Goal: Task Accomplishment & Management: Manage account settings

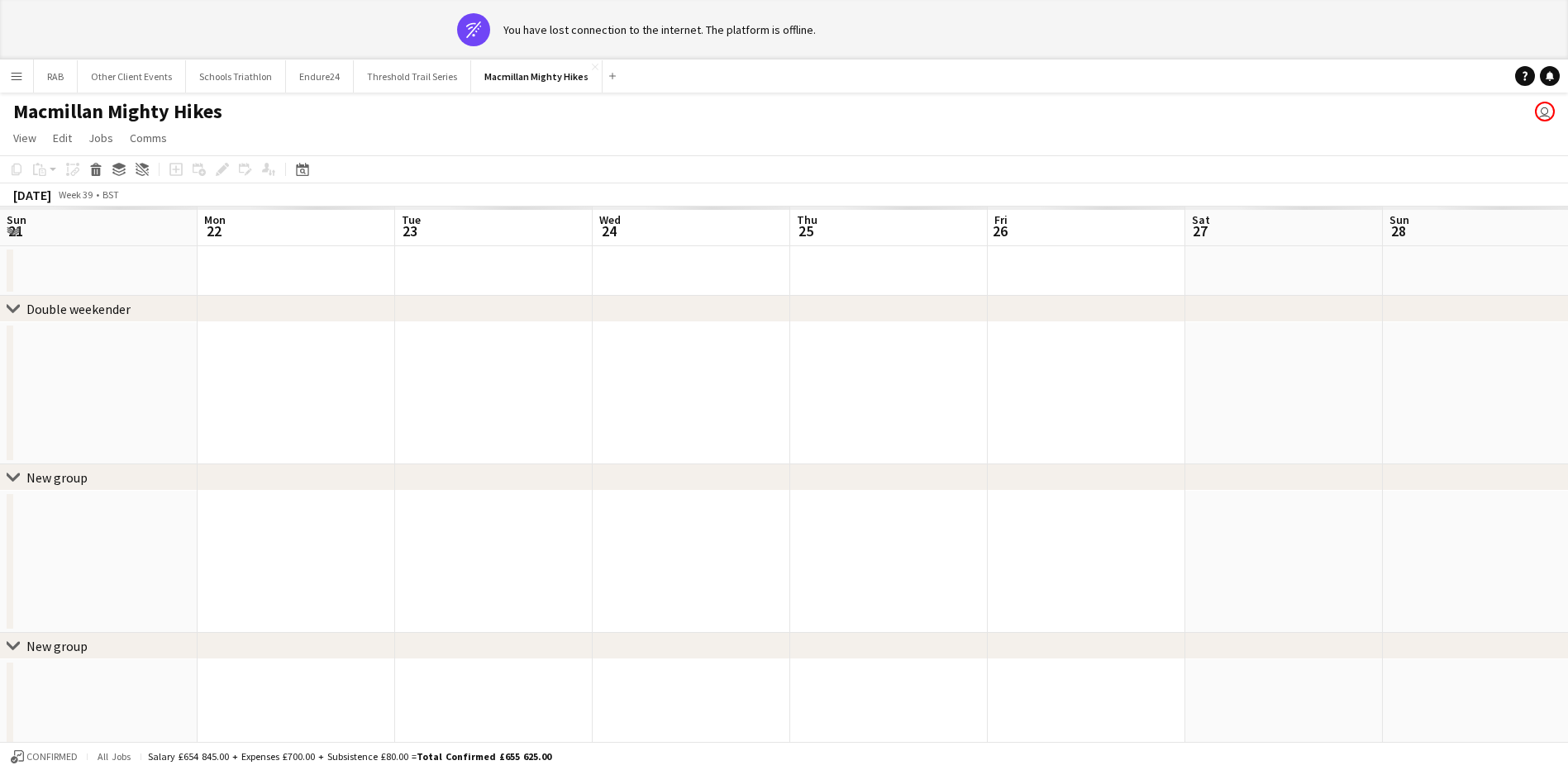
scroll to position [0, 549]
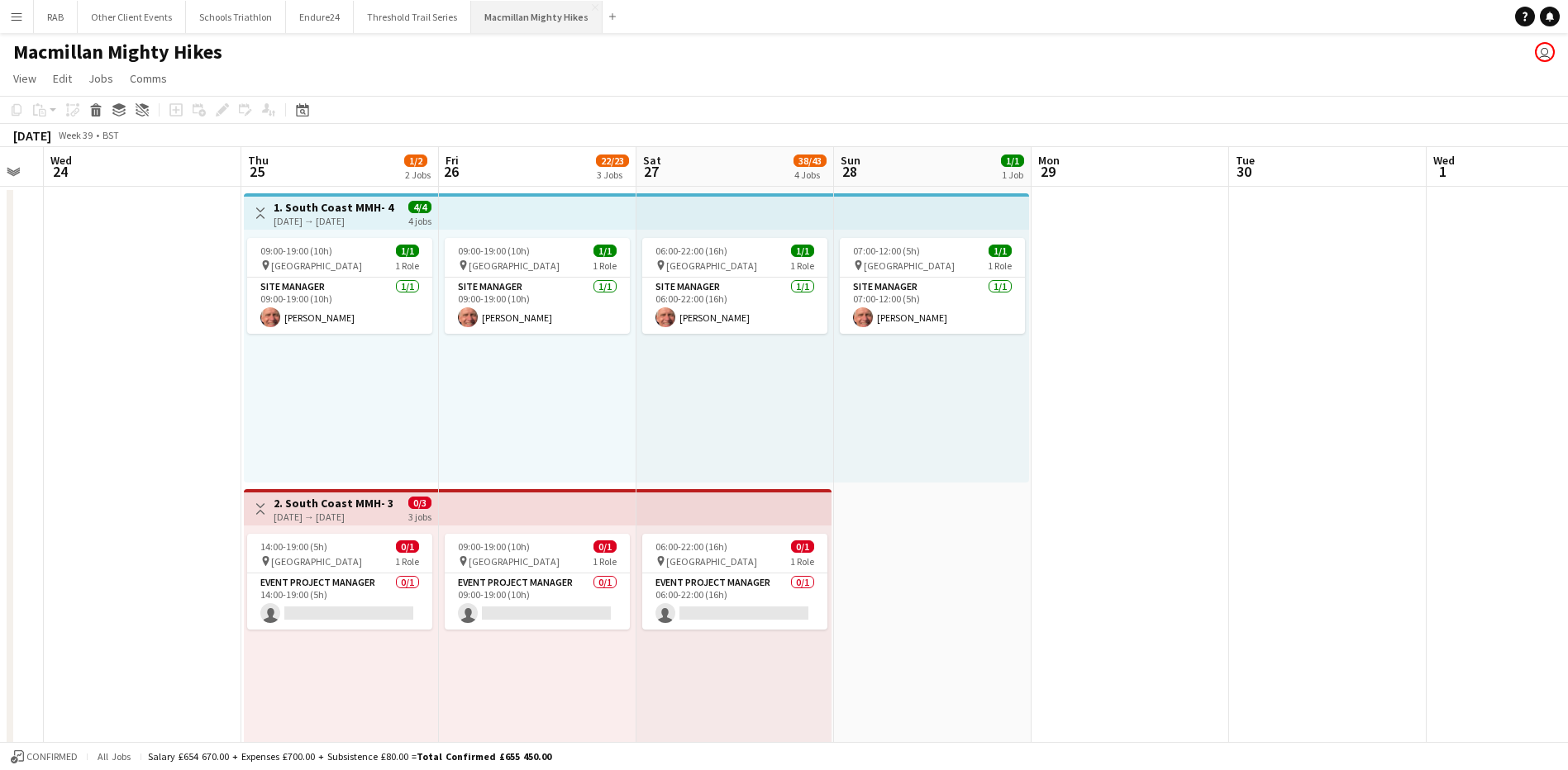
click at [513, 17] on button "Macmillan Mighty Hikes Close" at bounding box center [537, 16] width 131 height 32
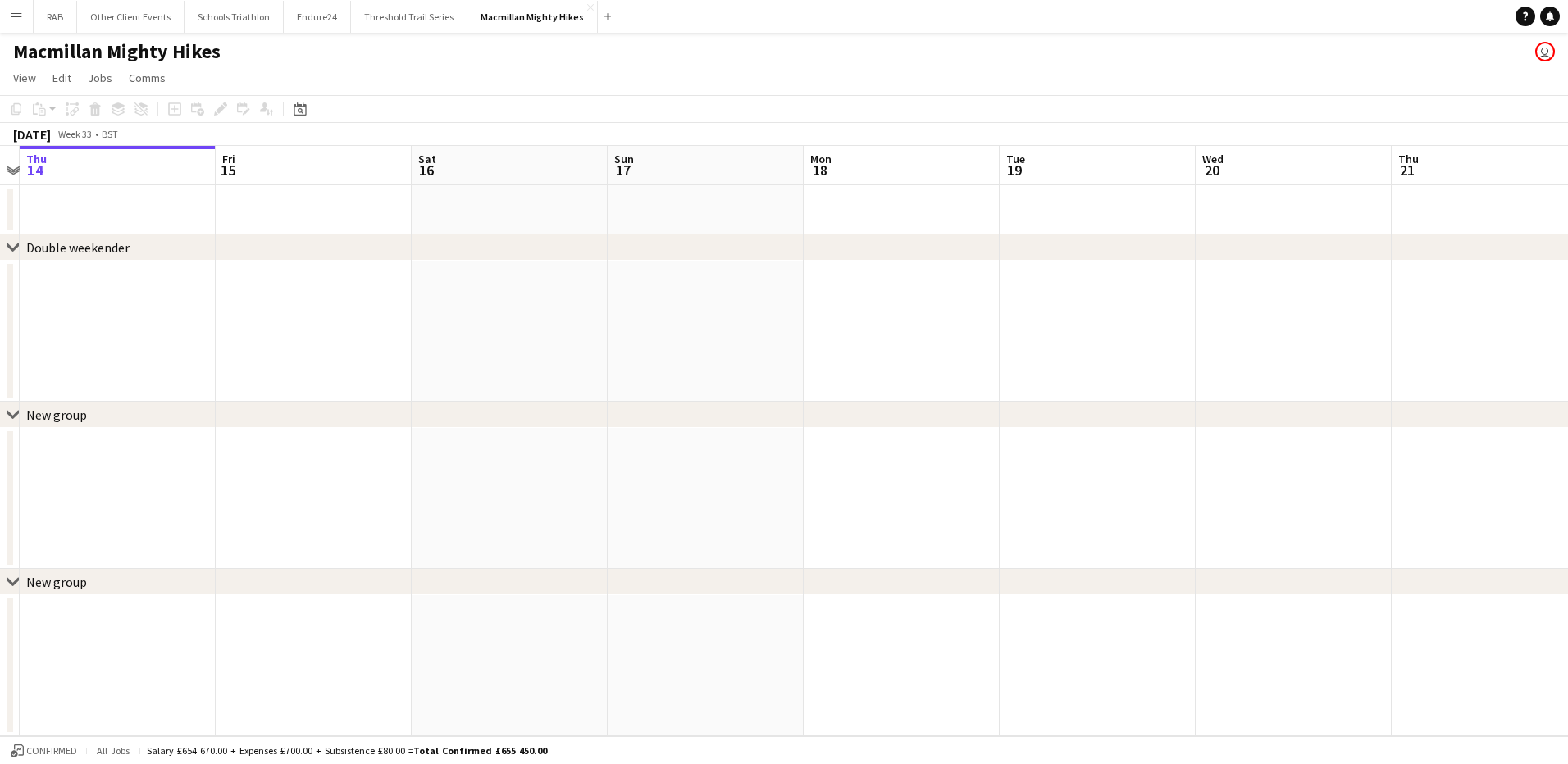
drag, startPoint x: 739, startPoint y: 166, endPoint x: 265, endPoint y: 153, distance: 474.2
click at [136, 173] on app-calendar-viewport "Mon 11 Tue 12 Wed 13 Thu 14 Fri 15 Sat 16 Sun 17 Mon 18 Tue 19 Wed 20 Thu 21 Fr…" at bounding box center [784, 441] width 1568 height 590
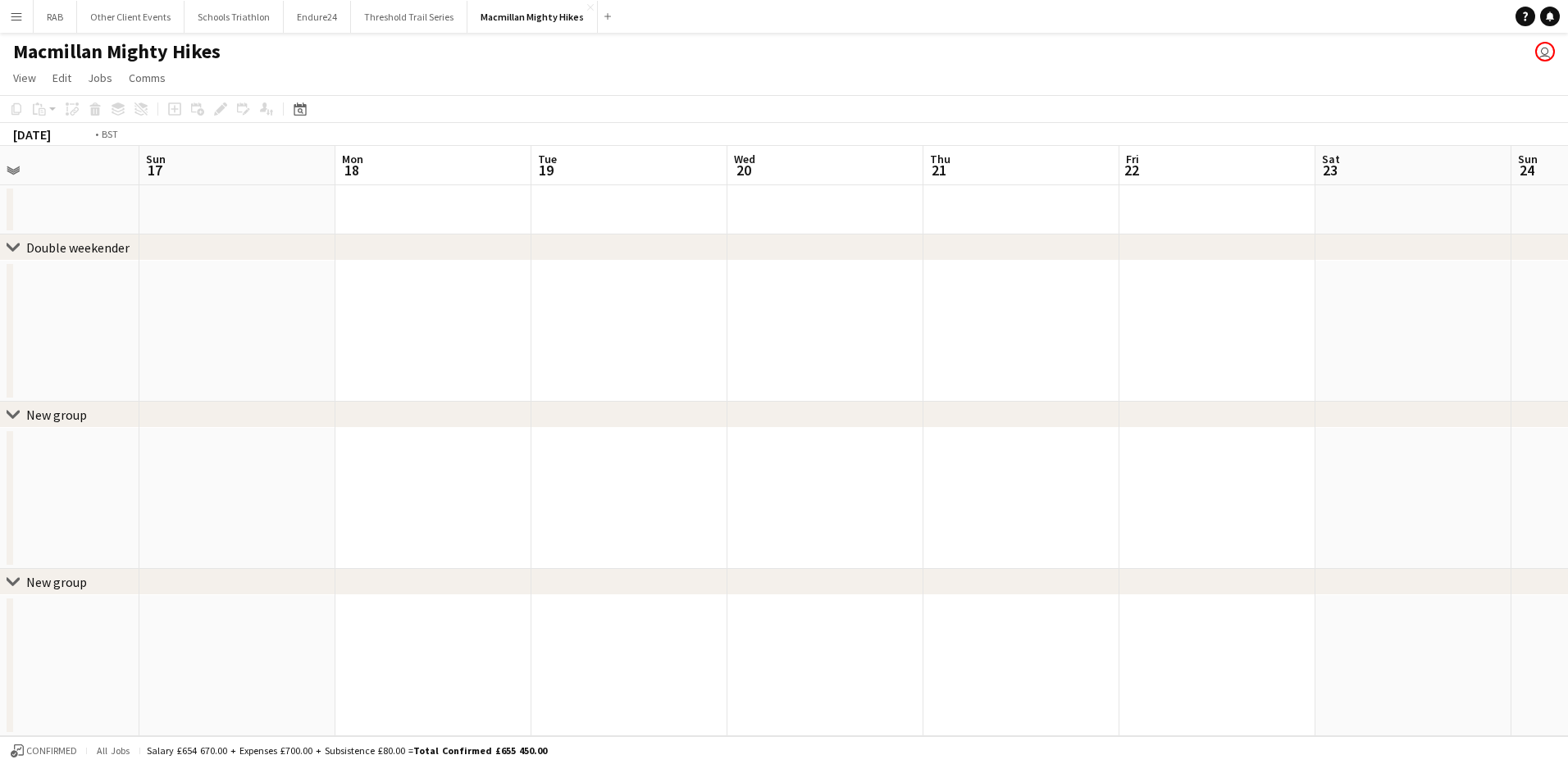
drag, startPoint x: 957, startPoint y: 173, endPoint x: 119, endPoint y: 174, distance: 838.0
click at [119, 177] on app-calendar-viewport "Wed 13 Thu 14 Fri 15 Sat 16 Sun 17 Mon 18 Tue 19 Wed 20 Thu 21 Fri 22 Sat 23 Su…" at bounding box center [784, 441] width 1568 height 590
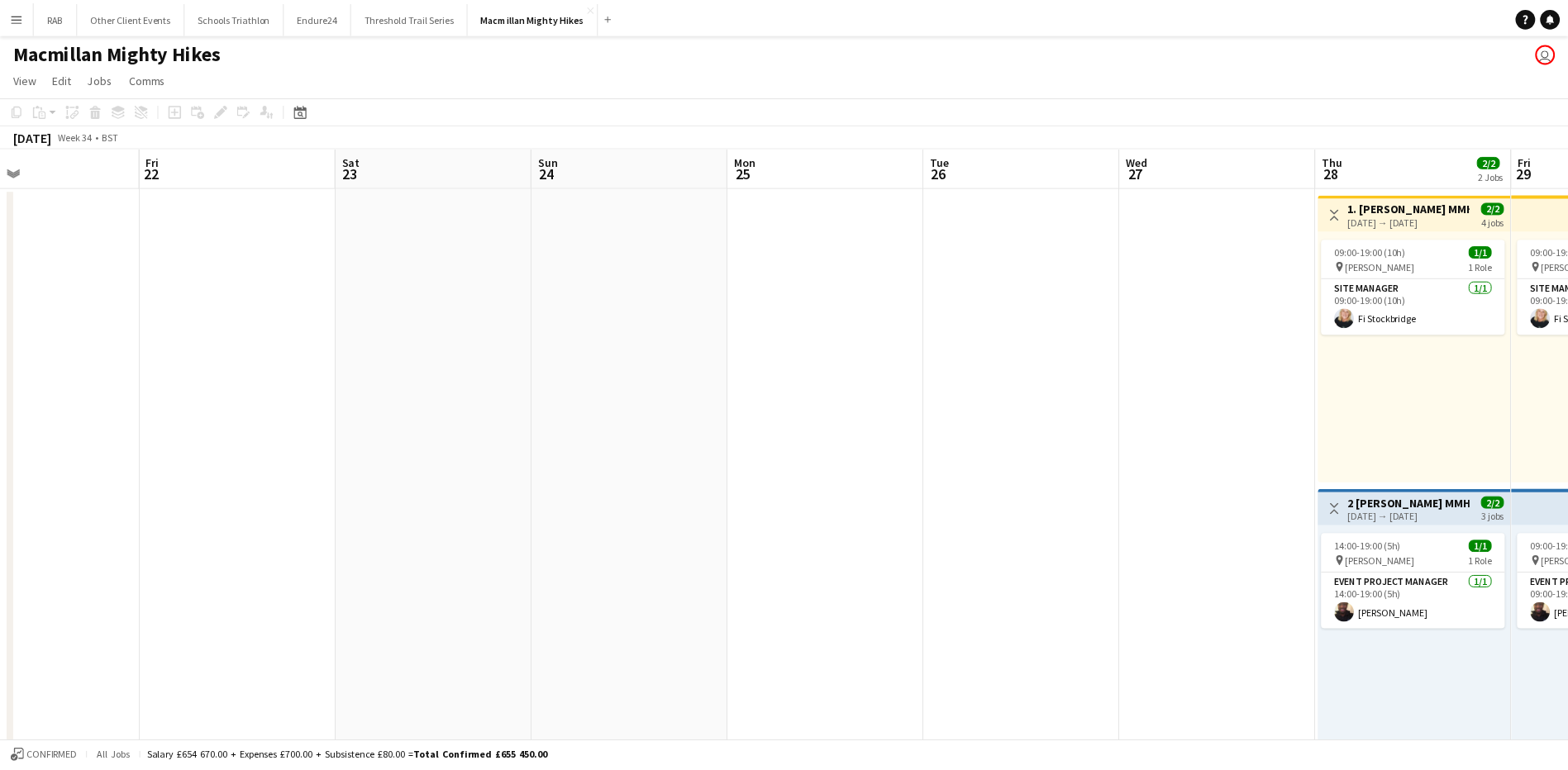
scroll to position [0, 478]
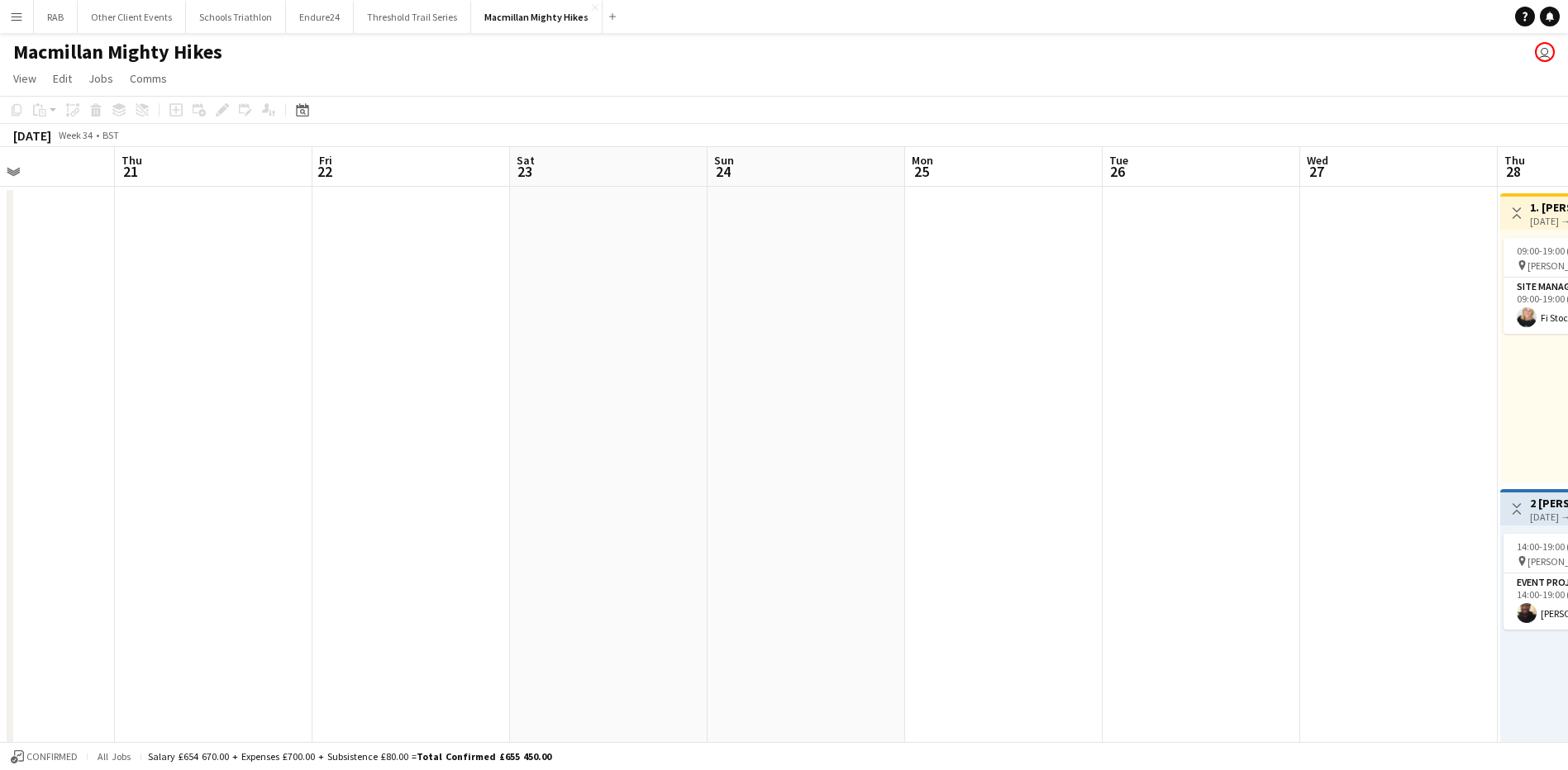
click at [291, 112] on div "Date picker AUG 2025 AUG 2025 Monday M Tuesday T Wednesday W Thursday T Friday …" at bounding box center [297, 110] width 37 height 19
click at [305, 112] on icon "Date picker" at bounding box center [303, 111] width 14 height 14
click at [436, 169] on span "Next month" at bounding box center [437, 167] width 33 height 33
click at [443, 319] on span "28" at bounding box center [437, 316] width 19 height 19
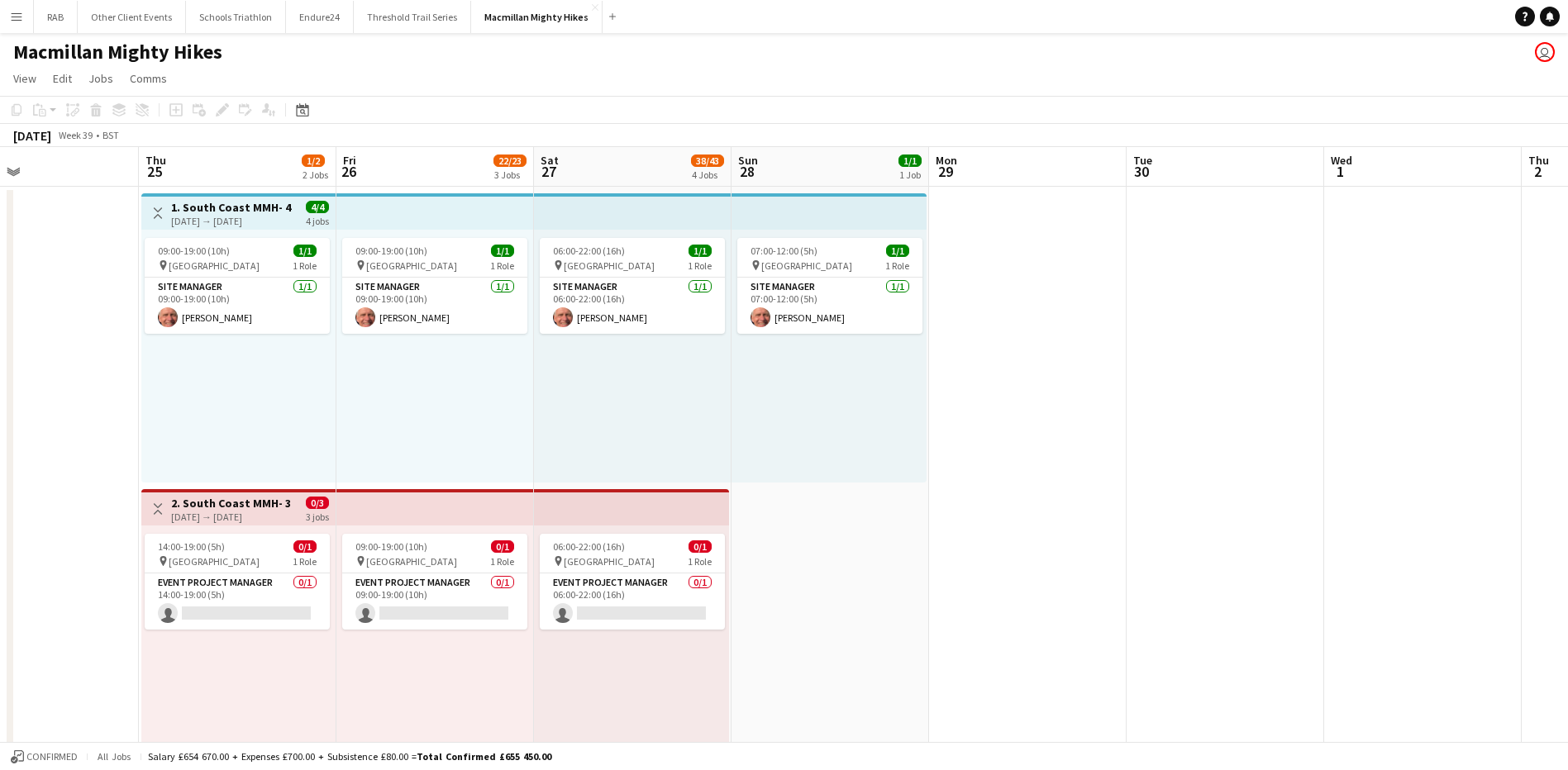
scroll to position [0, 471]
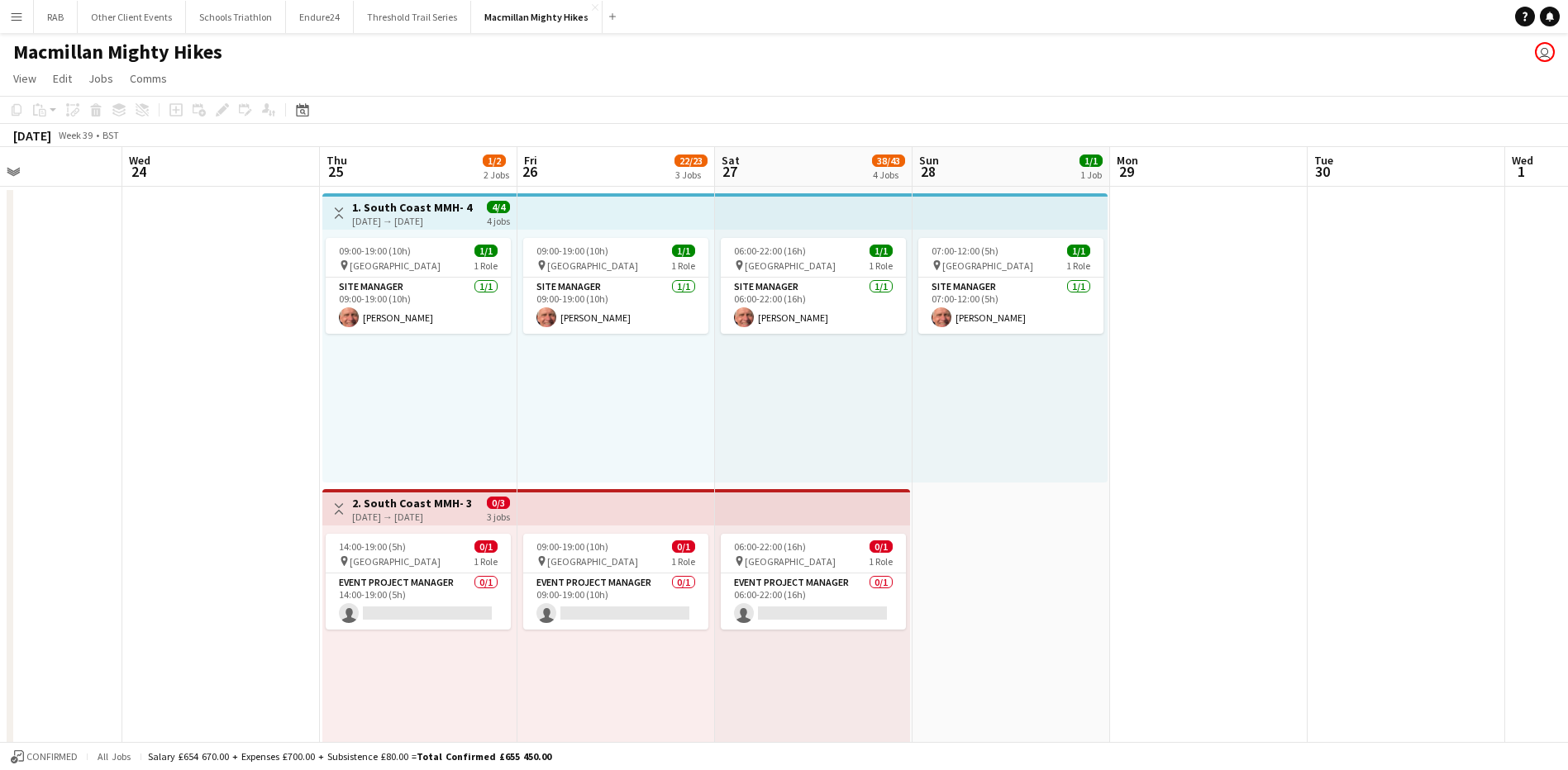
drag, startPoint x: 490, startPoint y: 176, endPoint x: 984, endPoint y: 168, distance: 494.1
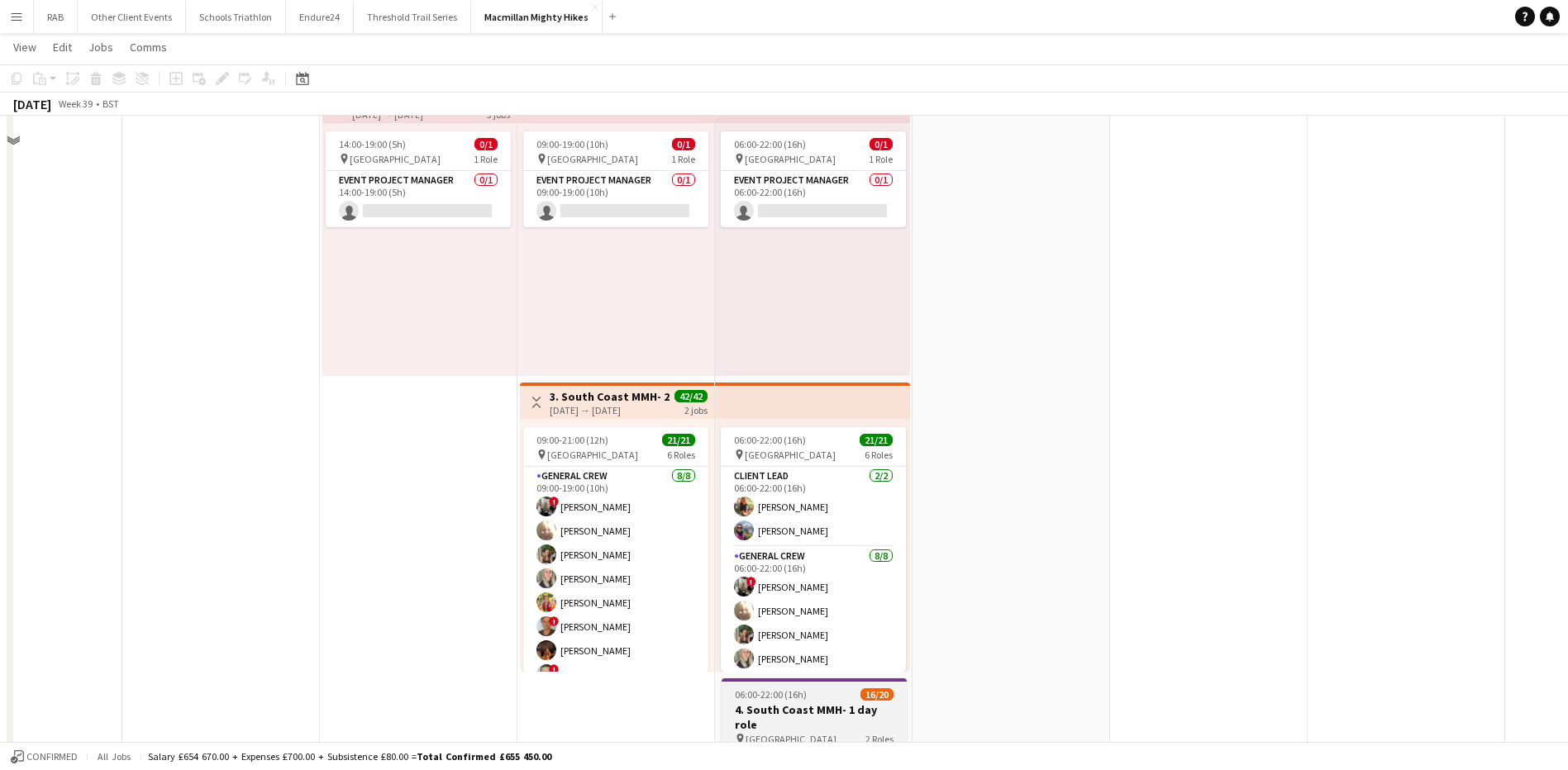
scroll to position [578, 0]
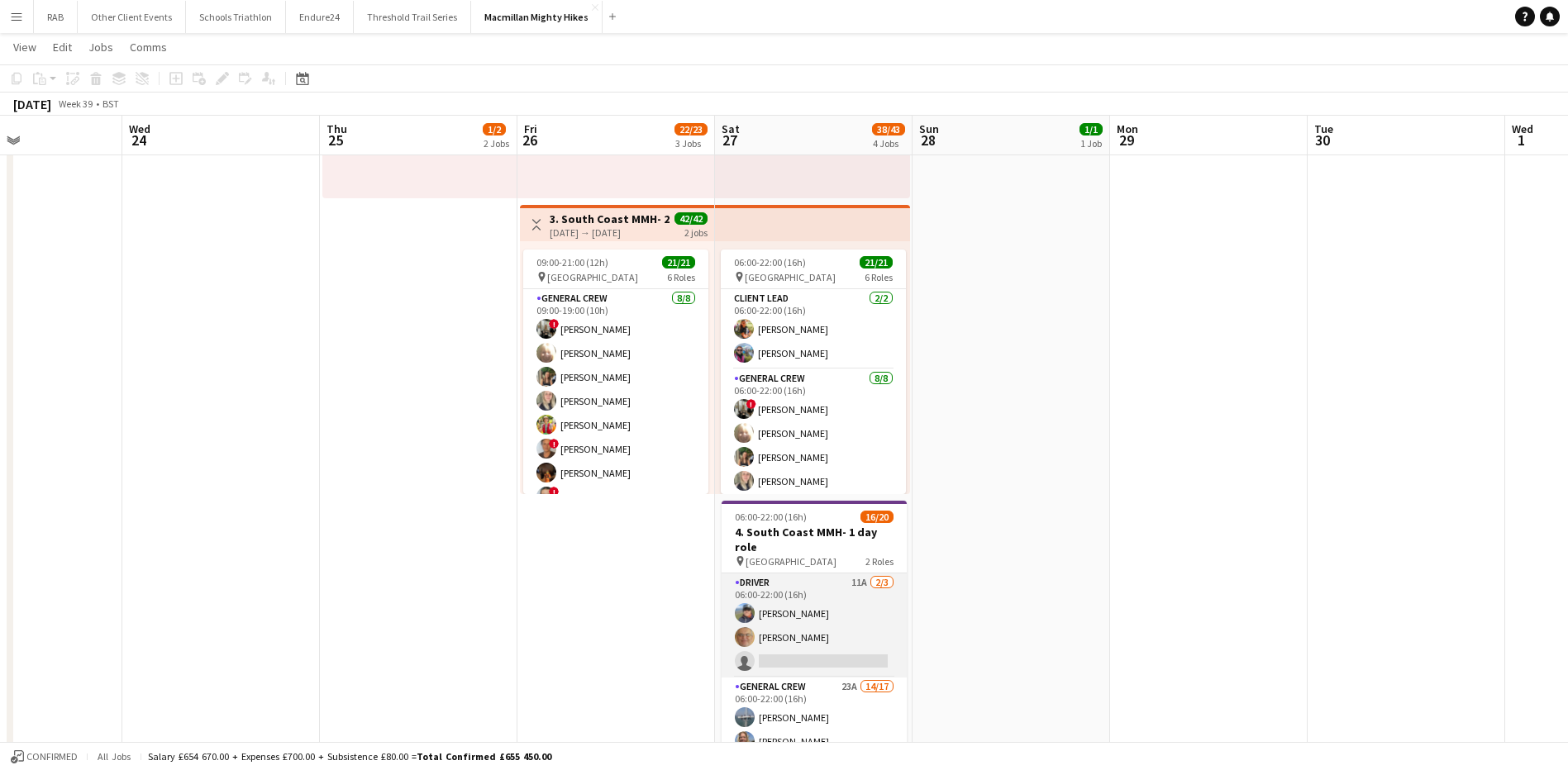
click at [784, 590] on app-card-role "Driver 11A 2/3 06:00-22:00 (16h) Enoch Cheung Peter Goodright single-neutral-ac…" at bounding box center [814, 625] width 185 height 104
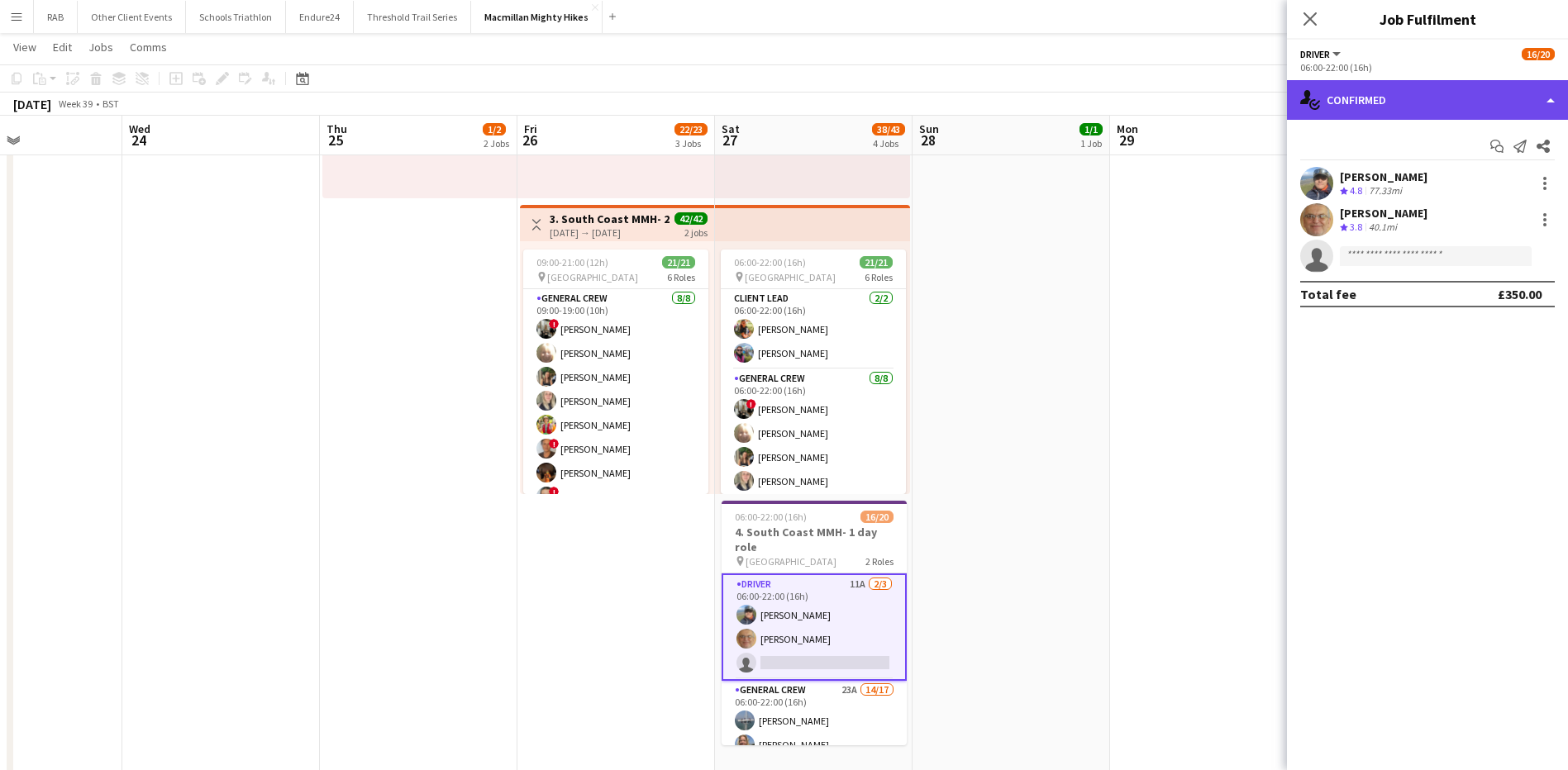
click at [1344, 108] on div "single-neutral-actions-check-2 Confirmed" at bounding box center [1428, 100] width 281 height 40
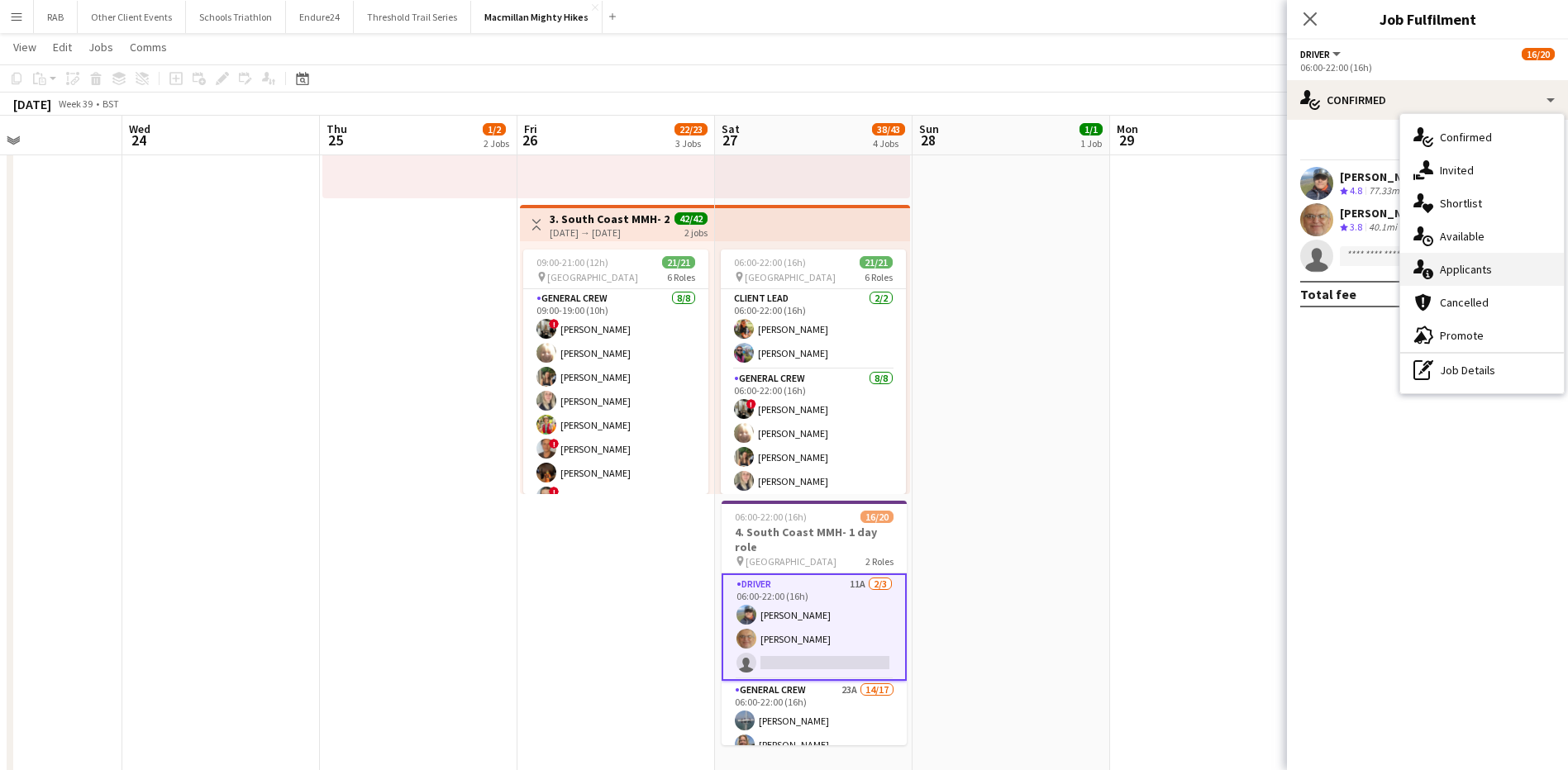
click at [1452, 271] on div "single-neutral-actions-information Applicants" at bounding box center [1482, 270] width 164 height 33
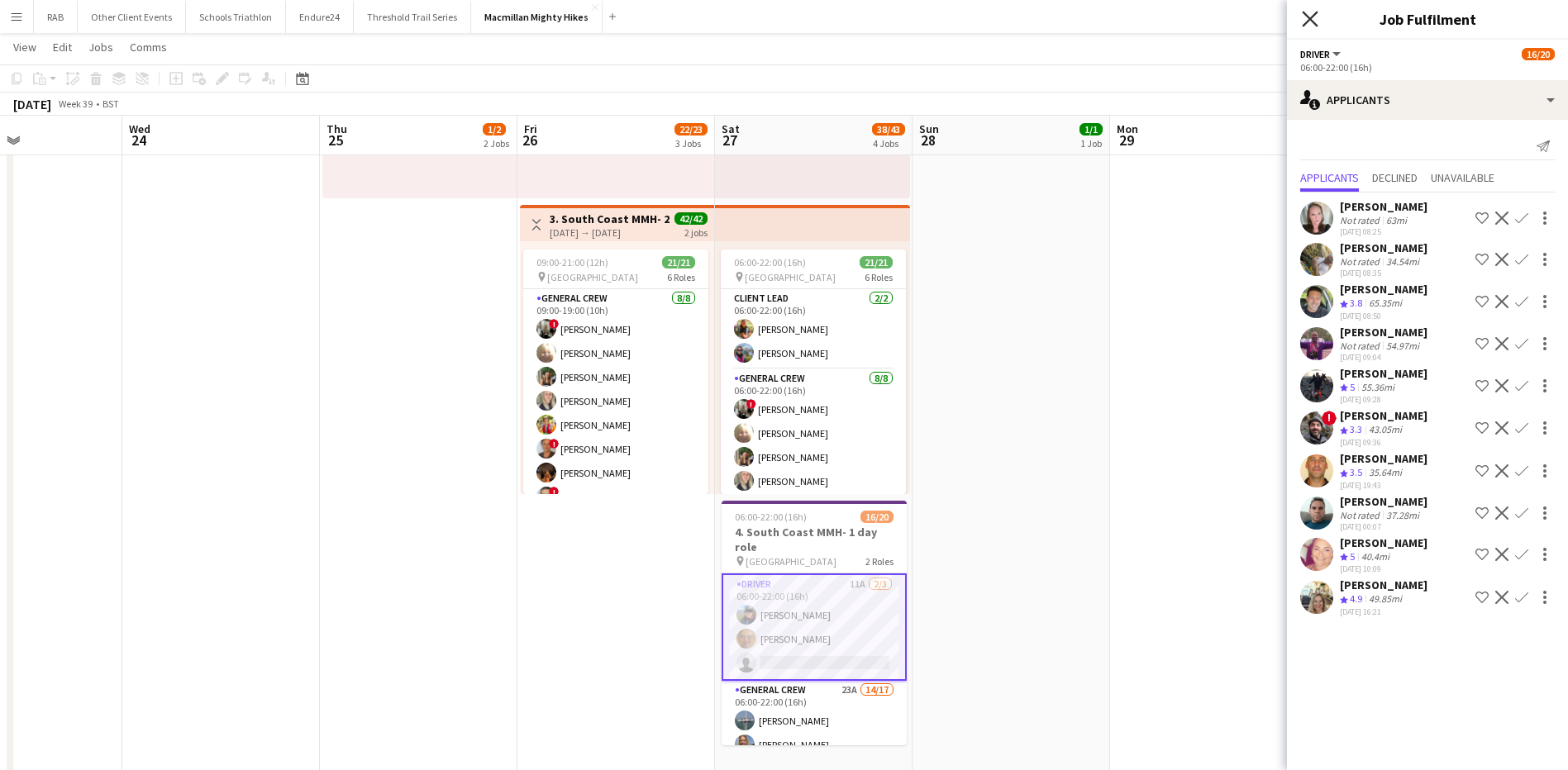
click at [1305, 23] on icon at bounding box center [1310, 18] width 16 height 16
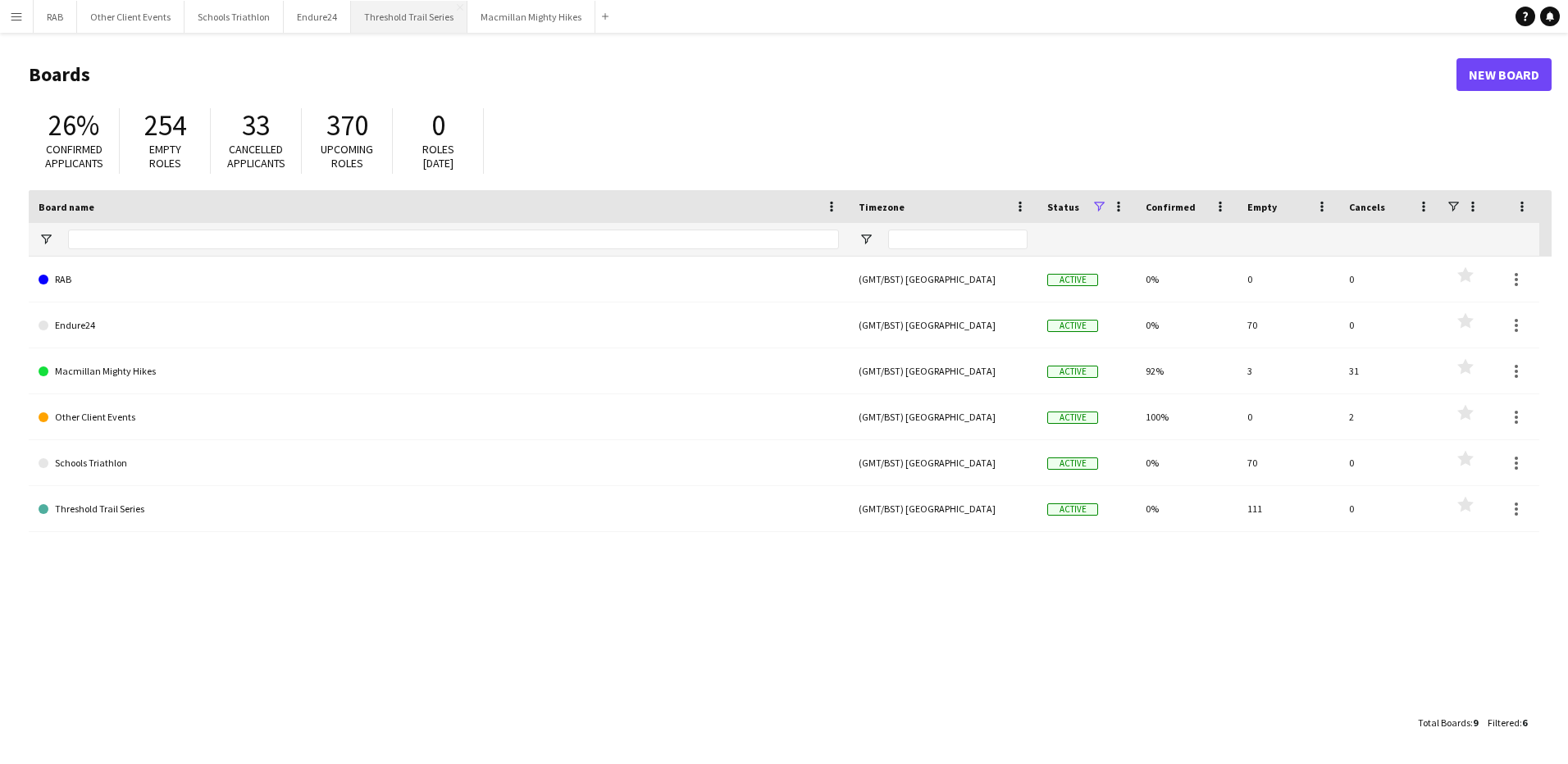
click at [438, 13] on button "Threshold Trail Series Close" at bounding box center [409, 16] width 116 height 32
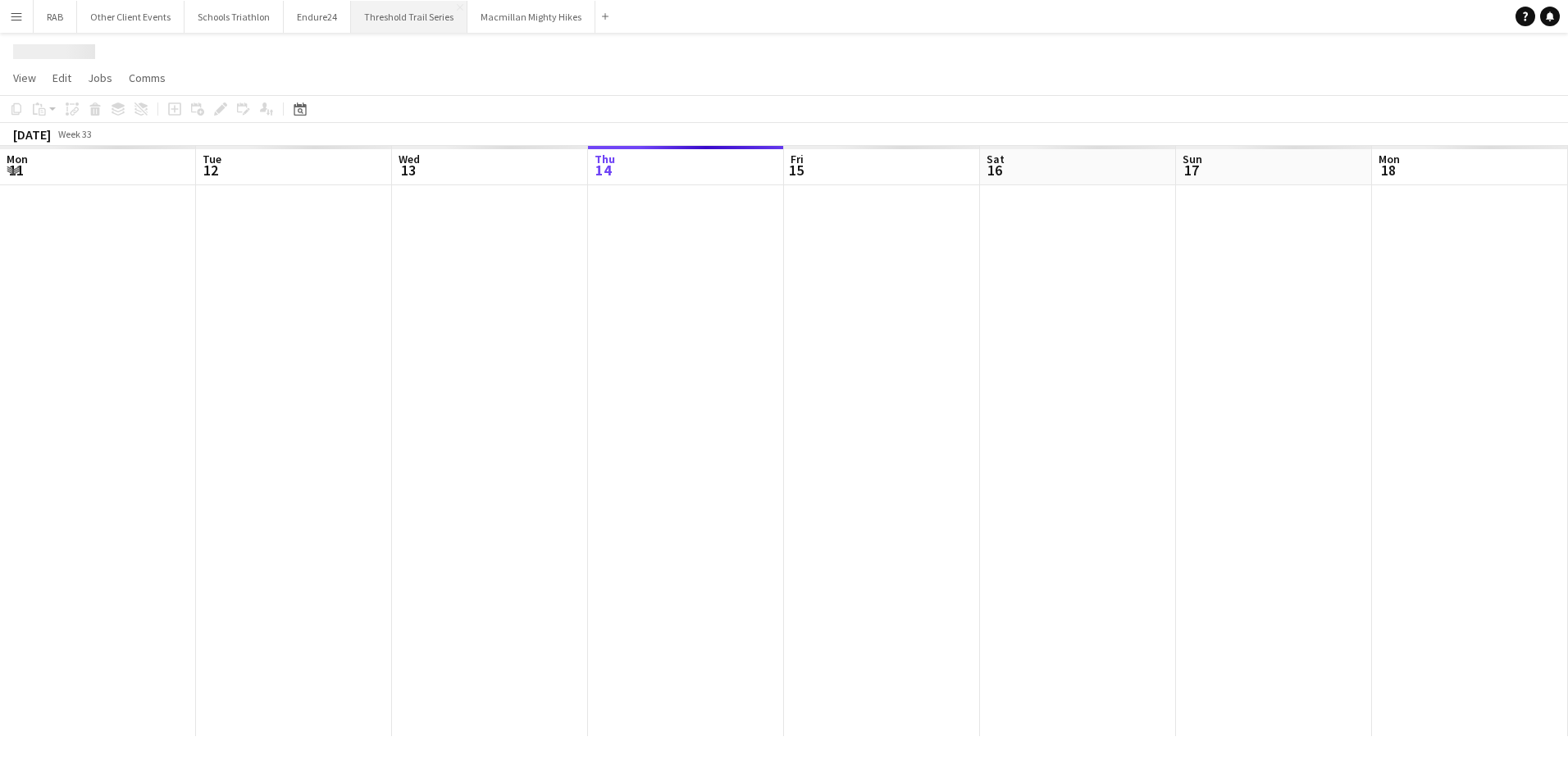
scroll to position [0, 392]
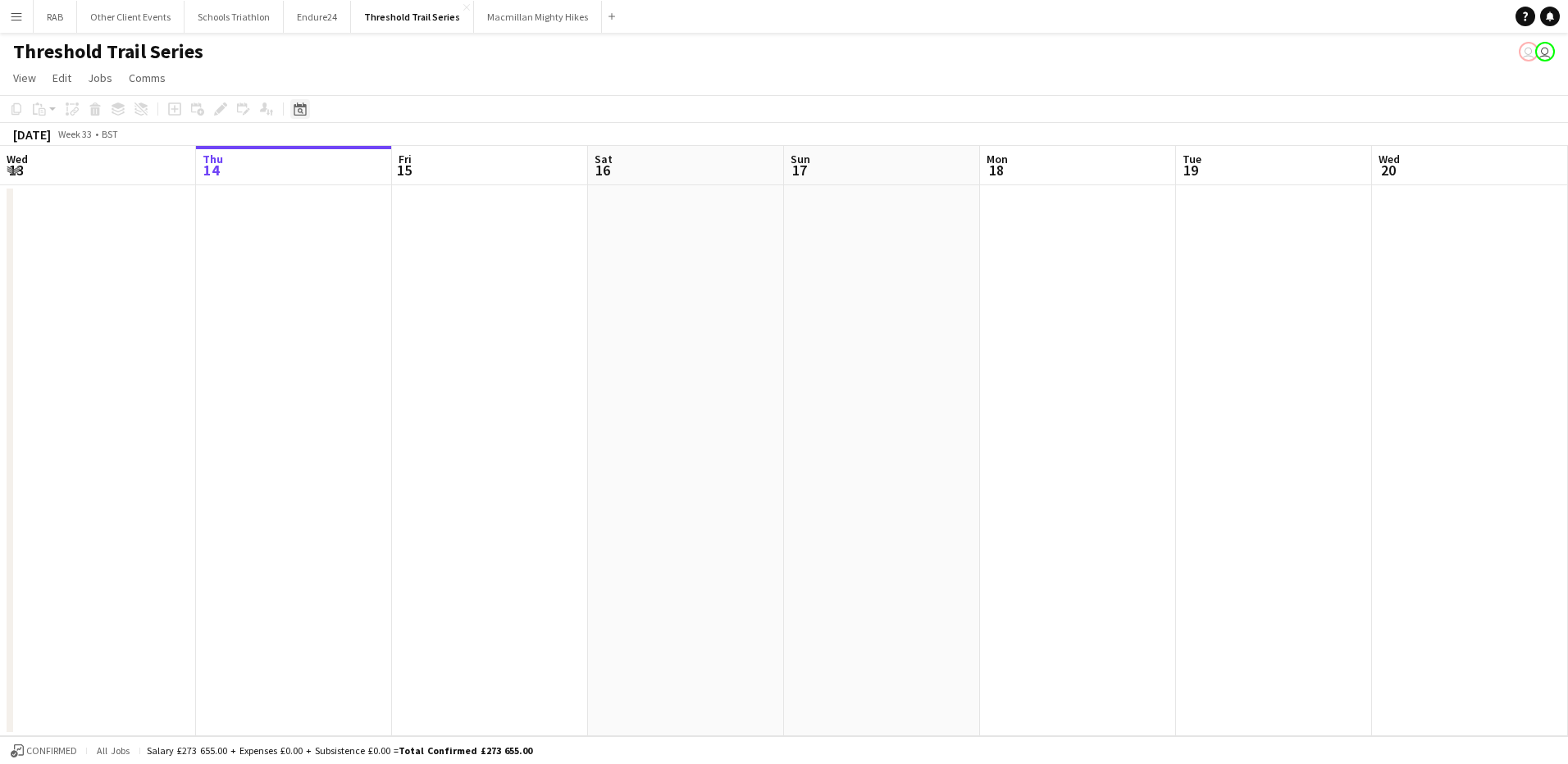
click at [296, 115] on icon at bounding box center [299, 110] width 13 height 13
click at [429, 161] on span "Next month" at bounding box center [433, 166] width 33 height 33
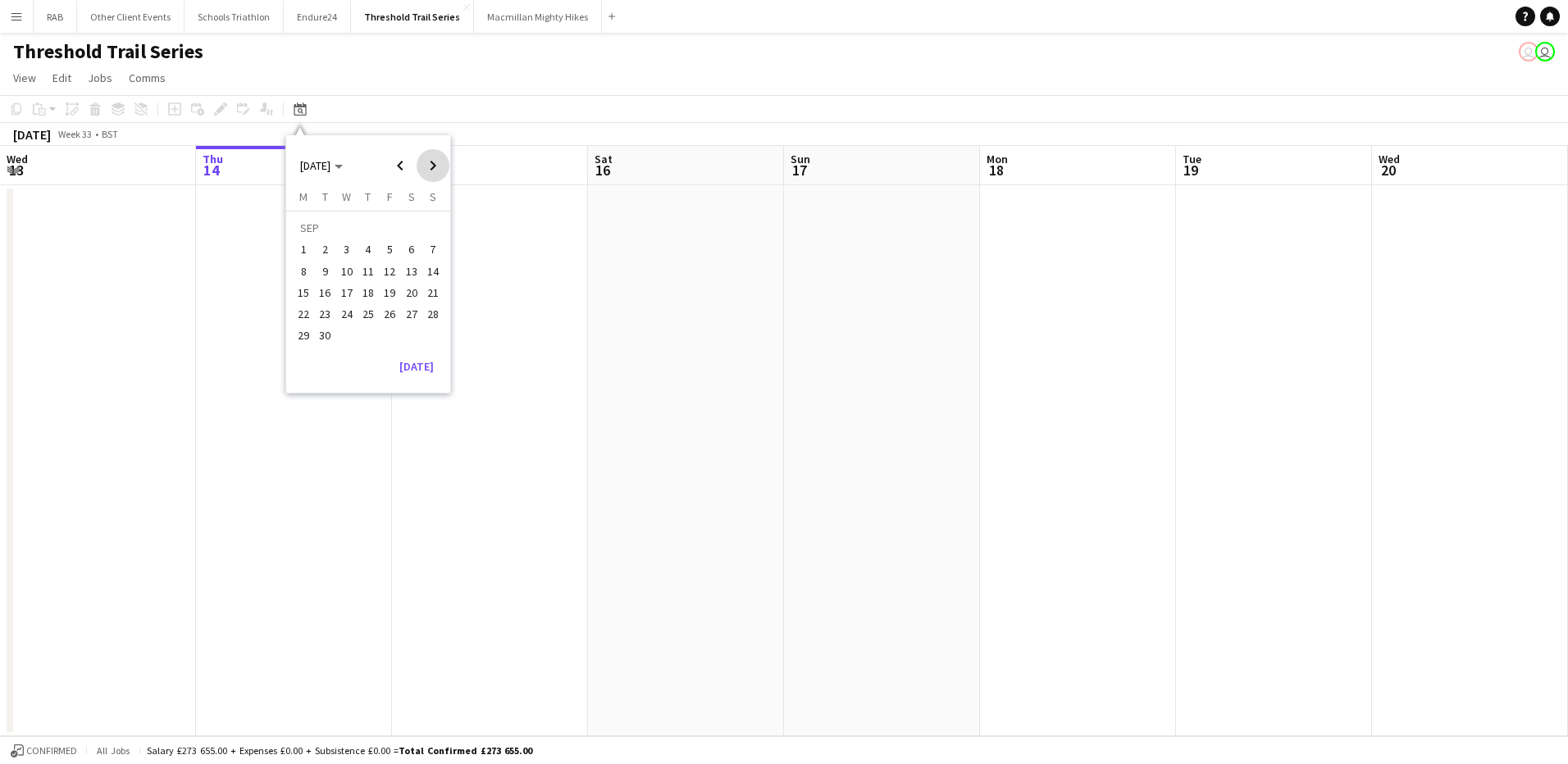
click at [429, 161] on span "Next month" at bounding box center [433, 166] width 33 height 33
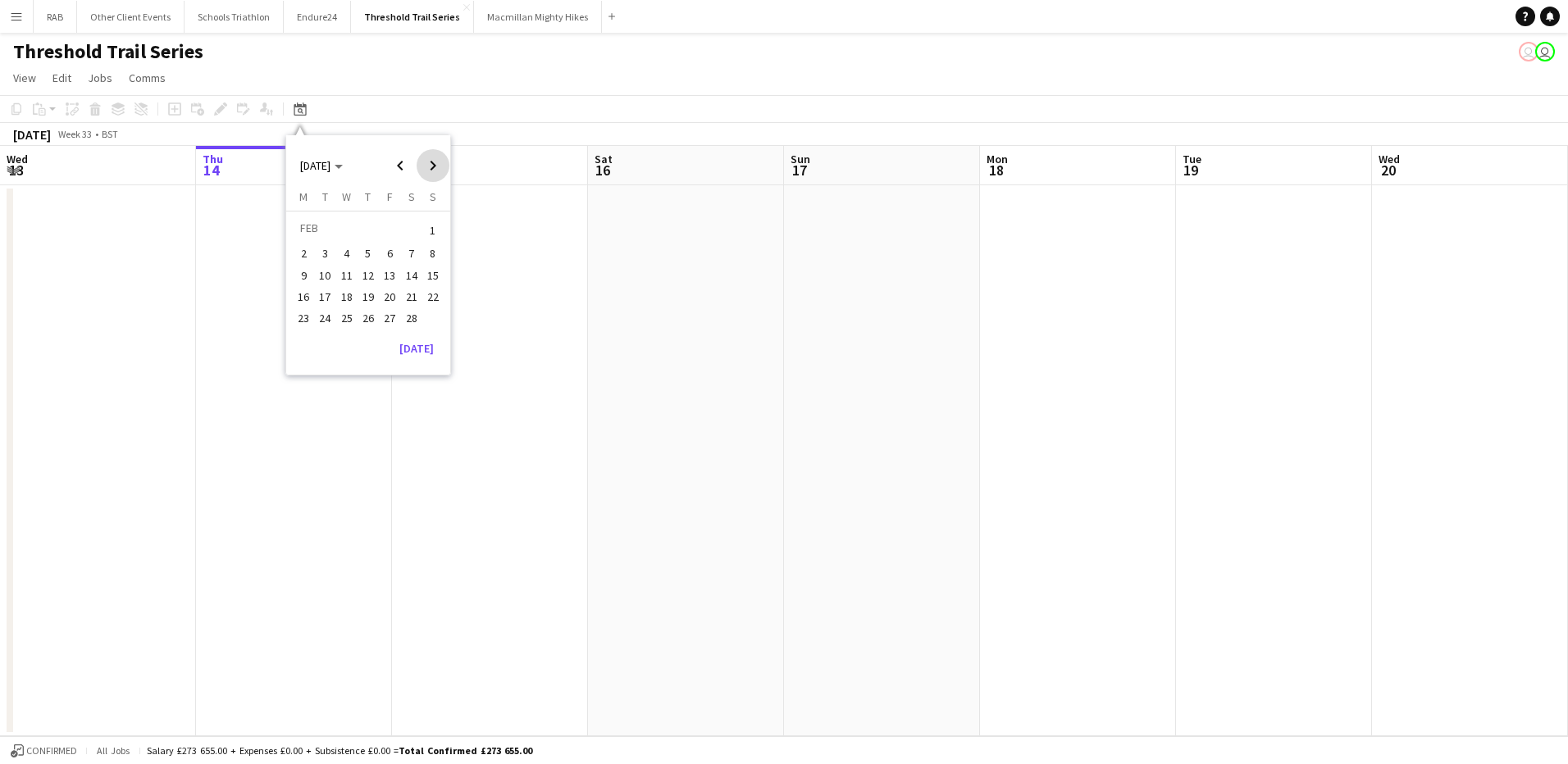
click at [429, 161] on span "Next month" at bounding box center [433, 166] width 33 height 33
click at [429, 293] on span "21" at bounding box center [433, 293] width 19 height 19
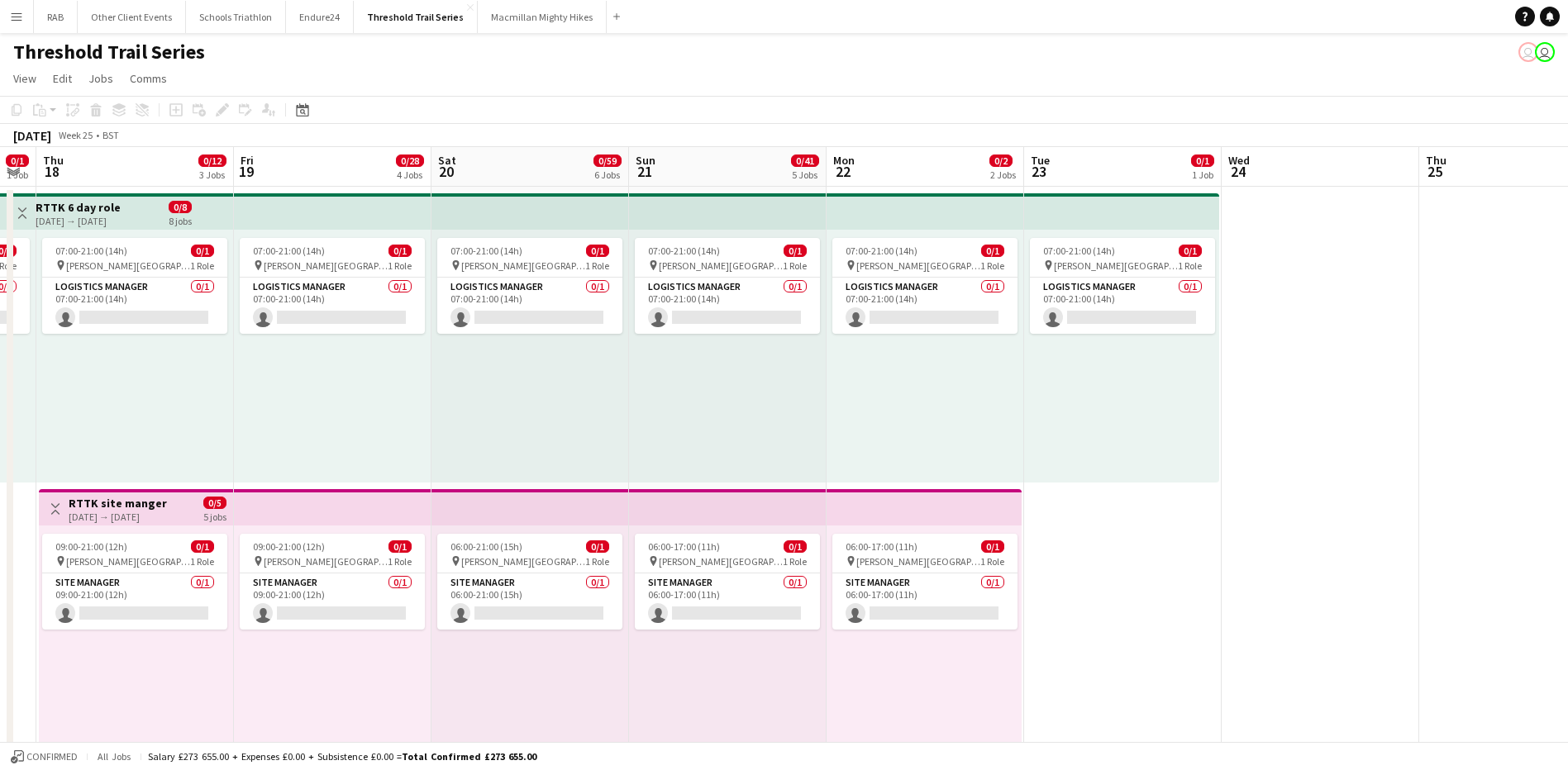
scroll to position [0, 340]
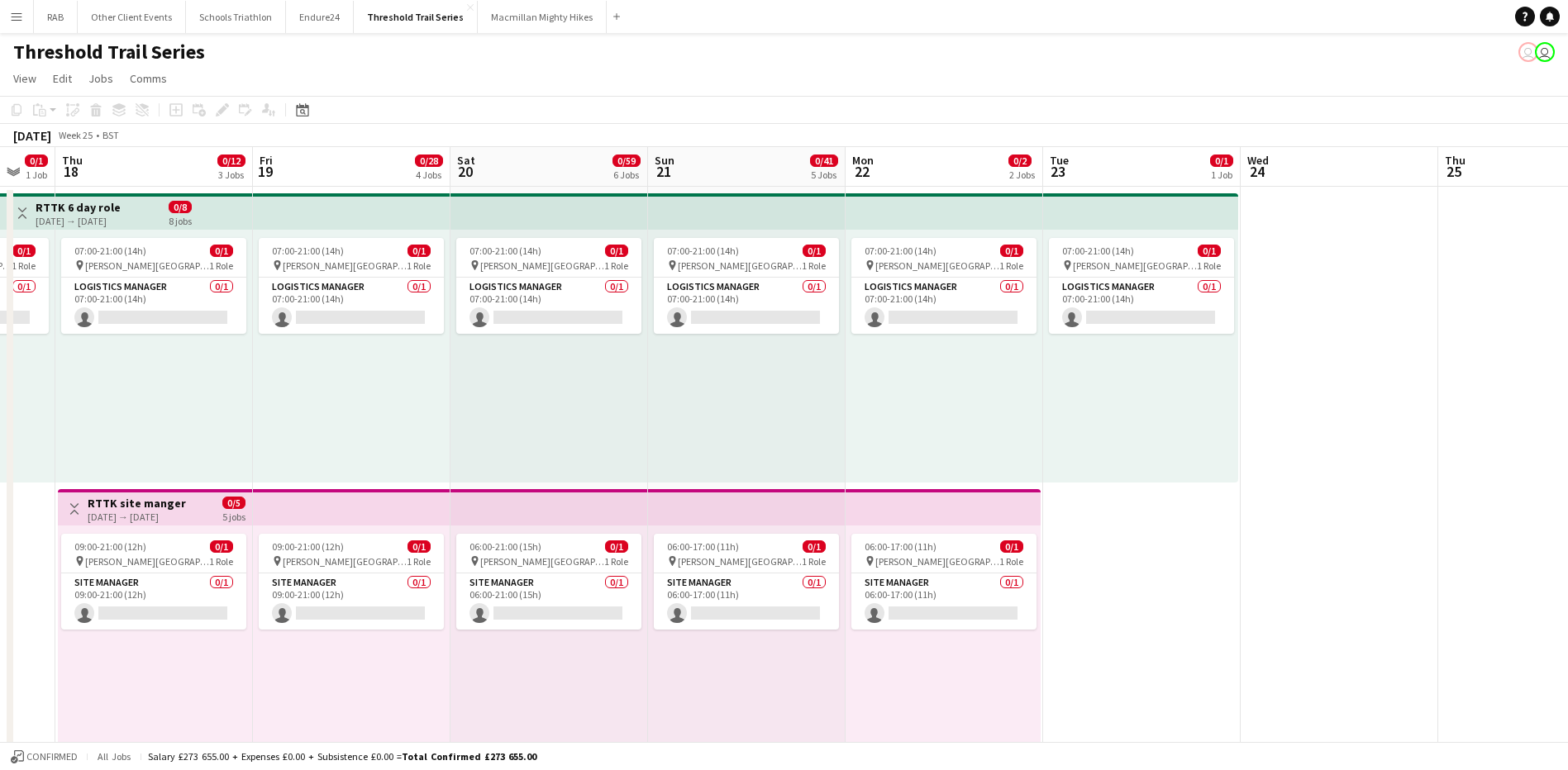
drag, startPoint x: 501, startPoint y: 171, endPoint x: 799, endPoint y: 135, distance: 300.2
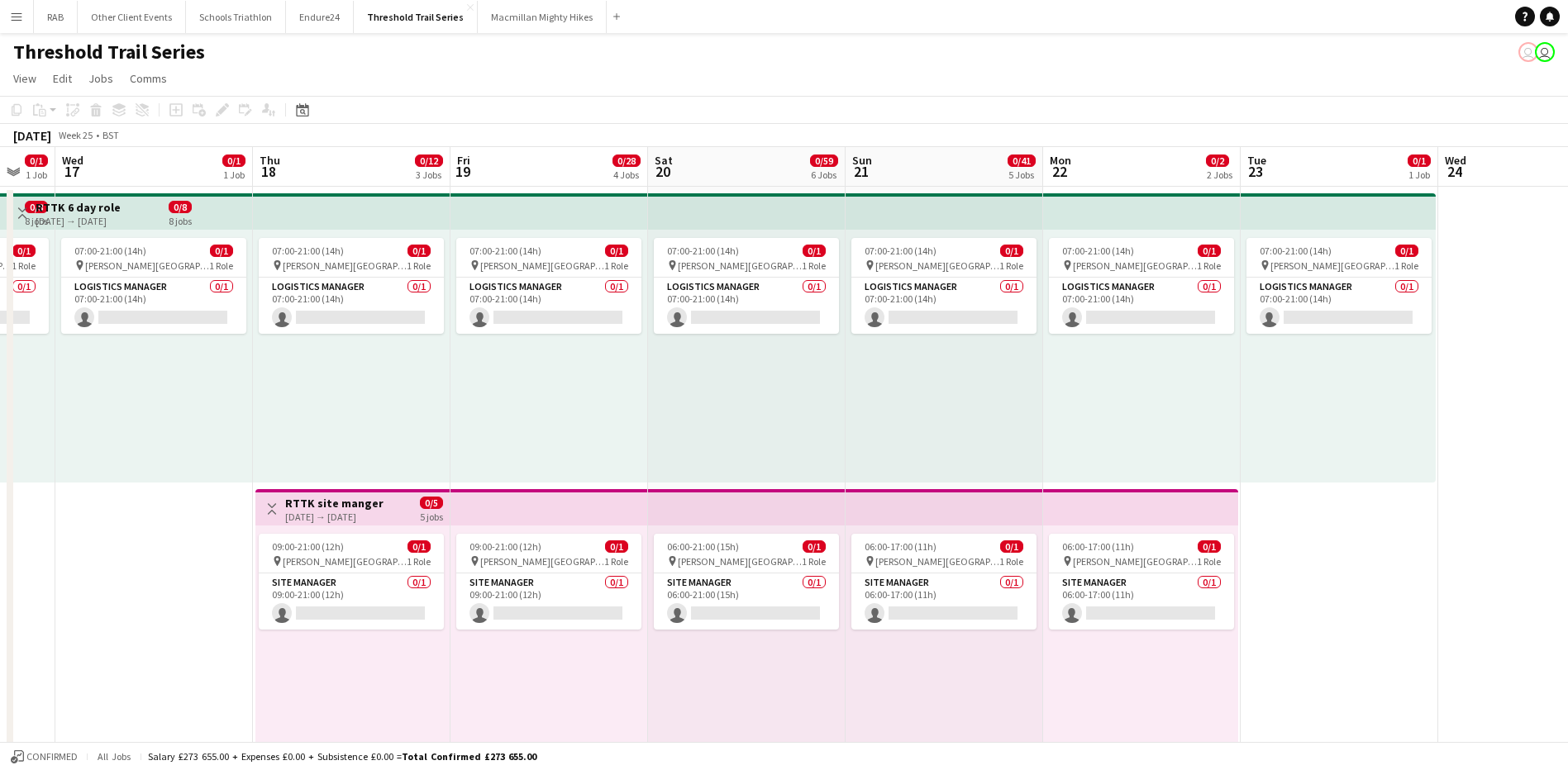
scroll to position [0, 466]
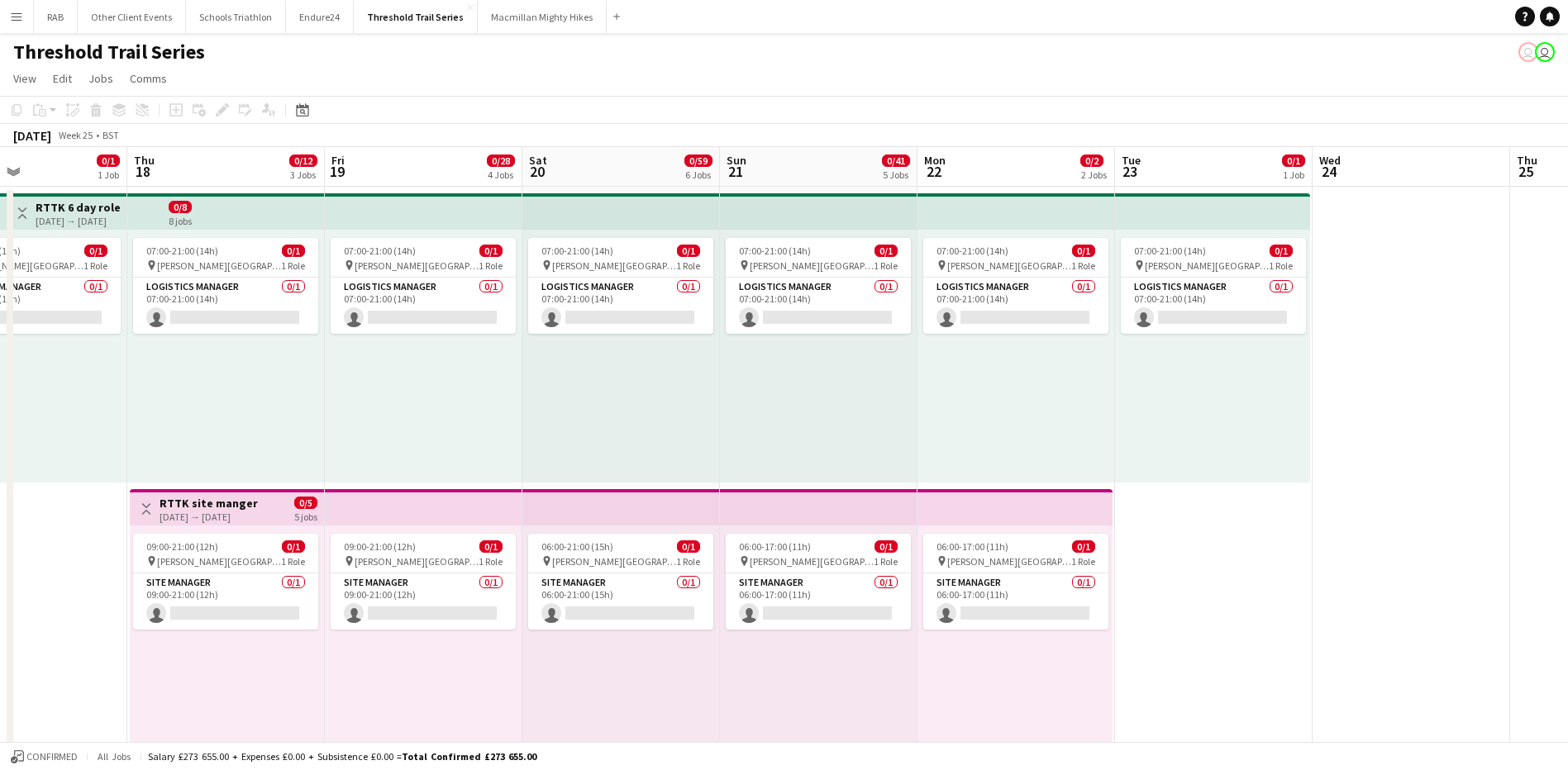
drag, startPoint x: 724, startPoint y: 164, endPoint x: 796, endPoint y: 157, distance: 72.3
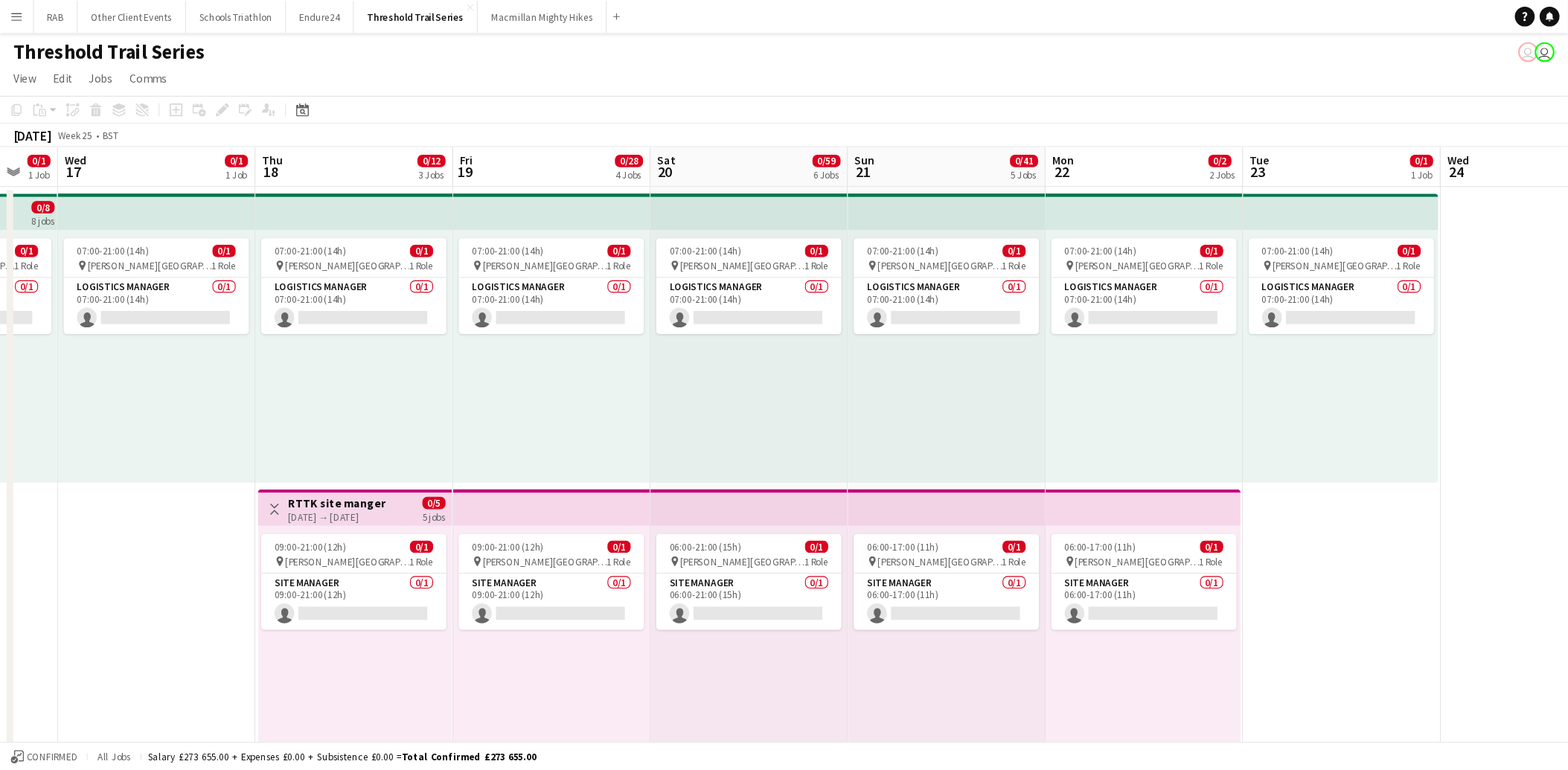
scroll to position [0, 300]
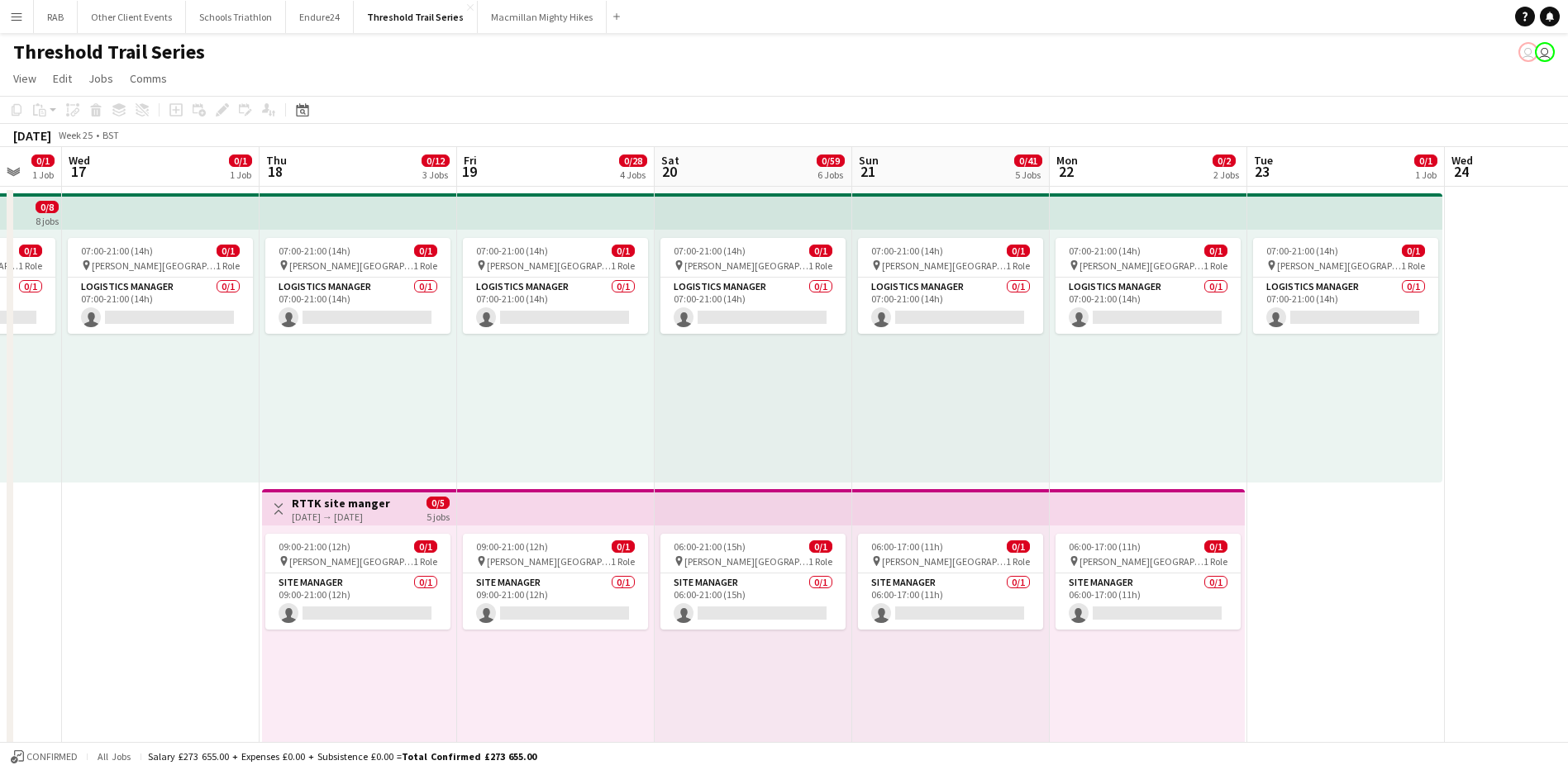
drag, startPoint x: 815, startPoint y: 168, endPoint x: 947, endPoint y: 176, distance: 132.2
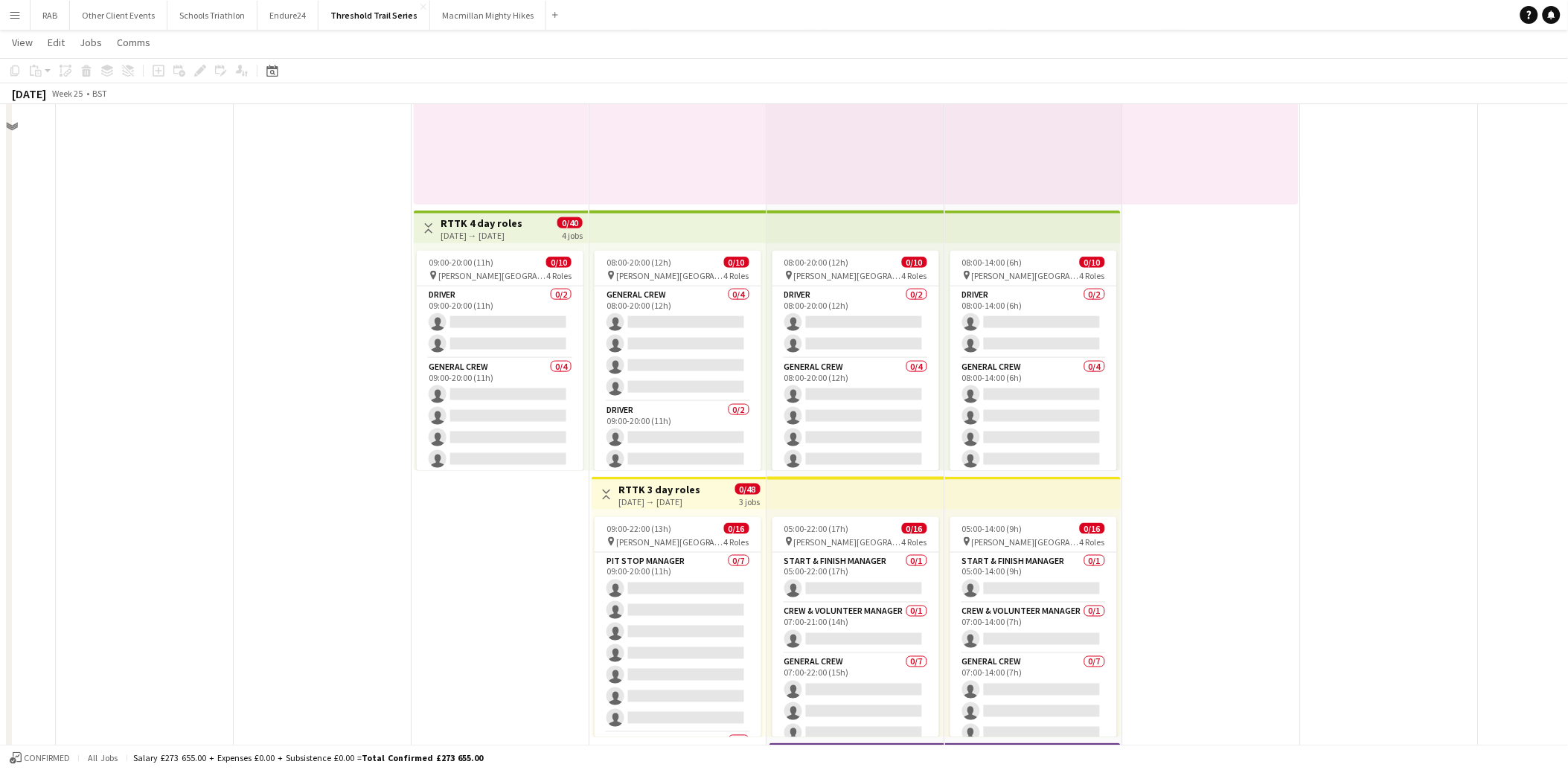
scroll to position [495, 0]
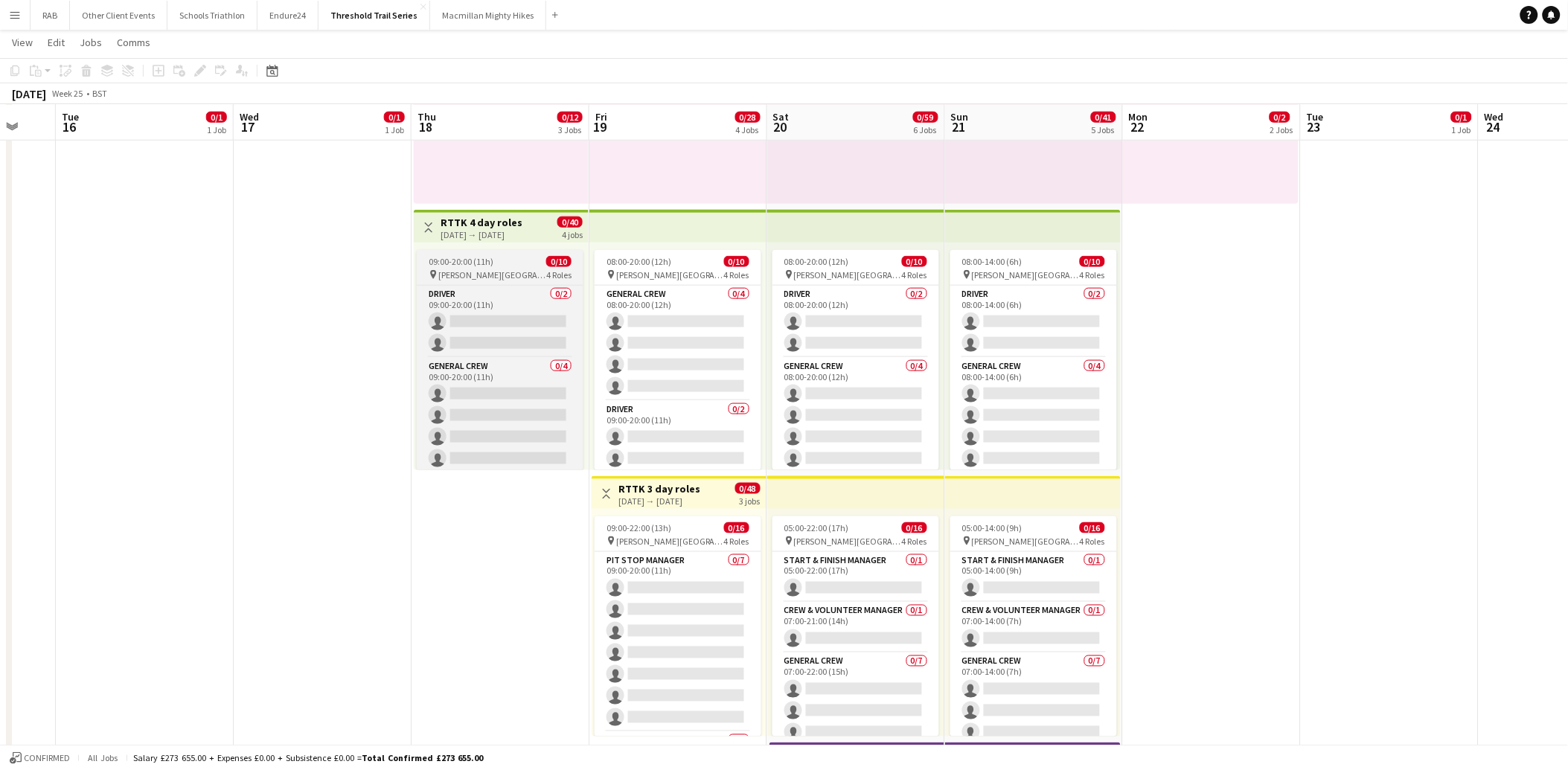
click at [501, 271] on span "West Dean Gardens" at bounding box center [493, 274] width 108 height 11
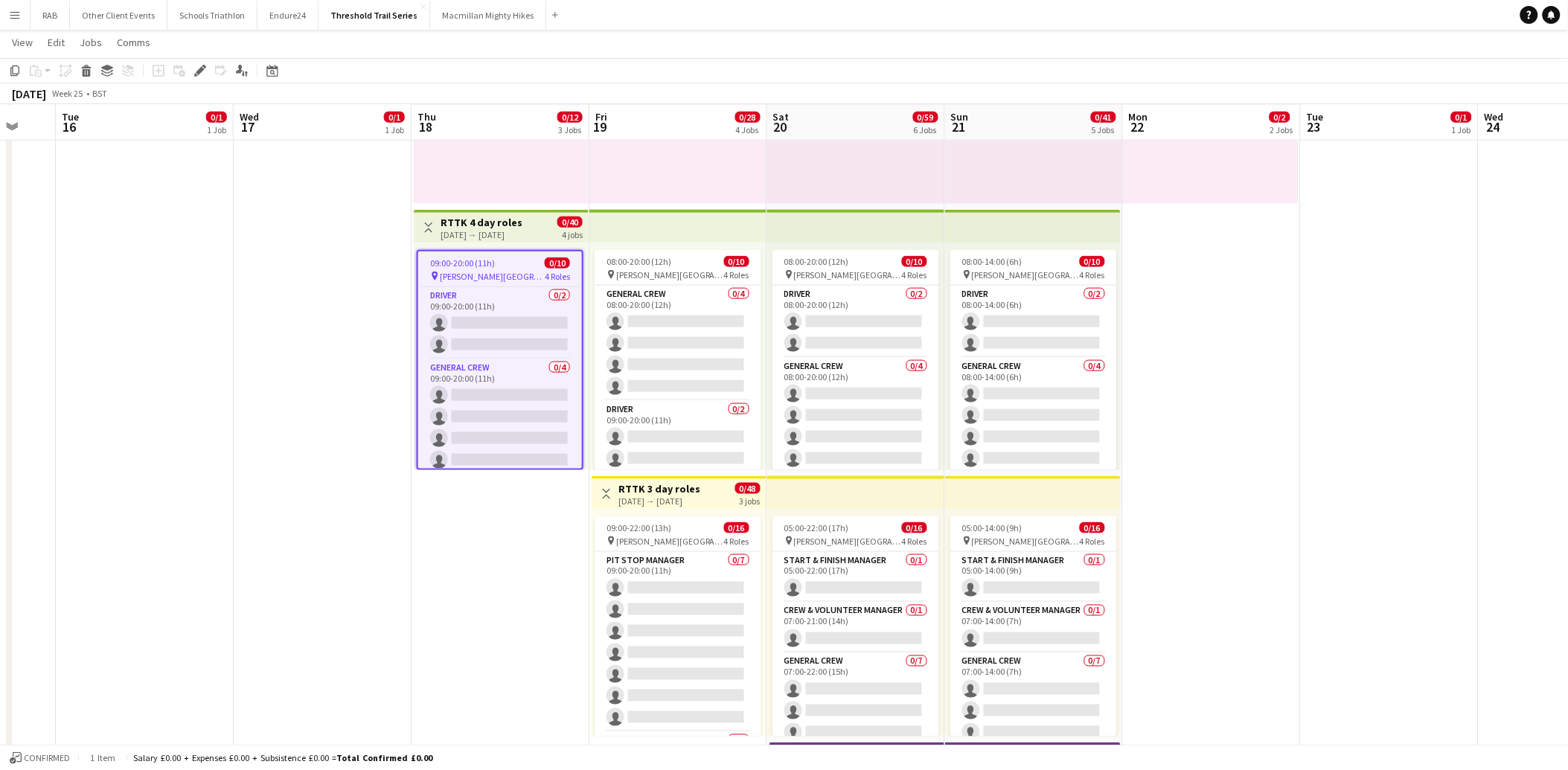
click at [380, 368] on app-date-cell "07:00-21:00 (14h) 0/1 pin West Dean Gardens 1 Role Logistics Manager 0/1 07:00-…" at bounding box center [323, 464] width 178 height 1587
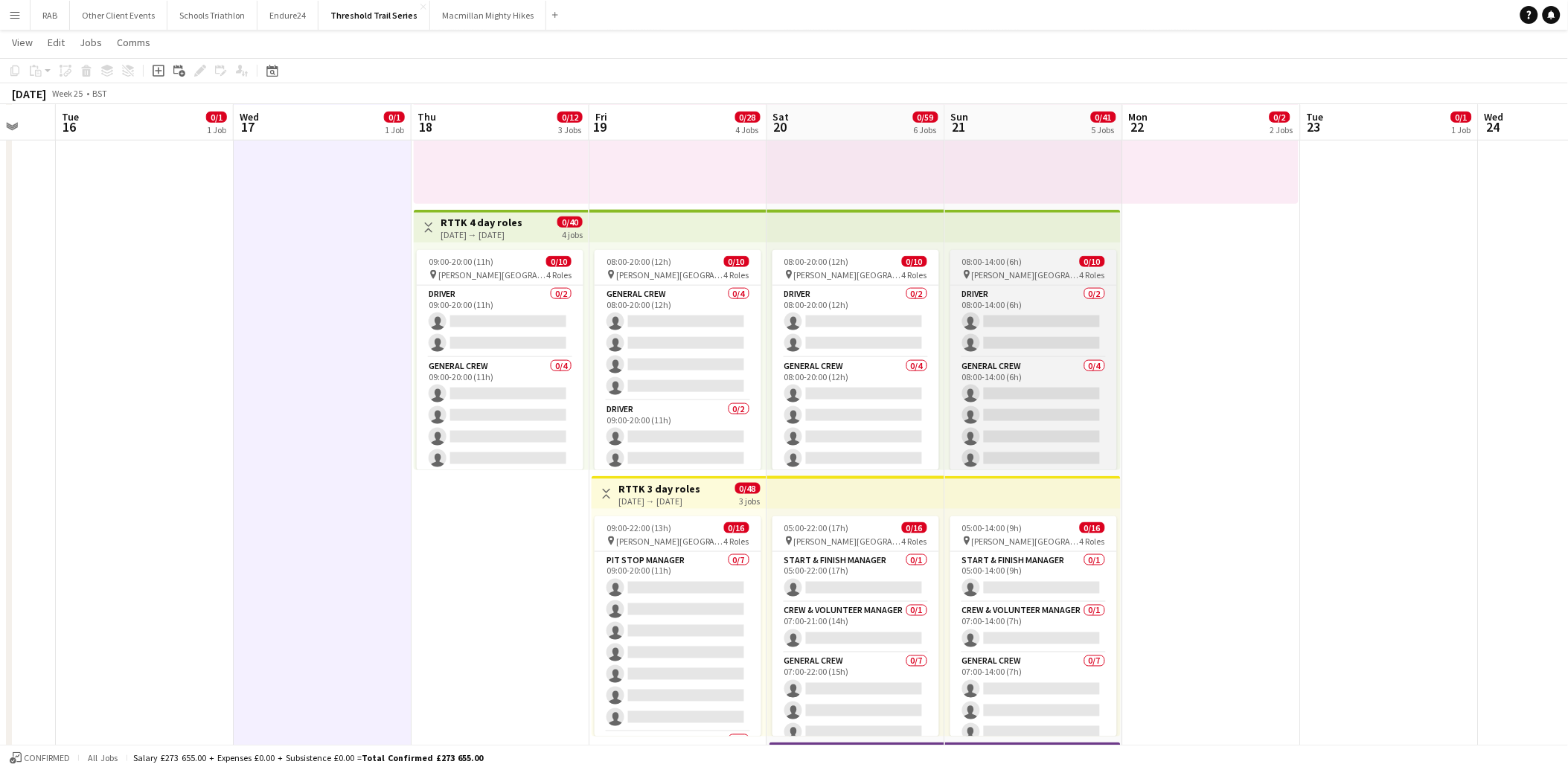
click at [1015, 270] on span "West Dean Gardens" at bounding box center [1026, 274] width 108 height 11
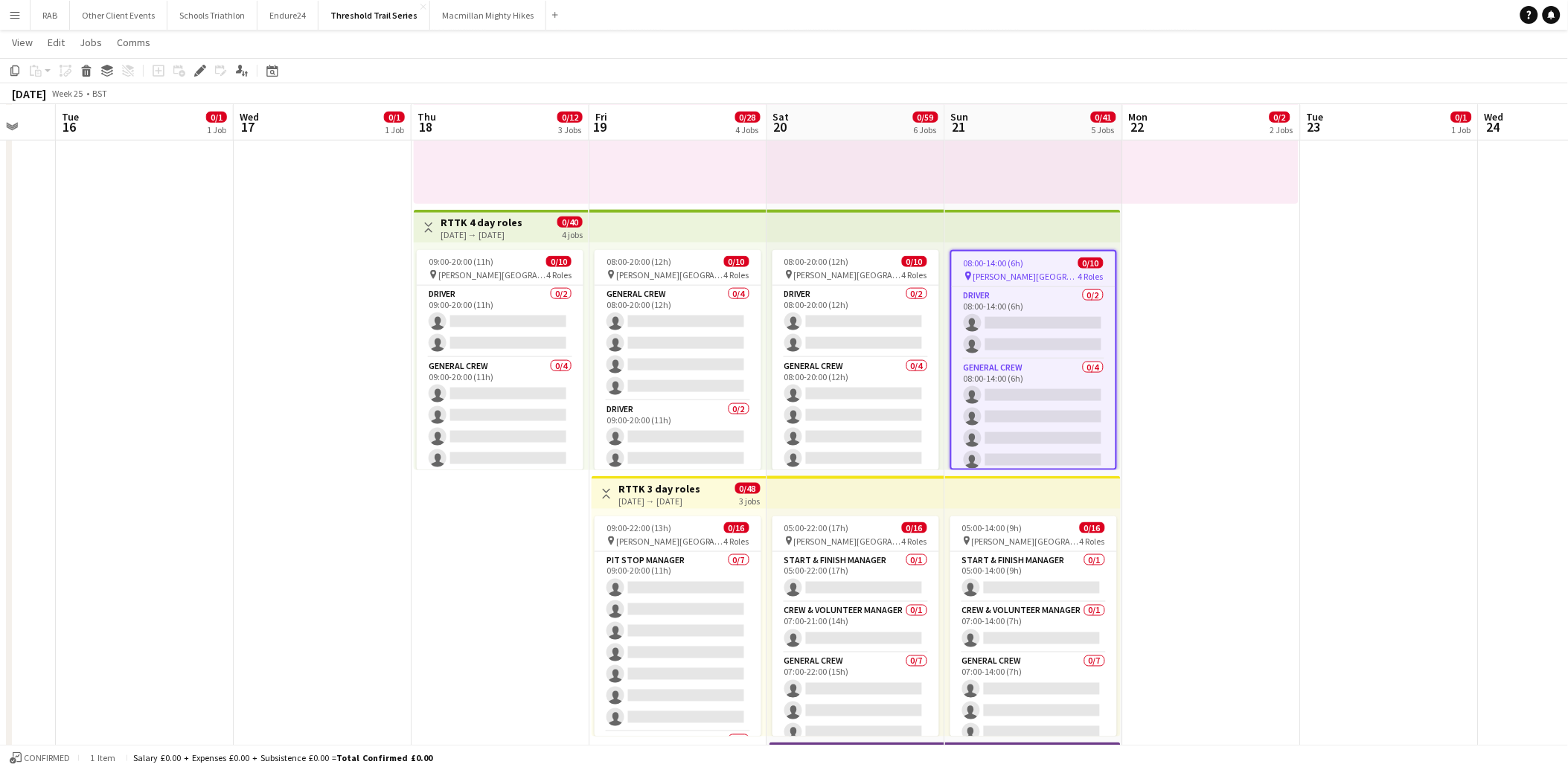
click at [1295, 349] on app-date-cell "07:00-21:00 (14h) 0/1 pin West Dean Gardens 1 Role Logistics Manager 0/1 07:00-…" at bounding box center [1212, 464] width 178 height 1587
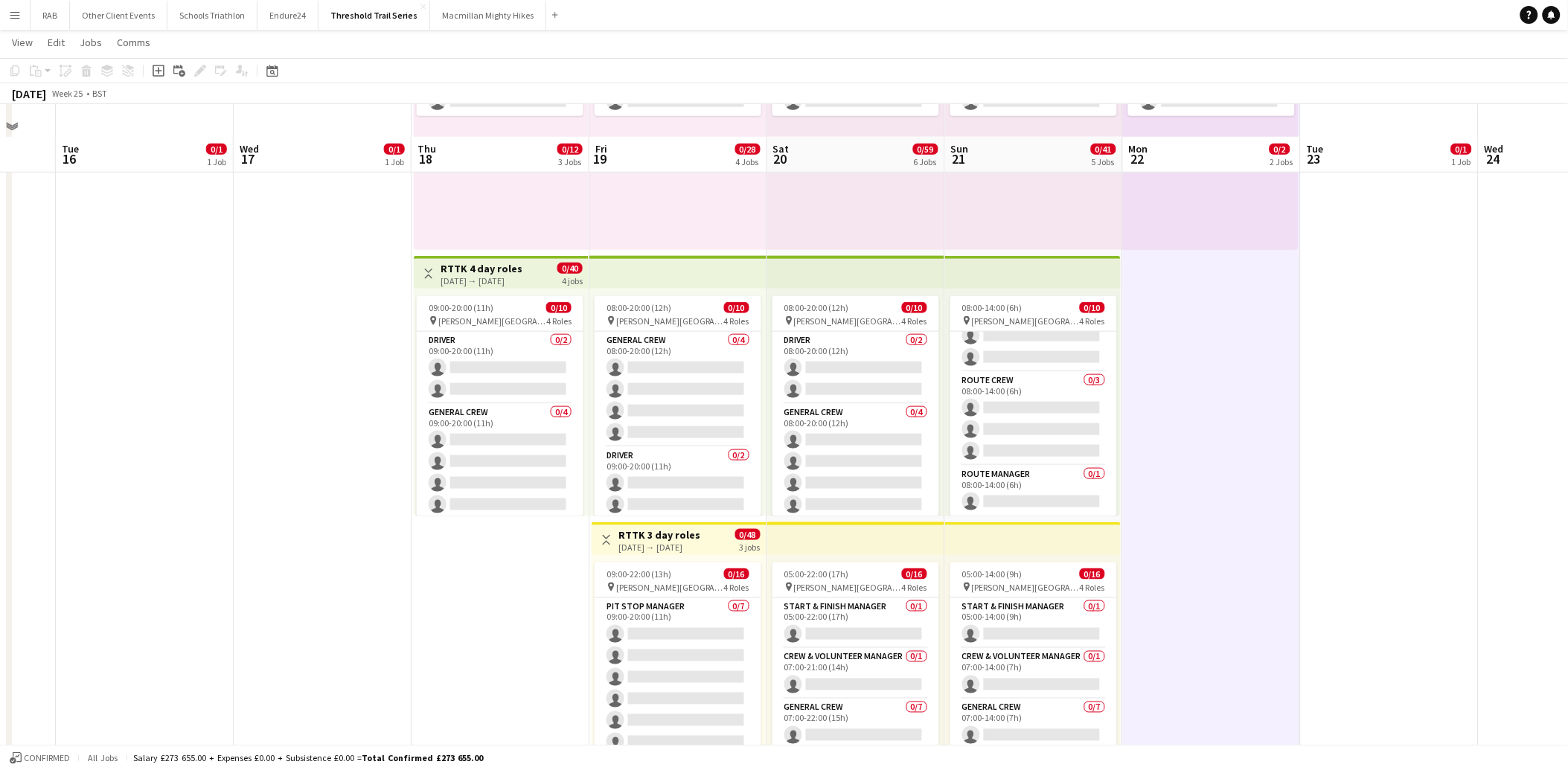
scroll to position [330, 0]
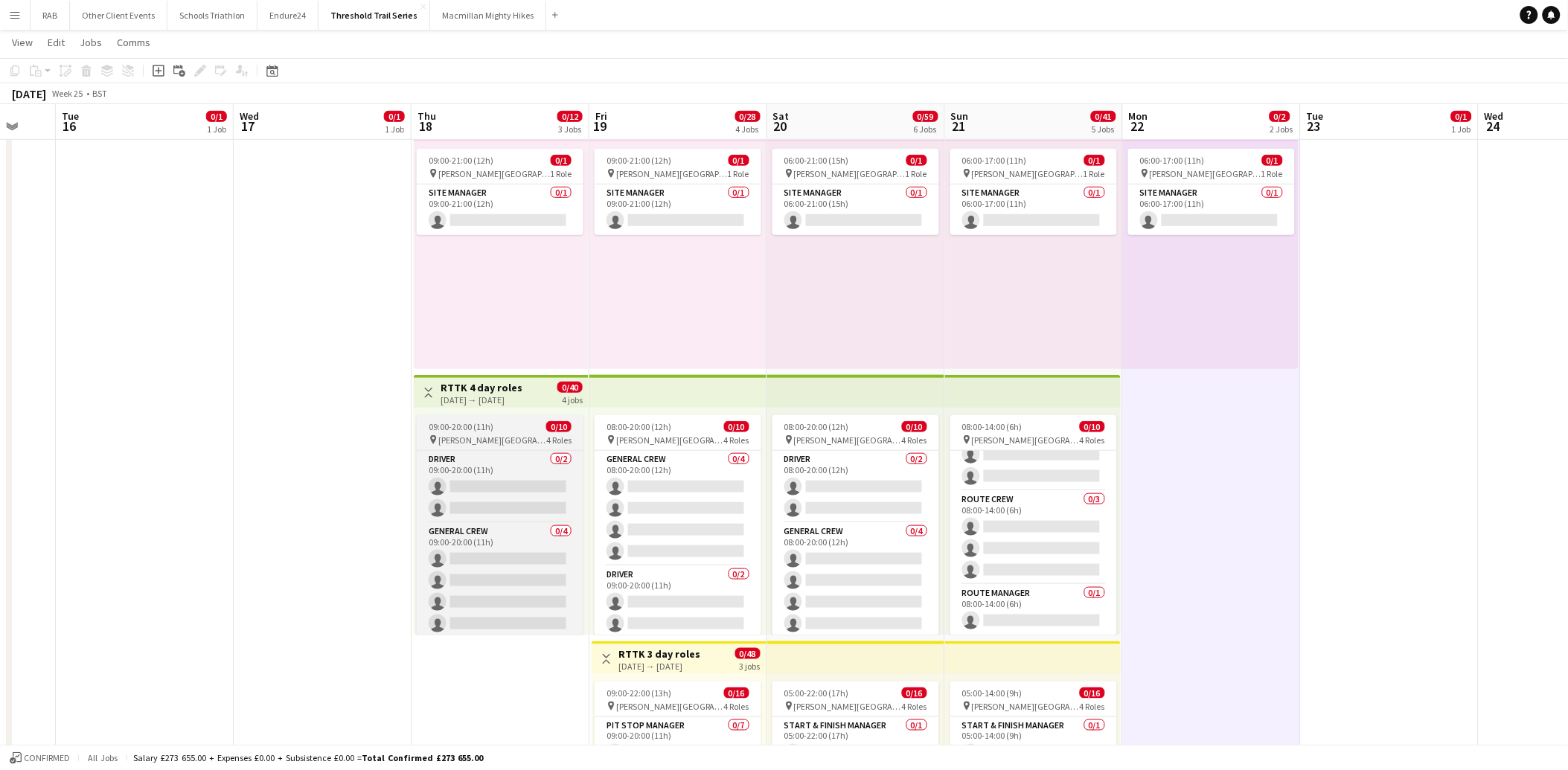
click at [474, 434] on div "pin West Dean Gardens 4 Roles" at bounding box center [500, 440] width 167 height 12
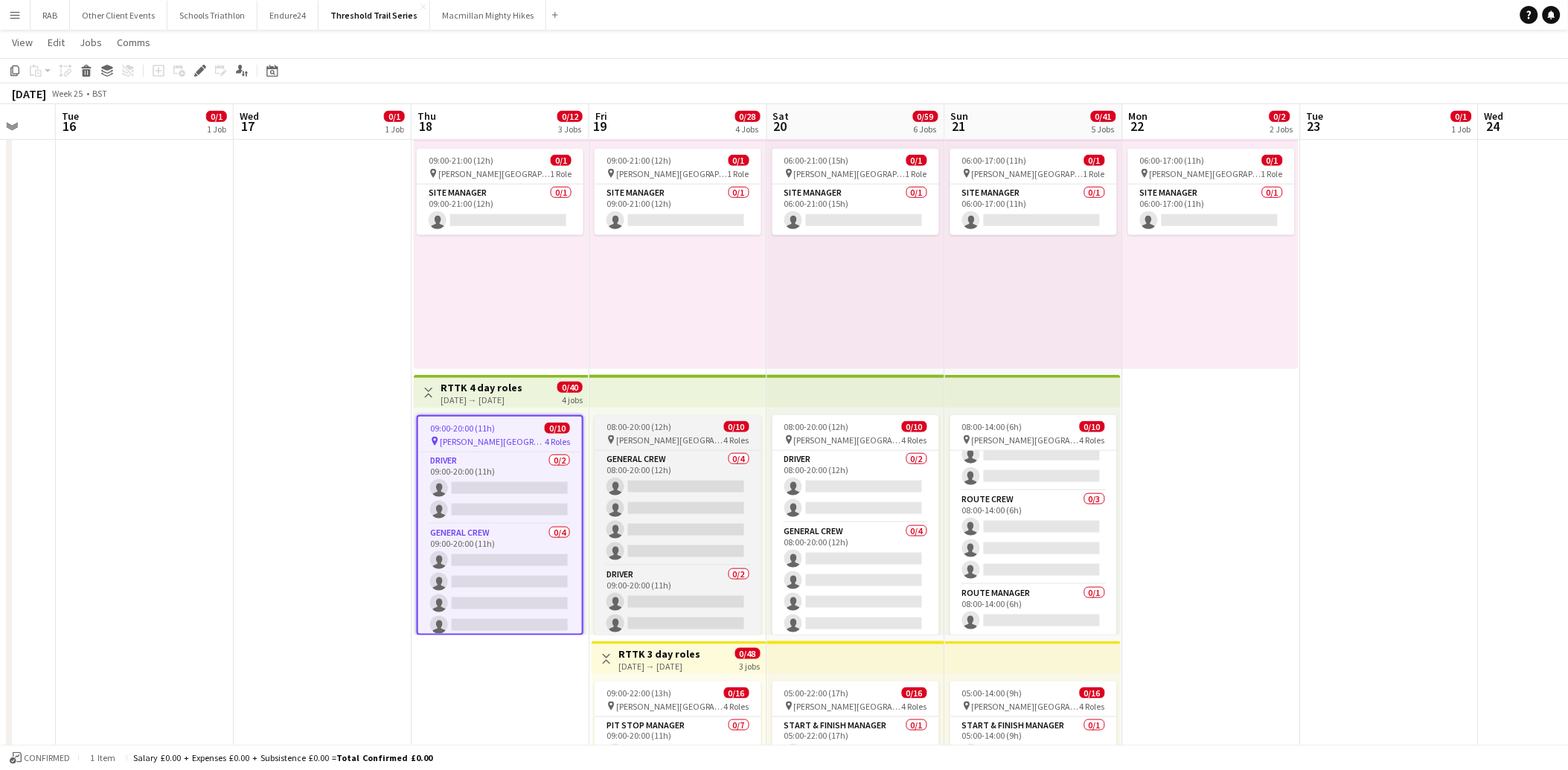
click at [646, 429] on span "08:00-20:00 (12h)" at bounding box center [639, 426] width 65 height 11
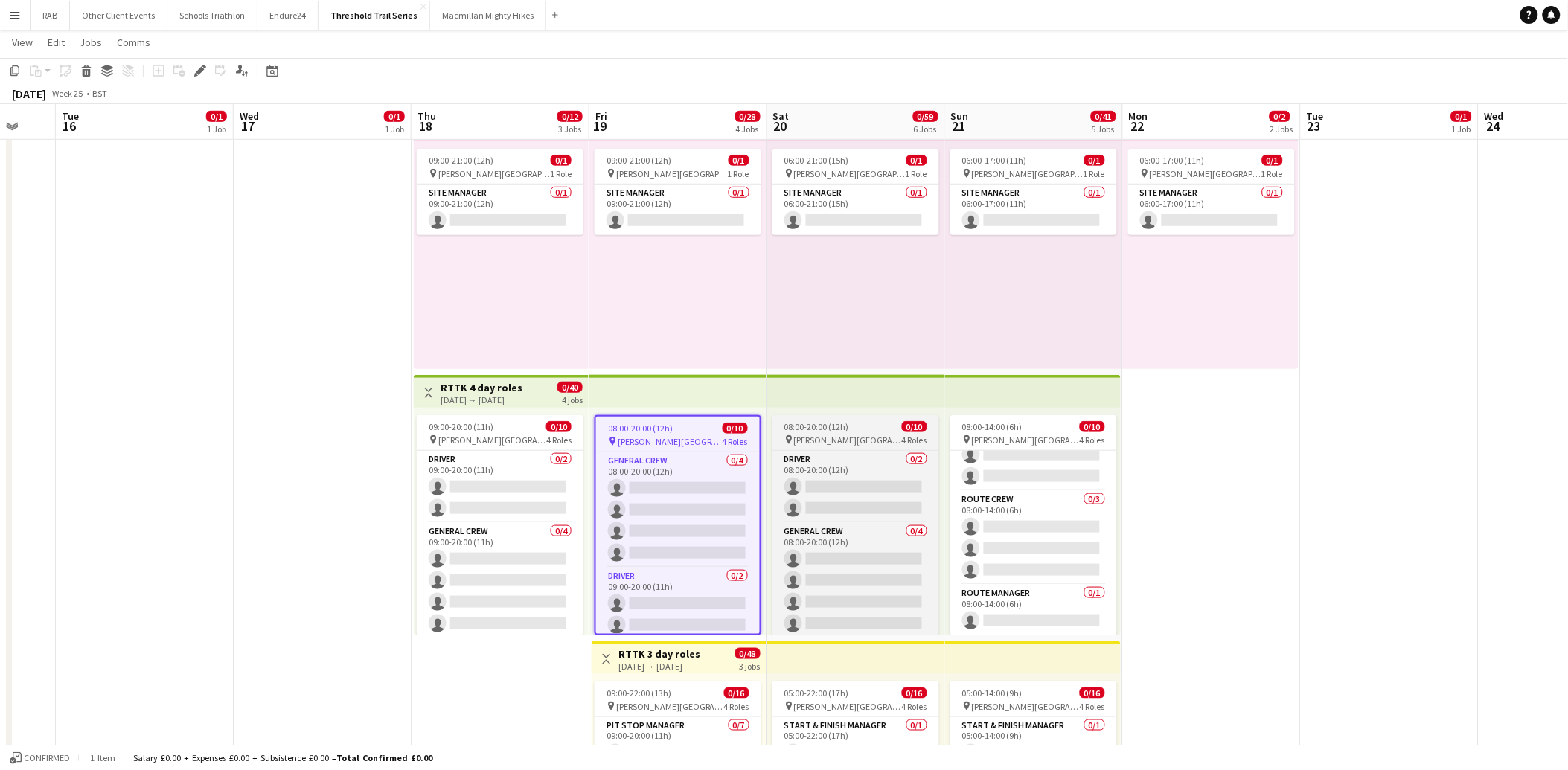
click at [837, 426] on span "08:00-20:00 (12h)" at bounding box center [817, 426] width 65 height 11
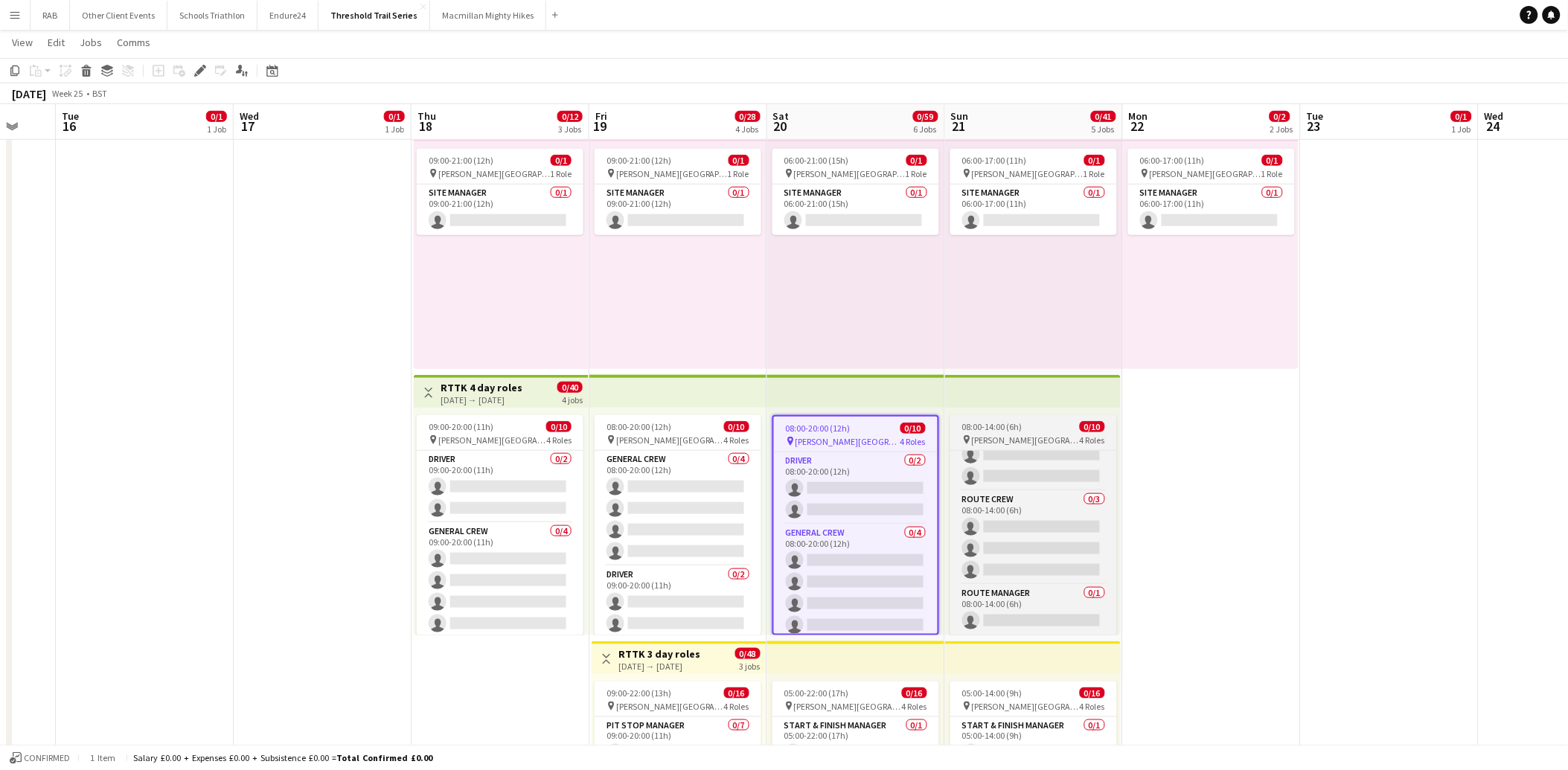
click at [1000, 430] on span "08:00-14:00 (6h)" at bounding box center [992, 426] width 60 height 11
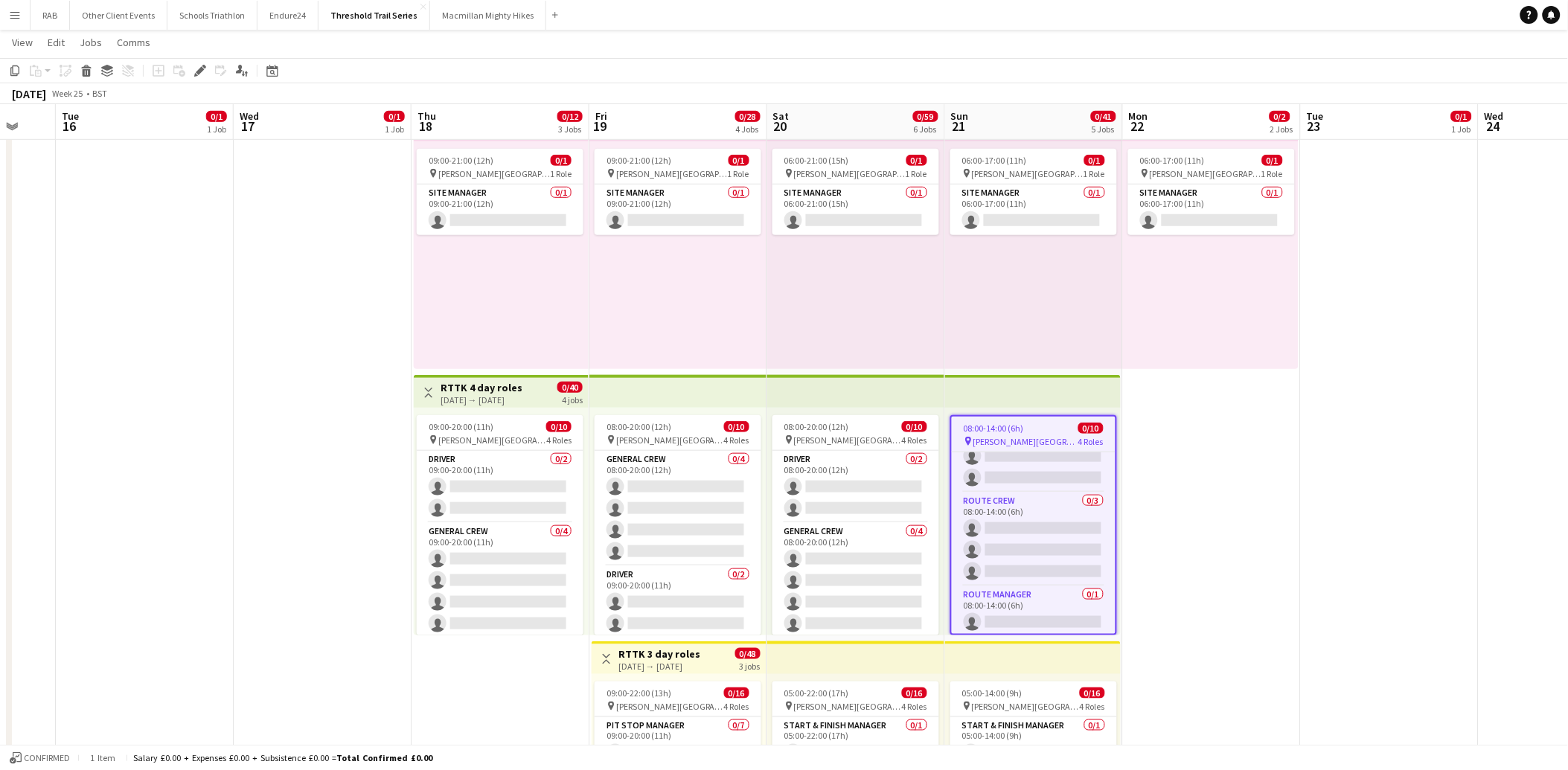
click at [648, 402] on app-top-bar at bounding box center [679, 390] width 178 height 32
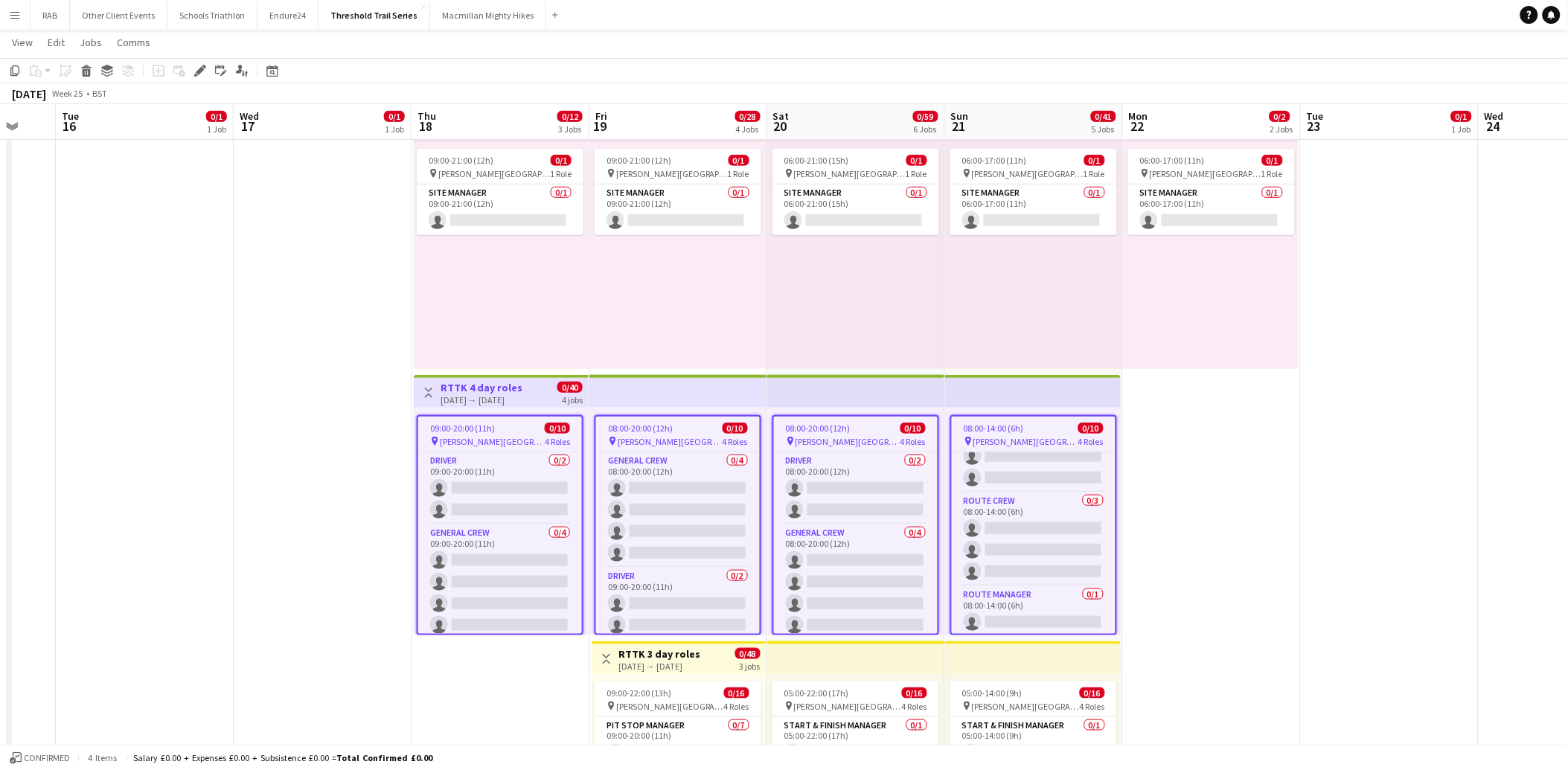
click at [487, 425] on span "09:00-20:00 (11h)" at bounding box center [463, 428] width 65 height 11
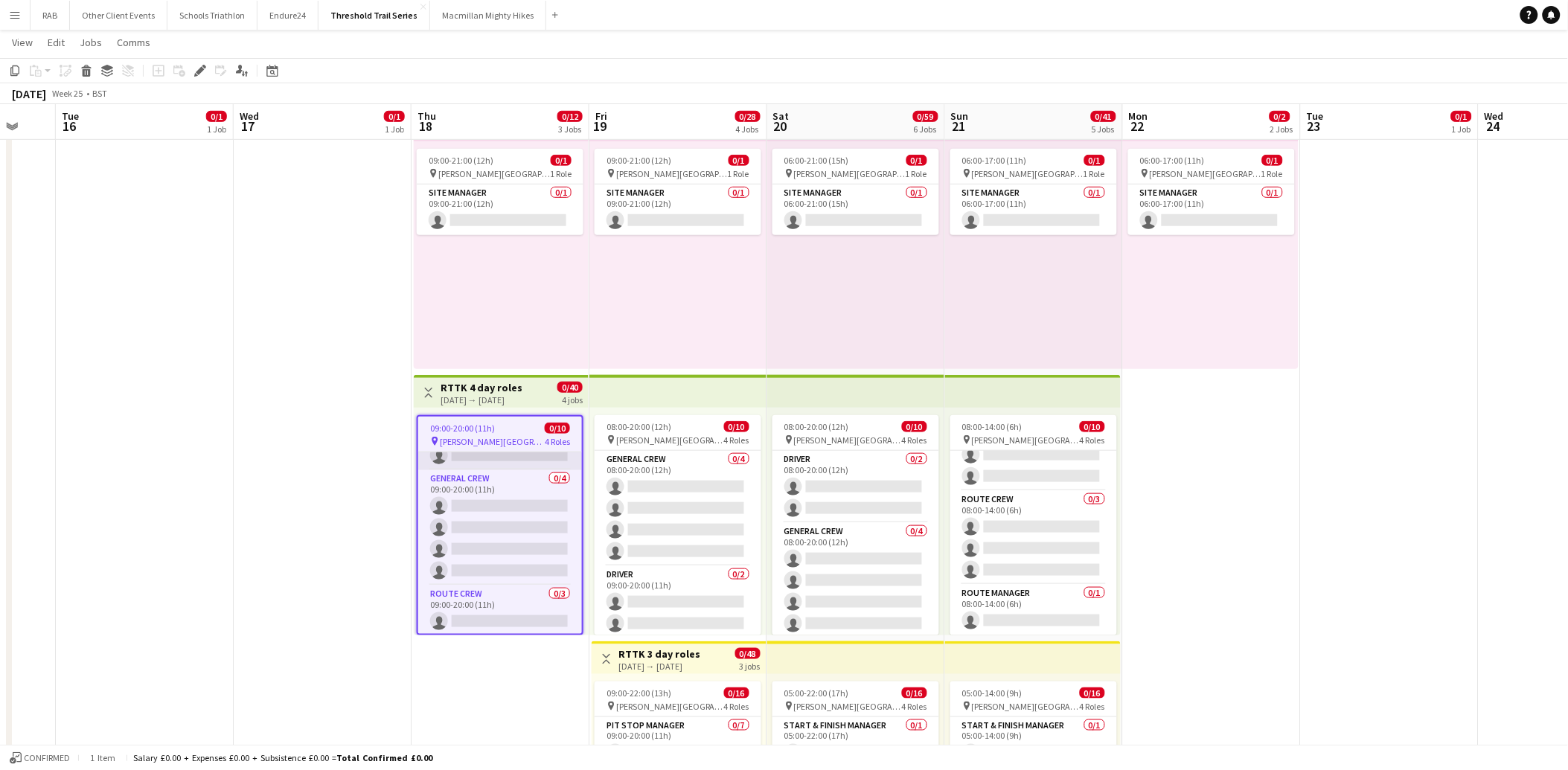
scroll to position [83, 0]
click at [481, 583] on app-card-role "Route Crew 0/3 09:00-20:00 (11h) single-neutral-actions single-neutral-actions …" at bounding box center [500, 603] width 163 height 93
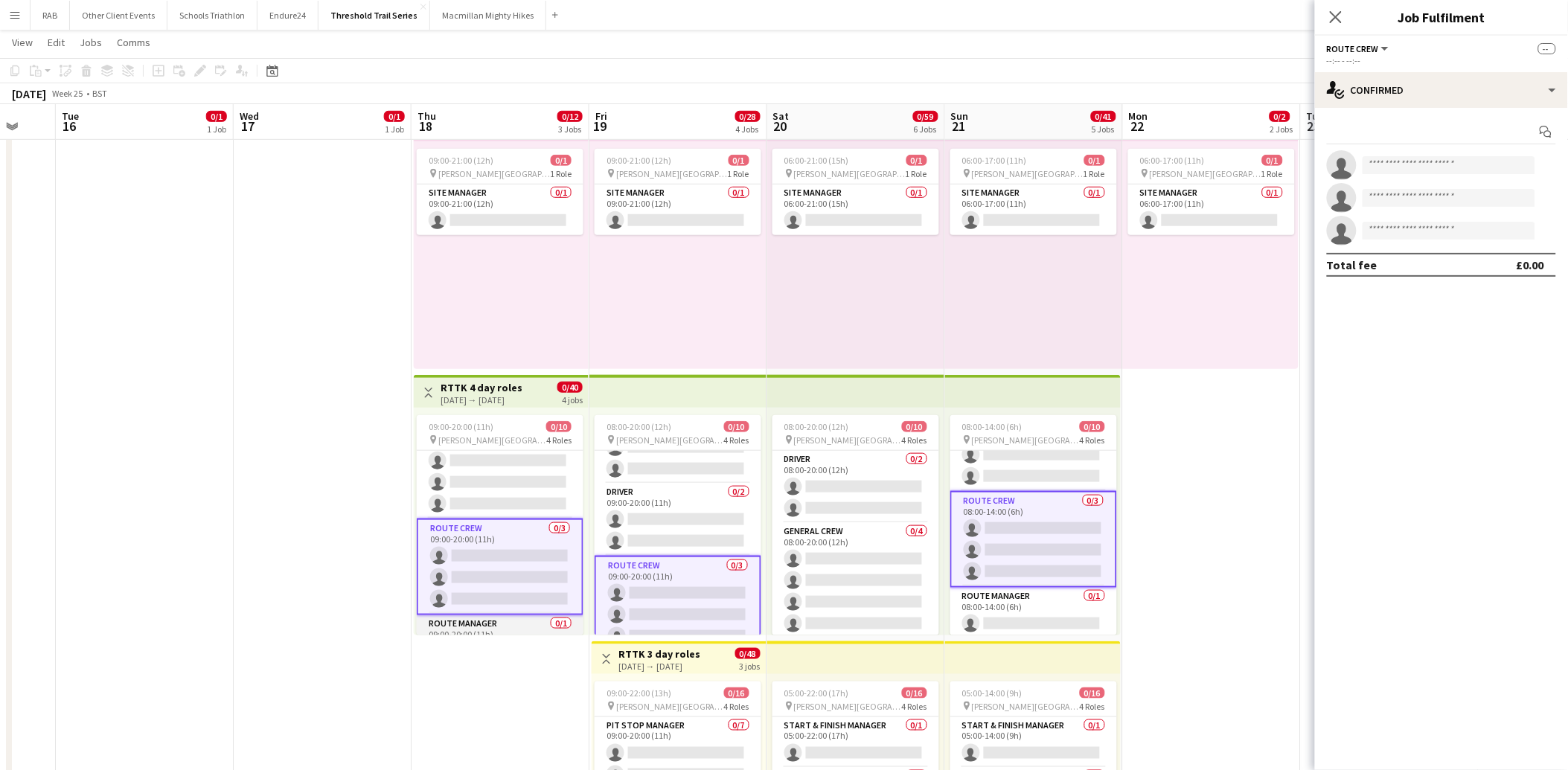
scroll to position [149, 0]
click at [458, 594] on app-card-role "Route Manager 0/1 09:00-20:00 (11h) single-neutral-actions" at bounding box center [500, 611] width 167 height 51
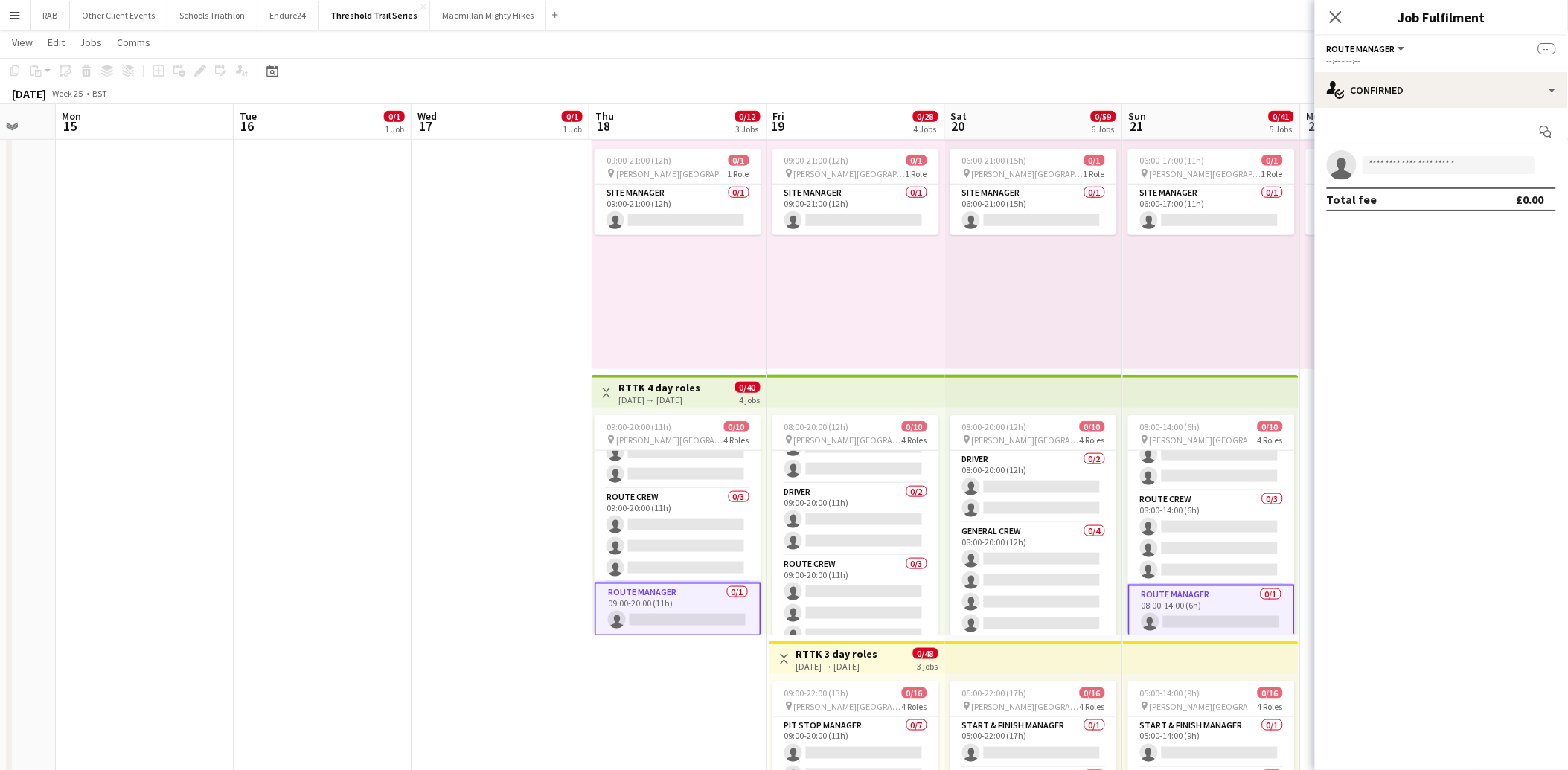
click at [661, 606] on app-card-role "Route Manager 0/1 09:00-20:00 (11h) single-neutral-actions" at bounding box center [678, 608] width 167 height 53
click at [698, 605] on app-card-role "Route Manager 0/1 09:00-20:00 (11h) single-neutral-actions" at bounding box center [678, 608] width 167 height 53
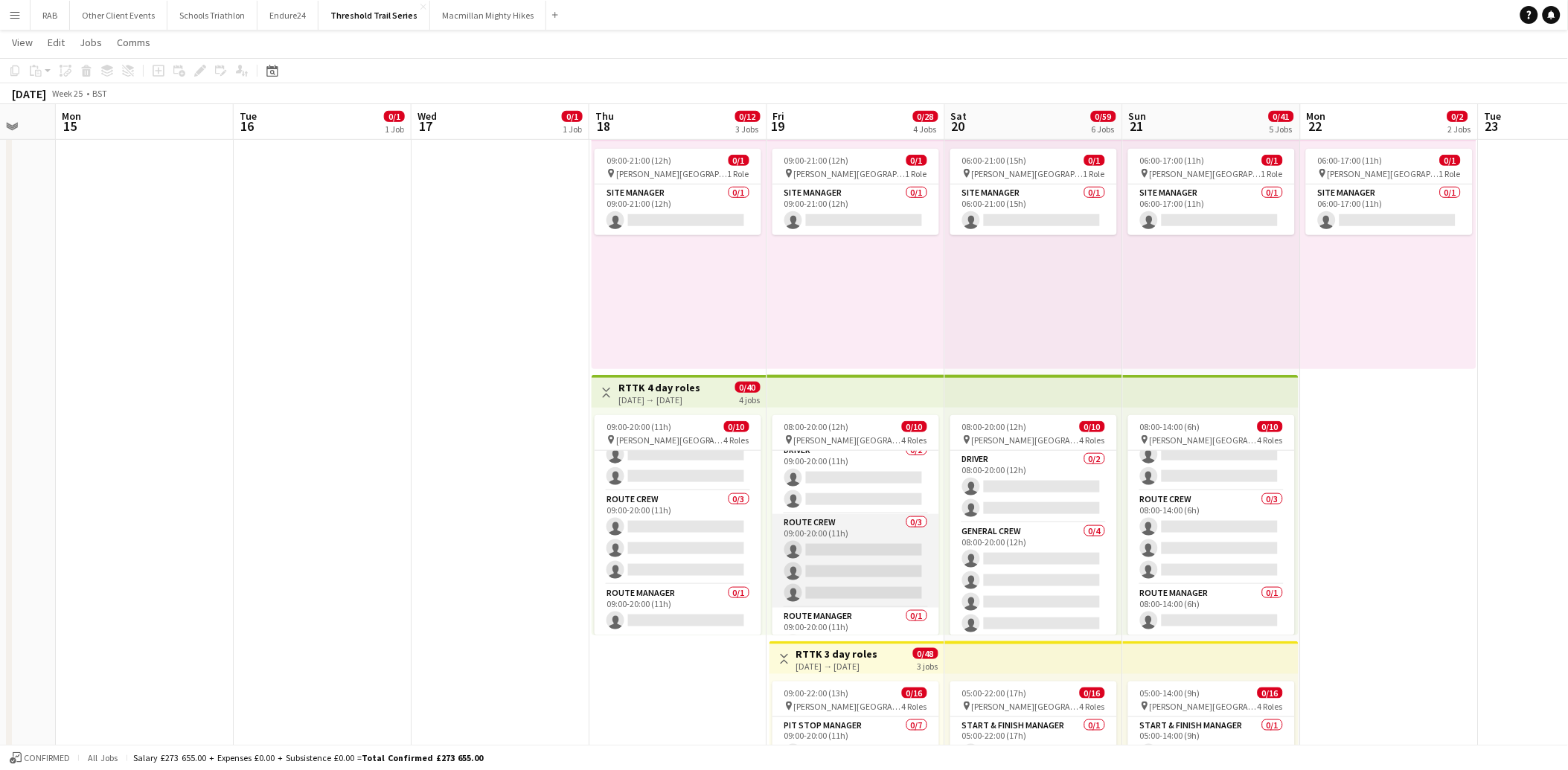
scroll to position [148, 0]
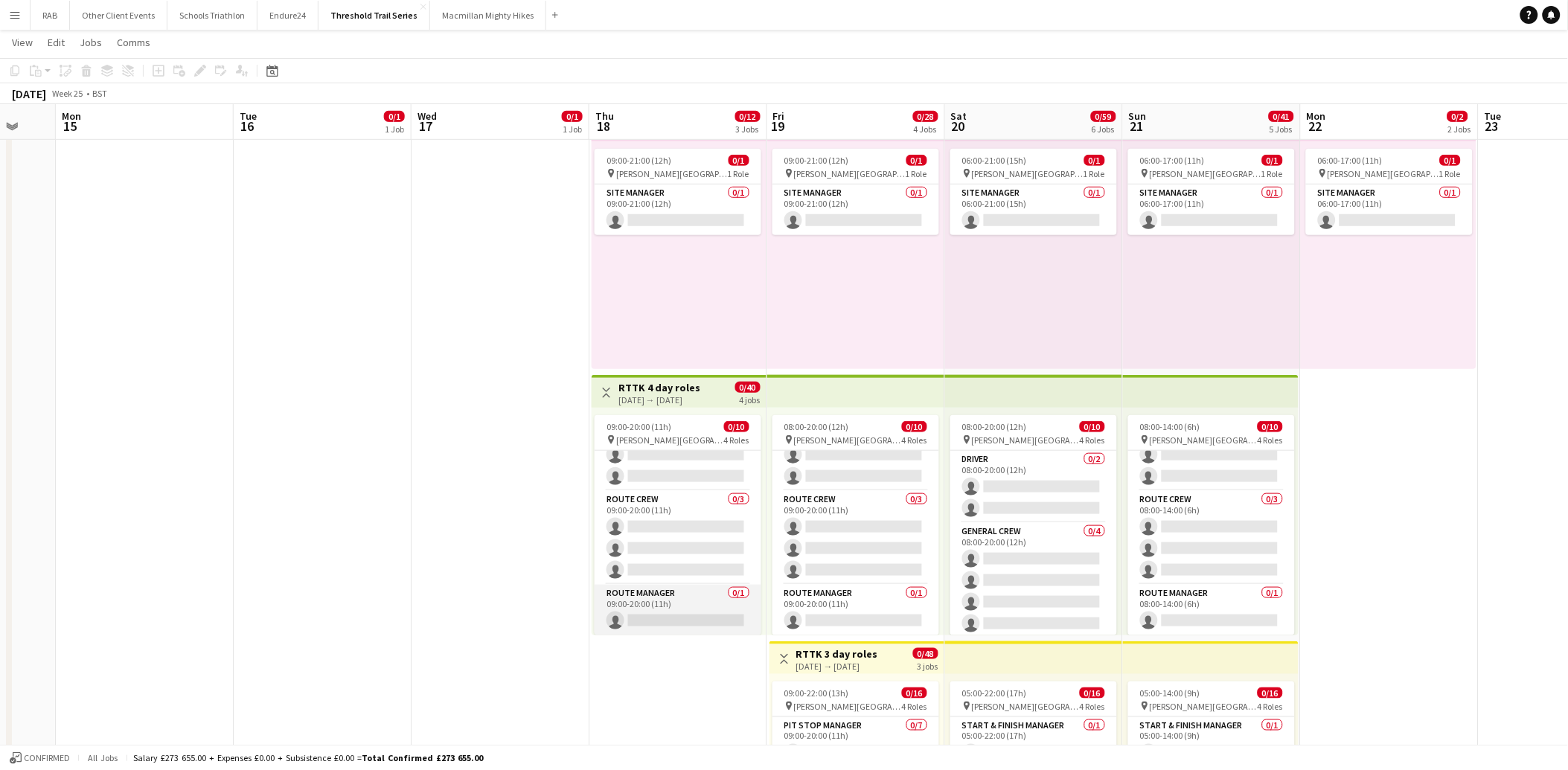
click at [687, 600] on app-card-role "Route Manager 0/1 09:00-20:00 (11h) single-neutral-actions" at bounding box center [678, 610] width 167 height 51
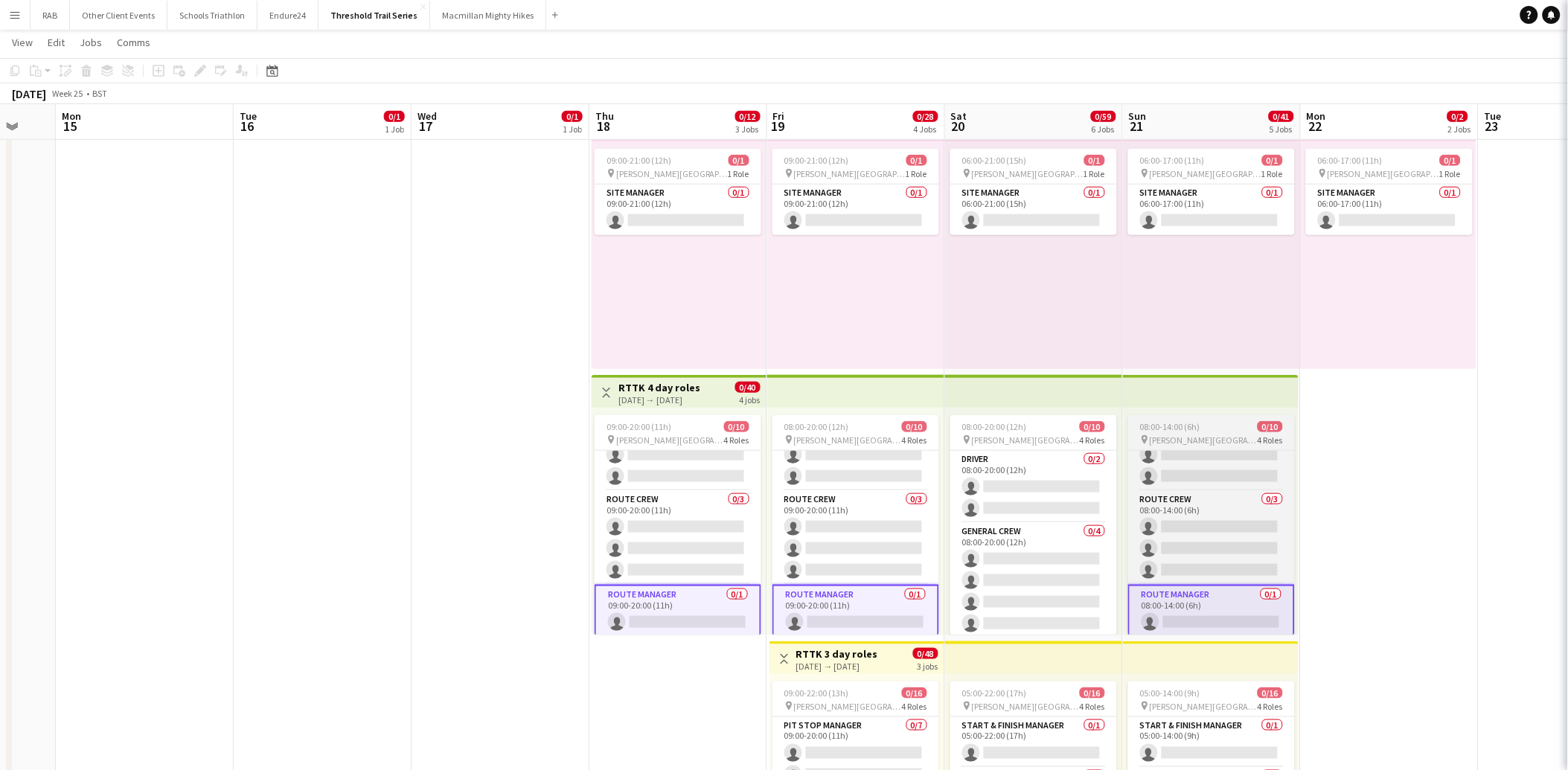
scroll to position [149, 0]
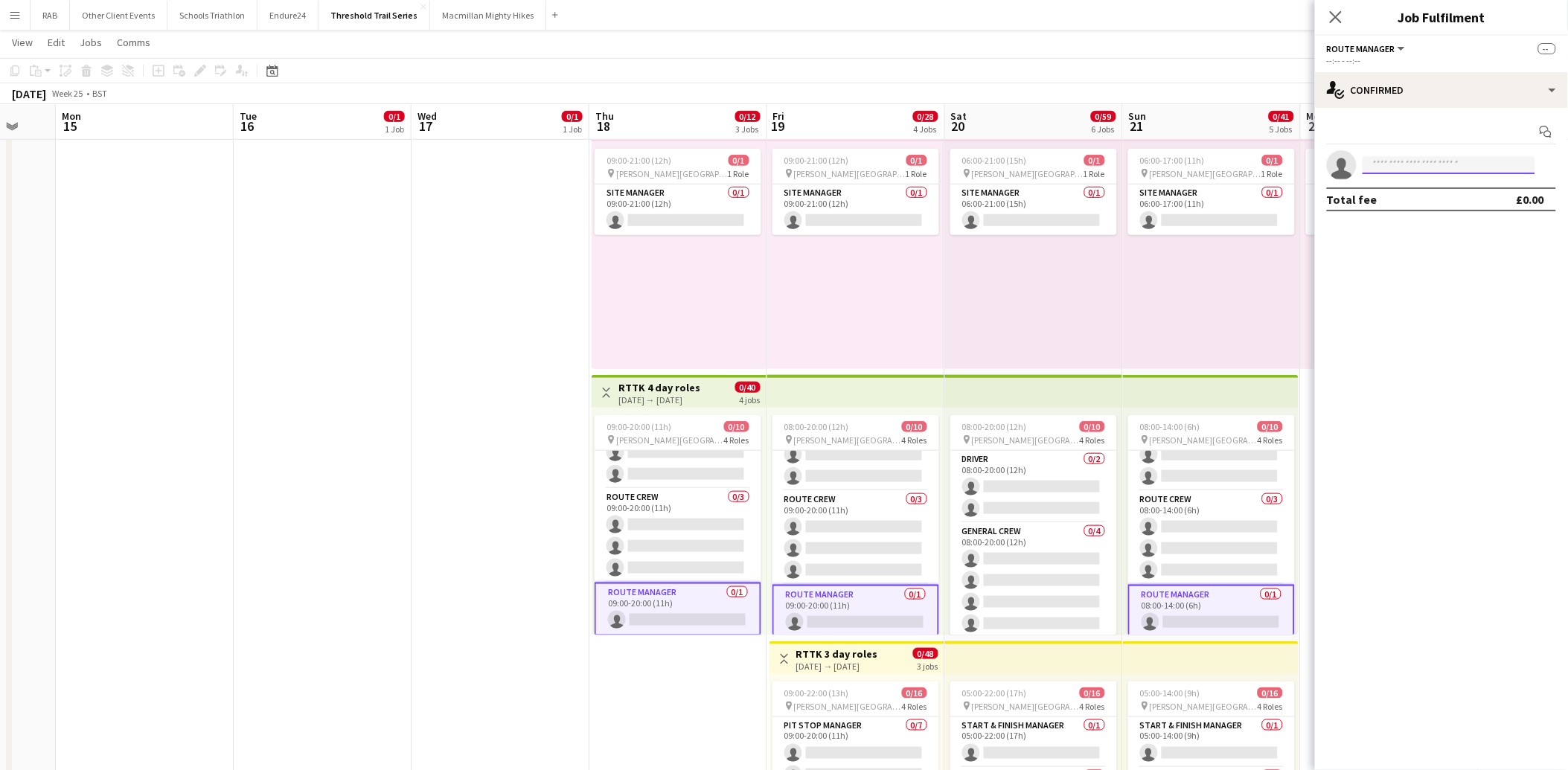
click at [1368, 162] on input at bounding box center [1449, 165] width 173 height 17
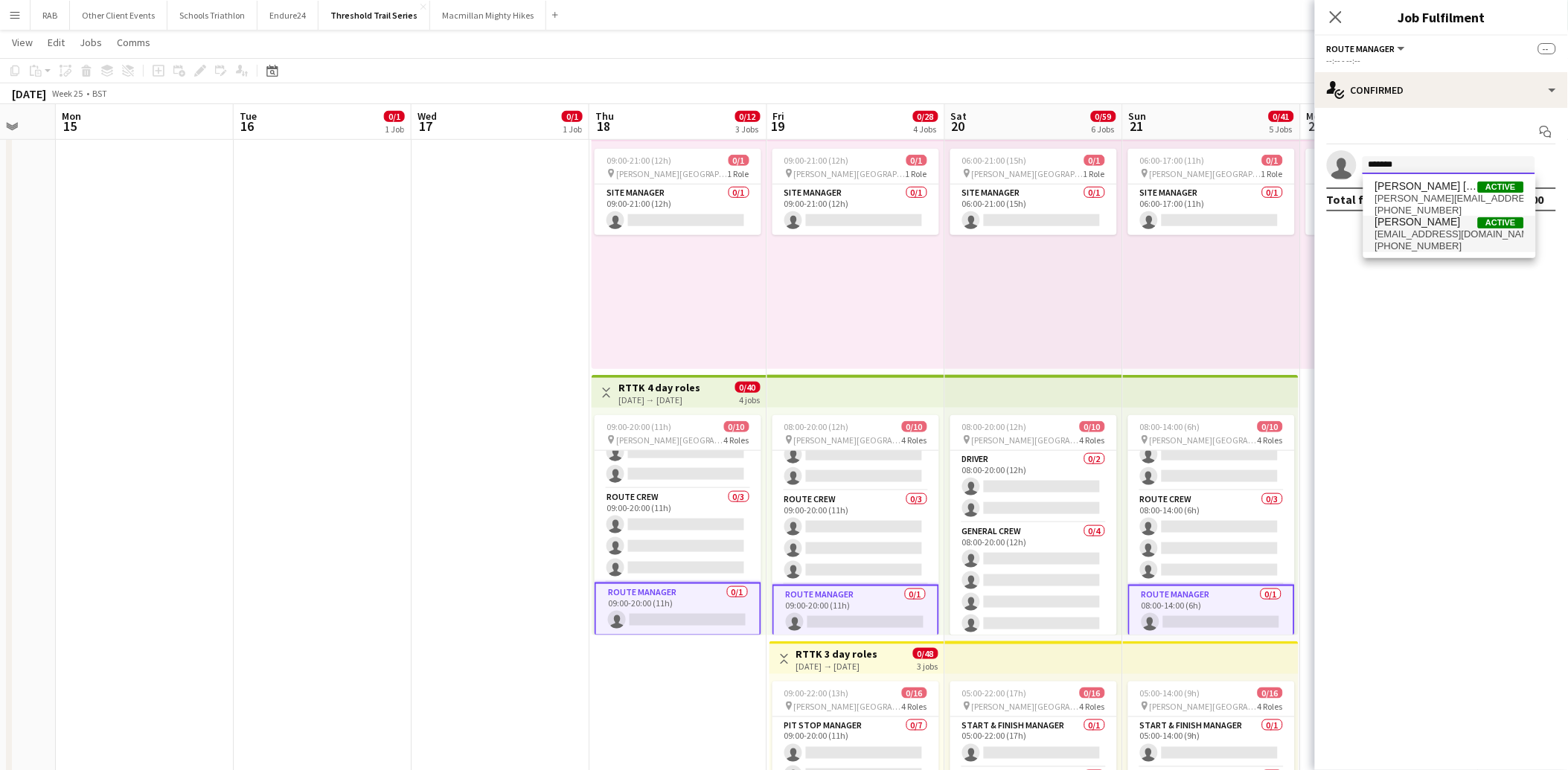
type input "*******"
click at [1393, 244] on span "+4407798785906" at bounding box center [1450, 246] width 149 height 12
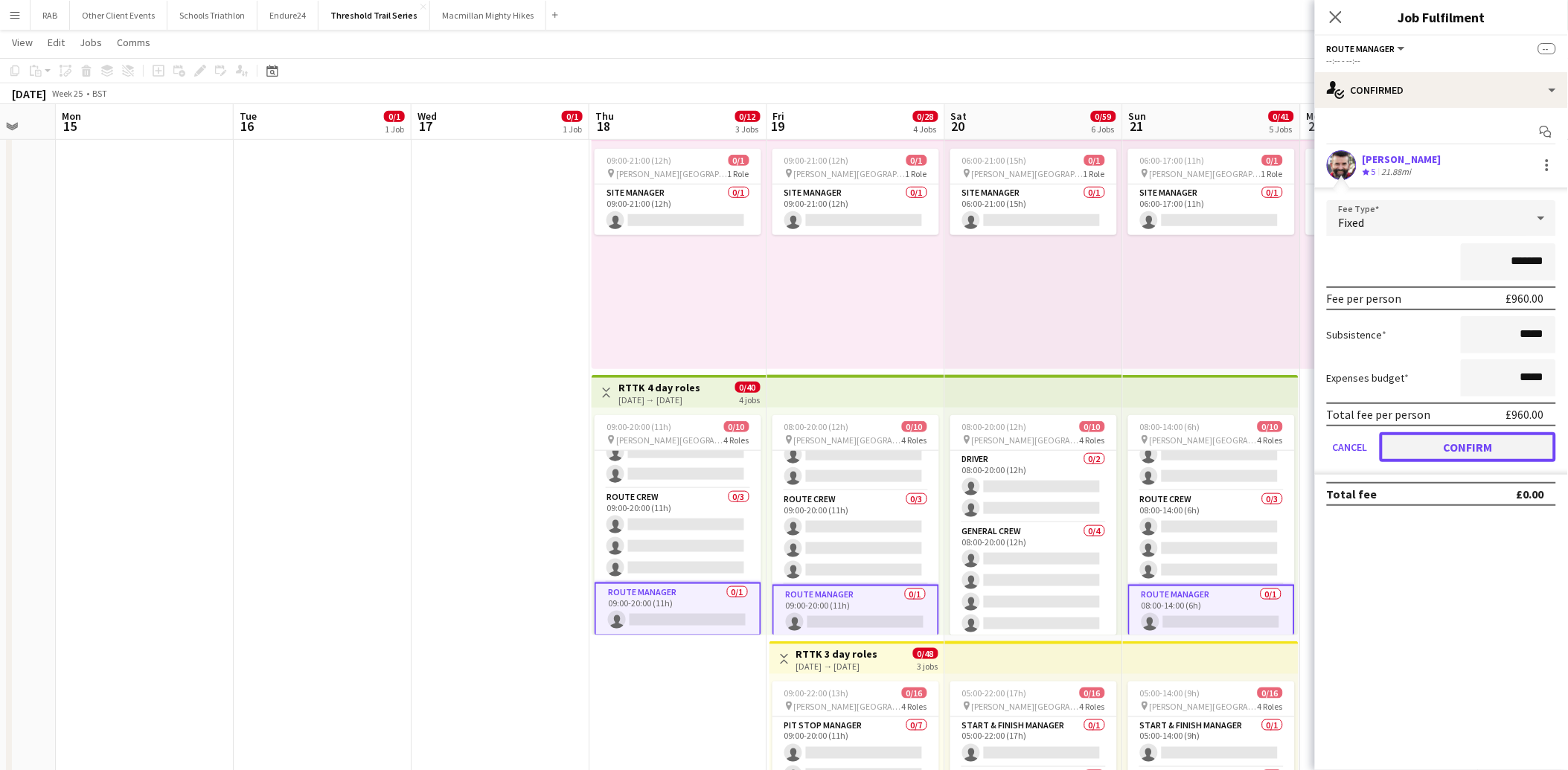
click at [1422, 442] on button "Confirm" at bounding box center [1468, 447] width 176 height 30
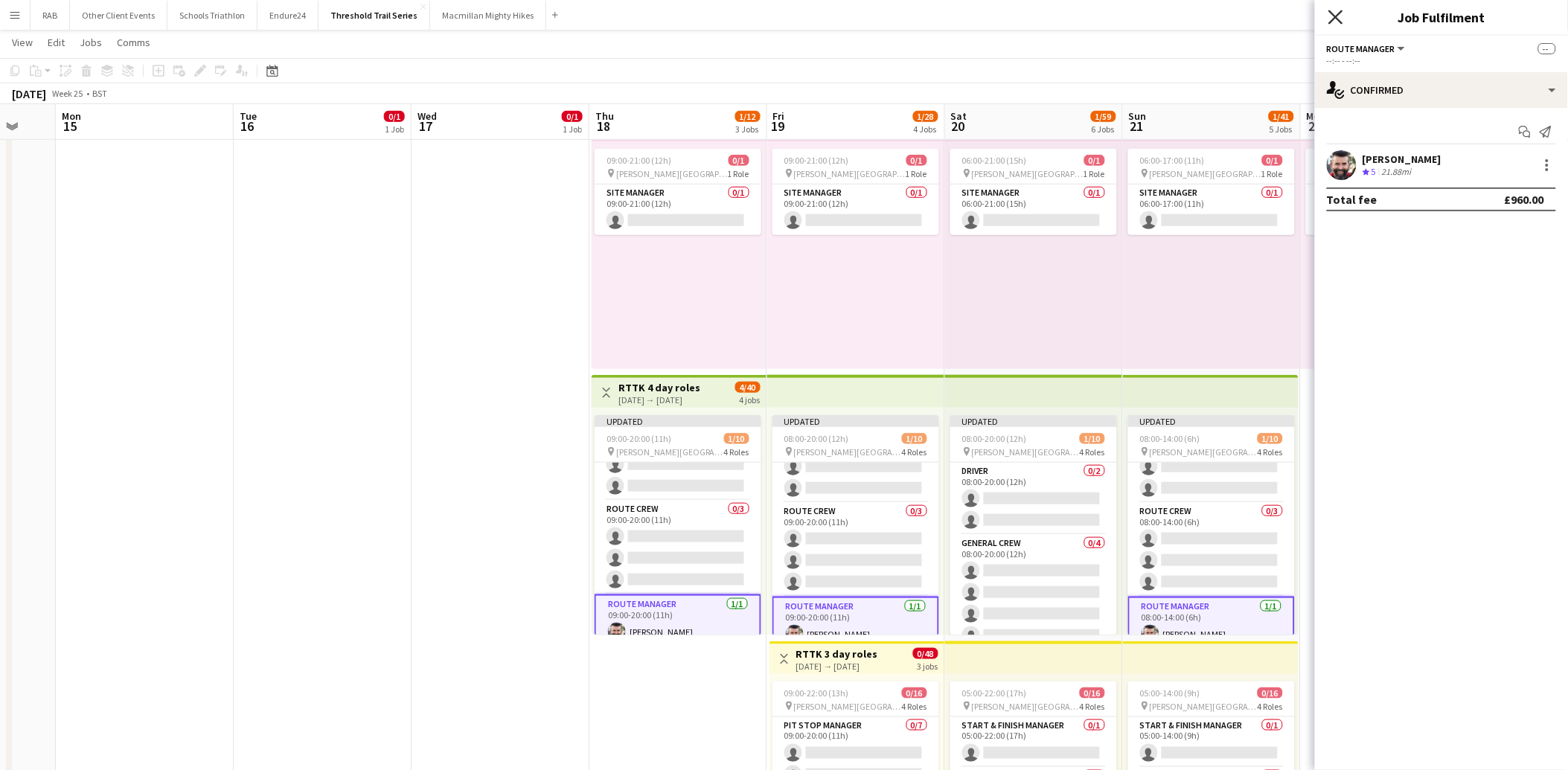
click at [1329, 17] on icon "Close pop-in" at bounding box center [1336, 17] width 14 height 14
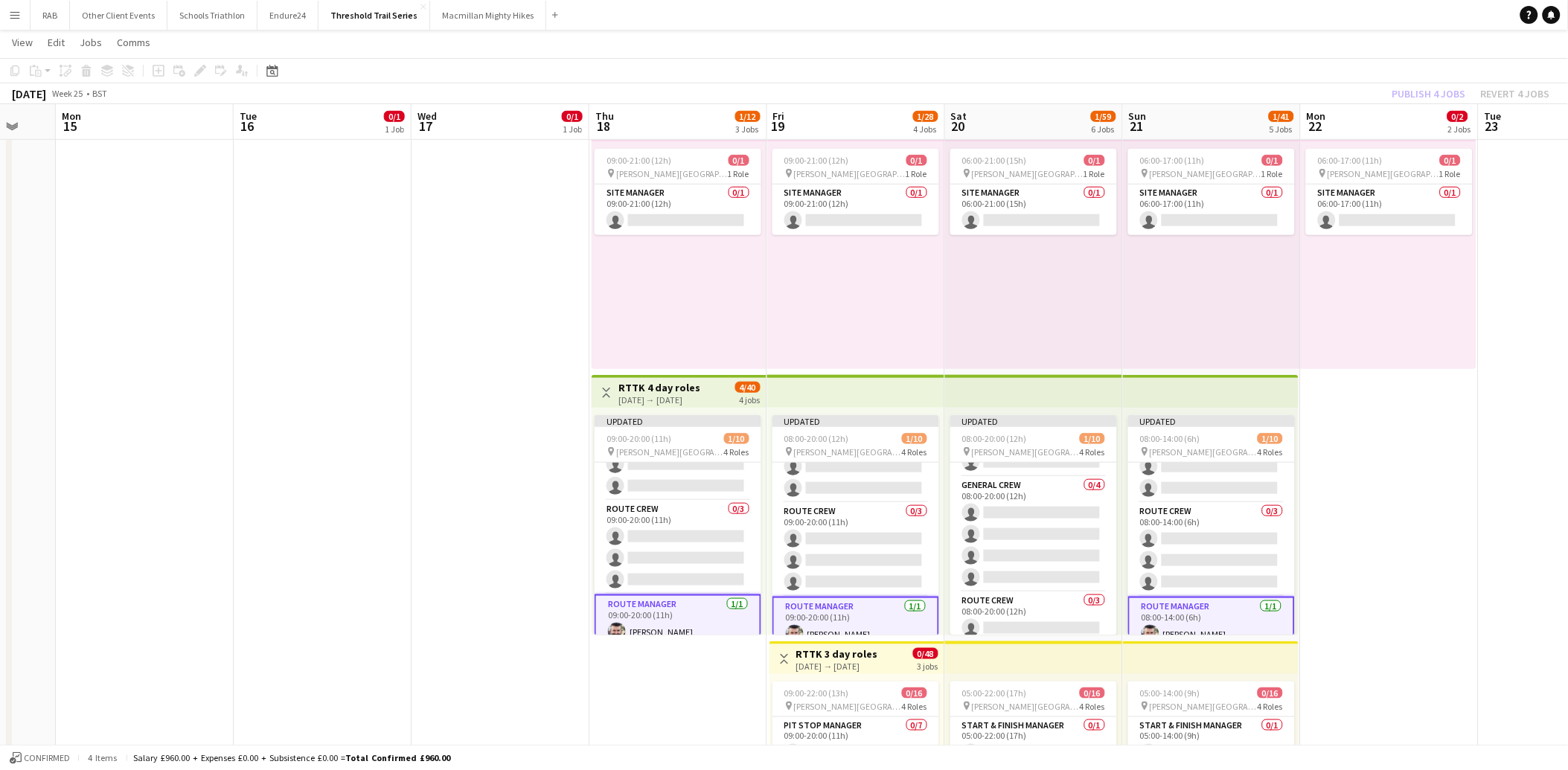
scroll to position [83, 0]
click at [1416, 95] on div "Publish 4 jobs Revert 4 jobs" at bounding box center [1472, 93] width 194 height 19
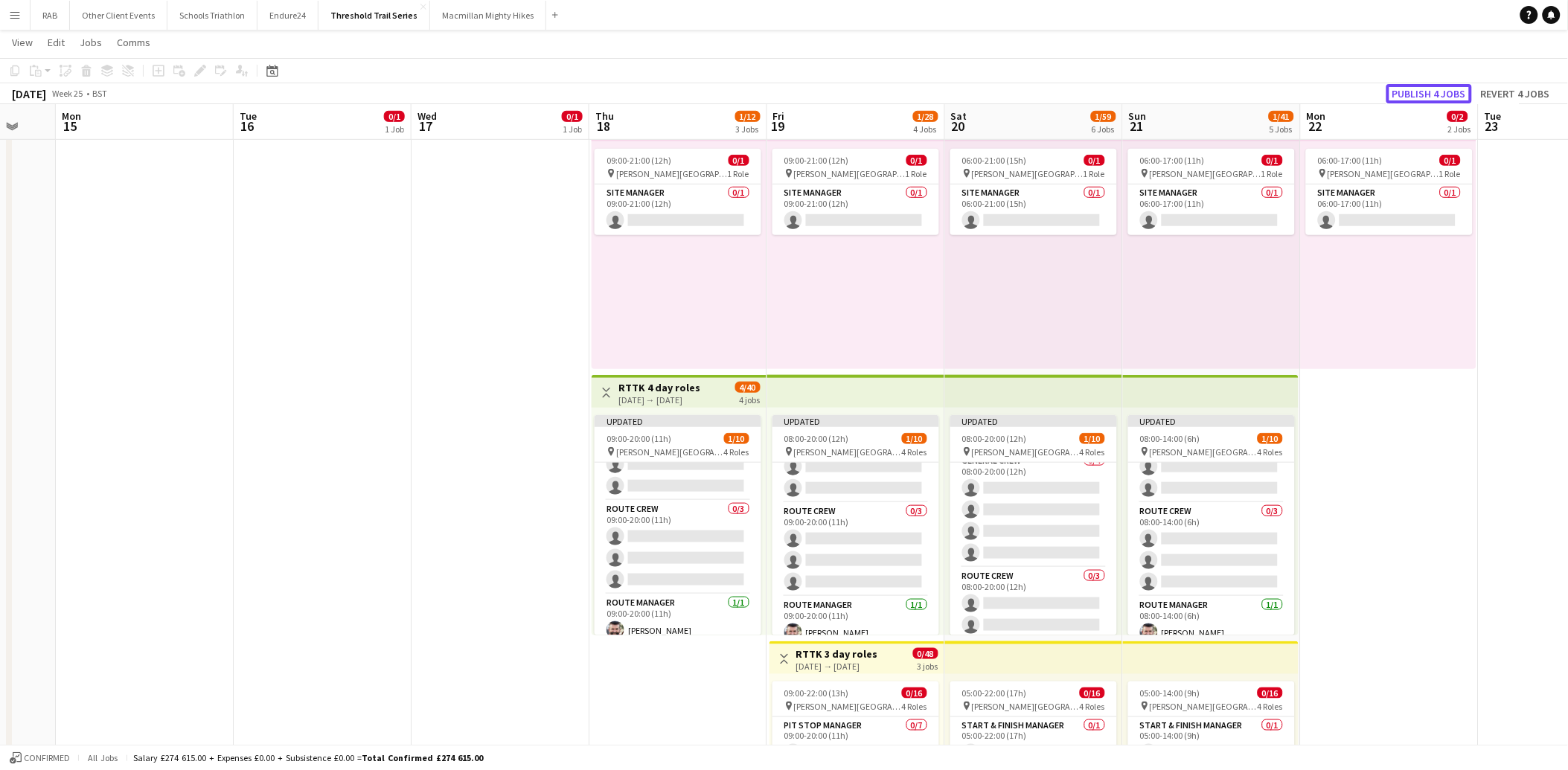
click at [1416, 95] on button "Publish 4 jobs" at bounding box center [1429, 93] width 86 height 19
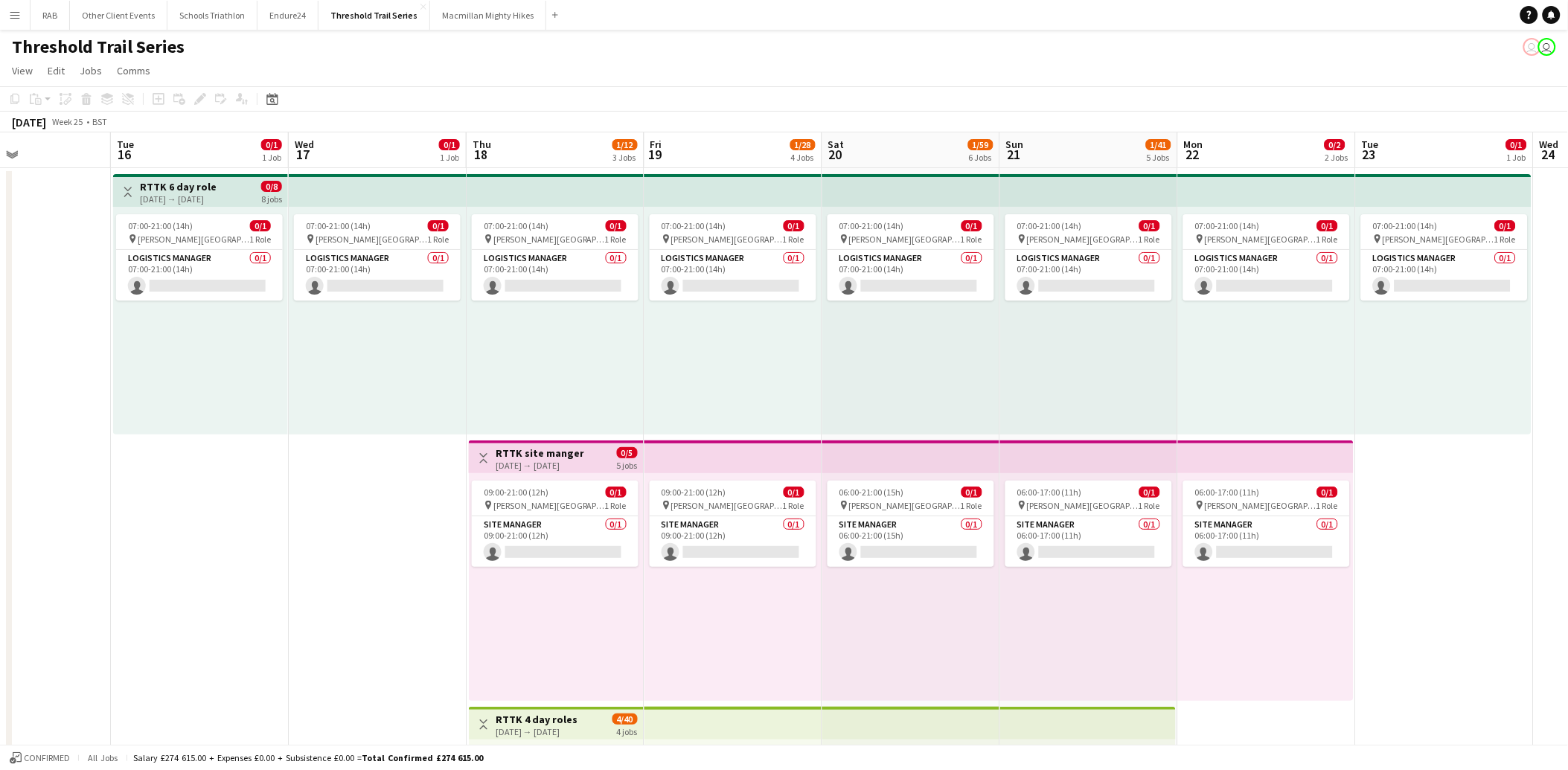
scroll to position [0, 408]
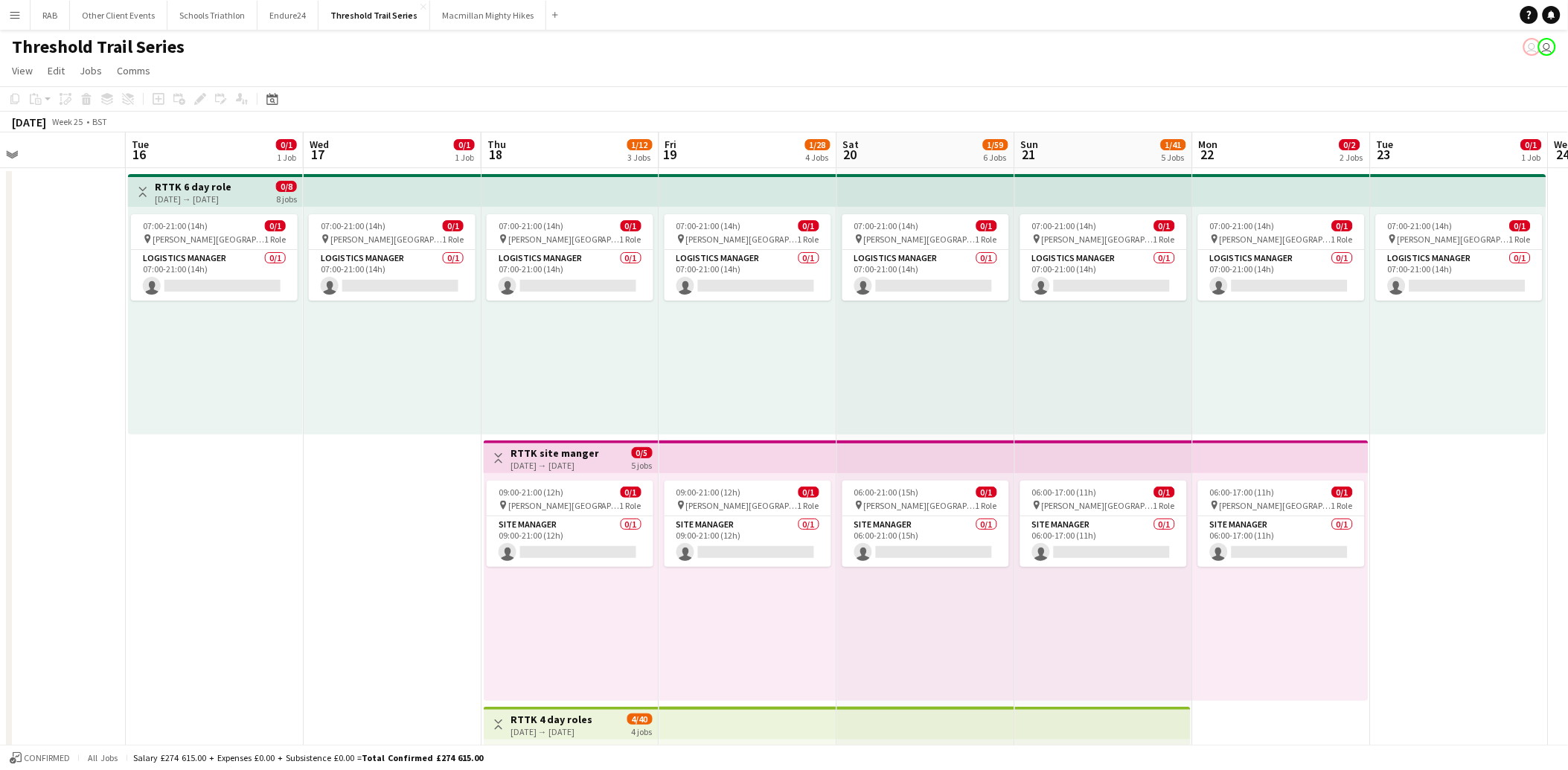
drag, startPoint x: 848, startPoint y: 148, endPoint x: 740, endPoint y: 152, distance: 108.1
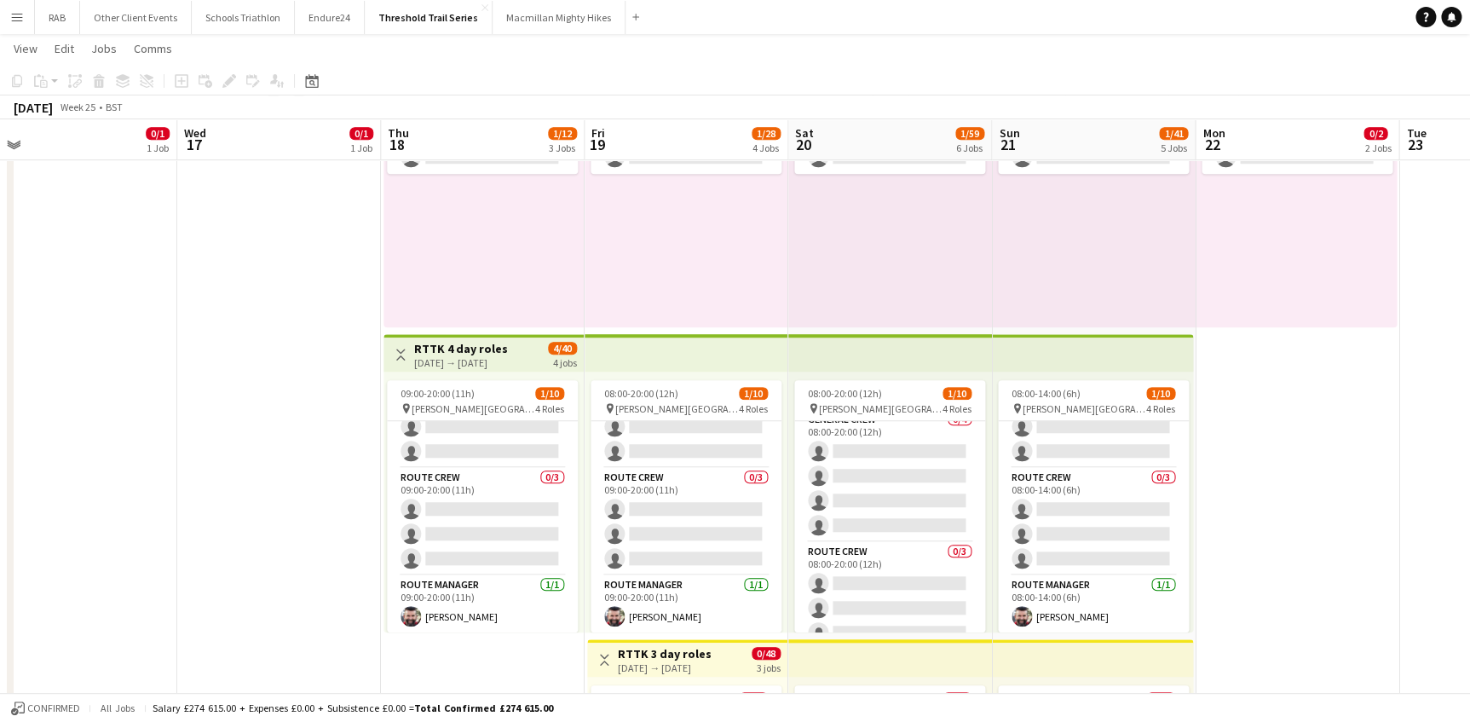
scroll to position [0, 643]
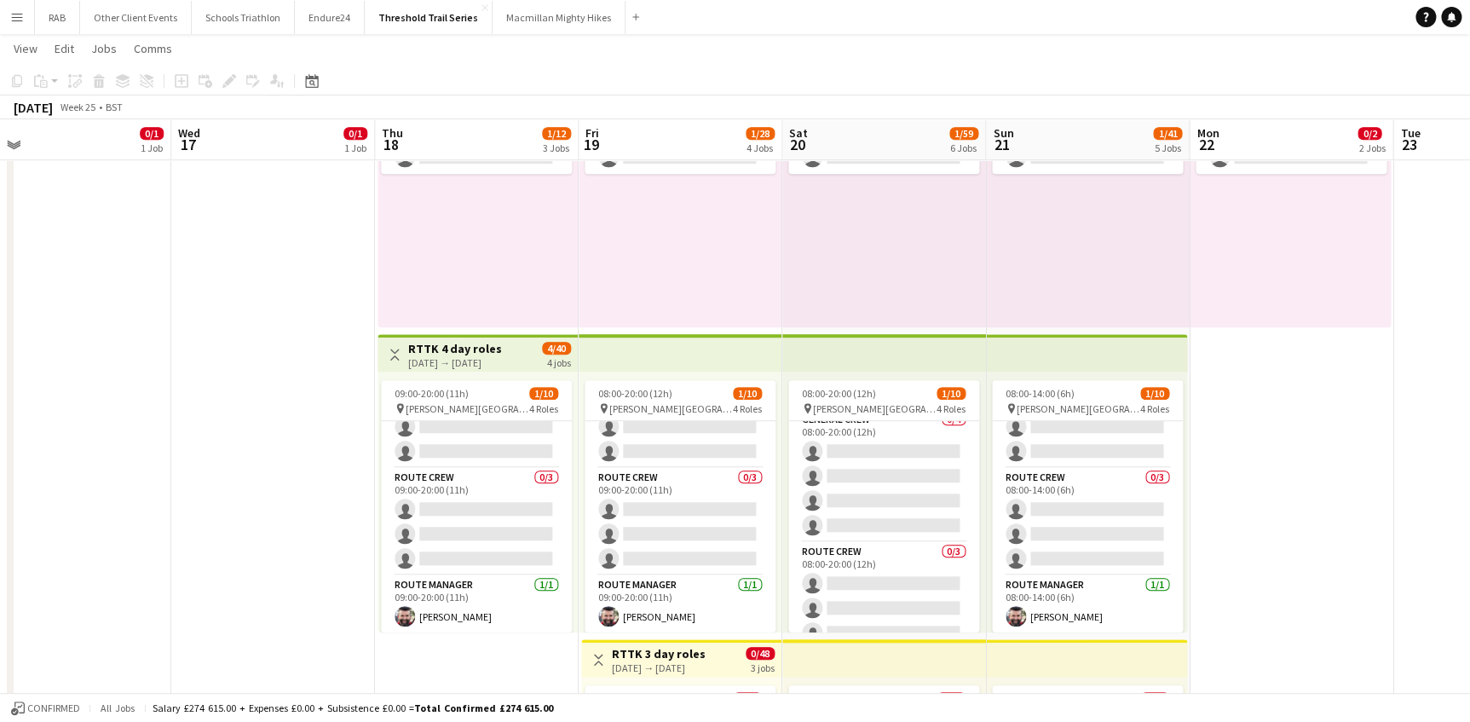
drag, startPoint x: 859, startPoint y: 142, endPoint x: 694, endPoint y: 141, distance: 165.3
click at [683, 141] on app-calendar-viewport "Sat 13 Sun 14 Mon 15 Tue 16 0/1 1 Job Wed 17 0/1 1 Job Thu 18 1/12 3 Jobs Fri 1…" at bounding box center [735, 564] width 1470 height 1943
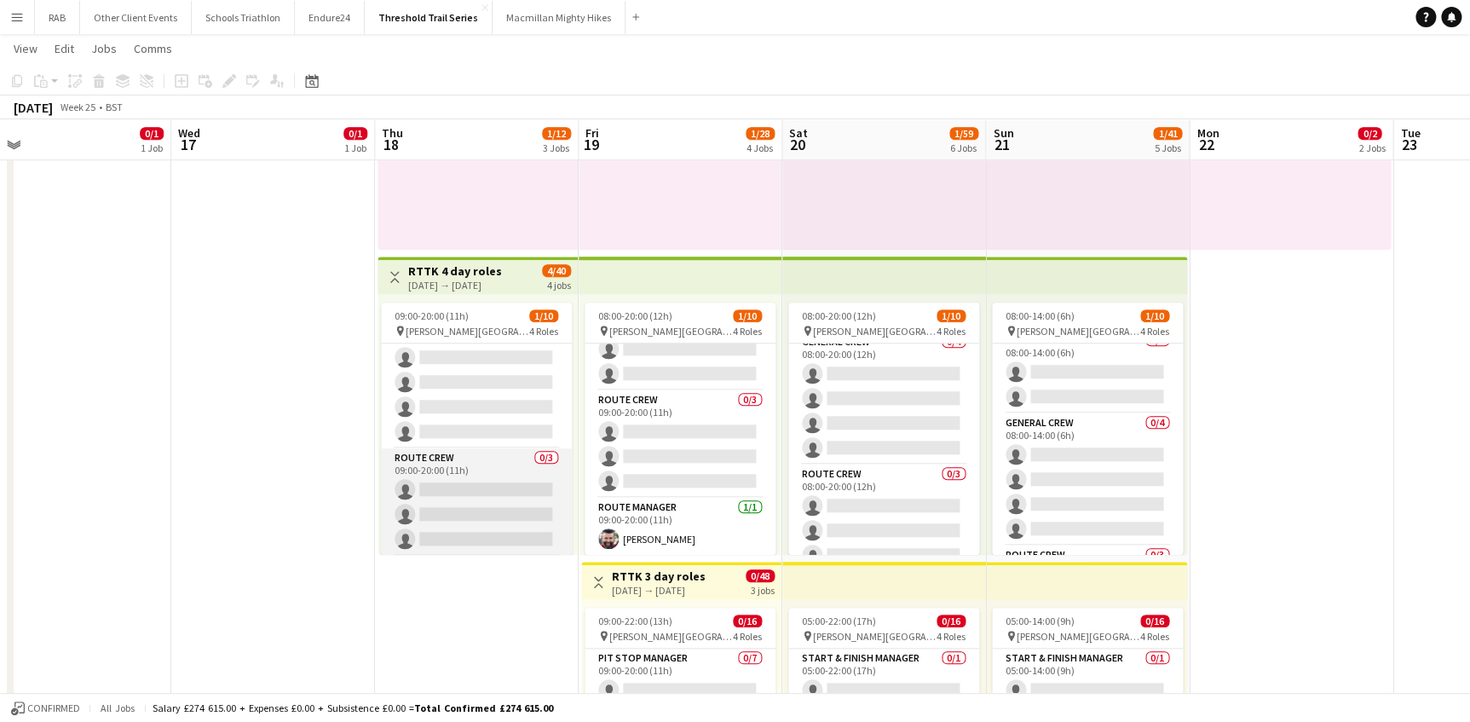
scroll to position [90, 0]
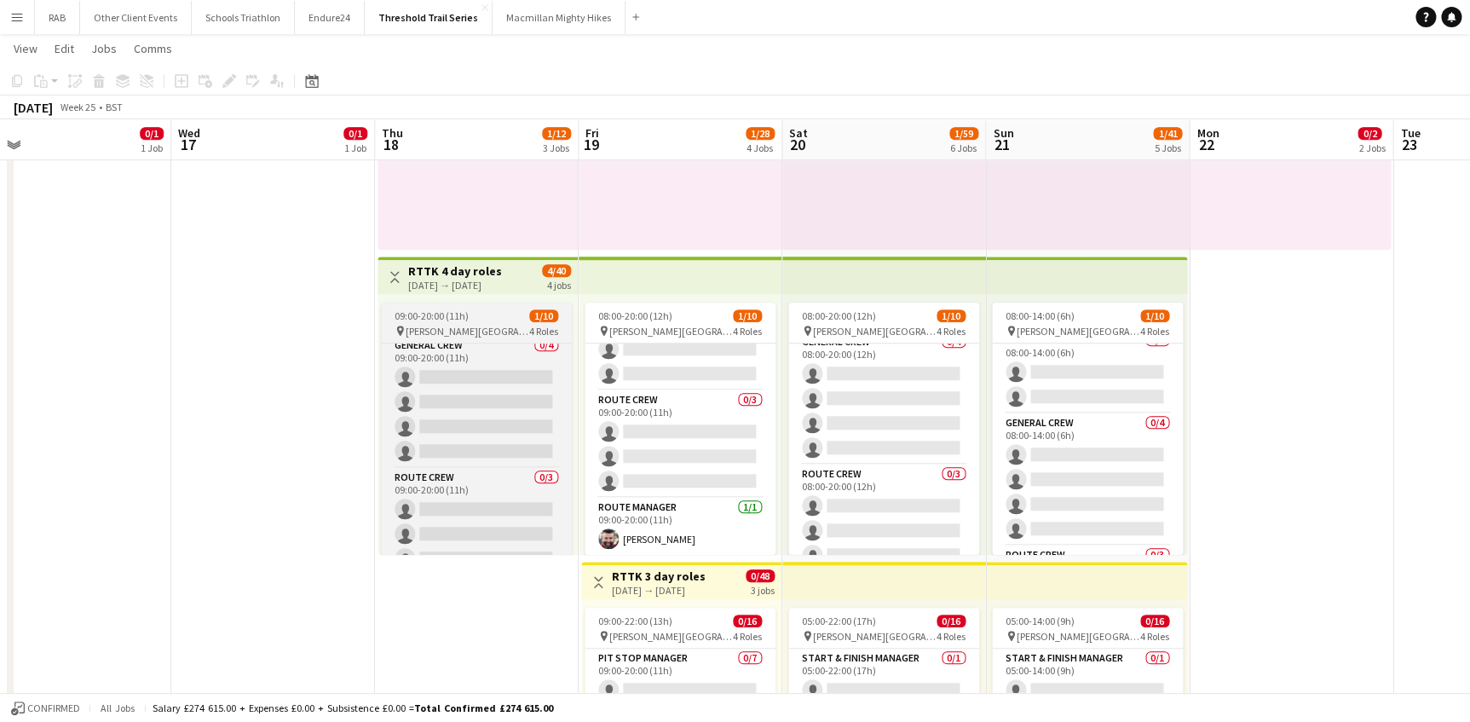
click at [460, 317] on span "09:00-20:00 (11h)" at bounding box center [432, 315] width 74 height 13
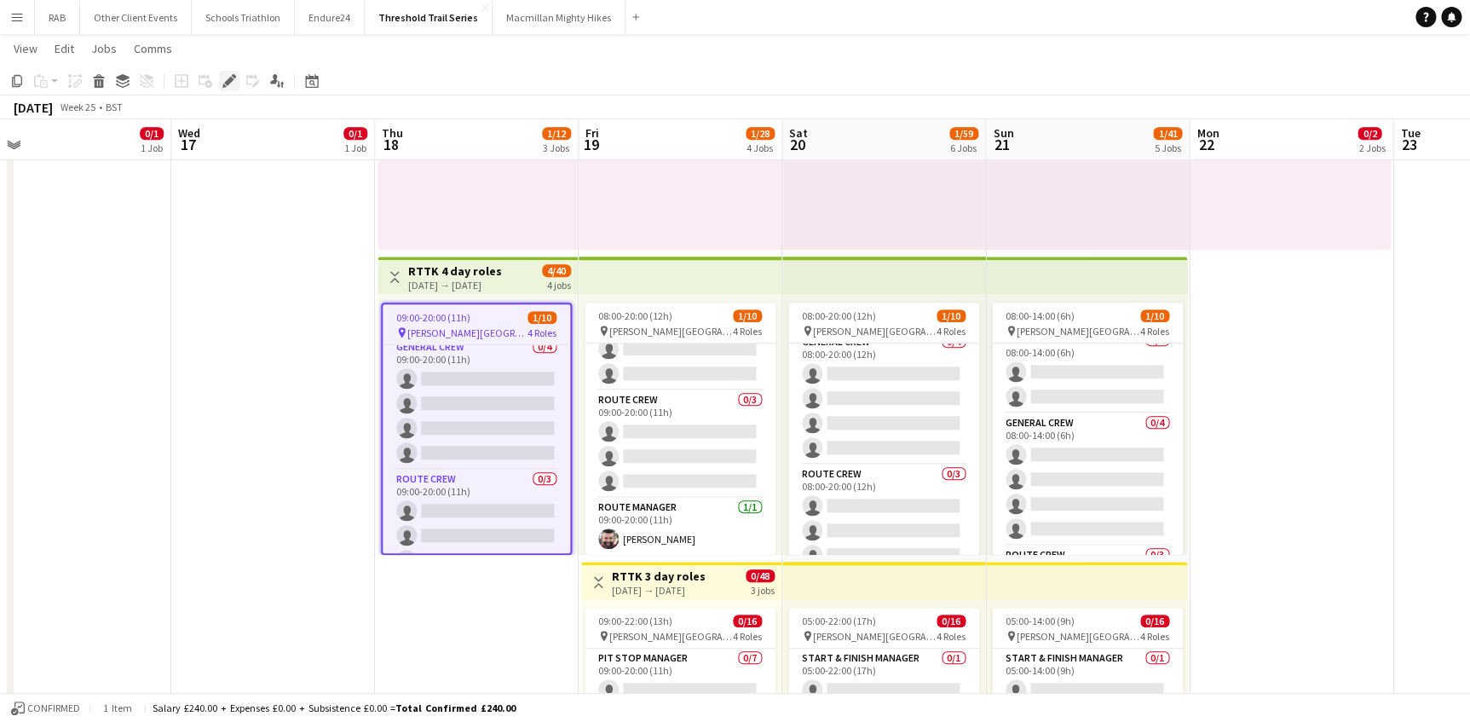
click at [230, 76] on icon "Edit" at bounding box center [229, 81] width 14 height 14
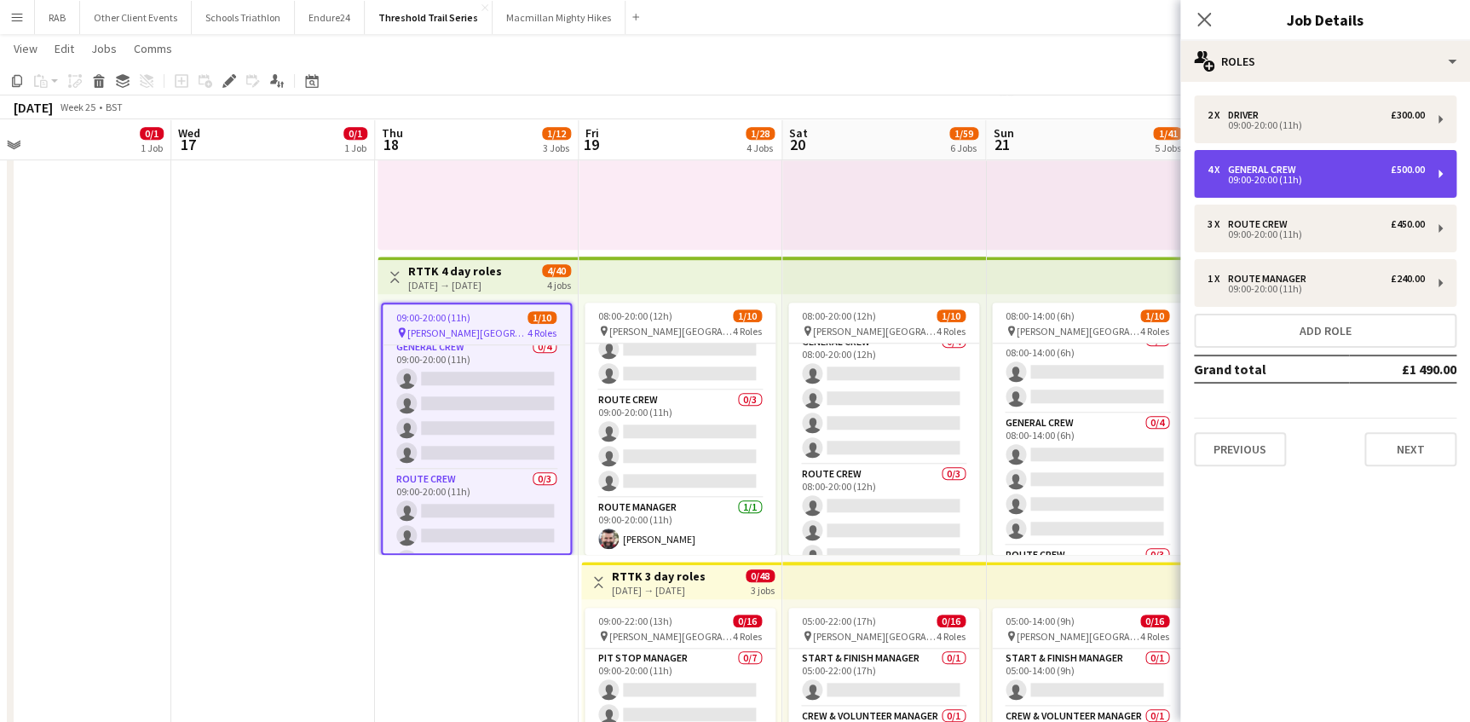
click at [1292, 164] on div "General Crew" at bounding box center [1265, 170] width 75 height 12
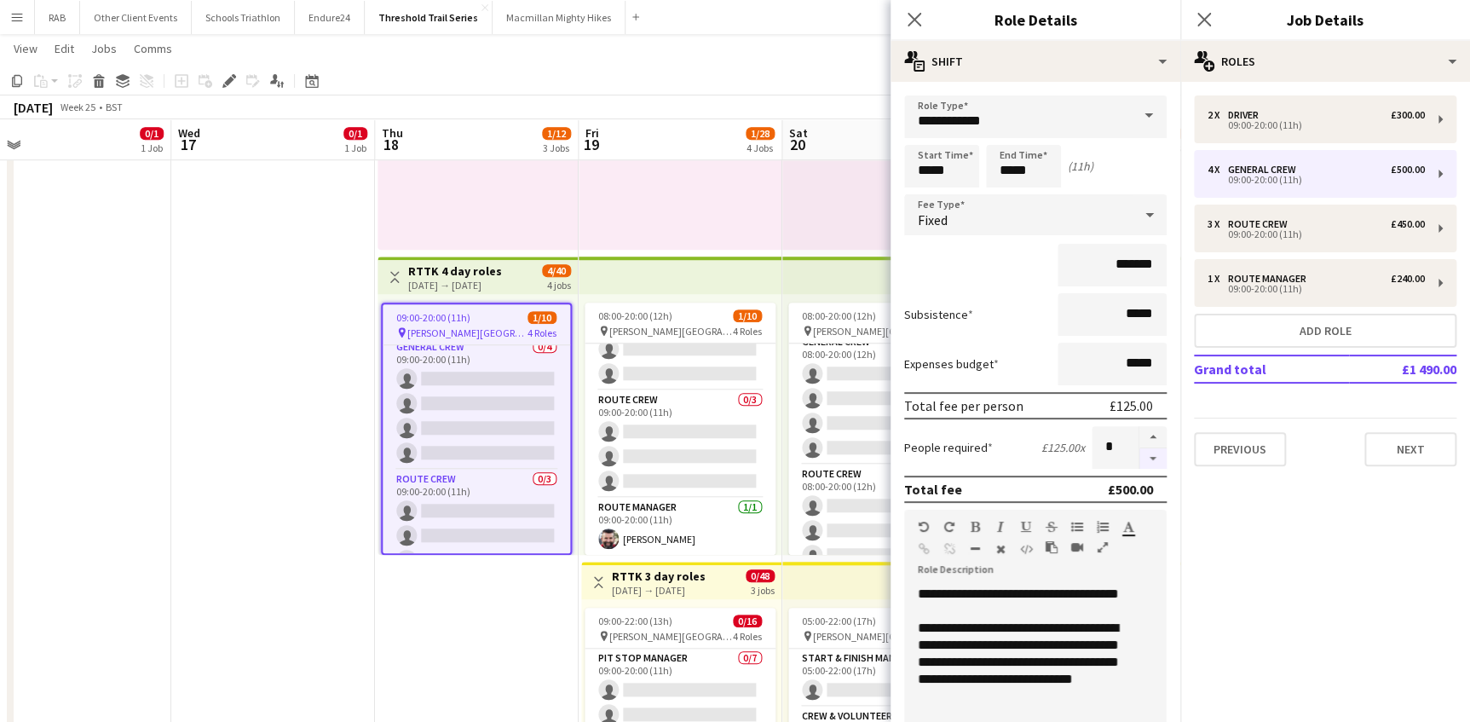
click at [1139, 459] on button "button" at bounding box center [1152, 458] width 27 height 21
type input "*"
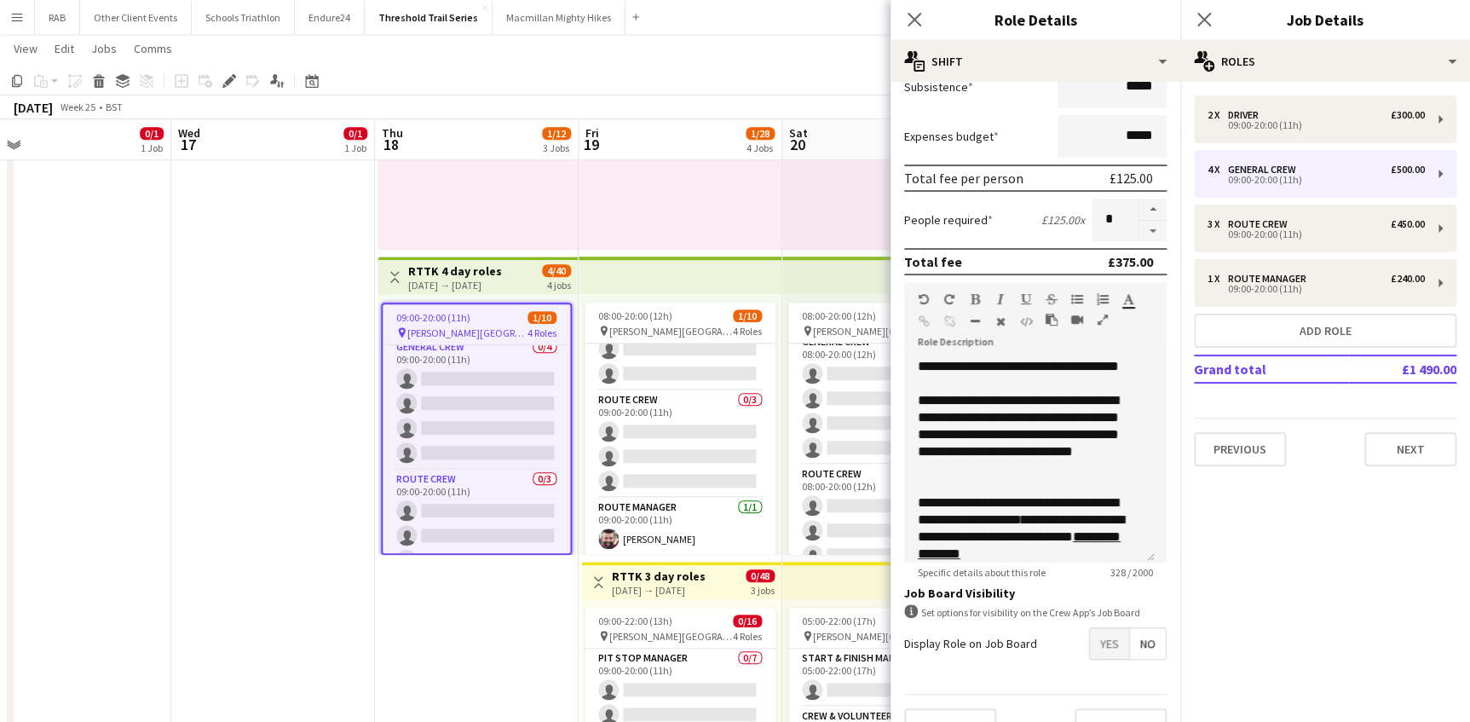
scroll to position [260, 0]
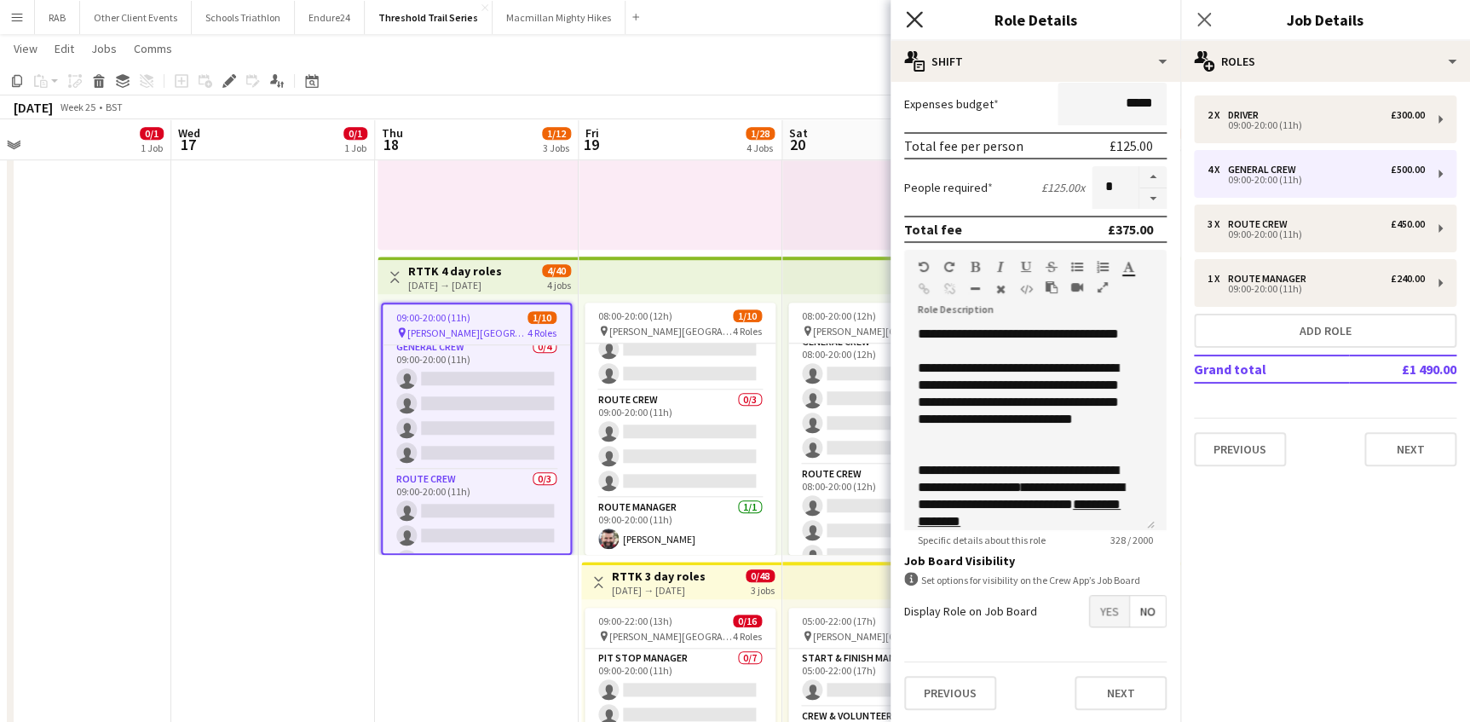
click at [908, 17] on icon "Close pop-in" at bounding box center [914, 19] width 16 height 16
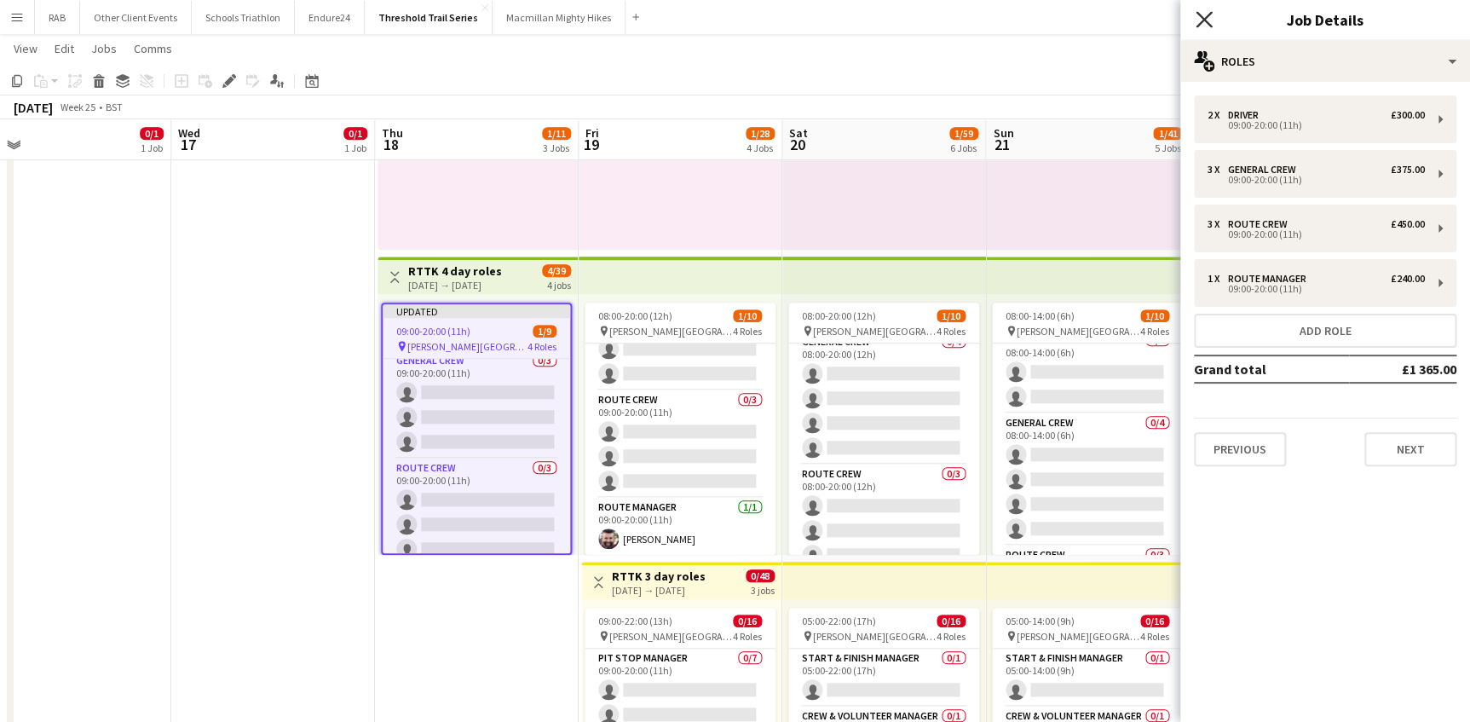
click at [1204, 15] on icon "Close pop-in" at bounding box center [1203, 19] width 16 height 16
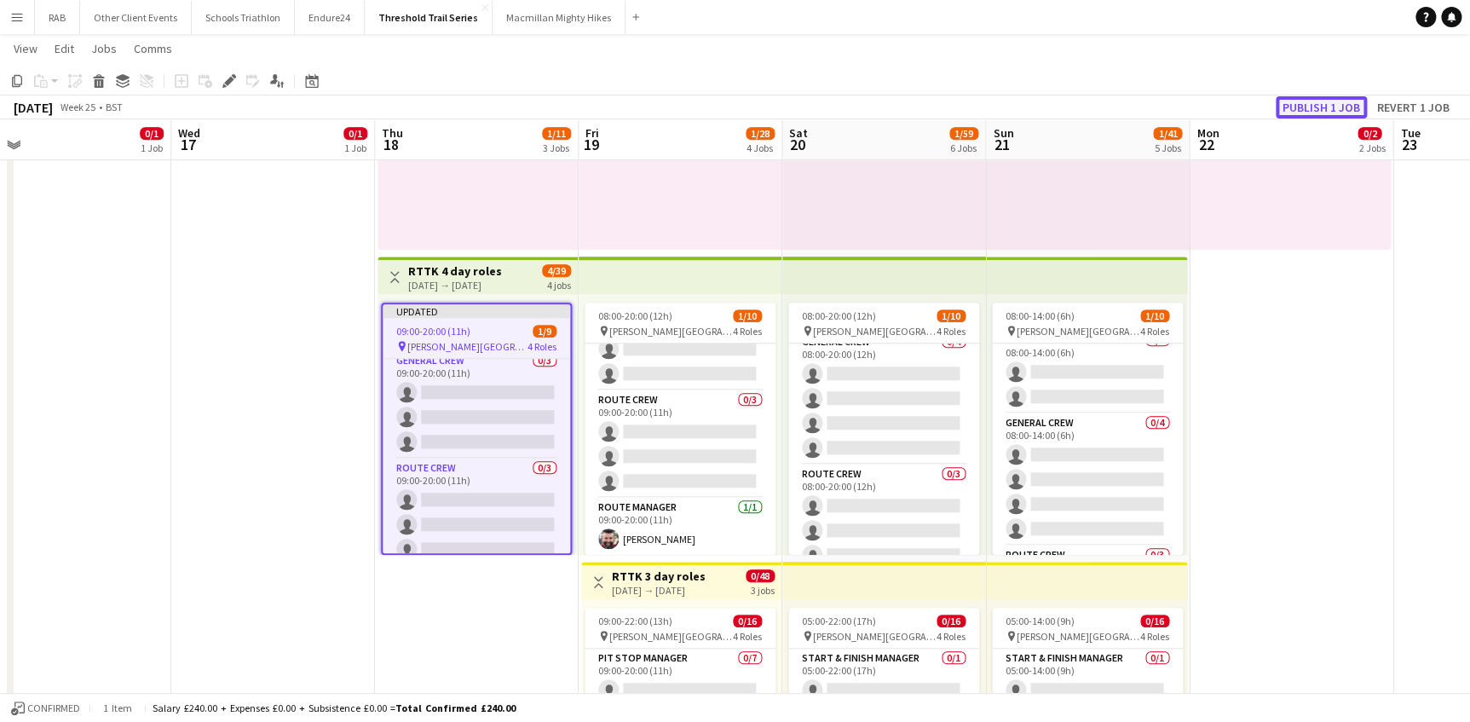
click at [1305, 111] on button "Publish 1 job" at bounding box center [1321, 107] width 91 height 22
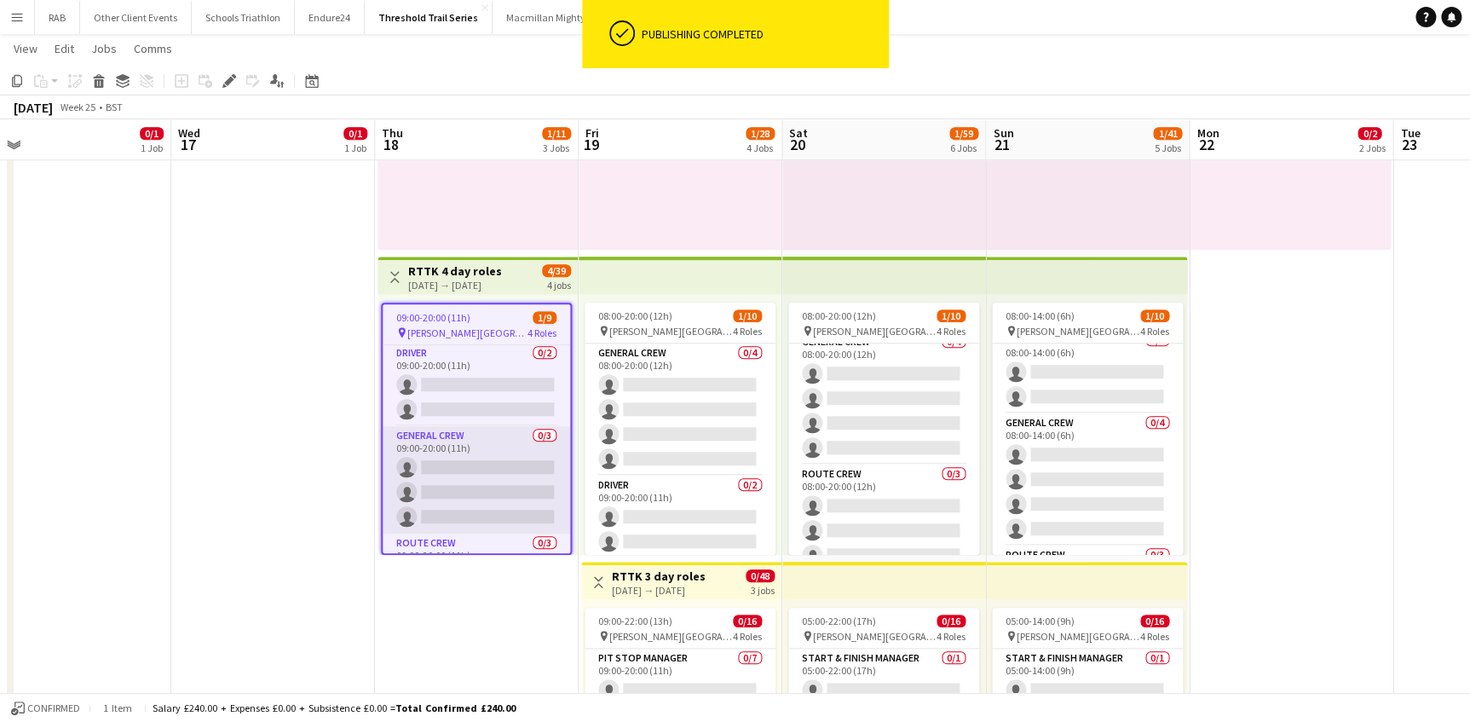
scroll to position [0, 0]
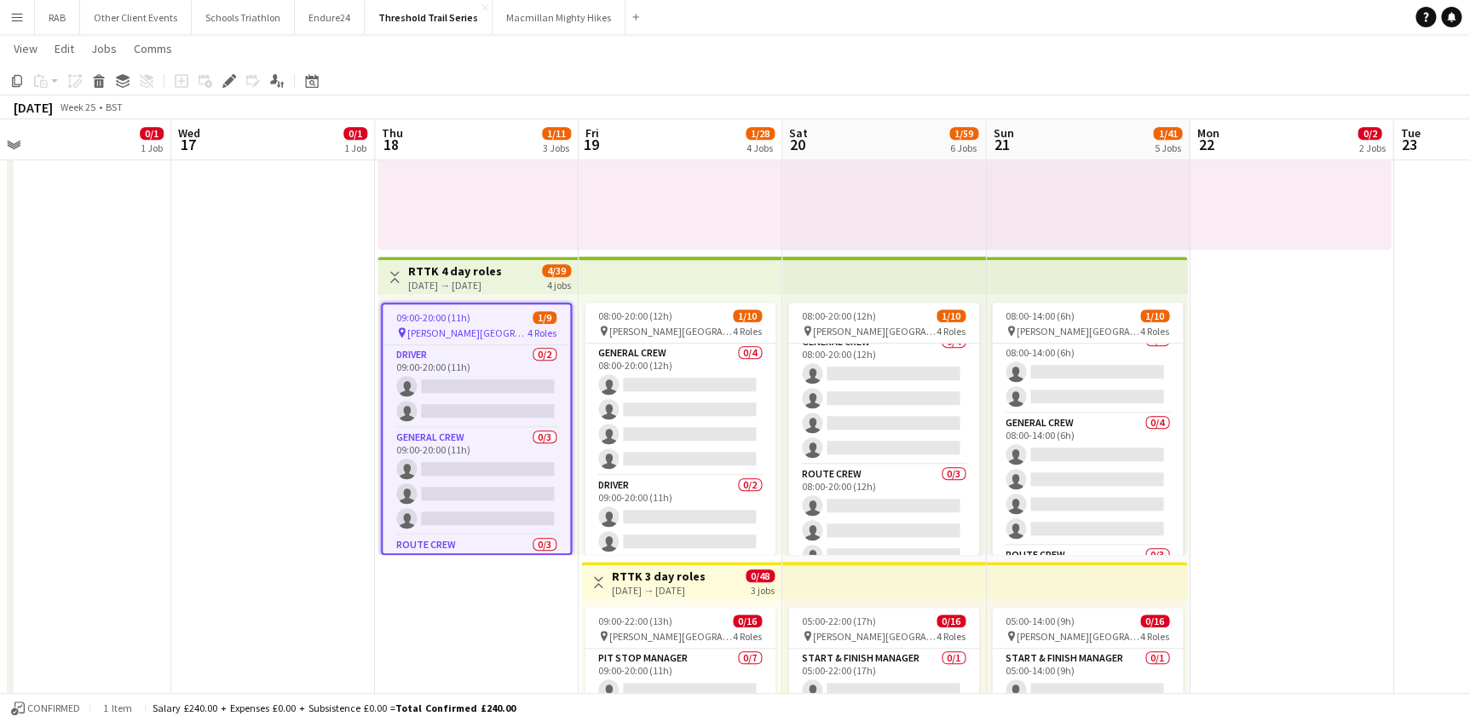
click at [493, 317] on div "09:00-20:00 (11h) 1/9" at bounding box center [476, 317] width 187 height 13
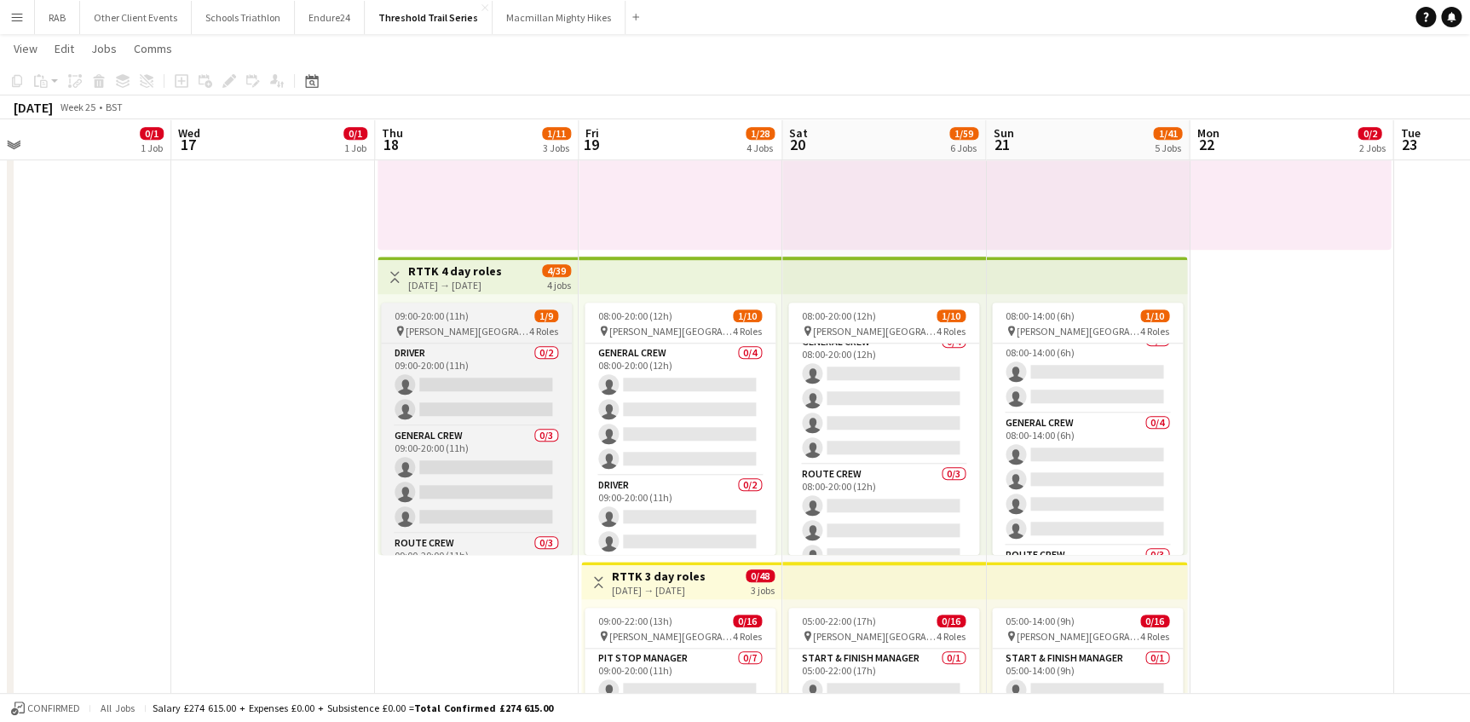
click at [493, 317] on div "09:00-20:00 (11h) 1/9" at bounding box center [476, 315] width 191 height 13
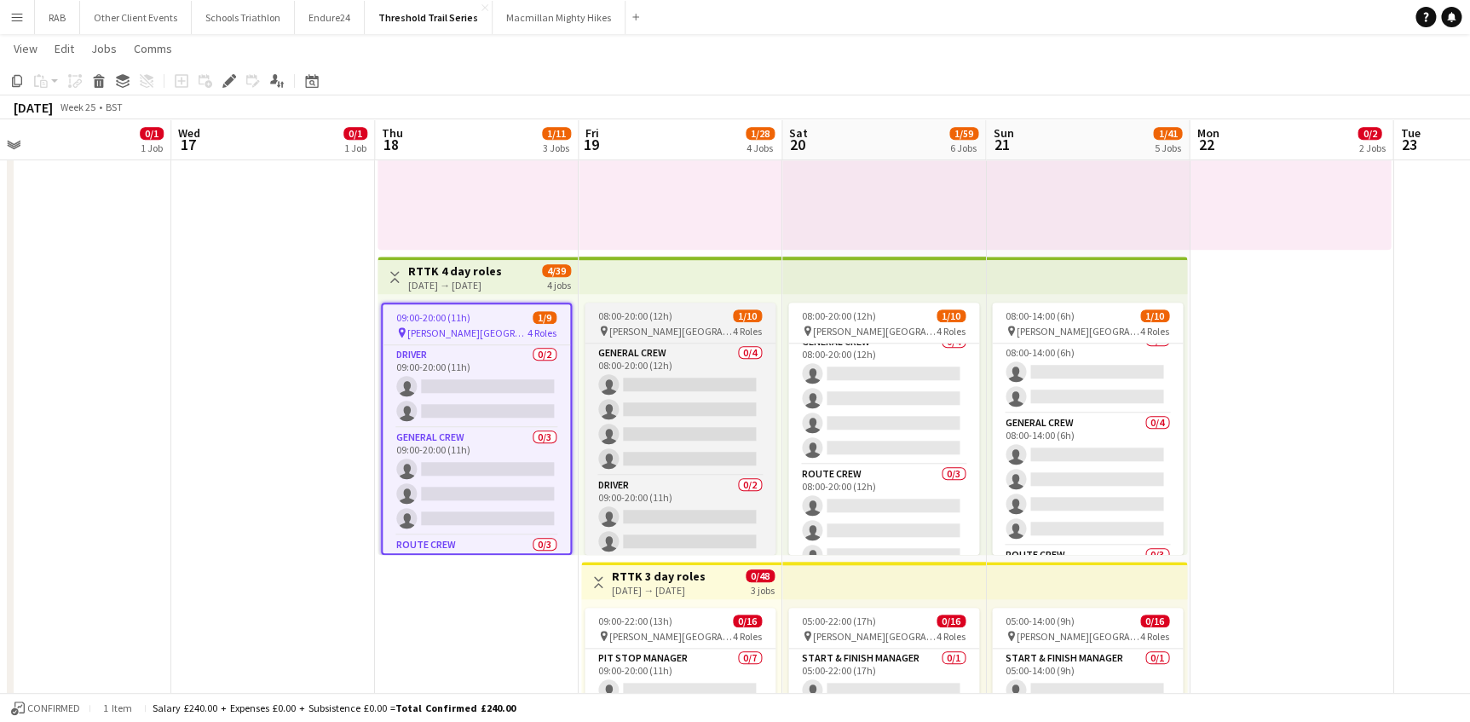
click at [611, 317] on span "08:00-20:00 (12h)" at bounding box center [635, 315] width 74 height 13
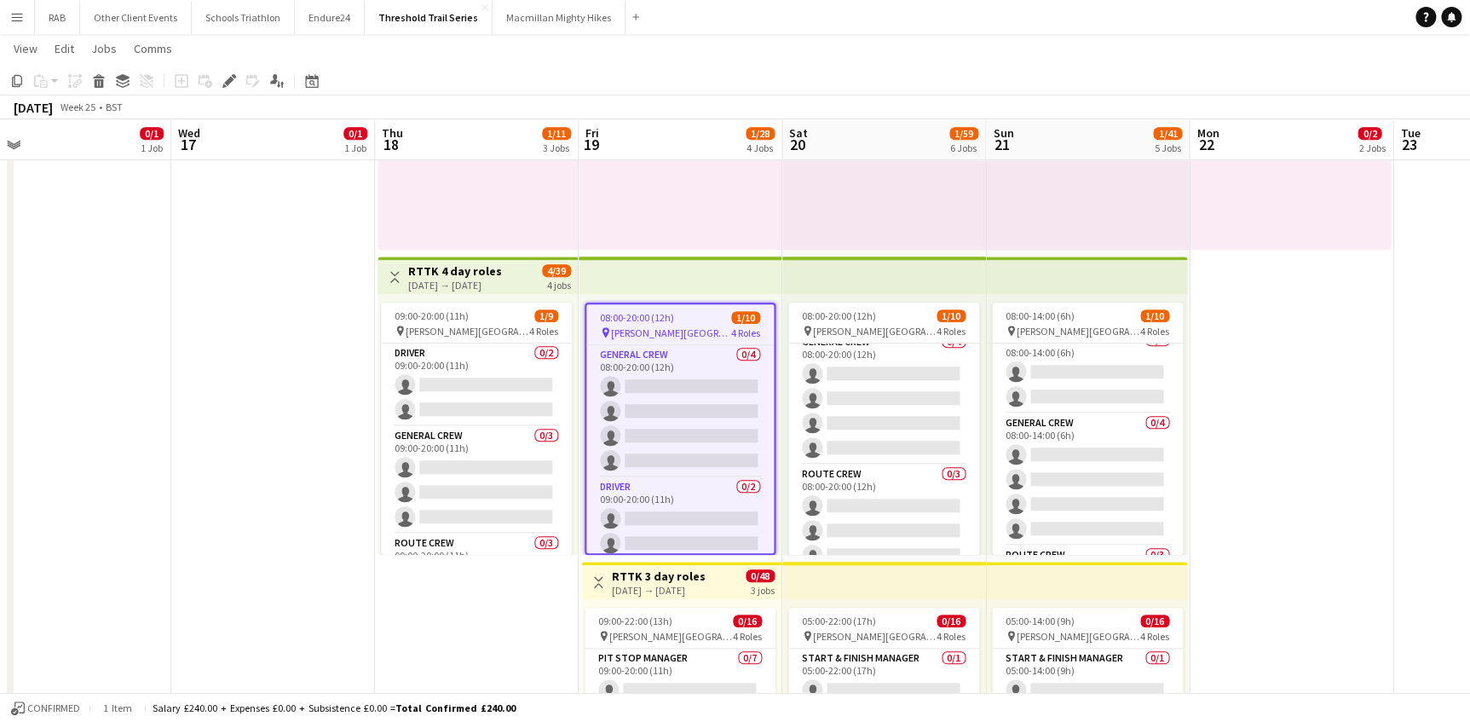
click at [492, 266] on h3 "RTTK 4 day roles" at bounding box center [455, 270] width 94 height 15
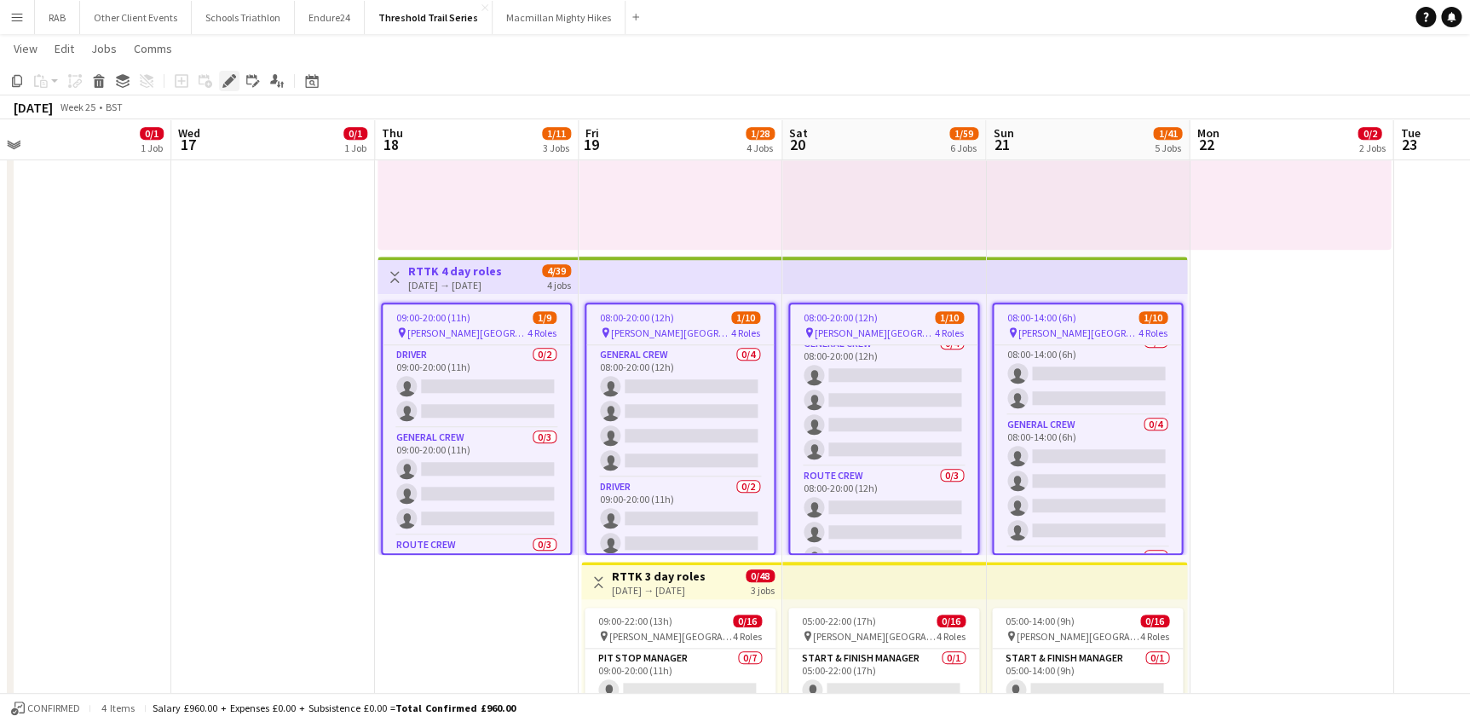
click at [237, 84] on div "Edit" at bounding box center [229, 81] width 20 height 20
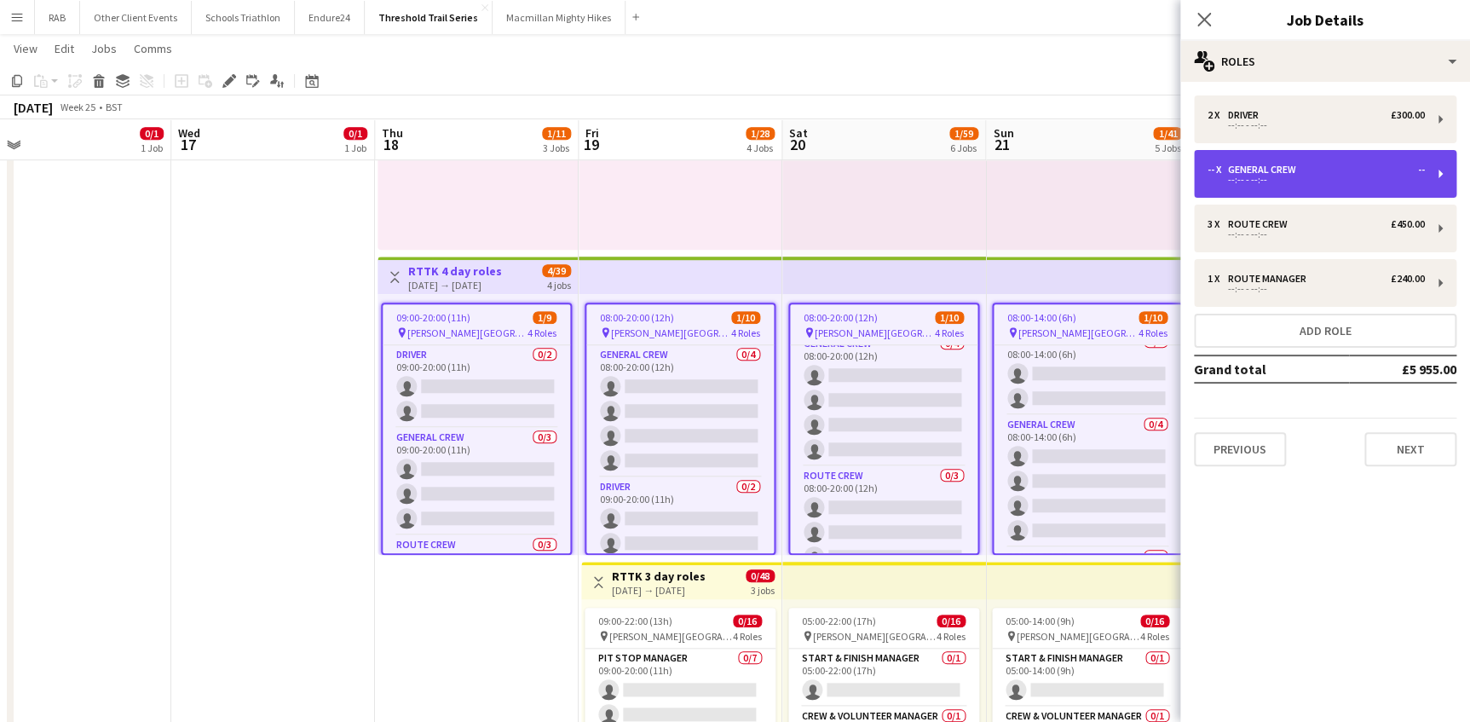
click at [1236, 176] on div "--:-- - --:--" at bounding box center [1315, 180] width 217 height 9
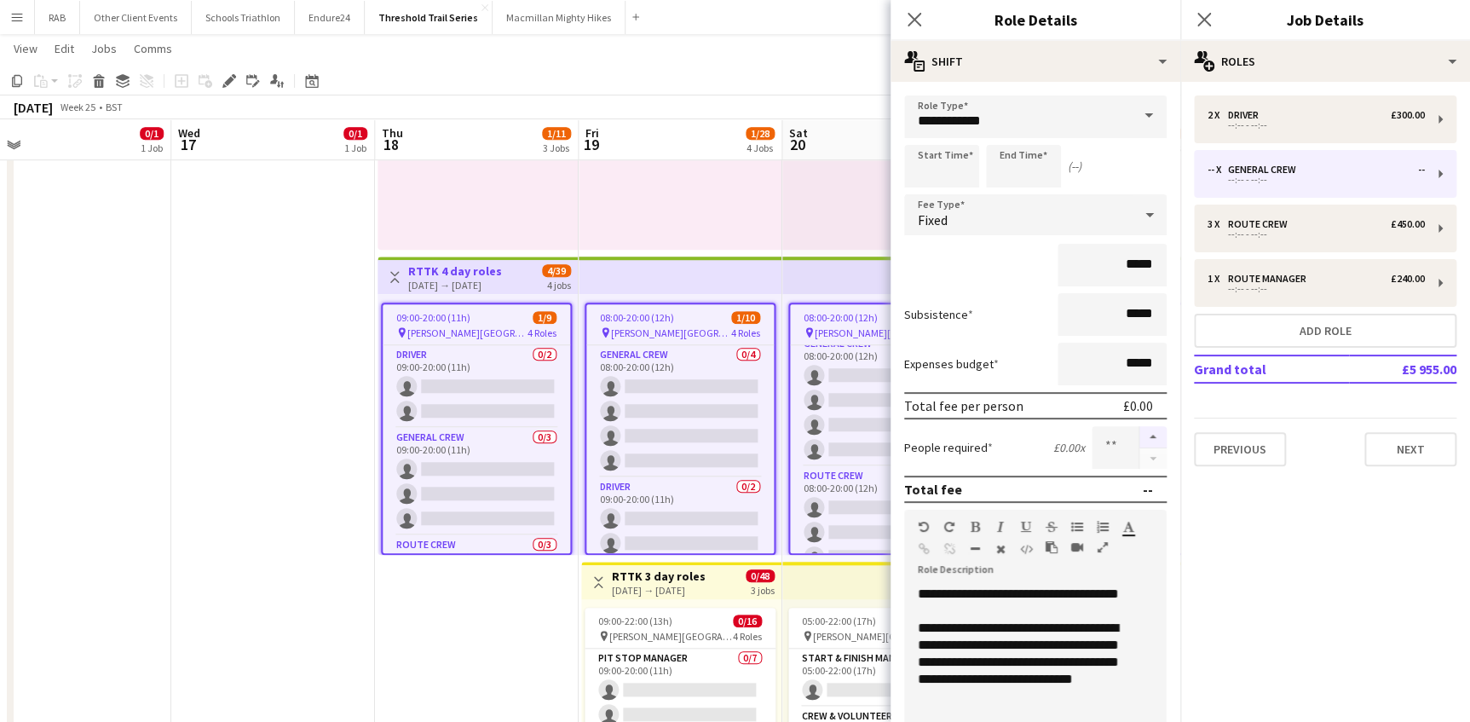
click at [1141, 435] on button "button" at bounding box center [1152, 437] width 27 height 22
click at [1139, 432] on button "button" at bounding box center [1152, 437] width 27 height 22
type input "*"
drag, startPoint x: 910, startPoint y: 19, endPoint x: 1126, endPoint y: 14, distance: 216.5
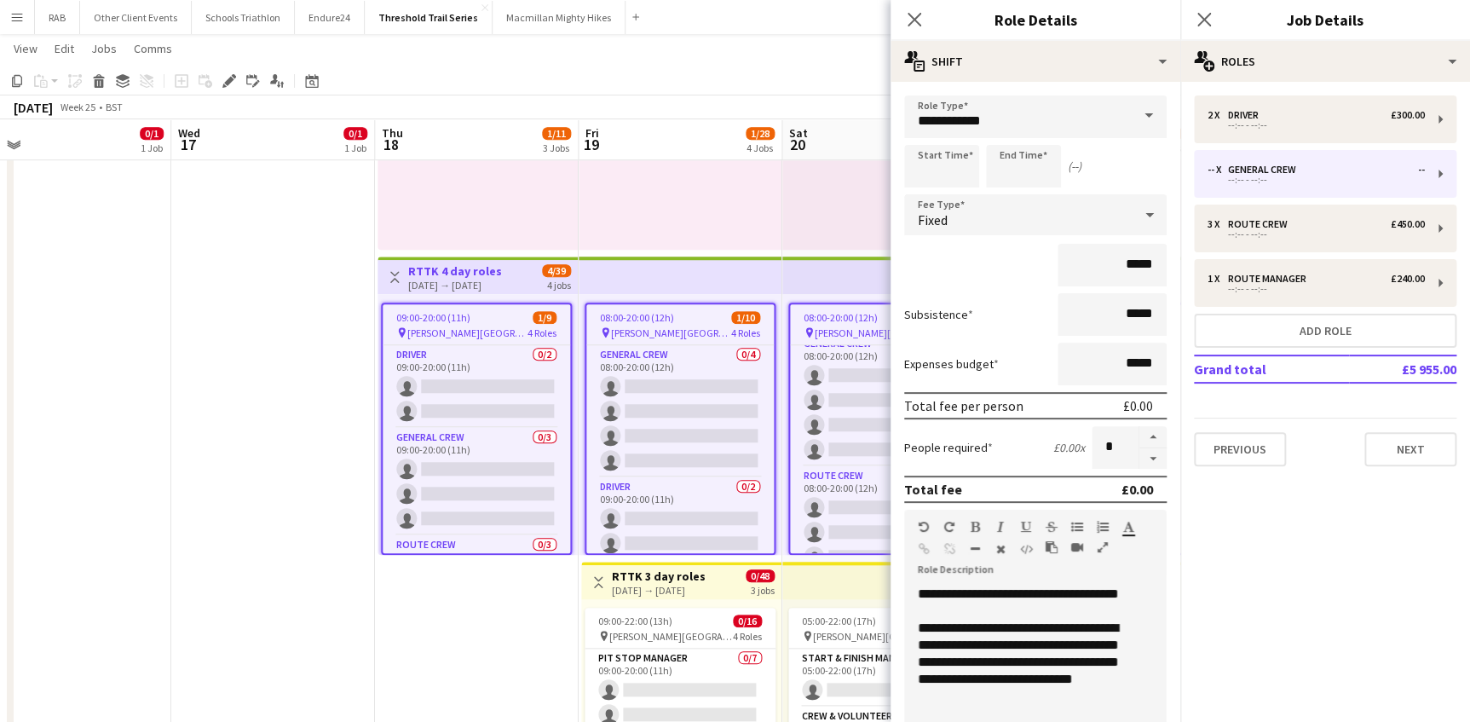
click at [911, 19] on icon "Close pop-in" at bounding box center [914, 20] width 14 height 14
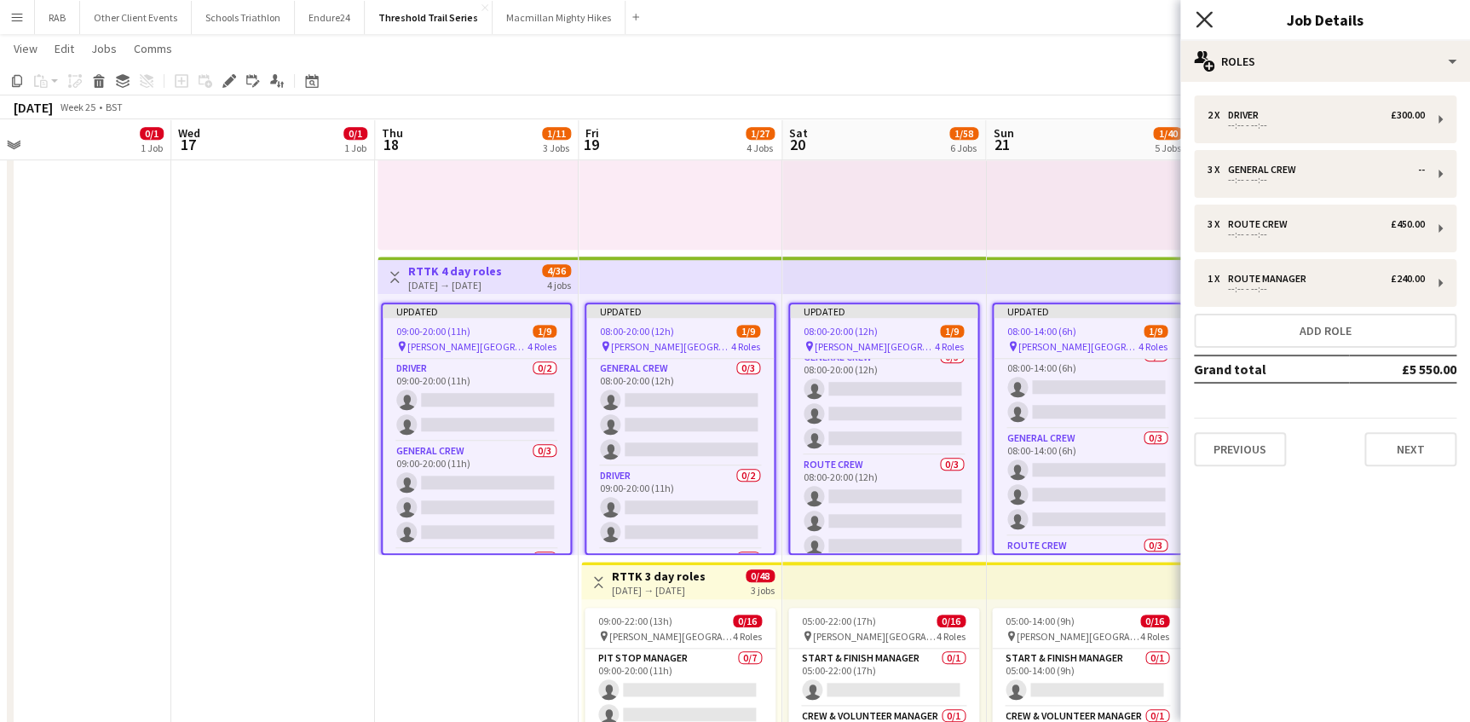
click at [1201, 26] on icon "Close pop-in" at bounding box center [1203, 19] width 16 height 16
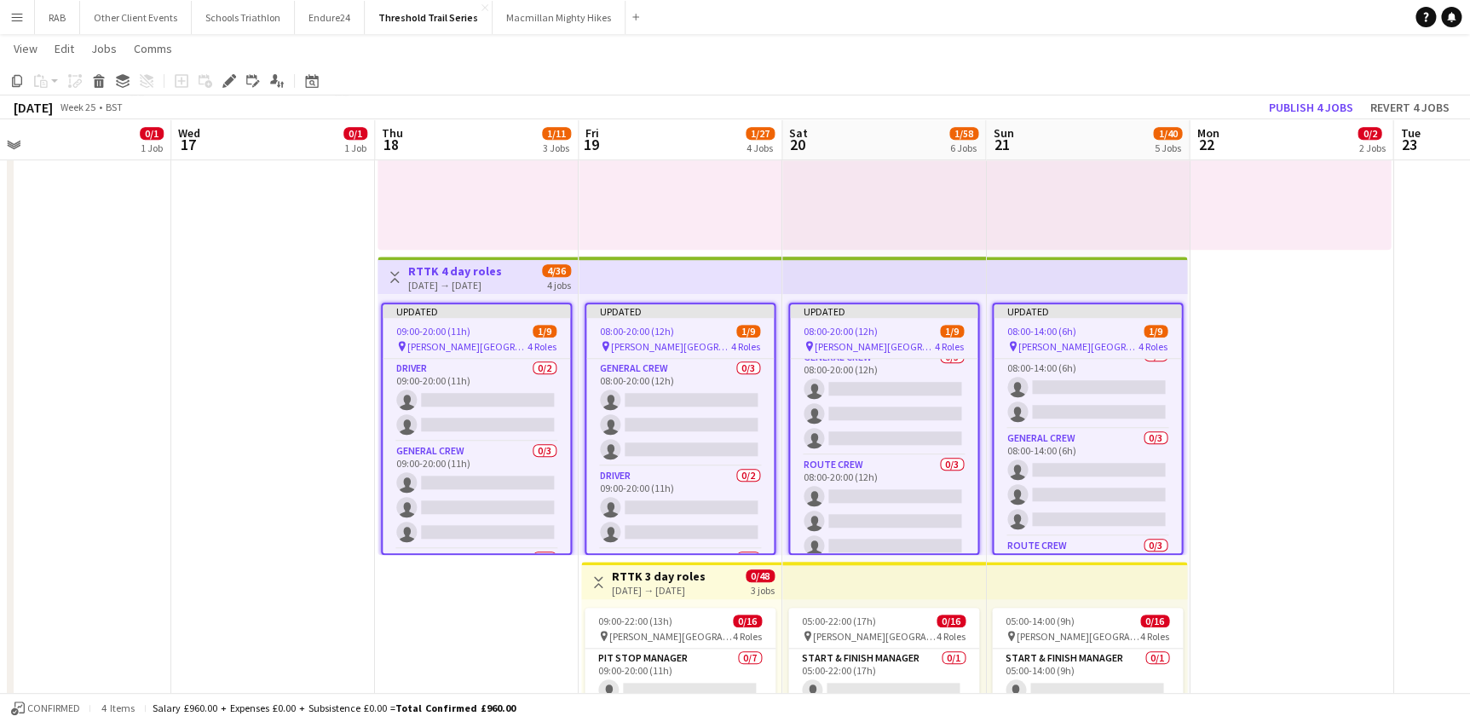
drag, startPoint x: 1326, startPoint y: 573, endPoint x: 1339, endPoint y: 145, distance: 428.8
click at [1348, 508] on app-calendar-viewport "Sat 13 Sun 14 Mon 15 Tue 16 0/1 1 Job Wed 17 0/1 1 Job Thu 18 1/11 3 Jobs Fri 1…" at bounding box center [735, 486] width 1470 height 1943
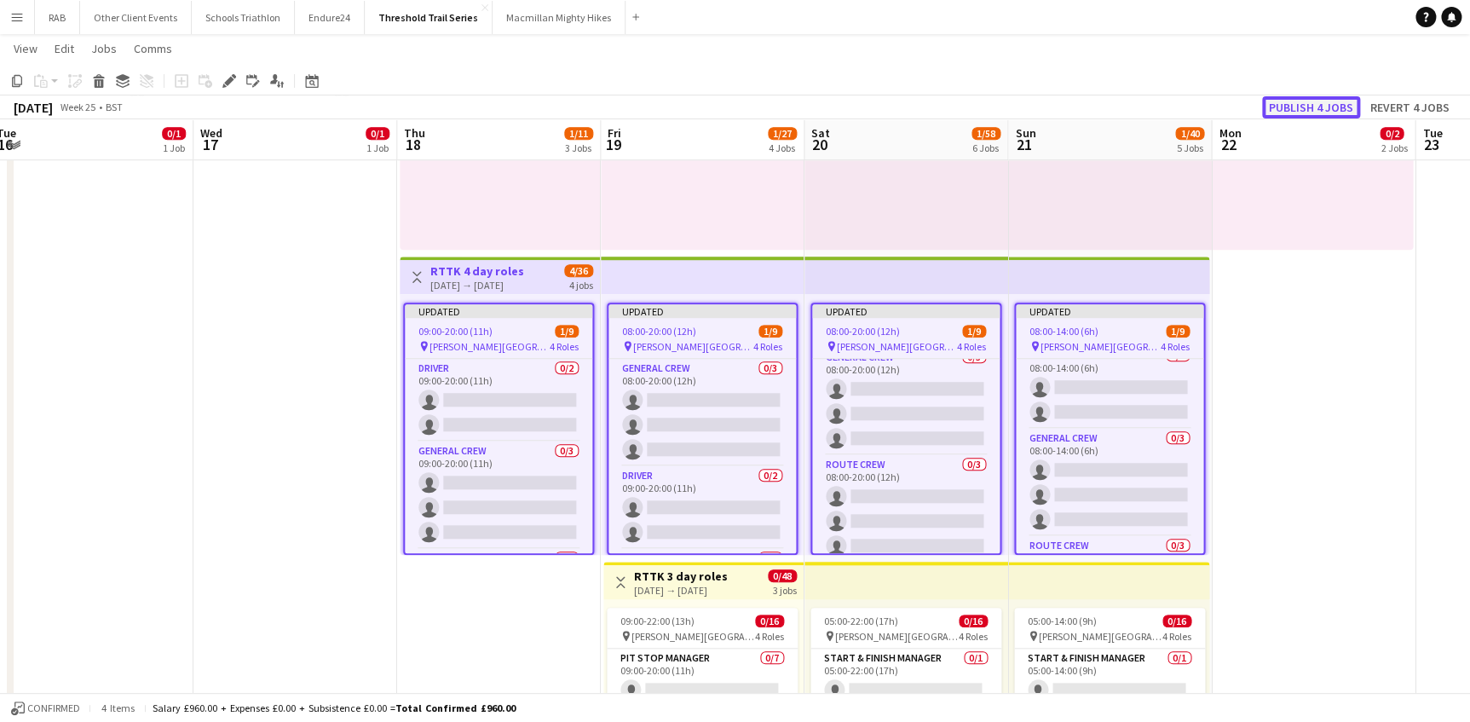
click at [1311, 109] on button "Publish 4 jobs" at bounding box center [1311, 107] width 98 height 22
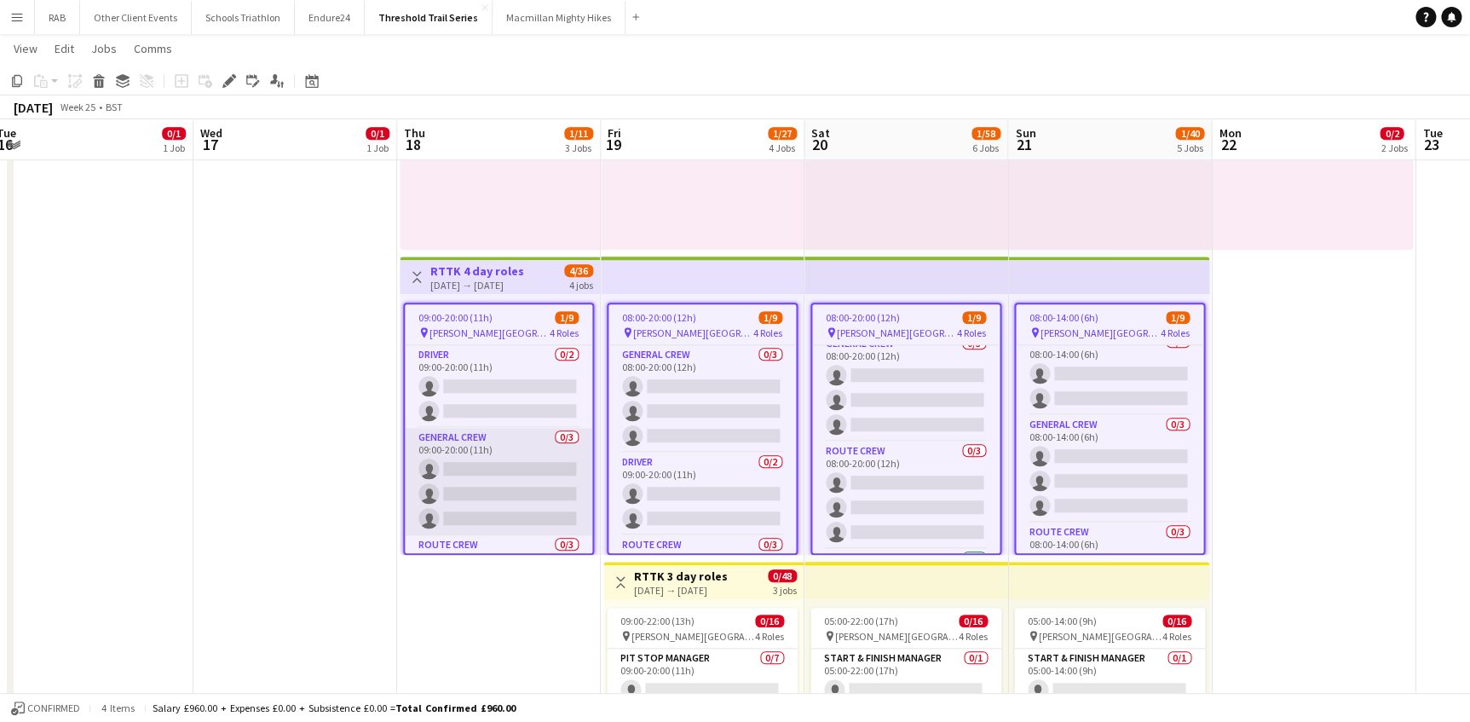
click at [483, 460] on app-card-role "General Crew 0/3 09:00-20:00 (11h) single-neutral-actions single-neutral-action…" at bounding box center [498, 481] width 187 height 107
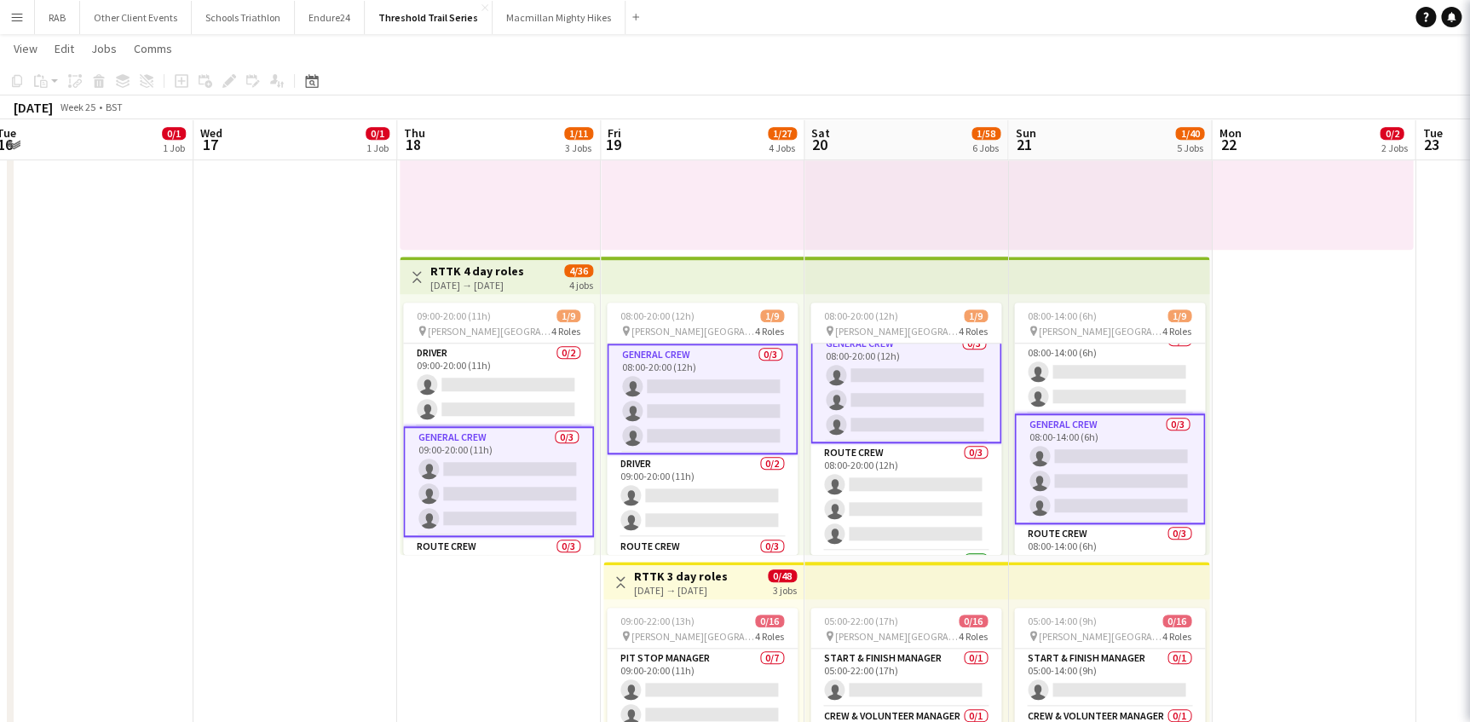
scroll to position [95, 0]
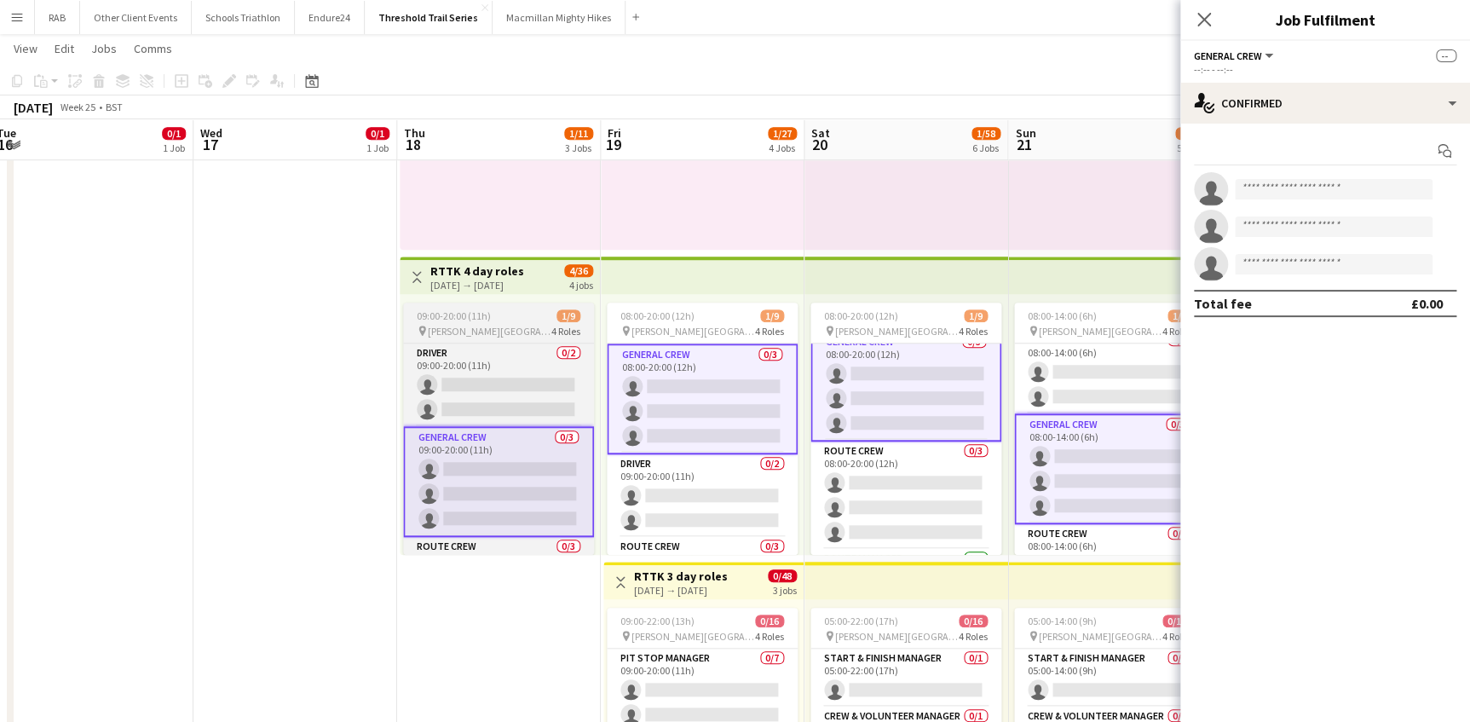
click at [471, 309] on span "09:00-20:00 (11h)" at bounding box center [454, 315] width 74 height 13
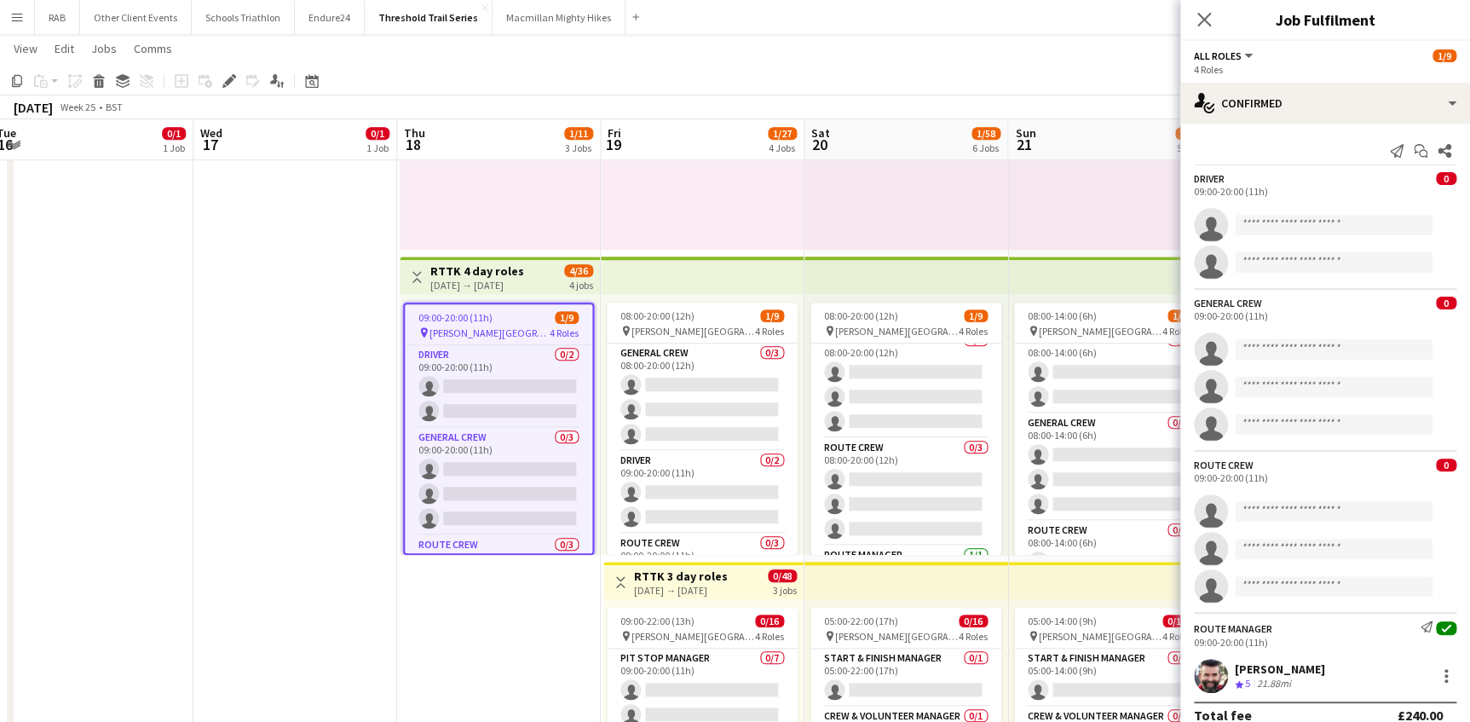
scroll to position [94, 0]
click at [233, 80] on icon "Edit" at bounding box center [229, 81] width 14 height 14
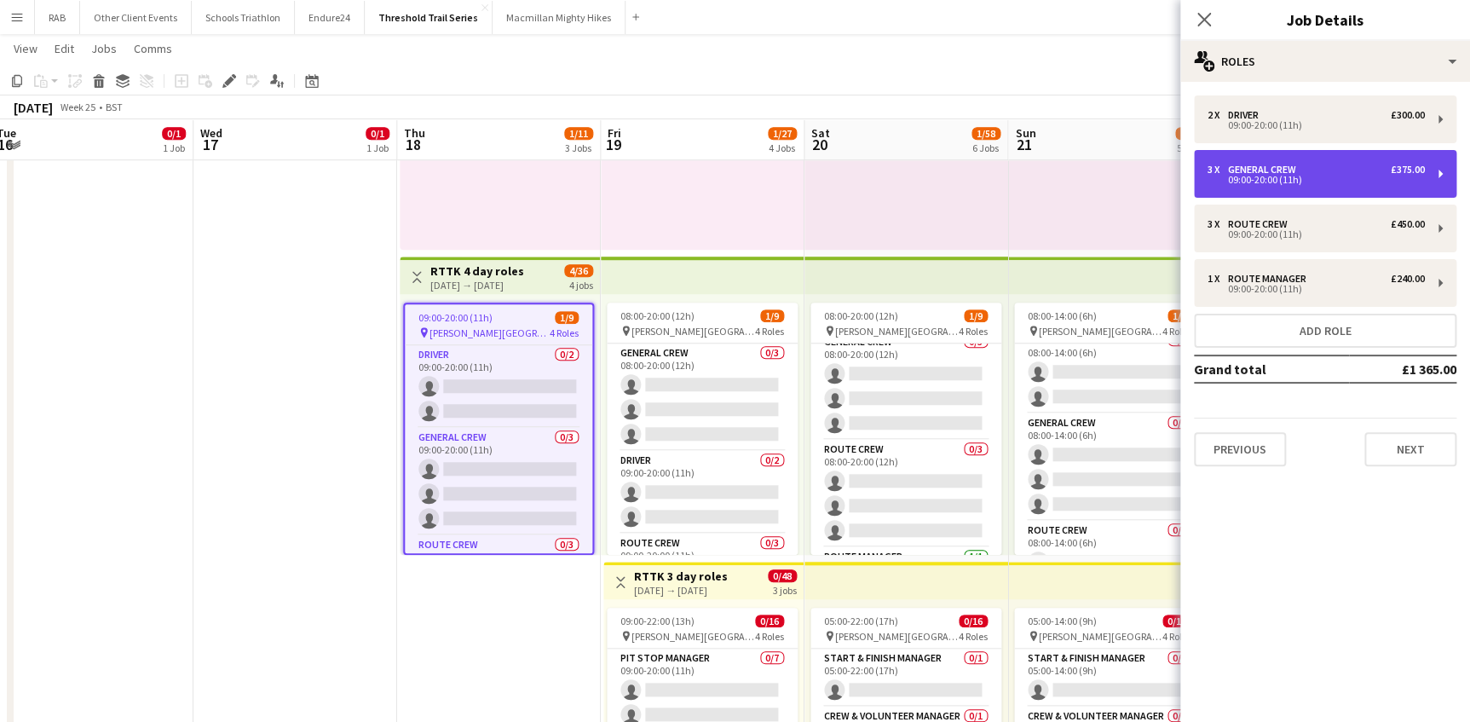
click at [1263, 162] on div "3 x General Crew £375.00 09:00-20:00 (11h)" at bounding box center [1325, 174] width 262 height 48
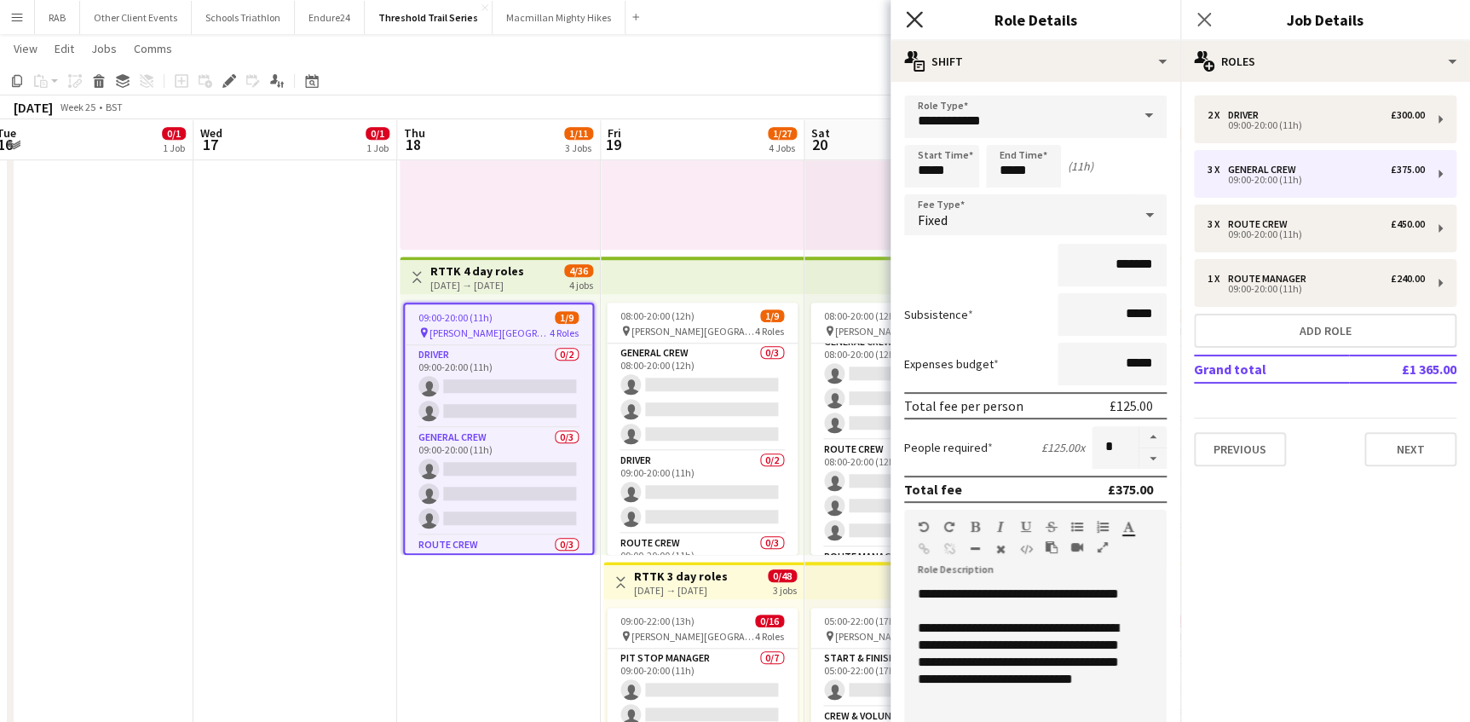
click at [910, 20] on icon "Close pop-in" at bounding box center [914, 19] width 16 height 16
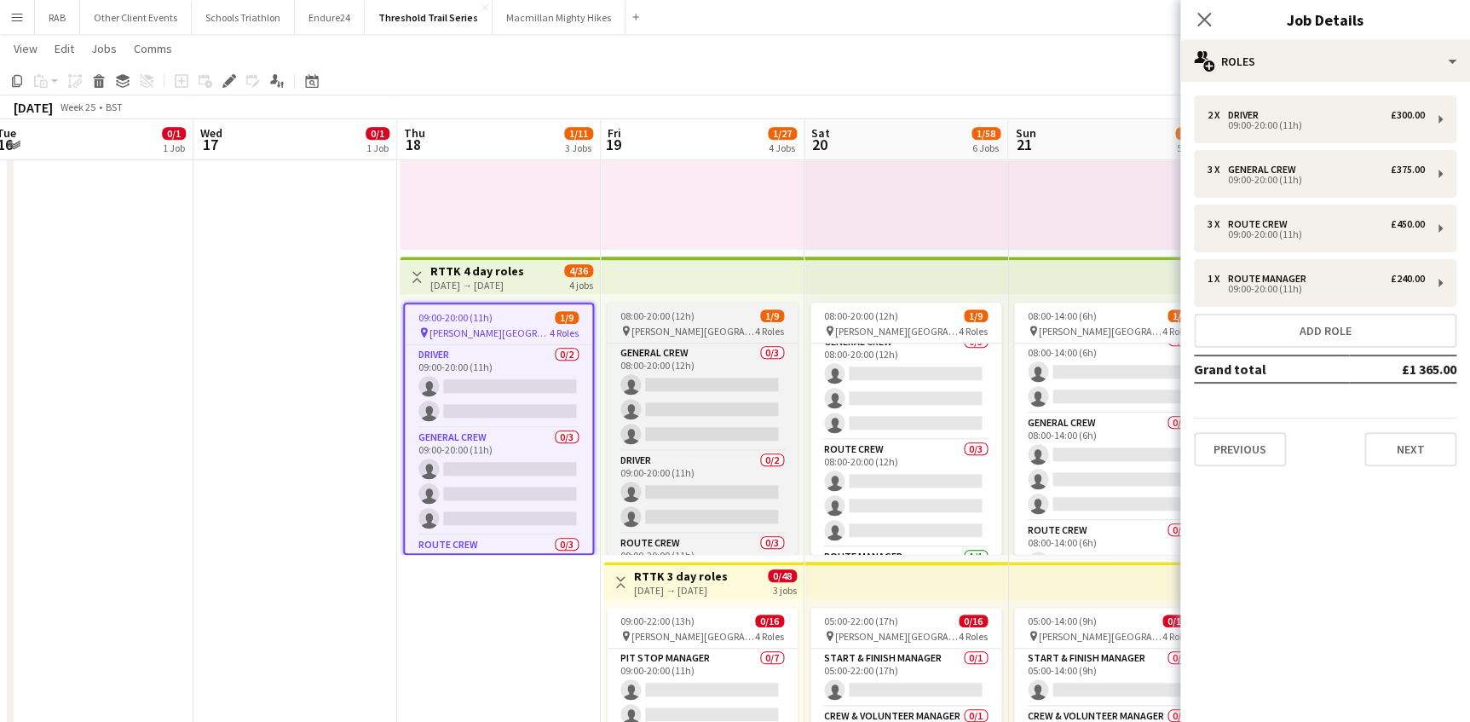
click at [665, 320] on span "08:00-20:00 (12h)" at bounding box center [657, 315] width 74 height 13
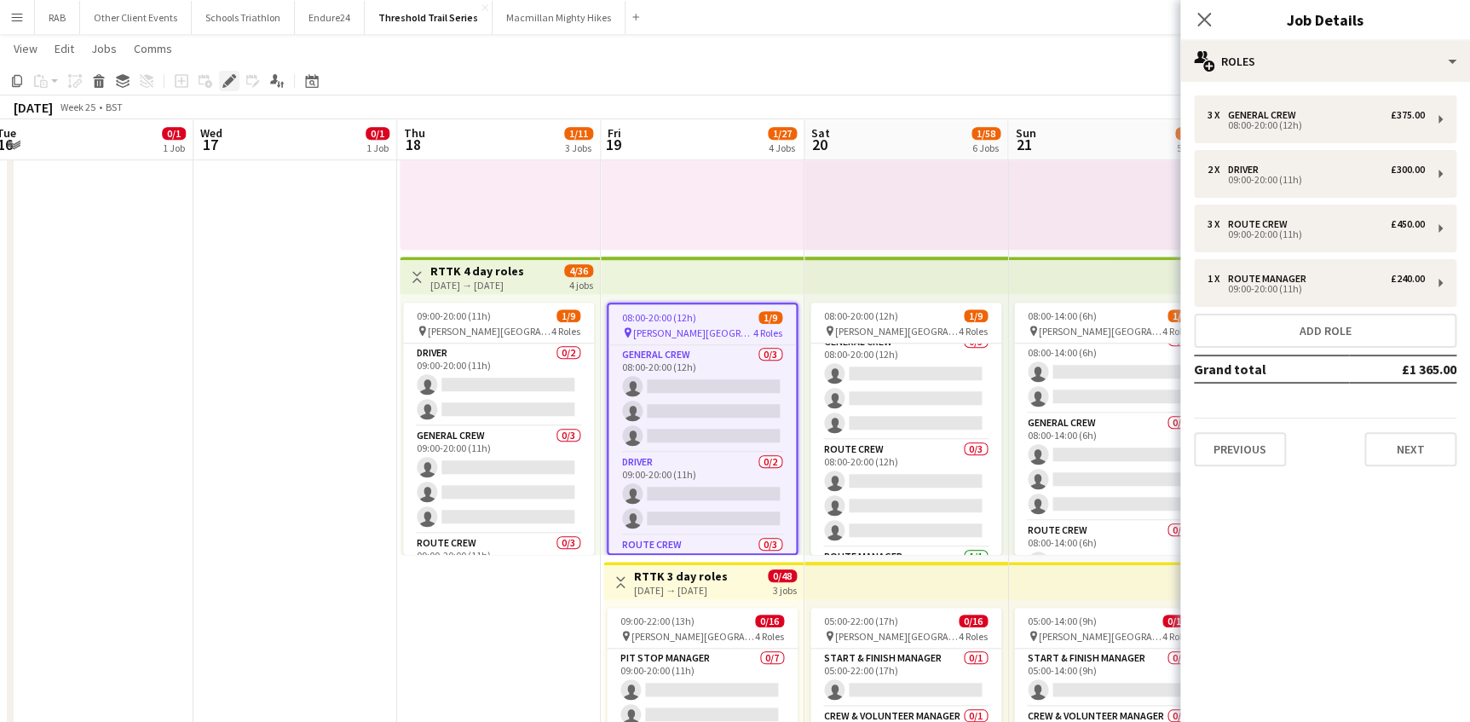
click at [230, 77] on icon at bounding box center [228, 81] width 9 height 9
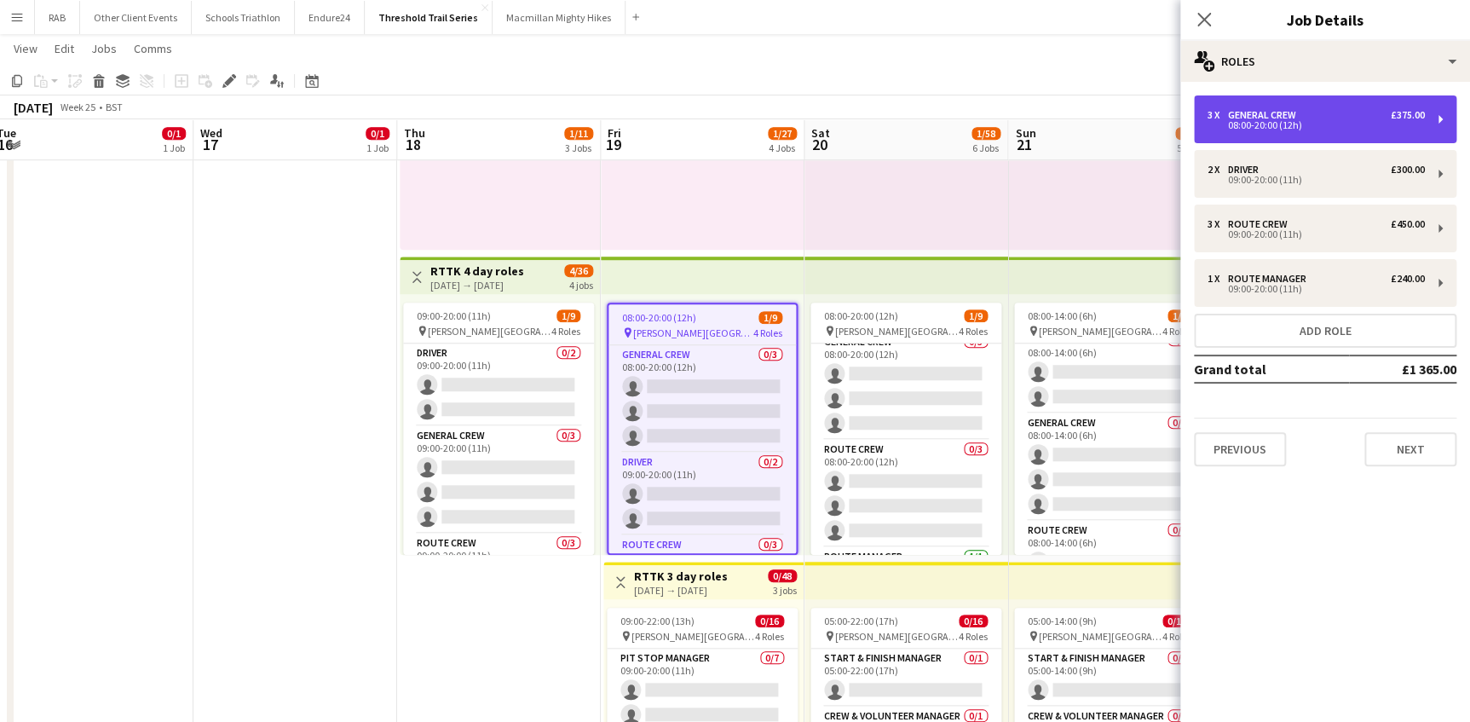
click at [1258, 121] on div "08:00-20:00 (12h)" at bounding box center [1315, 125] width 217 height 9
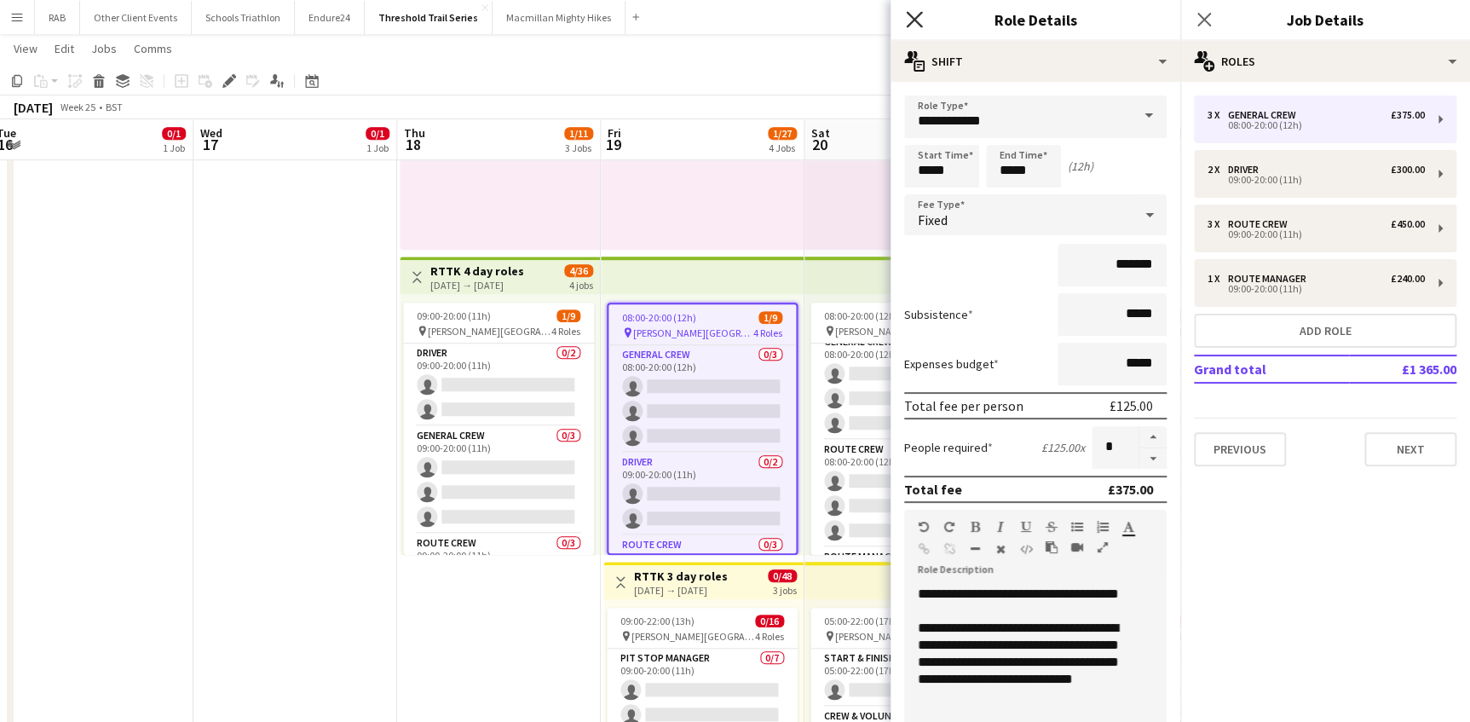
click at [912, 19] on icon "Close pop-in" at bounding box center [914, 19] width 16 height 16
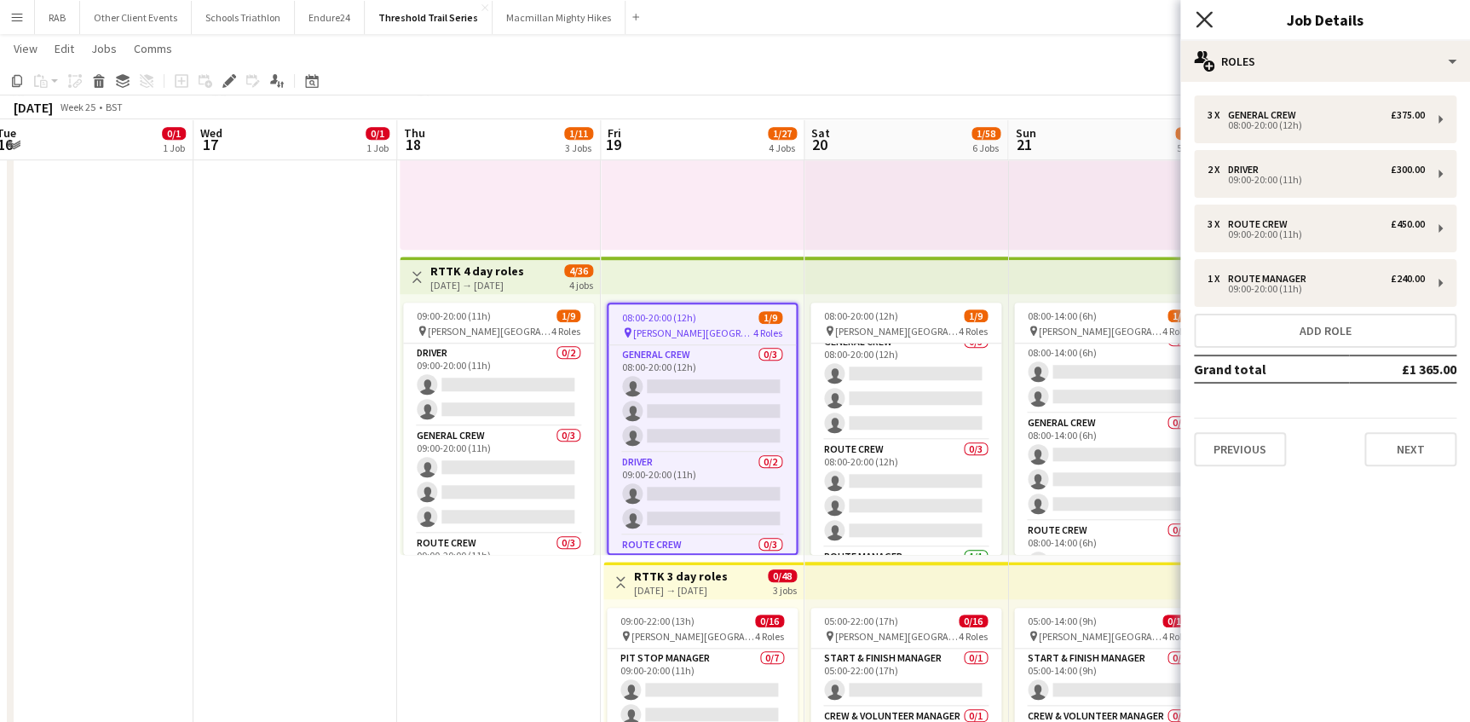
click at [1206, 21] on icon at bounding box center [1203, 19] width 16 height 16
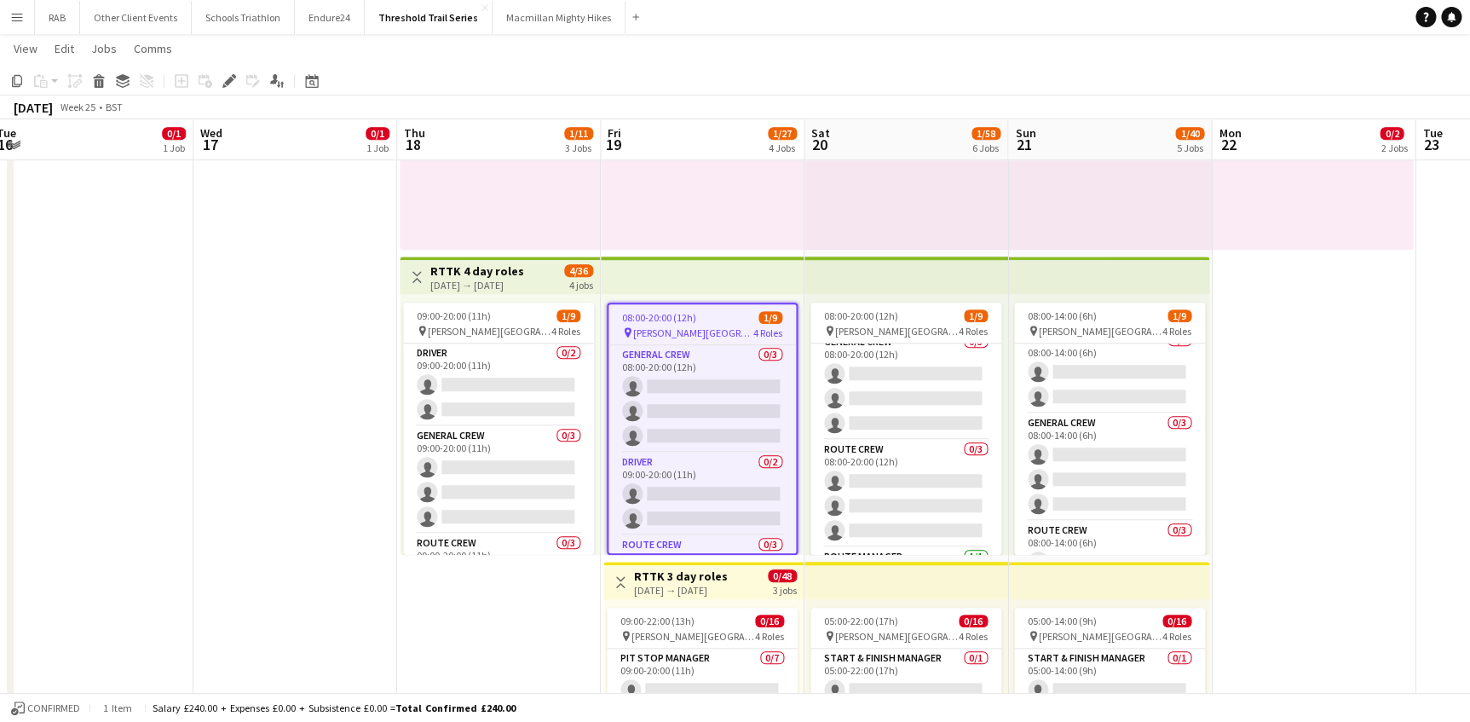
drag, startPoint x: 1381, startPoint y: 387, endPoint x: 1367, endPoint y: 391, distance: 15.1
click at [1380, 387] on app-date-cell "07:00-21:00 (14h) 0/1 pin West Dean Gardens 1 Role Logistics Manager 0/1 07:00-…" at bounding box center [1314, 549] width 204 height 1818
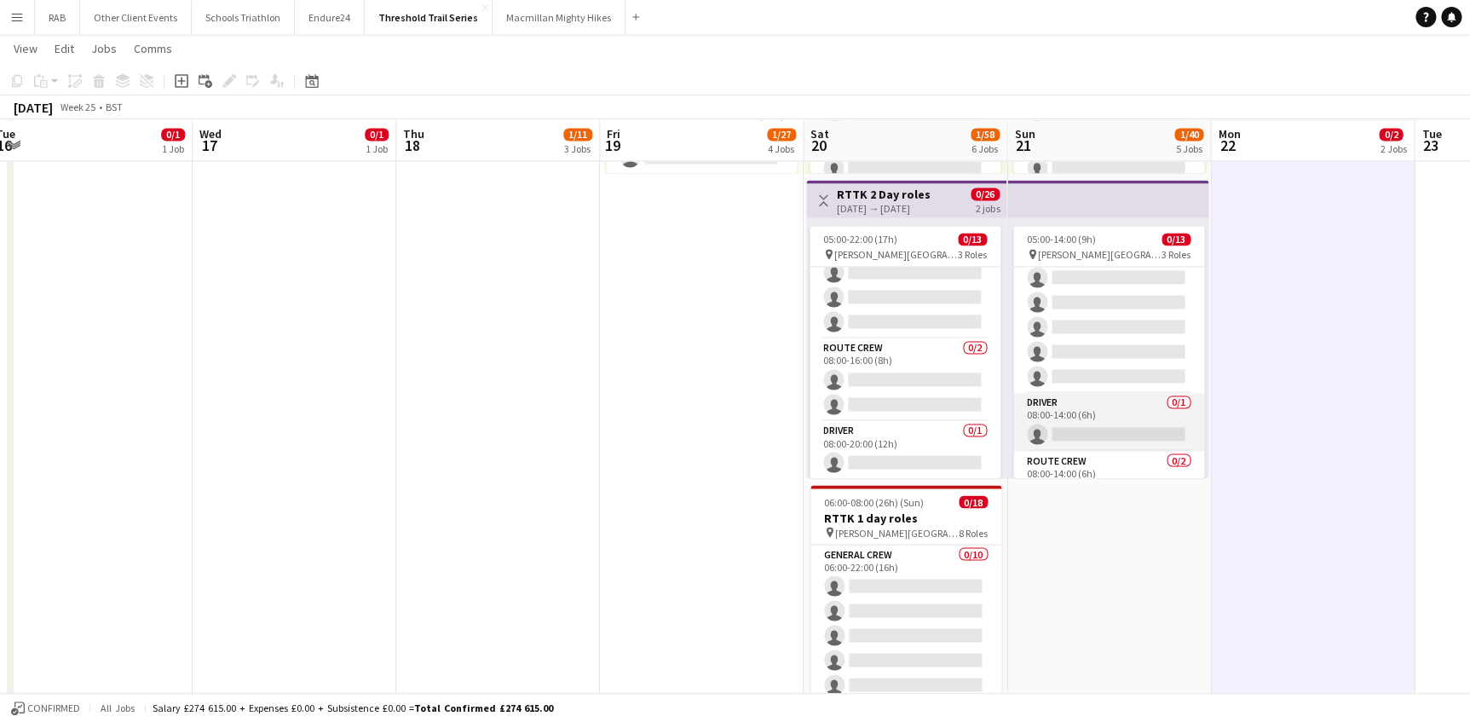
scroll to position [209, 0]
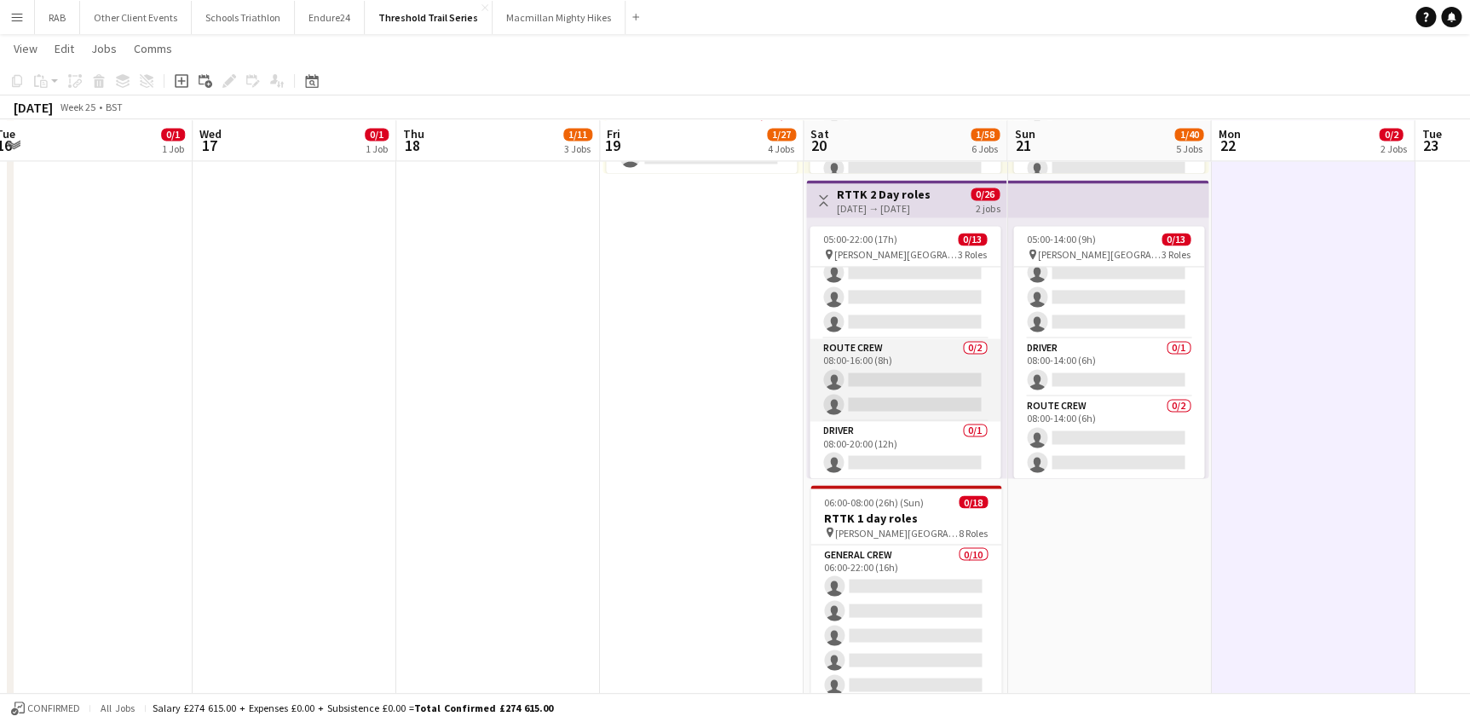
click at [896, 354] on app-card-role "Route Crew 0/2 08:00-16:00 (8h) single-neutral-actions single-neutral-actions" at bounding box center [904, 379] width 191 height 83
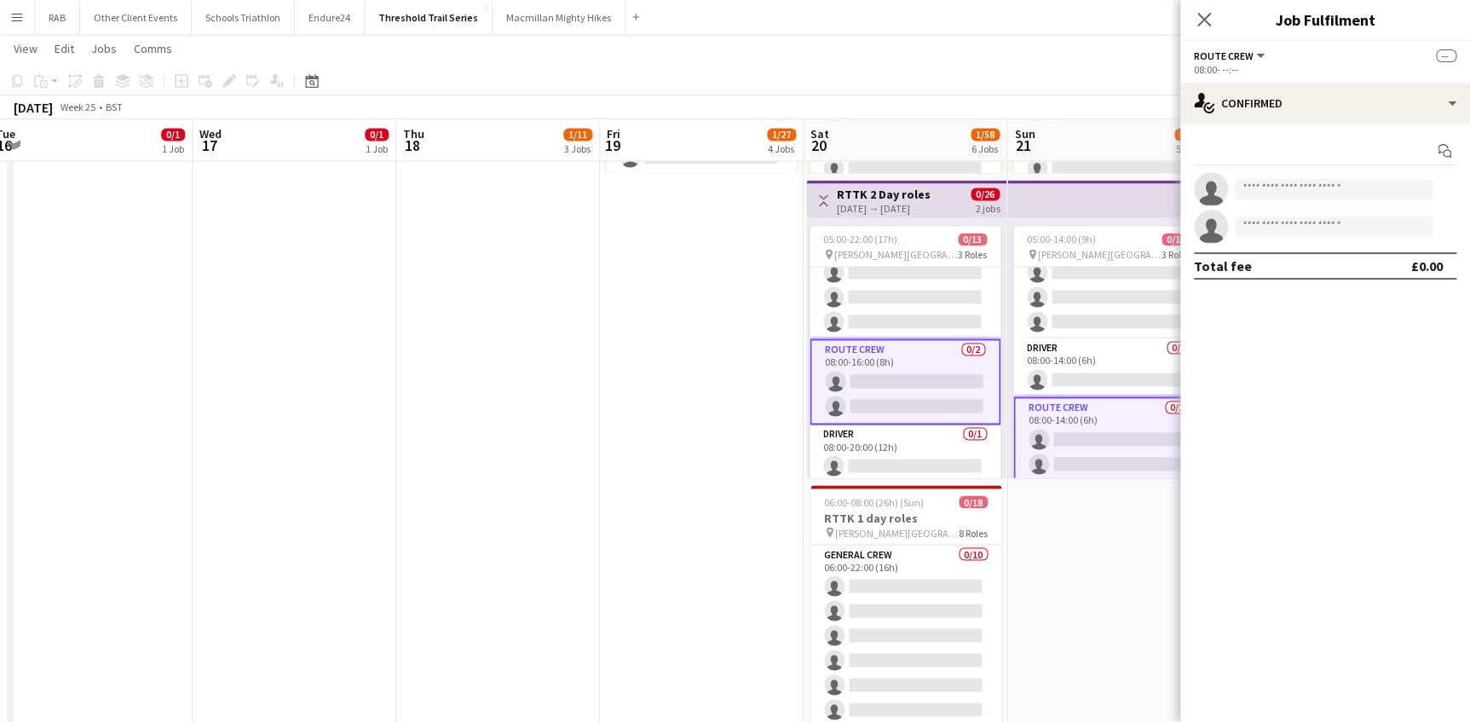
click at [892, 188] on h3 "RTTK 2 Day roles" at bounding box center [884, 194] width 94 height 15
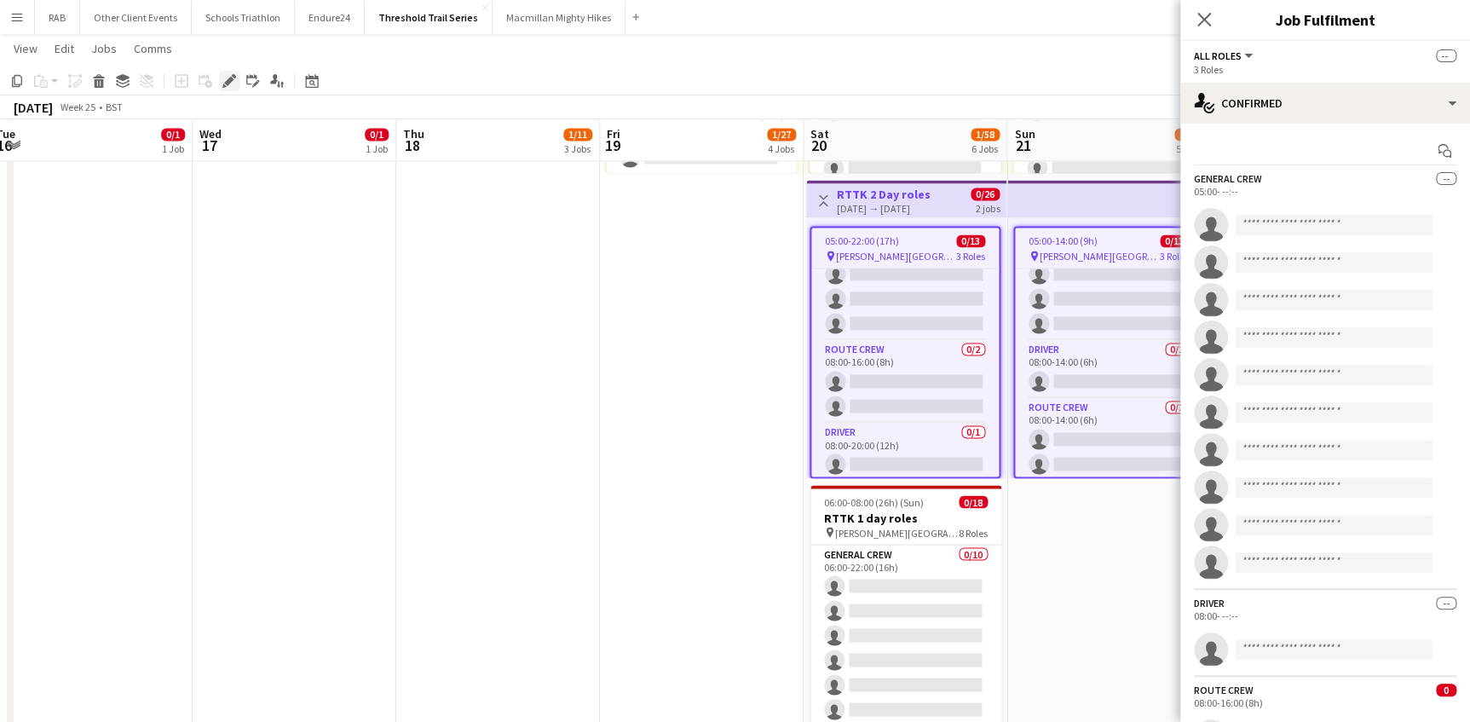
click at [229, 77] on icon at bounding box center [228, 81] width 9 height 9
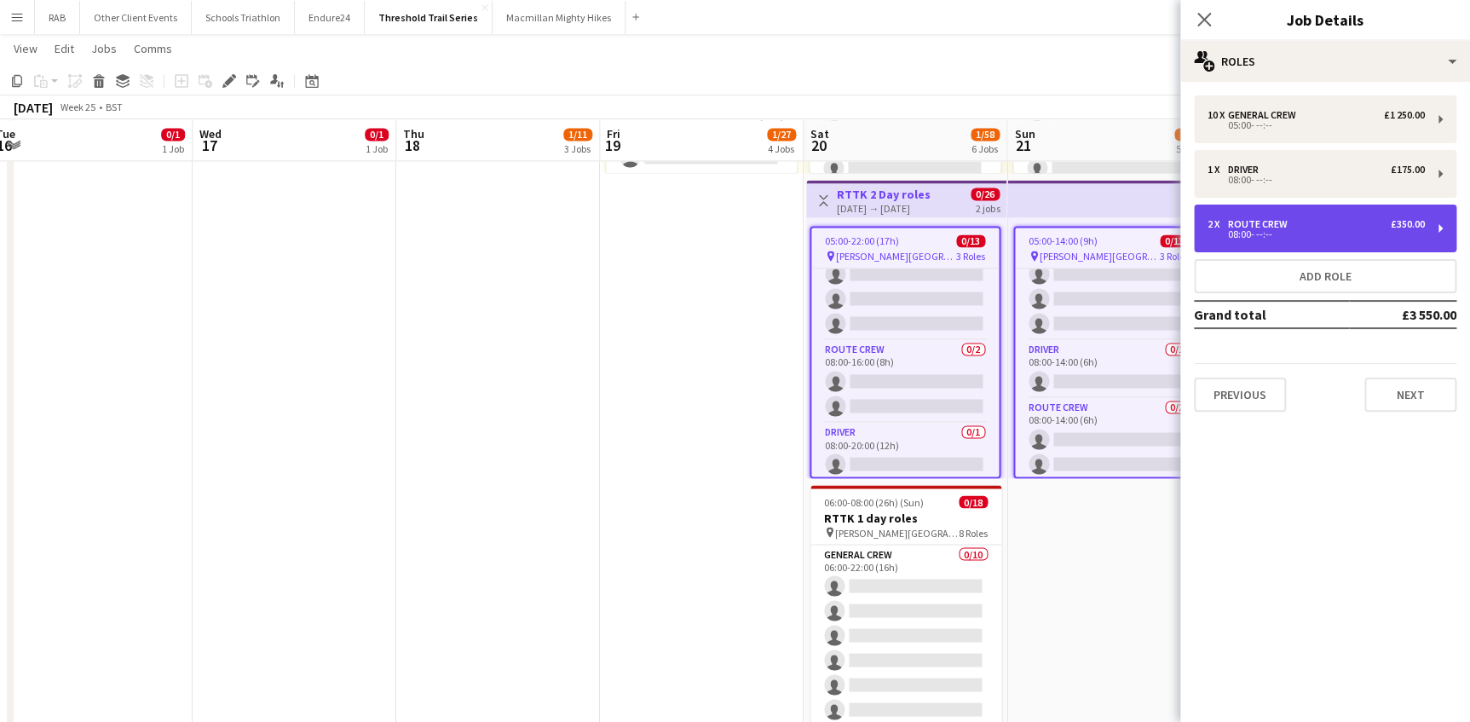
click at [1351, 227] on div "2 x Route Crew £350.00" at bounding box center [1315, 224] width 217 height 12
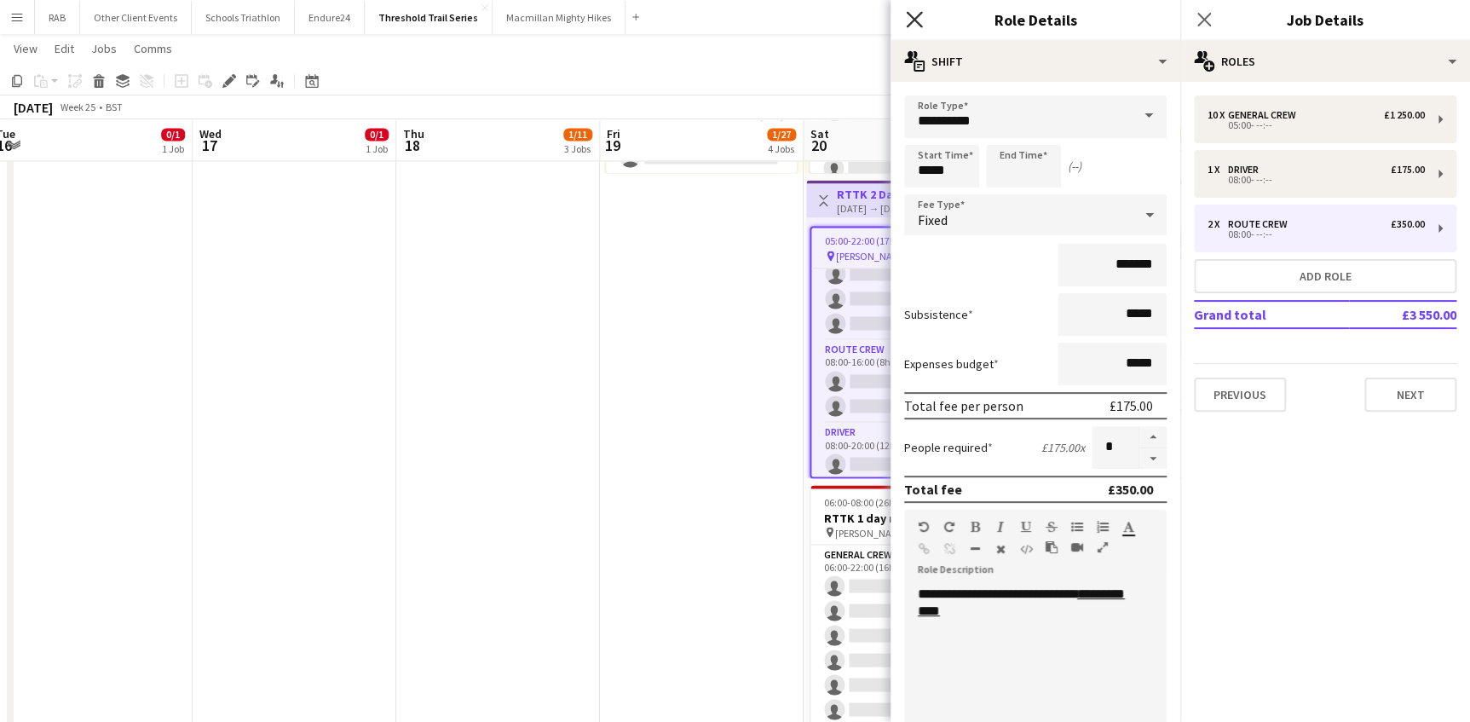
click at [913, 18] on icon at bounding box center [914, 19] width 16 height 16
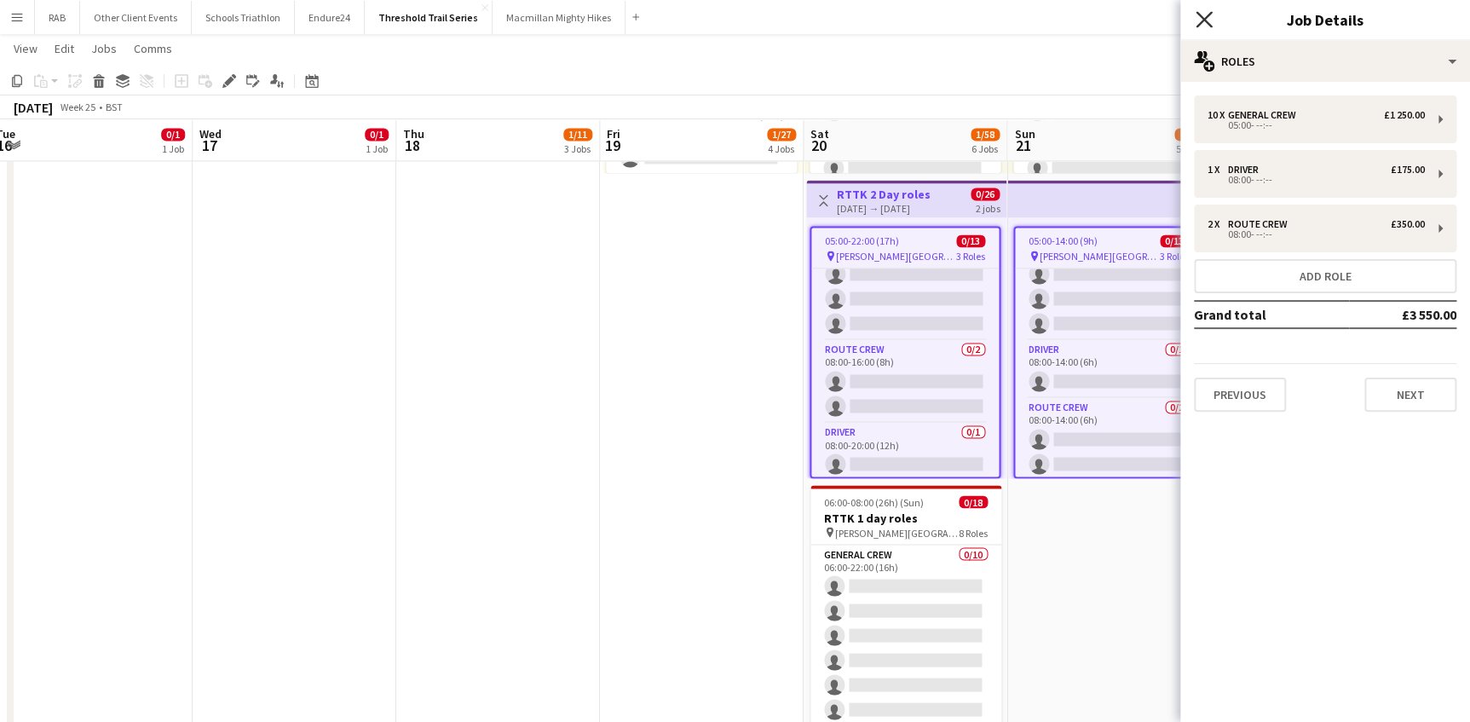
click at [1202, 17] on icon "Close pop-in" at bounding box center [1203, 19] width 16 height 16
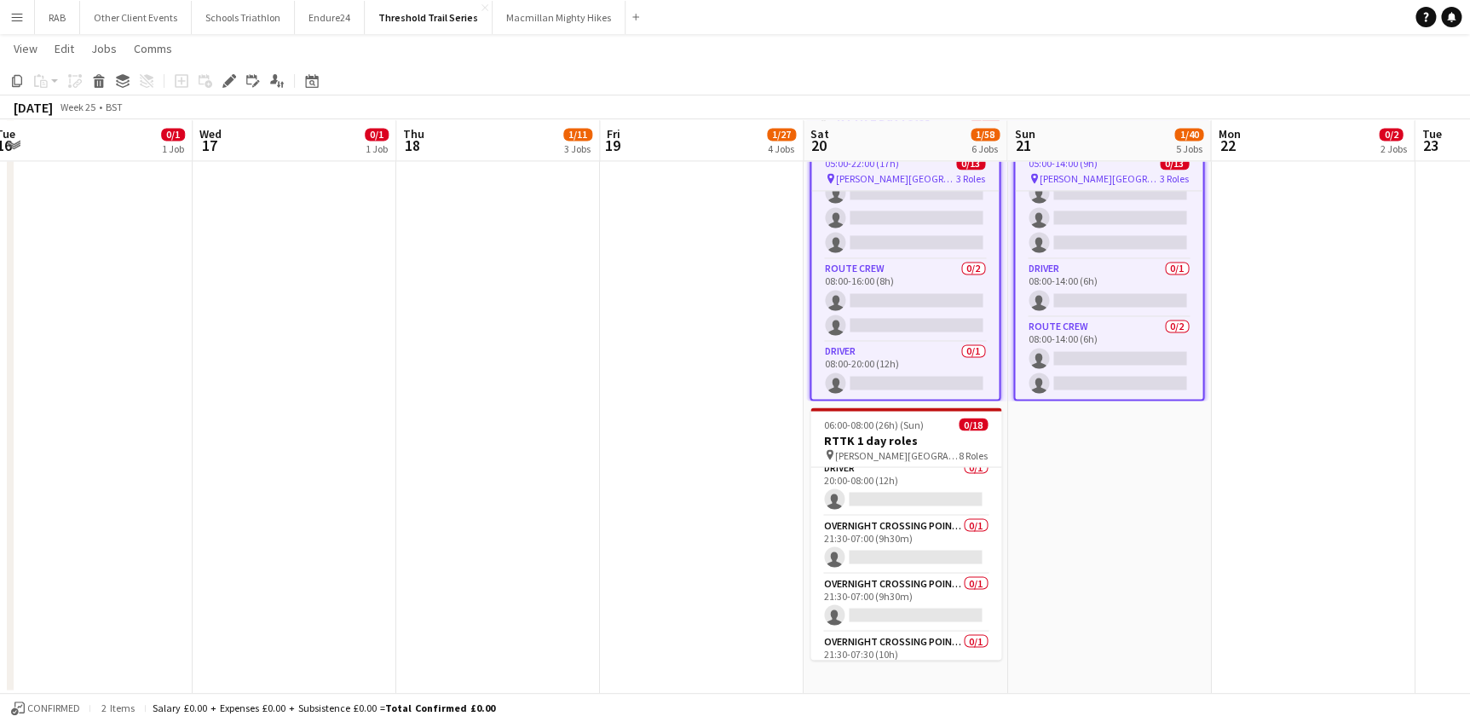
scroll to position [464, 0]
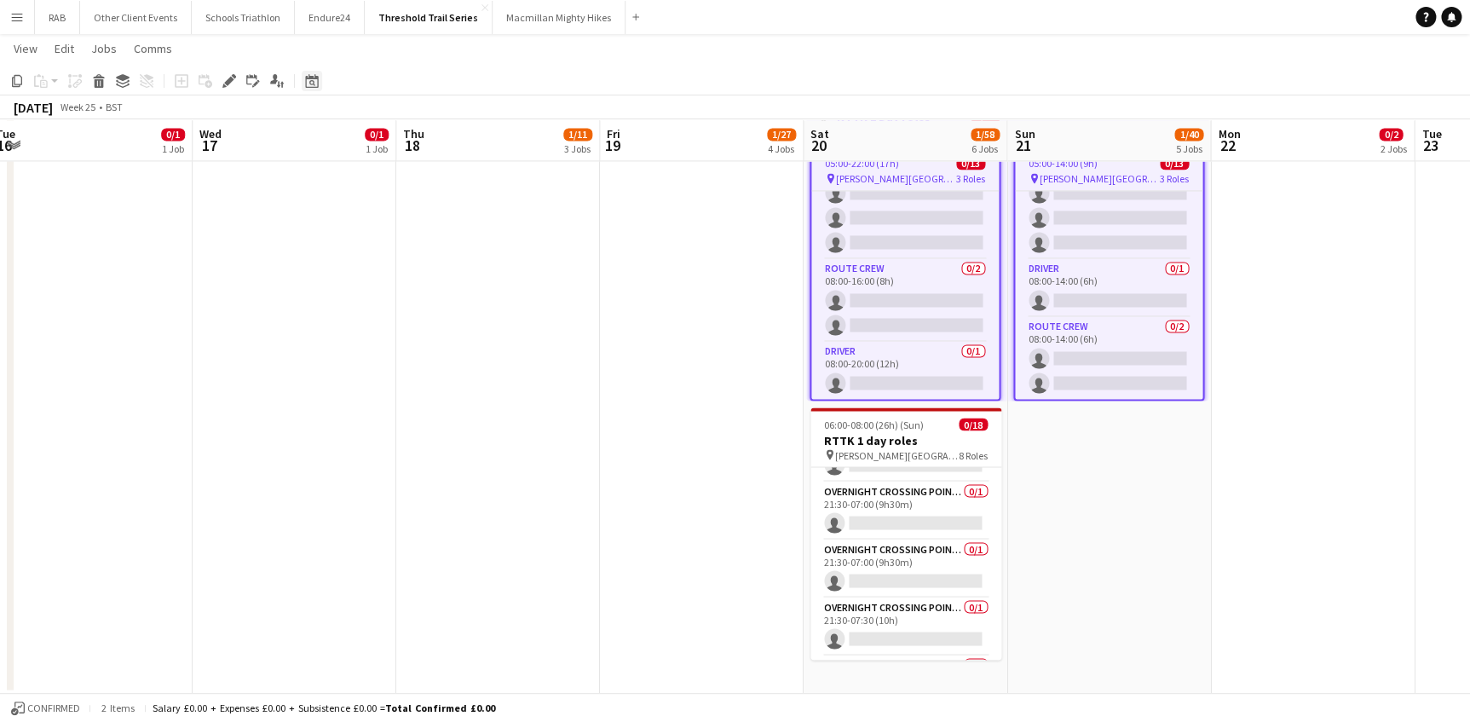
click at [310, 77] on icon at bounding box center [311, 81] width 13 height 14
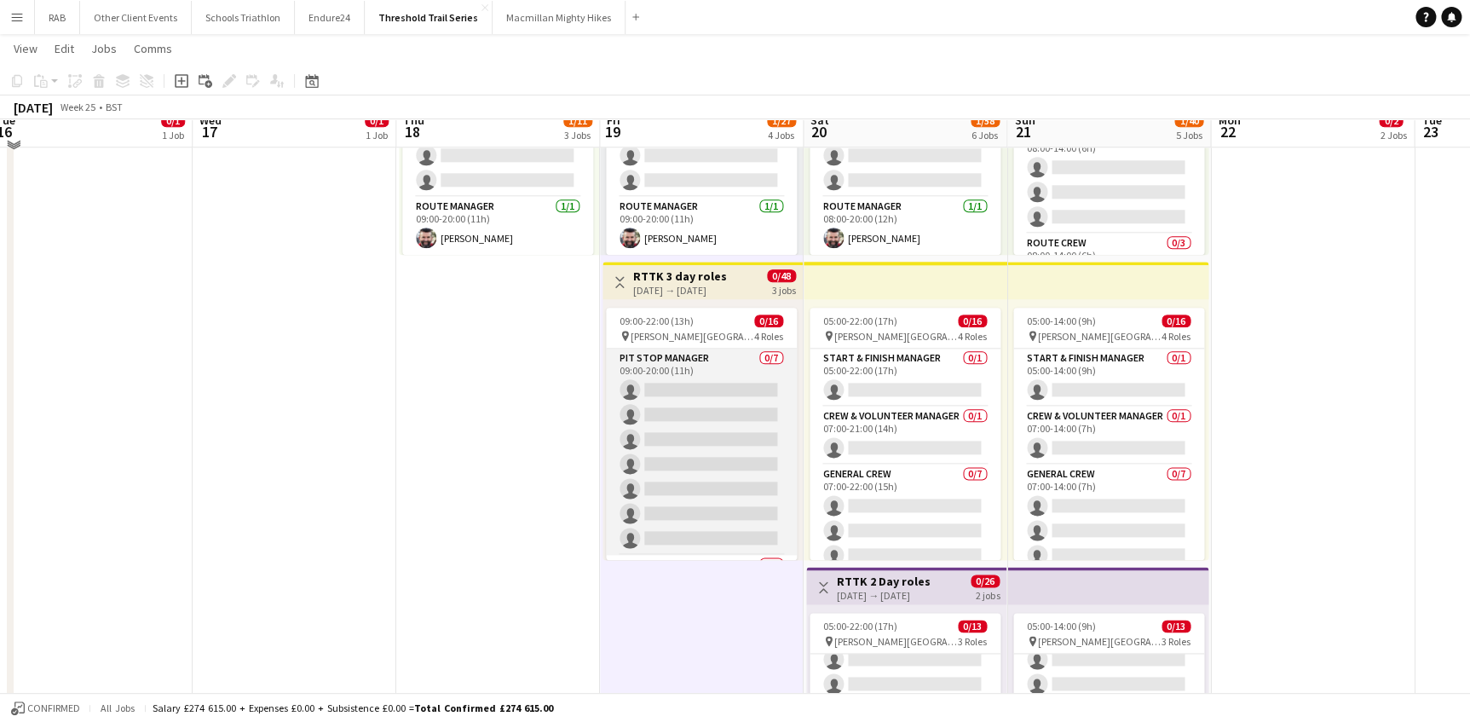
scroll to position [696, 0]
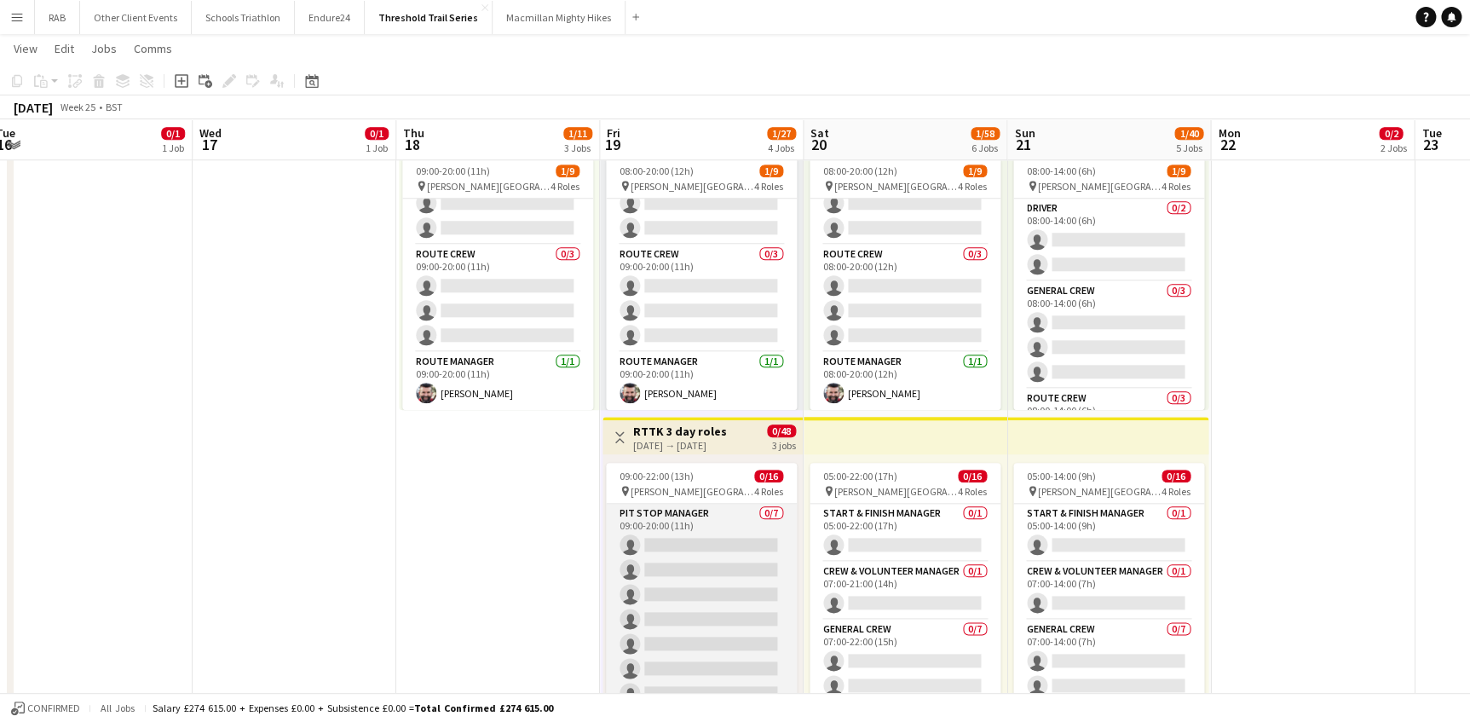
click at [713, 529] on app-card-role "Pit Stop Manager 0/7 09:00-20:00 (11h) single-neutral-actions single-neutral-ac…" at bounding box center [701, 607] width 191 height 206
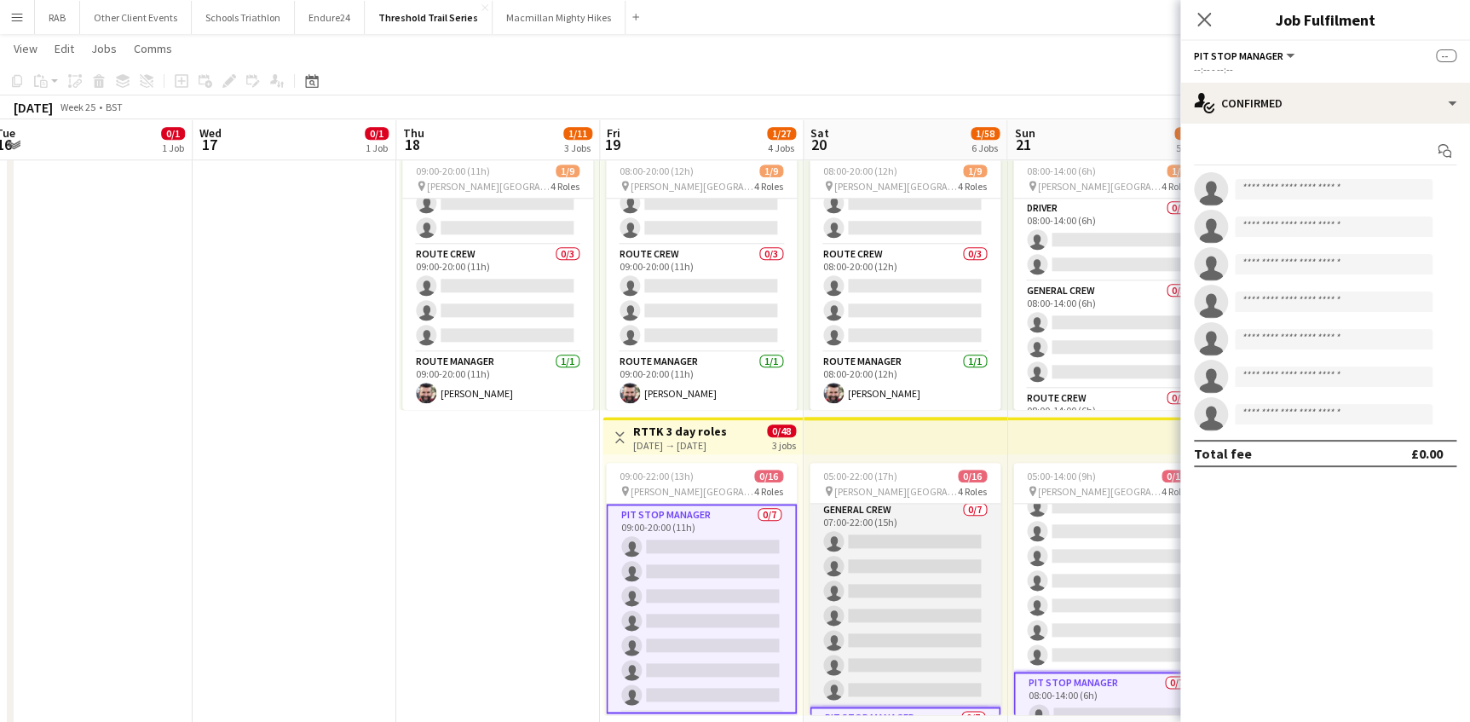
scroll to position [154, 0]
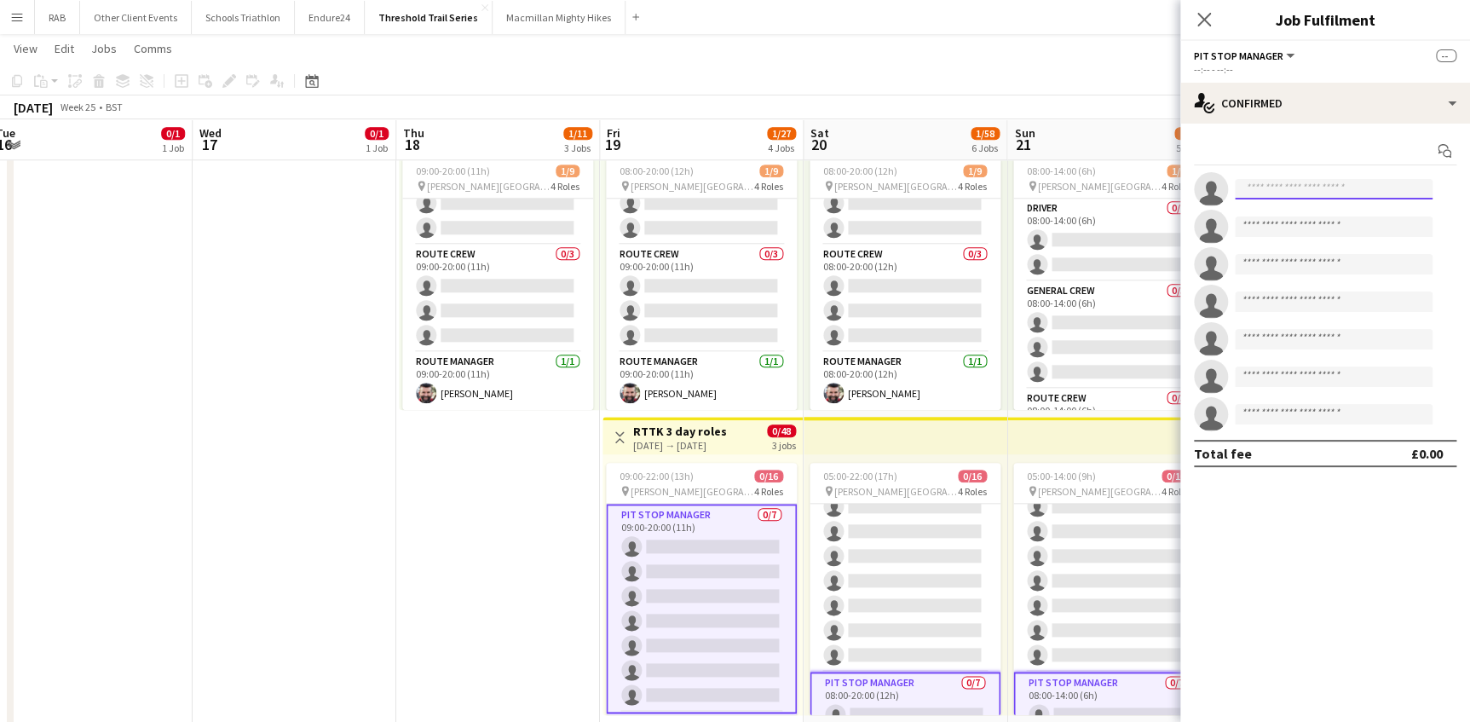
click at [1253, 190] on input at bounding box center [1334, 189] width 198 height 20
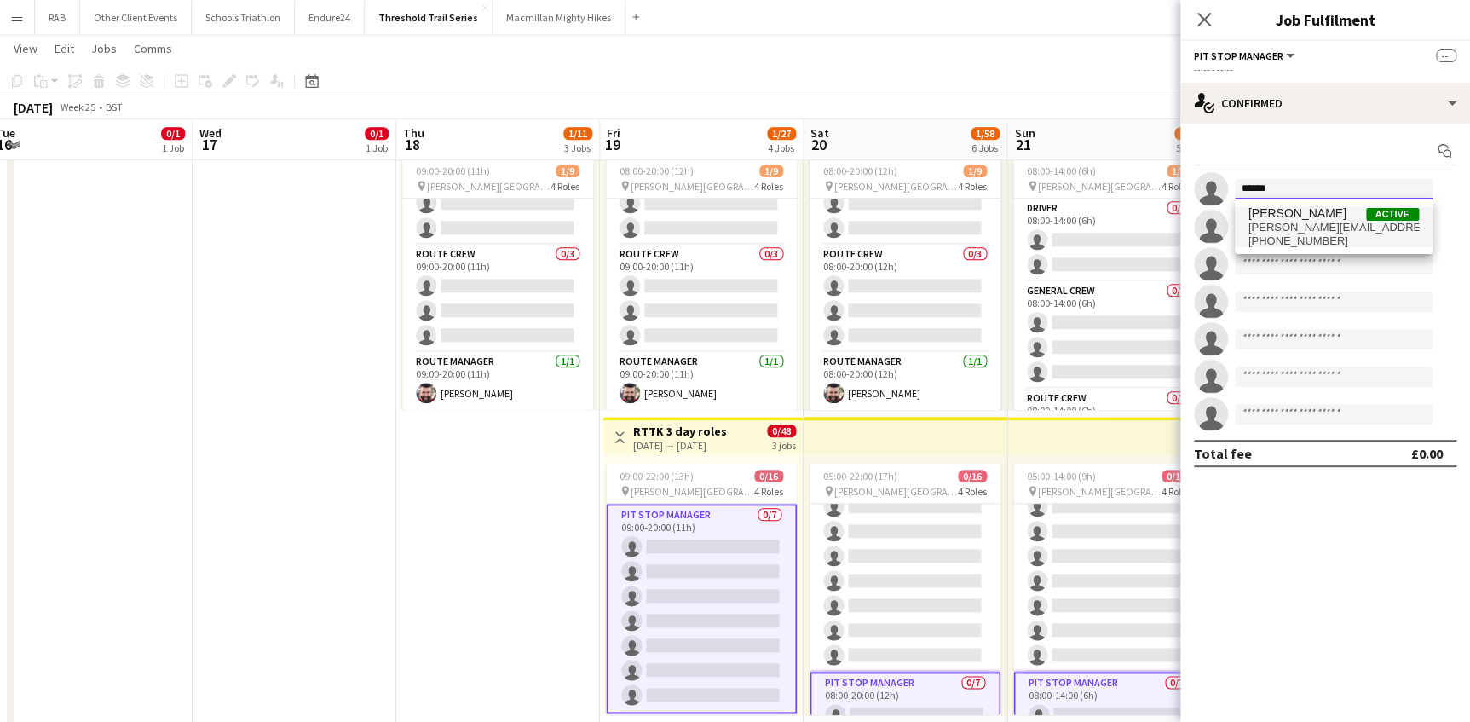
type input "******"
click at [1293, 225] on span "tom.nelson5@googlemail.com" at bounding box center [1333, 228] width 170 height 14
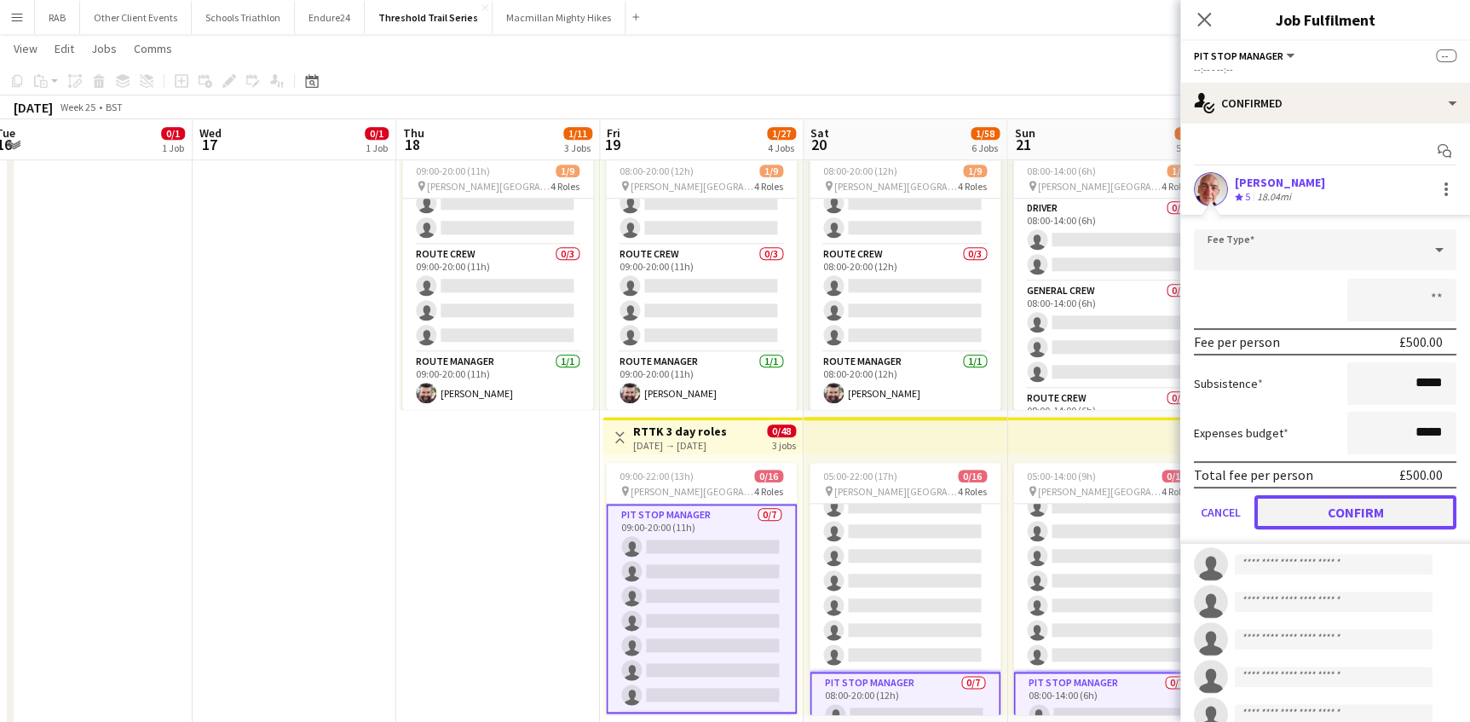
click at [1310, 511] on button "Confirm" at bounding box center [1355, 512] width 202 height 34
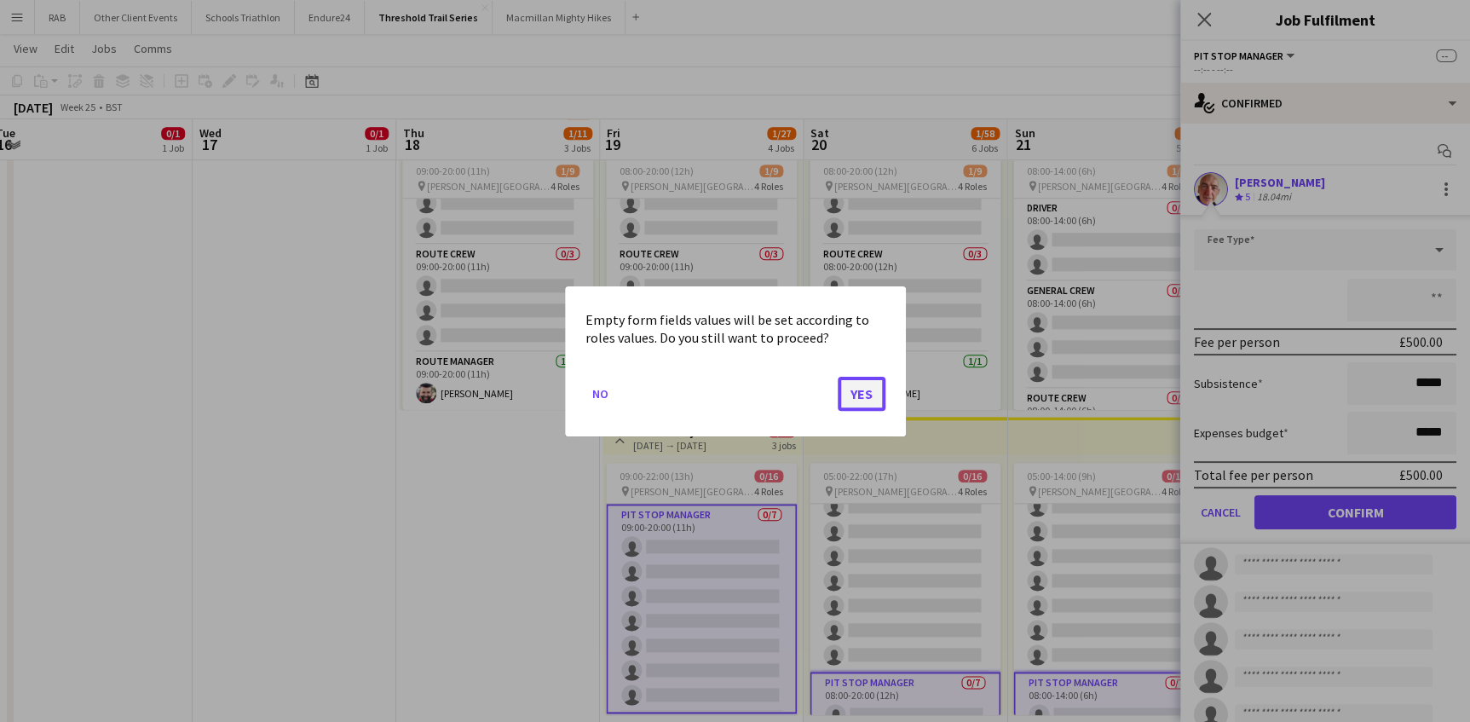
click at [865, 392] on button "Yes" at bounding box center [862, 393] width 48 height 34
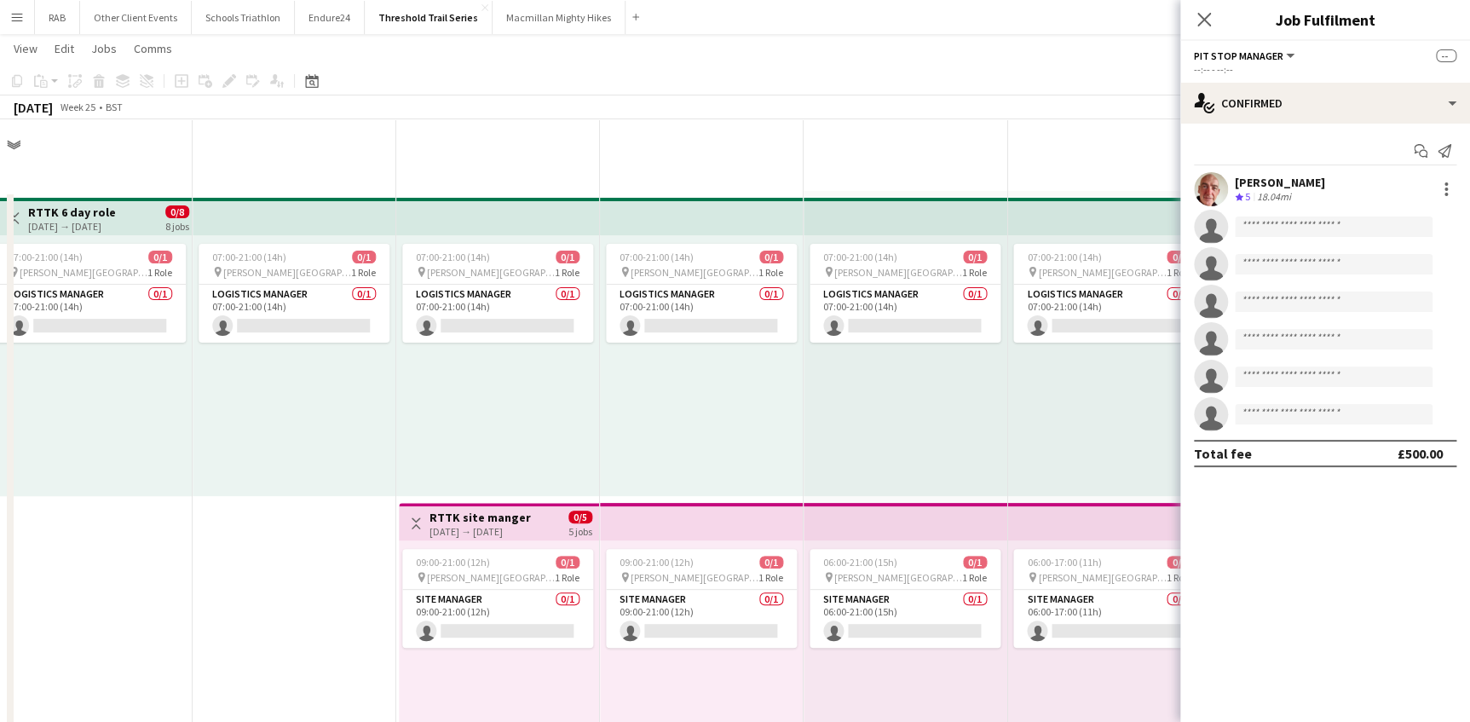
scroll to position [696, 0]
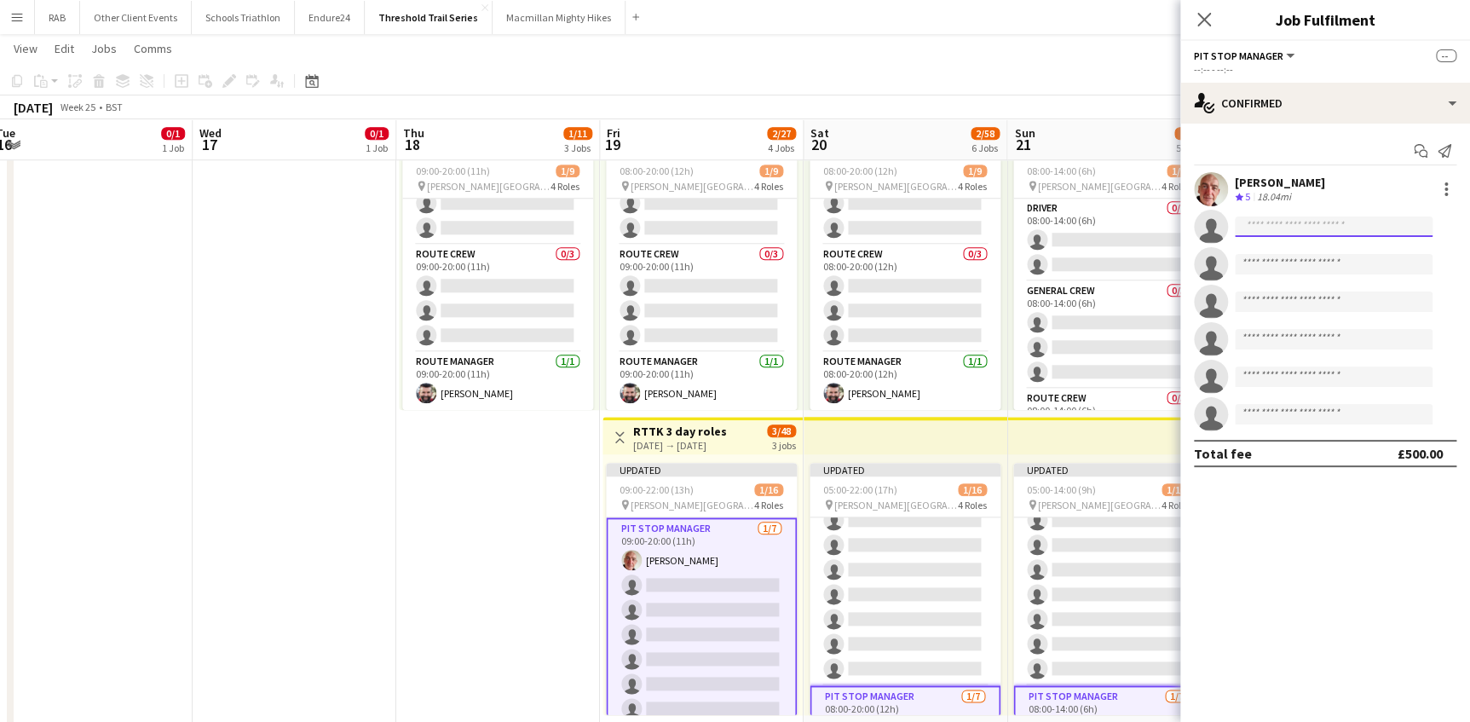
click at [1259, 222] on input at bounding box center [1334, 226] width 198 height 20
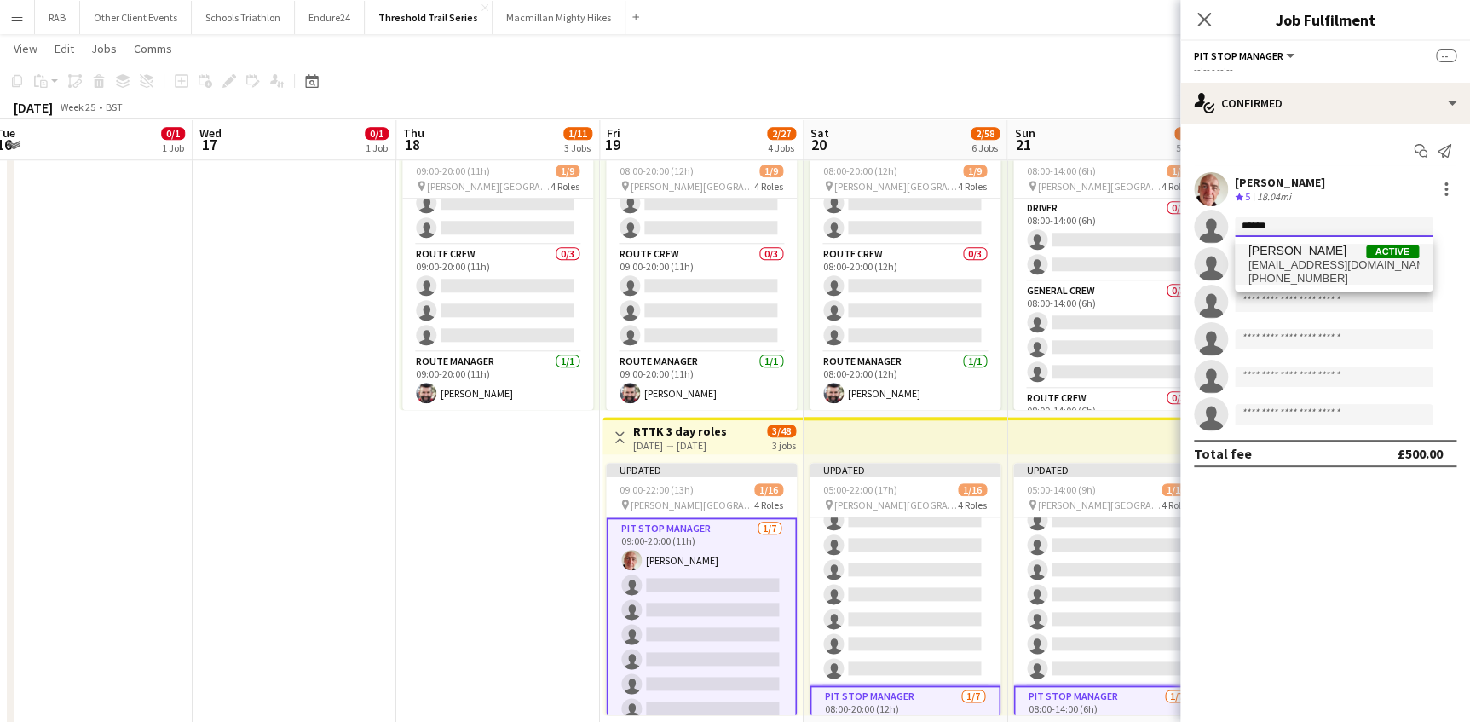
type input "******"
click at [1310, 258] on span "emmahayes@hotmail.co.uk" at bounding box center [1333, 265] width 170 height 14
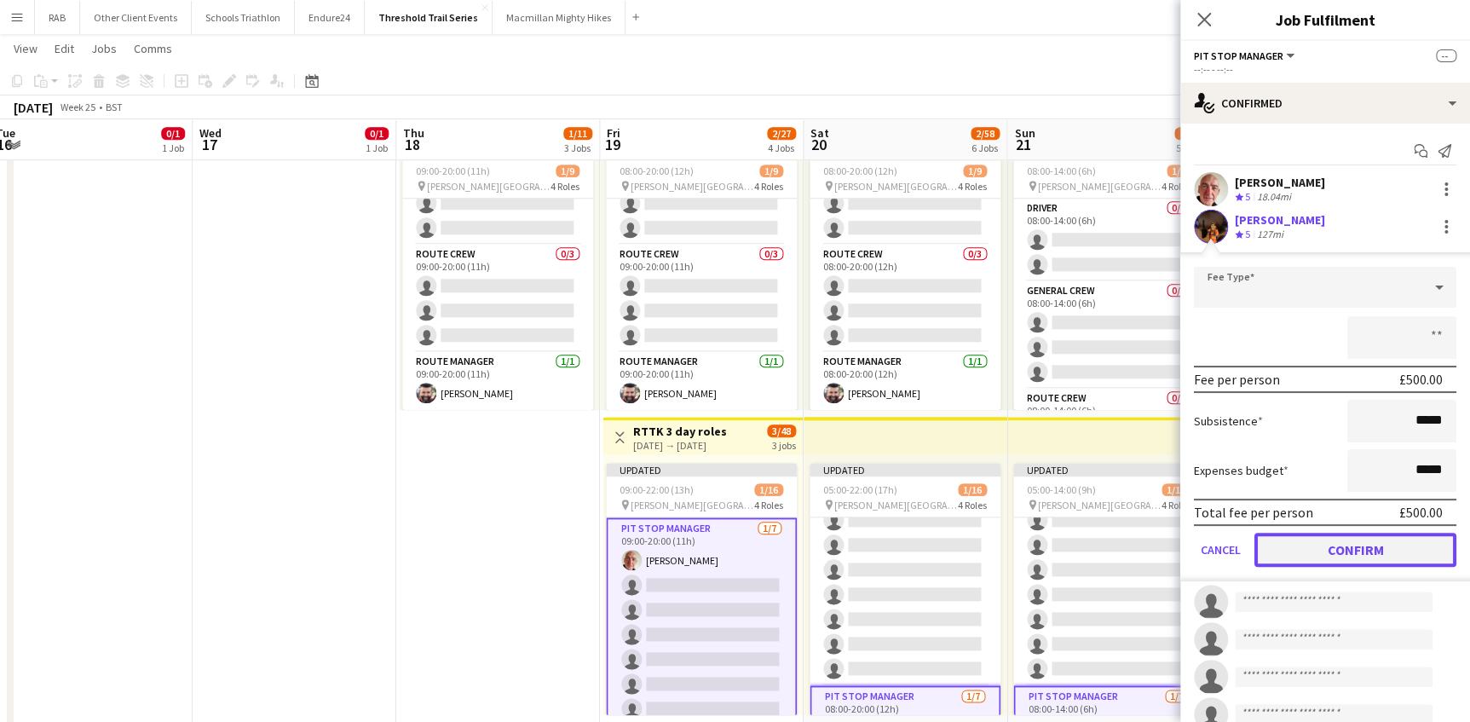
click at [1336, 545] on button "Confirm" at bounding box center [1355, 550] width 202 height 34
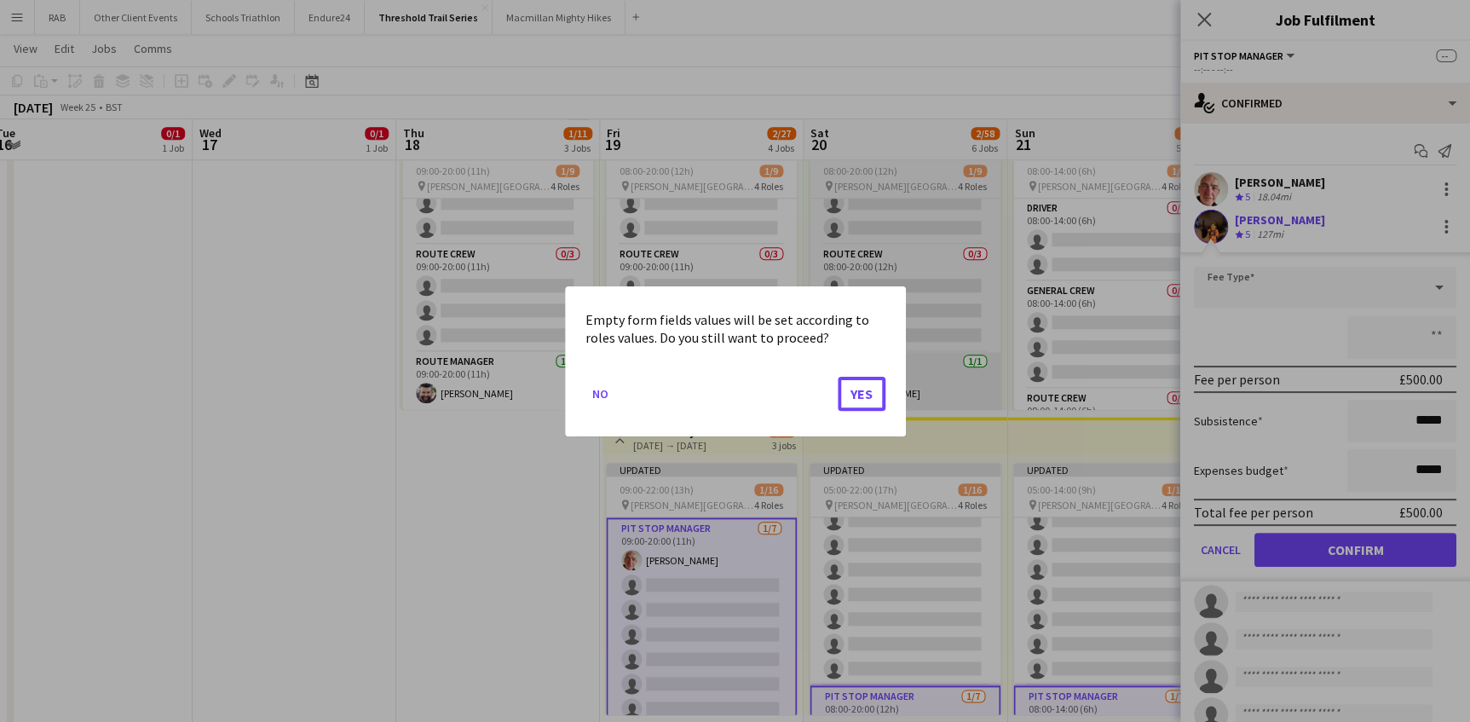
drag, startPoint x: 860, startPoint y: 395, endPoint x: 963, endPoint y: 387, distance: 103.4
click at [863, 391] on button "Yes" at bounding box center [862, 393] width 48 height 34
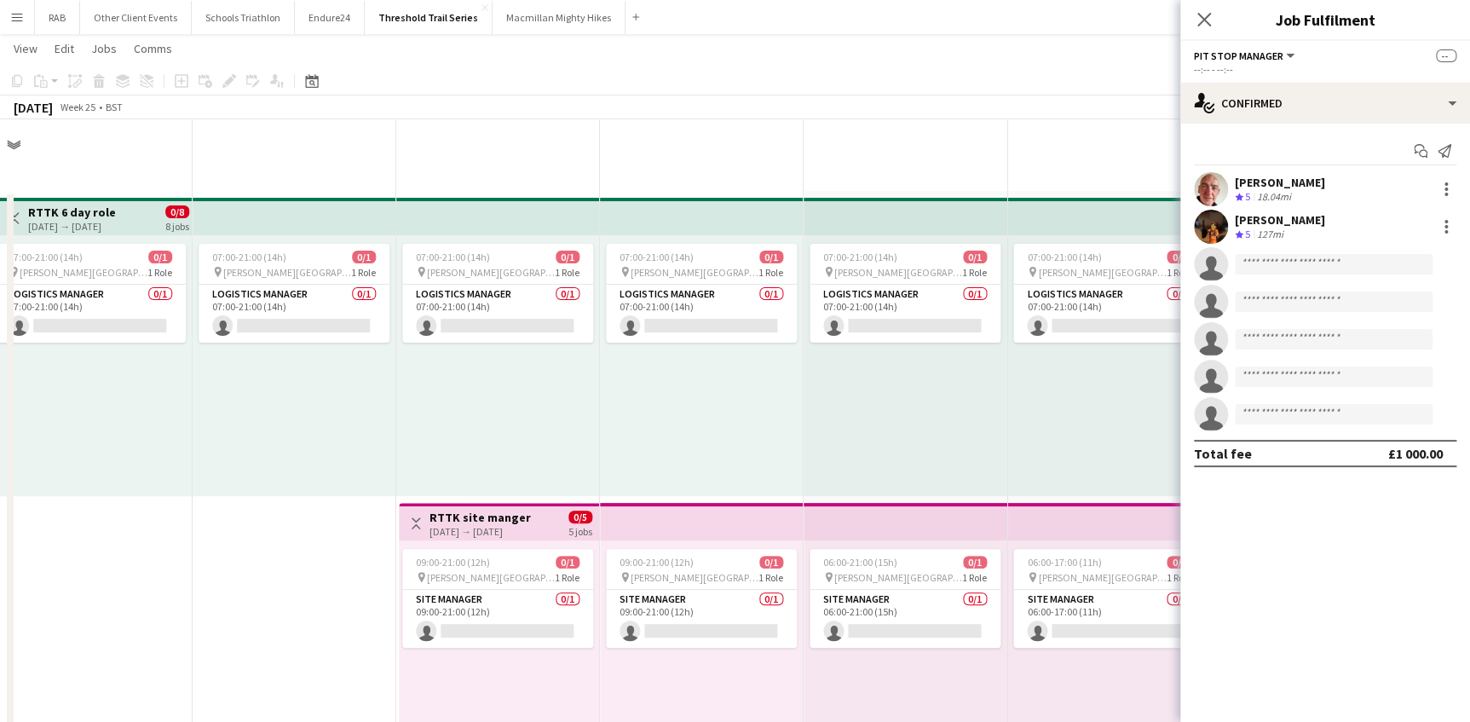
scroll to position [696, 0]
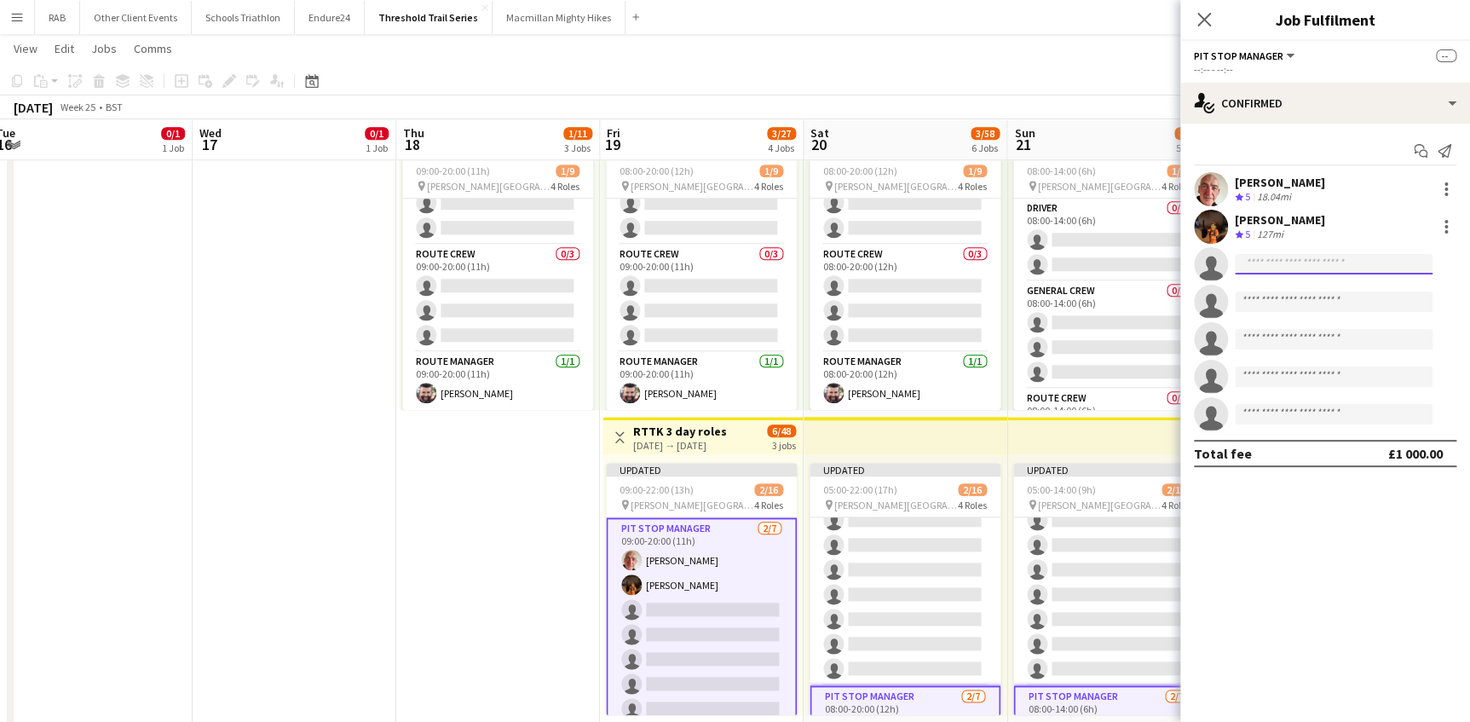
click at [1254, 264] on input at bounding box center [1334, 264] width 198 height 20
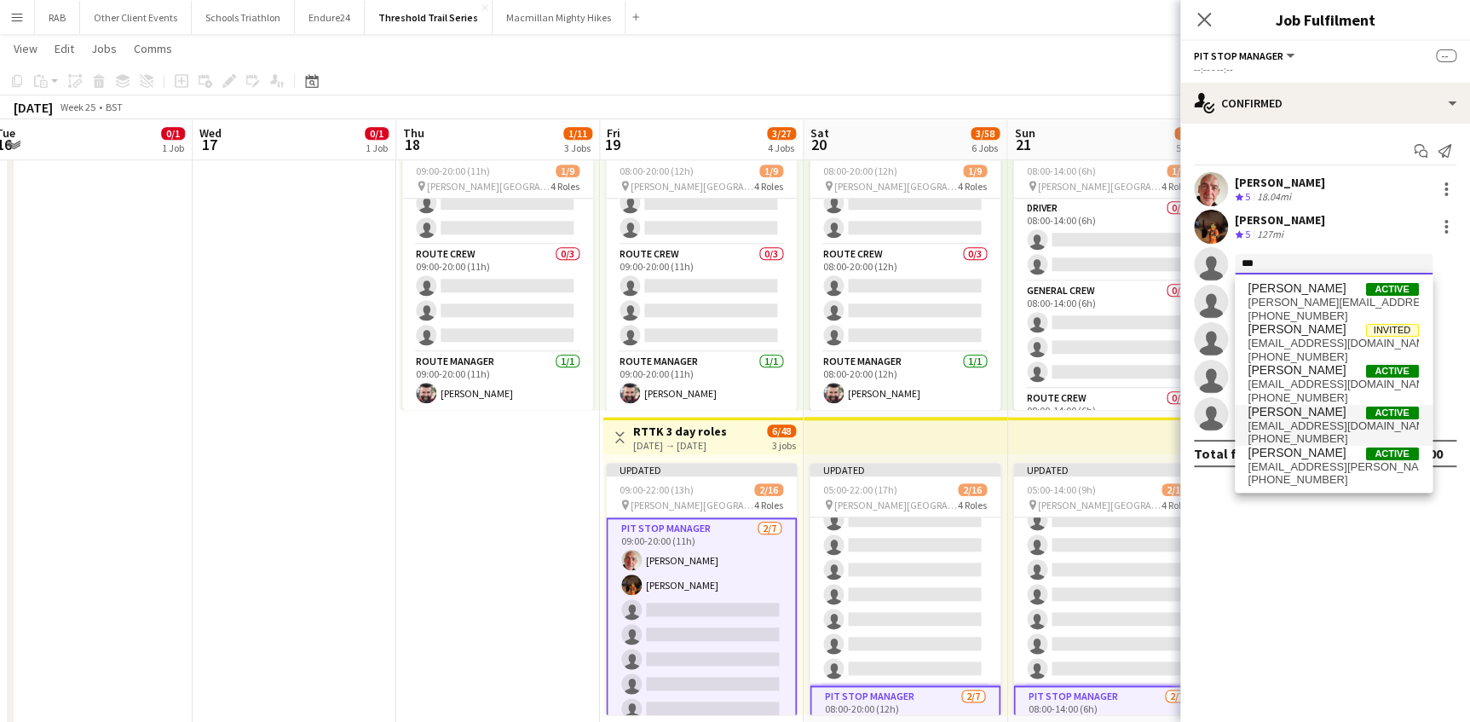
type input "***"
click at [1258, 408] on span "Will Morton" at bounding box center [1297, 412] width 98 height 14
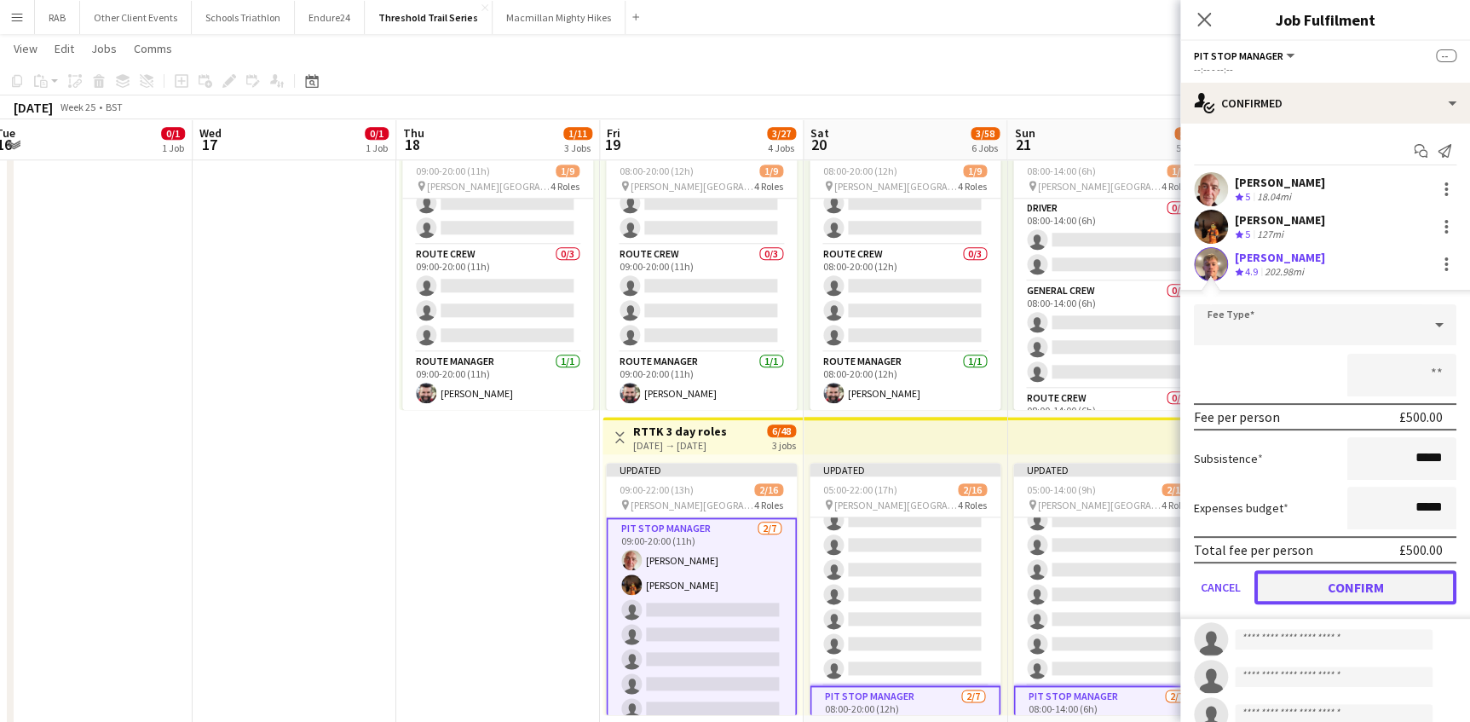
click at [1338, 588] on button "Confirm" at bounding box center [1355, 587] width 202 height 34
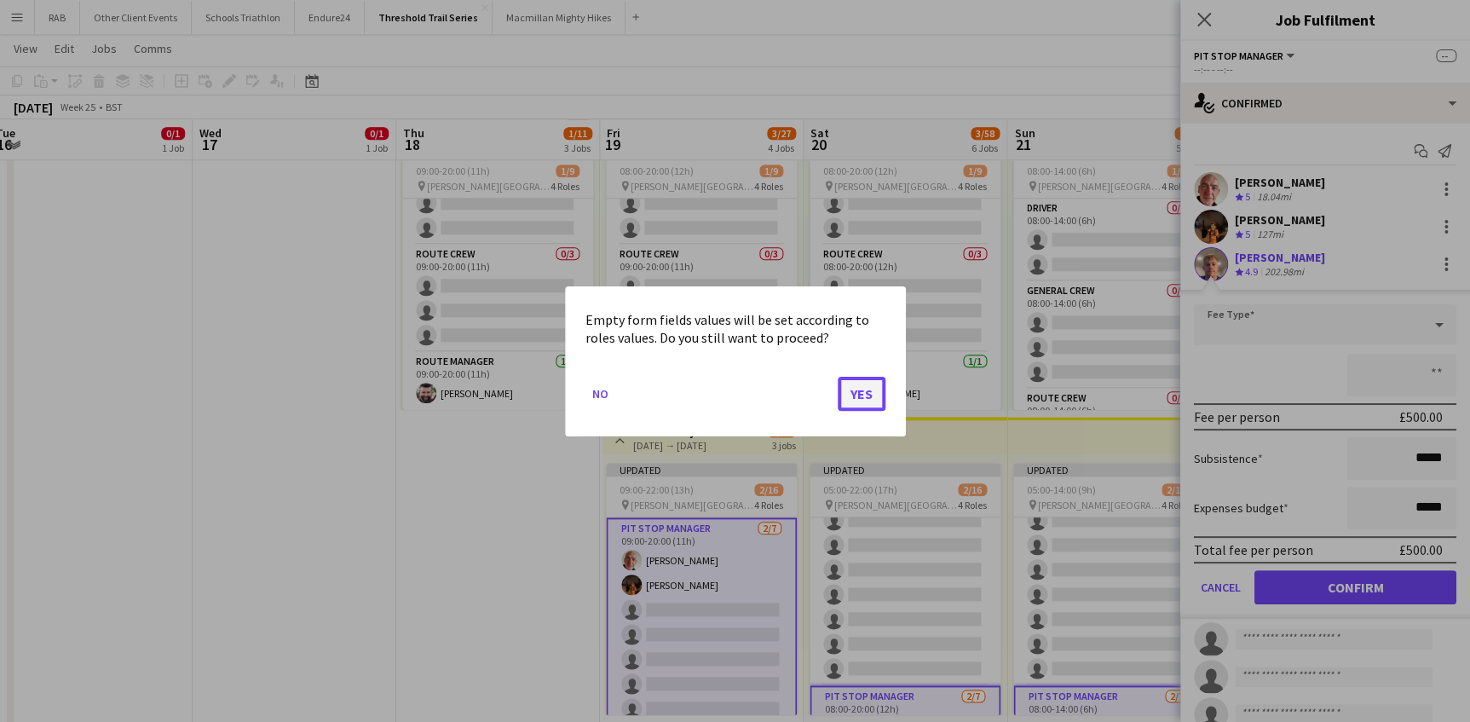
click at [869, 392] on button "Yes" at bounding box center [862, 393] width 48 height 34
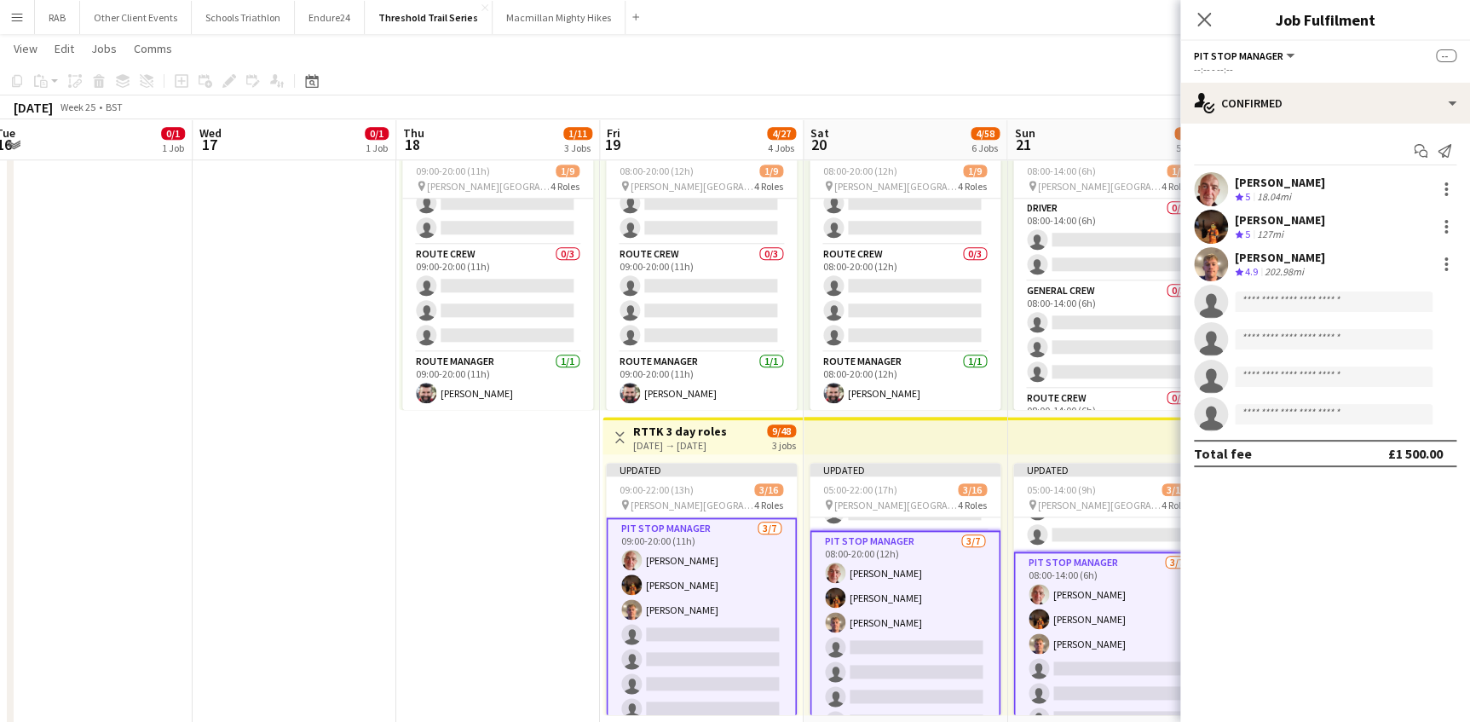
scroll to position [309, 0]
click at [1201, 19] on icon "Close pop-in" at bounding box center [1203, 19] width 16 height 16
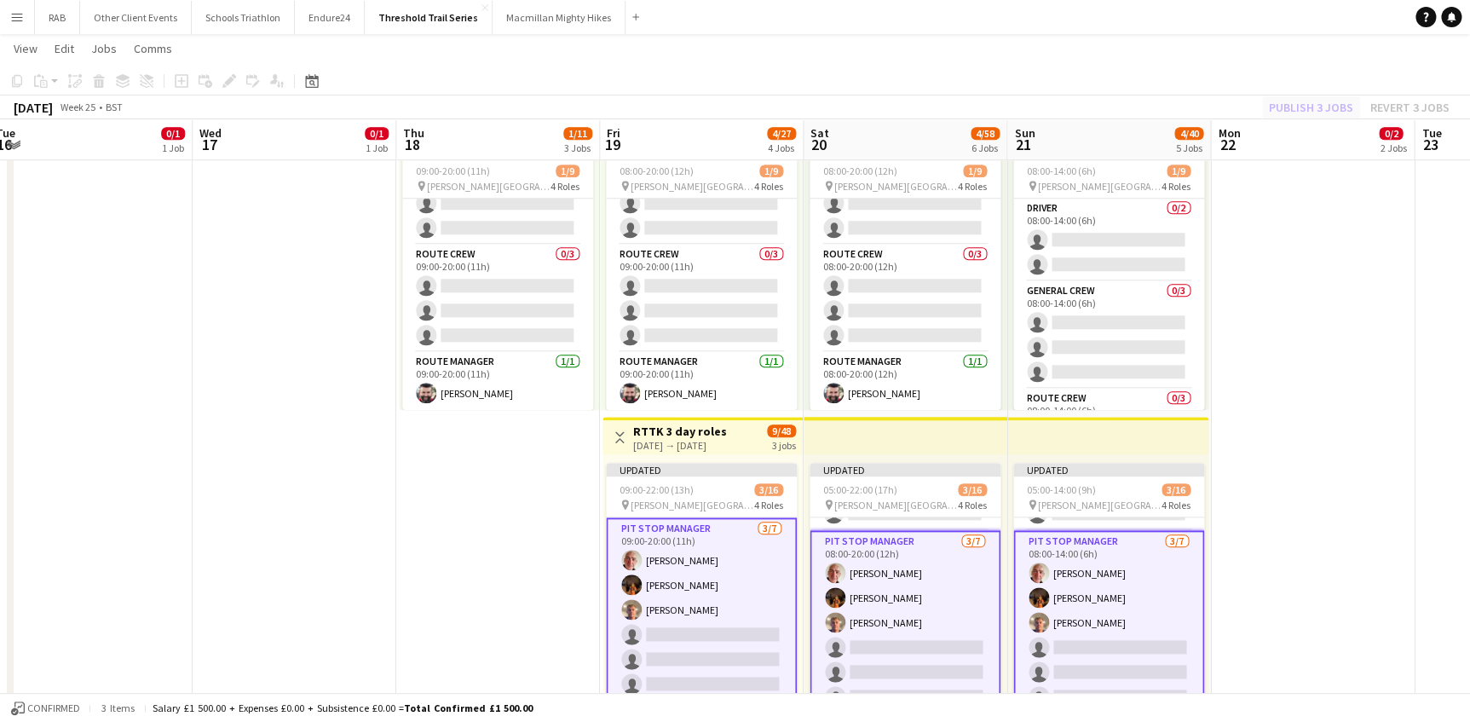
drag, startPoint x: 1311, startPoint y: 241, endPoint x: 1321, endPoint y: 112, distance: 129.9
click at [1312, 242] on app-date-cell "07:00-21:00 (14h) 0/1 pin West Dean Gardens 1 Role Logistics Manager 0/1 07:00-…" at bounding box center [1313, 404] width 204 height 1818
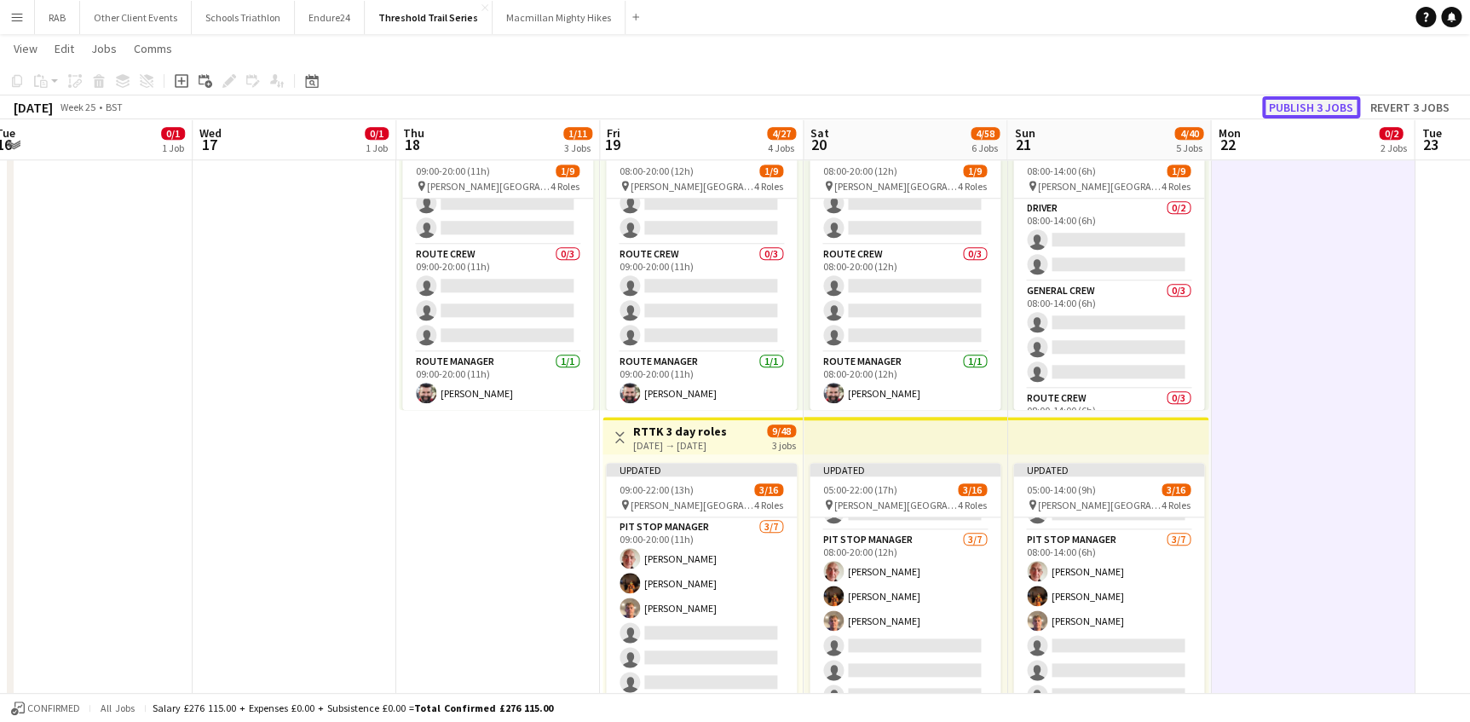
click at [1309, 99] on button "Publish 3 jobs" at bounding box center [1311, 107] width 98 height 22
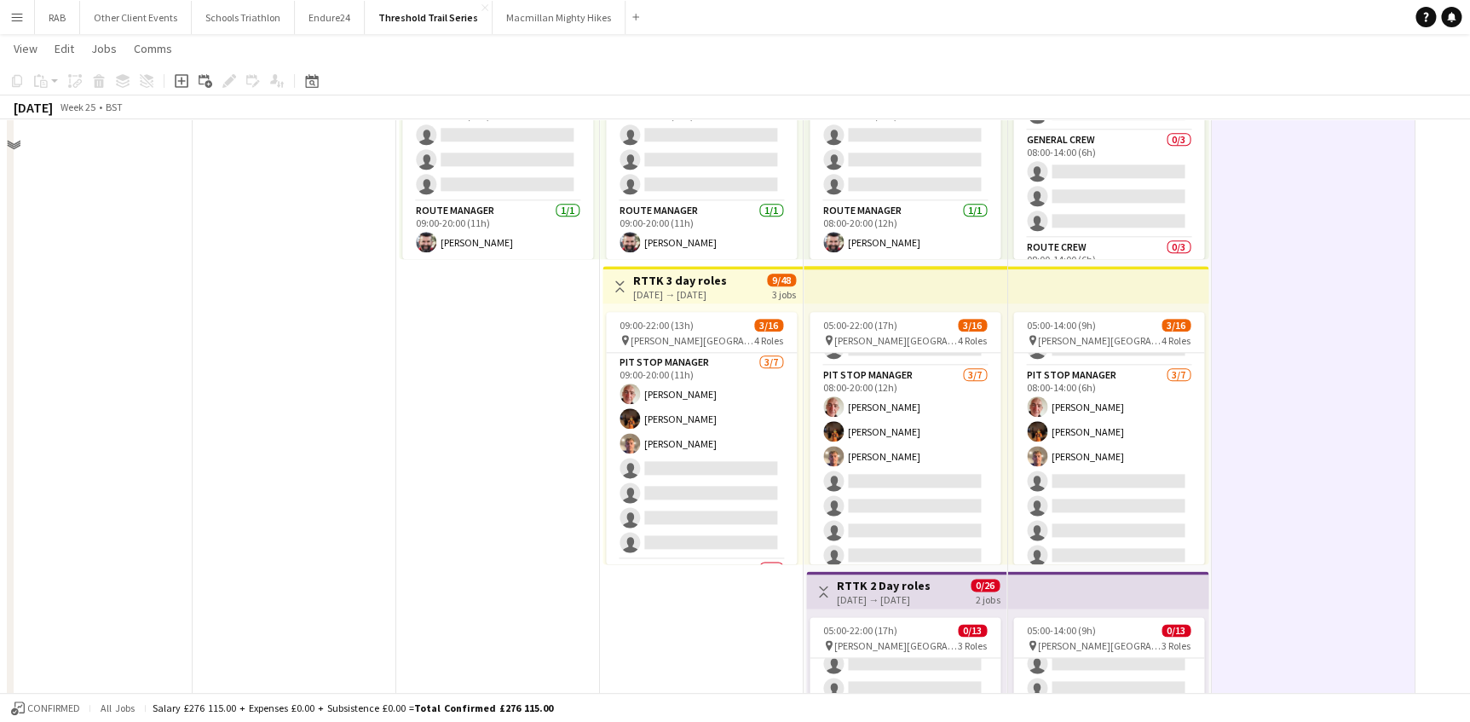
scroll to position [851, 0]
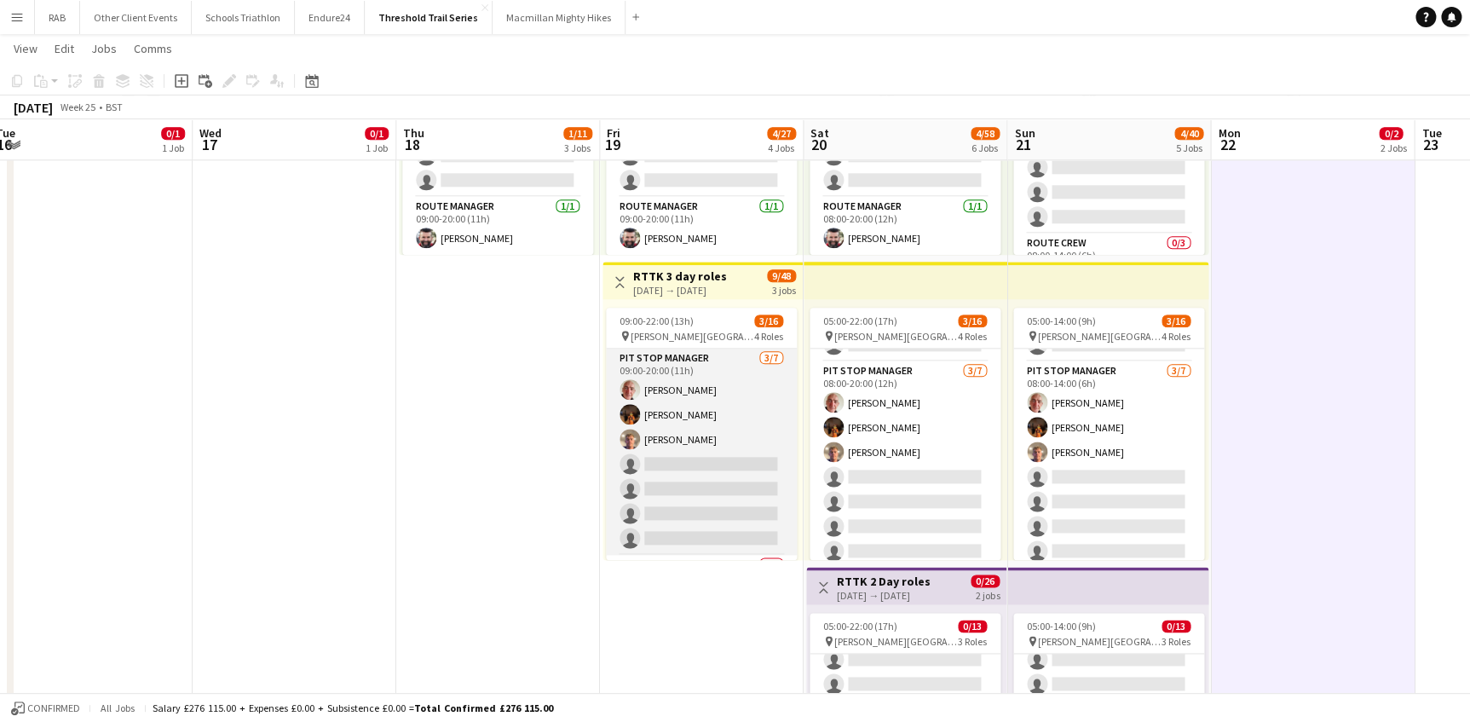
click at [675, 417] on app-card-role "Pit Stop Manager 3/7 09:00-20:00 (11h) Tom Nelson Emma Hayes Will Morton single…" at bounding box center [701, 452] width 191 height 206
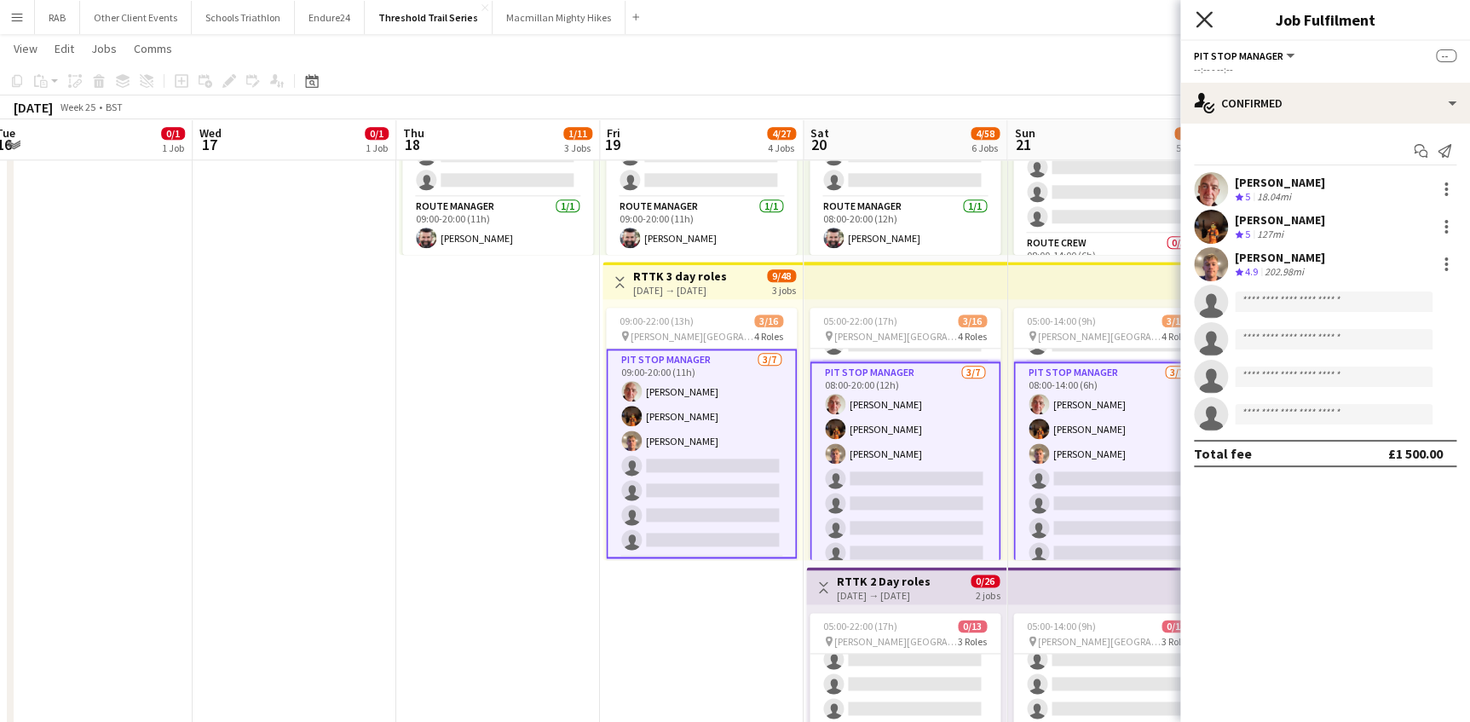
click at [1205, 20] on icon at bounding box center [1203, 19] width 16 height 16
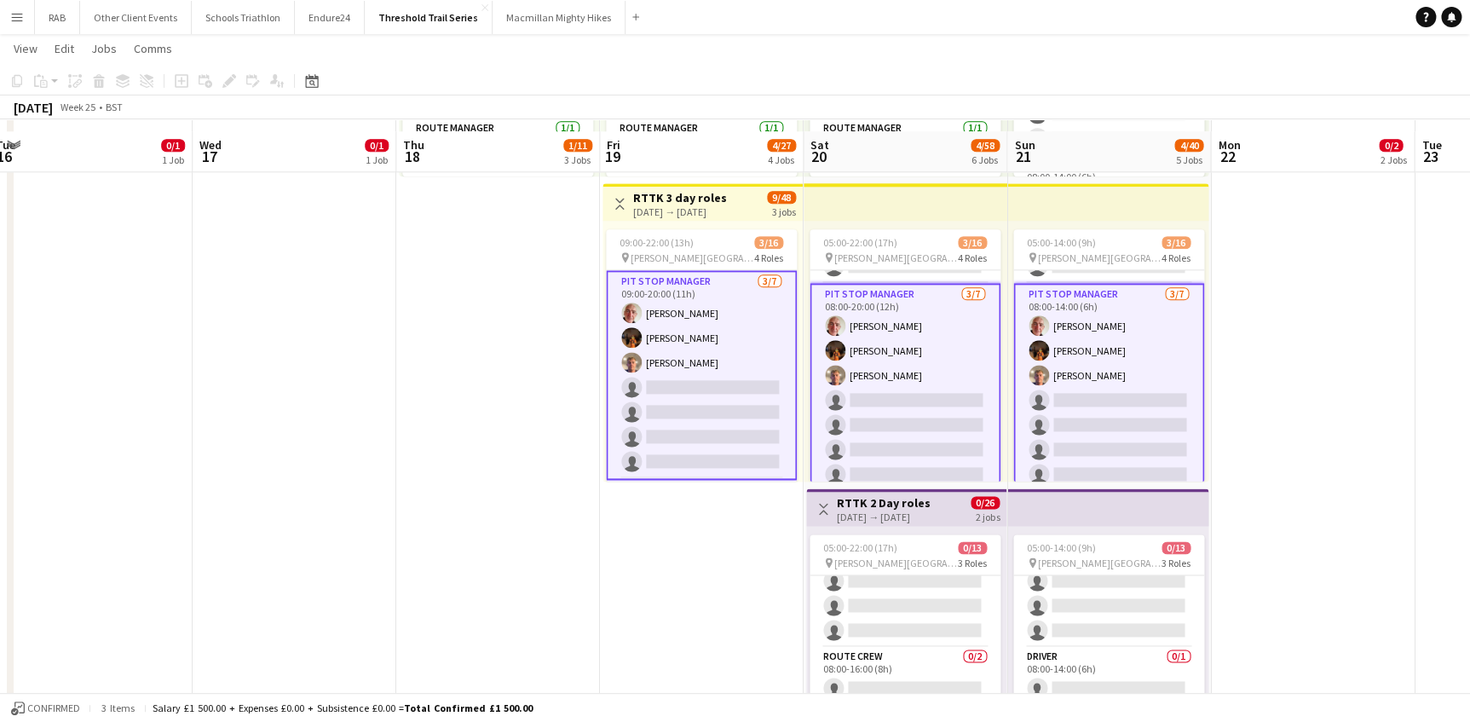
scroll to position [929, 0]
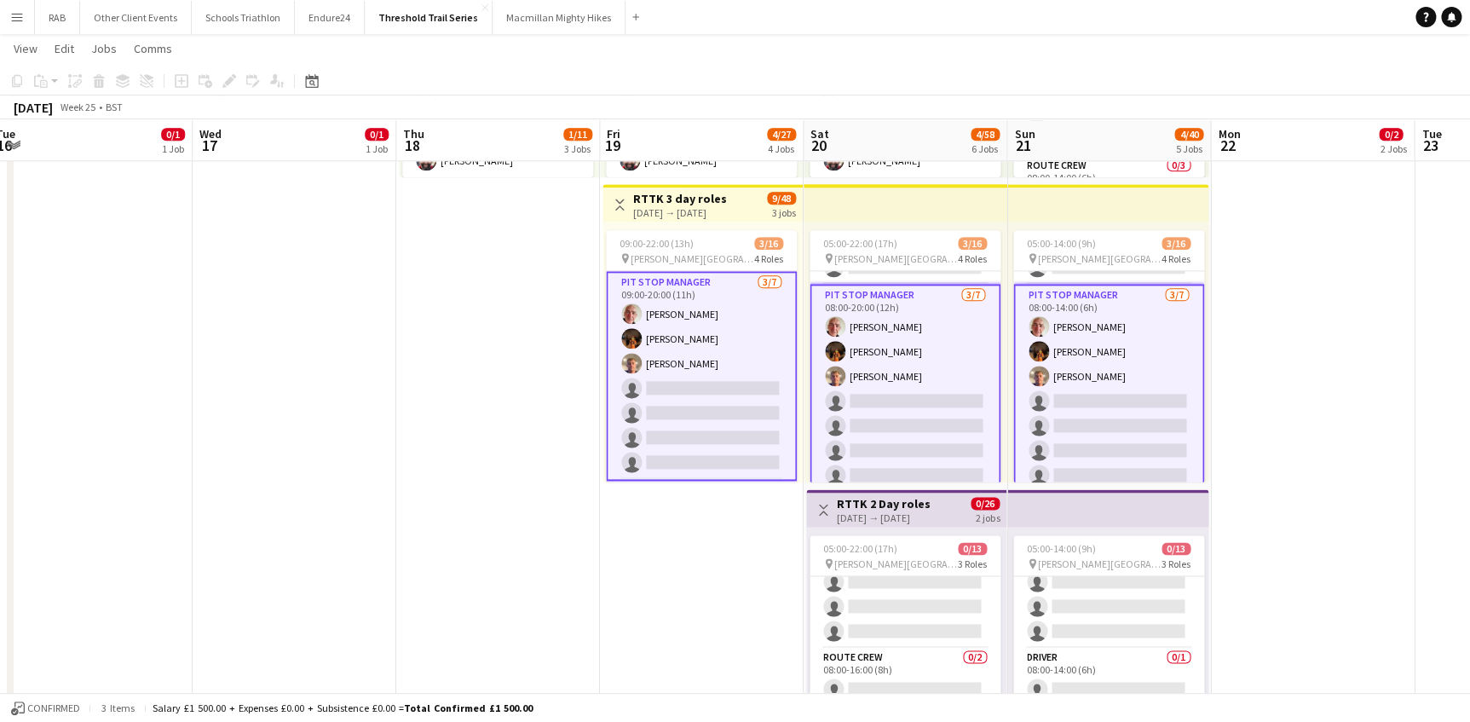
click at [311, 91] on app-toolbar "Copy Paste Paste Ctrl+V Paste with crew Ctrl+Shift+V Paste linked Job Delete Gr…" at bounding box center [735, 80] width 1470 height 29
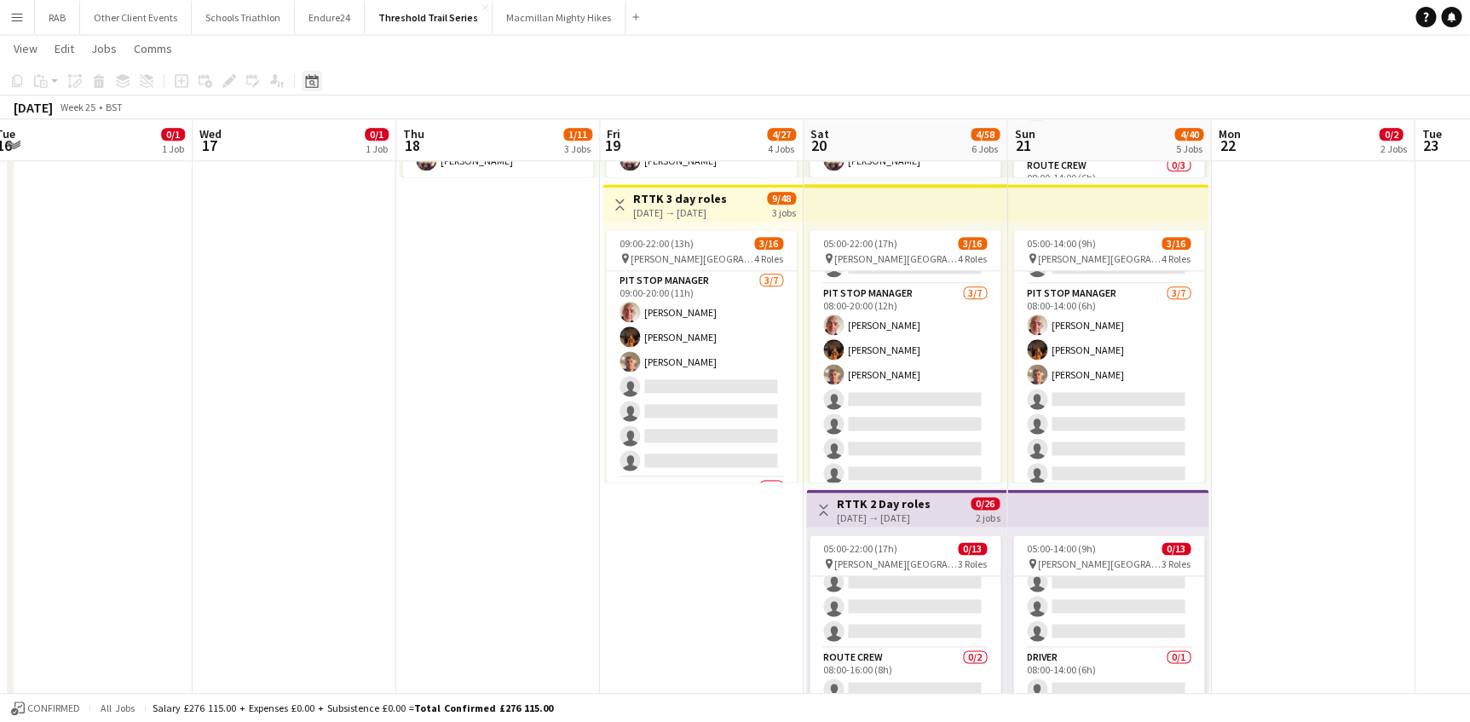
click at [315, 80] on icon "Date picker" at bounding box center [312, 81] width 14 height 14
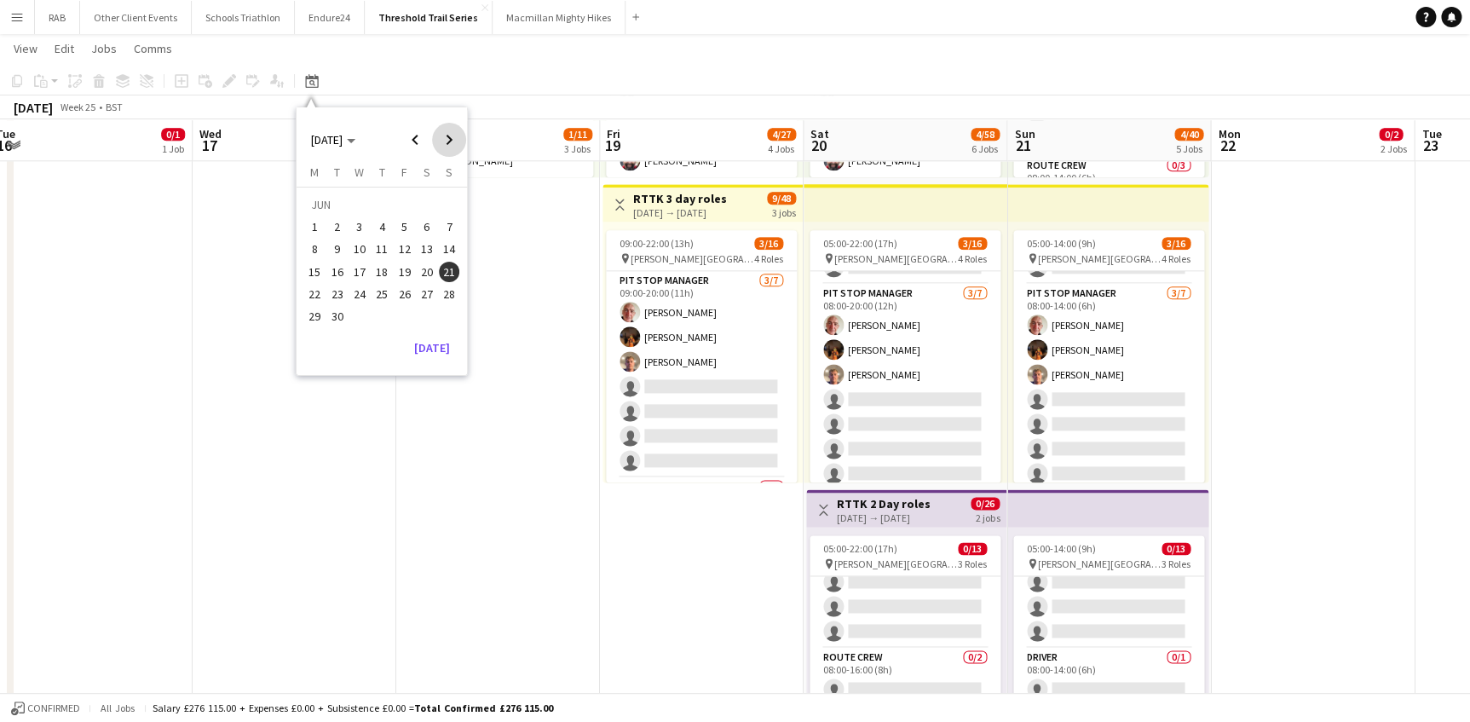
click at [443, 133] on span "Next month" at bounding box center [449, 140] width 34 height 34
click at [448, 221] on span "5" at bounding box center [449, 226] width 20 height 20
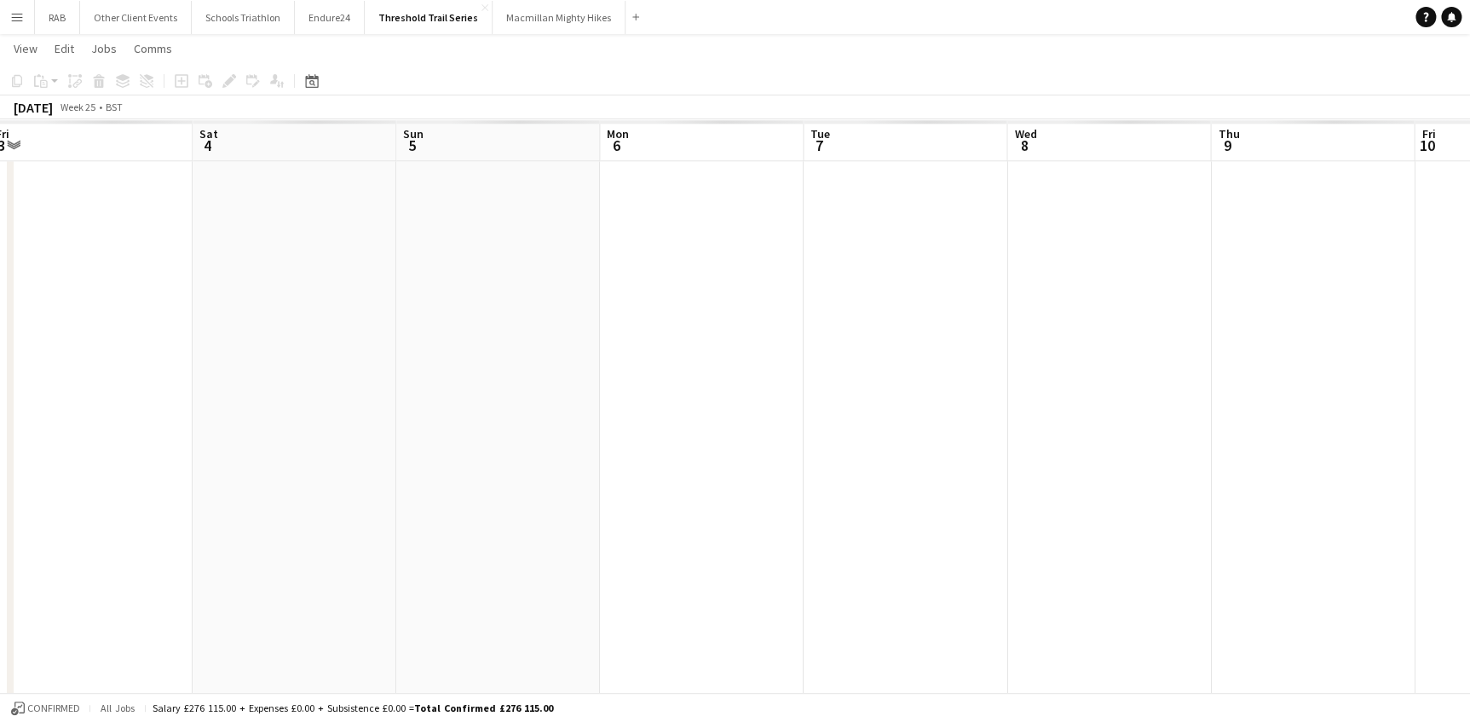
scroll to position [0, 586]
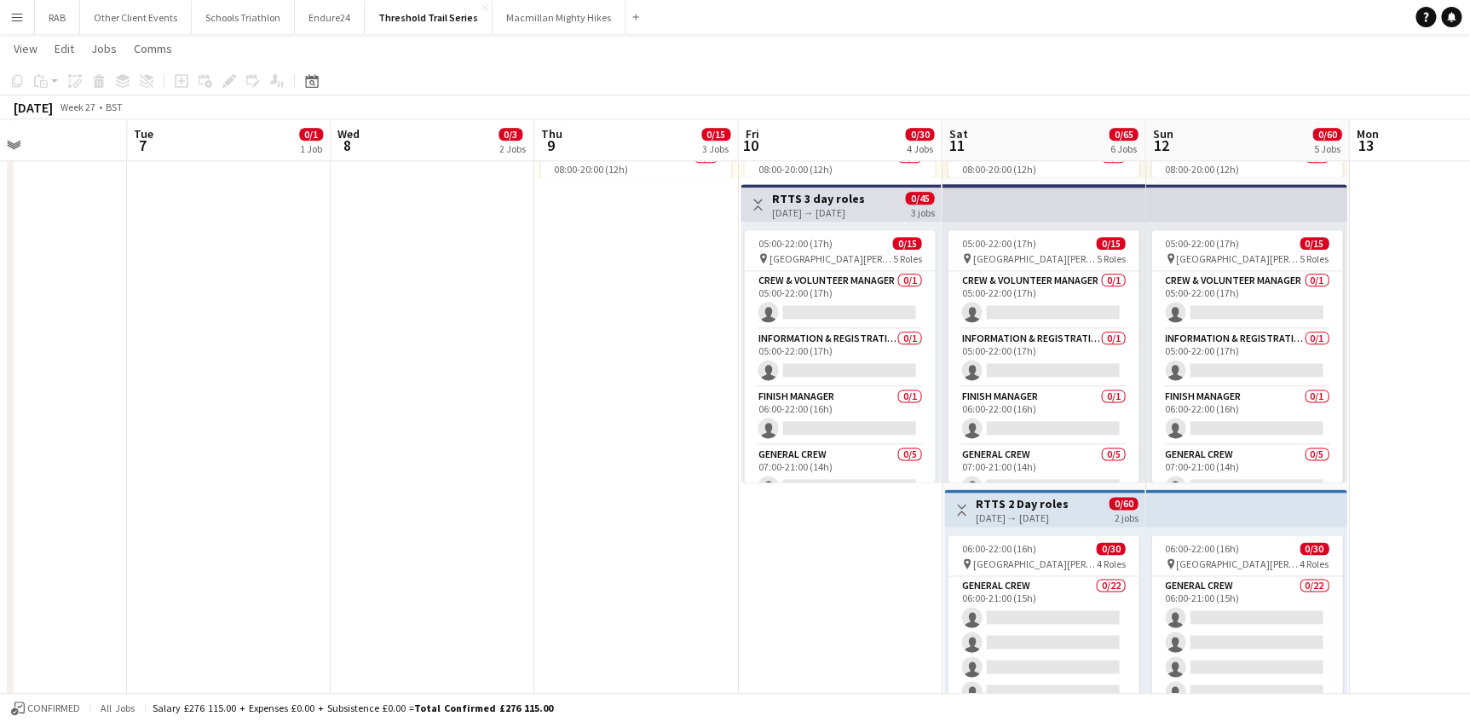
drag, startPoint x: 1157, startPoint y: 128, endPoint x: 378, endPoint y: 215, distance: 783.6
click at [360, 216] on app-calendar-viewport "Thu 2 Fri 3 Sat 4 Sun 5 Mon 6 Tue 7 0/1 1 Job Wed 8 0/3 2 Jobs Thu 9 0/15 3 Job…" at bounding box center [735, 109] width 1470 height 1943
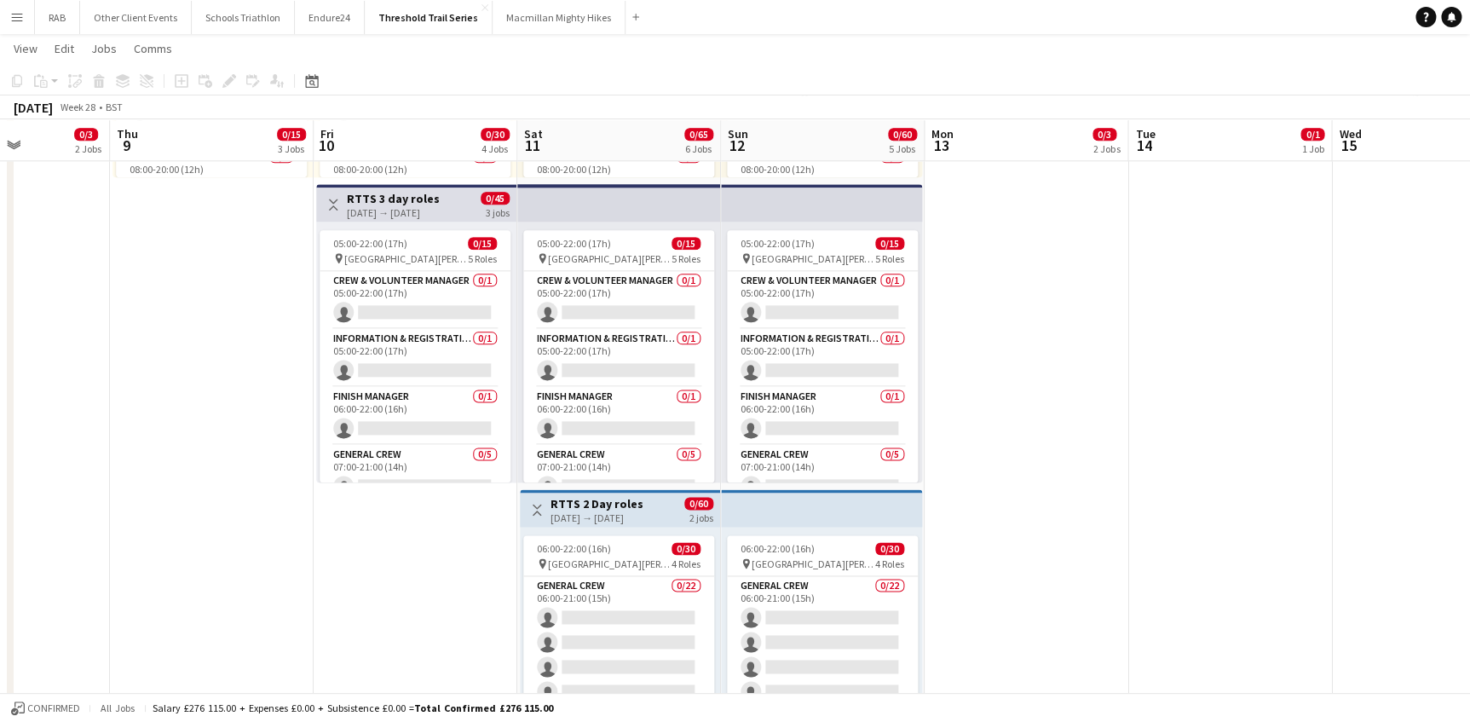
drag, startPoint x: 928, startPoint y: 129, endPoint x: 613, endPoint y: 183, distance: 319.1
click at [613, 183] on app-calendar-viewport "Mon 6 Tue 7 0/1 1 Job Wed 8 0/3 2 Jobs Thu 9 0/15 3 Jobs Fri 10 0/30 4 Jobs Sat…" at bounding box center [735, 109] width 1470 height 1943
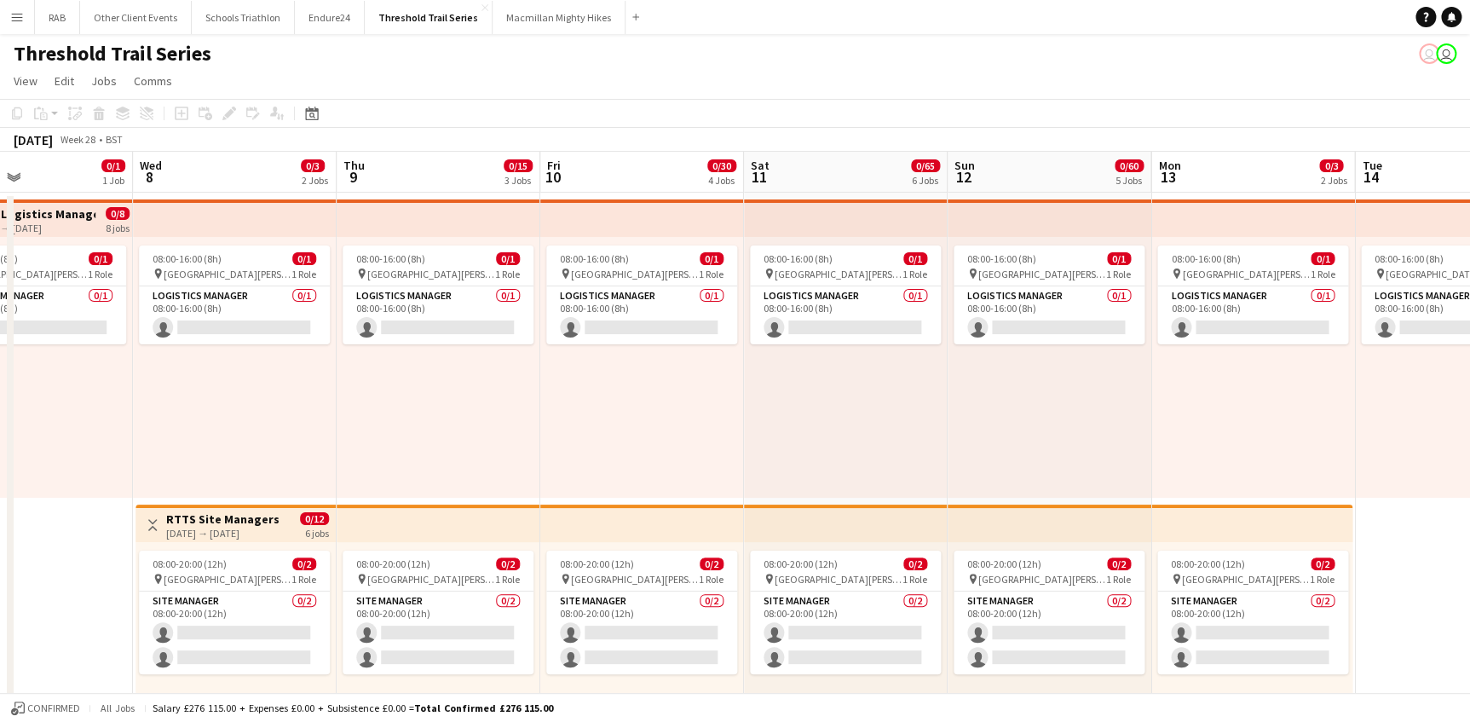
scroll to position [0, 477]
drag, startPoint x: 638, startPoint y: 168, endPoint x: 871, endPoint y: 210, distance: 236.5
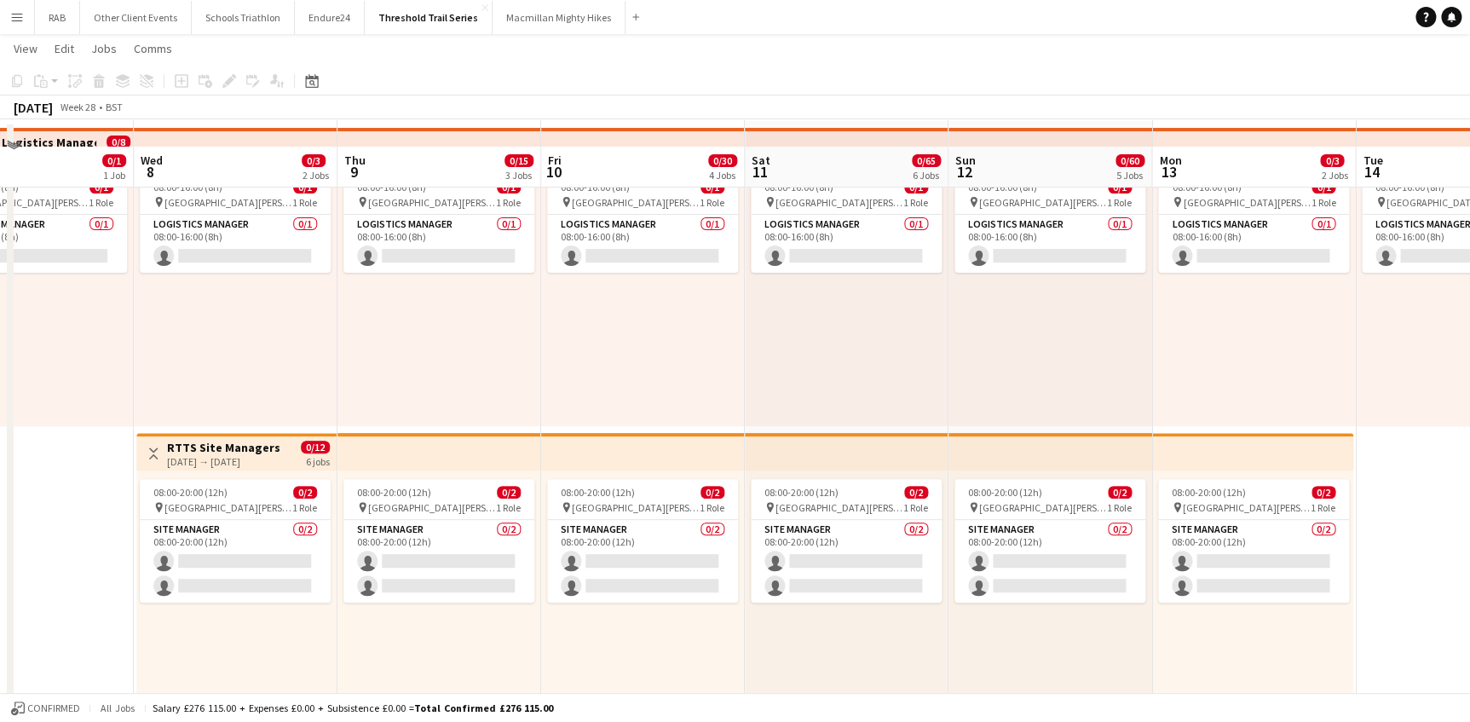
scroll to position [154, 0]
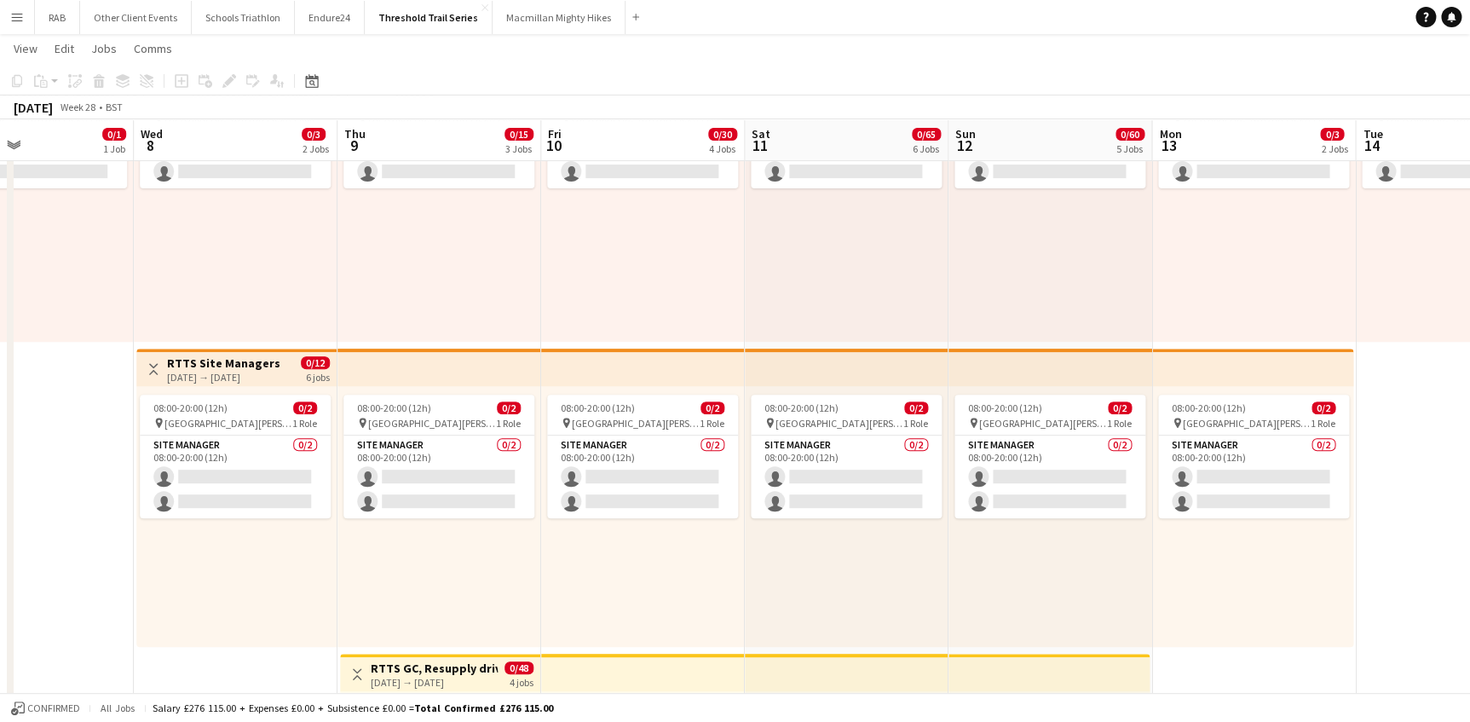
click at [229, 360] on h3 "RTTS Site Managers" at bounding box center [223, 362] width 113 height 15
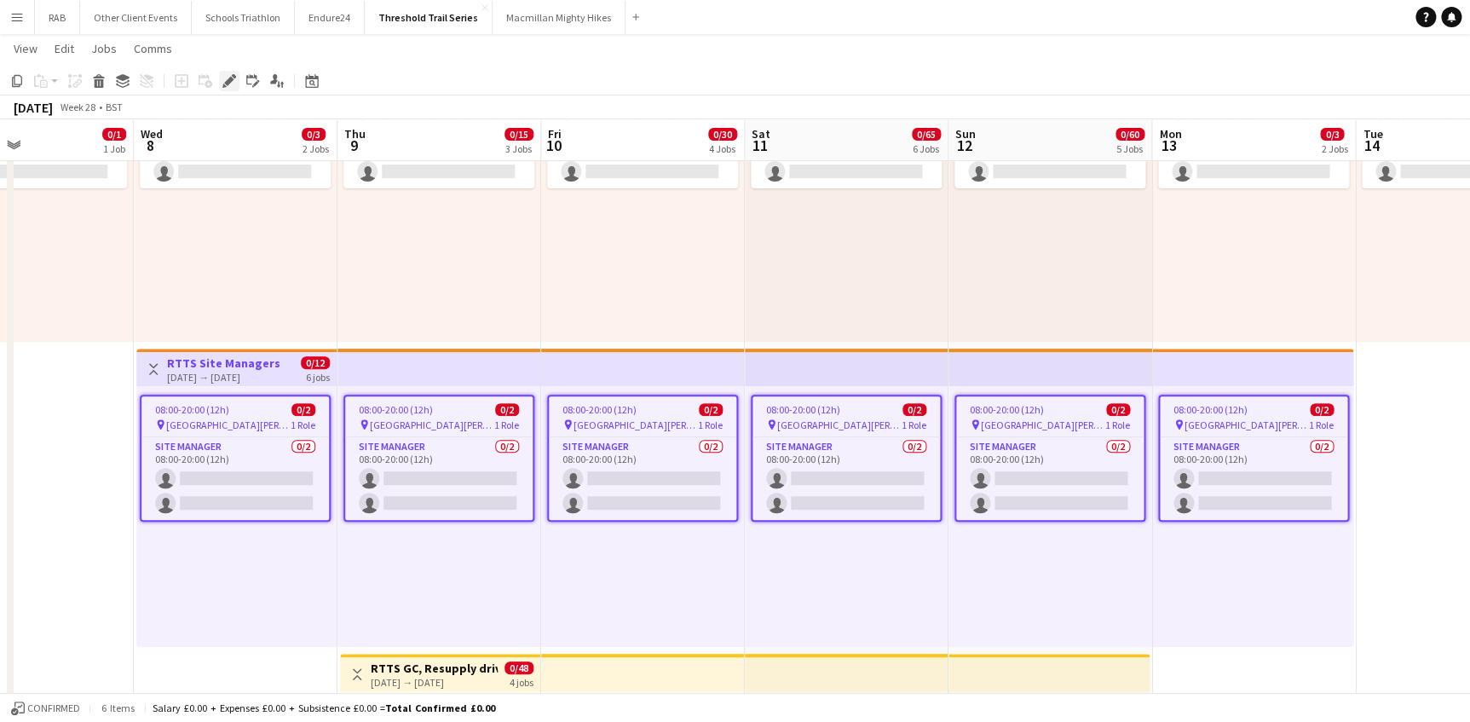
click at [220, 82] on div "Edit" at bounding box center [229, 81] width 20 height 20
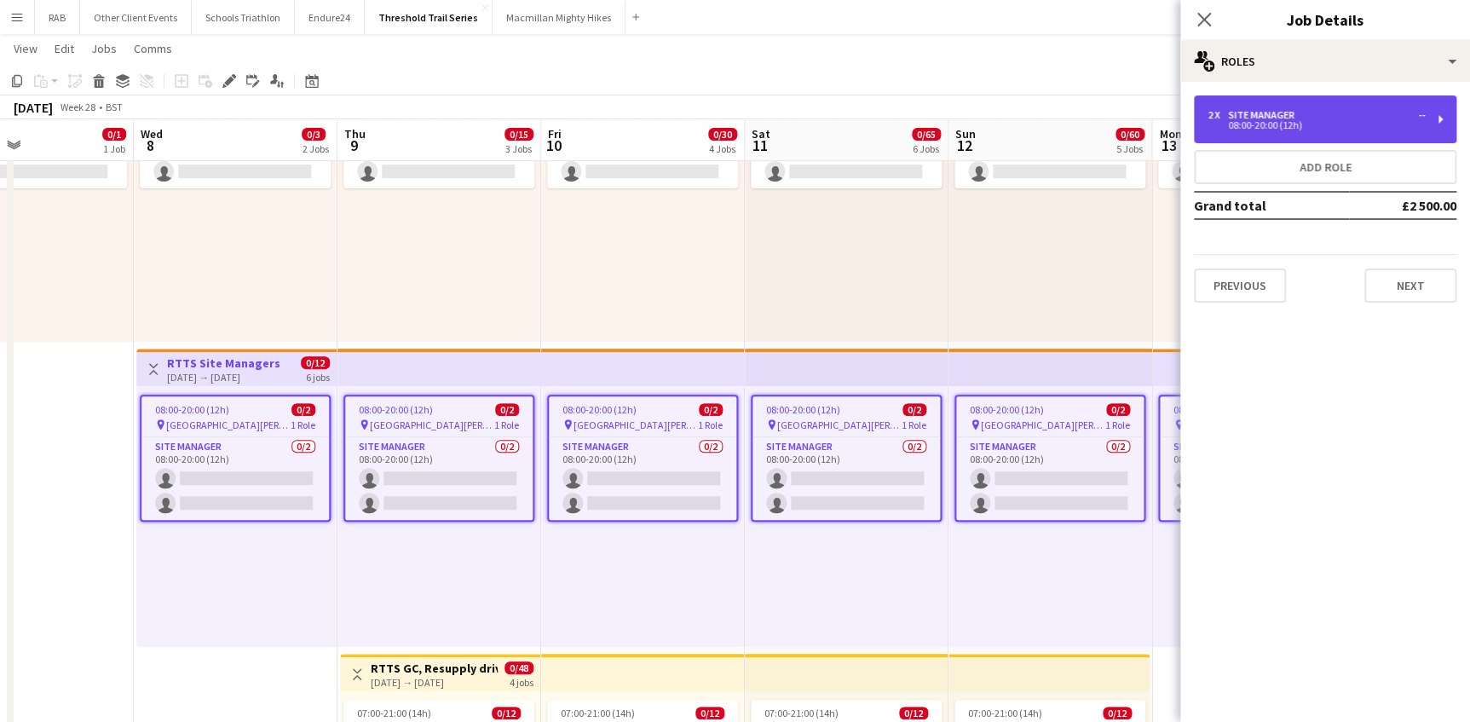
click at [1273, 112] on div "Site Manager" at bounding box center [1264, 115] width 73 height 12
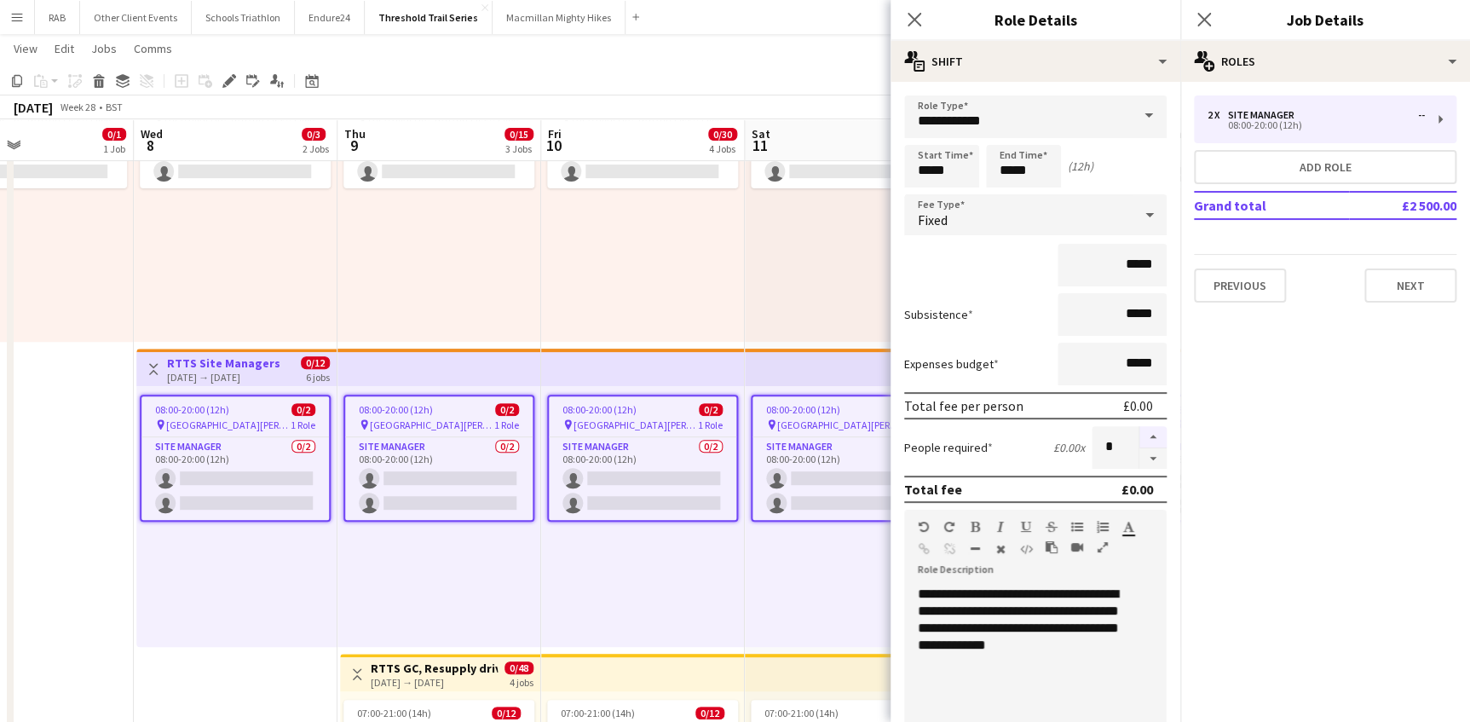
click at [1139, 435] on button "button" at bounding box center [1152, 437] width 27 height 22
type input "*"
click at [1202, 17] on icon "Close pop-in" at bounding box center [1203, 19] width 16 height 16
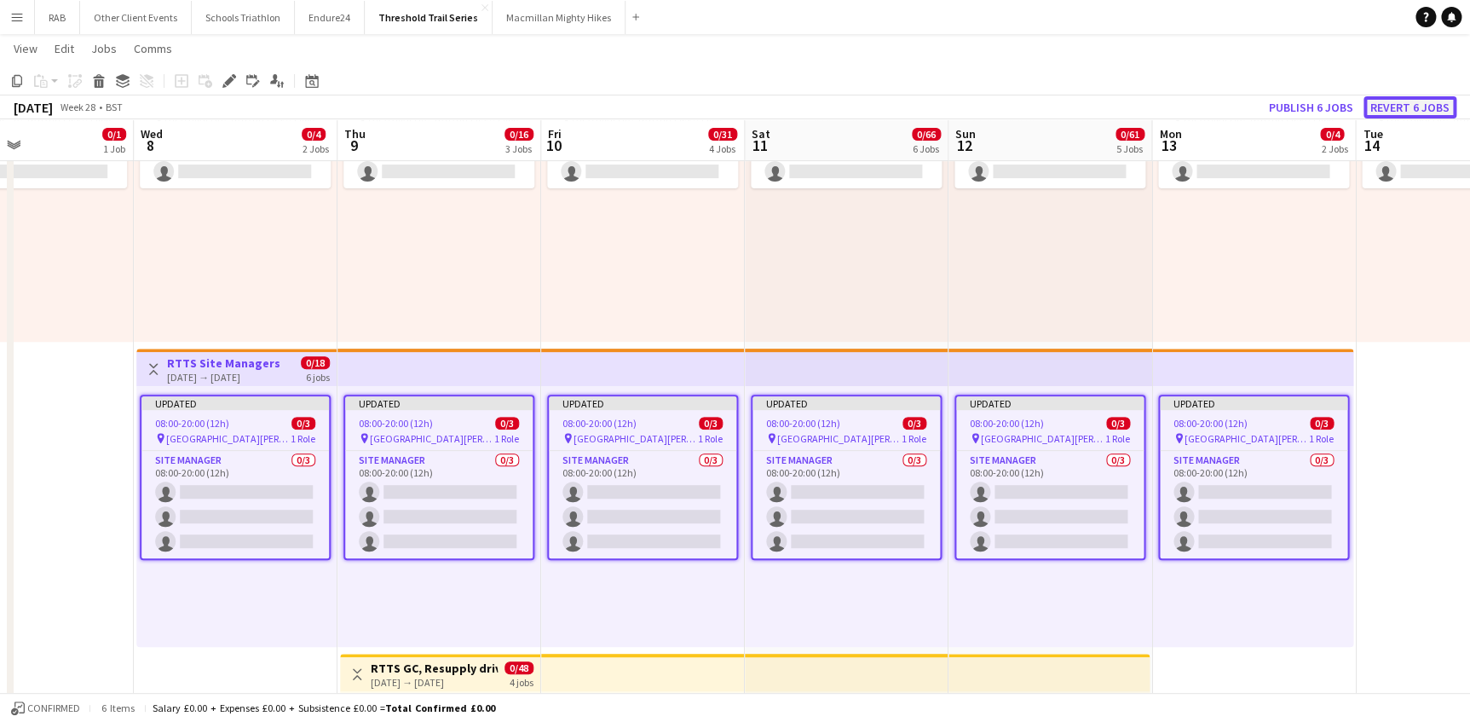
click at [1397, 111] on button "Revert 6 jobs" at bounding box center [1409, 107] width 93 height 22
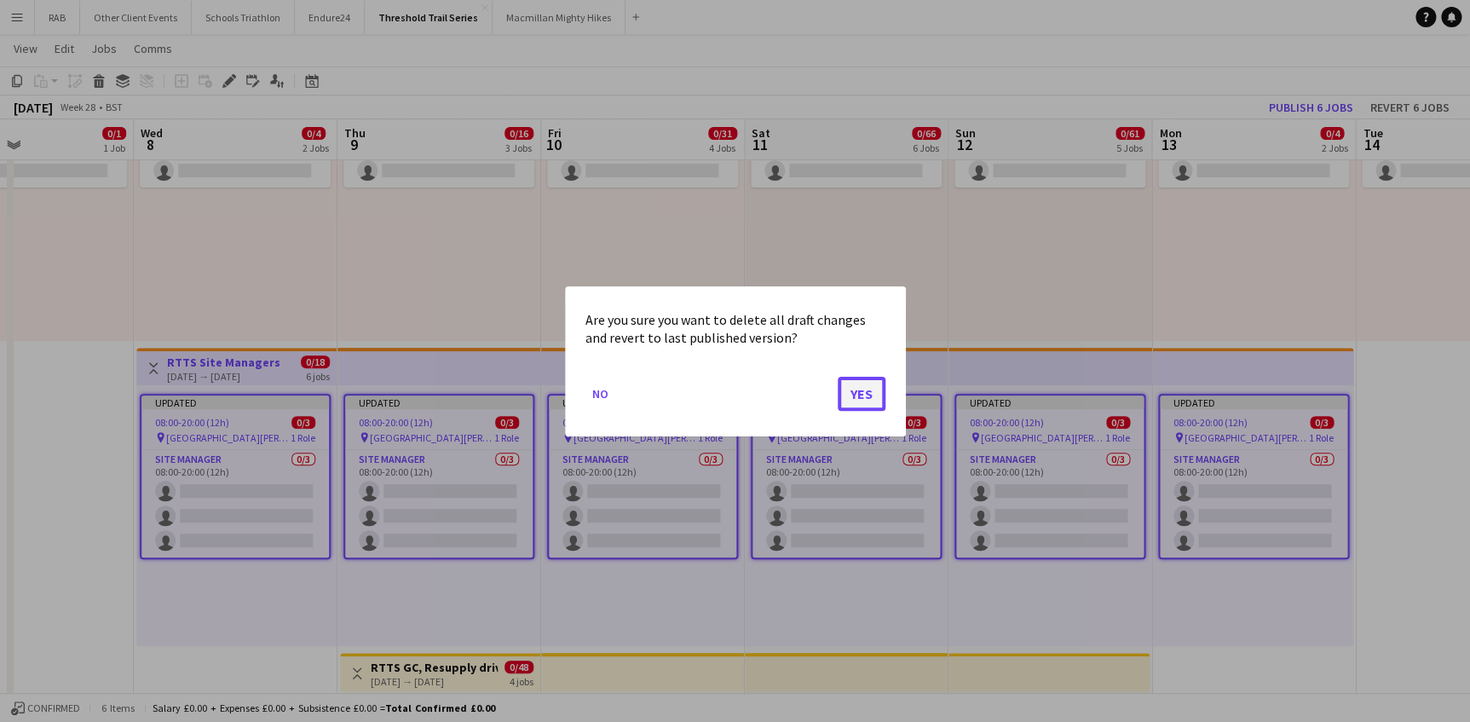
click at [861, 394] on button "Yes" at bounding box center [862, 393] width 48 height 34
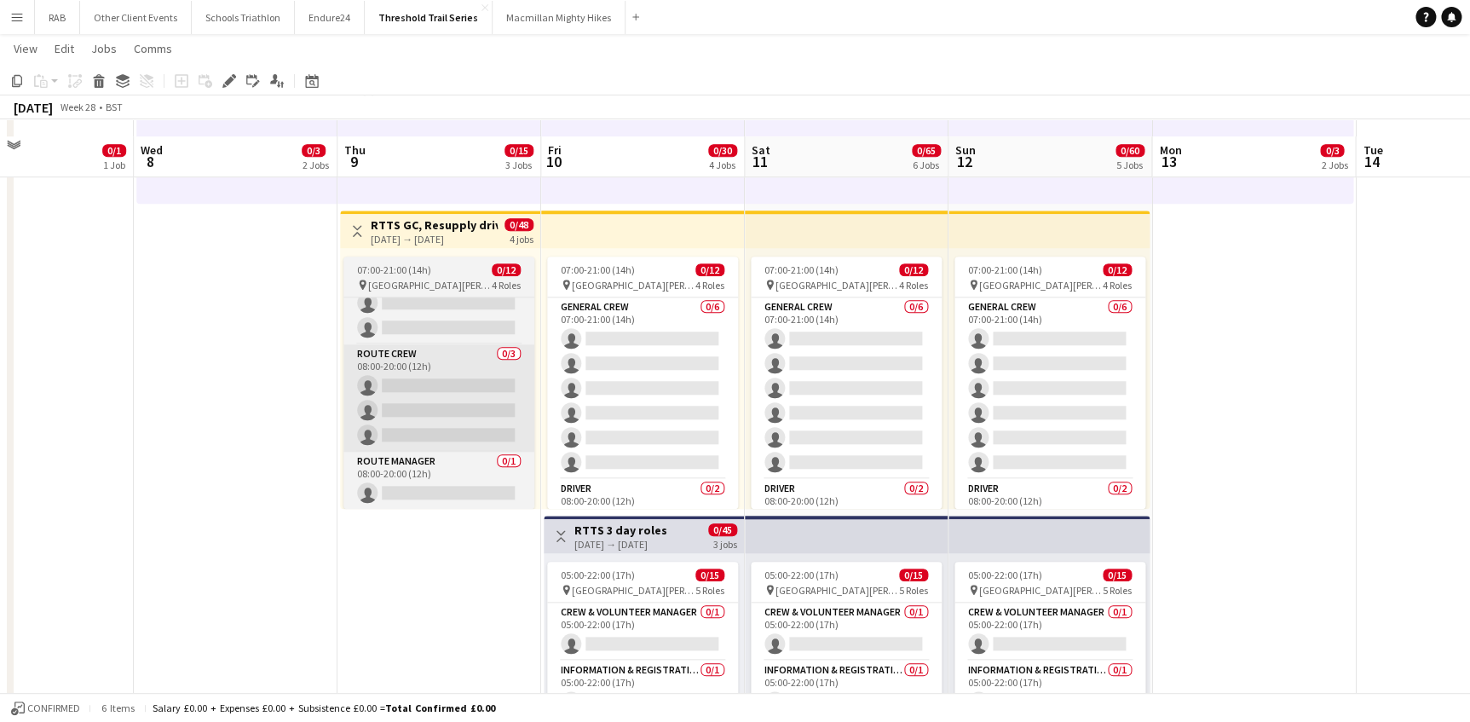
scroll to position [619, 0]
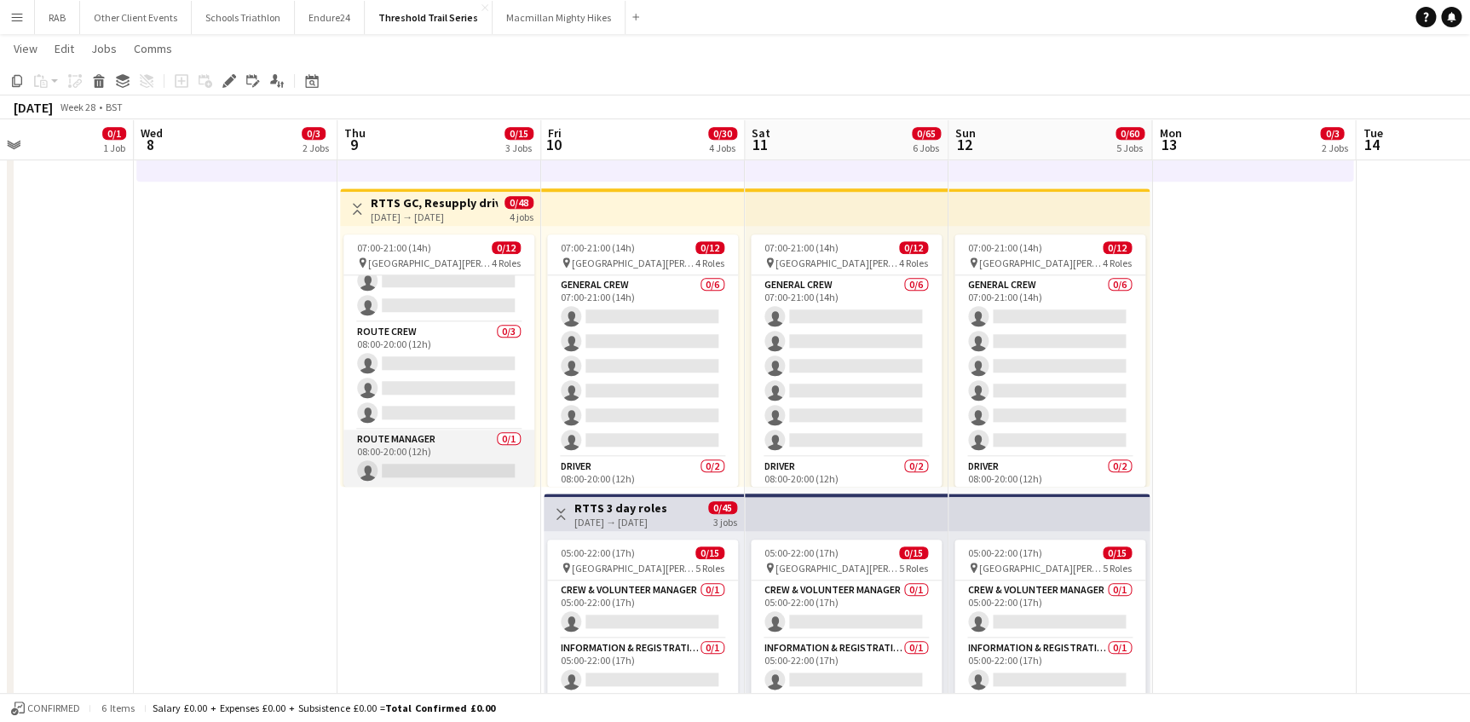
click at [405, 447] on app-card-role "Route Manager 0/1 08:00-20:00 (12h) single-neutral-actions" at bounding box center [438, 458] width 191 height 58
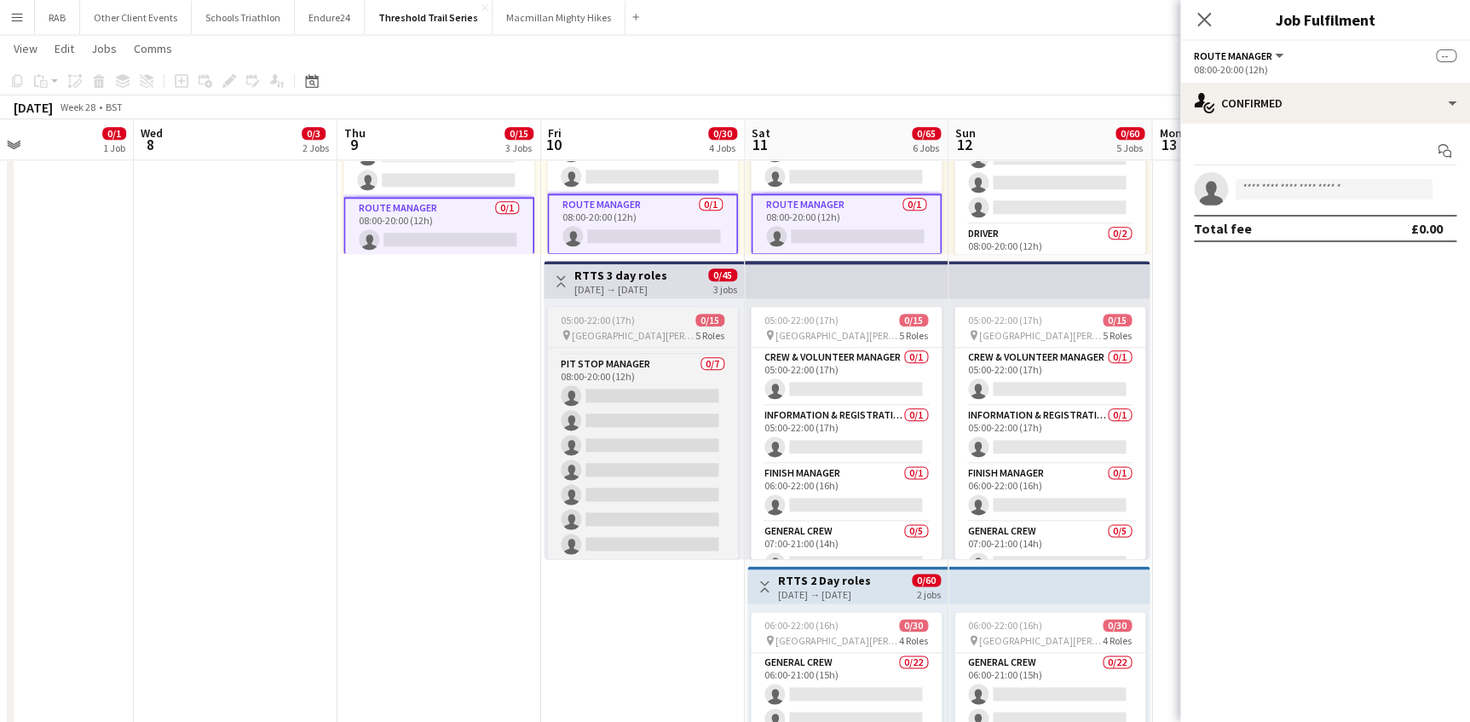
scroll to position [325, 0]
click at [639, 383] on app-card-role "Pit Stop Manager 0/7 08:00-20:00 (12h) single-neutral-actions single-neutral-ac…" at bounding box center [642, 457] width 191 height 206
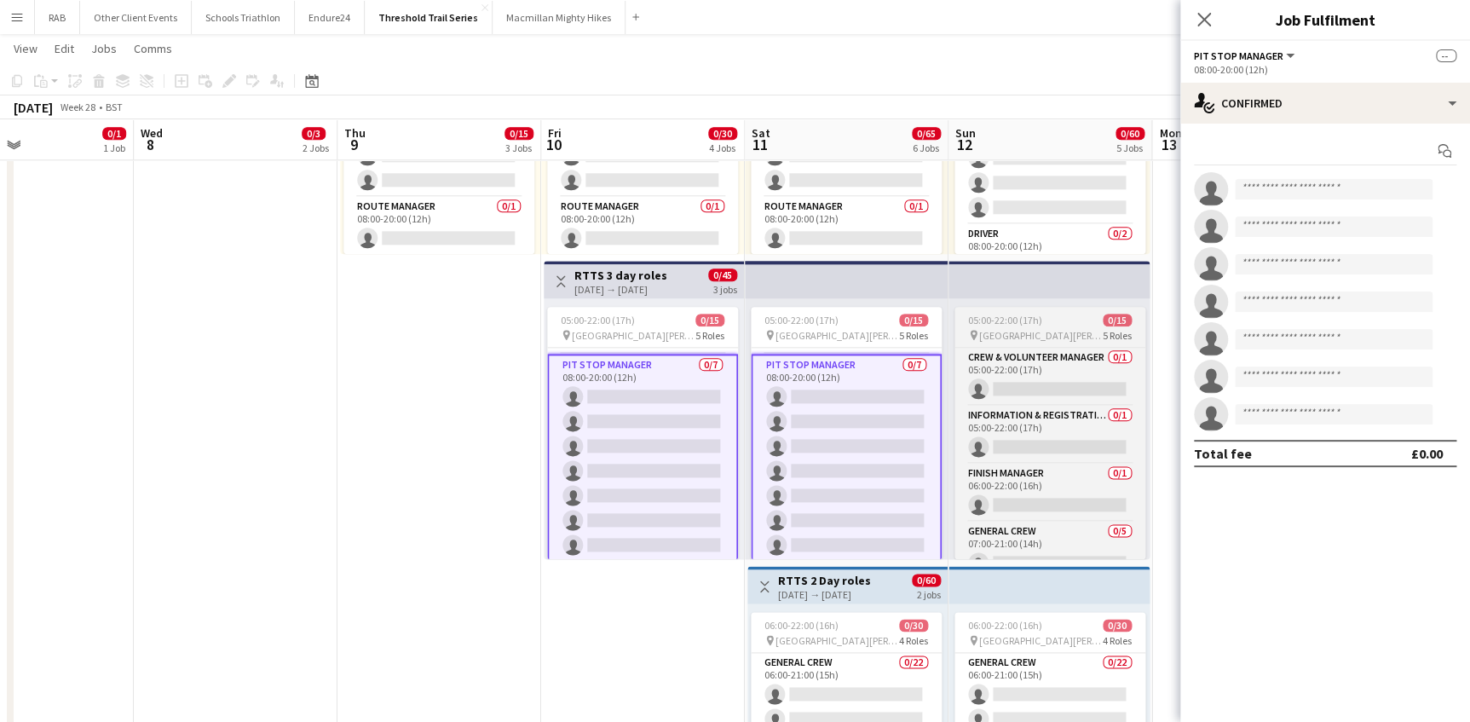
scroll to position [328, 0]
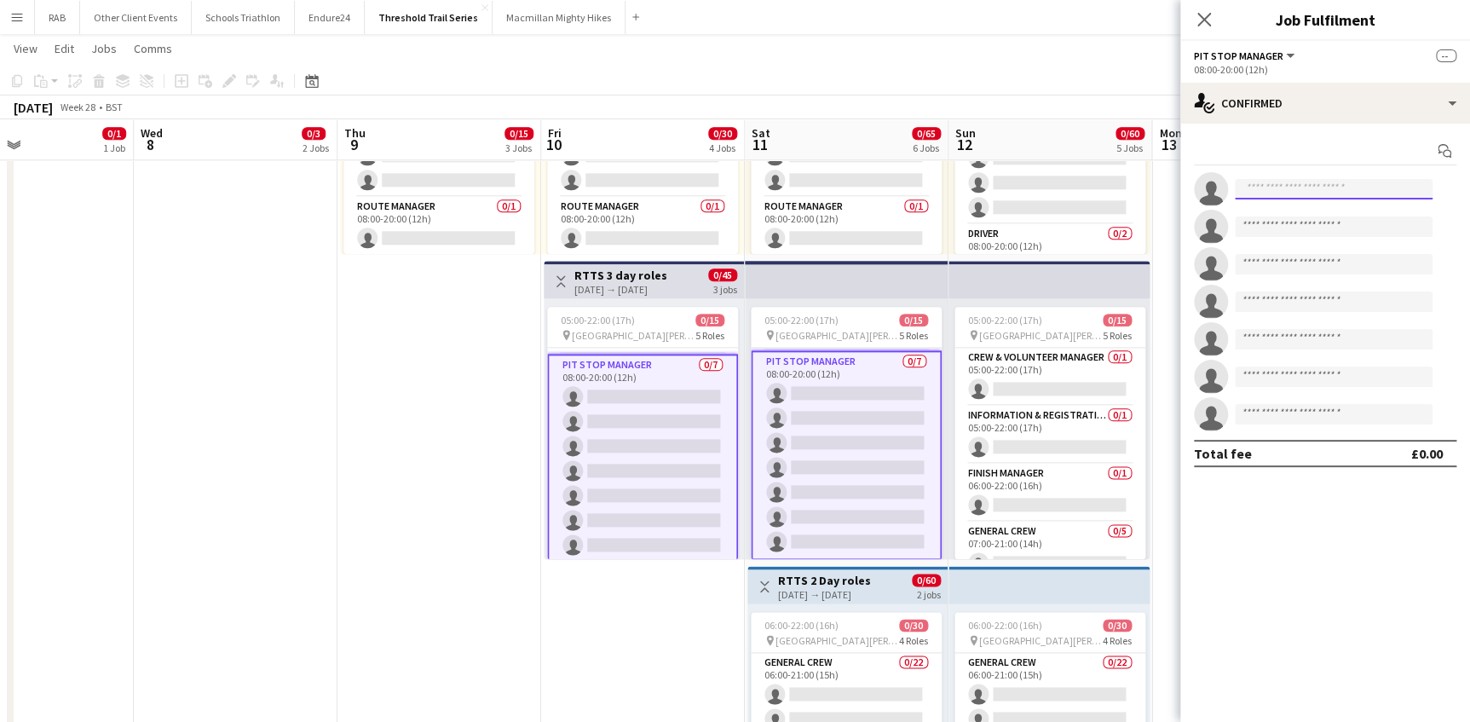
click at [1268, 187] on input at bounding box center [1334, 189] width 198 height 20
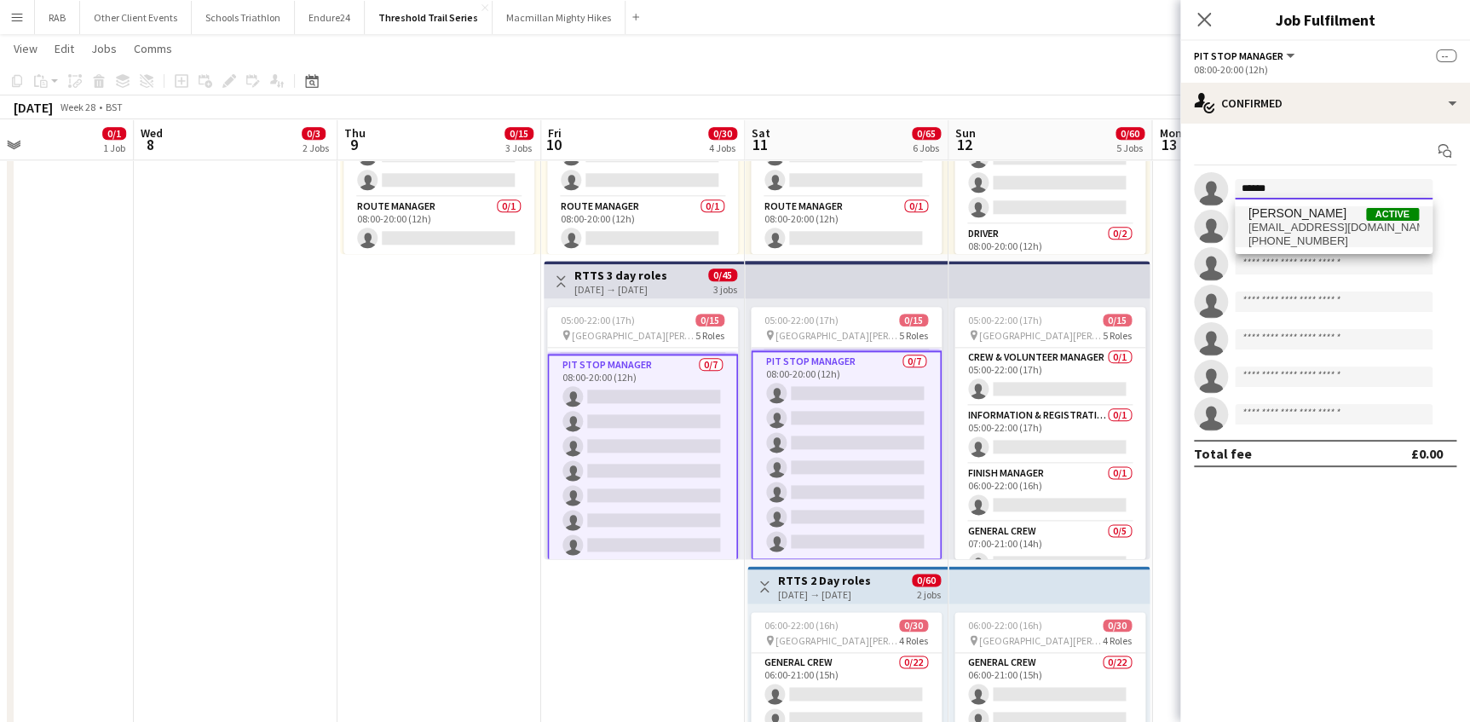
type input "******"
click at [1271, 227] on span "emmahayes@hotmail.co.uk" at bounding box center [1333, 228] width 170 height 14
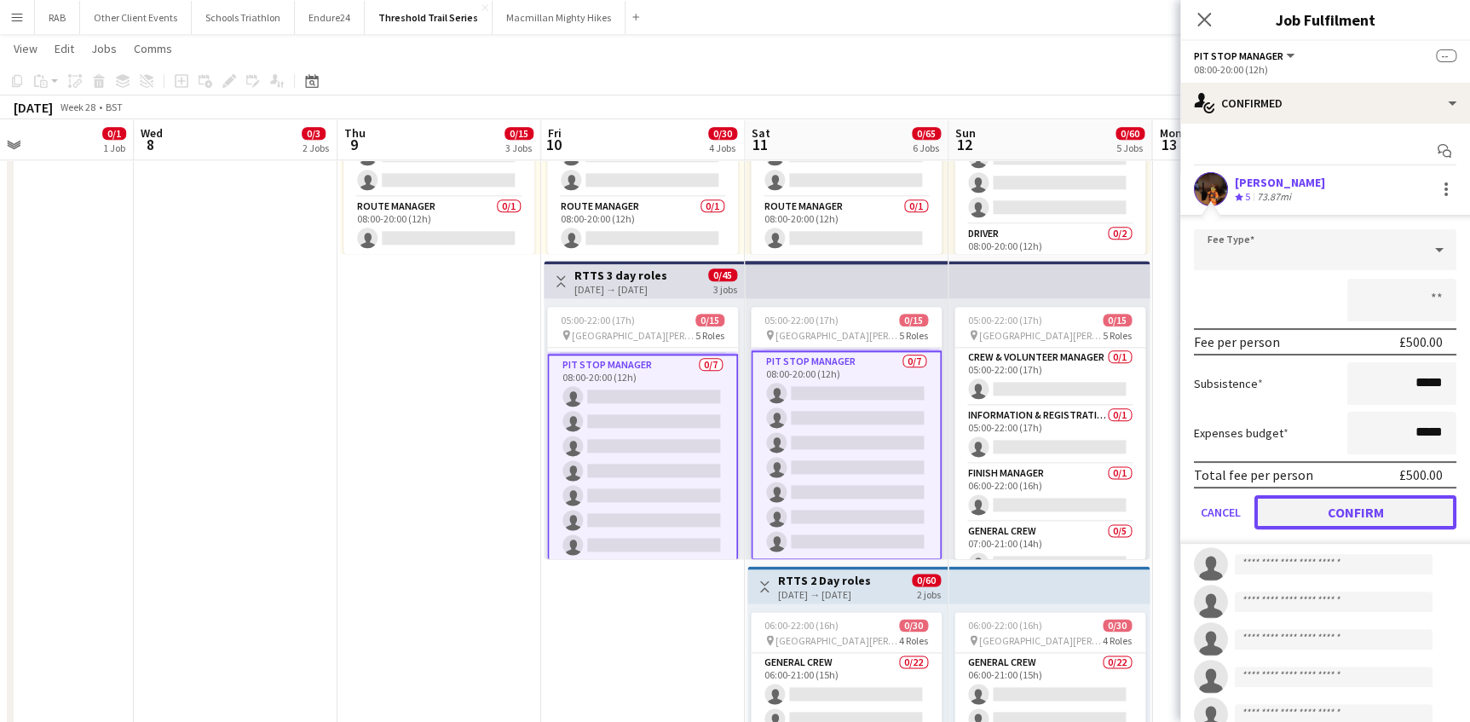
click at [1351, 516] on button "Confirm" at bounding box center [1355, 512] width 202 height 34
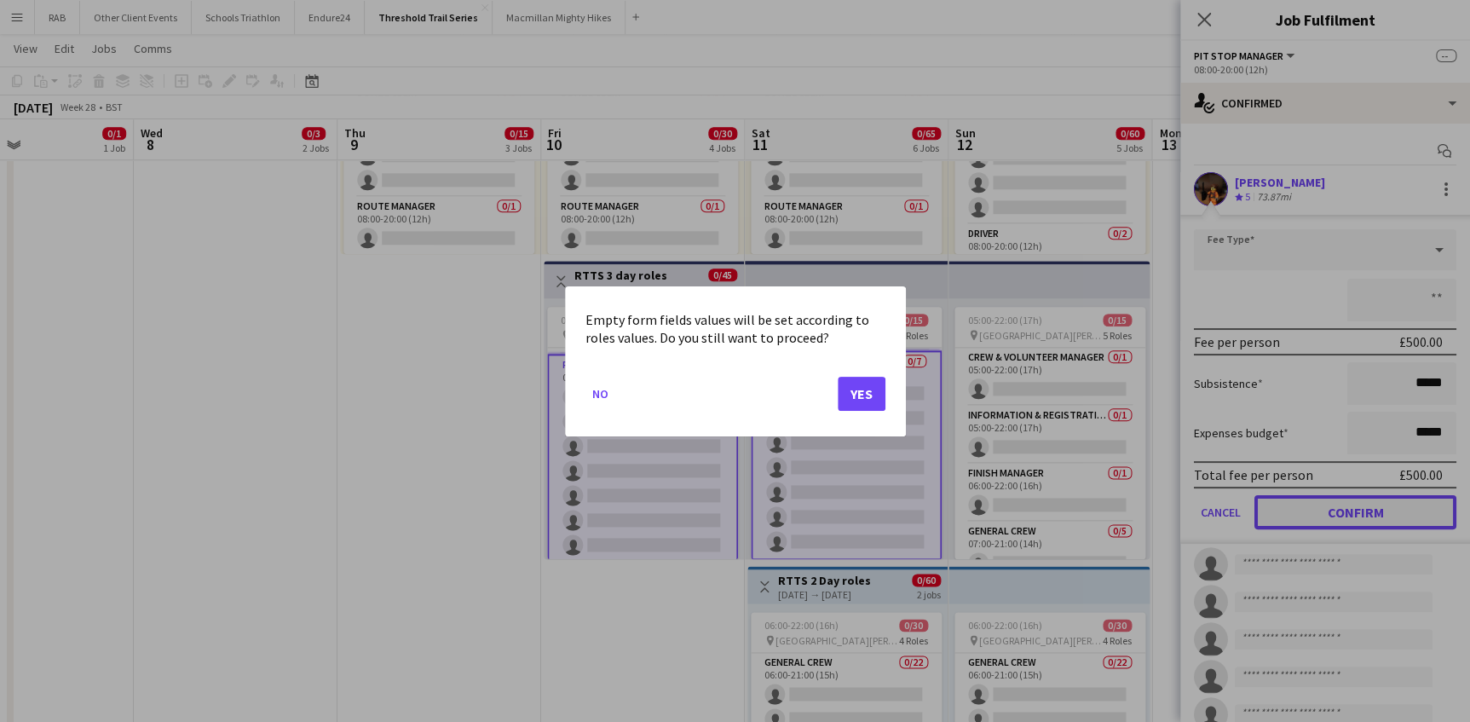
scroll to position [0, 0]
click at [852, 395] on button "Yes" at bounding box center [862, 393] width 48 height 34
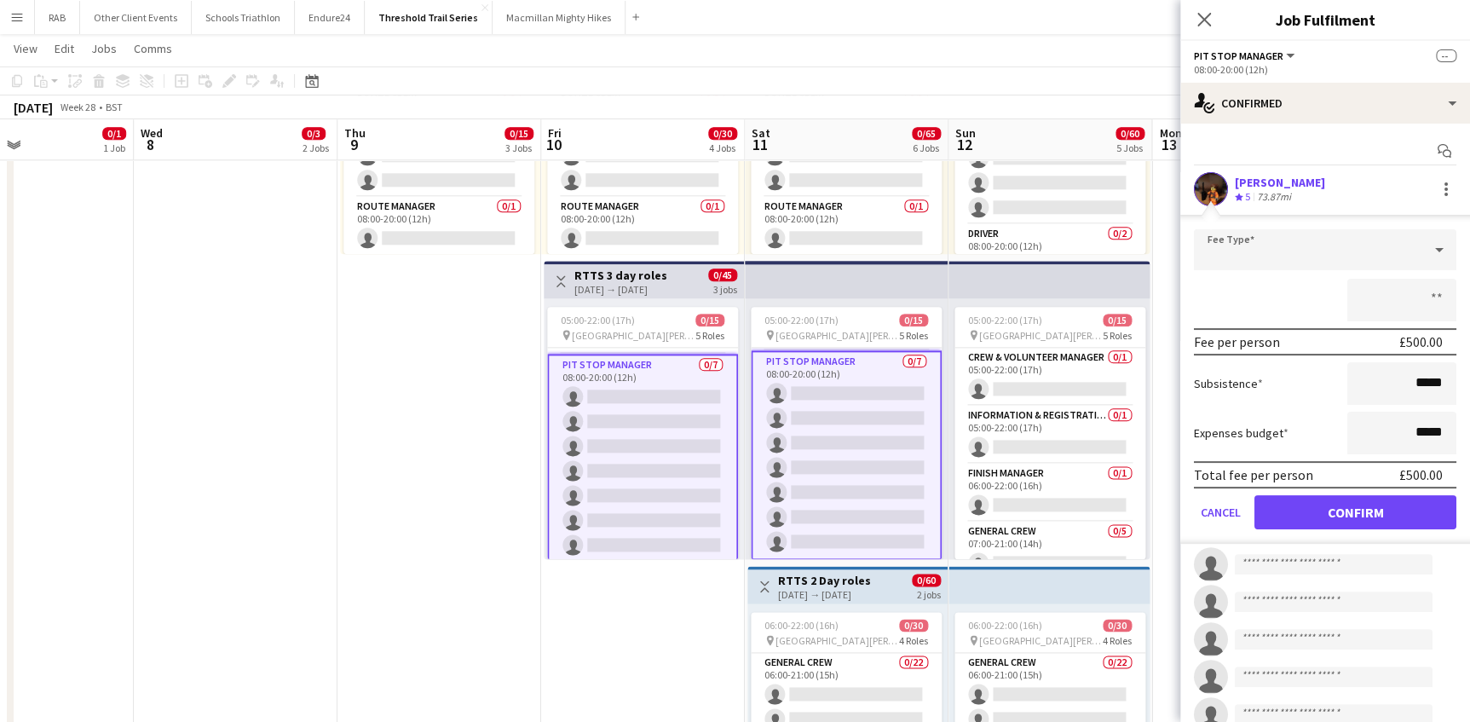
scroll to position [852, 0]
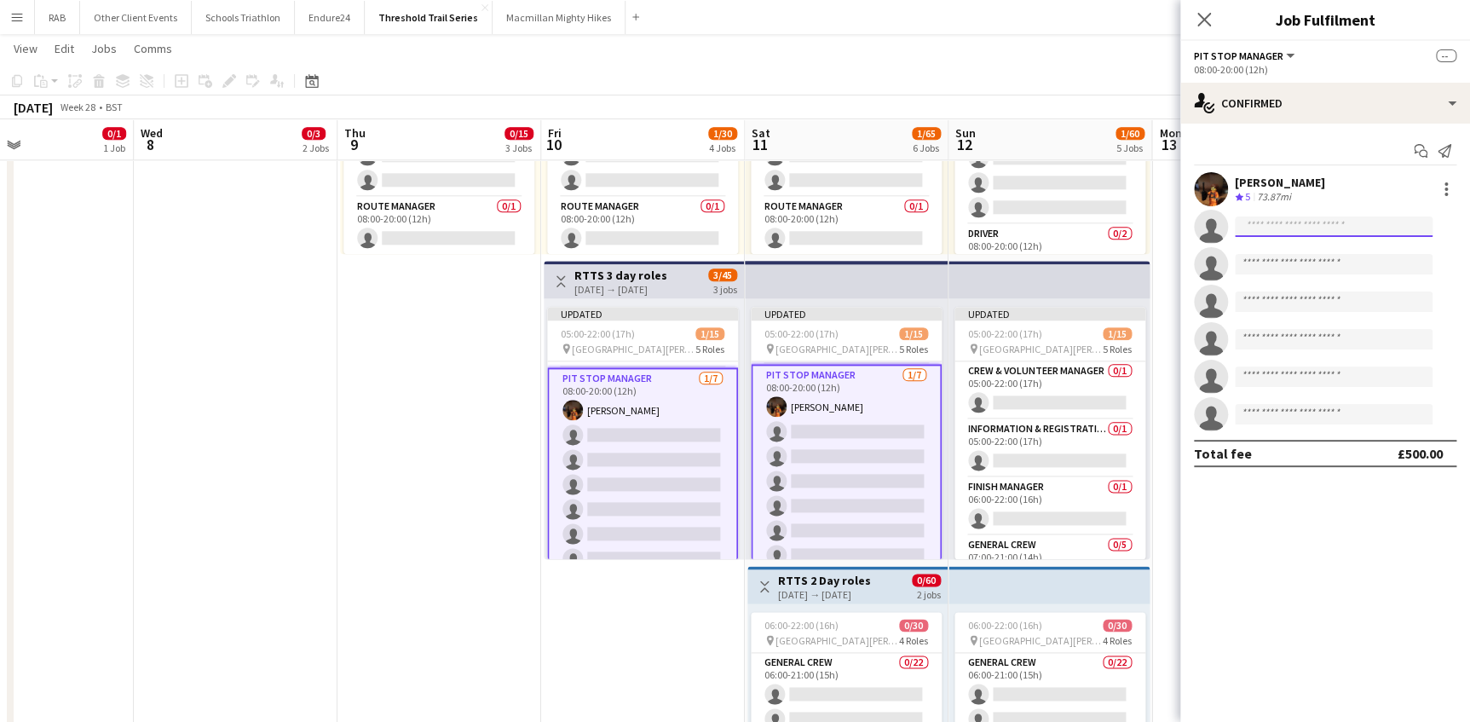
click at [1287, 227] on input at bounding box center [1334, 226] width 198 height 20
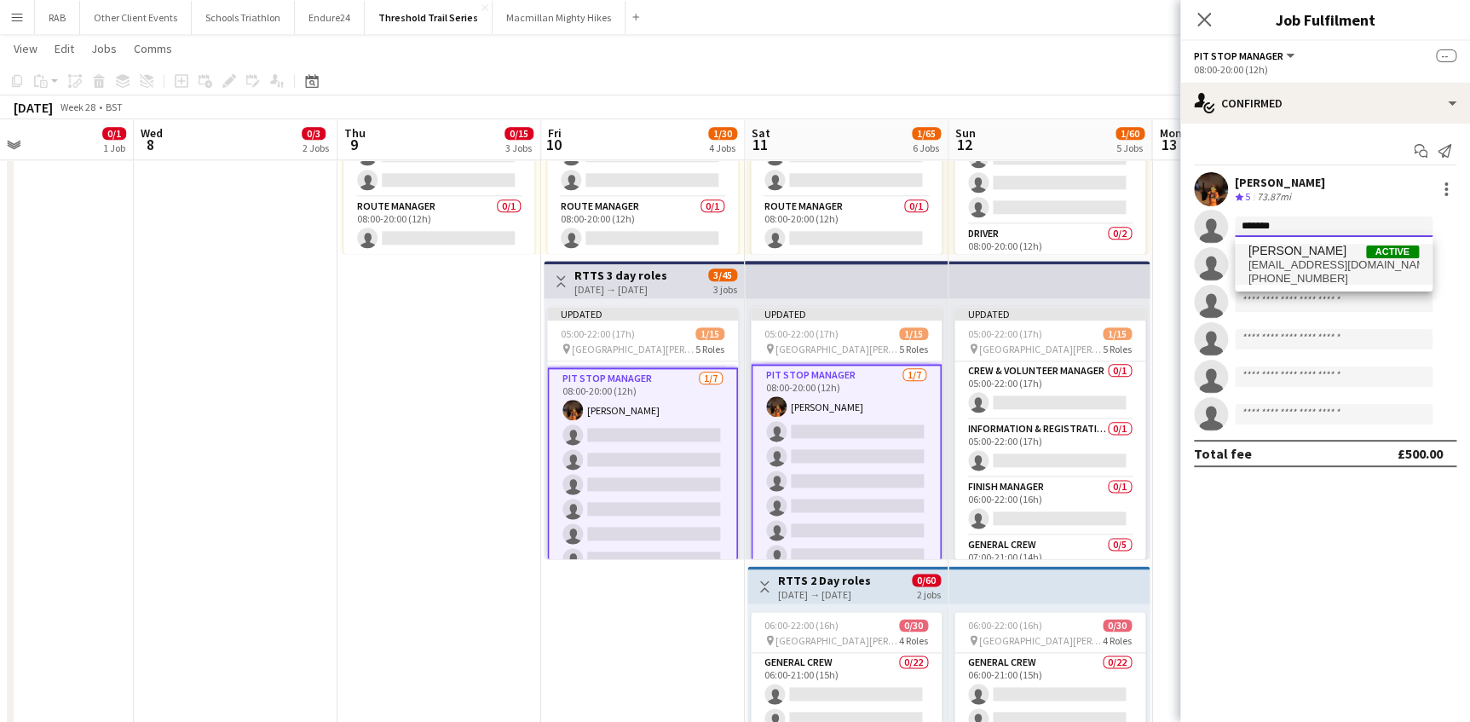
type input "*******"
click at [1269, 256] on span "Will Morton" at bounding box center [1297, 251] width 98 height 14
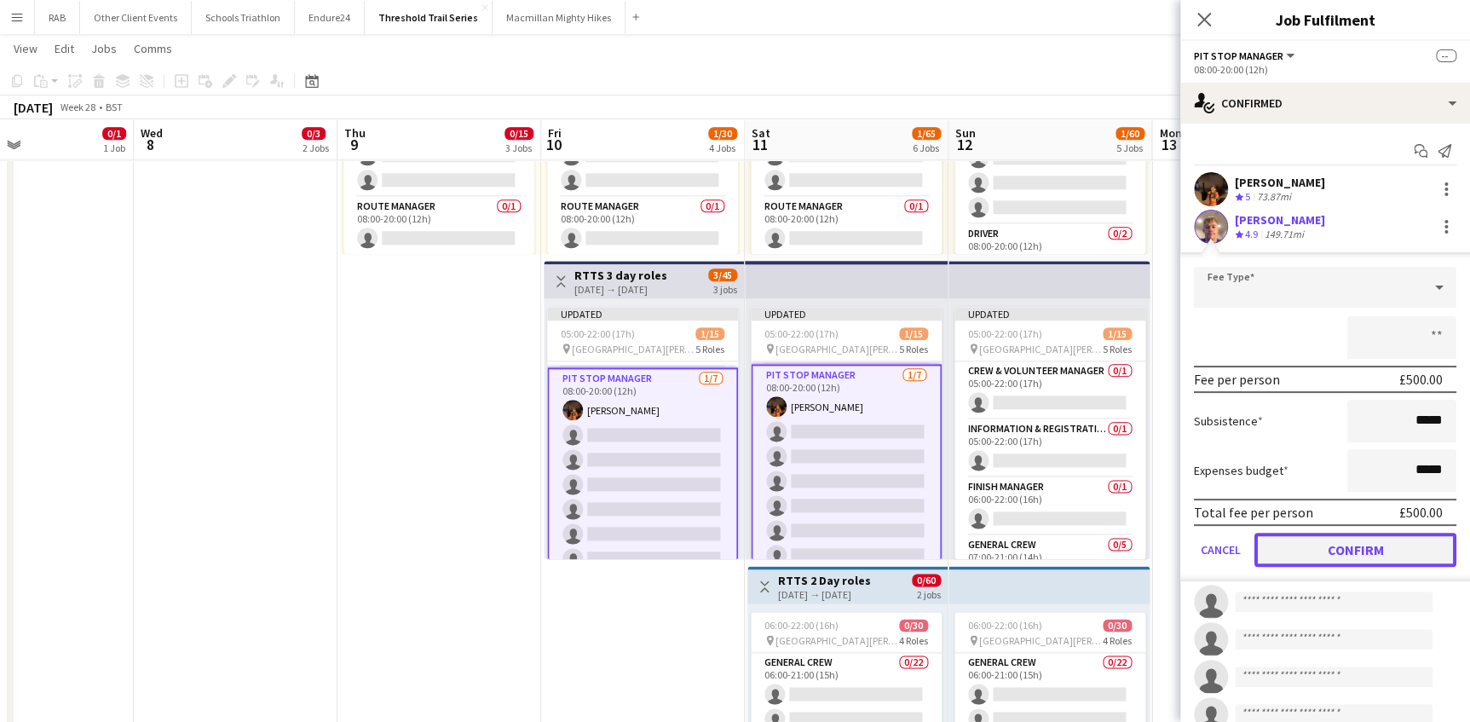
click at [1338, 546] on button "Confirm" at bounding box center [1355, 550] width 202 height 34
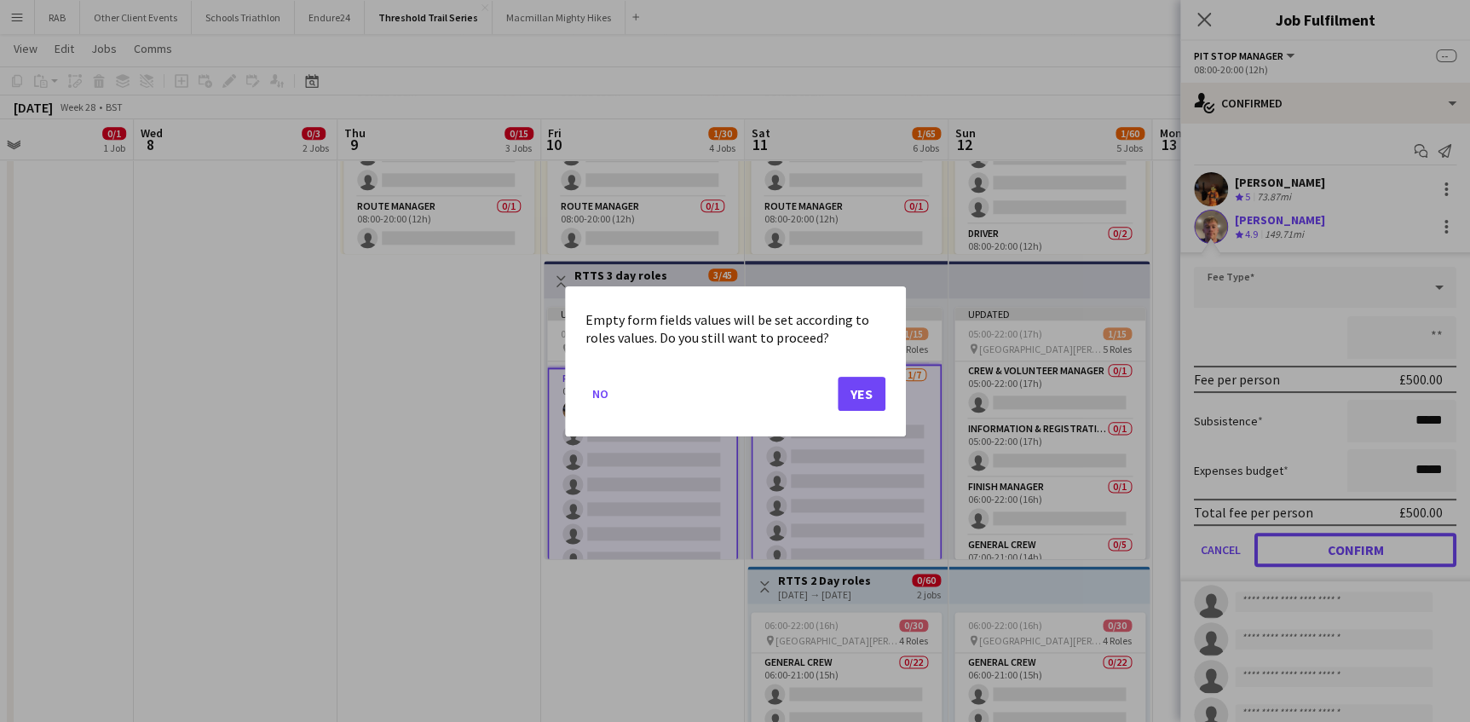
scroll to position [0, 0]
click at [855, 392] on button "Yes" at bounding box center [862, 393] width 48 height 34
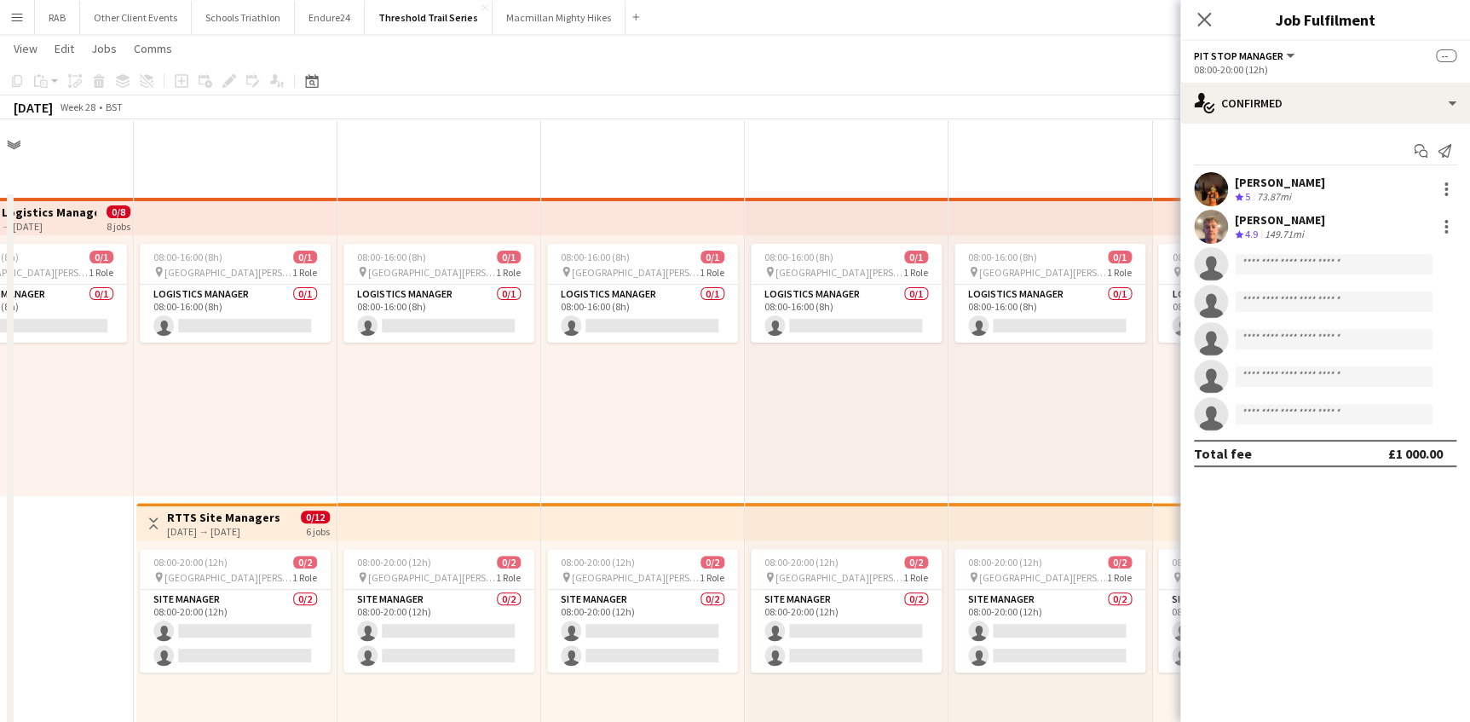
scroll to position [852, 0]
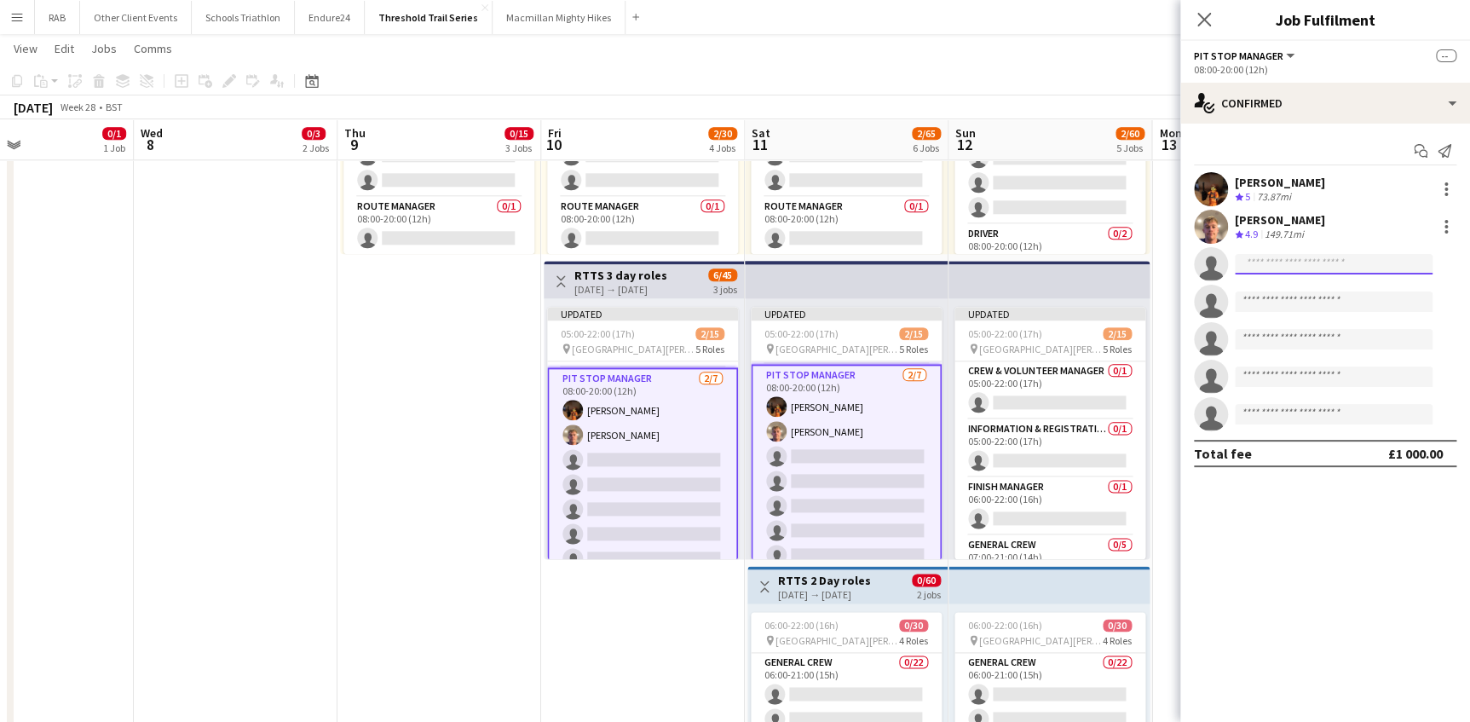
click at [1258, 272] on input at bounding box center [1334, 264] width 198 height 20
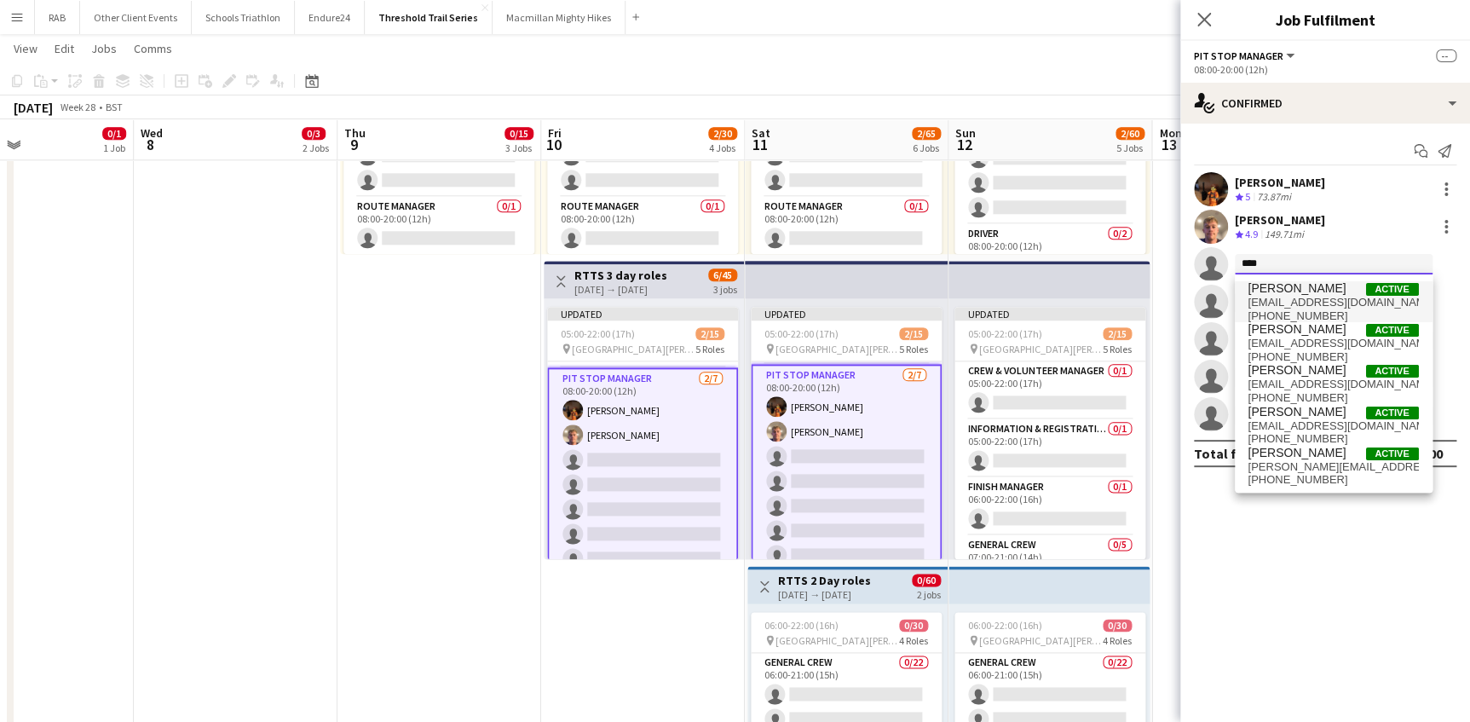
type input "****"
click at [1261, 287] on span "Andrew Cackett" at bounding box center [1297, 288] width 98 height 14
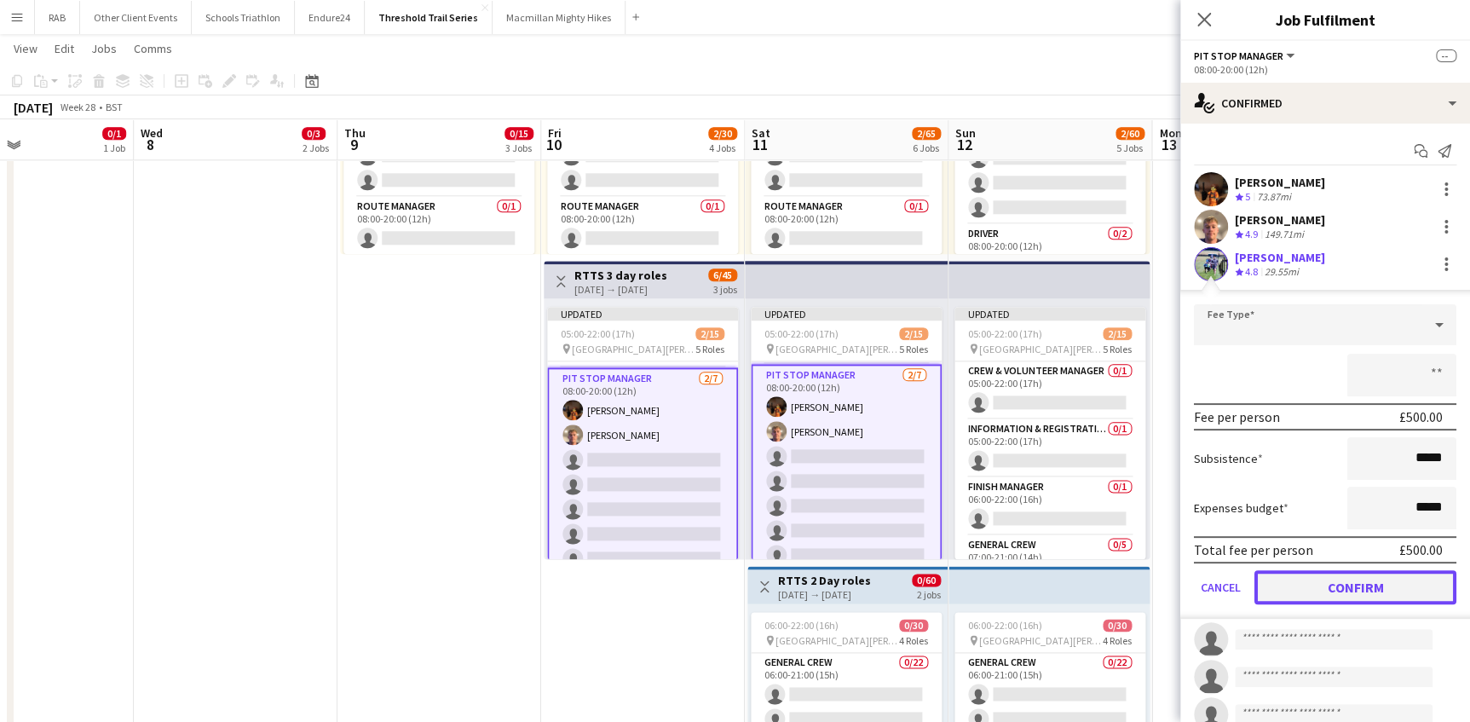
click at [1345, 579] on button "Confirm" at bounding box center [1355, 587] width 202 height 34
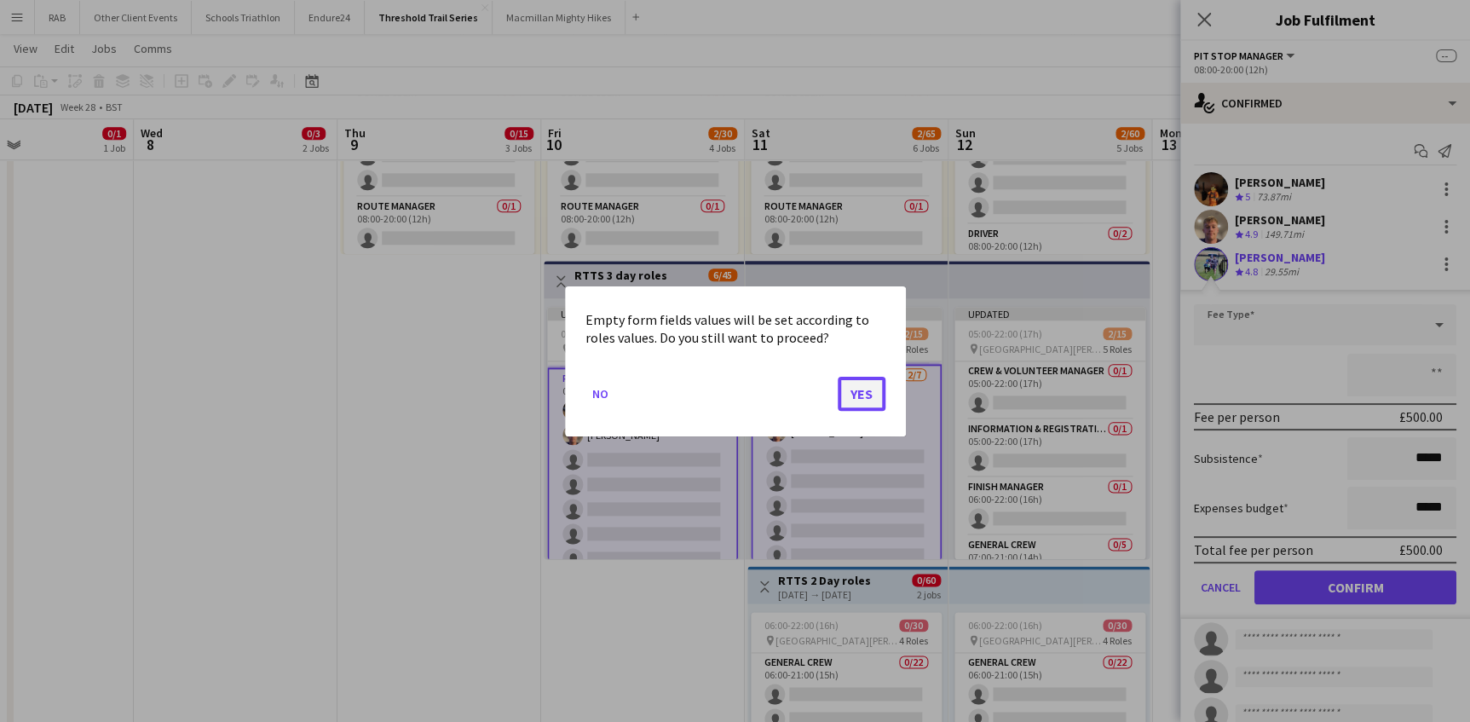
click at [873, 389] on button "Yes" at bounding box center [862, 393] width 48 height 34
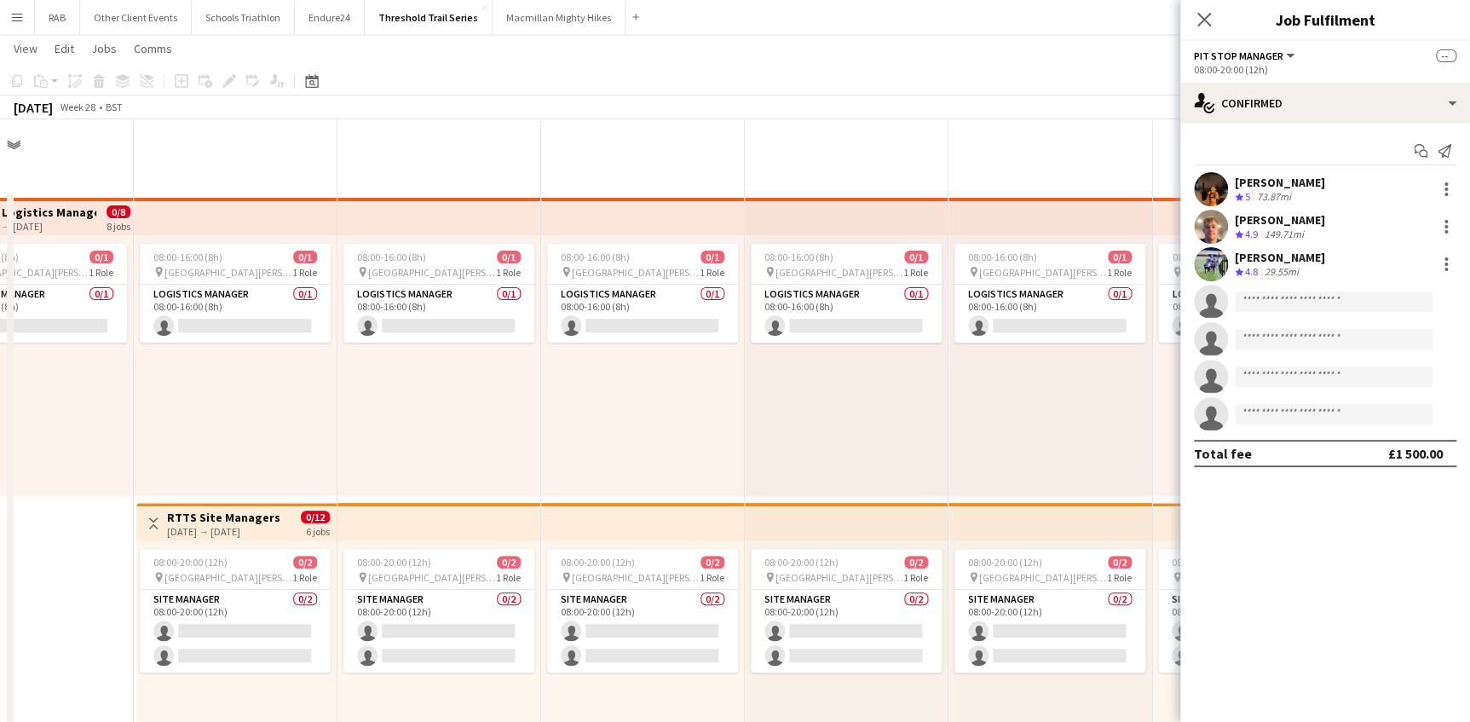
scroll to position [852, 0]
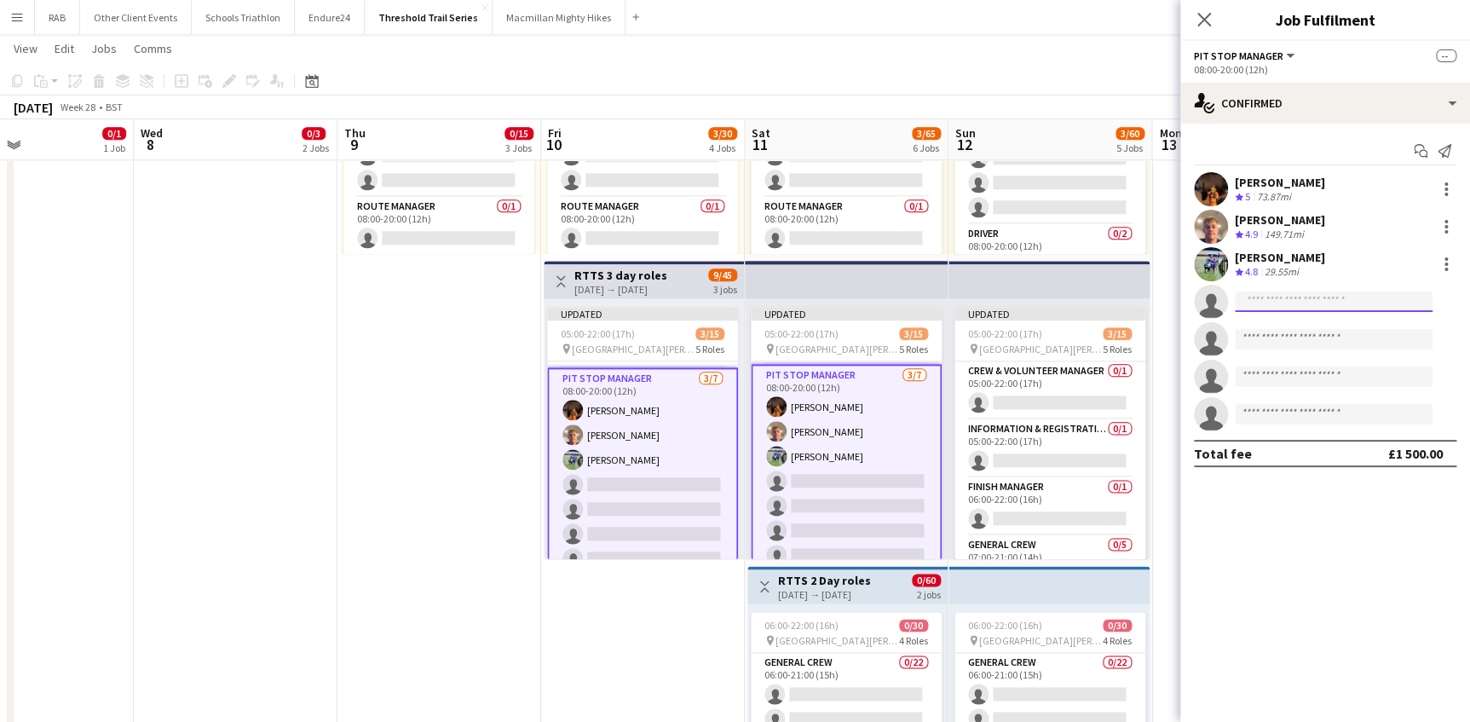
click at [1246, 300] on input at bounding box center [1334, 301] width 198 height 20
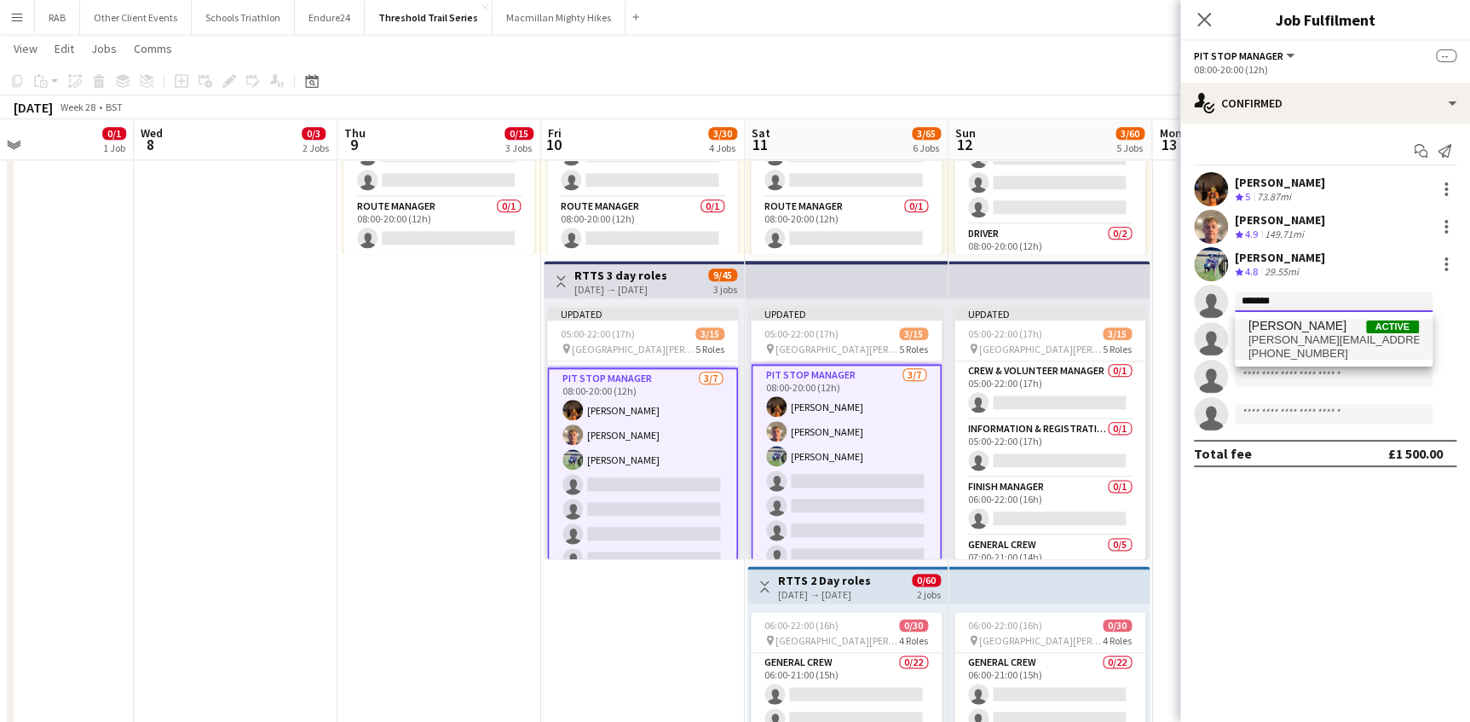
type input "*******"
click at [1252, 353] on span "+447967275724" at bounding box center [1333, 354] width 170 height 14
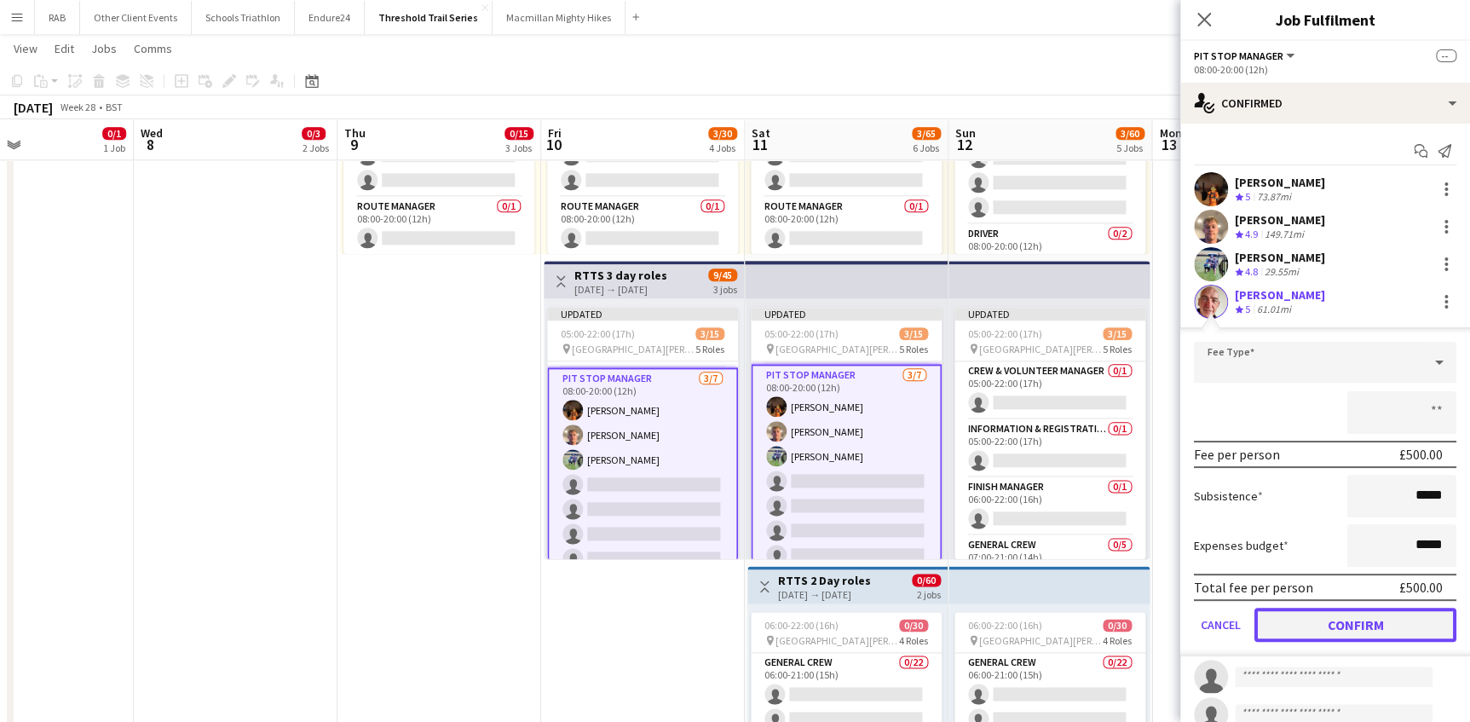
click at [1316, 622] on button "Confirm" at bounding box center [1355, 625] width 202 height 34
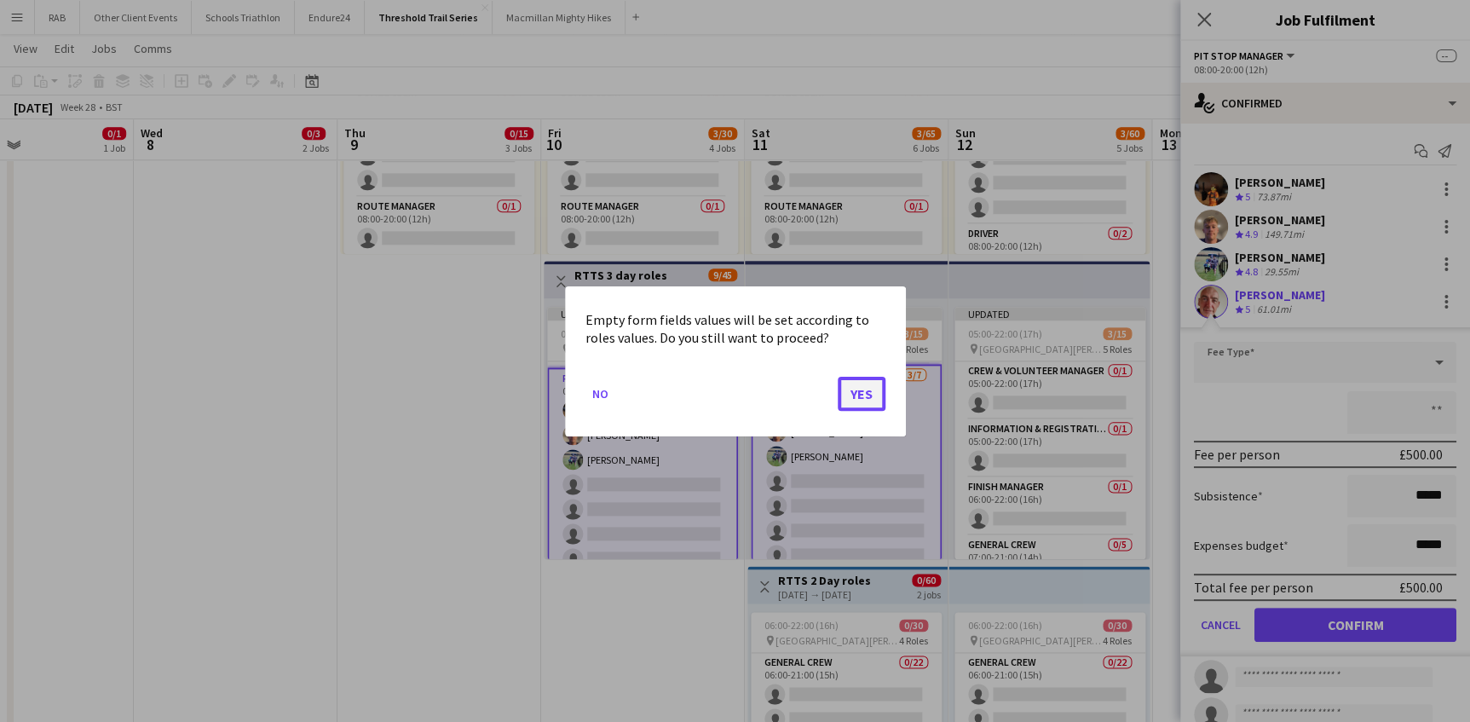
click at [876, 395] on button "Yes" at bounding box center [862, 393] width 48 height 34
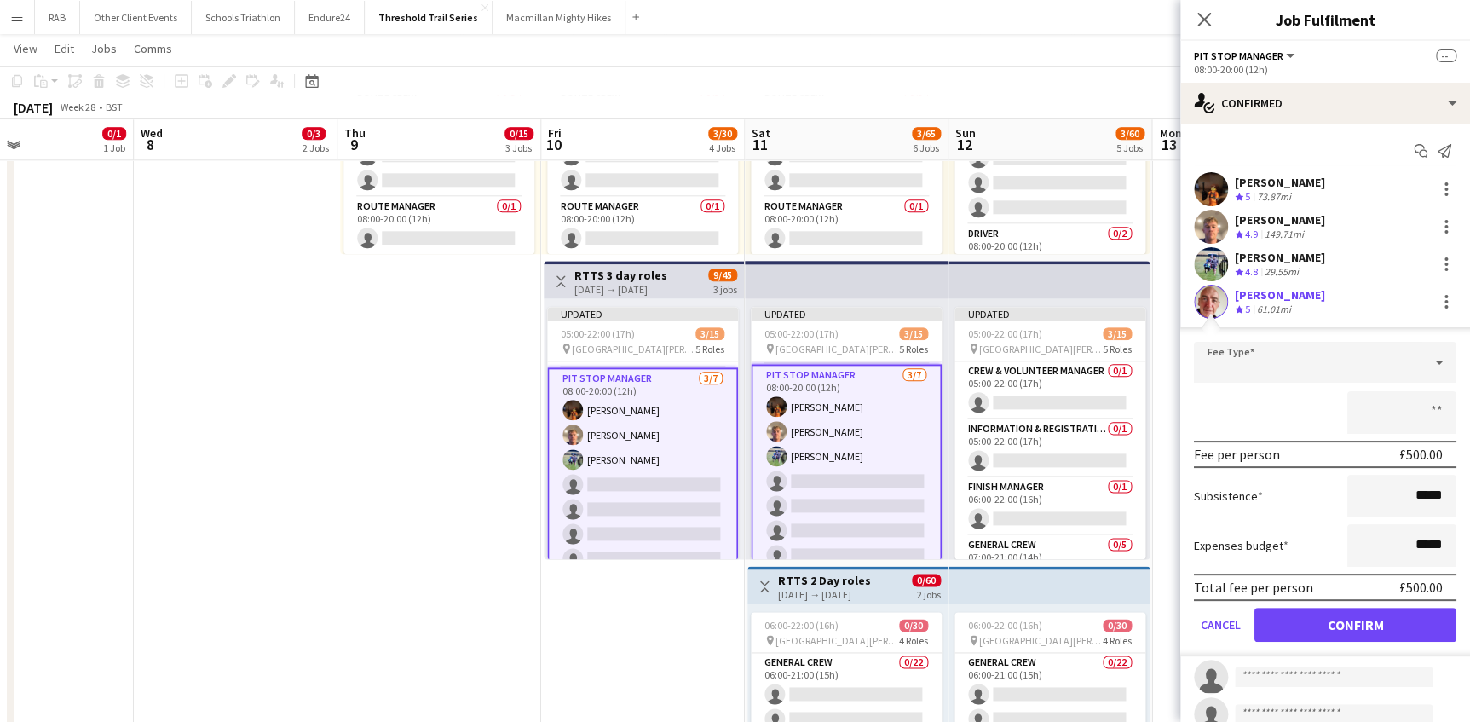
scroll to position [852, 0]
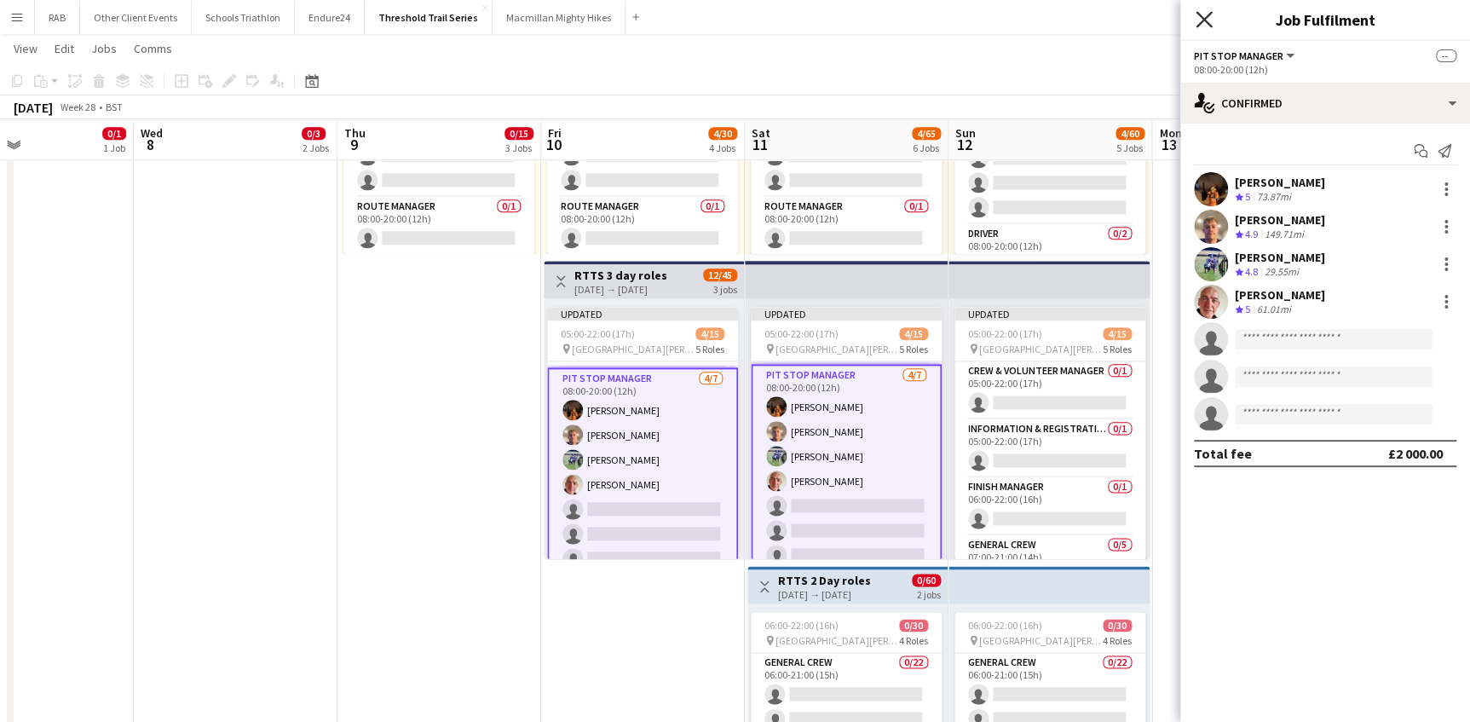
click at [1202, 15] on icon "Close pop-in" at bounding box center [1203, 19] width 16 height 16
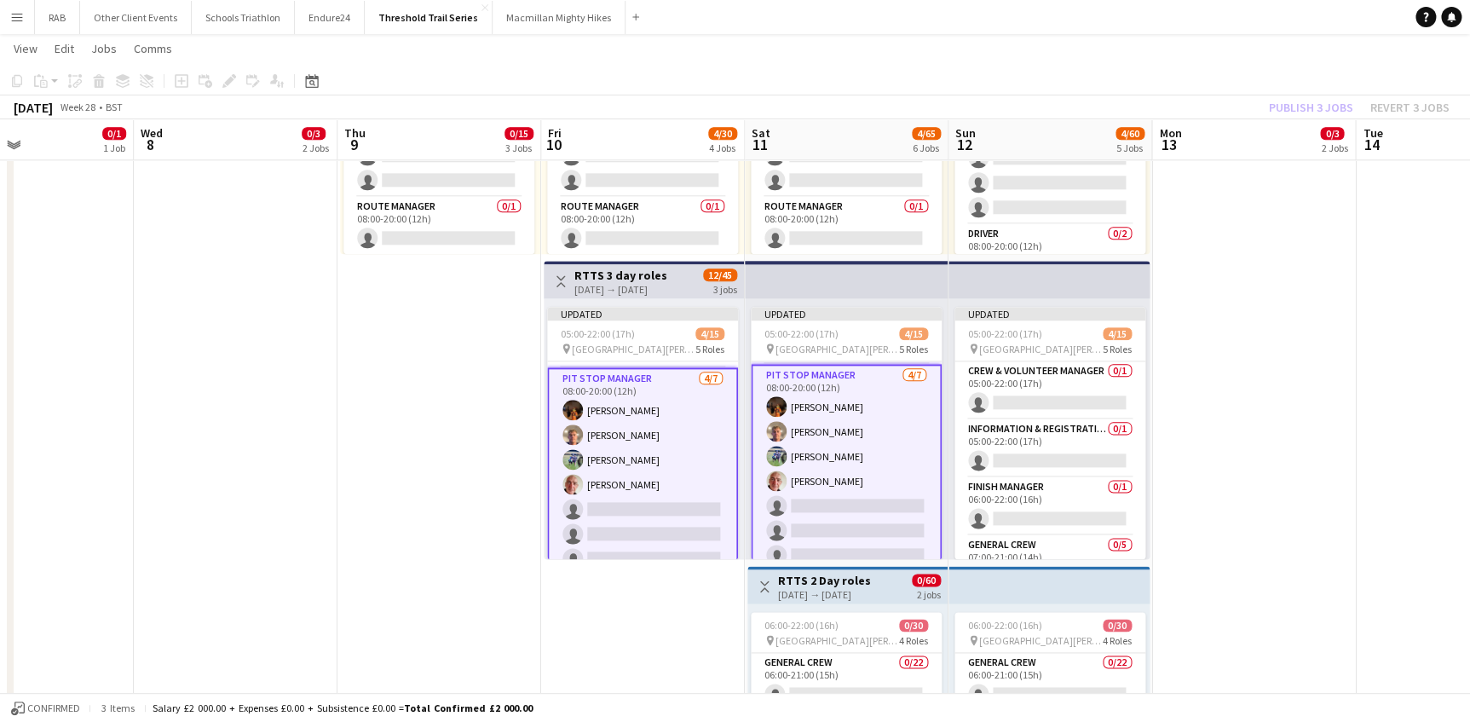
click at [1334, 101] on div "Publish 3 jobs Revert 3 jobs" at bounding box center [1359, 107] width 222 height 22
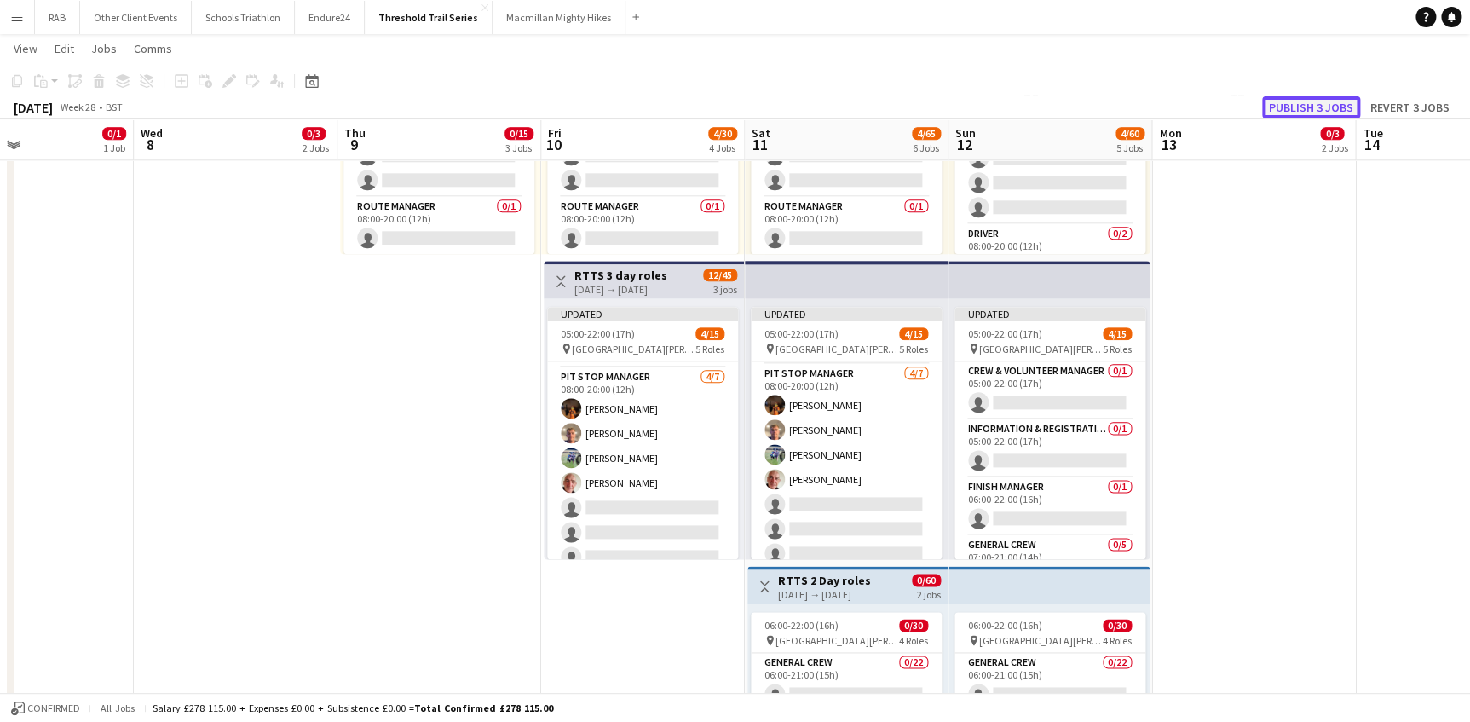
click at [1327, 105] on button "Publish 3 jobs" at bounding box center [1311, 107] width 98 height 22
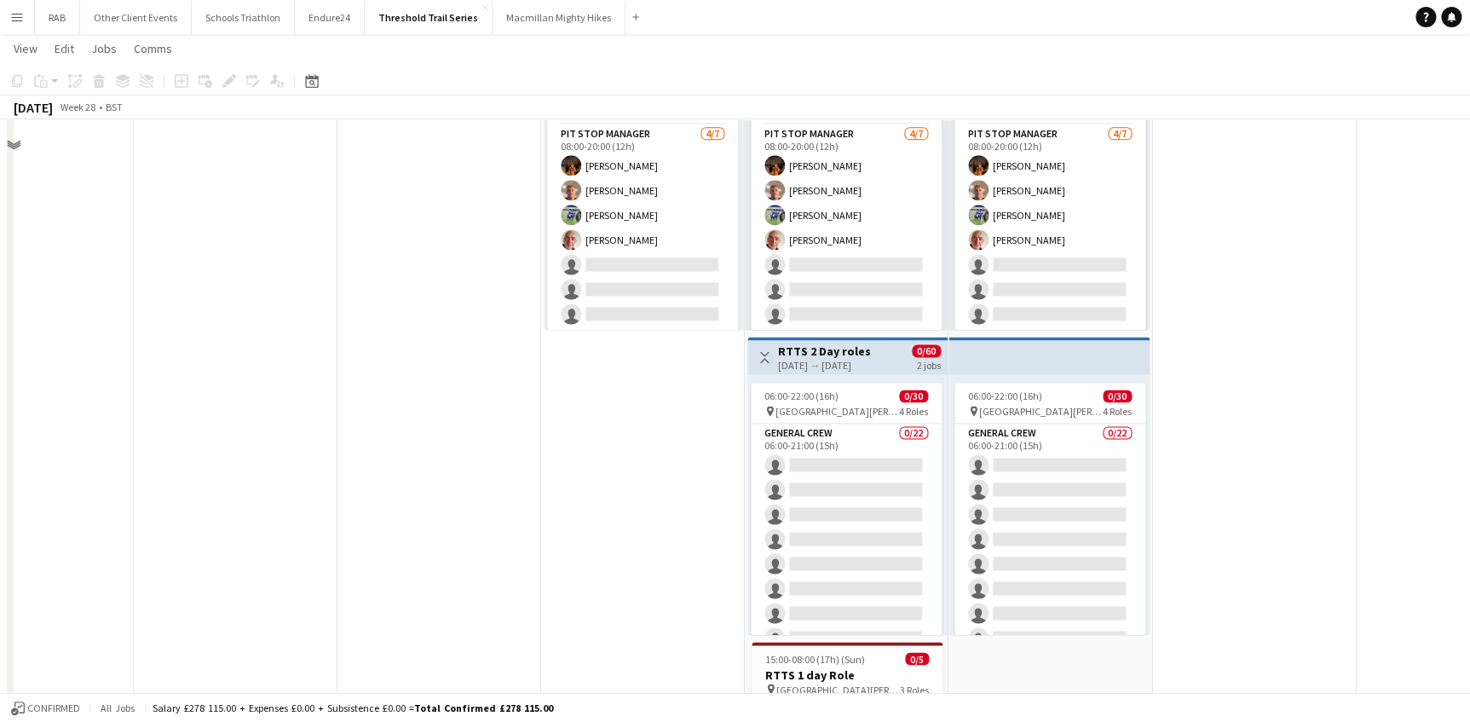
scroll to position [1161, 0]
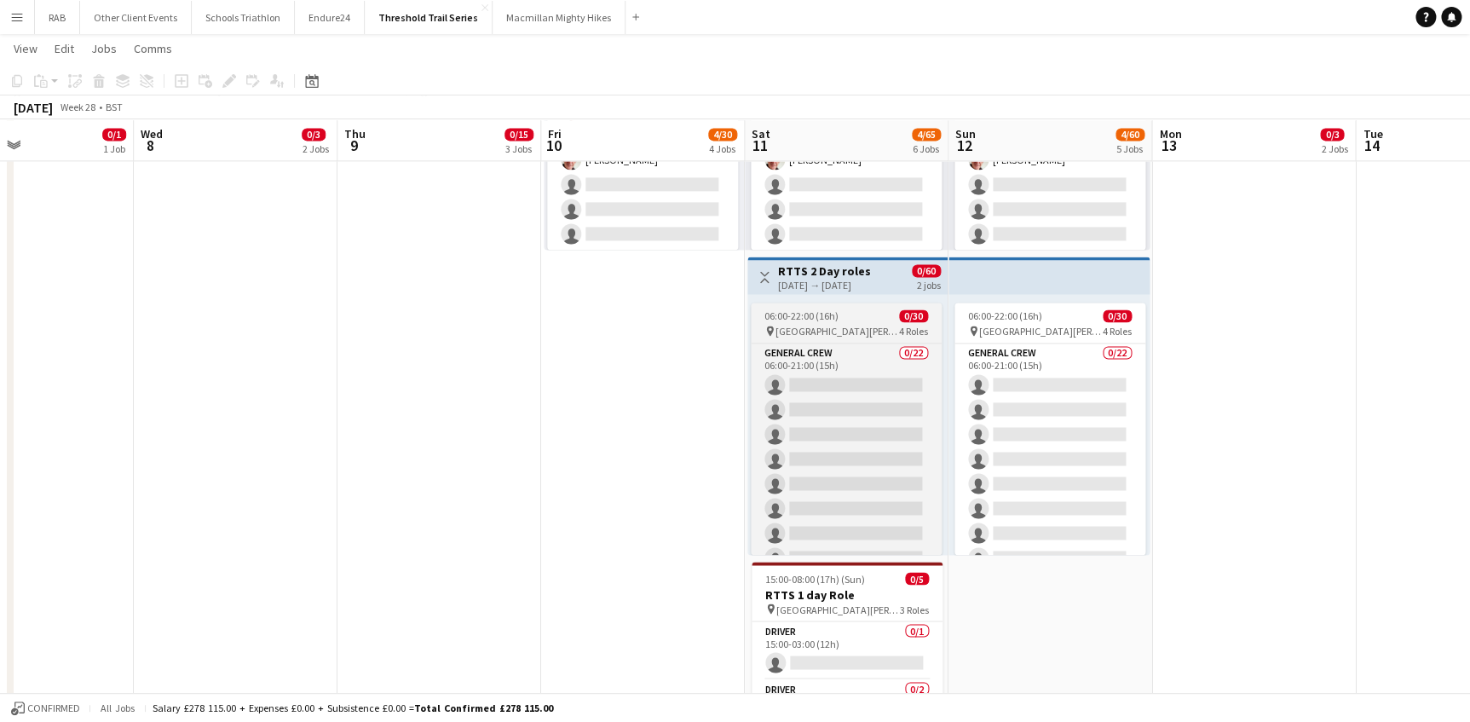
click at [865, 314] on div "06:00-22:00 (16h) 0/30" at bounding box center [846, 315] width 191 height 13
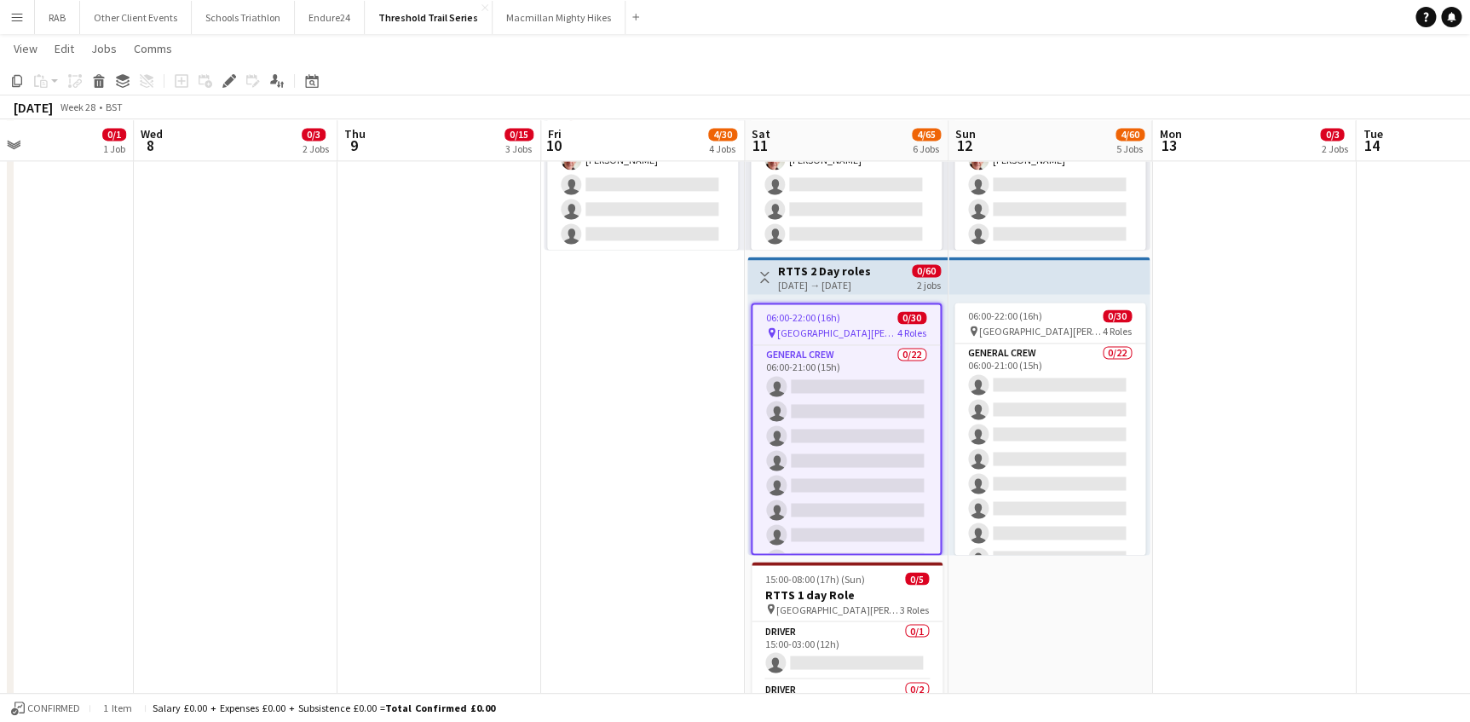
click at [833, 279] on div "11-07-2026 → 12-07-2026" at bounding box center [824, 285] width 93 height 13
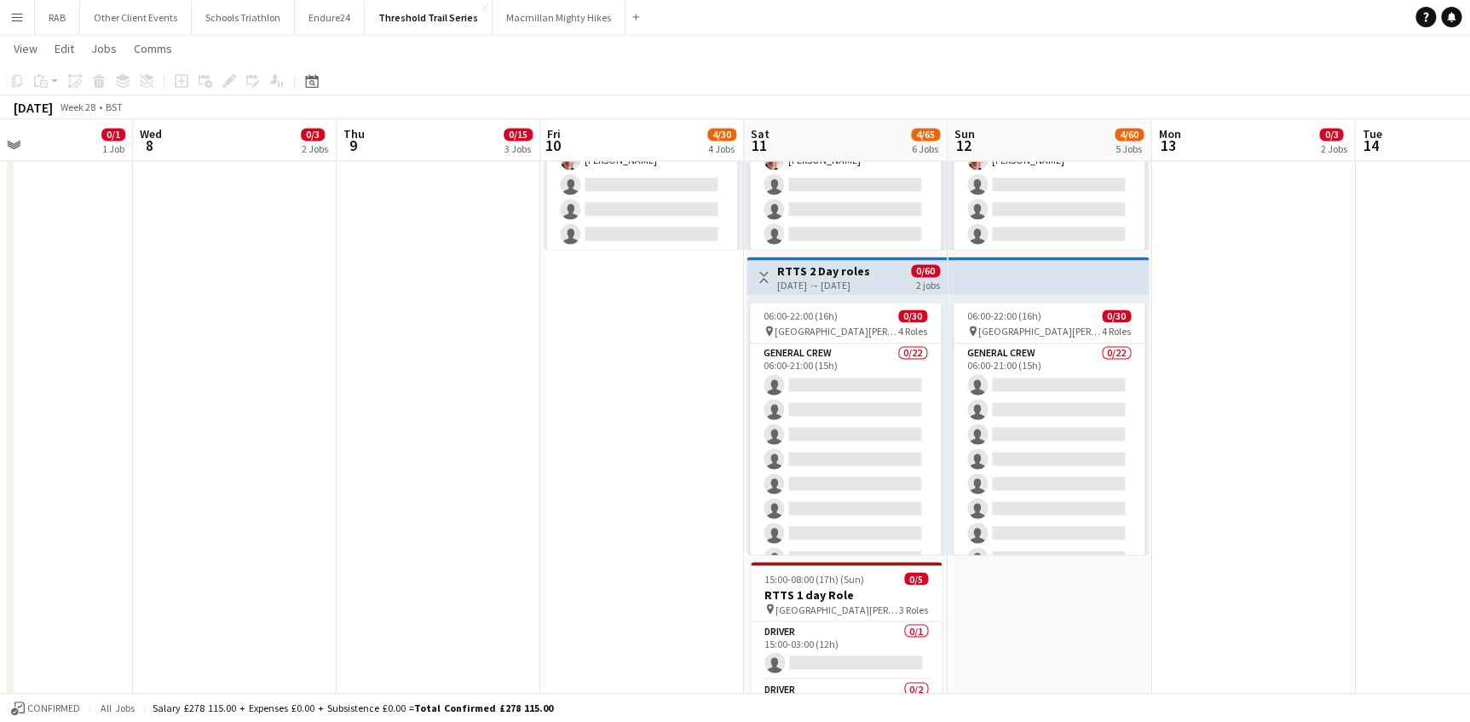
click at [833, 266] on h3 "RTTS 2 Day roles" at bounding box center [823, 270] width 93 height 15
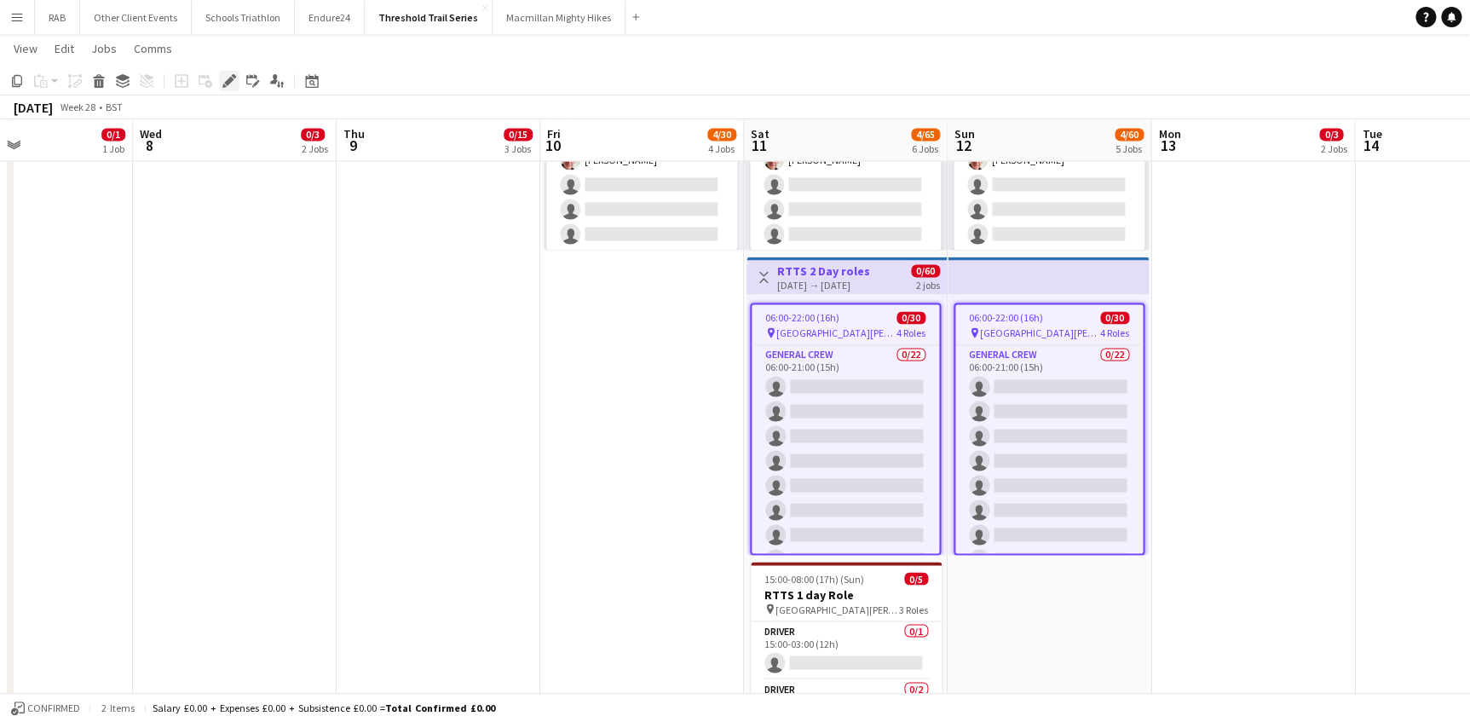
click at [227, 77] on icon "Edit" at bounding box center [229, 81] width 14 height 14
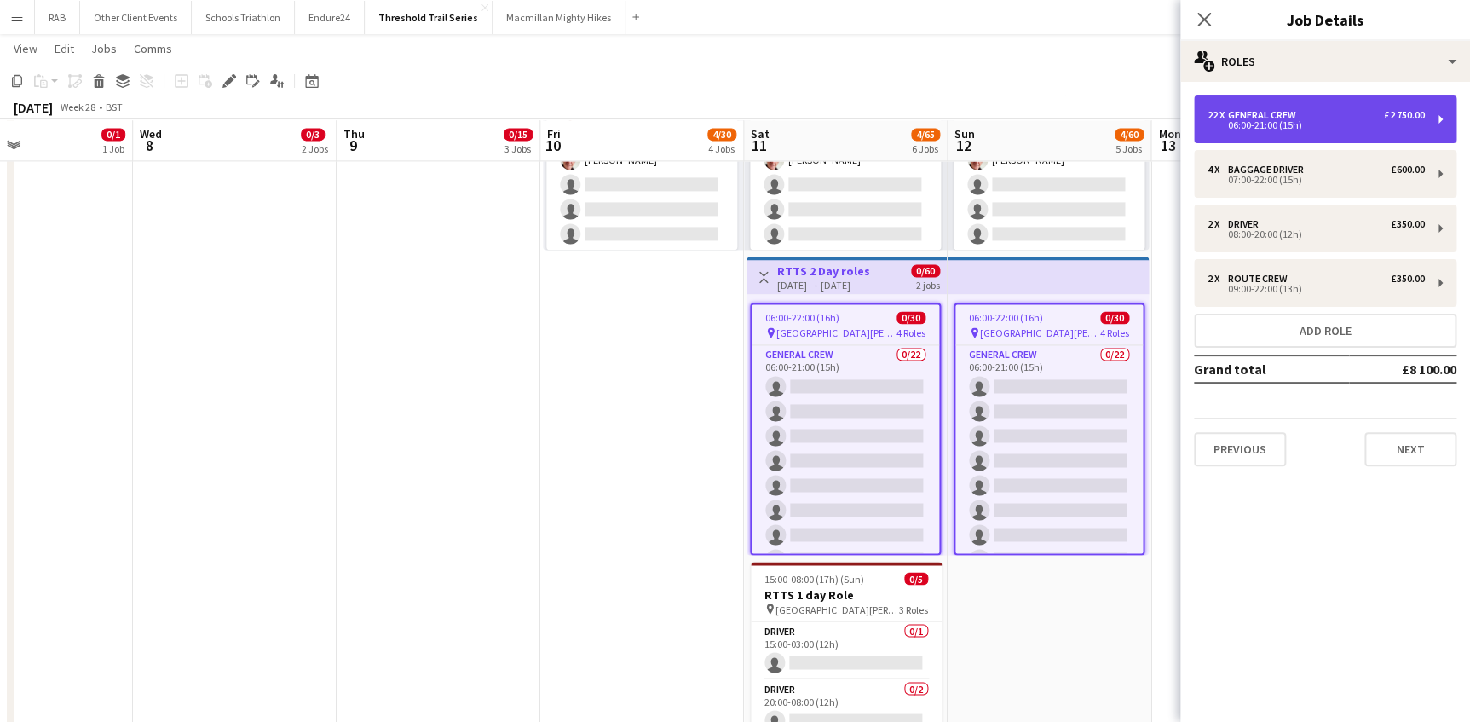
click at [1268, 121] on div "06:00-21:00 (15h)" at bounding box center [1315, 125] width 217 height 9
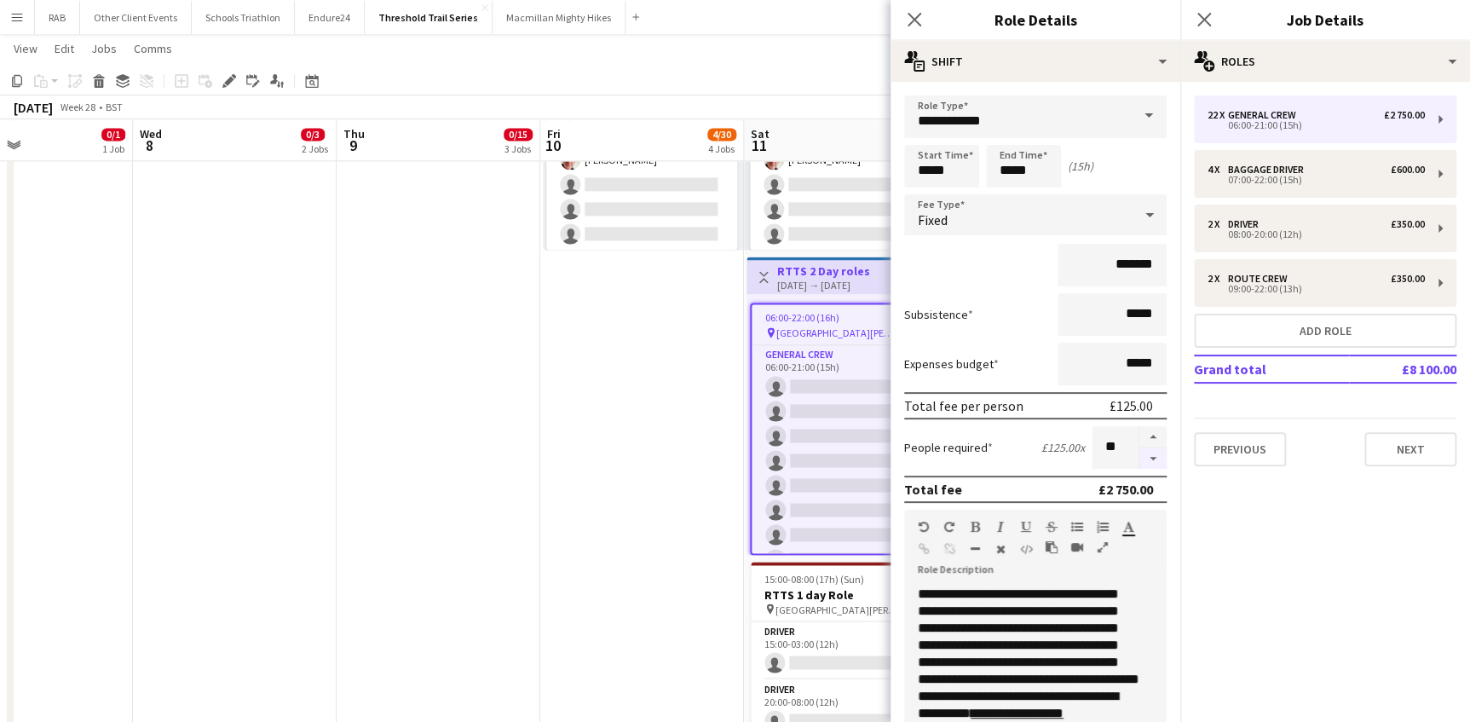
click at [1144, 462] on button "button" at bounding box center [1152, 458] width 27 height 21
click at [1143, 462] on button "button" at bounding box center [1152, 458] width 27 height 21
type input "**"
click at [906, 17] on icon "Close pop-in" at bounding box center [914, 19] width 16 height 16
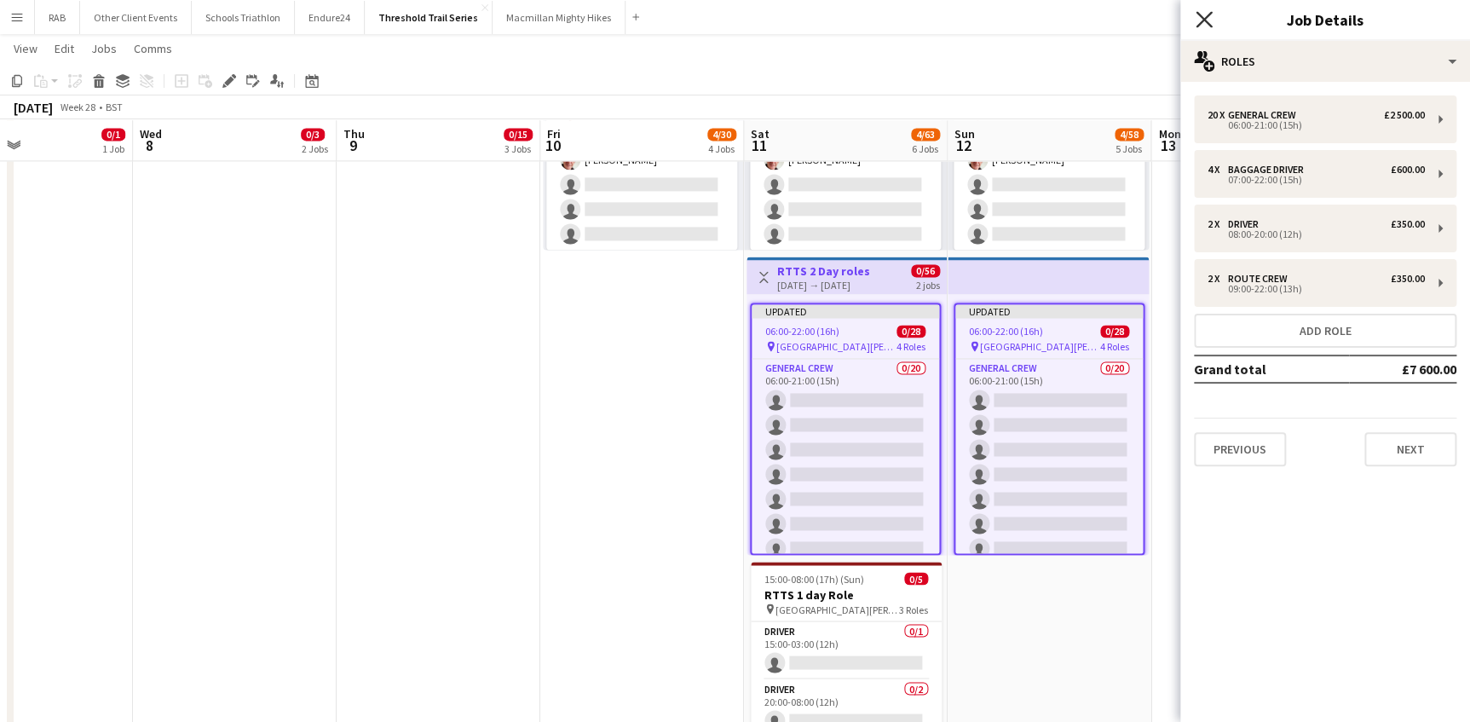
click at [1207, 20] on icon "Close pop-in" at bounding box center [1203, 19] width 16 height 16
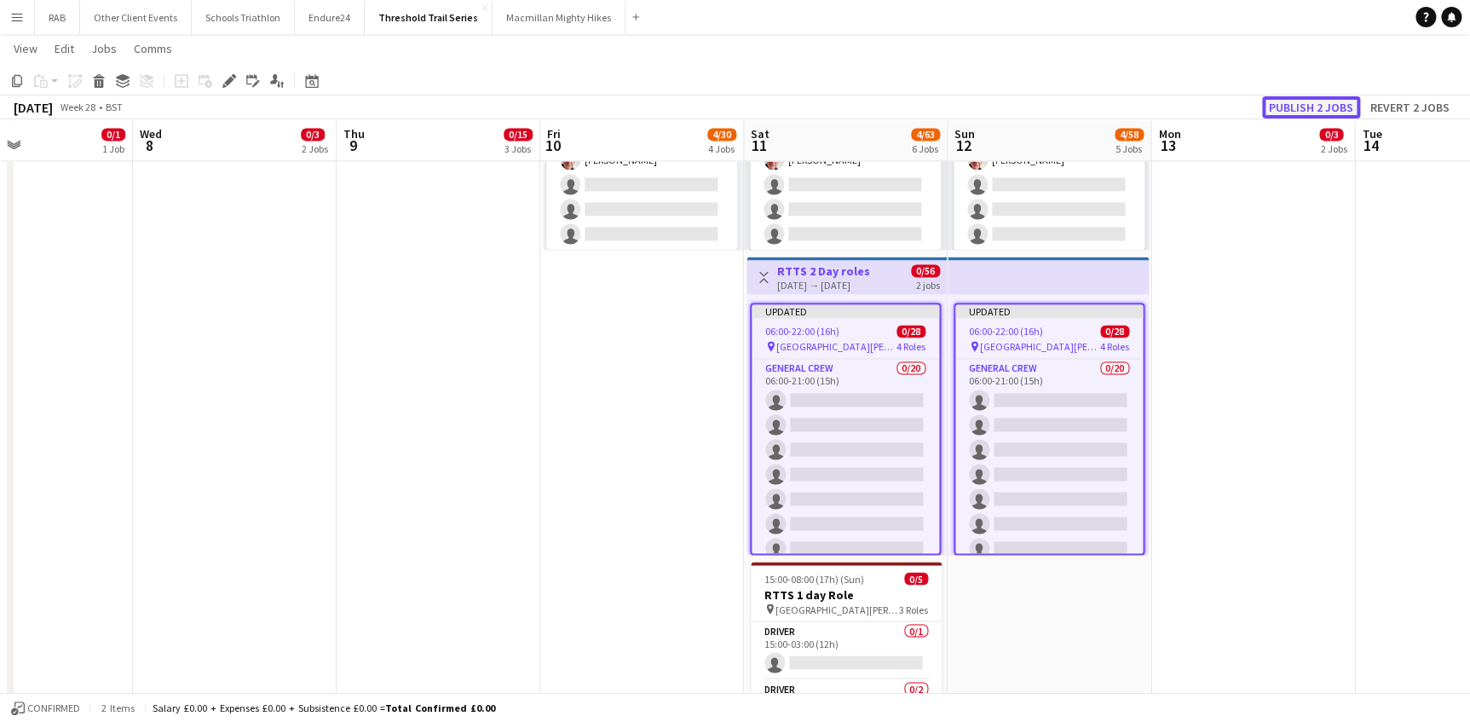
click at [1292, 111] on button "Publish 2 jobs" at bounding box center [1311, 107] width 98 height 22
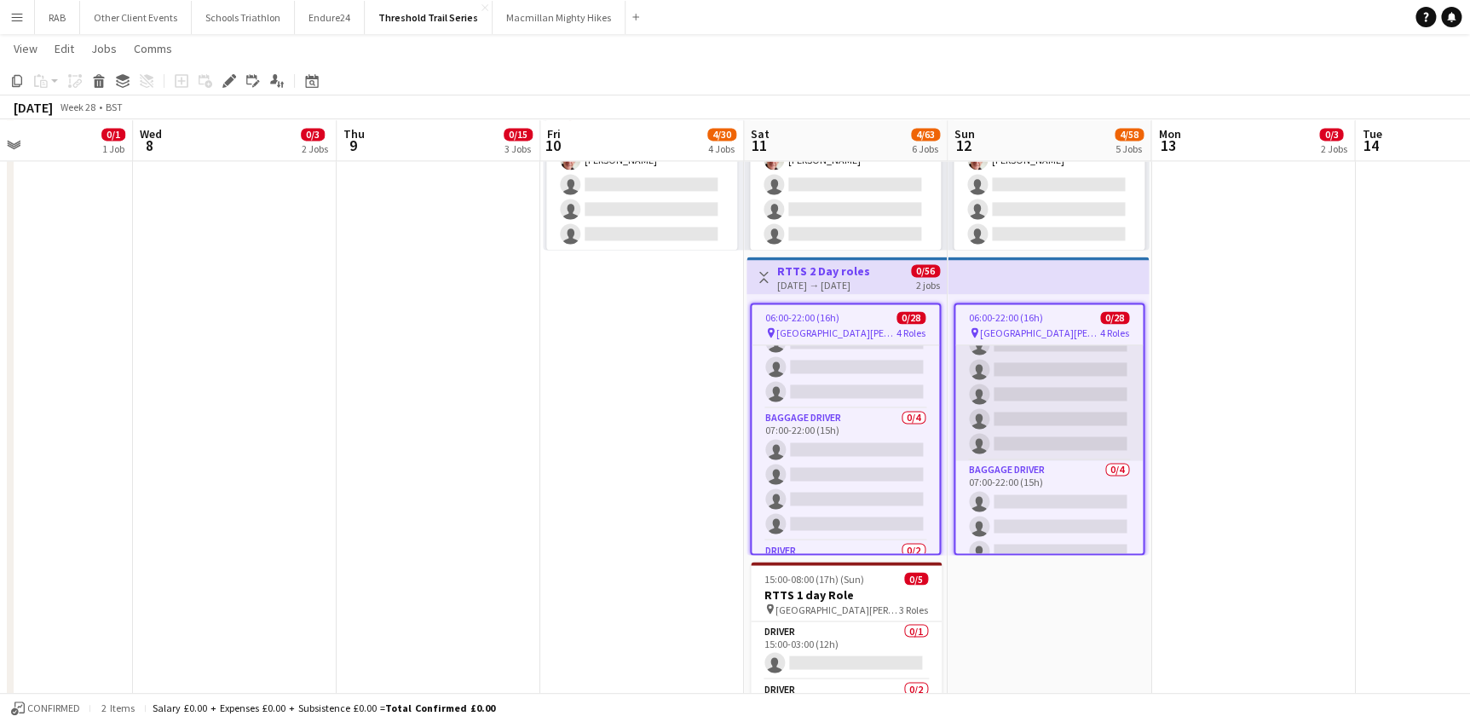
scroll to position [464, 0]
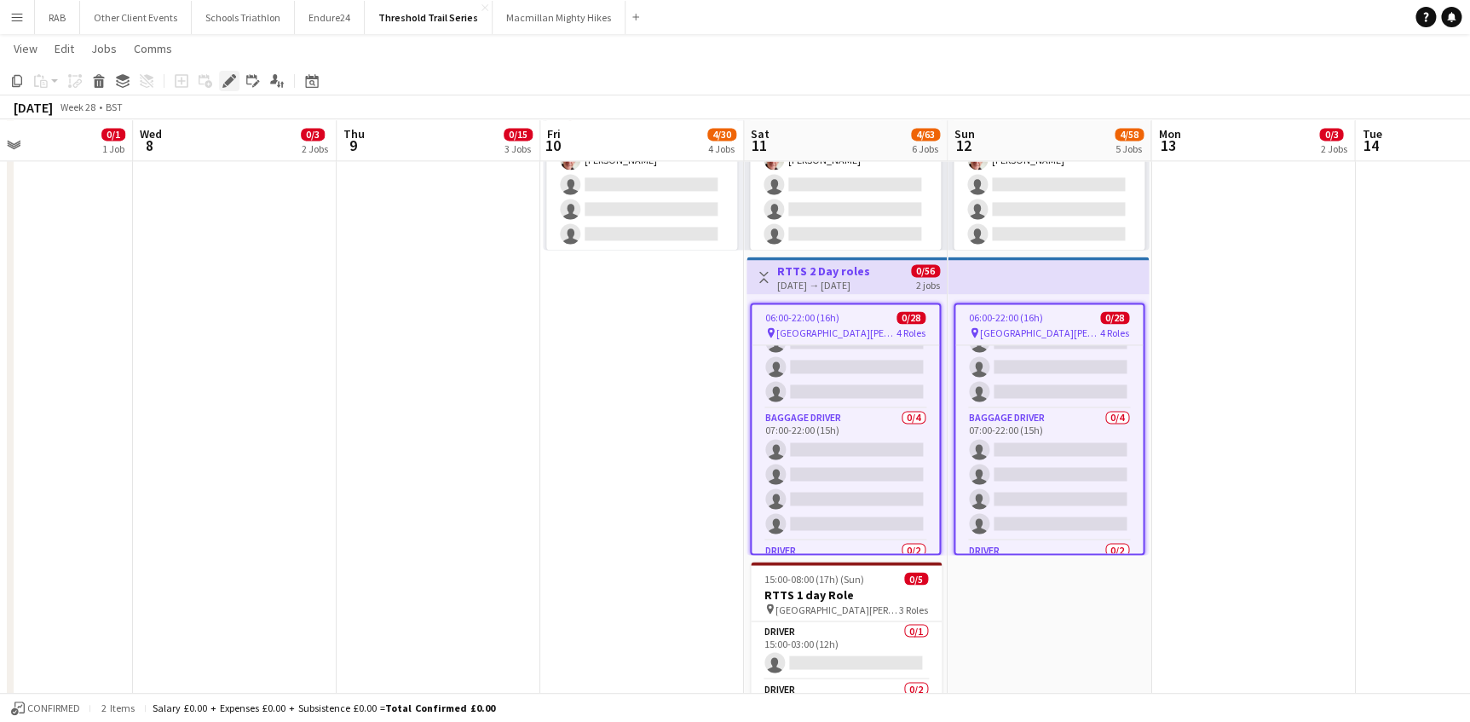
click at [222, 84] on icon "Edit" at bounding box center [229, 81] width 14 height 14
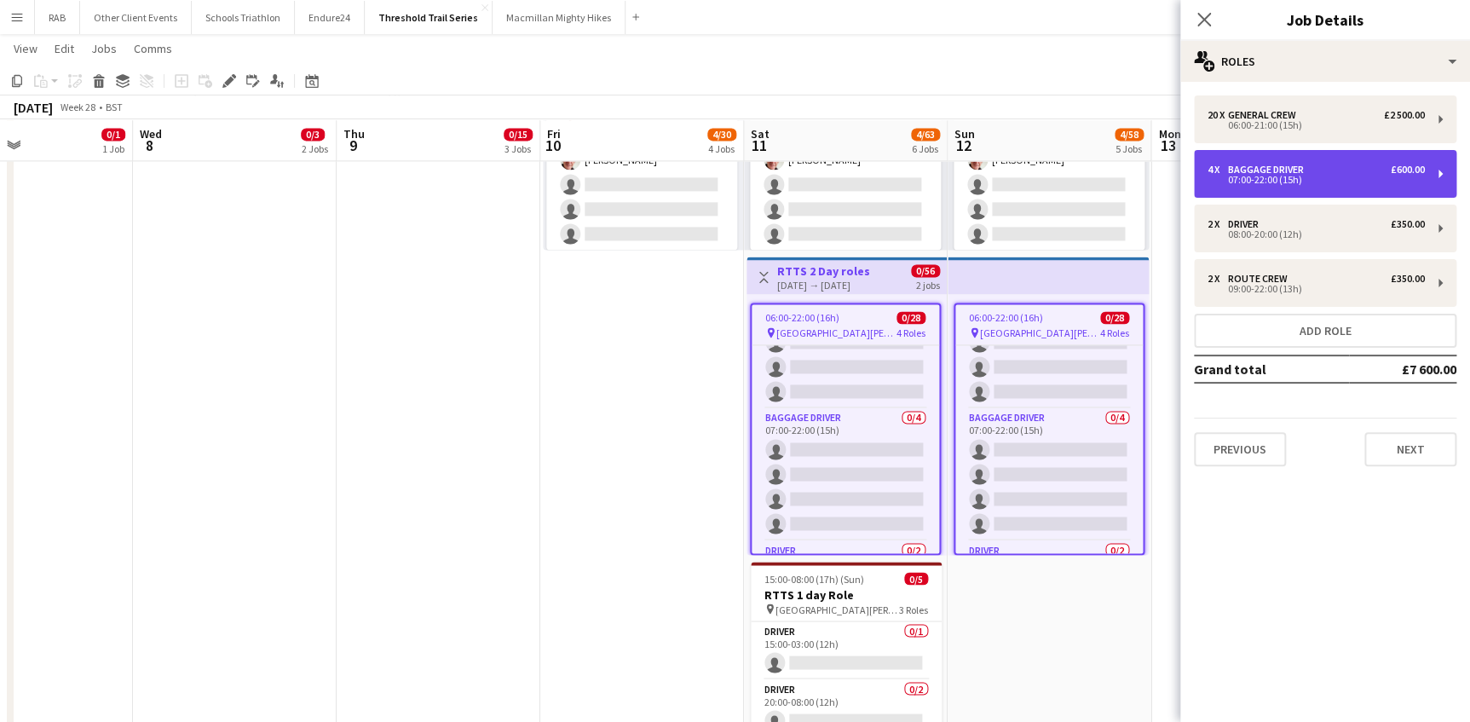
click at [1298, 168] on div "baggage driver" at bounding box center [1269, 170] width 83 height 12
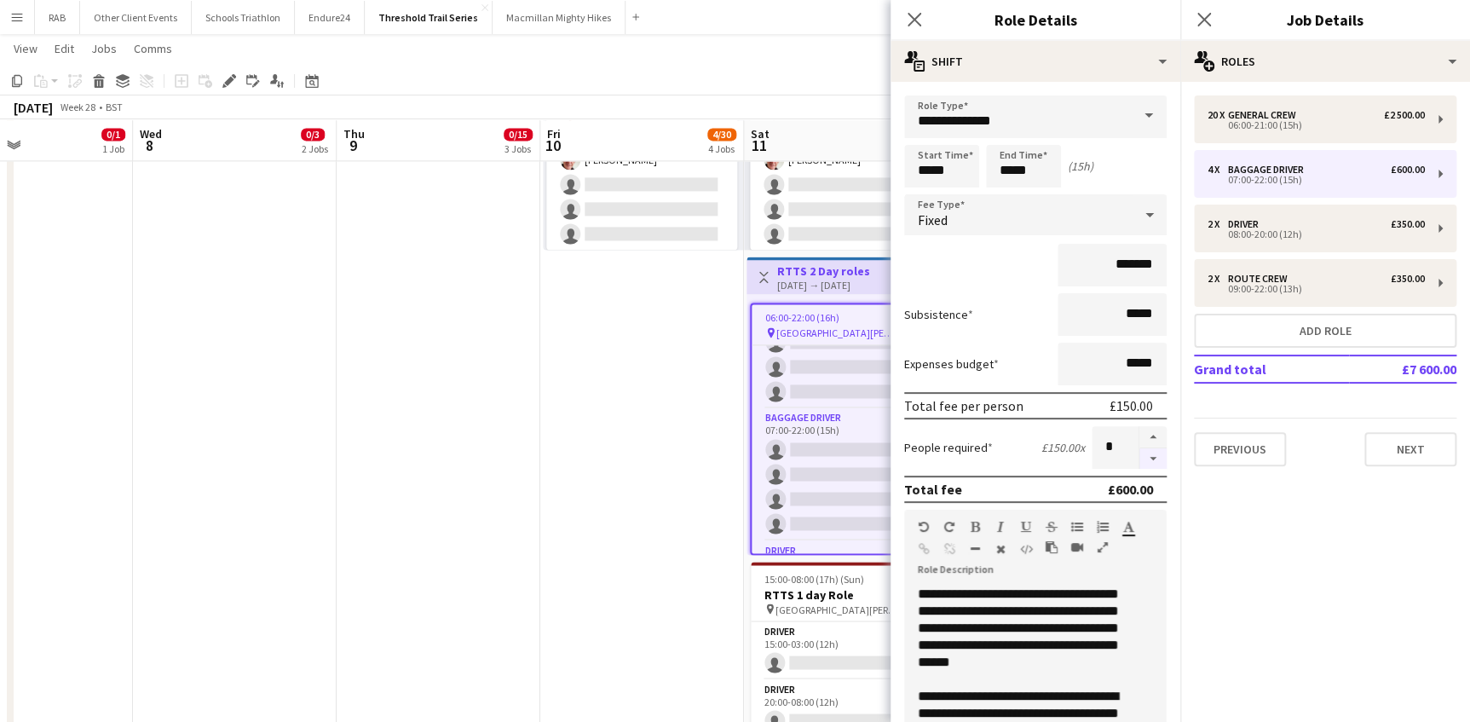
click at [1142, 459] on button "button" at bounding box center [1152, 458] width 27 height 21
type input "*"
click at [913, 25] on icon "Close pop-in" at bounding box center [914, 19] width 16 height 16
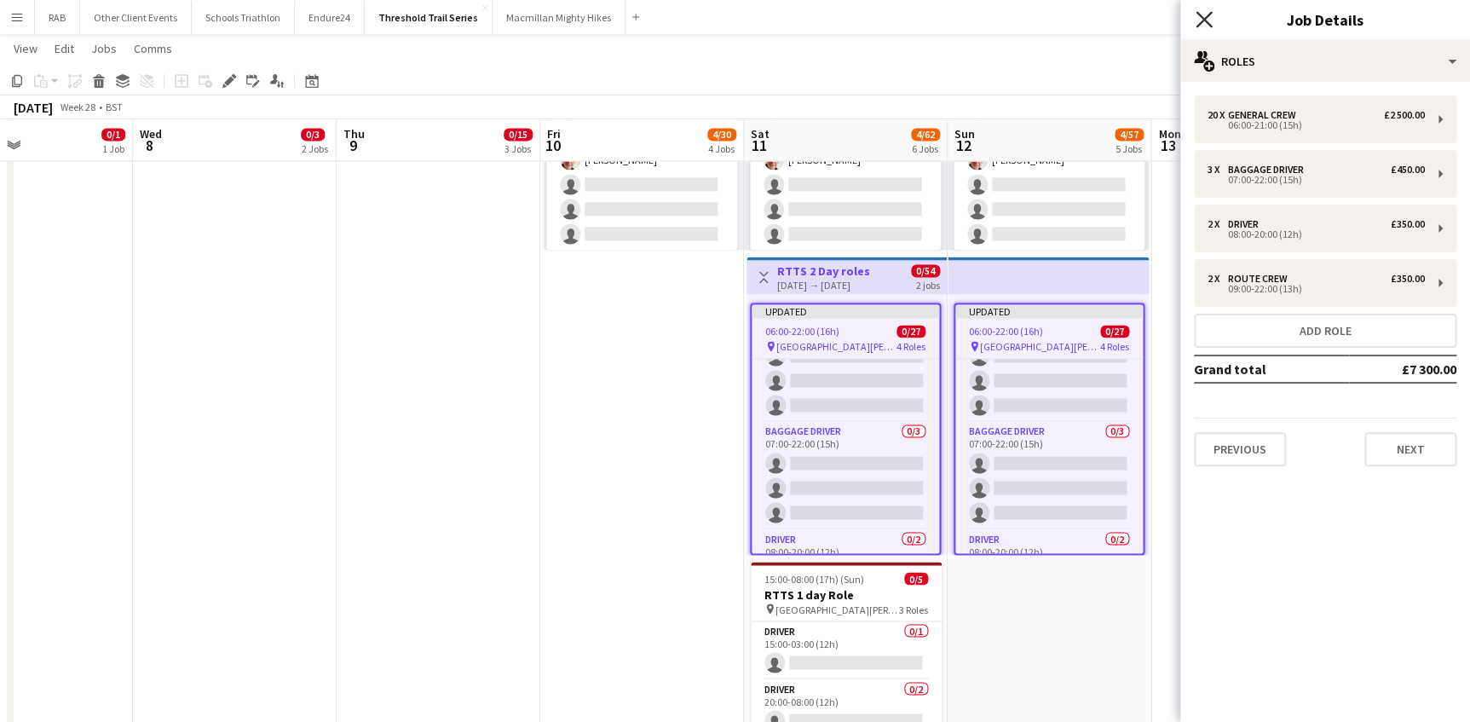
click at [1201, 16] on icon at bounding box center [1203, 19] width 16 height 16
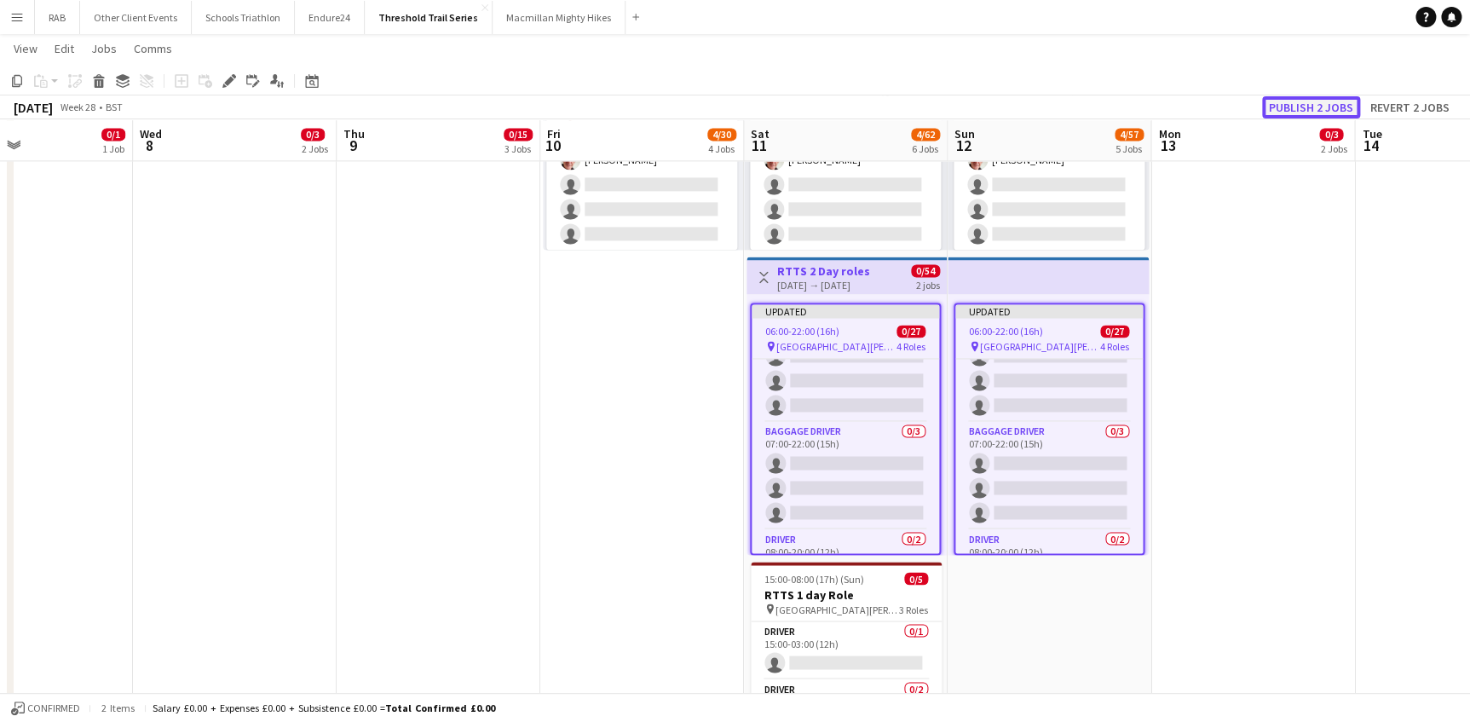
click at [1296, 103] on button "Publish 2 jobs" at bounding box center [1311, 107] width 98 height 22
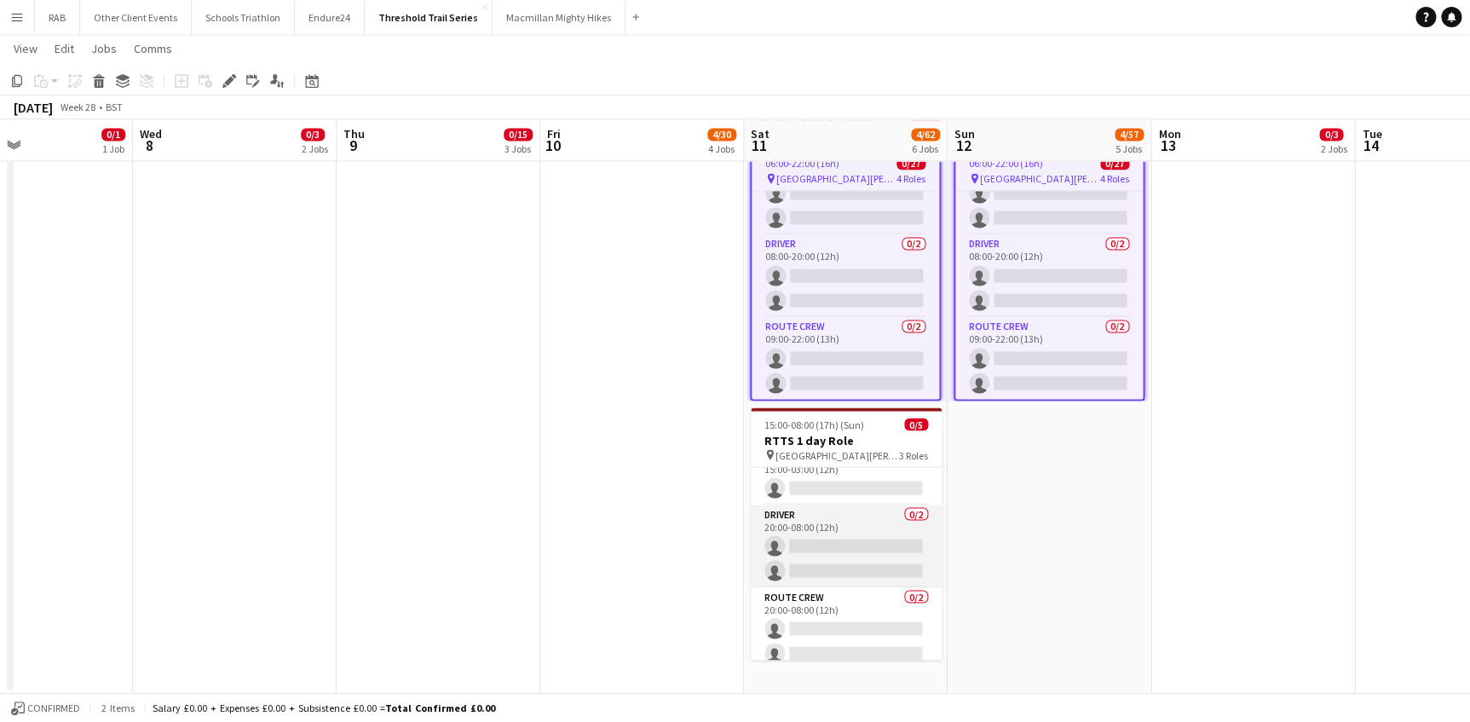
scroll to position [30, 0]
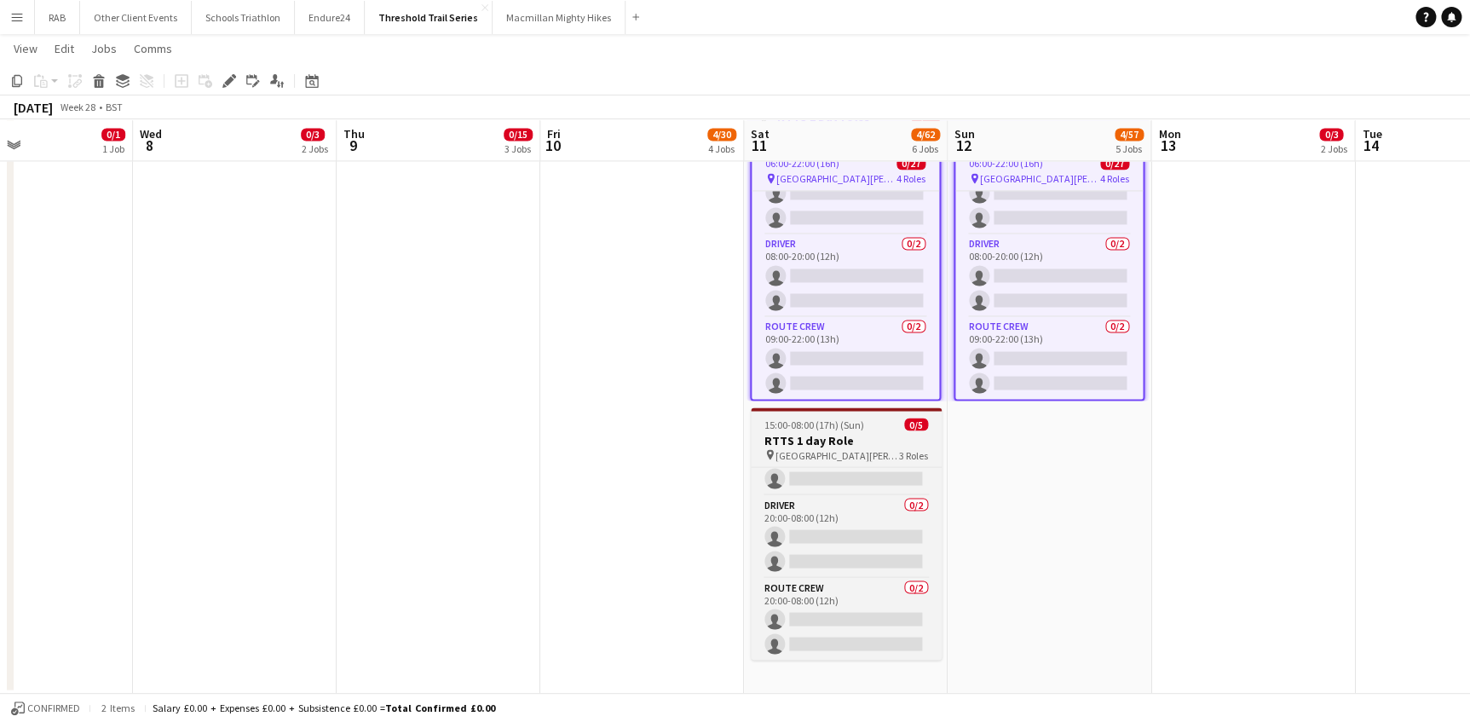
click at [849, 434] on h3 "RTTS 1 day Role" at bounding box center [846, 439] width 191 height 15
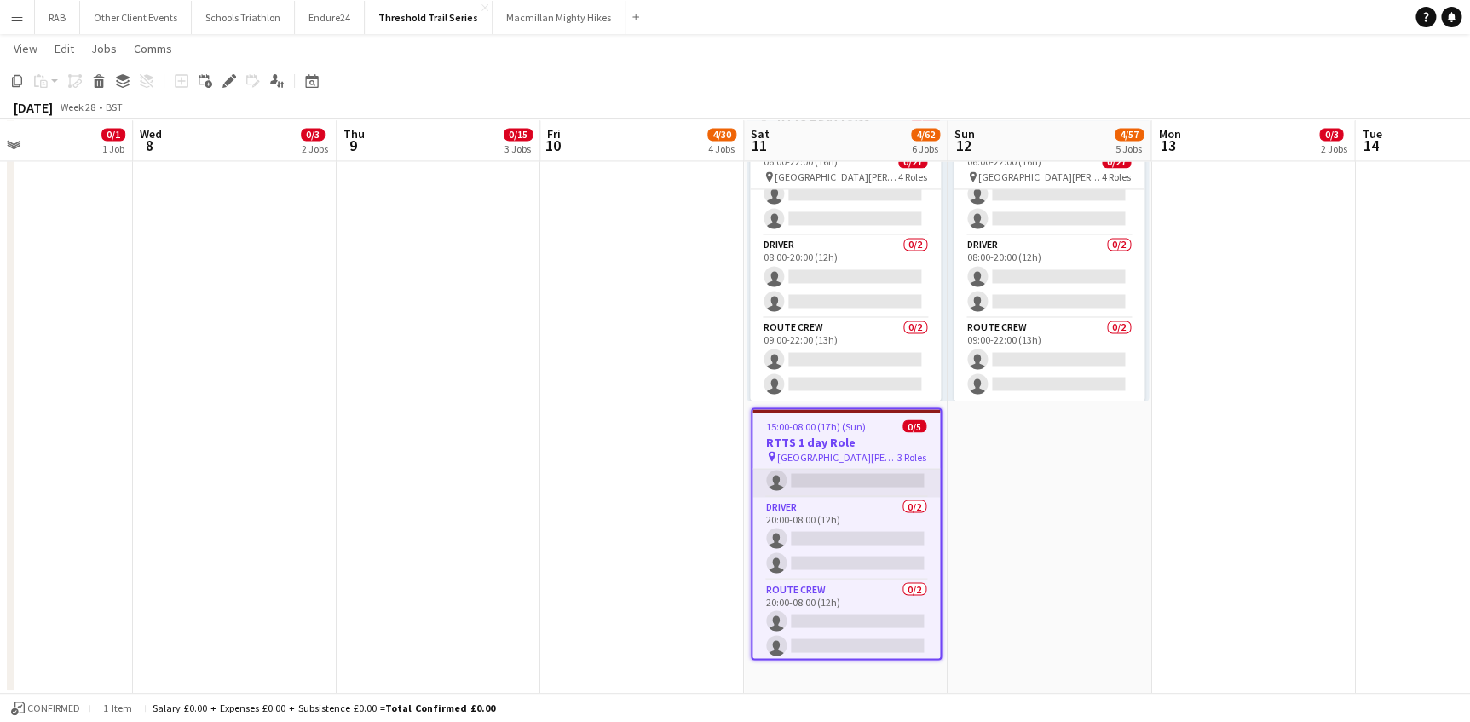
scroll to position [588, 0]
click at [222, 79] on icon "Edit" at bounding box center [229, 81] width 14 height 14
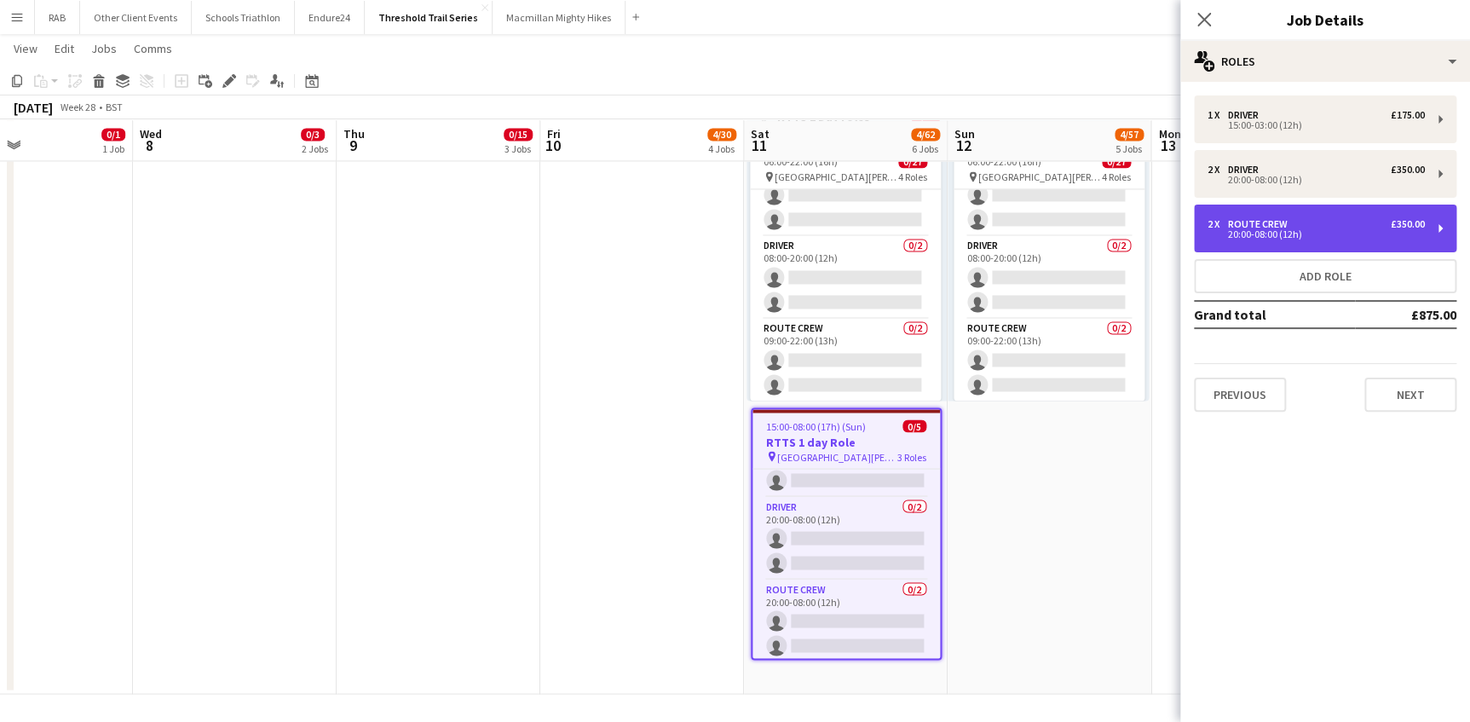
click at [1264, 227] on div "Route Crew" at bounding box center [1261, 224] width 66 height 12
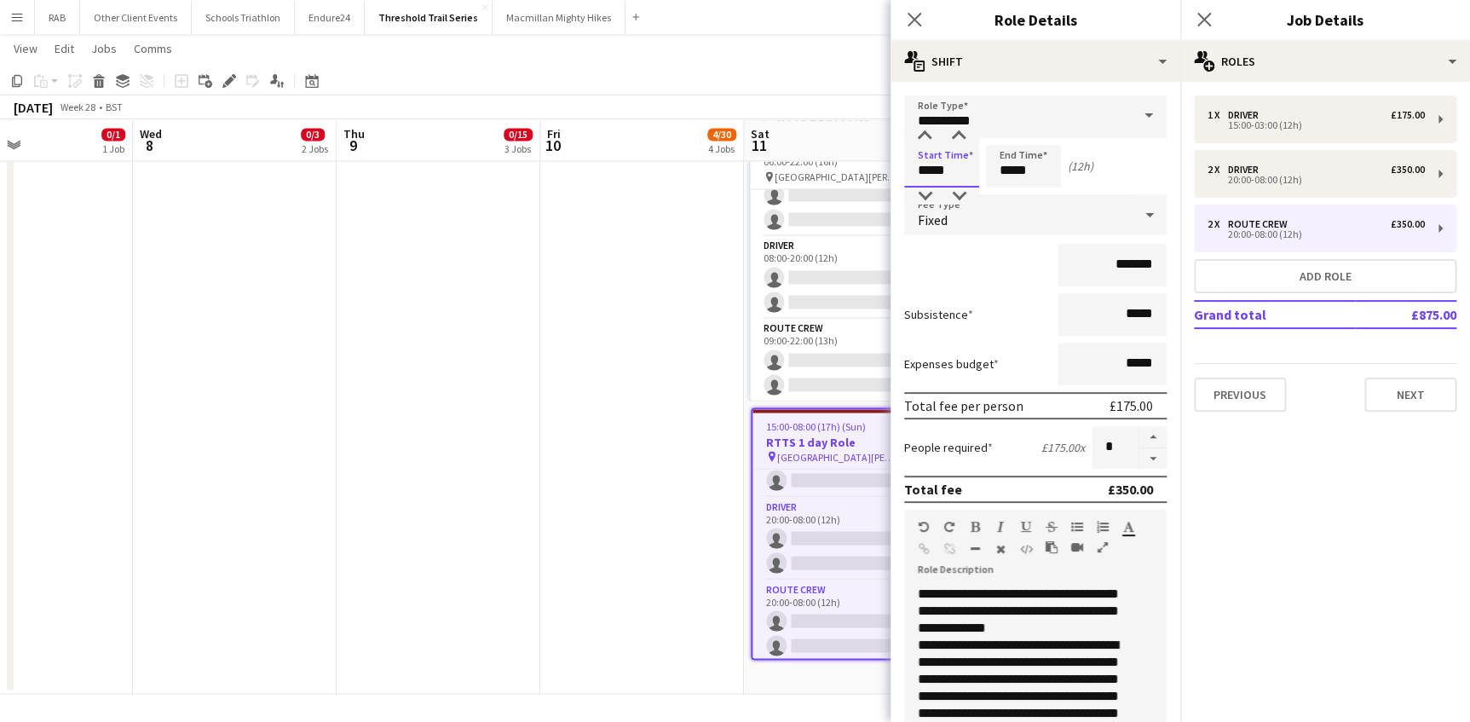
click at [930, 170] on input "*****" at bounding box center [941, 166] width 75 height 43
type input "*****"
click at [1011, 169] on input "*****" at bounding box center [1023, 166] width 75 height 43
type input "*****"
click at [1305, 520] on mat-expansion-panel "pencil3 General details 1 x Driver £175.00 15:00-03:00 (12h) 2 x Driver £350.00…" at bounding box center [1325, 402] width 290 height 640
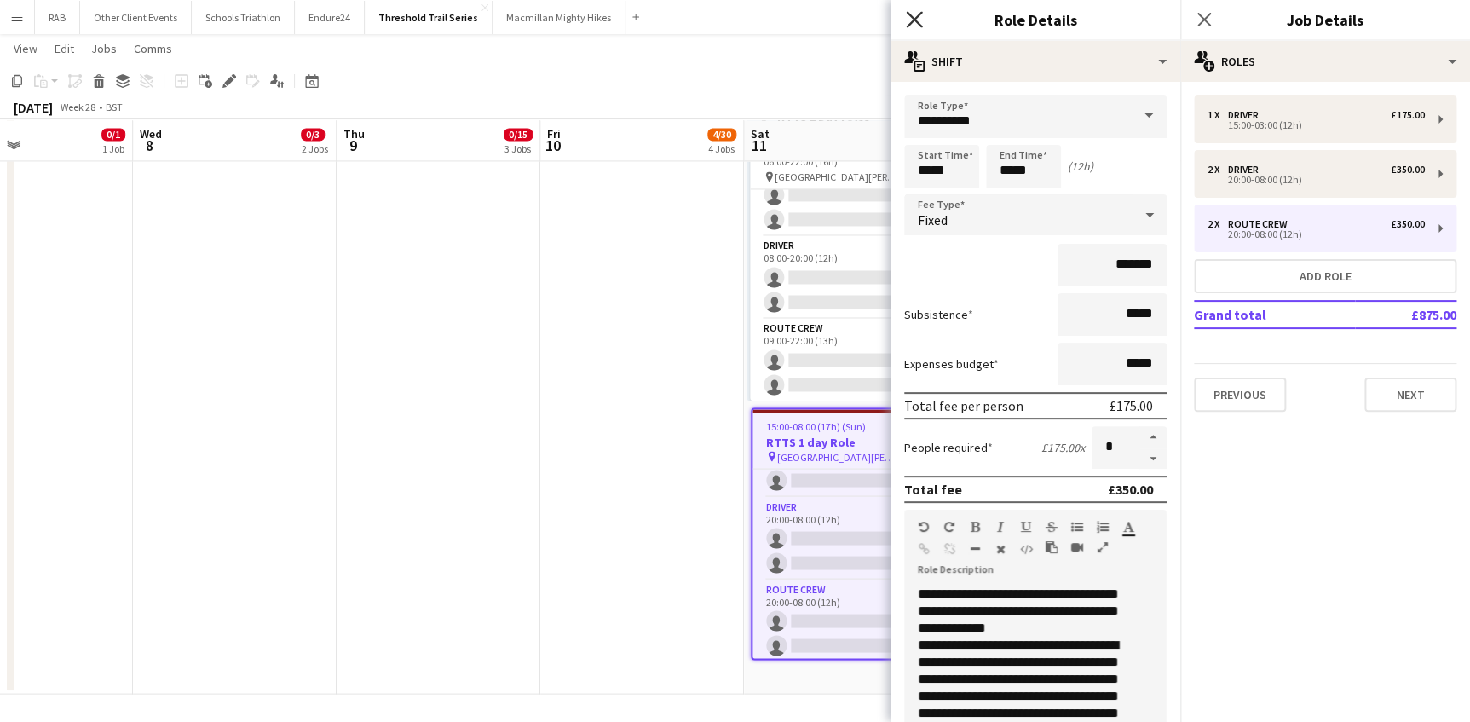
click at [913, 17] on icon "Close pop-in" at bounding box center [914, 19] width 16 height 16
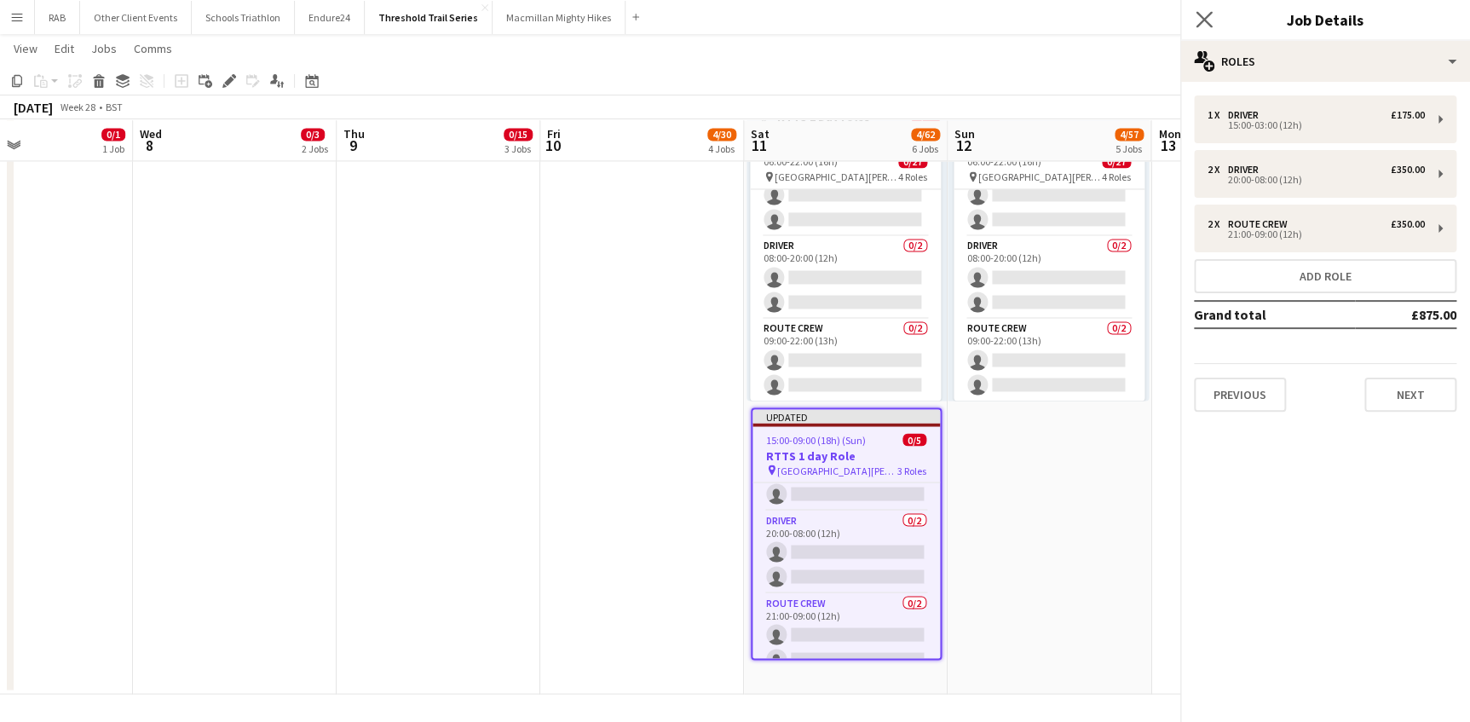
click at [1203, 16] on icon "Close pop-in" at bounding box center [1203, 19] width 16 height 16
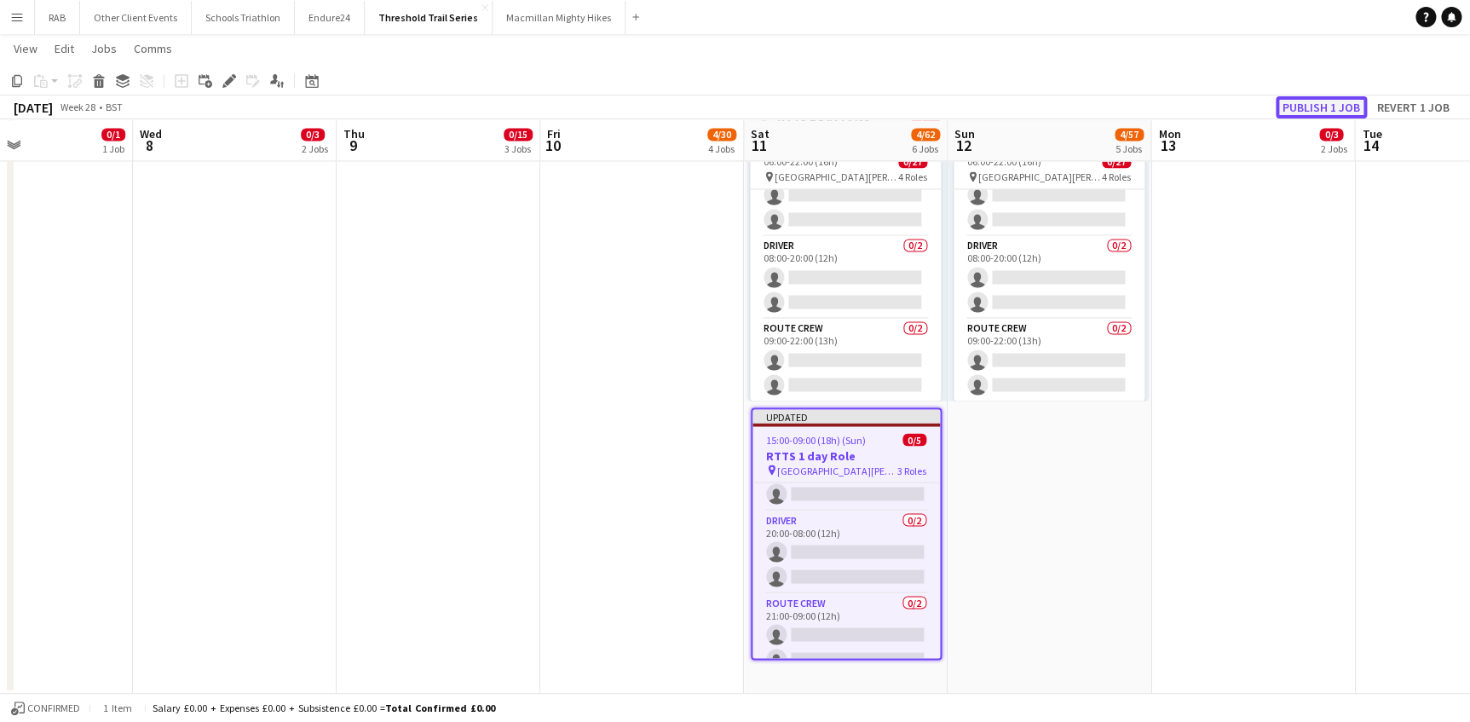
click at [1320, 101] on button "Publish 1 job" at bounding box center [1321, 107] width 91 height 22
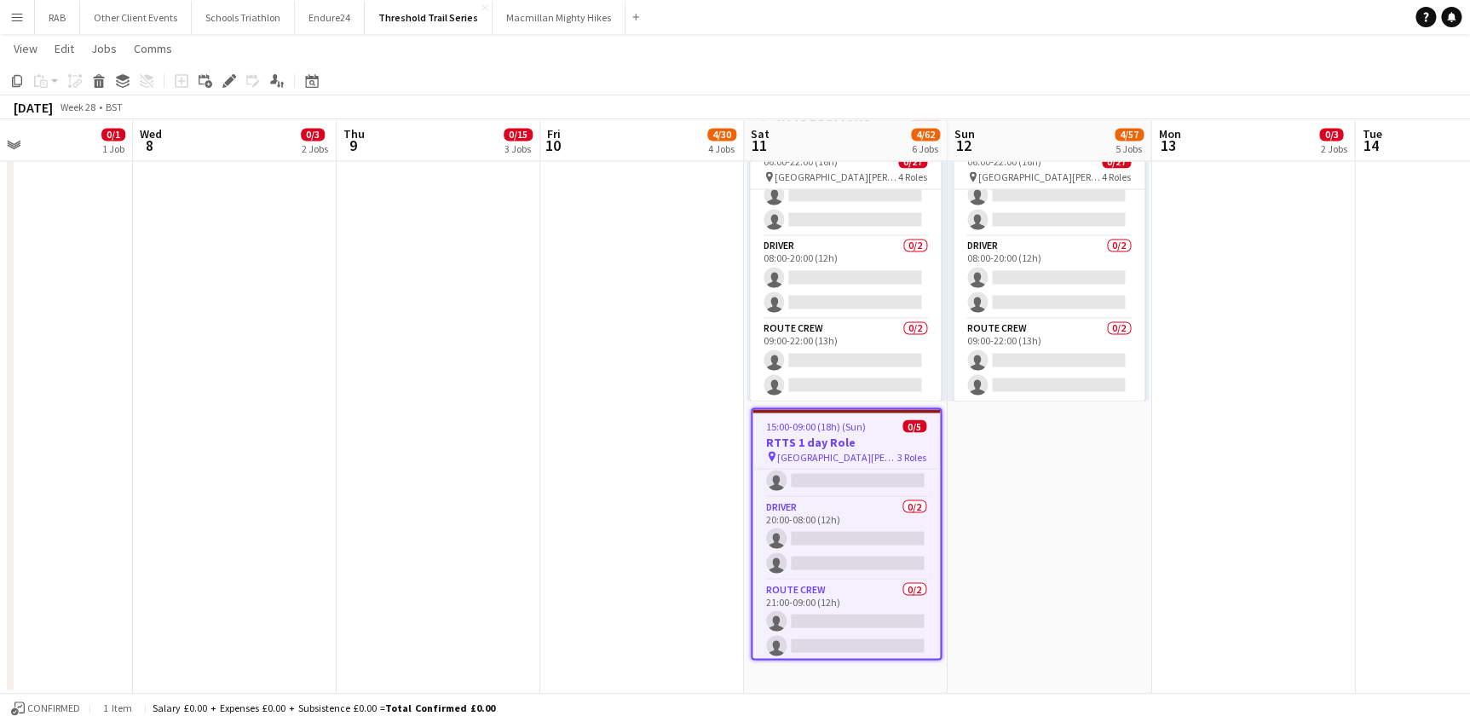
click at [20, 17] on app-icon "Menu" at bounding box center [17, 17] width 14 height 14
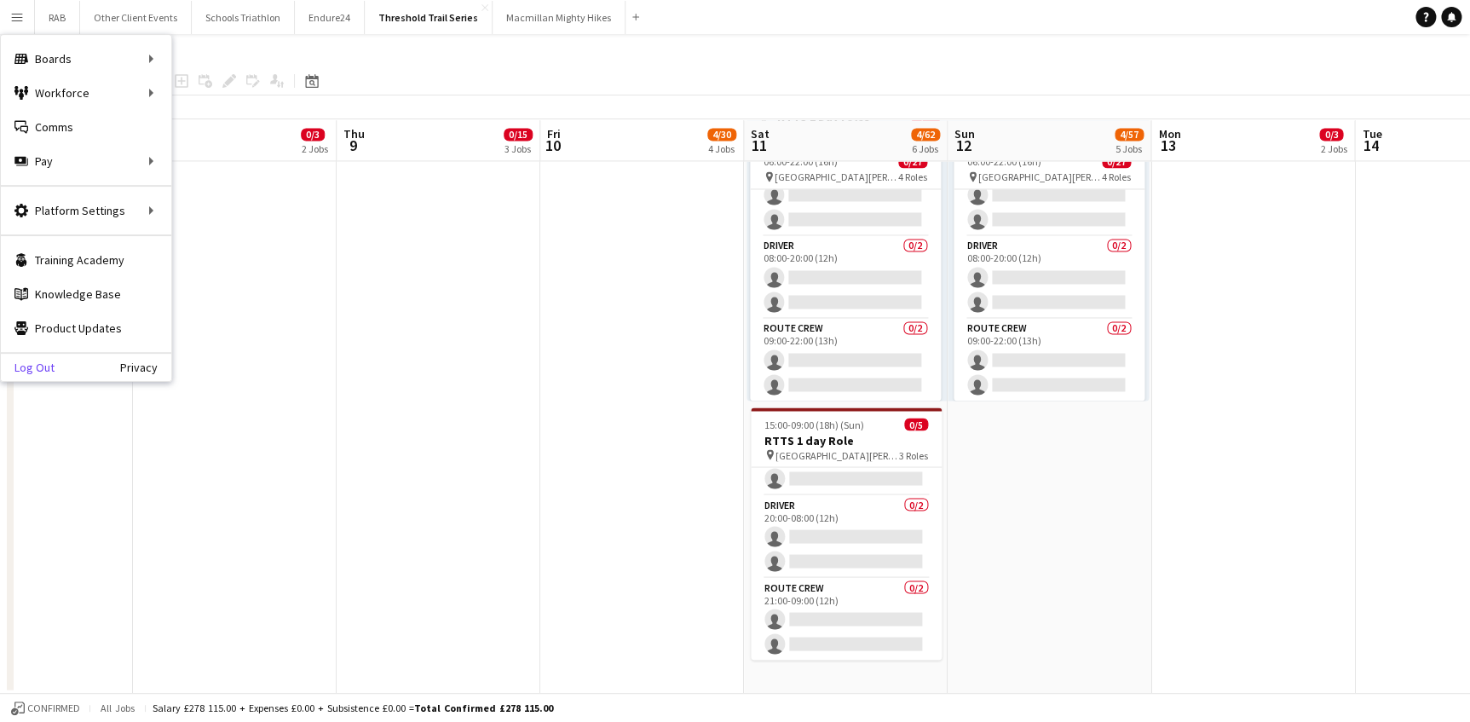
click at [44, 369] on link "Log Out" at bounding box center [28, 367] width 54 height 14
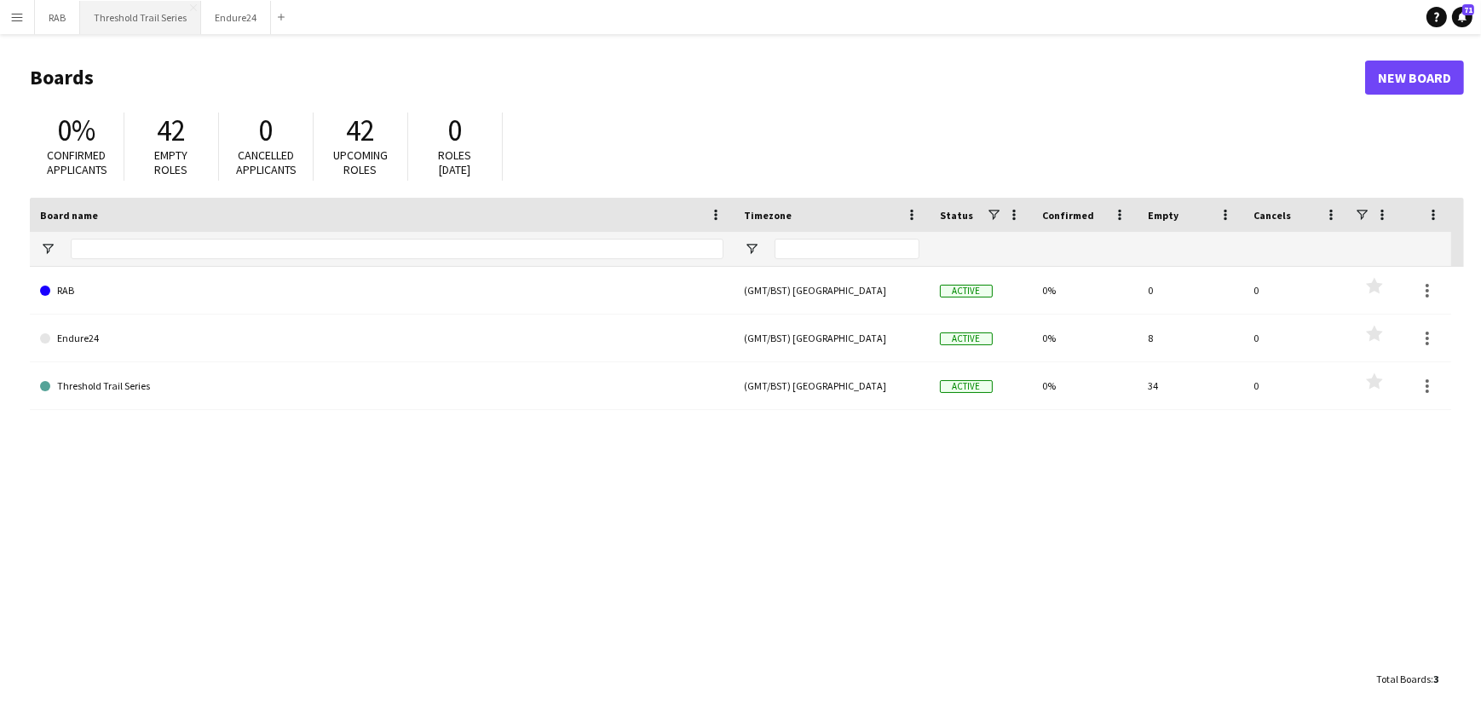
click at [120, 18] on button "Threshold Trail Series Close" at bounding box center [140, 17] width 121 height 33
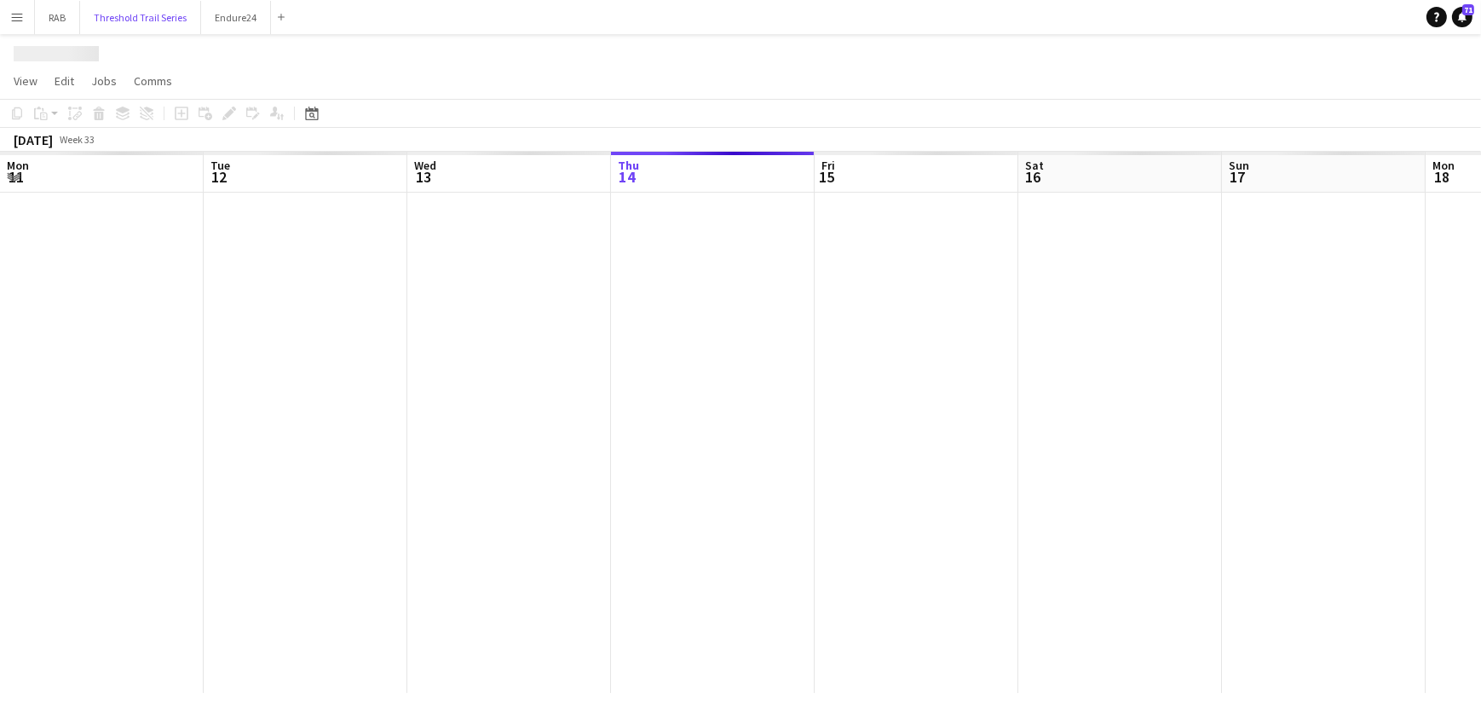
scroll to position [0, 407]
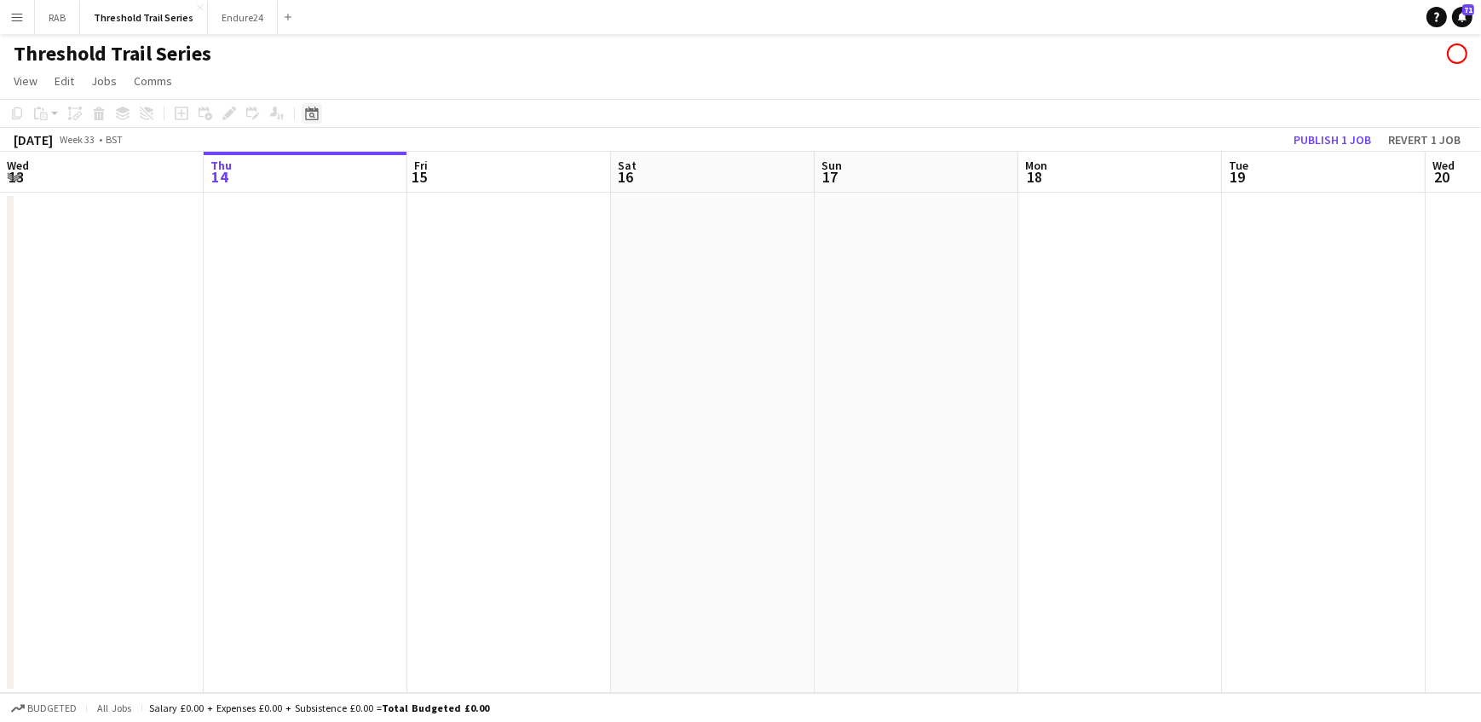
click at [315, 111] on icon at bounding box center [311, 114] width 13 height 14
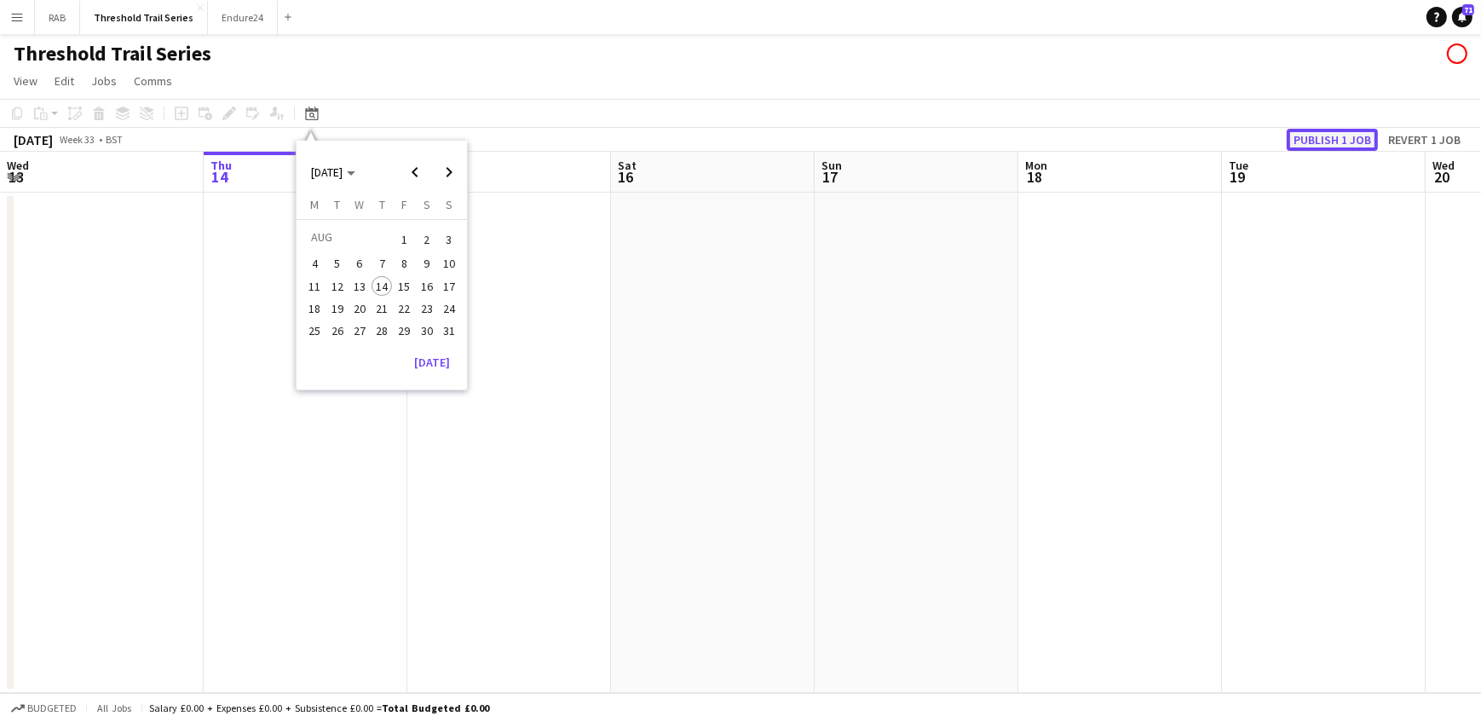
click at [1320, 143] on button "Publish 1 job" at bounding box center [1332, 140] width 91 height 22
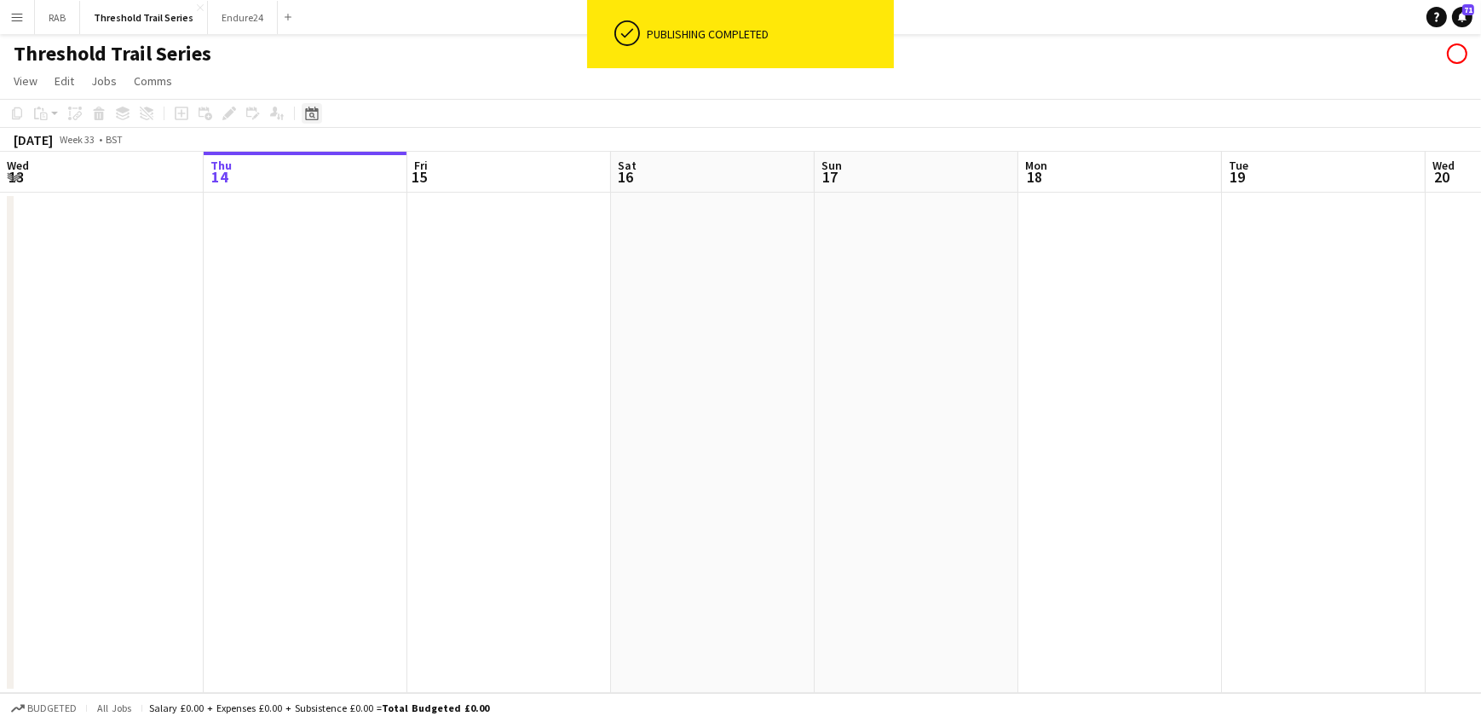
click at [314, 108] on icon at bounding box center [311, 114] width 13 height 14
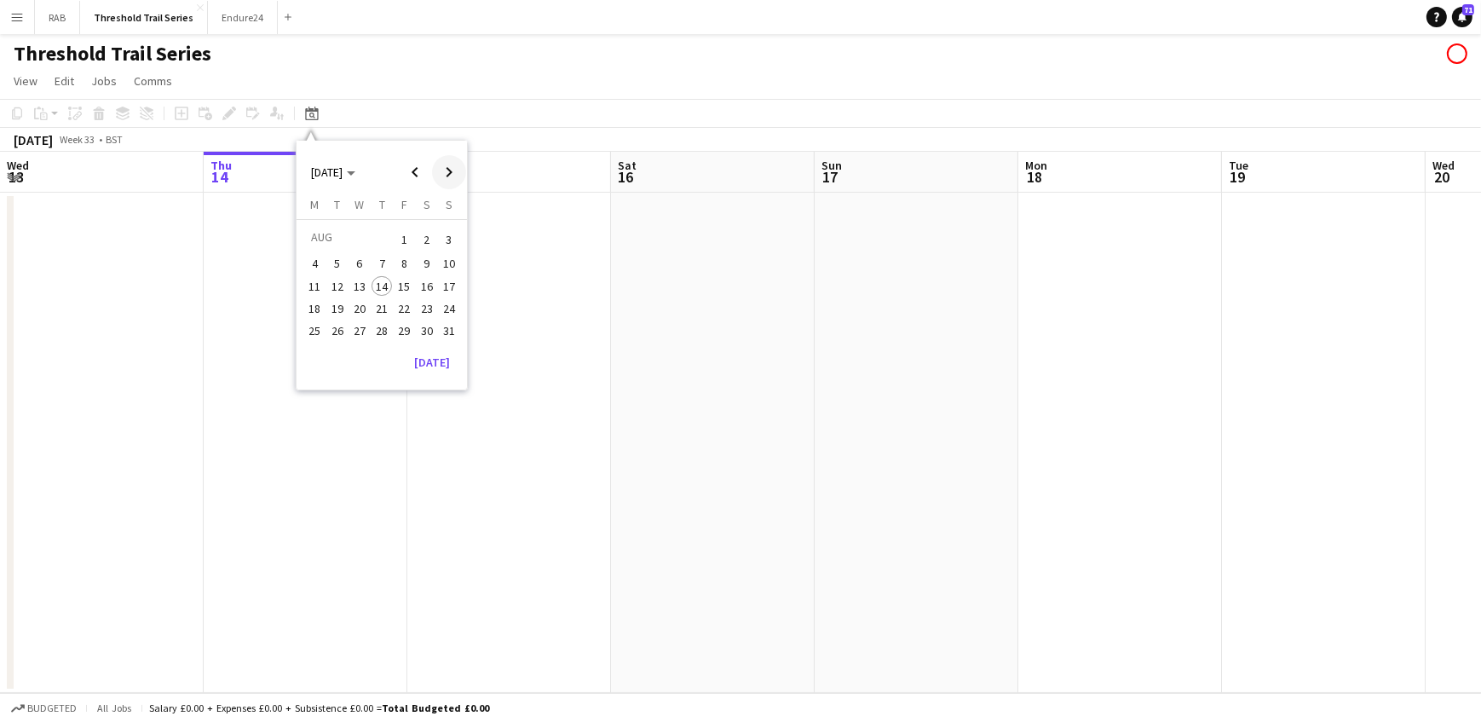
click at [443, 170] on span "Next month" at bounding box center [449, 172] width 34 height 34
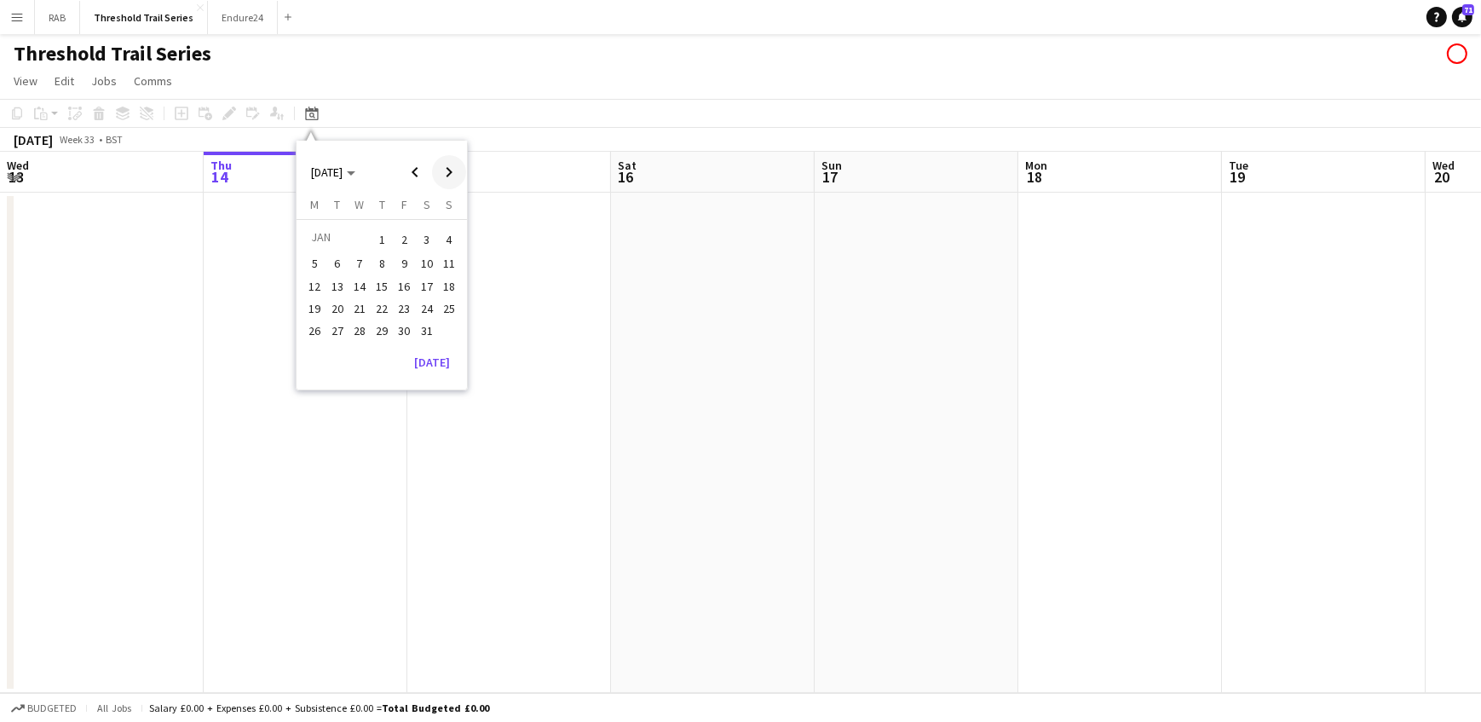
click at [443, 170] on span "Next month" at bounding box center [449, 172] width 34 height 34
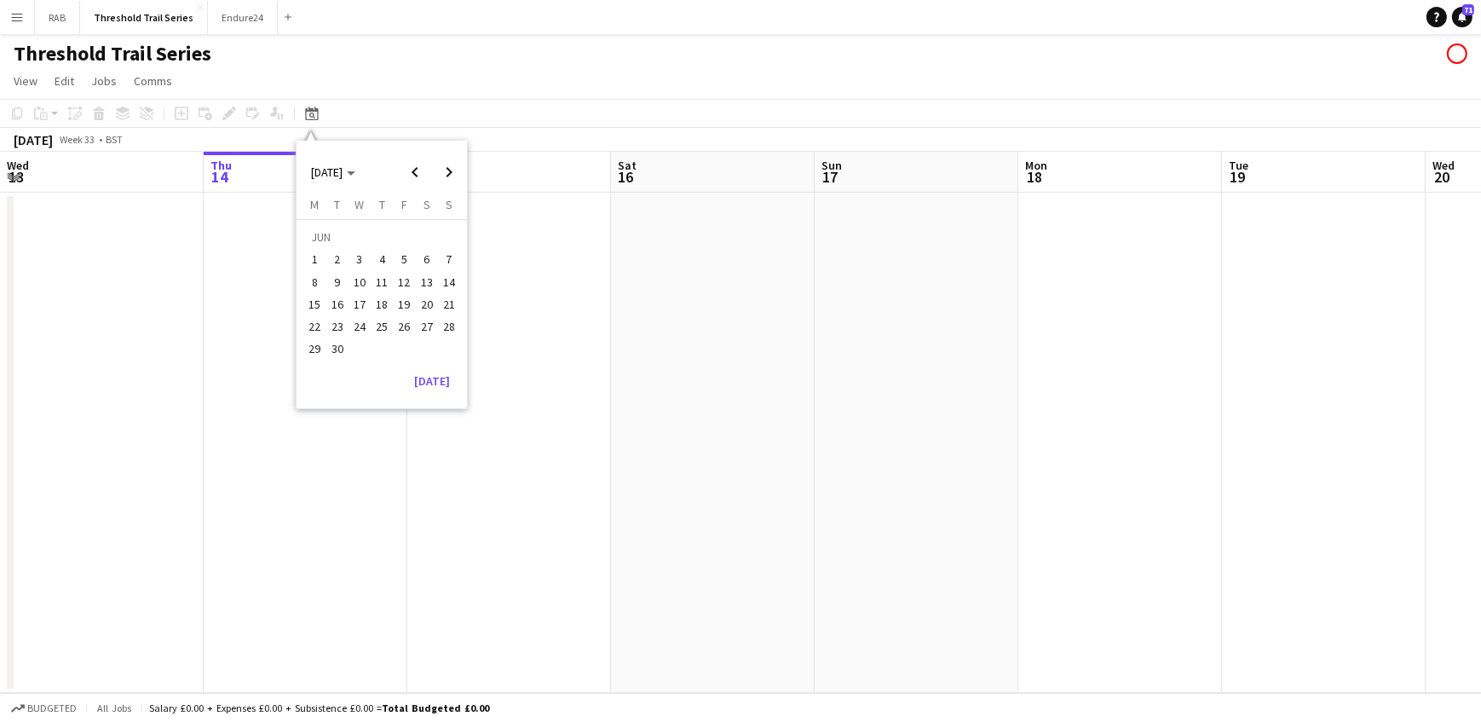
click at [445, 298] on span "21" at bounding box center [449, 304] width 20 height 20
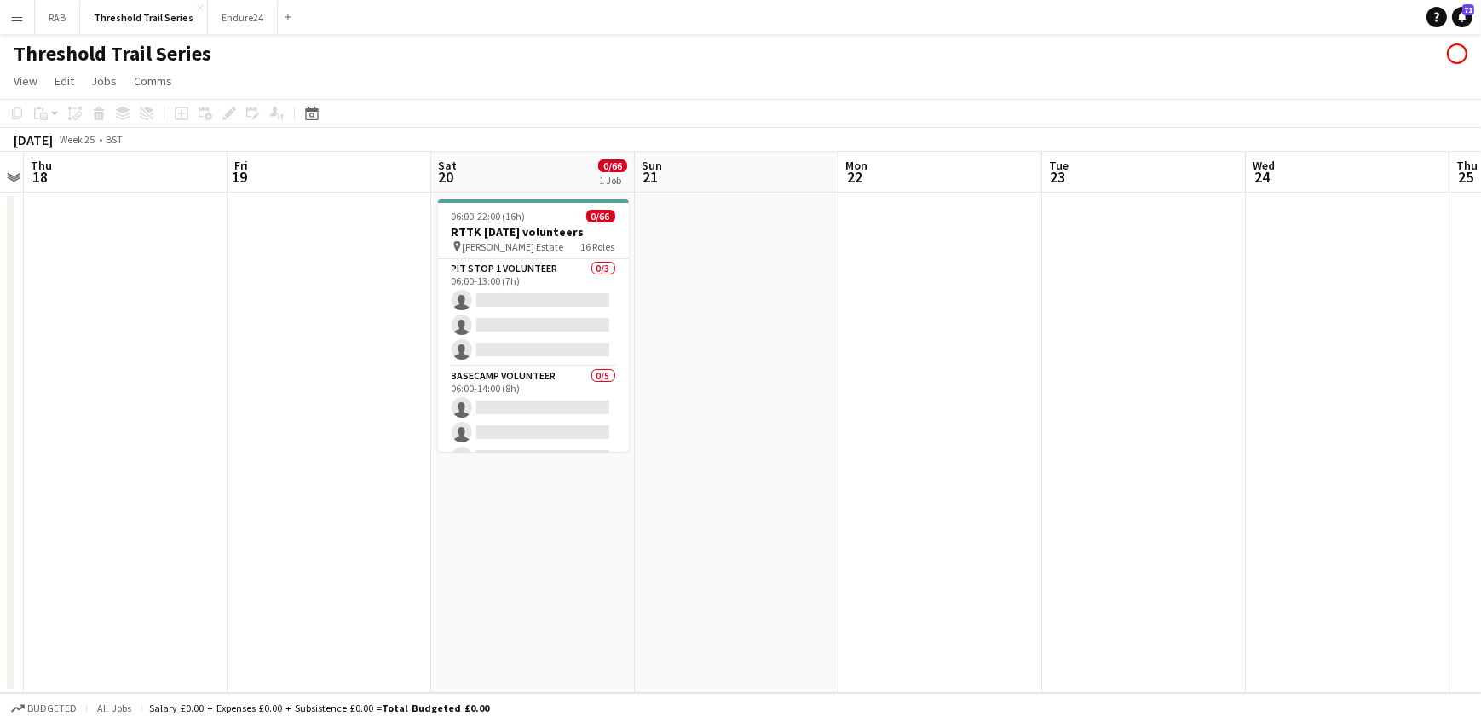
scroll to position [0, 348]
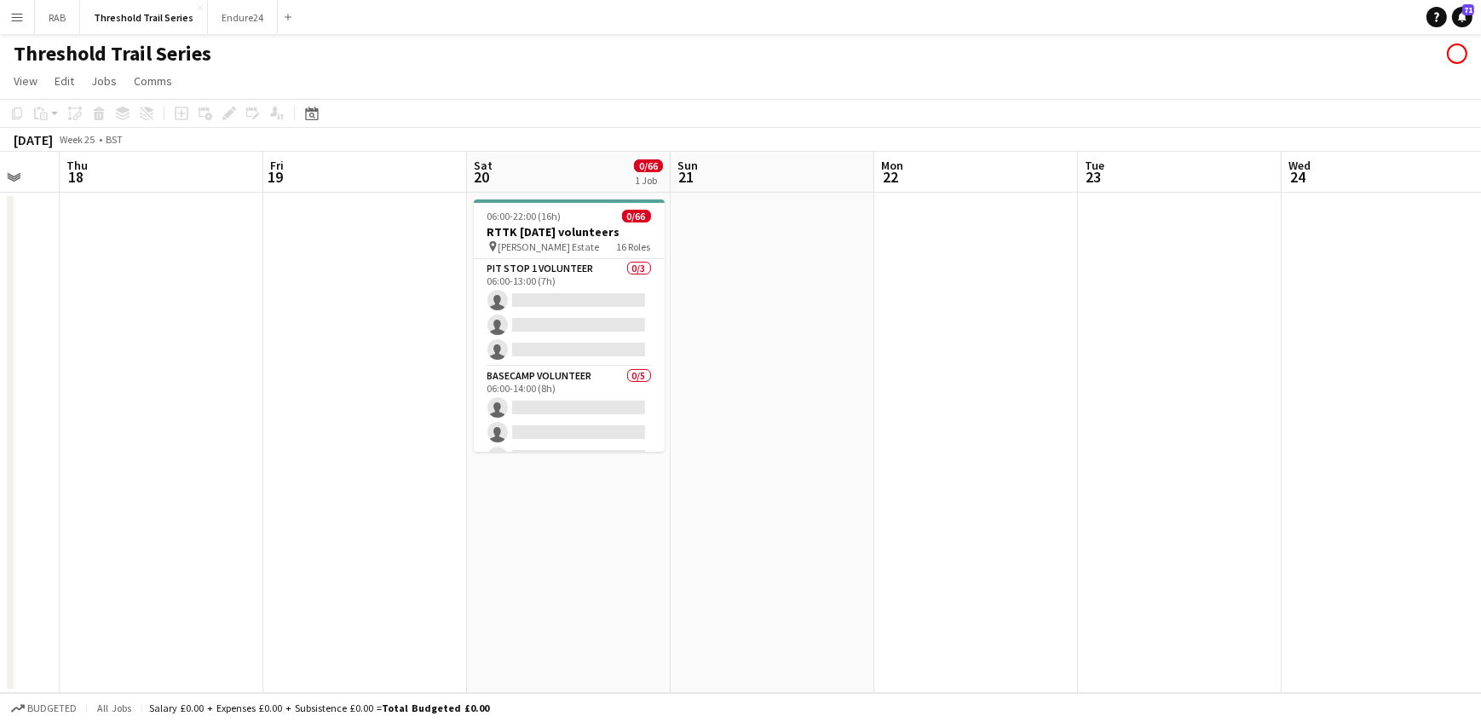
drag, startPoint x: 474, startPoint y: 174, endPoint x: 712, endPoint y: 177, distance: 238.6
click at [712, 177] on app-calendar-viewport "Tue 16 Wed 17 Thu 18 Fri 19 Sat 20 0/66 1 Job Sun 21 Mon 22 Tue 23 Wed 24 Thu 2…" at bounding box center [740, 422] width 1481 height 541
click at [537, 165] on app-board-header-date "Sat 20 0/66 1 Job" at bounding box center [569, 172] width 204 height 41
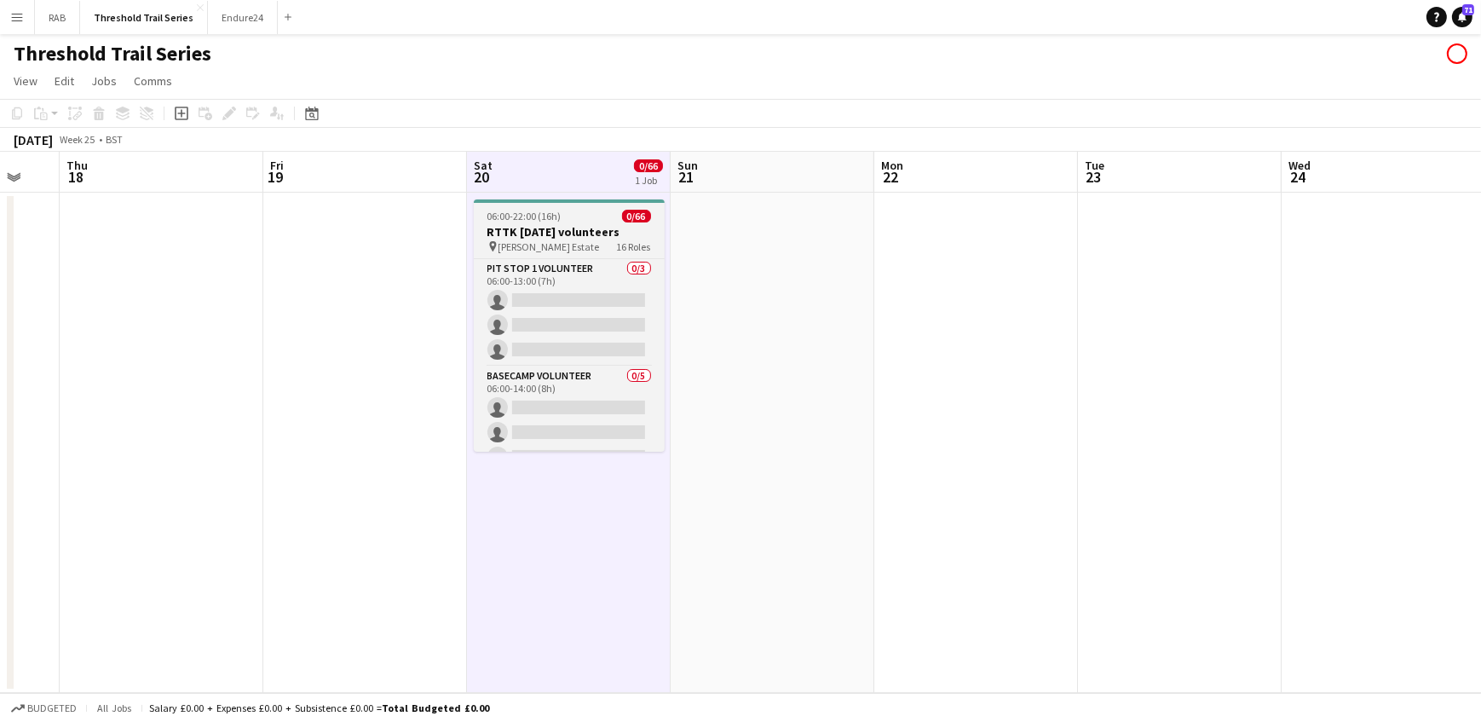
click at [546, 212] on span "06:00-22:00 (16h)" at bounding box center [524, 216] width 74 height 13
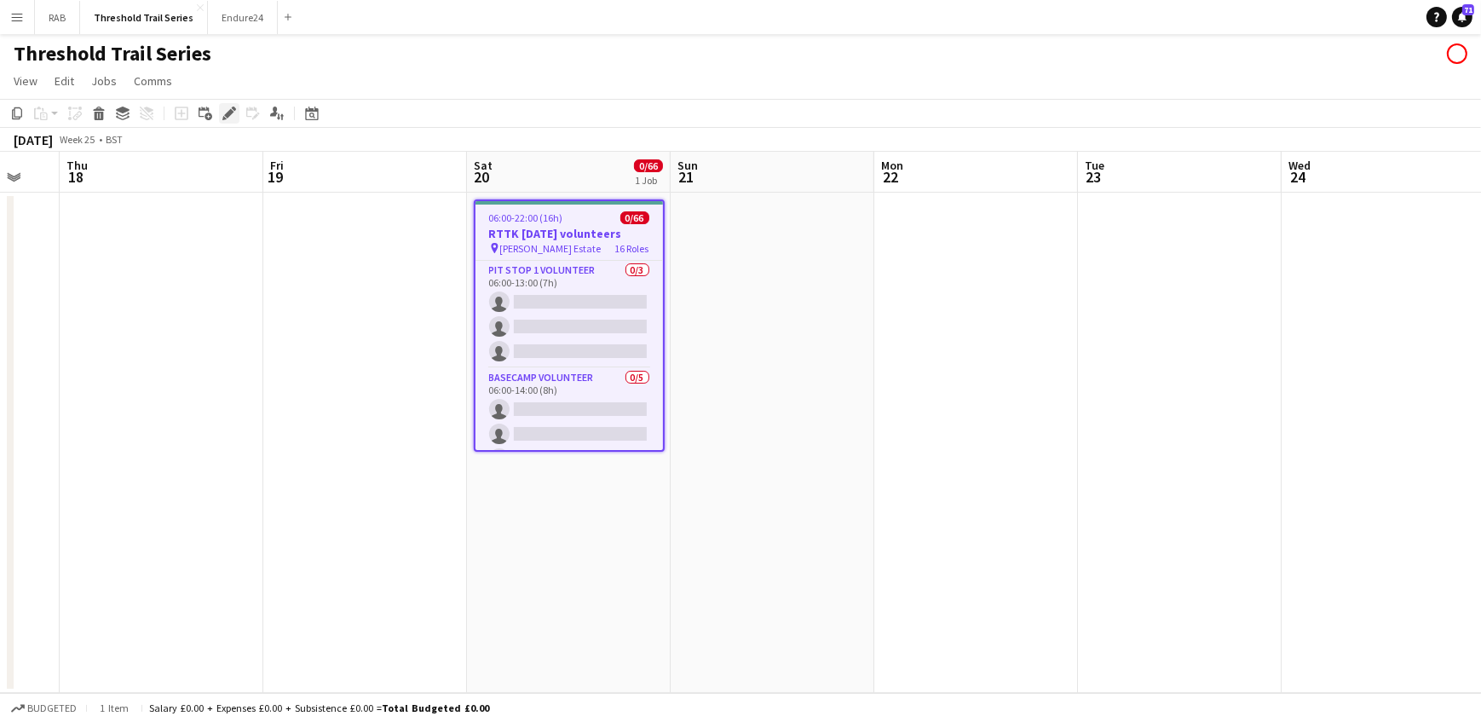
click at [230, 112] on icon at bounding box center [228, 113] width 9 height 9
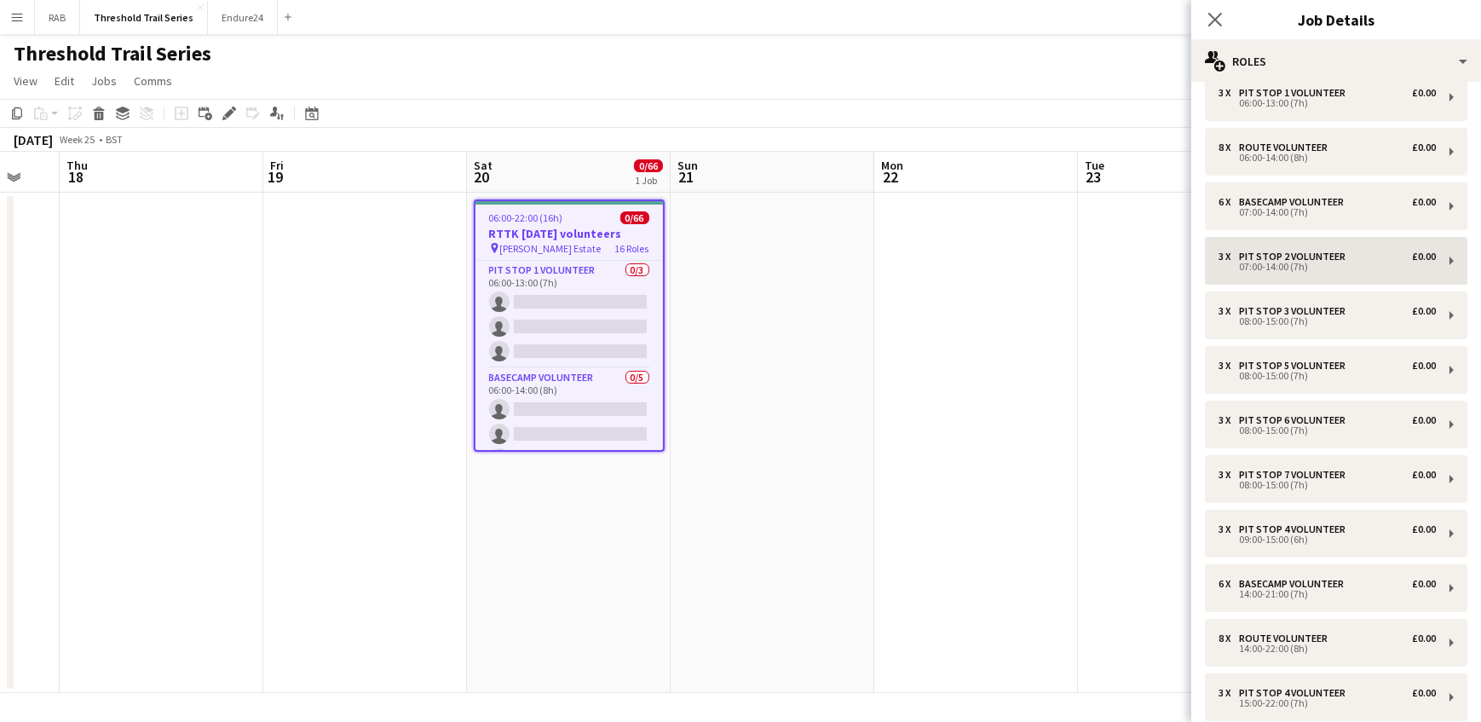
scroll to position [0, 0]
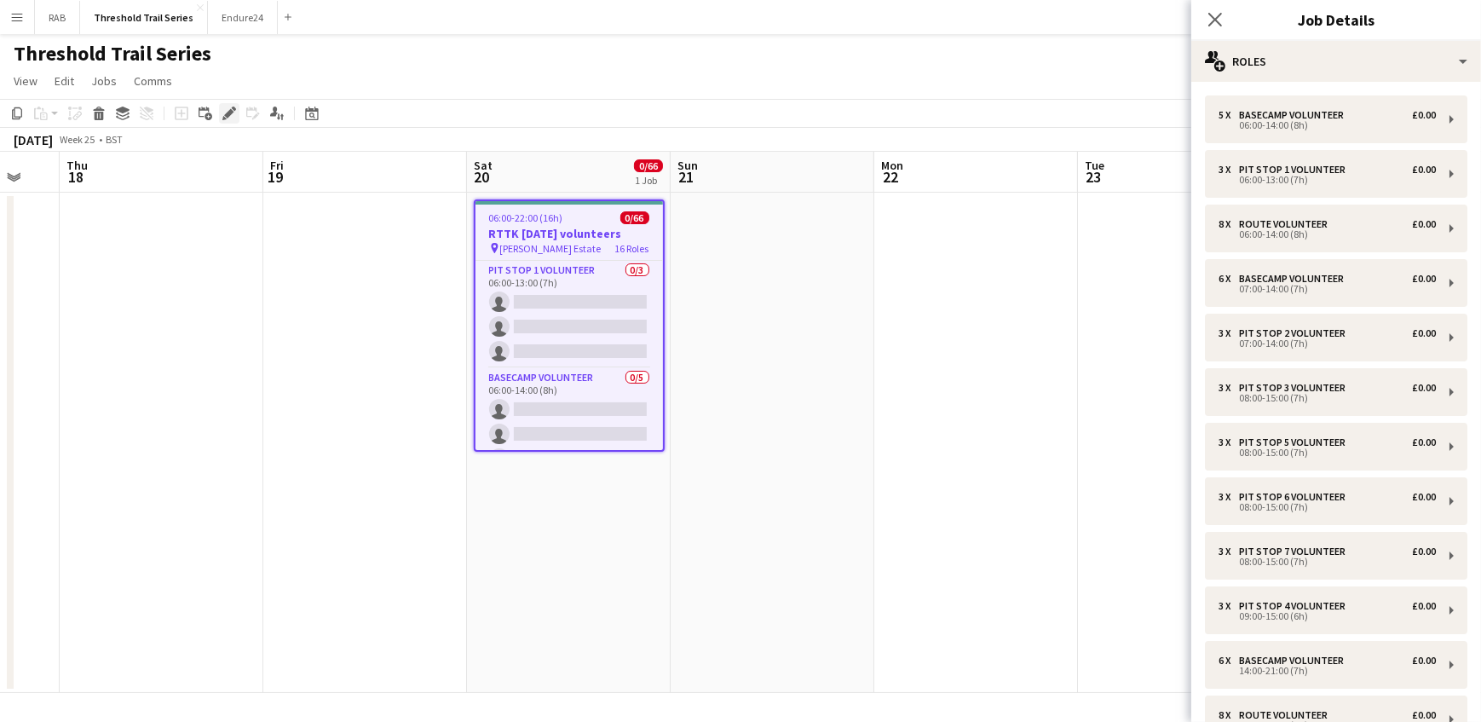
click at [227, 115] on icon at bounding box center [228, 113] width 9 height 9
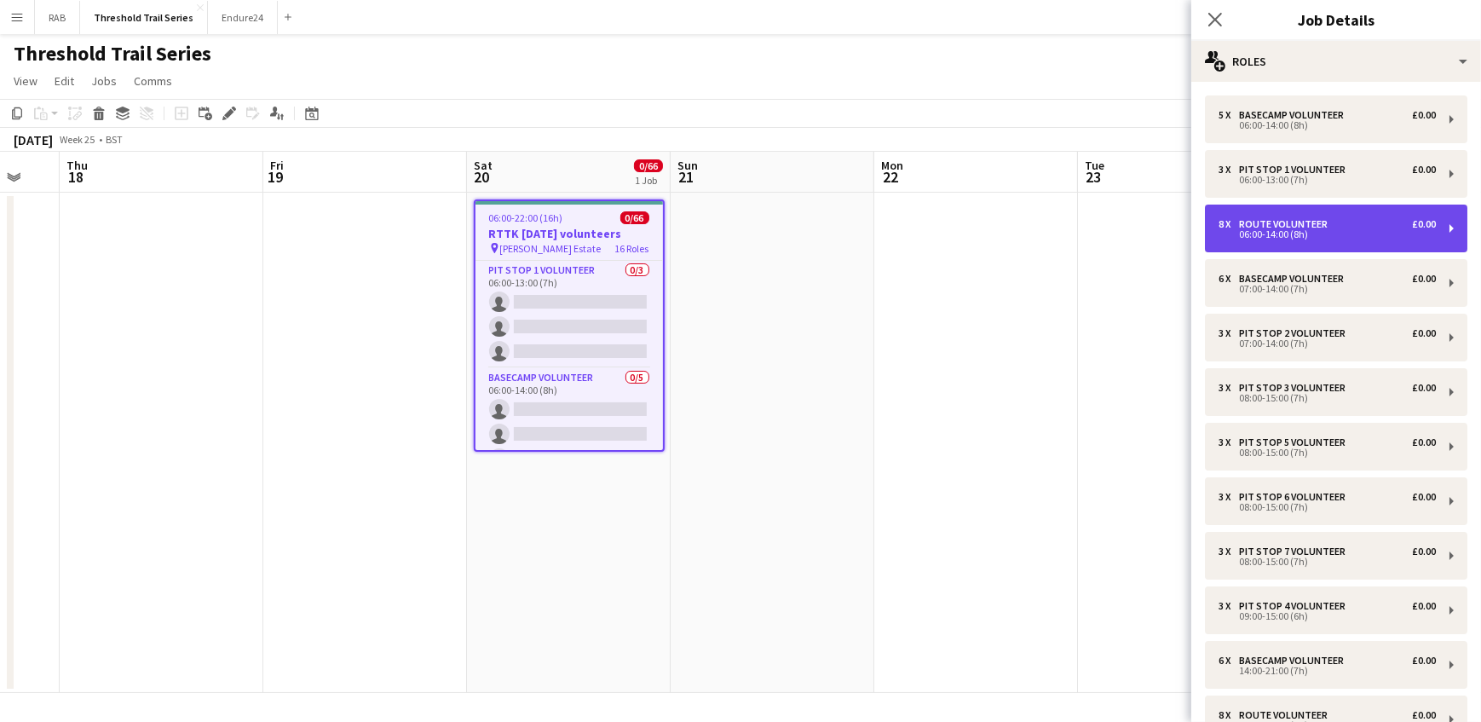
click at [1255, 221] on div "Route Volunteer" at bounding box center [1286, 224] width 95 height 12
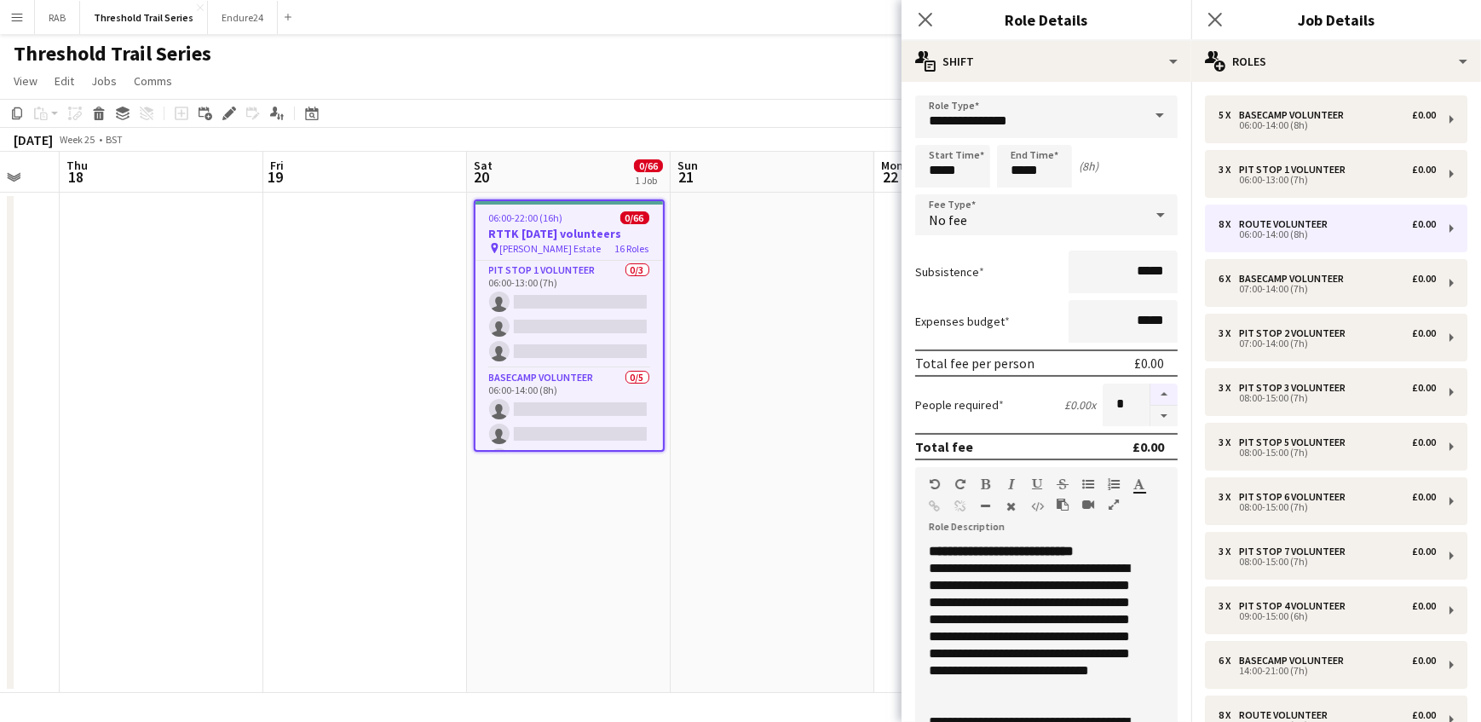
click at [1151, 397] on button "button" at bounding box center [1163, 394] width 27 height 22
click at [1150, 391] on button "button" at bounding box center [1163, 394] width 27 height 22
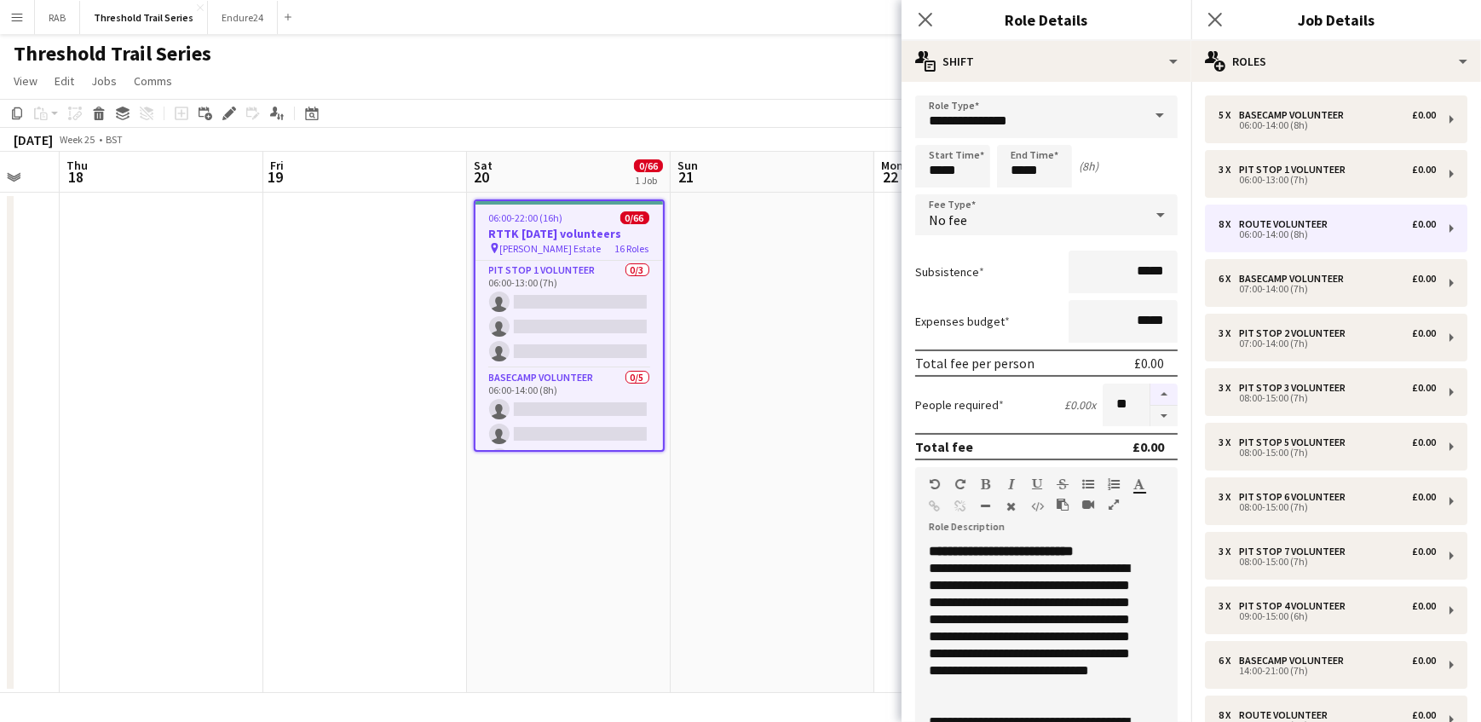
click at [1150, 391] on button "button" at bounding box center [1163, 394] width 27 height 22
type input "**"
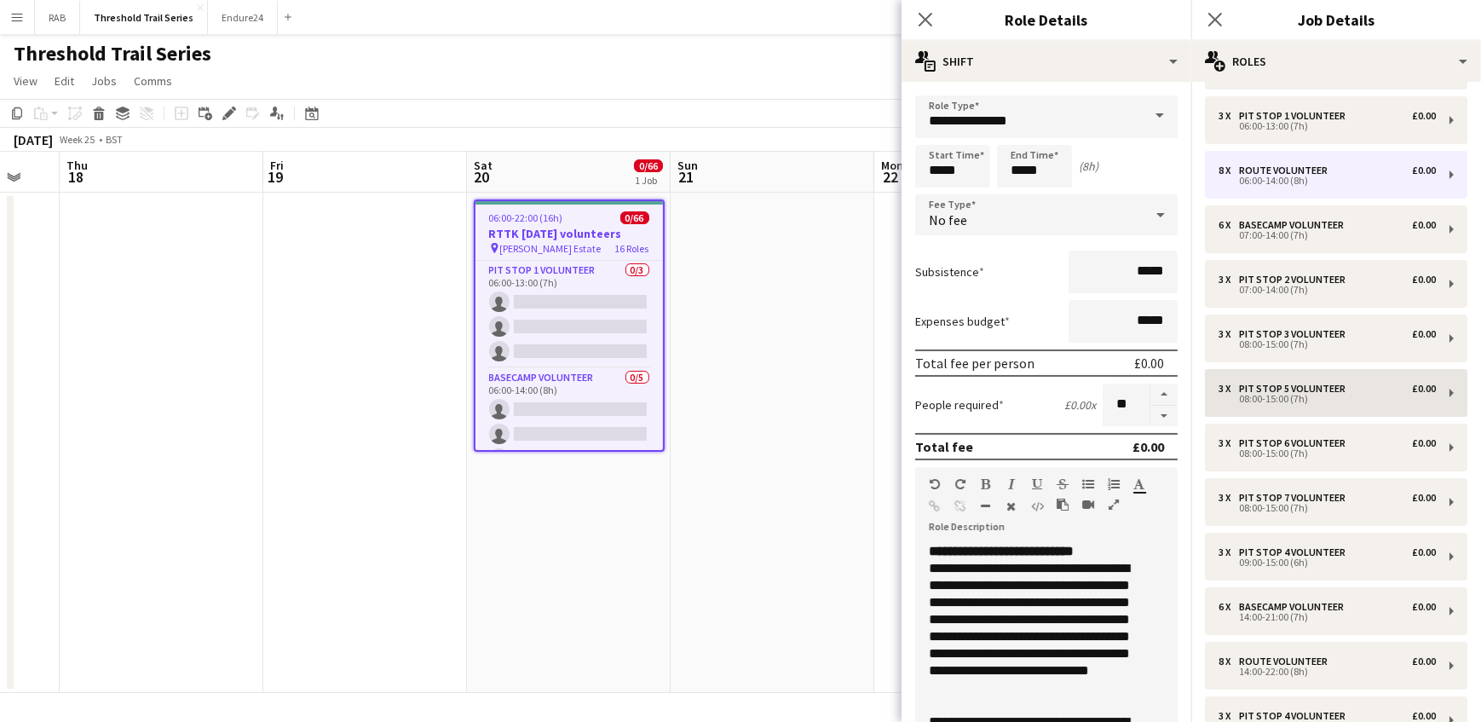
scroll to position [77, 0]
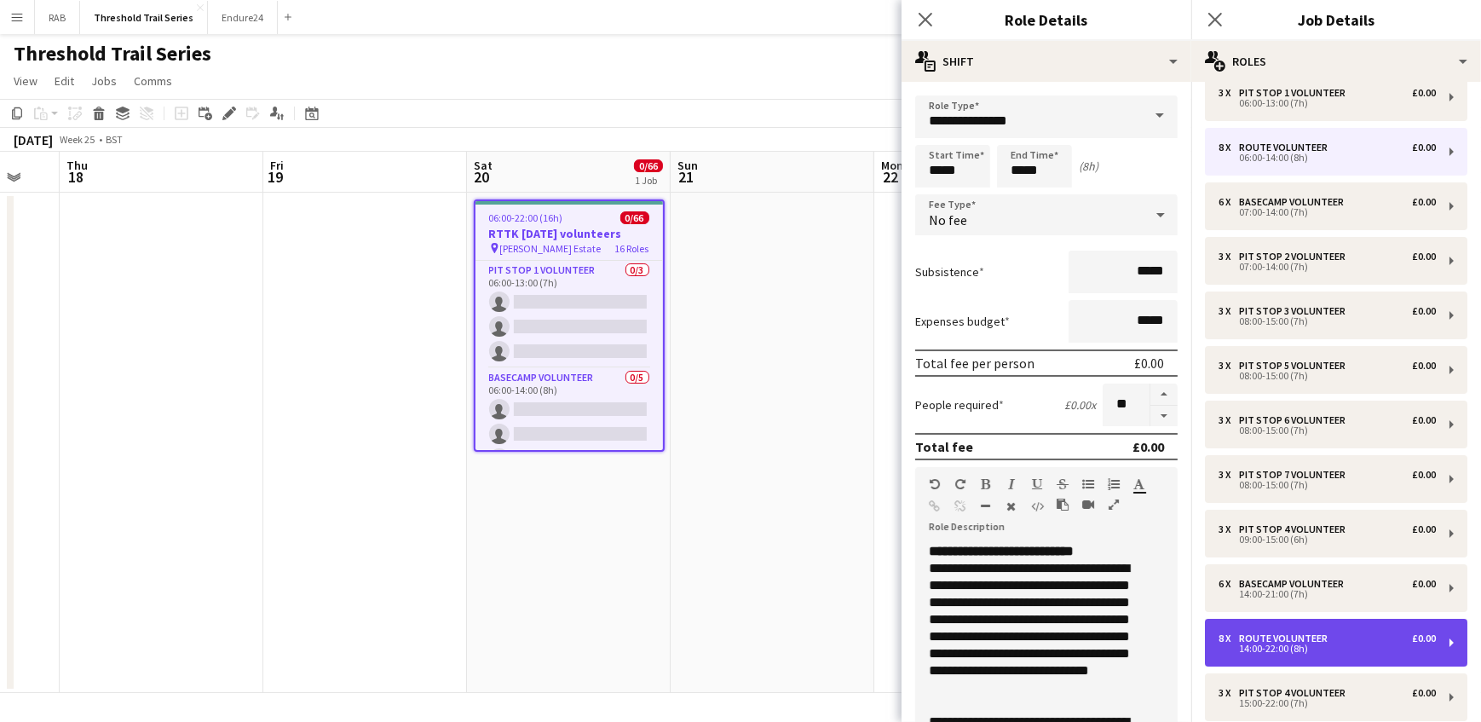
click at [1271, 639] on div "Route Volunteer" at bounding box center [1286, 638] width 95 height 12
type input "*****"
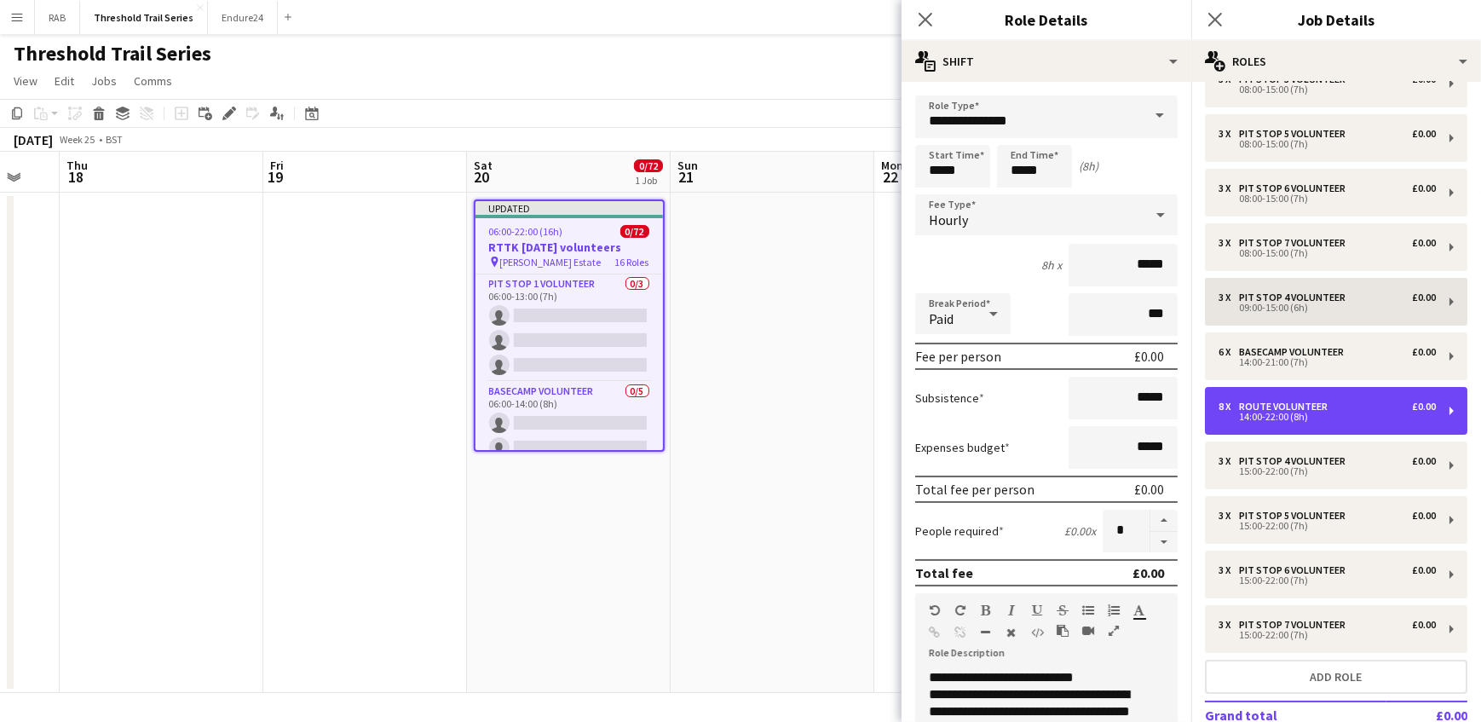
scroll to position [309, 0]
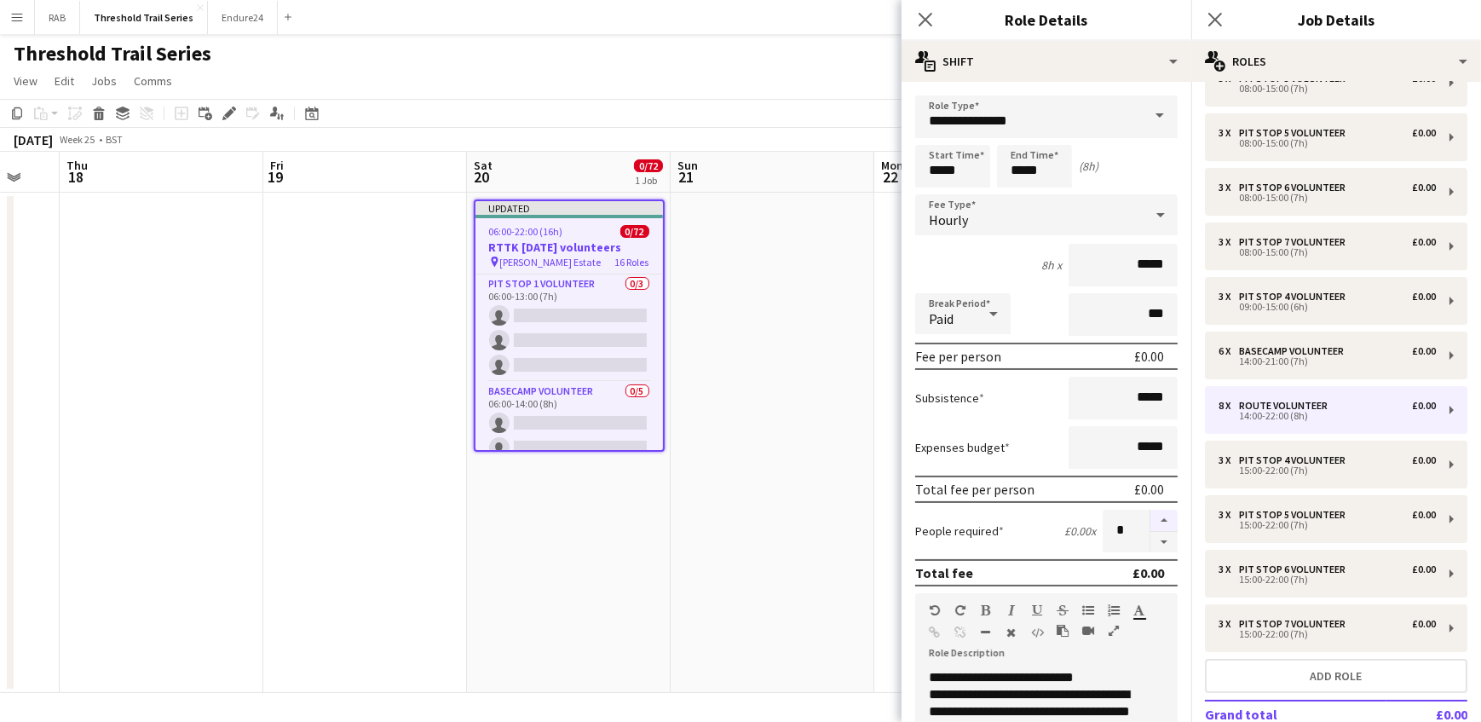
click at [1153, 516] on button "button" at bounding box center [1163, 521] width 27 height 22
click at [1152, 516] on button "button" at bounding box center [1163, 521] width 27 height 22
type input "**"
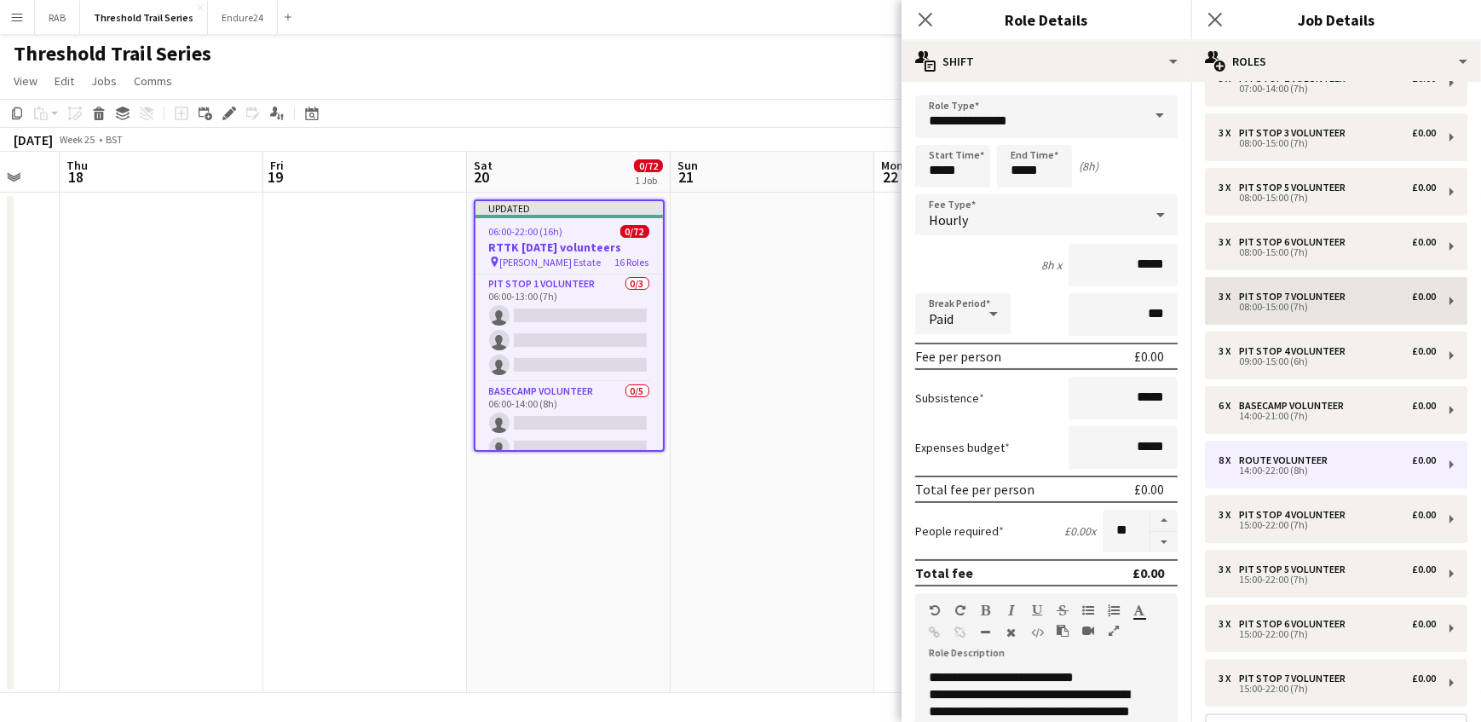
scroll to position [232, 0]
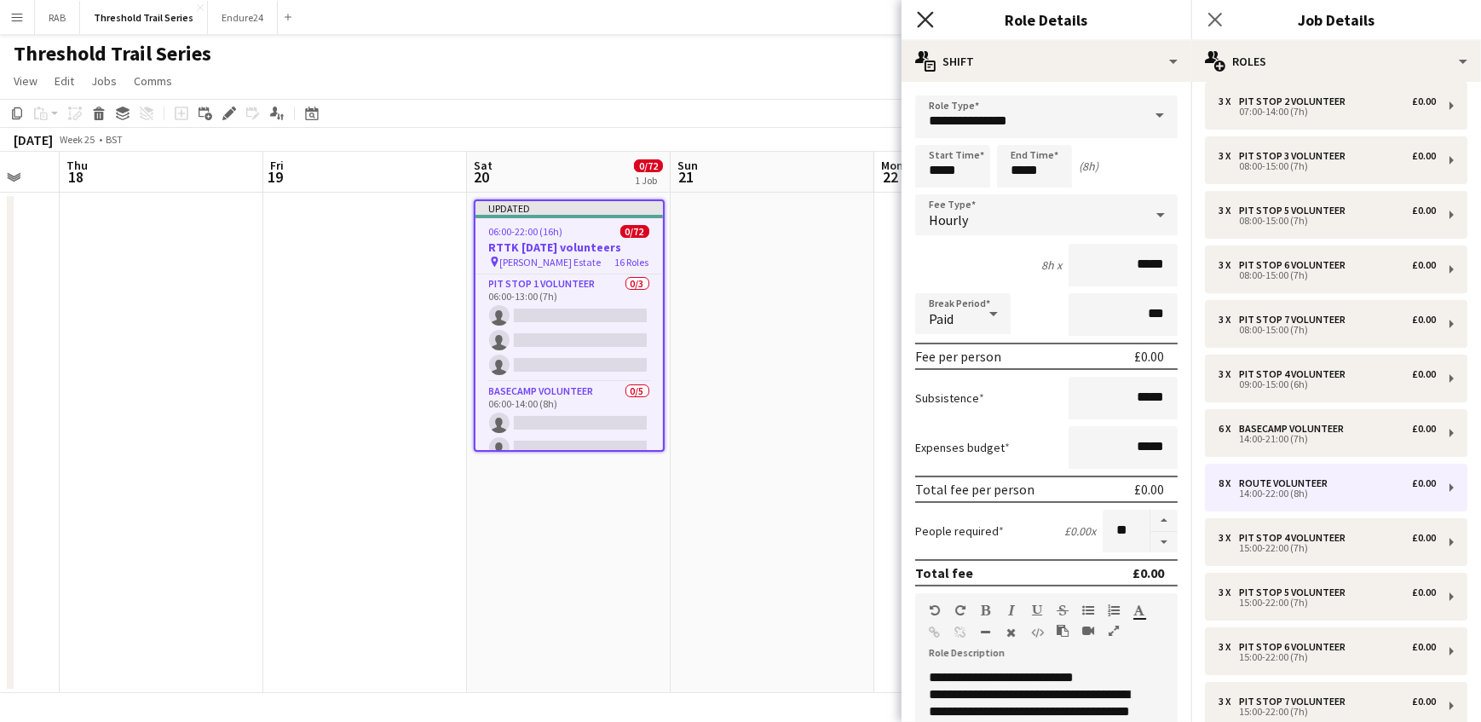
click at [922, 14] on icon "Close pop-in" at bounding box center [925, 19] width 16 height 16
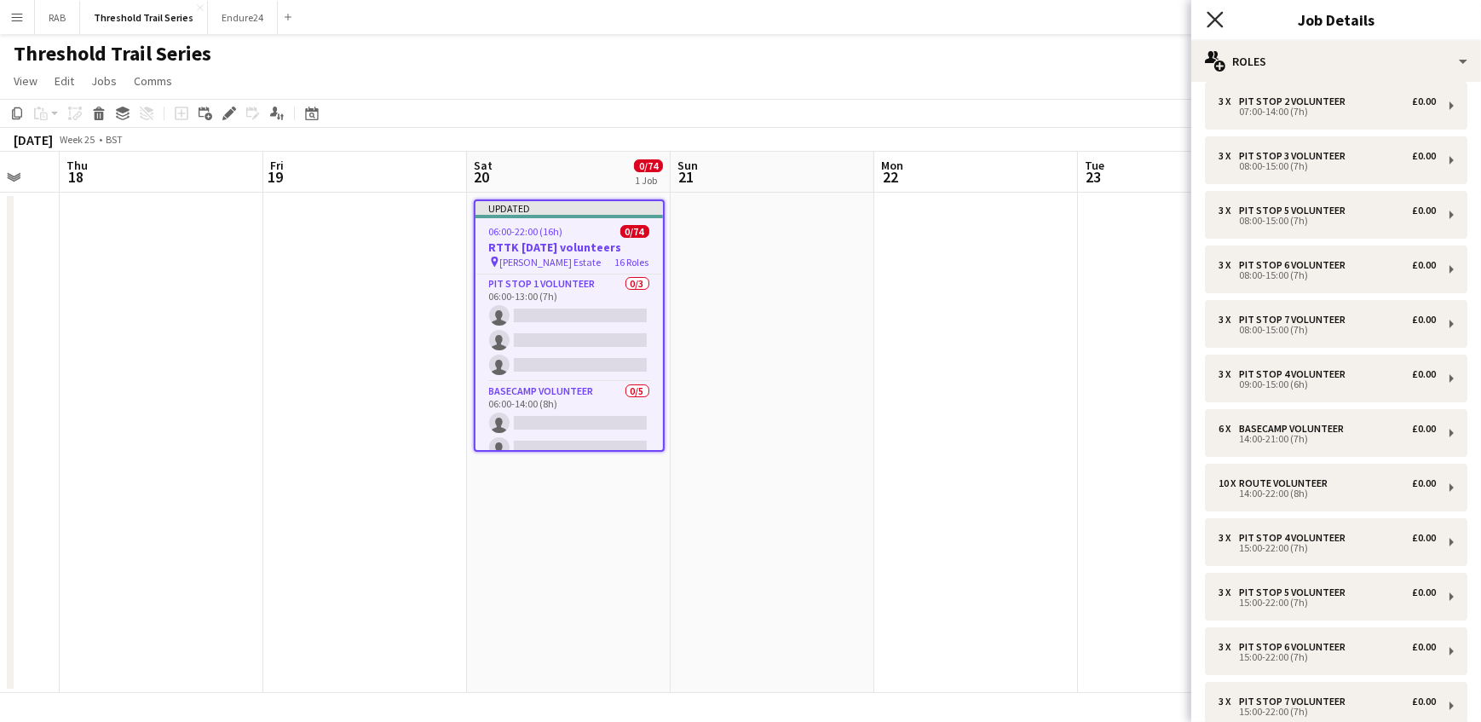
click at [1218, 11] on icon "Close pop-in" at bounding box center [1215, 19] width 16 height 16
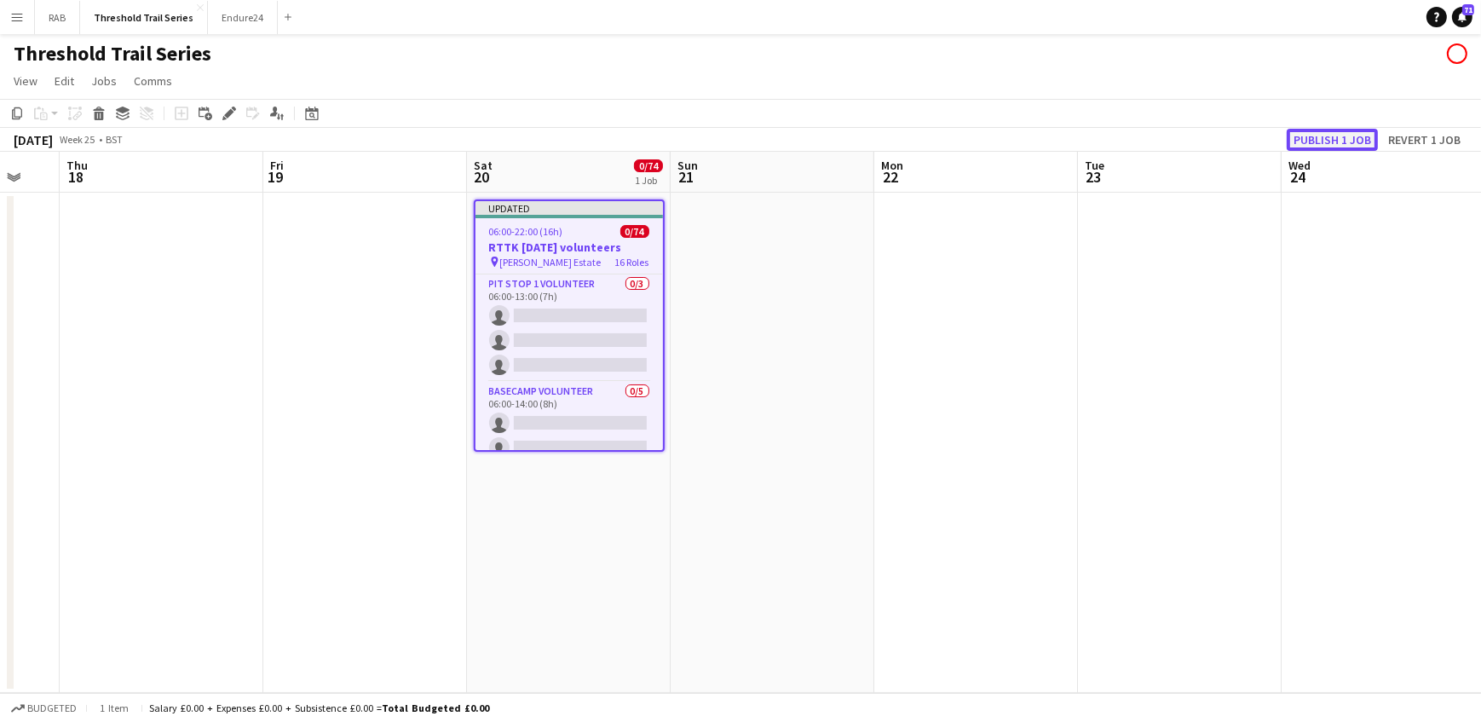
click at [1319, 140] on button "Publish 1 job" at bounding box center [1332, 140] width 91 height 22
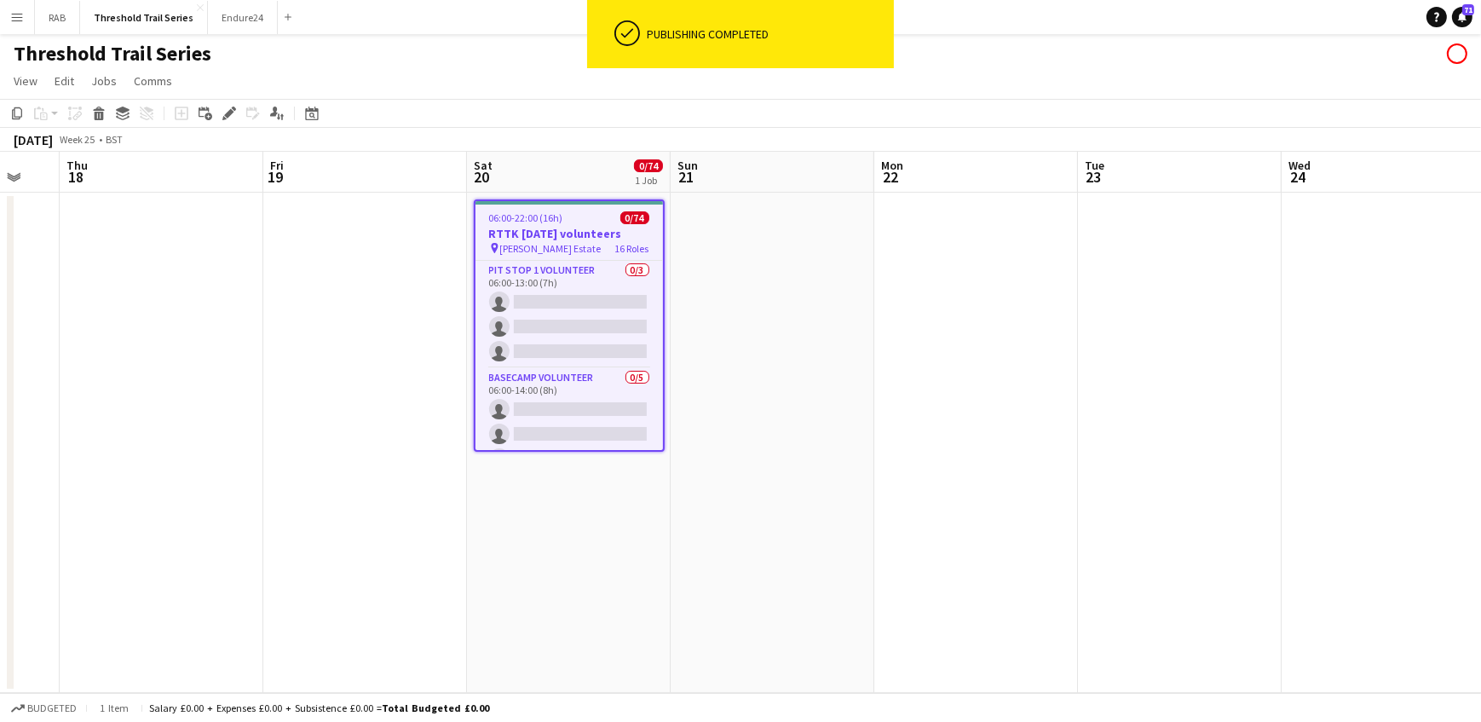
click at [545, 232] on h3 "RTTK [DATE] volunteers" at bounding box center [568, 233] width 187 height 15
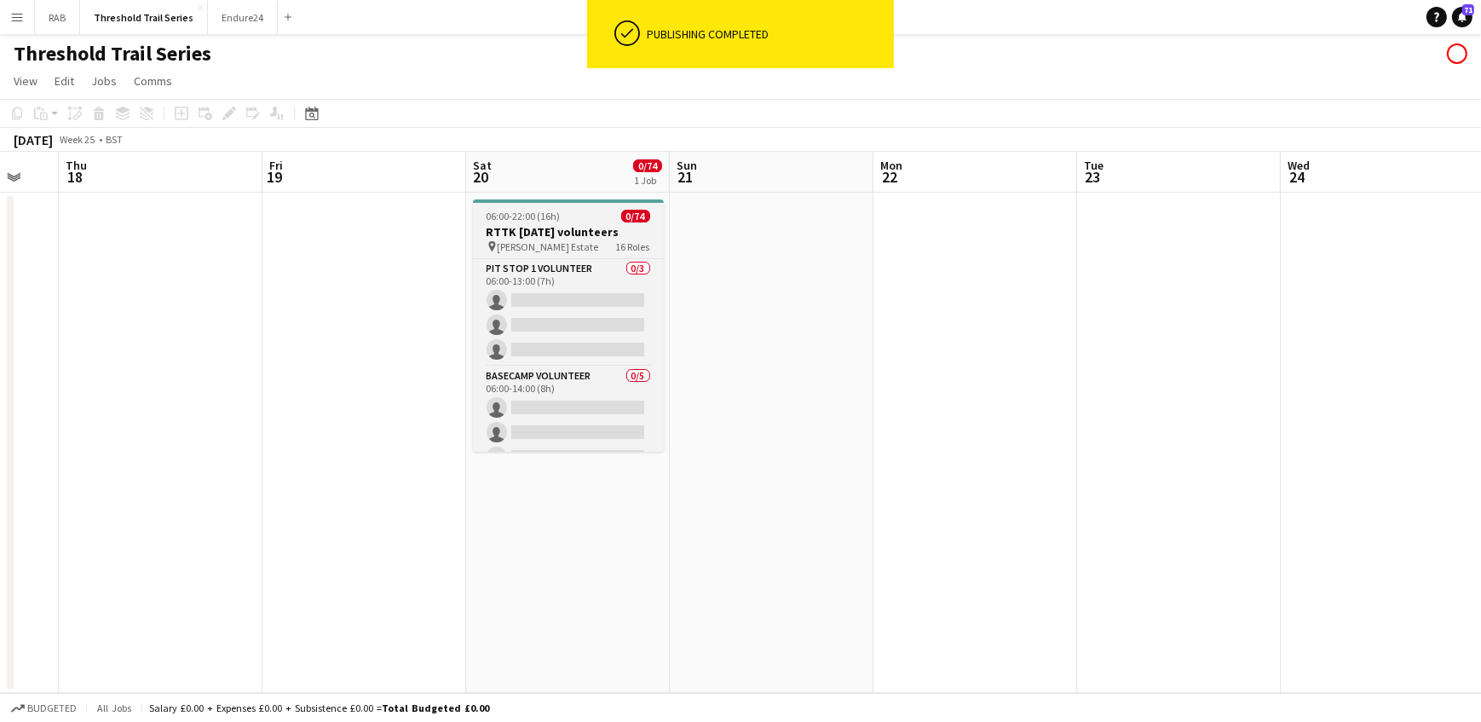
click at [533, 231] on h3 "RTTK [DATE] volunteers" at bounding box center [568, 231] width 191 height 15
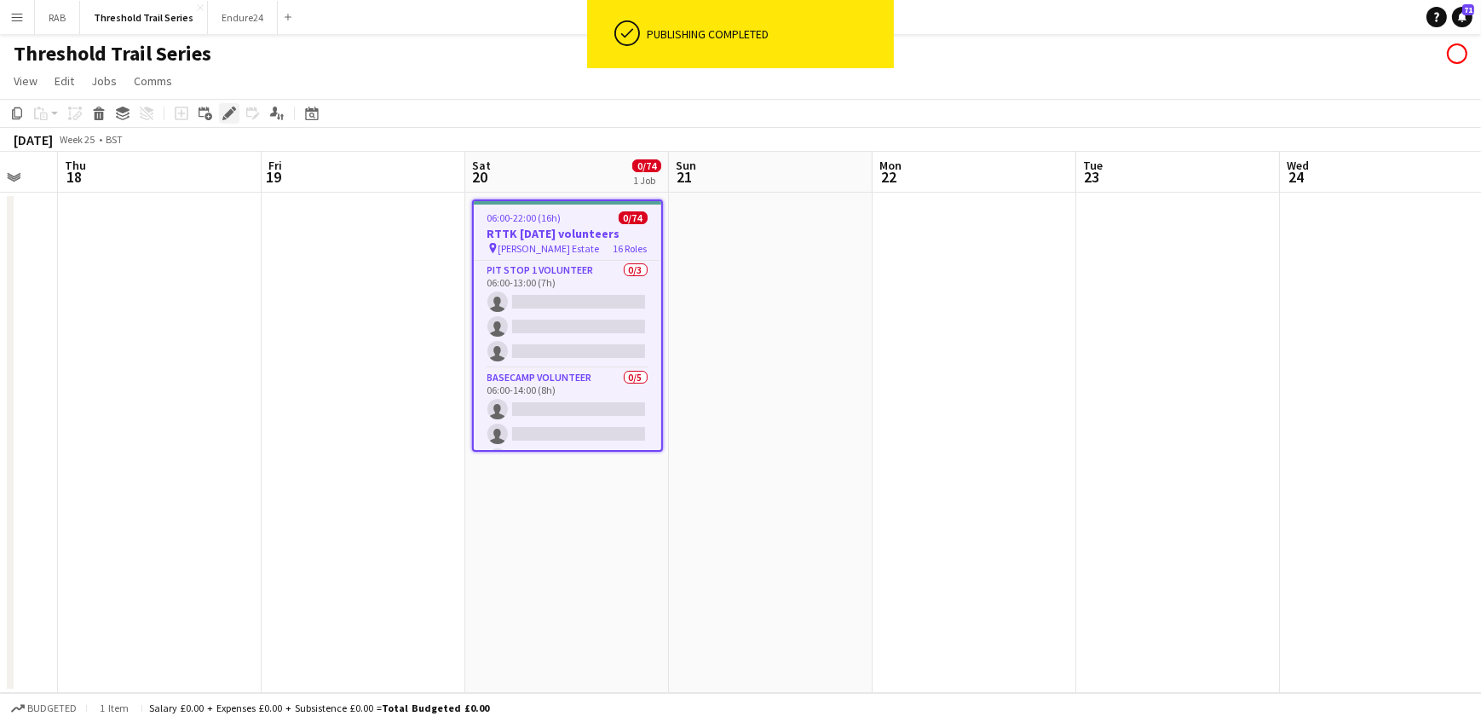
click at [223, 111] on icon "Edit" at bounding box center [229, 114] width 14 height 14
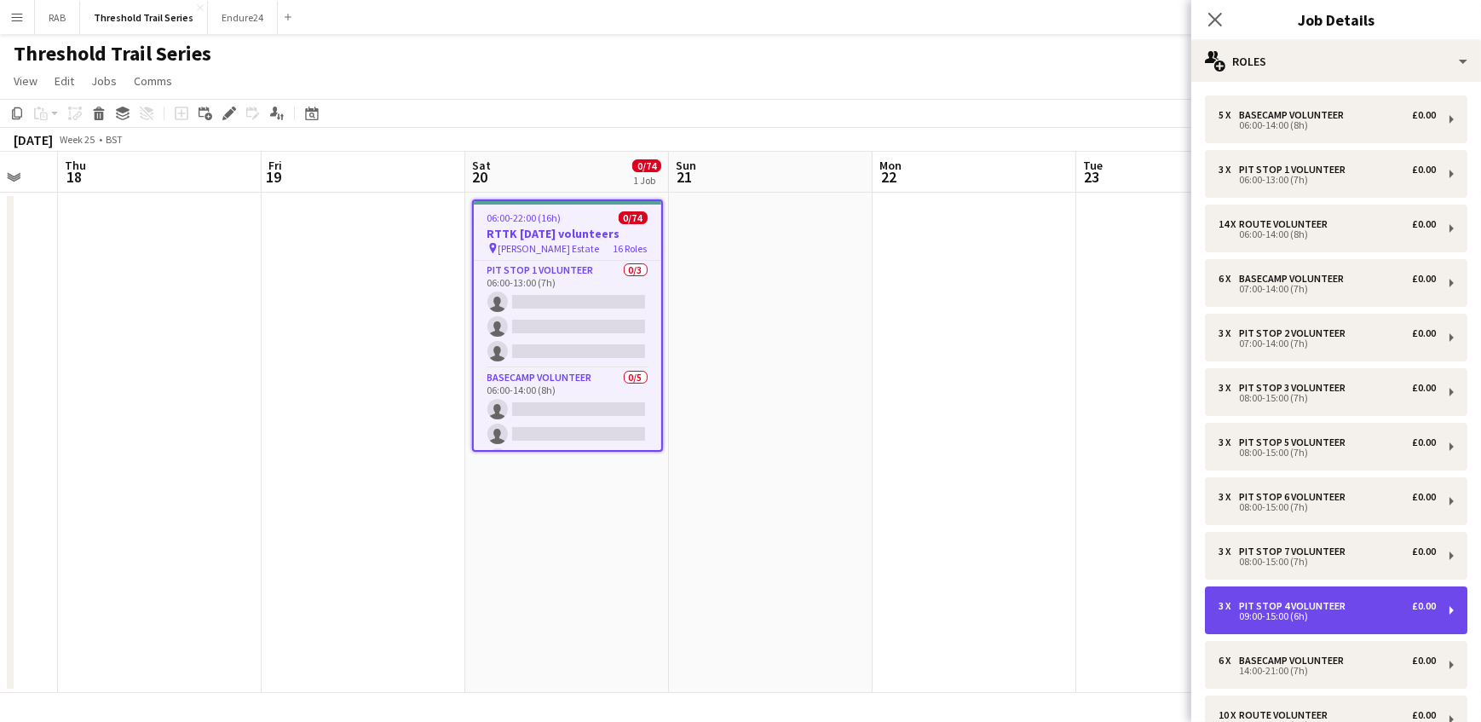
click at [1270, 604] on div "Pit Stop 4 Volunteer" at bounding box center [1295, 606] width 113 height 12
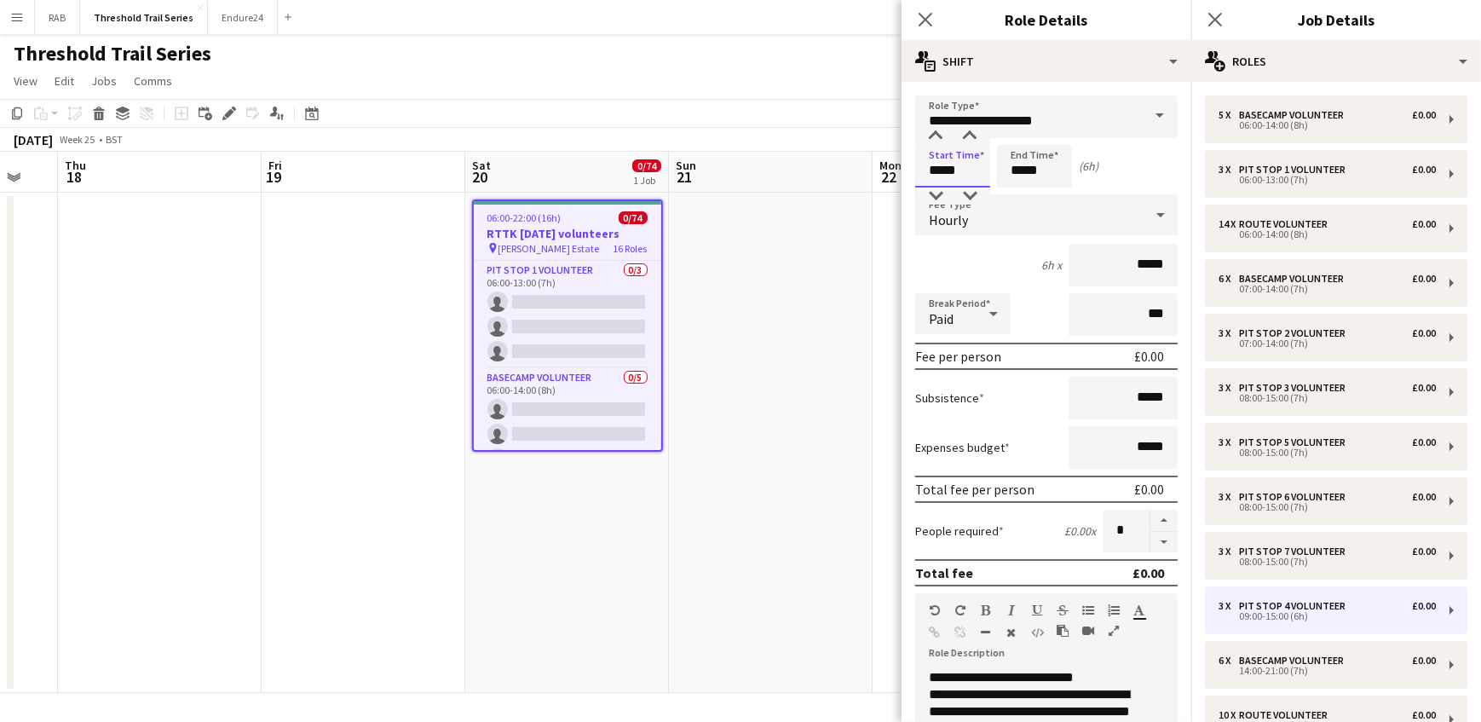
click at [940, 172] on input "*****" at bounding box center [952, 166] width 75 height 43
type input "*****"
click at [1022, 175] on input "*****" at bounding box center [1034, 166] width 75 height 43
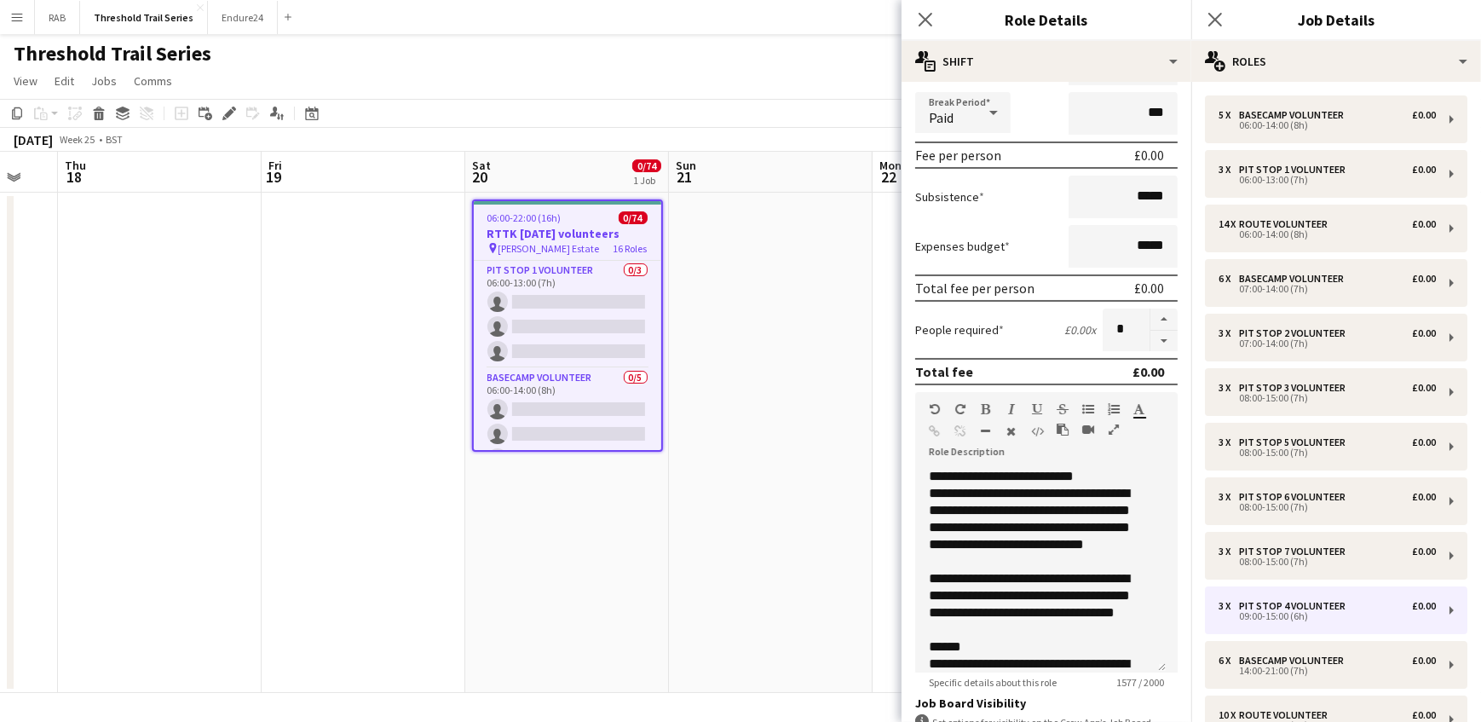
scroll to position [343, 0]
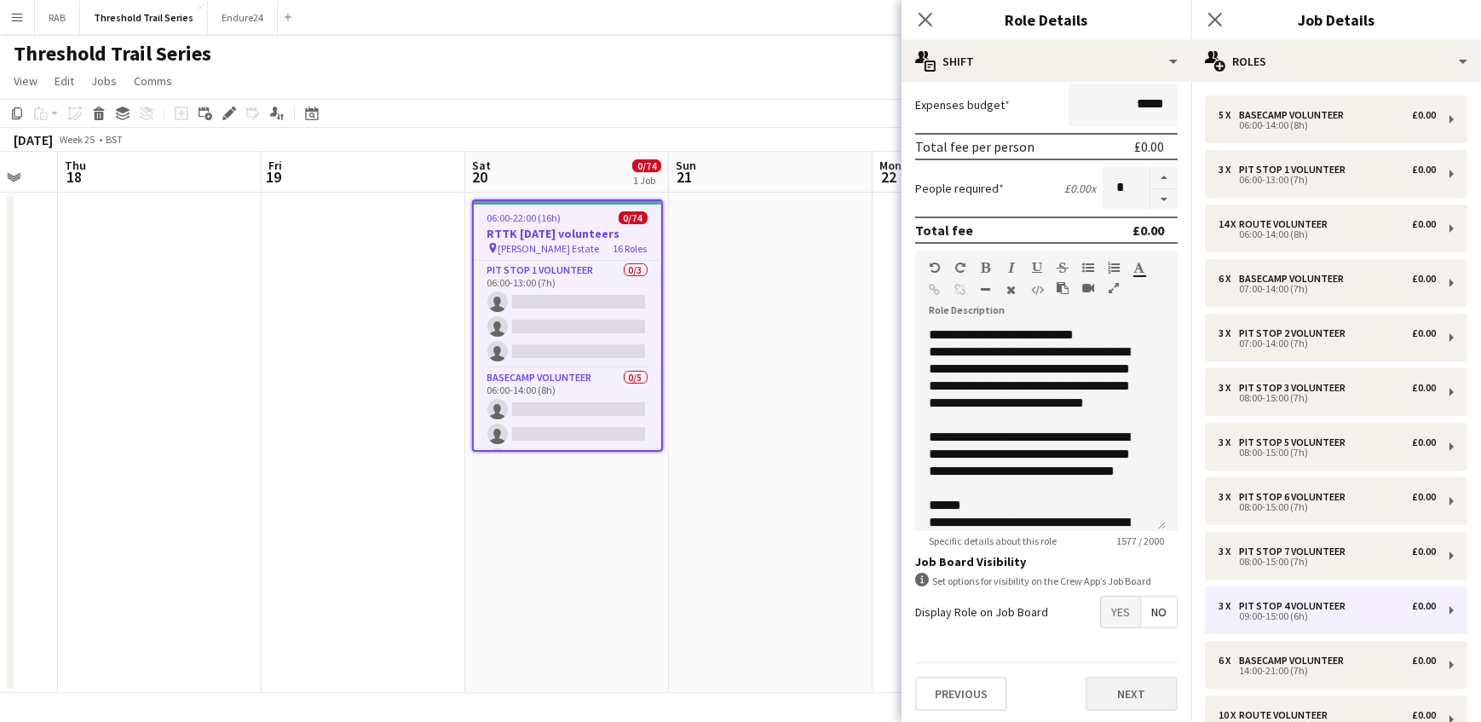
type input "*****"
drag, startPoint x: 1110, startPoint y: 696, endPoint x: 1155, endPoint y: 451, distance: 249.4
click at [1111, 697] on button "Next" at bounding box center [1132, 694] width 92 height 34
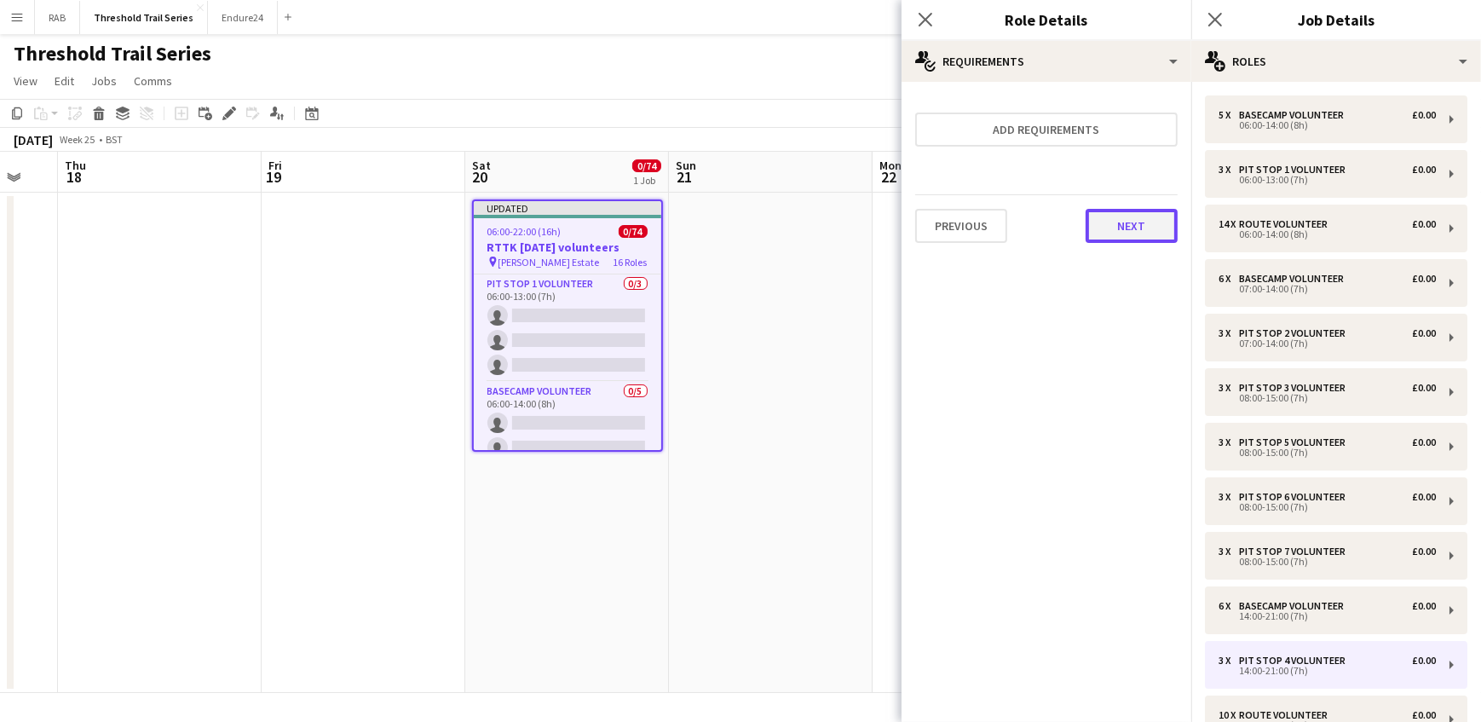
click at [1132, 233] on button "Next" at bounding box center [1132, 226] width 92 height 34
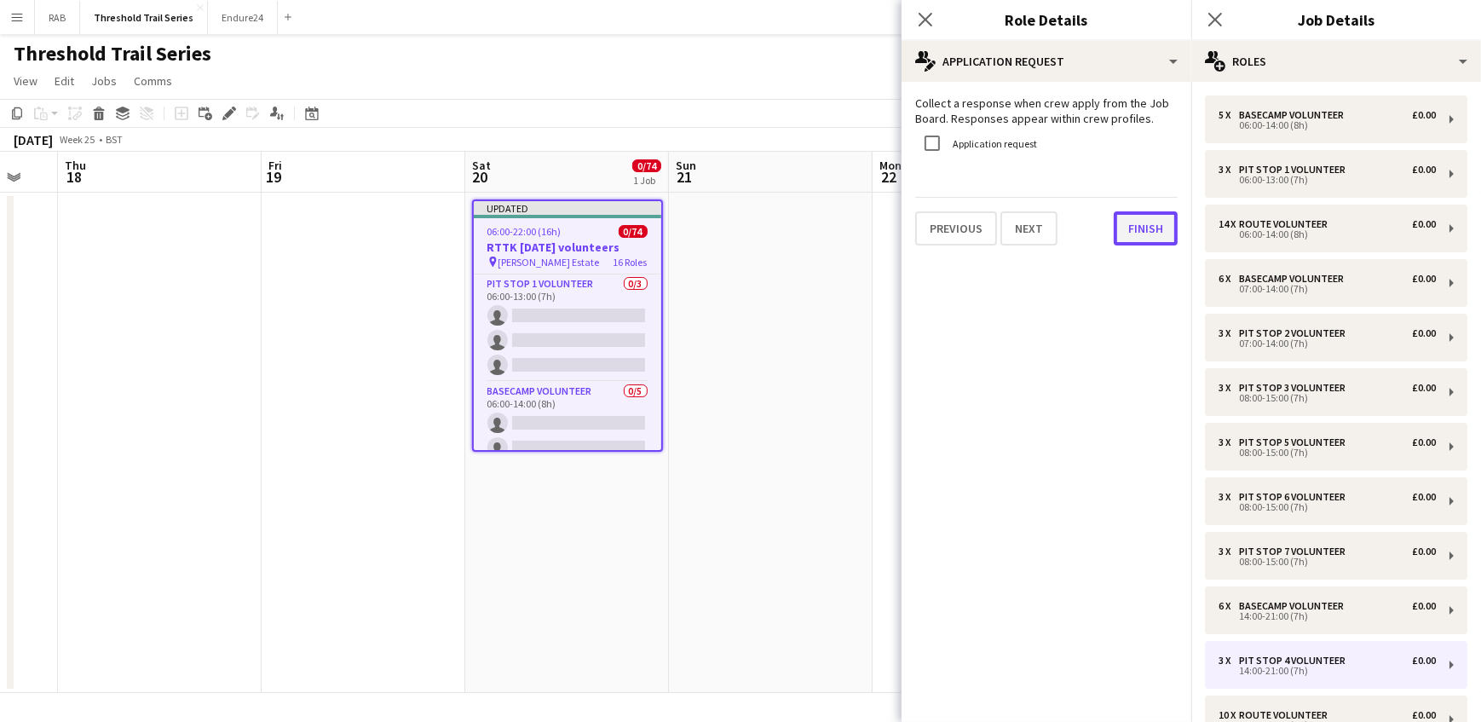
click at [1134, 228] on button "Finish" at bounding box center [1146, 228] width 64 height 34
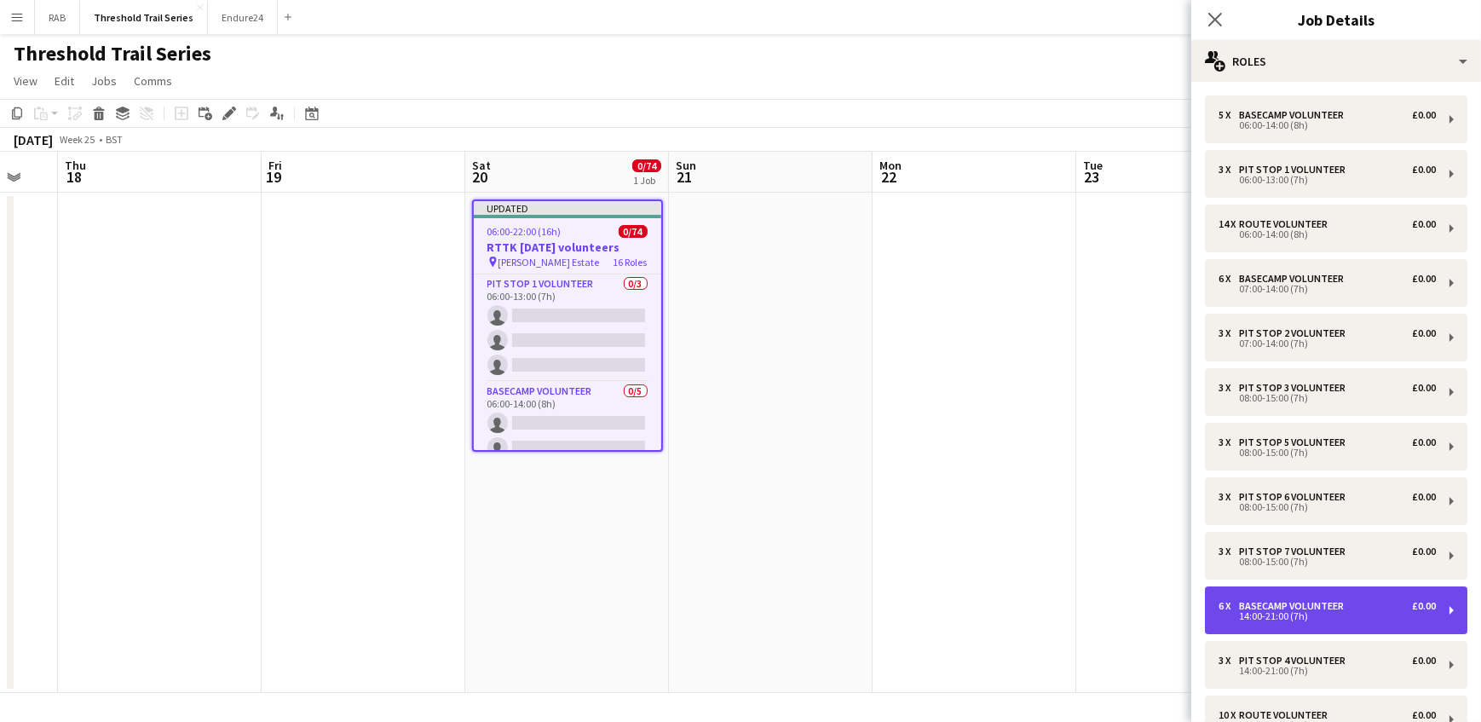
click at [1313, 605] on div "Basecamp Volunteer" at bounding box center [1295, 606] width 112 height 12
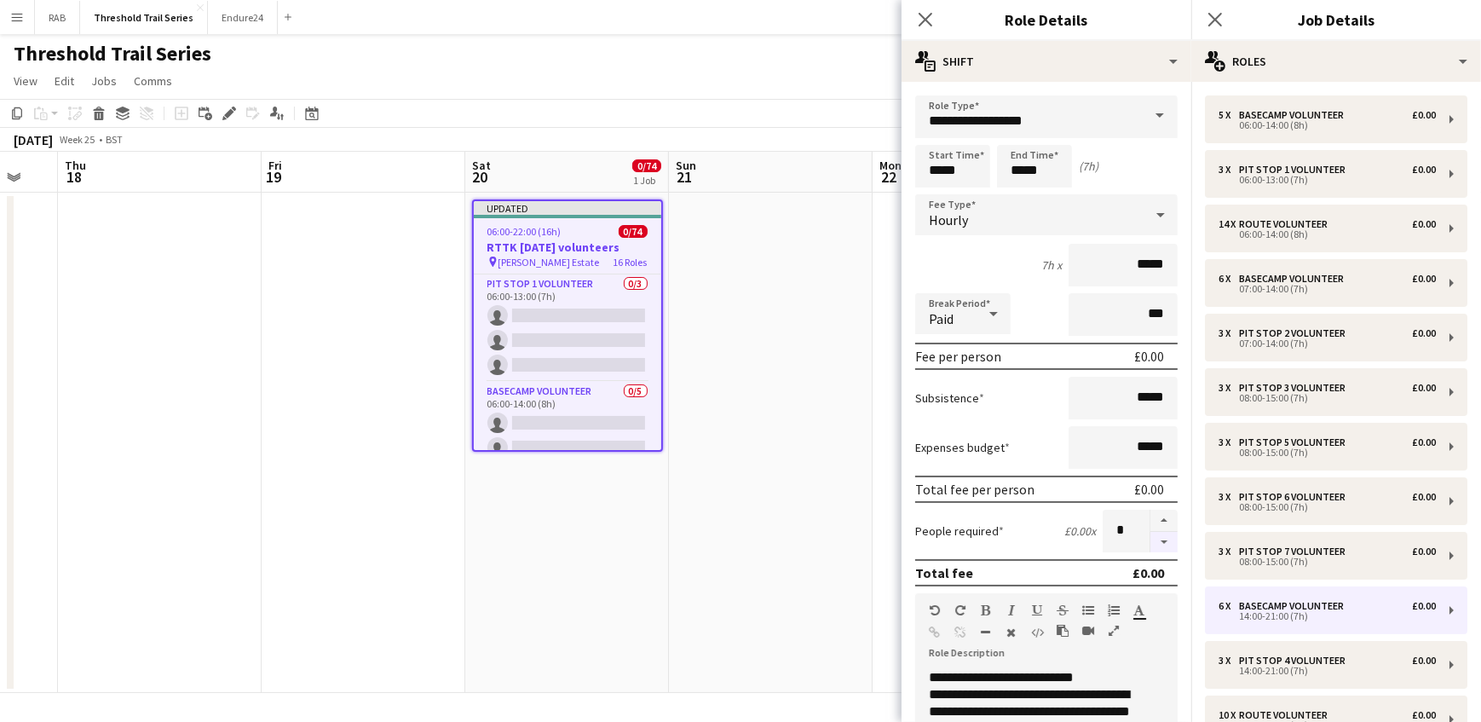
click at [1151, 542] on button "button" at bounding box center [1163, 542] width 27 height 21
type input "*"
click at [927, 18] on icon at bounding box center [925, 19] width 16 height 16
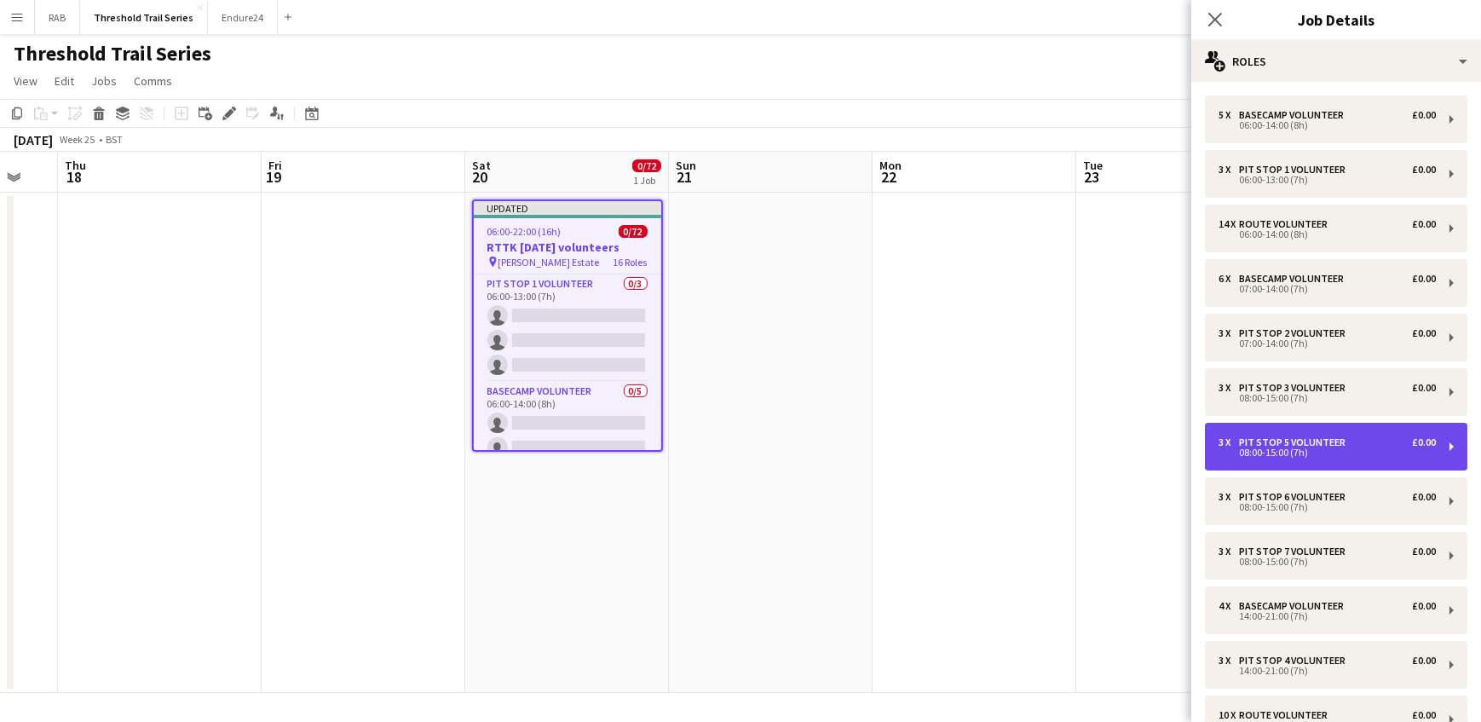
click at [1284, 441] on div "Pit Stop 5 Volunteer" at bounding box center [1295, 442] width 113 height 12
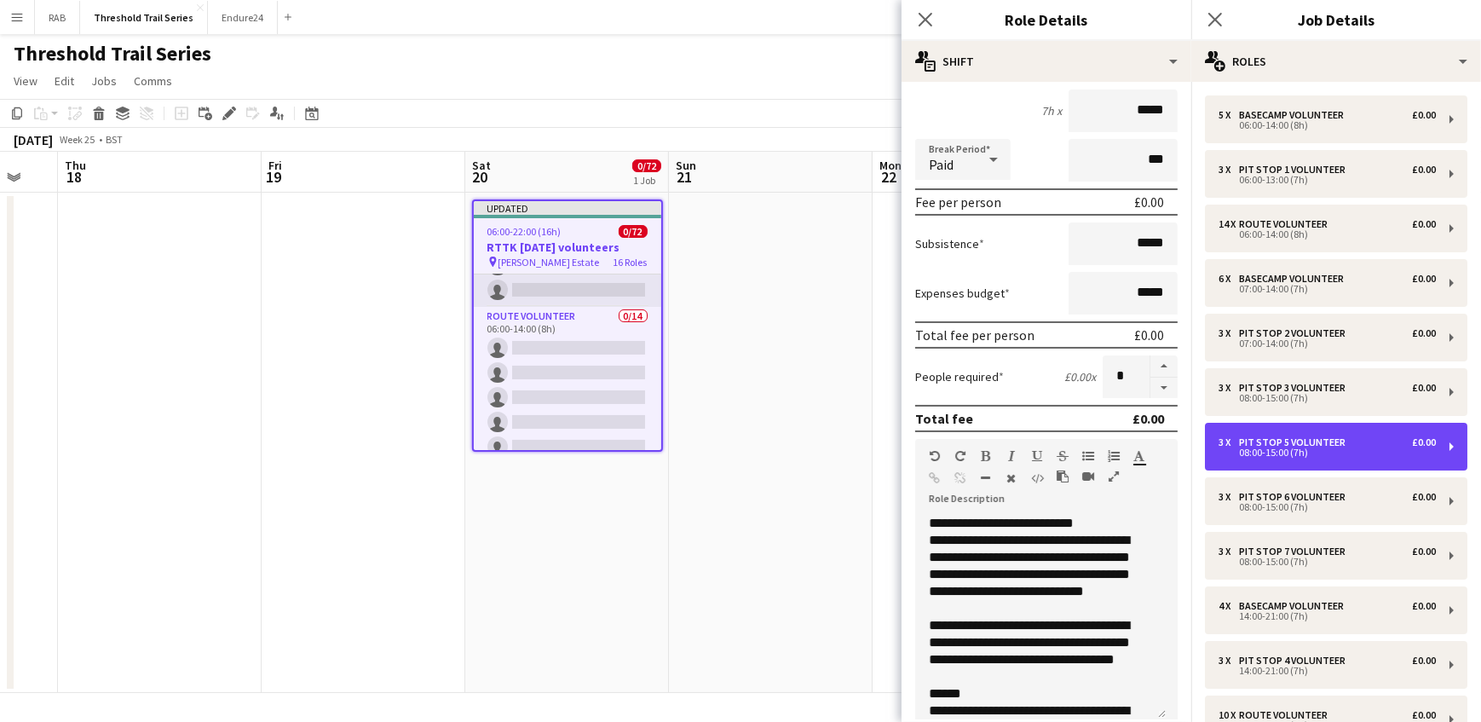
scroll to position [309, 0]
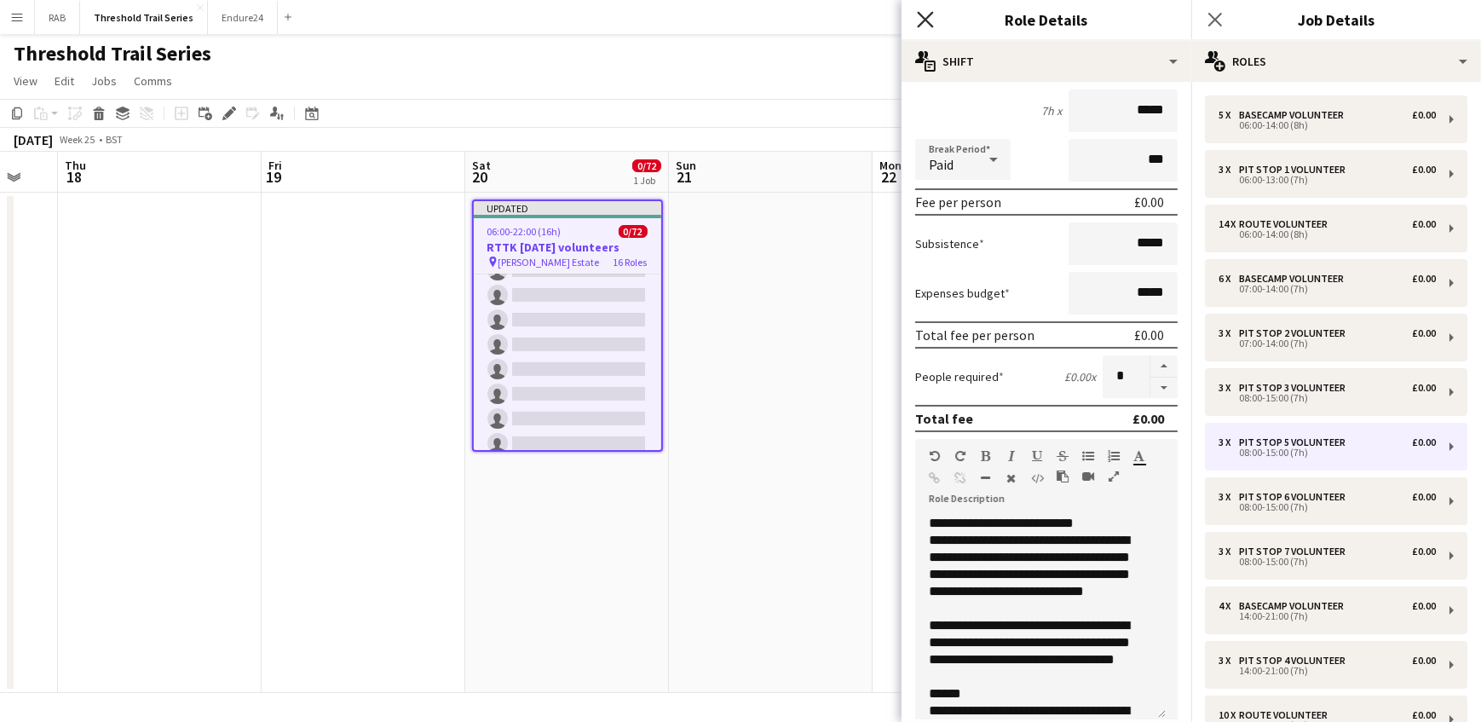
click at [924, 17] on icon at bounding box center [925, 19] width 16 height 16
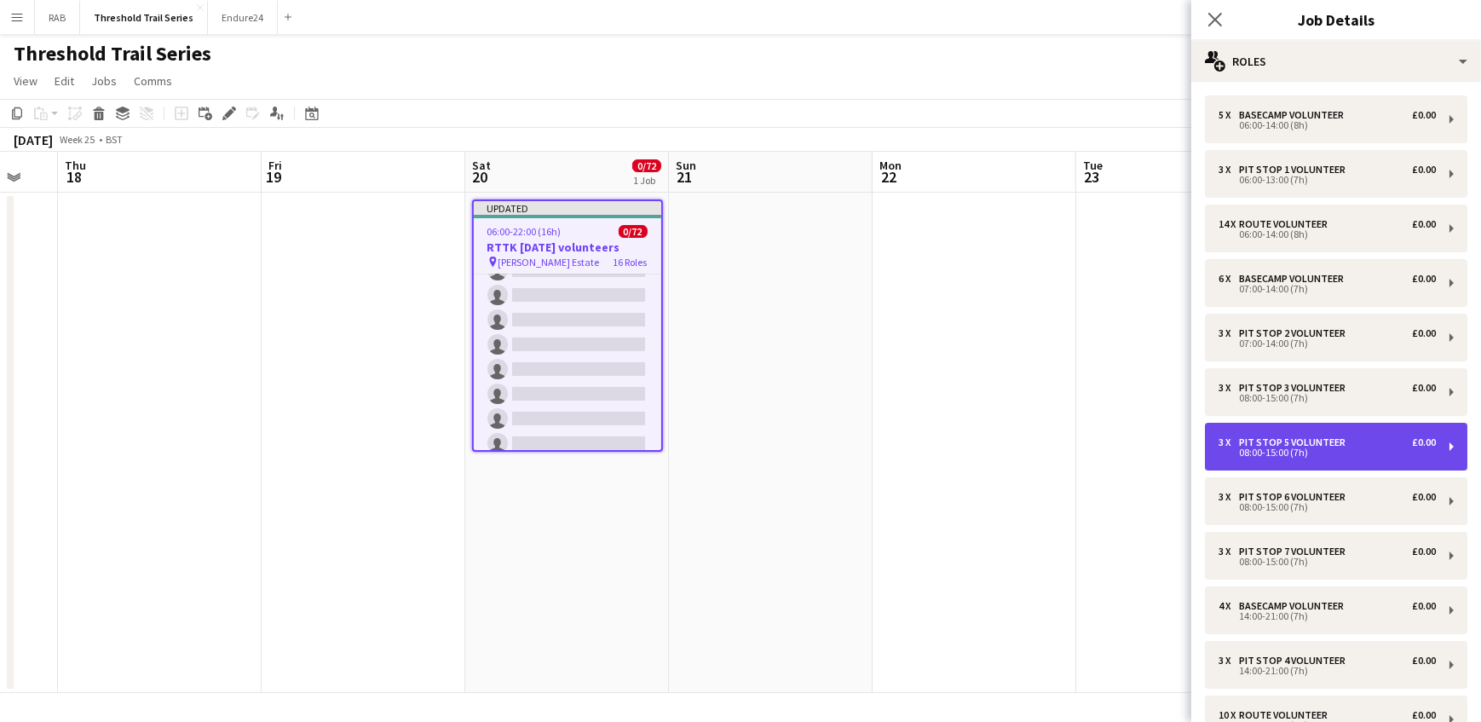
click at [1270, 443] on div "Pit Stop 5 Volunteer" at bounding box center [1295, 442] width 113 height 12
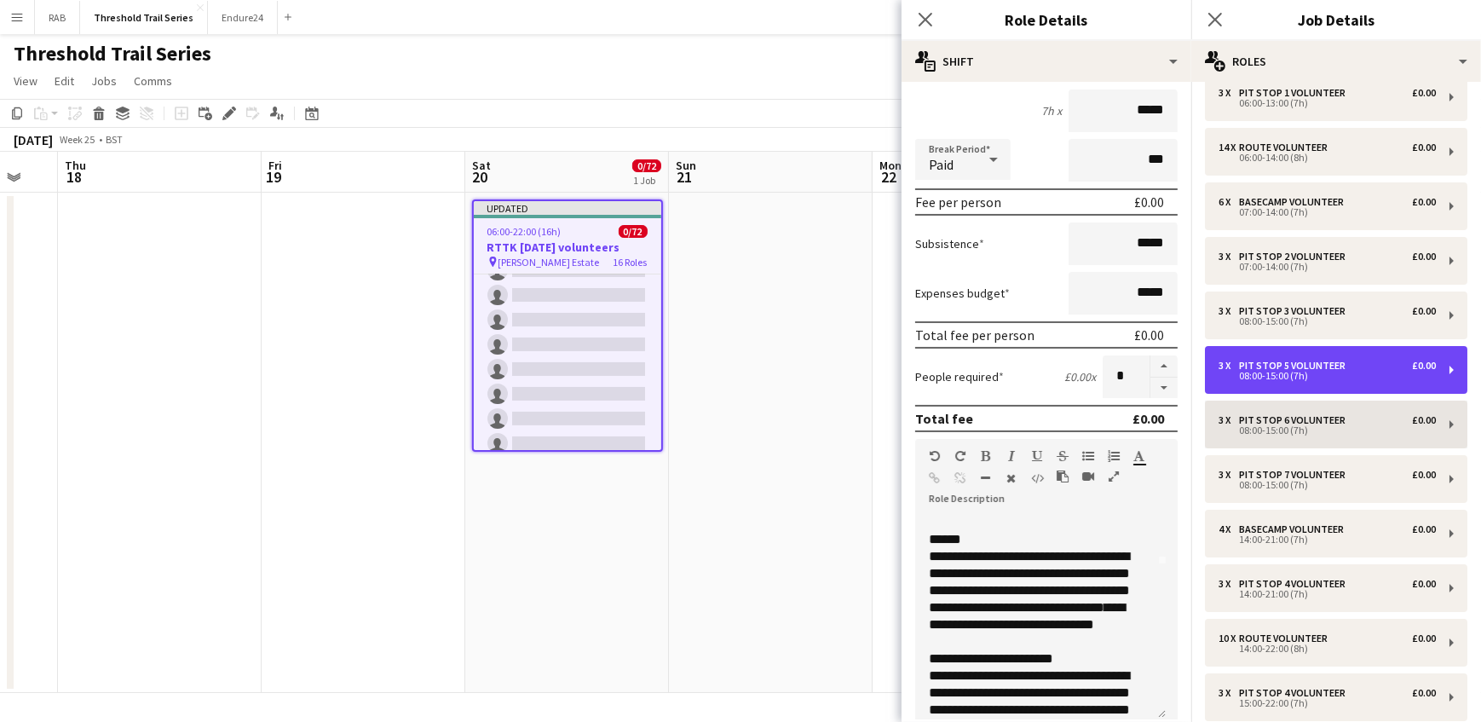
scroll to position [154, 0]
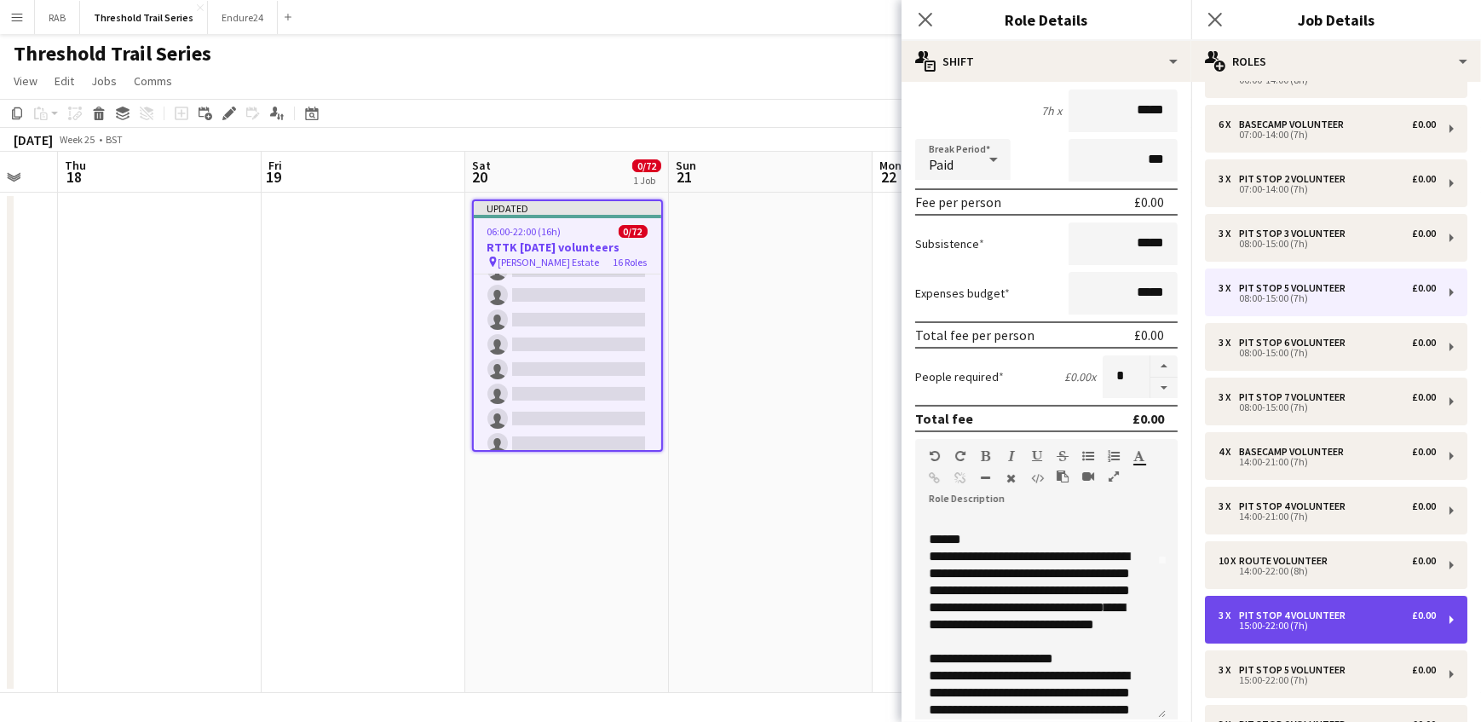
click at [1320, 614] on div "Pit Stop 4 Volunteer" at bounding box center [1295, 615] width 113 height 12
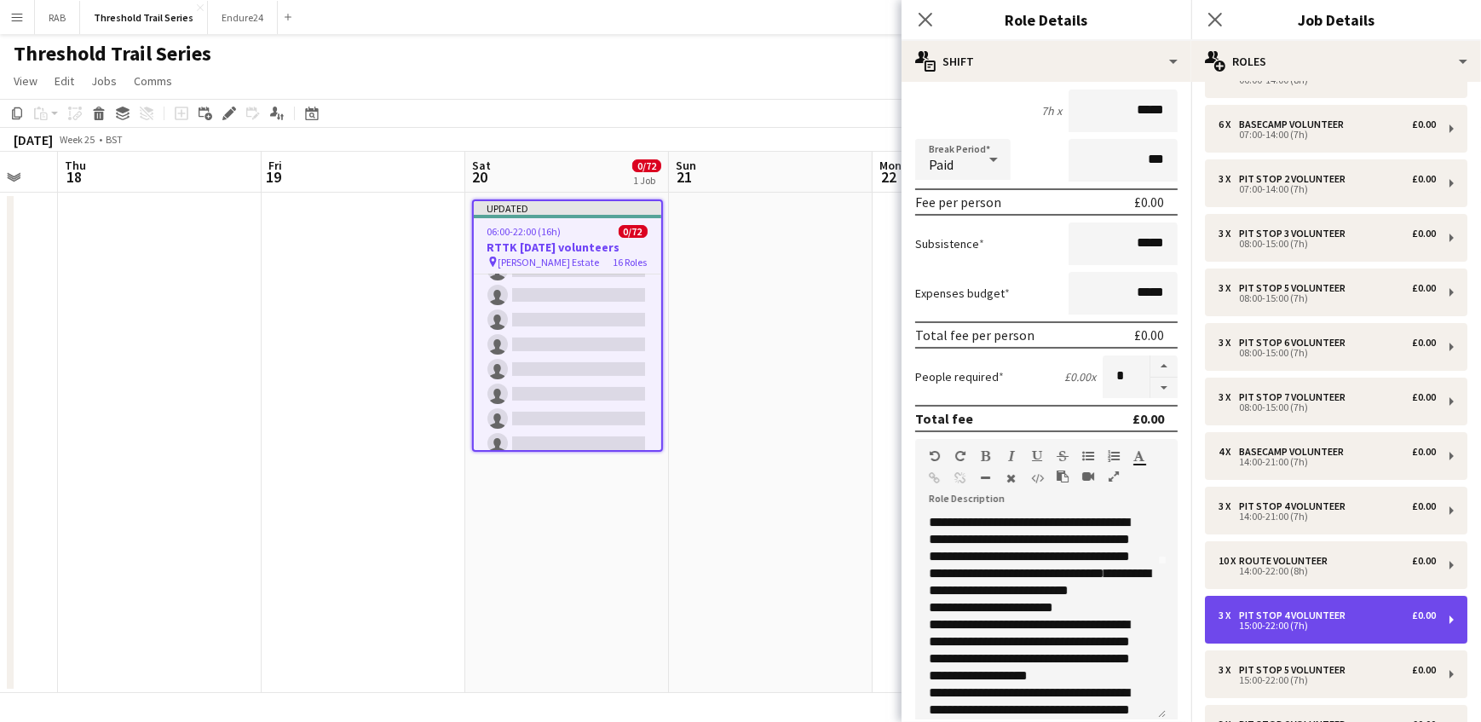
type input "**********"
type input "*****"
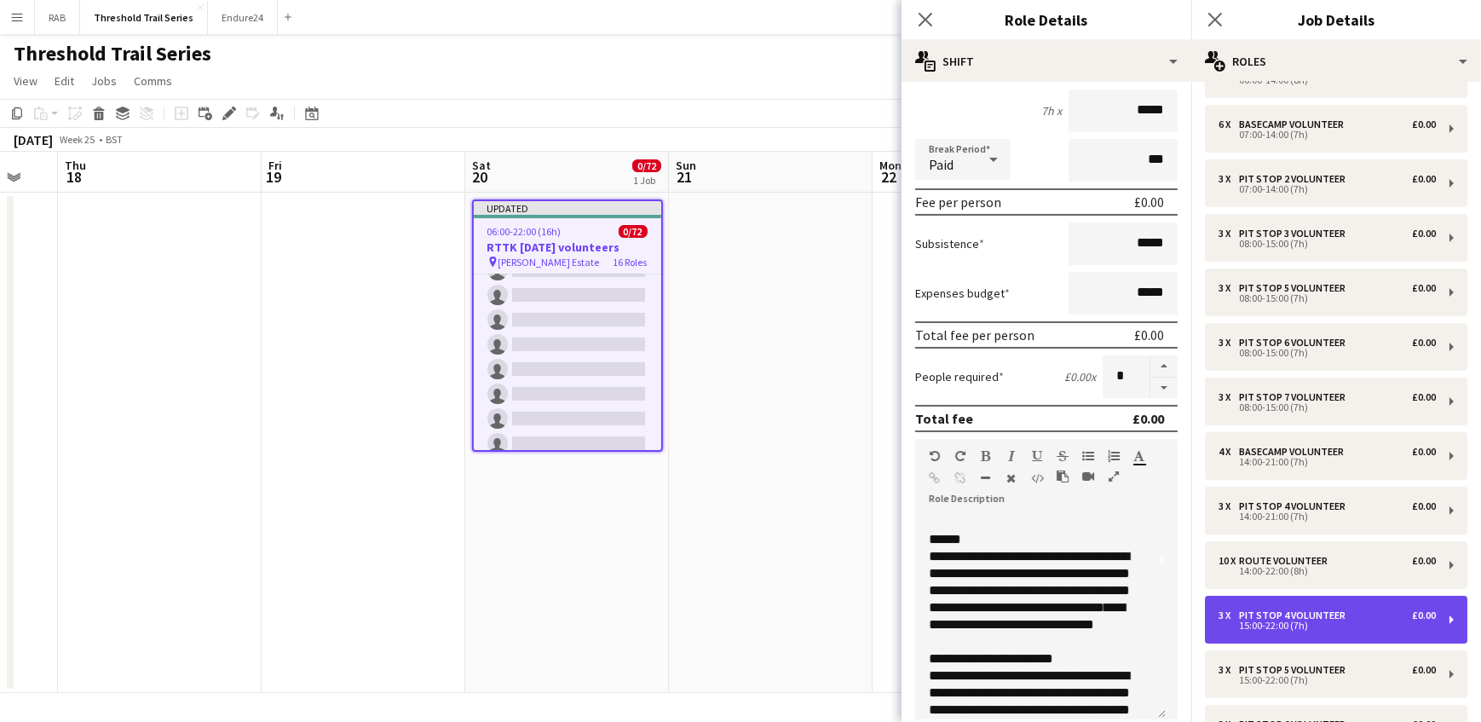
click at [1258, 621] on div "15:00-22:00 (7h)" at bounding box center [1326, 625] width 217 height 9
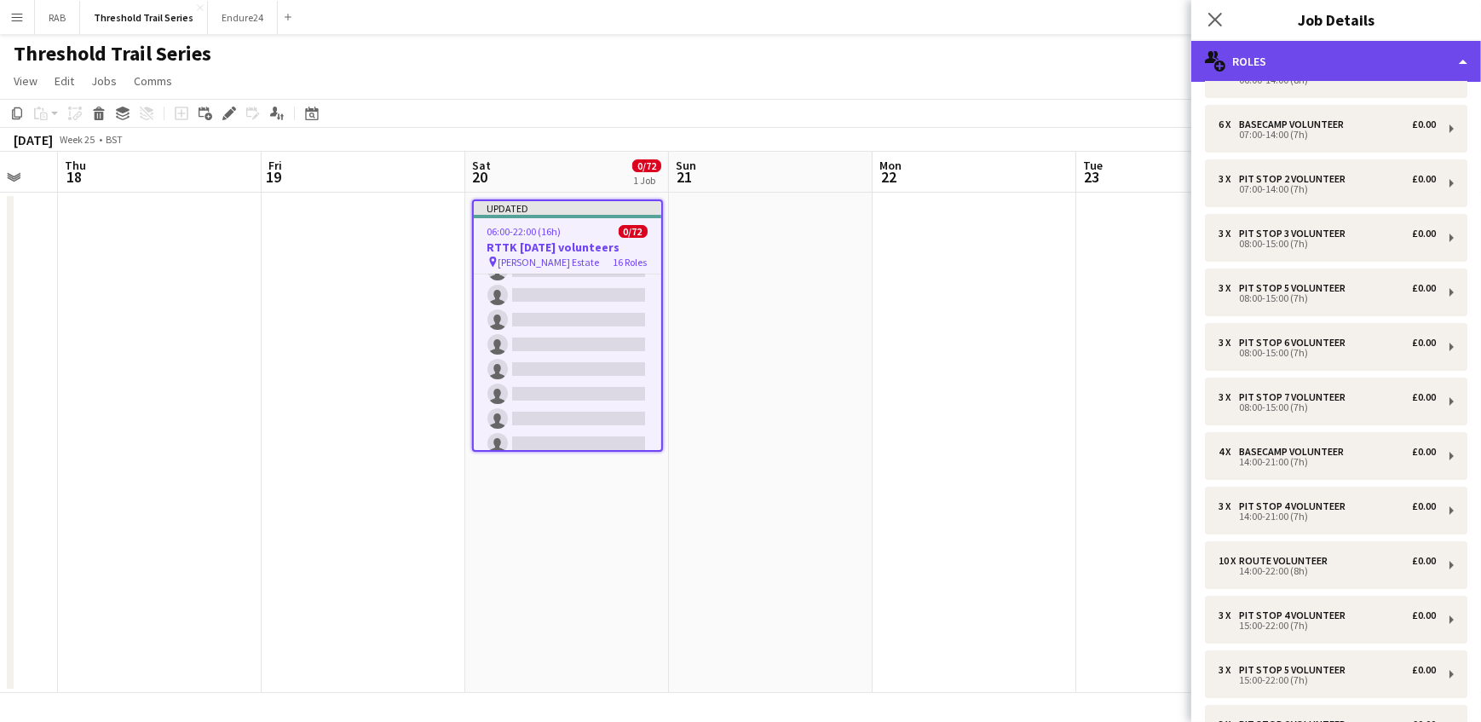
click at [1244, 57] on div "multiple-users-add Roles" at bounding box center [1336, 61] width 290 height 41
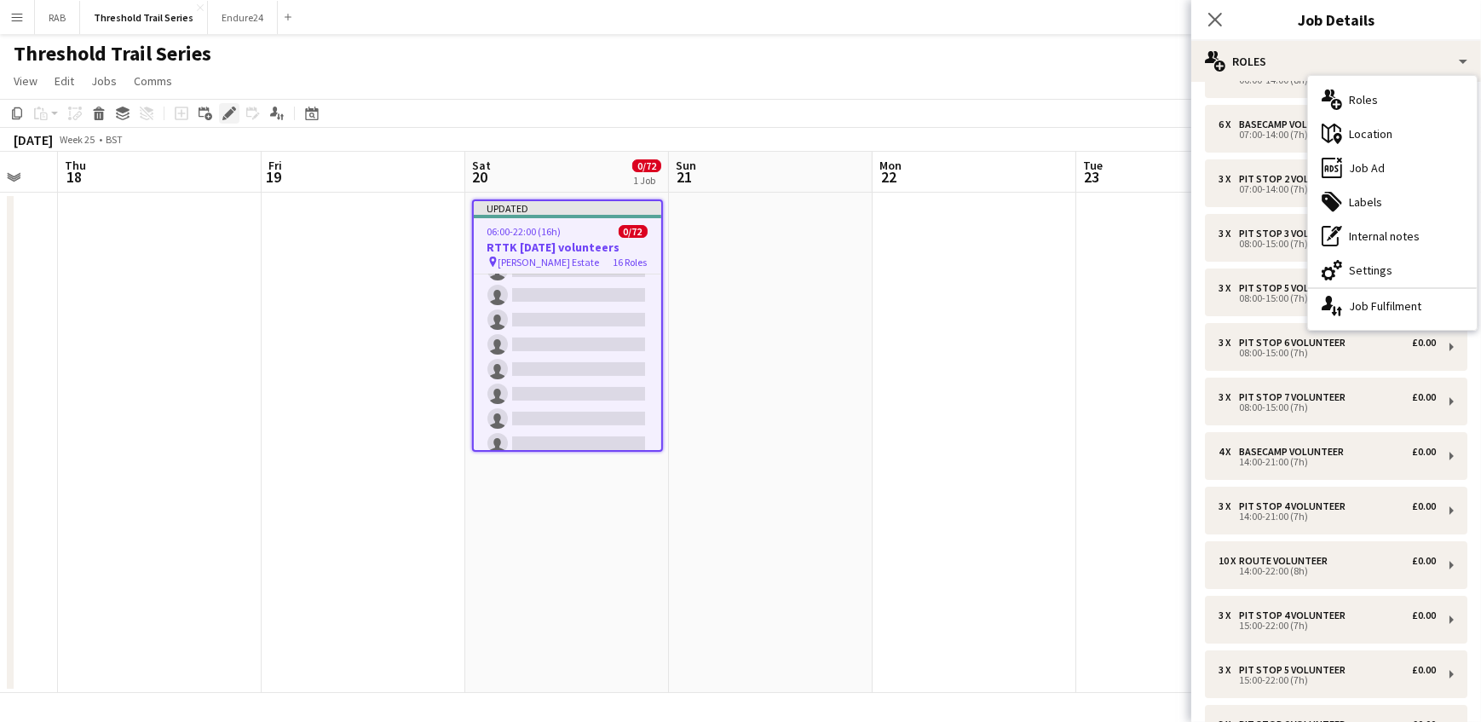
click at [227, 107] on icon "Edit" at bounding box center [229, 114] width 14 height 14
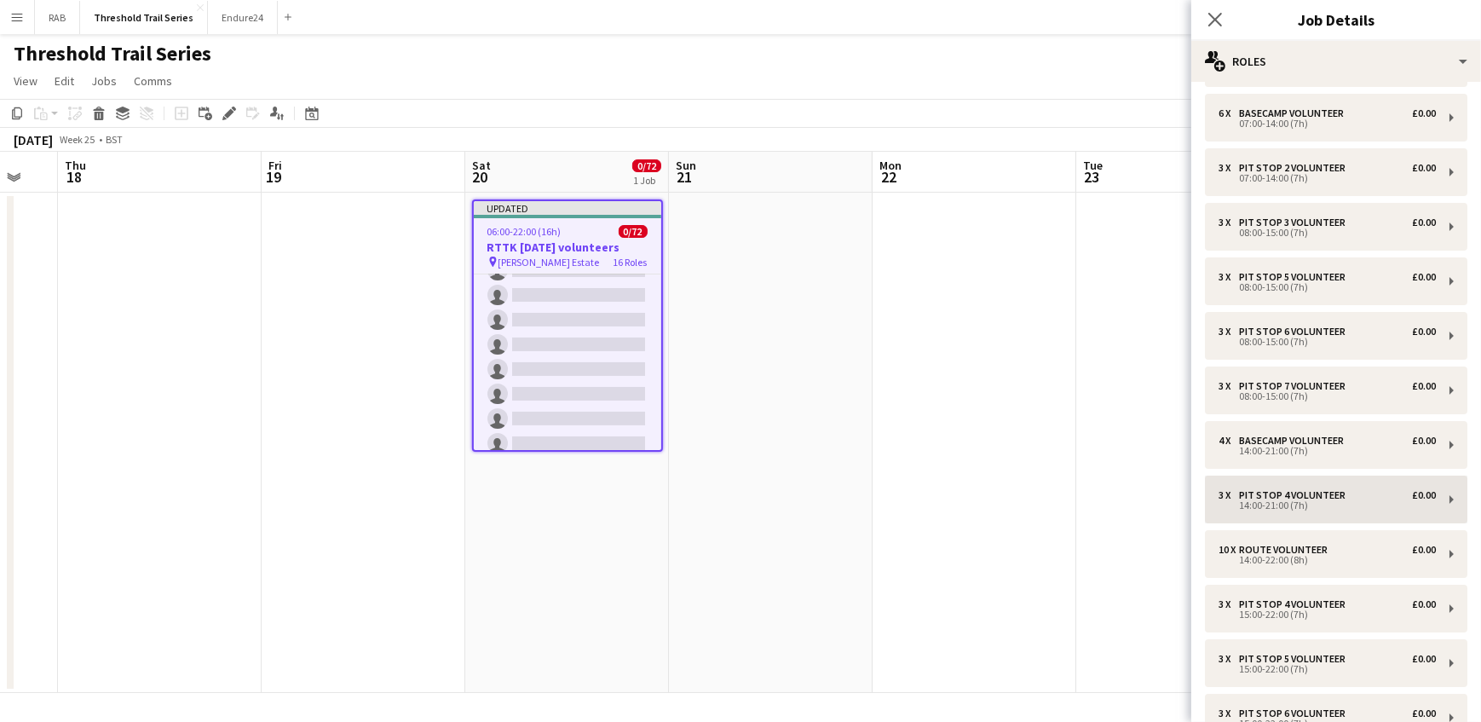
scroll to position [232, 0]
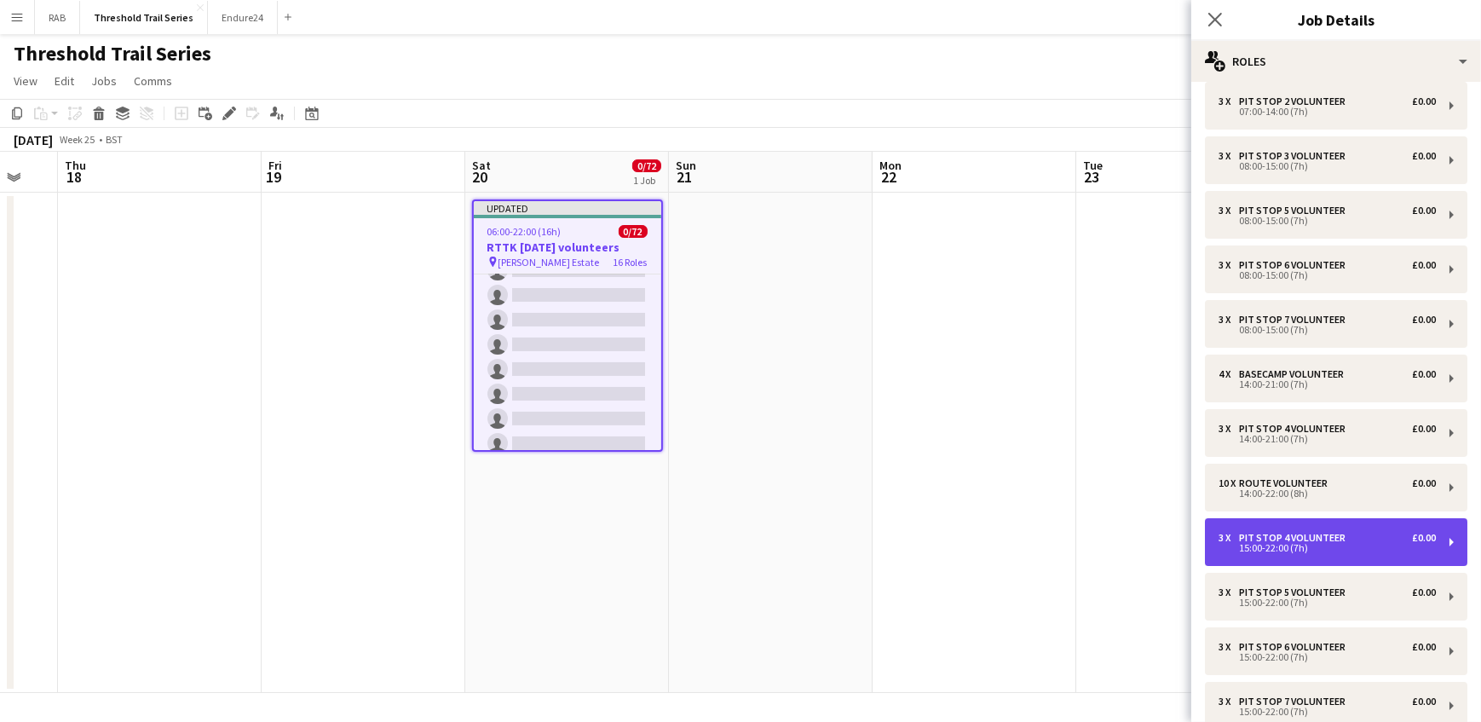
click at [1293, 544] on div "15:00-22:00 (7h)" at bounding box center [1326, 548] width 217 height 9
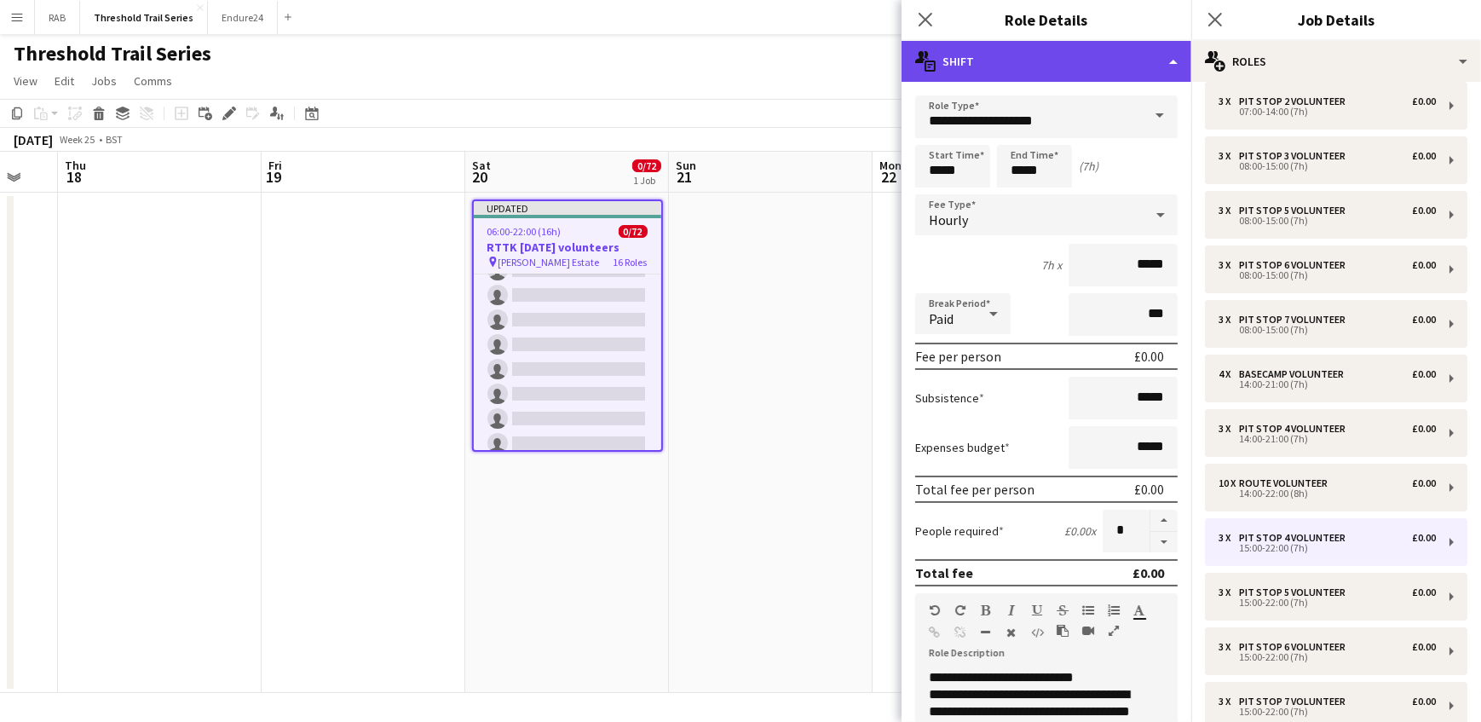
click at [1165, 59] on div "multiple-actions-text Shift" at bounding box center [1046, 61] width 290 height 41
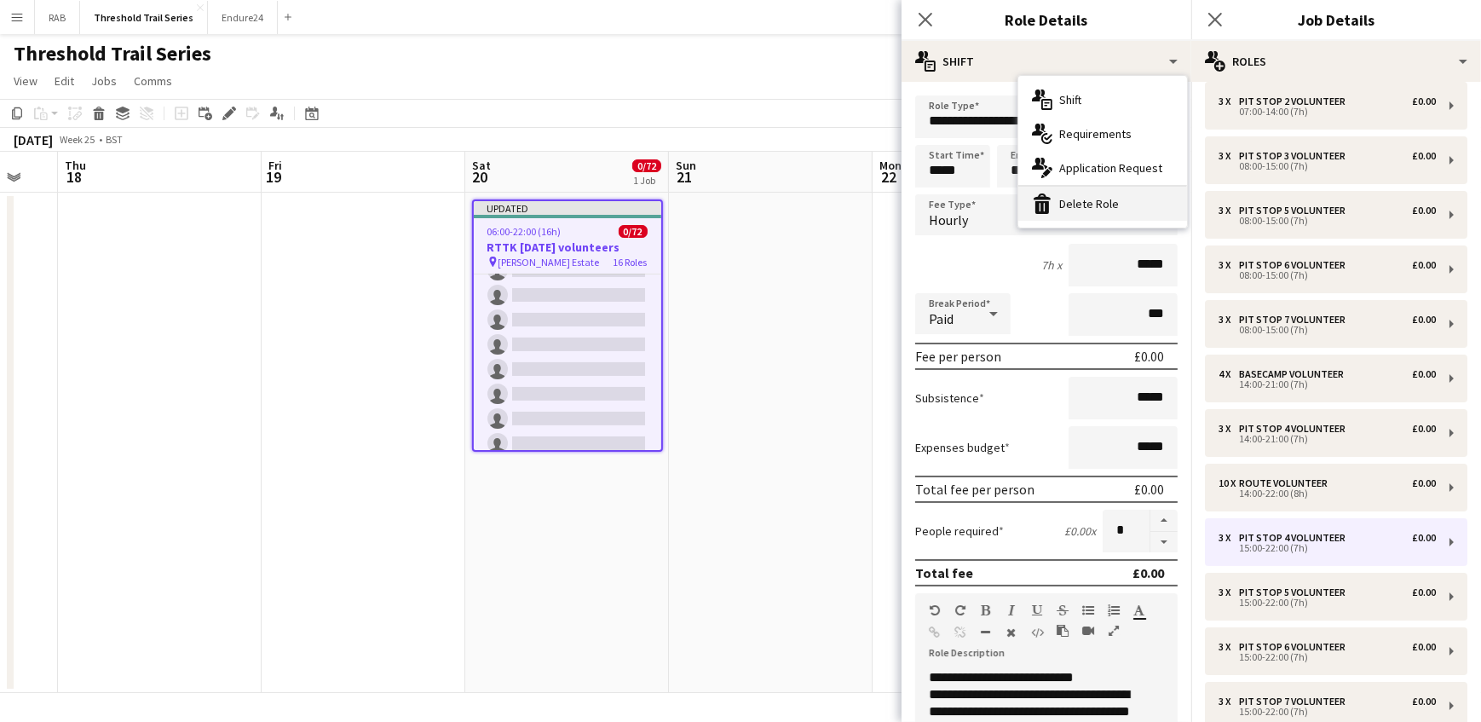
click at [1069, 198] on div "bin-2 Delete Role" at bounding box center [1102, 204] width 169 height 34
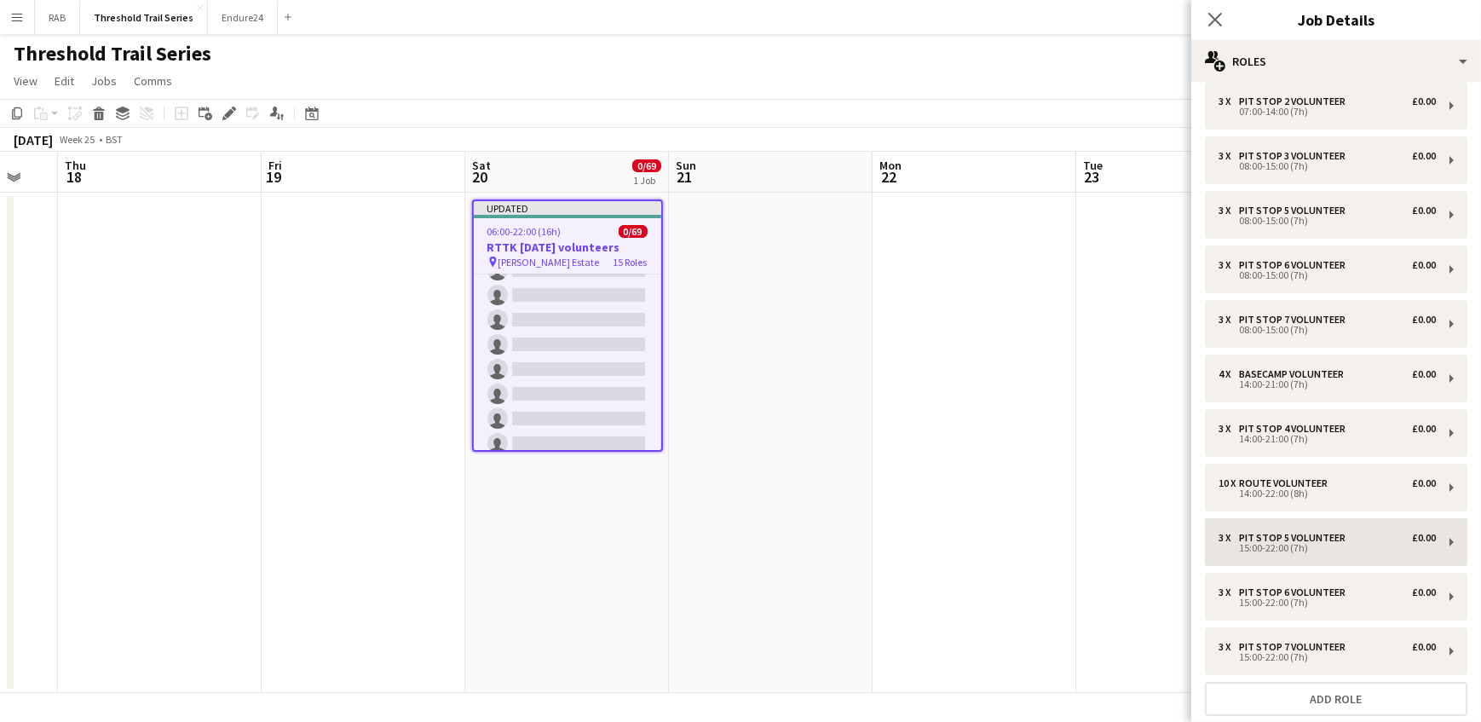
scroll to position [309, 0]
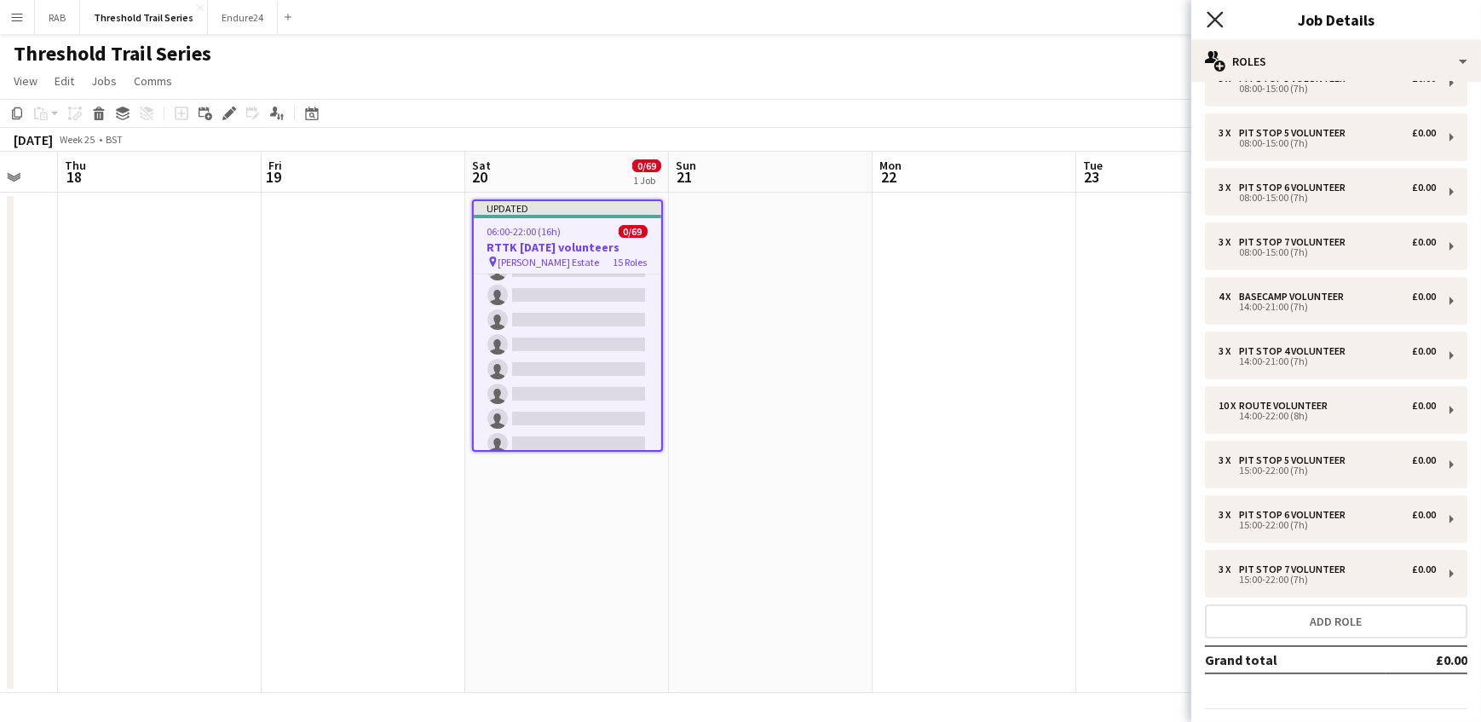
click at [1215, 21] on icon "Close pop-in" at bounding box center [1215, 19] width 16 height 16
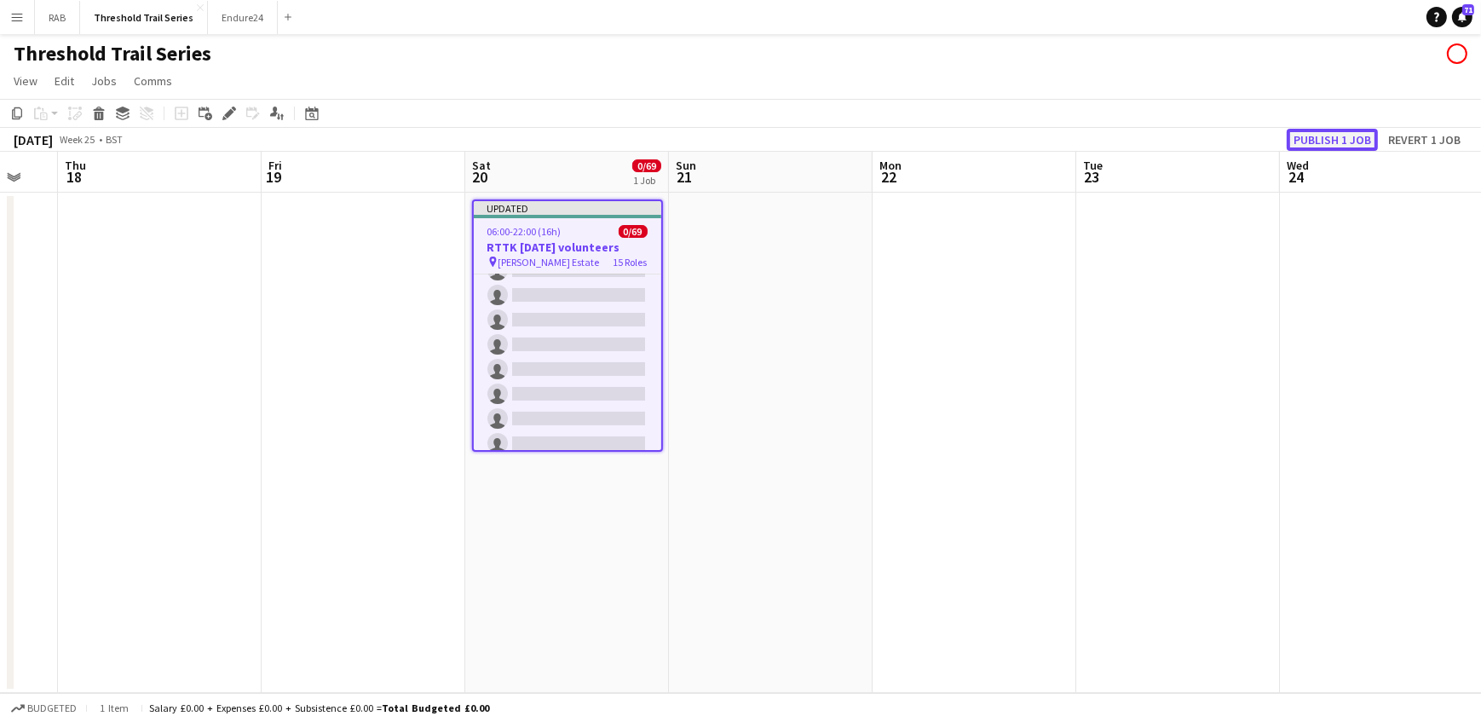
click at [1334, 136] on button "Publish 1 job" at bounding box center [1332, 140] width 91 height 22
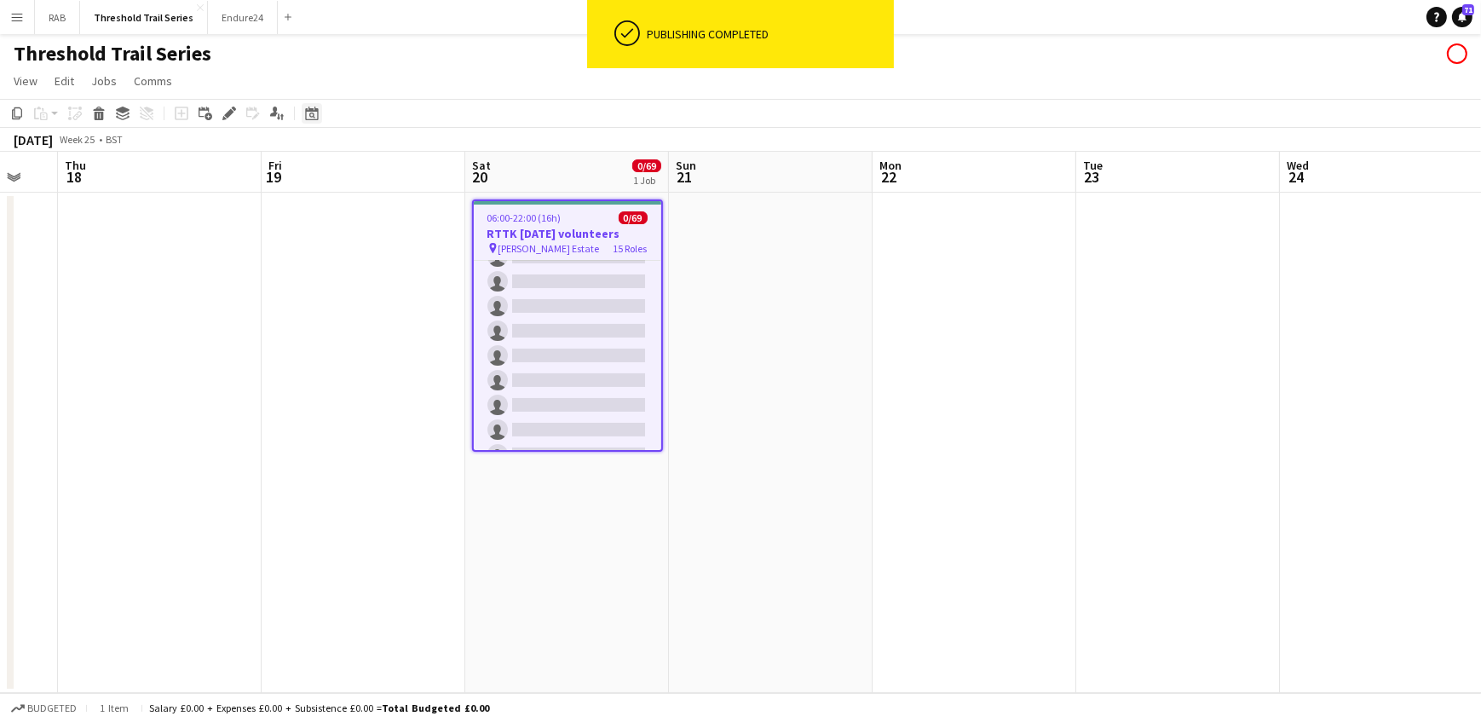
click at [314, 115] on icon "Date picker" at bounding box center [312, 114] width 14 height 14
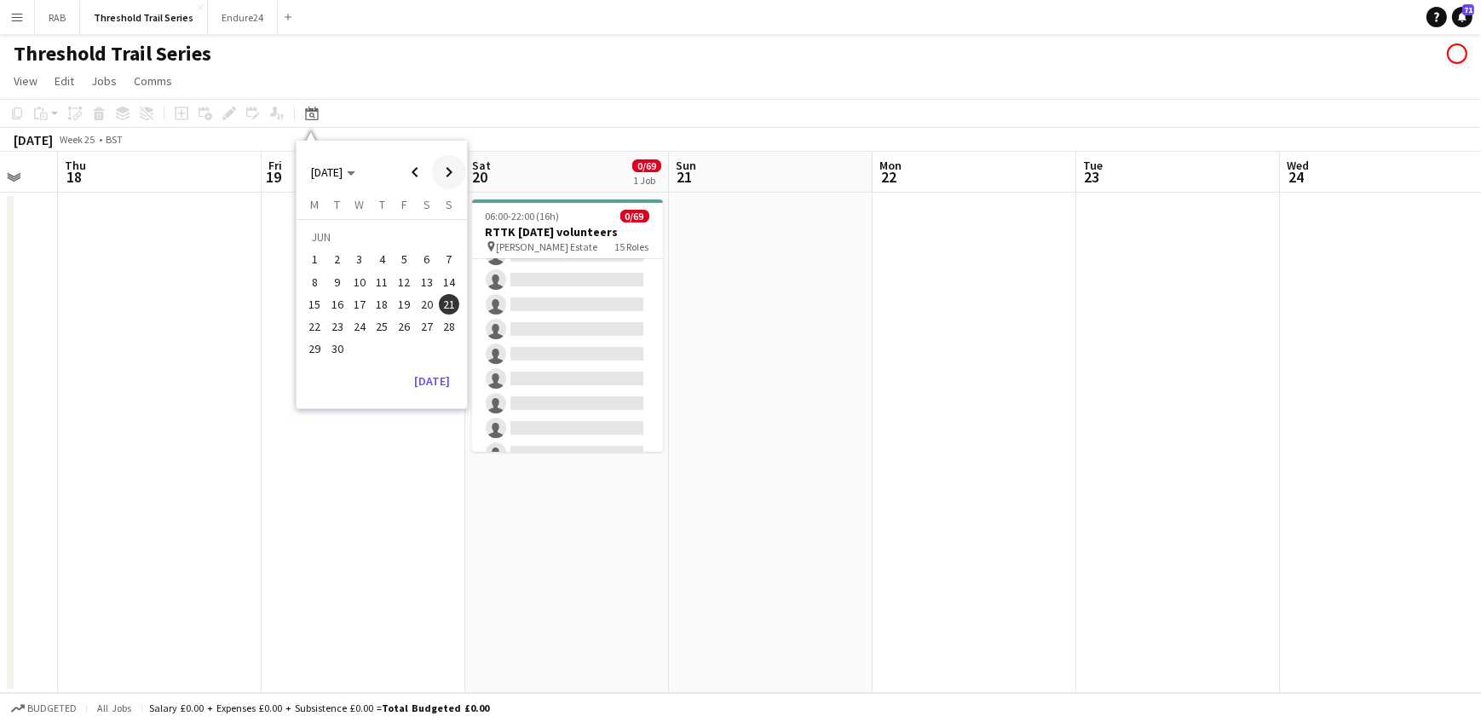
click at [445, 176] on span "Next month" at bounding box center [449, 172] width 34 height 34
click at [442, 287] on span "12" at bounding box center [449, 282] width 20 height 20
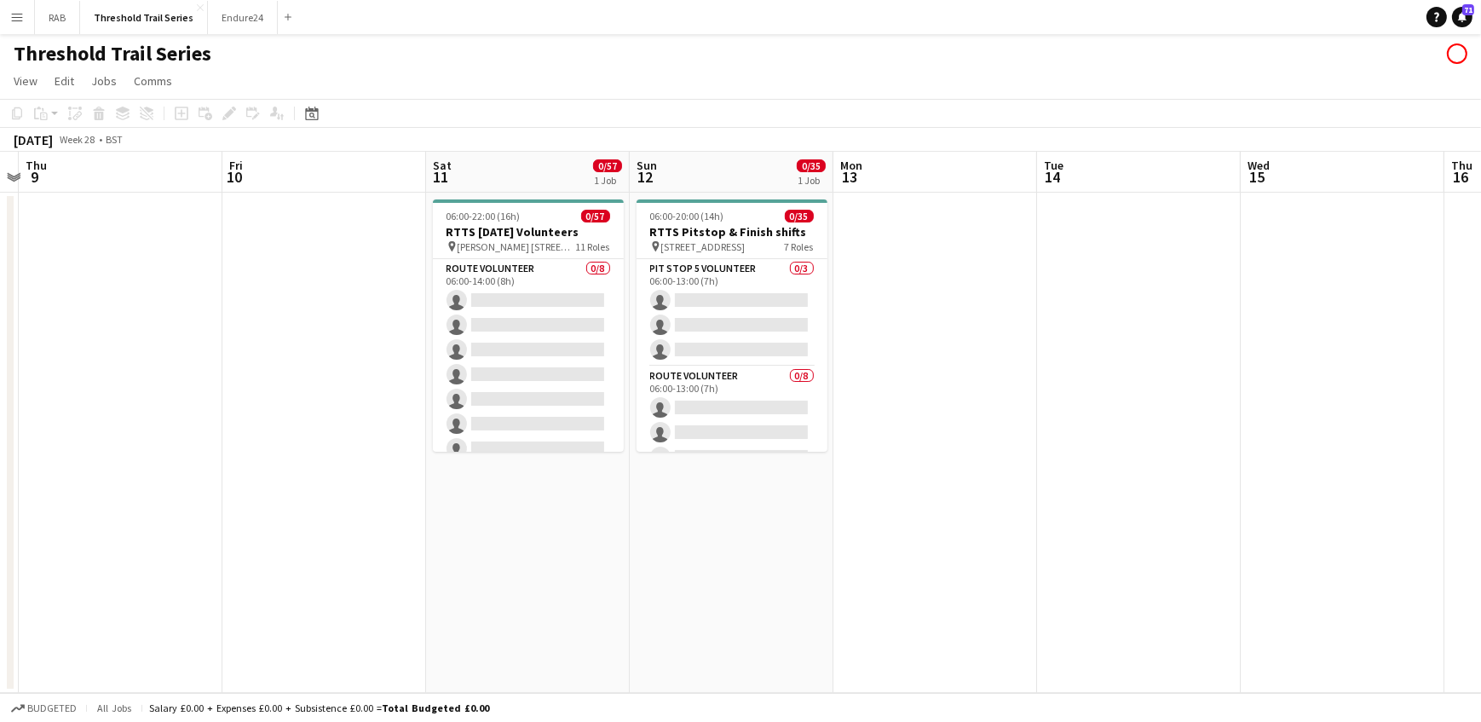
scroll to position [0, 380]
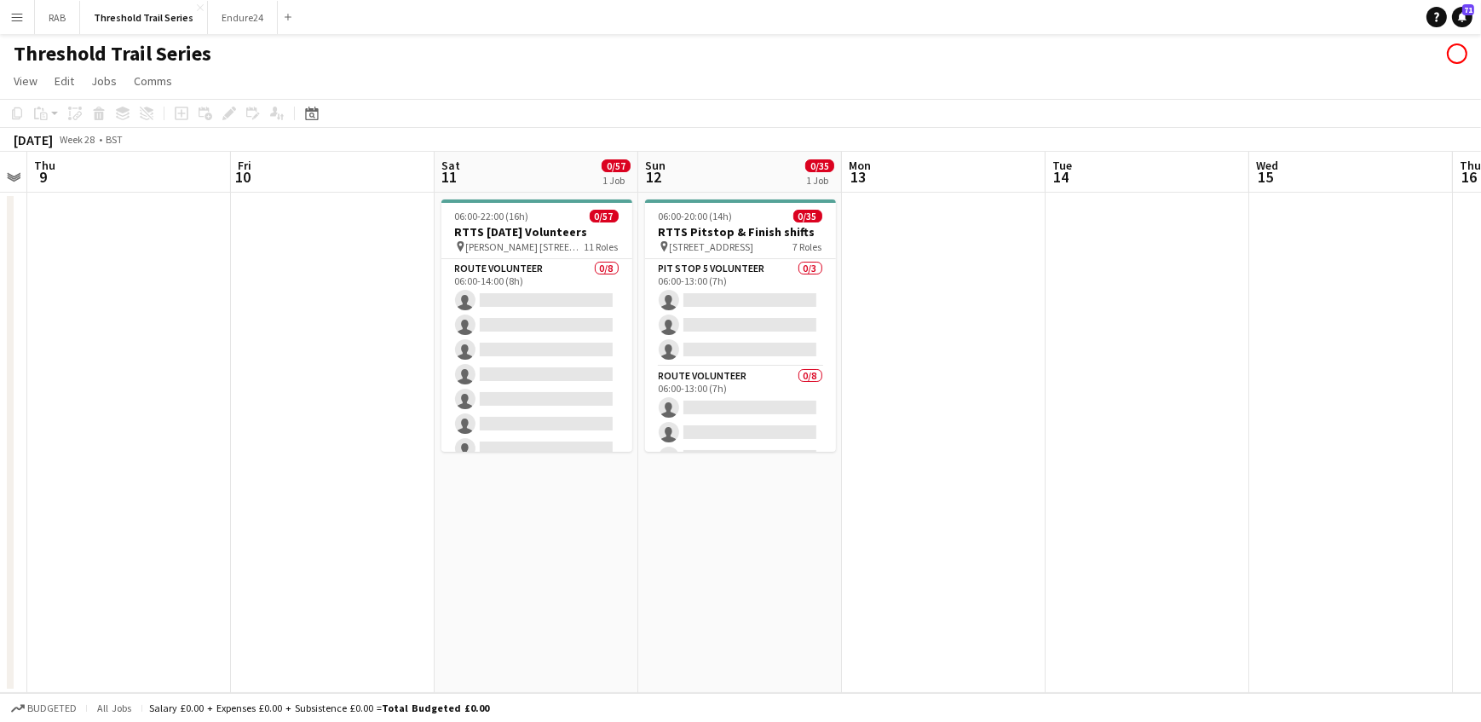
drag, startPoint x: 504, startPoint y: 173, endPoint x: 710, endPoint y: 181, distance: 206.4
click at [710, 181] on app-calendar-viewport "Tue 7 Wed 8 Thu 9 Fri 10 Sat 11 0/57 1 Job Sun 12 0/35 1 Job Mon 13 Tue 14 Wed …" at bounding box center [740, 422] width 1481 height 541
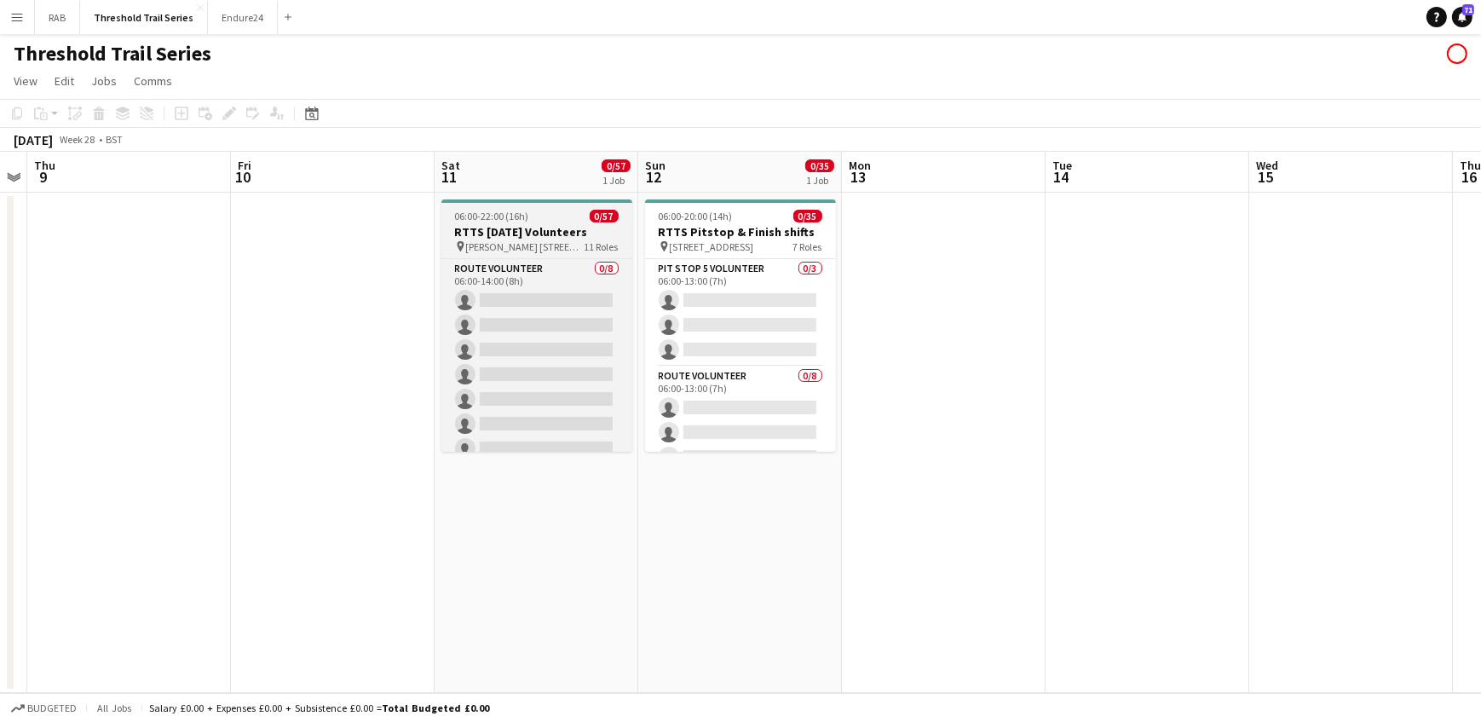
scroll to position [0, 381]
click at [537, 230] on h3 "RTTS [DATE] Volunteers" at bounding box center [536, 231] width 191 height 15
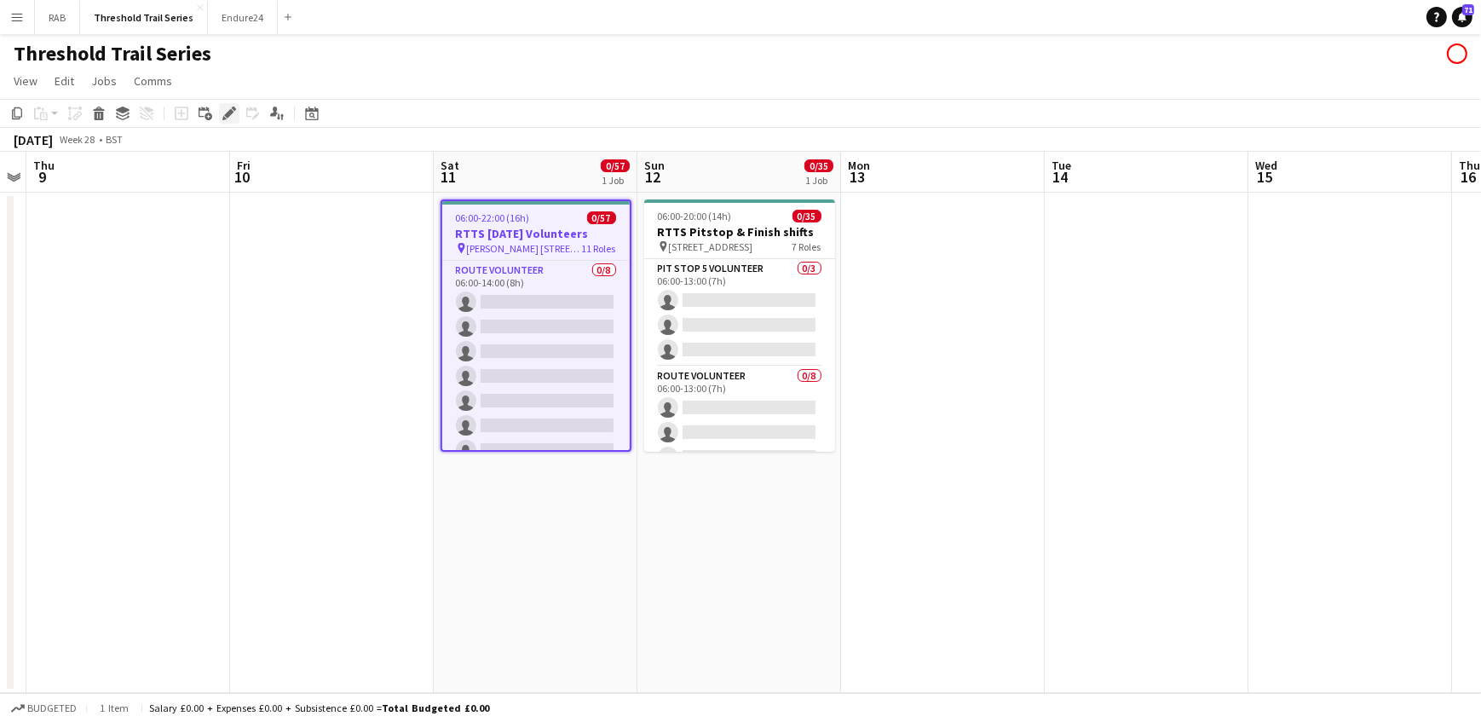
click at [230, 110] on icon at bounding box center [228, 113] width 9 height 9
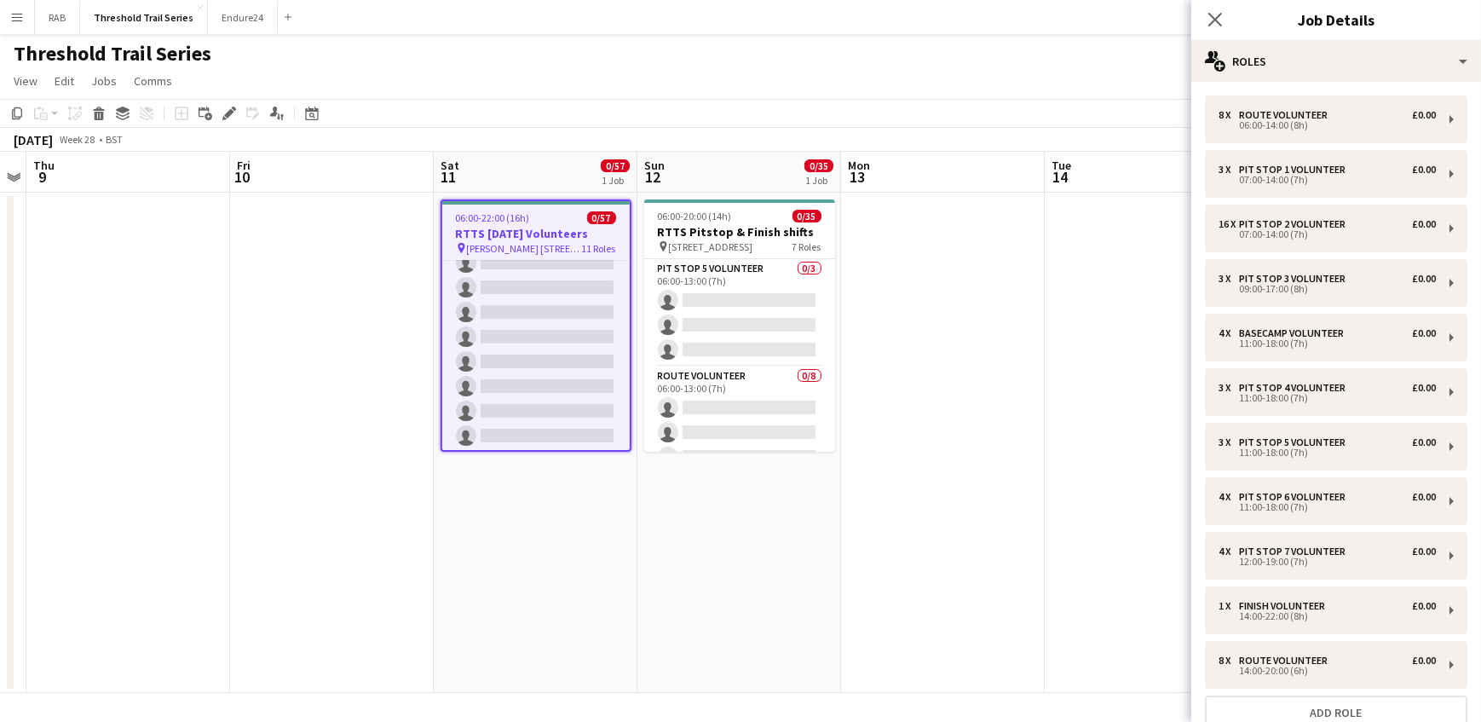
scroll to position [464, 0]
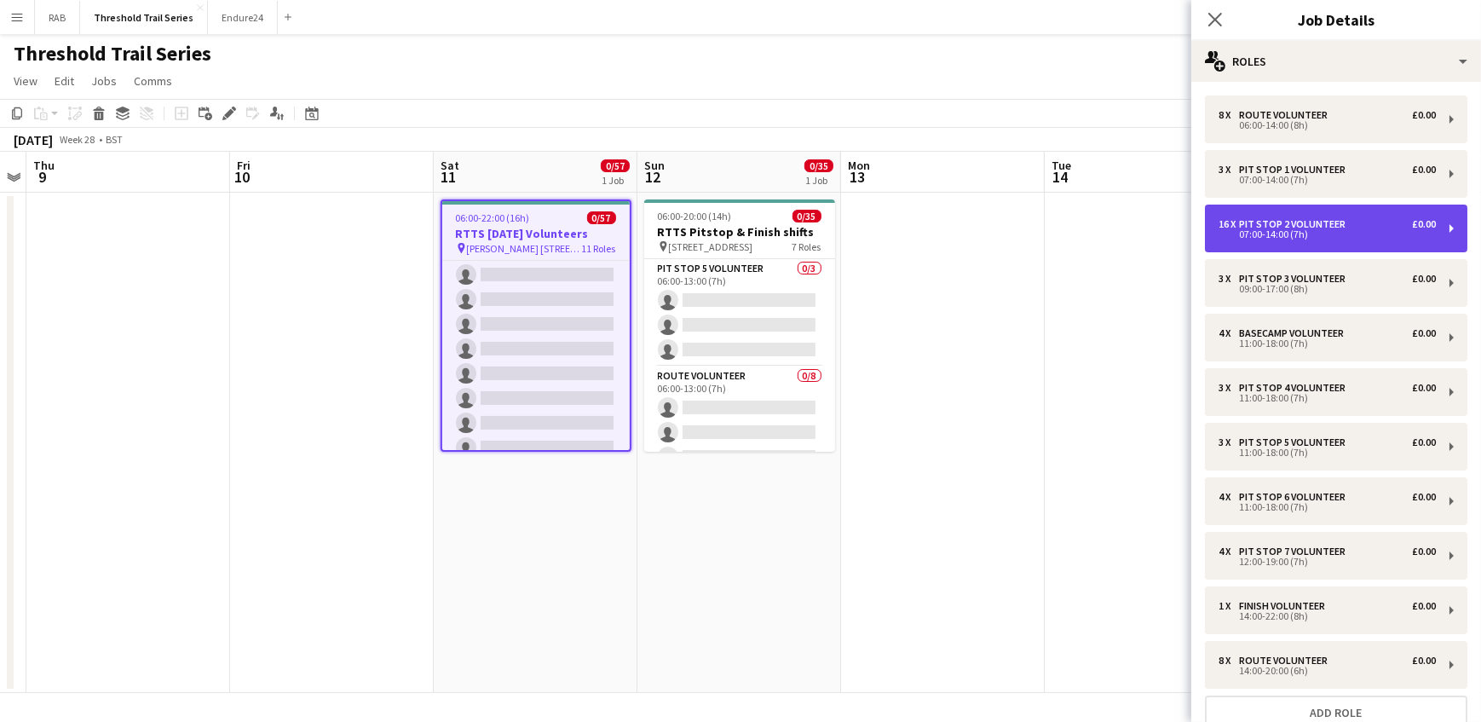
drag, startPoint x: 1242, startPoint y: 228, endPoint x: 1230, endPoint y: 225, distance: 12.2
click at [1236, 227] on div "16 x Pit Stop 2 Volunteer £0.00 07:00-14:00 (7h)" at bounding box center [1326, 228] width 217 height 20
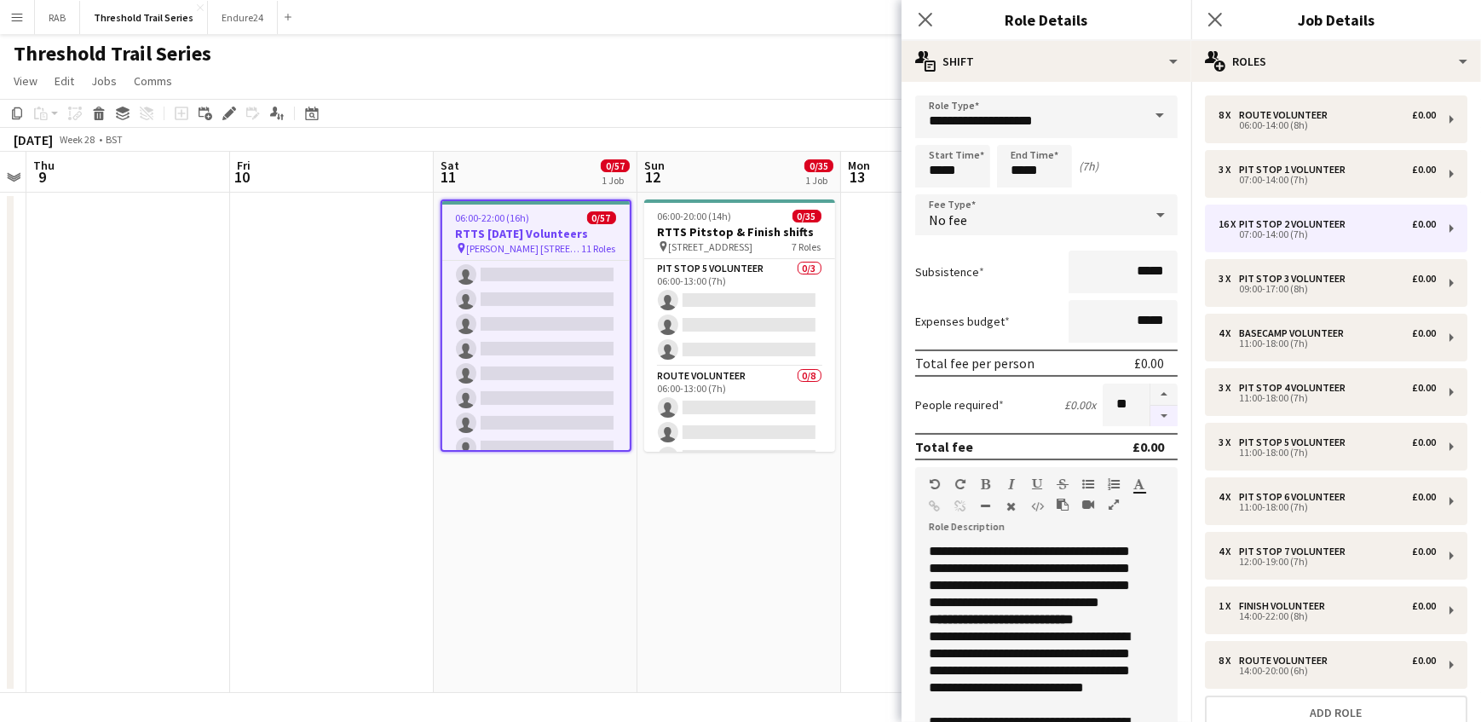
click at [1150, 417] on button "button" at bounding box center [1163, 416] width 27 height 21
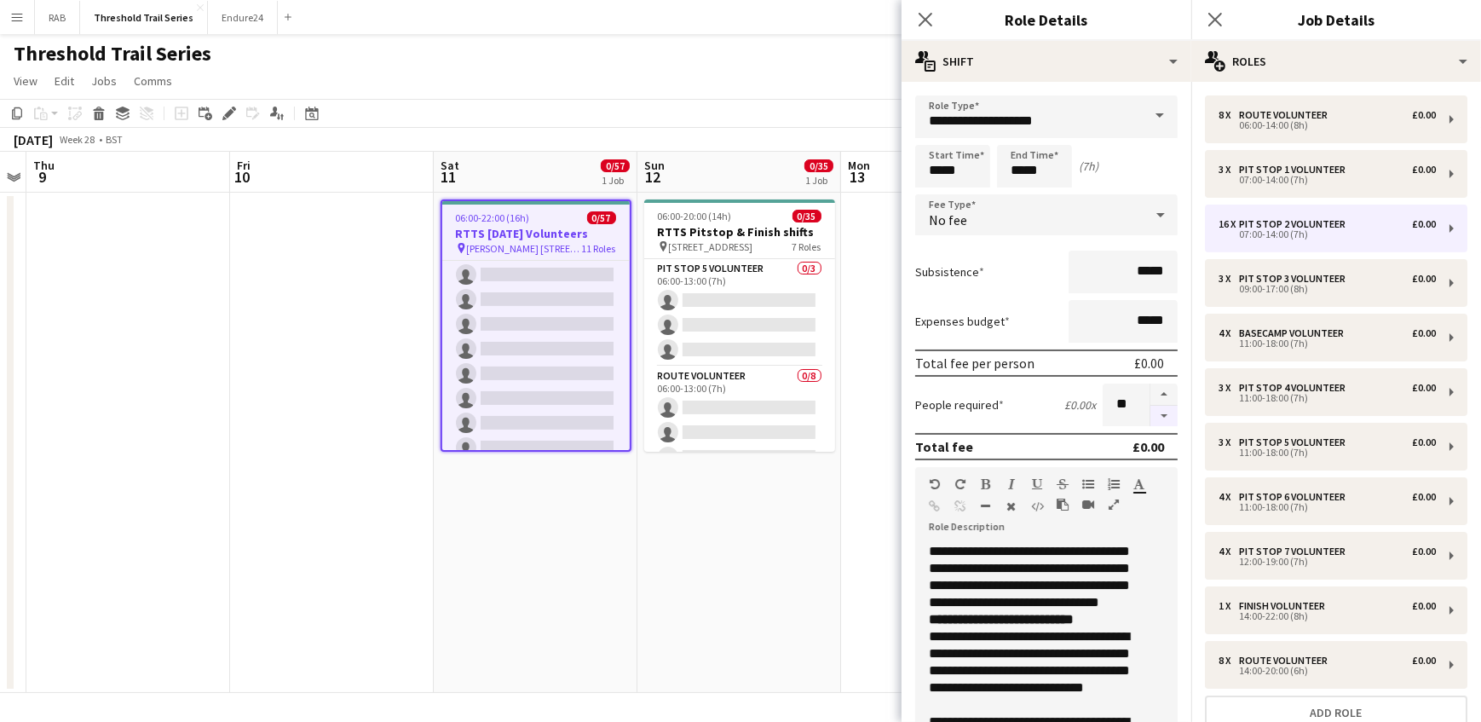
click at [1150, 417] on button "button" at bounding box center [1163, 416] width 27 height 21
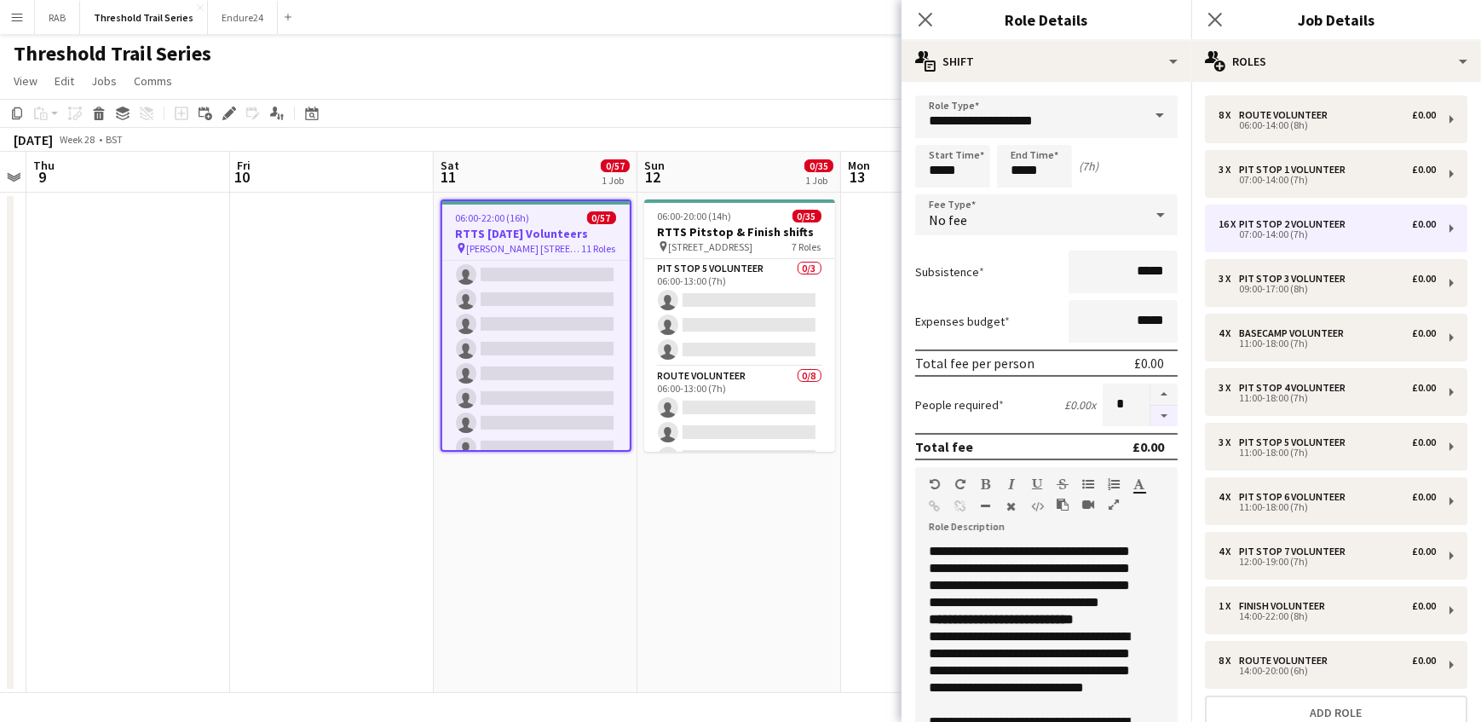
click at [1150, 417] on button "button" at bounding box center [1163, 416] width 27 height 21
type input "*"
click at [927, 19] on icon at bounding box center [925, 19] width 16 height 16
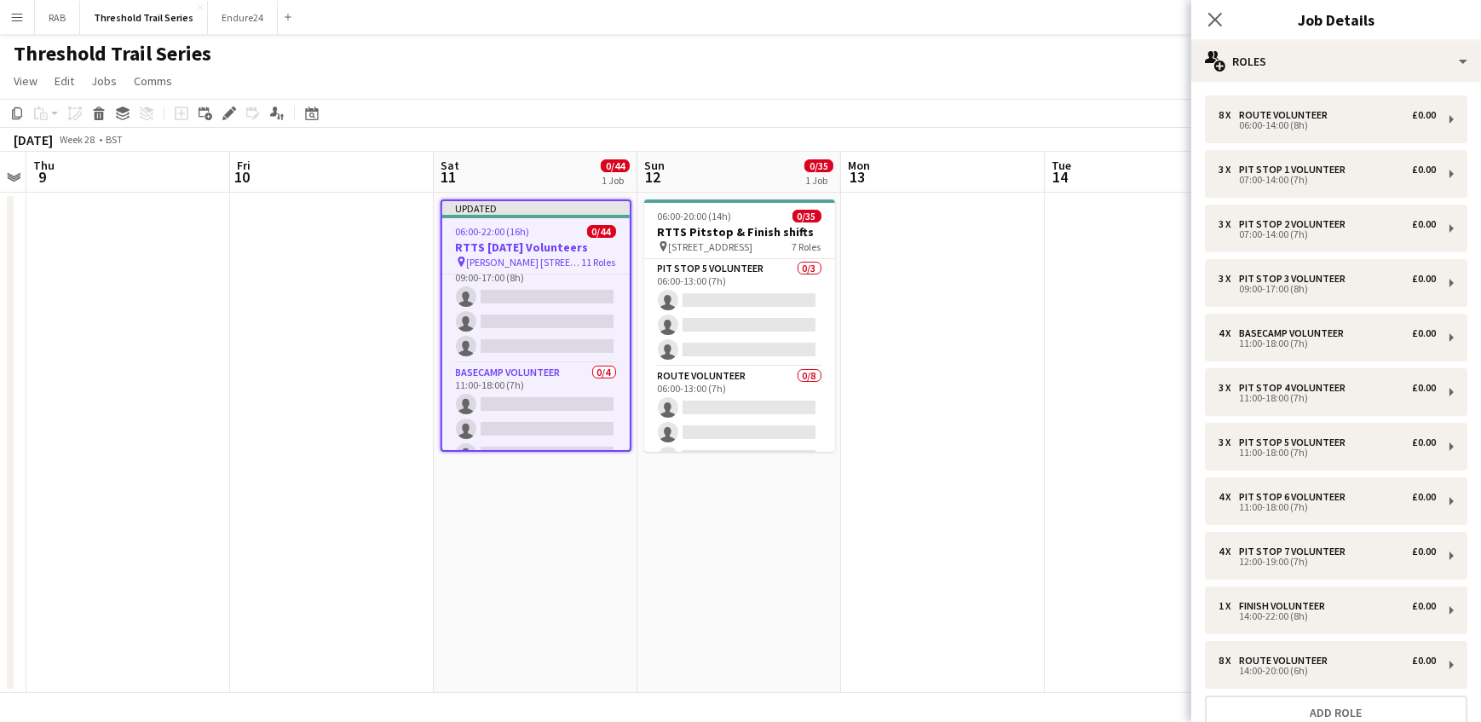
click at [1120, 298] on app-date-cell at bounding box center [1147, 443] width 204 height 500
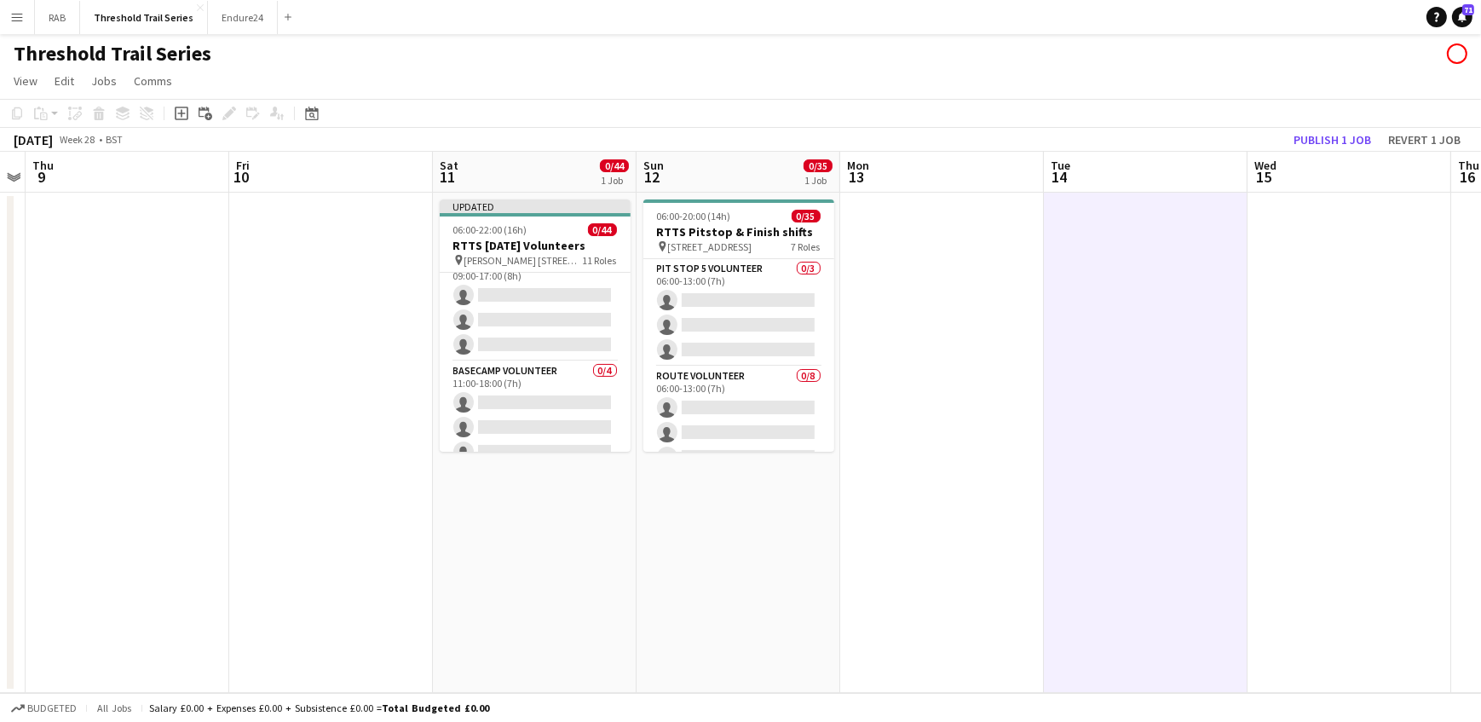
click at [1331, 128] on div "July 2026 Week 28 • BST Publish 1 job Revert 1 job" at bounding box center [740, 140] width 1481 height 24
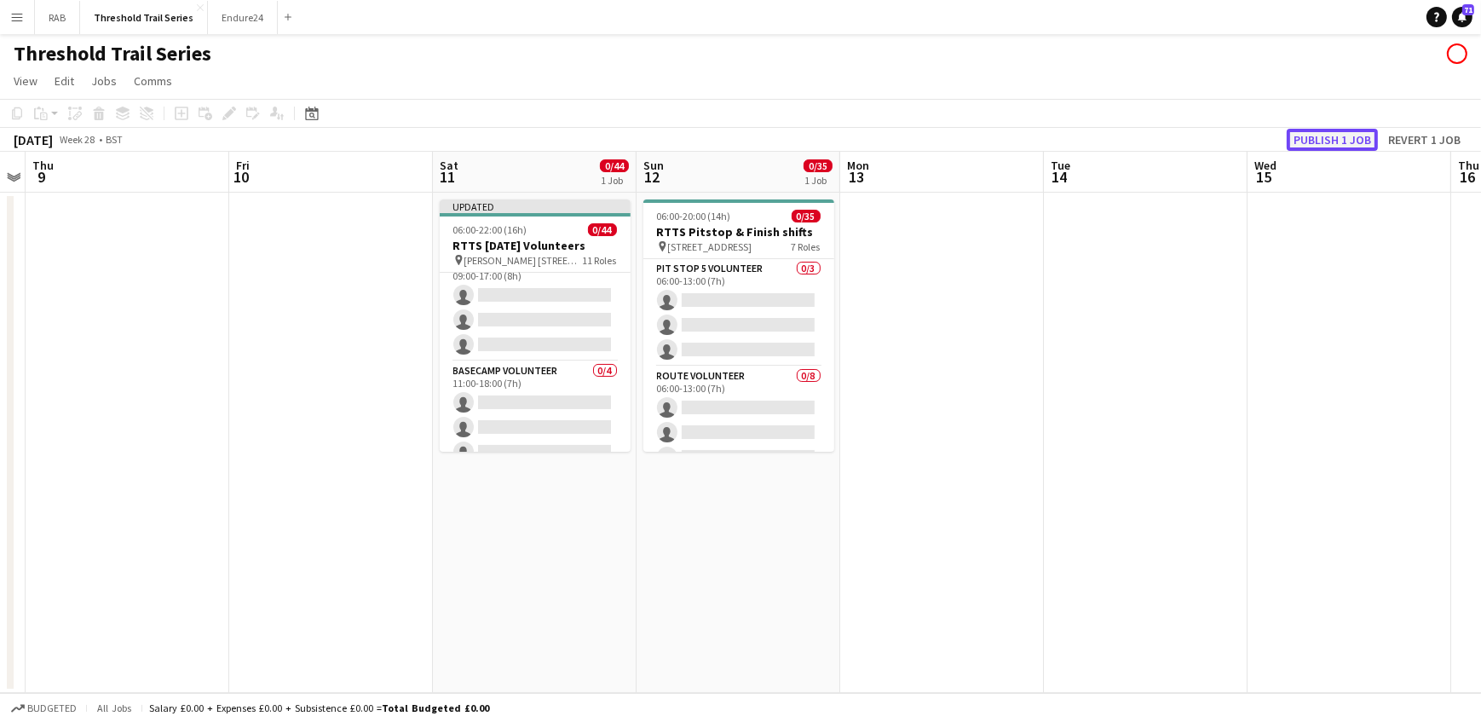
click at [1325, 140] on button "Publish 1 job" at bounding box center [1332, 140] width 91 height 22
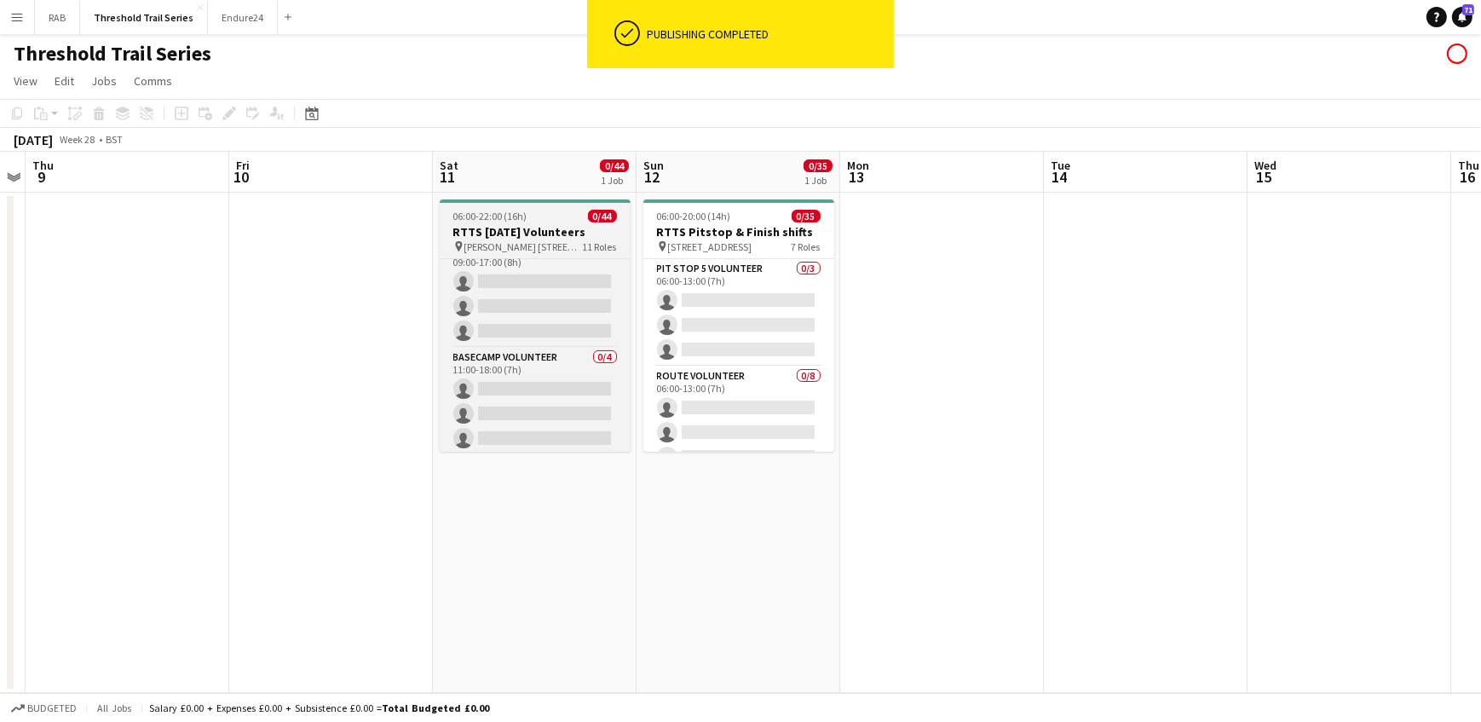
click at [516, 213] on span "06:00-22:00 (16h)" at bounding box center [490, 216] width 74 height 13
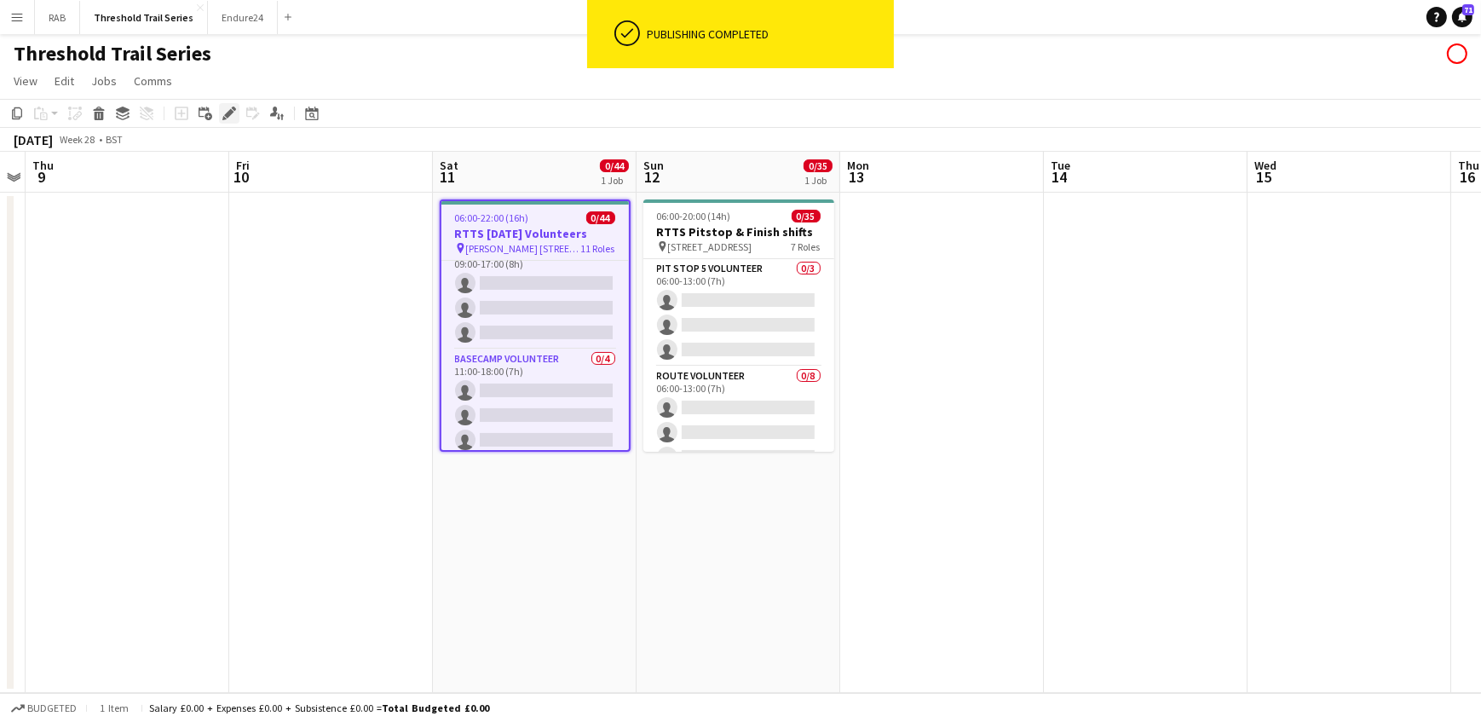
click at [226, 115] on icon at bounding box center [228, 113] width 9 height 9
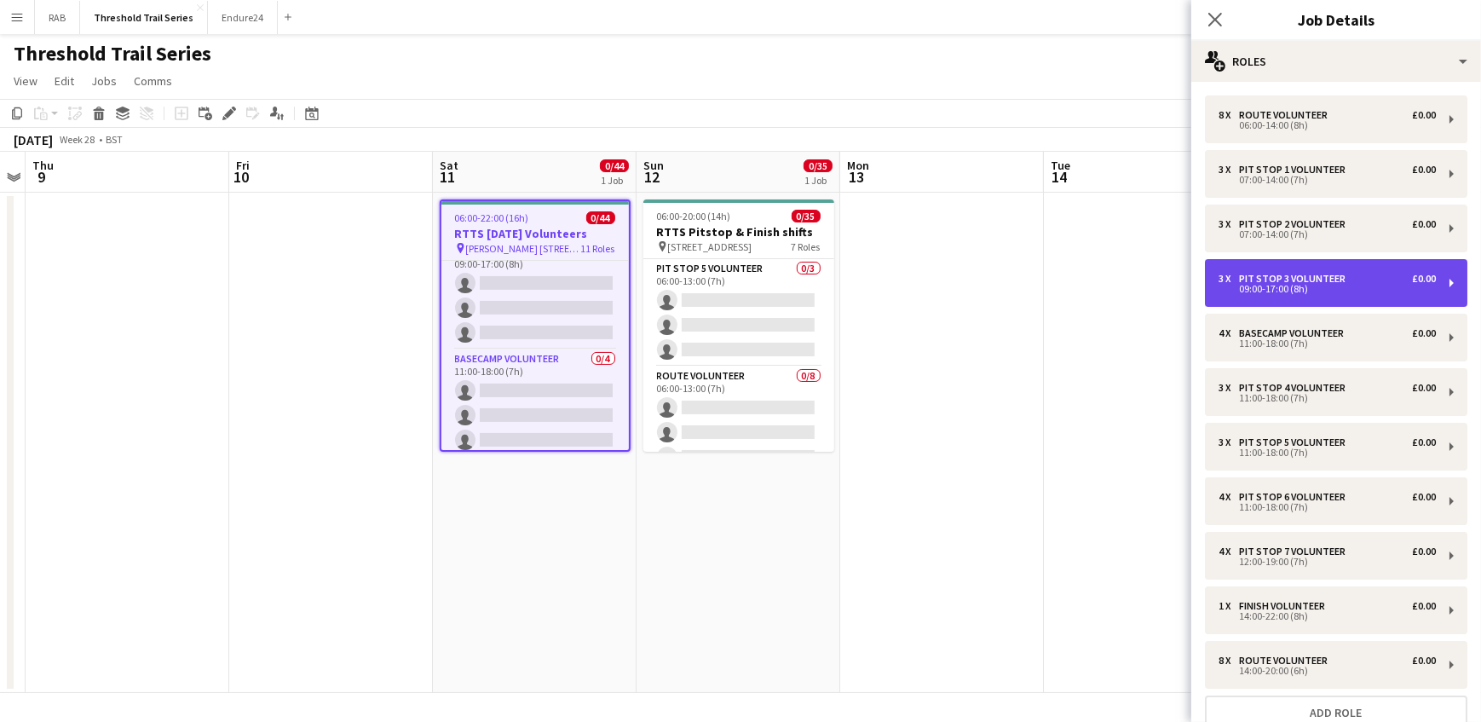
click at [1269, 274] on div "Pit Stop 3 Volunteer" at bounding box center [1295, 279] width 113 height 12
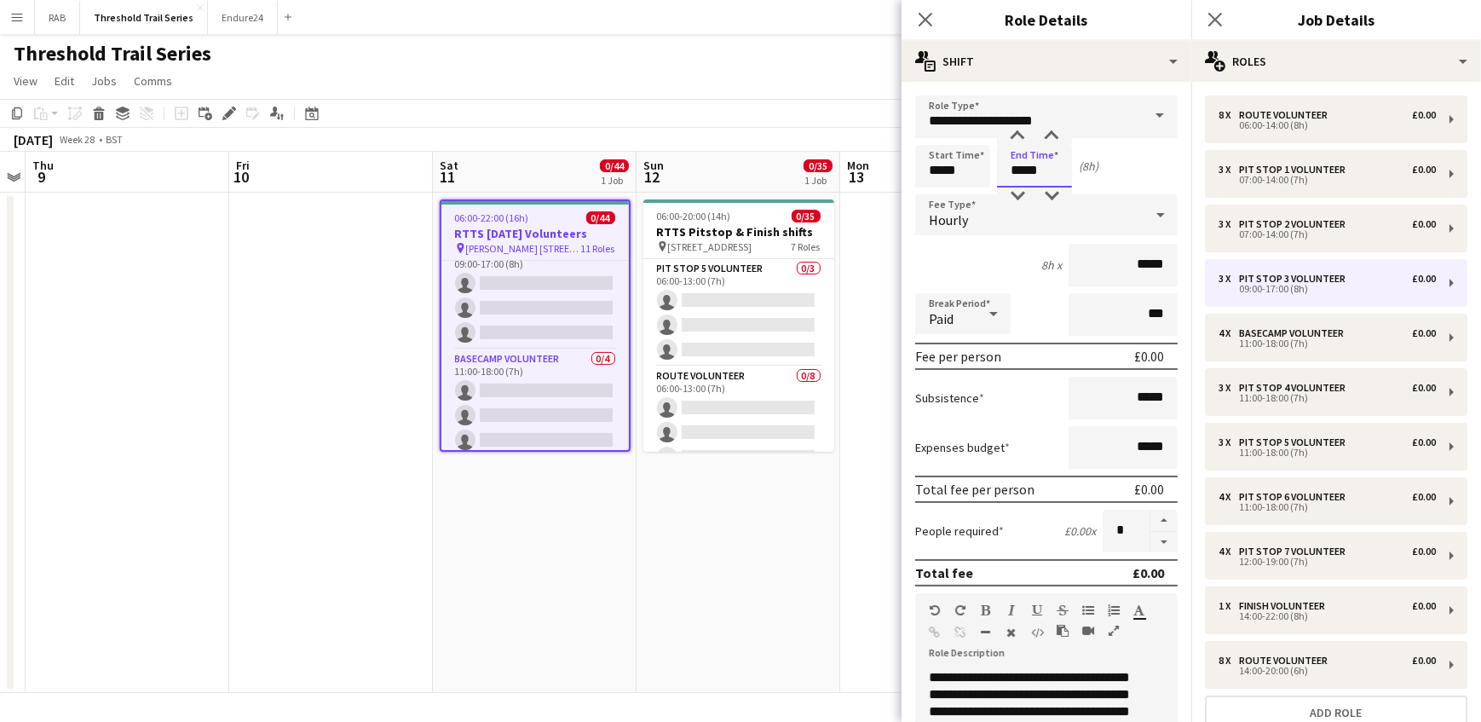
click at [1023, 170] on input "*****" at bounding box center [1034, 166] width 75 height 43
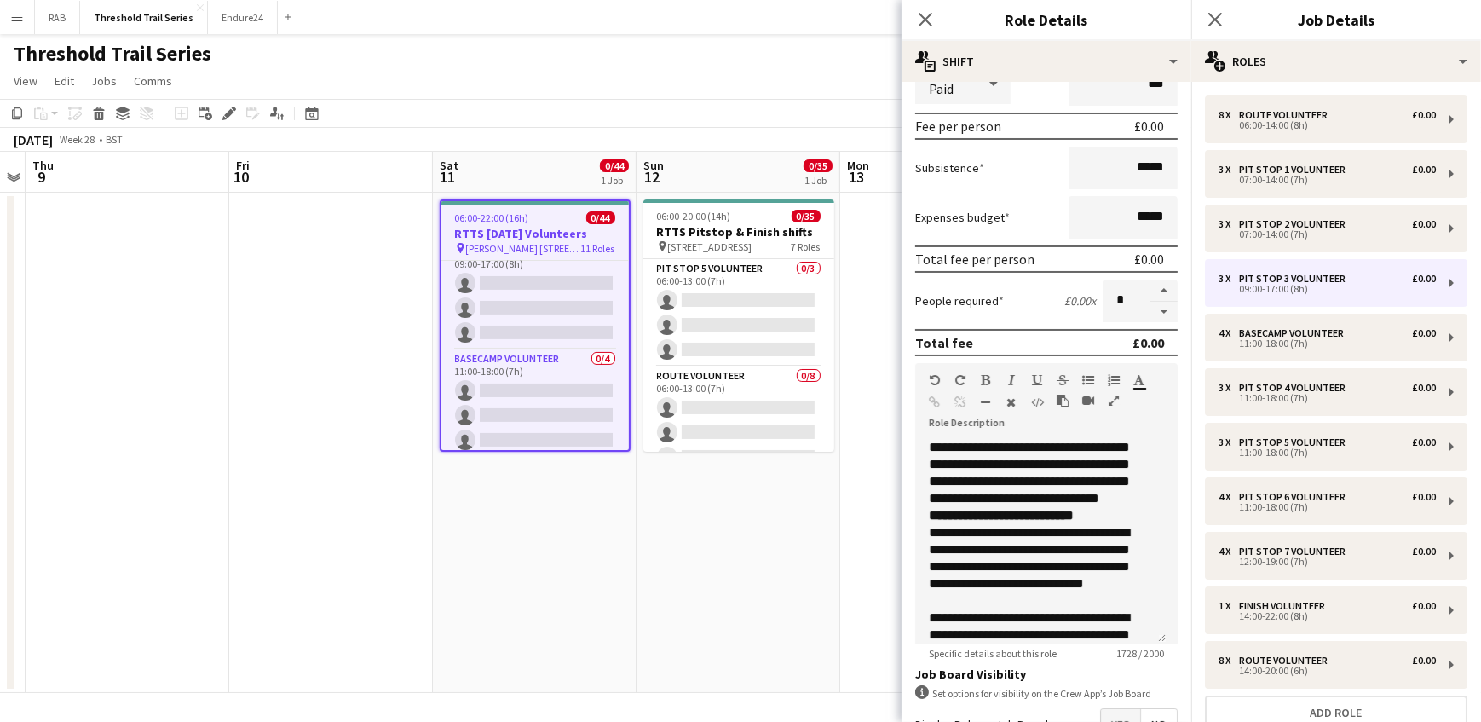
scroll to position [343, 0]
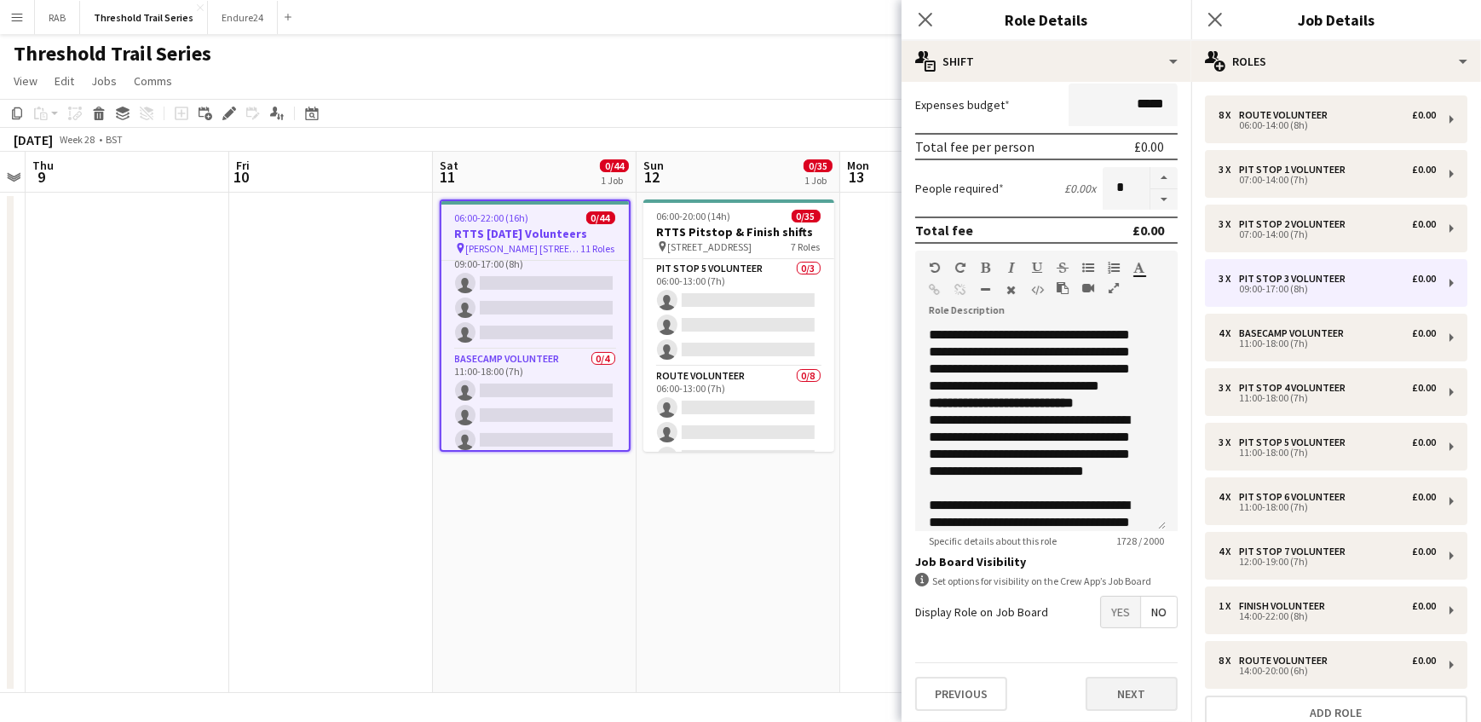
type input "*****"
drag, startPoint x: 1126, startPoint y: 698, endPoint x: 1130, endPoint y: 349, distance: 349.4
click at [1126, 697] on button "Next" at bounding box center [1132, 694] width 92 height 34
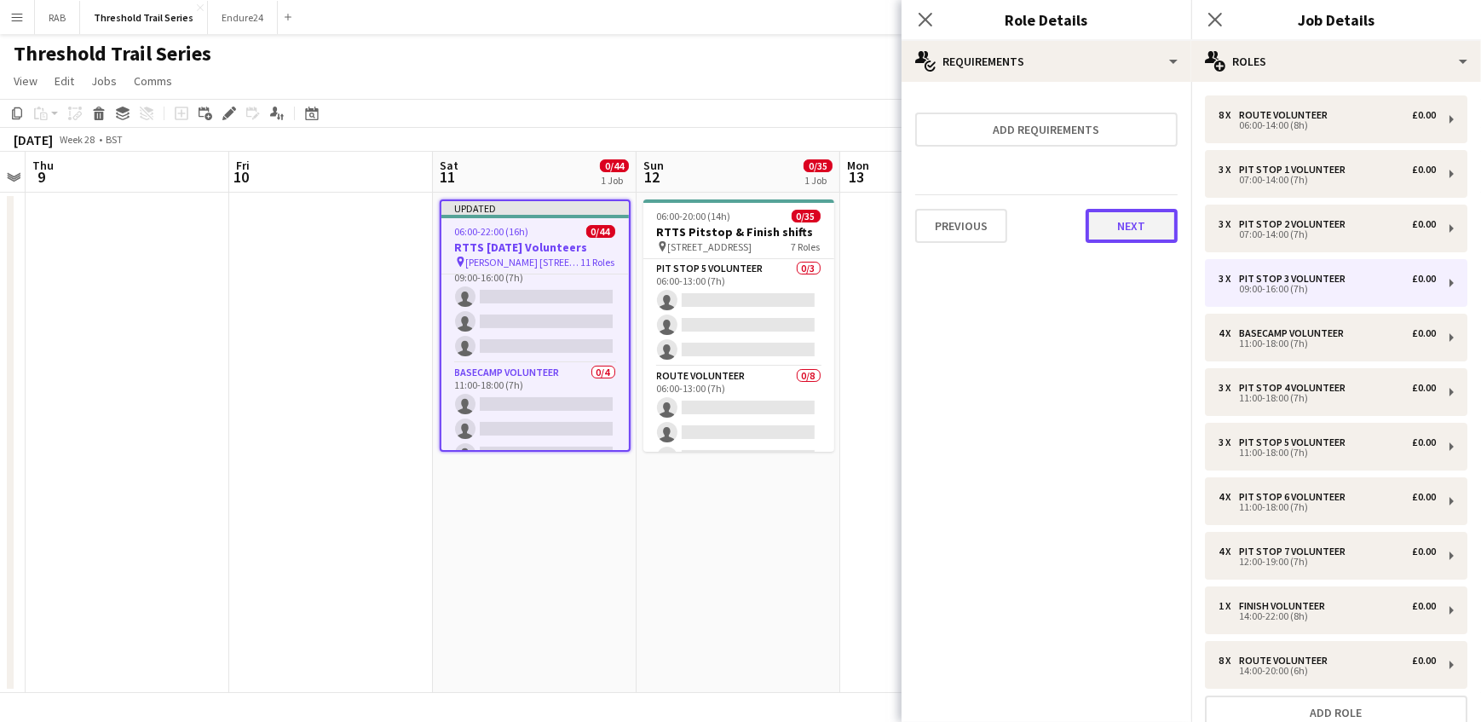
click at [1114, 225] on button "Next" at bounding box center [1132, 226] width 92 height 34
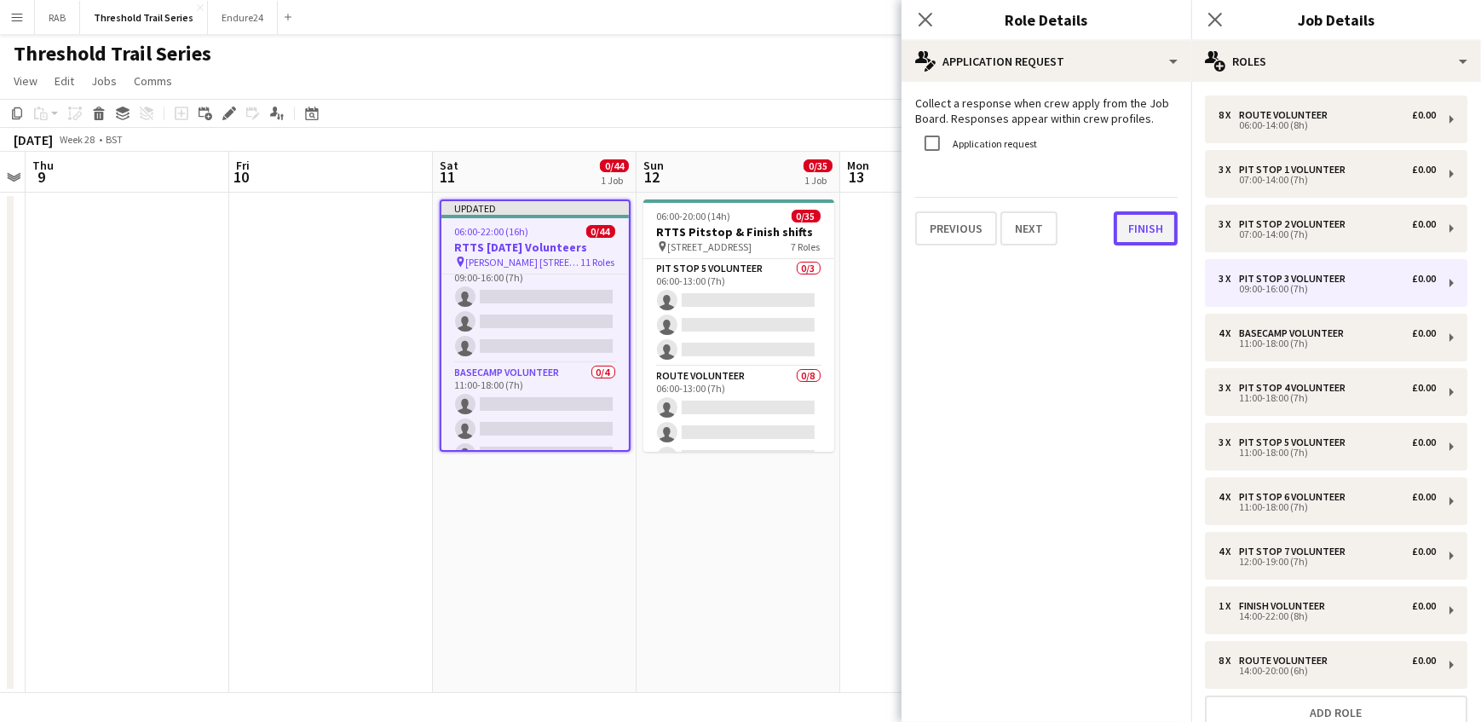
click at [1117, 225] on button "Finish" at bounding box center [1146, 228] width 64 height 34
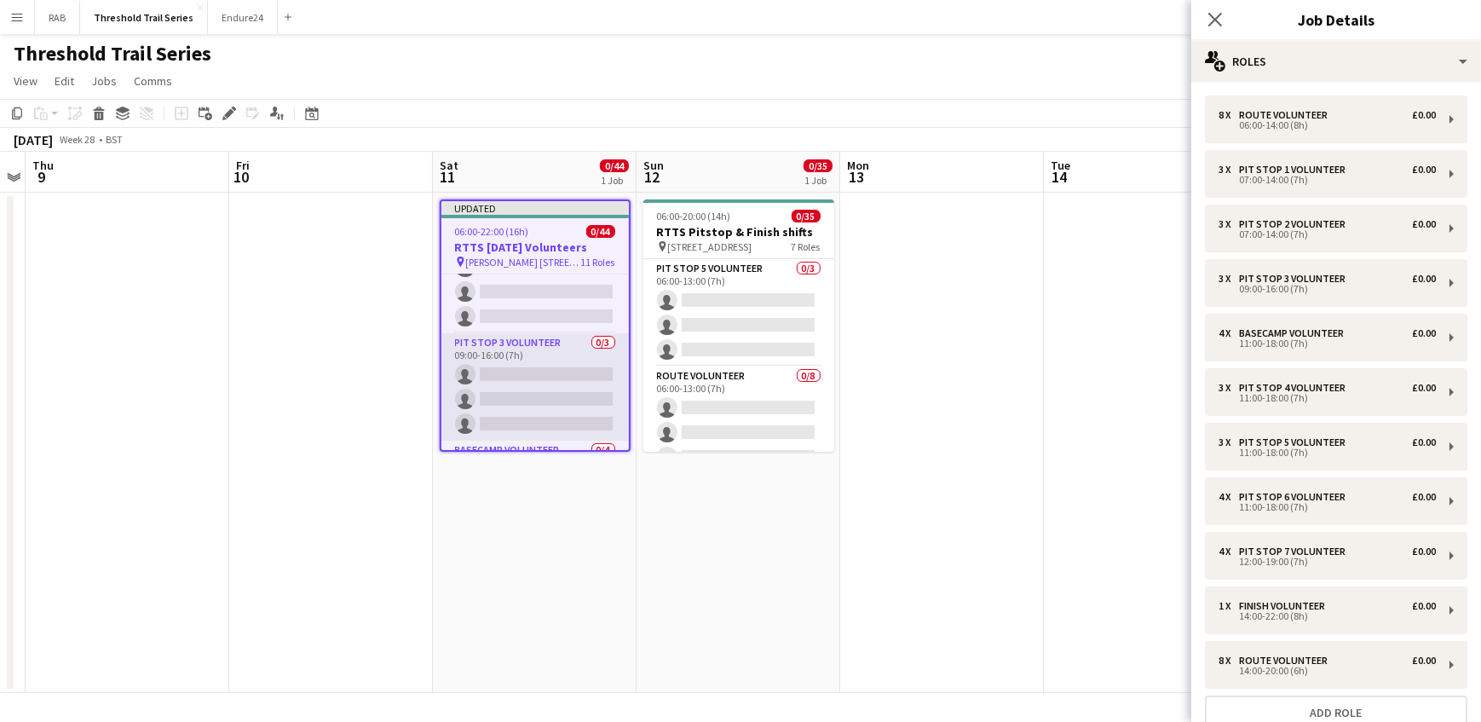
scroll to position [464, 0]
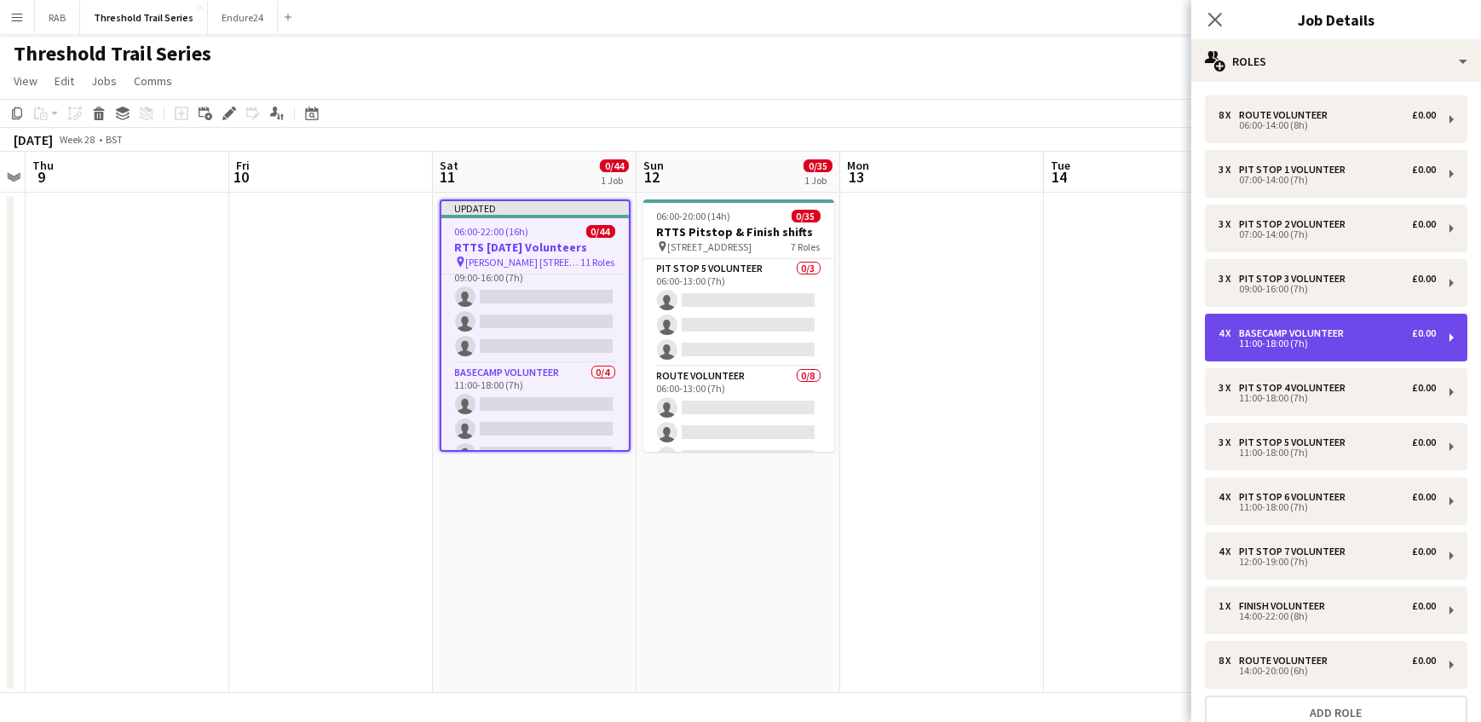
click at [1319, 329] on div "Basecamp Volunteer" at bounding box center [1295, 333] width 112 height 12
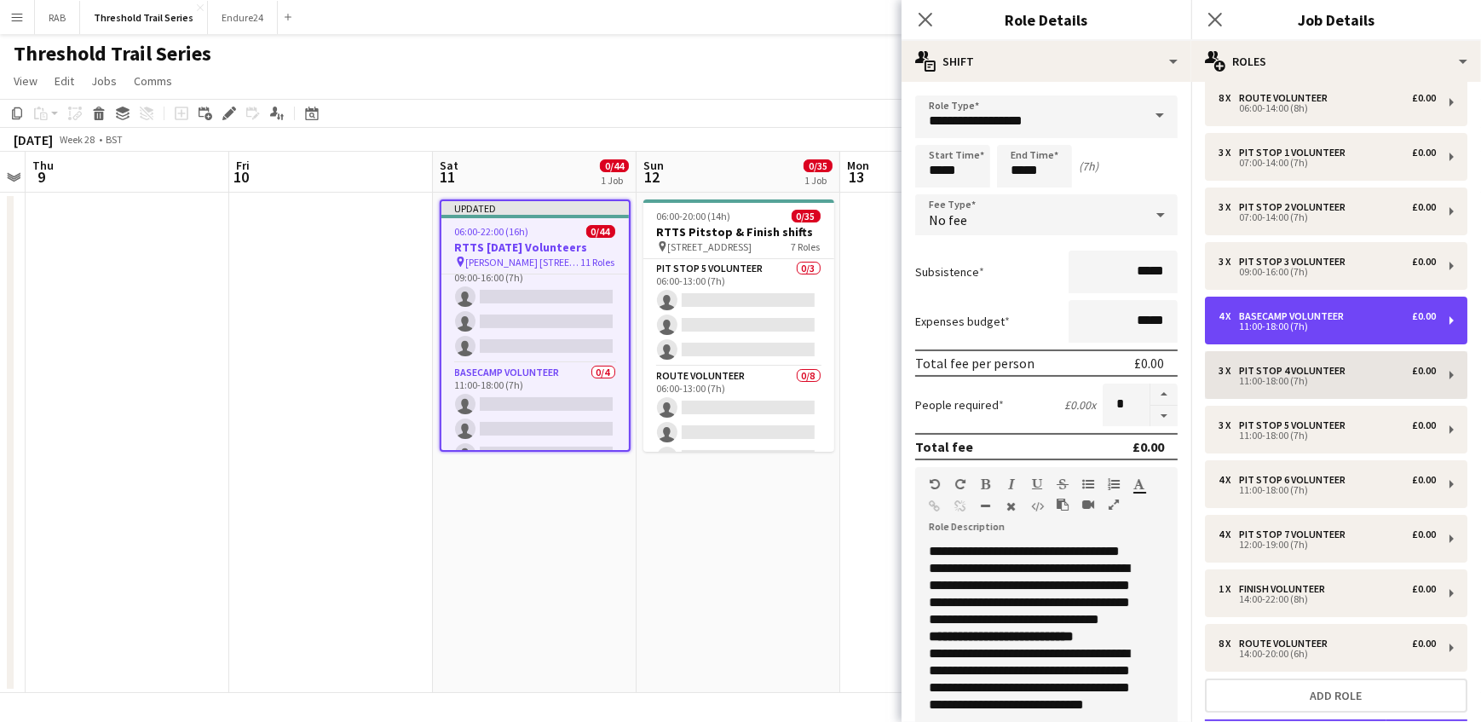
scroll to position [0, 0]
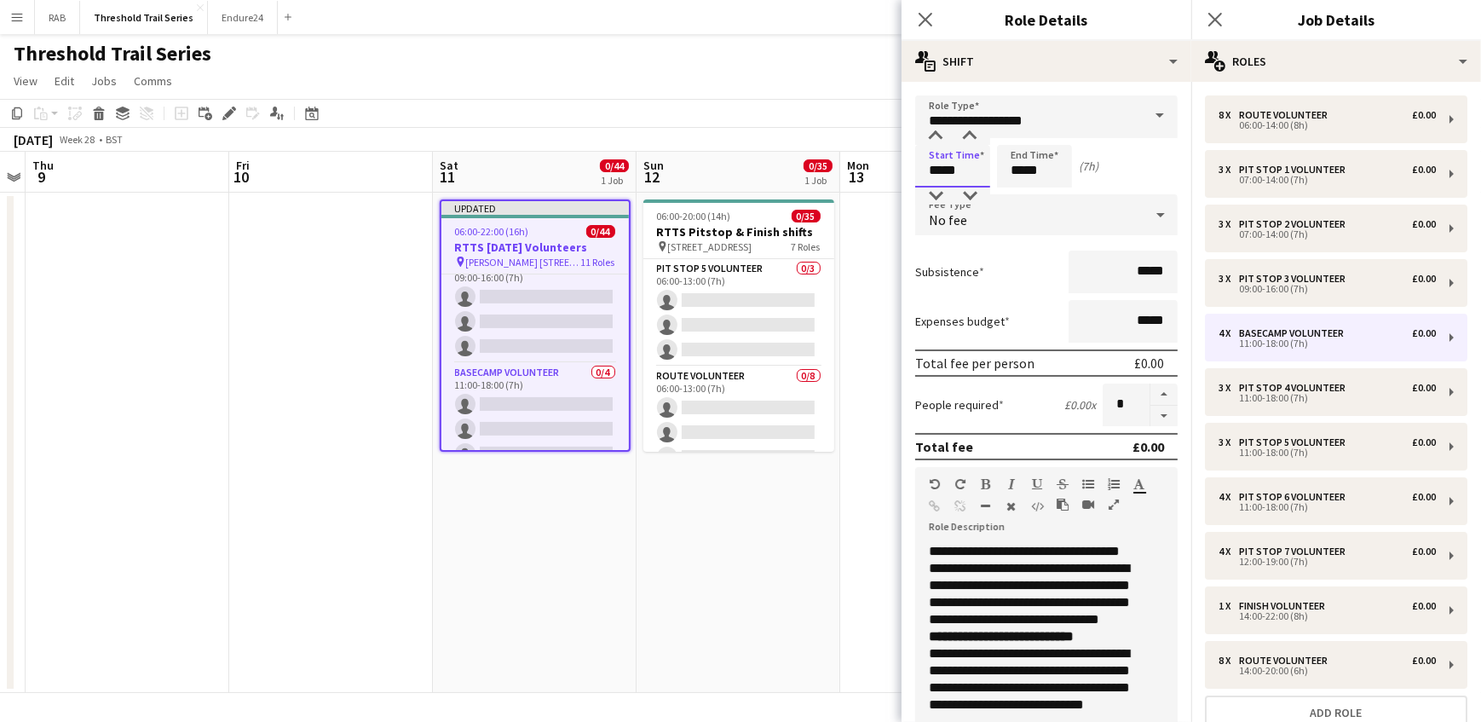
click at [940, 170] on input "*****" at bounding box center [952, 166] width 75 height 43
type input "*****"
click at [1021, 170] on input "*****" at bounding box center [1034, 166] width 75 height 43
type input "*****"
click at [775, 86] on app-page-menu "View Day view expanded Day view collapsed Month view Date picker Jump to today …" at bounding box center [740, 82] width 1481 height 32
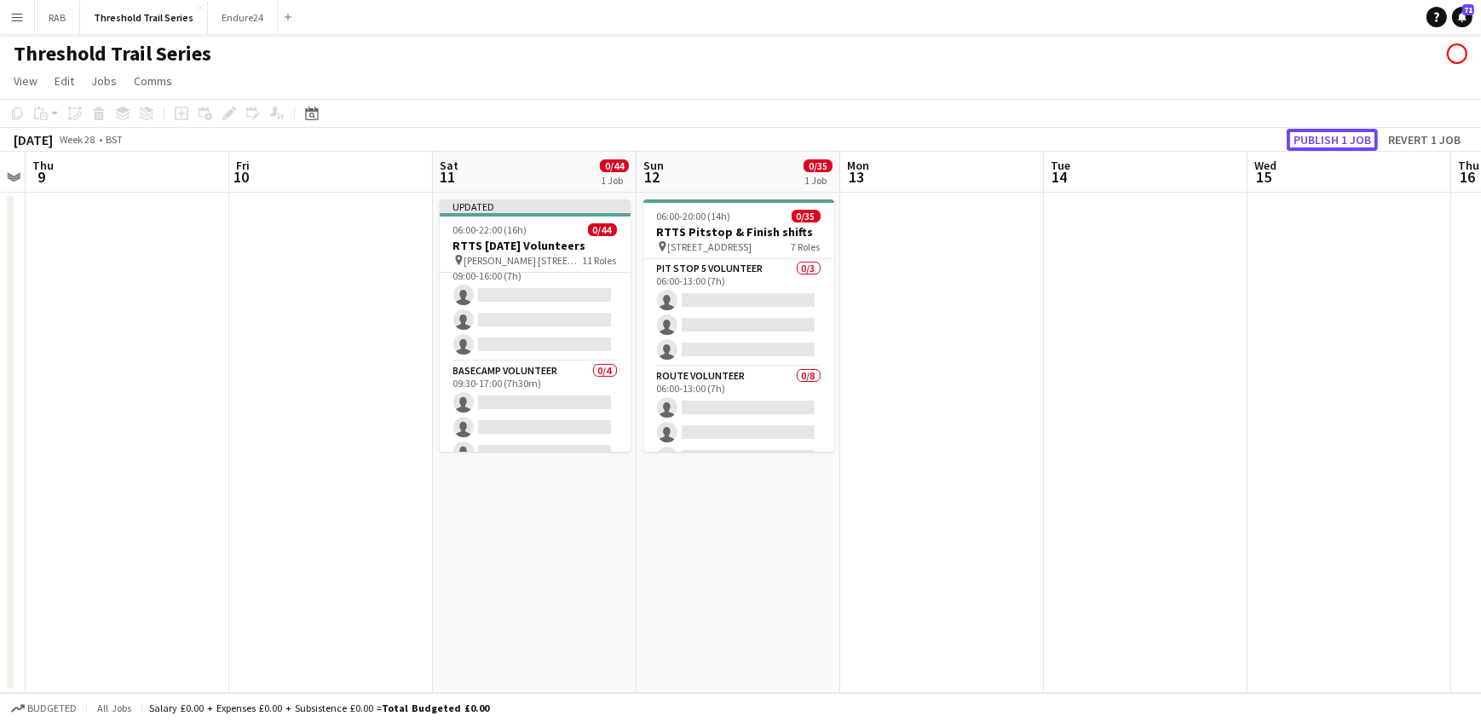
click at [1325, 131] on button "Publish 1 job" at bounding box center [1332, 140] width 91 height 22
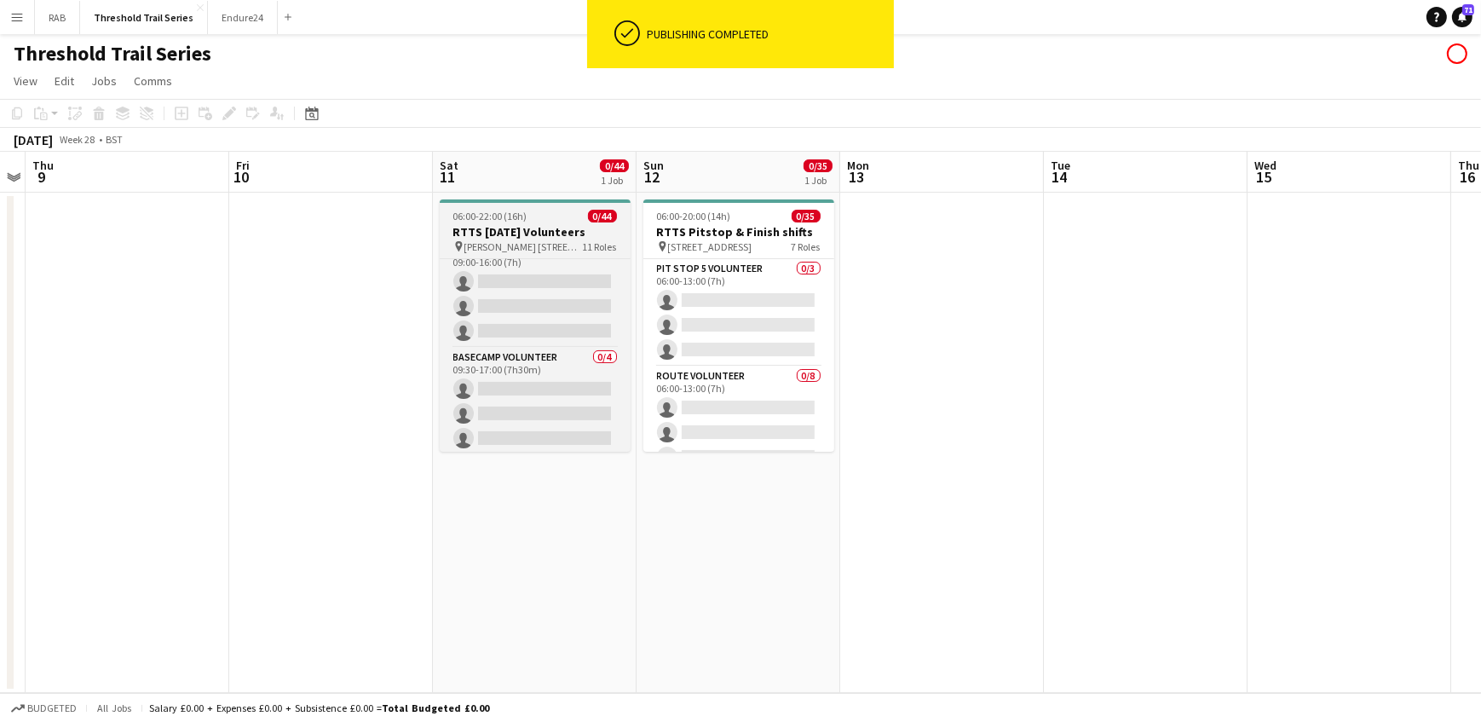
drag, startPoint x: 481, startPoint y: 217, endPoint x: 465, endPoint y: 197, distance: 26.1
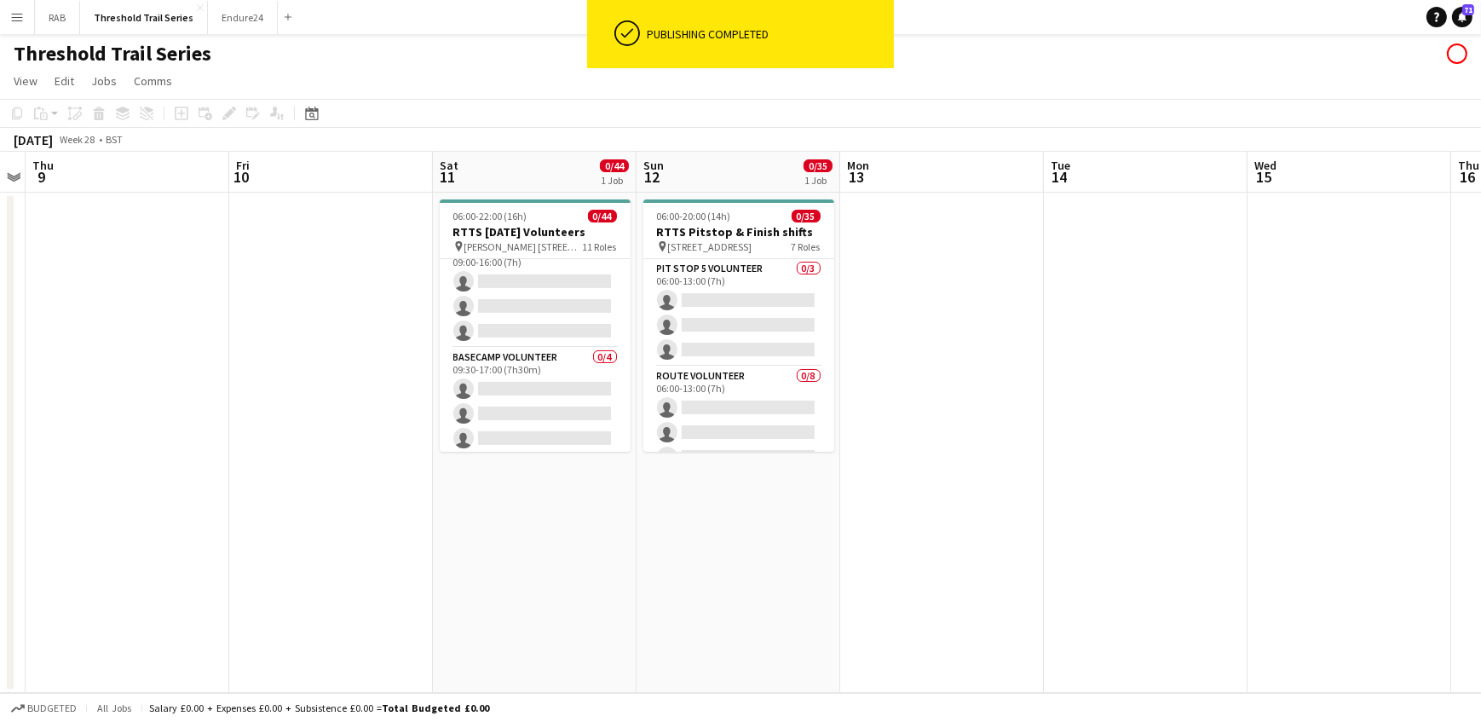
click at [481, 215] on span "06:00-22:00 (16h)" at bounding box center [490, 216] width 74 height 13
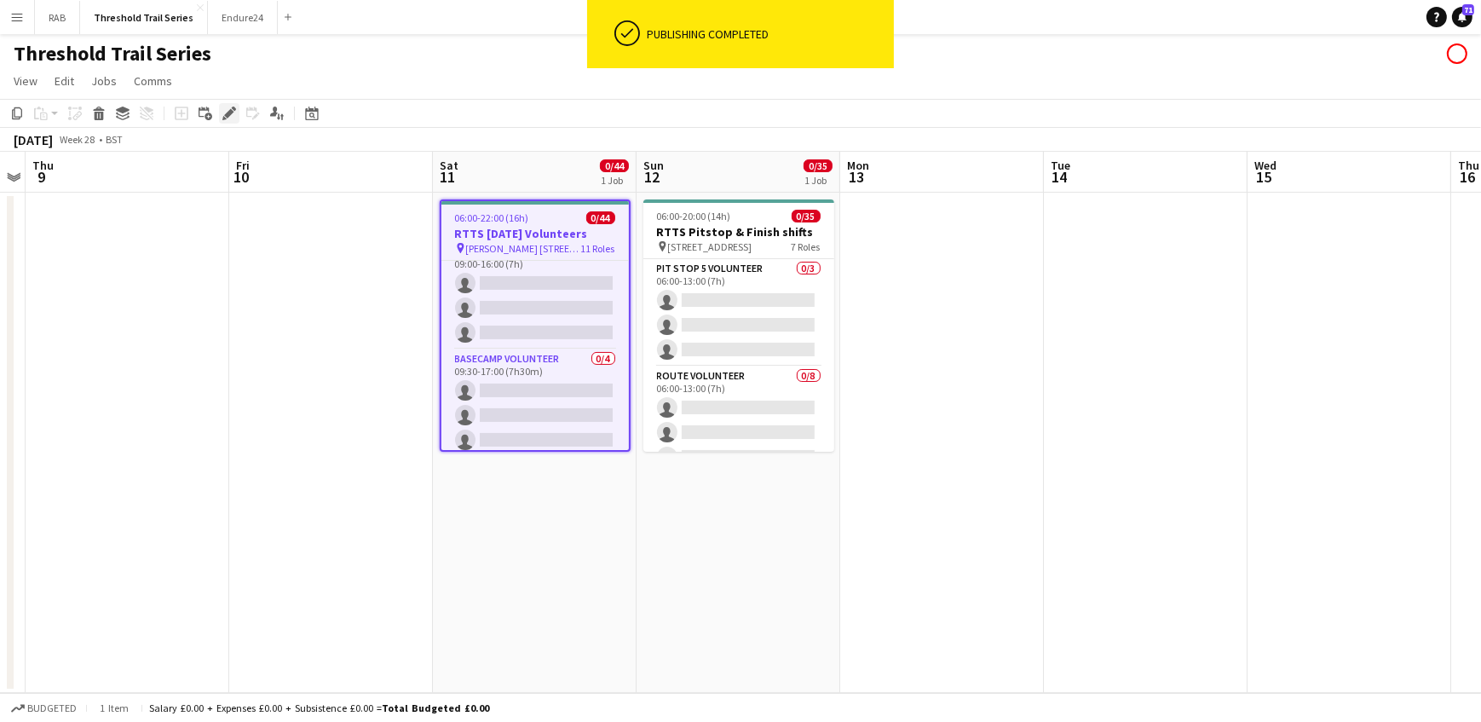
drag, startPoint x: 227, startPoint y: 112, endPoint x: 736, endPoint y: 183, distance: 514.4
click at [227, 111] on icon "Edit" at bounding box center [229, 114] width 14 height 14
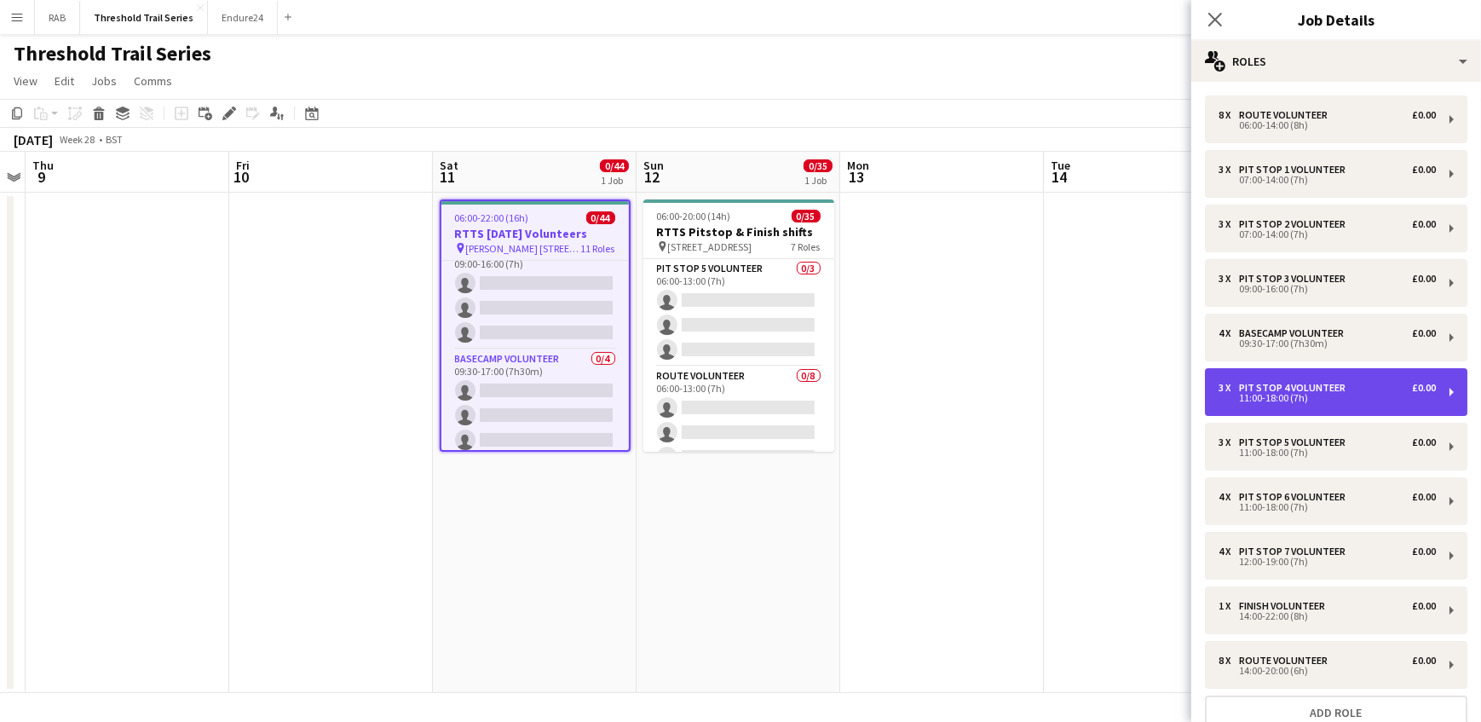
click at [1241, 387] on div "Pit Stop 4 Volunteer" at bounding box center [1295, 388] width 113 height 12
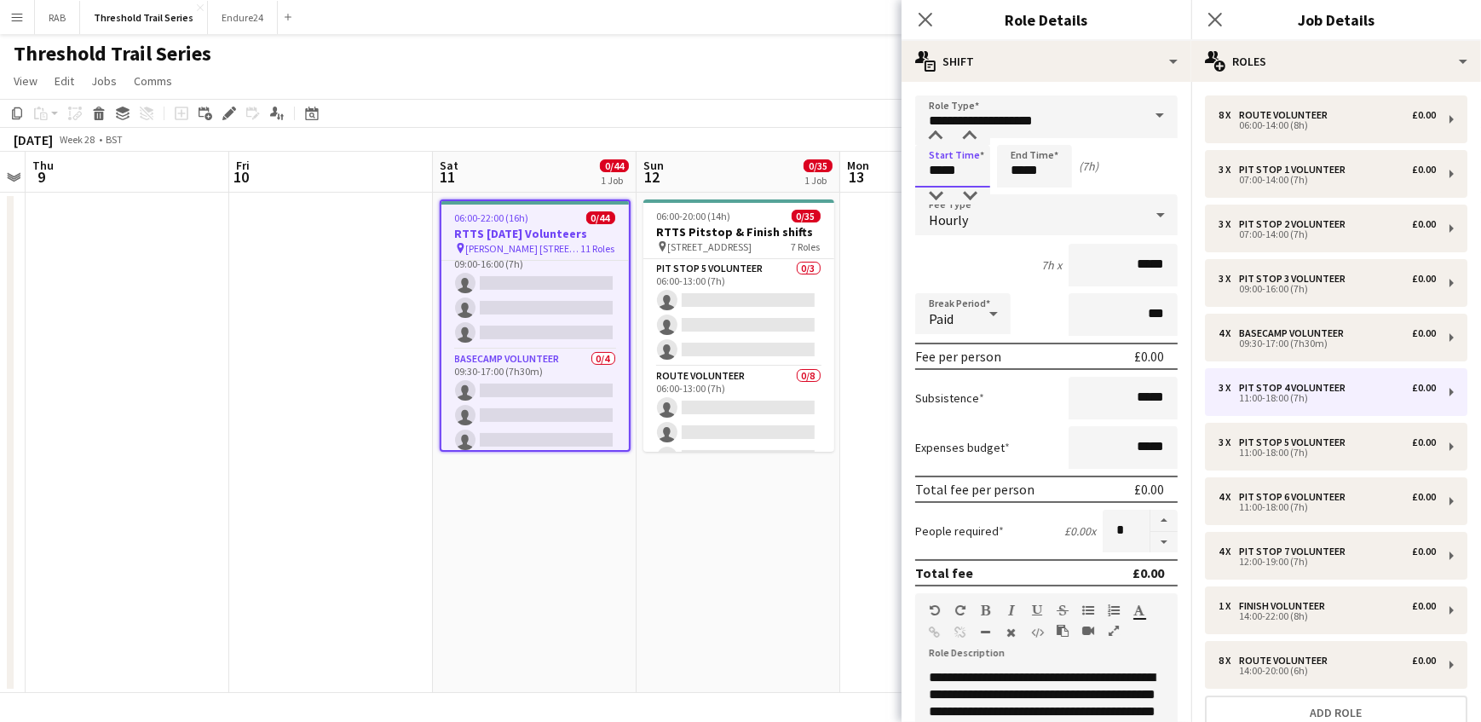
click at [938, 171] on input "*****" at bounding box center [952, 166] width 75 height 43
type input "*****"
click at [919, 15] on icon "Close pop-in" at bounding box center [925, 19] width 16 height 16
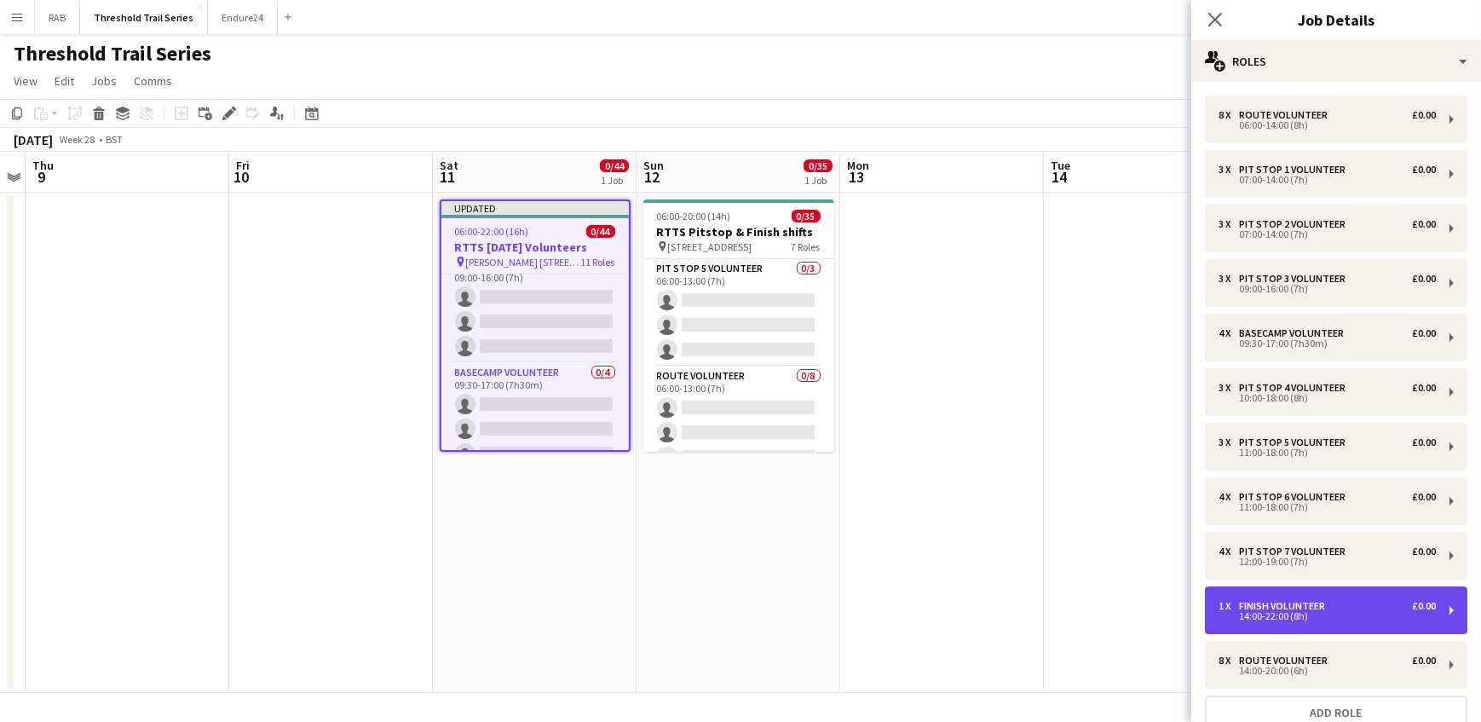
click at [1270, 602] on div "Finish Volunteer" at bounding box center [1285, 606] width 93 height 12
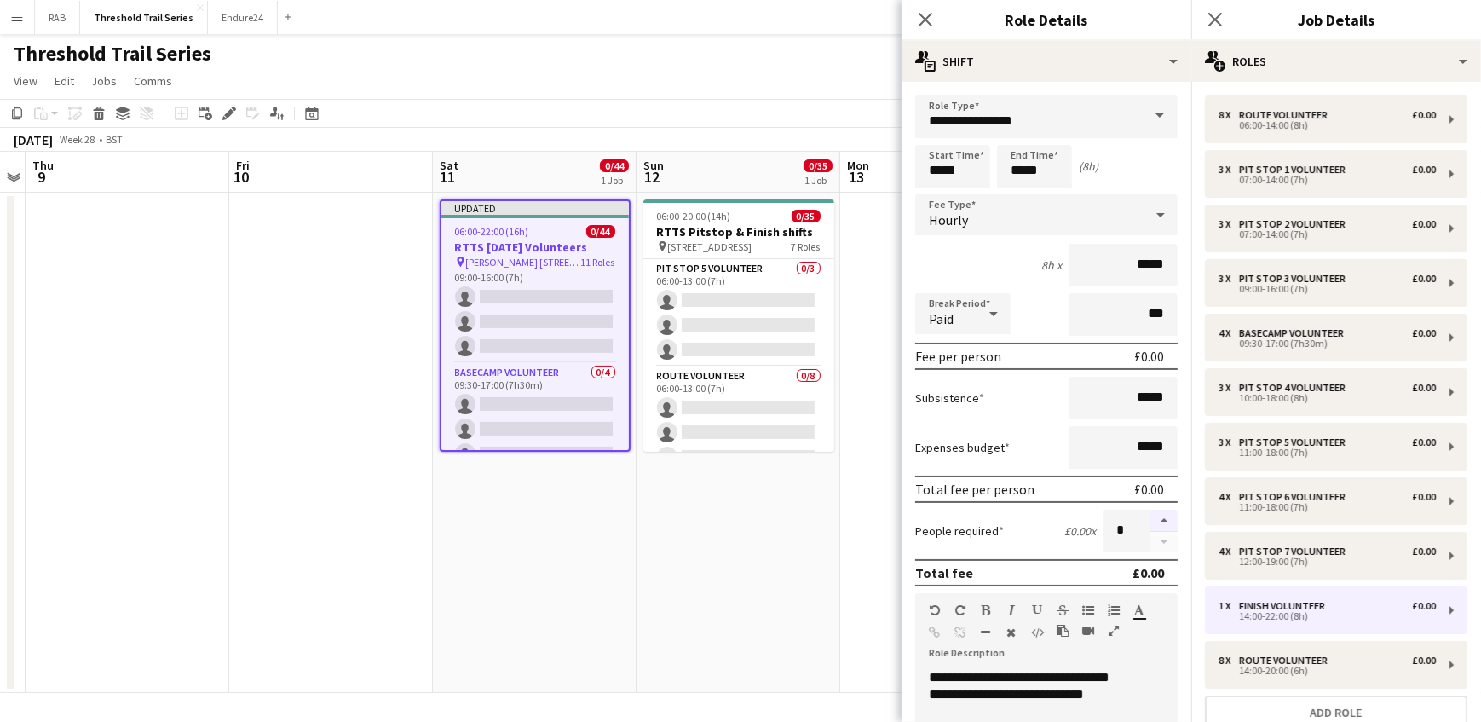
click at [1153, 521] on button "button" at bounding box center [1163, 521] width 27 height 22
type input "*"
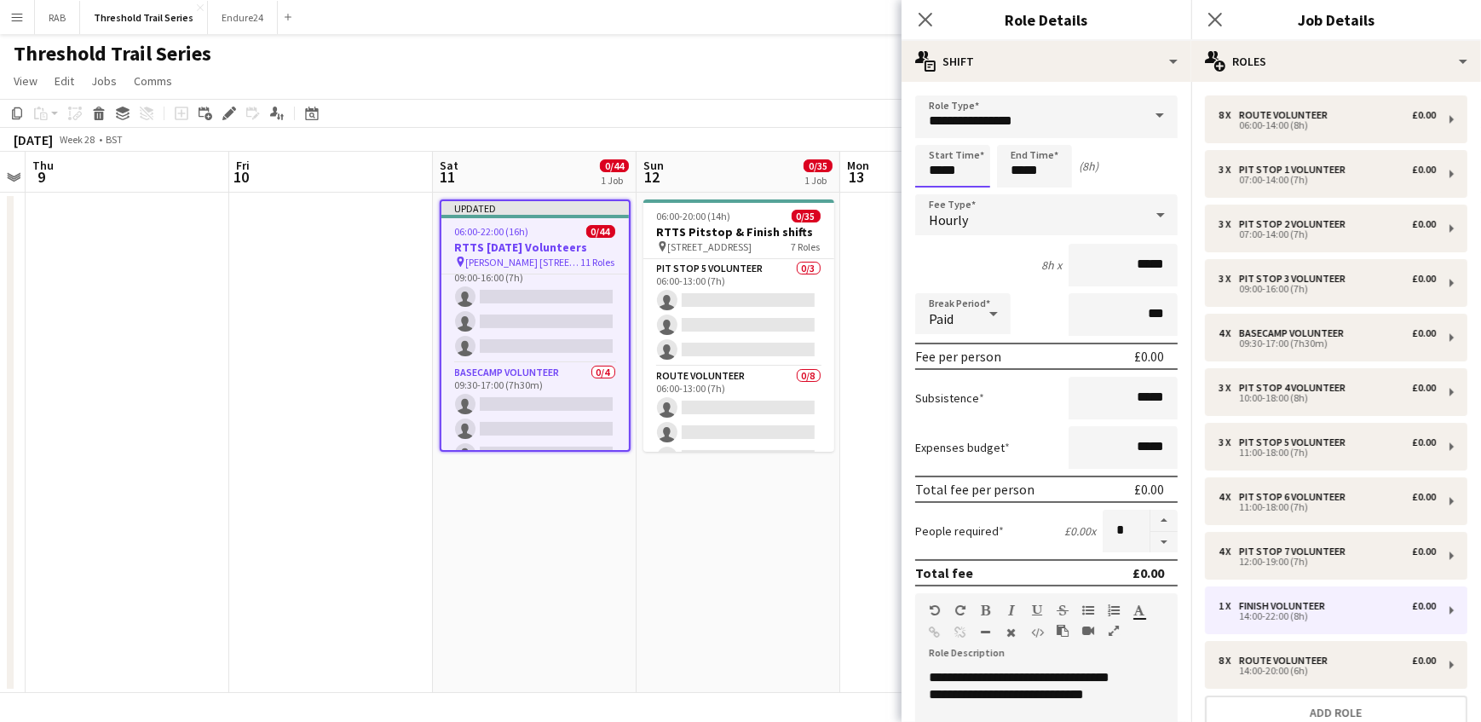
click at [942, 169] on input "*****" at bounding box center [952, 166] width 75 height 43
type input "*****"
click at [1022, 164] on input "*****" at bounding box center [1034, 166] width 75 height 43
type input "*****"
click at [926, 16] on icon "Close pop-in" at bounding box center [925, 19] width 16 height 16
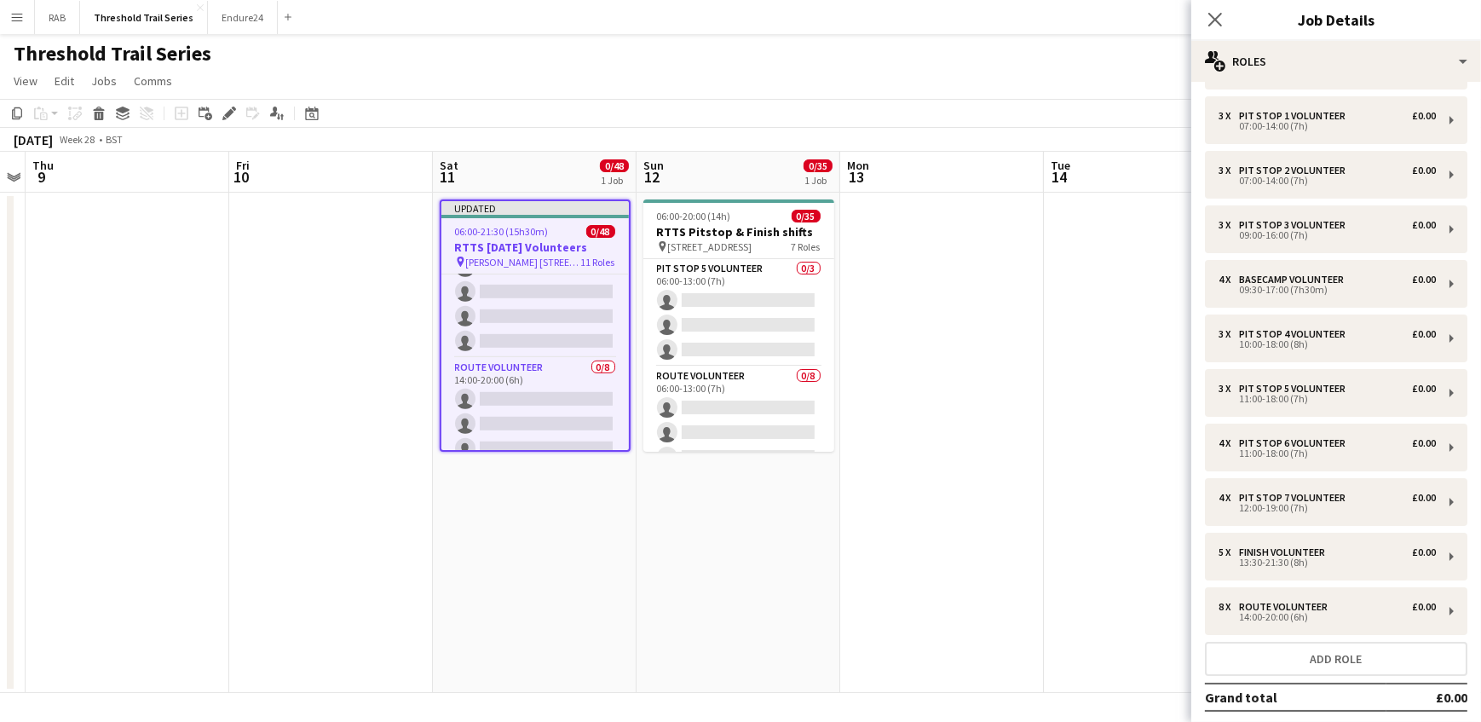
scroll to position [1239, 0]
click at [1218, 17] on icon at bounding box center [1215, 19] width 16 height 16
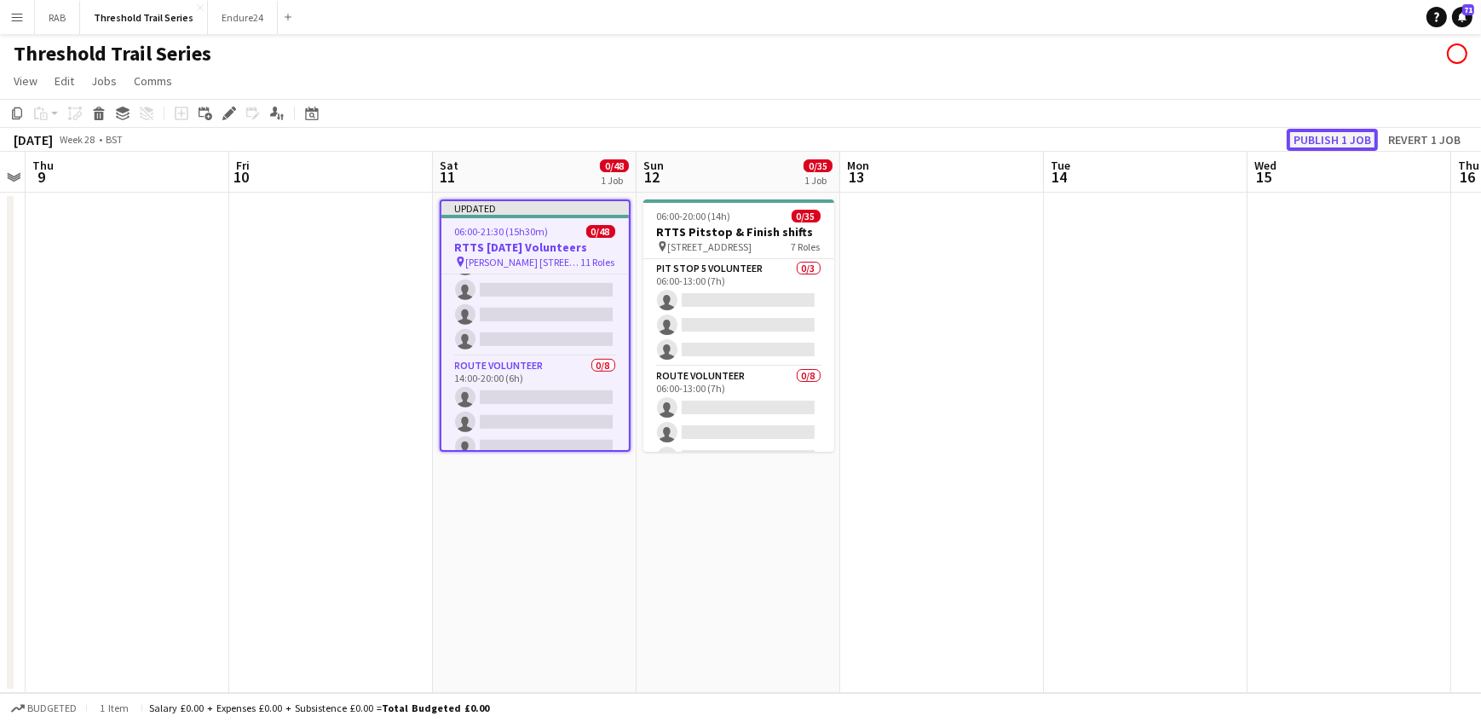
click at [1325, 138] on button "Publish 1 job" at bounding box center [1332, 140] width 91 height 22
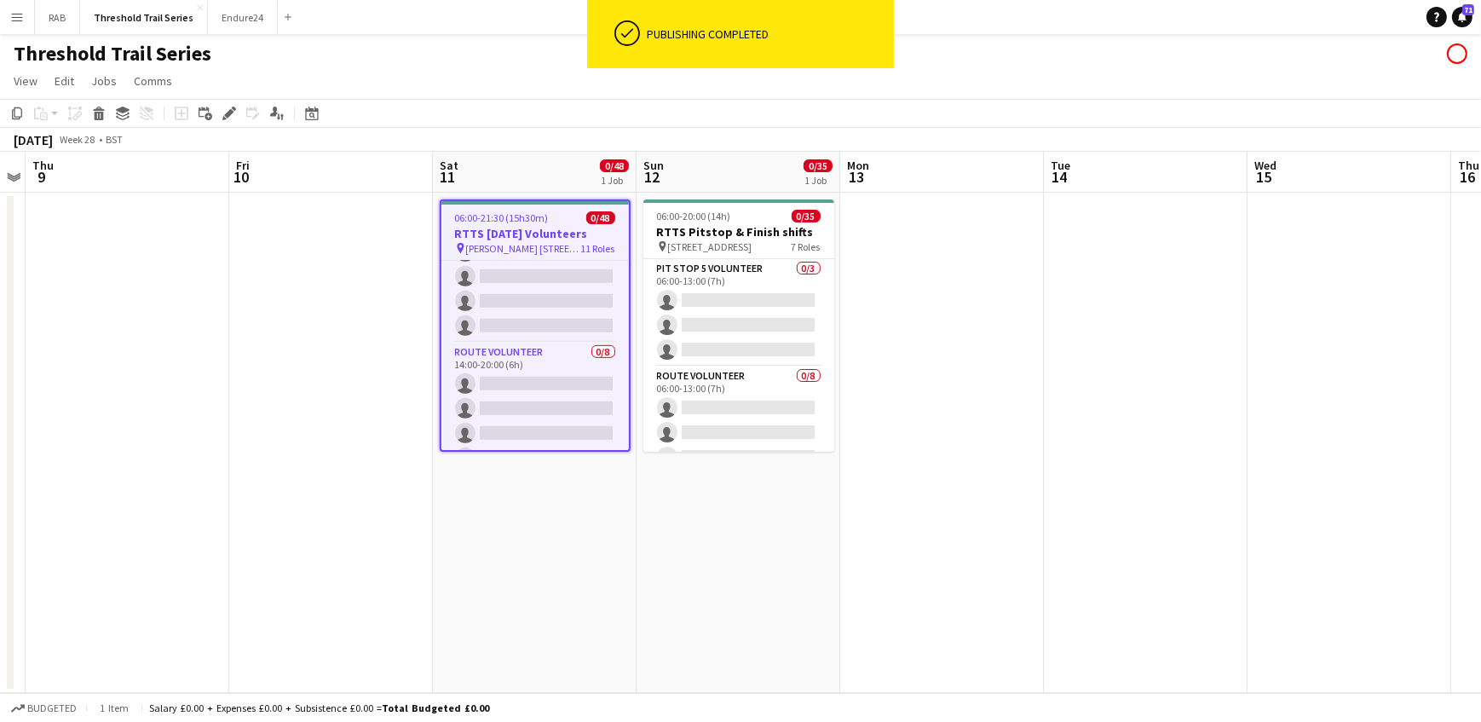
click at [527, 228] on h3 "RTTS [DATE] Volunteers" at bounding box center [534, 233] width 187 height 15
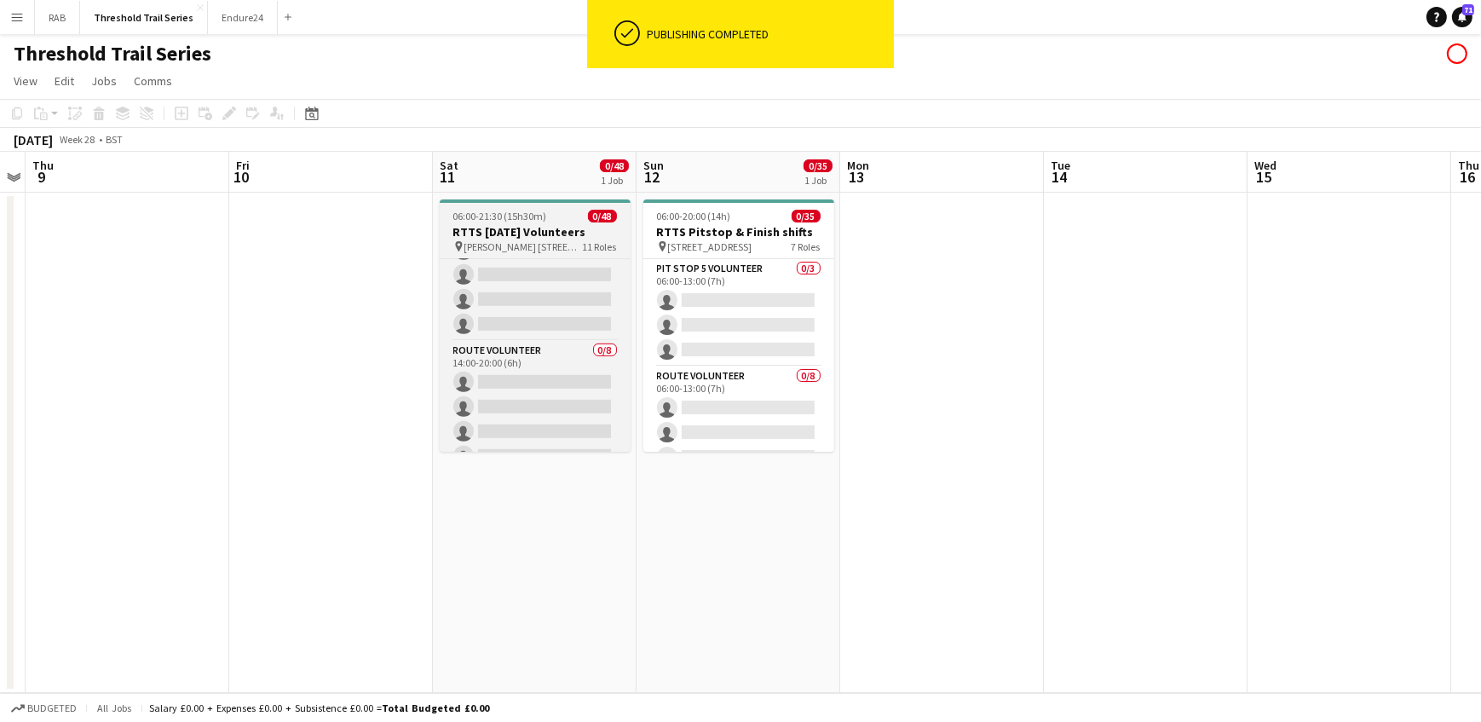
click at [516, 227] on h3 "RTTS [DATE] Volunteers" at bounding box center [535, 231] width 191 height 15
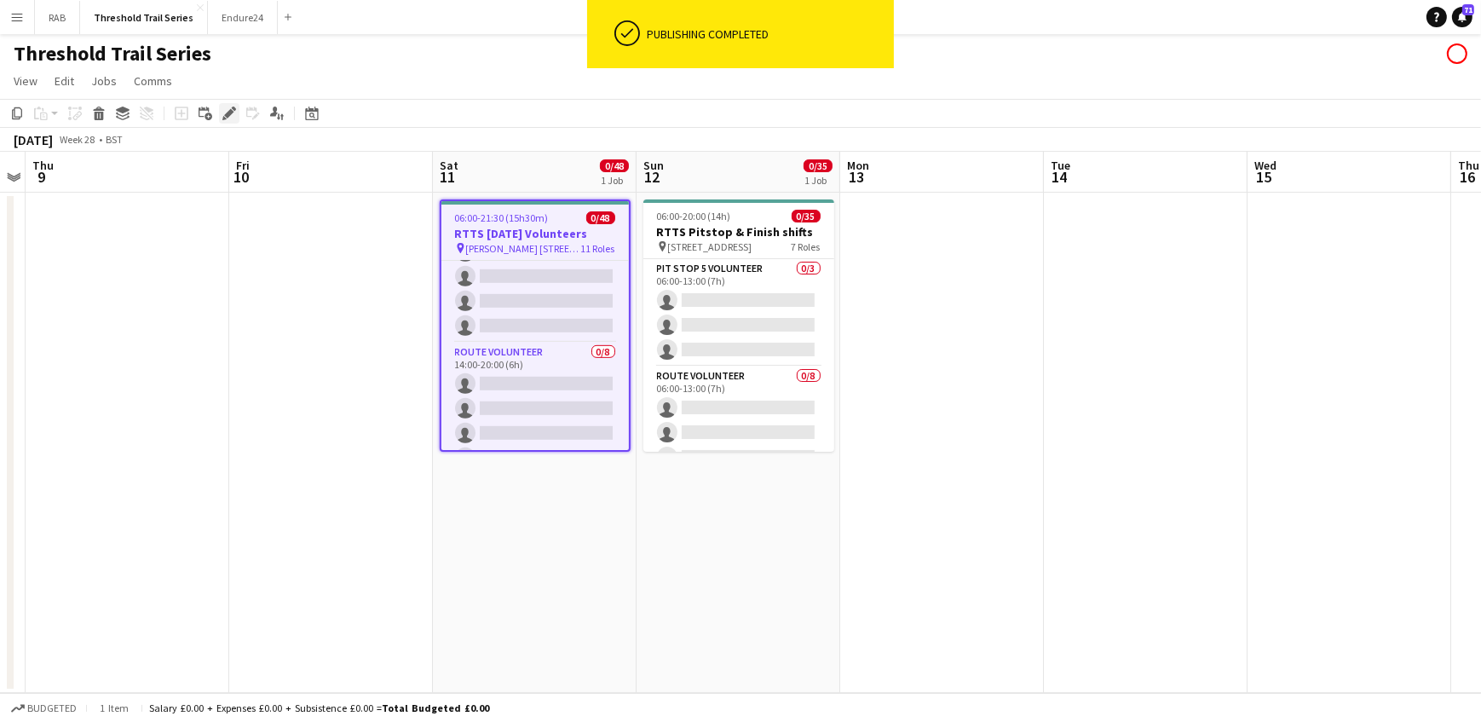
click at [222, 115] on icon "Edit" at bounding box center [229, 114] width 14 height 14
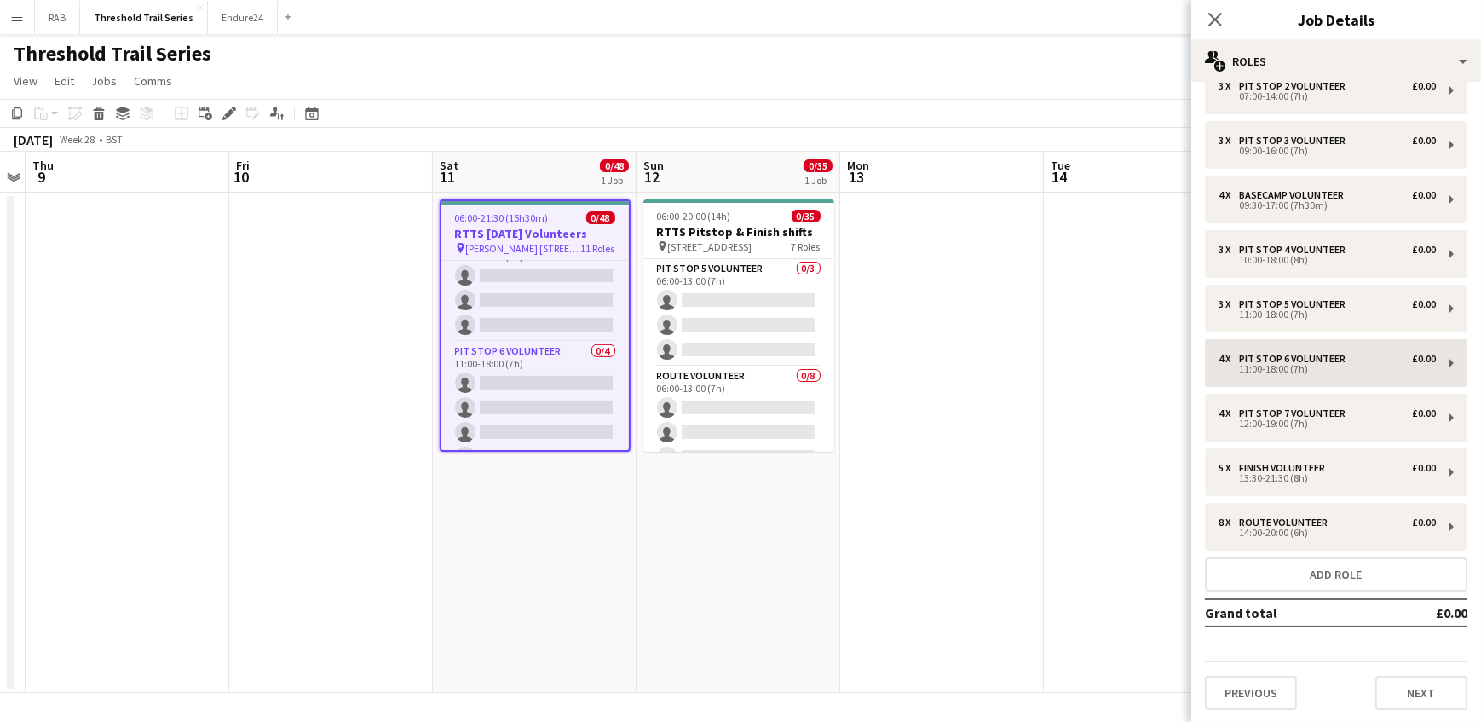
scroll to position [60, 0]
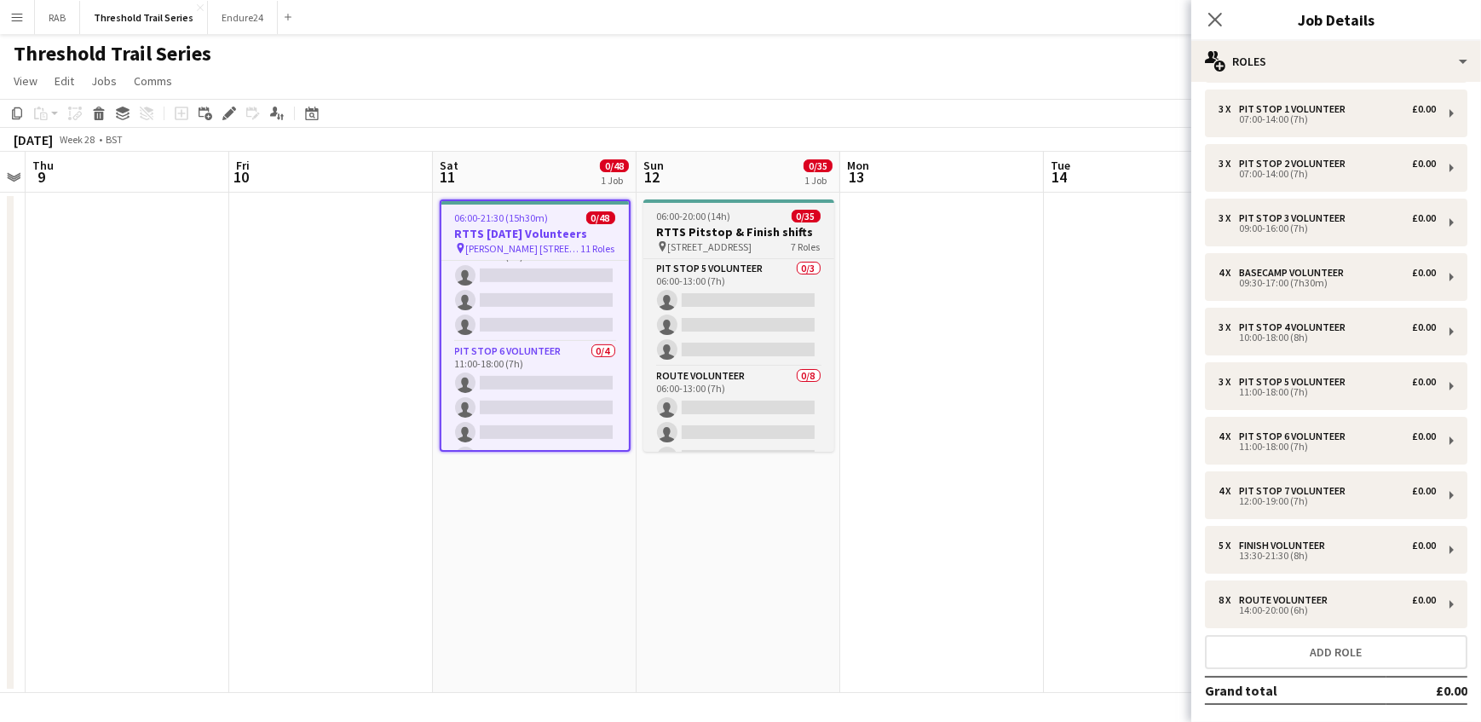
click at [749, 230] on h3 "RTTS Pitstop & Finish shifts" at bounding box center [738, 231] width 191 height 15
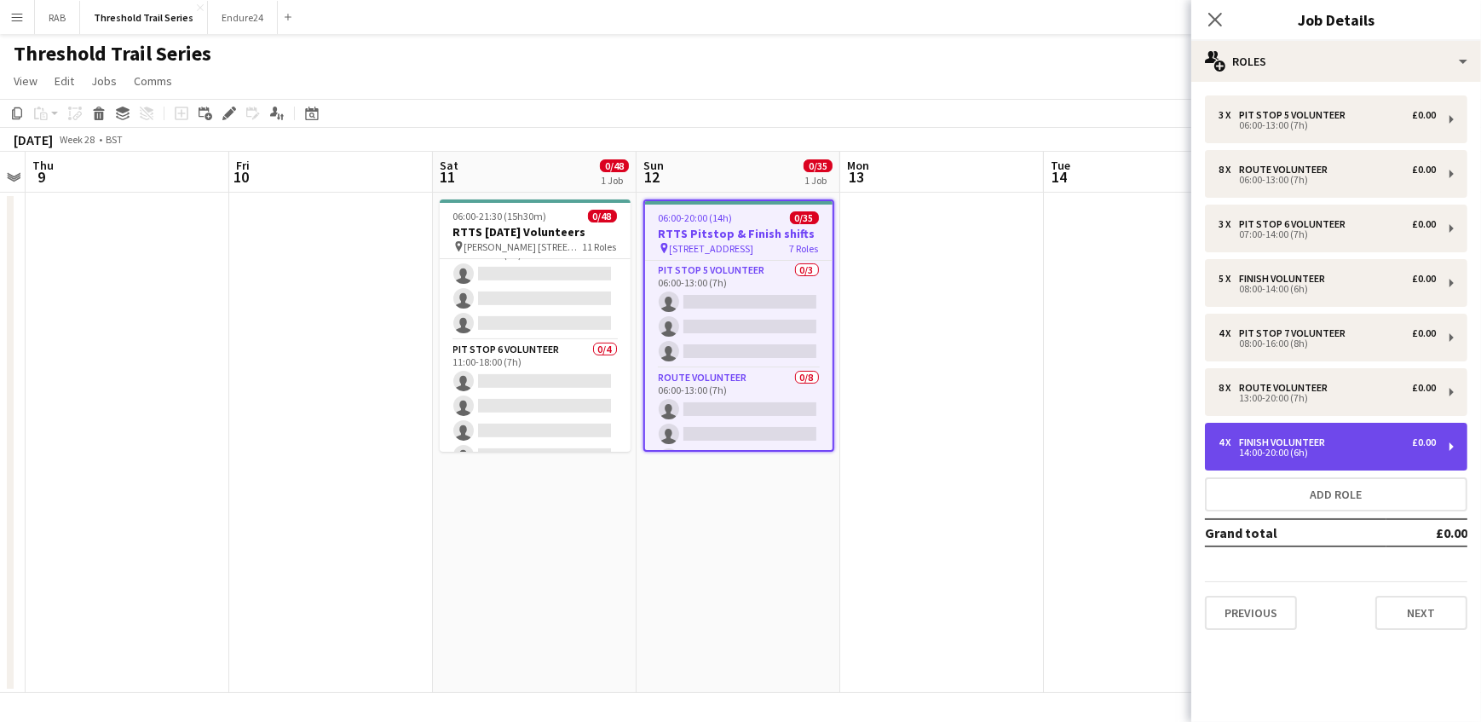
click at [1259, 445] on div "Finish Volunteer" at bounding box center [1285, 442] width 93 height 12
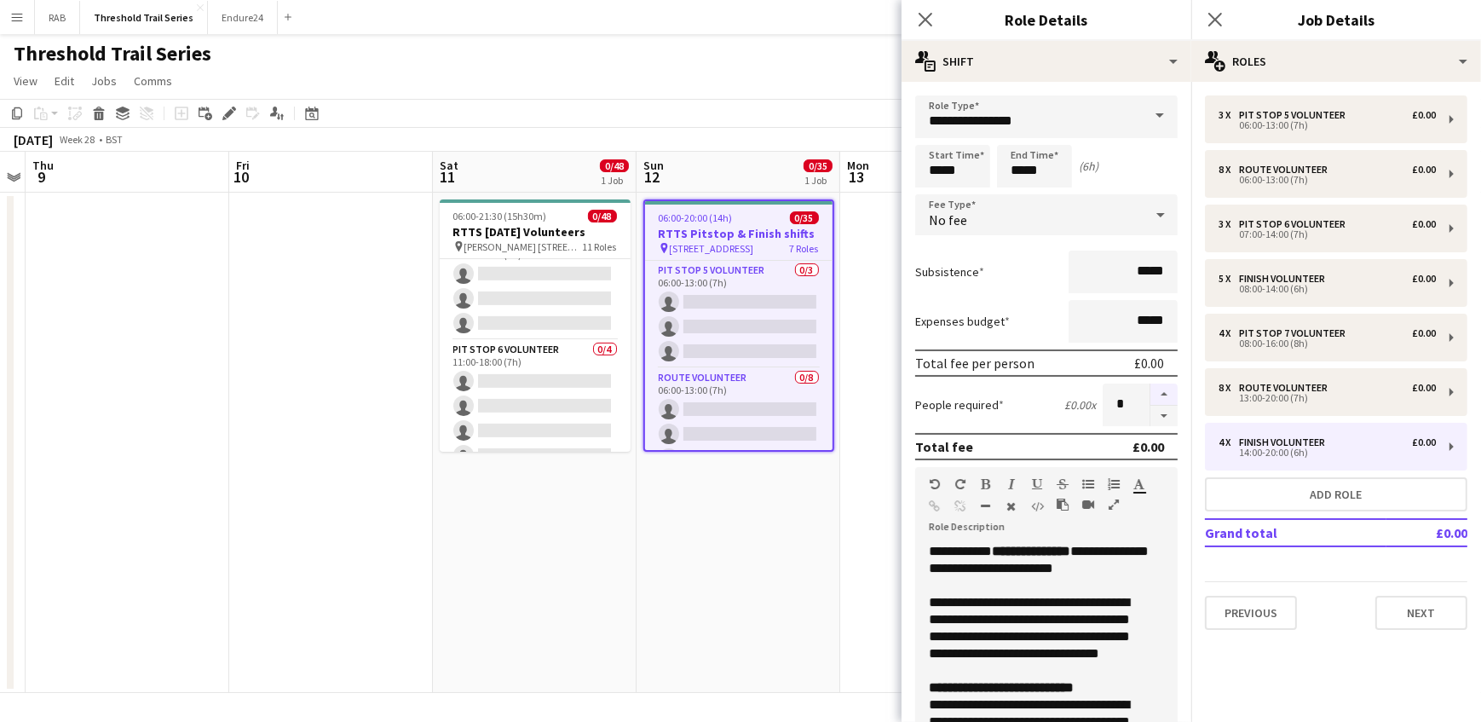
click at [1152, 393] on button "button" at bounding box center [1163, 394] width 27 height 22
type input "*"
click at [920, 17] on icon "Close pop-in" at bounding box center [925, 19] width 16 height 16
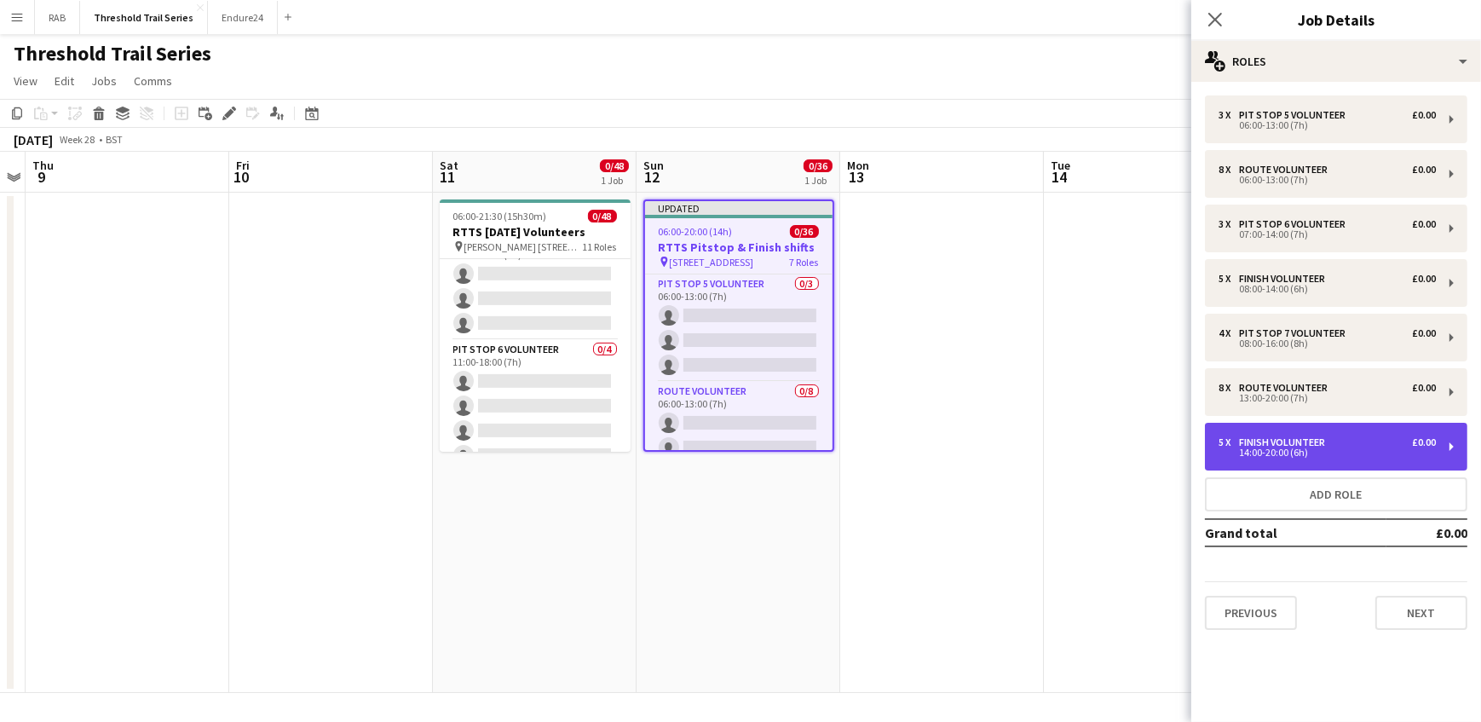
click at [1293, 441] on div "Finish Volunteer" at bounding box center [1285, 442] width 93 height 12
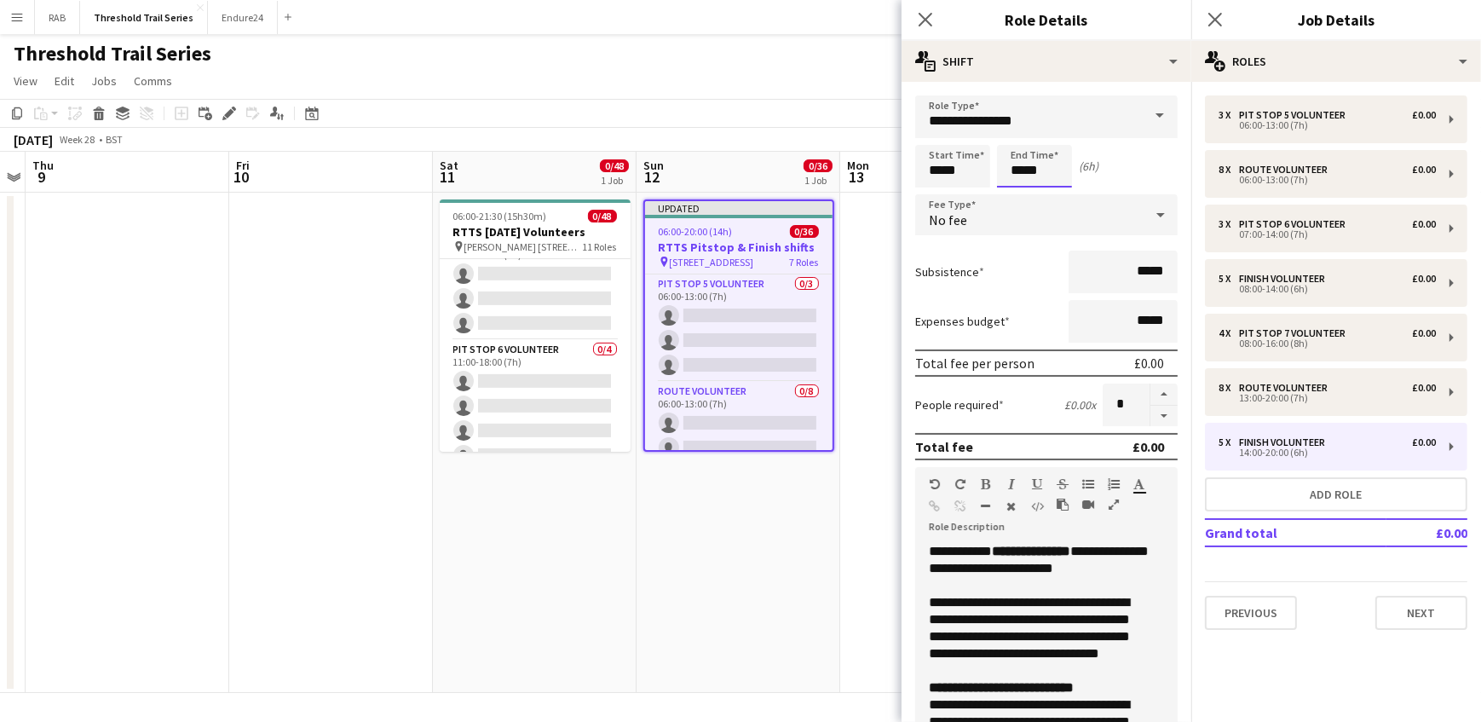
click at [1022, 175] on input "*****" at bounding box center [1034, 166] width 75 height 43
type input "*****"
click at [925, 23] on icon "Close pop-in" at bounding box center [925, 19] width 16 height 16
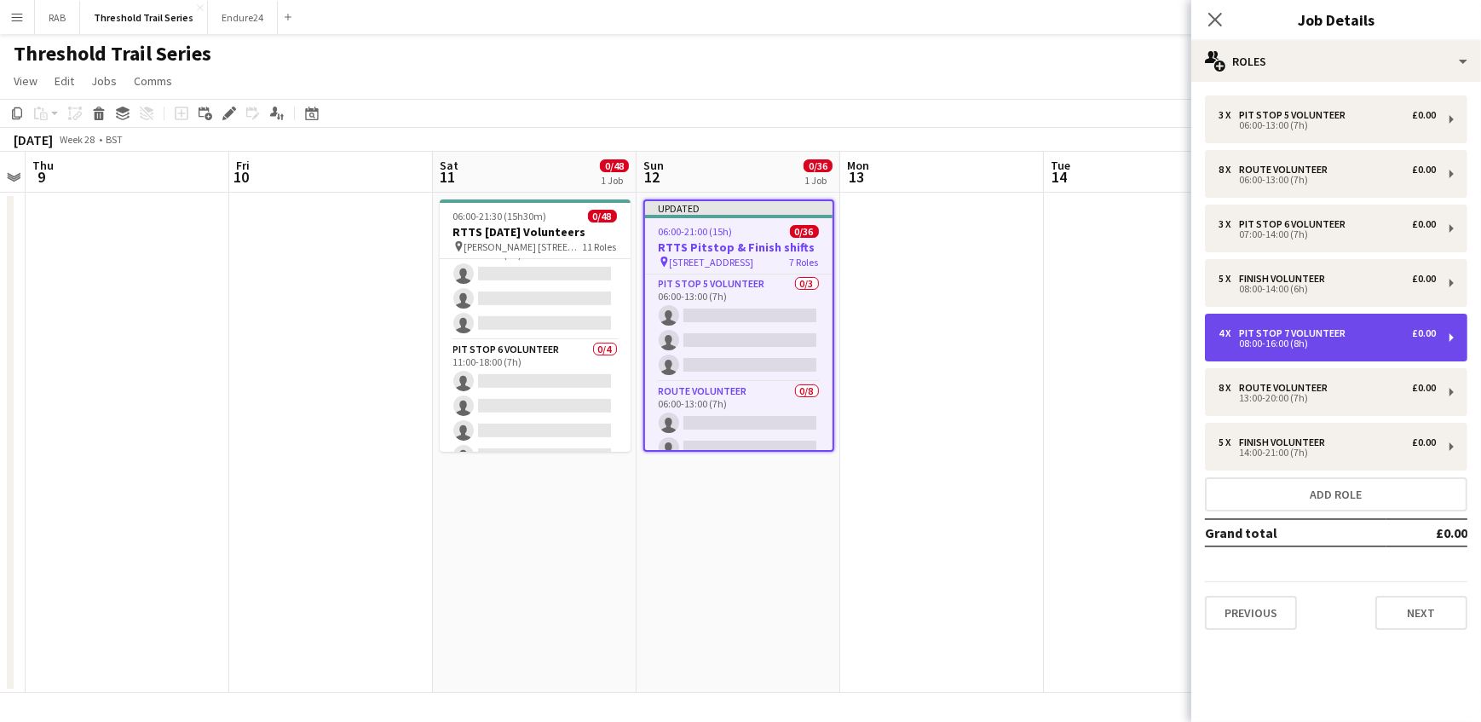
click at [1295, 341] on div "08:00-16:00 (8h)" at bounding box center [1326, 343] width 217 height 9
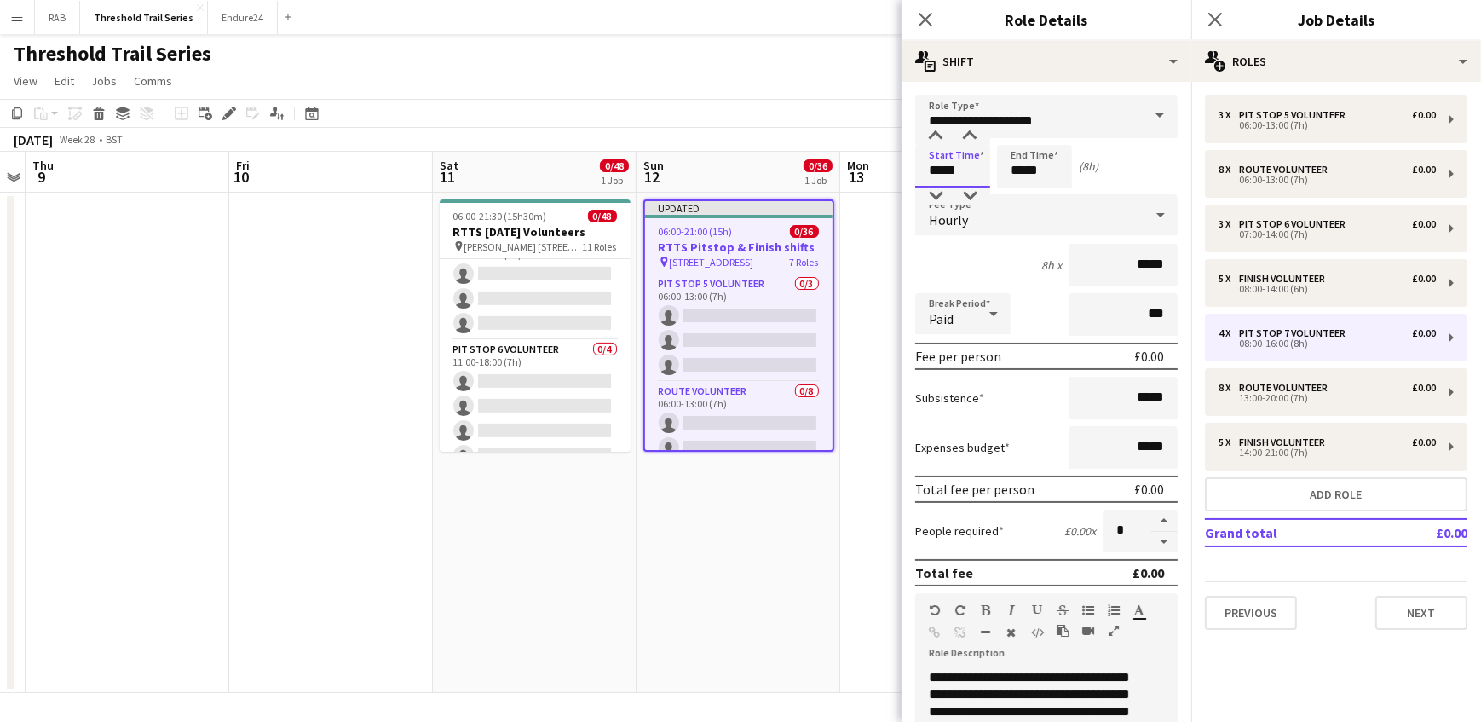
click at [938, 172] on input "*****" at bounding box center [952, 166] width 75 height 43
type input "*****"
click at [1022, 178] on input "*****" at bounding box center [1034, 166] width 75 height 43
type input "*****"
click at [780, 108] on app-toolbar "Copy Paste Paste Ctrl+V Paste with crew Ctrl+Shift+V Paste linked Job Delete Gr…" at bounding box center [740, 113] width 1481 height 29
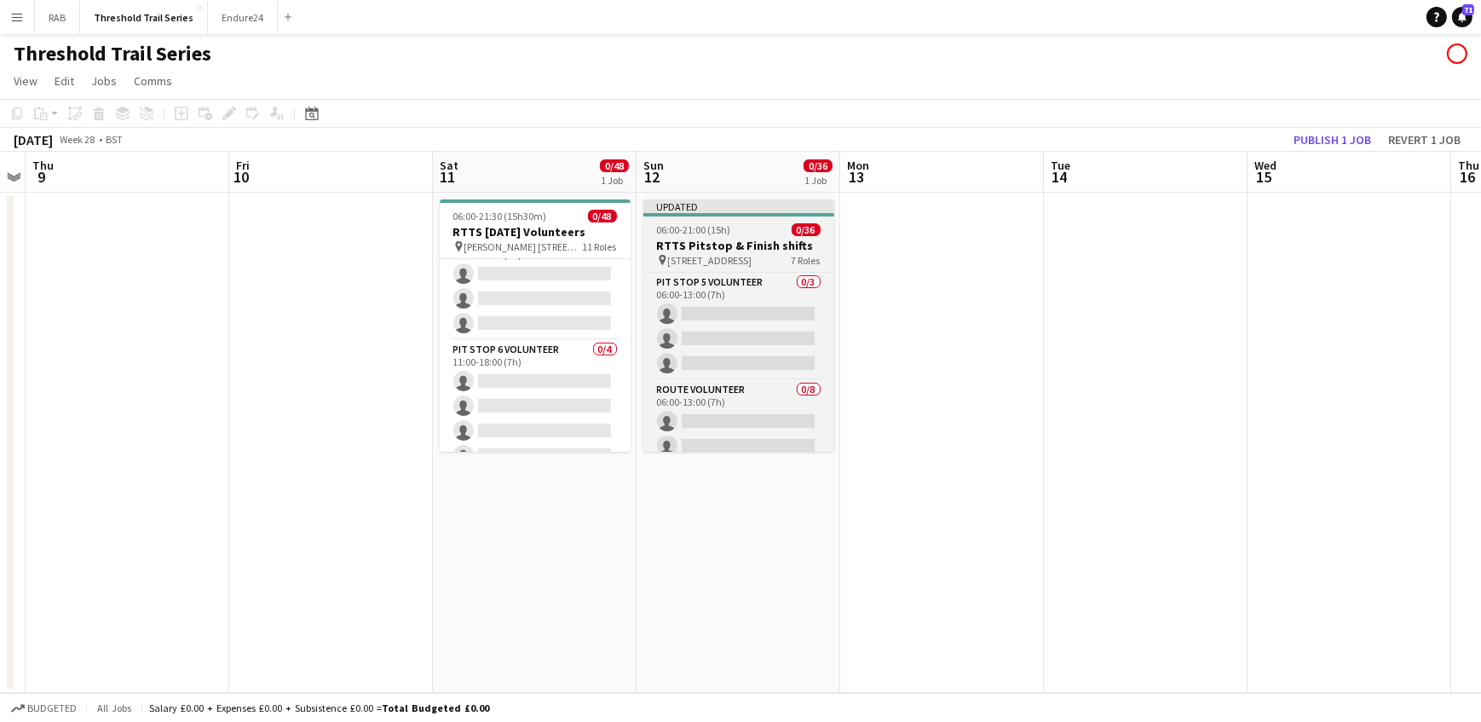
click at [702, 227] on span "06:00-21:00 (15h)" at bounding box center [694, 229] width 74 height 13
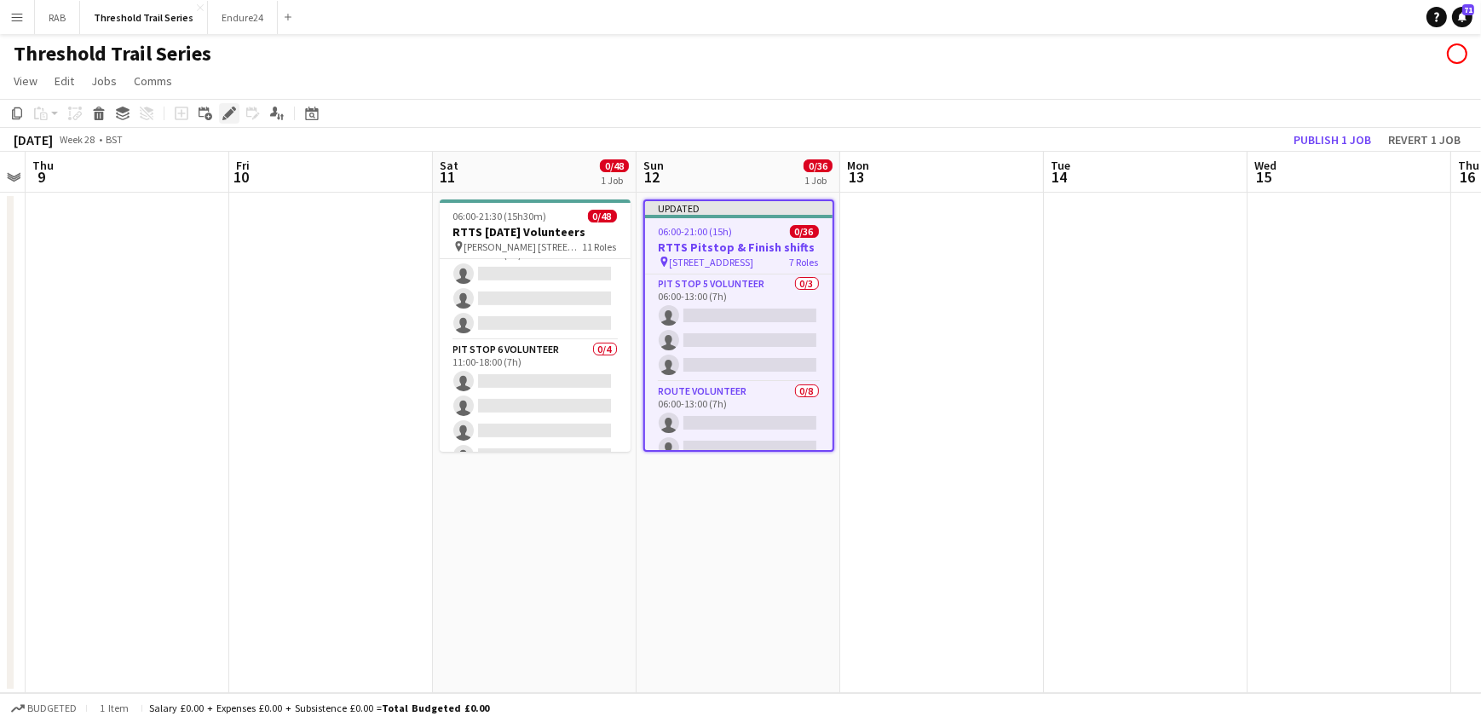
click at [233, 115] on icon "Edit" at bounding box center [229, 114] width 14 height 14
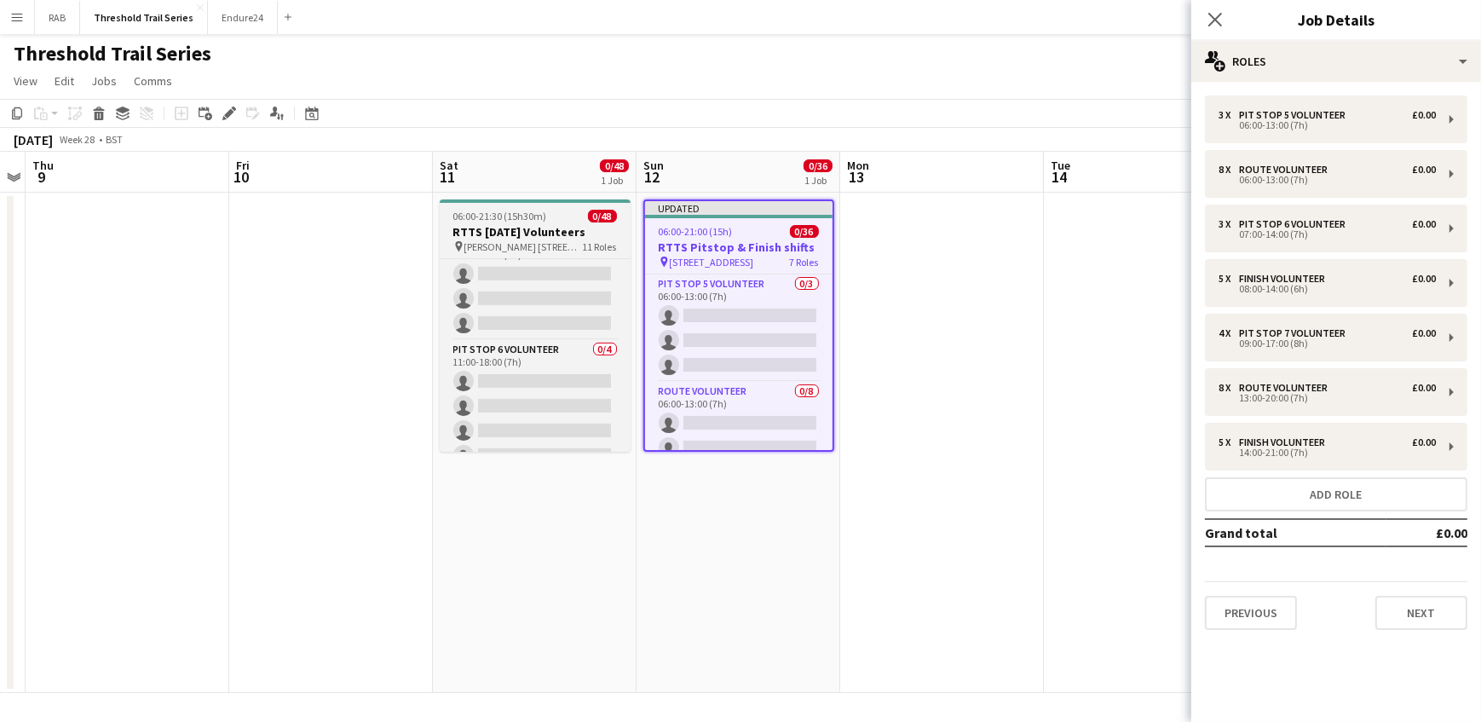
click at [554, 218] on div "06:00-21:30 (15h30m) 0/48" at bounding box center [535, 216] width 191 height 13
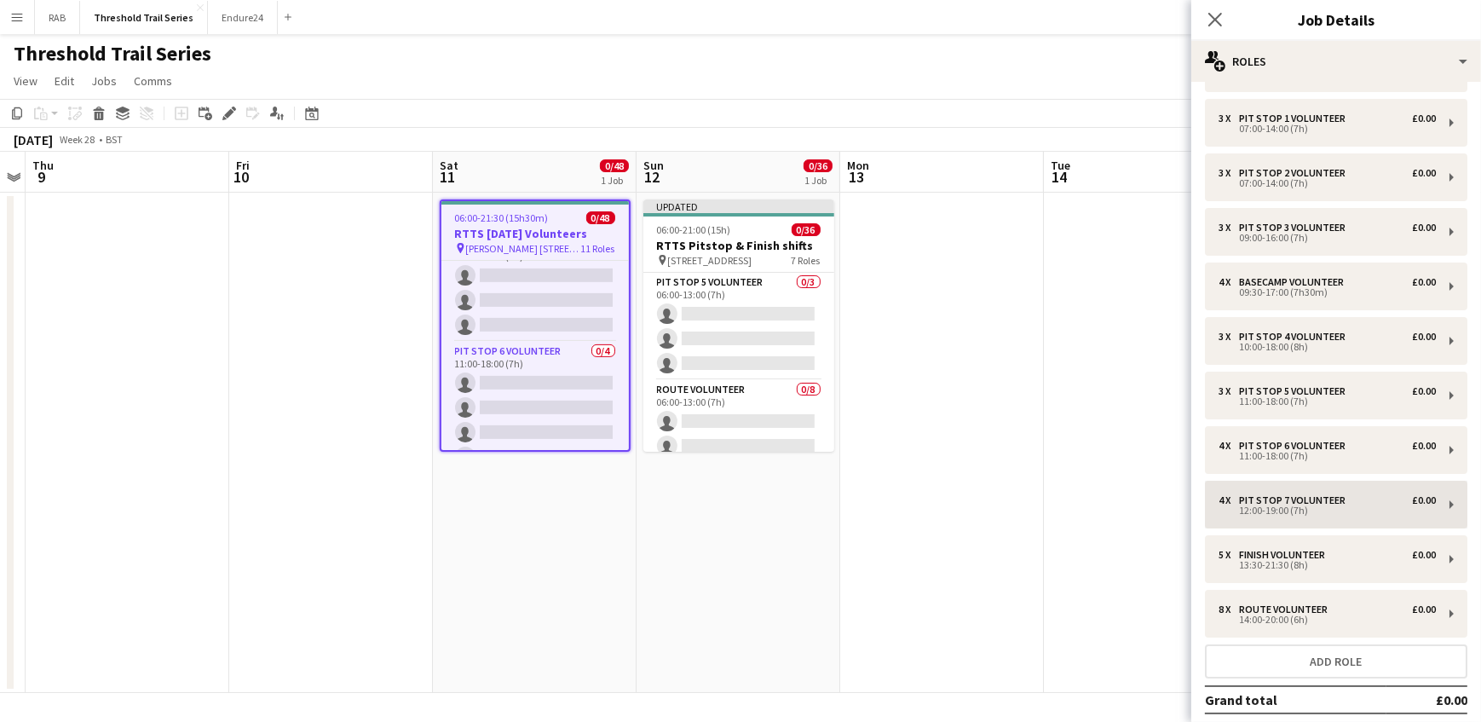
scroll to position [77, 0]
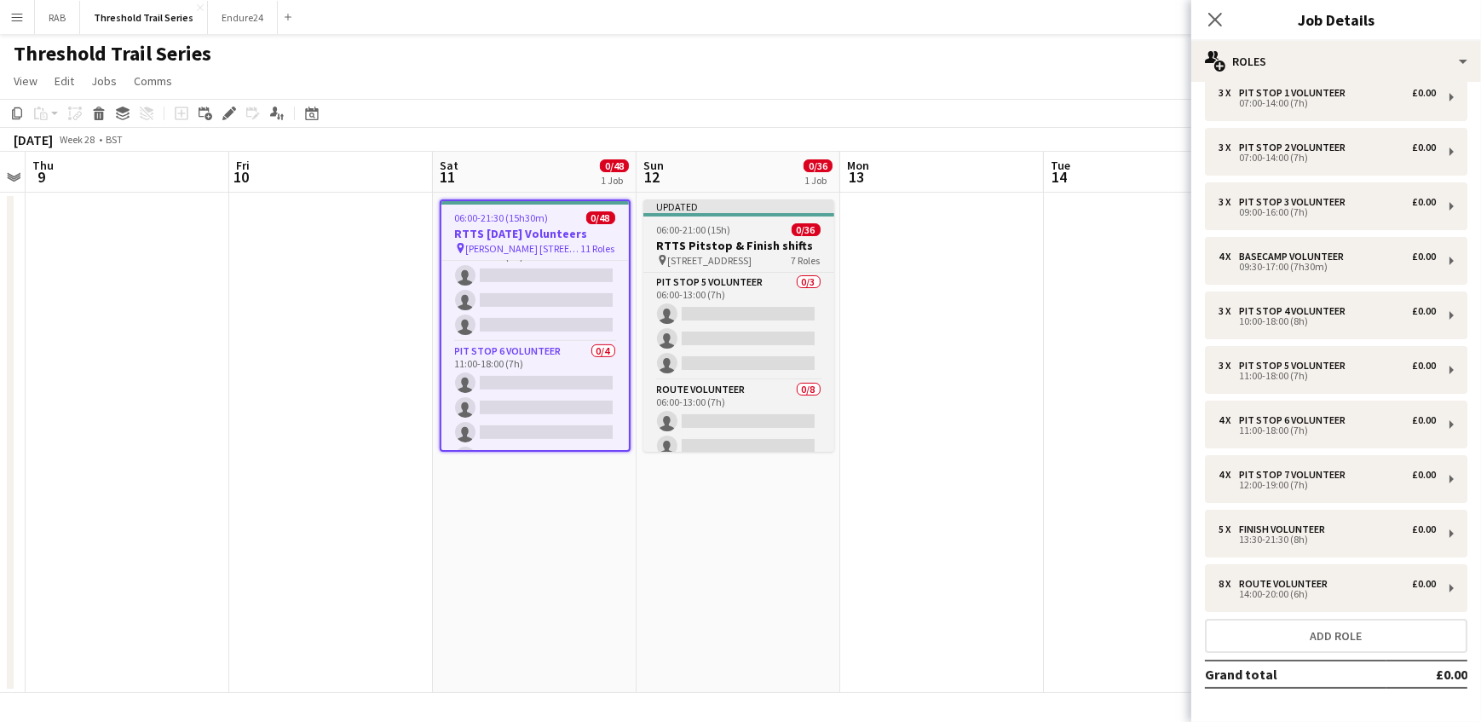
click at [730, 230] on div "06:00-21:00 (15h) 0/36" at bounding box center [738, 229] width 191 height 13
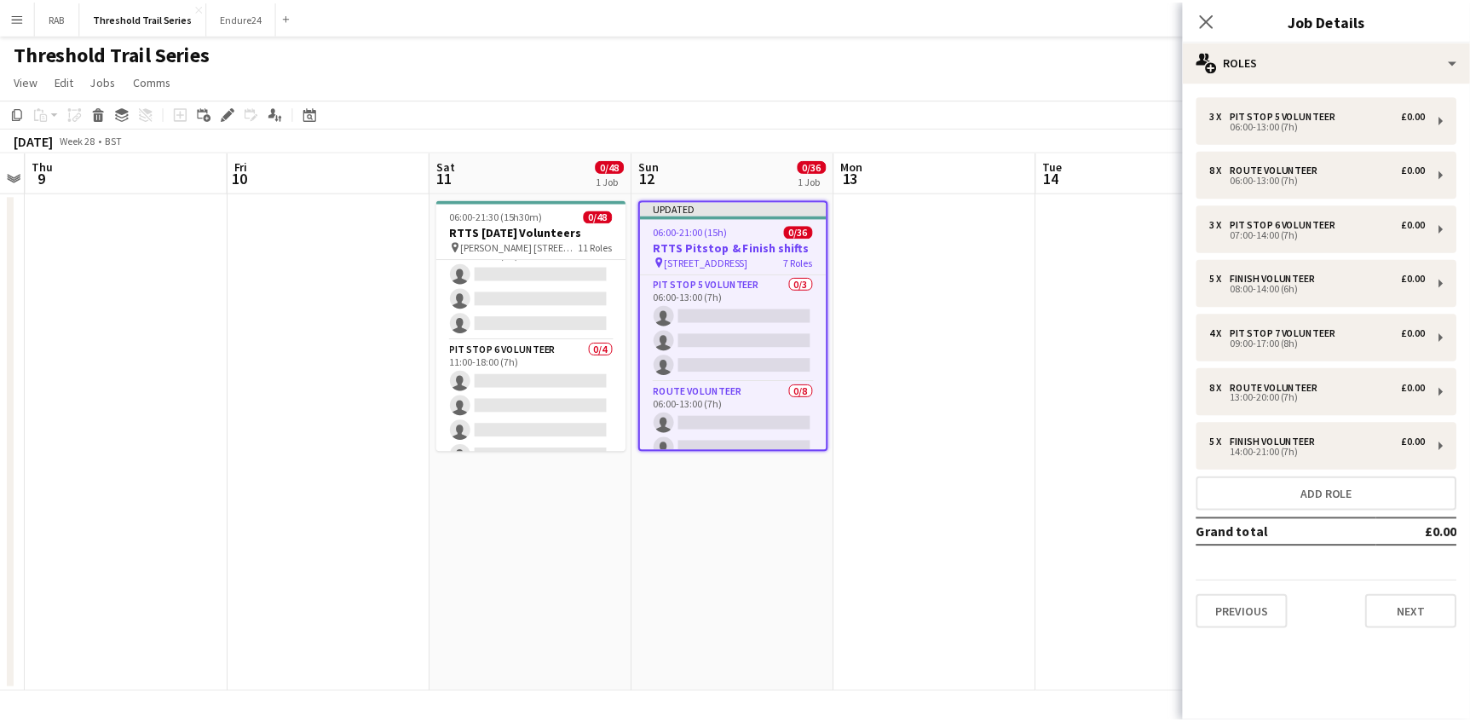
scroll to position [0, 0]
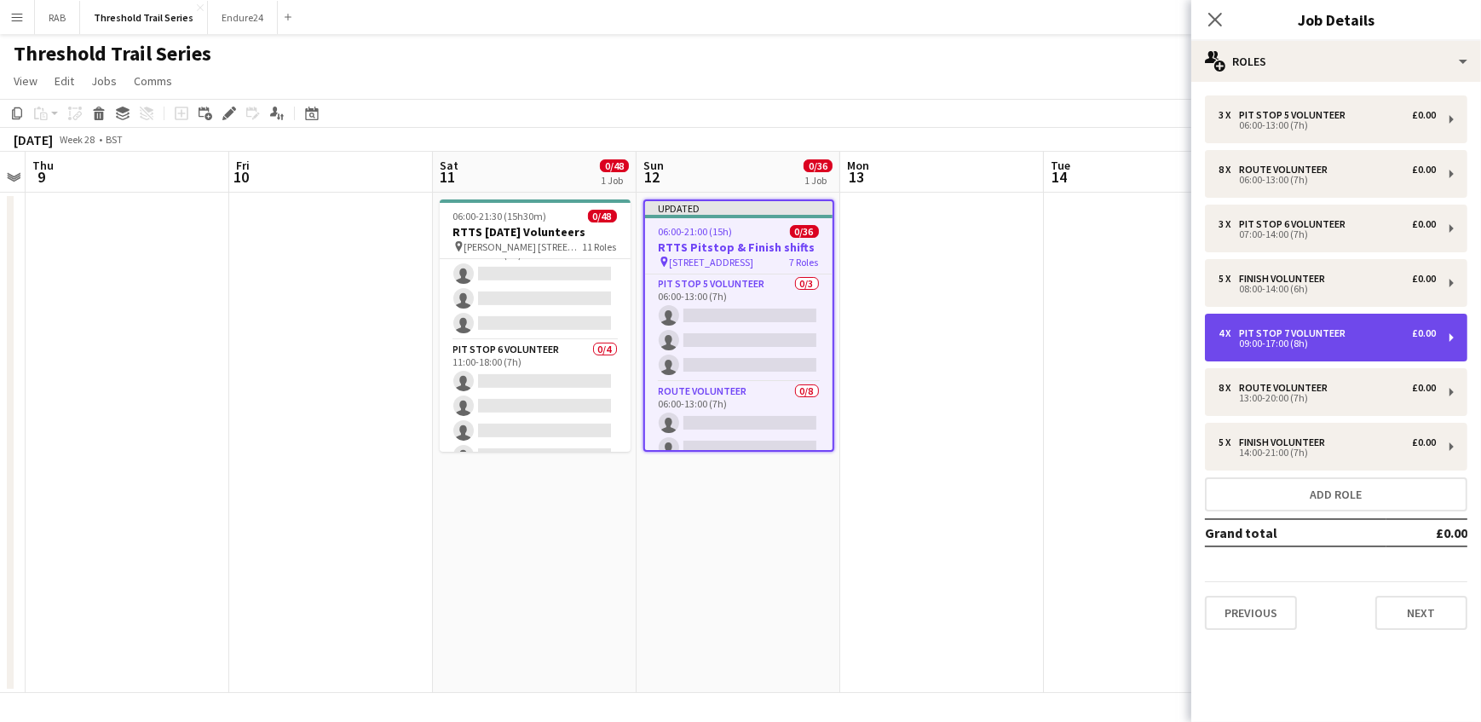
click at [1278, 327] on div "Pit Stop 7 Volunteer" at bounding box center [1295, 333] width 113 height 12
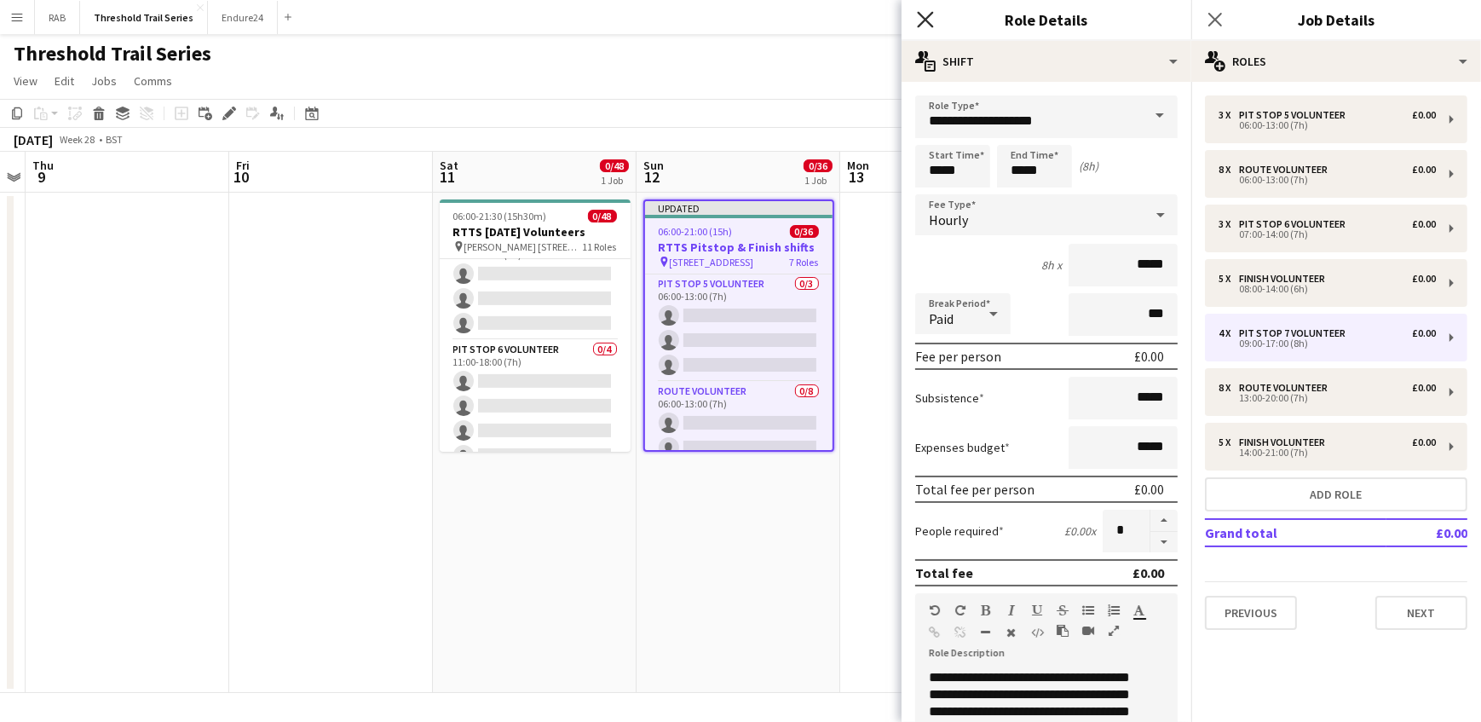
click at [925, 19] on icon at bounding box center [925, 19] width 16 height 16
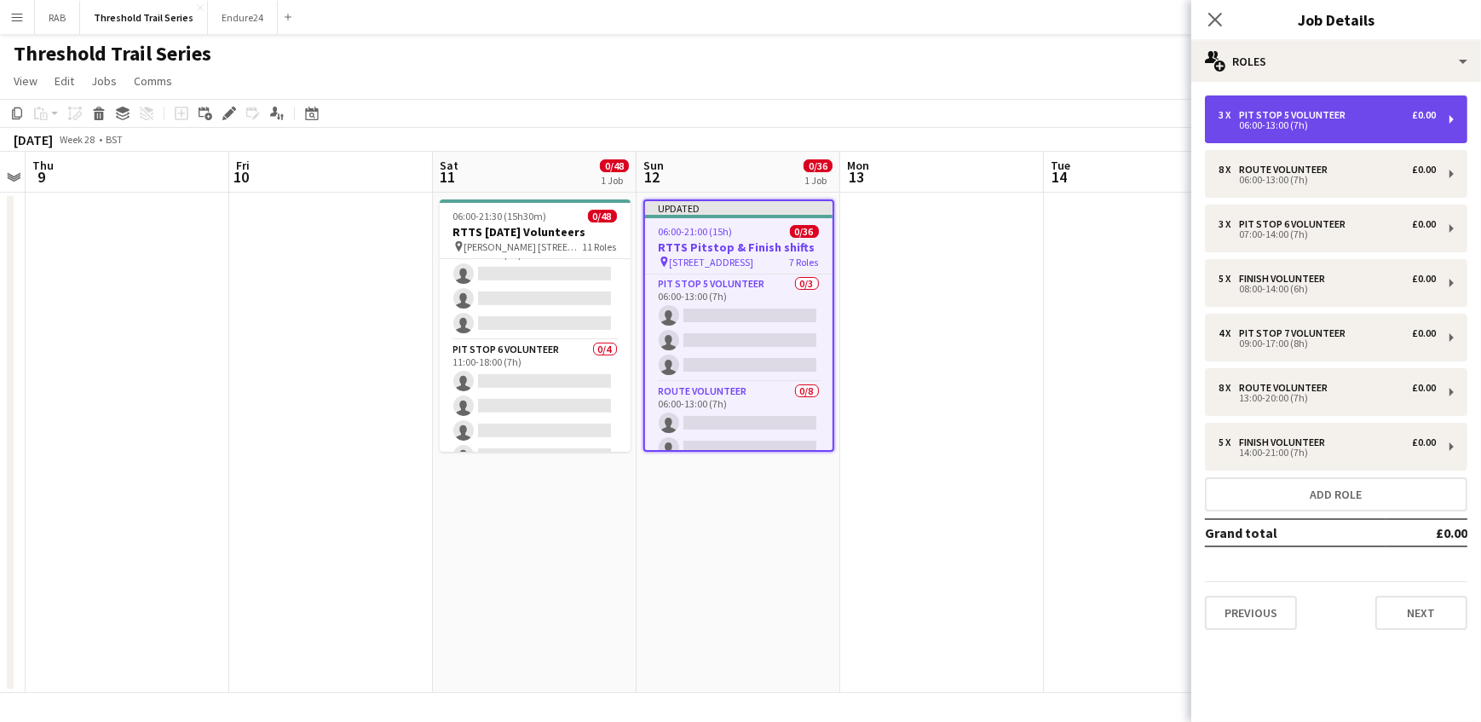
click at [1278, 118] on div "Pit Stop 5 Volunteer" at bounding box center [1295, 115] width 113 height 12
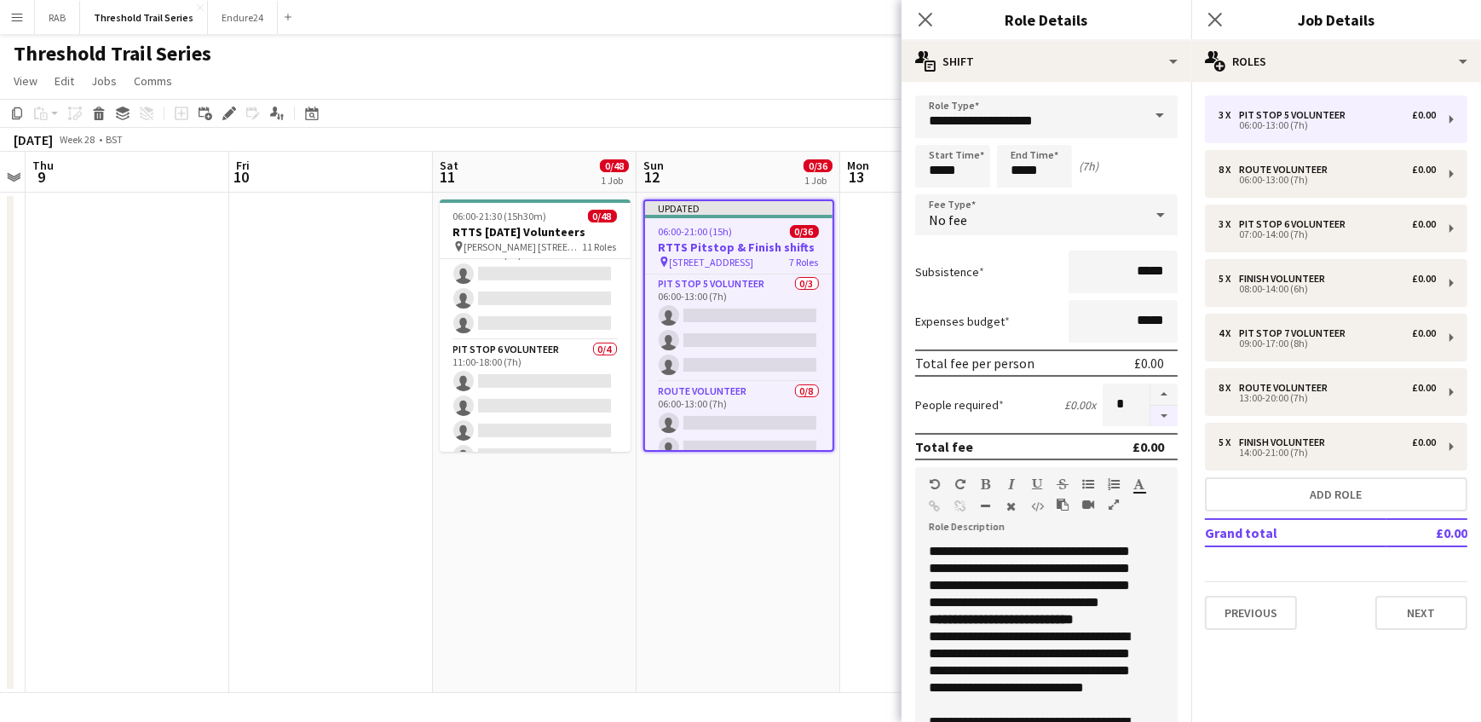
click at [1153, 417] on button "button" at bounding box center [1163, 416] width 27 height 21
type input "*"
click at [921, 16] on icon at bounding box center [925, 19] width 16 height 16
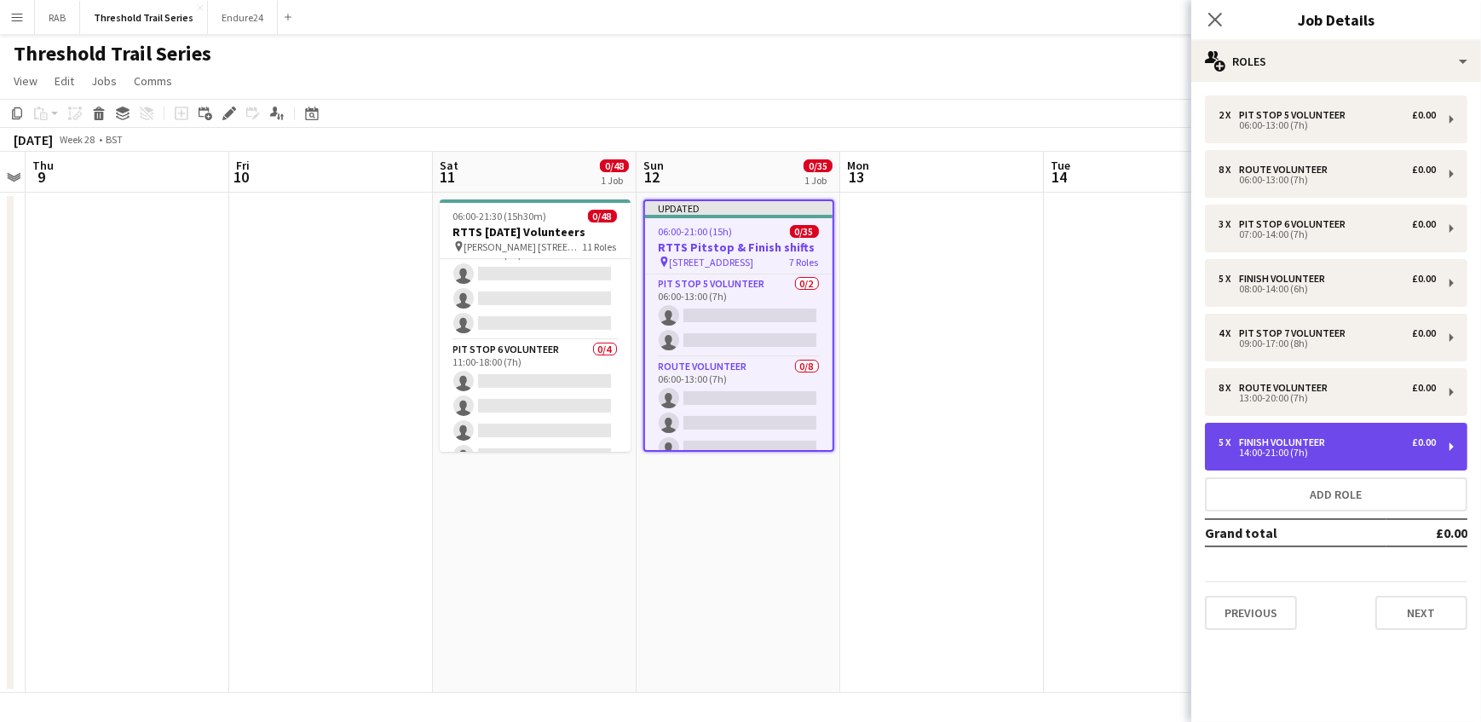
click at [1247, 443] on div "Finish Volunteer" at bounding box center [1285, 442] width 93 height 12
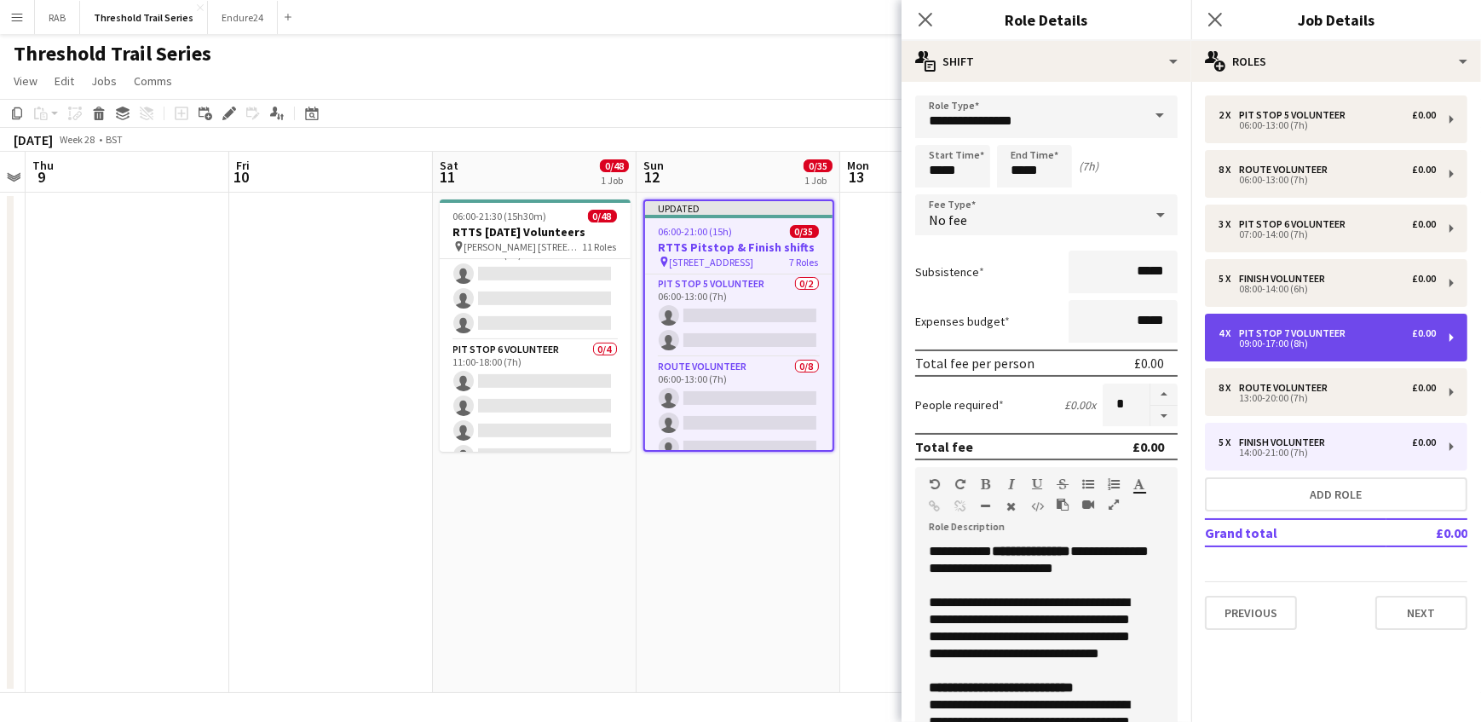
click at [1287, 331] on div "Pit Stop 7 Volunteer" at bounding box center [1295, 333] width 113 height 12
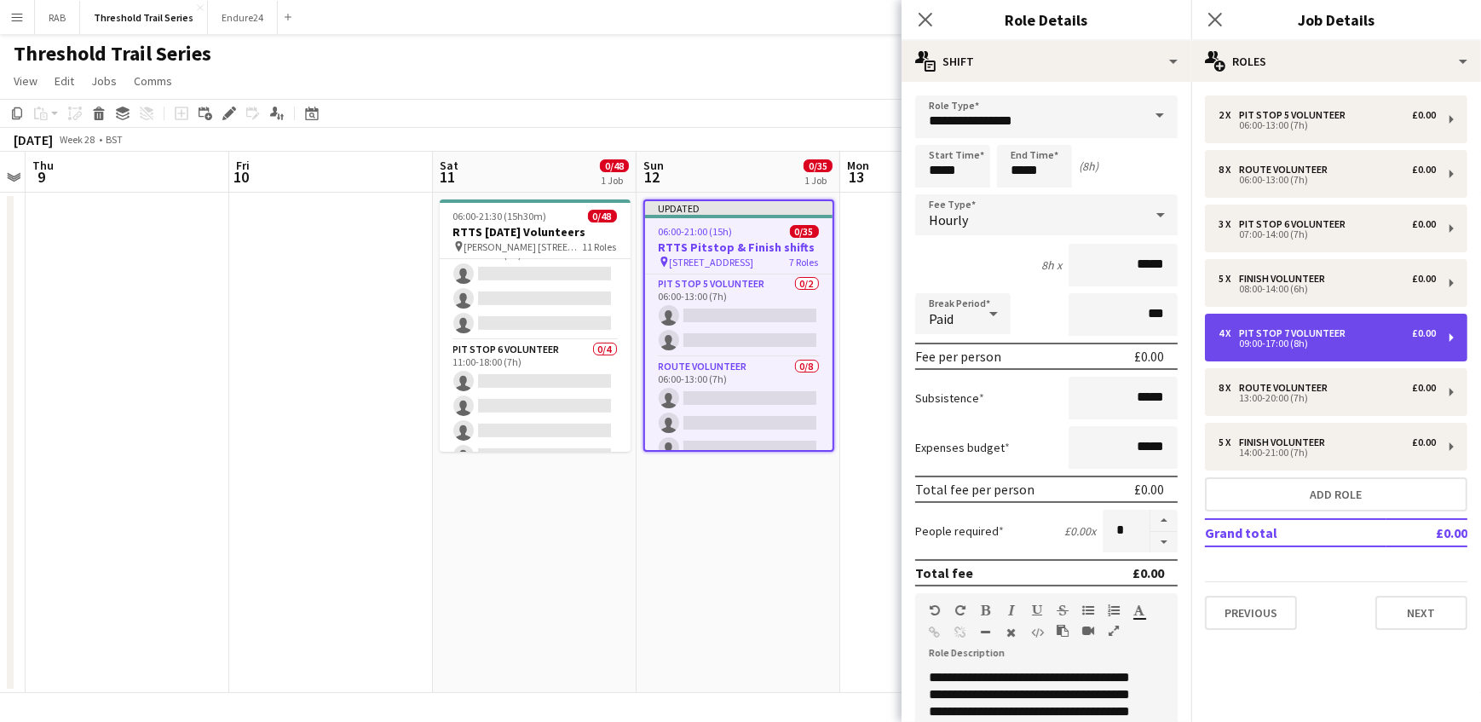
type input "**********"
type input "*****"
type input "*"
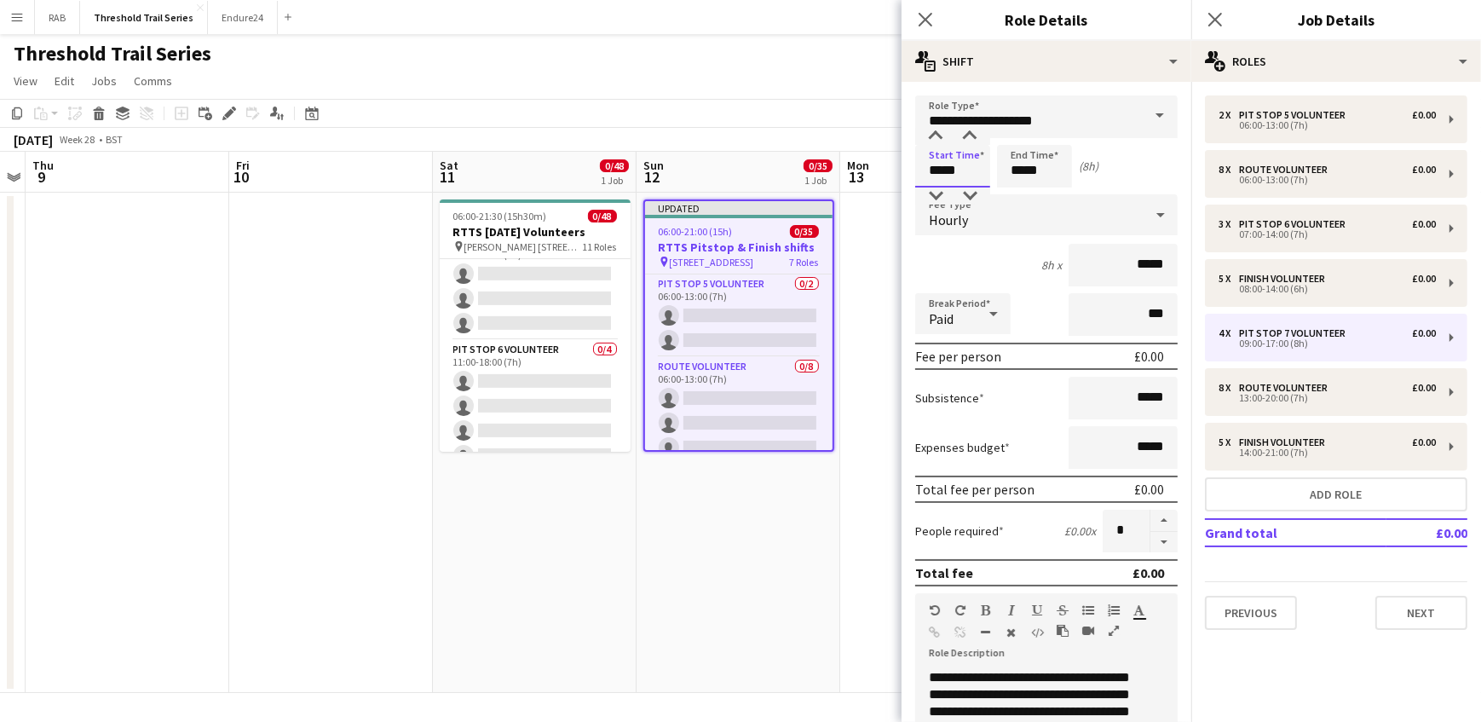
click at [942, 169] on input "*****" at bounding box center [952, 166] width 75 height 43
type input "*****"
click at [924, 22] on icon at bounding box center [925, 19] width 16 height 16
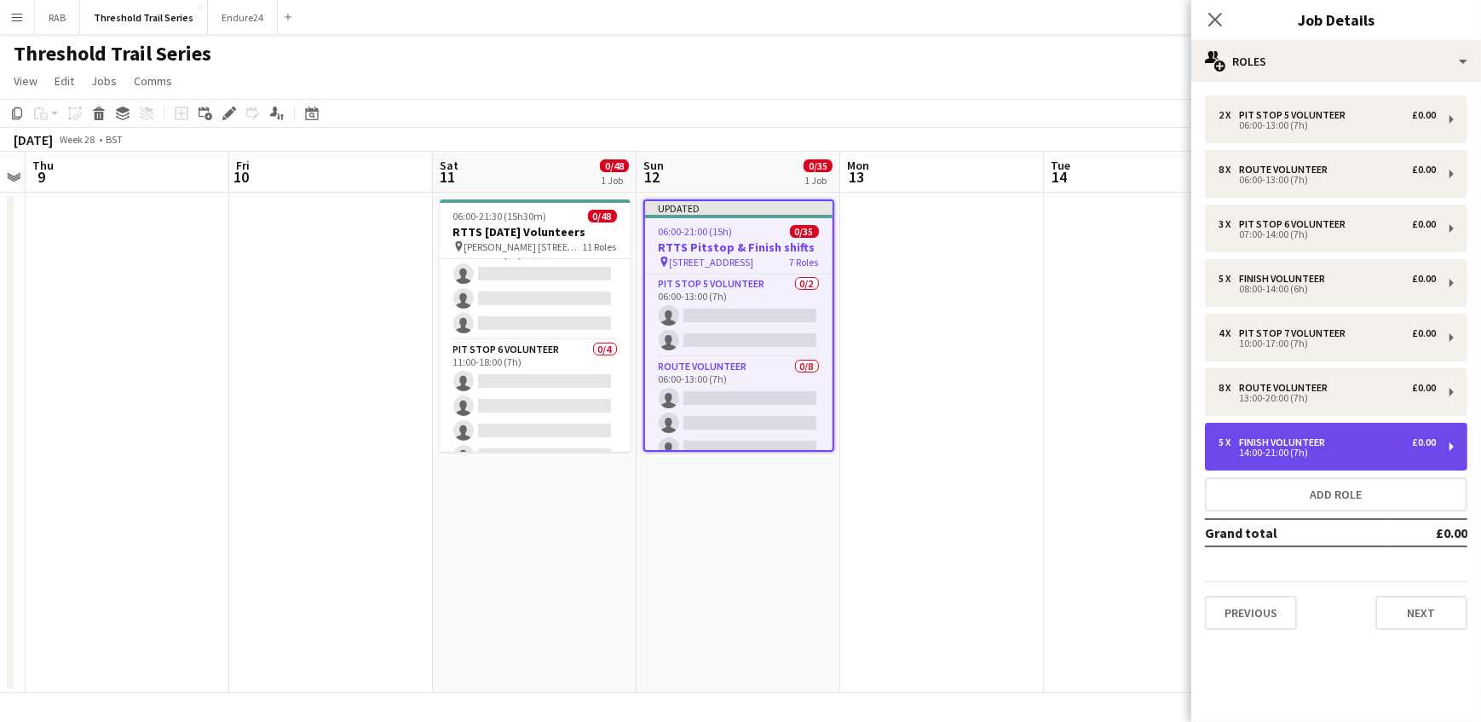
click at [1224, 452] on div "14:00-21:00 (7h)" at bounding box center [1326, 452] width 217 height 9
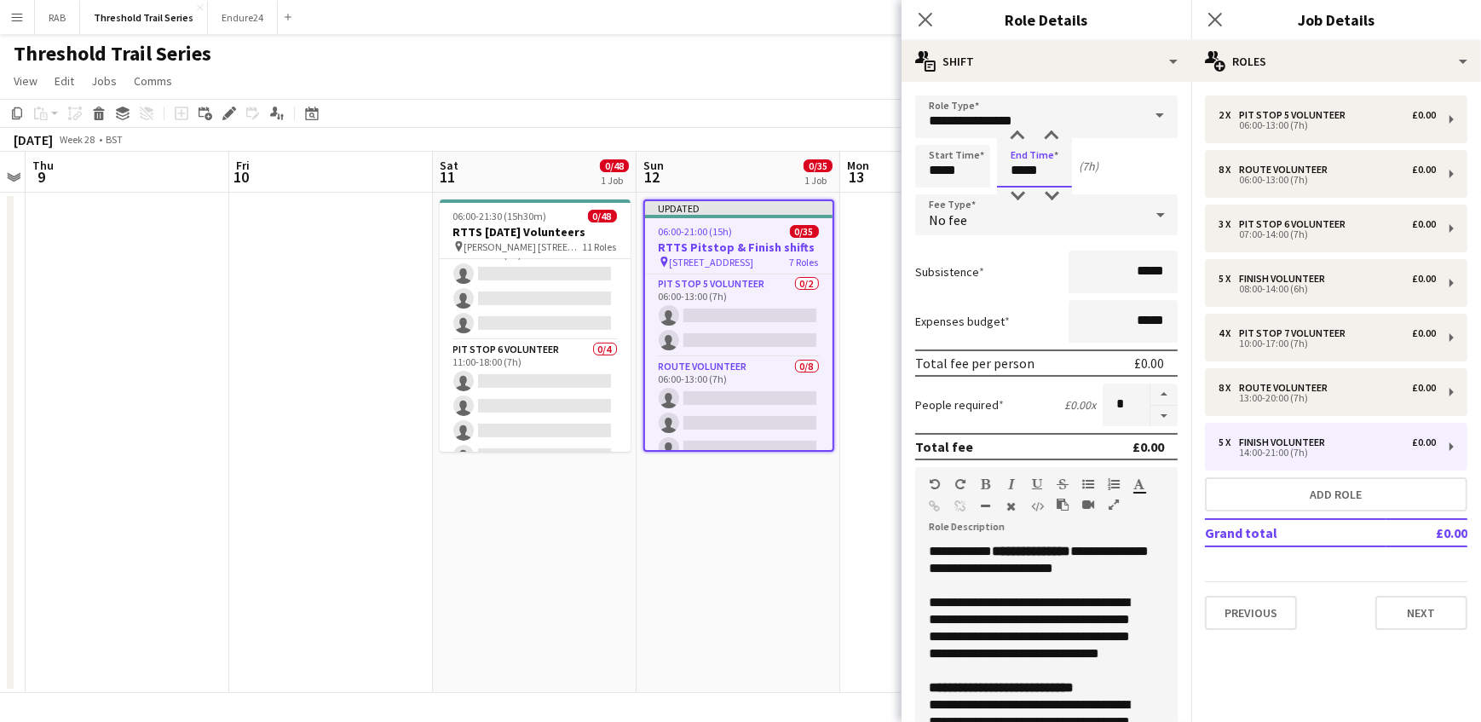
click at [1021, 175] on input "*****" at bounding box center [1034, 166] width 75 height 43
type input "*****"
drag, startPoint x: 926, startPoint y: 18, endPoint x: 984, endPoint y: 391, distance: 377.7
click at [926, 20] on icon at bounding box center [926, 20] width 14 height 14
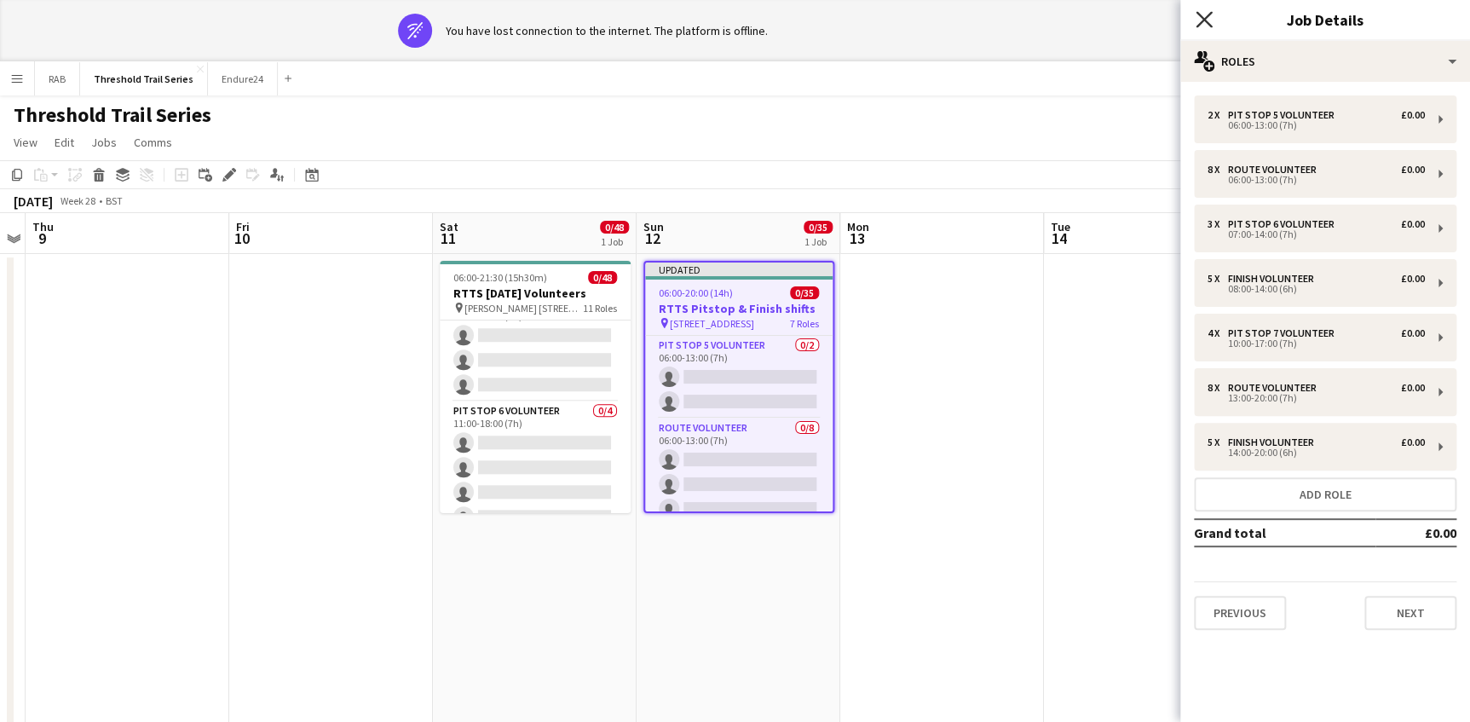
click at [1199, 20] on icon "Close pop-in" at bounding box center [1203, 19] width 16 height 16
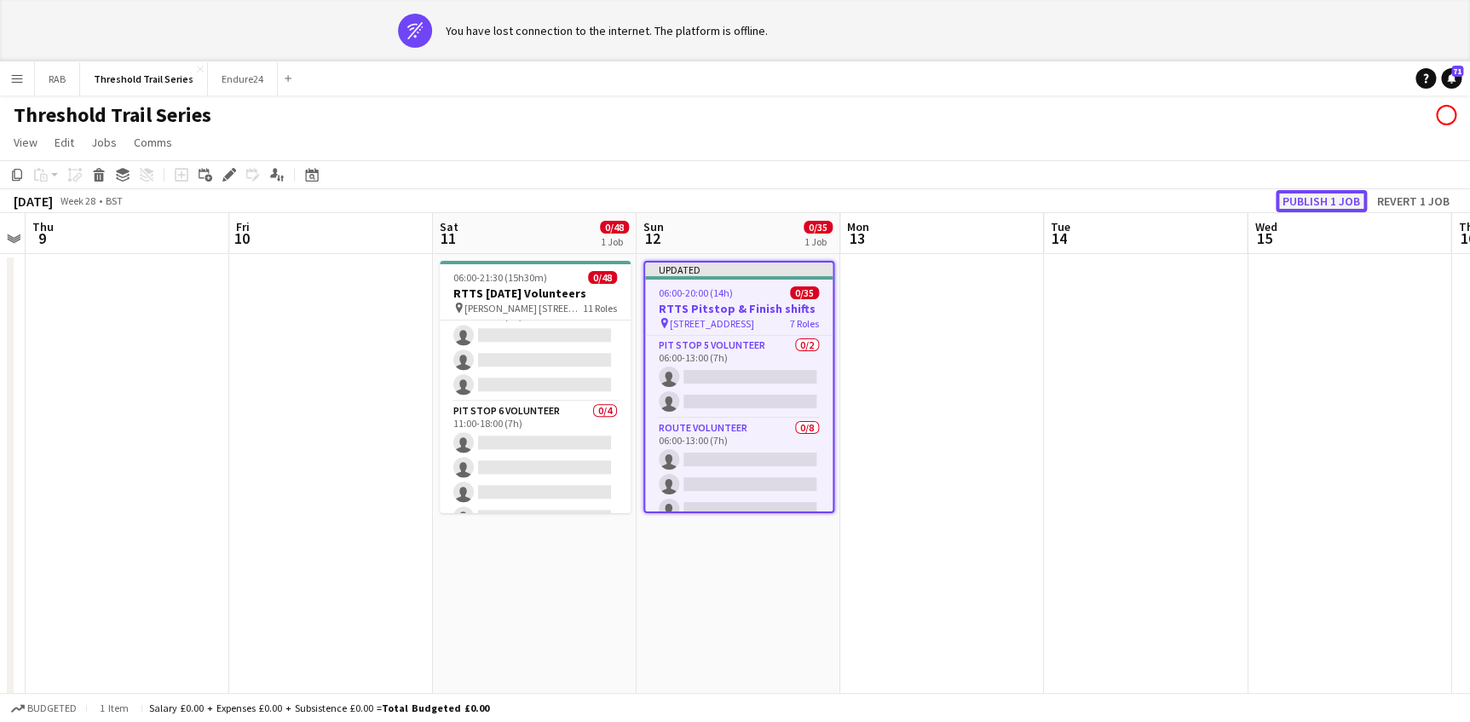
click at [1316, 196] on button "Publish 1 job" at bounding box center [1321, 201] width 91 height 22
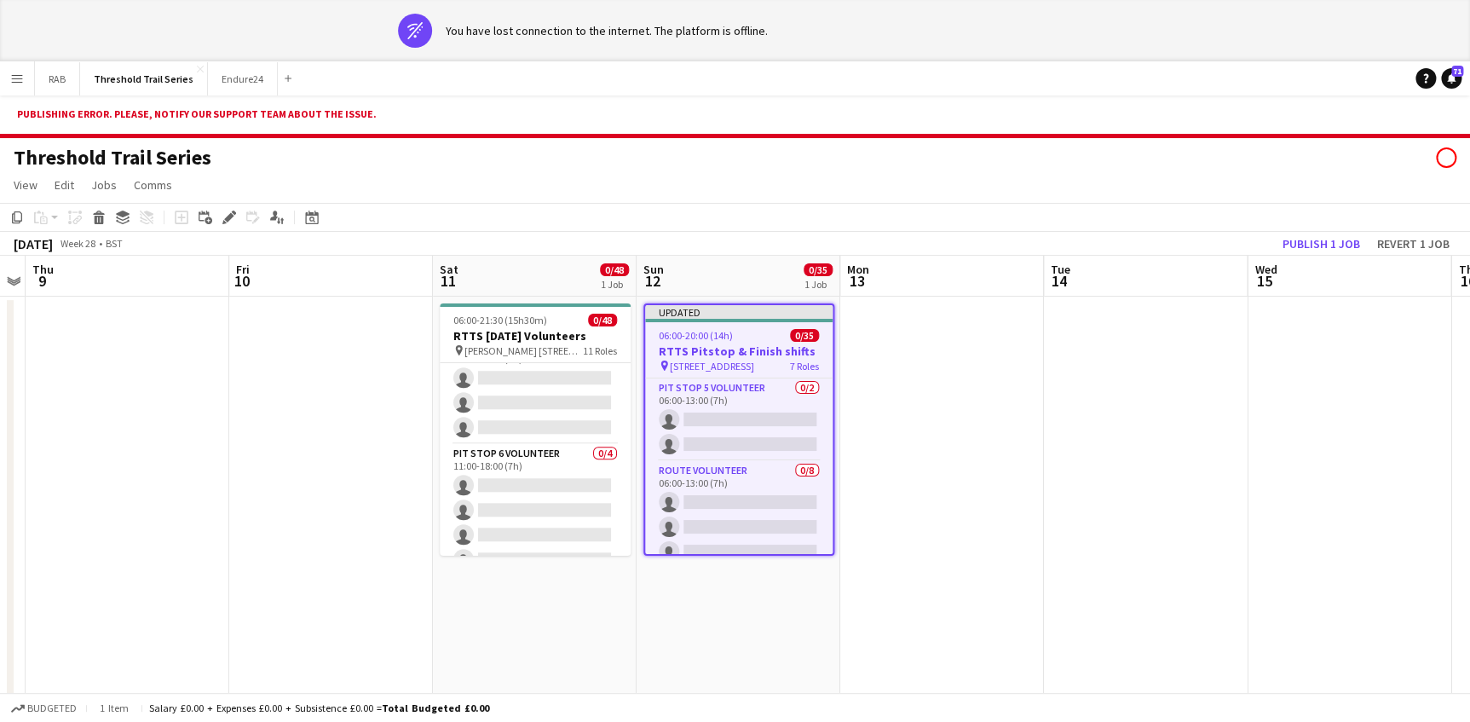
click at [1085, 444] on app-date-cell at bounding box center [1146, 547] width 204 height 500
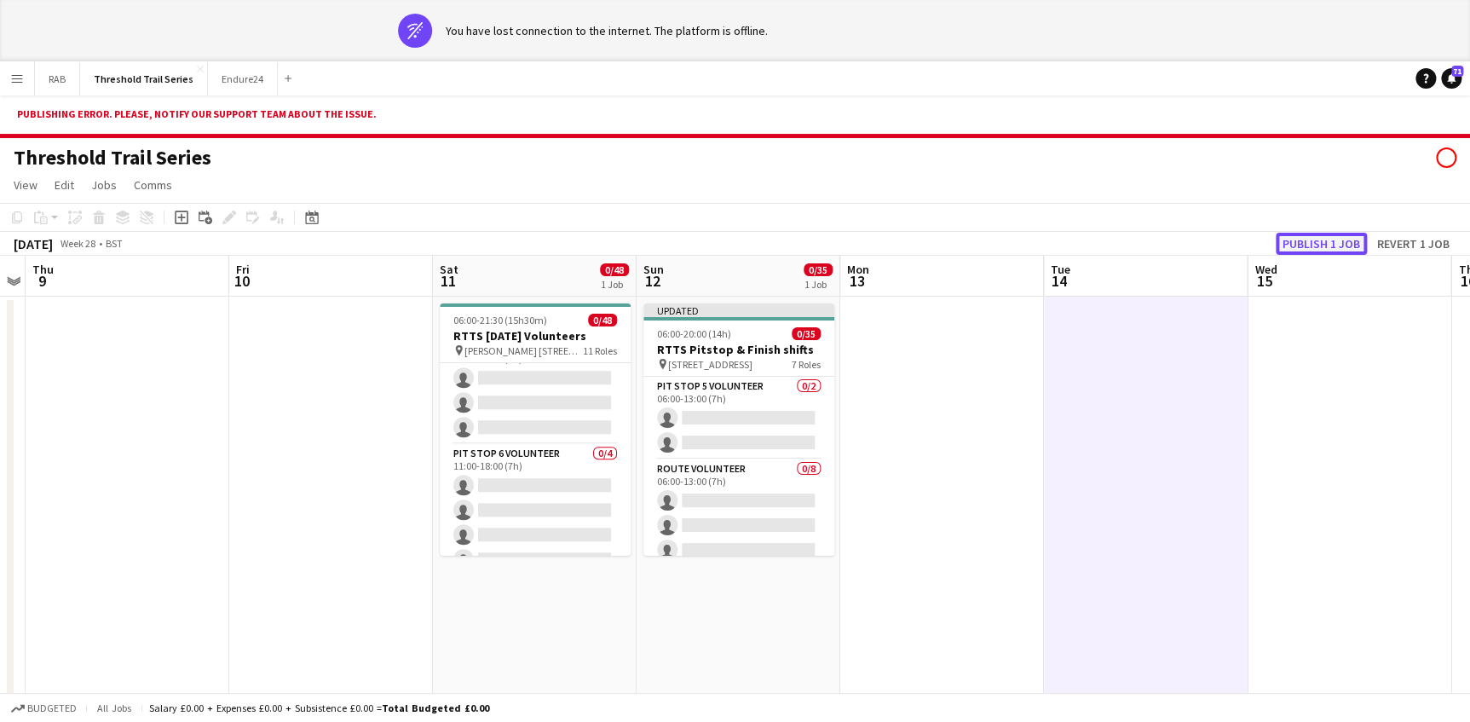
click at [1330, 245] on button "Publish 1 job" at bounding box center [1321, 244] width 91 height 22
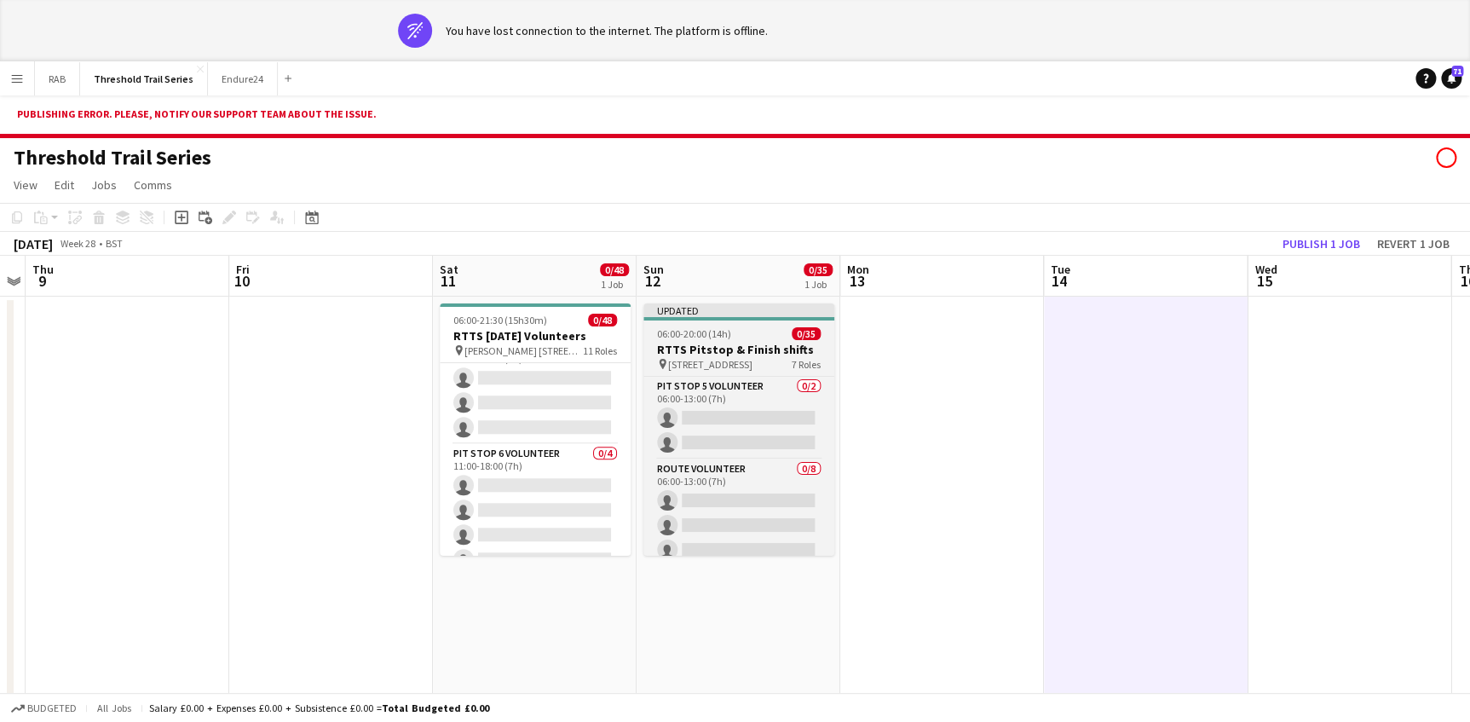
click at [740, 337] on div "06:00-20:00 (14h) 0/35" at bounding box center [738, 333] width 191 height 13
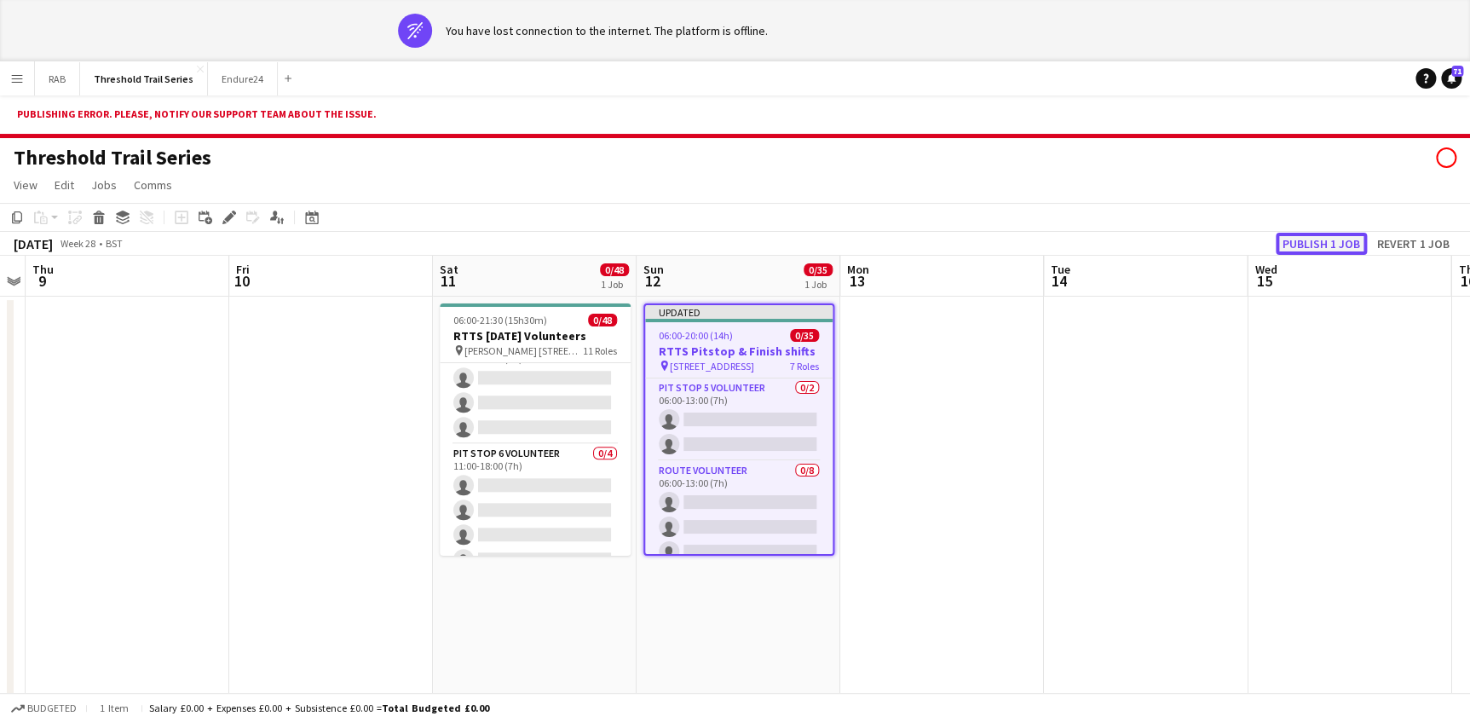
click at [1295, 245] on button "Publish 1 job" at bounding box center [1321, 244] width 91 height 22
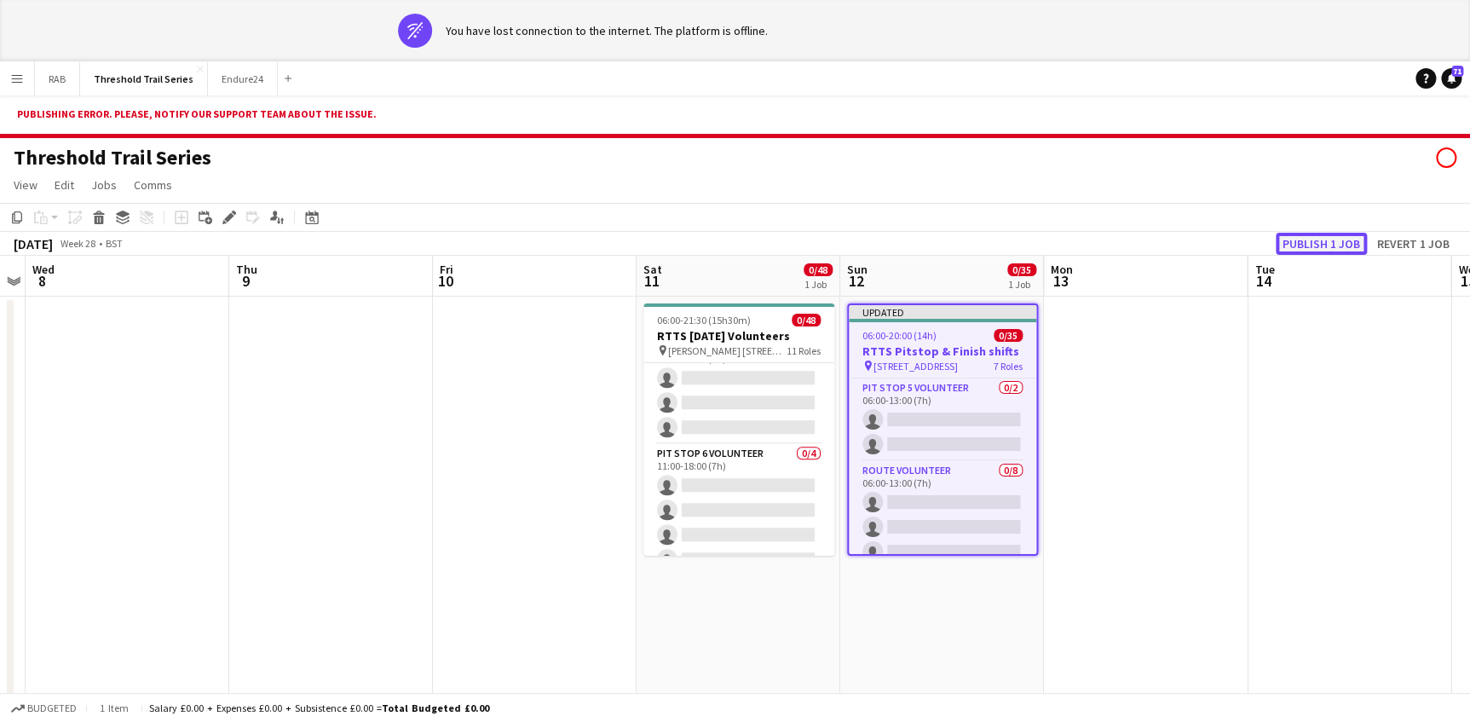
click at [1313, 244] on button "Publish 1 job" at bounding box center [1321, 244] width 91 height 22
click at [1307, 244] on button "Publish 1 job" at bounding box center [1321, 244] width 91 height 22
drag, startPoint x: 445, startPoint y: 514, endPoint x: 441, endPoint y: 548, distance: 34.3
click at [445, 514] on app-date-cell at bounding box center [535, 547] width 204 height 500
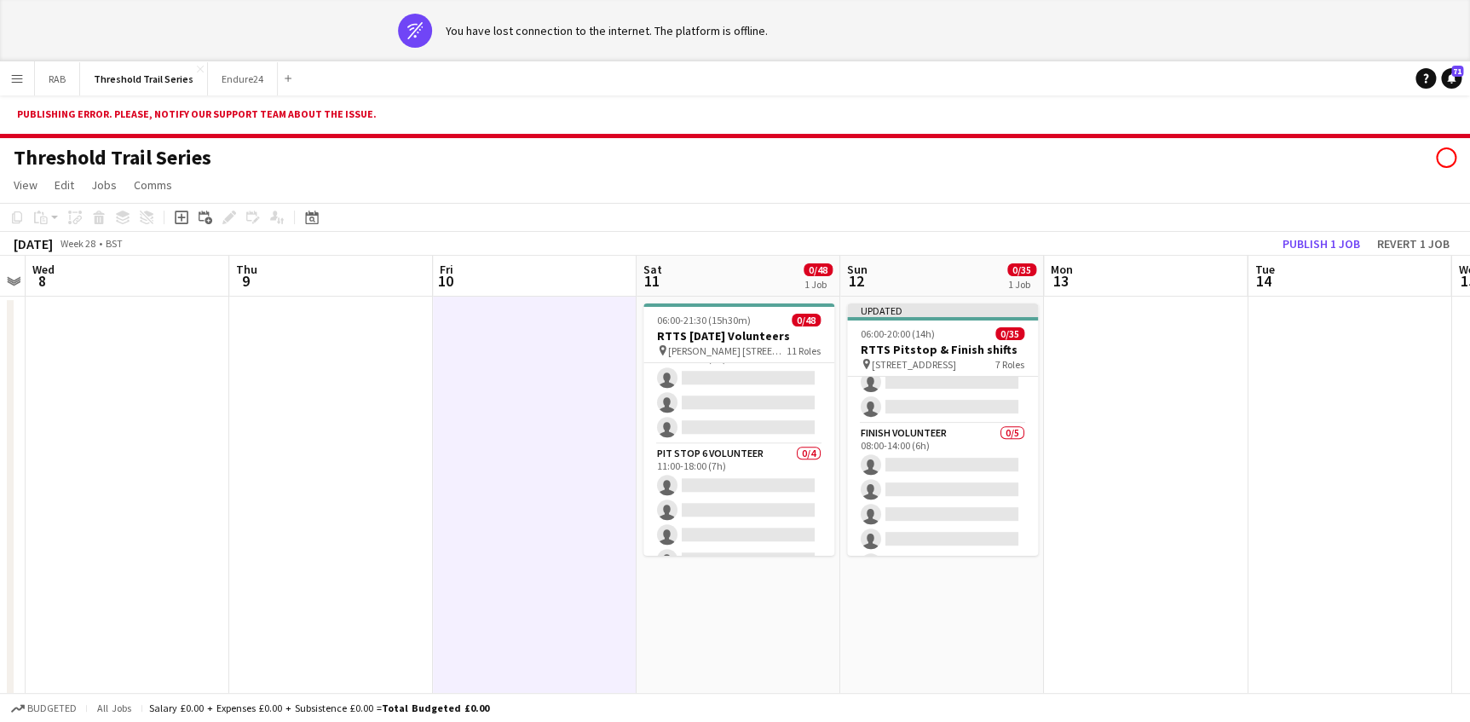
scroll to position [387, 0]
click at [1389, 717] on div "Budgeted All jobs Salary £0.00 + Expenses £0.00 + Subsistence £0.00 = Total Bud…" at bounding box center [735, 707] width 1470 height 29
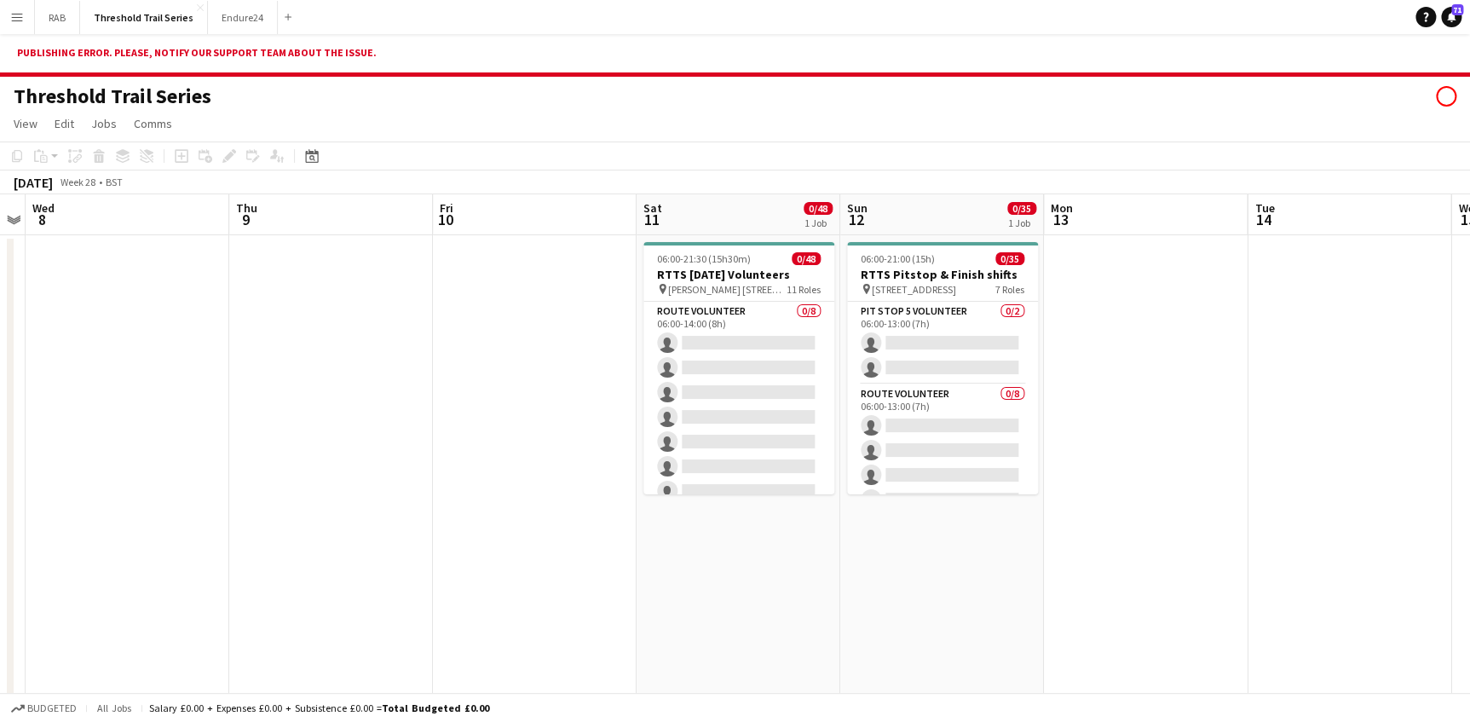
click at [481, 403] on app-date-cell at bounding box center [535, 485] width 204 height 500
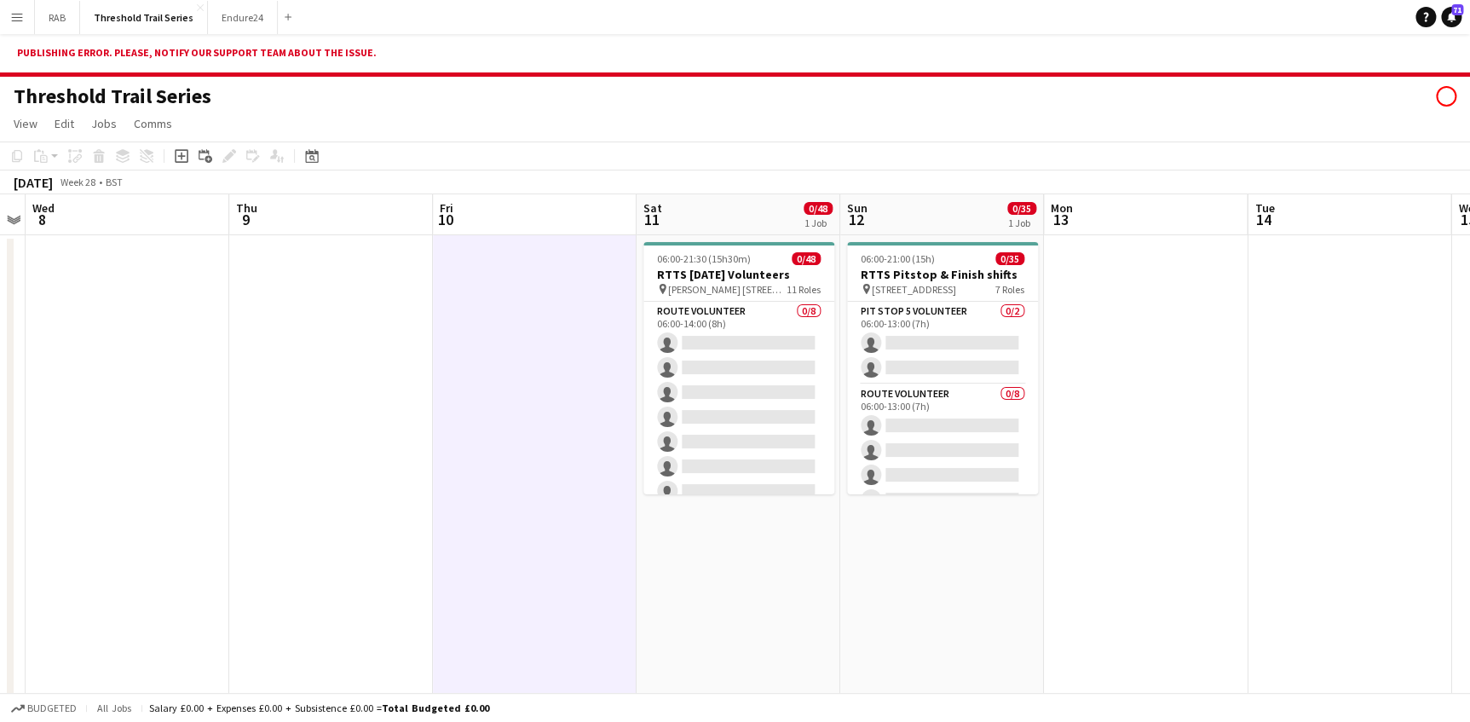
click at [308, 51] on div "Publishing error. Please, notify our support team about the issue." at bounding box center [735, 55] width 1470 height 43
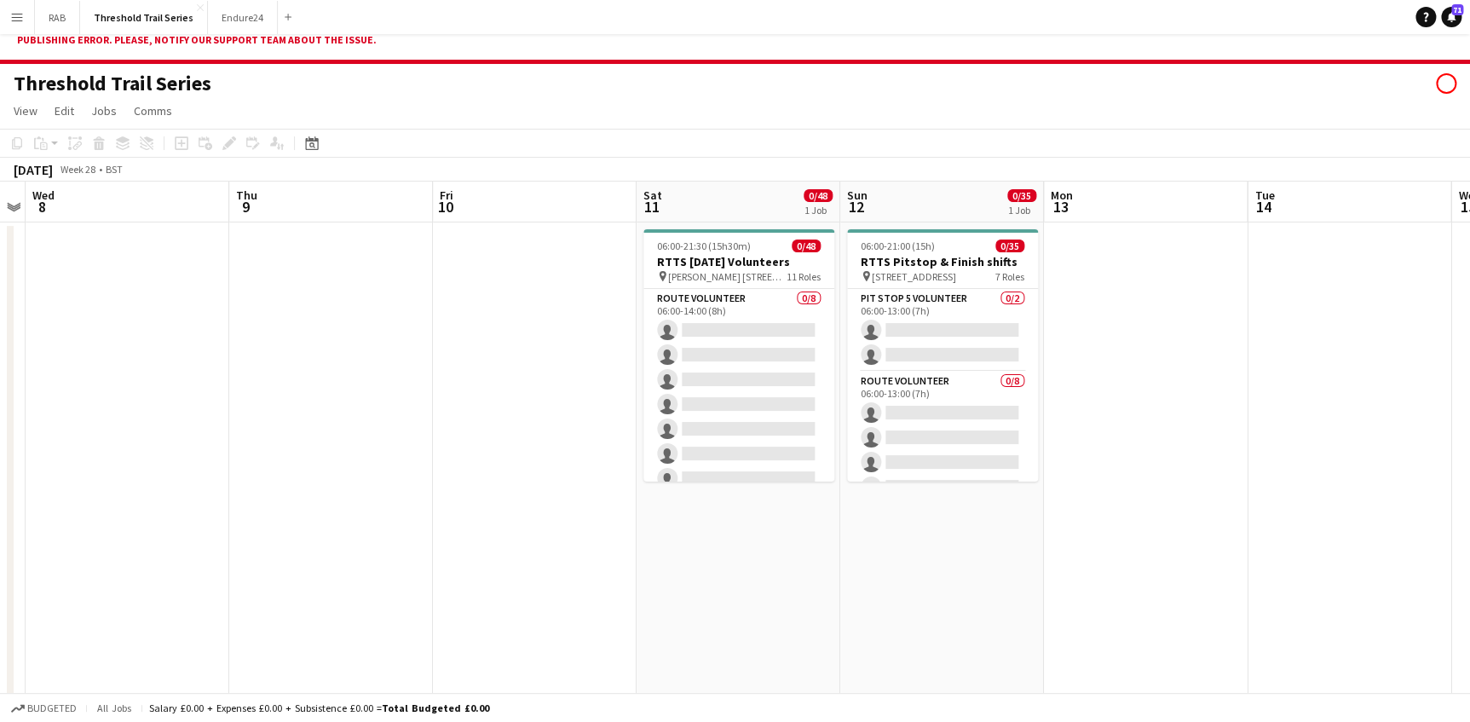
scroll to position [0, 0]
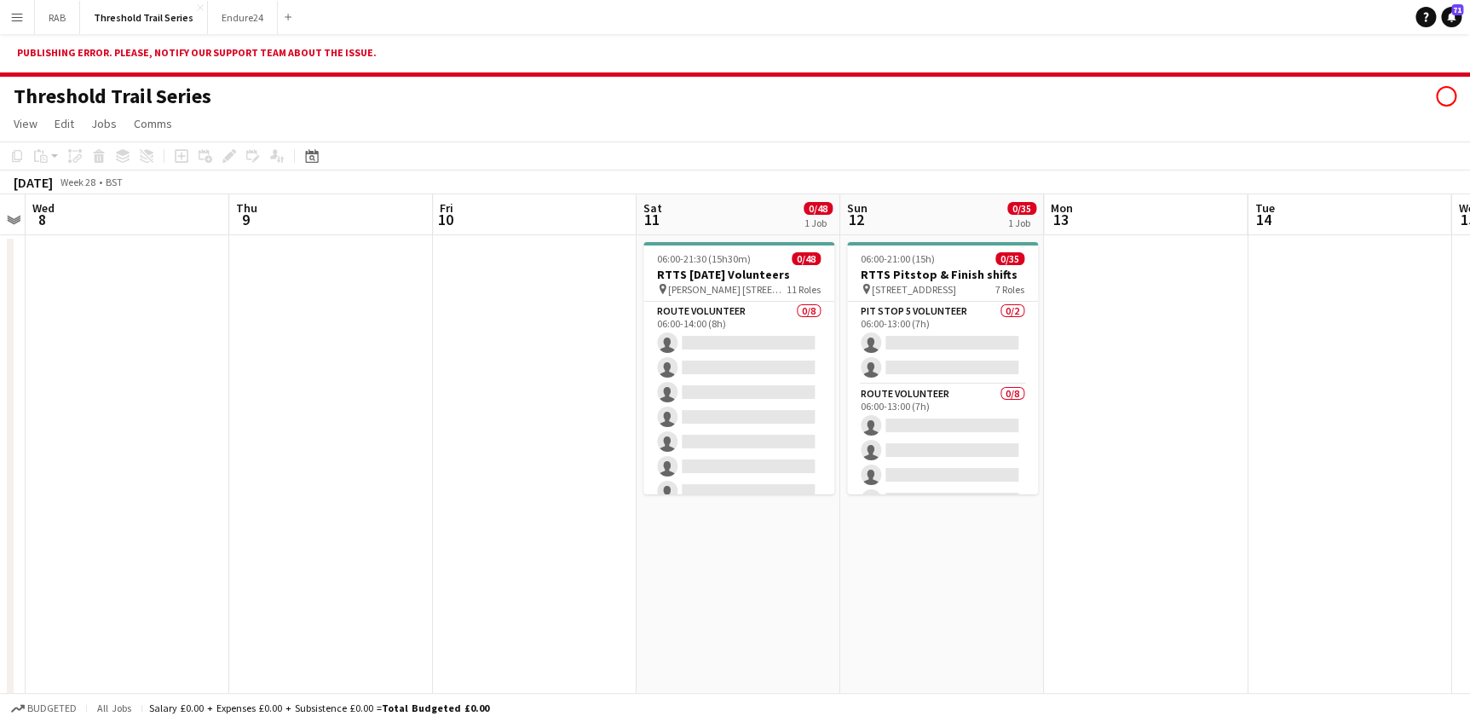
click at [16, 17] on app-icon "Menu" at bounding box center [17, 17] width 14 height 14
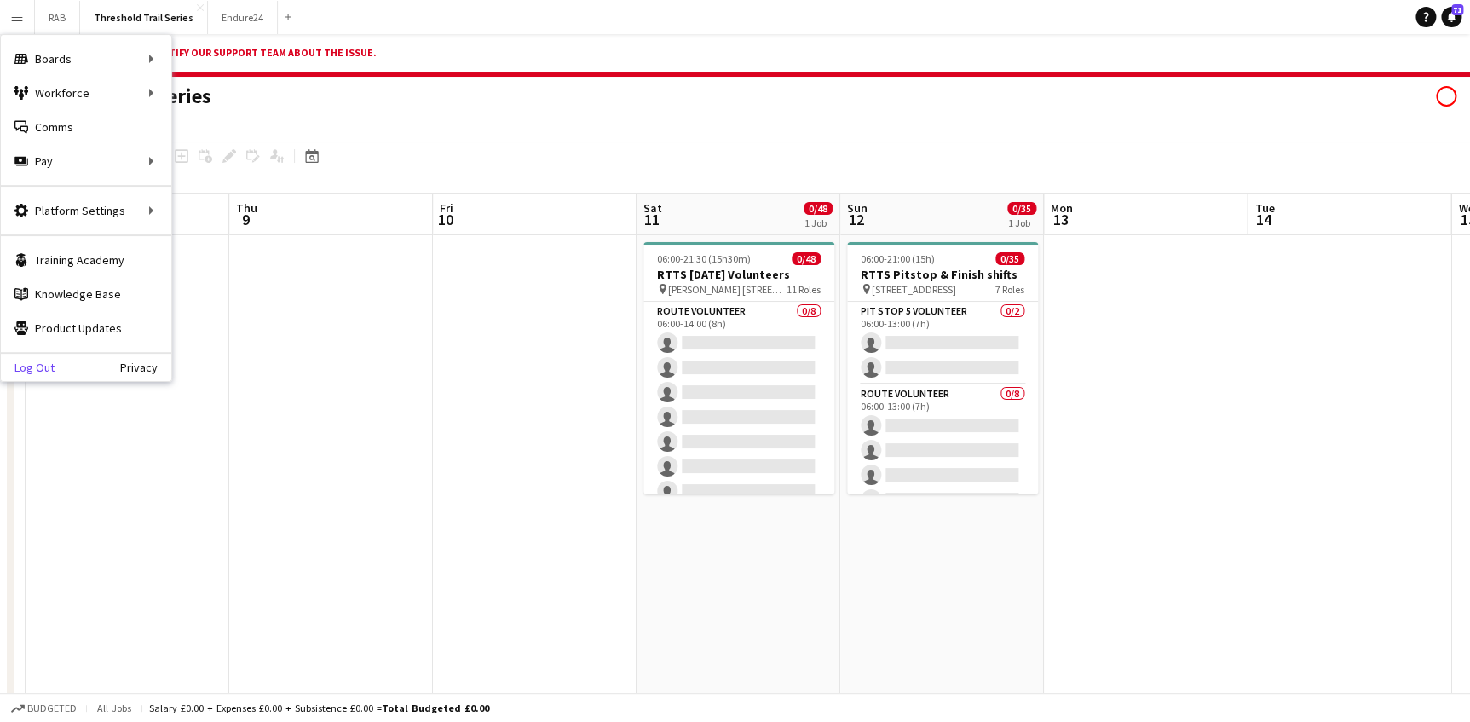
click at [41, 365] on link "Log Out" at bounding box center [28, 367] width 54 height 14
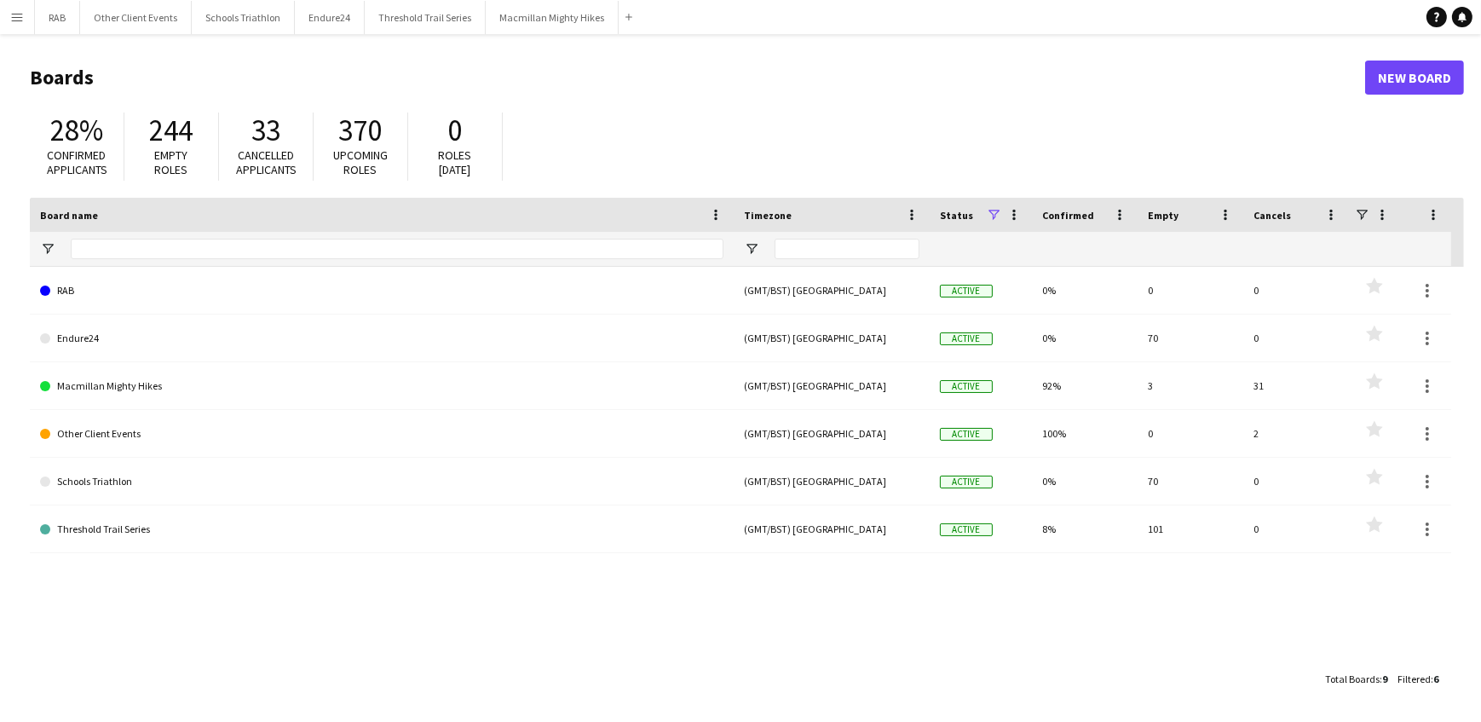
click at [20, 11] on app-icon "Menu" at bounding box center [17, 17] width 14 height 14
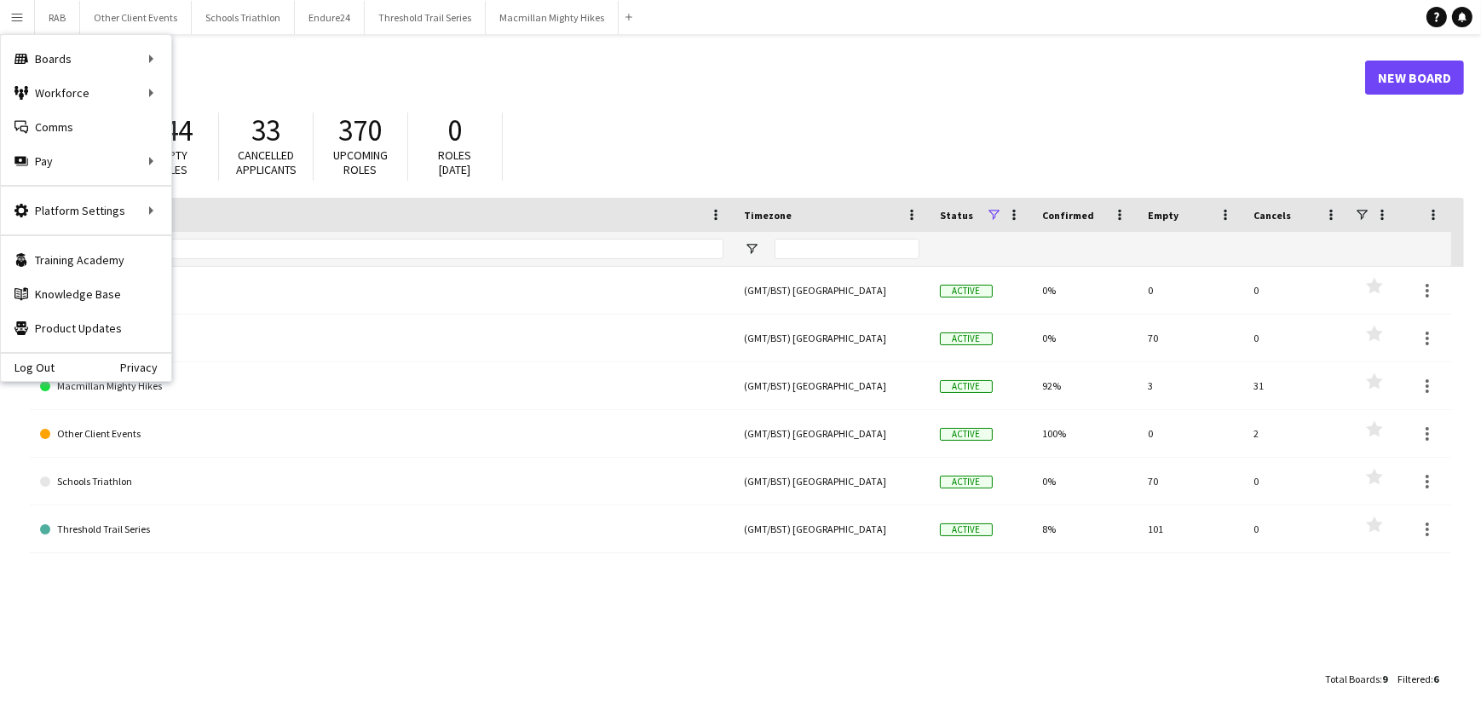
click at [53, 360] on div "Log Out Privacy" at bounding box center [86, 366] width 170 height 29
click at [32, 366] on link "Log Out" at bounding box center [28, 367] width 54 height 14
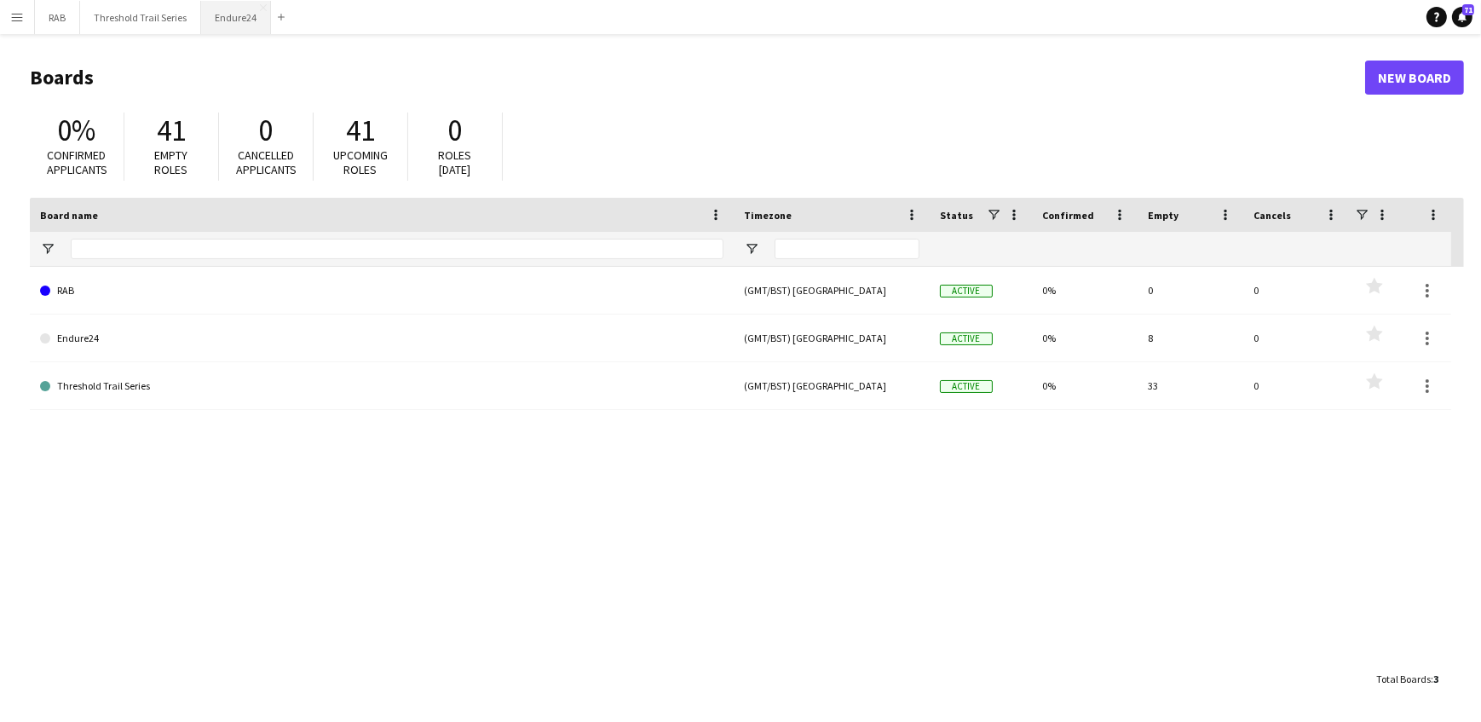
click at [242, 12] on button "Endure24 Close" at bounding box center [236, 17] width 70 height 33
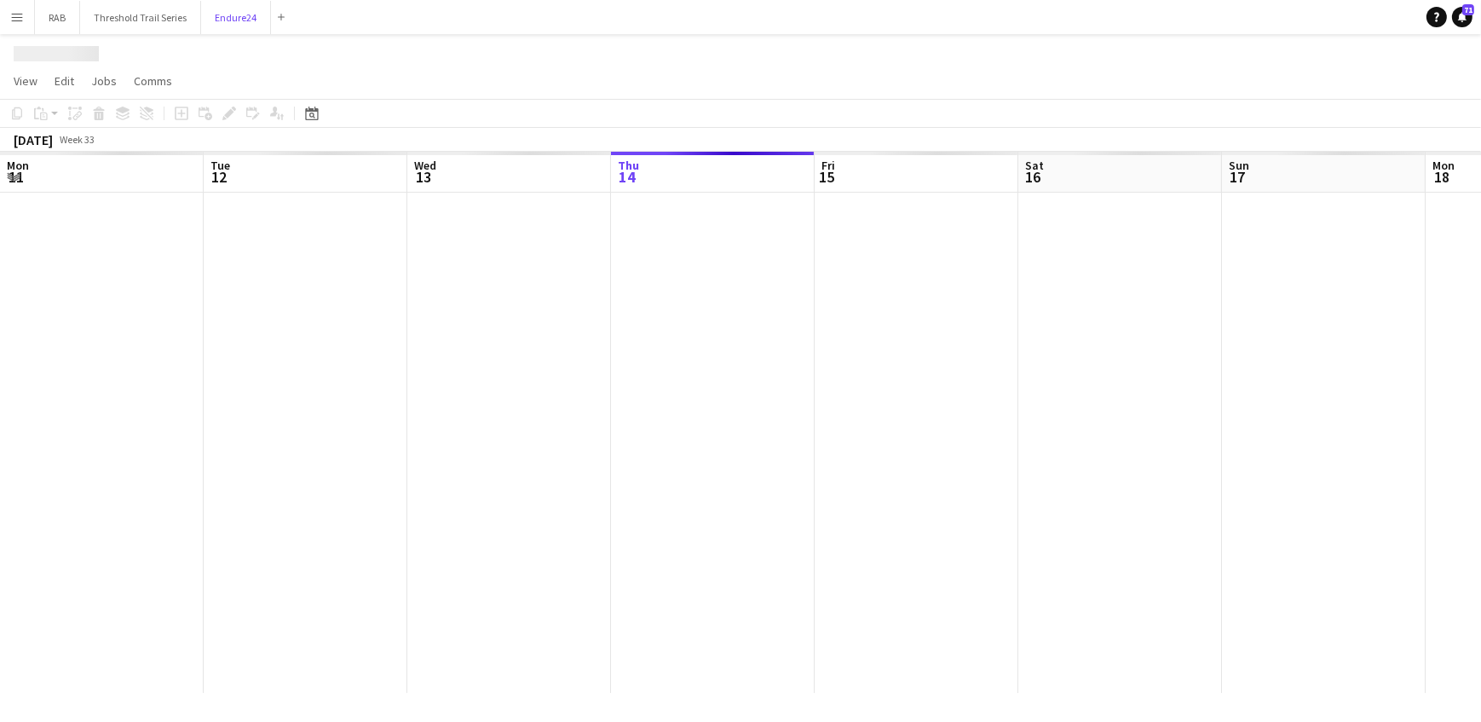
scroll to position [0, 407]
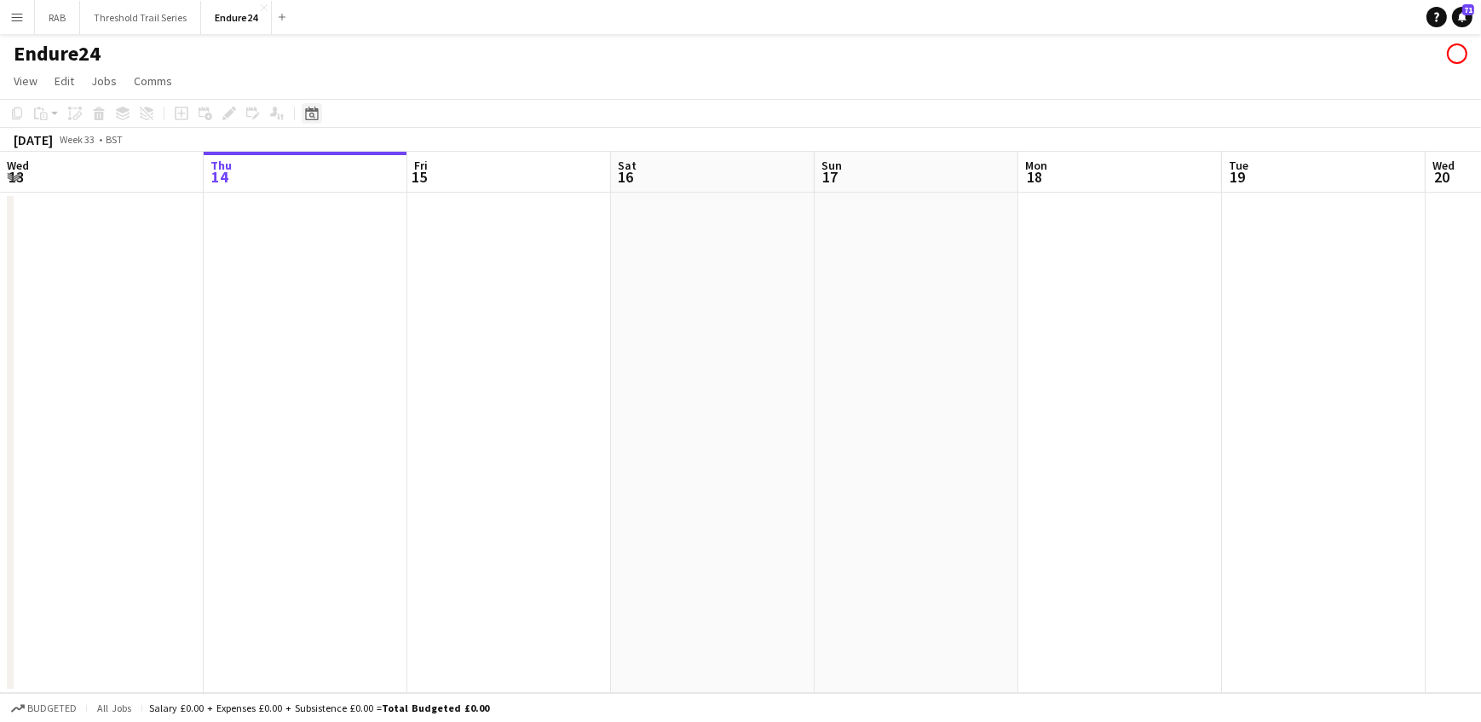
click at [308, 118] on icon "Date picker" at bounding box center [312, 114] width 14 height 14
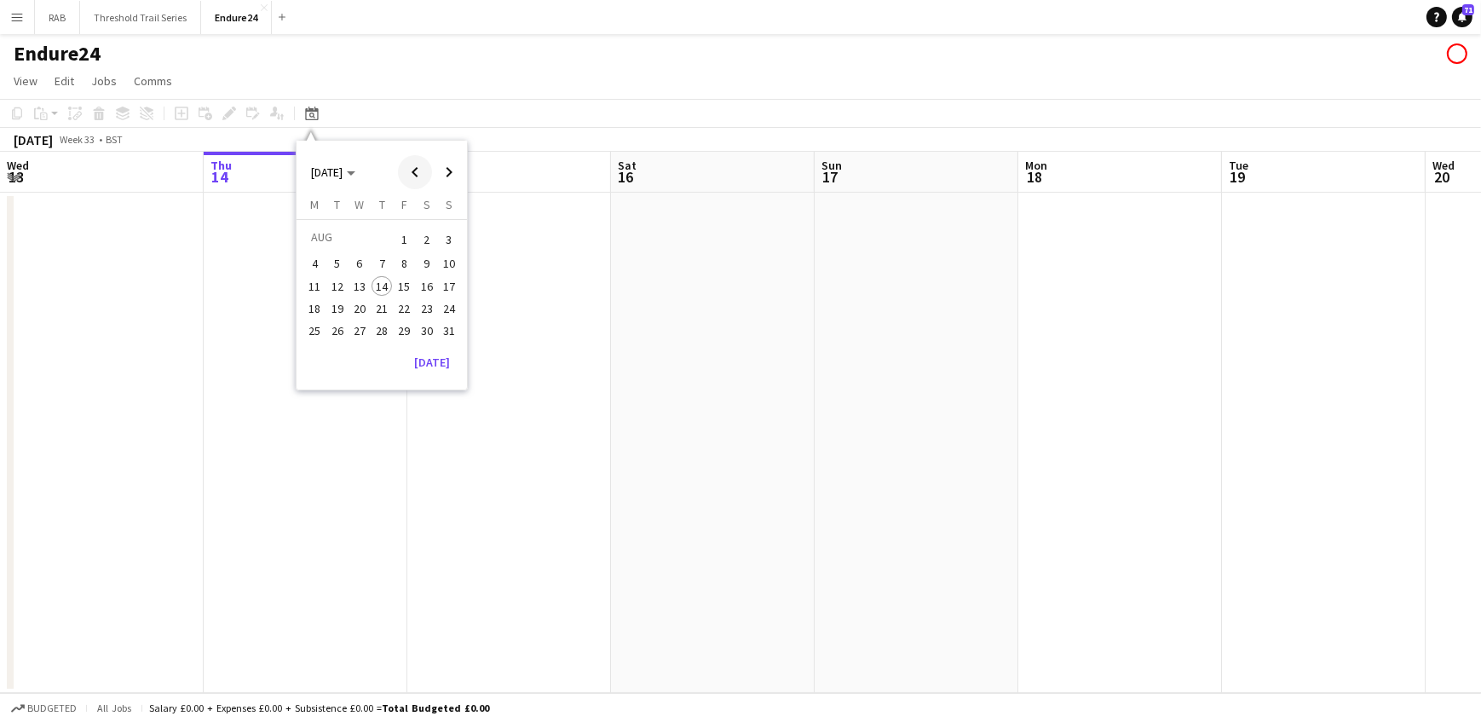
click at [412, 170] on span "Previous month" at bounding box center [415, 172] width 34 height 34
click at [412, 169] on span "Previous month" at bounding box center [415, 172] width 34 height 34
click at [445, 168] on span "Next month" at bounding box center [449, 172] width 34 height 34
click at [451, 254] on span "8" at bounding box center [449, 264] width 20 height 20
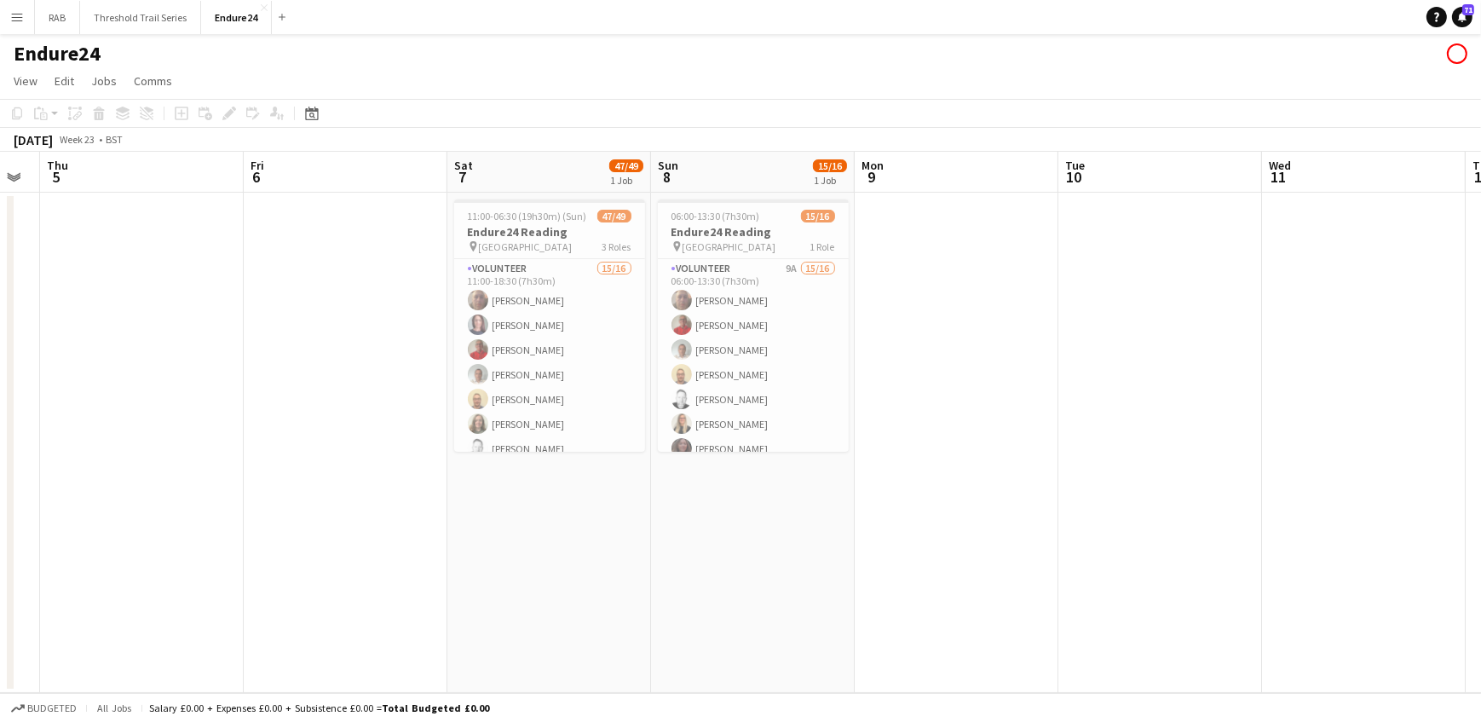
scroll to position [0, 400]
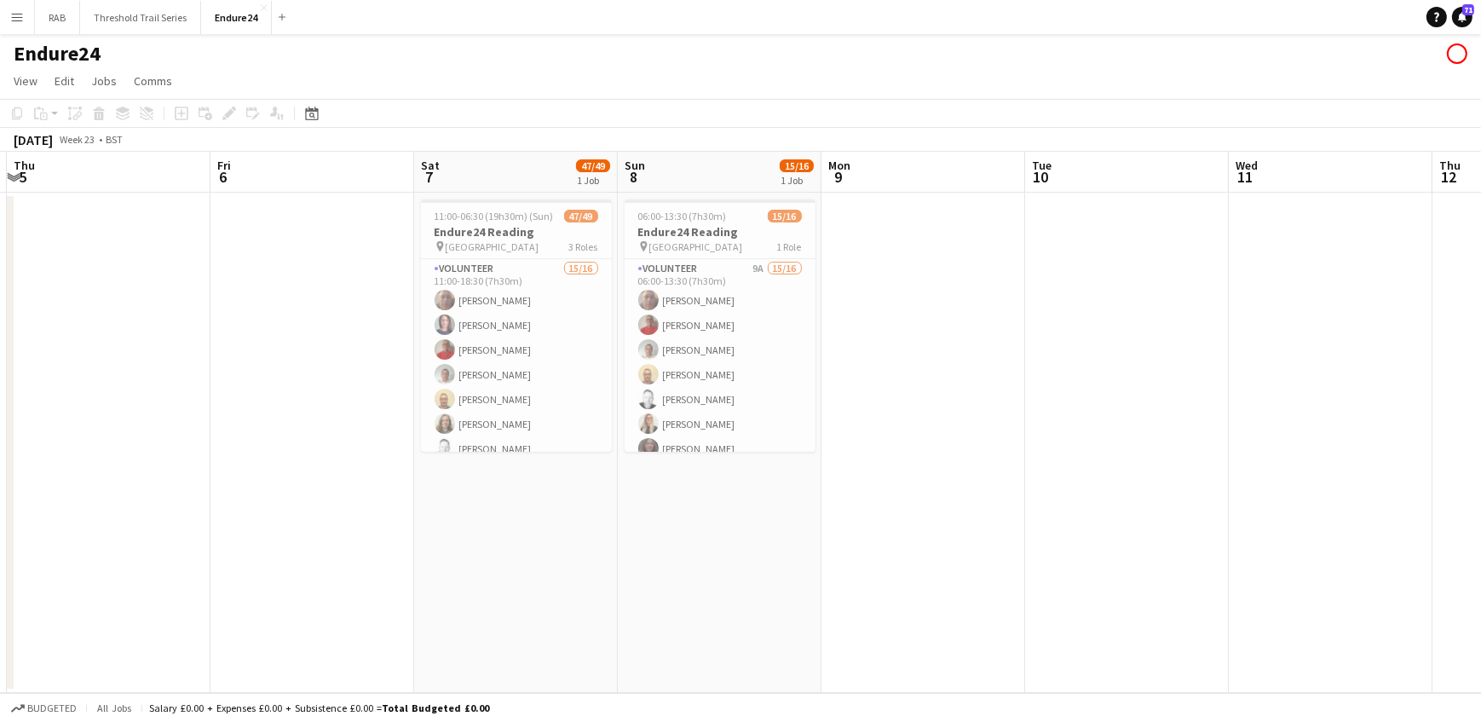
drag, startPoint x: 500, startPoint y: 170, endPoint x: 684, endPoint y: 195, distance: 185.7
click at [685, 195] on app-calendar-viewport "Tue 3 Wed 4 Thu 5 Fri 6 Sat 7 47/49 1 Job Sun 8 15/16 1 Job Mon 9 Tue 10 Wed 11…" at bounding box center [740, 422] width 1481 height 541
drag, startPoint x: 310, startPoint y: 111, endPoint x: 394, endPoint y: 150, distance: 92.2
click at [310, 111] on icon at bounding box center [311, 114] width 13 height 14
click at [451, 334] on span "29" at bounding box center [449, 330] width 20 height 20
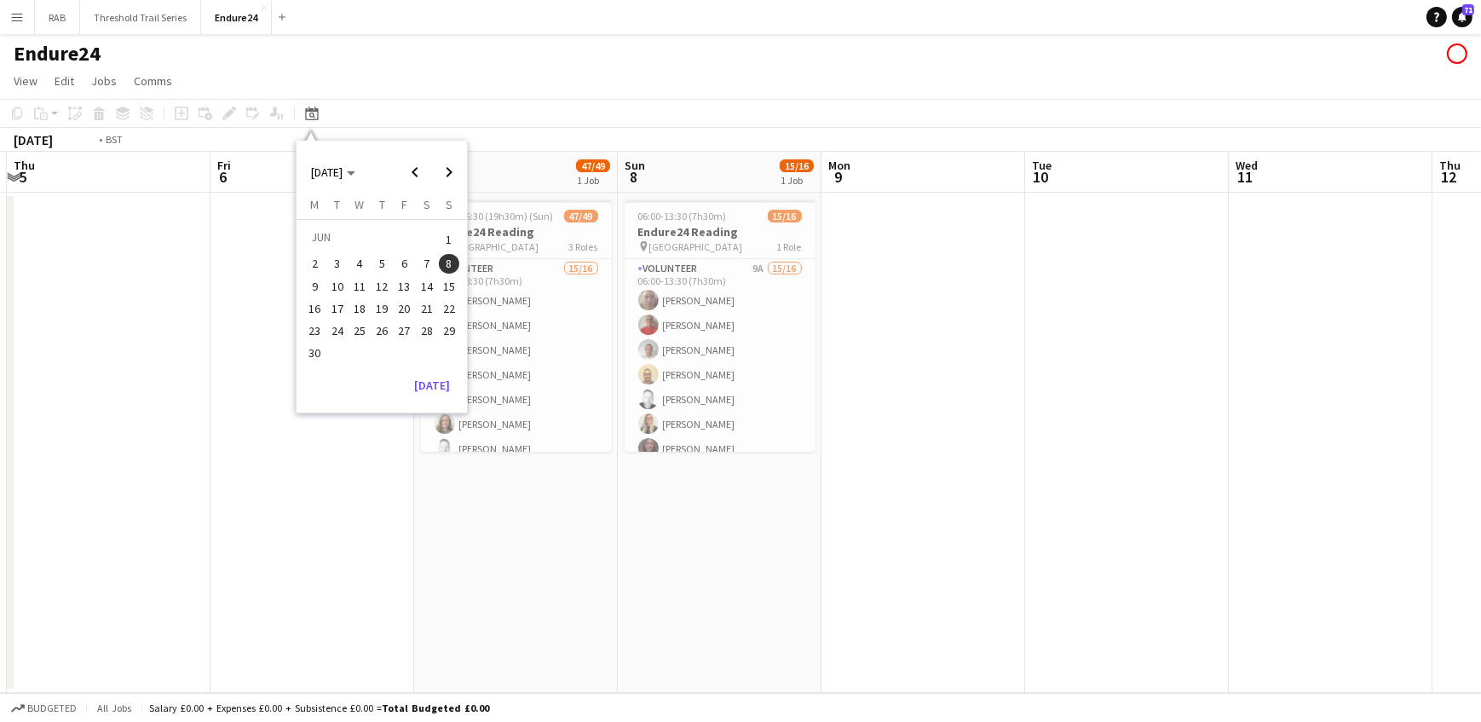
scroll to position [0, 586]
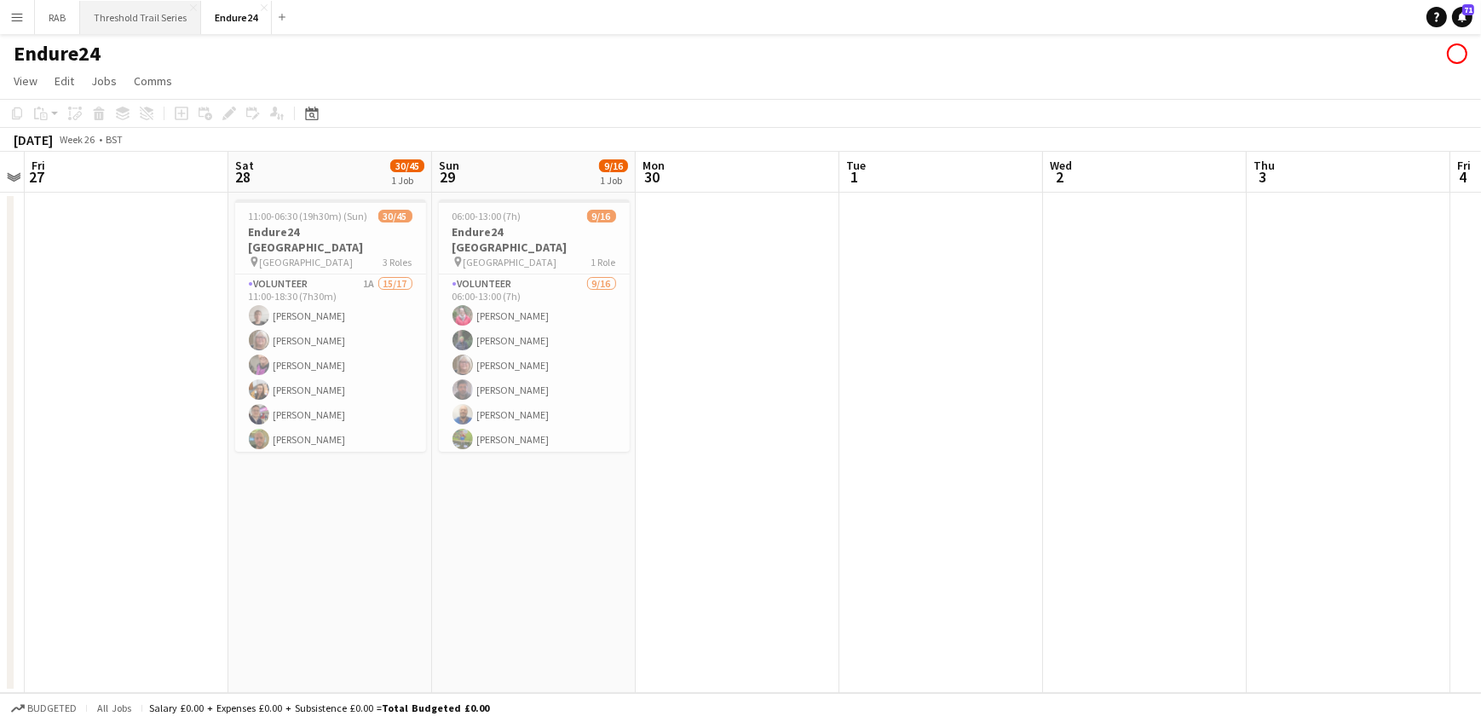
click at [165, 20] on button "Threshold Trail Series Close" at bounding box center [140, 17] width 121 height 33
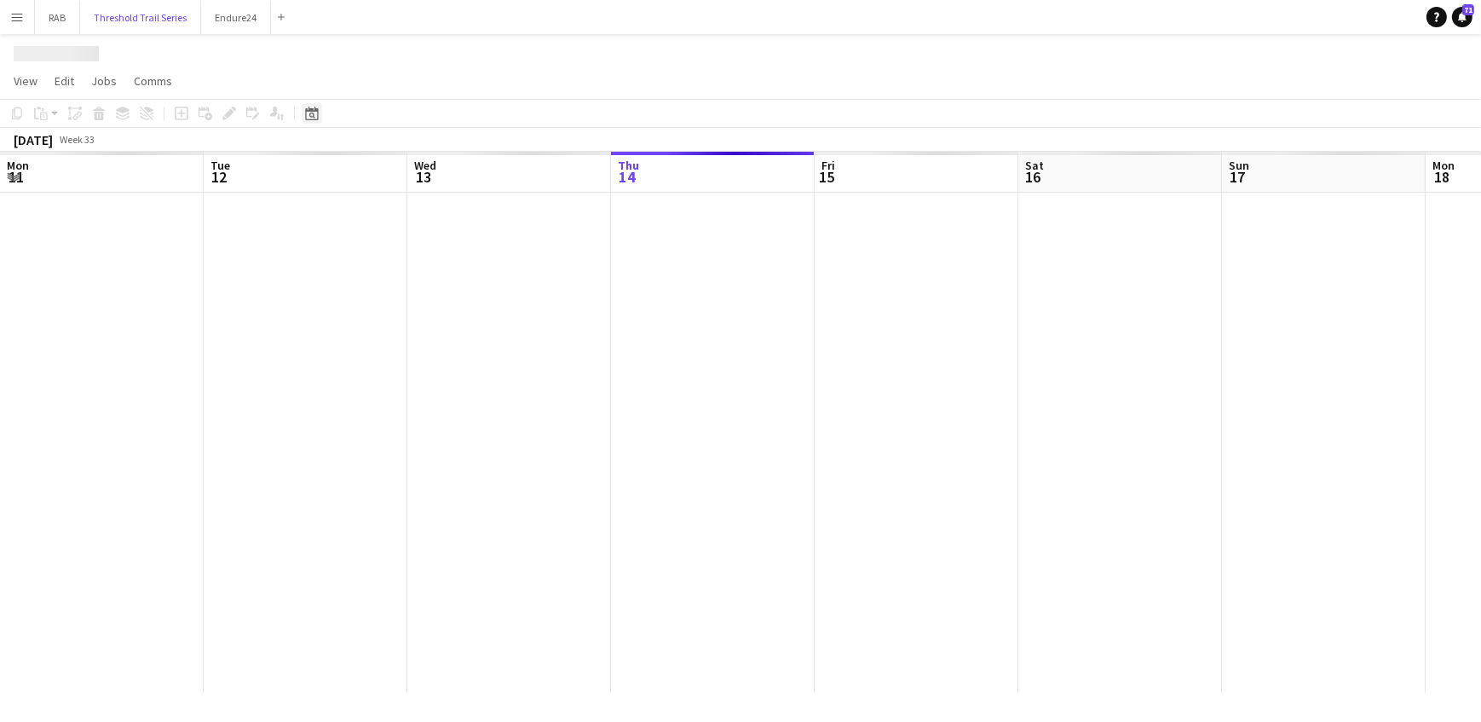
scroll to position [0, 407]
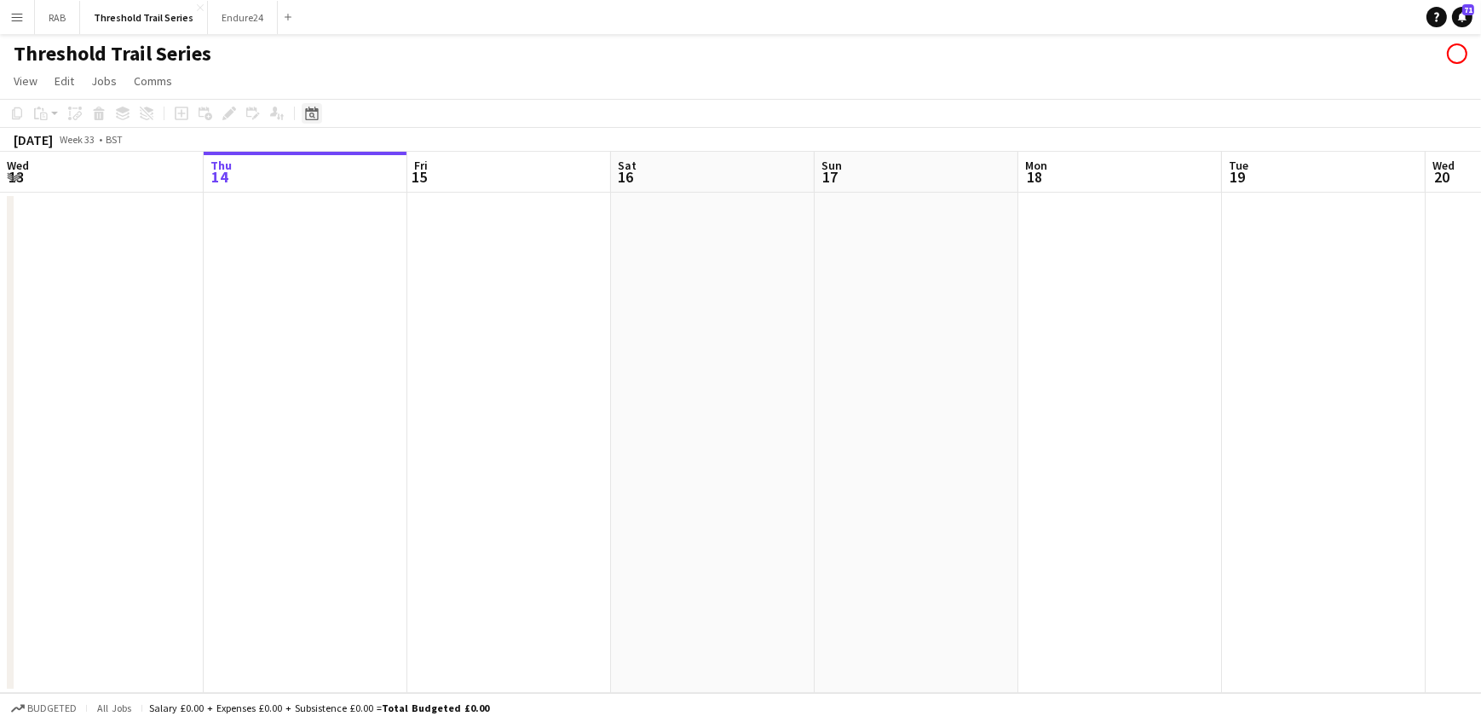
click at [309, 110] on icon at bounding box center [311, 114] width 13 height 14
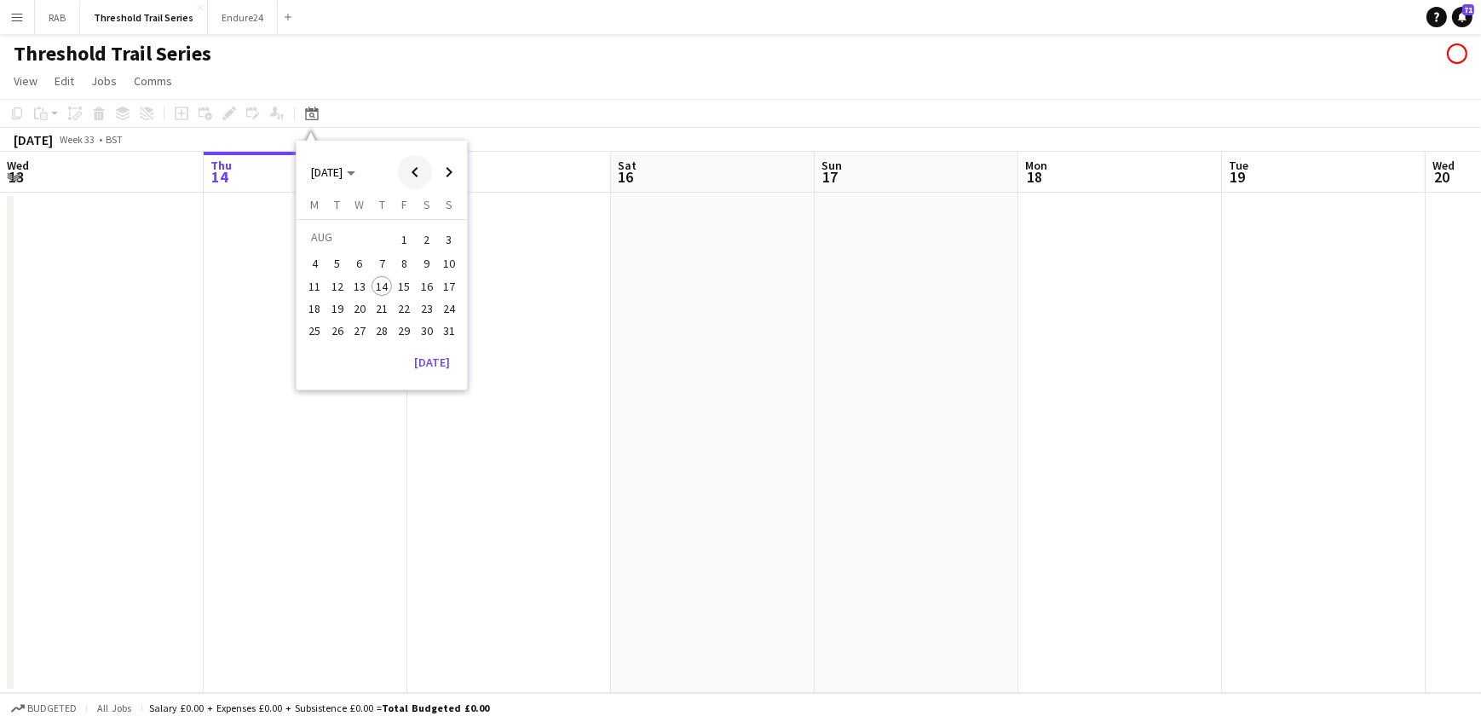
click at [413, 168] on span "Previous month" at bounding box center [415, 172] width 34 height 34
click at [449, 279] on span "13" at bounding box center [449, 282] width 20 height 20
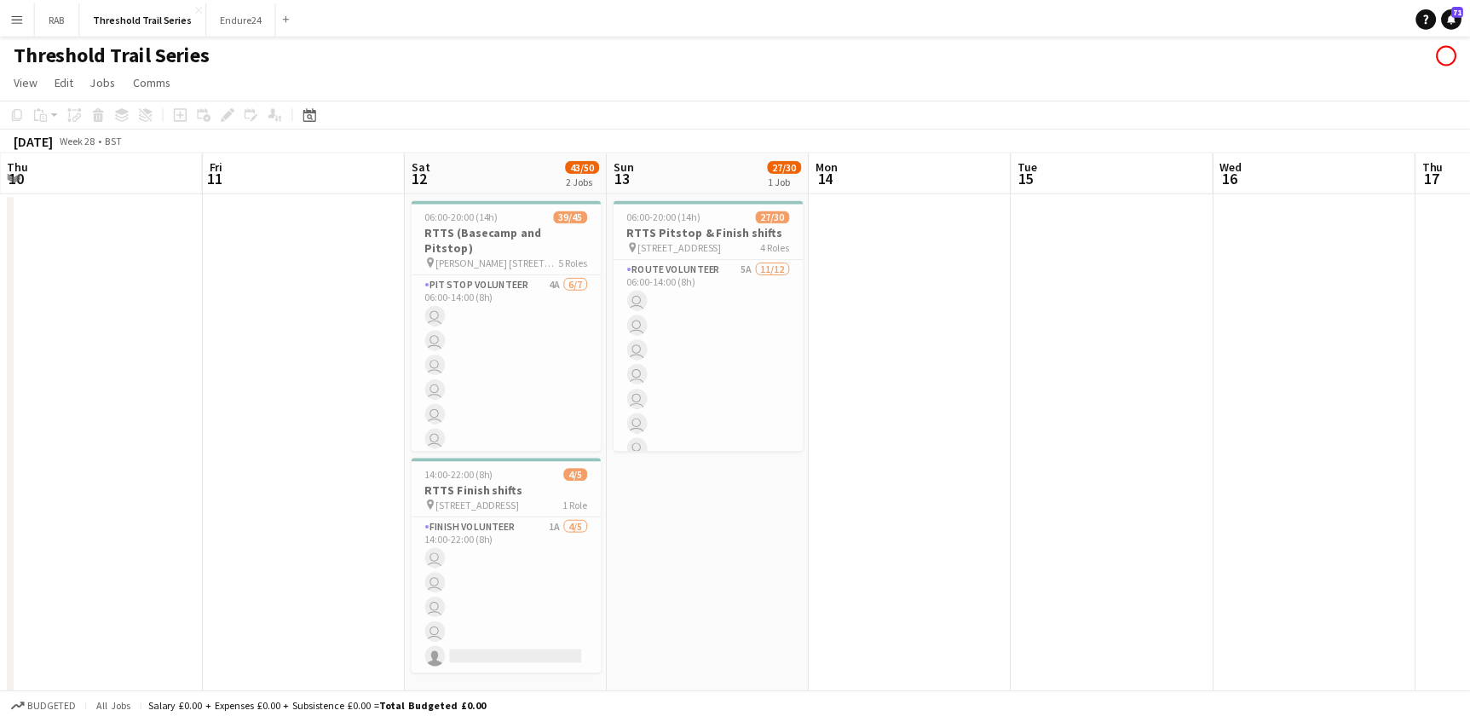
scroll to position [0, 586]
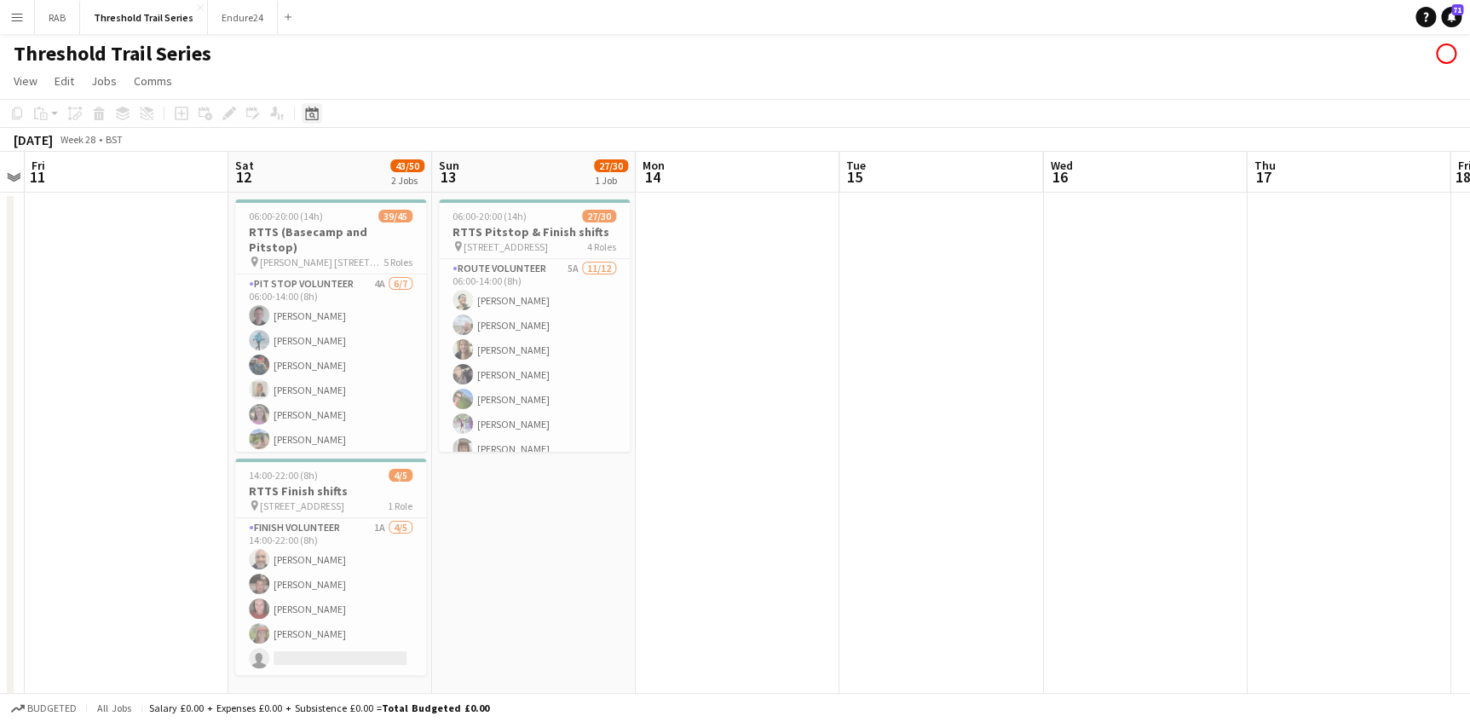
click at [305, 114] on icon "Date picker" at bounding box center [312, 114] width 14 height 14
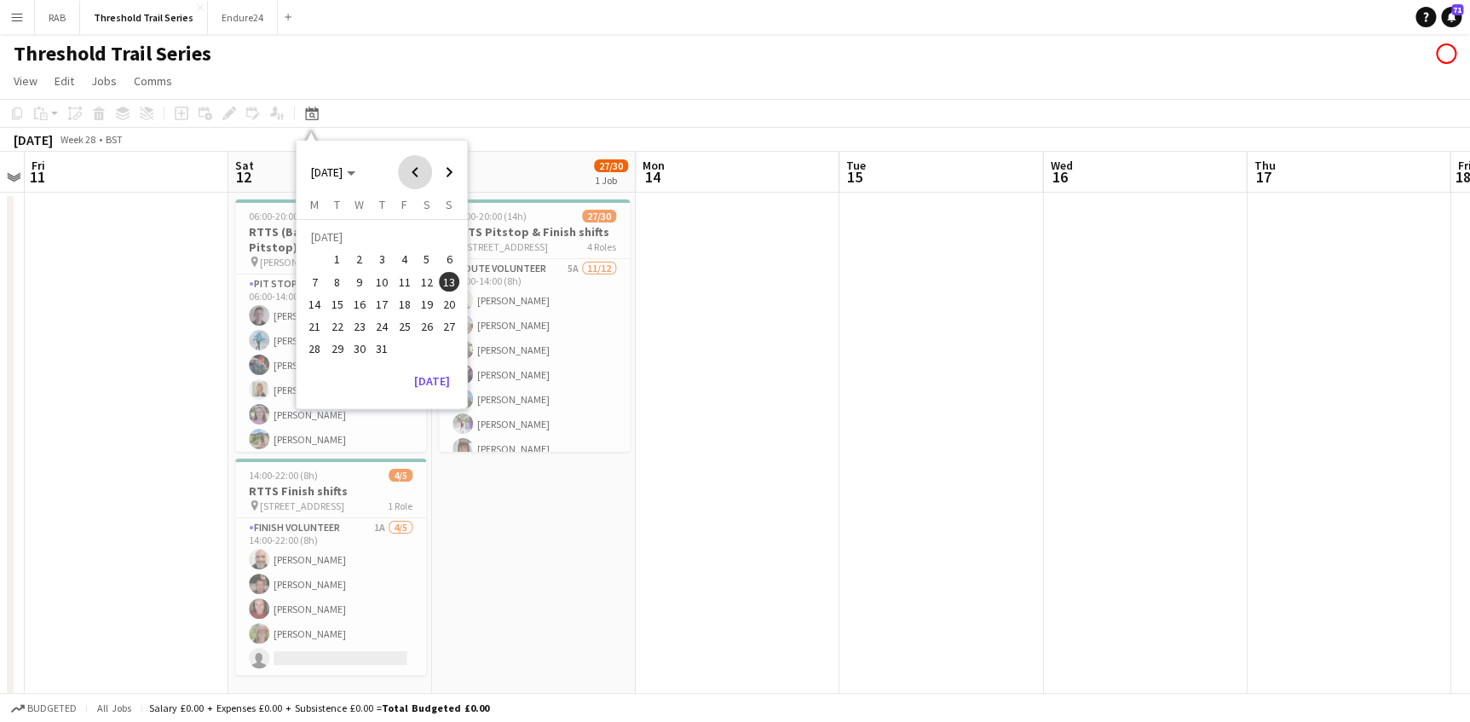
click at [417, 167] on span "Previous month" at bounding box center [415, 172] width 34 height 34
click at [451, 303] on span "22" at bounding box center [449, 308] width 20 height 20
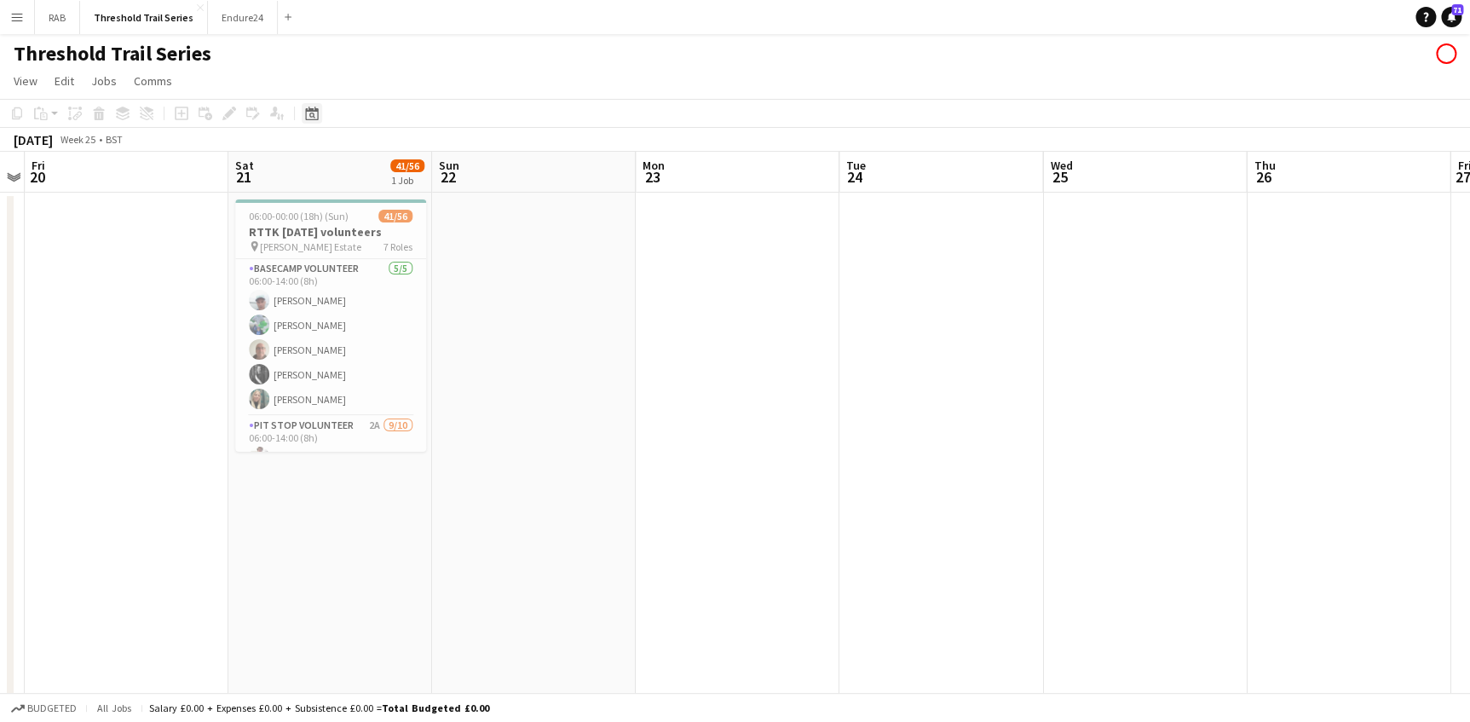
click at [307, 114] on icon "Date picker" at bounding box center [312, 114] width 14 height 14
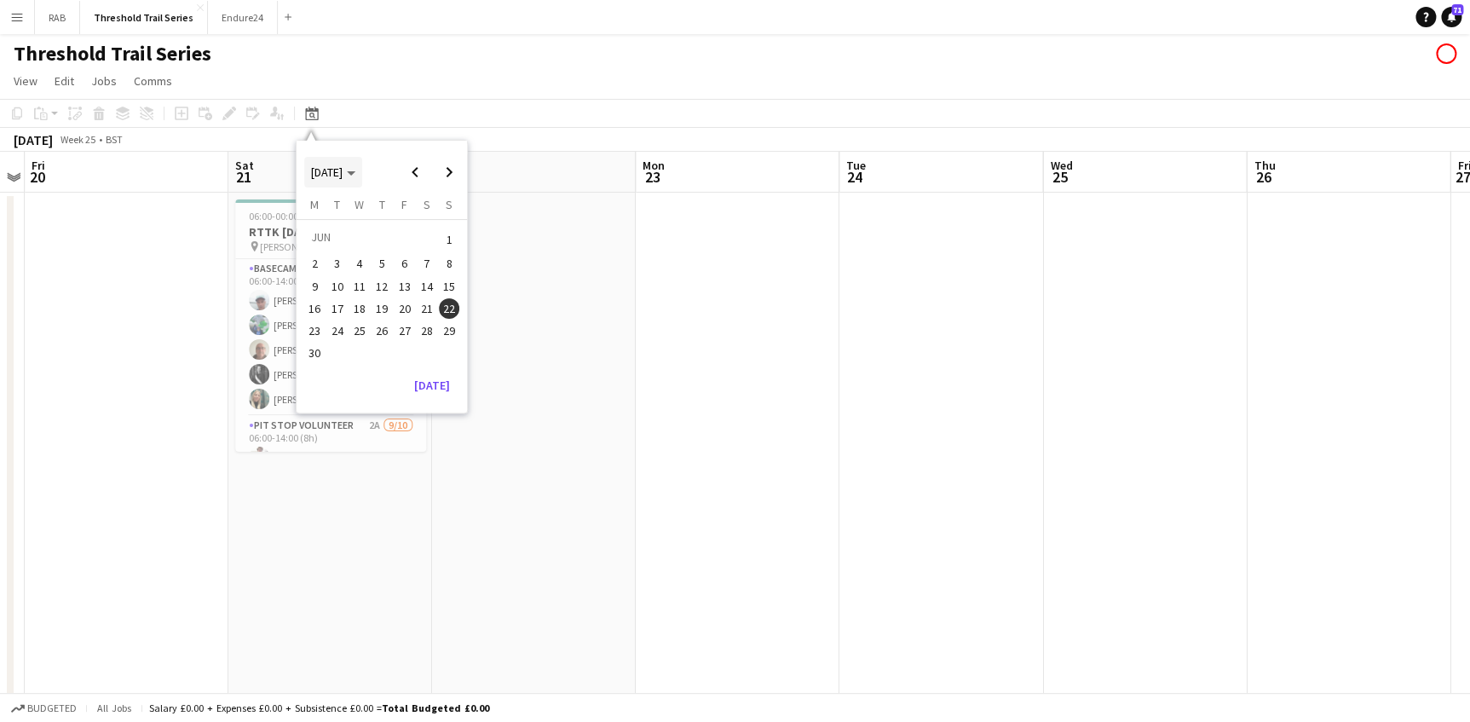
click at [355, 171] on polygon "Choose month and year" at bounding box center [351, 173] width 9 height 4
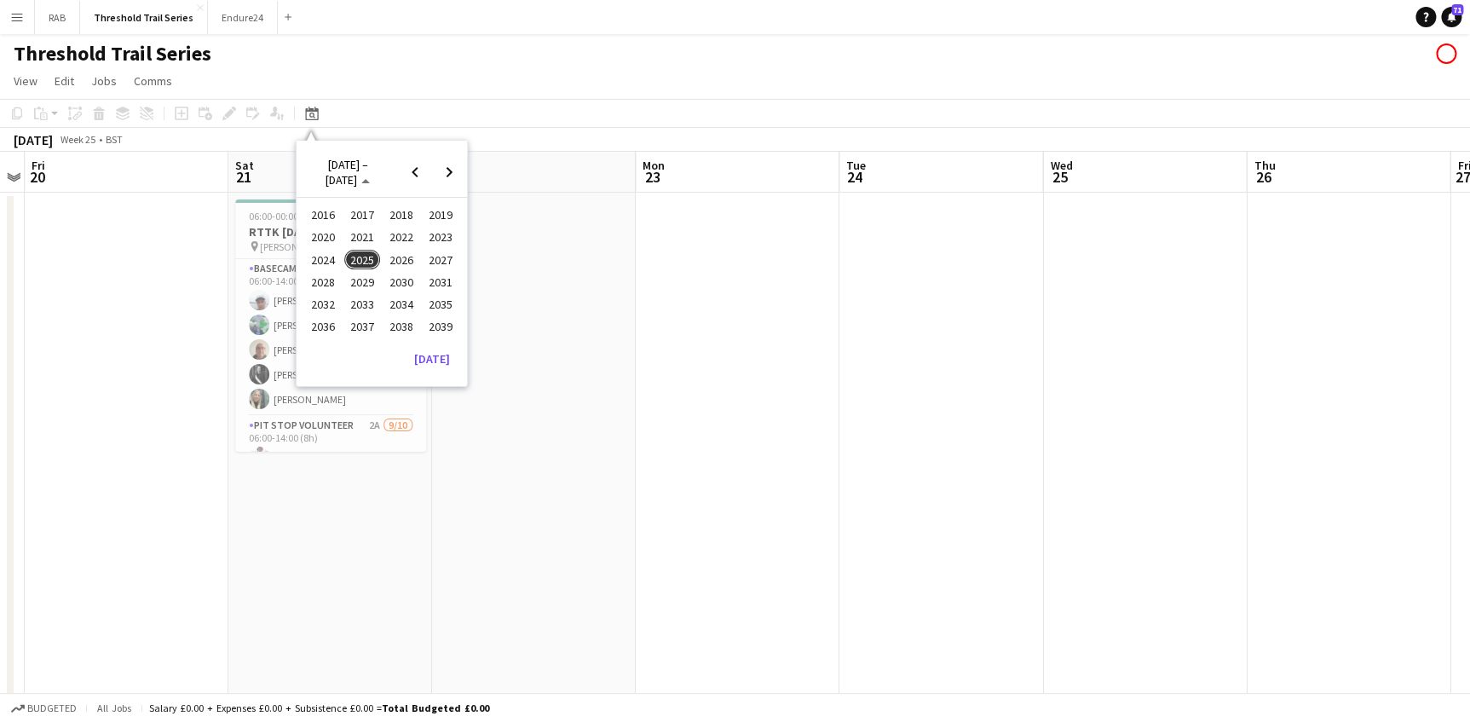
click at [322, 259] on span "2024" at bounding box center [322, 260] width 35 height 20
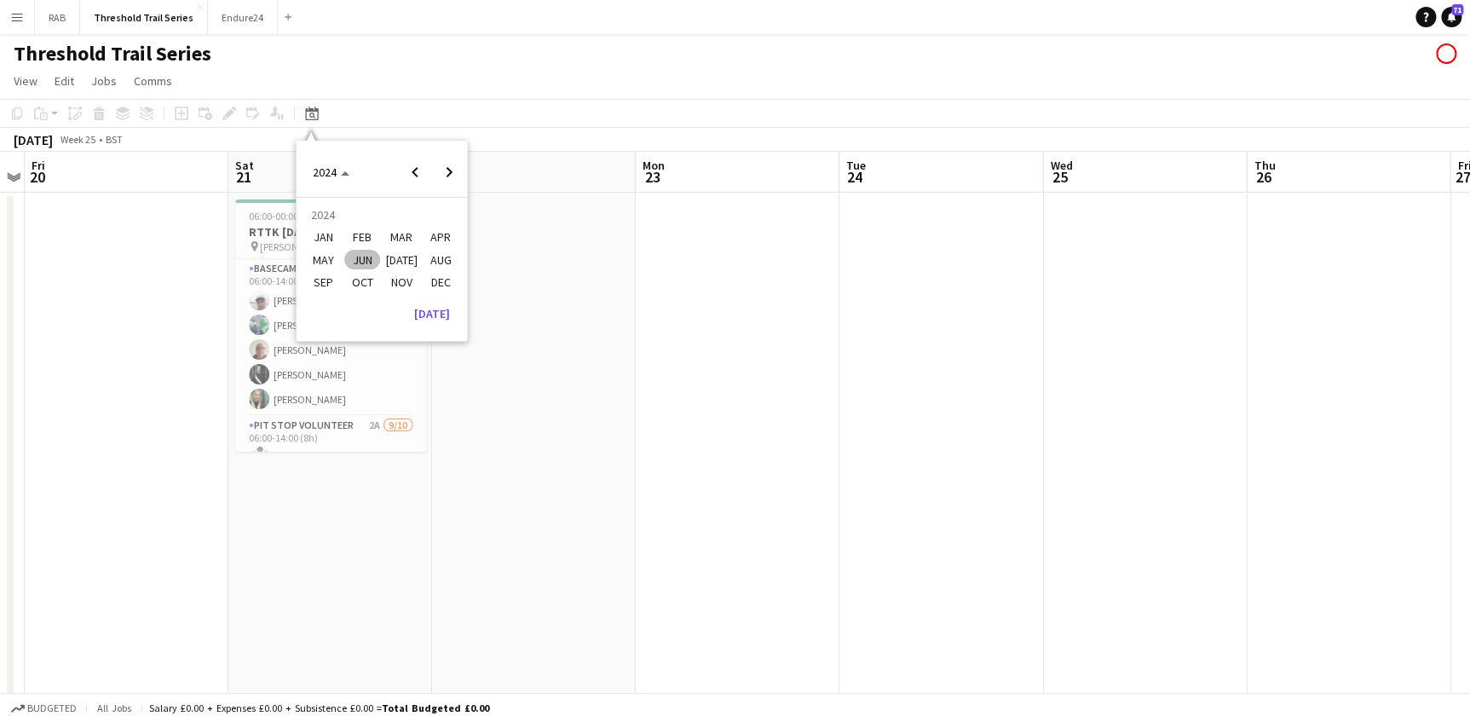
click at [368, 257] on span "JUN" at bounding box center [361, 260] width 35 height 20
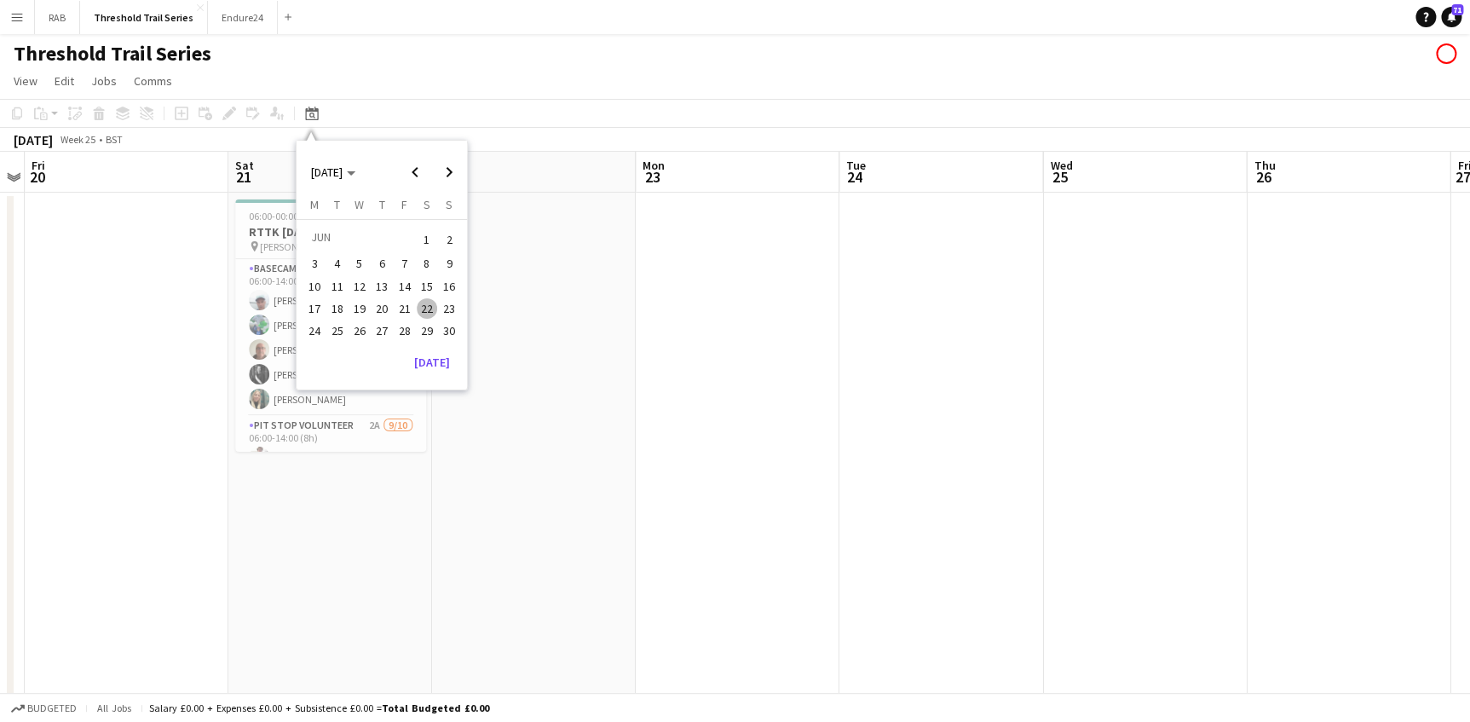
click at [422, 259] on span "8" at bounding box center [427, 264] width 20 height 20
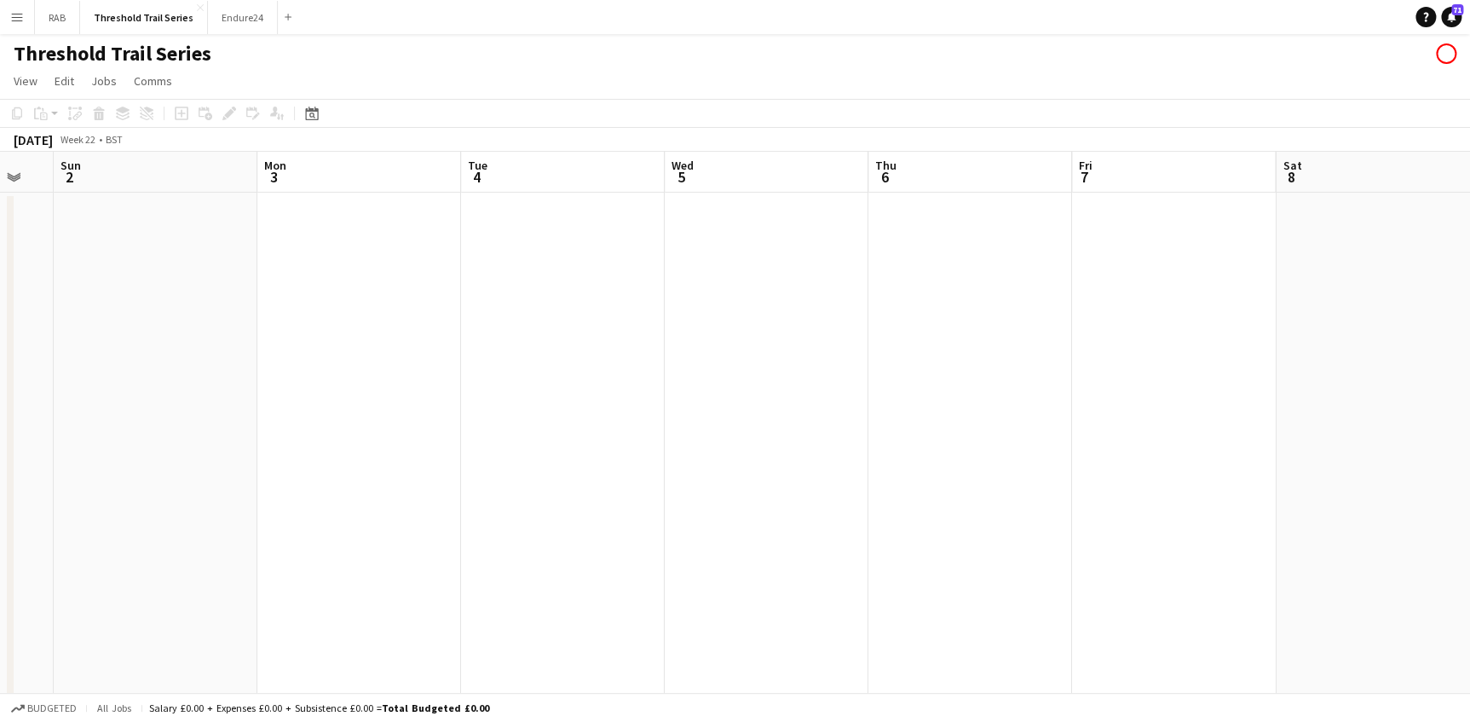
drag, startPoint x: 345, startPoint y: 181, endPoint x: 1002, endPoint y: 176, distance: 657.0
click at [1193, 183] on app-calendar-viewport "Fri 31 Sat 1 Sun 2 Mon 3 Tue 4 Wed 5 Thu 6 Fri 7 Sat 8 Sun 9 Mon 10 Tue 11 Wed …" at bounding box center [735, 431] width 1470 height 559
drag, startPoint x: 307, startPoint y: 162, endPoint x: 789, endPoint y: 237, distance: 488.1
click at [761, 224] on app-calendar-viewport "Sun 26 Mon 27 Tue 28 Wed 29 Thu 30 Fri 31 Sat 1 Sun 2 Mon 3 Tue 4 Wed 5 Thu 6 F…" at bounding box center [735, 431] width 1470 height 559
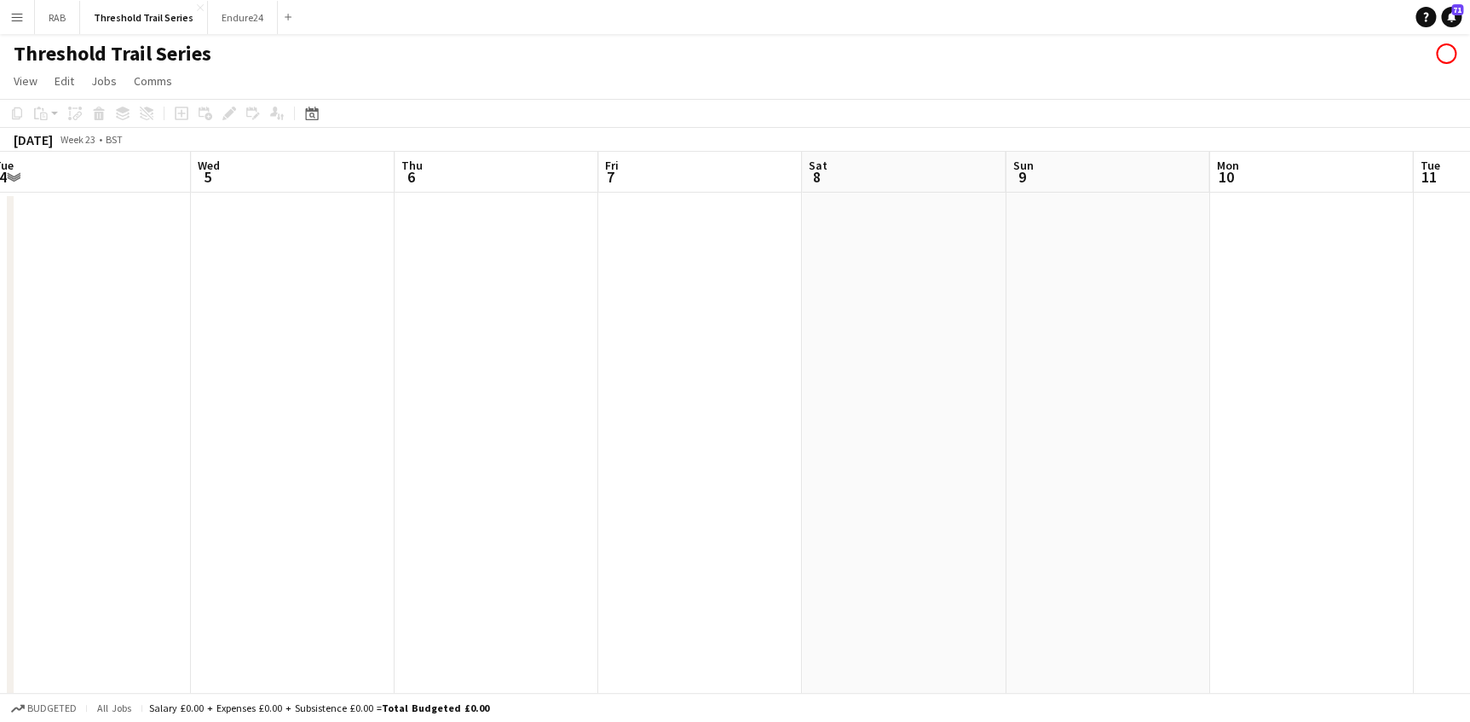
drag, startPoint x: 590, startPoint y: 212, endPoint x: 81, endPoint y: 219, distance: 509.6
click at [80, 219] on app-calendar-viewport "Sat 1 Sun 2 Mon 3 Tue 4 Wed 5 Thu 6 Fri 7 Sat 8 Sun 9 Mon 10 Tue 11 Wed 12 Thu …" at bounding box center [735, 431] width 1470 height 559
drag, startPoint x: 1077, startPoint y: 170, endPoint x: 3, endPoint y: 173, distance: 1074.5
click at [0, 173] on html "Menu Boards Boards Boards All jobs Status Workforce Workforce My Workforce Recr…" at bounding box center [735, 370] width 1470 height 740
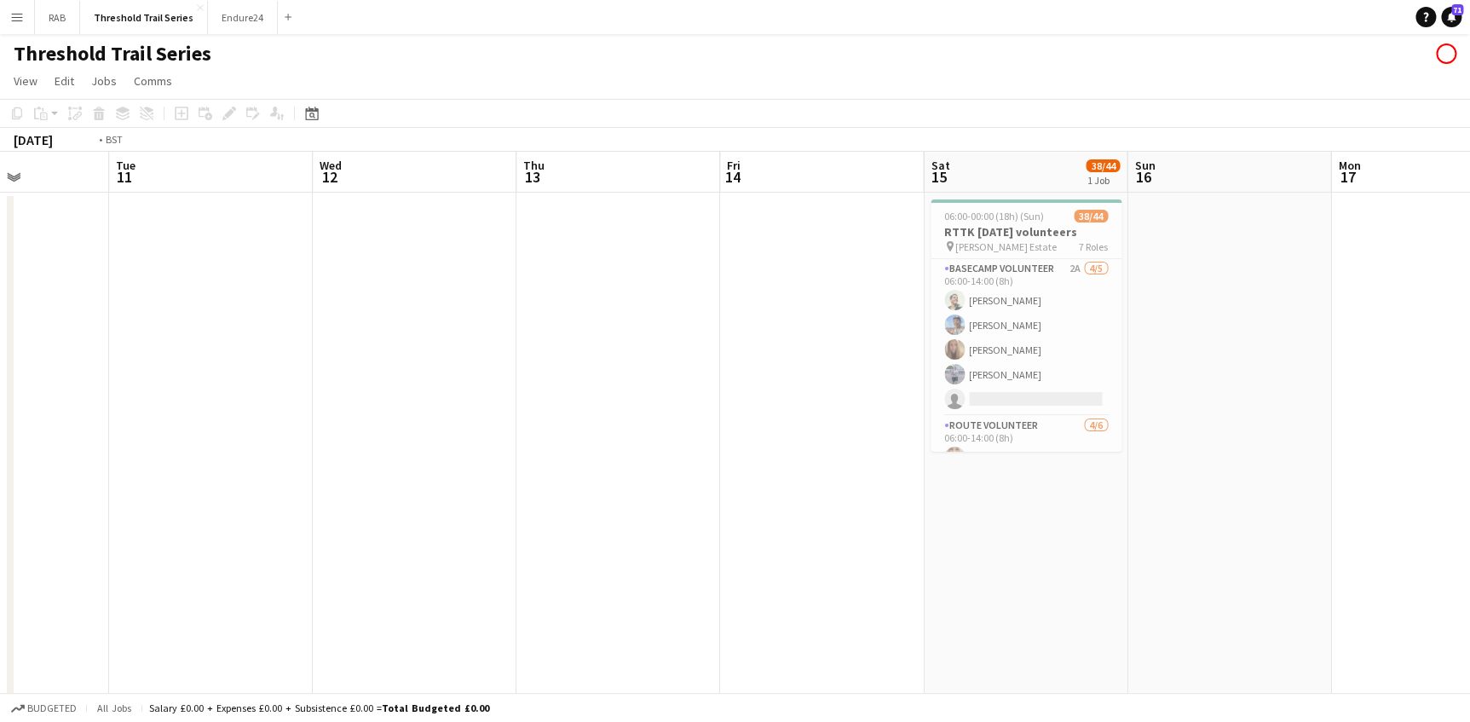
scroll to position [0, 729]
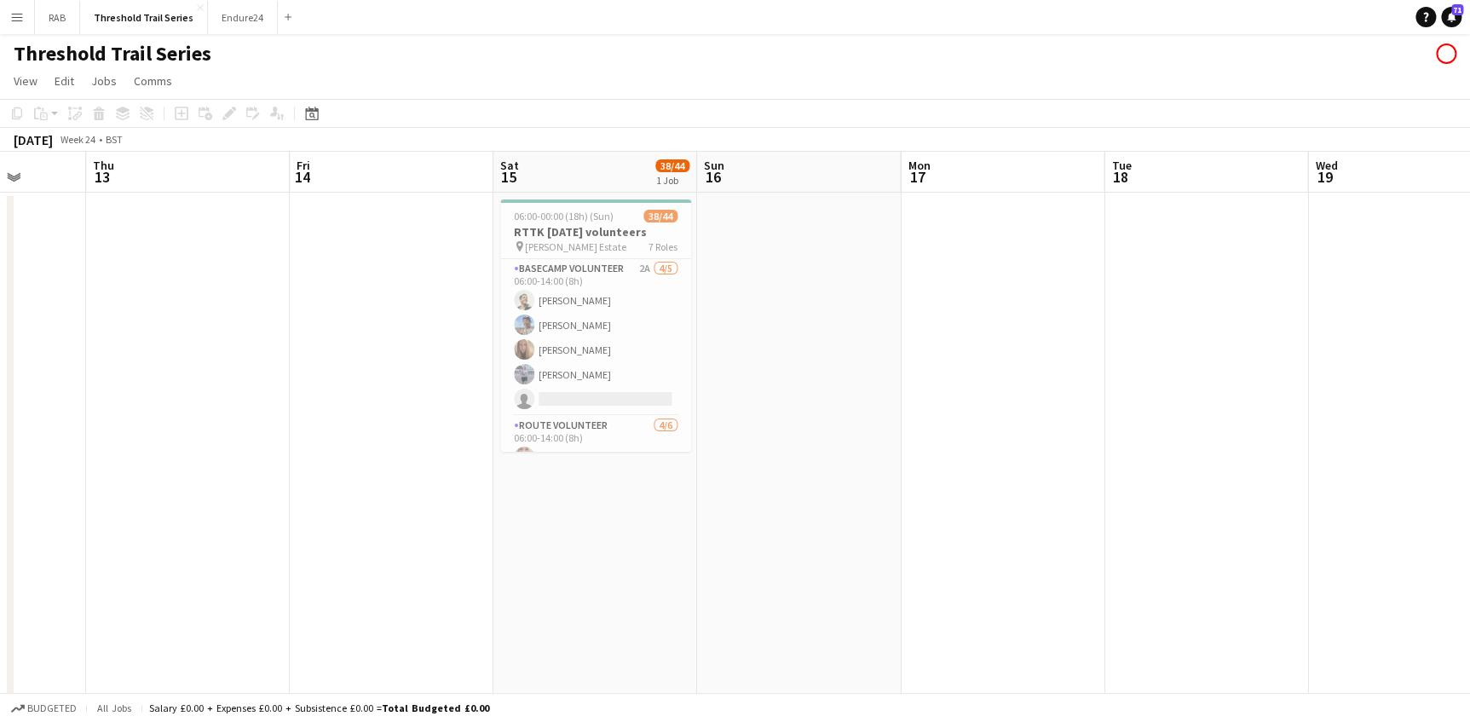
drag, startPoint x: 683, startPoint y: 168, endPoint x: -3, endPoint y: 184, distance: 686.1
click at [0, 184] on html "Menu Boards Boards Boards All jobs Status Workforce Workforce My Workforce Recr…" at bounding box center [735, 370] width 1470 height 740
drag, startPoint x: 299, startPoint y: 111, endPoint x: 351, endPoint y: 144, distance: 61.7
click at [302, 111] on div "Date picker JUN 2024 JUN 2024 Monday M Tuesday T Wednesday W Thursday T Friday …" at bounding box center [306, 113] width 38 height 20
click at [314, 112] on icon "Date picker" at bounding box center [312, 114] width 14 height 14
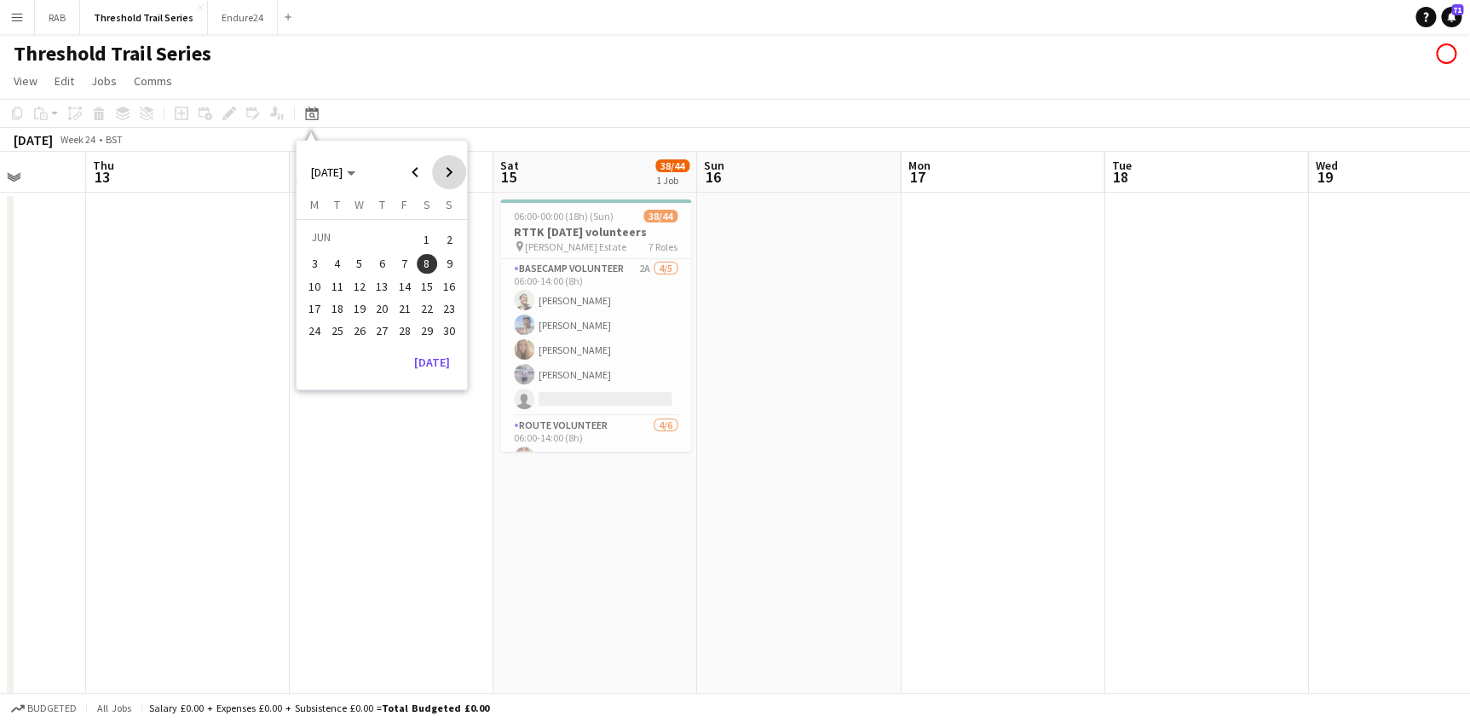
click at [446, 167] on span "Next month" at bounding box center [449, 172] width 34 height 34
click at [441, 281] on span "14" at bounding box center [449, 282] width 20 height 20
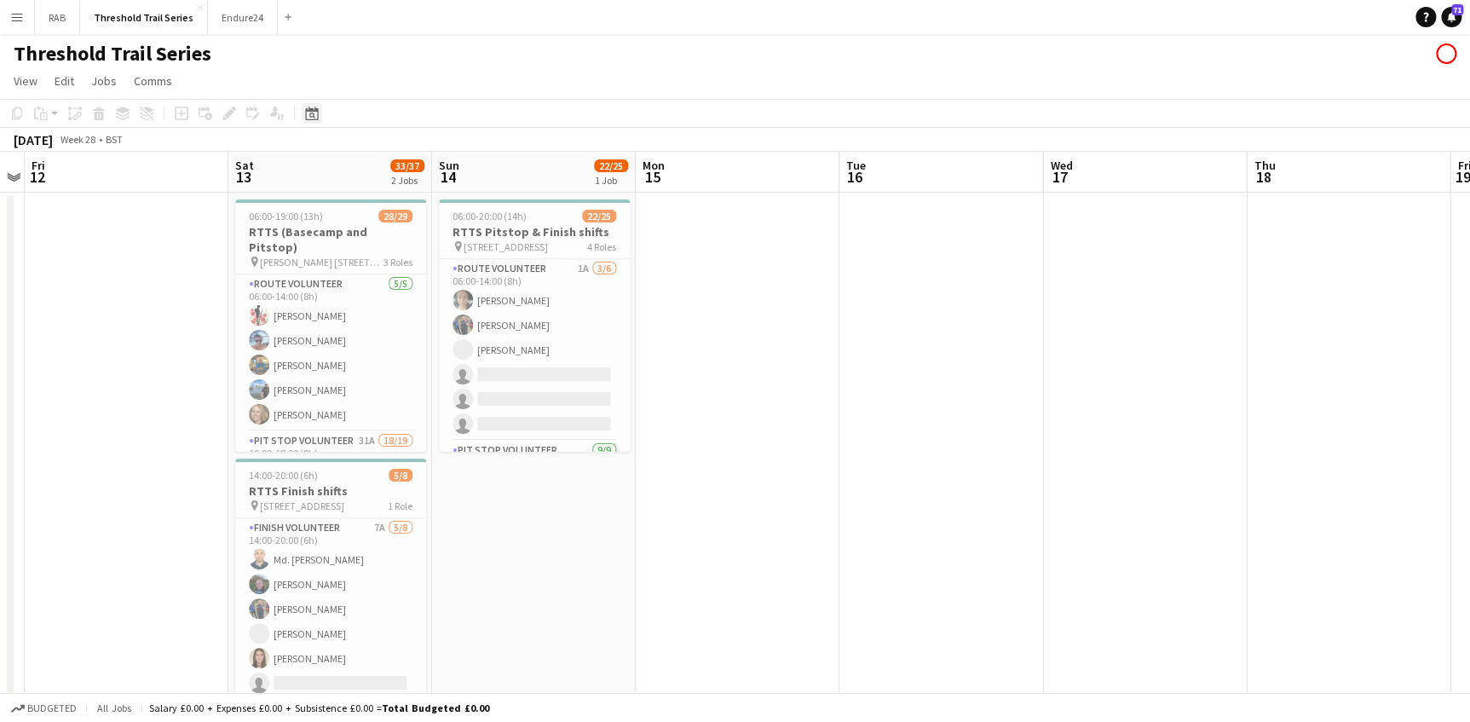
click at [307, 114] on icon "Date picker" at bounding box center [312, 114] width 14 height 14
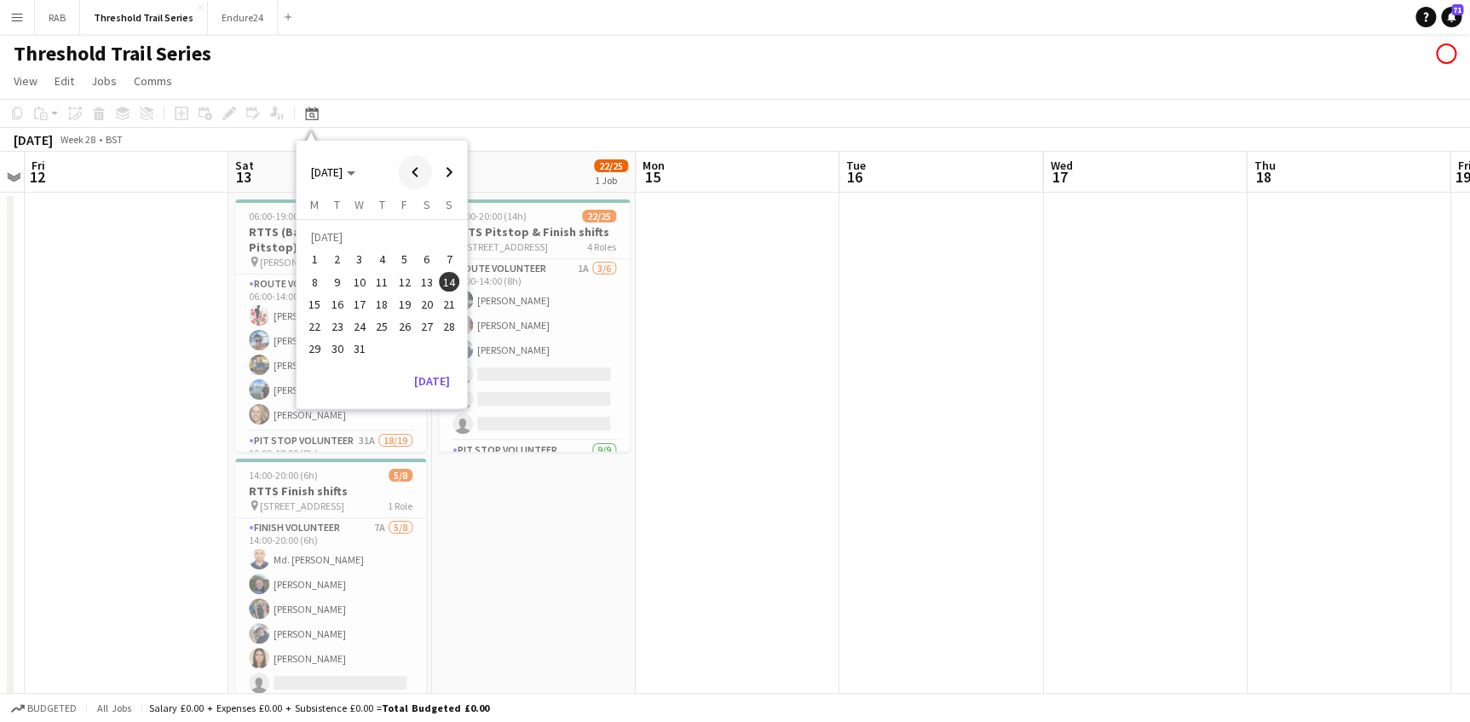
click at [417, 169] on span "Previous month" at bounding box center [415, 172] width 34 height 34
click at [424, 261] on span "8" at bounding box center [427, 264] width 20 height 20
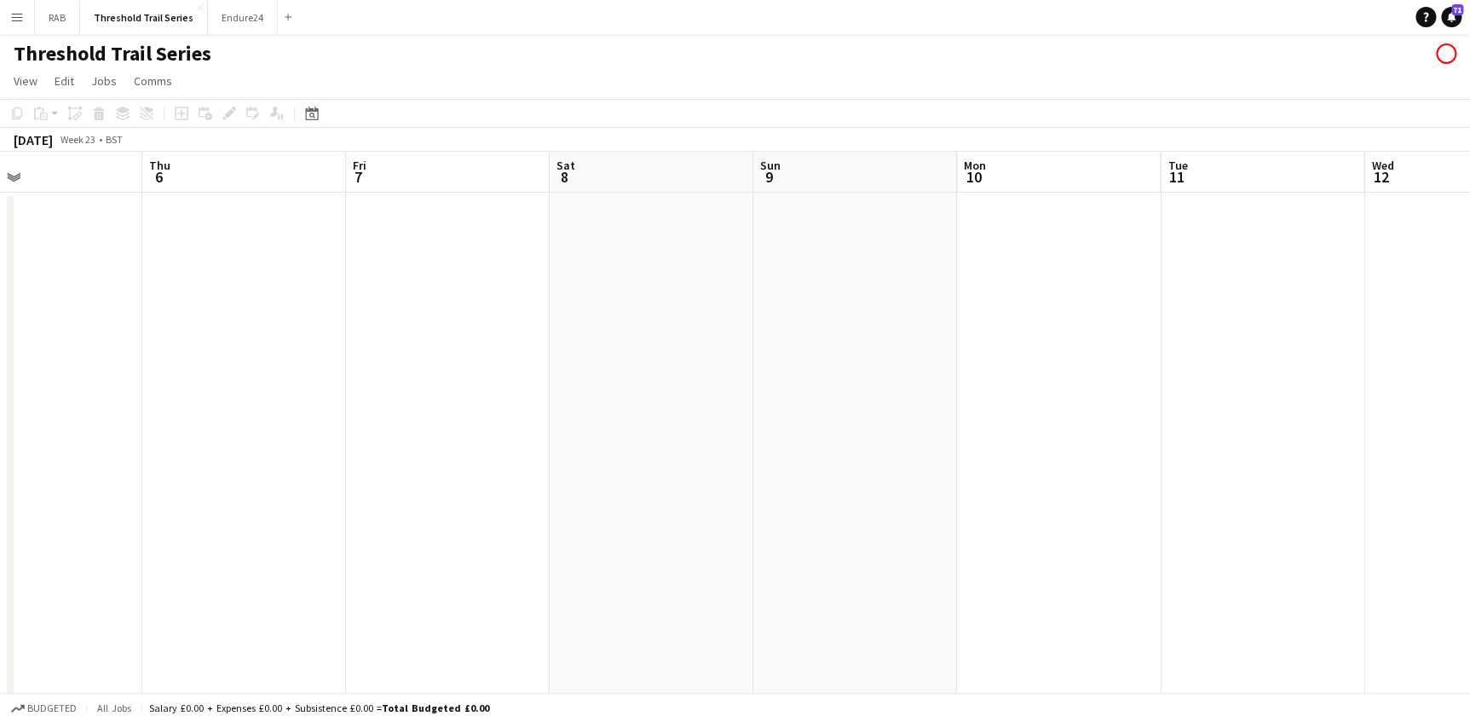
drag, startPoint x: 540, startPoint y: 181, endPoint x: 504, endPoint y: 168, distance: 38.3
click at [663, 196] on app-calendar-viewport "Mon 3 Tue 4 Wed 5 Thu 6 Fri 7 Sat 8 Sun 9 Mon 10 Tue 11 Wed 12 Thu 13 Fri 14 Sa…" at bounding box center [735, 448] width 1470 height 593
click at [231, 17] on button "Endure24 Close" at bounding box center [243, 17] width 70 height 33
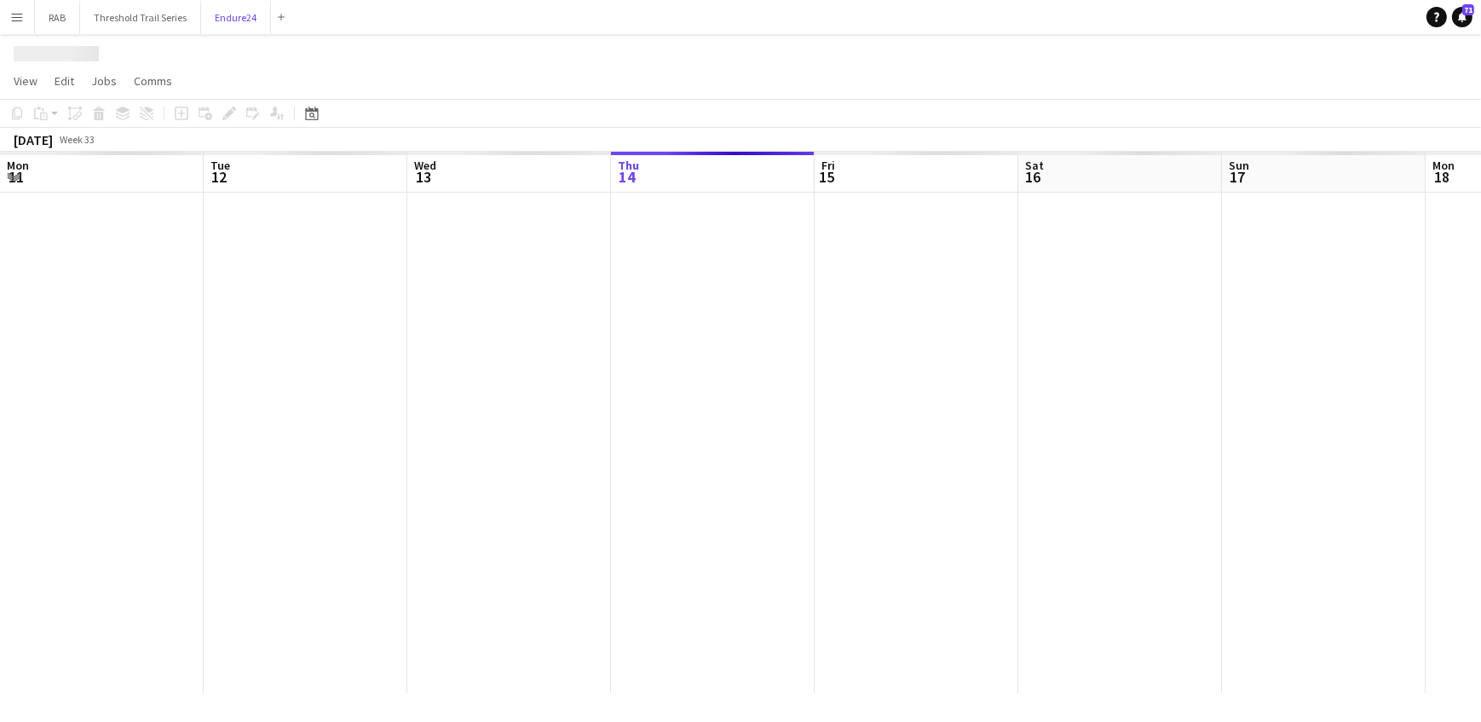
scroll to position [0, 407]
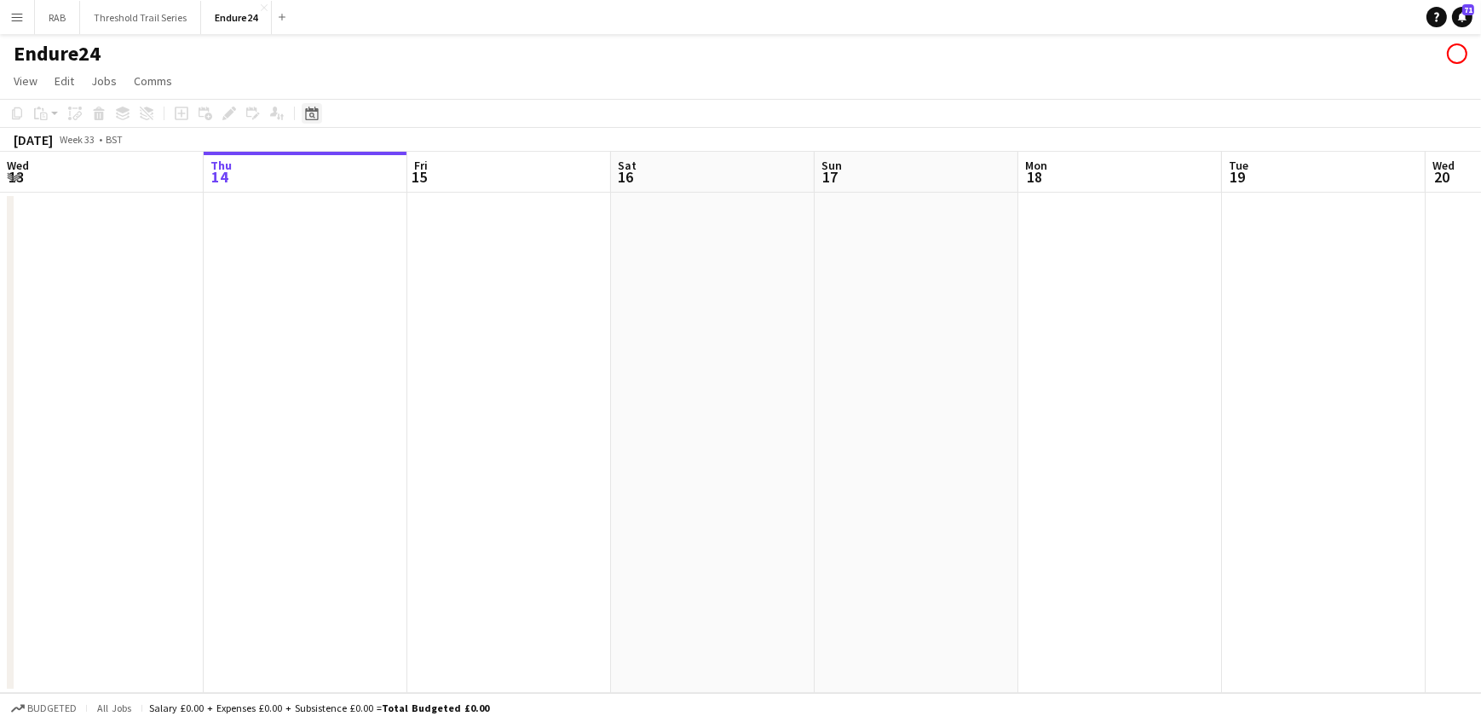
click at [310, 114] on icon "Date picker" at bounding box center [312, 114] width 14 height 14
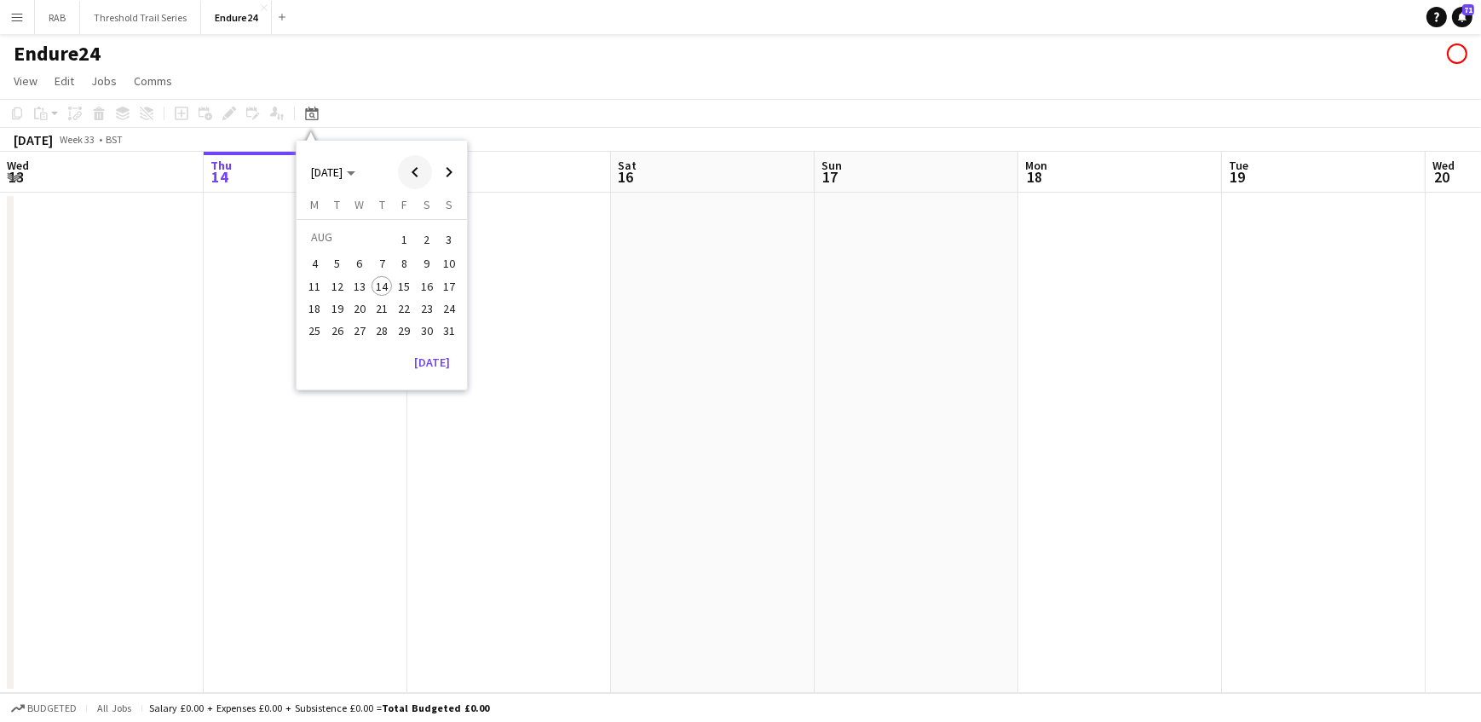
click at [412, 171] on span "Previous month" at bounding box center [415, 172] width 34 height 34
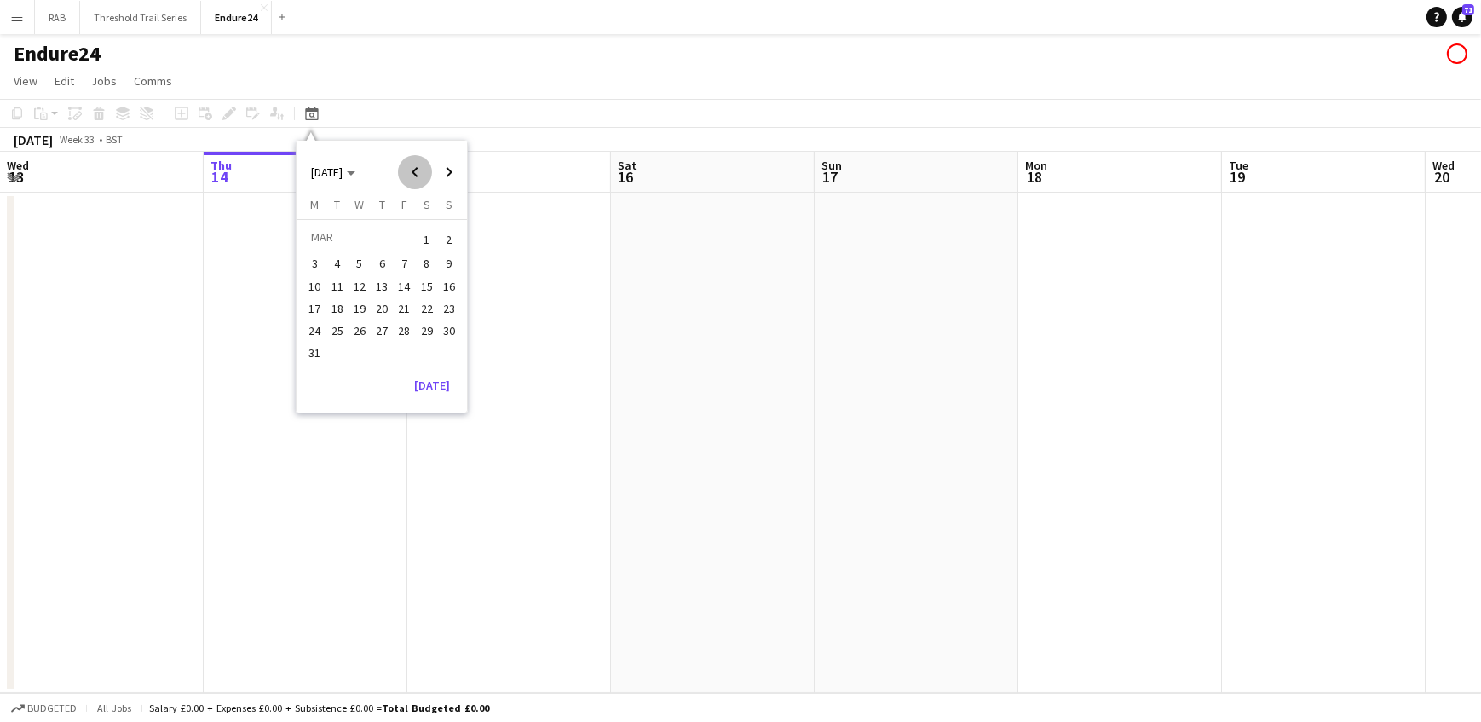
click at [412, 171] on span "Previous month" at bounding box center [415, 172] width 34 height 34
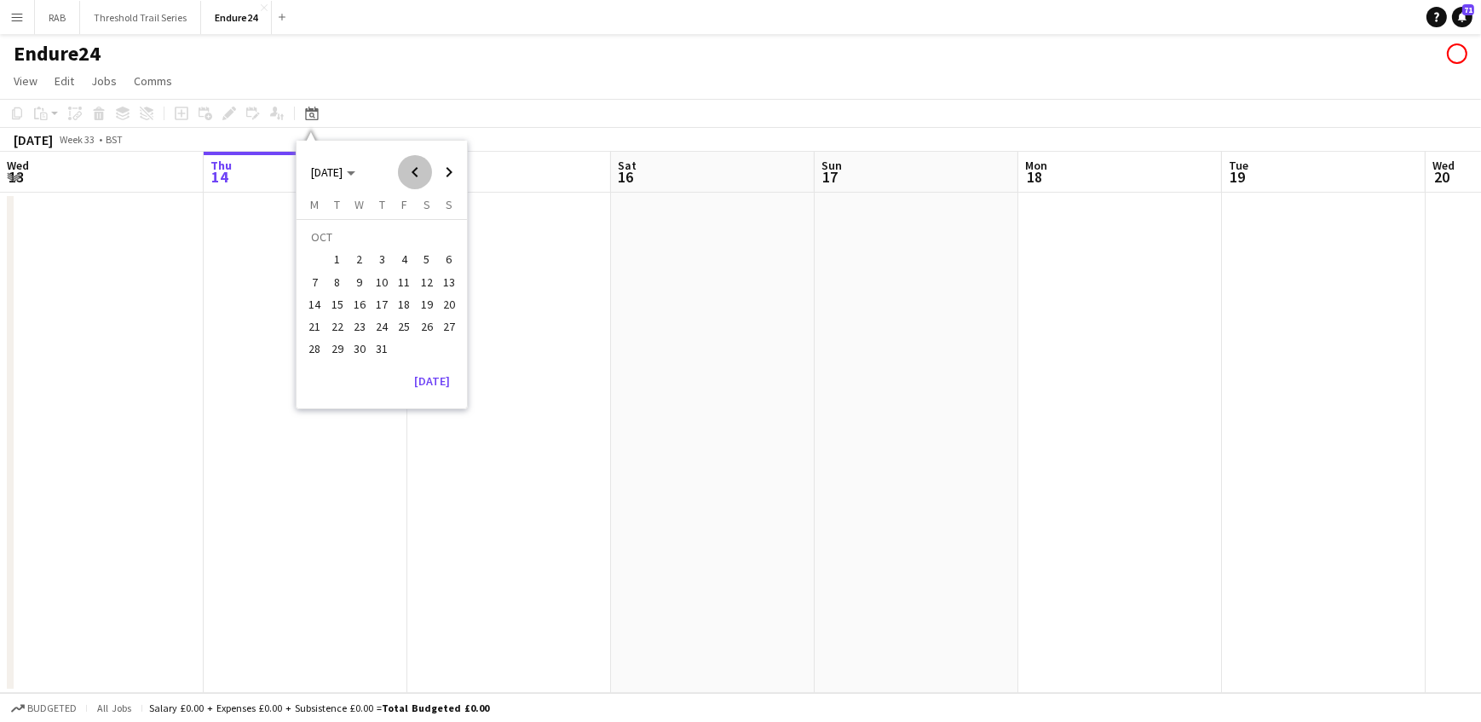
click at [412, 171] on span "Previous month" at bounding box center [415, 172] width 34 height 34
click at [410, 170] on span "Previous month" at bounding box center [415, 172] width 34 height 34
click at [419, 257] on span "8" at bounding box center [427, 264] width 20 height 20
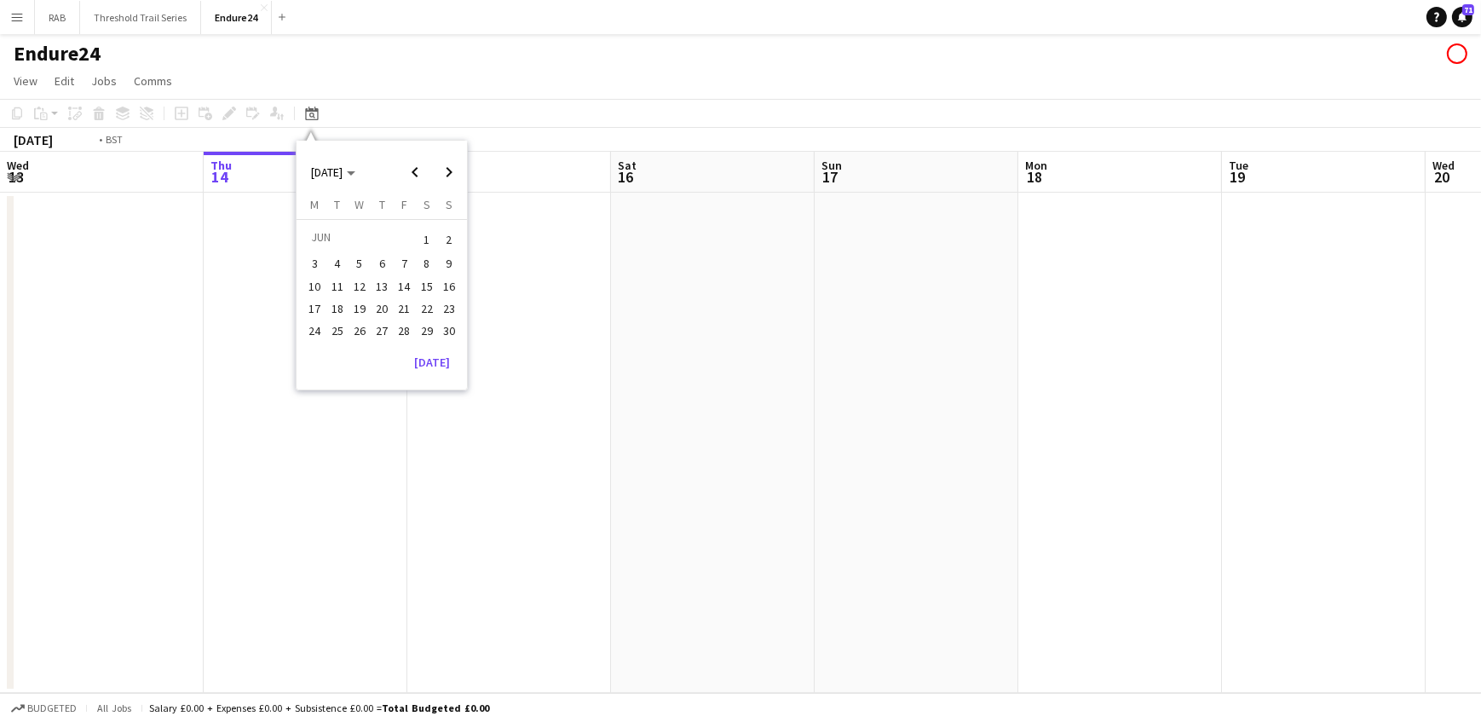
scroll to position [0, 586]
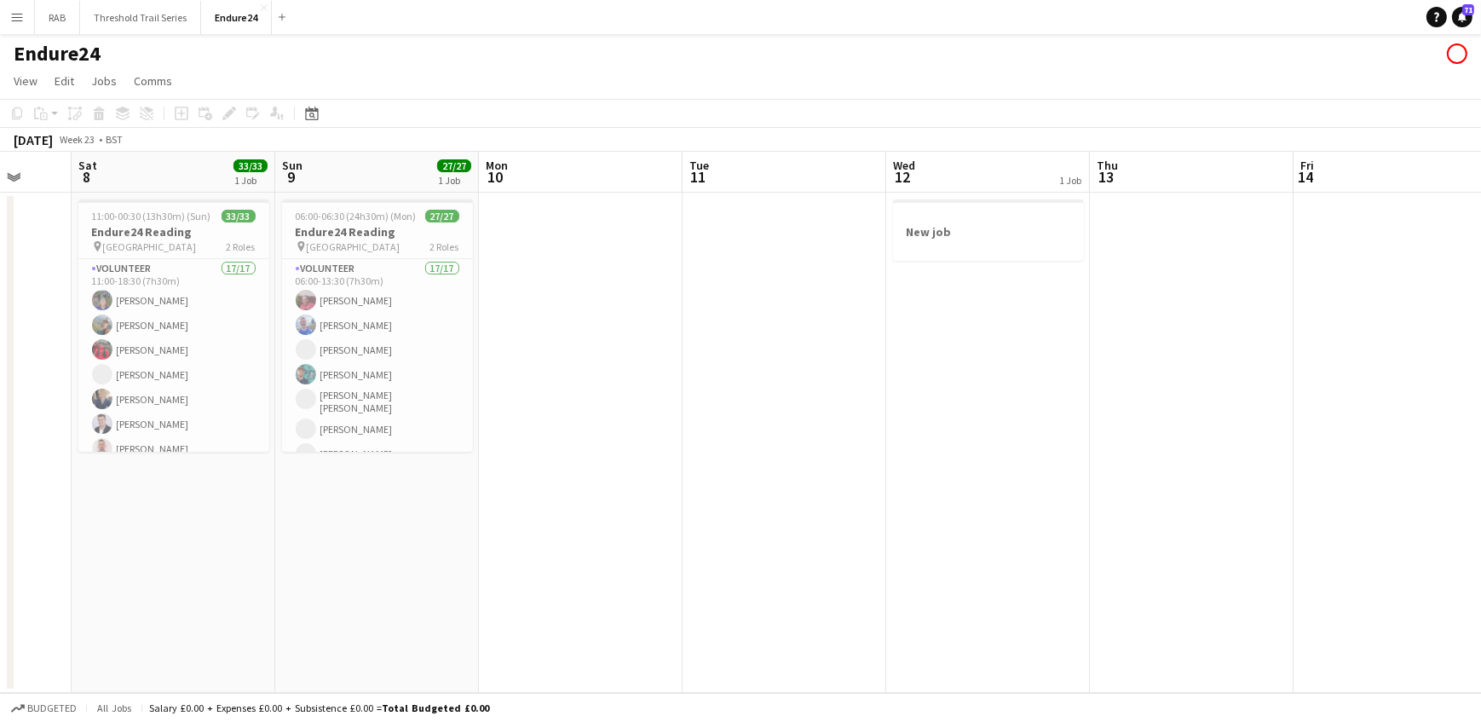
drag, startPoint x: 1043, startPoint y: 168, endPoint x: 350, endPoint y: 153, distance: 692.9
click at [277, 166] on app-calendar-viewport "Wed 5 Thu 6 Fri 7 Sat 8 33/33 1 Job Sun 9 27/27 1 Job Mon 10 Tue 11 Wed 12 1 Jo…" at bounding box center [740, 422] width 1481 height 541
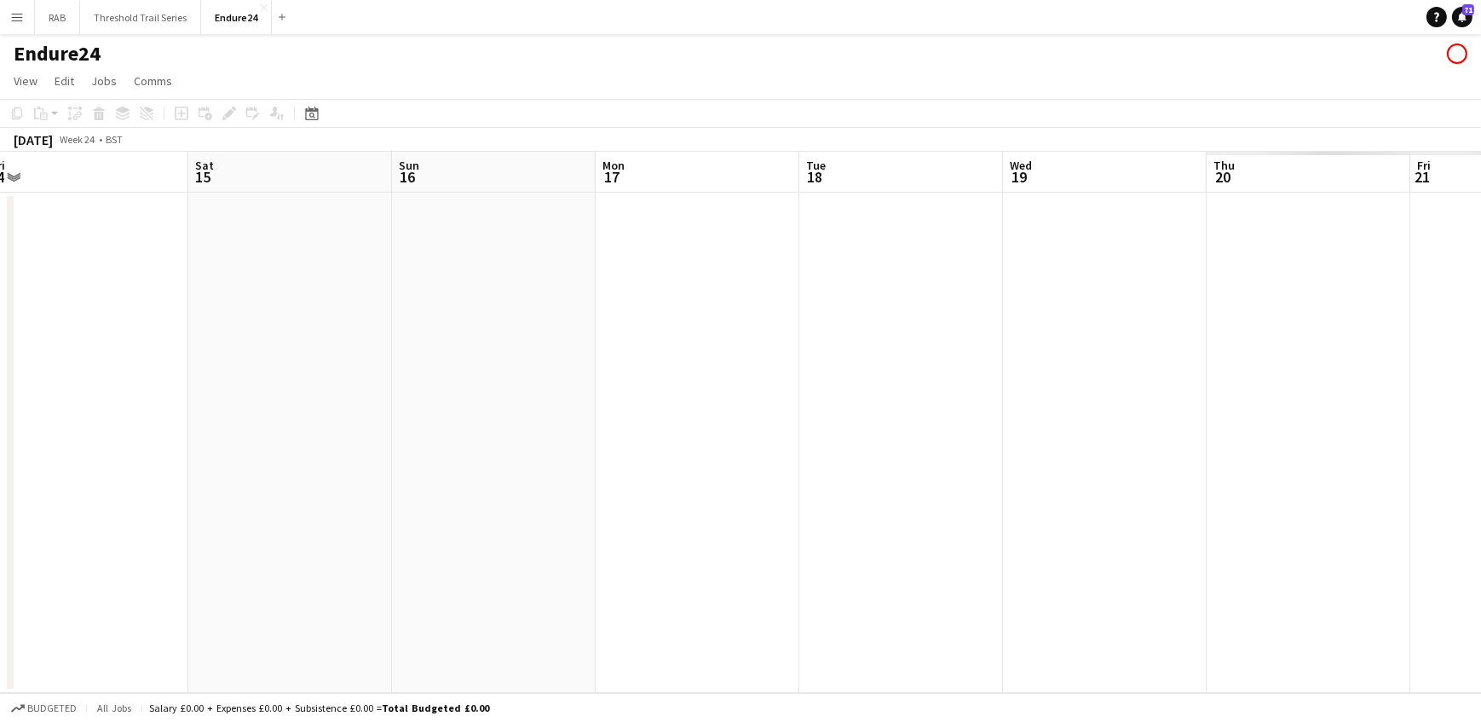
drag, startPoint x: 836, startPoint y: 176, endPoint x: 226, endPoint y: 187, distance: 610.2
click at [226, 187] on app-calendar-viewport "Mon 10 Tue 11 Wed 12 1 Job Thu 13 Fri 14 Sat 15 Sun 16 Mon 17 Tue 18 Wed 19 Thu…" at bounding box center [740, 422] width 1481 height 541
drag, startPoint x: 636, startPoint y: 184, endPoint x: 183, endPoint y: 214, distance: 453.4
click at [181, 216] on app-calendar-viewport "Wed 12 1 Job Thu 13 Fri 14 Sat 15 Sun 16 Mon 17 Tue 18 Wed 19 Thu 20 Fri 21 Sat…" at bounding box center [740, 422] width 1481 height 541
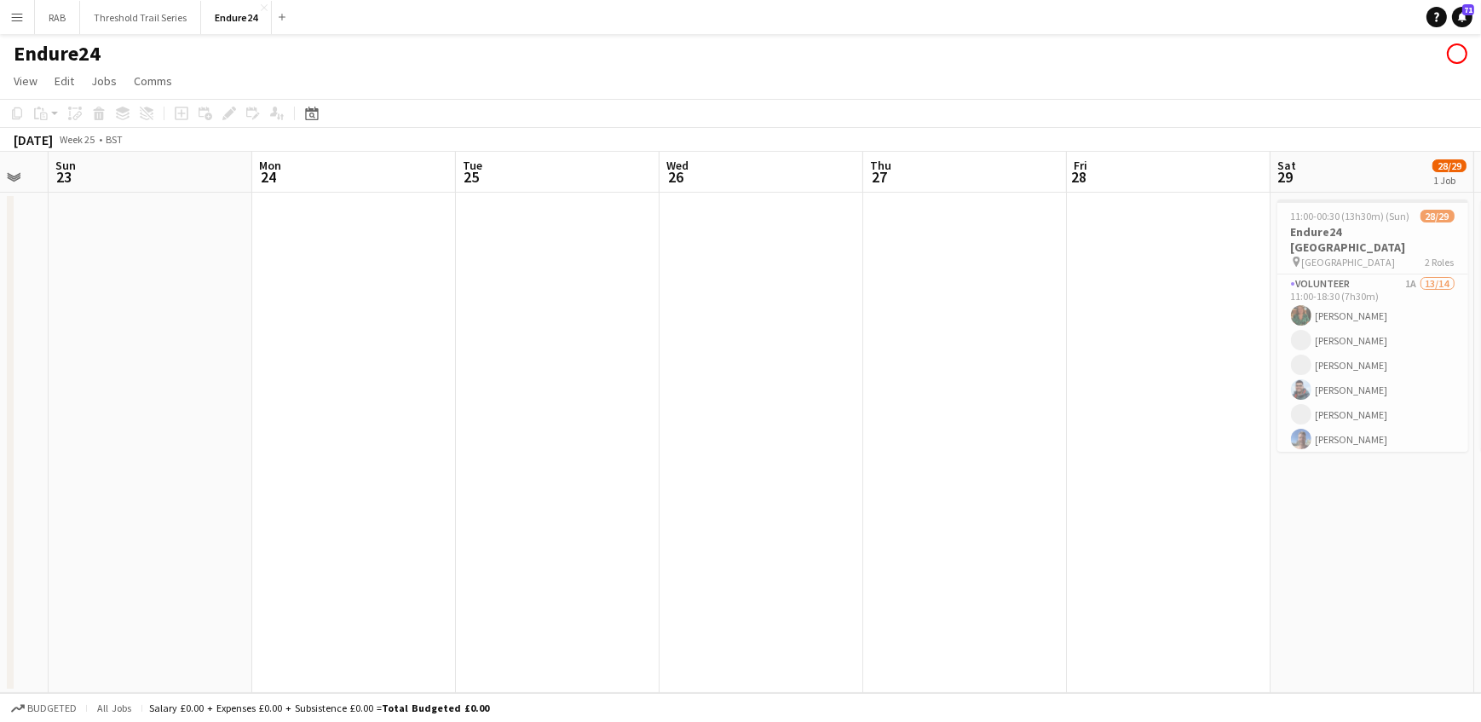
drag, startPoint x: 1054, startPoint y: 170, endPoint x: -1, endPoint y: 174, distance: 1054.9
click at [0, 174] on html "Menu Boards Boards Boards All jobs Status Workforce Workforce My Workforce Recr…" at bounding box center [740, 361] width 1481 height 722
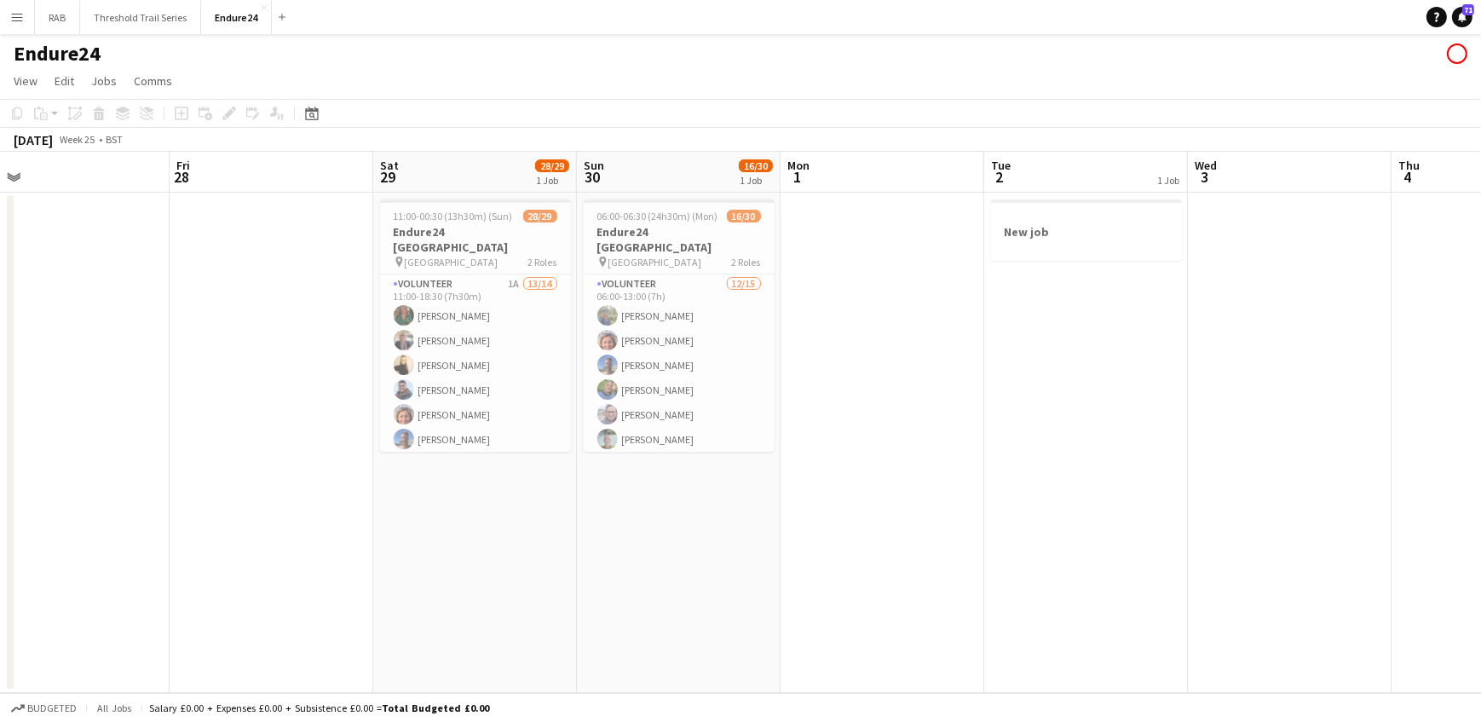
scroll to position [0, 674]
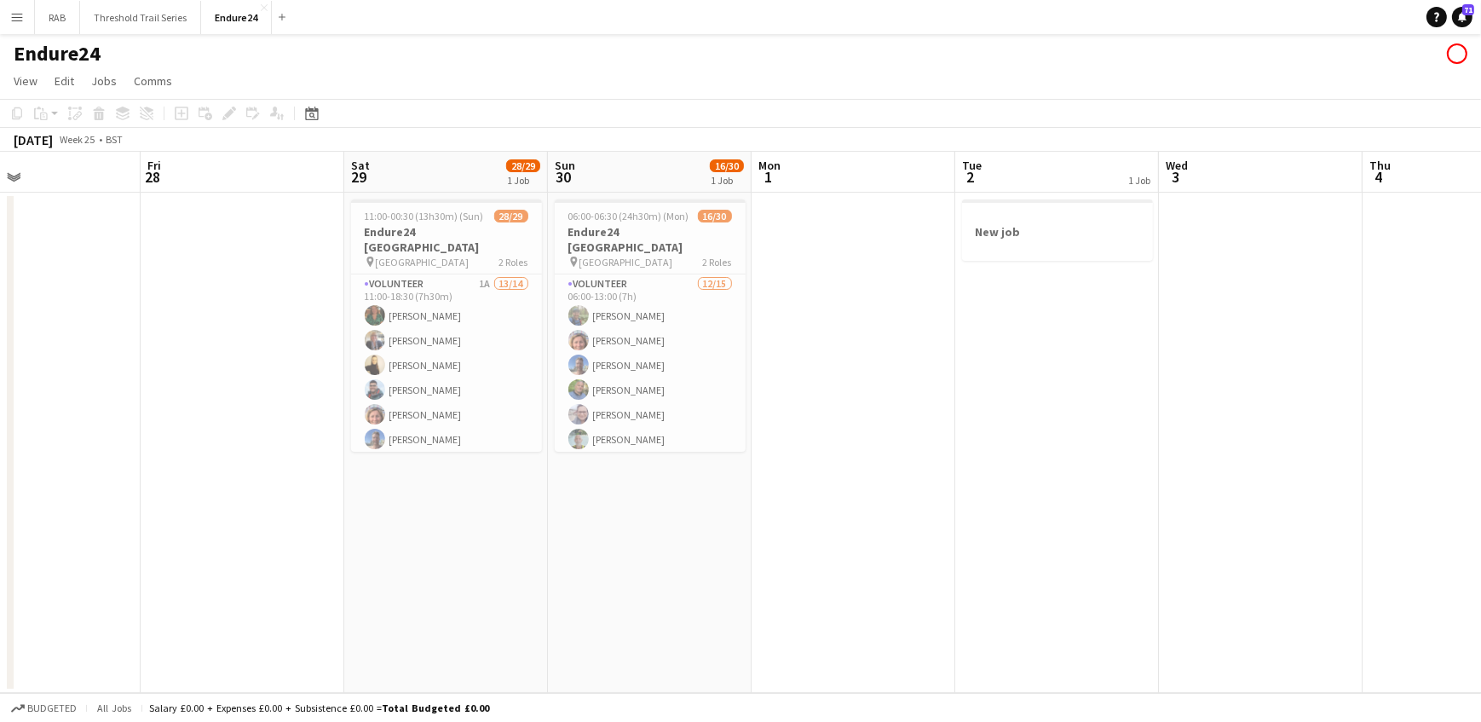
drag, startPoint x: 715, startPoint y: 178, endPoint x: 111, endPoint y: 226, distance: 606.0
click at [111, 225] on app-calendar-viewport "Mon 24 Tue 25 Wed 26 Thu 27 Fri 28 Sat 29 28/29 1 Job Sun 30 16/30 1 Job Mon 1 …" at bounding box center [740, 422] width 1481 height 541
click at [893, 488] on app-date-cell at bounding box center [854, 443] width 204 height 500
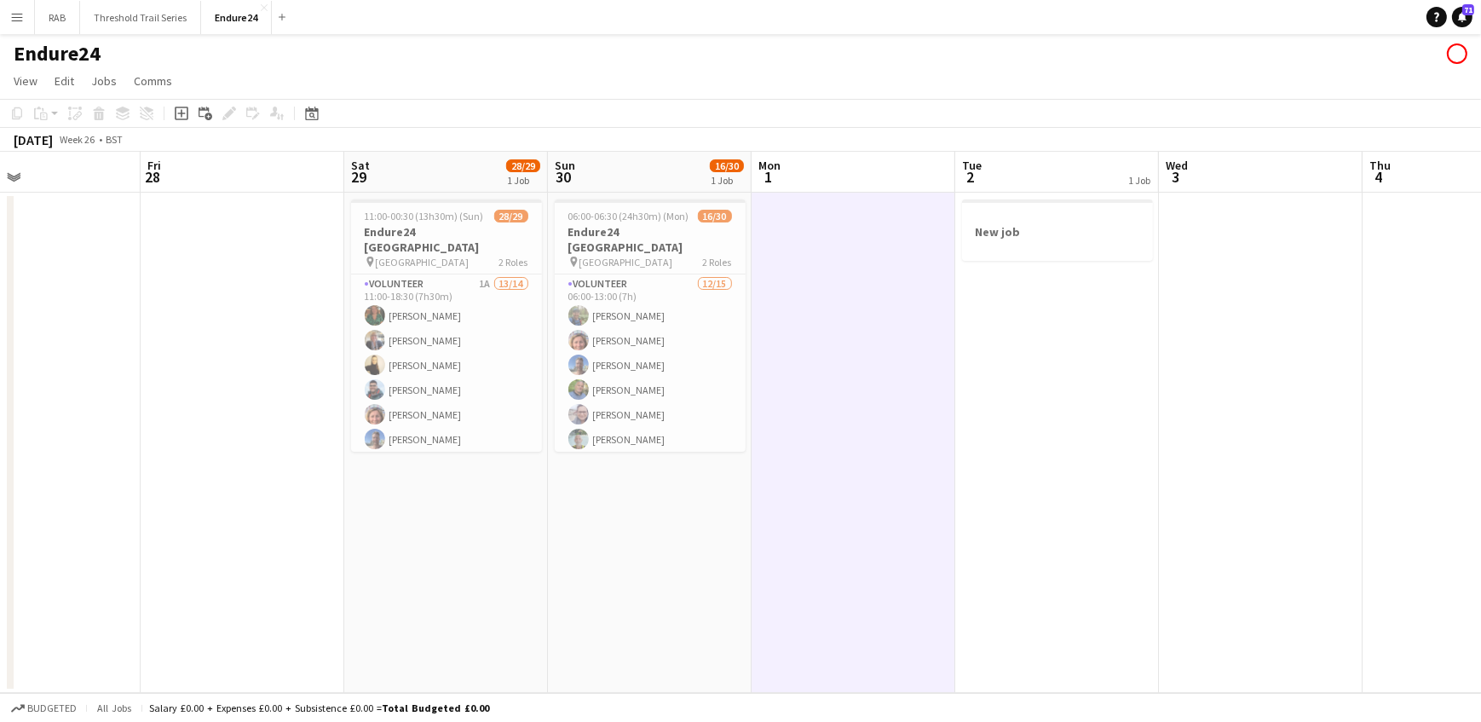
click at [13, 16] on app-icon "Menu" at bounding box center [17, 17] width 14 height 14
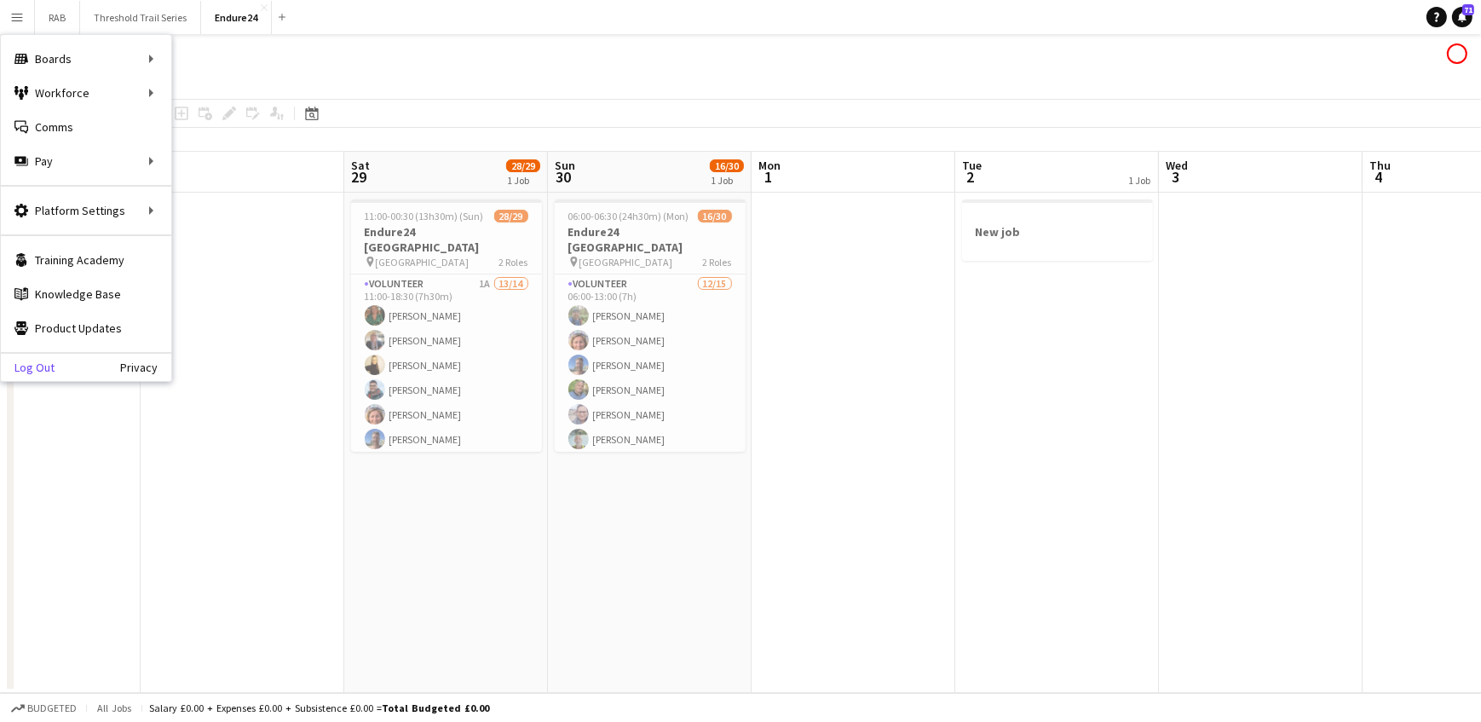
click at [52, 368] on link "Log Out" at bounding box center [28, 367] width 54 height 14
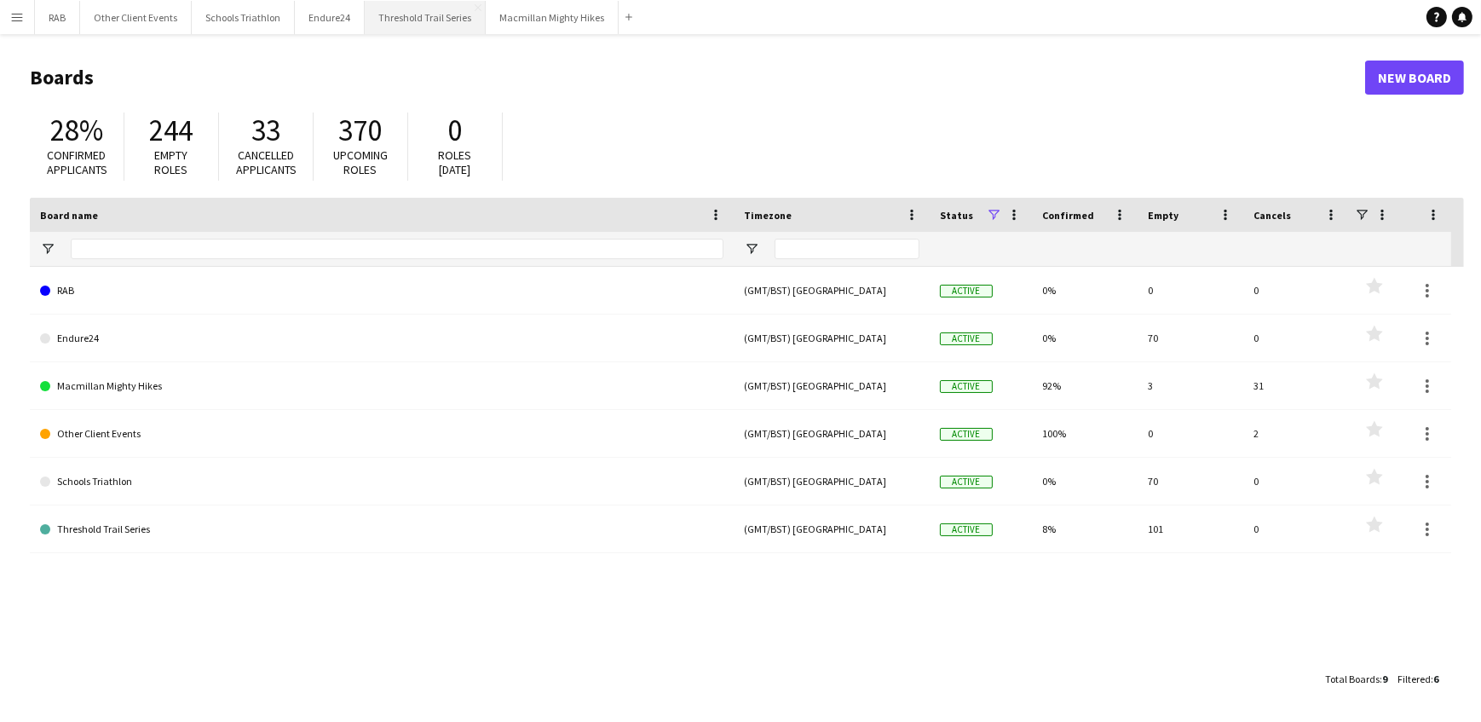
click at [432, 15] on button "Threshold Trail Series Close" at bounding box center [425, 17] width 121 height 33
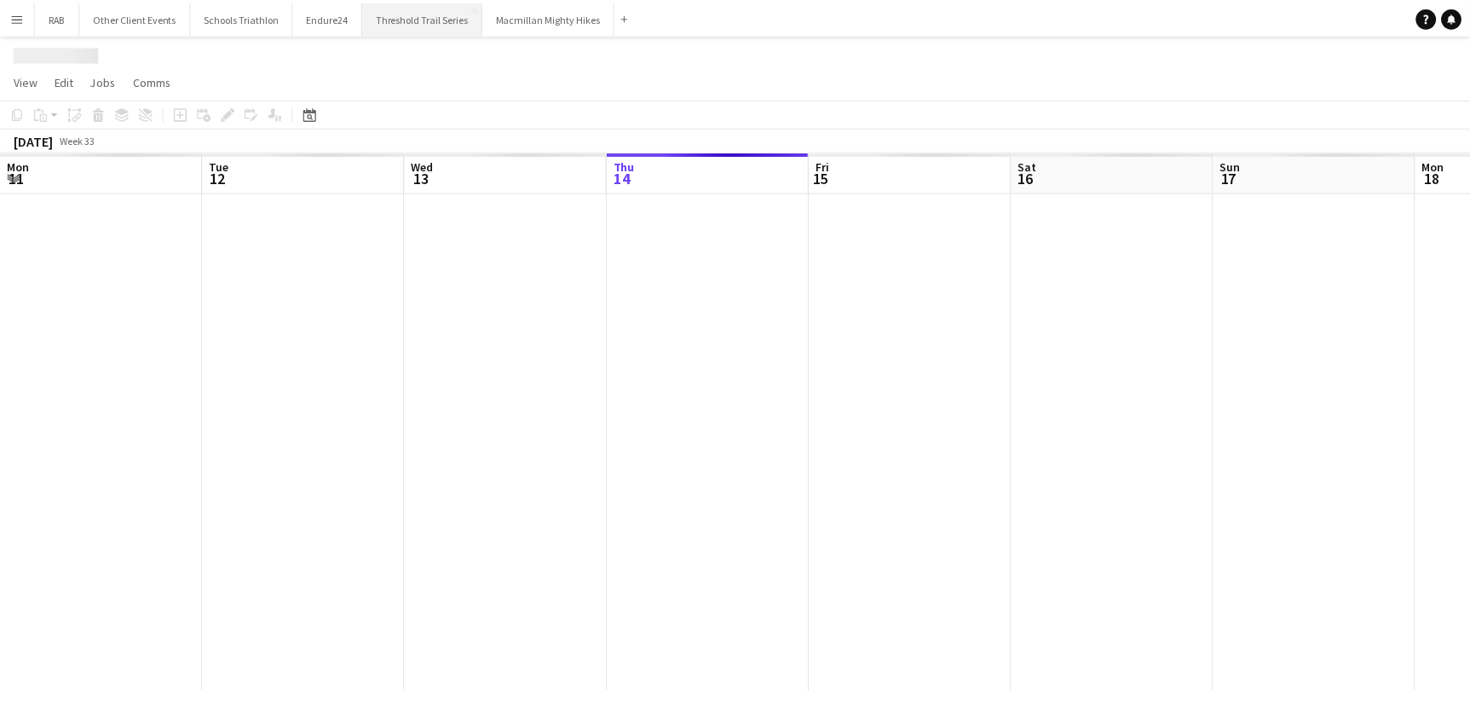
scroll to position [0, 407]
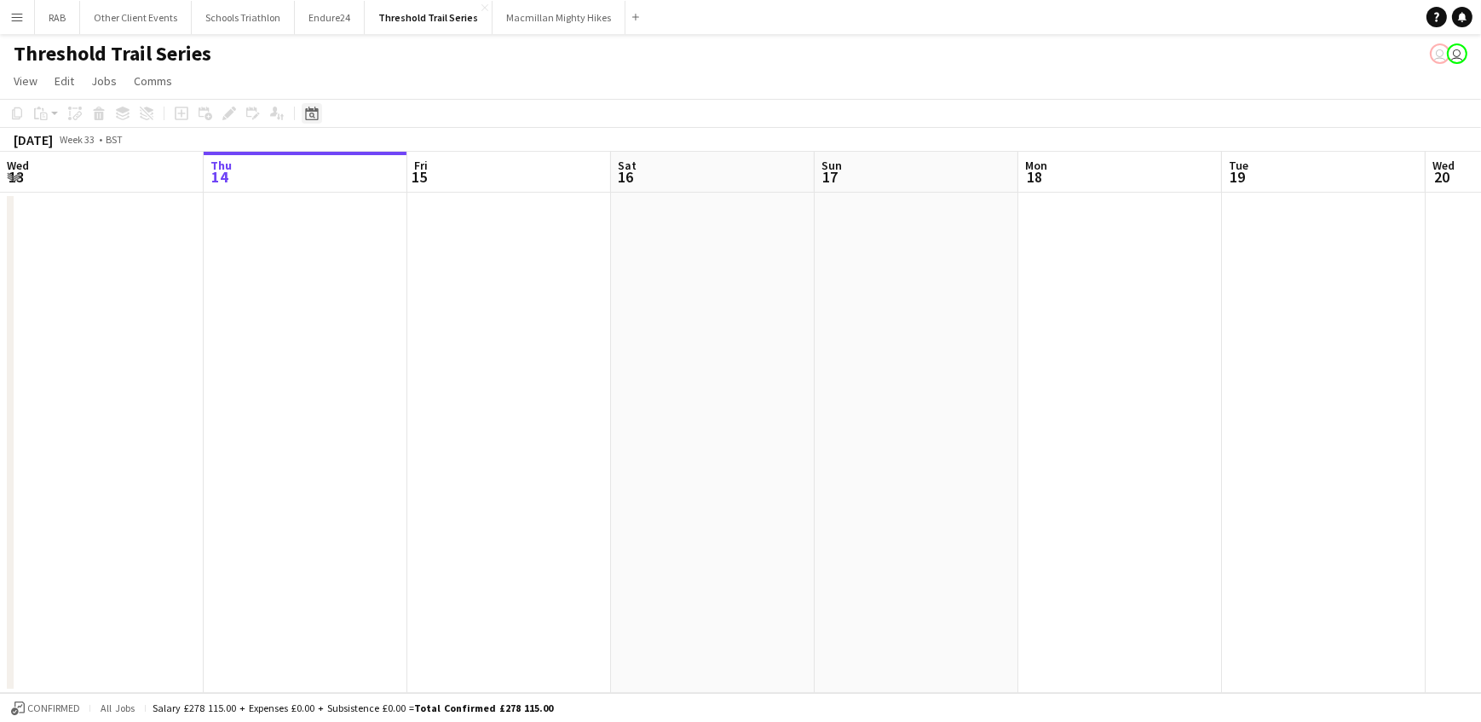
click at [311, 116] on icon "Date picker" at bounding box center [312, 114] width 14 height 14
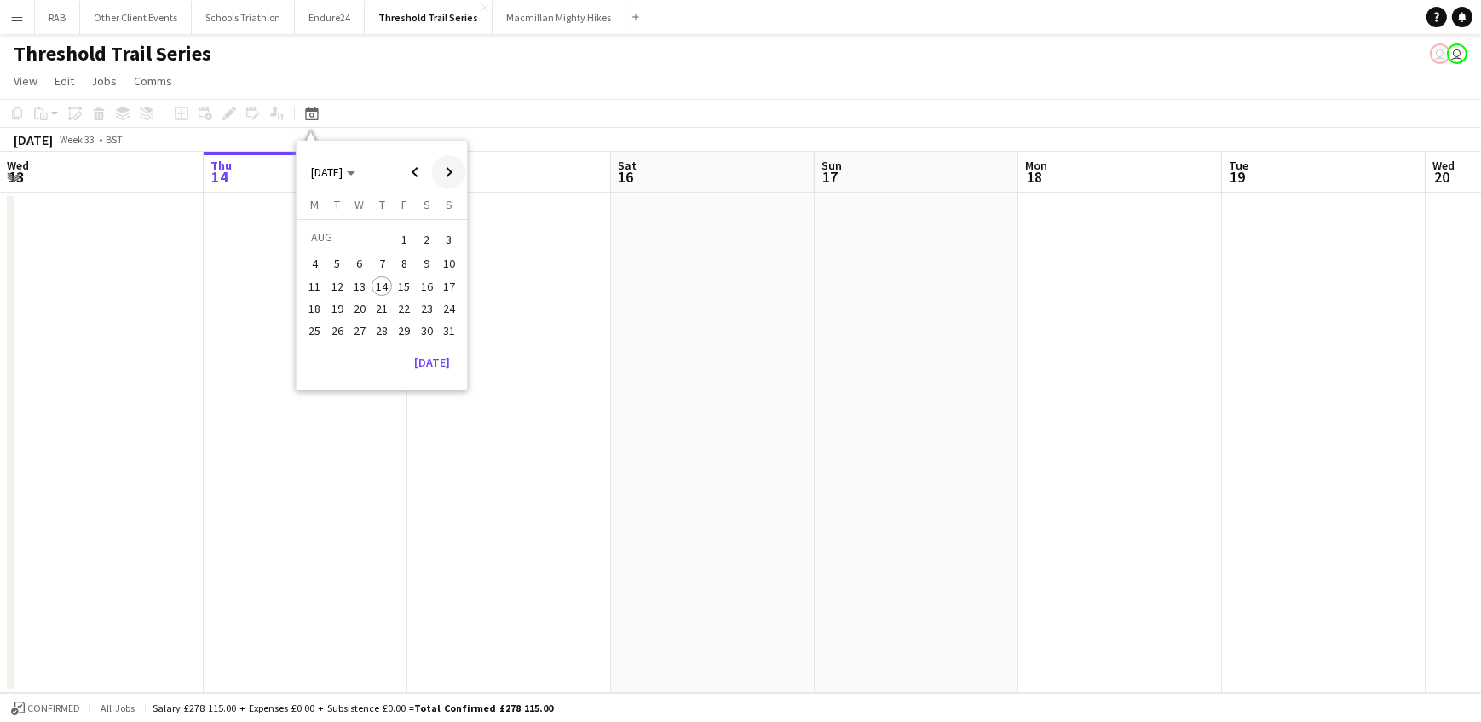
click at [446, 171] on span "Next month" at bounding box center [449, 172] width 34 height 34
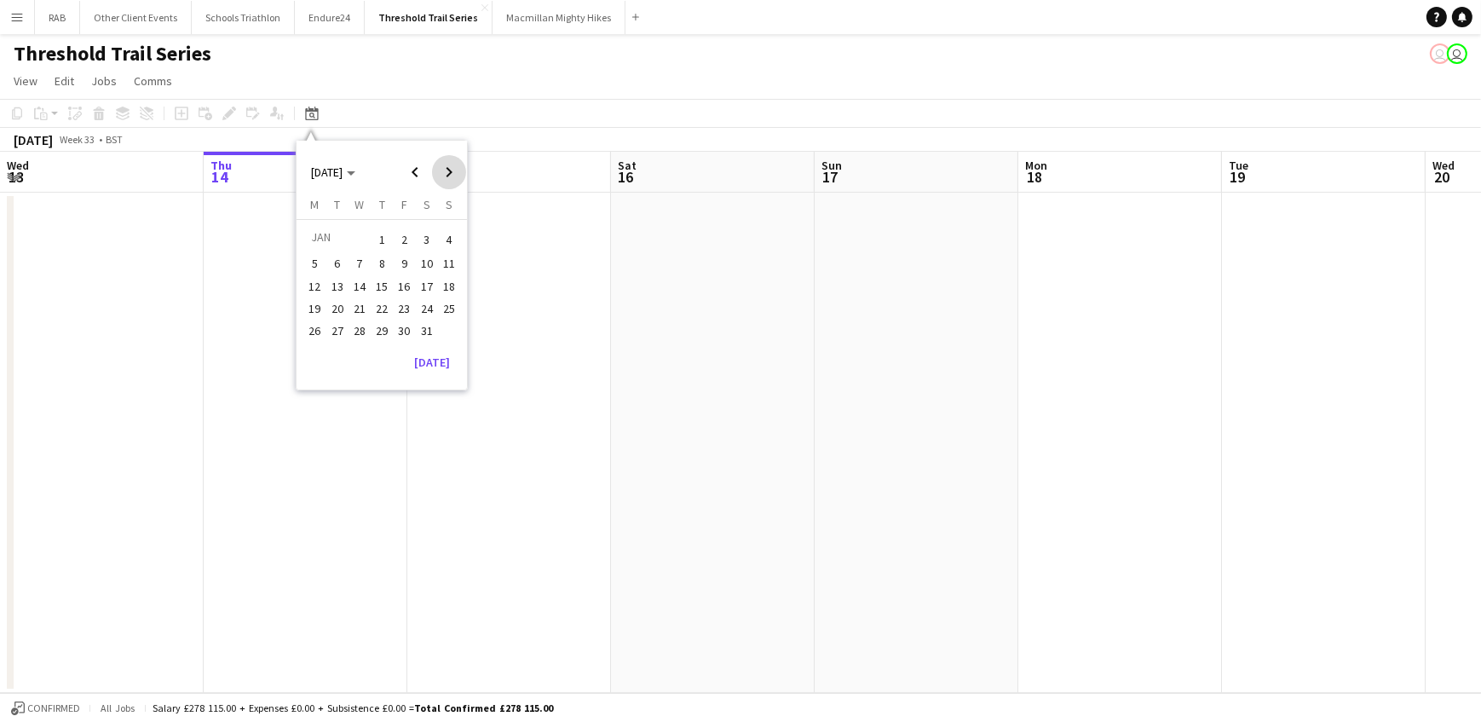
click at [446, 171] on span "Next month" at bounding box center [449, 172] width 34 height 34
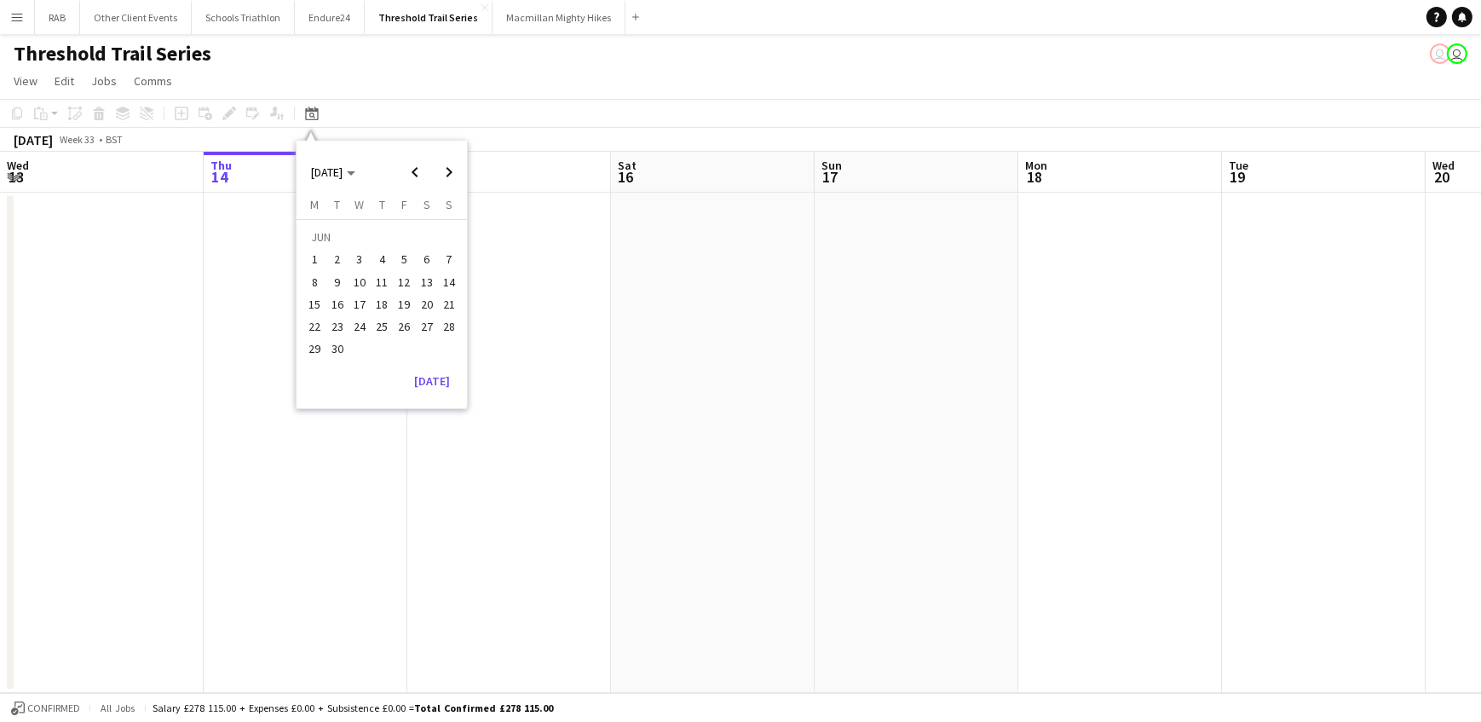
click at [456, 297] on span "21" at bounding box center [449, 304] width 20 height 20
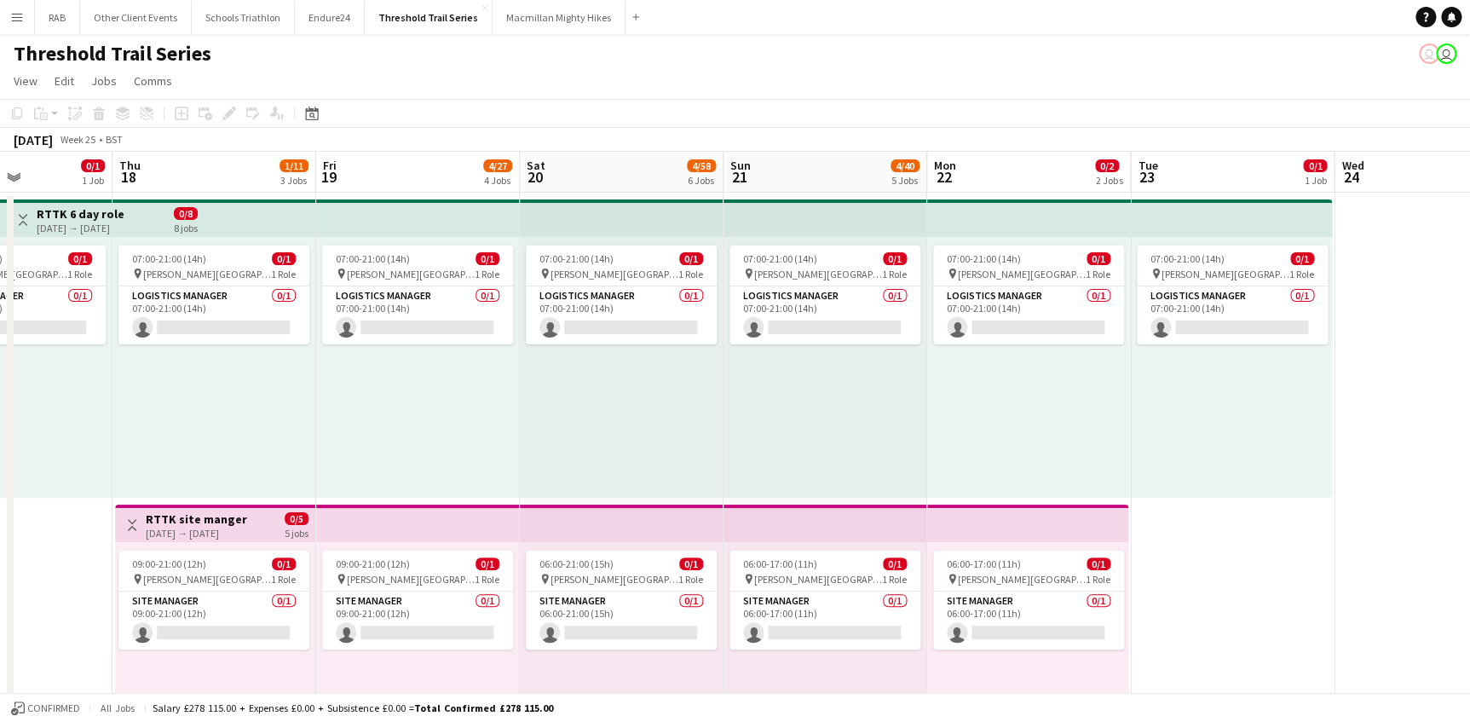
scroll to position [0, 498]
drag, startPoint x: 385, startPoint y: 170, endPoint x: 677, endPoint y: 176, distance: 292.3
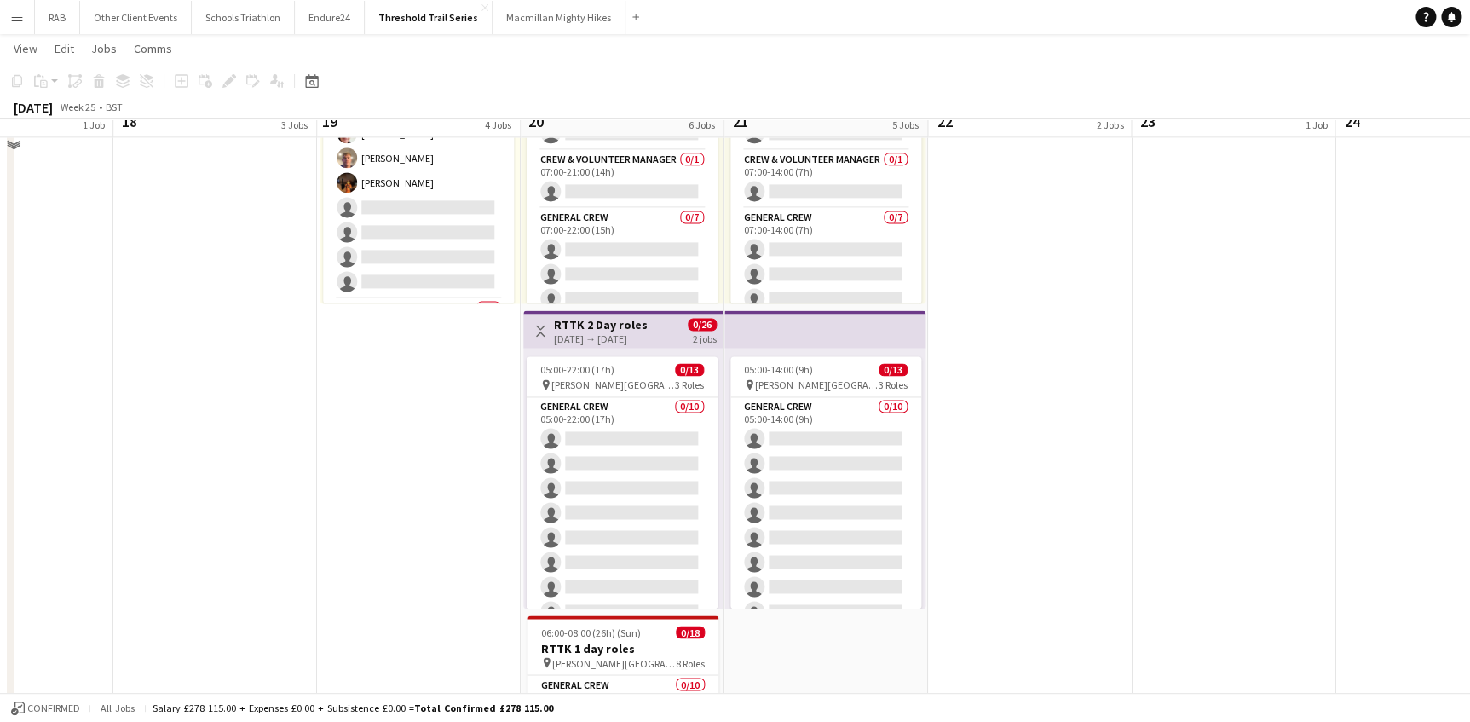
scroll to position [1084, 0]
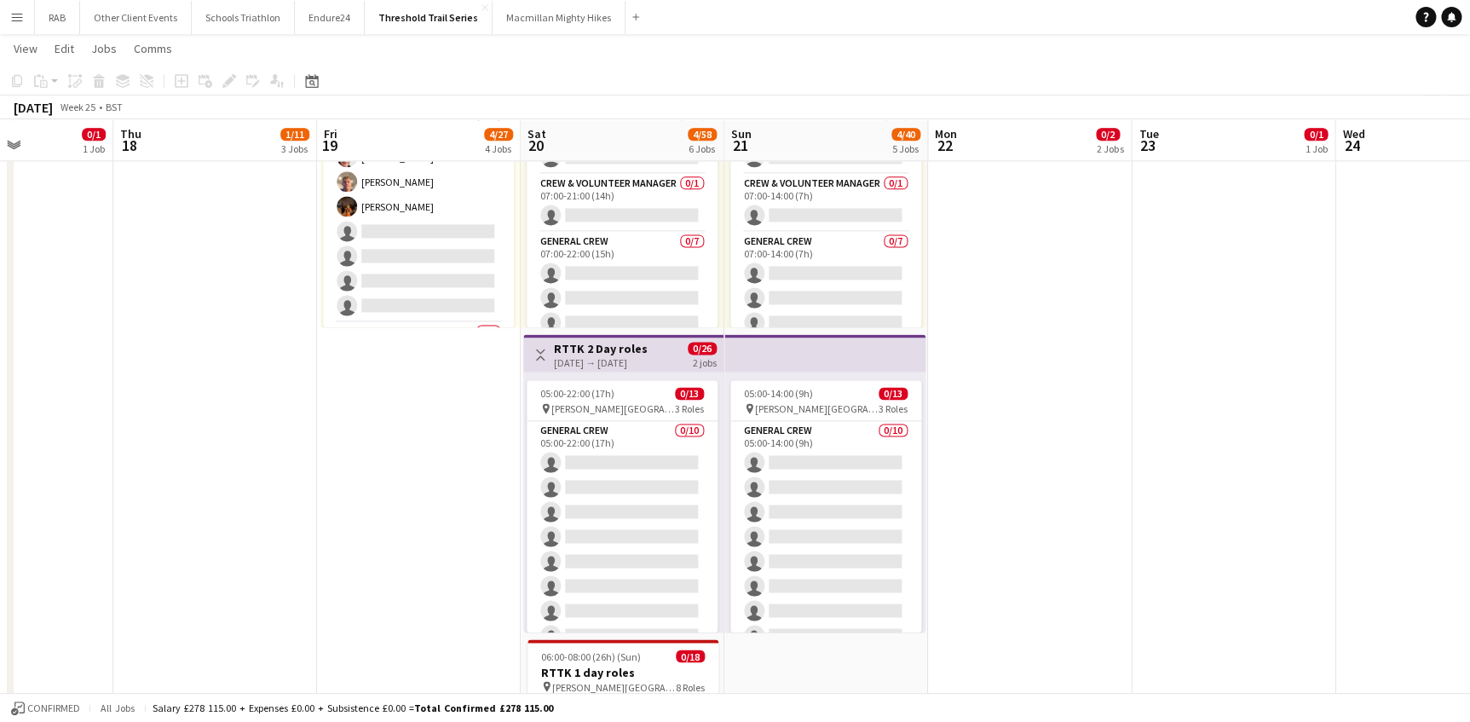
click at [609, 352] on h3 "RTTK 2 Day roles" at bounding box center [601, 348] width 94 height 15
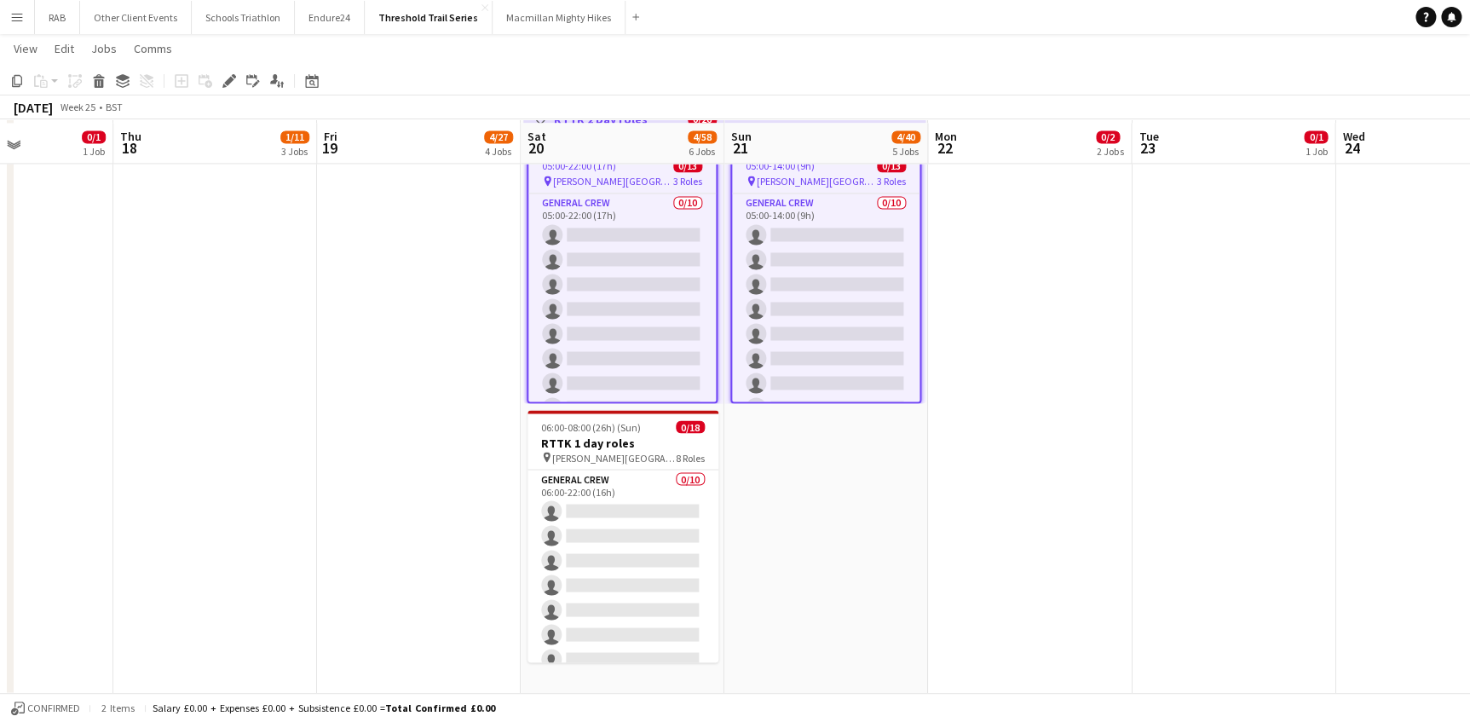
scroll to position [1316, 0]
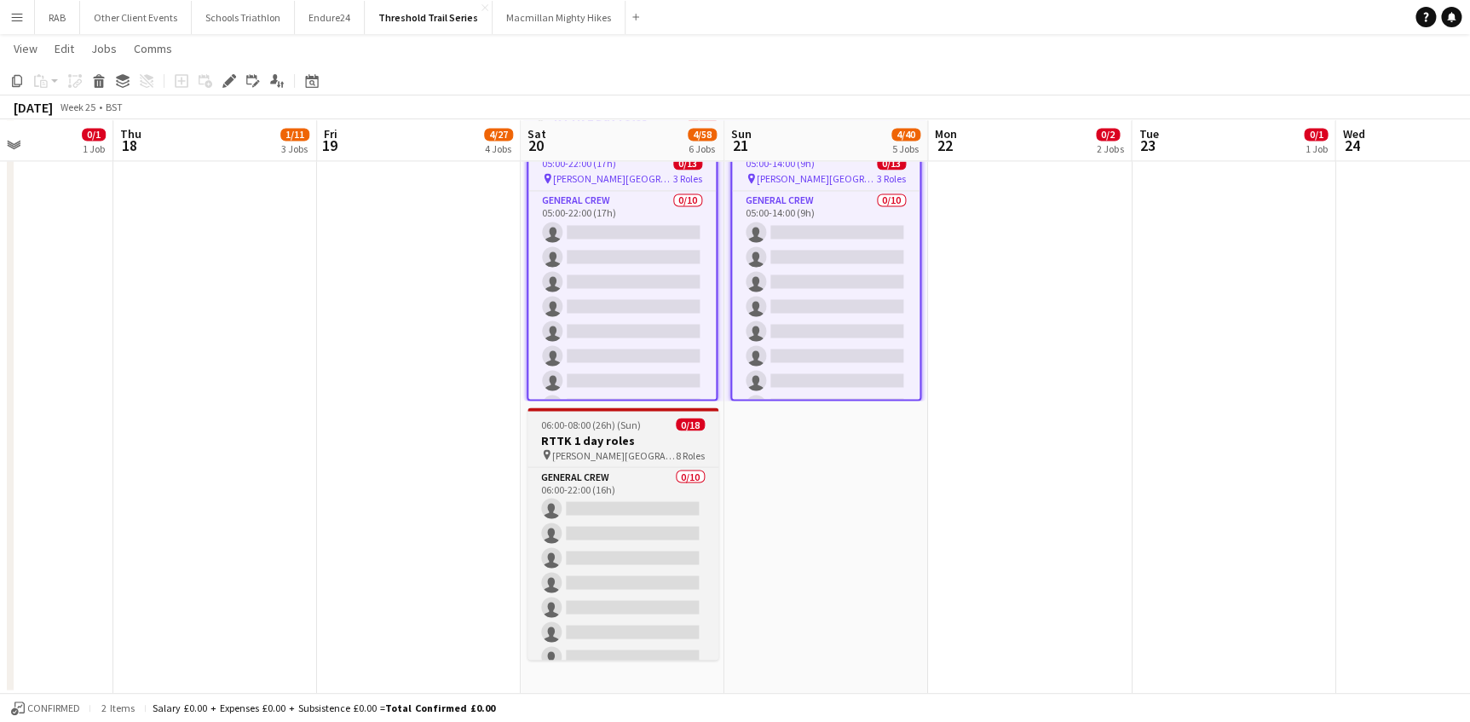
click at [619, 436] on h3 "RTTK 1 day roles" at bounding box center [622, 439] width 191 height 15
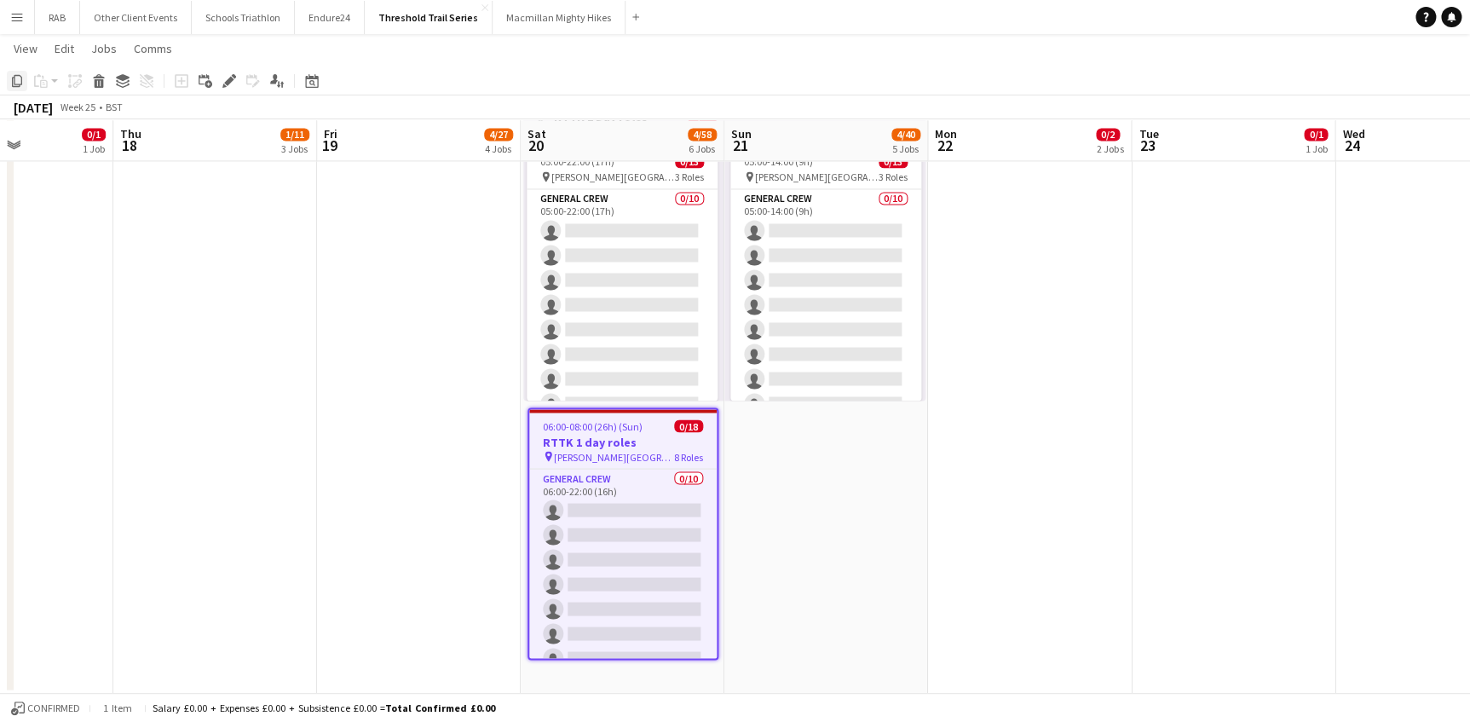
click at [14, 77] on icon at bounding box center [17, 81] width 10 height 12
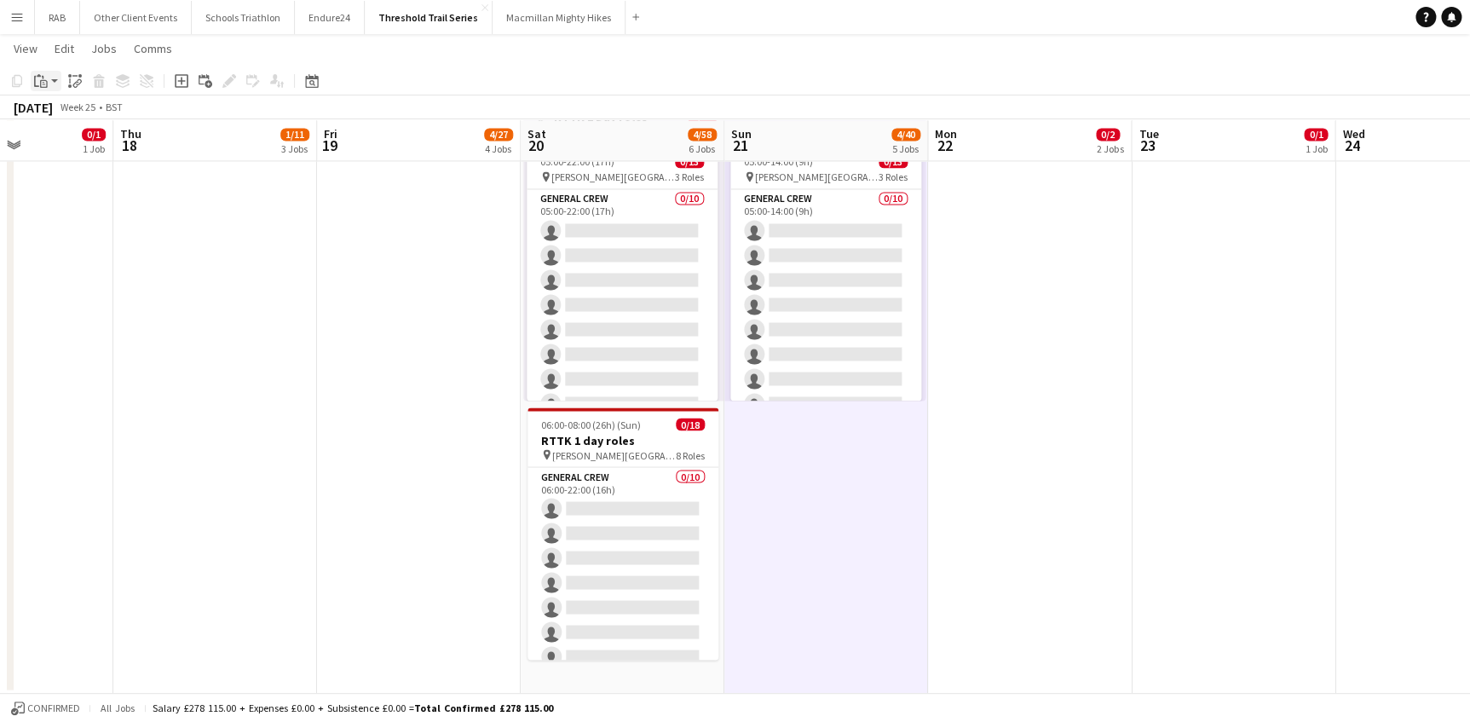
click at [51, 78] on app-action-btn "Paste" at bounding box center [46, 81] width 31 height 20
click at [55, 111] on link "Paste Ctrl+V" at bounding box center [125, 113] width 160 height 15
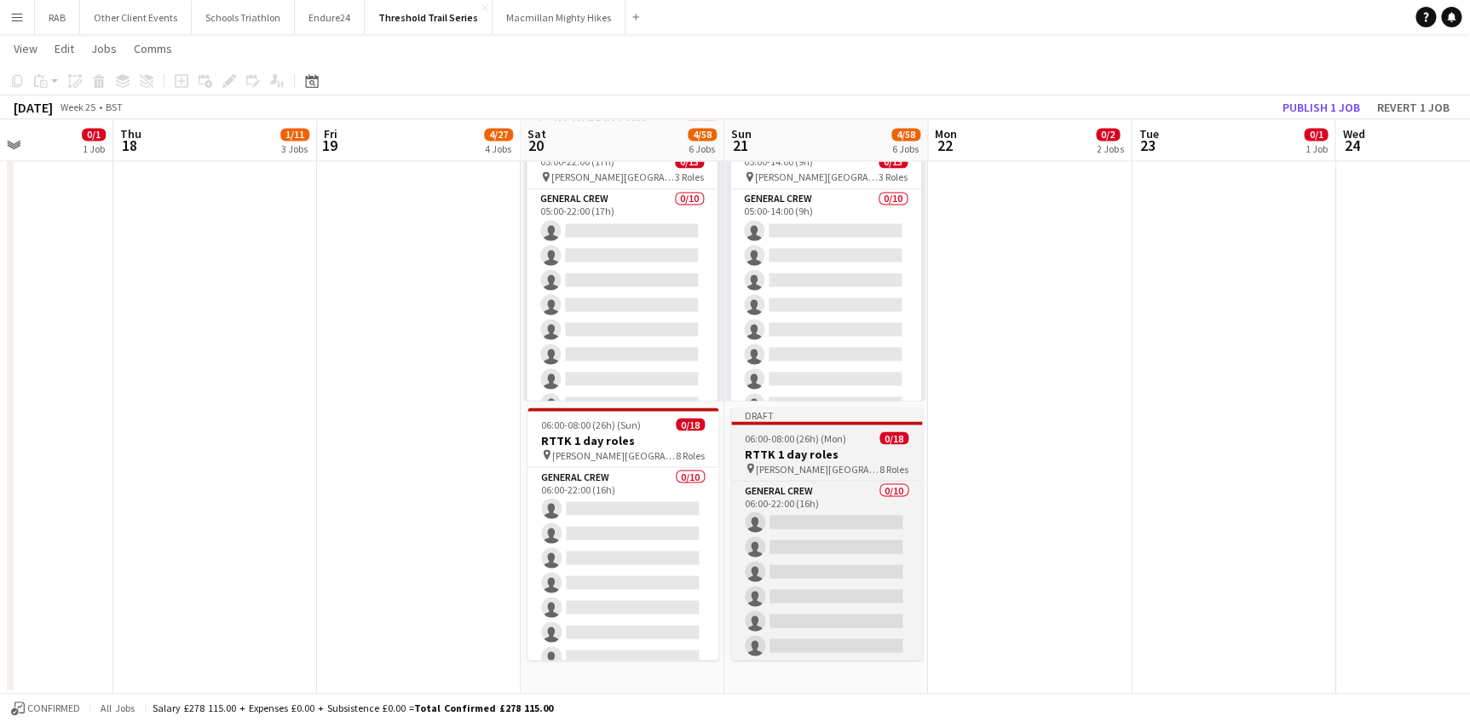
click at [811, 443] on app-job-card "Draft 06:00-08:00 (26h) (Mon) 0/18 RTTK 1 day roles pin West Dean Gardens 8 Rol…" at bounding box center [826, 533] width 191 height 252
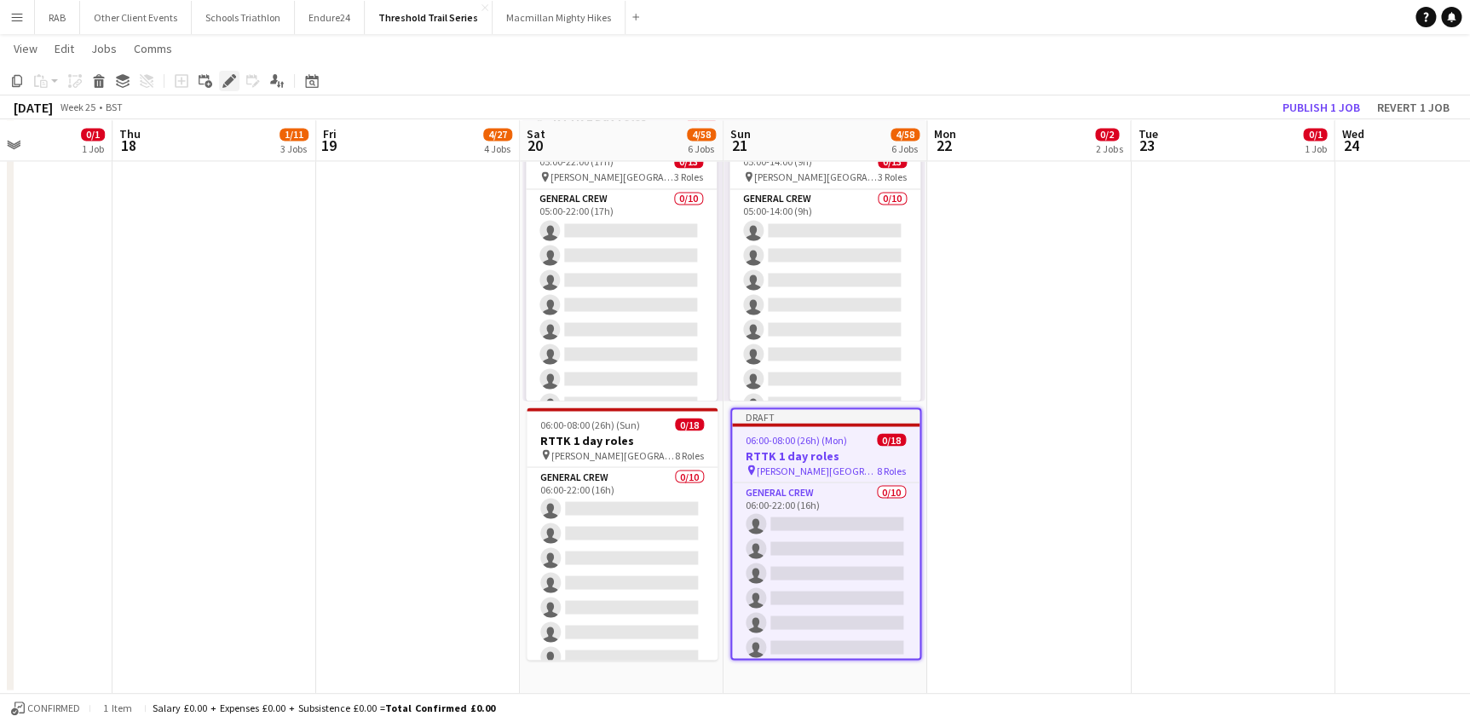
click at [222, 82] on icon "Edit" at bounding box center [229, 81] width 14 height 14
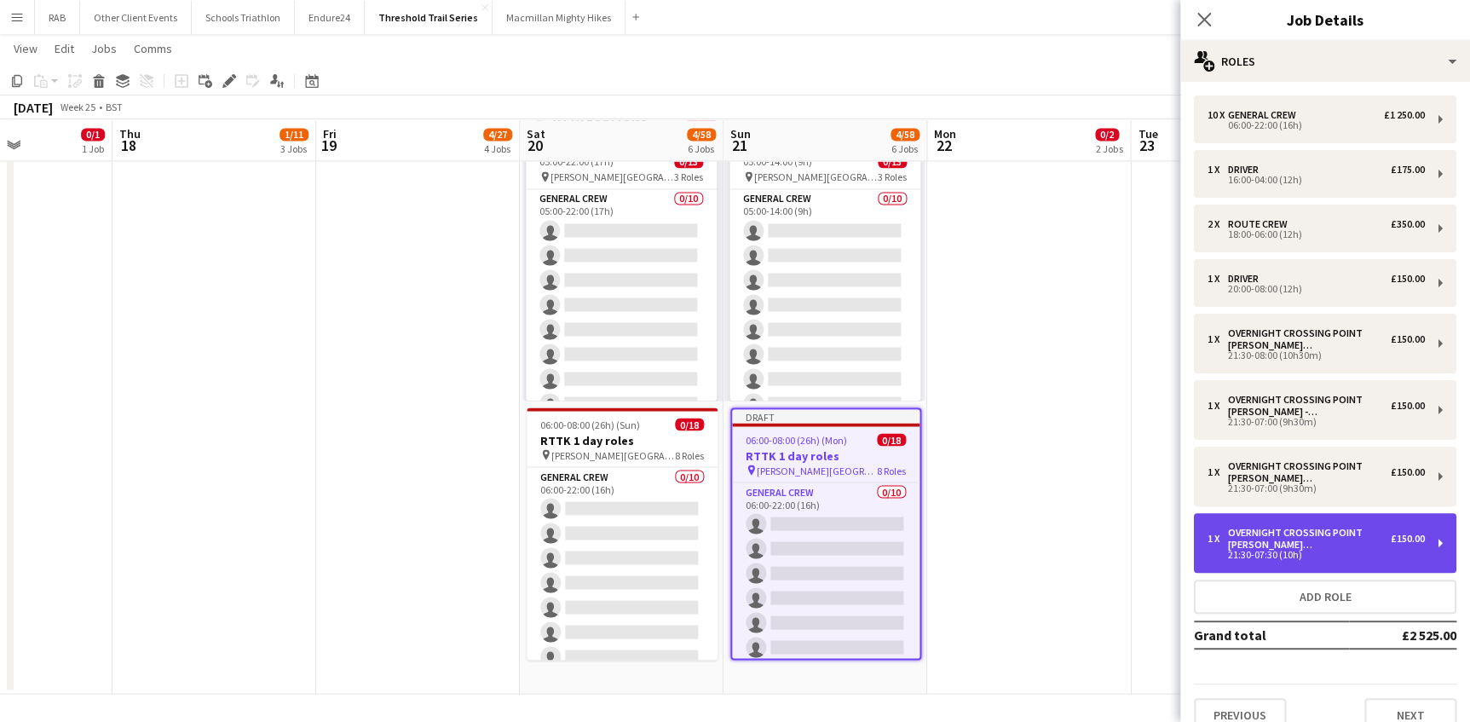
drag, startPoint x: 1318, startPoint y: 531, endPoint x: 1230, endPoint y: 554, distance: 90.7
click at [1230, 554] on div "21:30-07:30 (10h)" at bounding box center [1315, 554] width 217 height 9
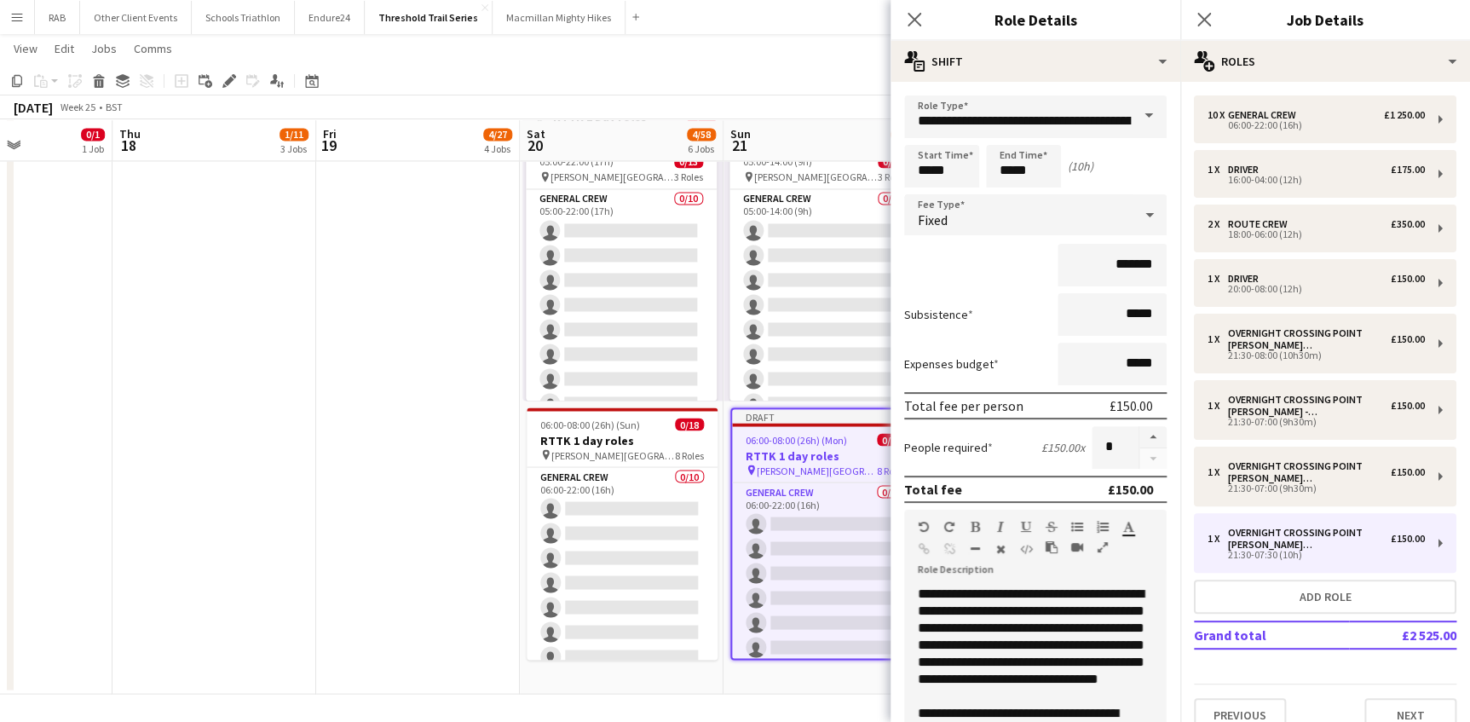
click at [1137, 112] on span at bounding box center [1149, 115] width 36 height 41
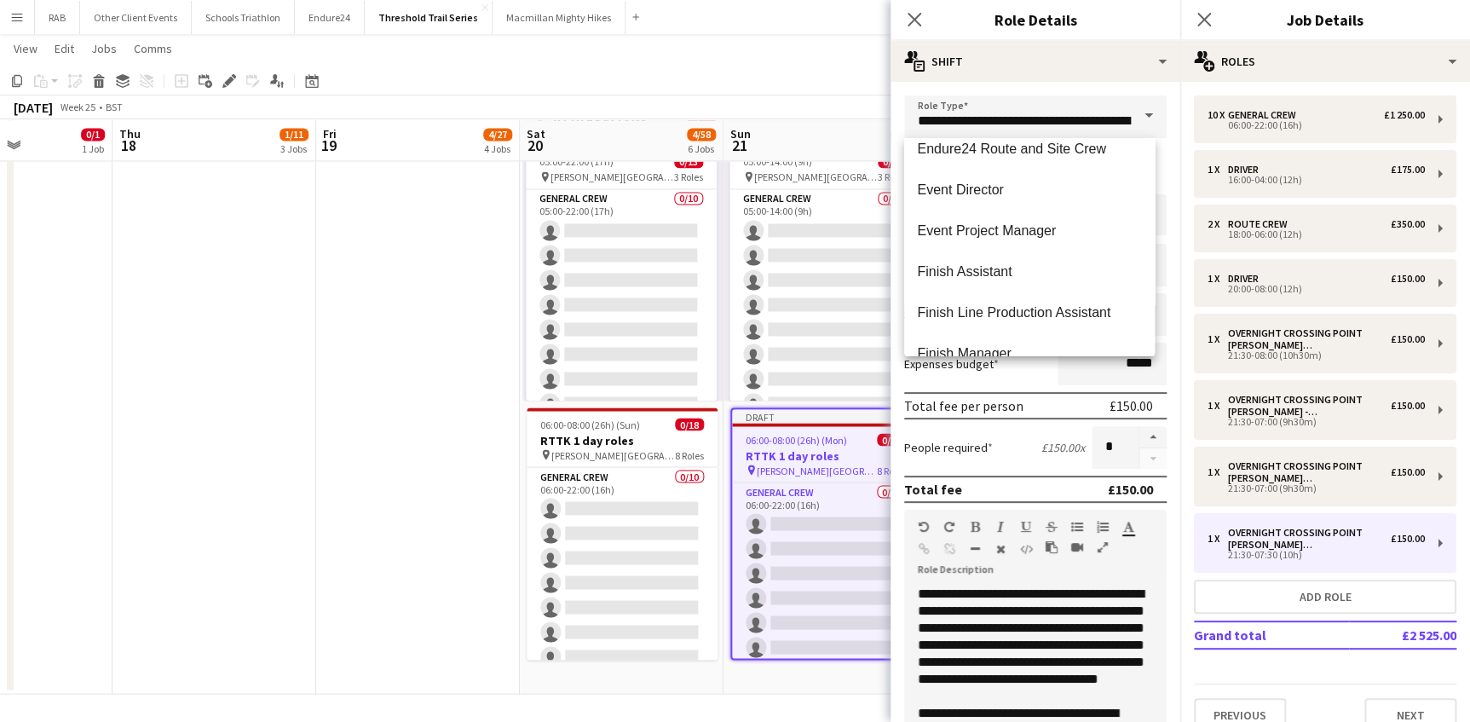
scroll to position [929, 0]
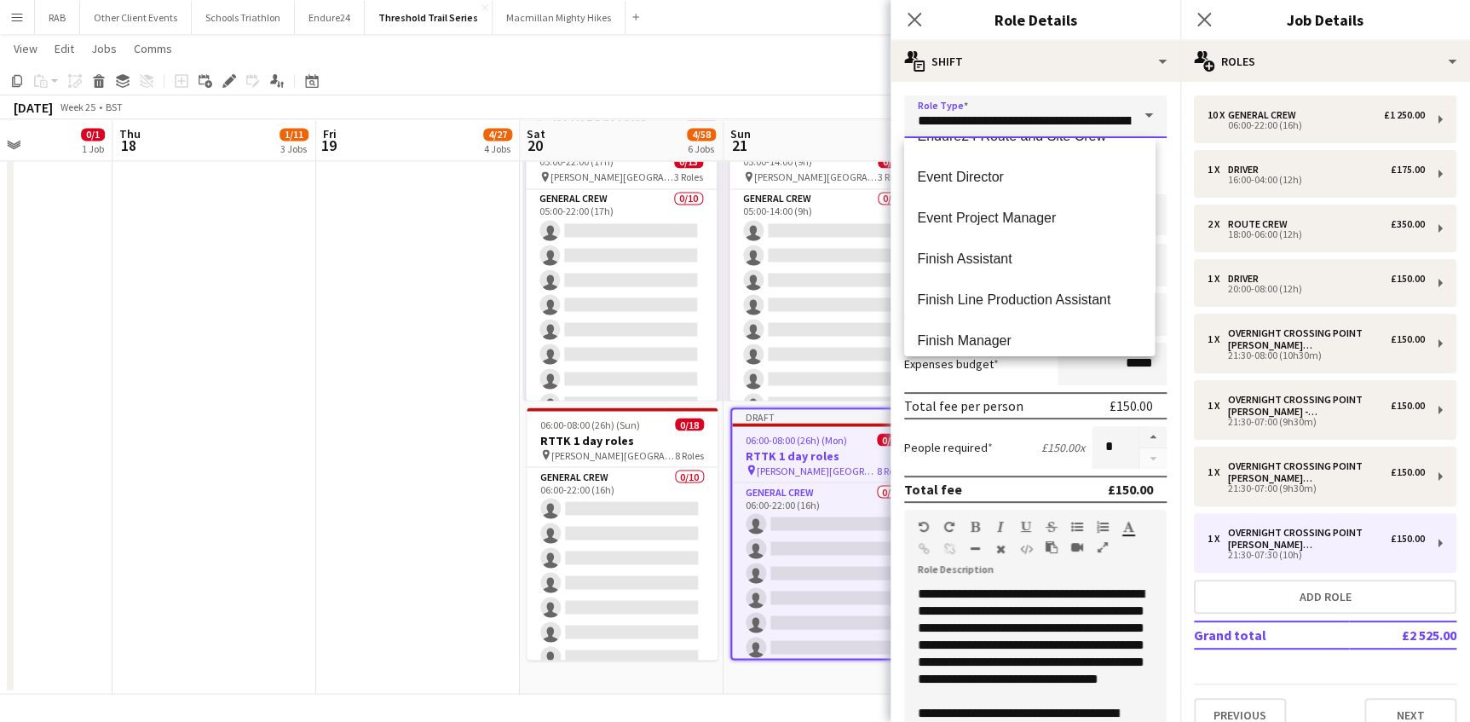
click at [1090, 121] on input "**********" at bounding box center [1035, 116] width 262 height 43
click at [1132, 113] on span at bounding box center [1149, 115] width 36 height 41
click at [1133, 113] on span at bounding box center [1149, 115] width 36 height 41
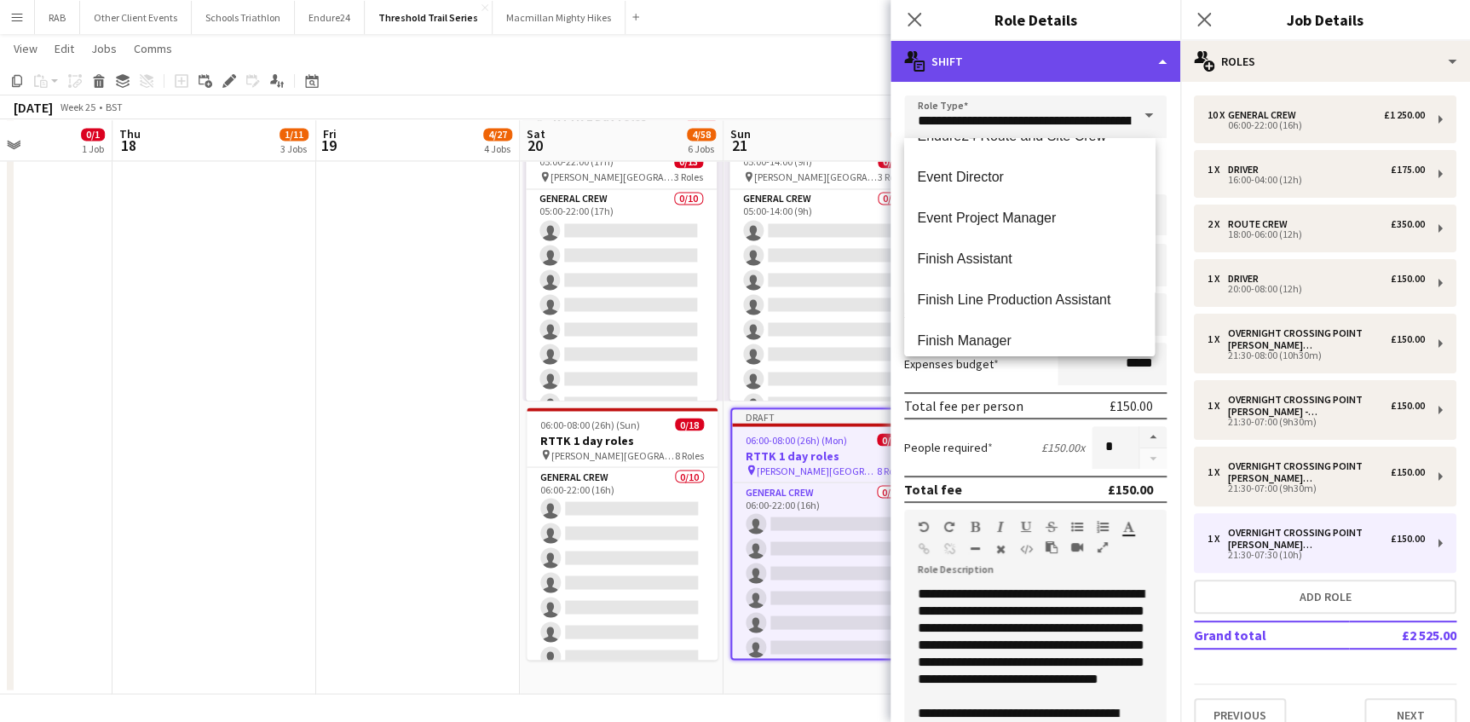
click at [1112, 64] on div "multiple-actions-text Shift" at bounding box center [1035, 61] width 290 height 41
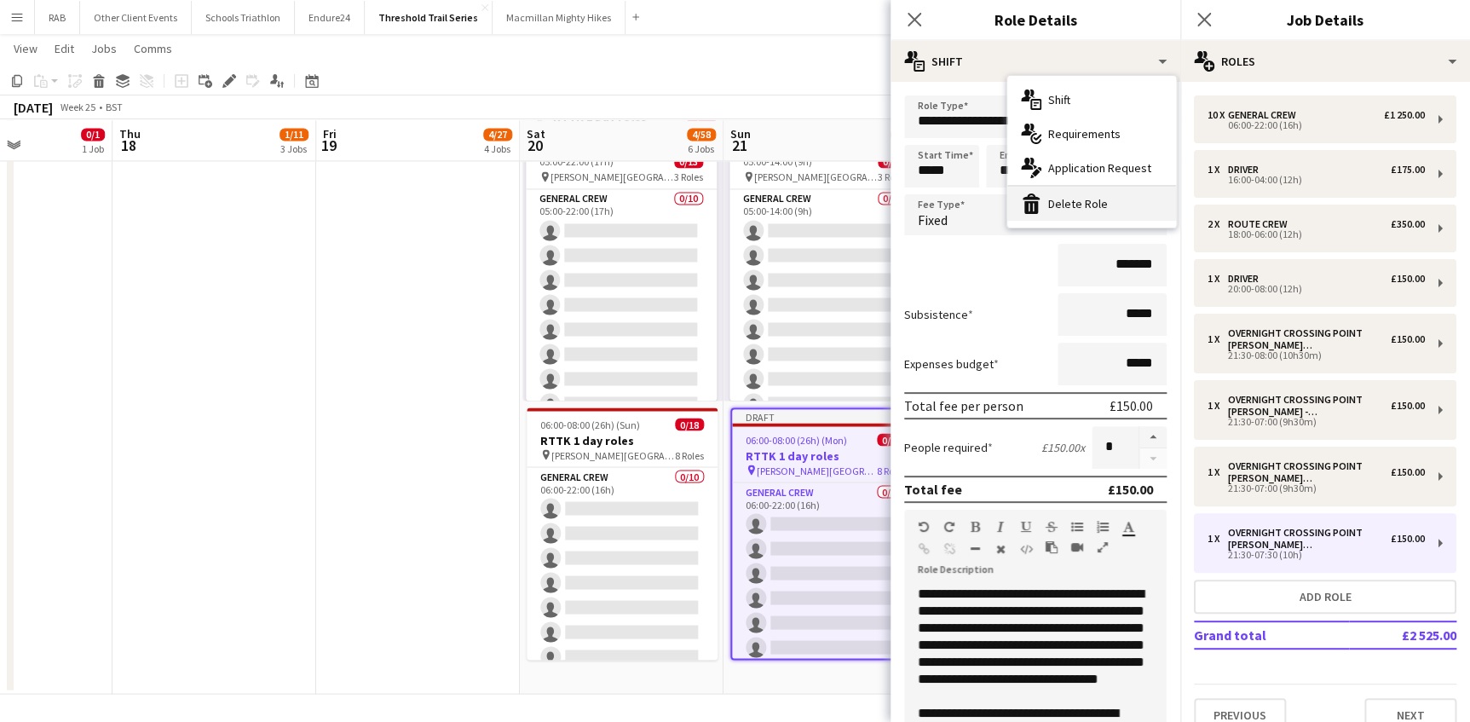
click at [1077, 199] on div "bin-2 Delete Role" at bounding box center [1091, 204] width 169 height 34
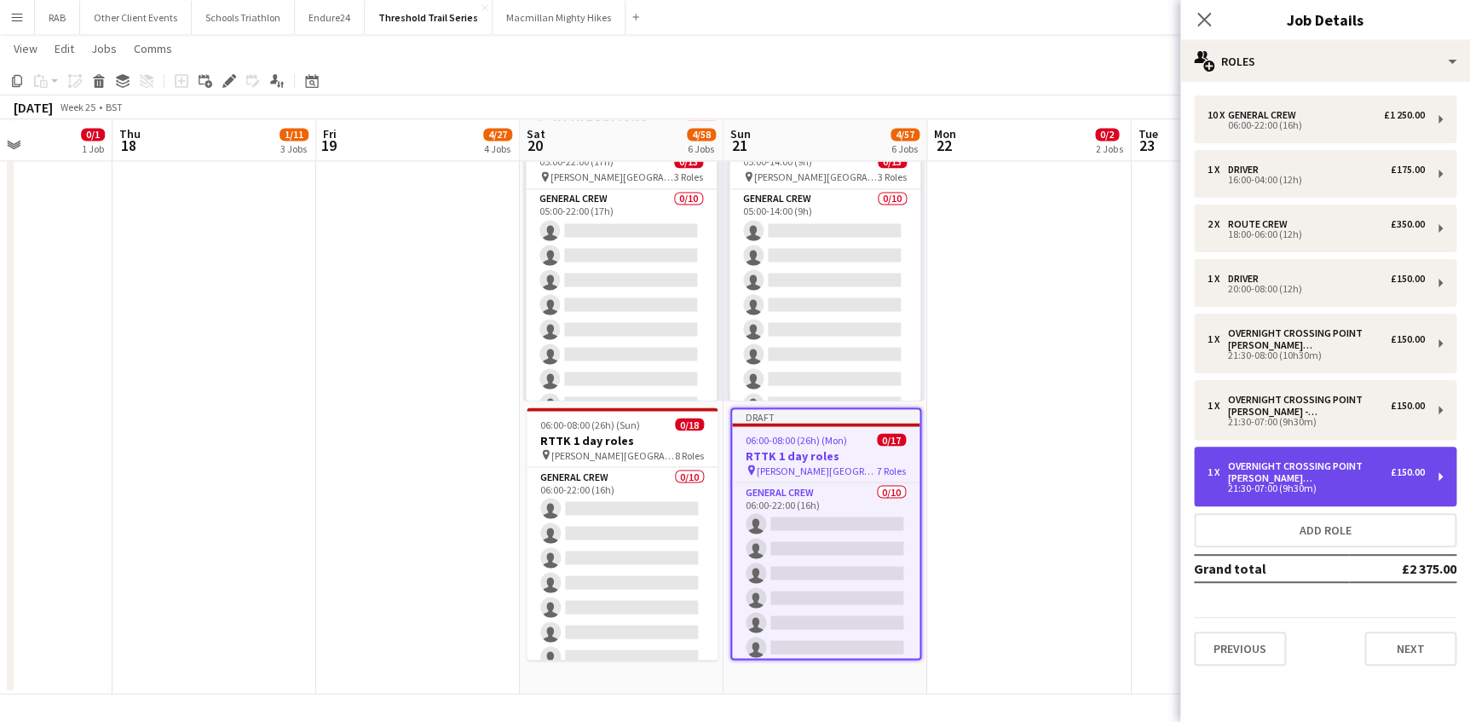
click at [1305, 469] on div "Overnight Crossing Point [PERSON_NAME][GEOGRAPHIC_DATA]" at bounding box center [1309, 472] width 163 height 24
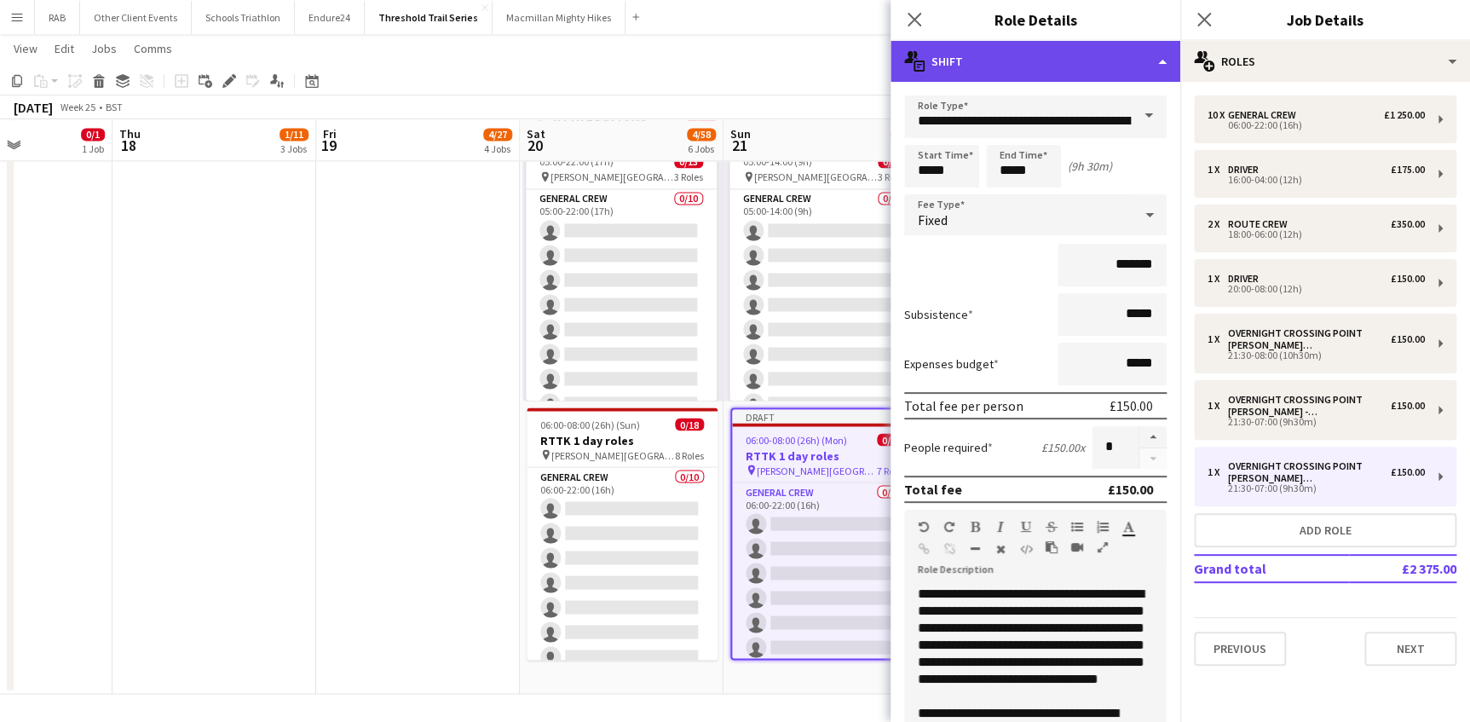
click at [1086, 56] on div "multiple-actions-text Shift" at bounding box center [1035, 61] width 290 height 41
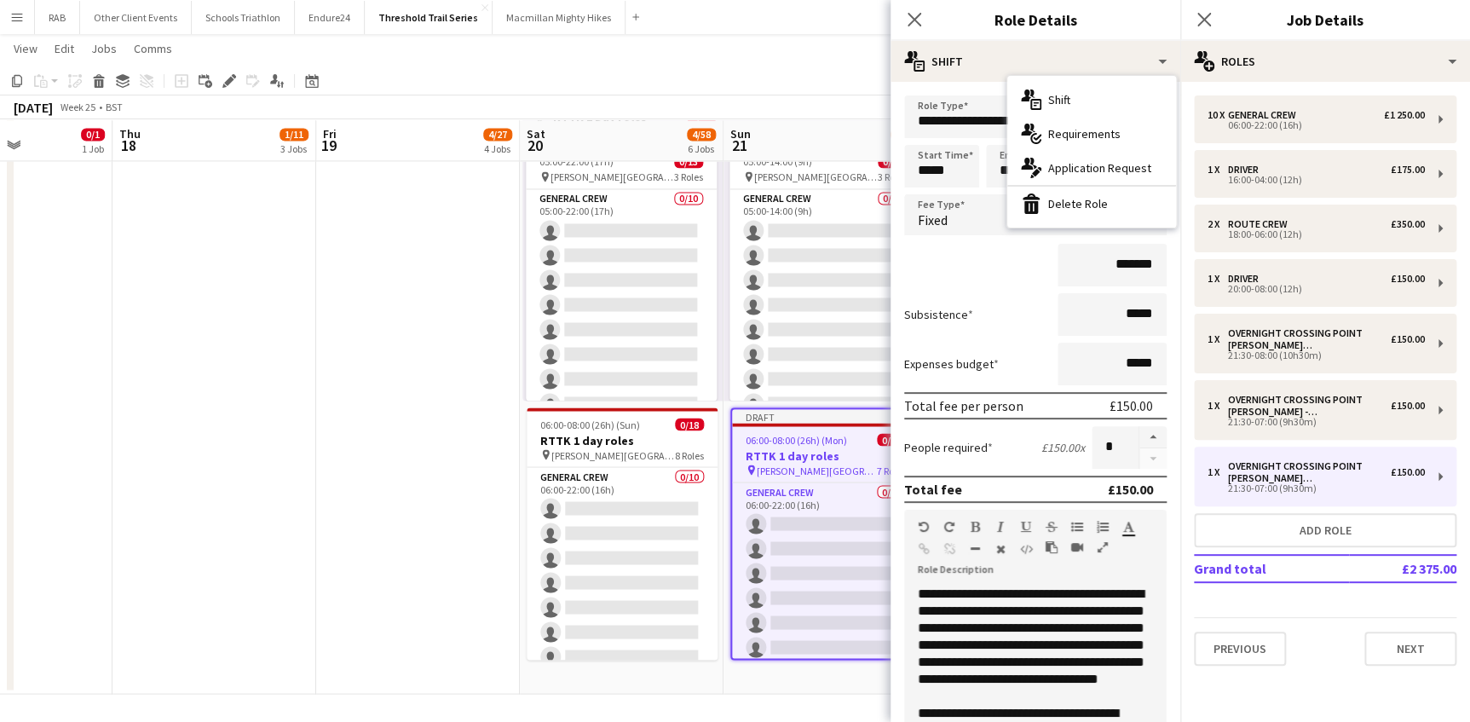
click at [1080, 199] on div "bin-2 Delete Role" at bounding box center [1091, 204] width 169 height 34
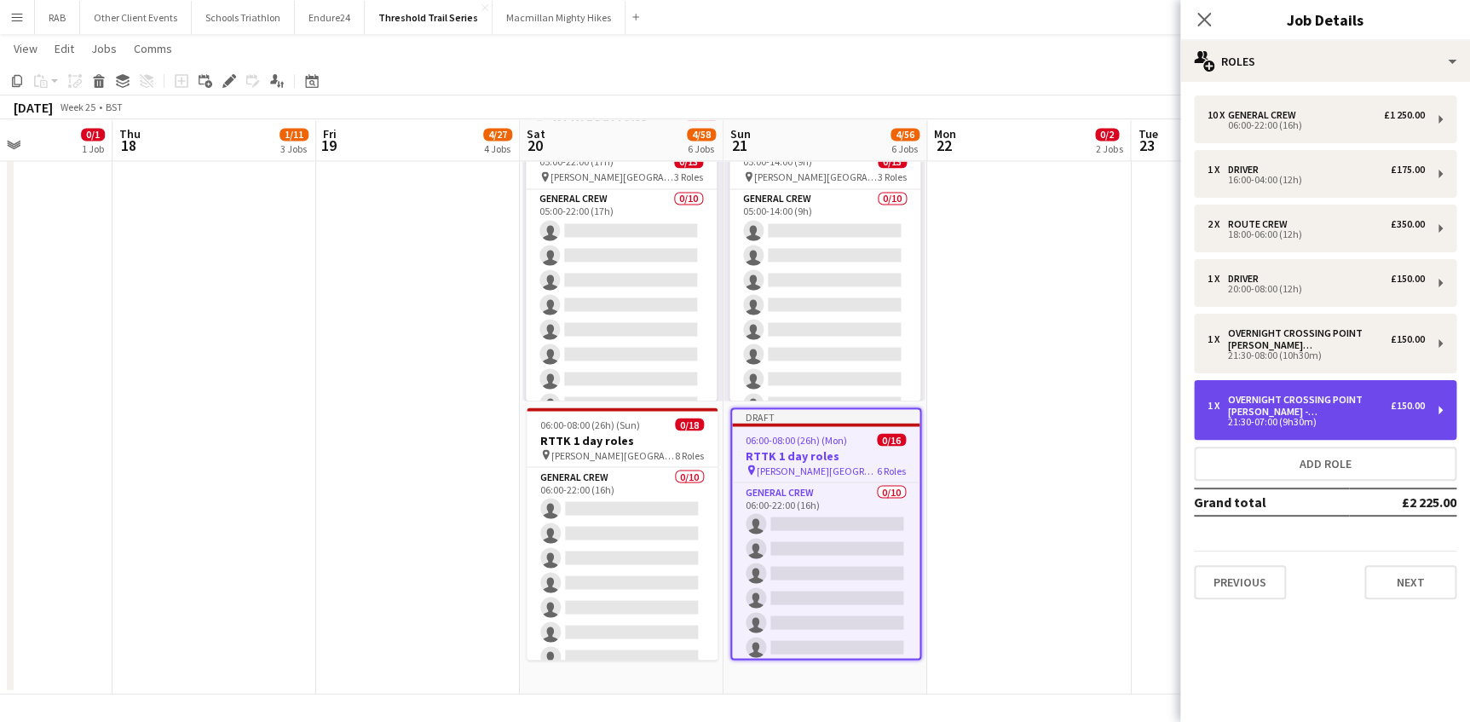
click at [1270, 400] on div "Overnight Crossing Point [PERSON_NAME] - [GEOGRAPHIC_DATA]" at bounding box center [1309, 406] width 163 height 24
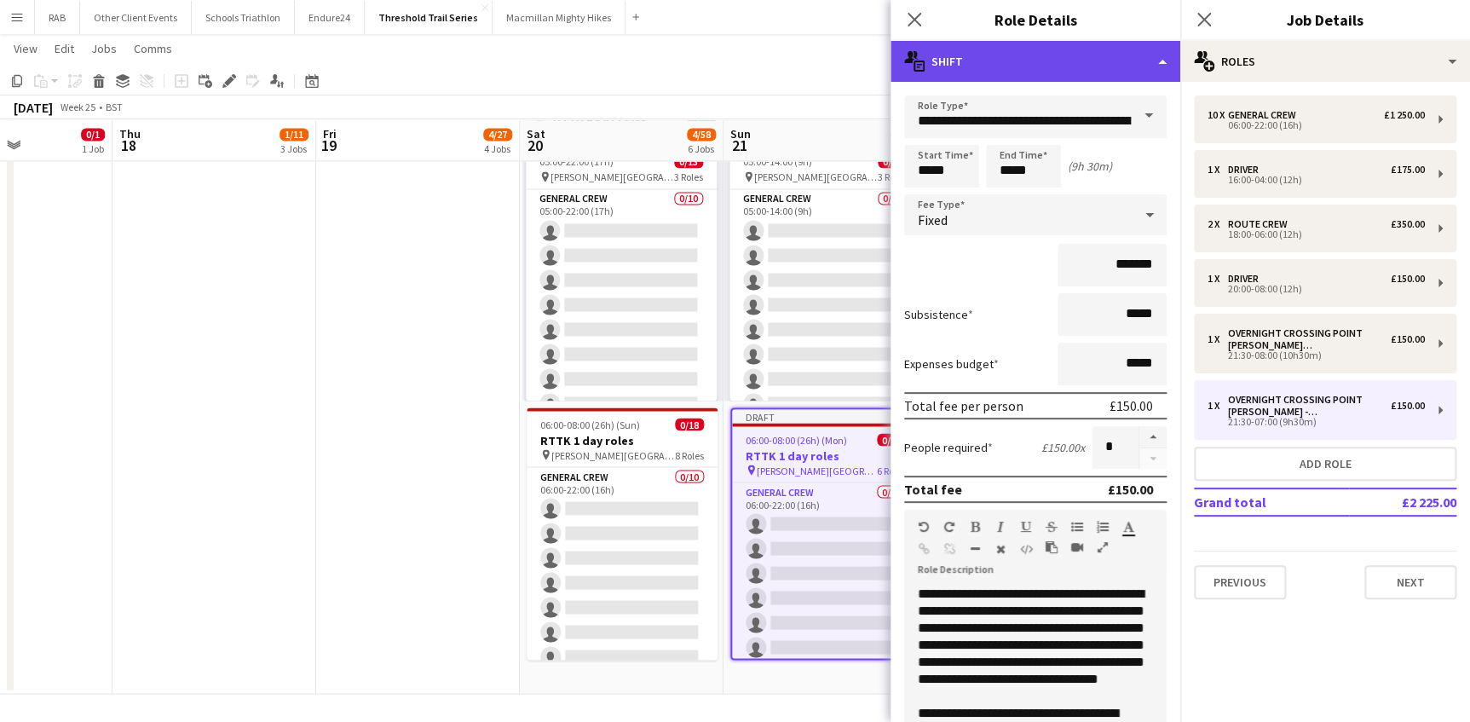
click at [1006, 58] on div "multiple-actions-text Shift" at bounding box center [1035, 61] width 290 height 41
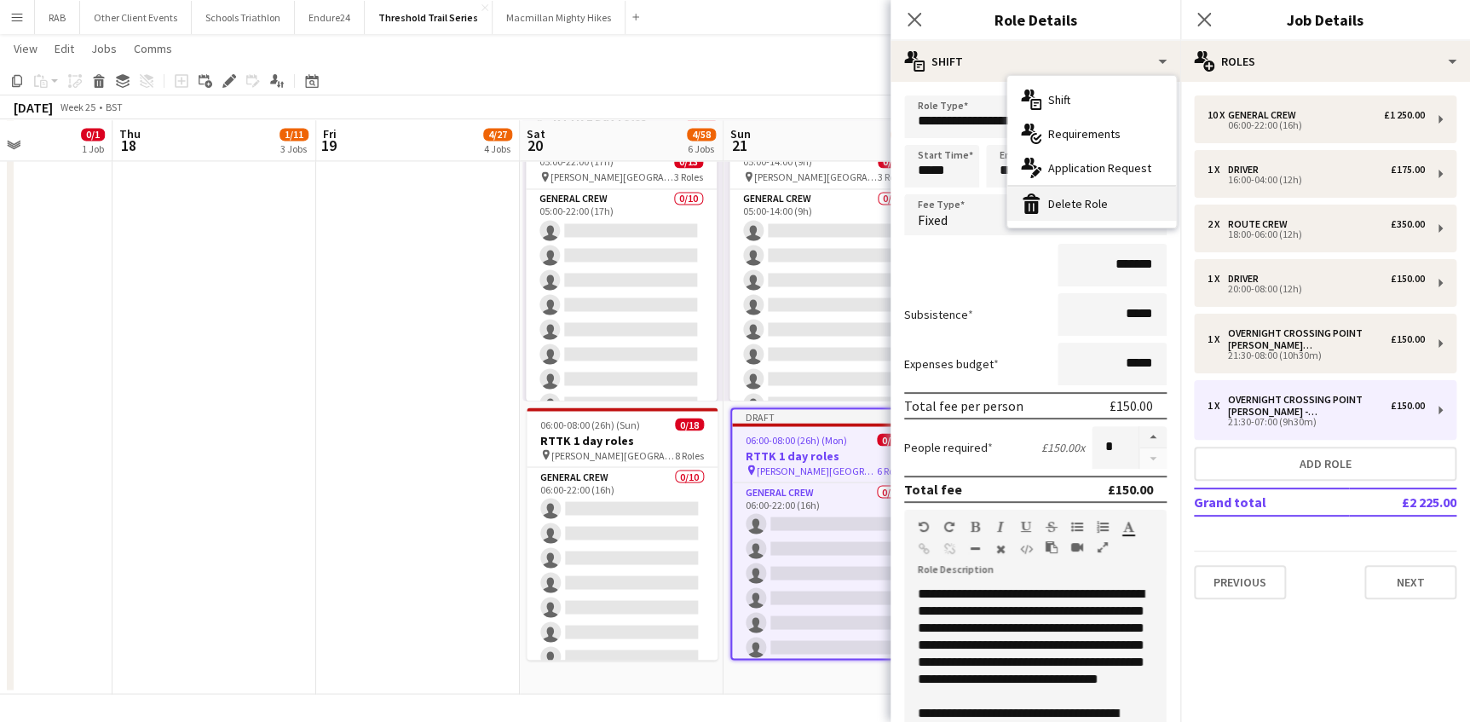
click at [1069, 204] on div "bin-2 Delete Role" at bounding box center [1091, 204] width 169 height 34
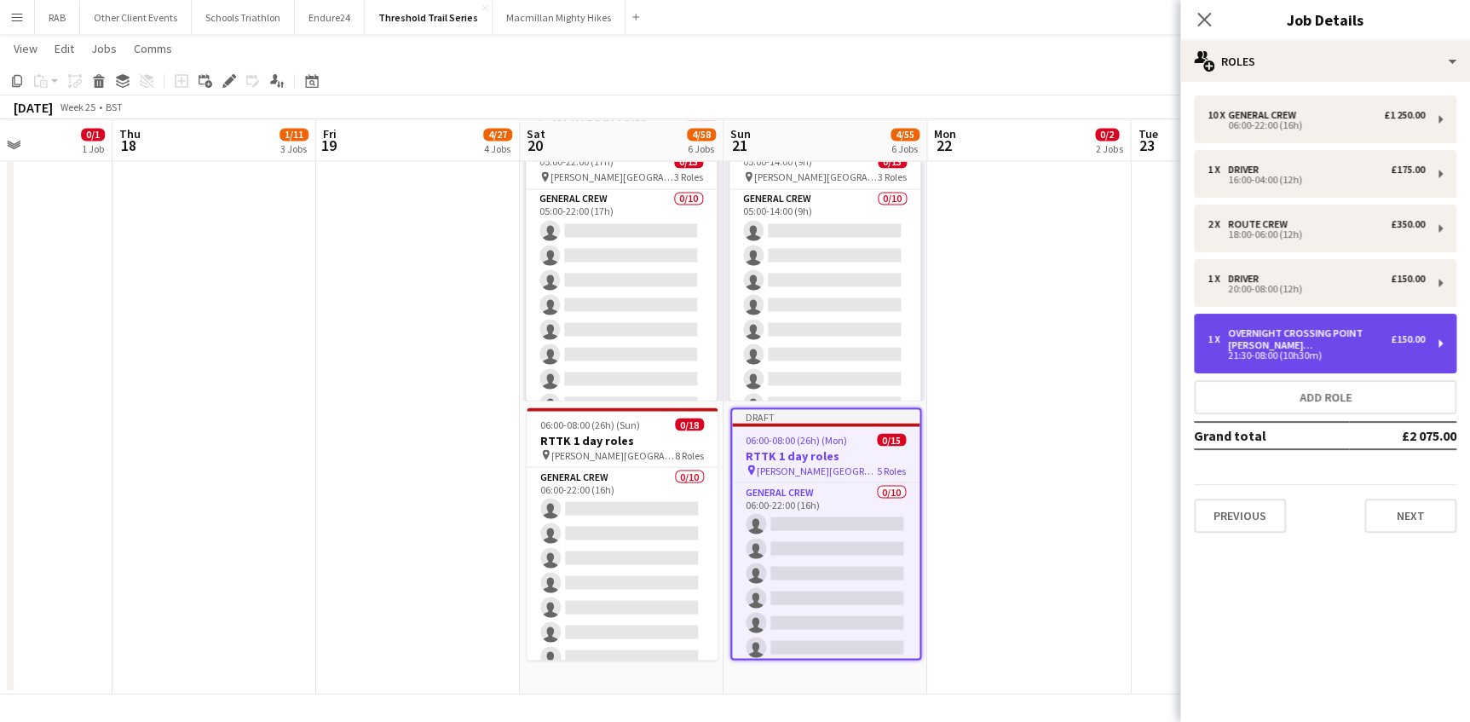
click at [1281, 337] on div "Overnight Crossing Point [PERSON_NAME][GEOGRAPHIC_DATA] A" at bounding box center [1309, 339] width 163 height 24
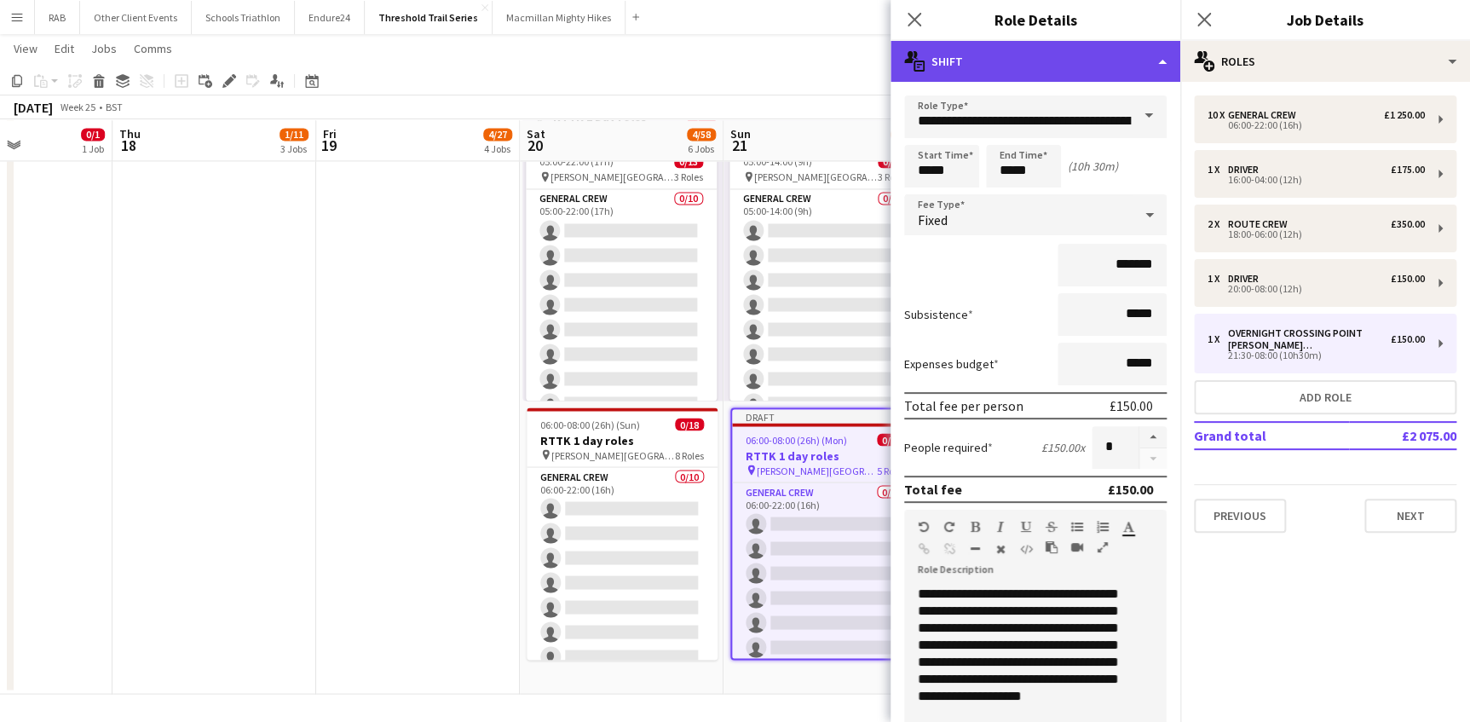
click at [1036, 61] on div "multiple-actions-text Shift" at bounding box center [1035, 61] width 290 height 41
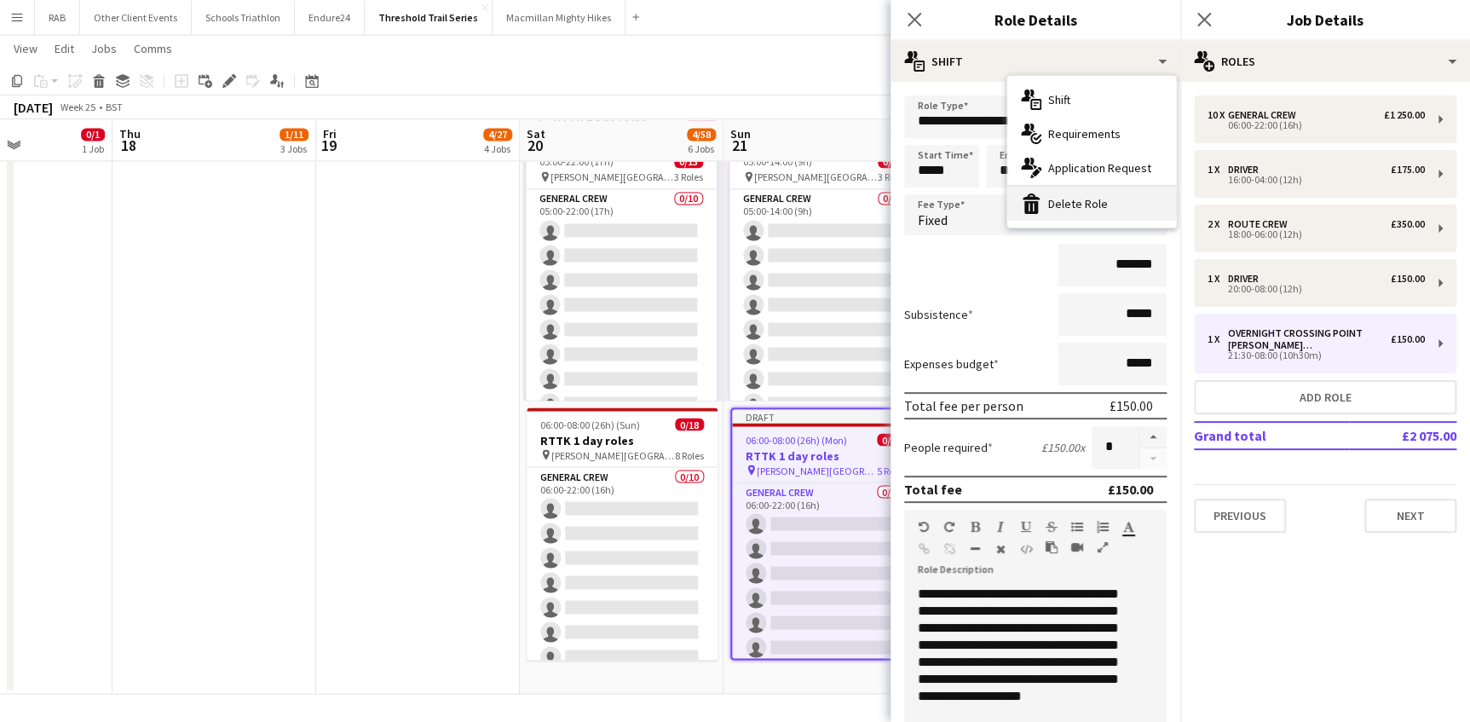
click at [1098, 201] on div "bin-2 Delete Role" at bounding box center [1091, 204] width 169 height 34
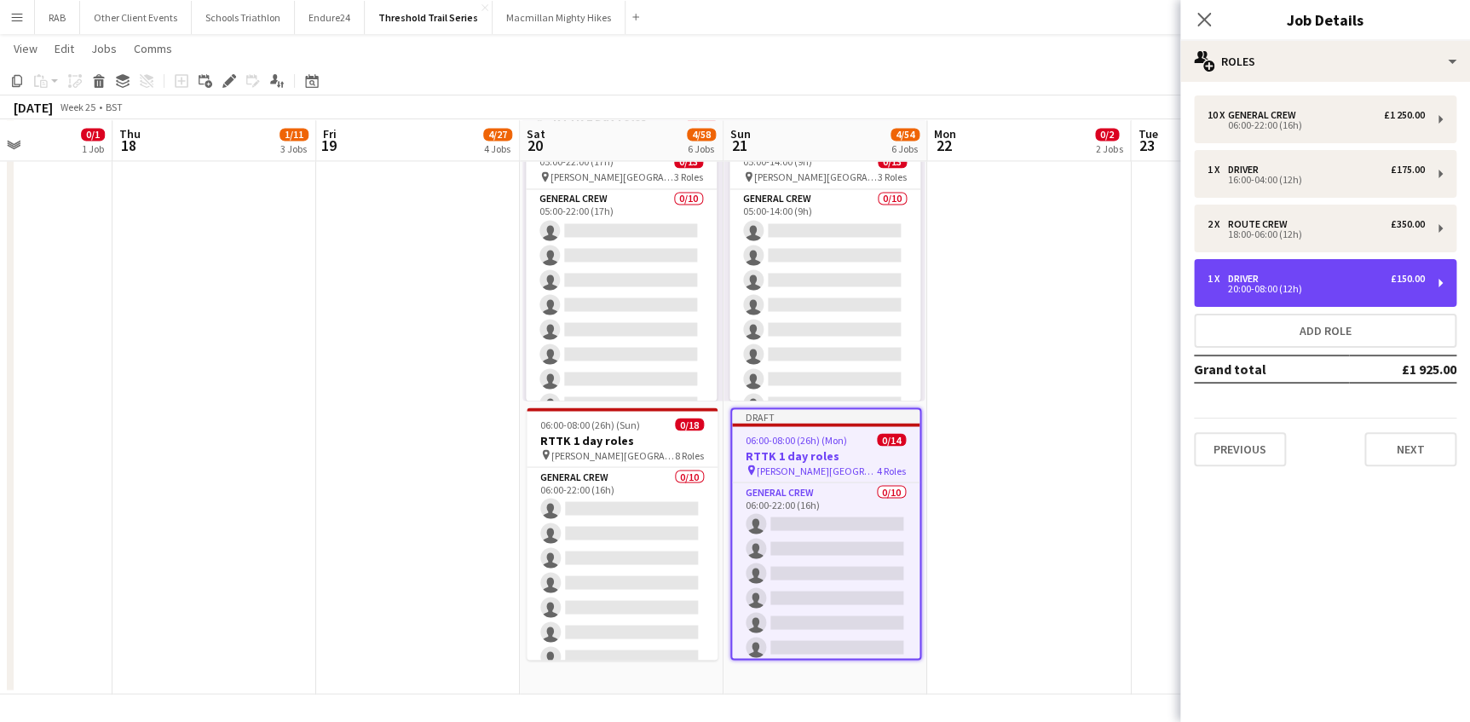
drag, startPoint x: 1249, startPoint y: 290, endPoint x: 1170, endPoint y: 185, distance: 131.4
click at [1251, 289] on div "20:00-08:00 (12h)" at bounding box center [1315, 289] width 217 height 9
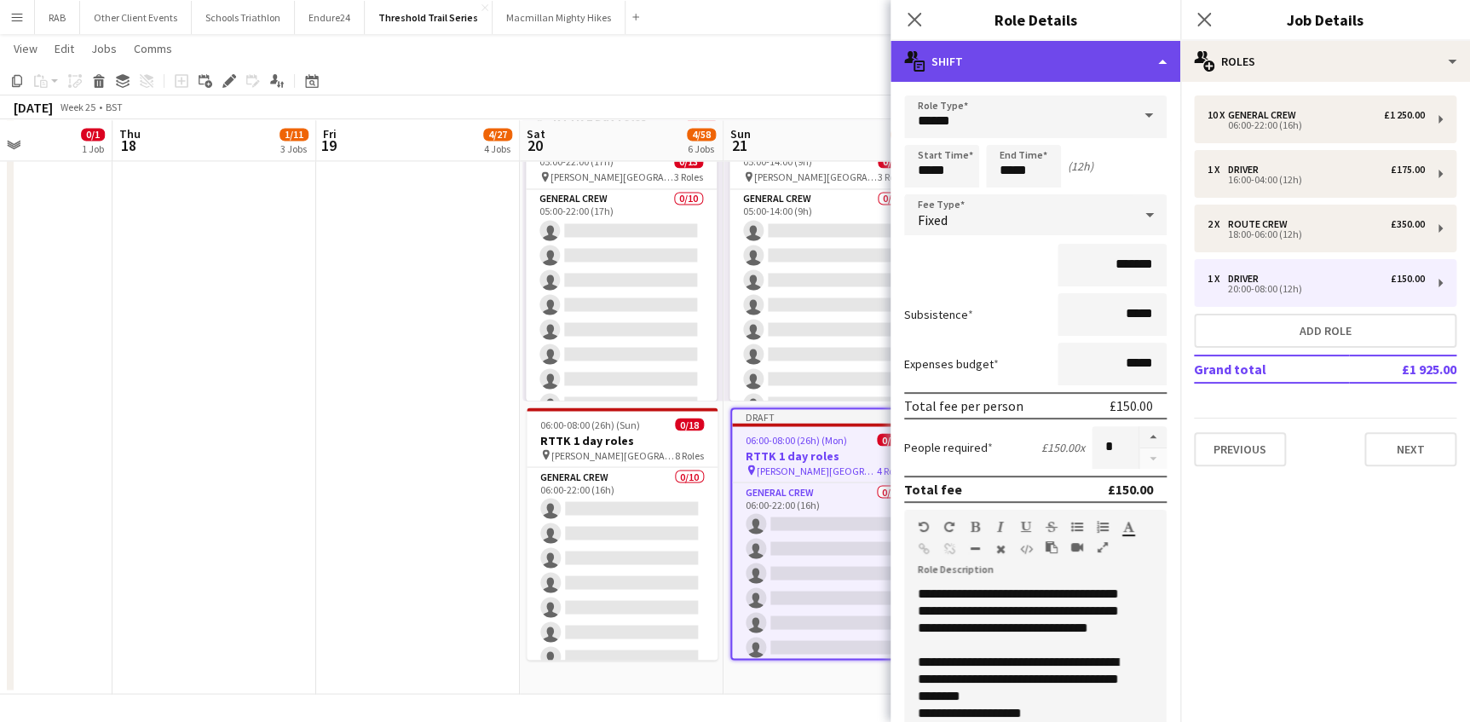
click at [1059, 60] on div "multiple-actions-text Shift" at bounding box center [1035, 61] width 290 height 41
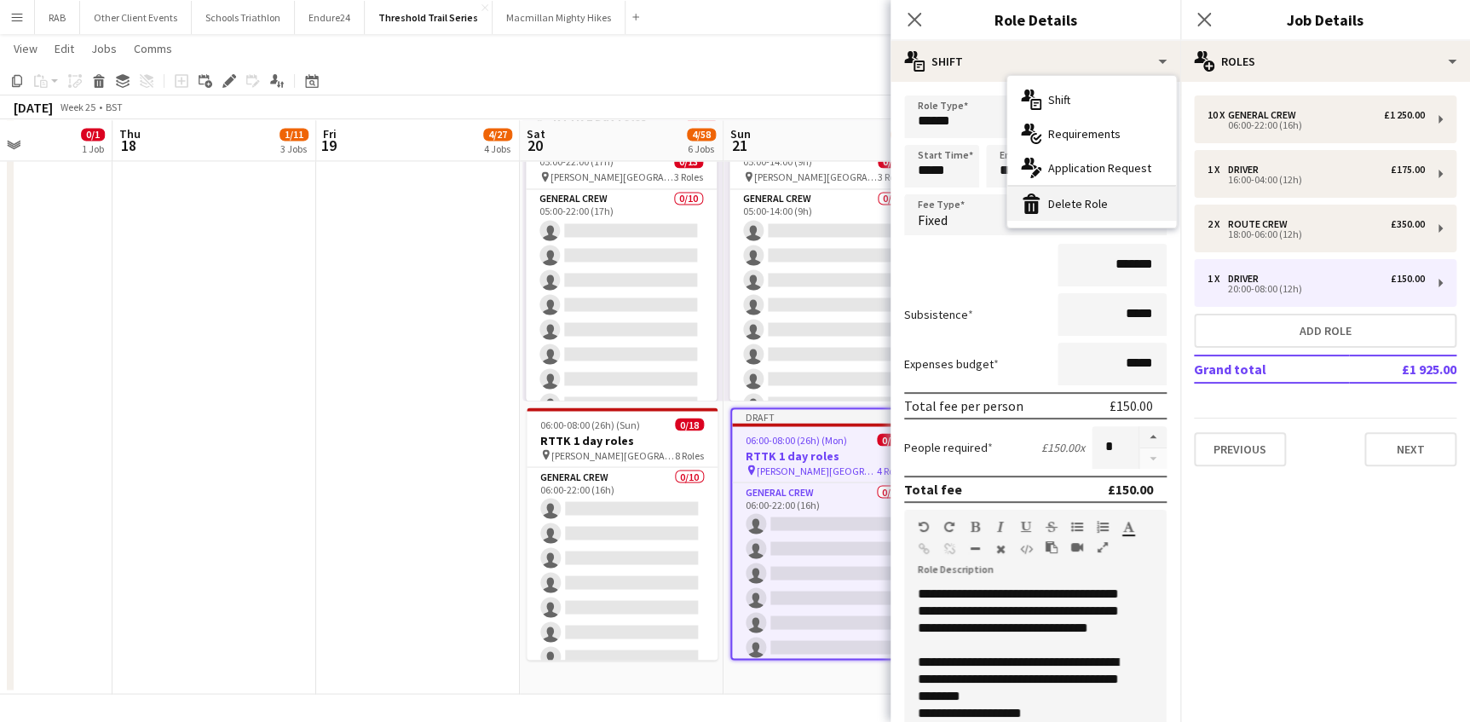
click at [1080, 199] on div "bin-2 Delete Role" at bounding box center [1091, 204] width 169 height 34
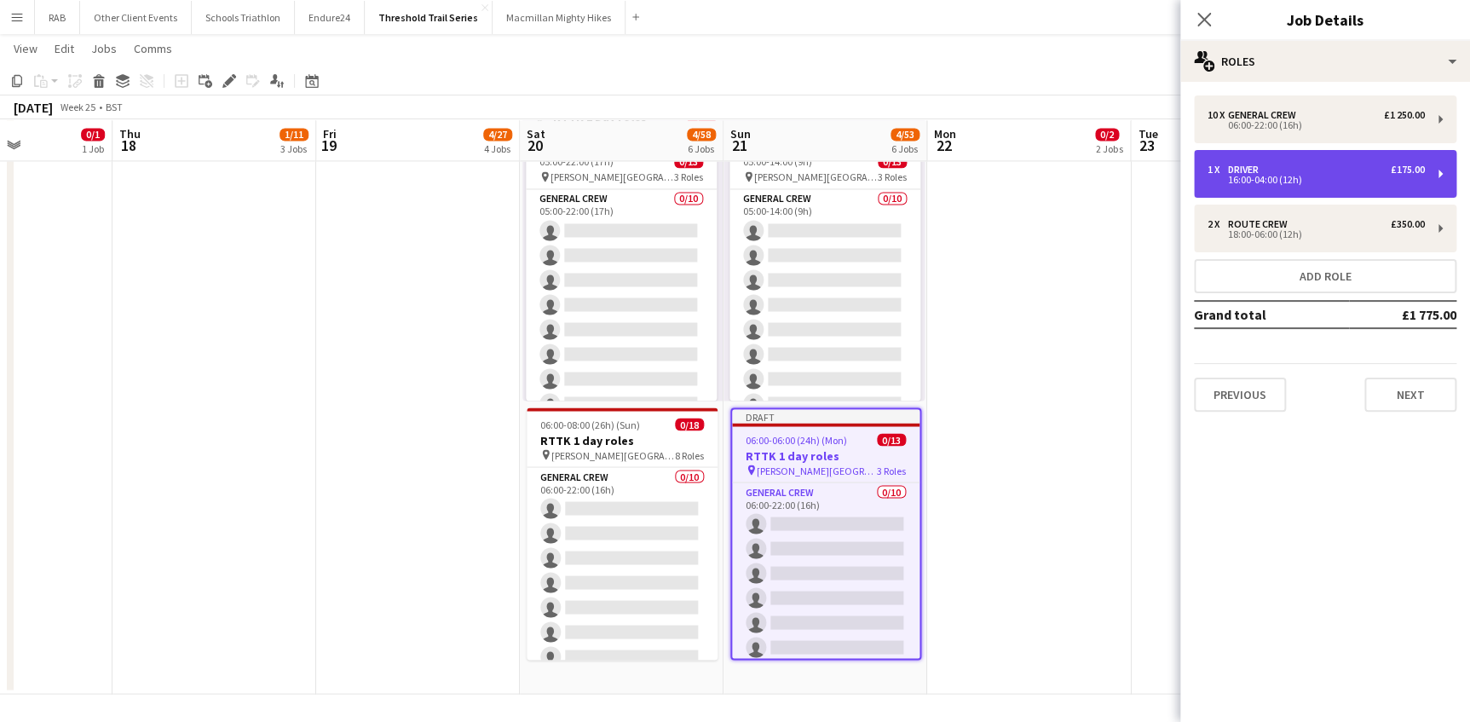
click at [1239, 170] on div "Driver" at bounding box center [1246, 170] width 37 height 12
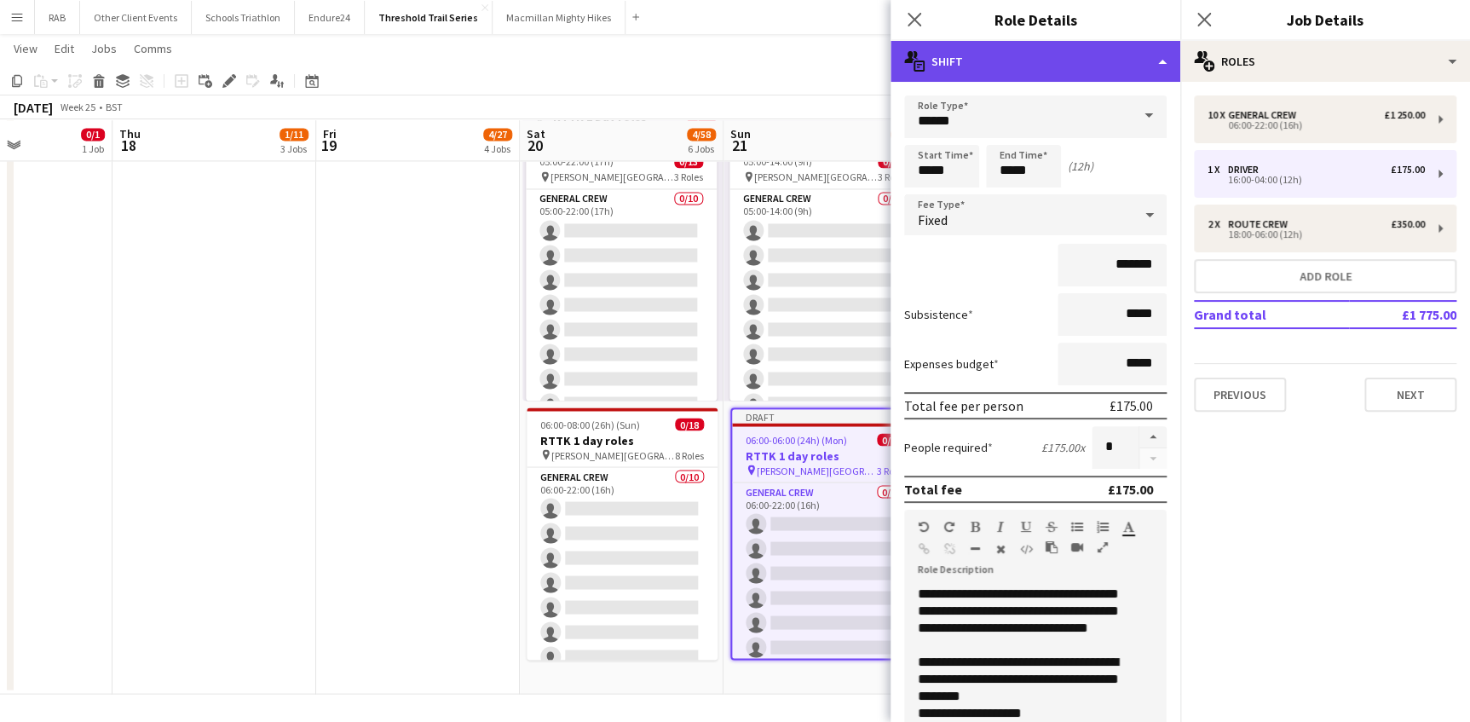
click at [1109, 54] on div "multiple-actions-text Shift" at bounding box center [1035, 61] width 290 height 41
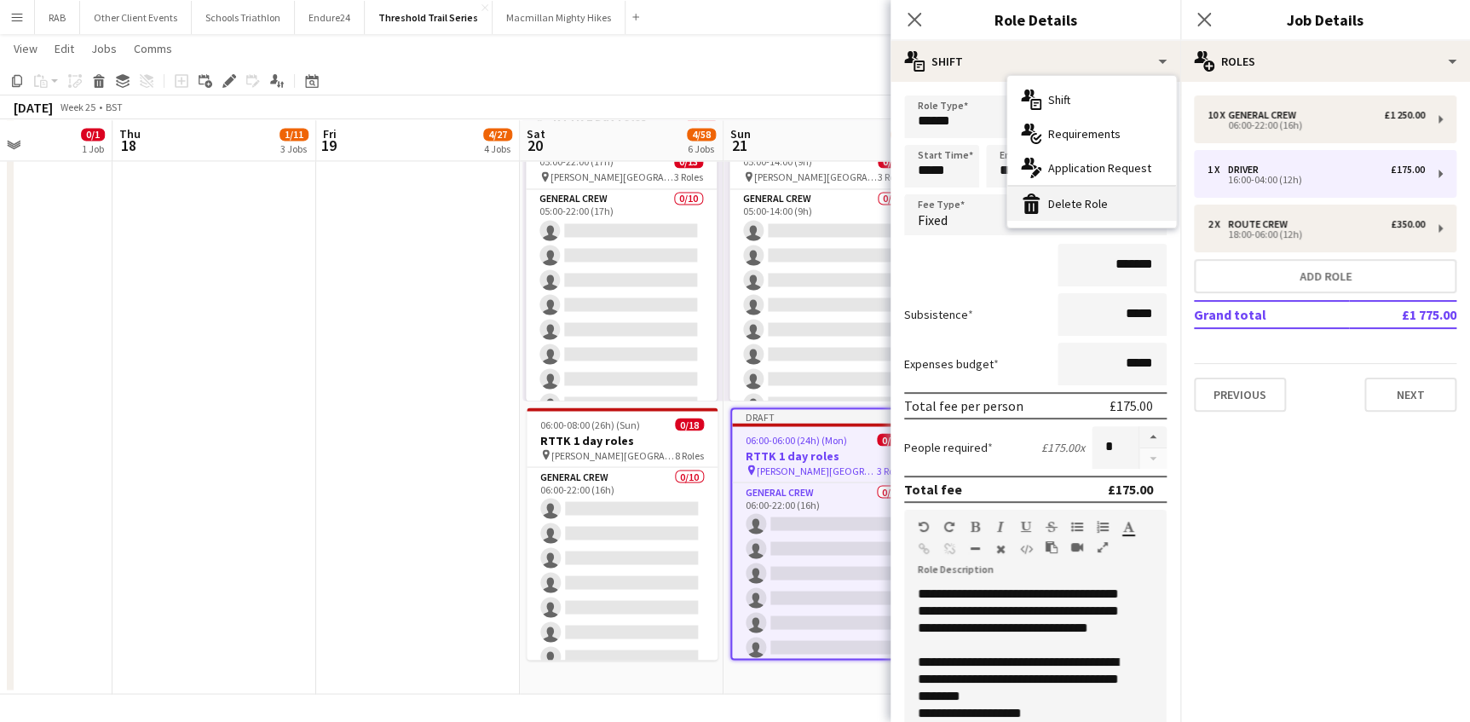
click at [1096, 205] on div "bin-2 Delete Role" at bounding box center [1091, 204] width 169 height 34
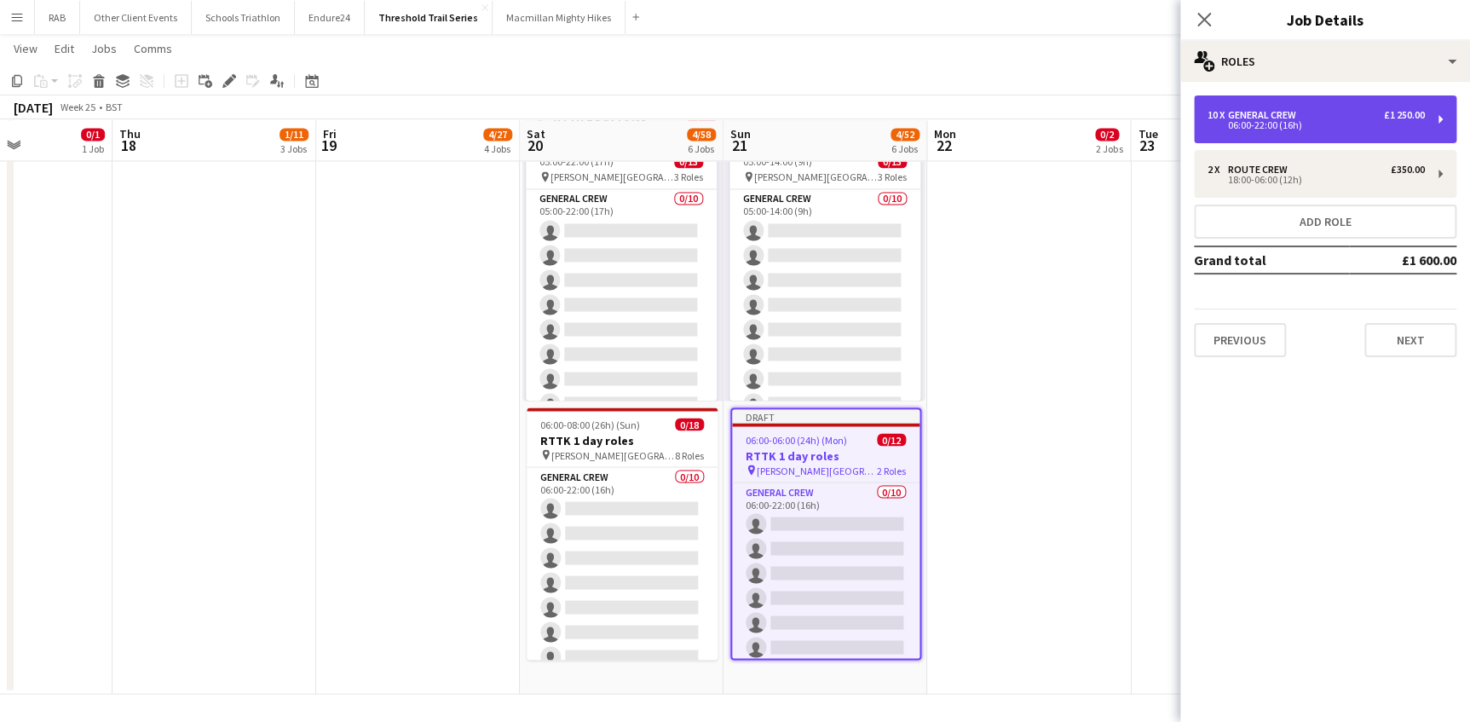
click at [1239, 124] on div "06:00-22:00 (16h)" at bounding box center [1315, 125] width 217 height 9
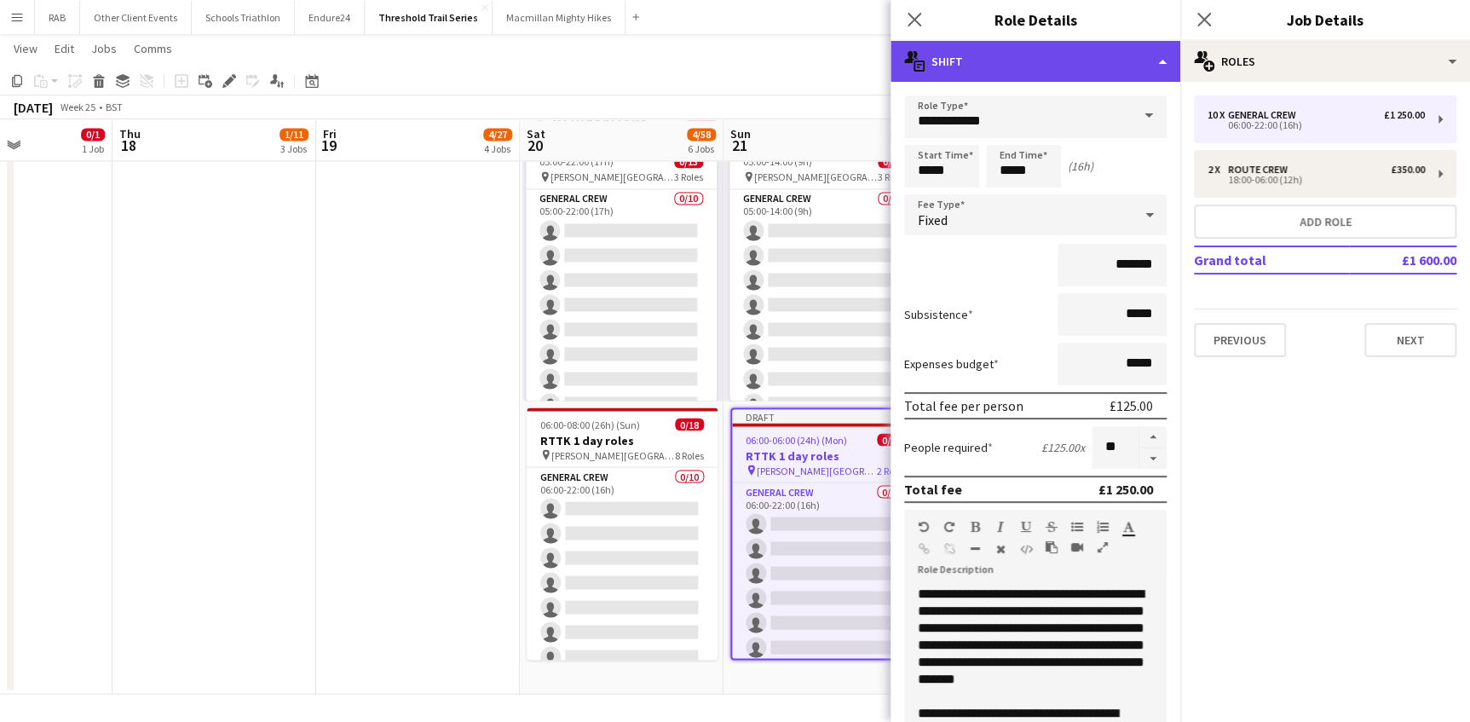
click at [1097, 63] on div "multiple-actions-text Shift" at bounding box center [1035, 61] width 290 height 41
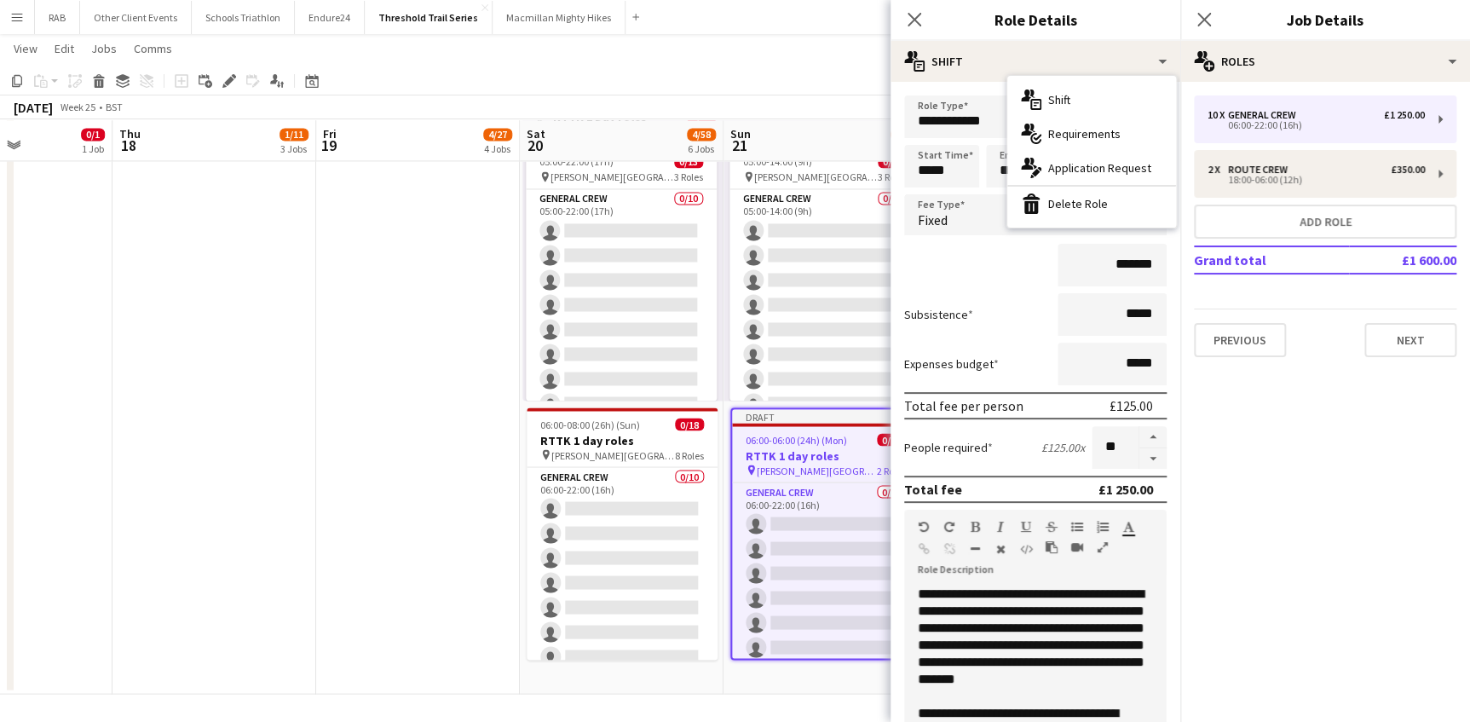
click at [1092, 204] on div "bin-2 Delete Role" at bounding box center [1091, 204] width 169 height 34
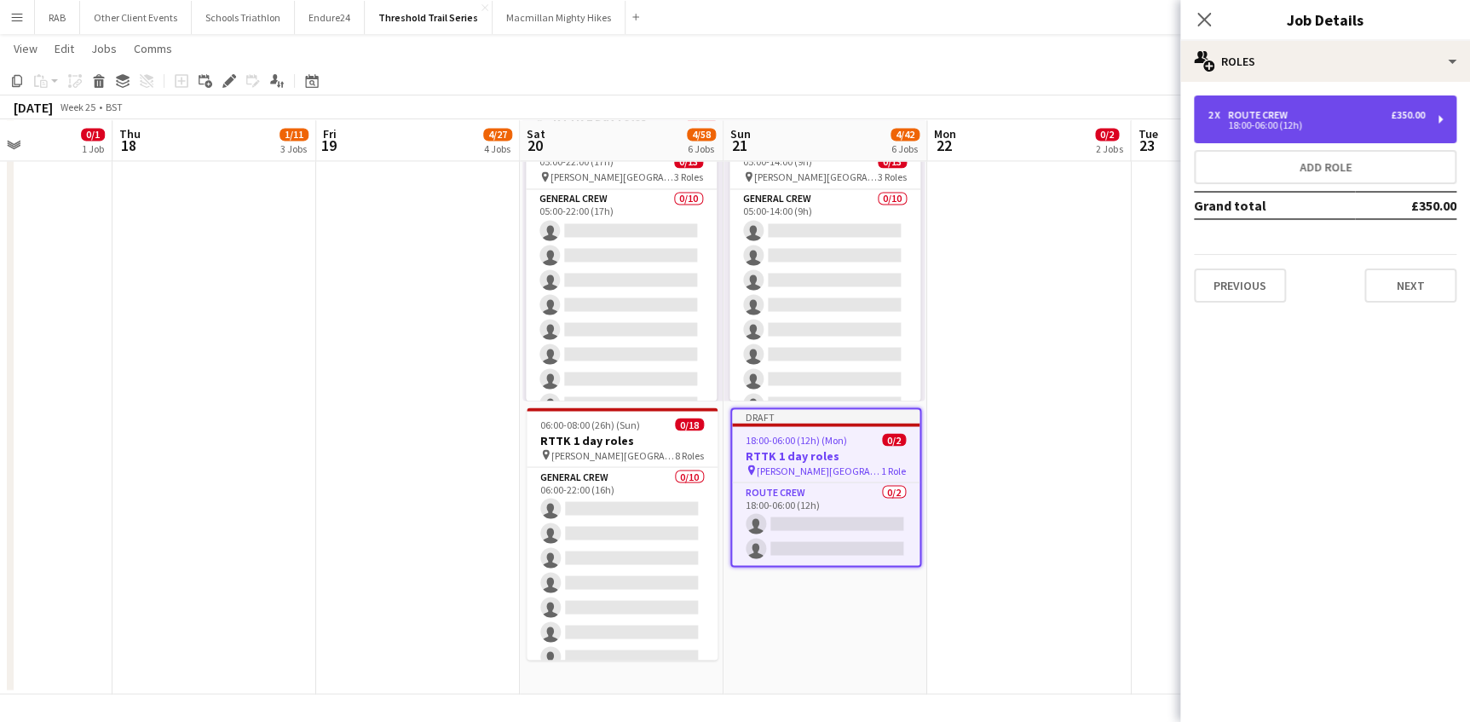
click at [1270, 121] on div "18:00-06:00 (12h)" at bounding box center [1315, 125] width 217 height 9
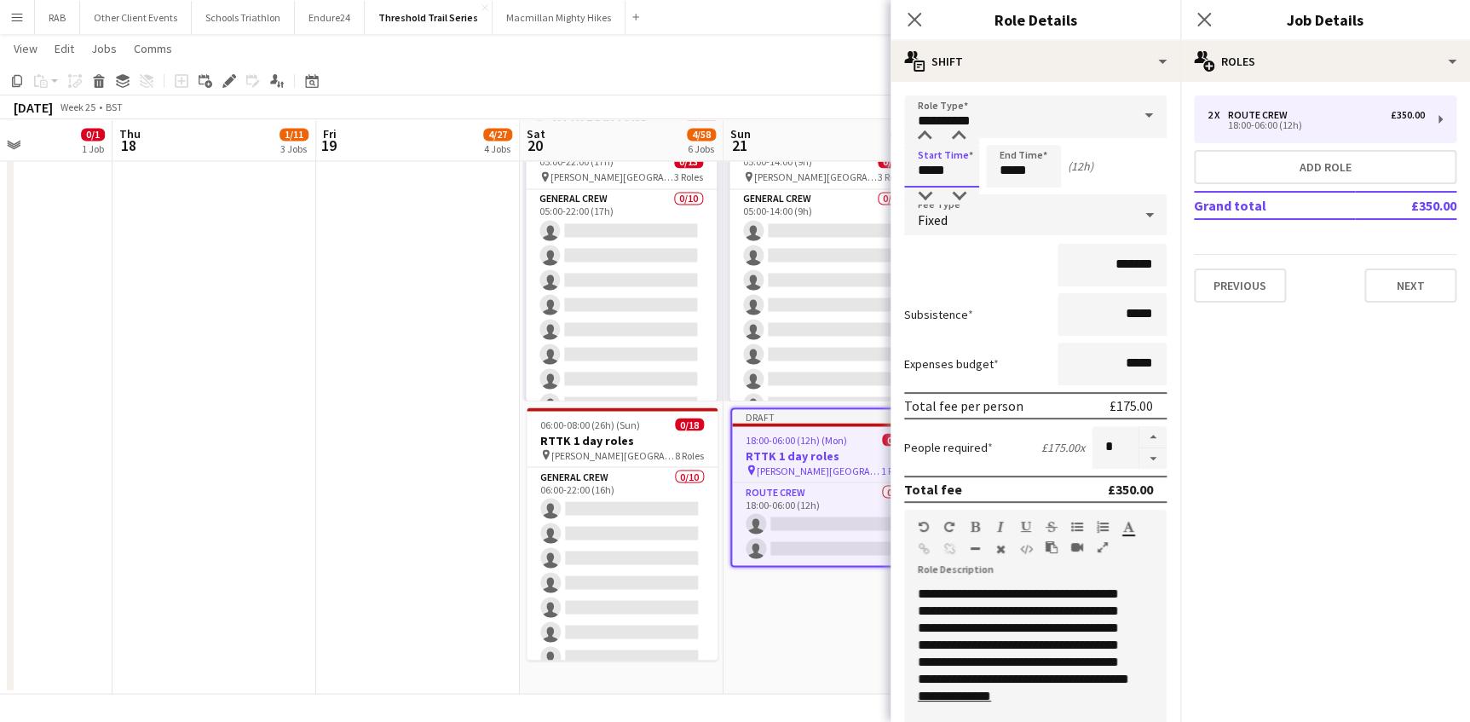
click at [929, 170] on input "*****" at bounding box center [941, 166] width 75 height 43
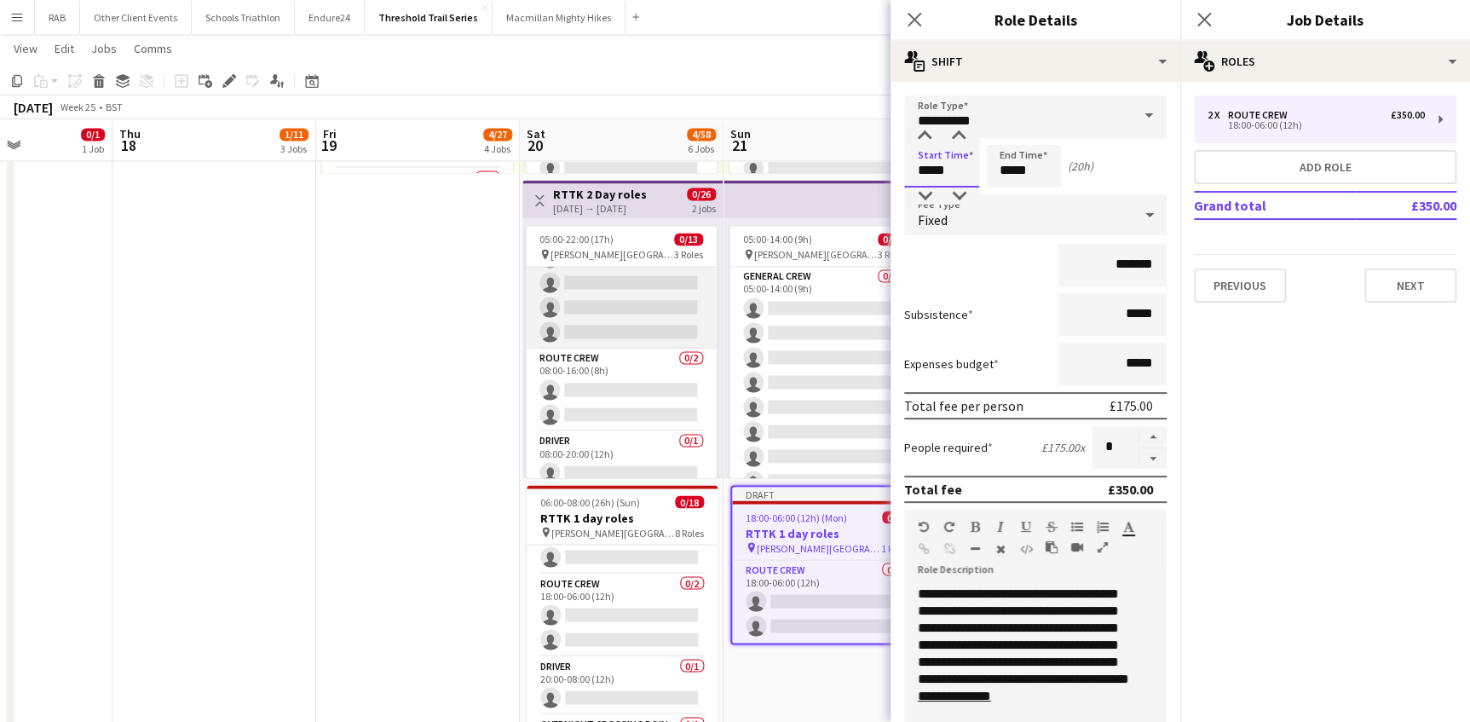
scroll to position [209, 0]
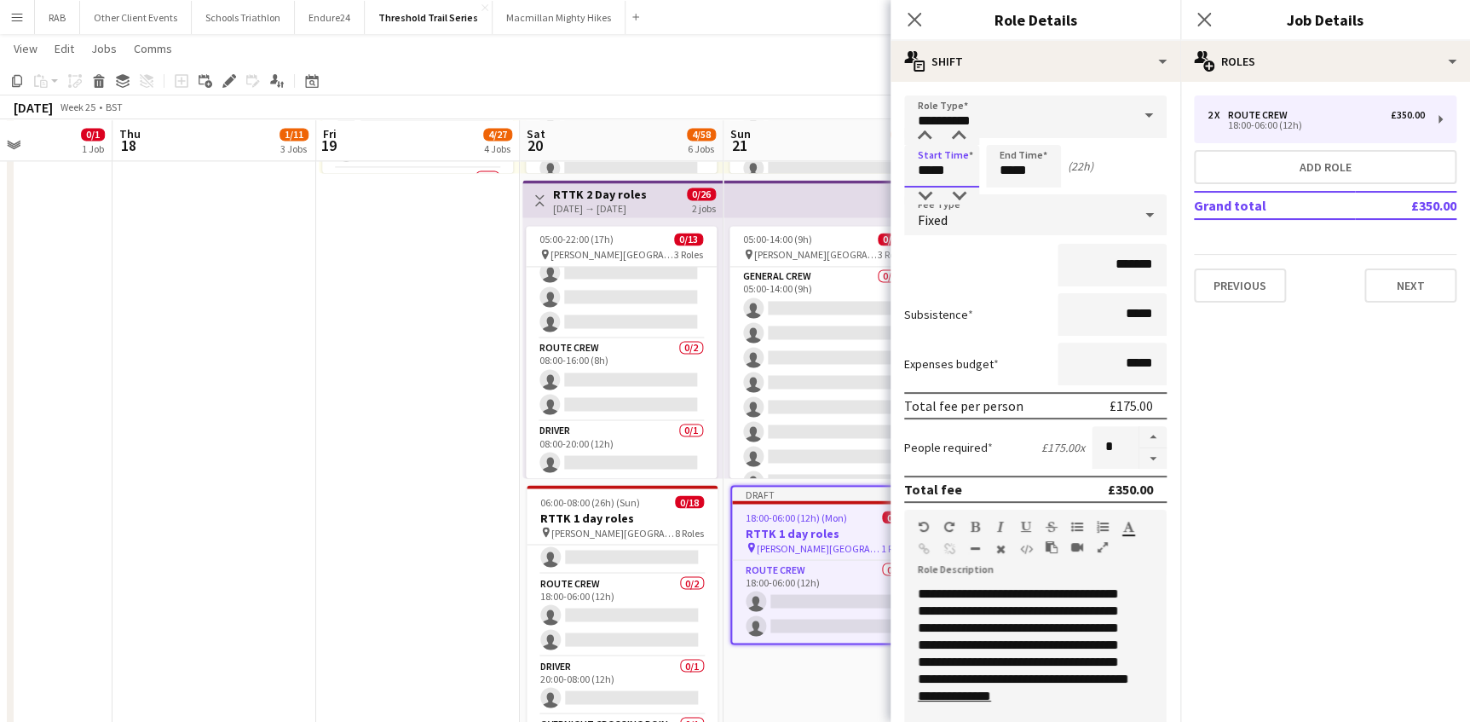
type input "*****"
click at [1012, 170] on input "*****" at bounding box center [1023, 166] width 75 height 43
type input "*****"
click at [911, 18] on icon "Close pop-in" at bounding box center [914, 19] width 16 height 16
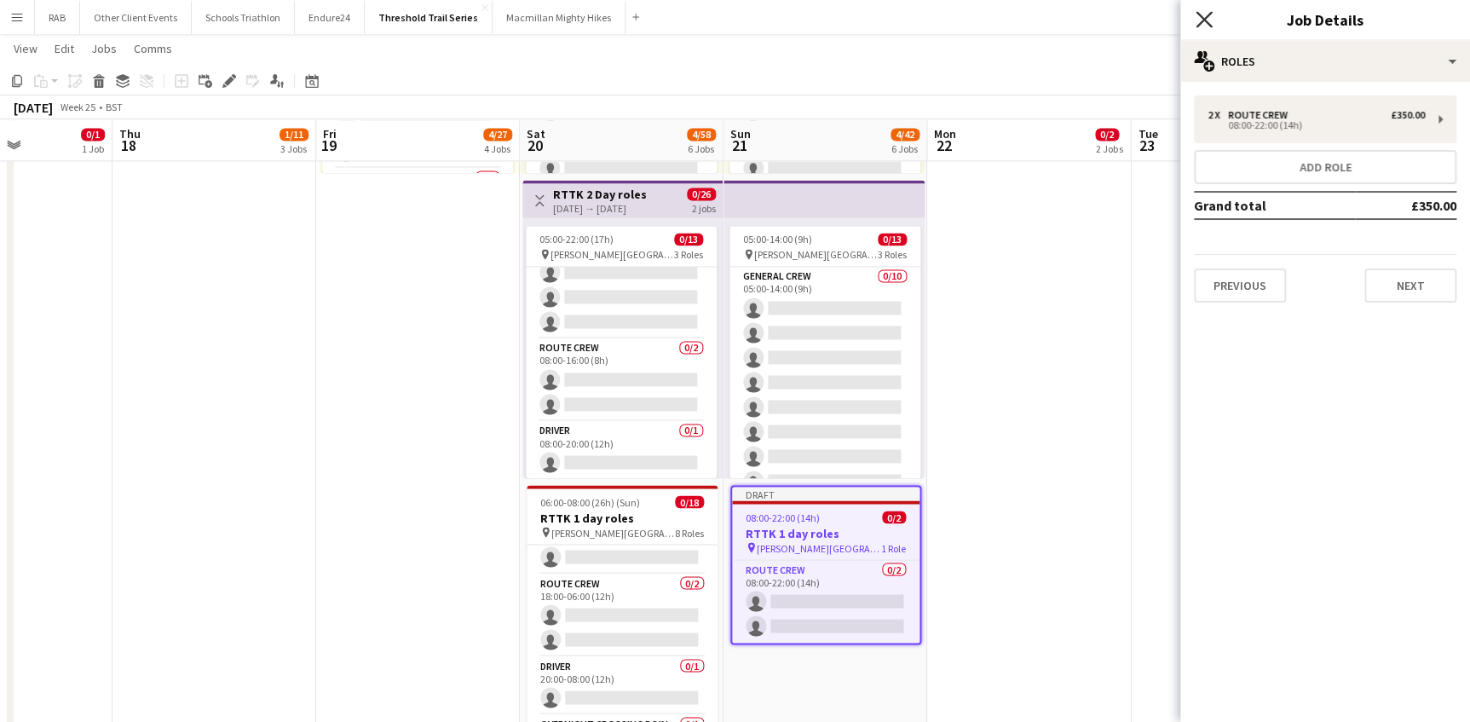
click at [1200, 18] on icon "Close pop-in" at bounding box center [1203, 19] width 16 height 16
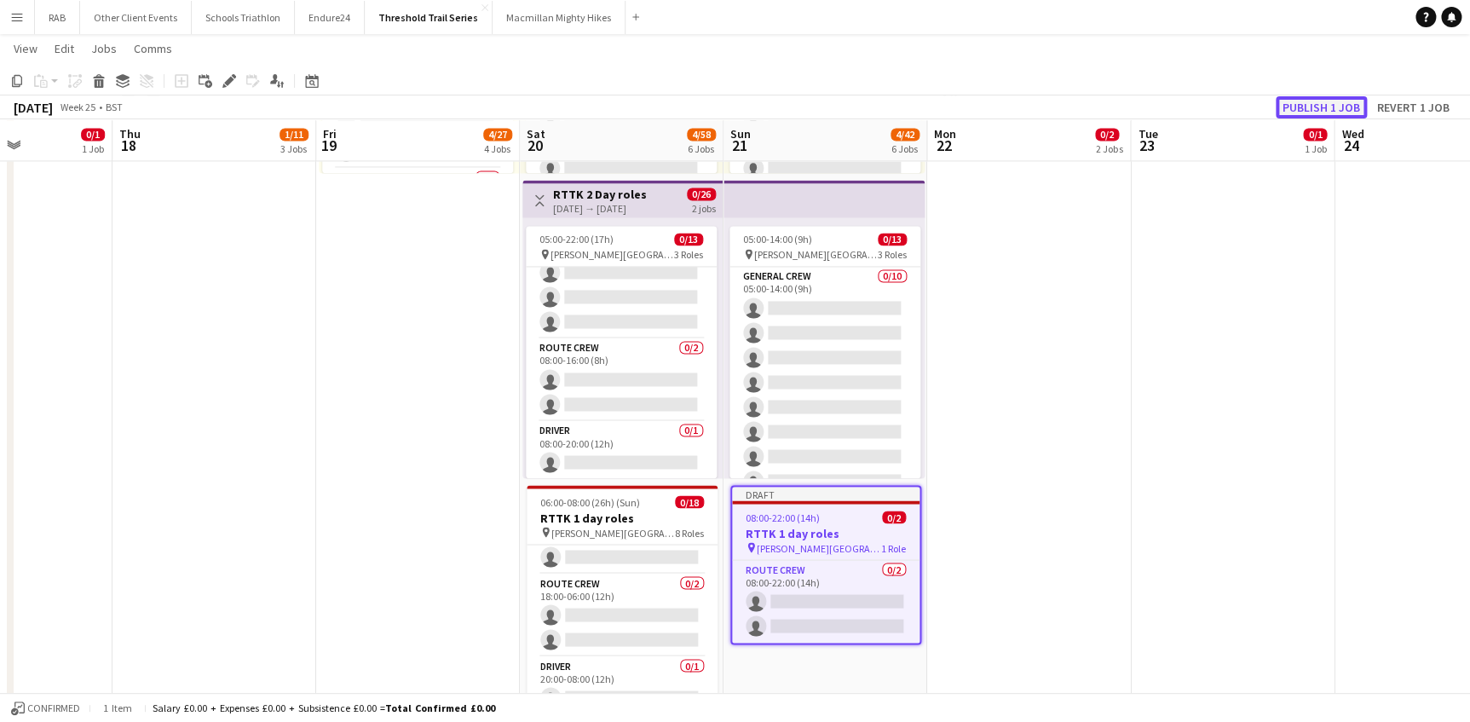
click at [1302, 96] on button "Publish 1 job" at bounding box center [1321, 107] width 91 height 22
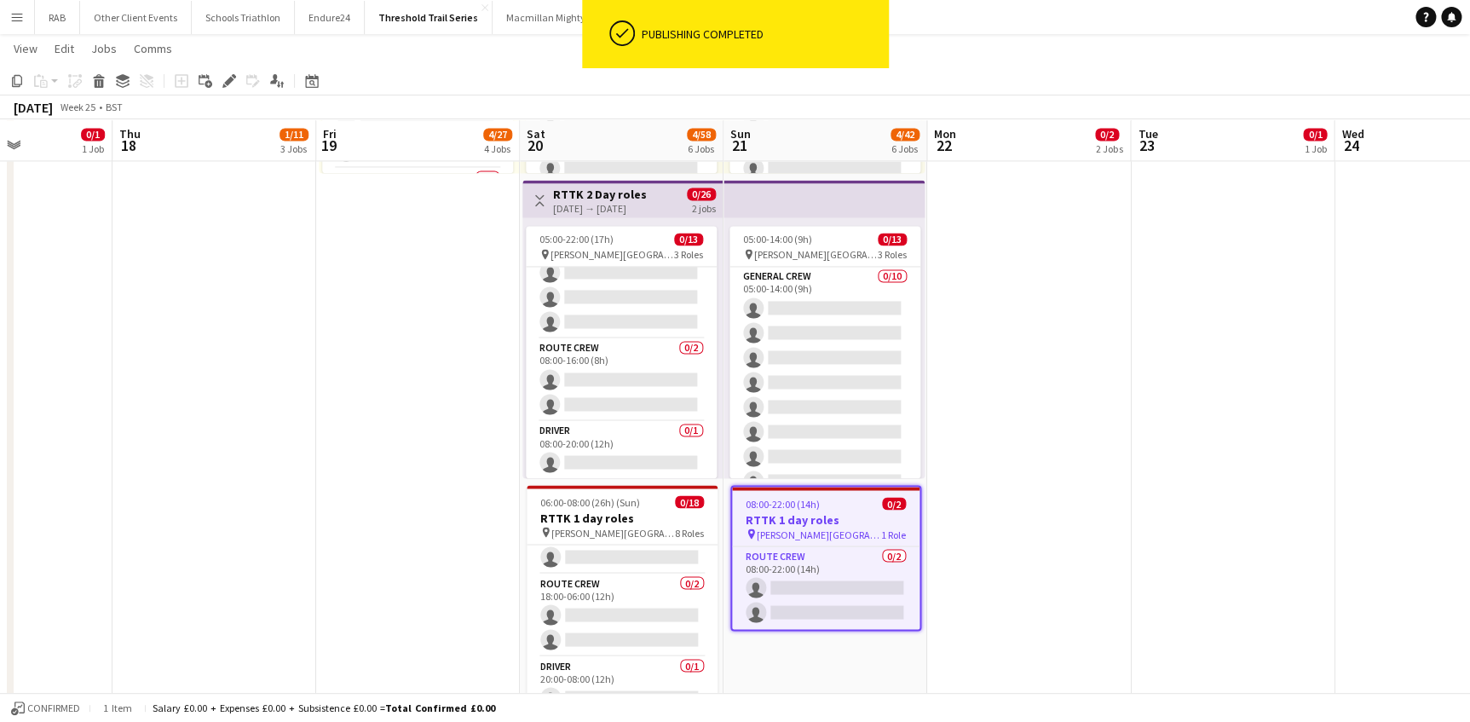
click at [812, 511] on h3 "RTTK 1 day roles" at bounding box center [825, 518] width 187 height 15
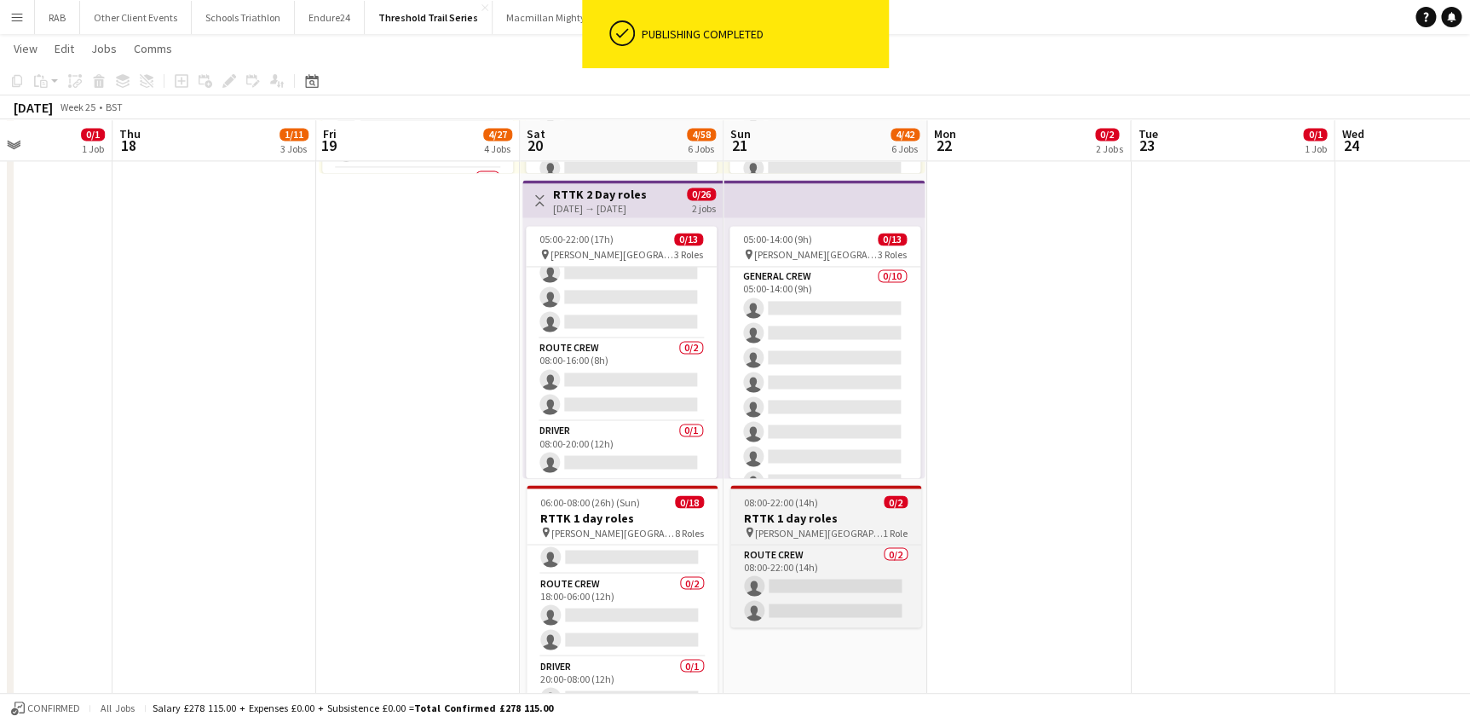
click at [812, 510] on h3 "RTTK 1 day roles" at bounding box center [825, 517] width 191 height 15
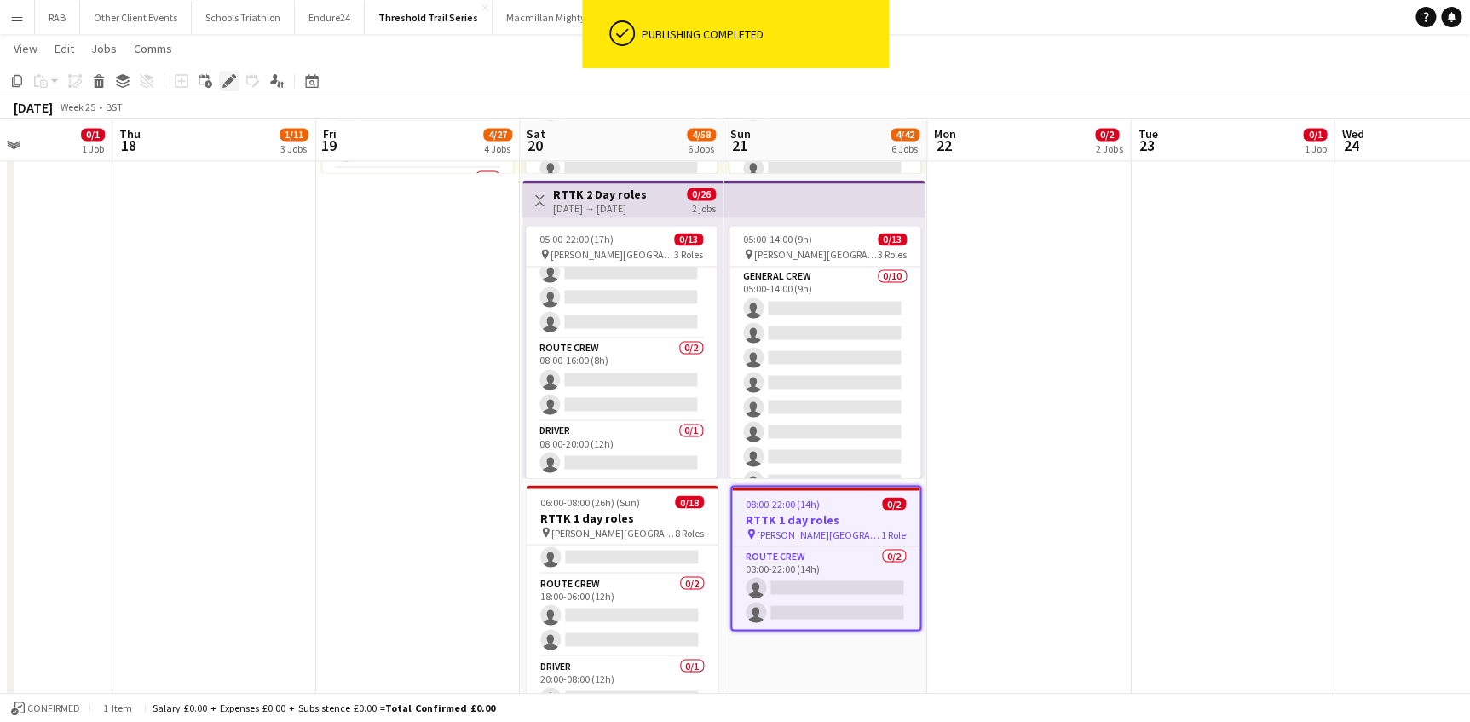
click at [233, 85] on icon "Edit" at bounding box center [229, 81] width 14 height 14
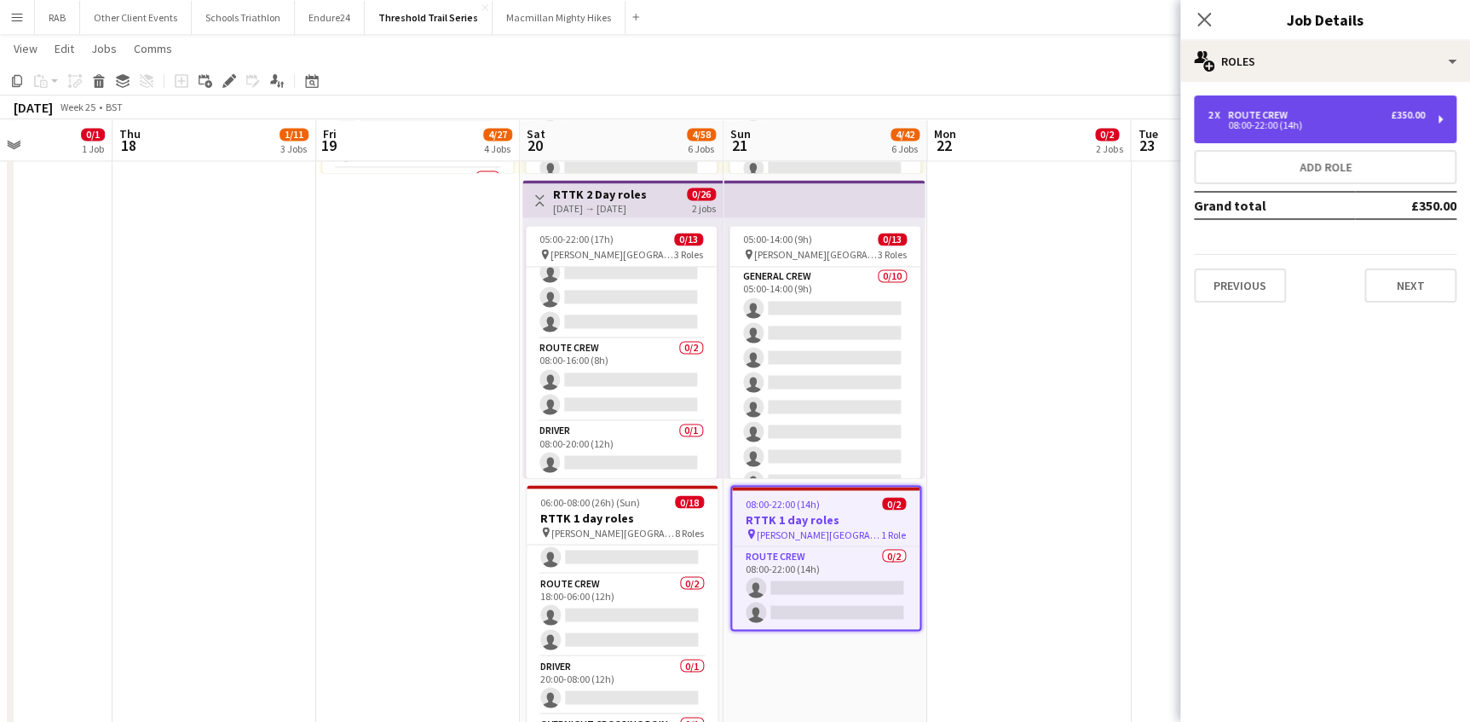
click at [1300, 118] on div "2 x Route Crew £350.00" at bounding box center [1315, 115] width 217 height 12
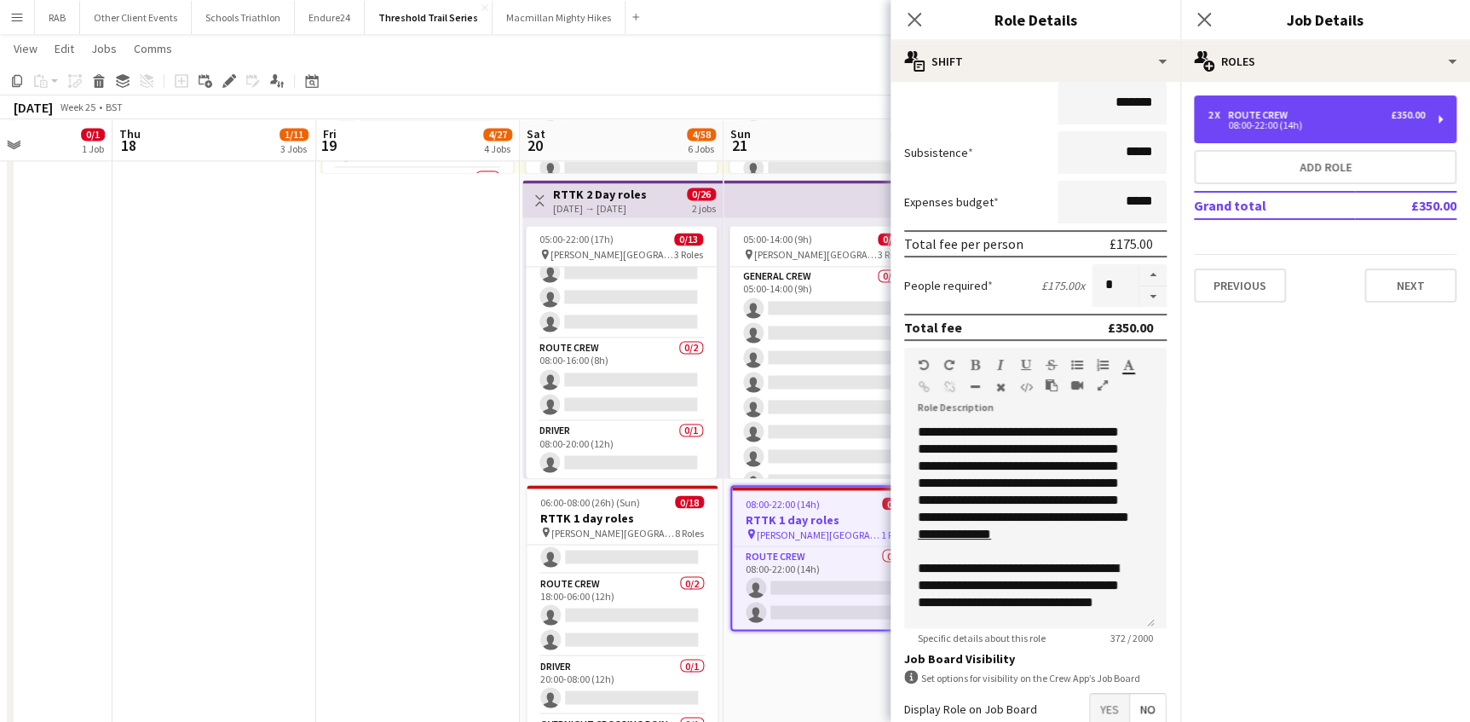
scroll to position [260, 0]
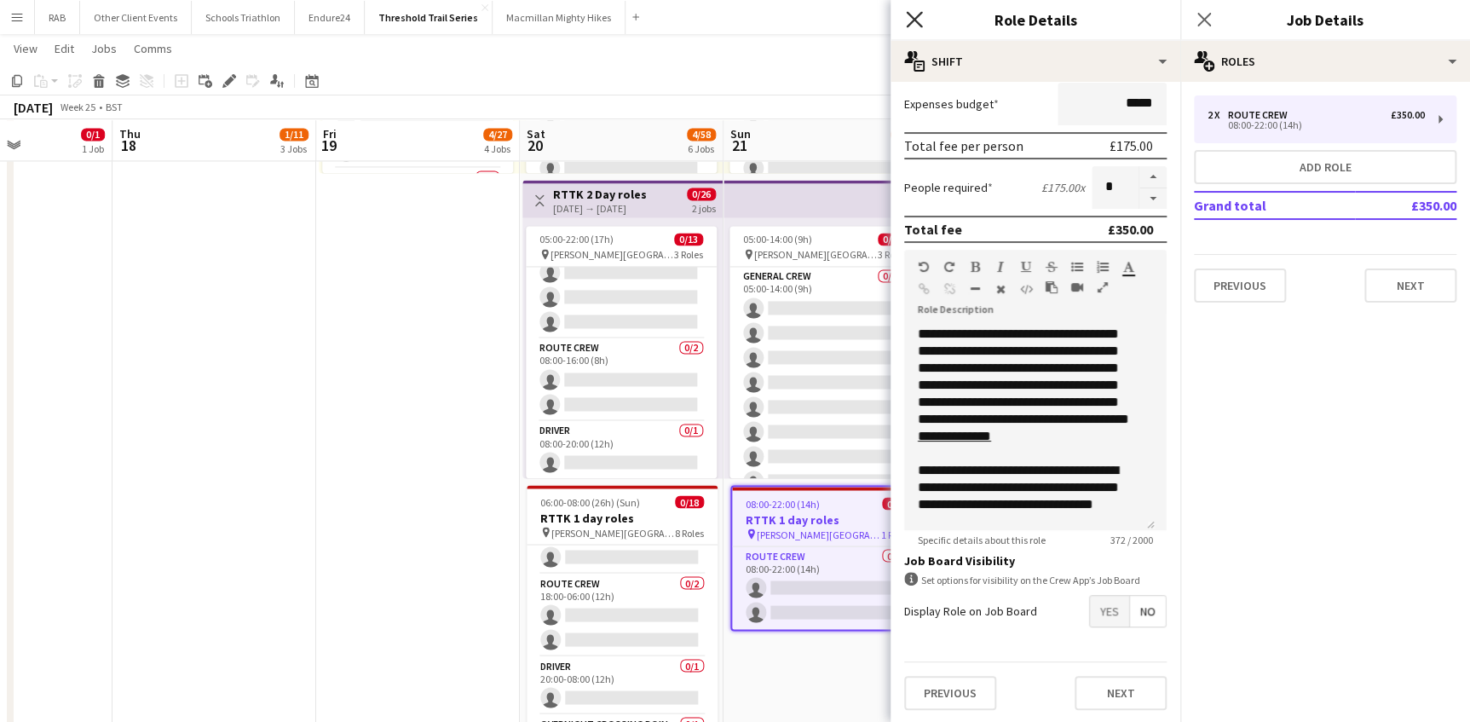
click at [907, 14] on icon "Close pop-in" at bounding box center [914, 19] width 16 height 16
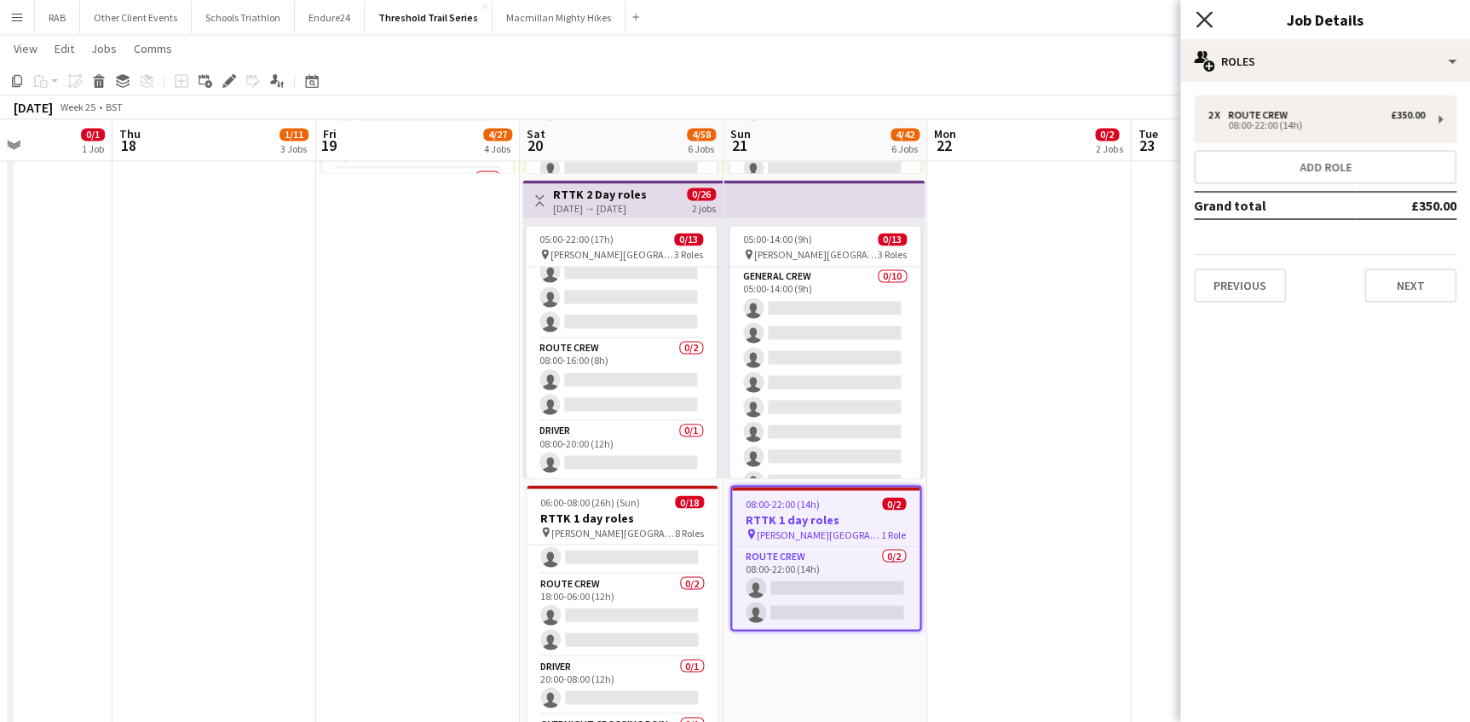
click at [1203, 20] on icon at bounding box center [1203, 19] width 16 height 16
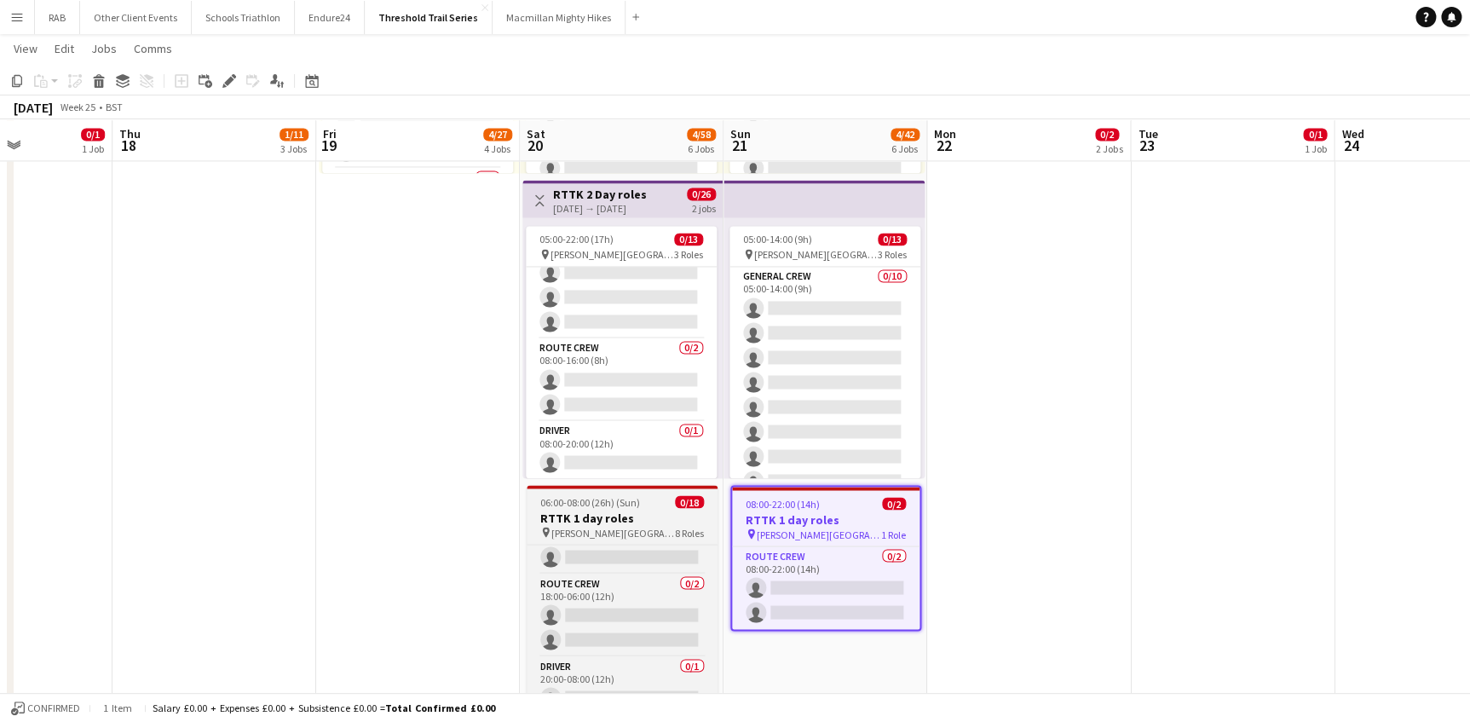
click at [591, 507] on app-job-card "06:00-08:00 (26h) (Sun) 0/18 RTTK 1 day roles pin West Dean Gardens 8 Roles Gen…" at bounding box center [622, 611] width 191 height 252
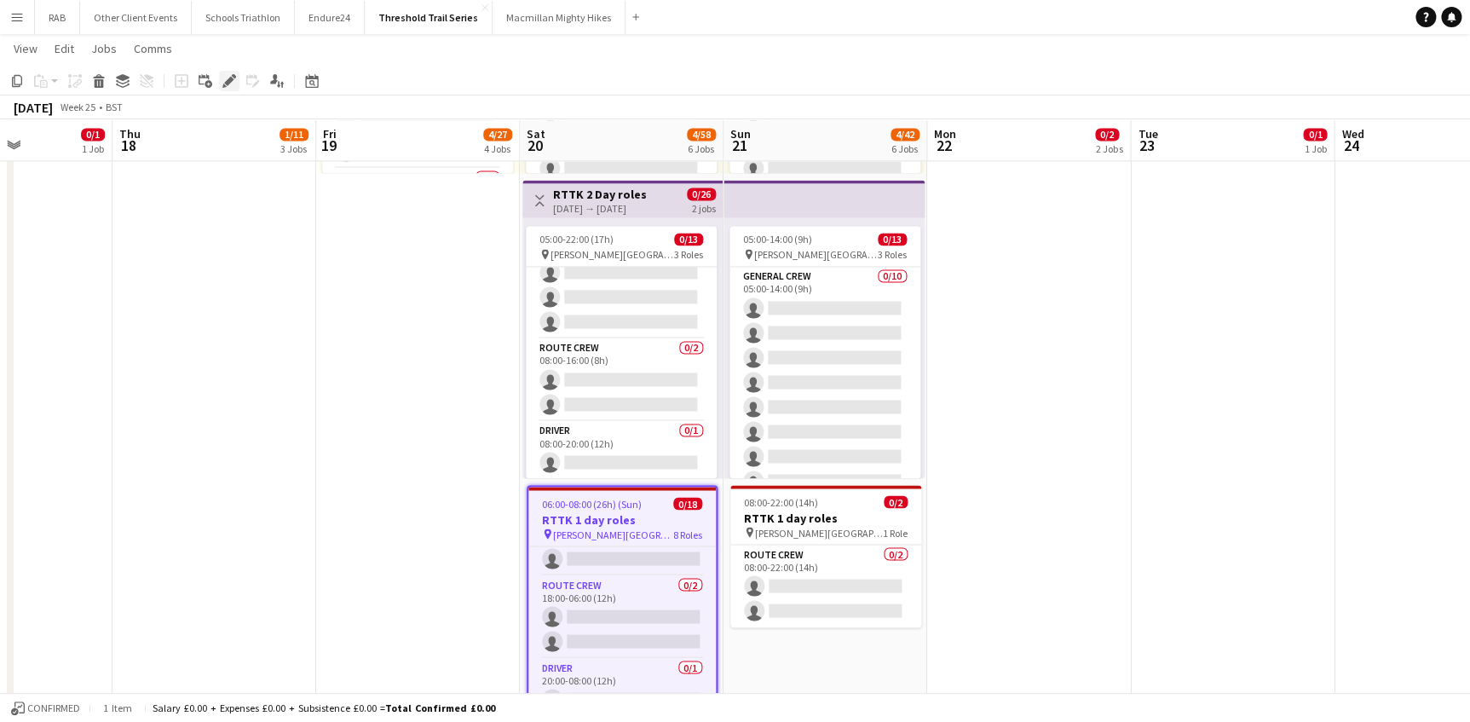
click at [226, 78] on icon "Edit" at bounding box center [229, 81] width 14 height 14
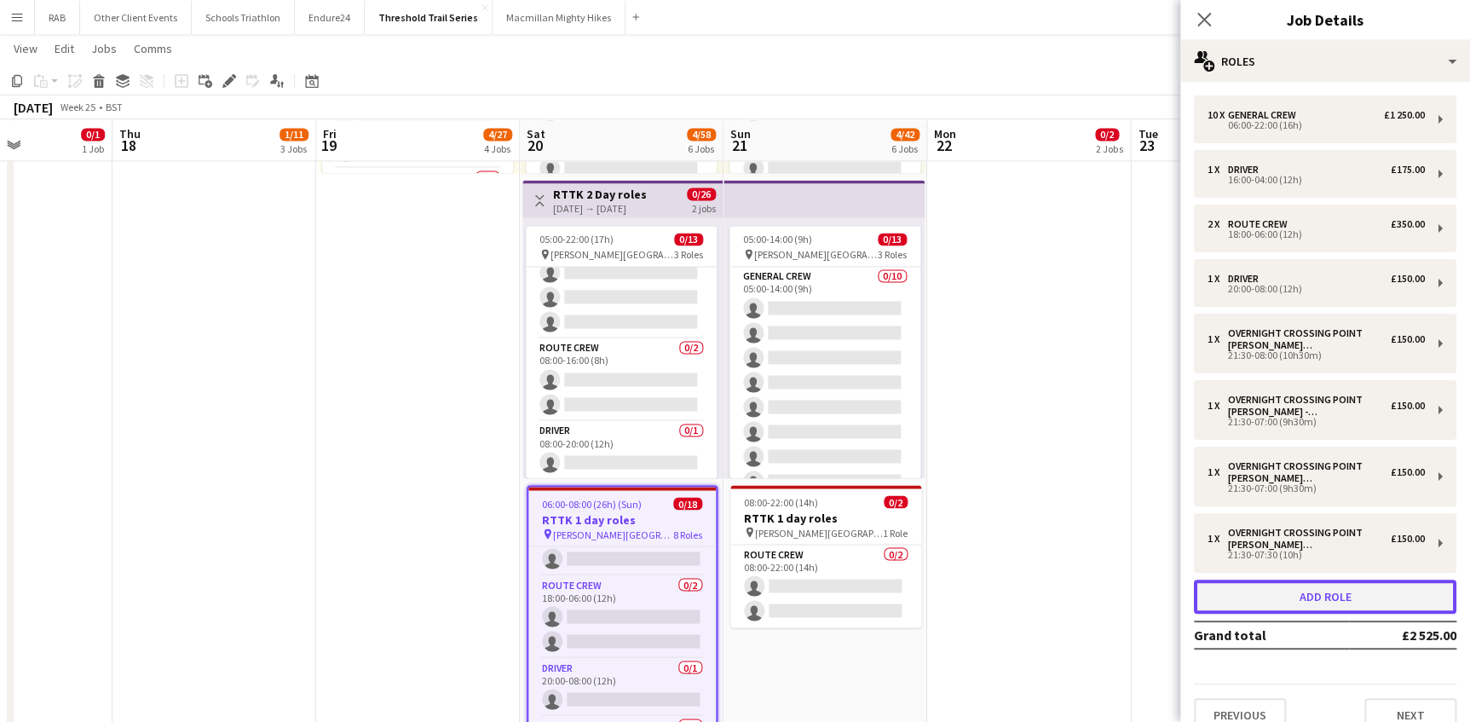
click at [1324, 593] on button "Add role" at bounding box center [1325, 596] width 262 height 34
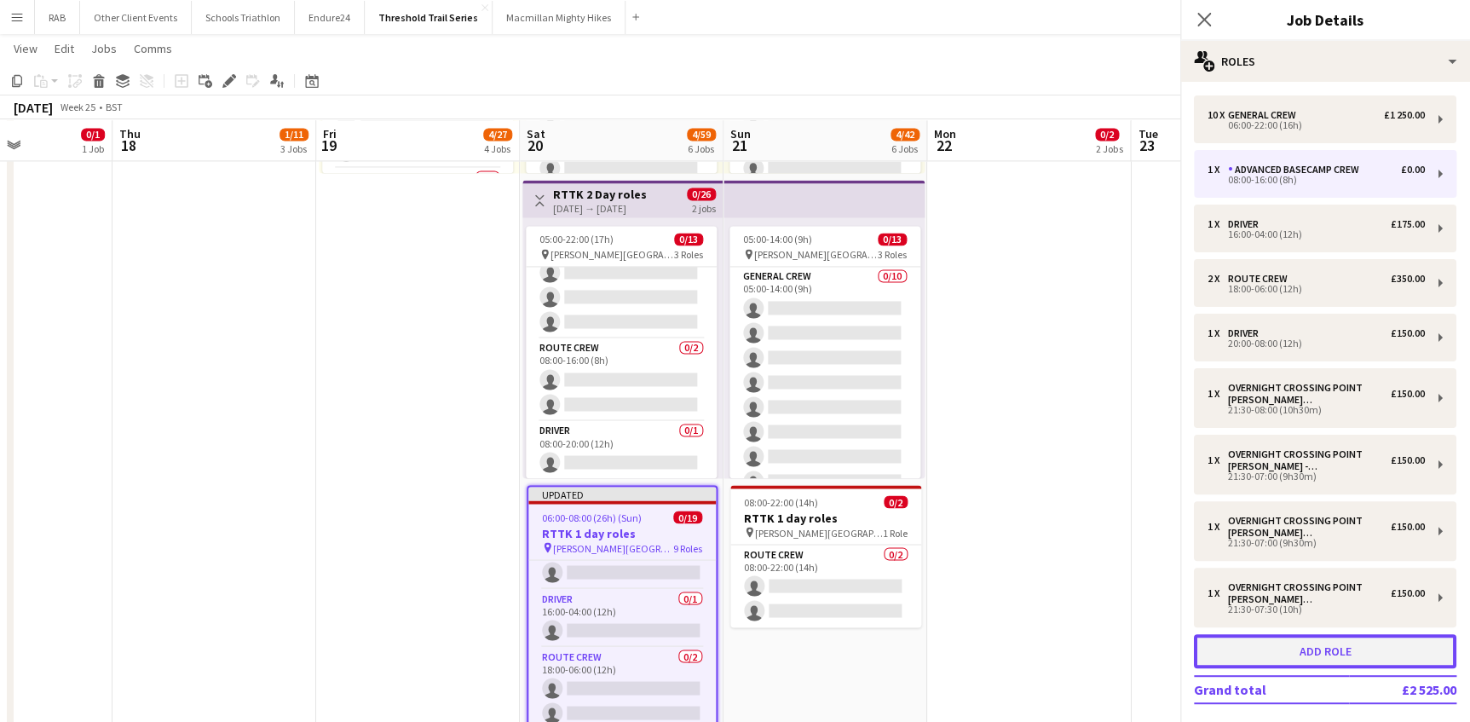
scroll to position [367, 0]
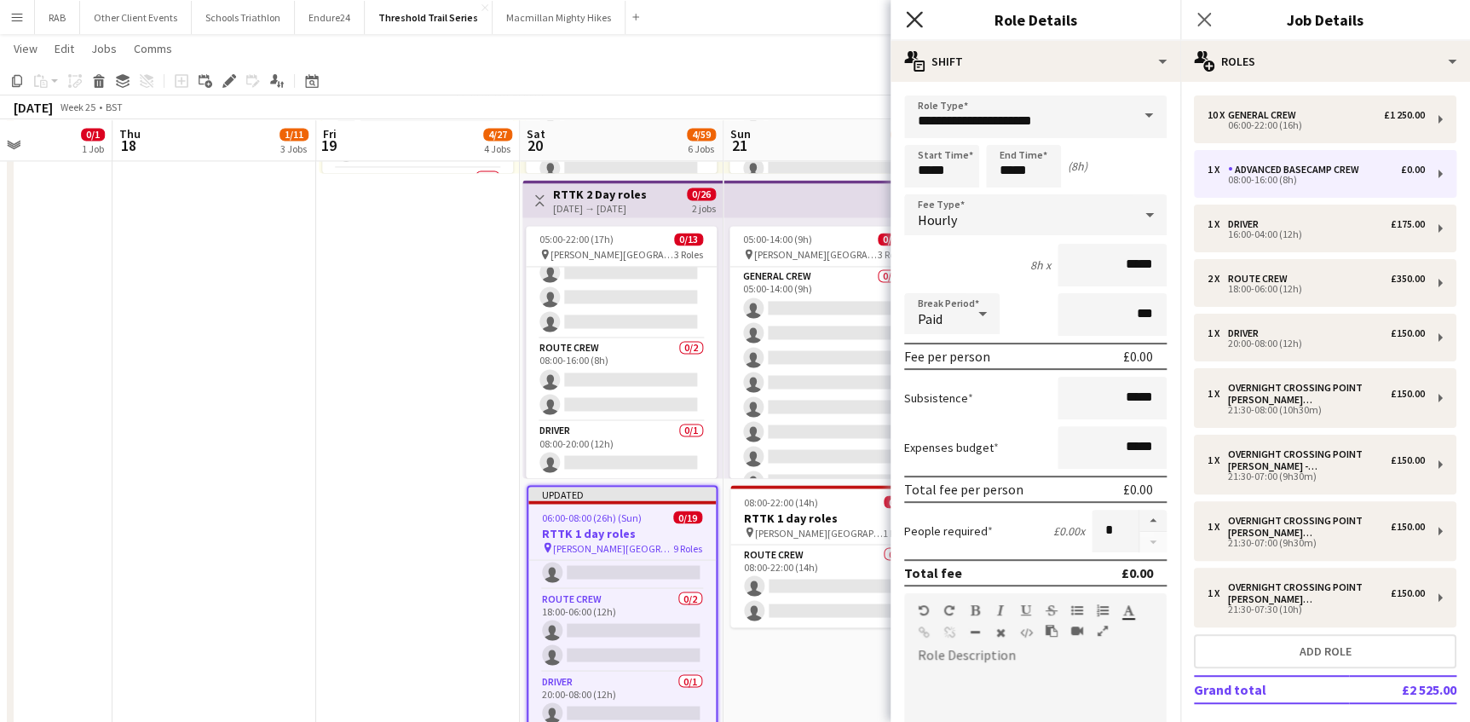
click at [918, 14] on icon at bounding box center [914, 19] width 16 height 16
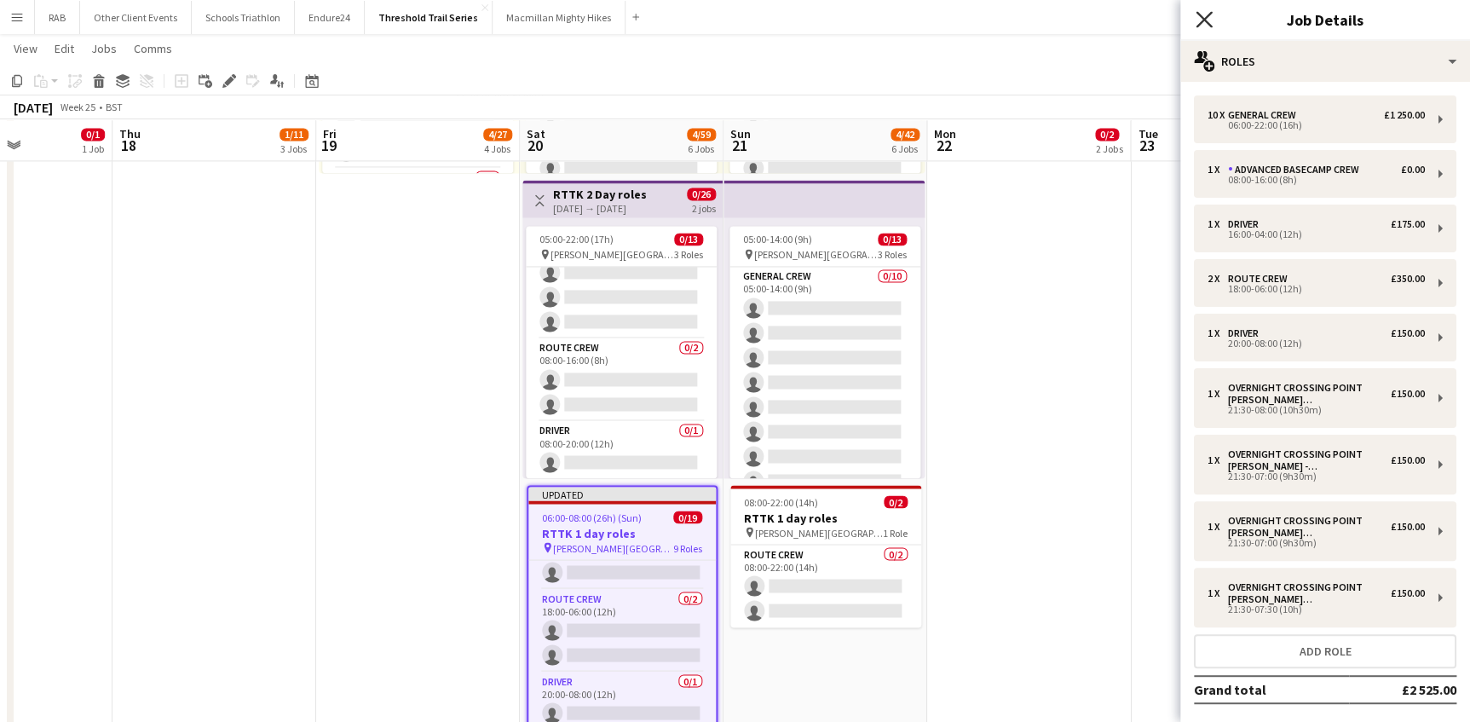
click at [1203, 11] on icon "Close pop-in" at bounding box center [1203, 19] width 16 height 16
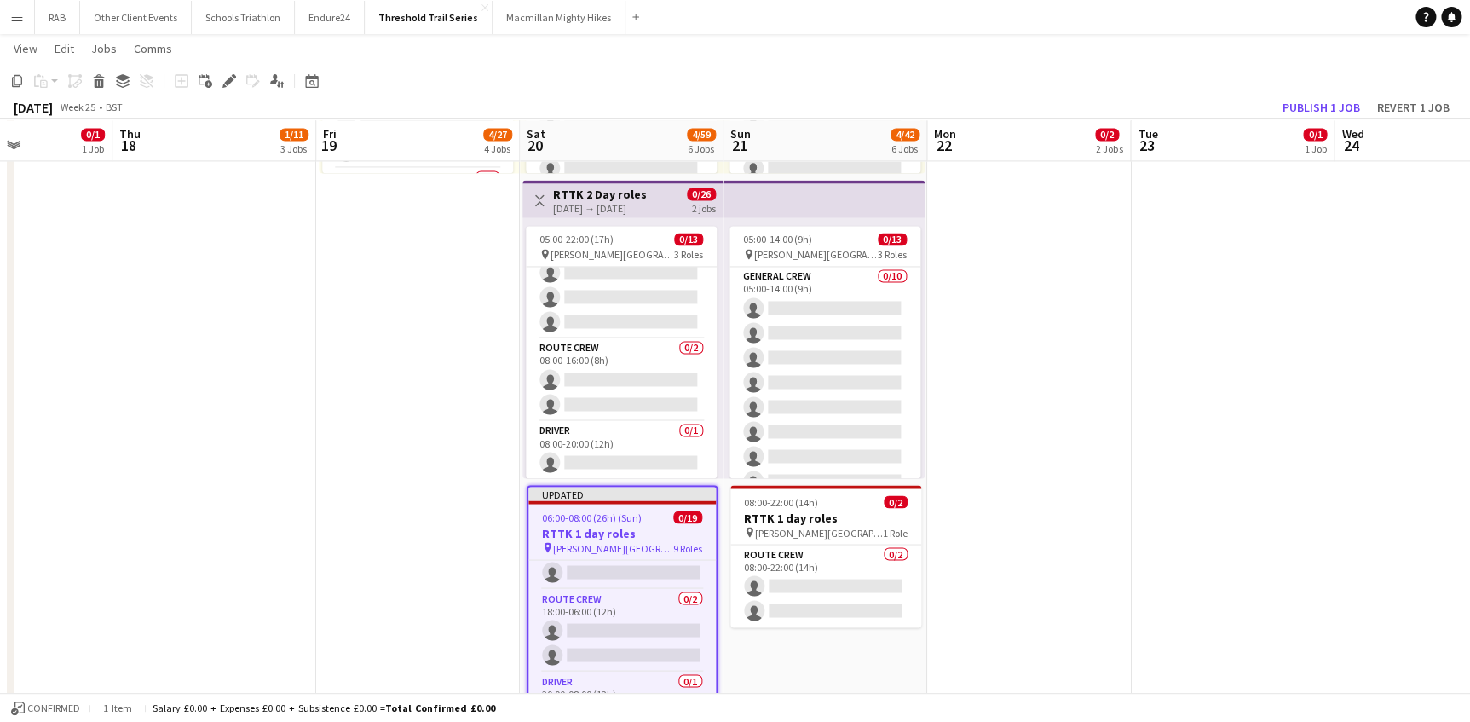
click at [10, 15] on app-icon "Menu" at bounding box center [17, 17] width 14 height 14
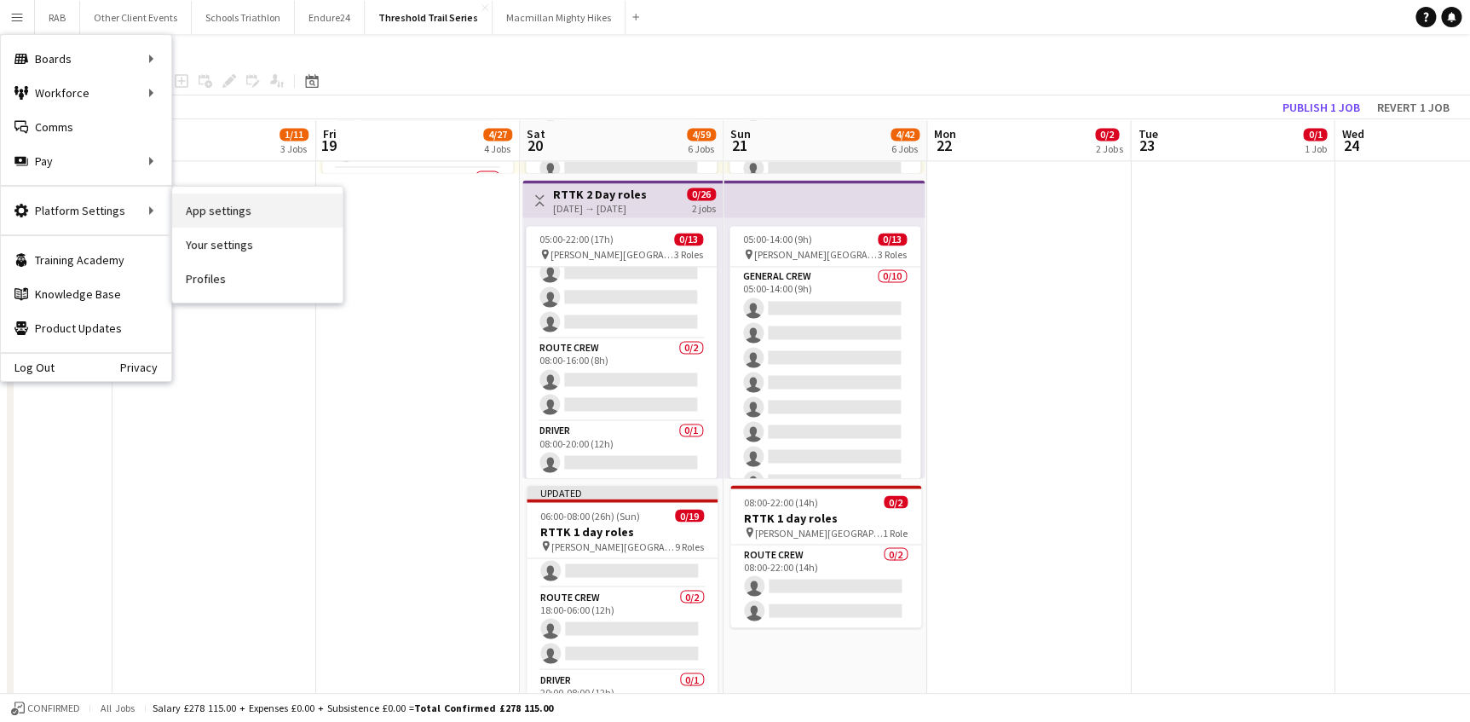
click at [225, 204] on link "App settings" at bounding box center [257, 210] width 170 height 34
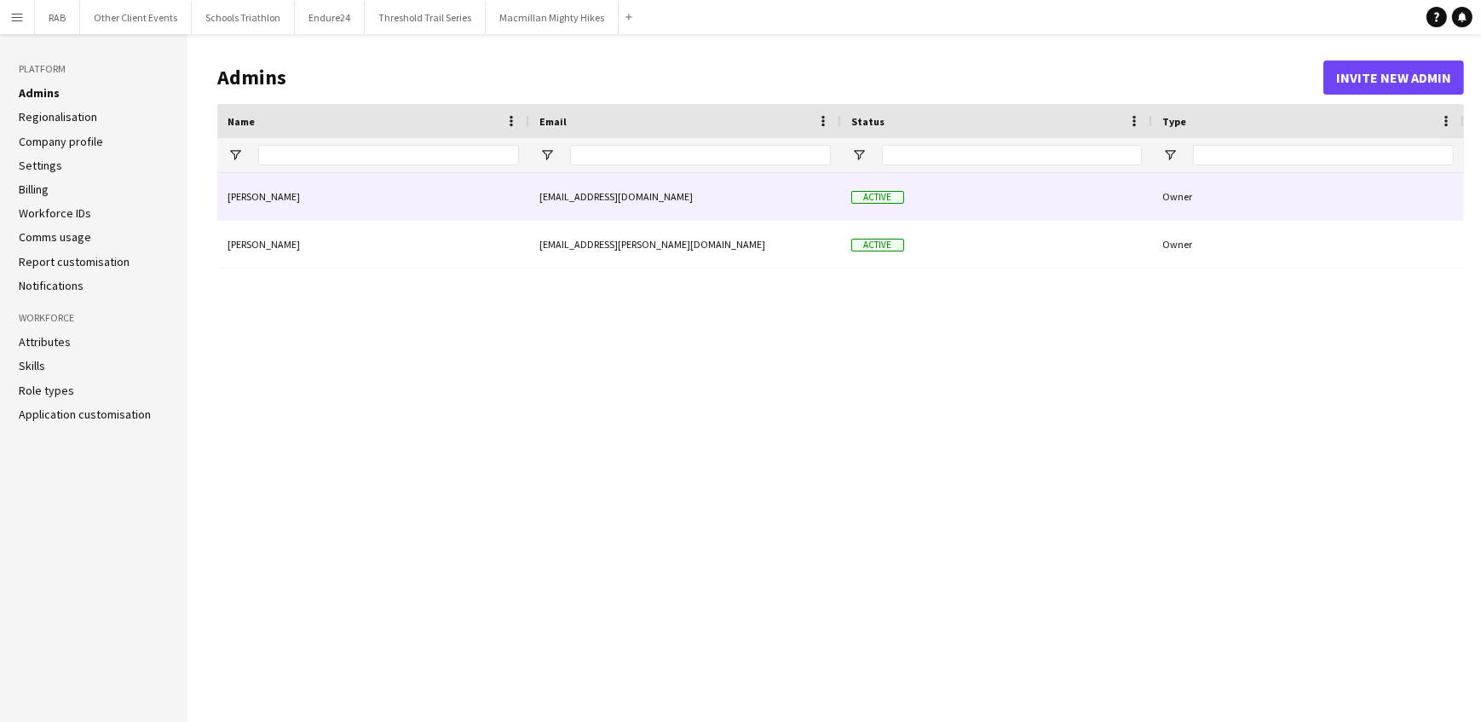
type input "**********"
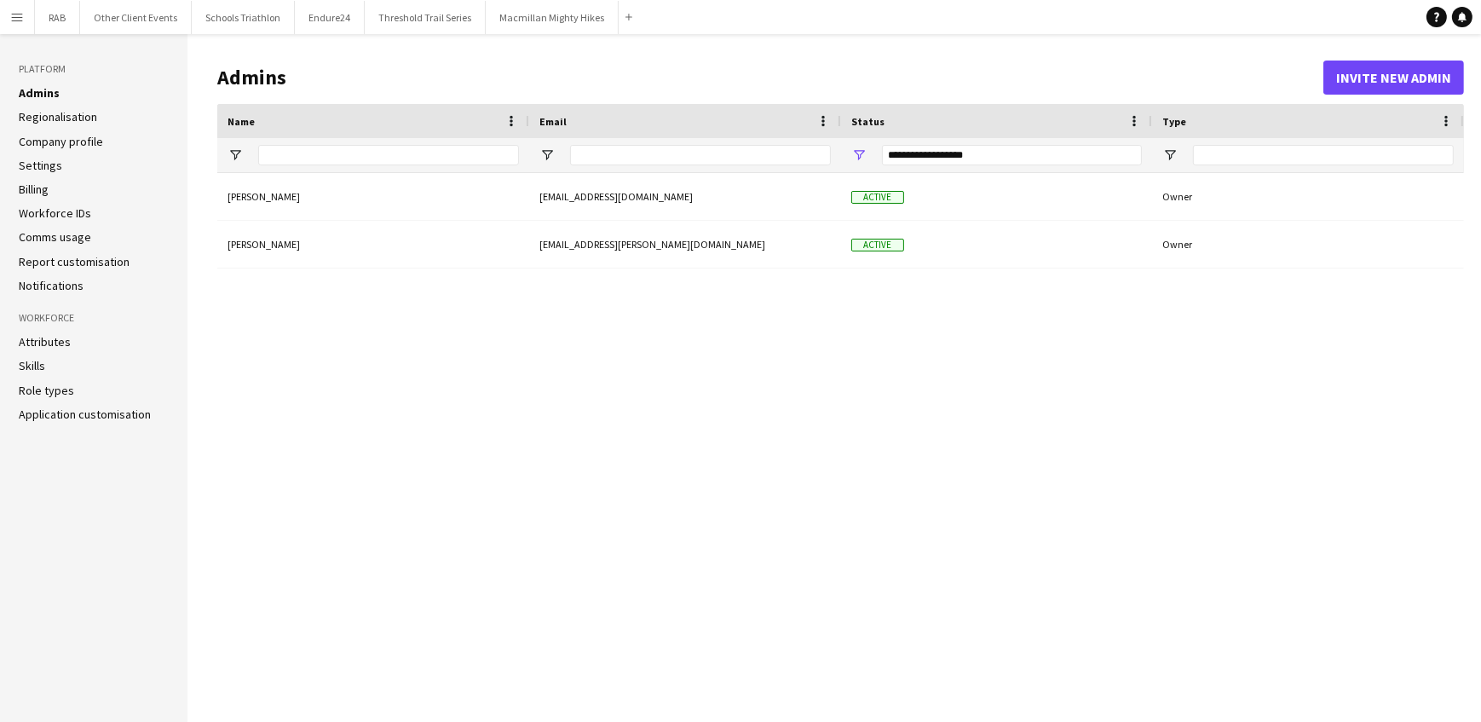
click at [47, 379] on ul "Attributes Skills Role types Application customisation" at bounding box center [94, 378] width 150 height 88
click at [51, 391] on link "Role types" at bounding box center [46, 390] width 55 height 15
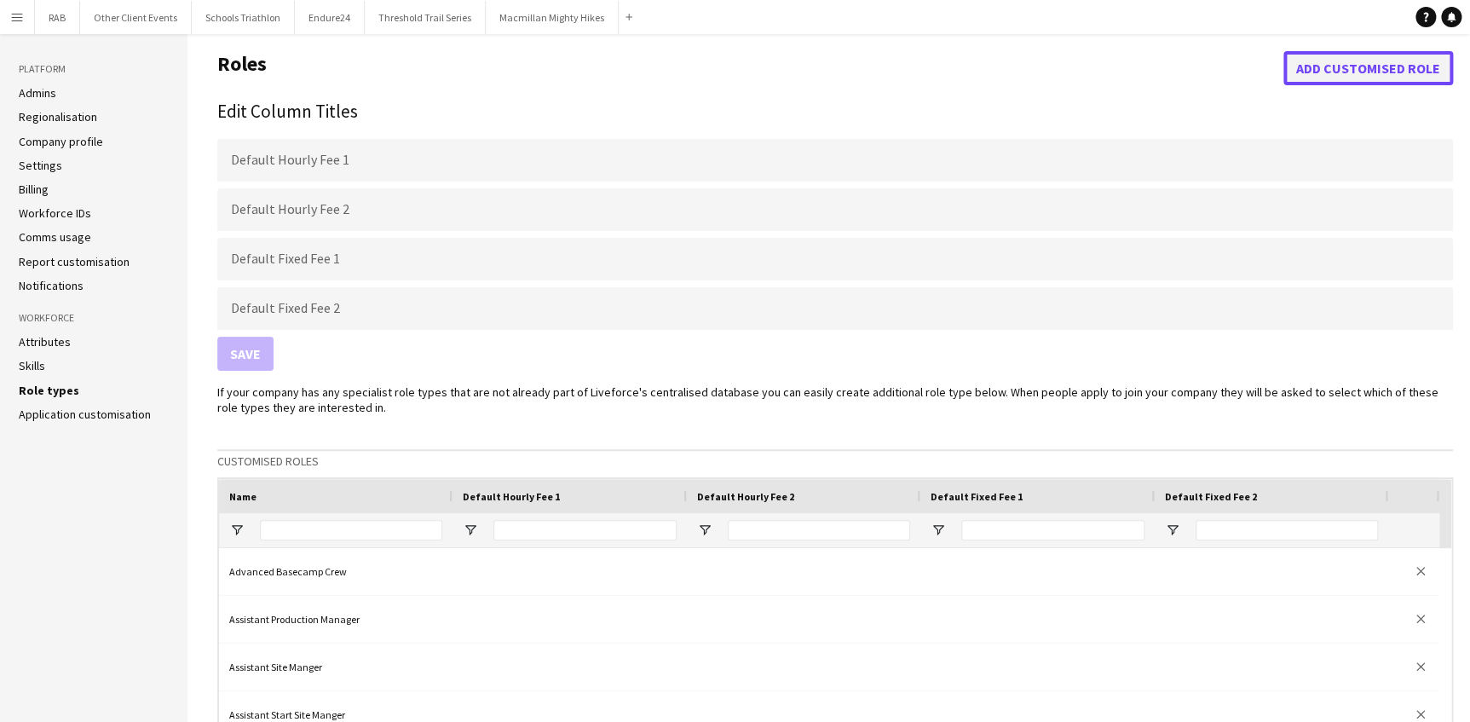
click at [1321, 76] on button "Add customised role" at bounding box center [1368, 68] width 170 height 34
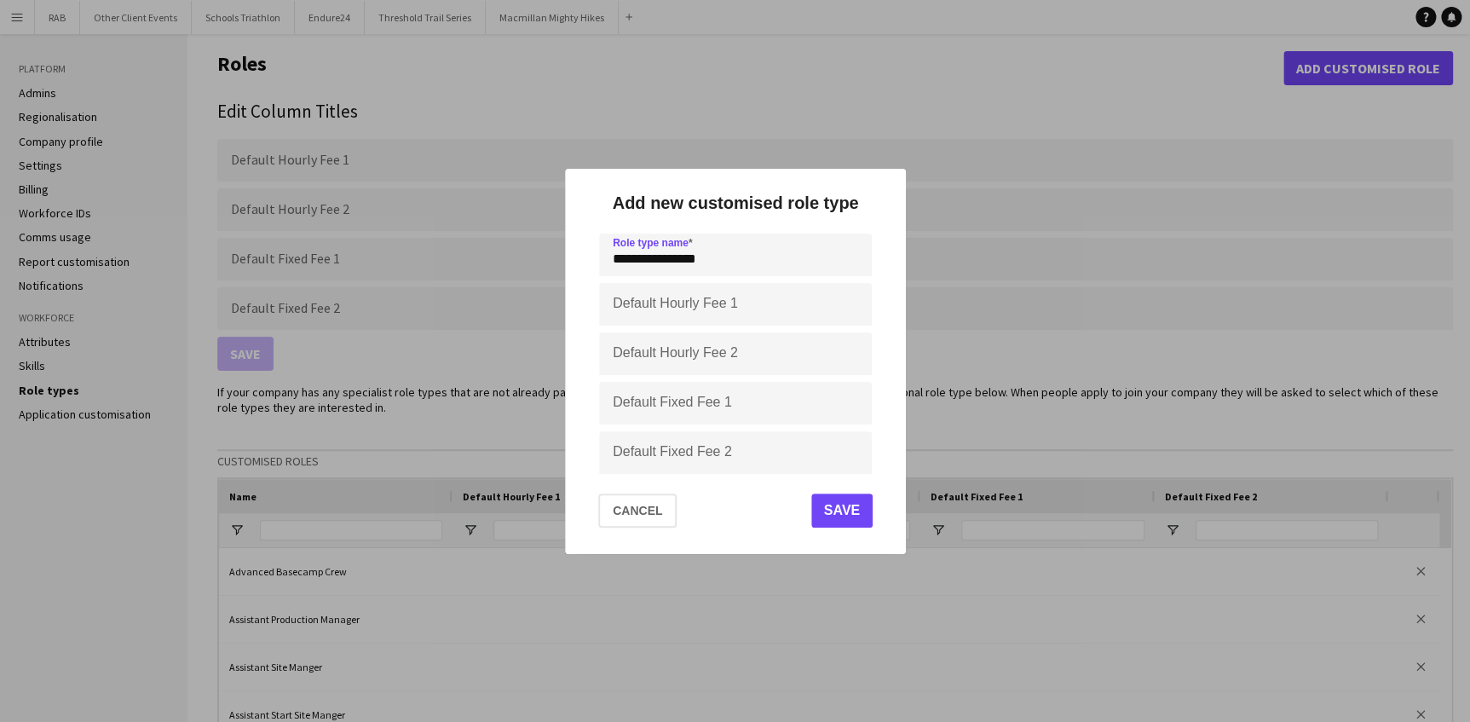
type input "**********"
click at [834, 516] on button "Save" at bounding box center [840, 510] width 61 height 34
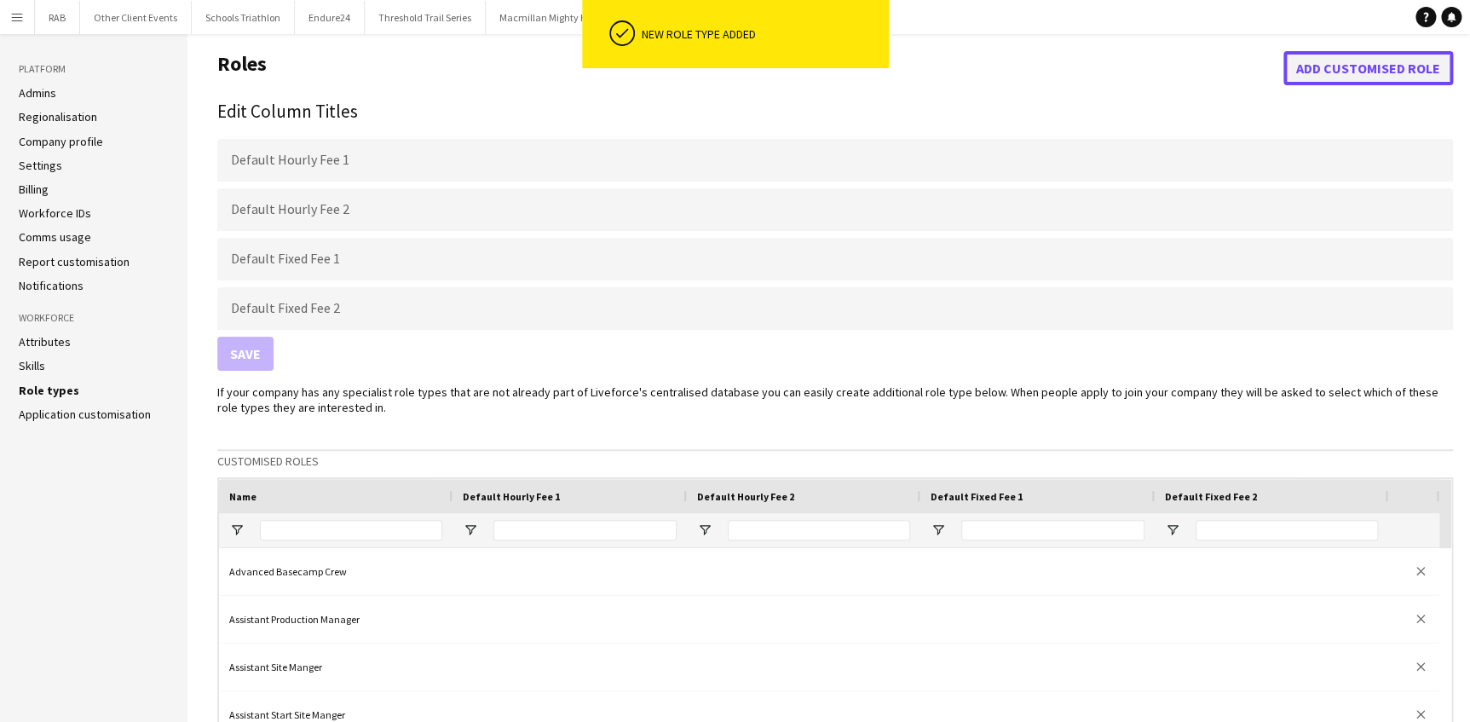
click at [1346, 58] on button "Add customised role" at bounding box center [1368, 68] width 170 height 34
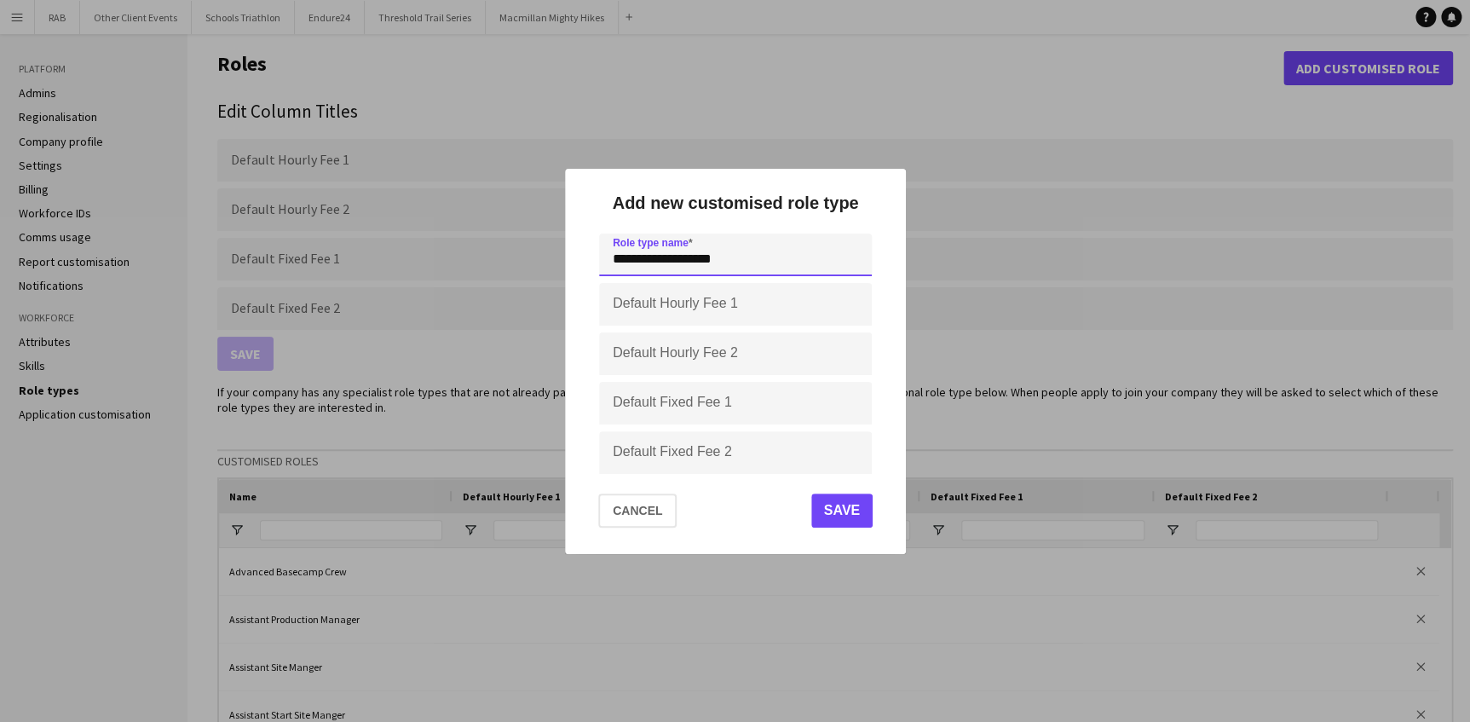
click at [618, 263] on input "**********" at bounding box center [735, 254] width 273 height 43
click at [758, 258] on input "**********" at bounding box center [735, 254] width 273 height 43
type input "**********"
click at [842, 511] on button "Save" at bounding box center [840, 510] width 61 height 34
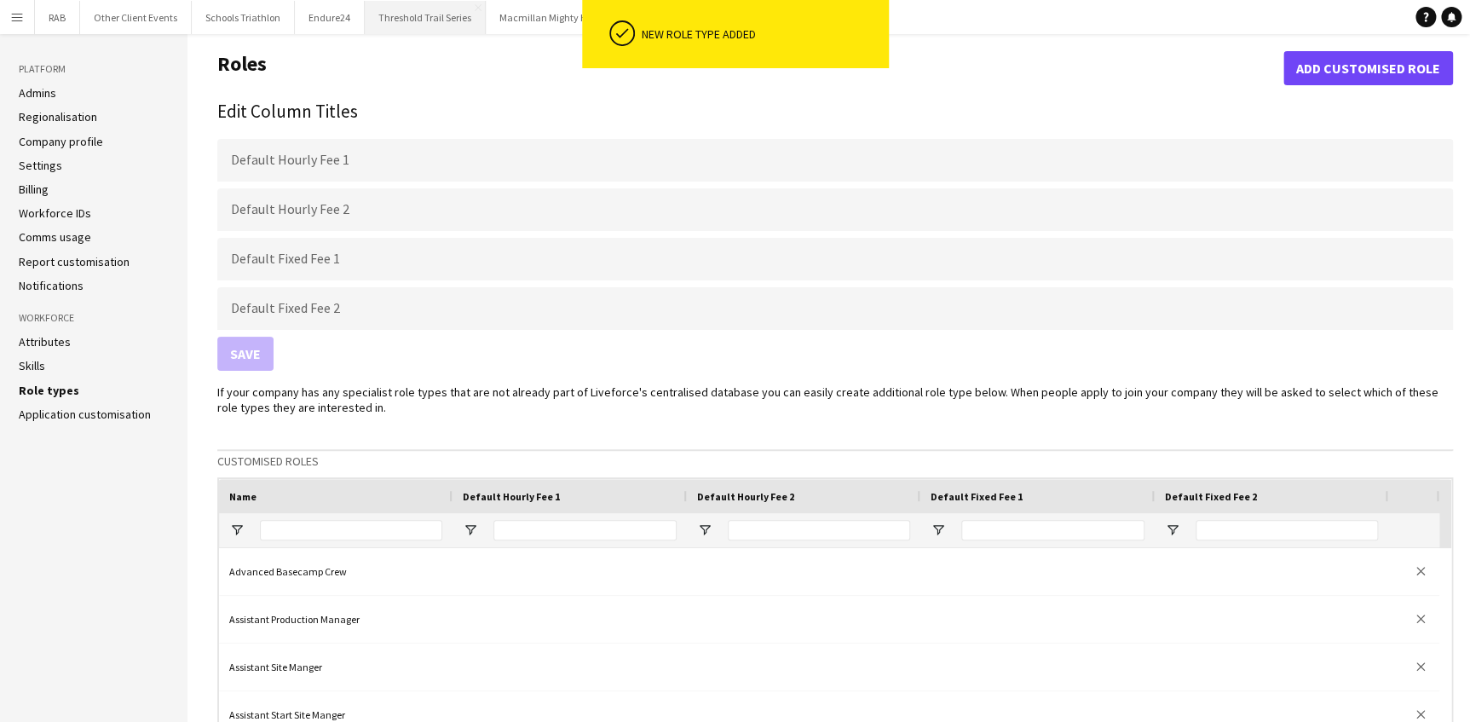
click at [423, 19] on button "Threshold Trail Series Close" at bounding box center [425, 17] width 121 height 33
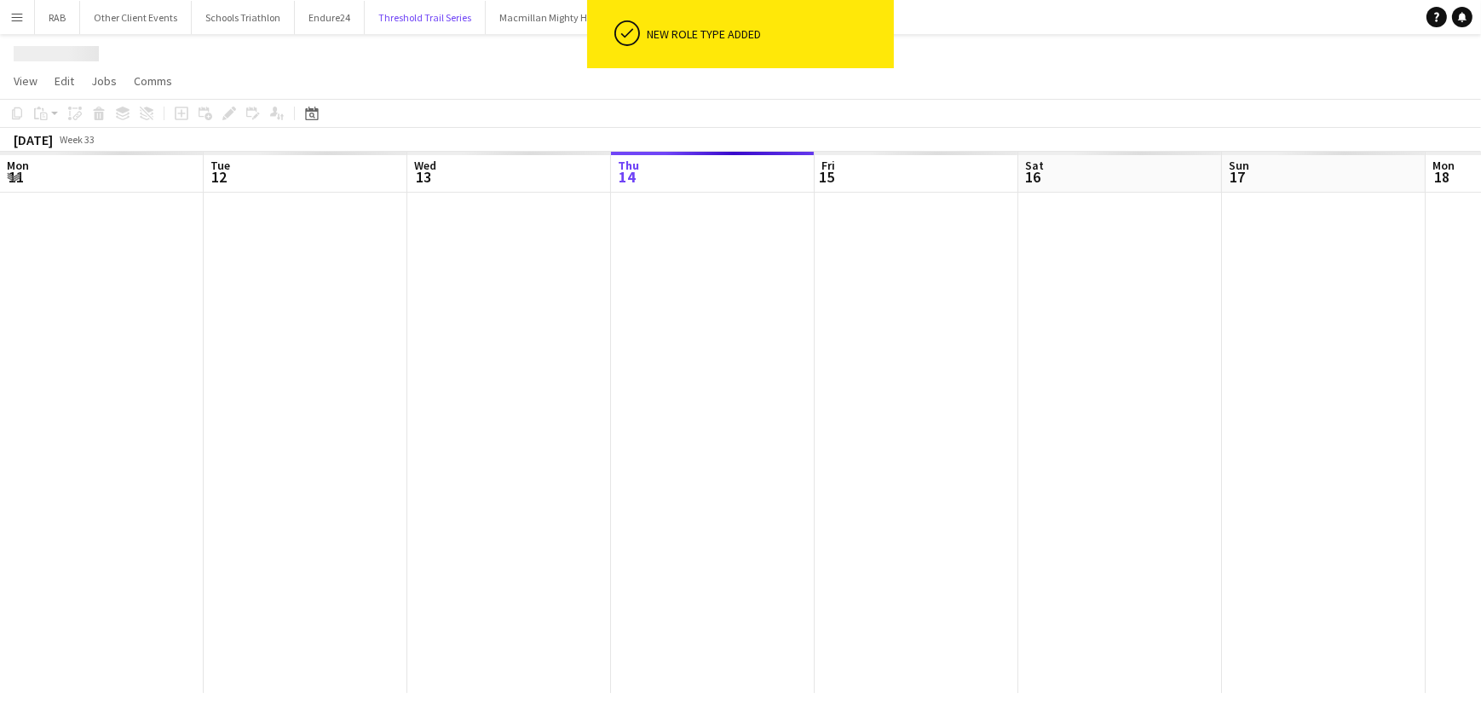
scroll to position [0, 407]
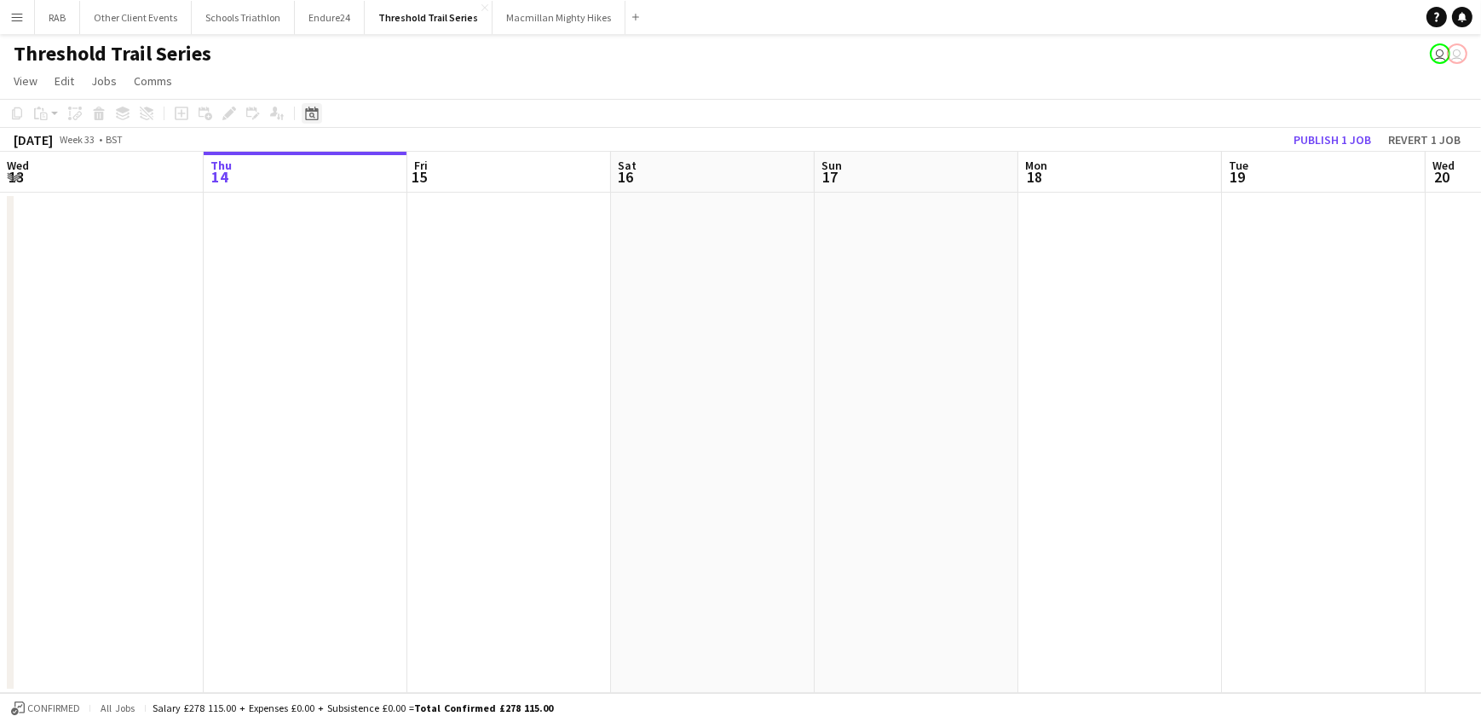
click at [311, 115] on icon "Date picker" at bounding box center [312, 114] width 14 height 14
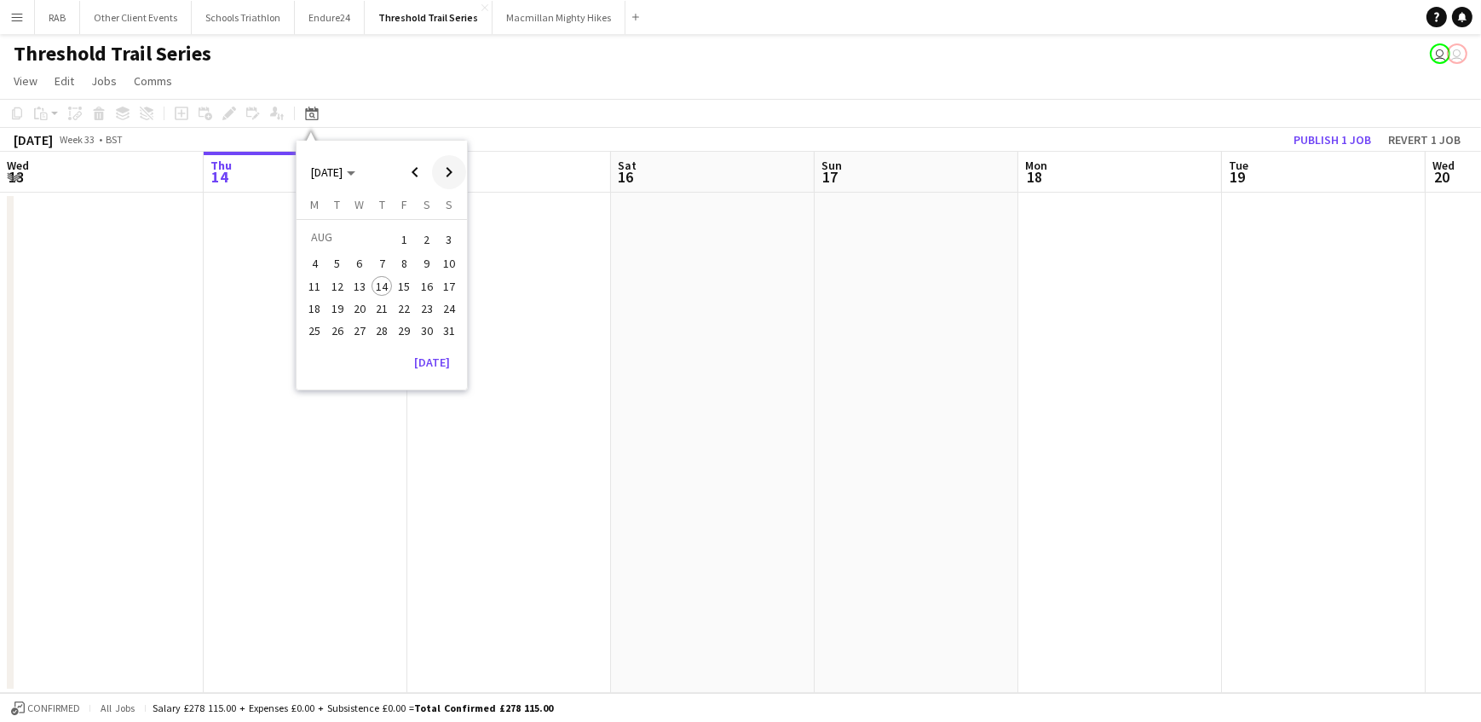
click at [447, 165] on span "Next month" at bounding box center [449, 172] width 34 height 34
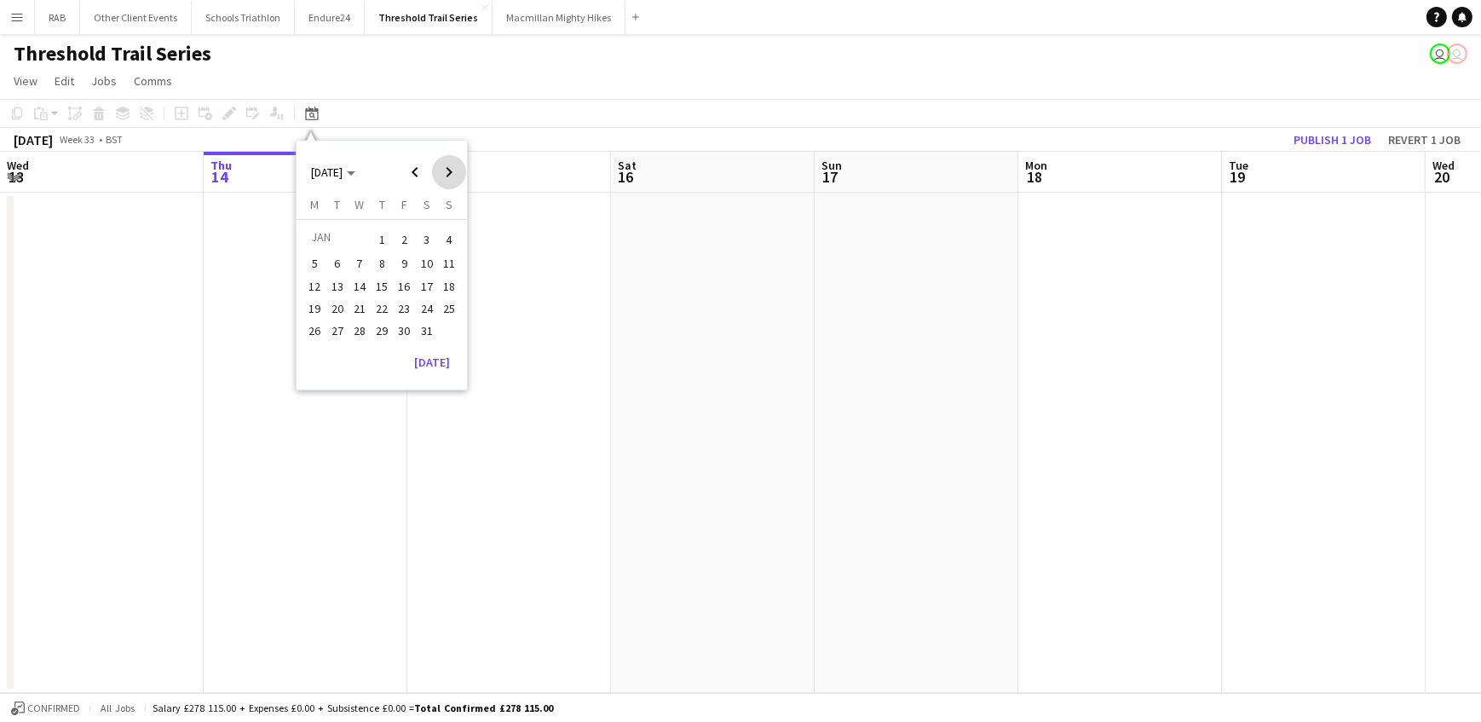
click at [447, 165] on span "Next month" at bounding box center [449, 172] width 34 height 34
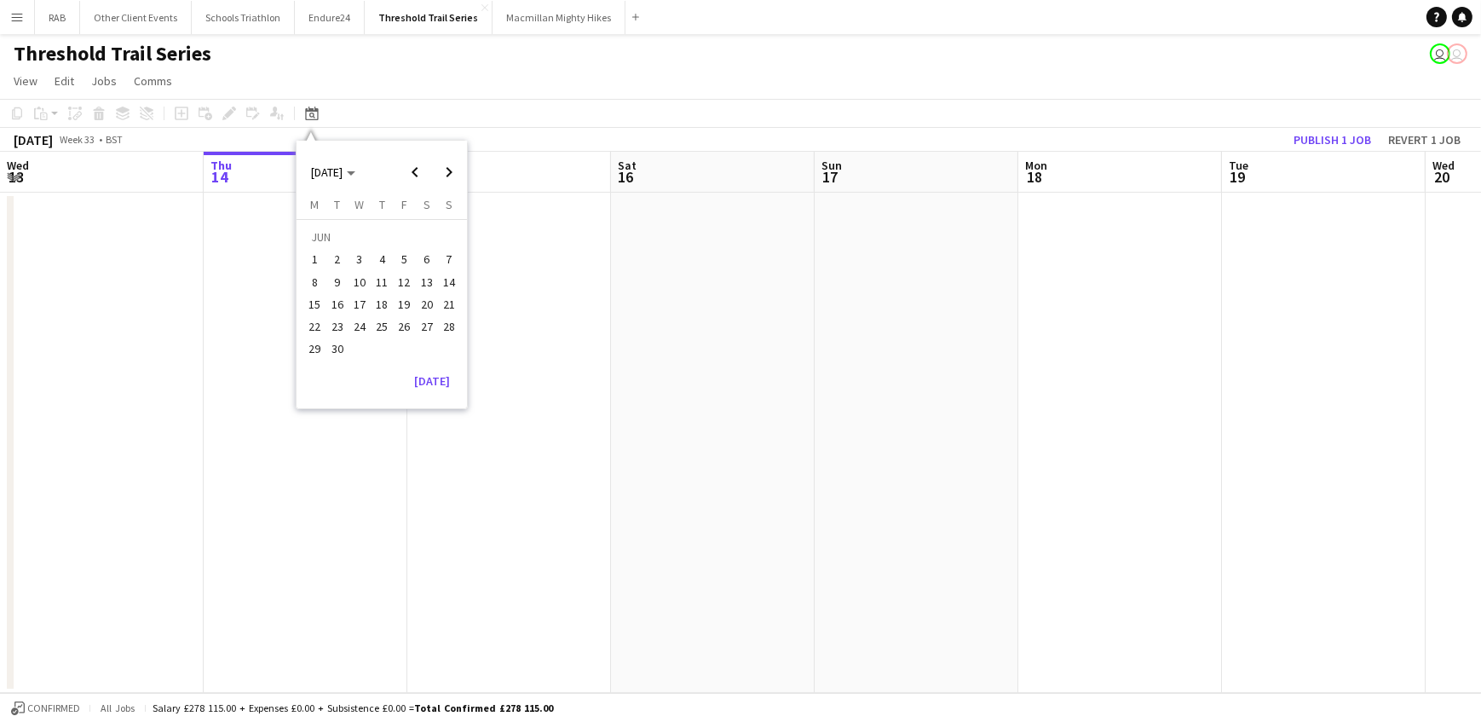
click at [446, 294] on span "21" at bounding box center [449, 304] width 20 height 20
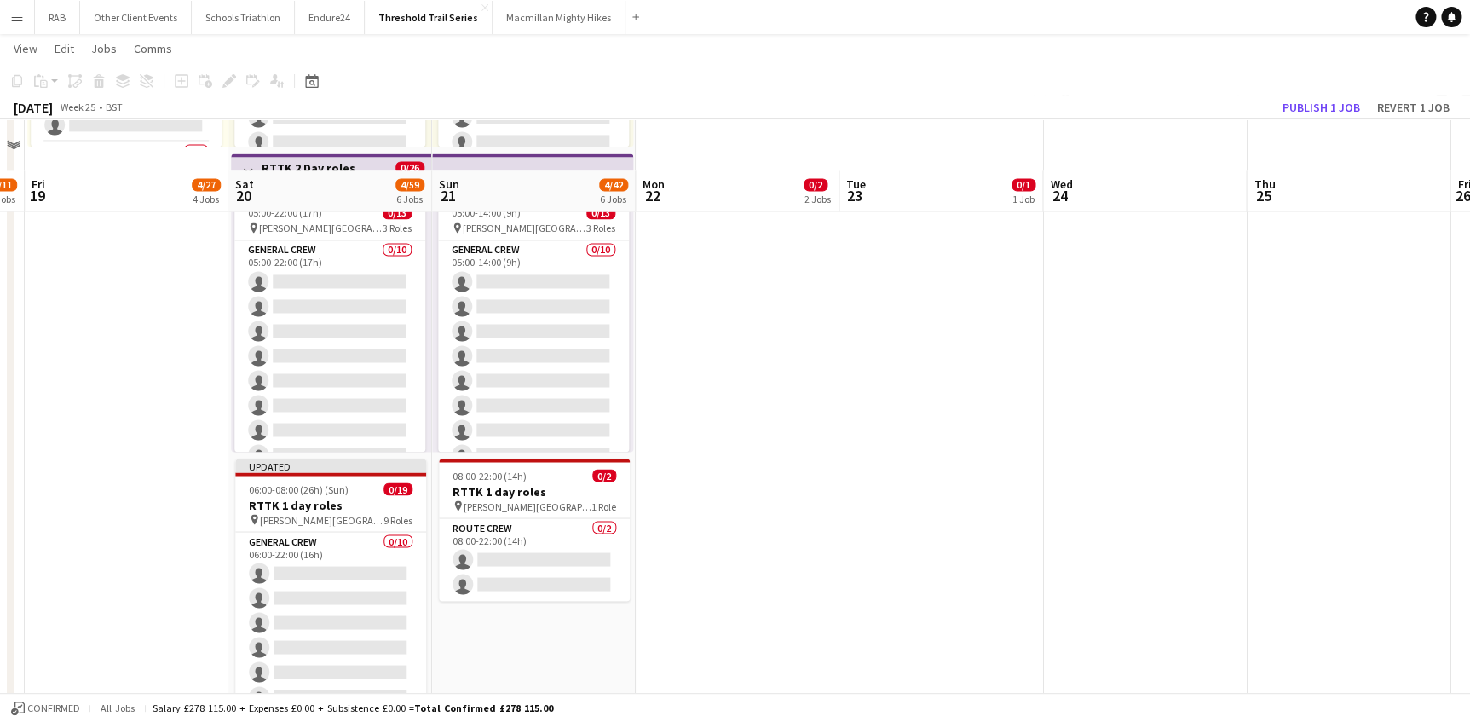
scroll to position [1316, 0]
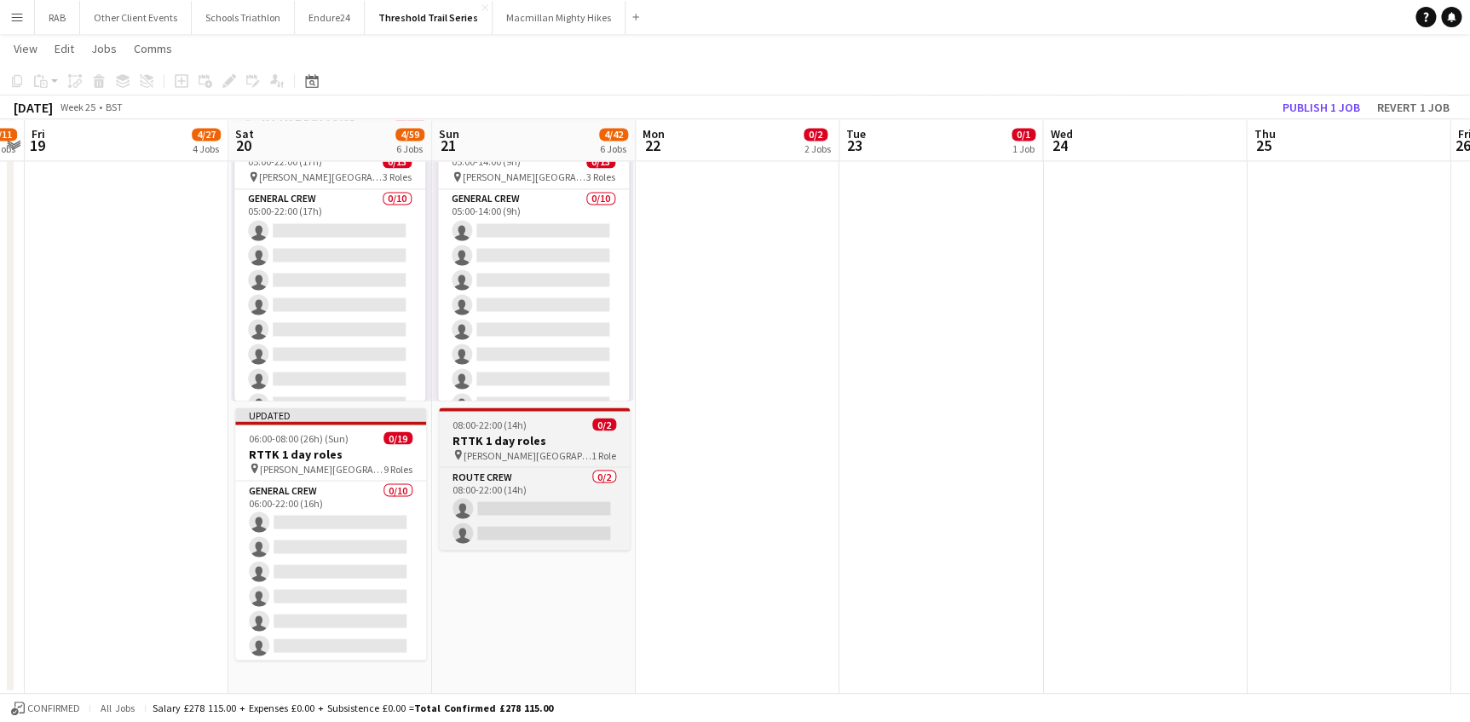
click at [498, 441] on h3 "RTTK 1 day roles" at bounding box center [534, 439] width 191 height 15
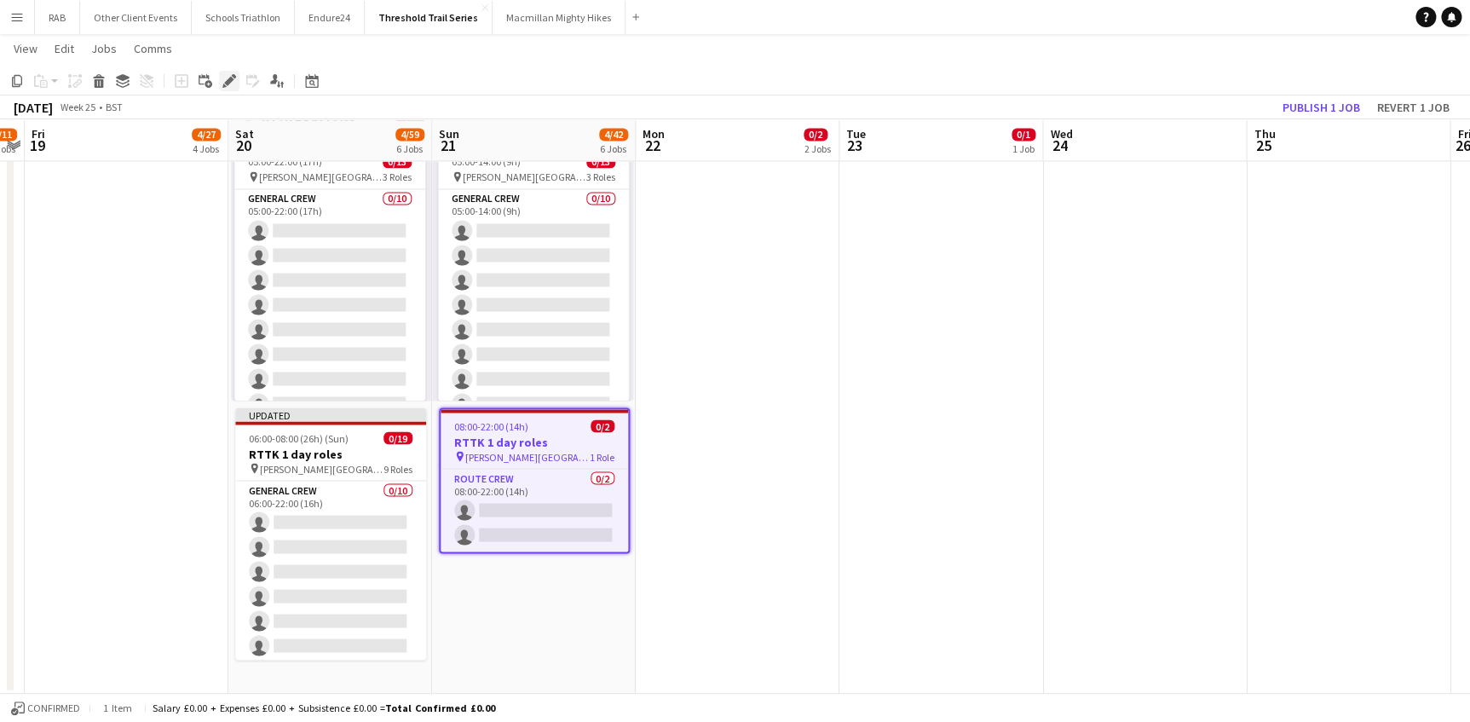
click at [222, 84] on icon "Edit" at bounding box center [229, 81] width 14 height 14
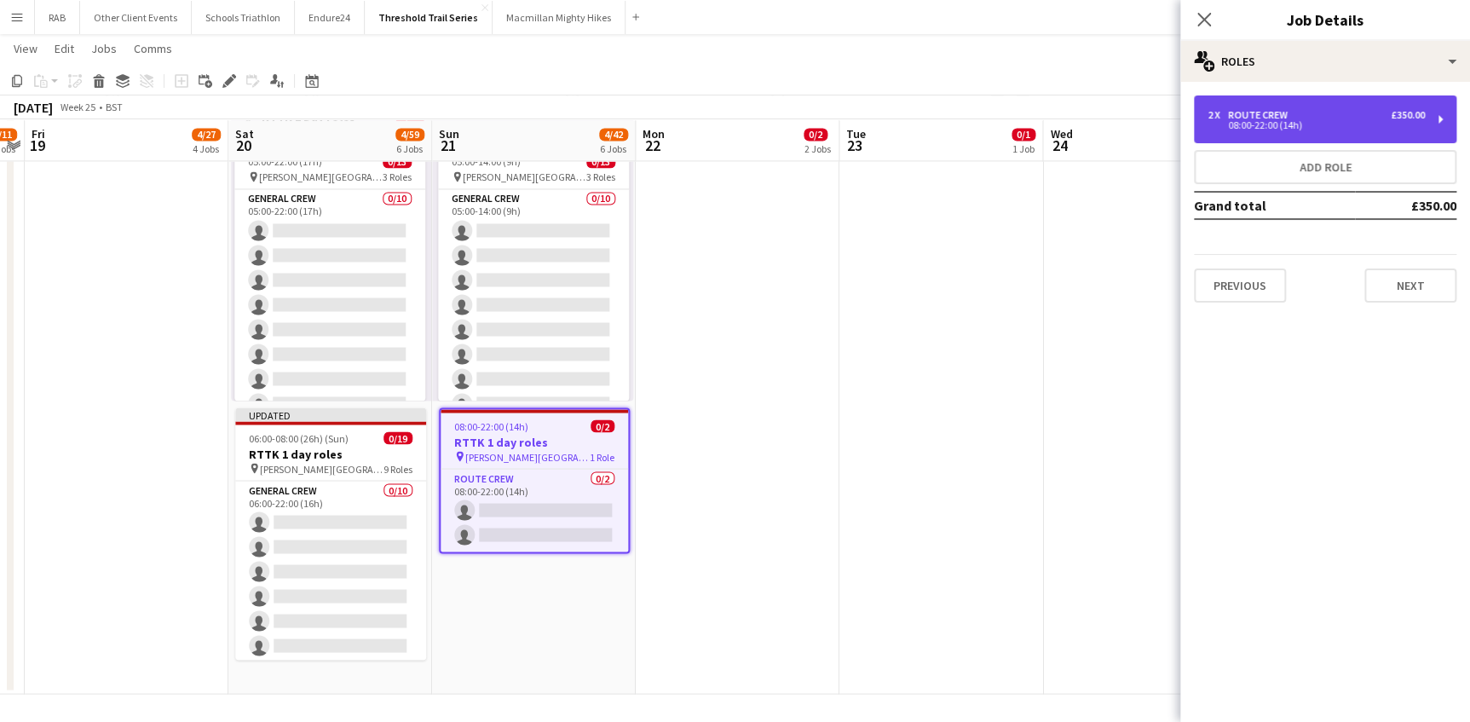
click at [1264, 111] on div "Route Crew" at bounding box center [1261, 115] width 66 height 12
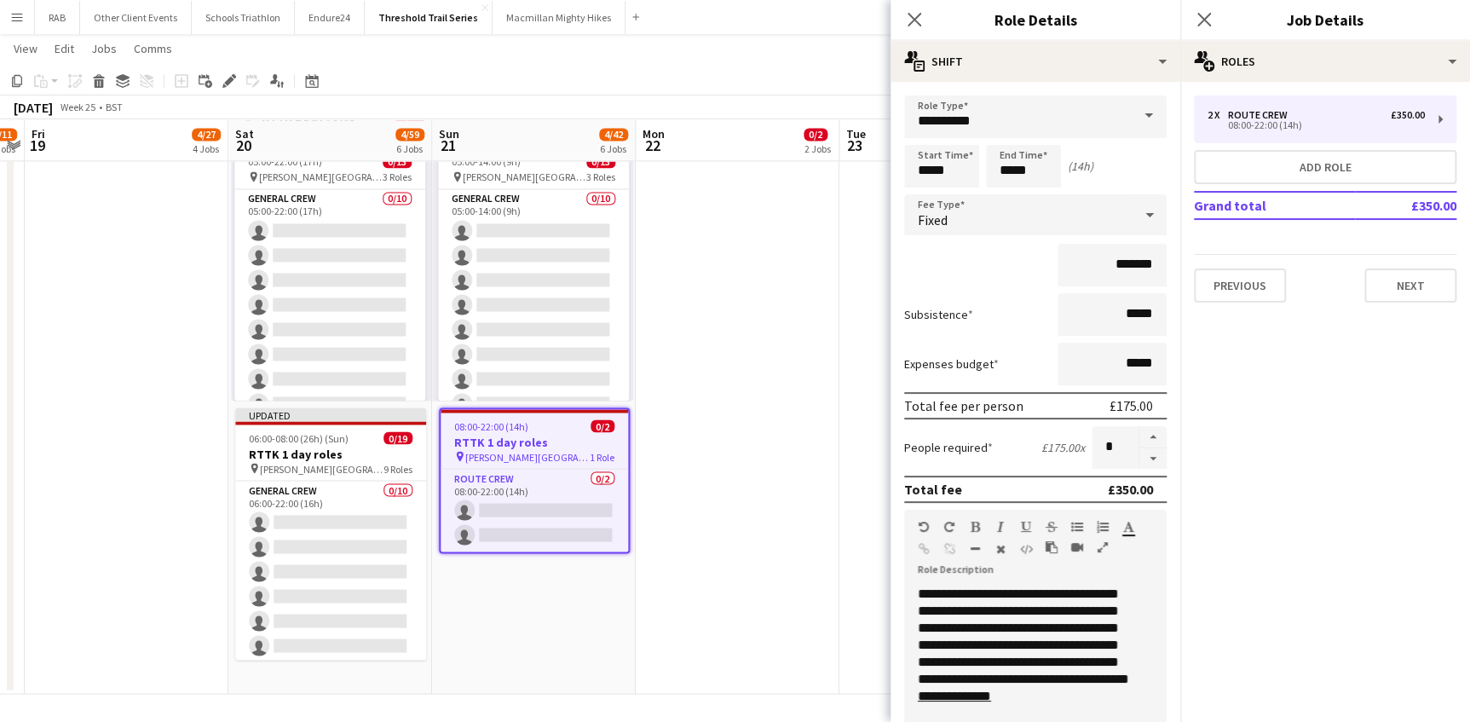
click at [1138, 112] on span at bounding box center [1149, 115] width 36 height 41
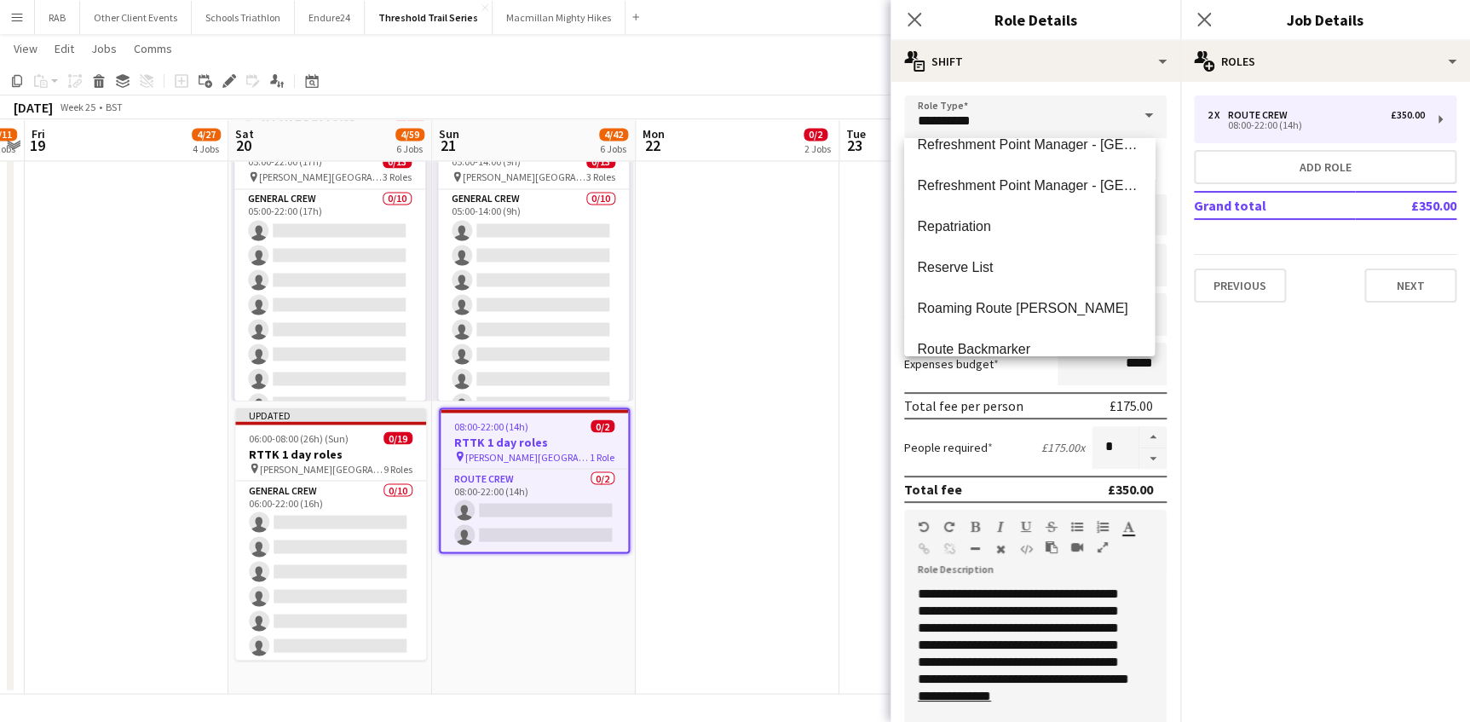
scroll to position [2633, 0]
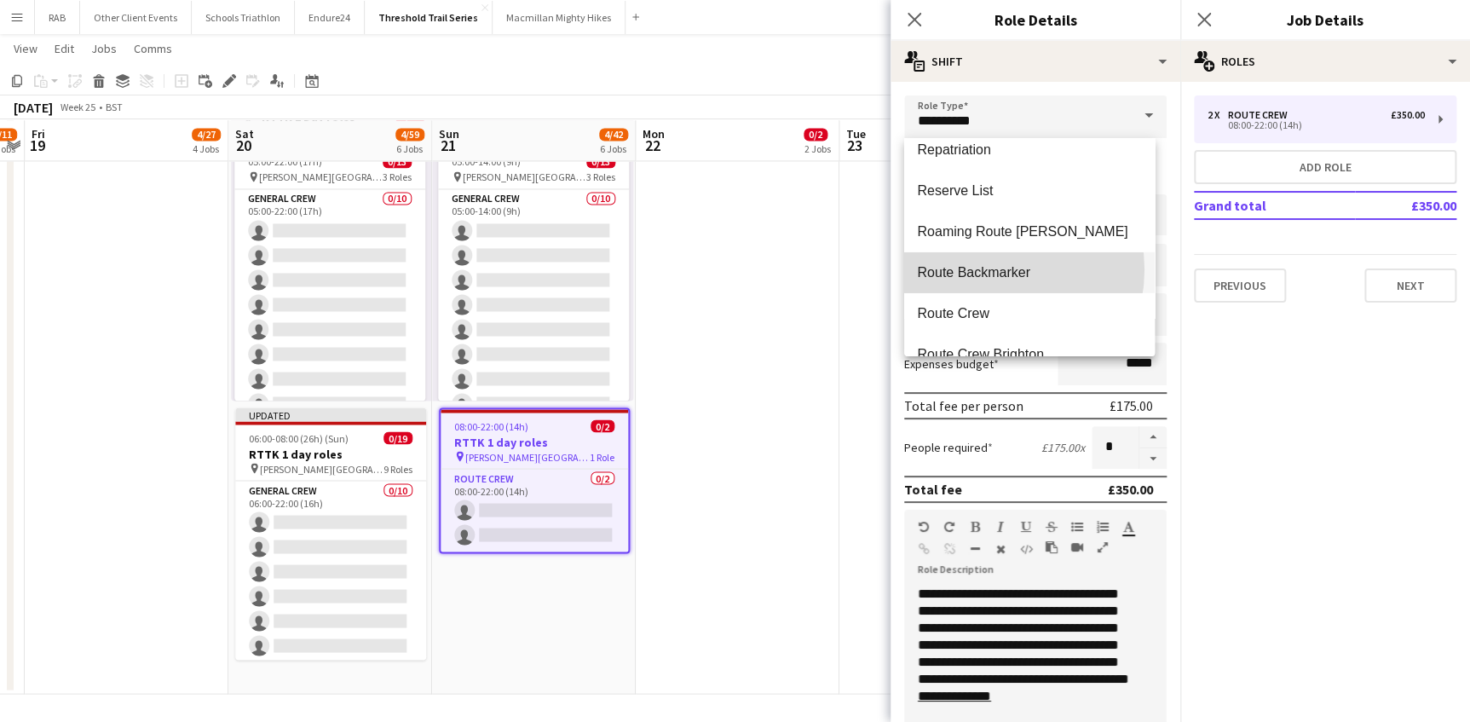
click at [992, 268] on span "Route Backmarker" at bounding box center [1029, 272] width 223 height 16
type input "**********"
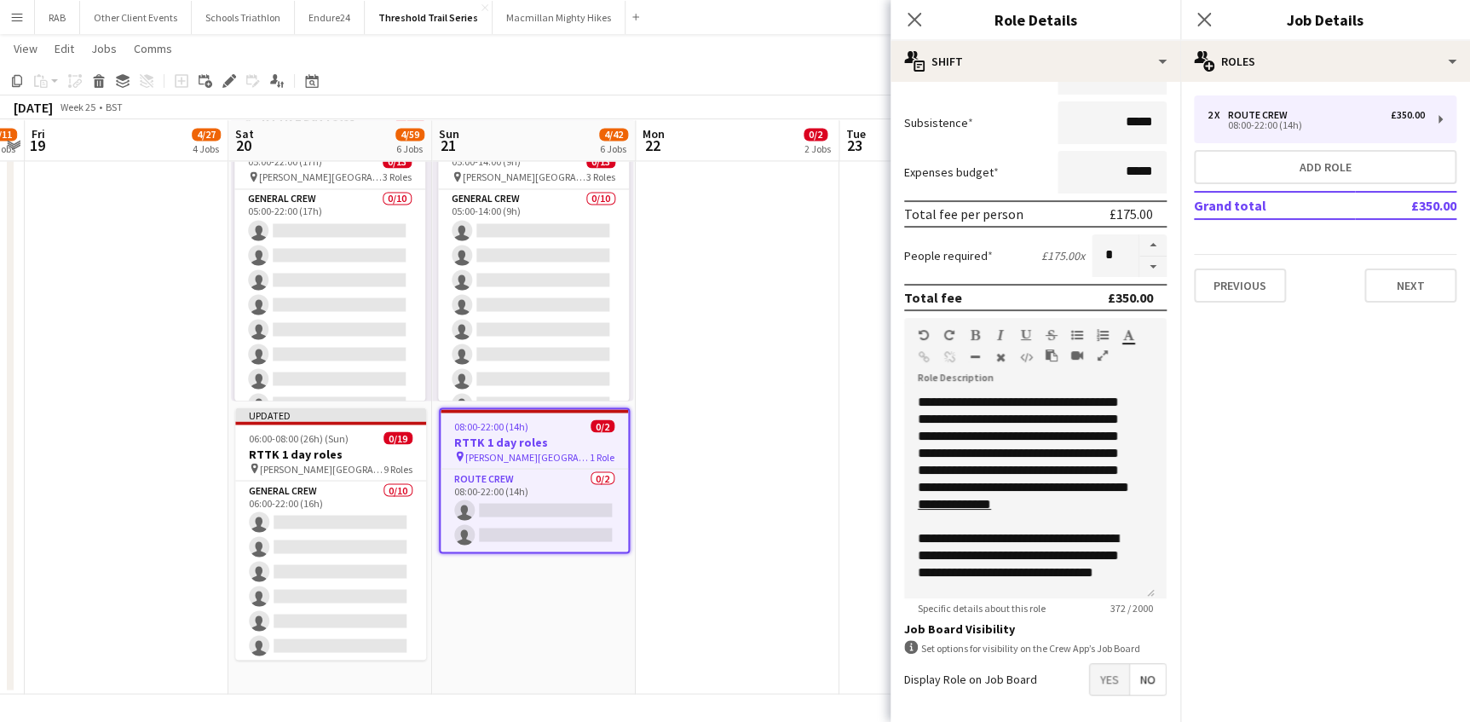
scroll to position [260, 0]
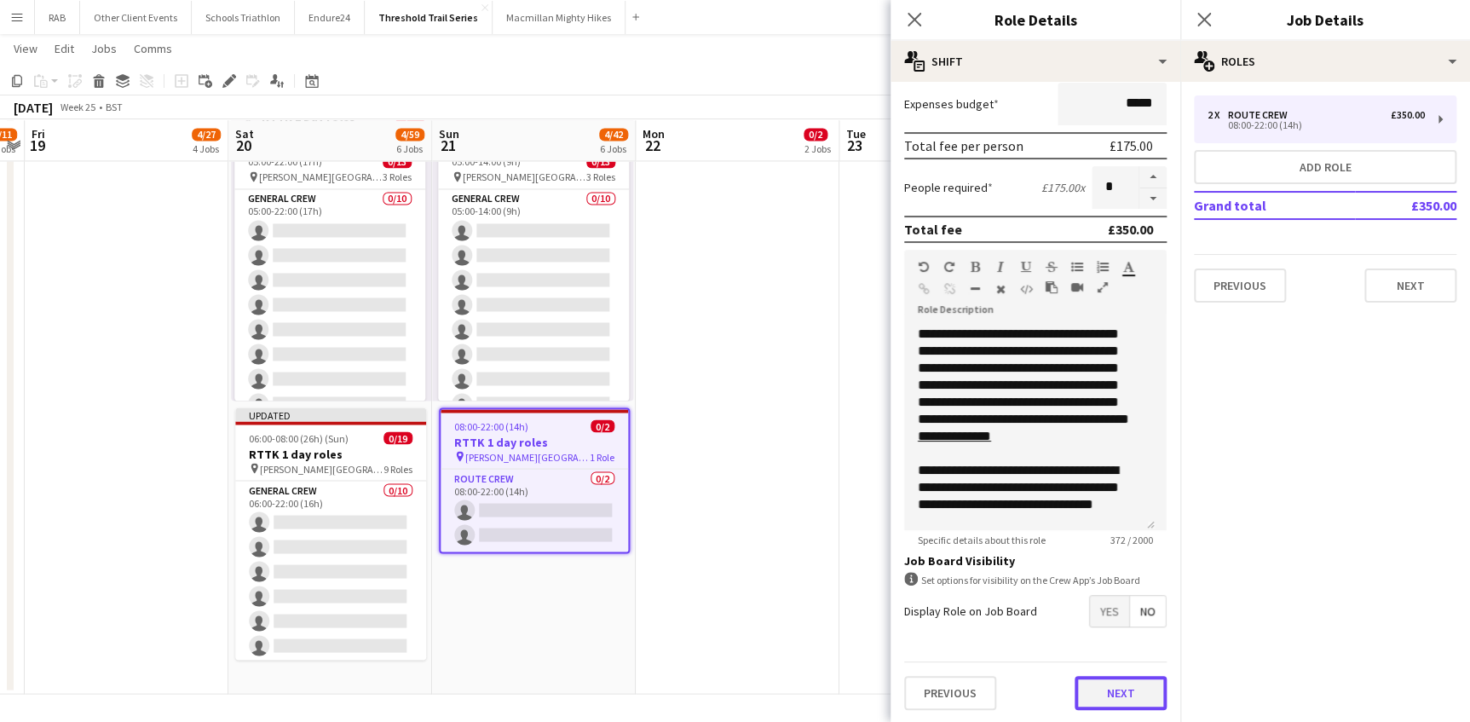
click at [1115, 690] on button "Next" at bounding box center [1120, 693] width 92 height 34
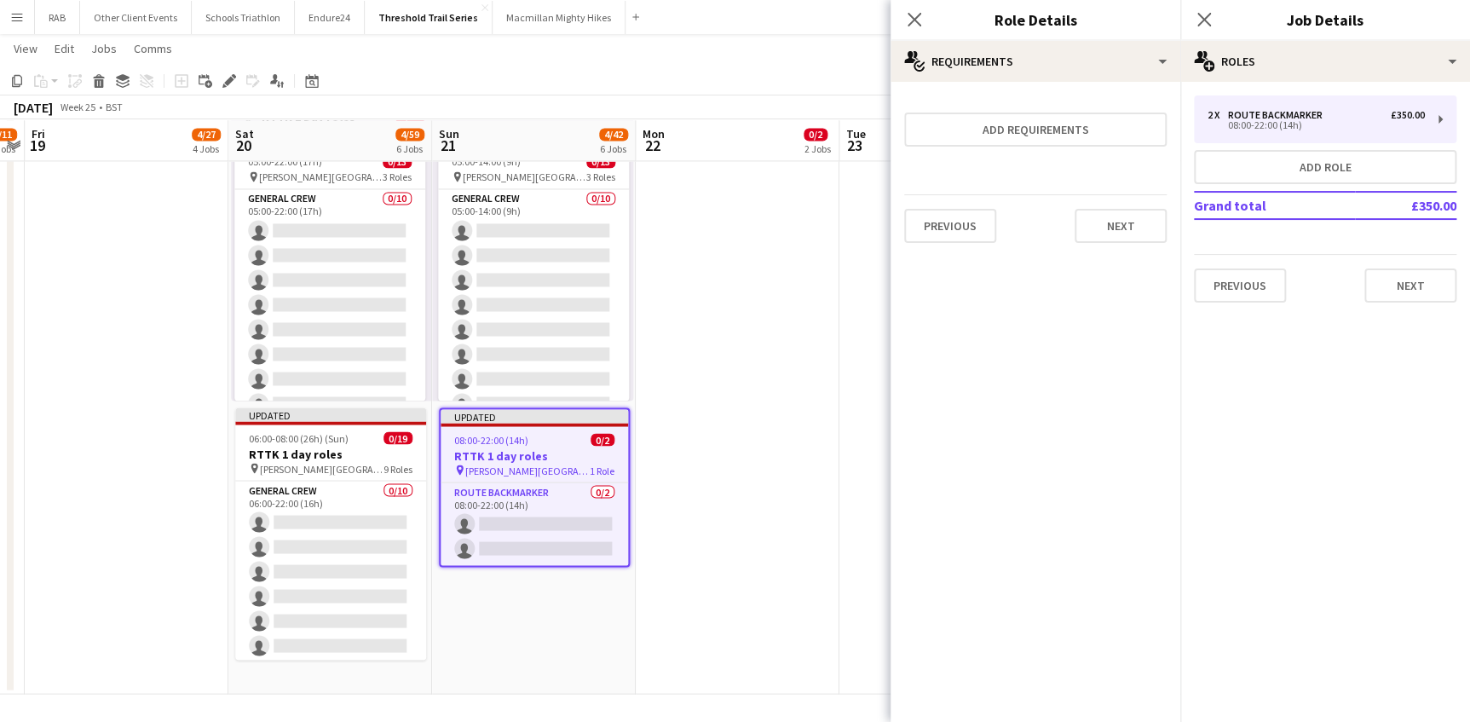
scroll to position [0, 0]
click at [1117, 231] on button "Next" at bounding box center [1120, 226] width 92 height 34
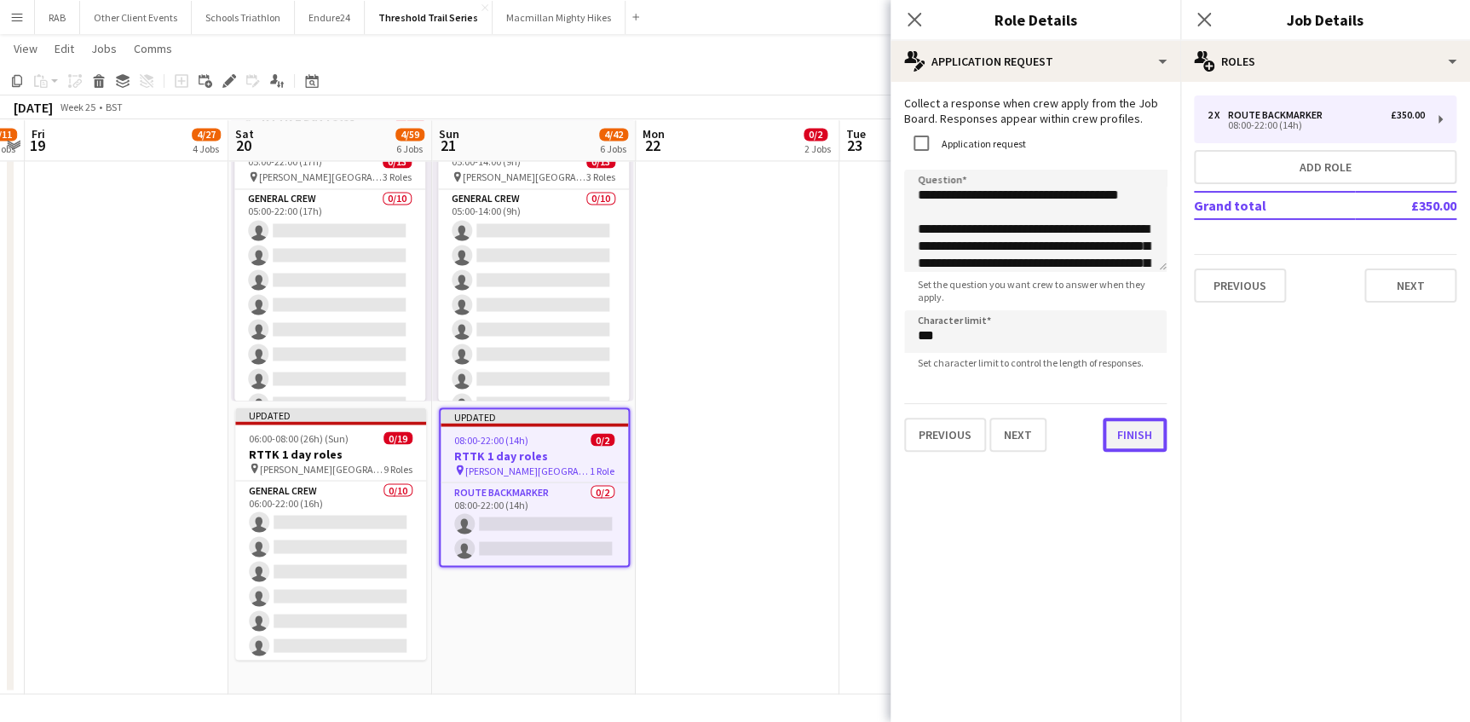
click at [1123, 451] on button "Finish" at bounding box center [1135, 435] width 64 height 34
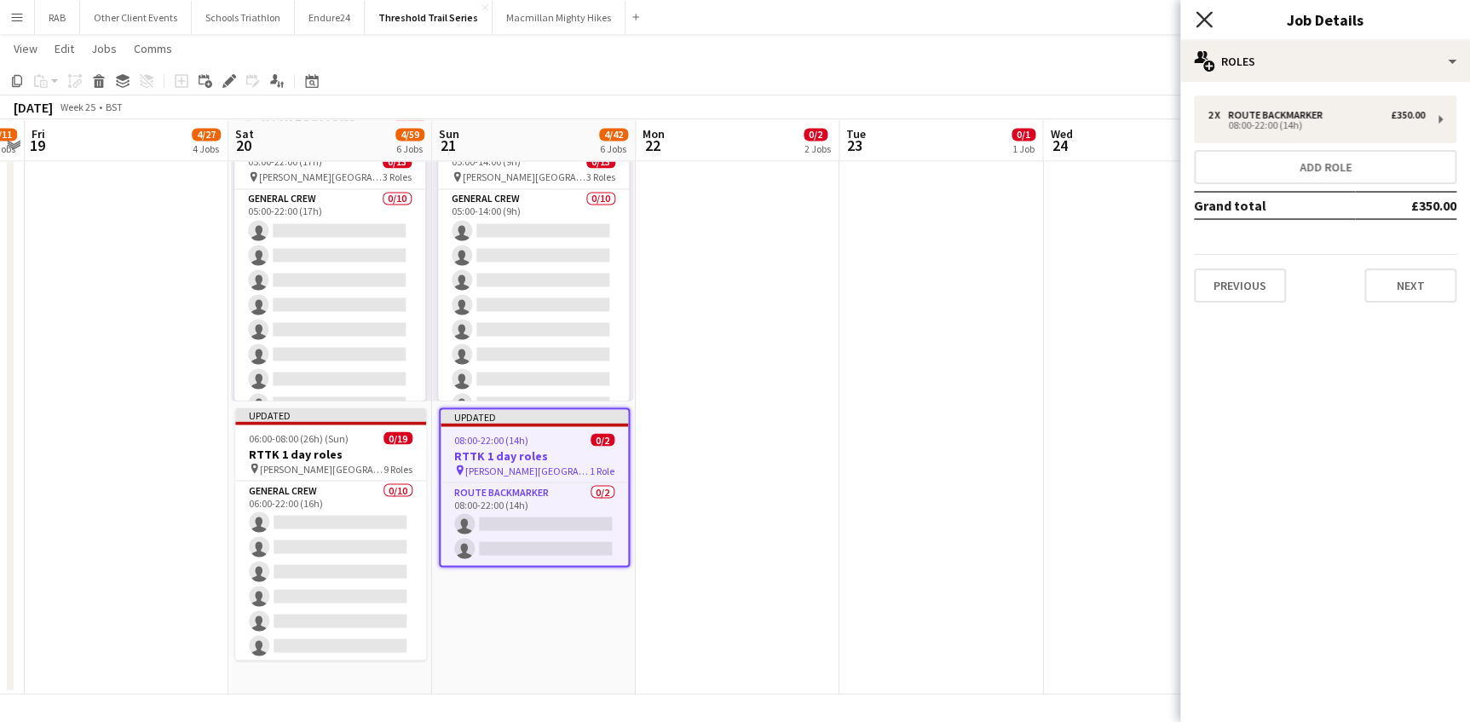
click at [1199, 11] on icon "Close pop-in" at bounding box center [1203, 19] width 16 height 16
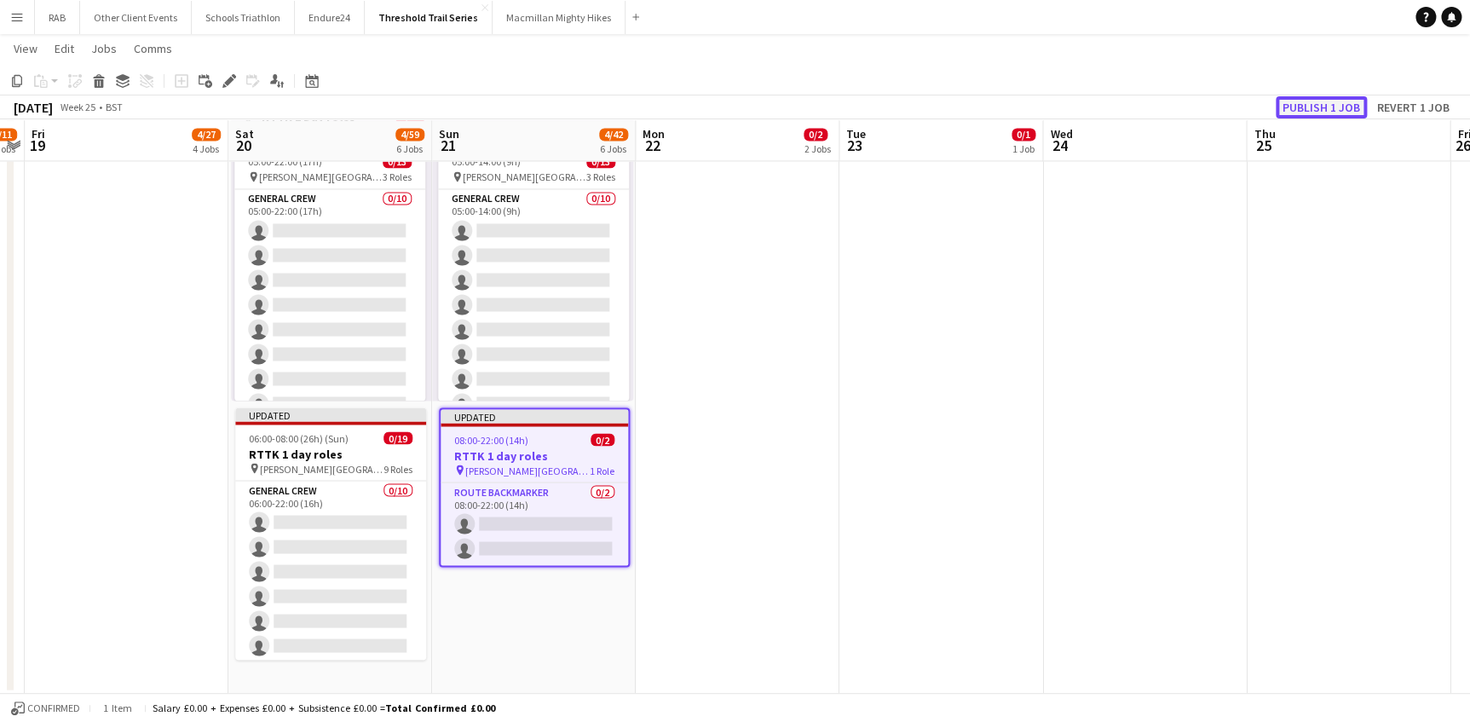
click at [1319, 104] on button "Publish 1 job" at bounding box center [1321, 107] width 91 height 22
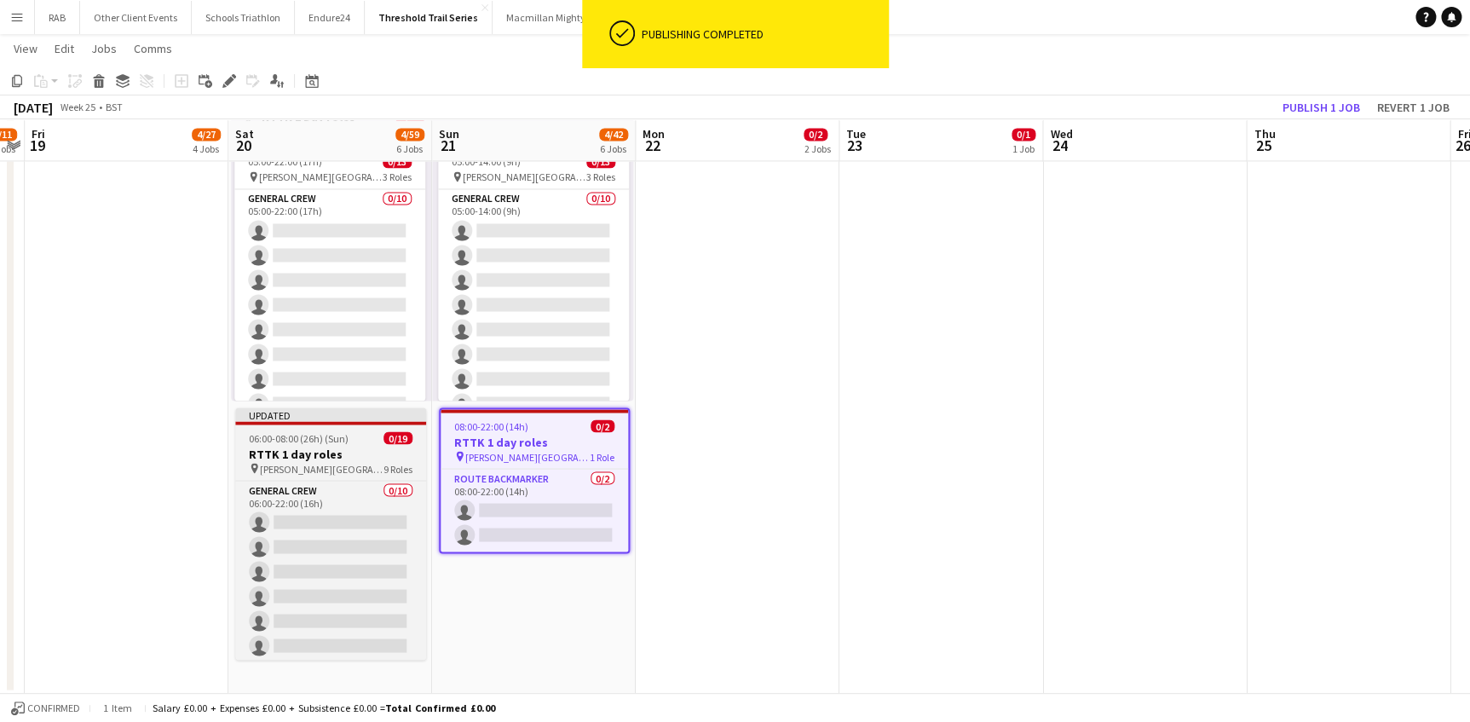
click at [314, 439] on span "06:00-08:00 (26h) (Sun)" at bounding box center [299, 437] width 100 height 13
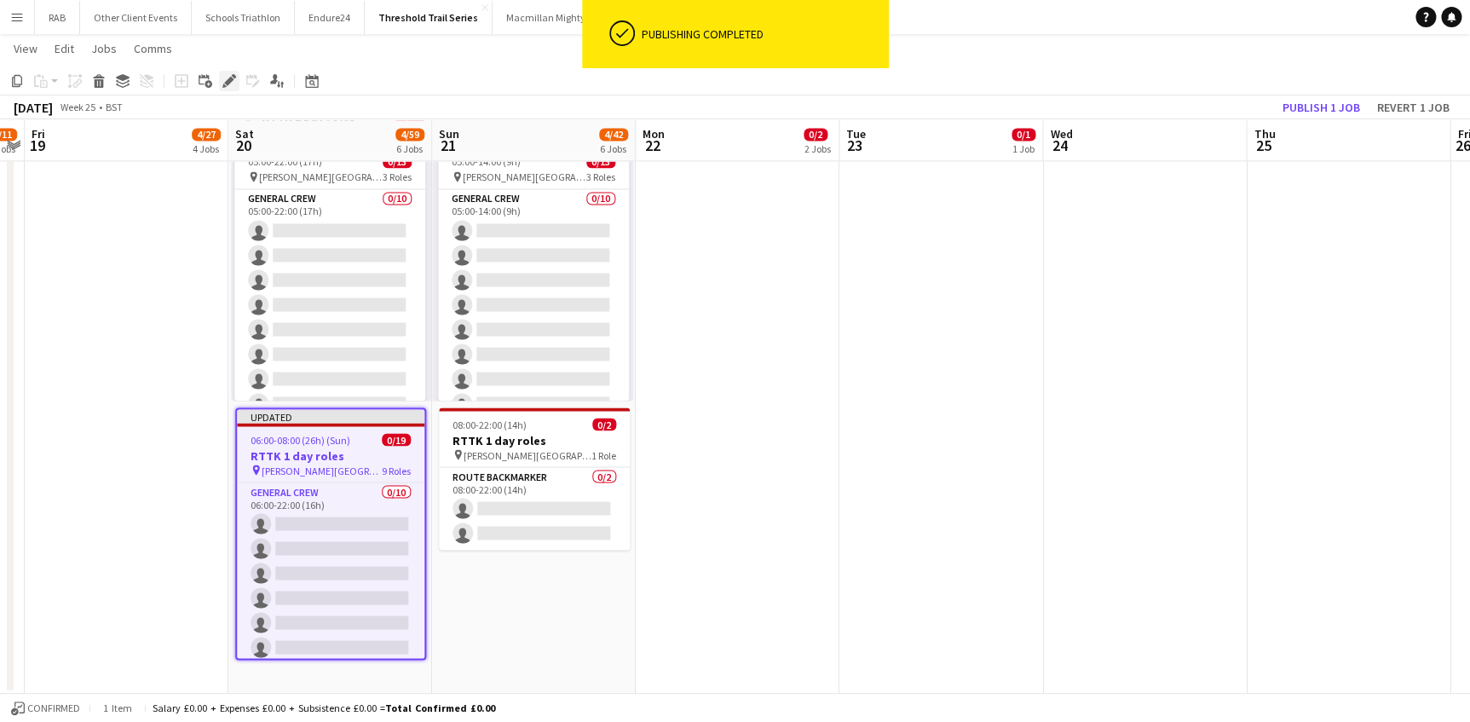
click at [222, 79] on icon "Edit" at bounding box center [229, 81] width 14 height 14
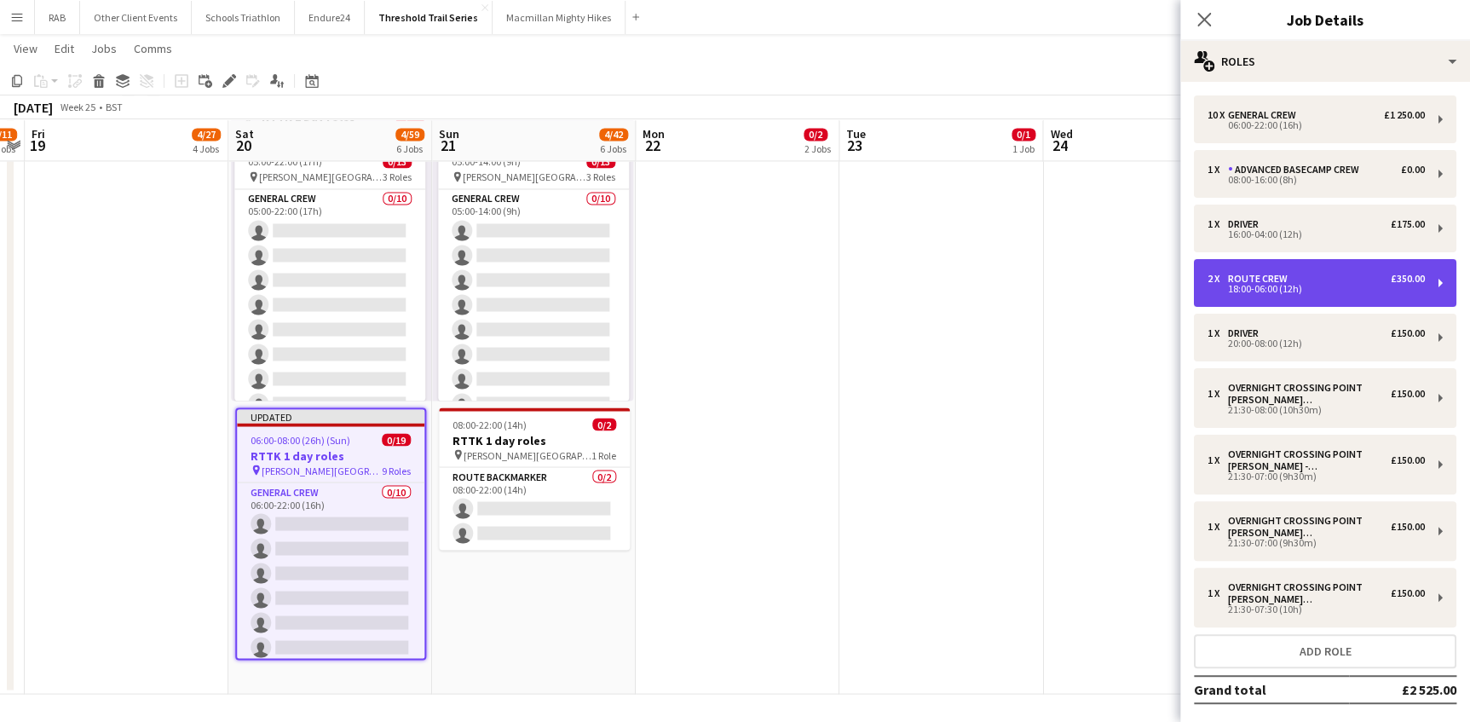
click at [1265, 285] on div "18:00-06:00 (12h)" at bounding box center [1315, 289] width 217 height 9
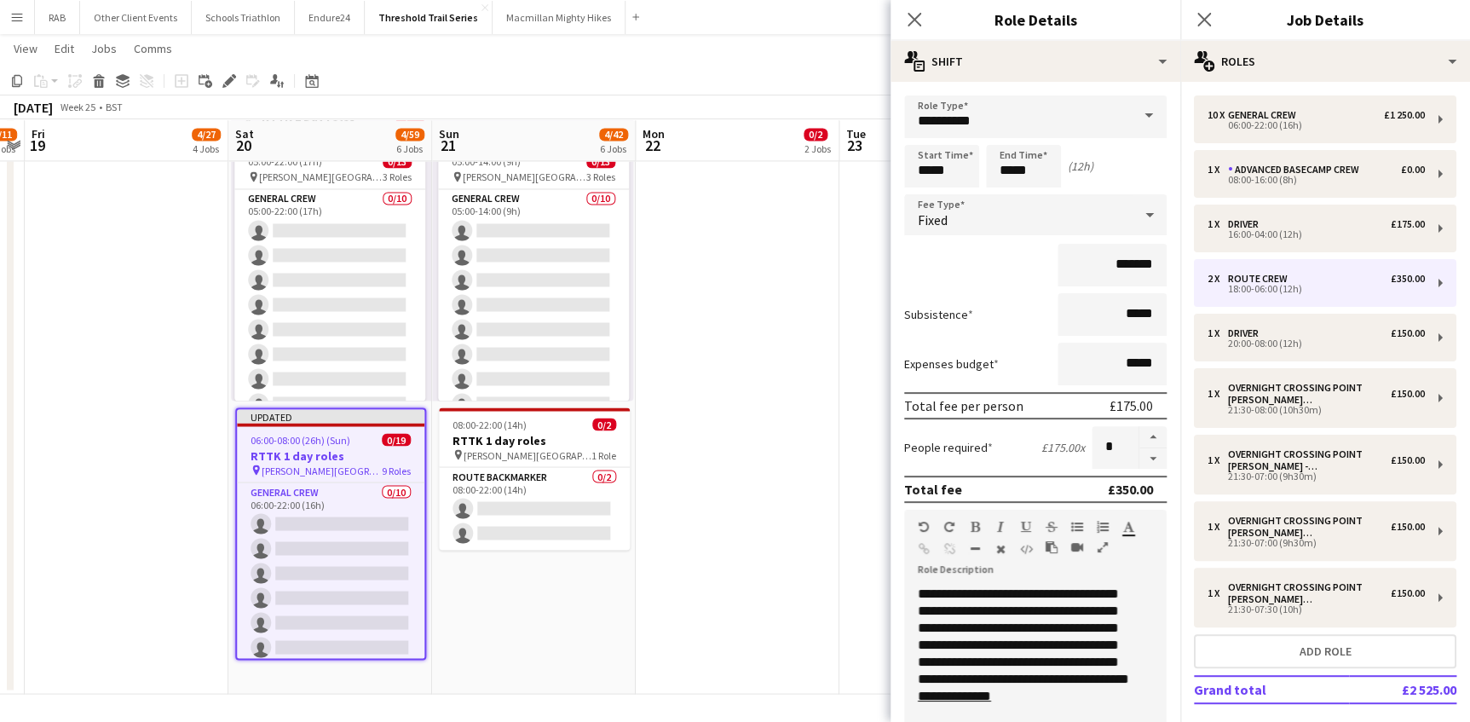
click at [1134, 117] on span at bounding box center [1149, 115] width 36 height 41
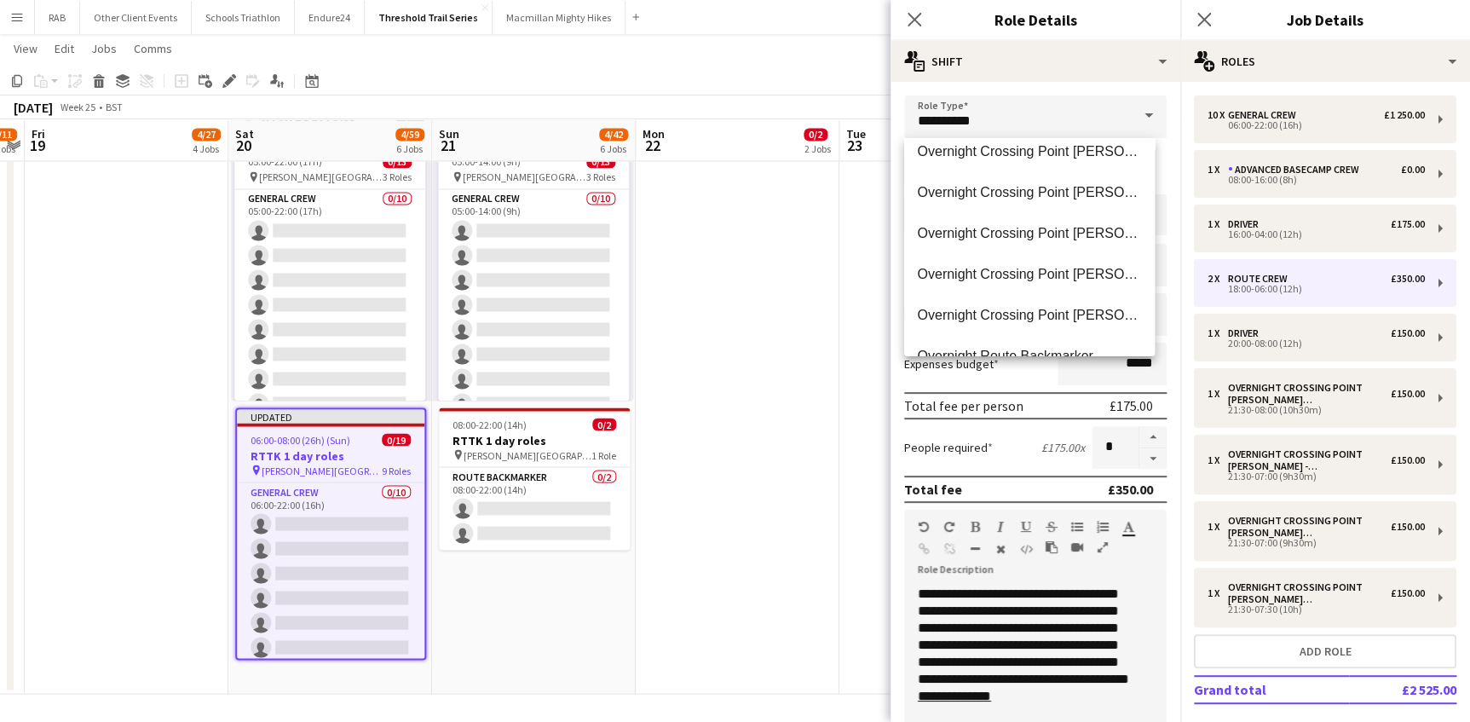
scroll to position [2013, 0]
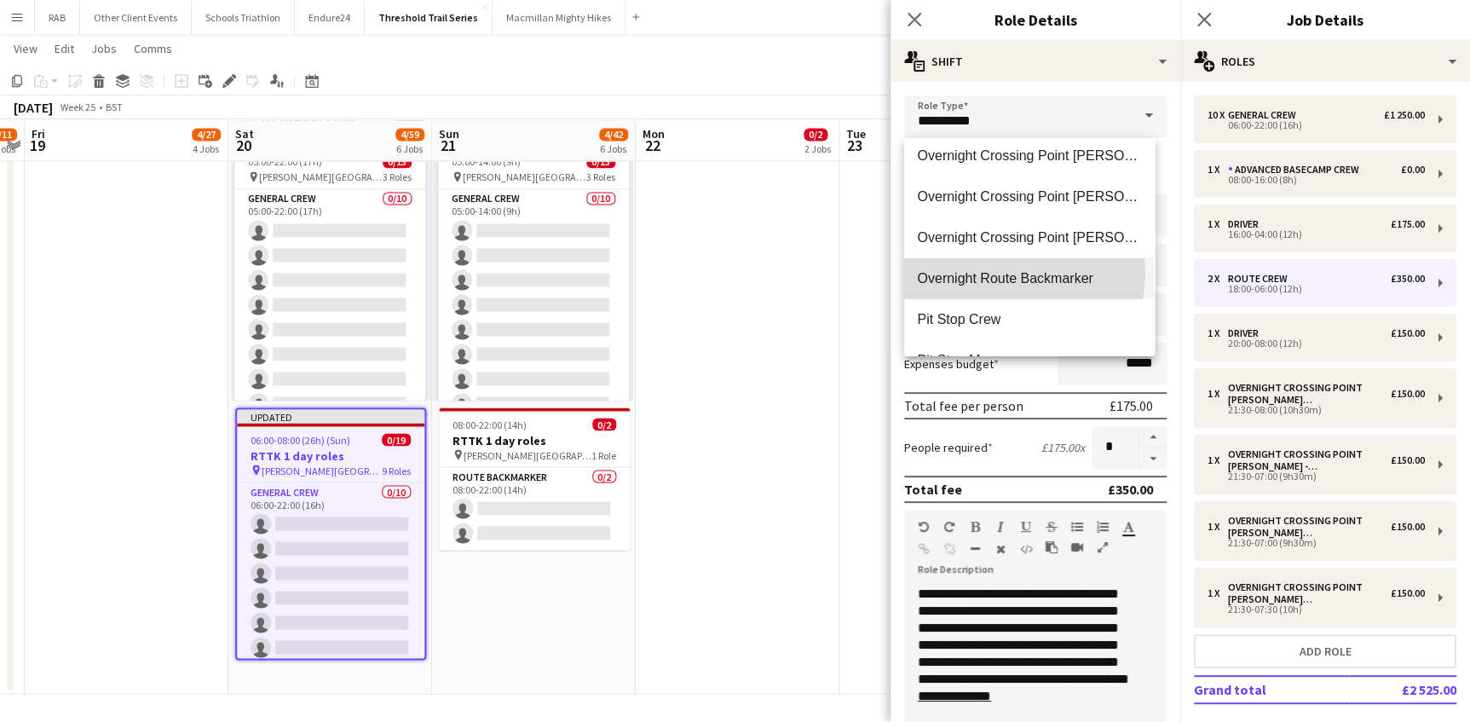
click at [1011, 273] on span "Overnight Route Backmarker" at bounding box center [1029, 278] width 223 height 16
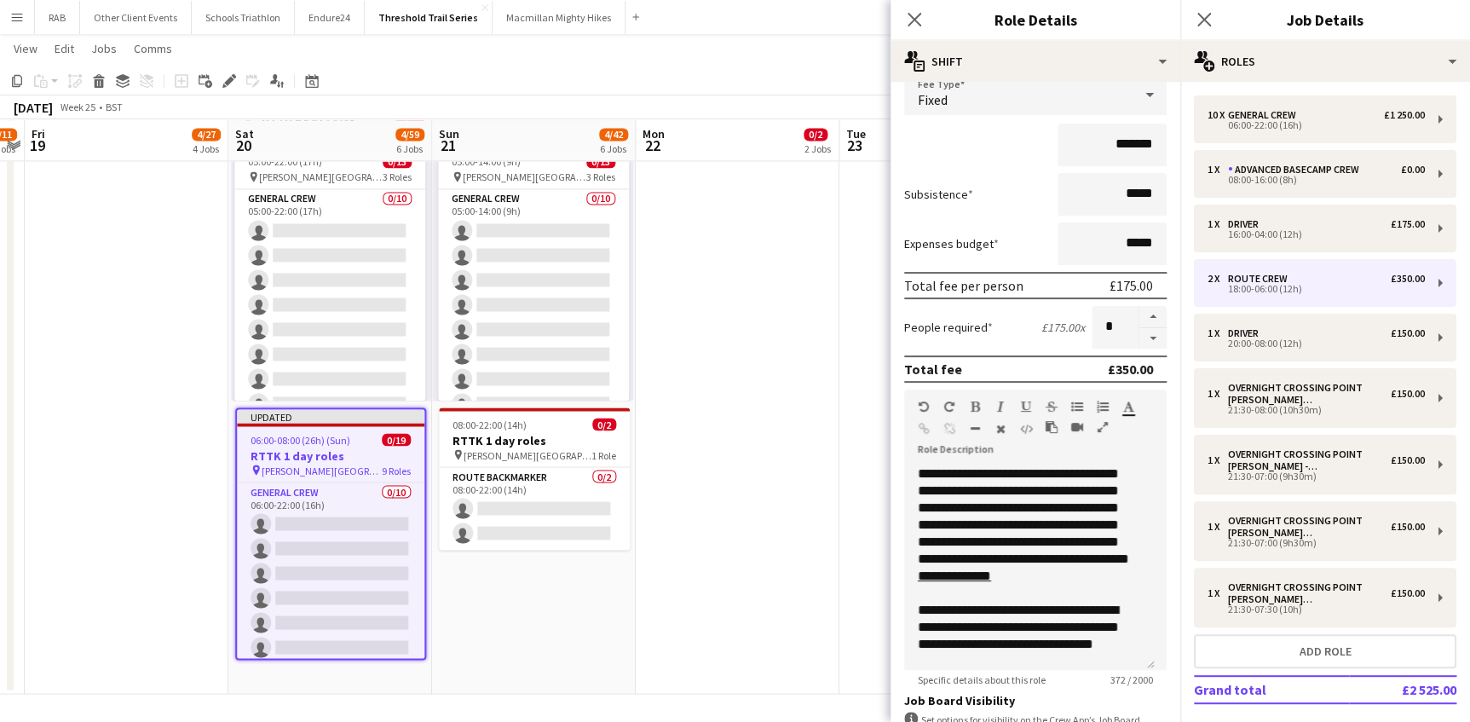
scroll to position [260, 0]
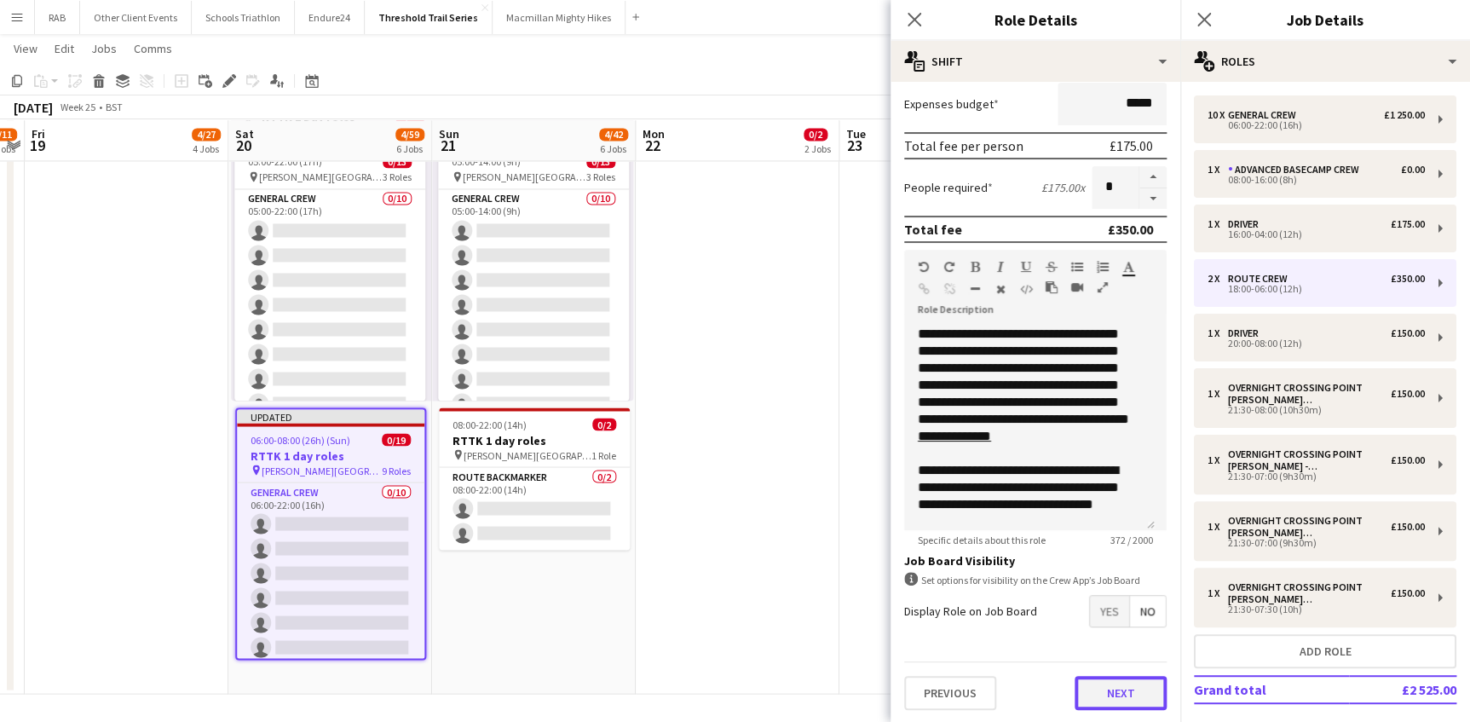
click at [1124, 692] on button "Next" at bounding box center [1120, 693] width 92 height 34
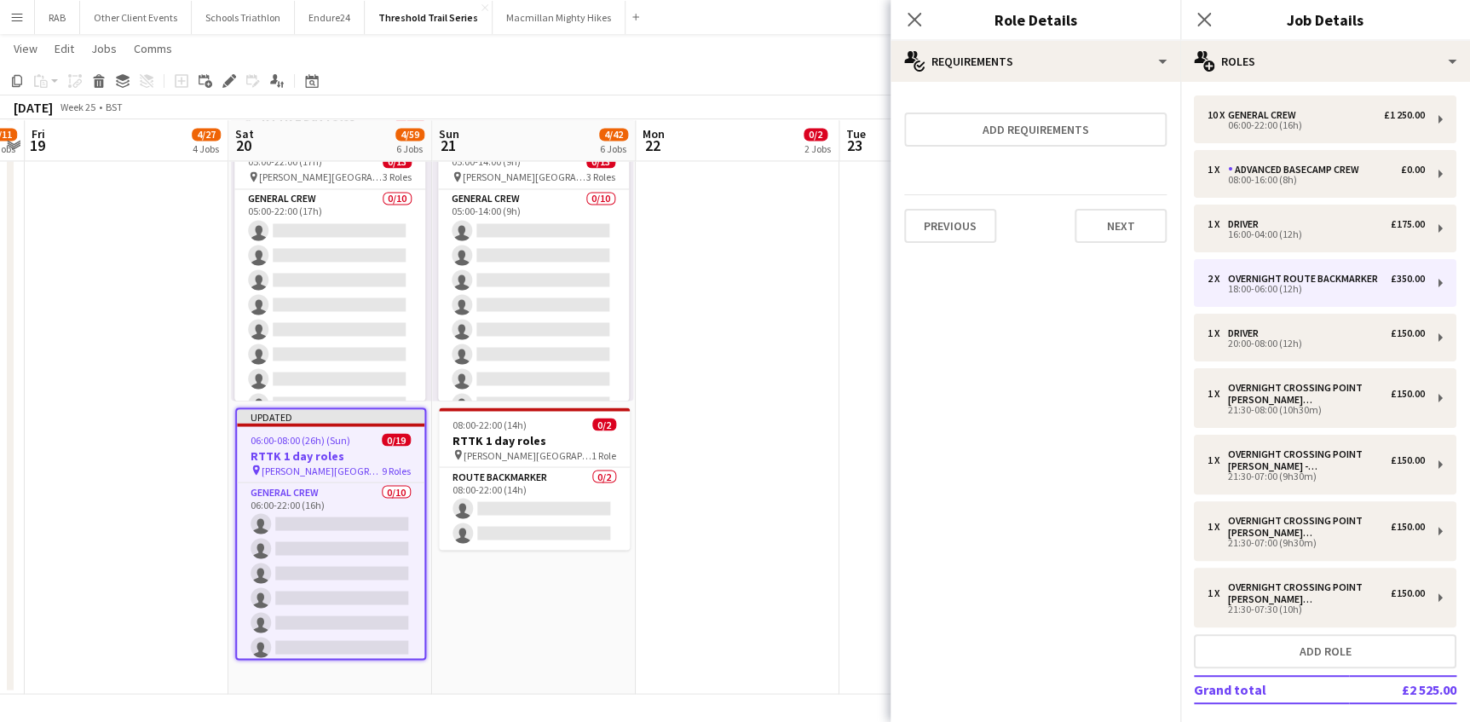
scroll to position [0, 0]
click at [1109, 223] on button "Next" at bounding box center [1120, 226] width 92 height 34
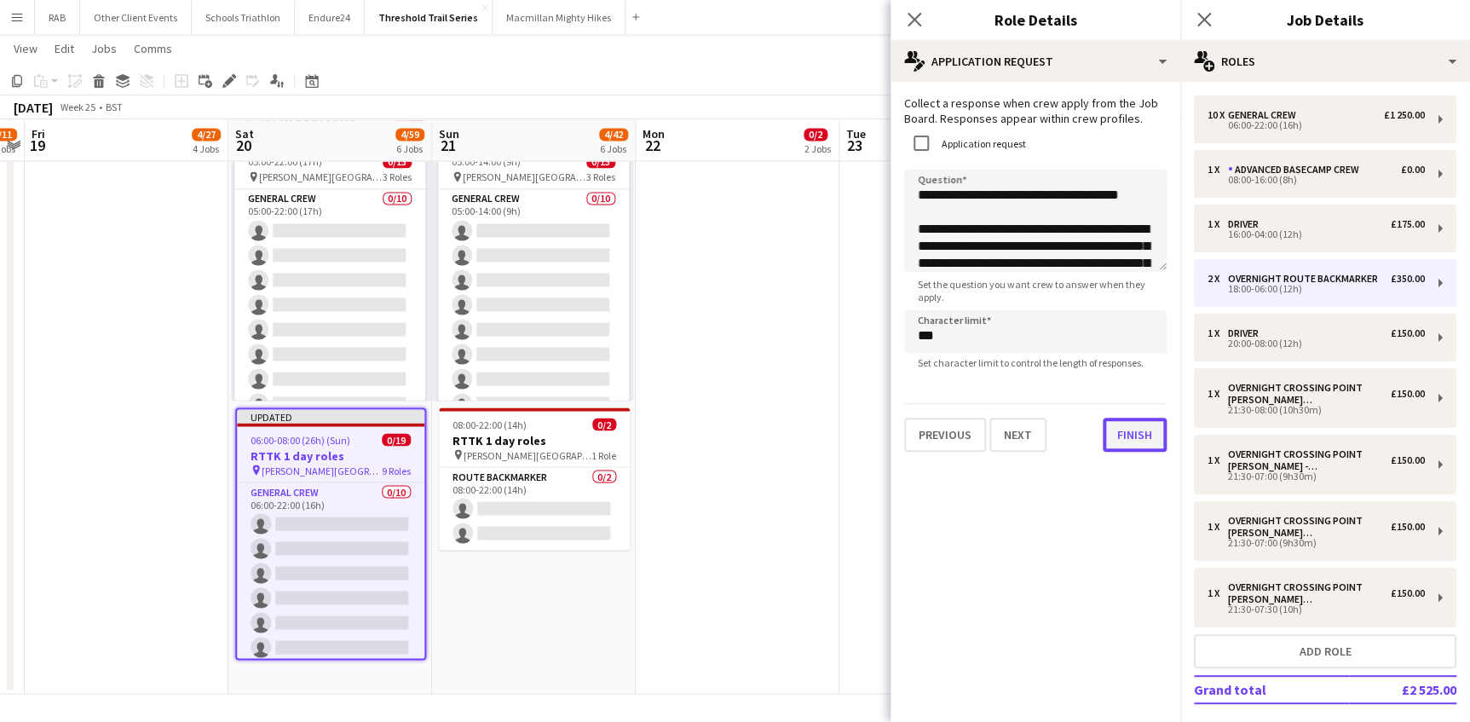
click at [1125, 457] on div "**********" at bounding box center [1035, 273] width 290 height 383
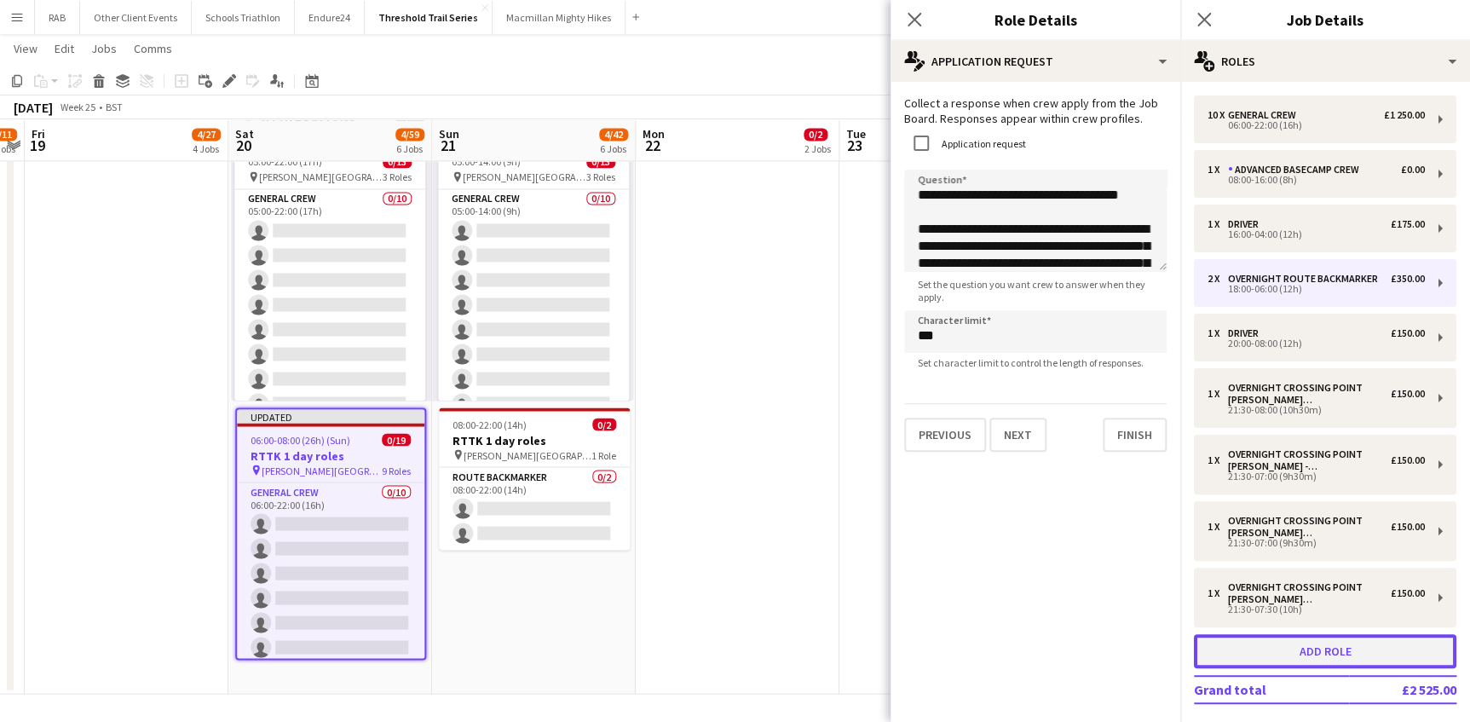
click at [1320, 654] on button "Add role" at bounding box center [1325, 651] width 262 height 34
type input "**********"
type input "*****"
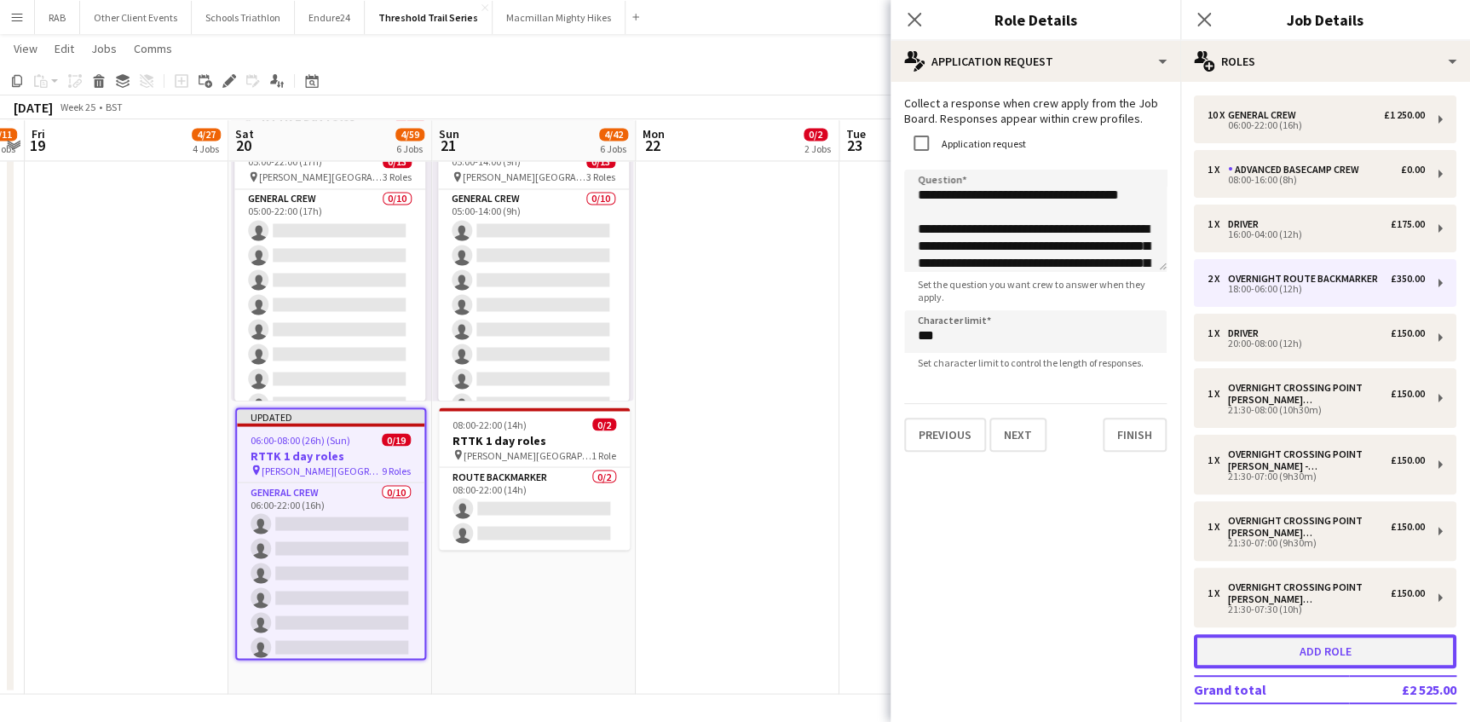
type input "*"
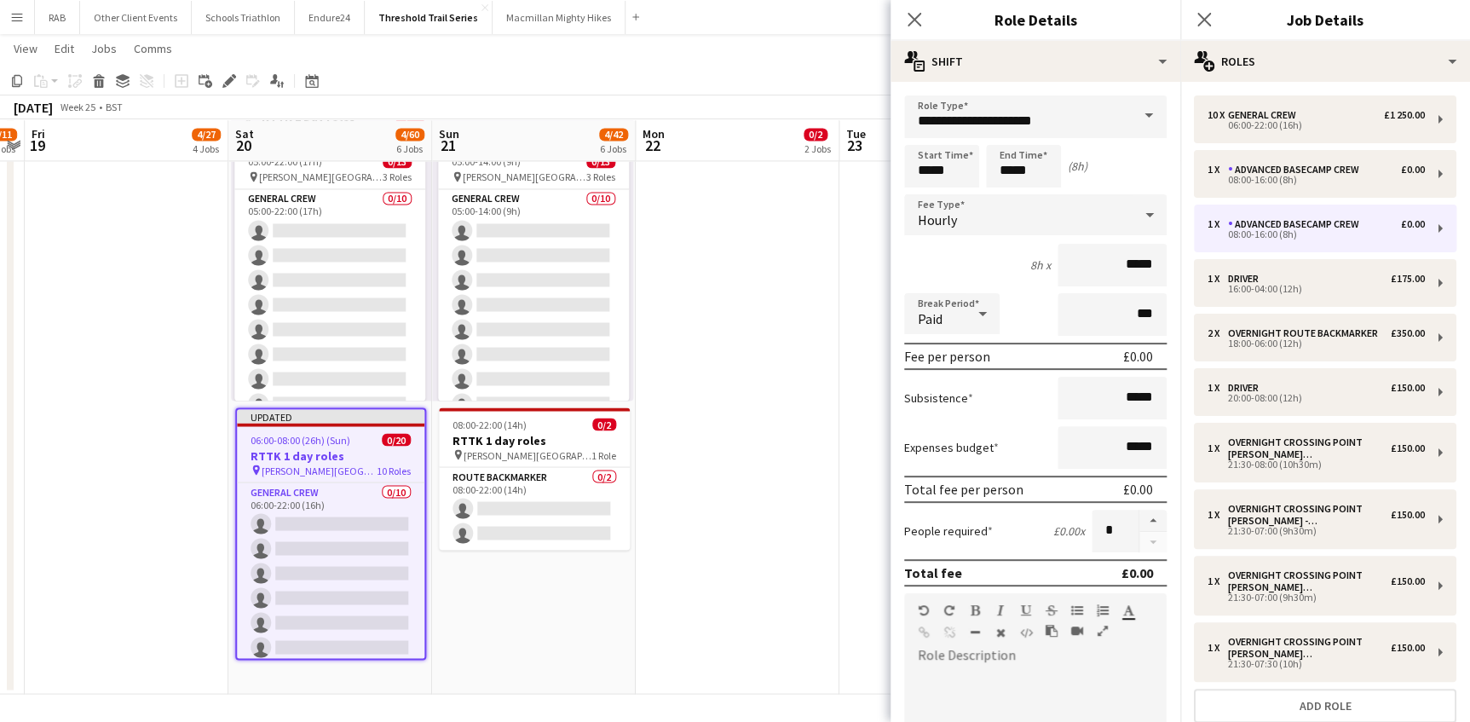
click at [1131, 119] on span at bounding box center [1149, 115] width 36 height 41
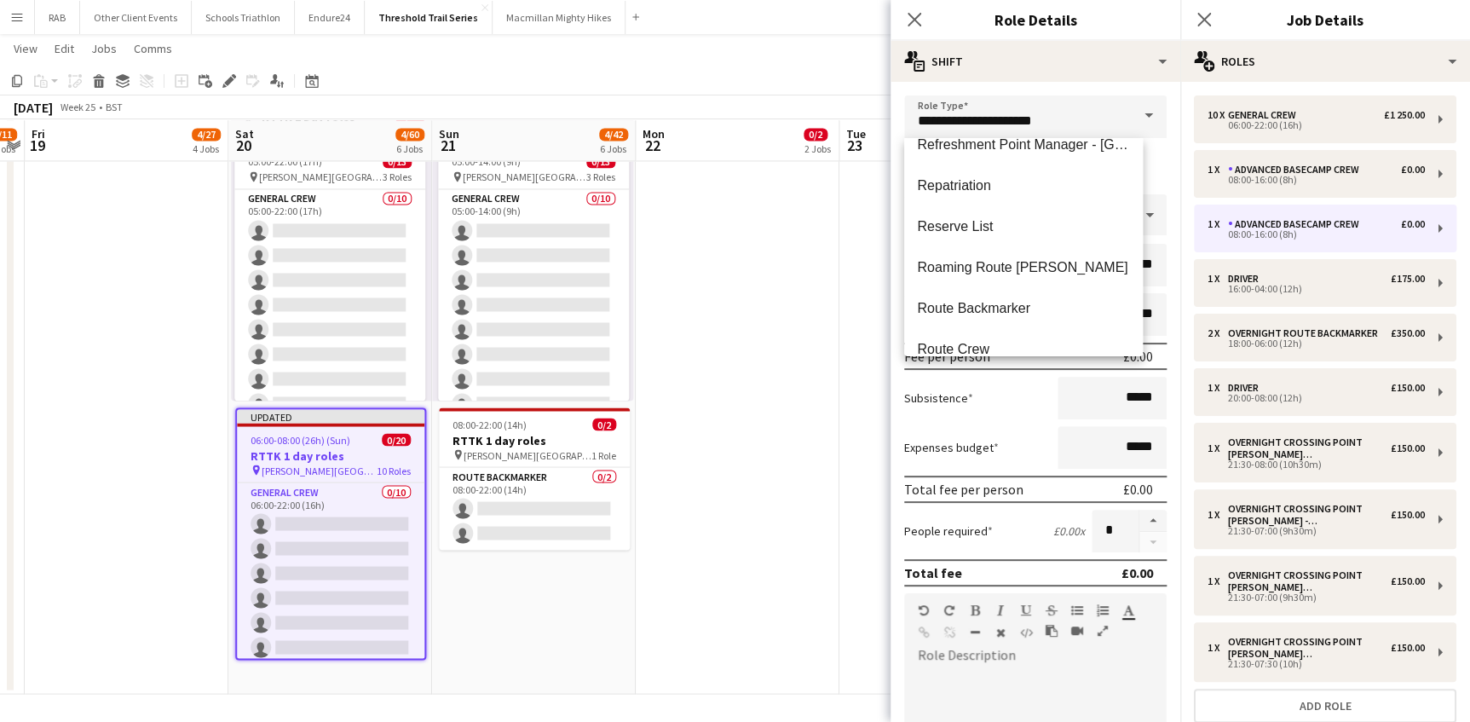
scroll to position [2633, 0]
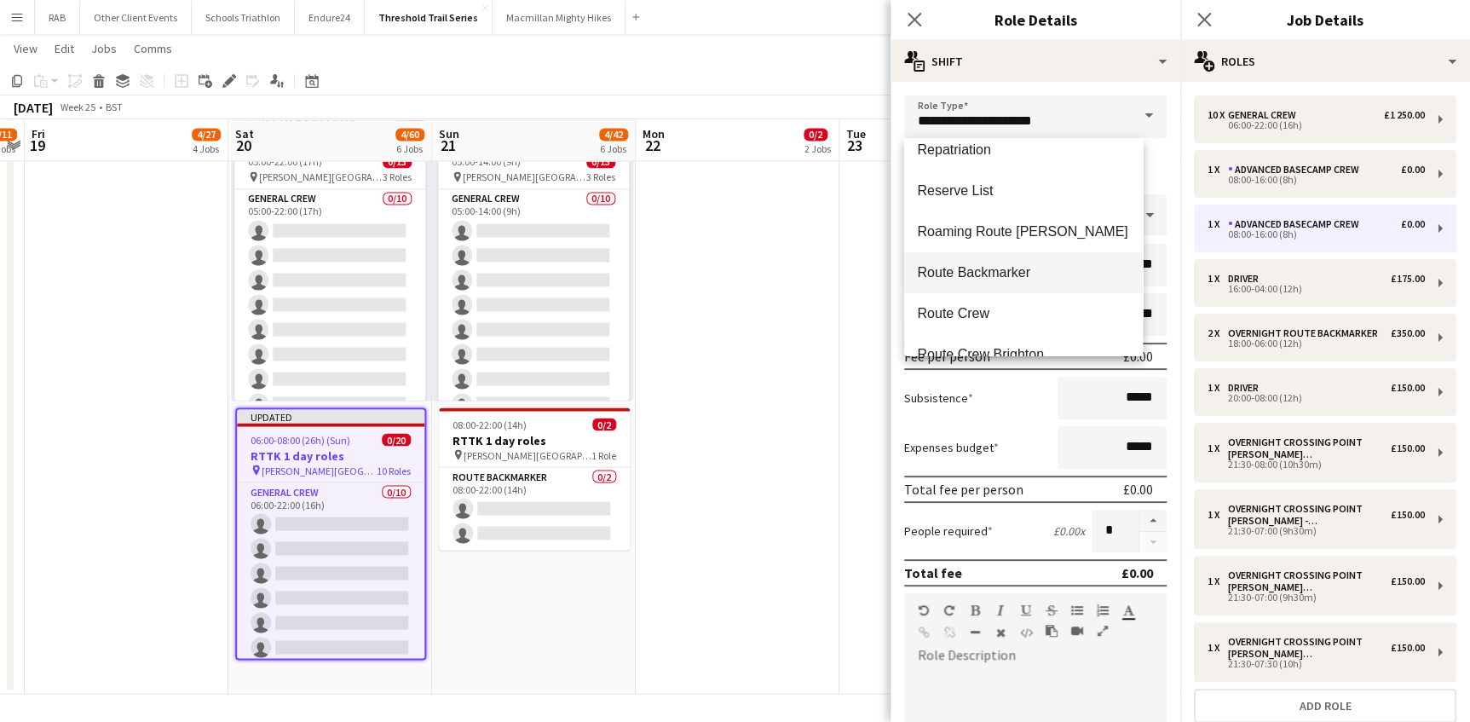
click at [995, 274] on span "Route Backmarker" at bounding box center [1024, 272] width 212 height 16
type input "**********"
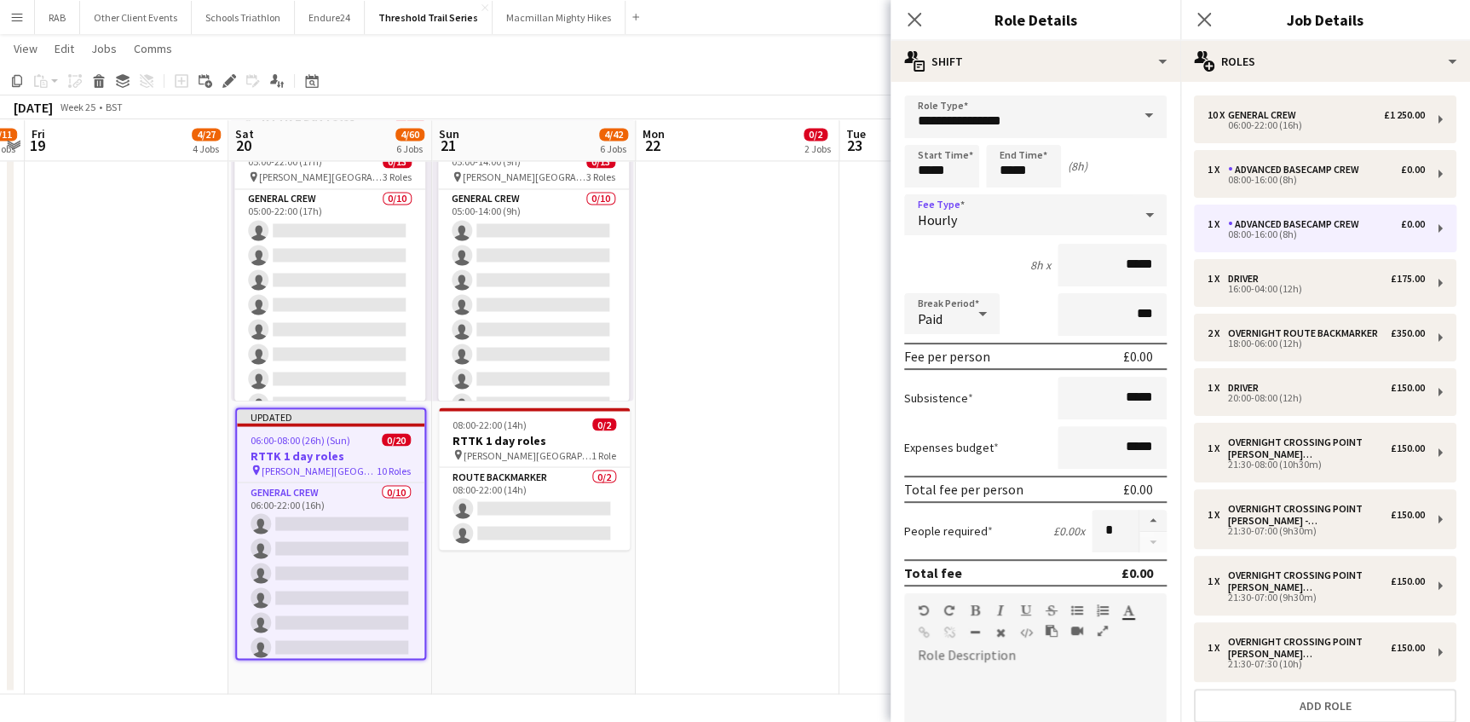
click at [1145, 213] on icon at bounding box center [1149, 215] width 9 height 4
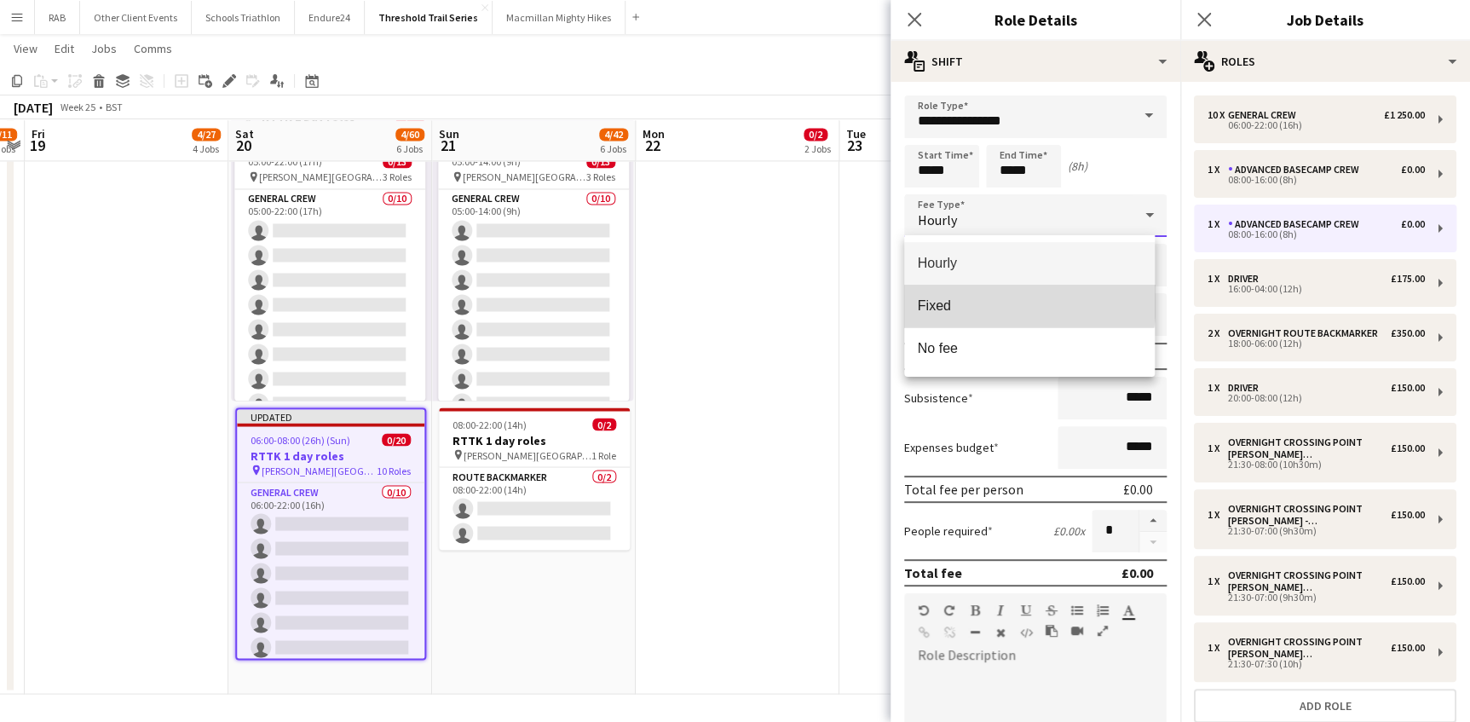
click at [963, 298] on span "Fixed" at bounding box center [1029, 305] width 223 height 16
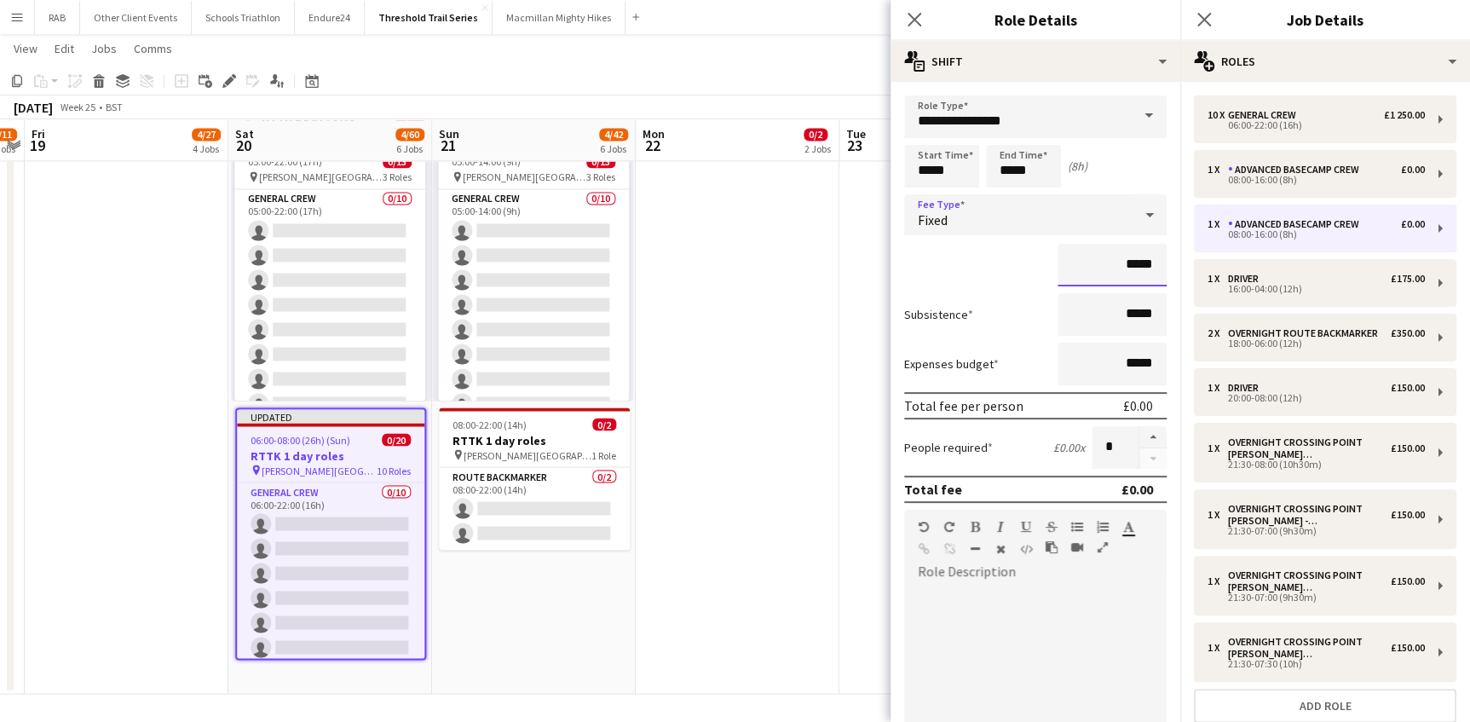
click at [1121, 266] on input "*****" at bounding box center [1111, 265] width 109 height 43
click at [1142, 266] on input "*****" at bounding box center [1111, 265] width 109 height 43
drag, startPoint x: 1142, startPoint y: 262, endPoint x: 1096, endPoint y: 264, distance: 46.1
click at [1097, 264] on input "*****" at bounding box center [1111, 265] width 109 height 43
type input "*******"
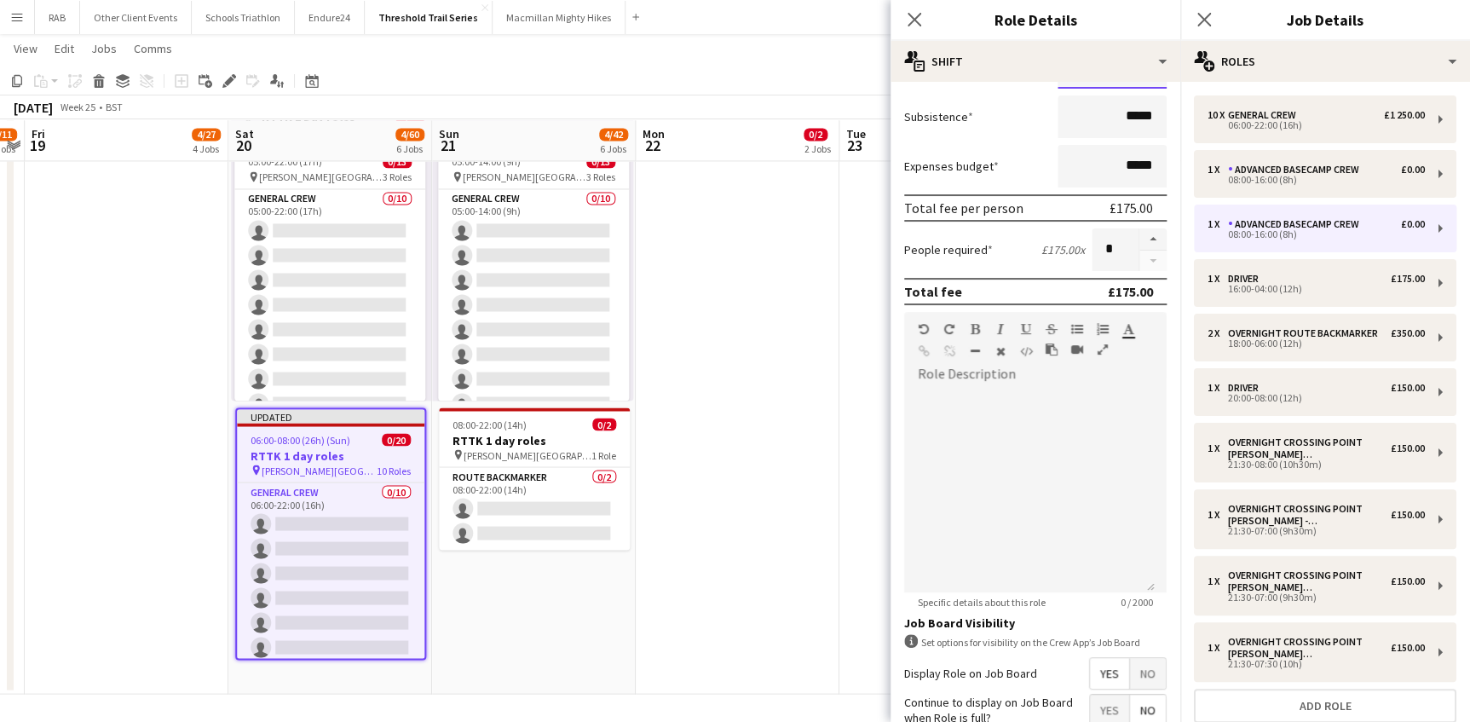
scroll to position [347, 0]
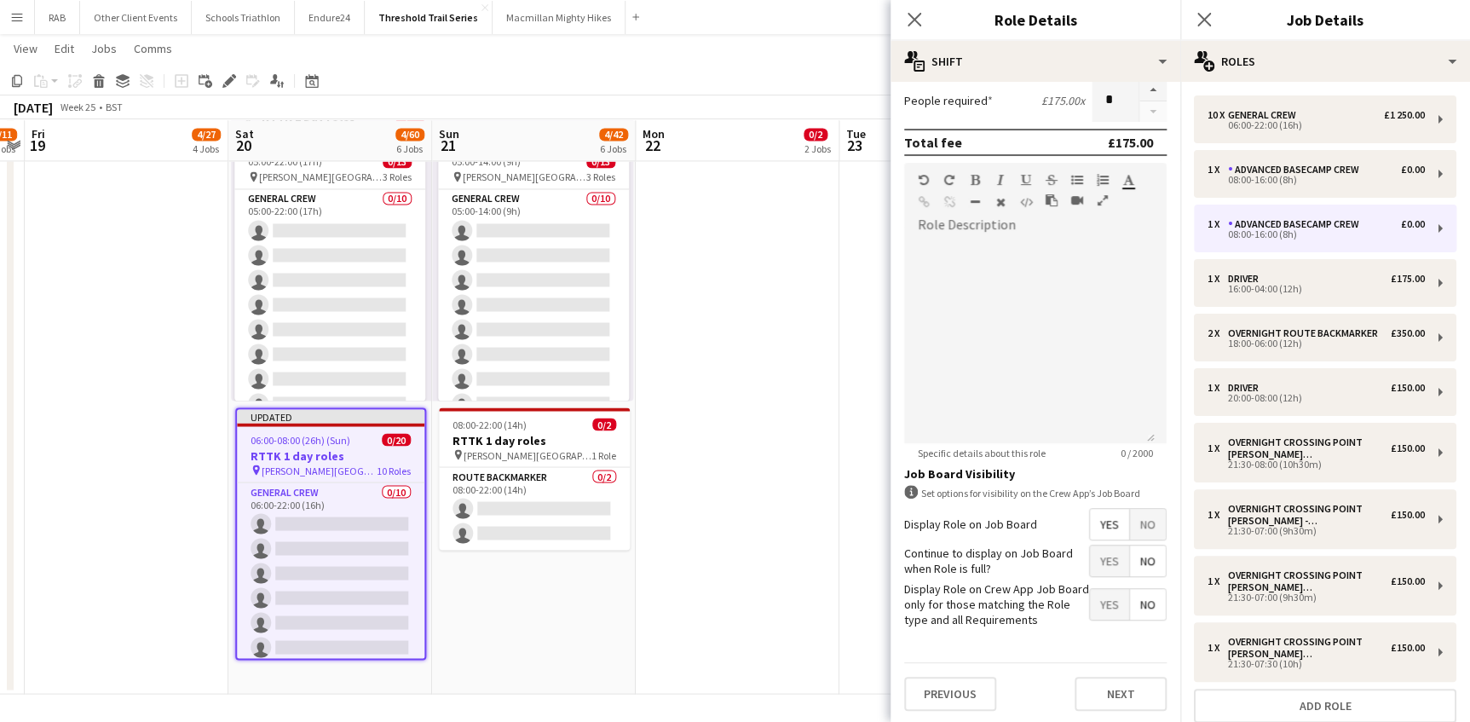
click at [1137, 522] on span "No" at bounding box center [1148, 524] width 36 height 31
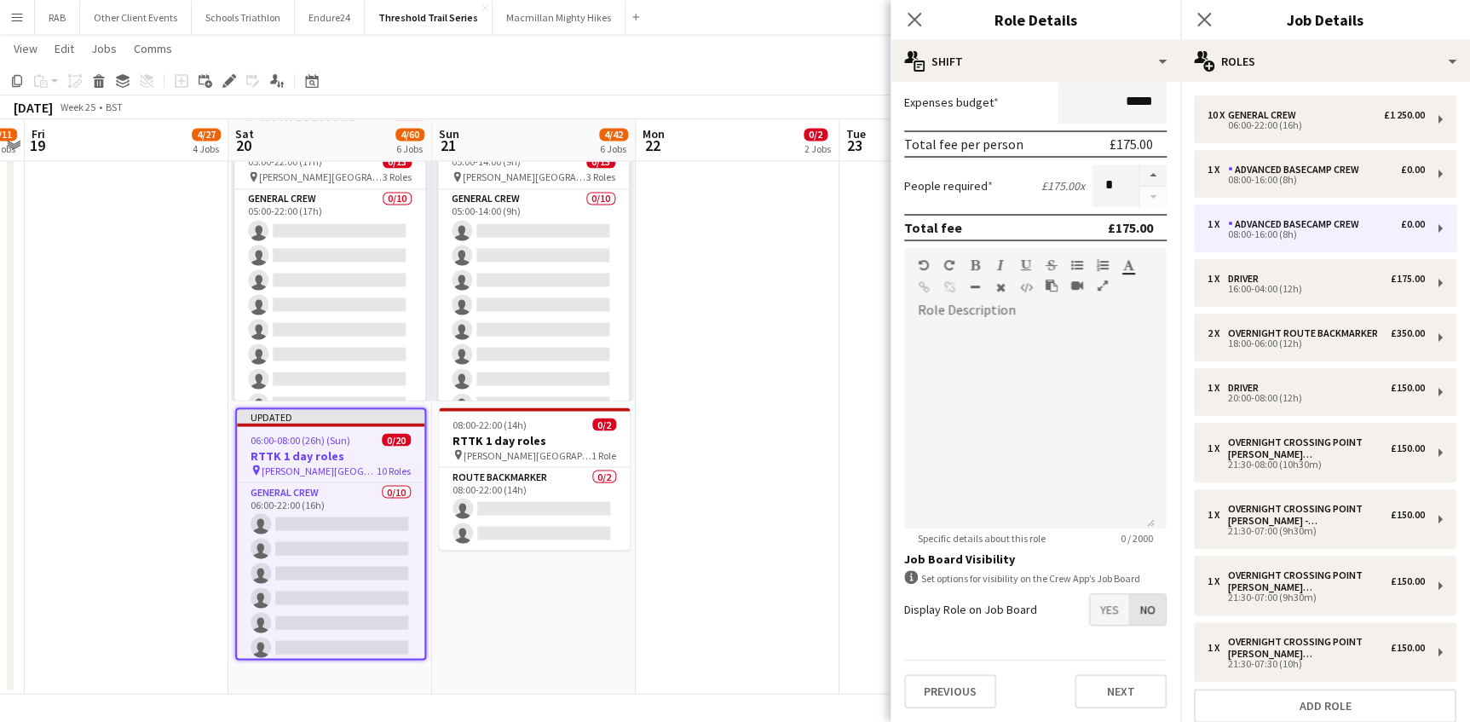
scroll to position [260, 0]
click at [1109, 693] on button "Next" at bounding box center [1120, 693] width 92 height 34
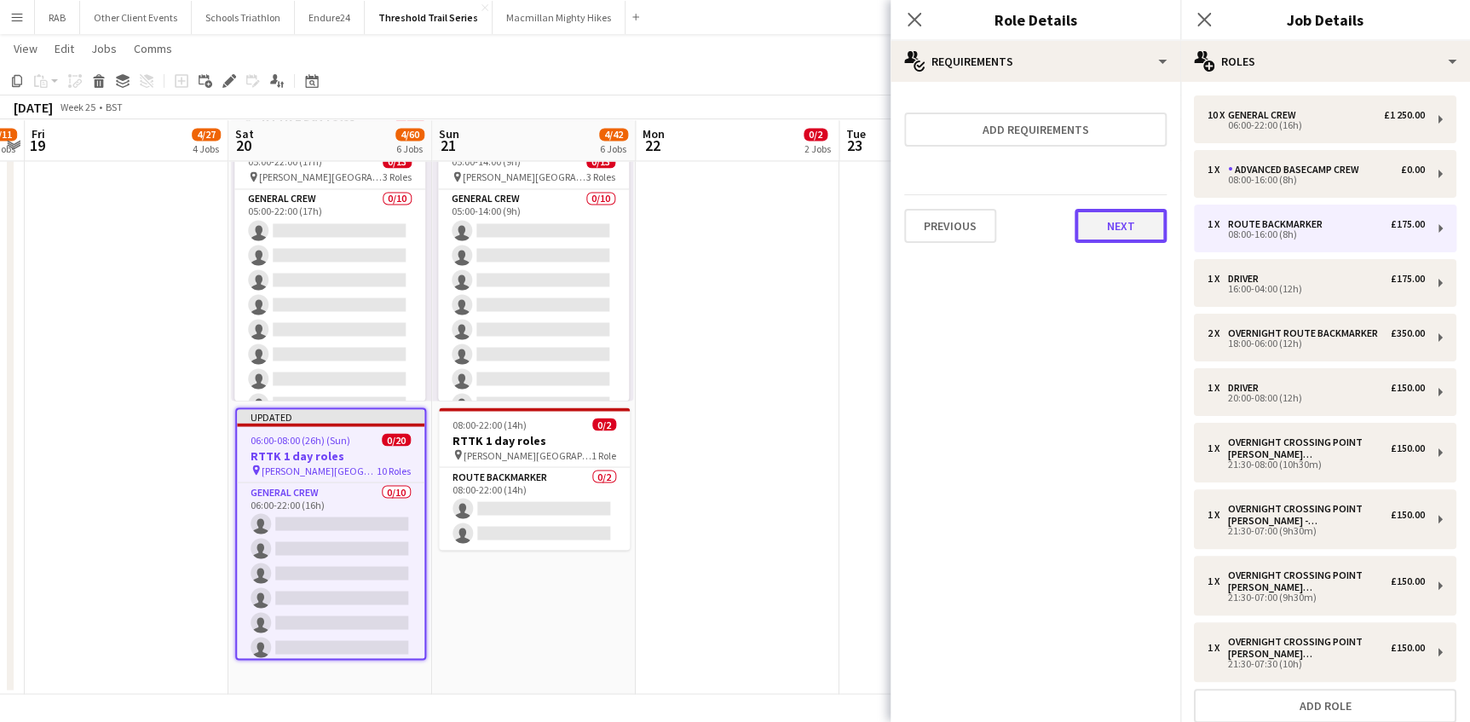
click at [1096, 226] on button "Next" at bounding box center [1120, 226] width 92 height 34
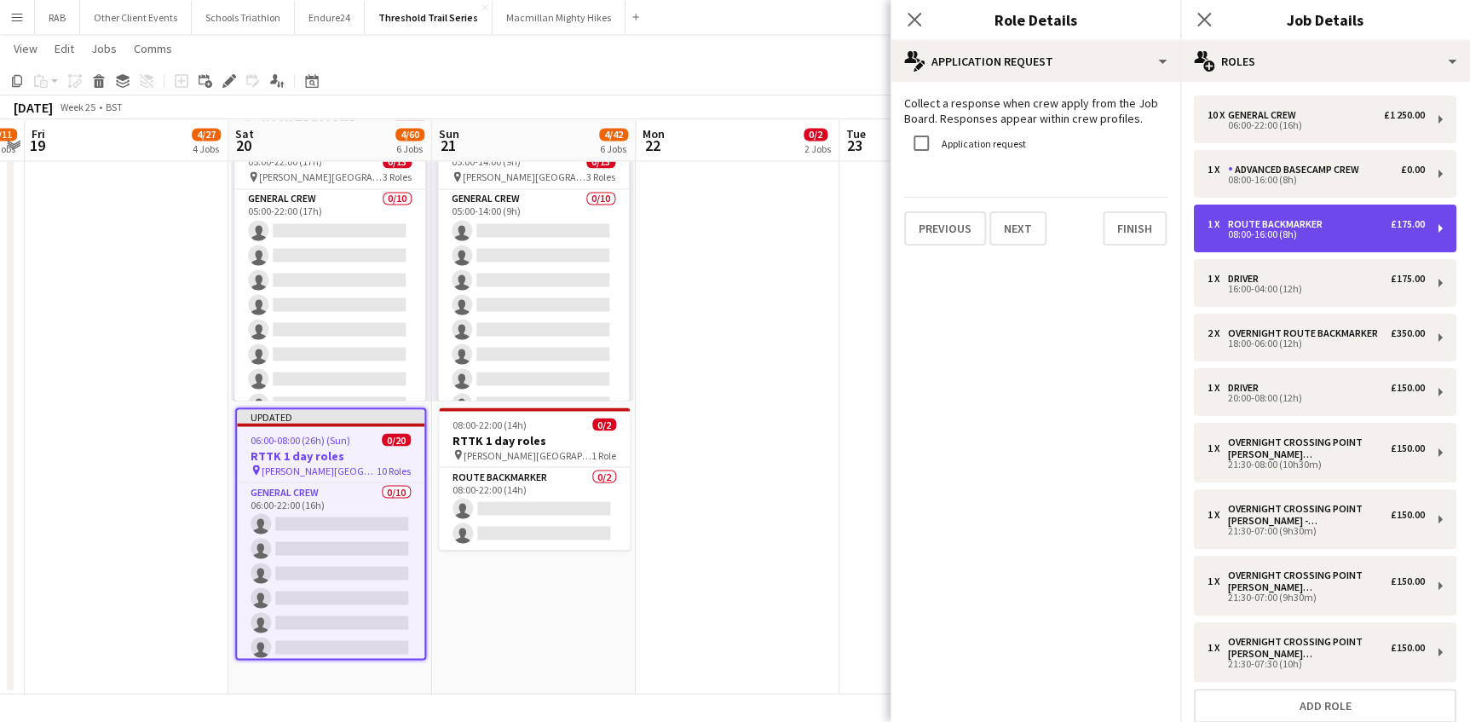
click at [1266, 224] on div "Route Backmarker" at bounding box center [1278, 224] width 101 height 12
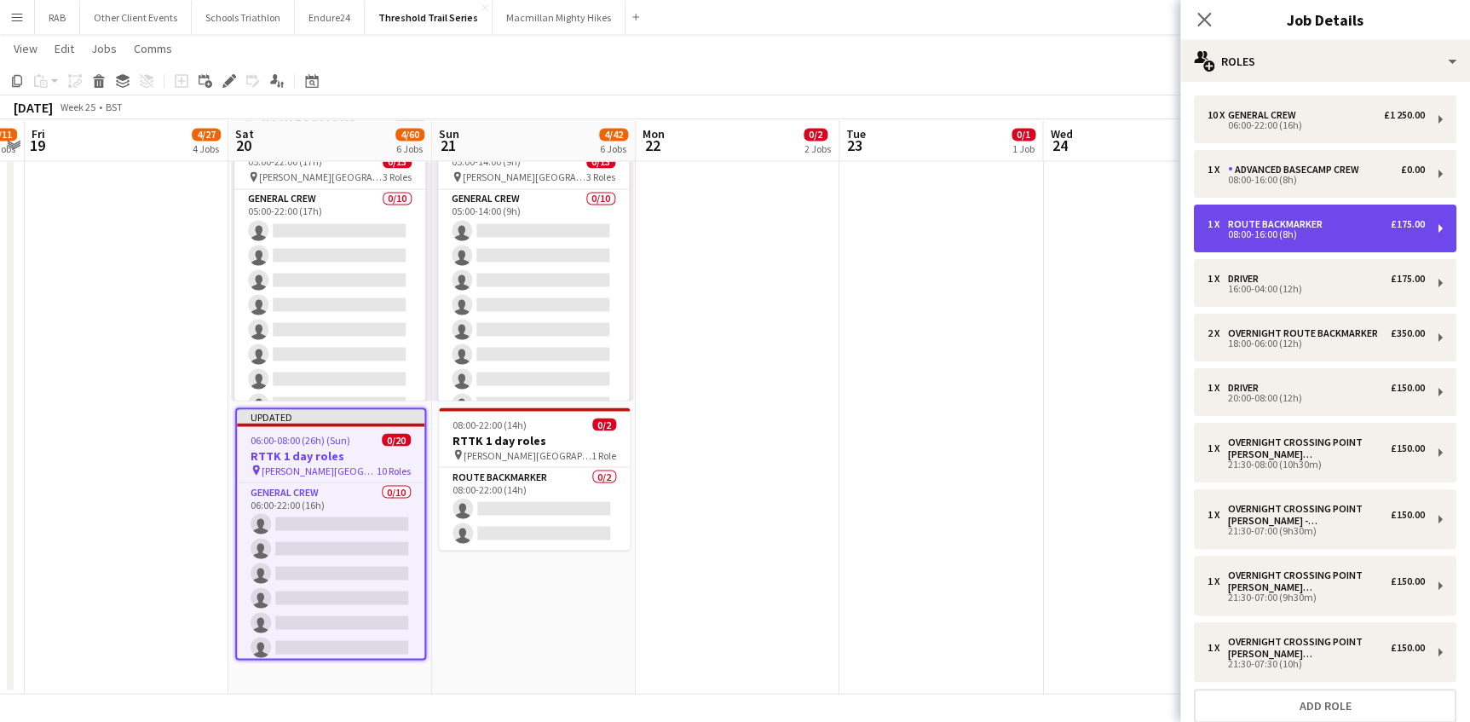
click at [1266, 224] on div "Route Backmarker" at bounding box center [1278, 224] width 101 height 12
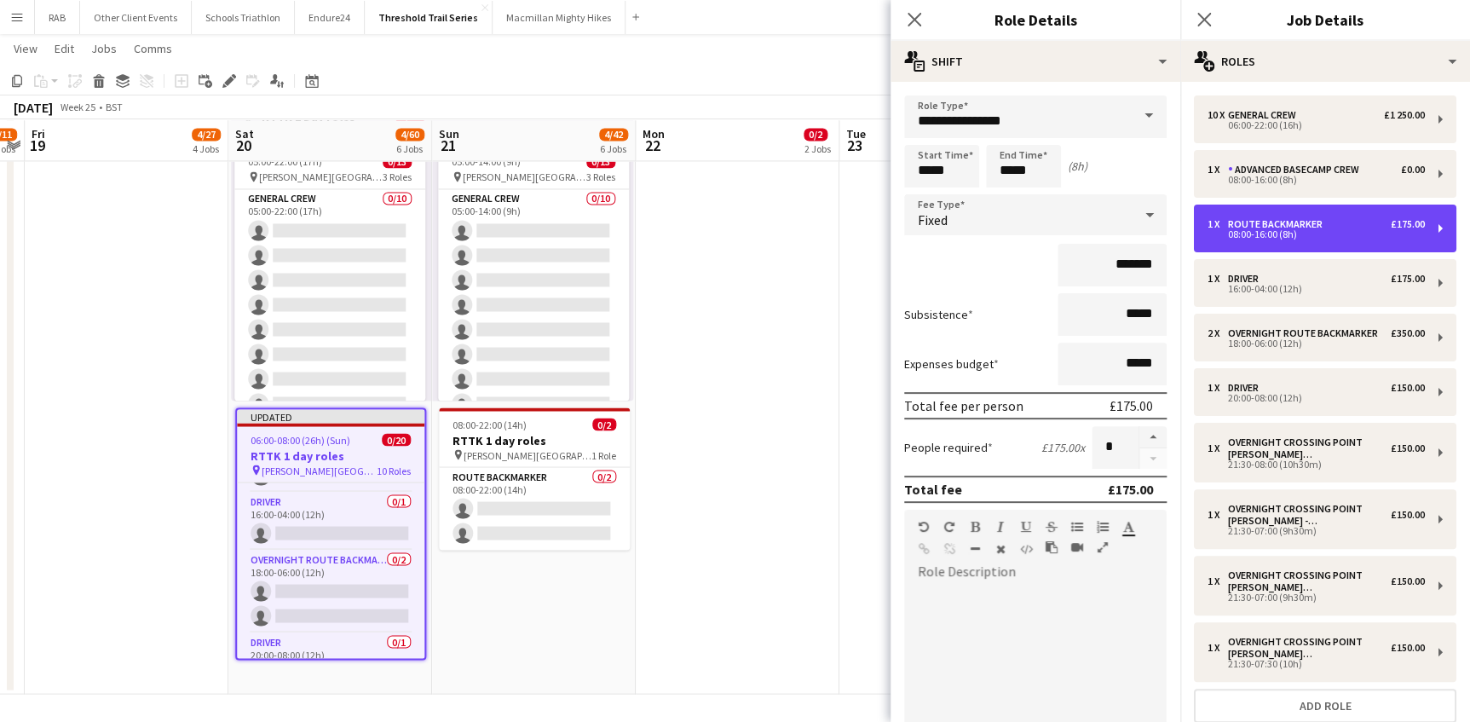
scroll to position [649, 0]
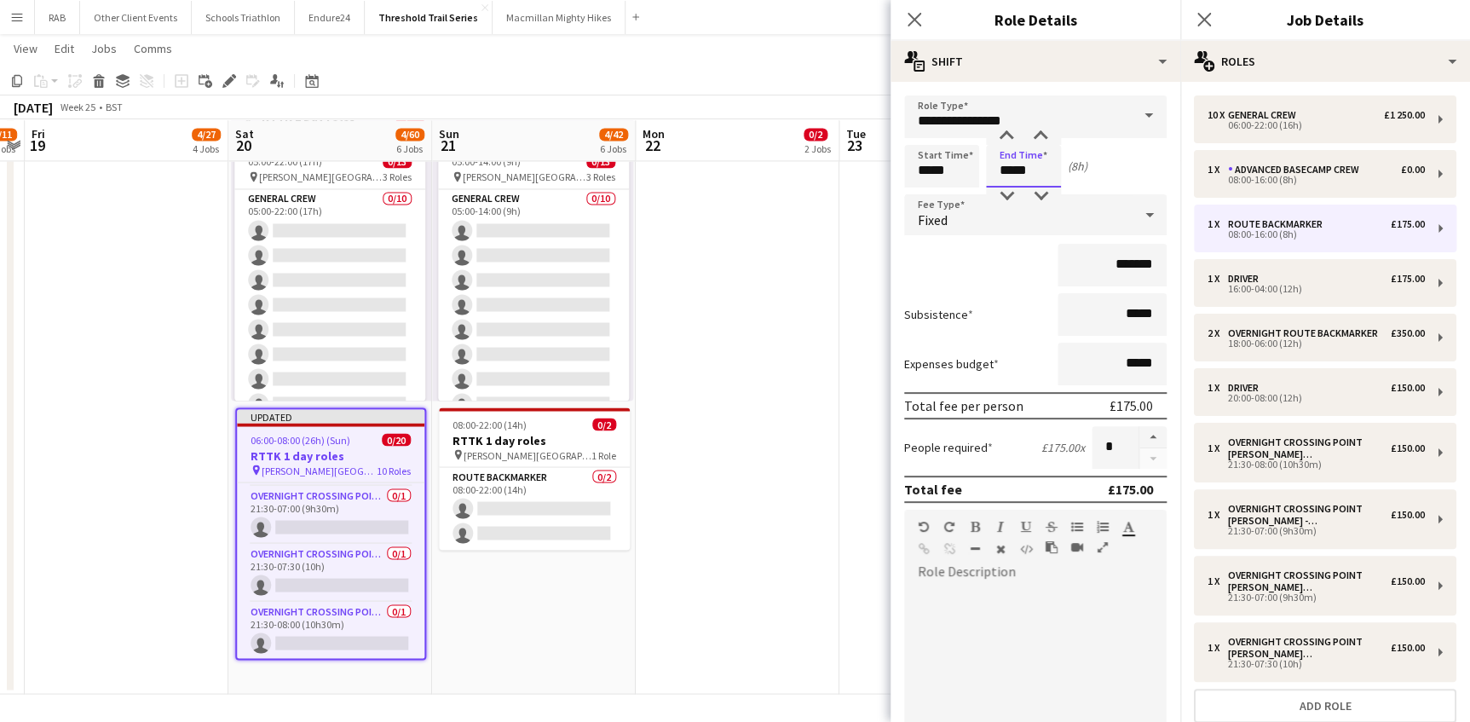
click at [1012, 170] on input "*****" at bounding box center [1023, 166] width 75 height 43
type input "*****"
click at [914, 18] on icon at bounding box center [914, 19] width 16 height 16
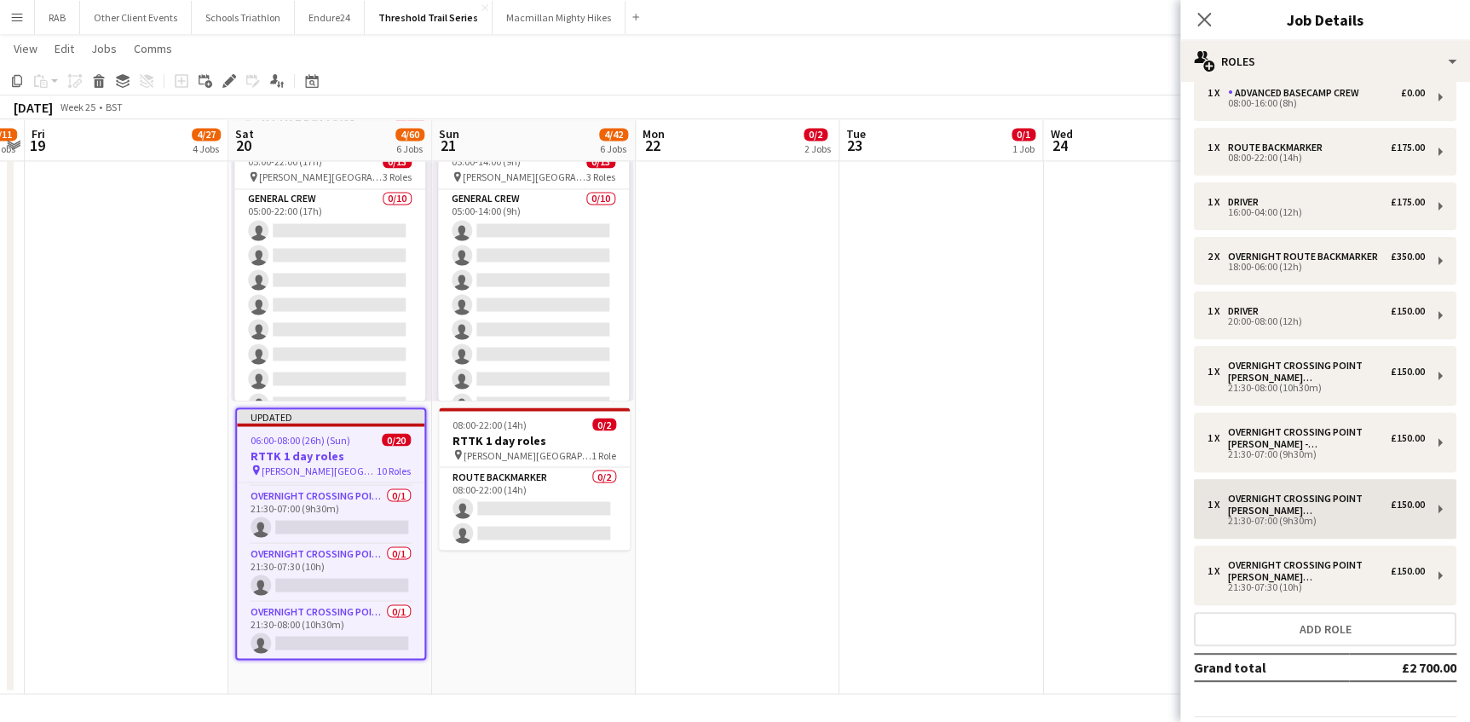
scroll to position [0, 0]
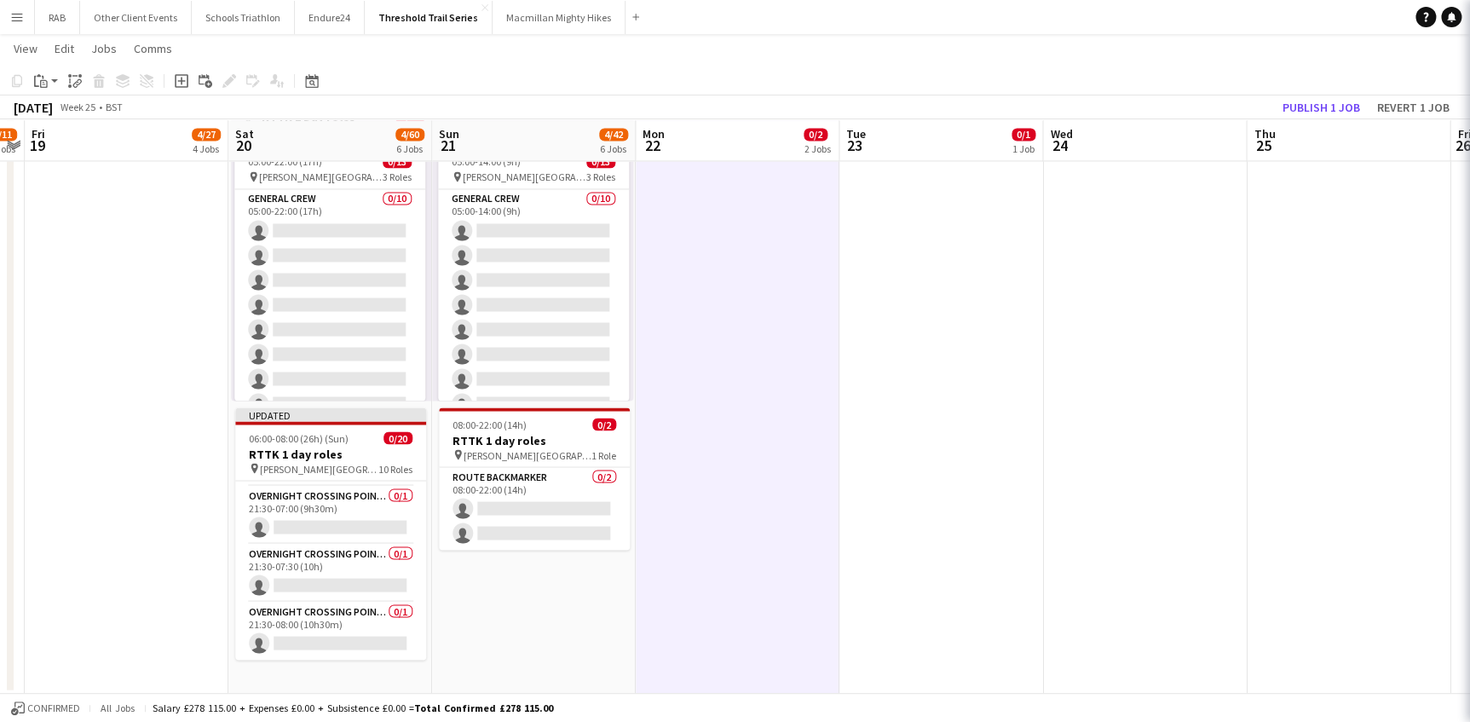
scroll to position [648, 0]
click at [1403, 105] on button "Revert 1 job" at bounding box center [1413, 107] width 86 height 22
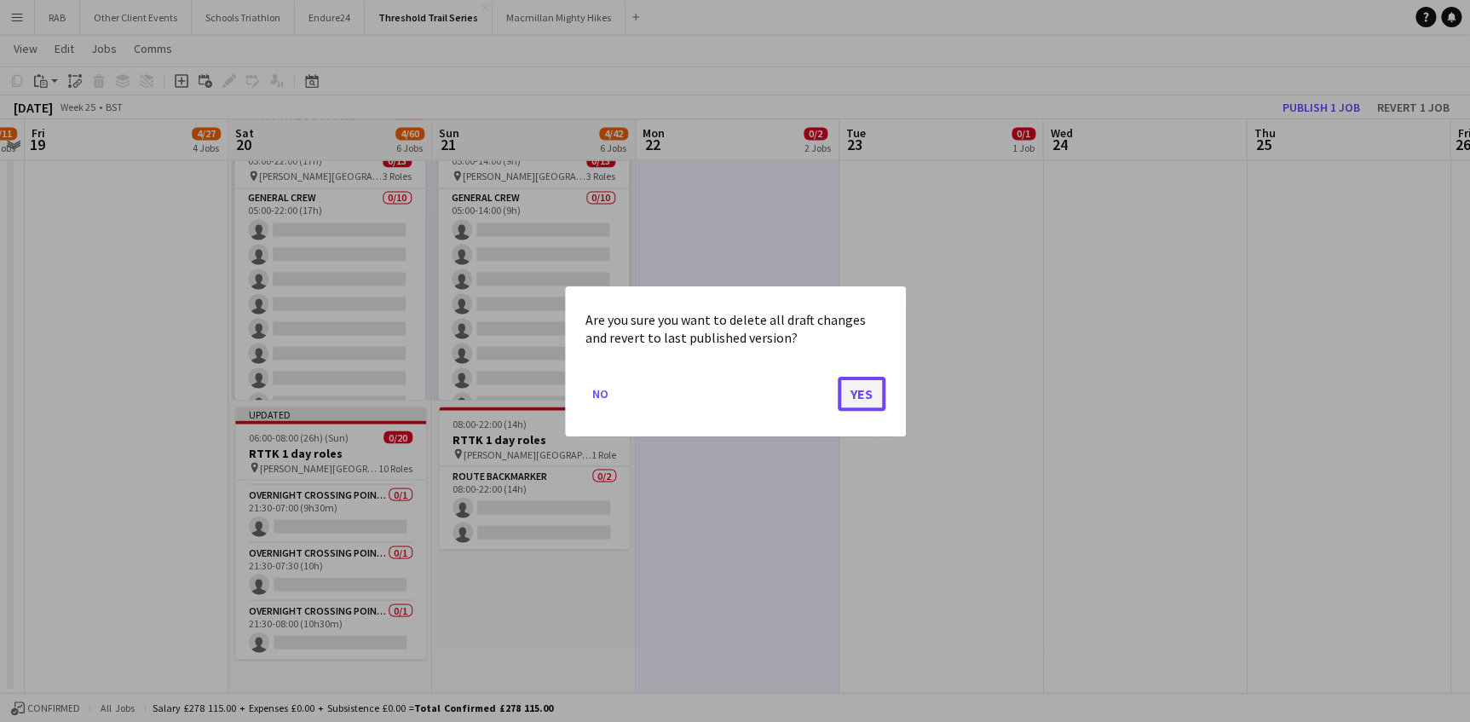
click at [851, 395] on button "Yes" at bounding box center [862, 393] width 48 height 34
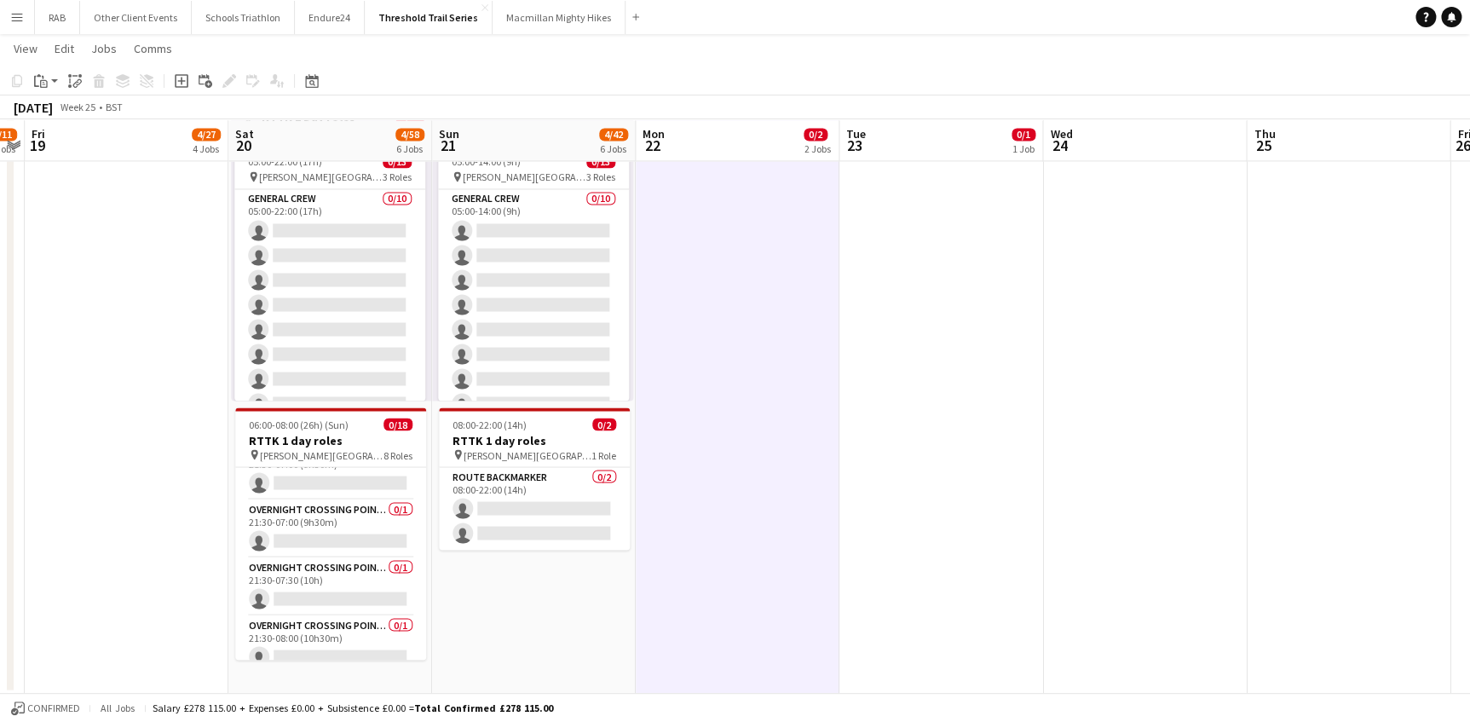
scroll to position [517, 0]
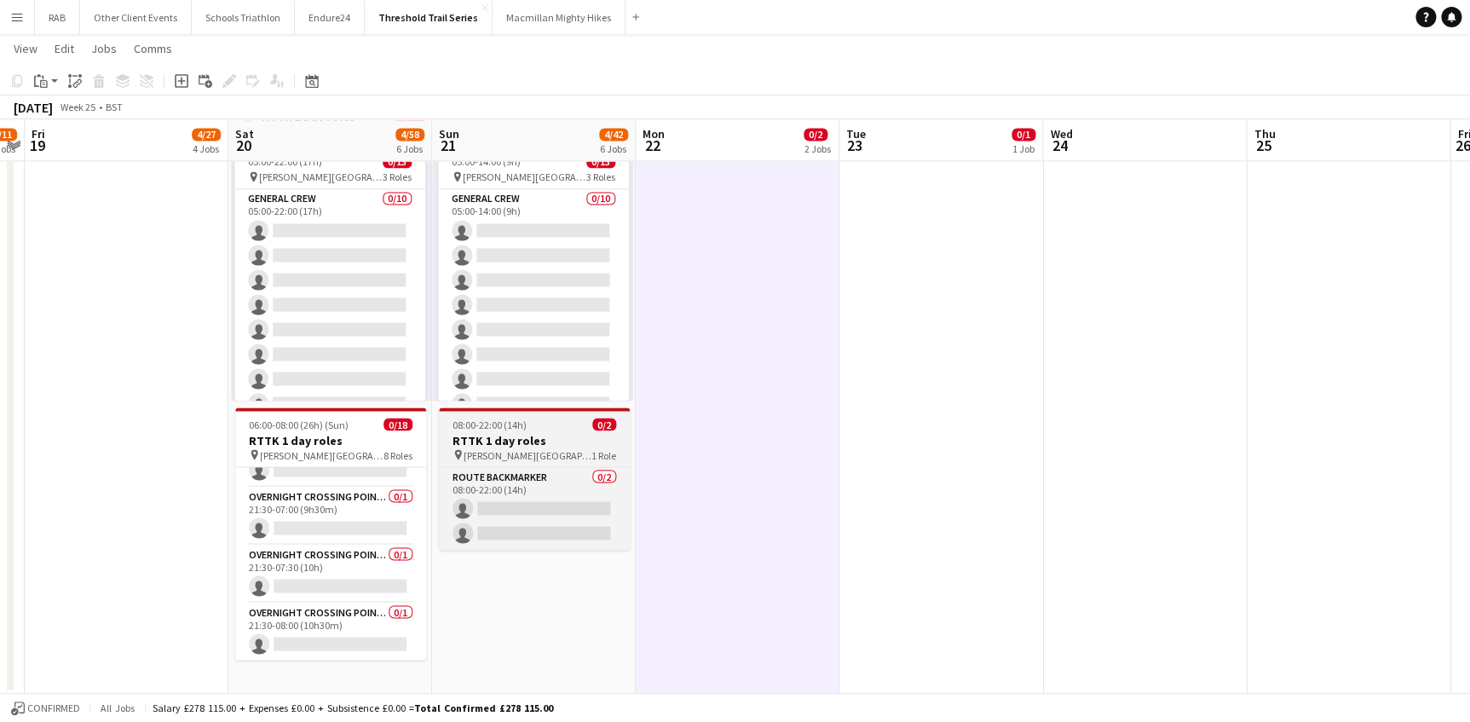
click at [520, 426] on span "08:00-22:00 (14h)" at bounding box center [489, 424] width 74 height 13
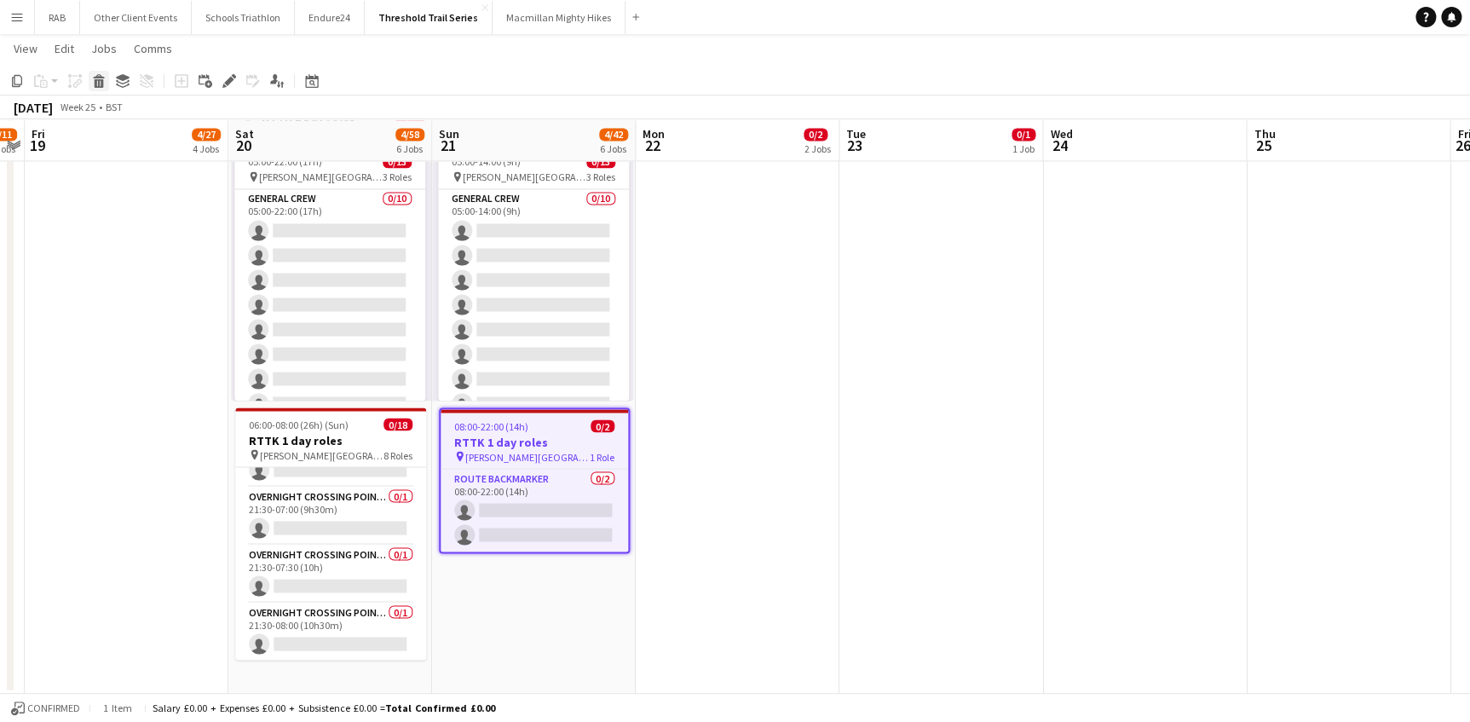
click at [98, 84] on icon at bounding box center [99, 83] width 9 height 9
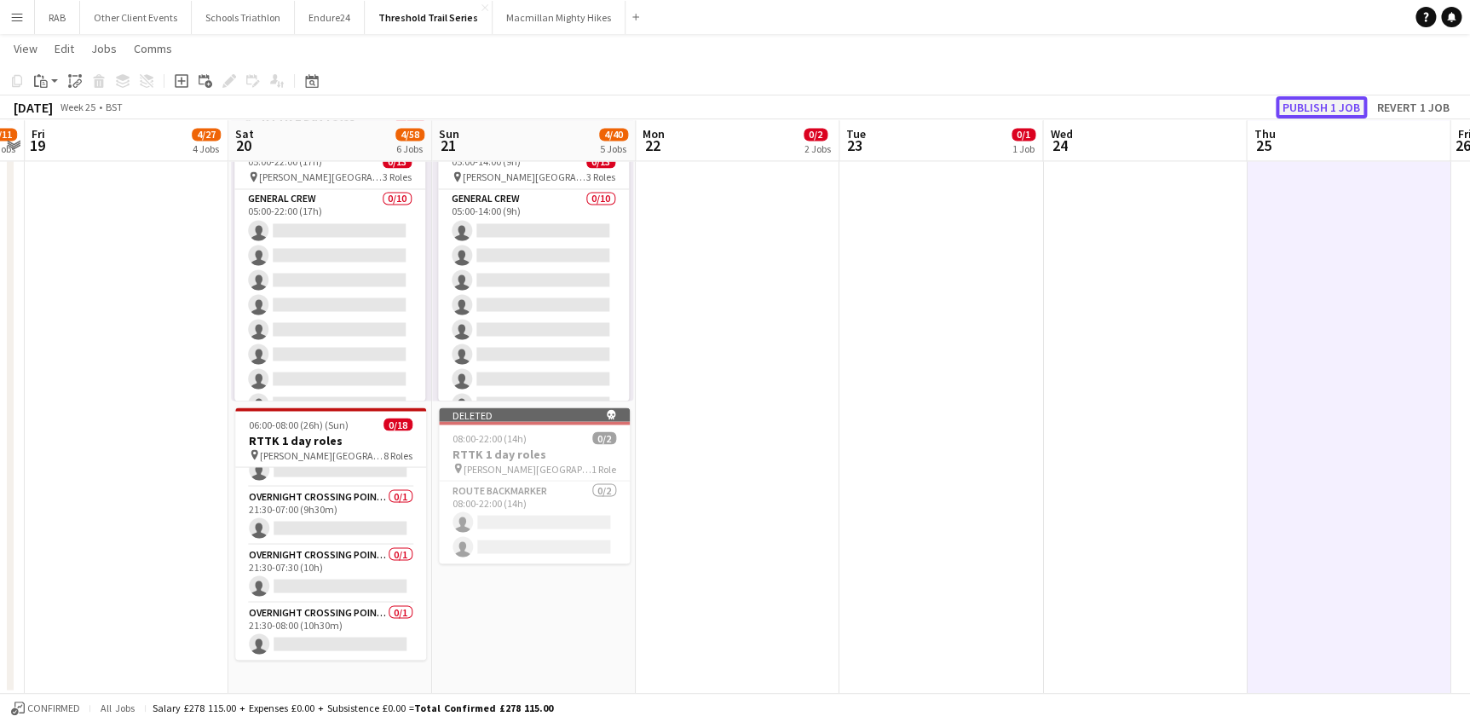
click at [1314, 111] on button "Publish 1 job" at bounding box center [1321, 107] width 91 height 22
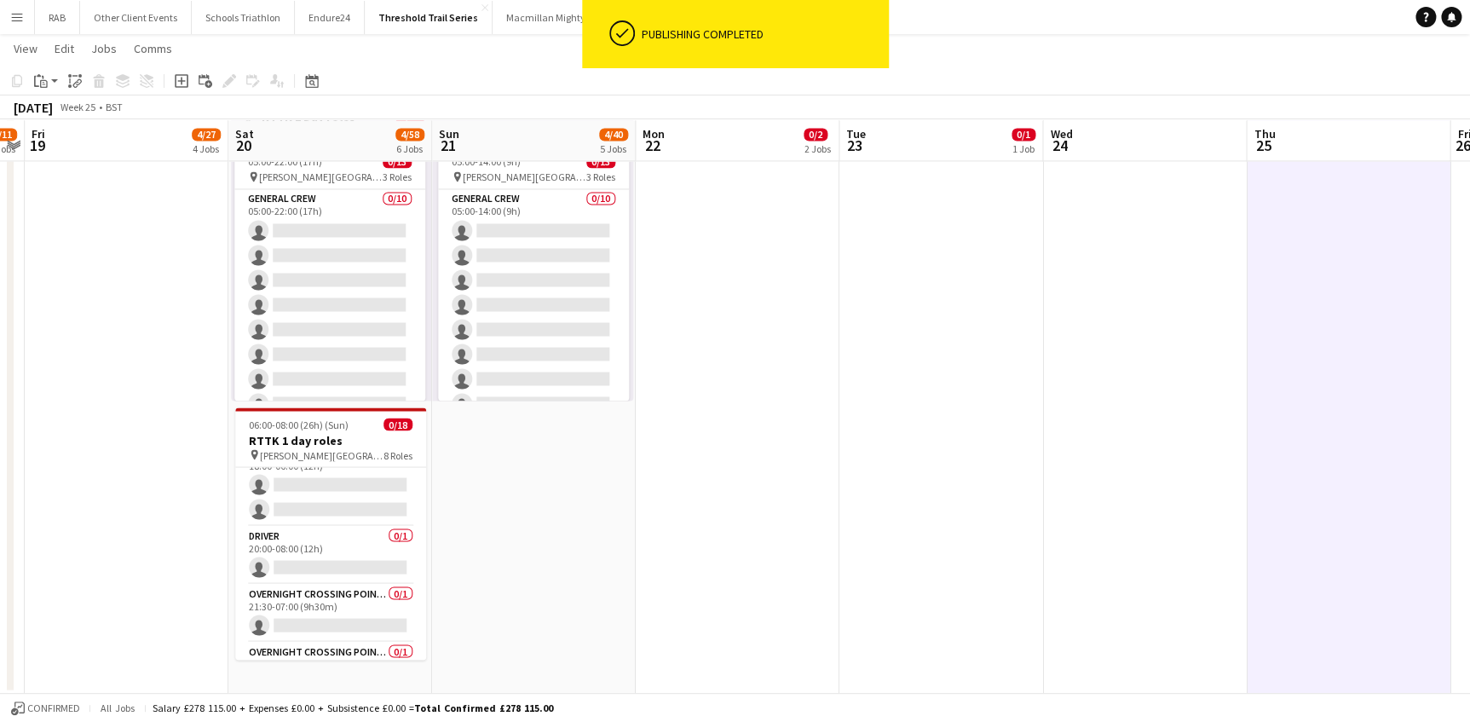
scroll to position [285, 0]
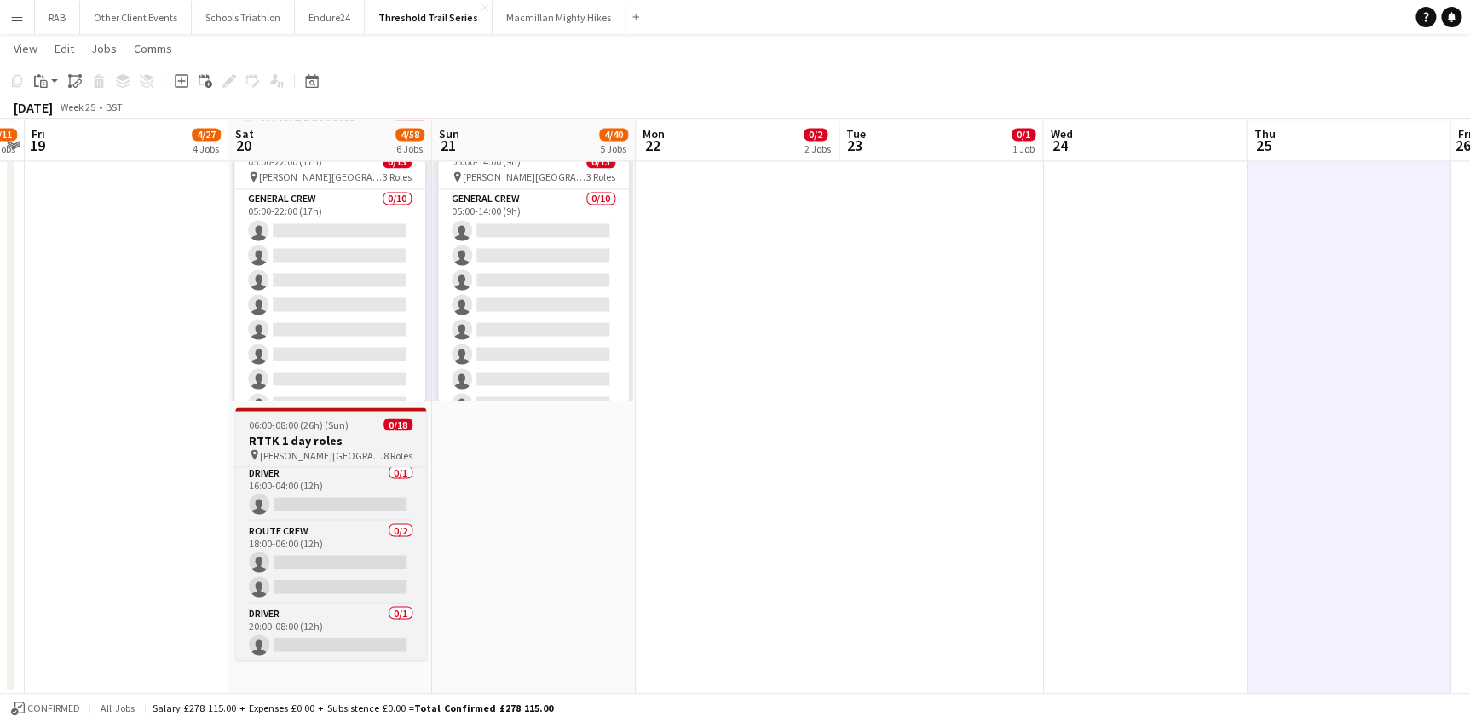
click at [307, 432] on h3 "RTTK 1 day roles" at bounding box center [330, 439] width 191 height 15
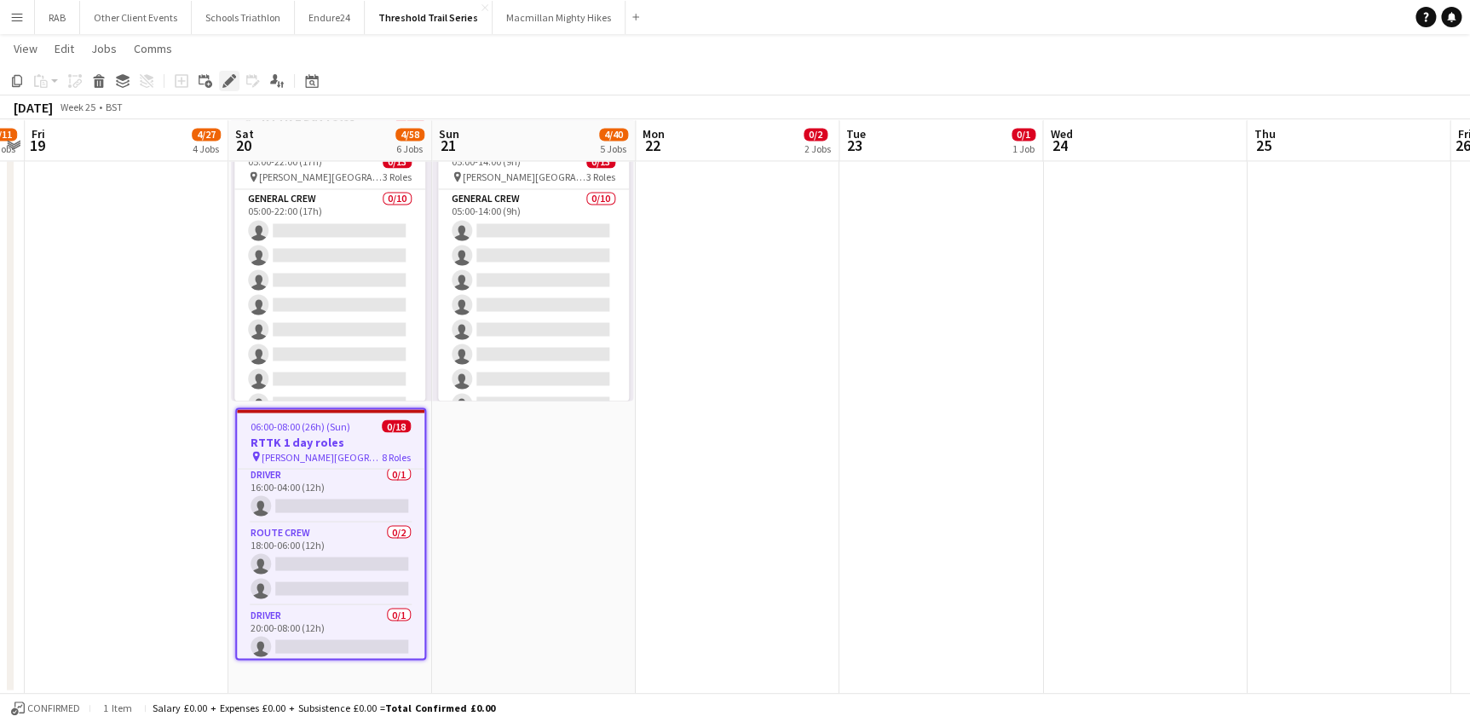
click at [224, 83] on icon at bounding box center [228, 81] width 9 height 9
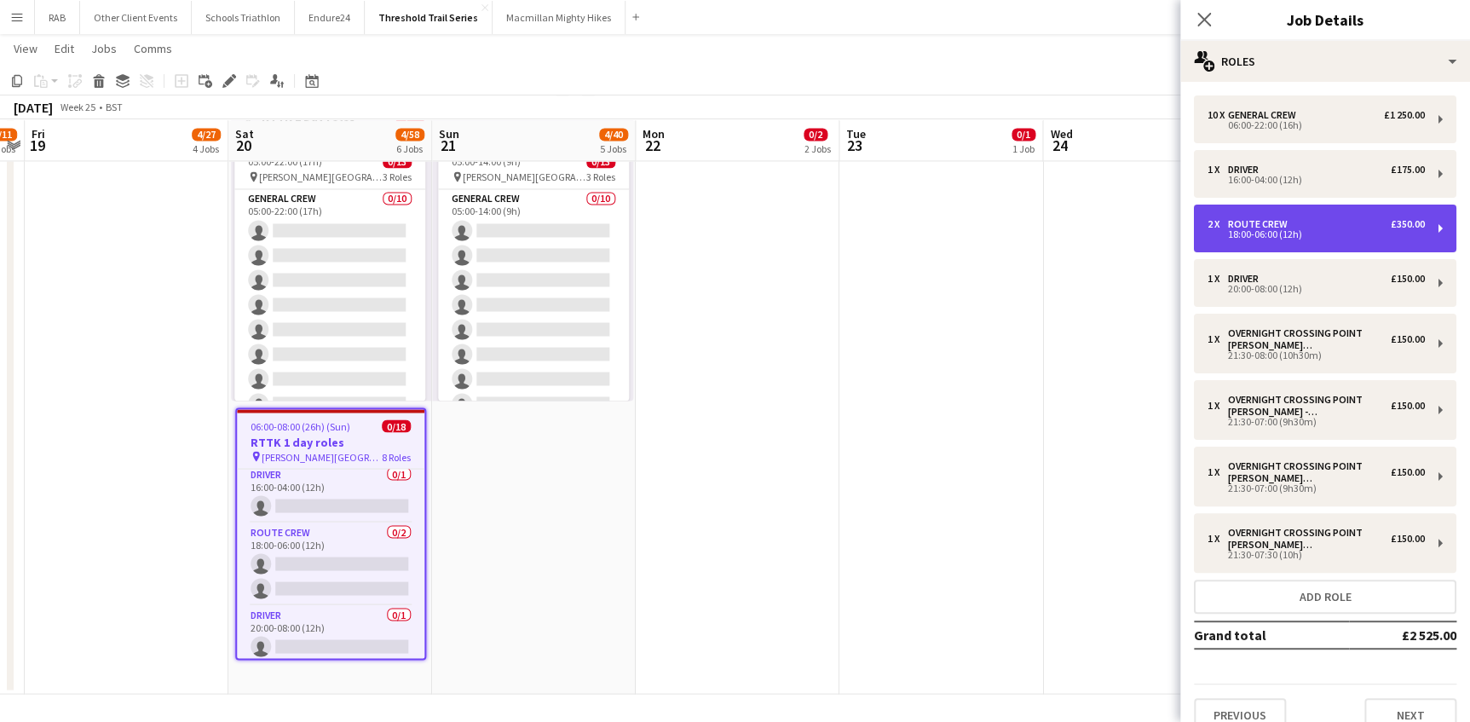
click at [1244, 223] on div "Route Crew" at bounding box center [1261, 224] width 66 height 12
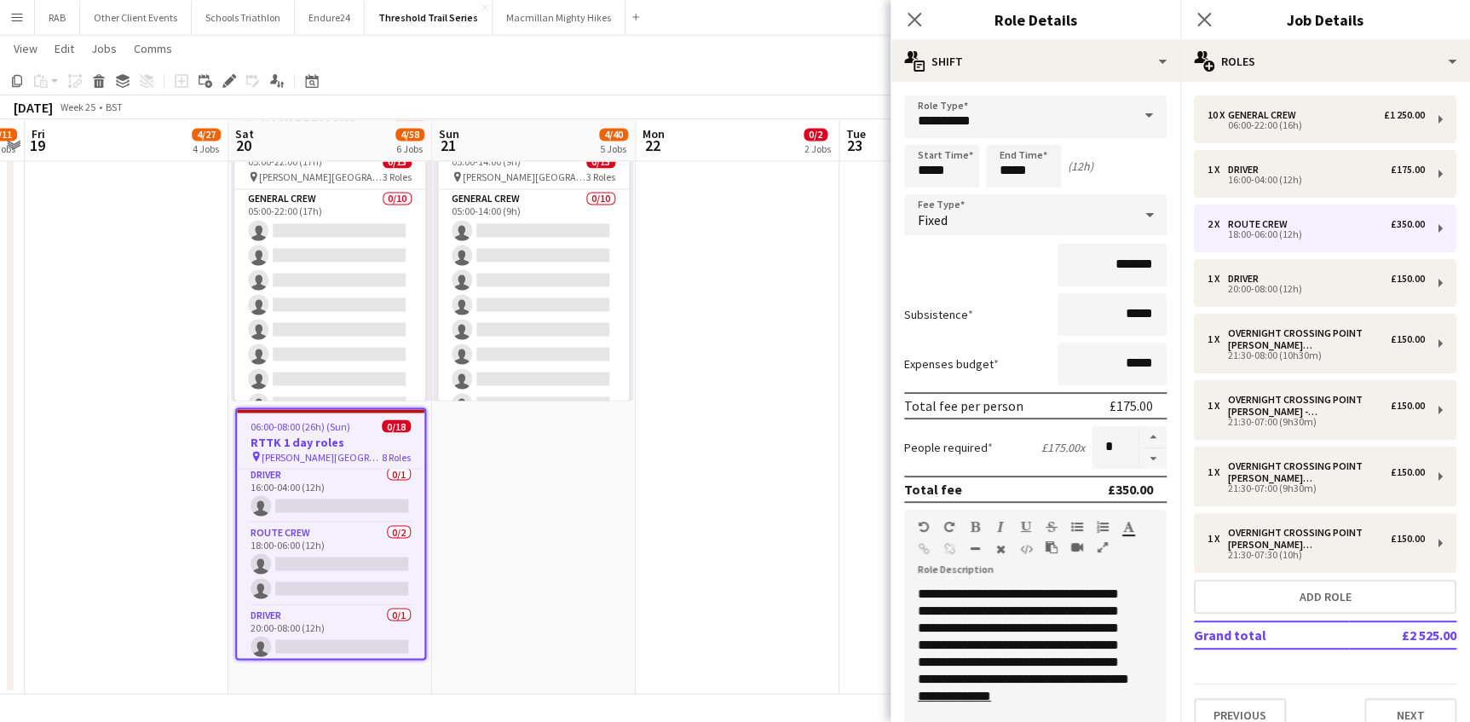
click at [1138, 115] on span at bounding box center [1149, 115] width 36 height 41
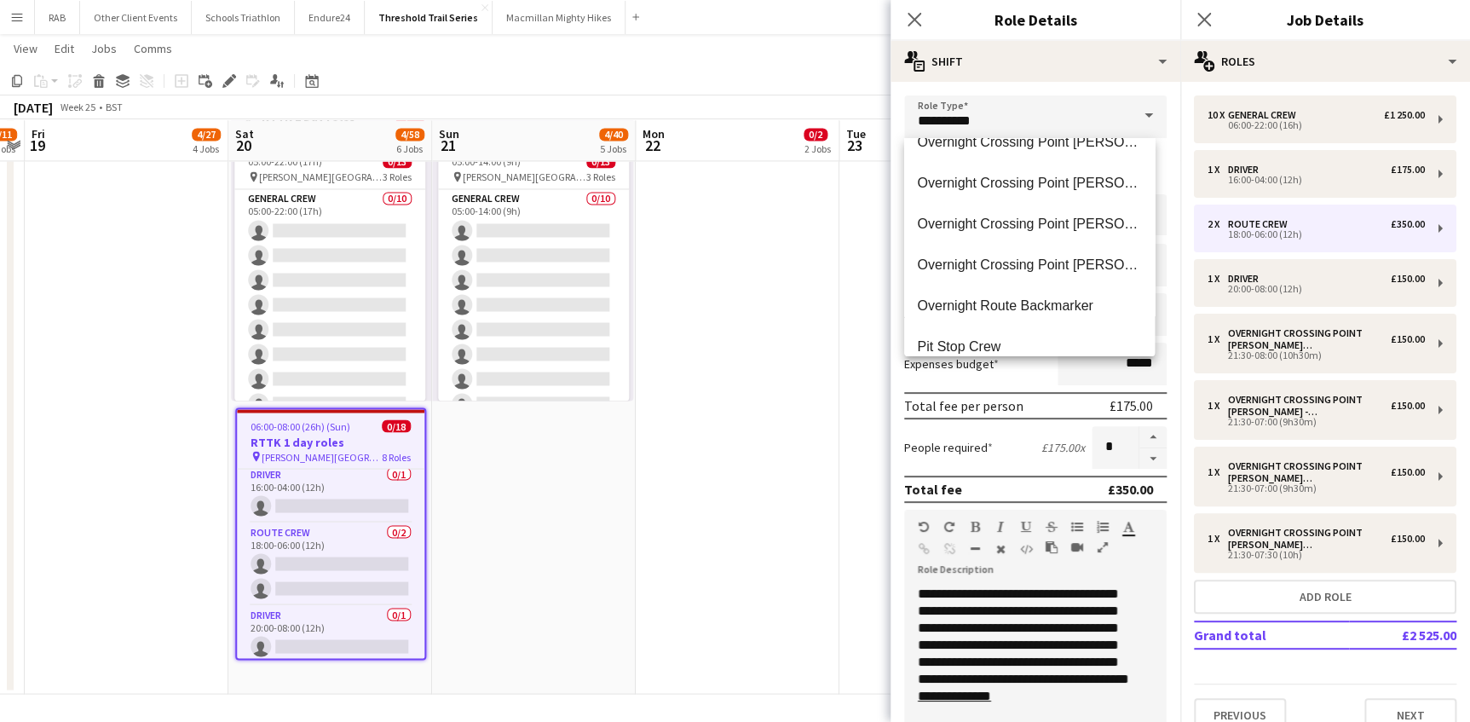
scroll to position [2013, 0]
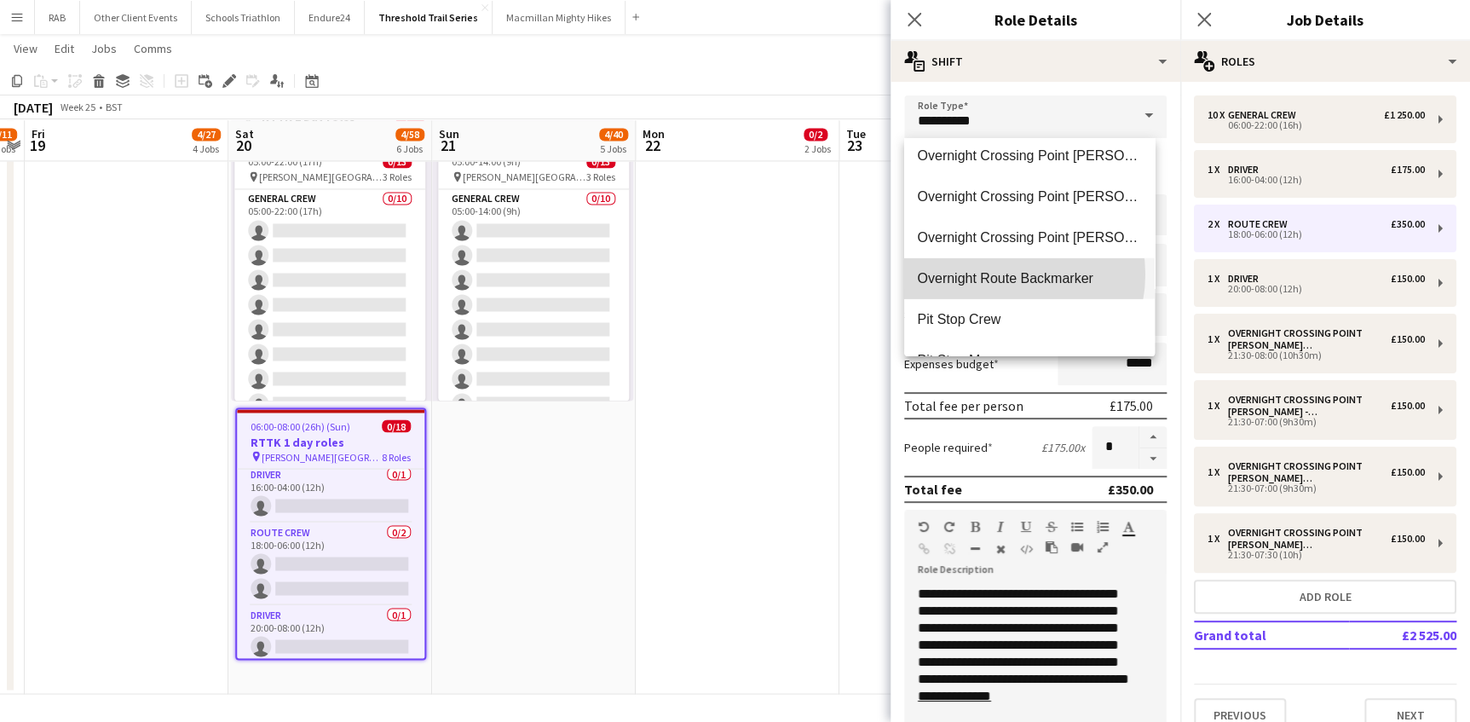
click at [999, 274] on span "Overnight Route Backmarker" at bounding box center [1029, 278] width 223 height 16
type input "**********"
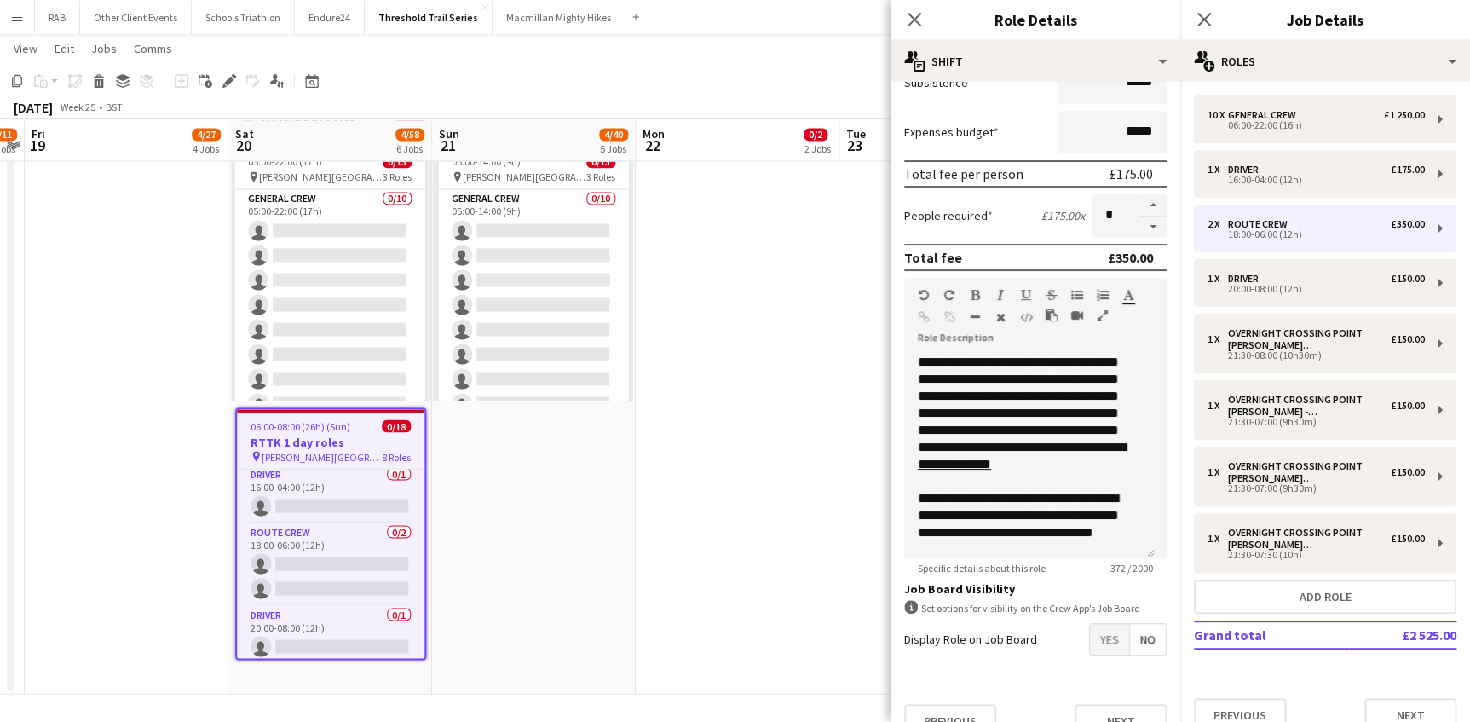
scroll to position [260, 0]
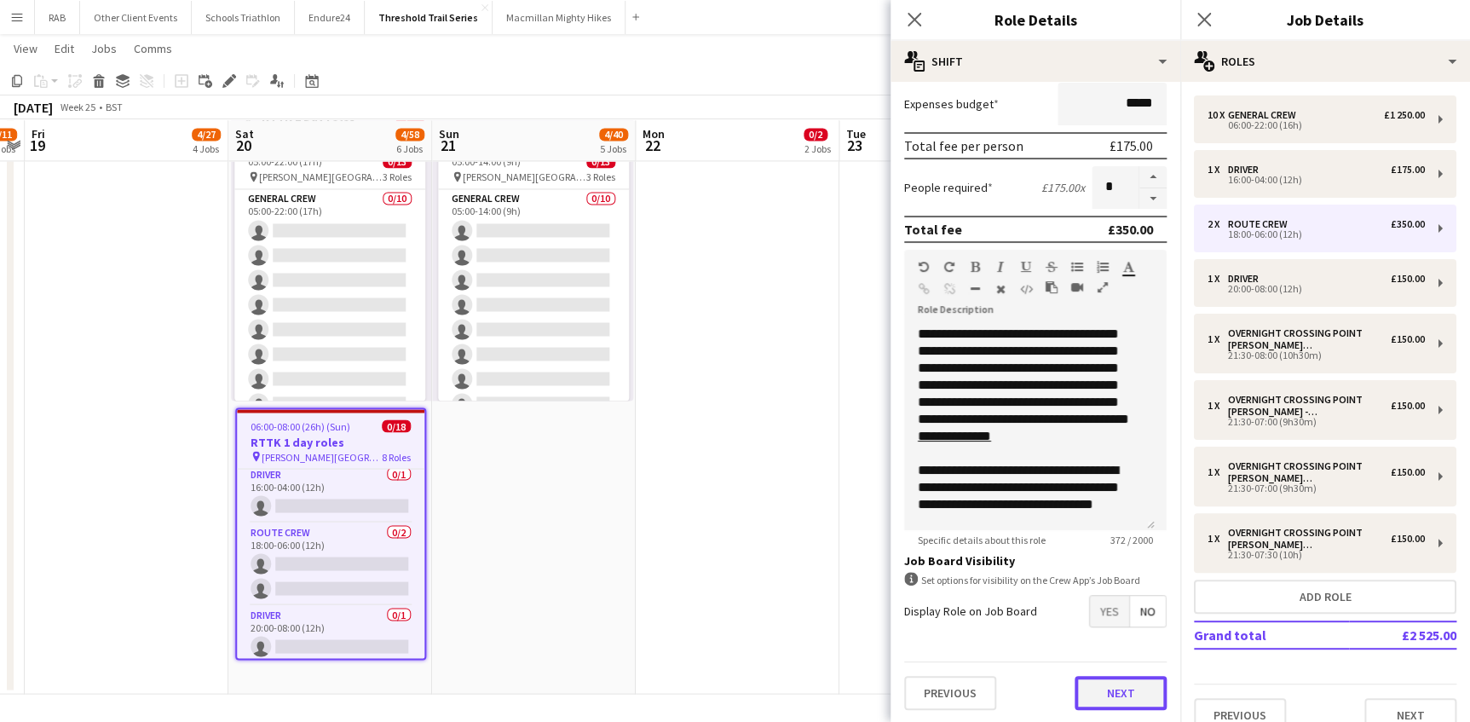
click at [1117, 688] on button "Next" at bounding box center [1120, 693] width 92 height 34
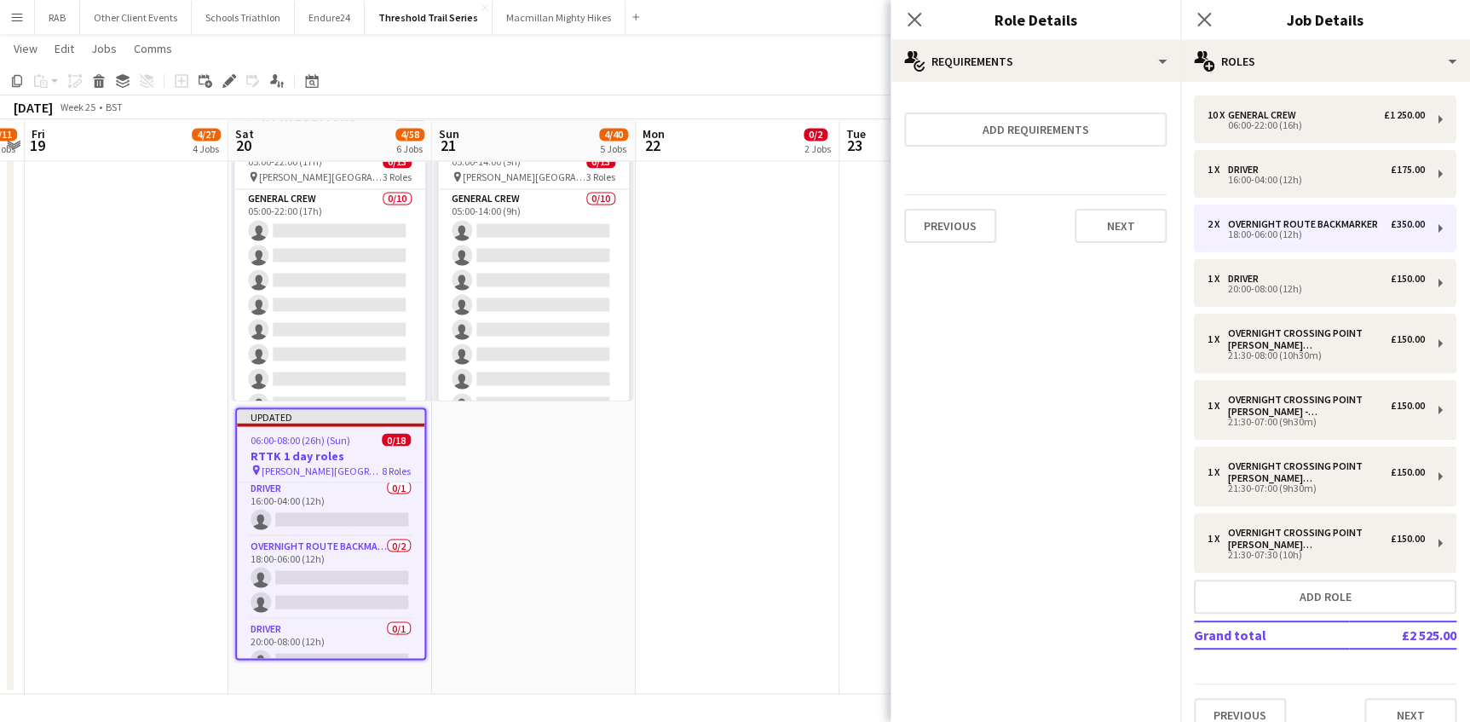
scroll to position [0, 0]
click at [1100, 226] on button "Next" at bounding box center [1120, 226] width 92 height 34
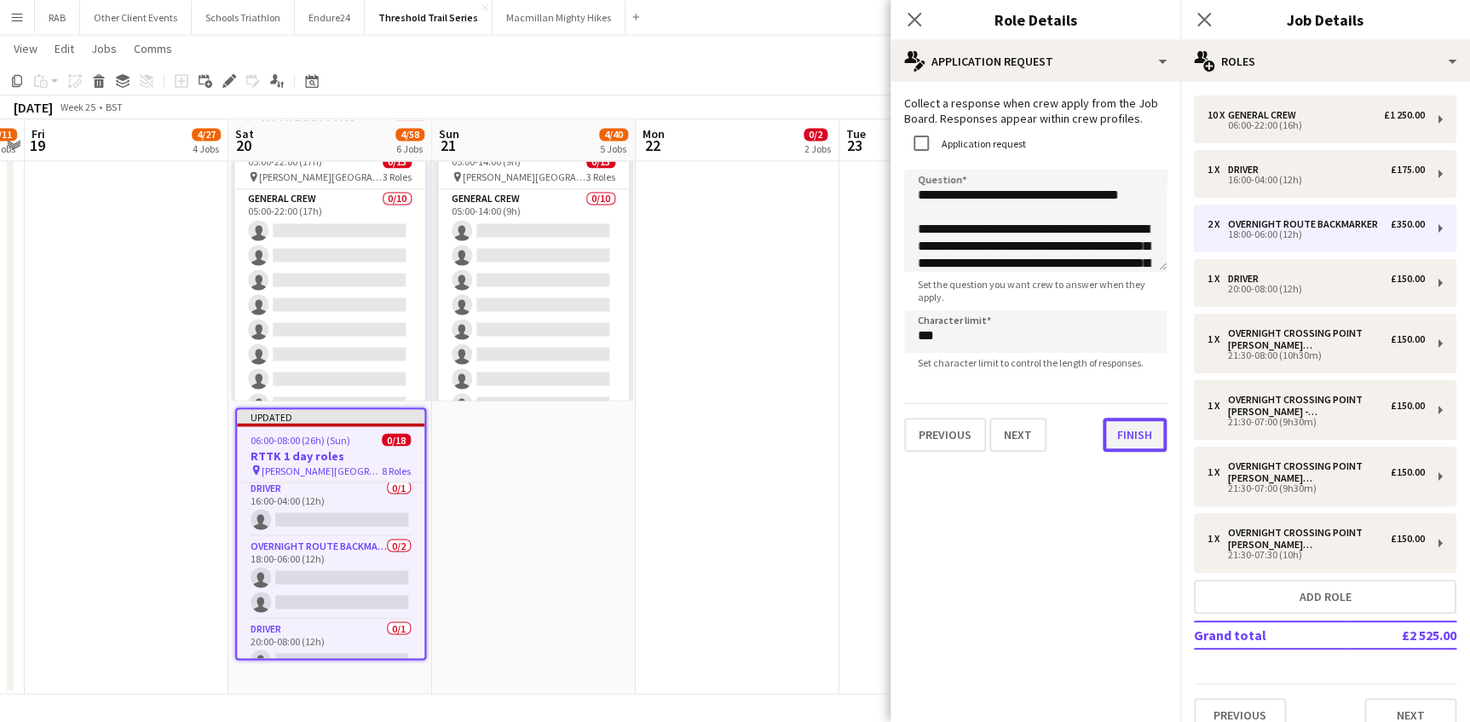
click at [1117, 444] on button "Finish" at bounding box center [1135, 435] width 64 height 34
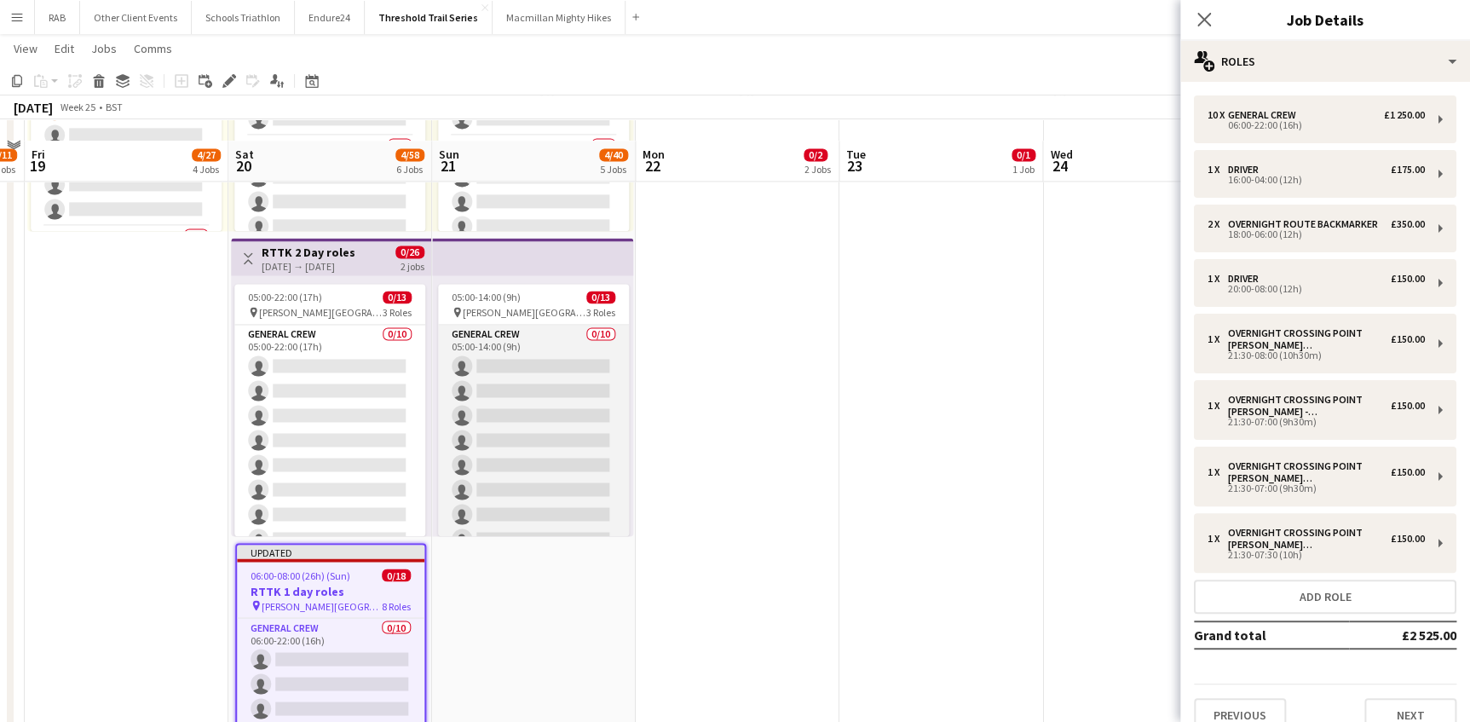
scroll to position [1161, 0]
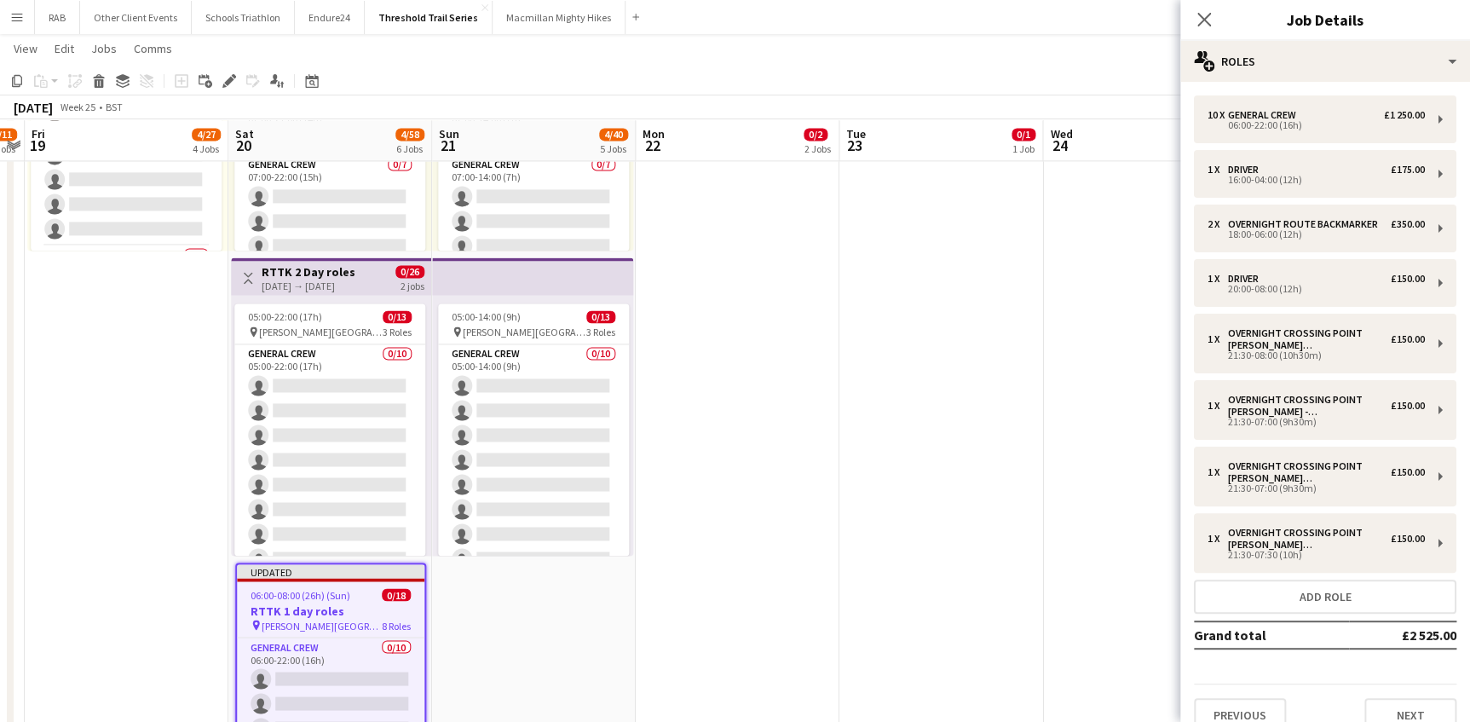
click at [311, 273] on h3 "RTTK 2 Day roles" at bounding box center [309, 271] width 94 height 15
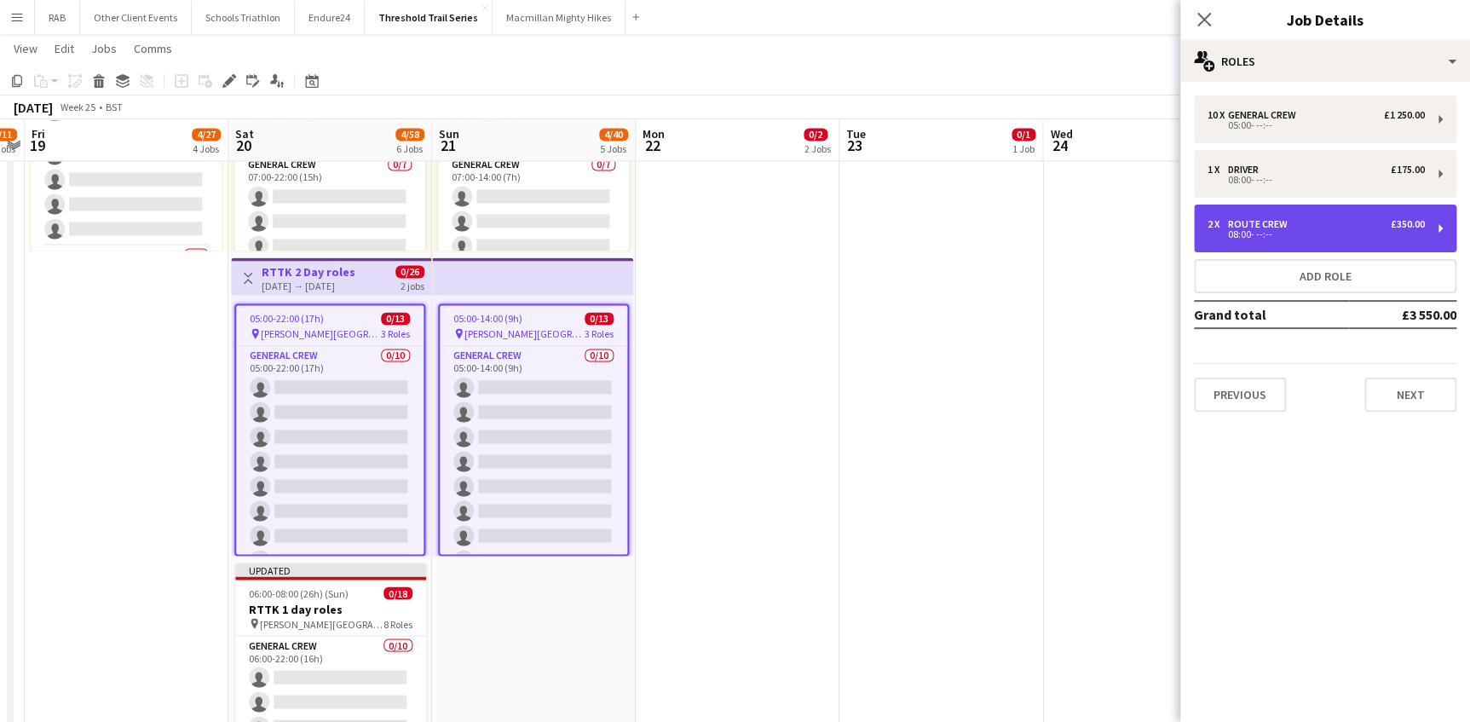
click at [1267, 222] on div "Route Crew" at bounding box center [1261, 224] width 66 height 12
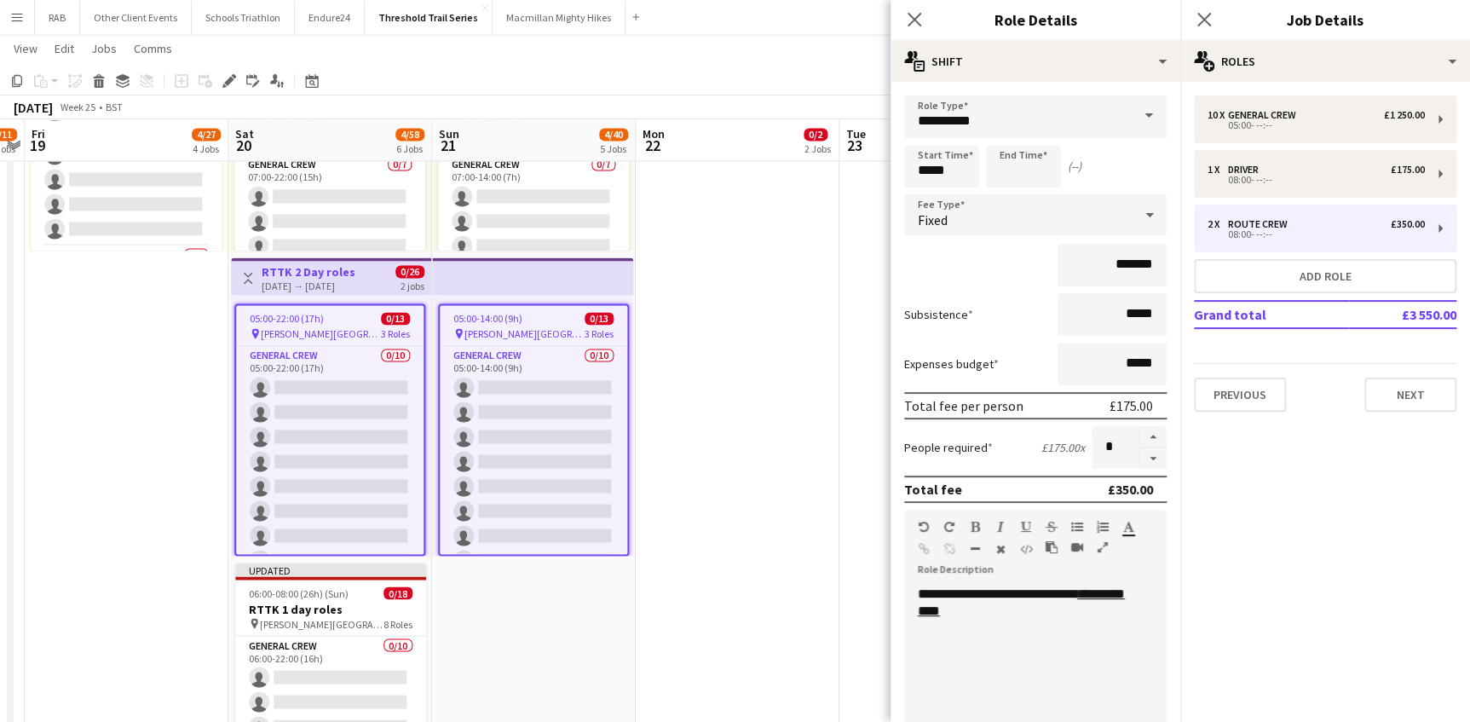
click at [1131, 119] on span at bounding box center [1149, 115] width 36 height 41
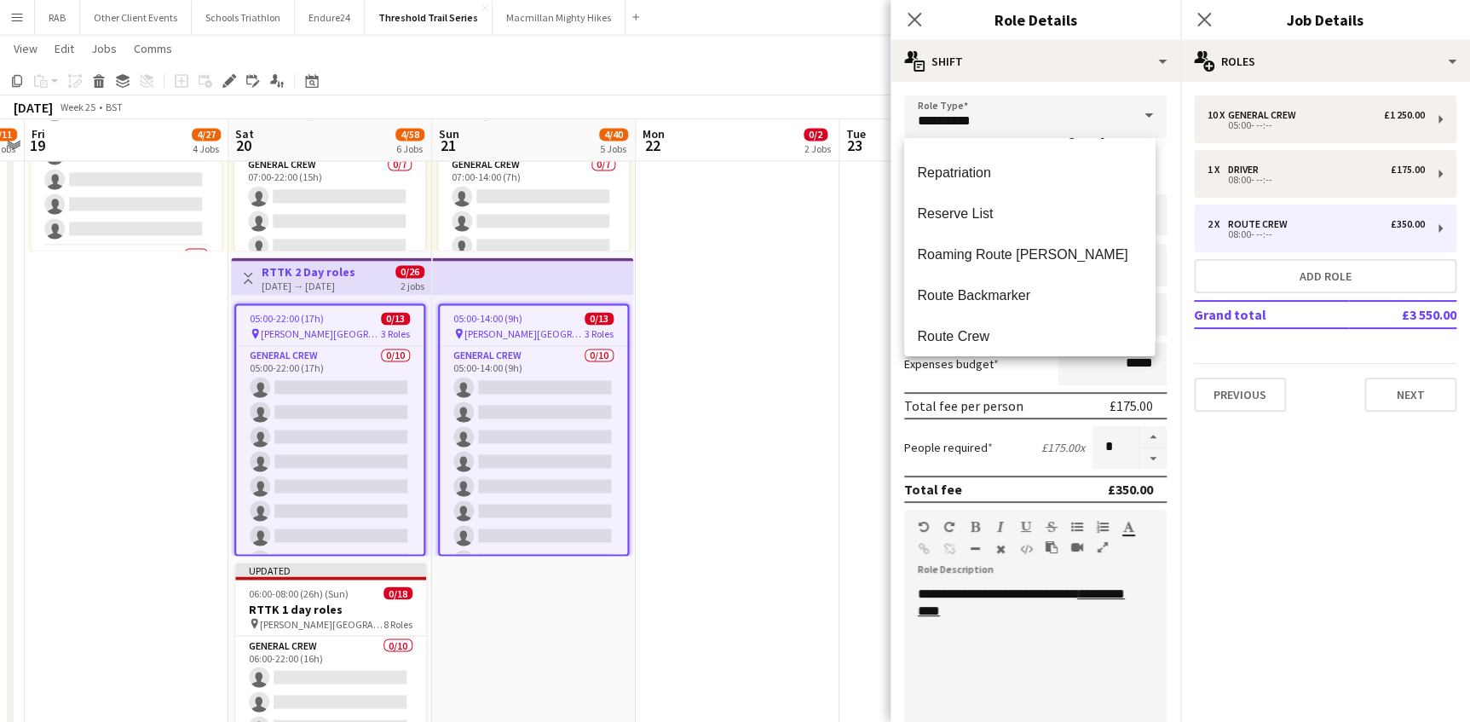
scroll to position [2633, 0]
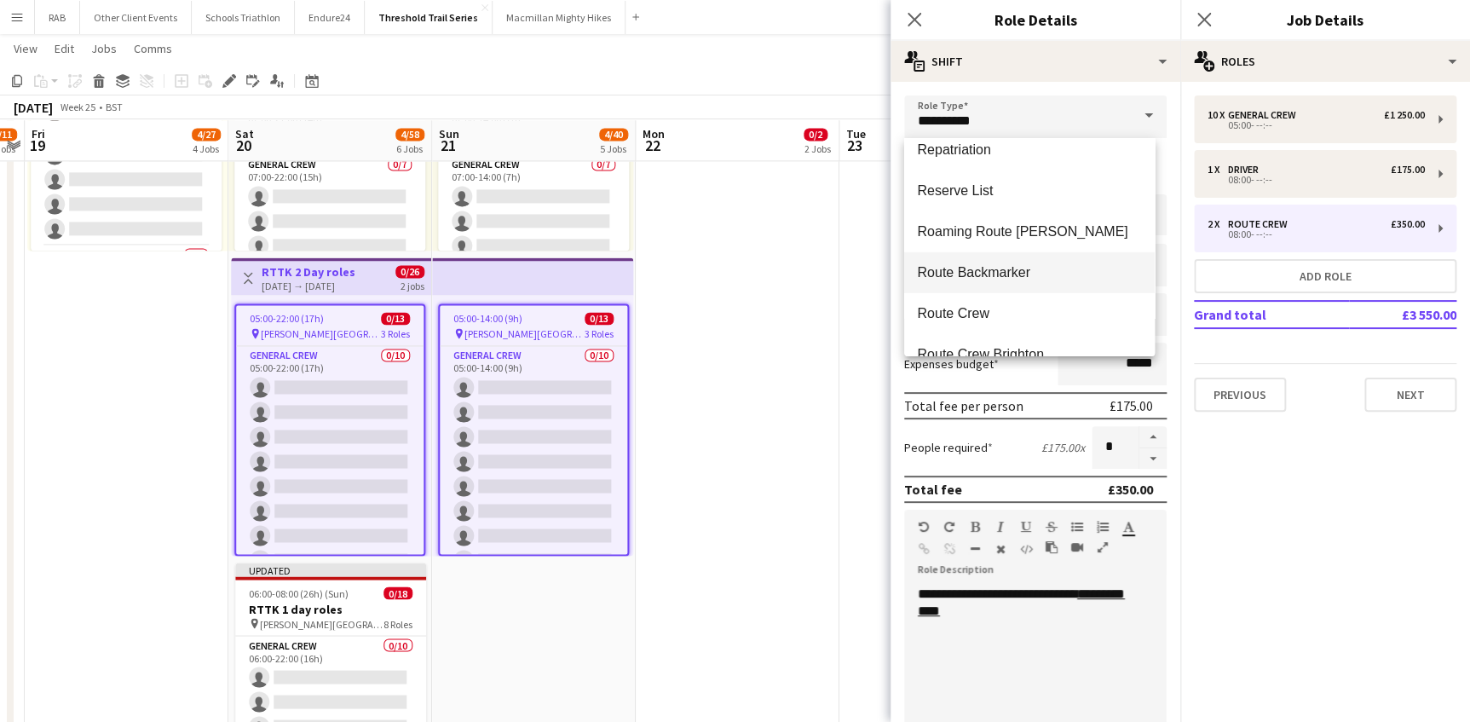
click at [976, 264] on span "Route Backmarker" at bounding box center [1029, 272] width 223 height 16
type input "**********"
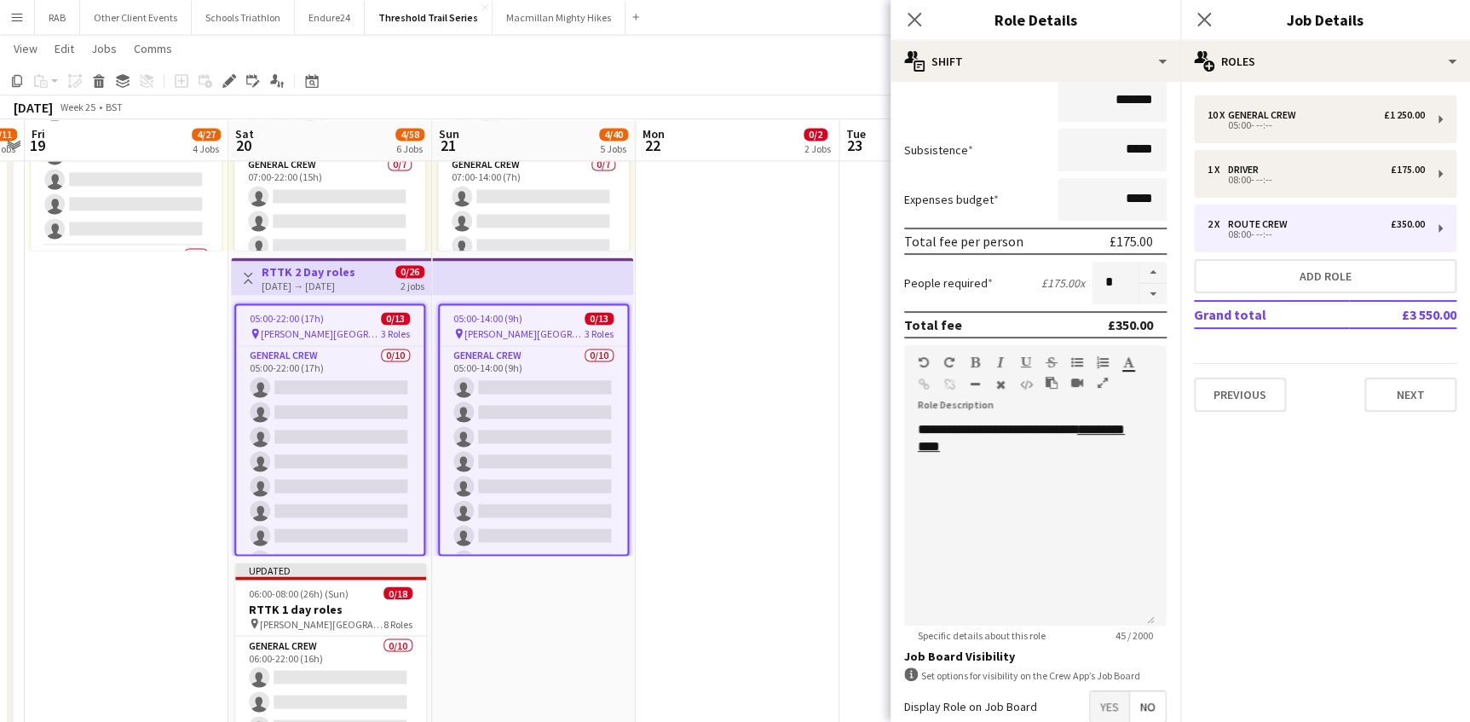
scroll to position [260, 0]
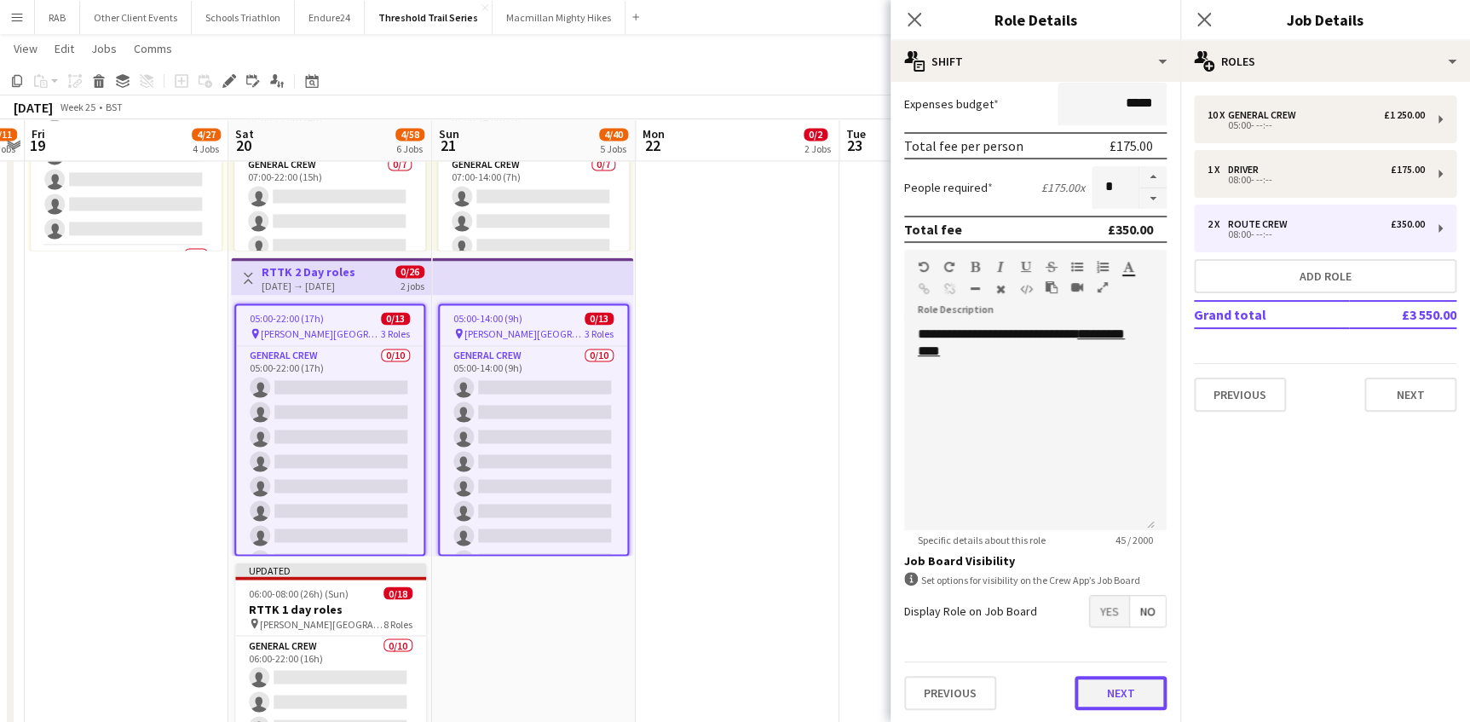
click at [1117, 687] on button "Next" at bounding box center [1120, 693] width 92 height 34
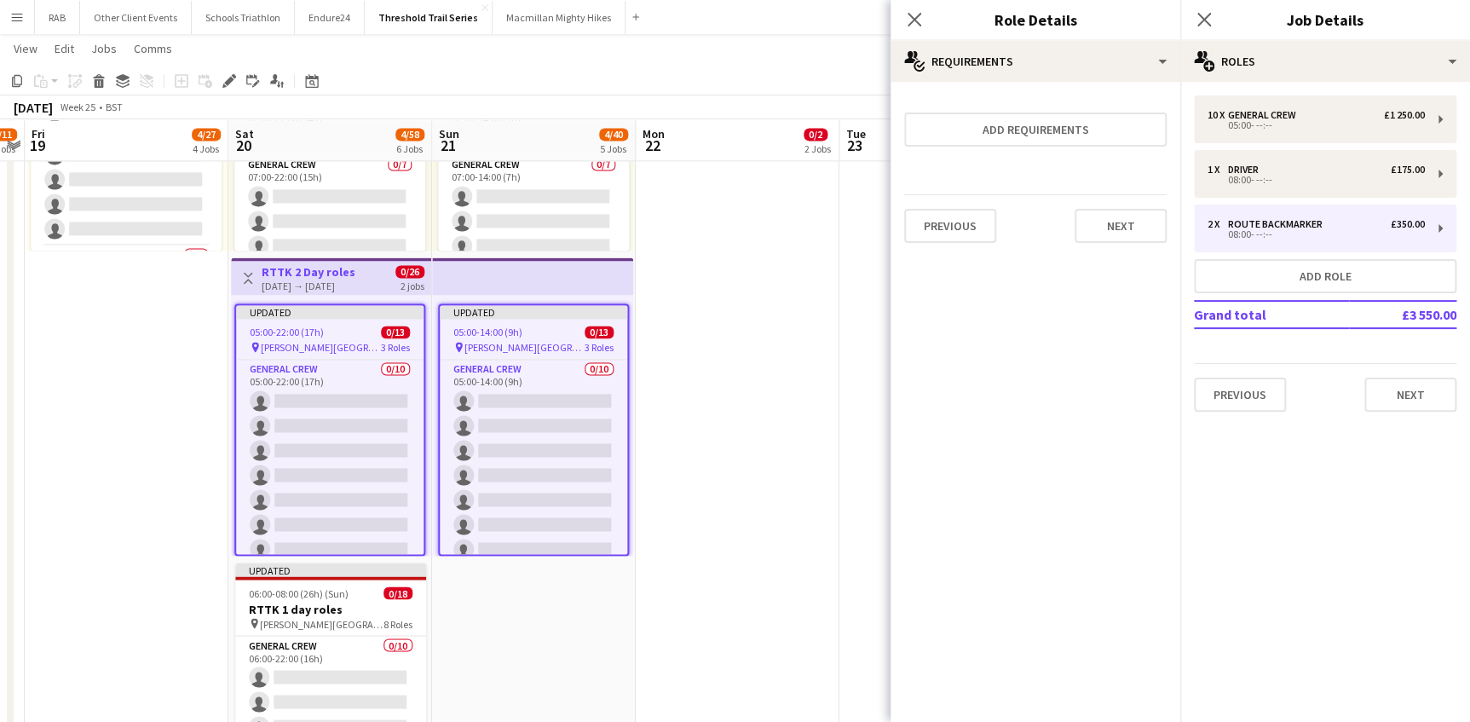
scroll to position [0, 0]
click at [1120, 221] on button "Next" at bounding box center [1120, 226] width 92 height 34
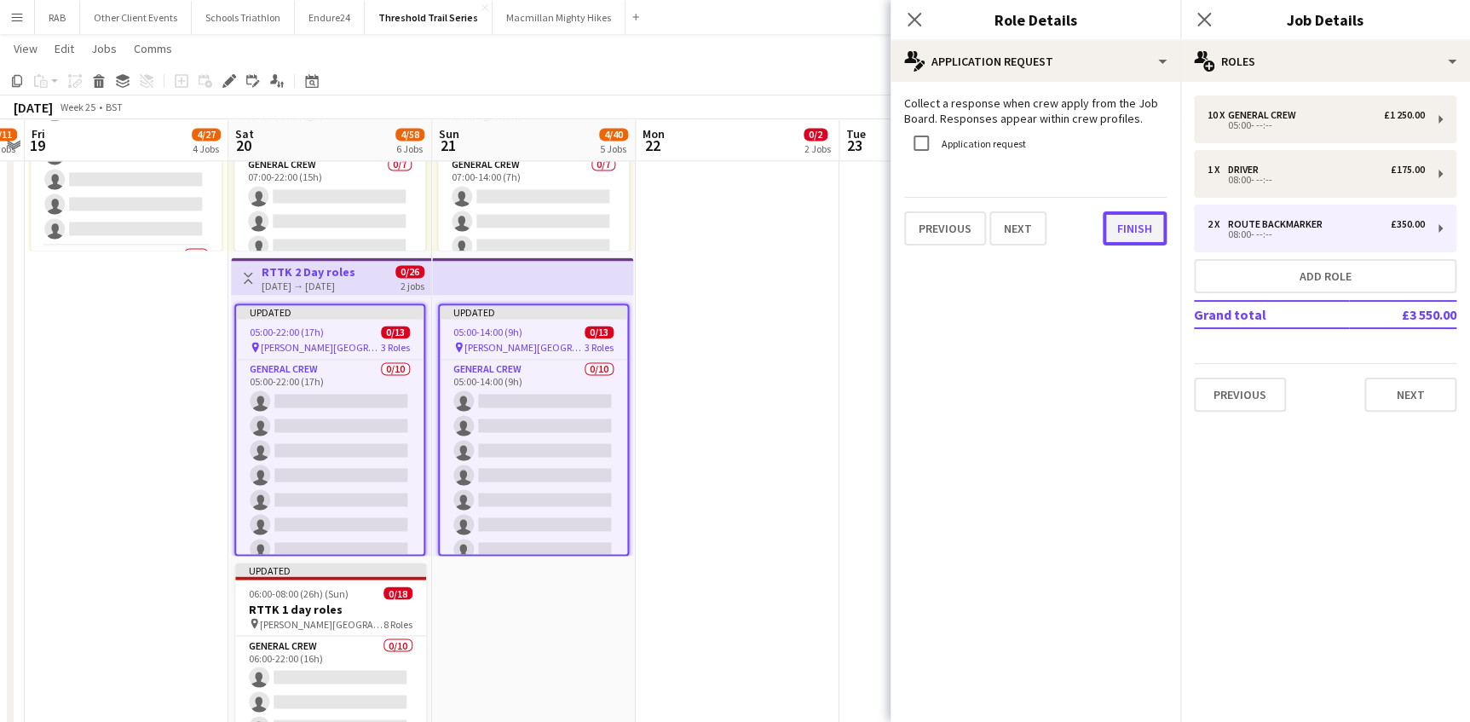
click at [1133, 223] on button "Finish" at bounding box center [1135, 228] width 64 height 34
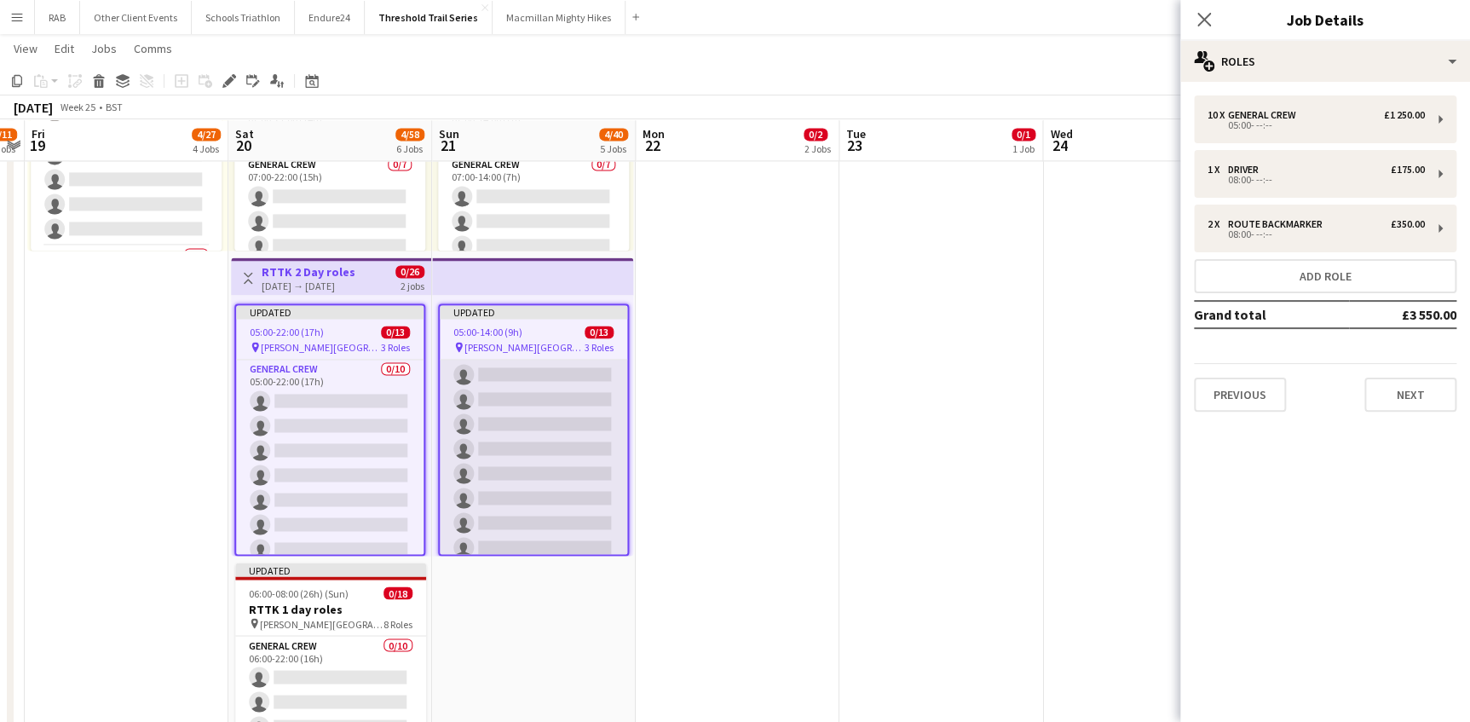
scroll to position [77, 0]
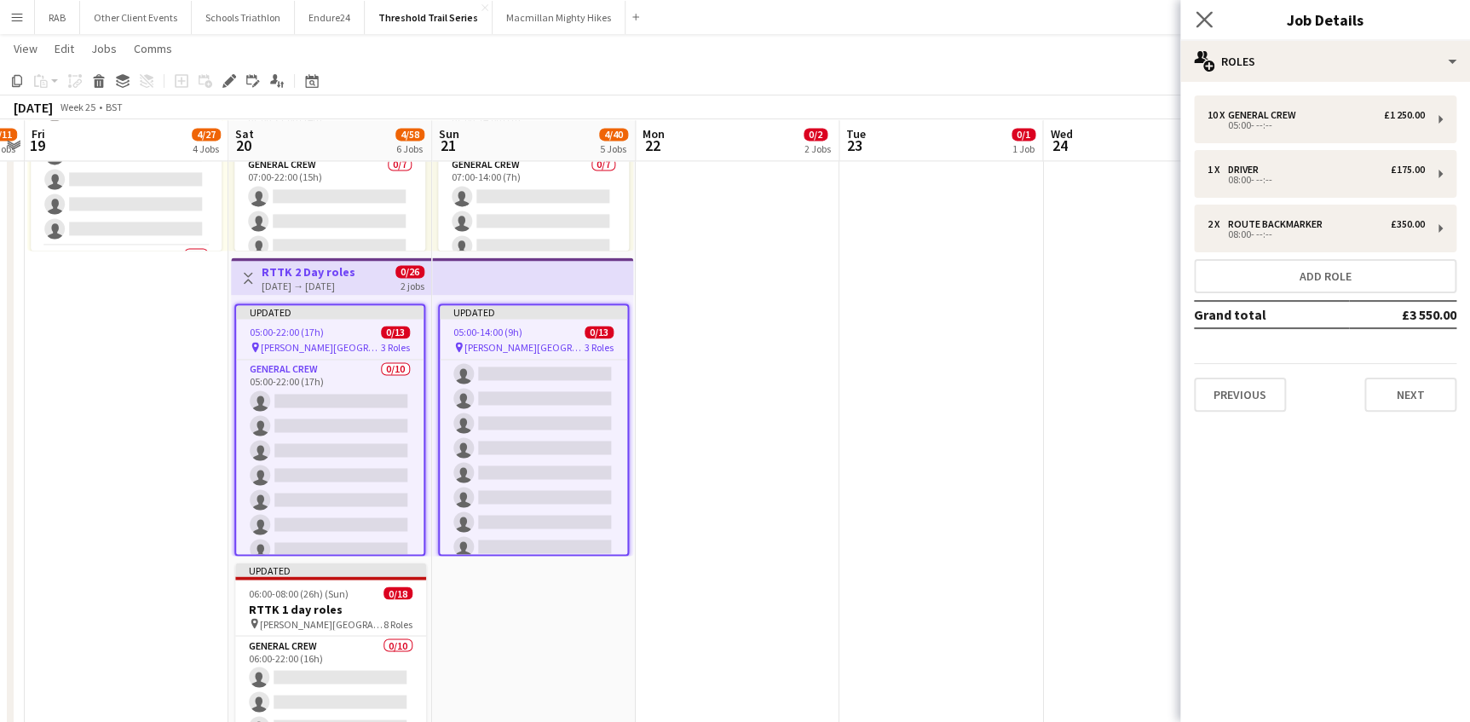
click at [1193, 18] on app-icon "Close pop-in" at bounding box center [1204, 20] width 25 height 25
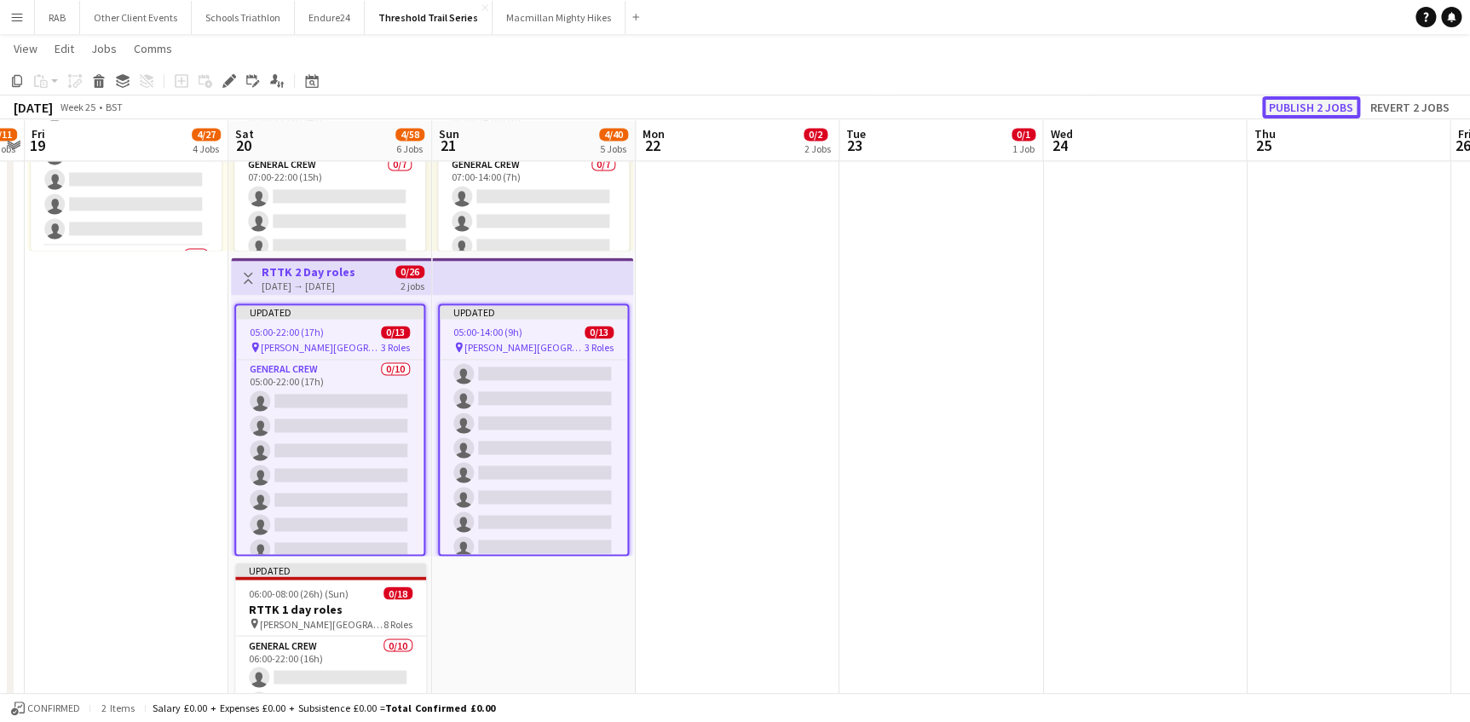
click at [1282, 109] on button "Publish 2 jobs" at bounding box center [1311, 107] width 98 height 22
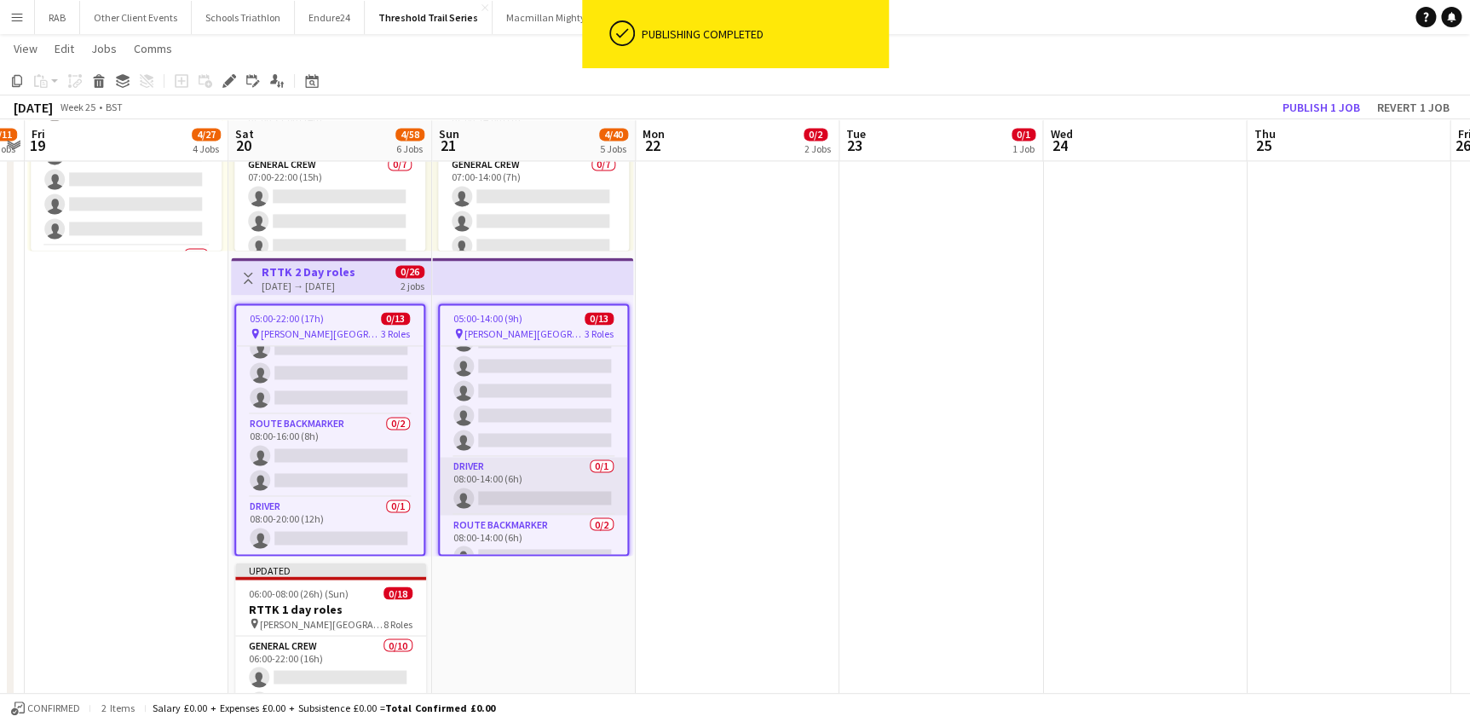
scroll to position [212, 0]
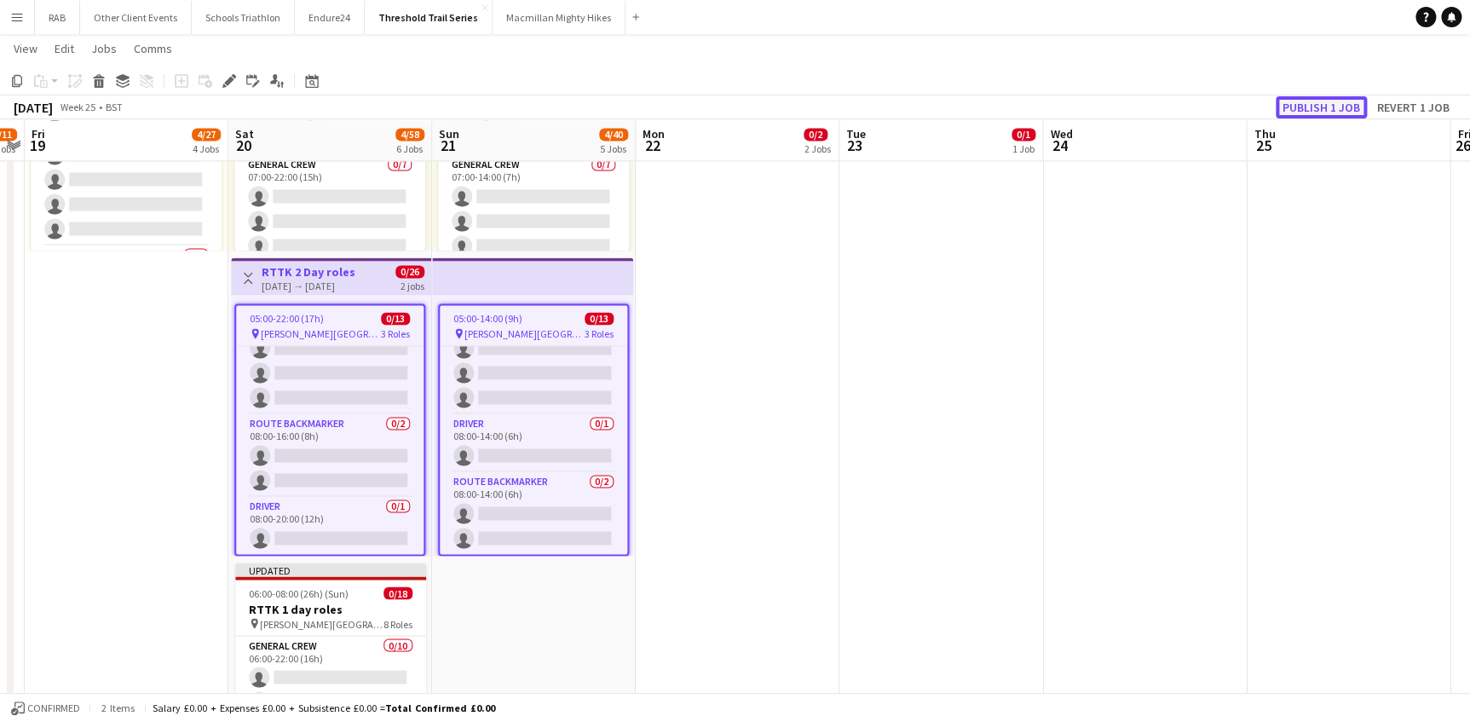
click at [1297, 109] on button "Publish 1 job" at bounding box center [1321, 107] width 91 height 22
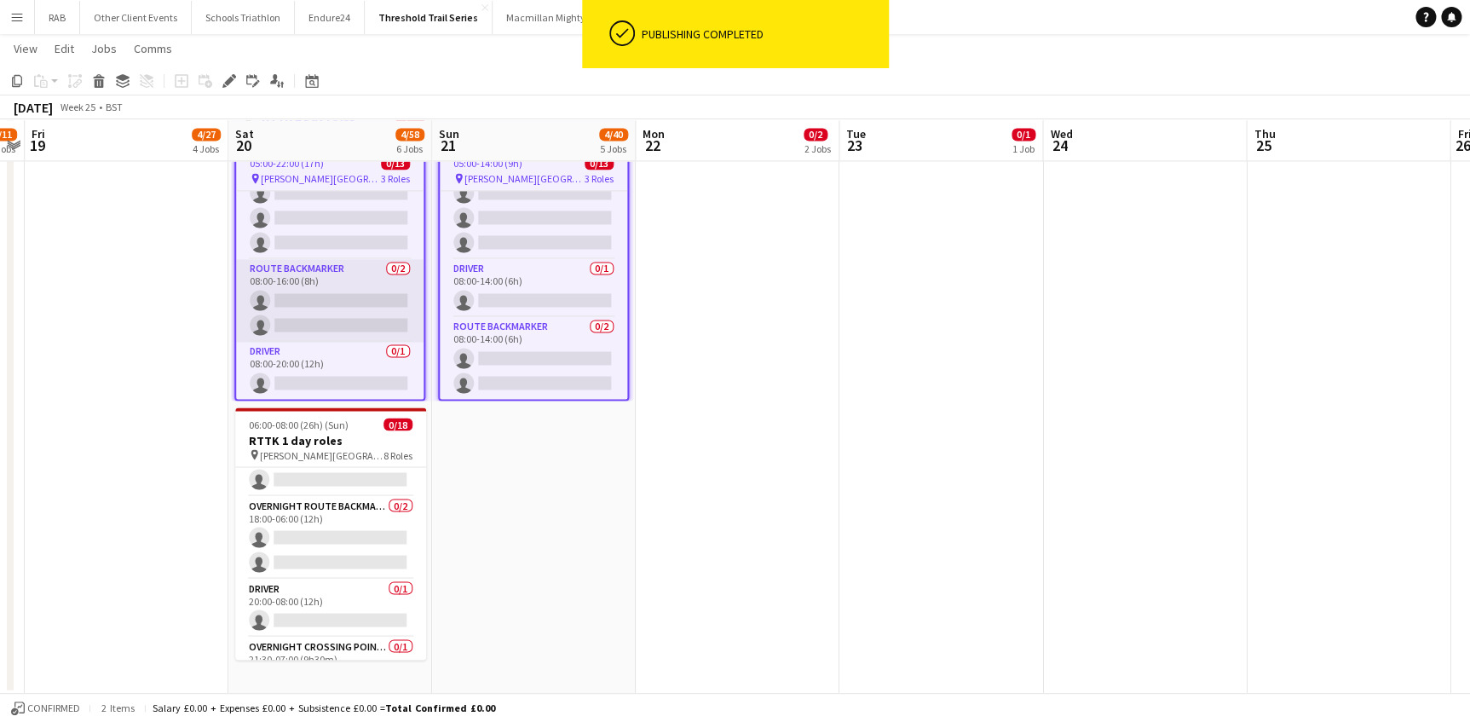
scroll to position [135, 0]
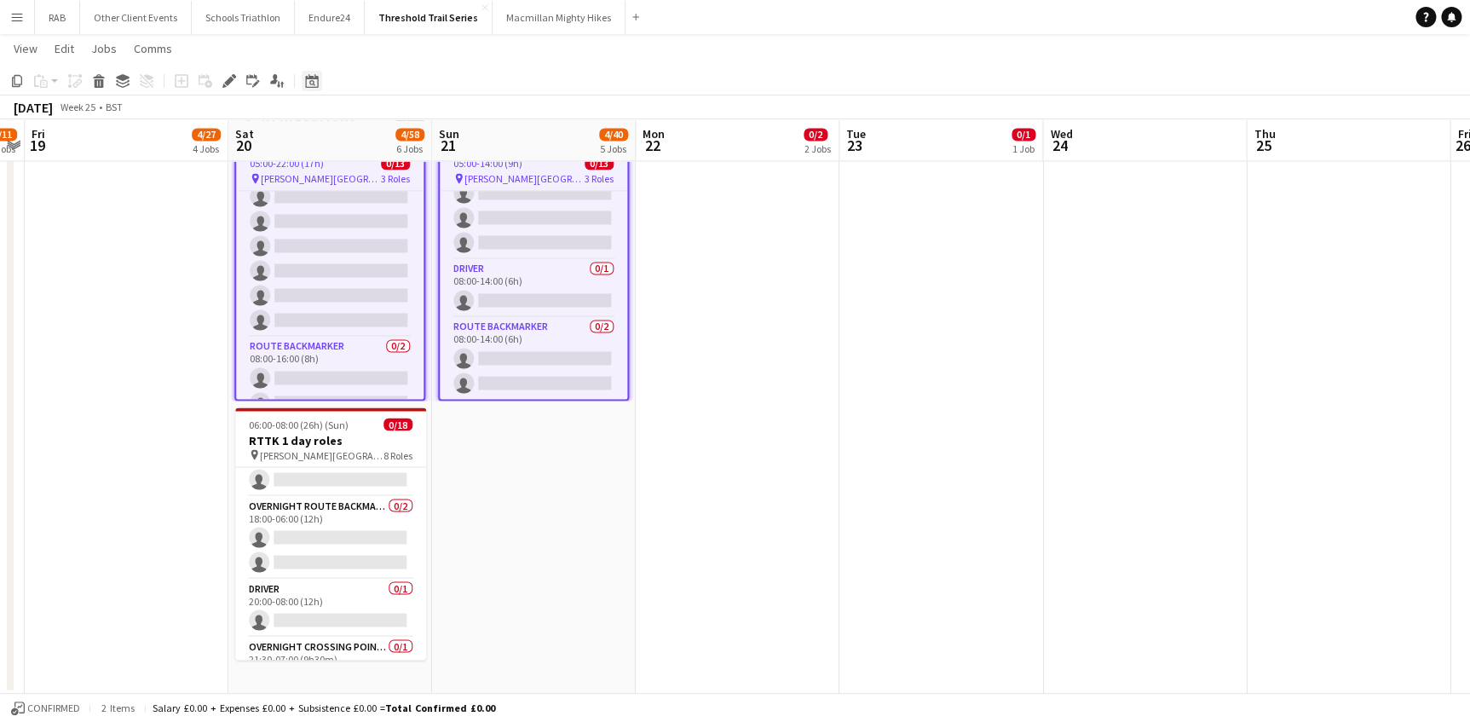
click at [312, 78] on icon at bounding box center [311, 81] width 13 height 14
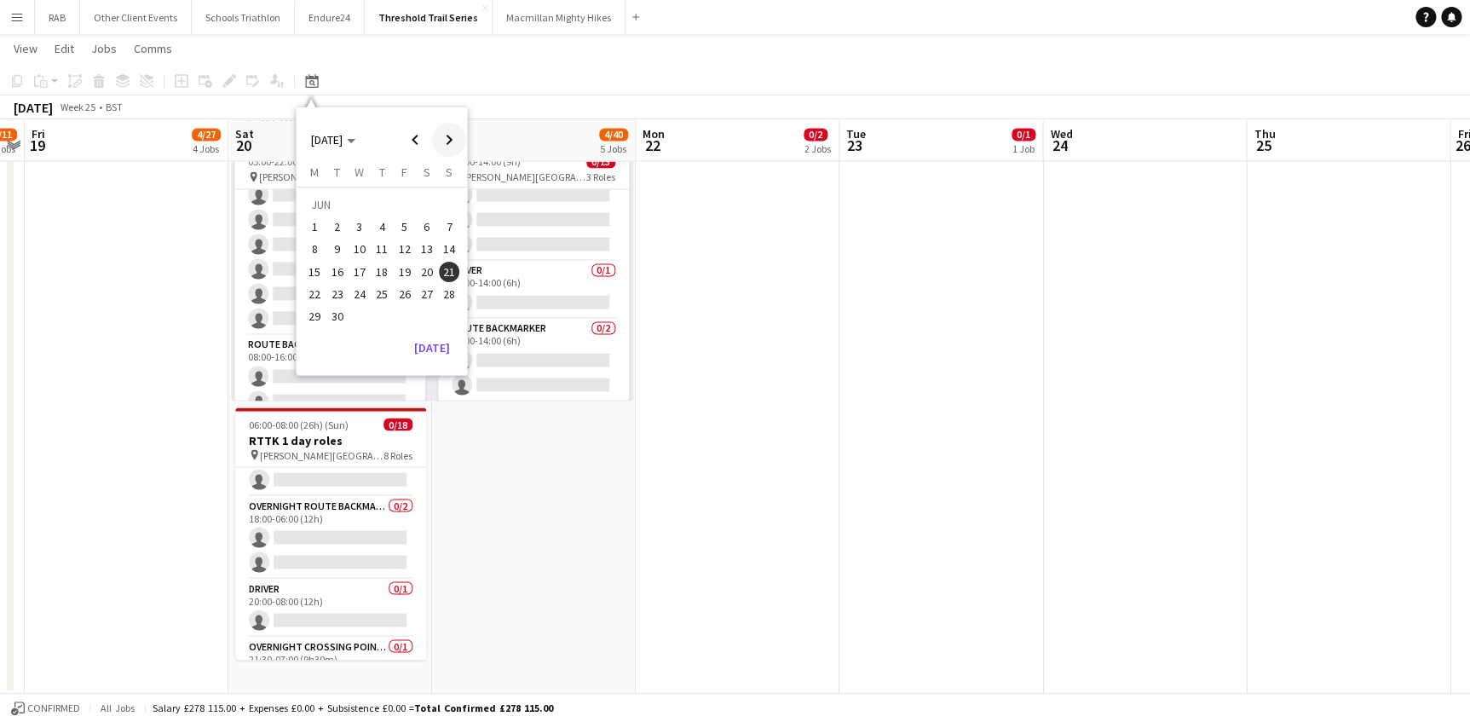
click at [446, 139] on span "Next month" at bounding box center [449, 140] width 34 height 34
click at [449, 244] on span "12" at bounding box center [449, 249] width 20 height 20
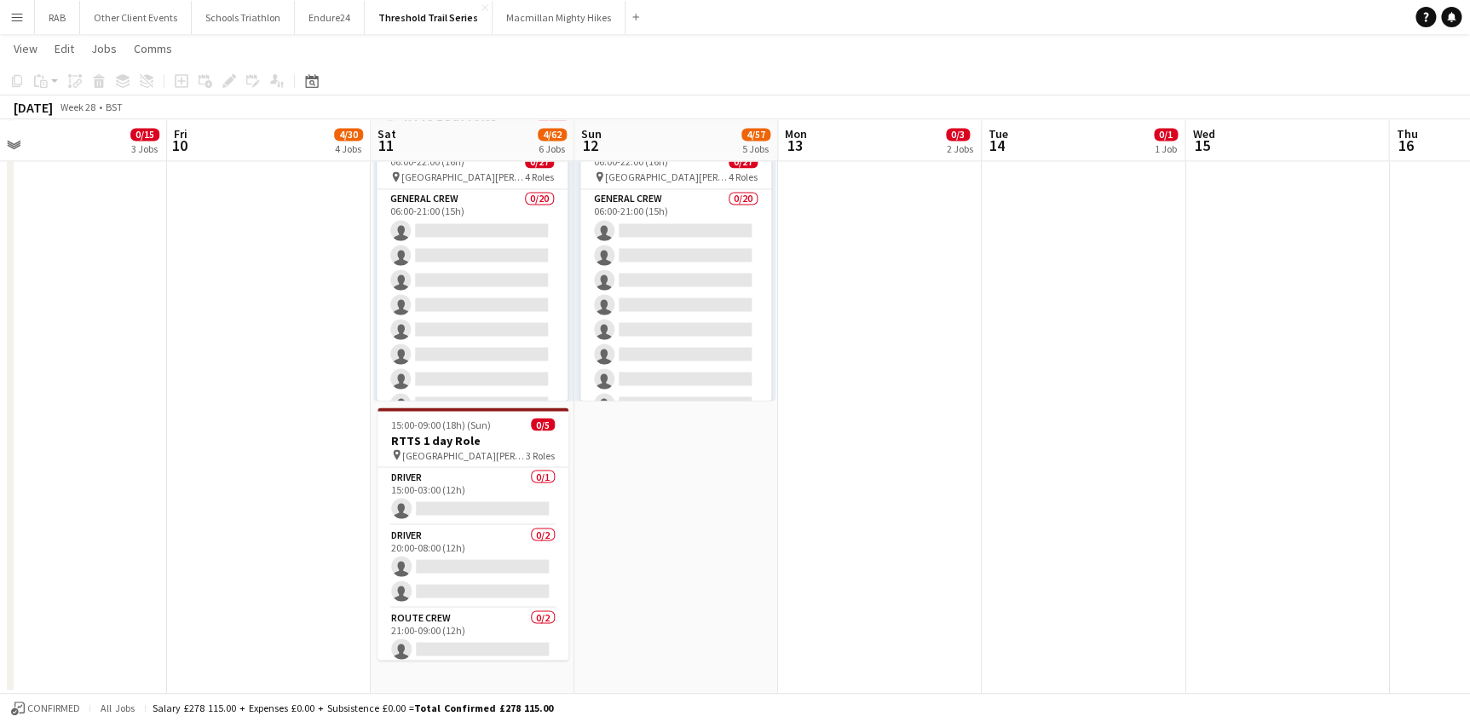
scroll to position [0, 443]
drag, startPoint x: 511, startPoint y: 128, endPoint x: 654, endPoint y: 139, distance: 142.7
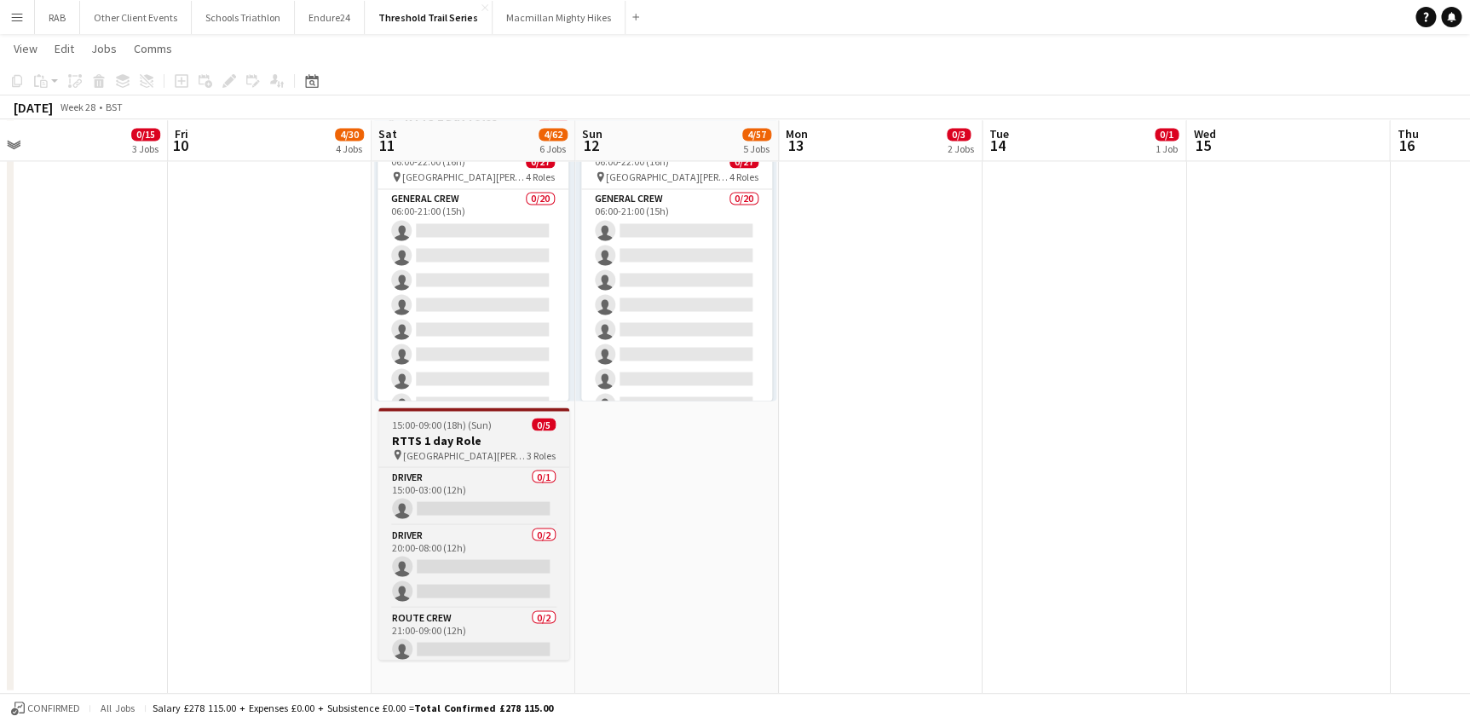
click at [452, 423] on span "15:00-09:00 (18h) (Sun)" at bounding box center [442, 424] width 100 height 13
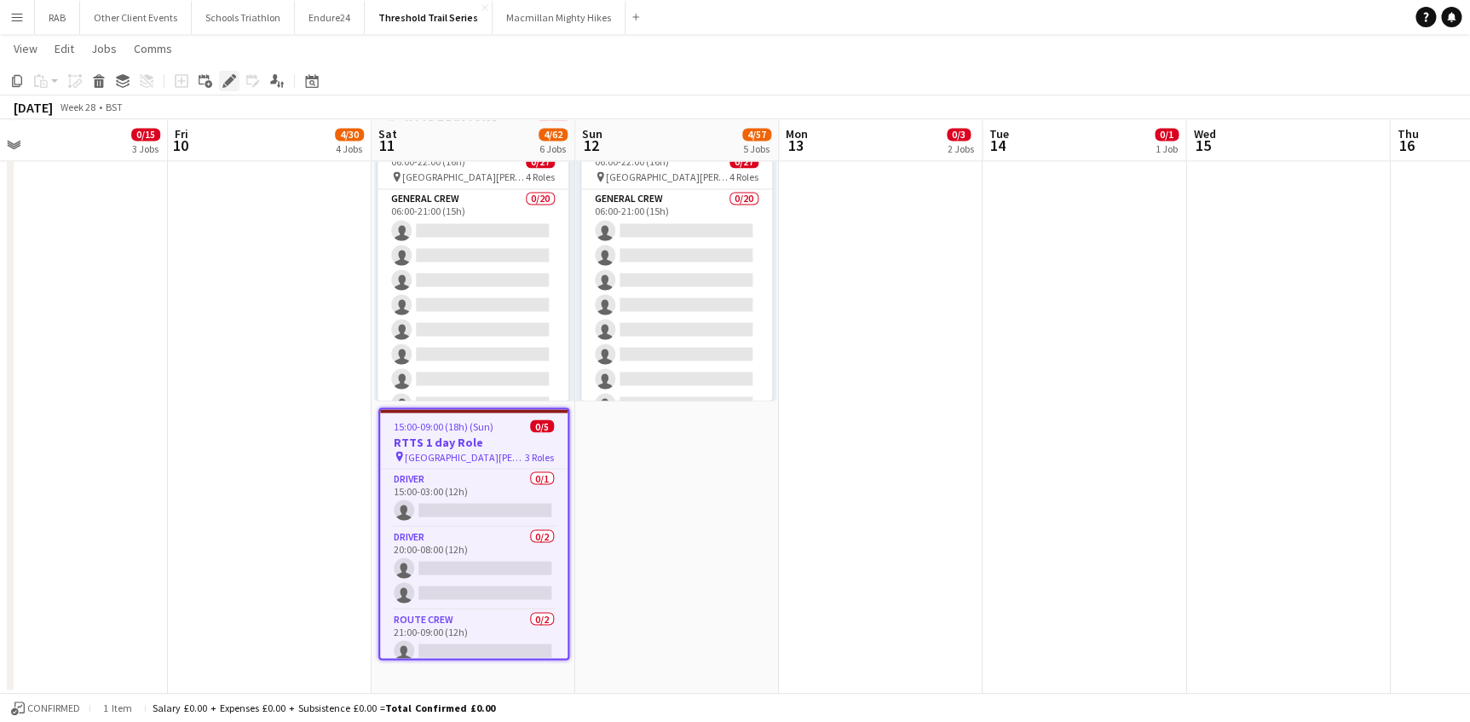
click at [227, 82] on icon at bounding box center [228, 81] width 9 height 9
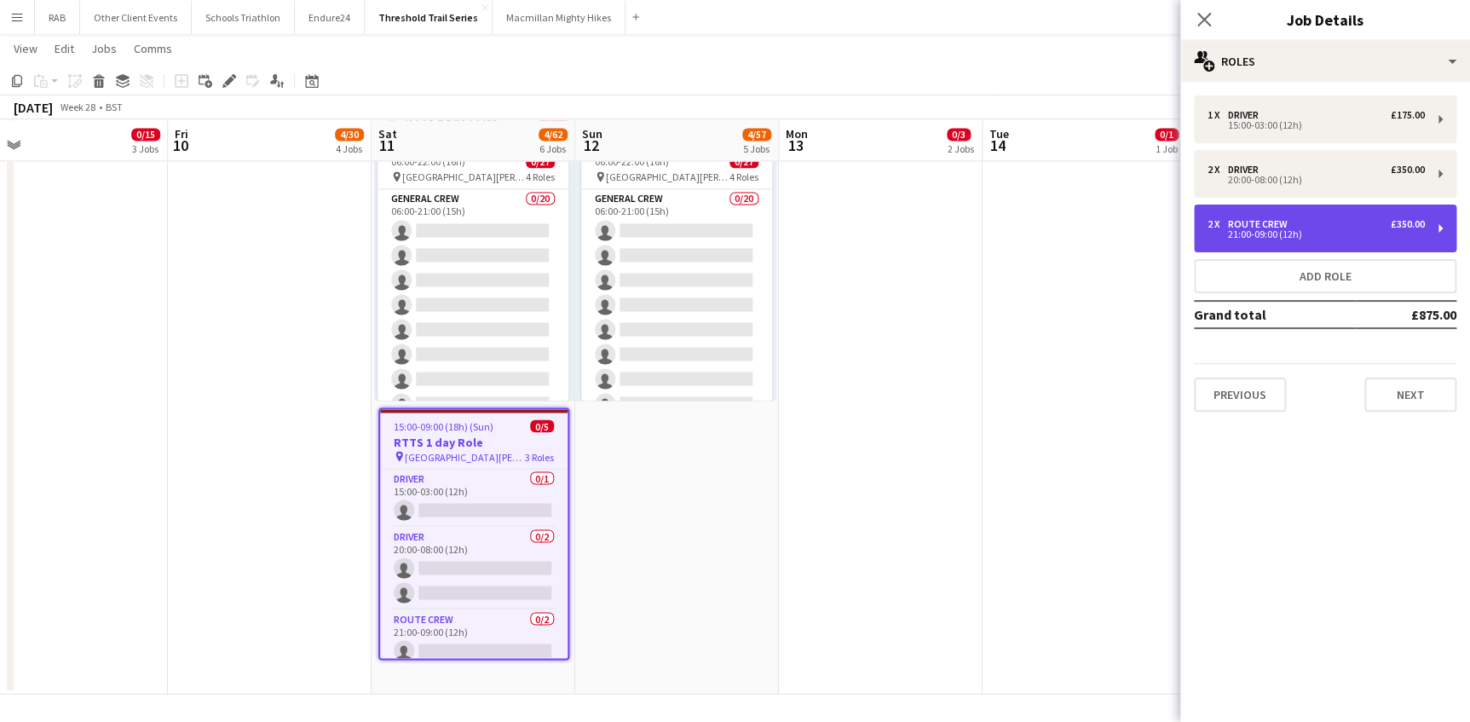
click at [1256, 230] on div "21:00-09:00 (12h)" at bounding box center [1315, 234] width 217 height 9
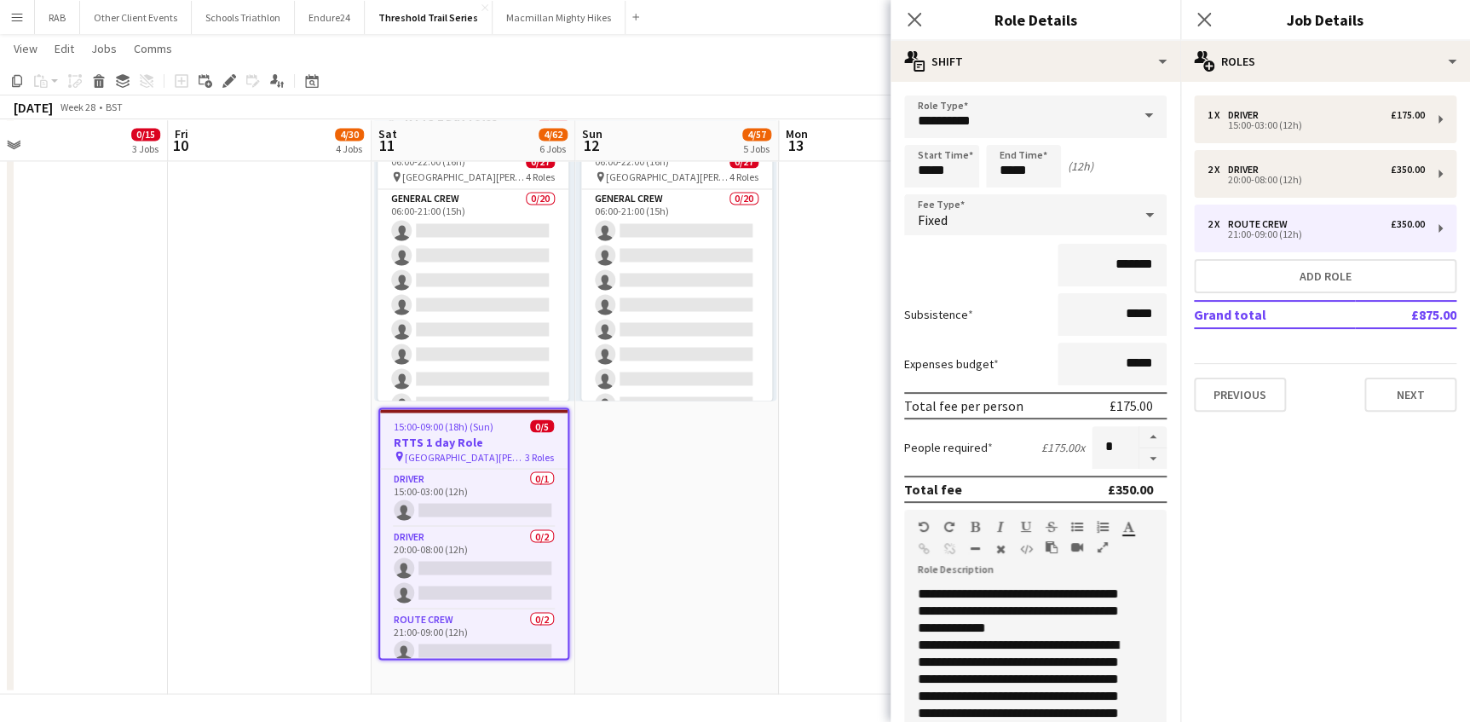
click at [1136, 112] on span at bounding box center [1149, 115] width 36 height 41
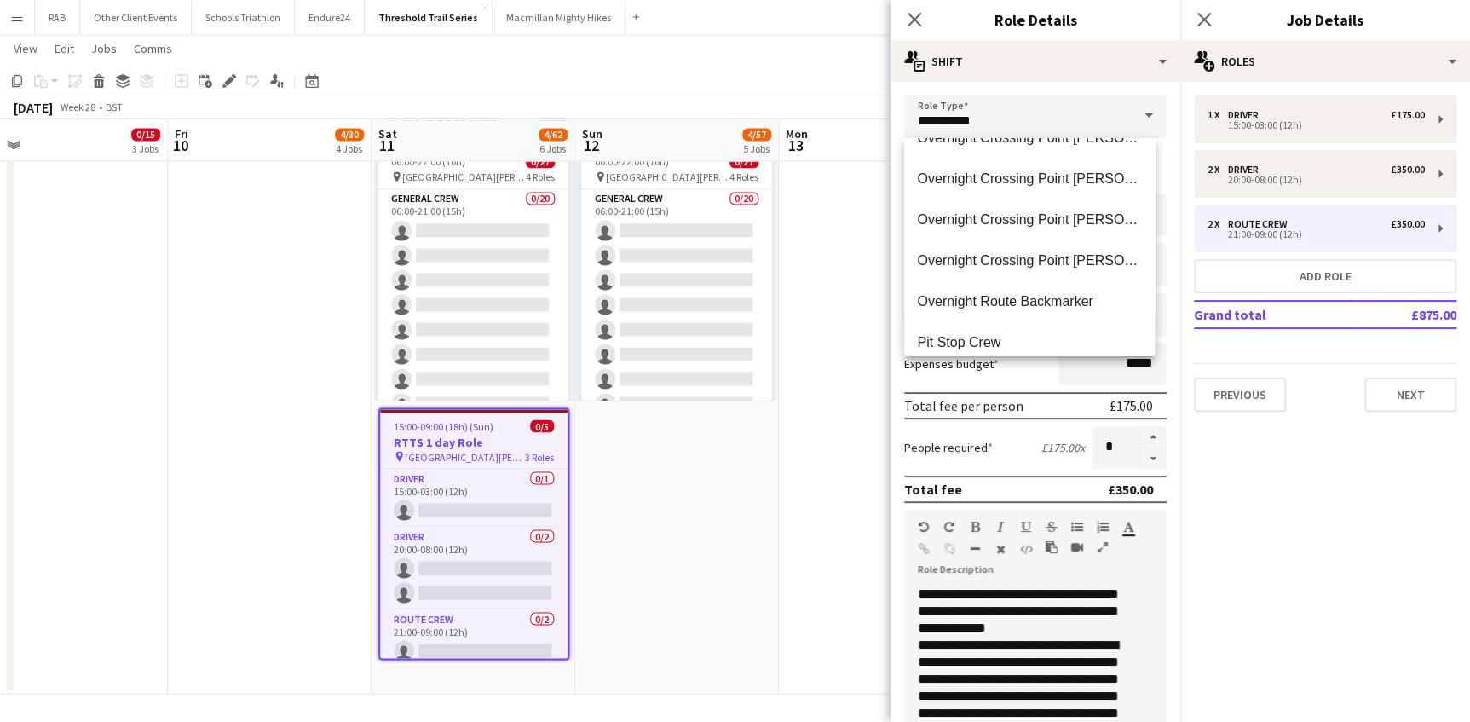
scroll to position [2013, 0]
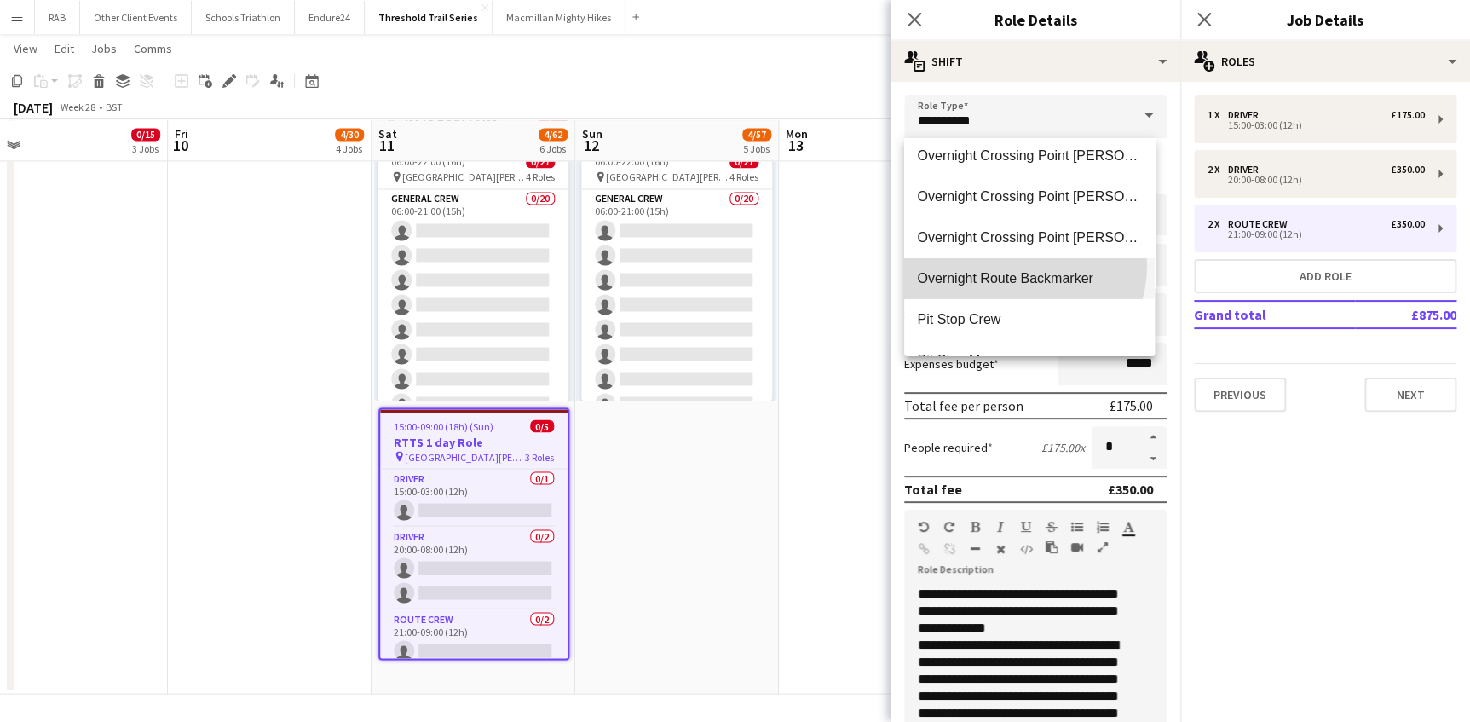
click at [1018, 265] on mat-option "Overnight Route Backmarker" at bounding box center [1029, 278] width 251 height 41
type input "**********"
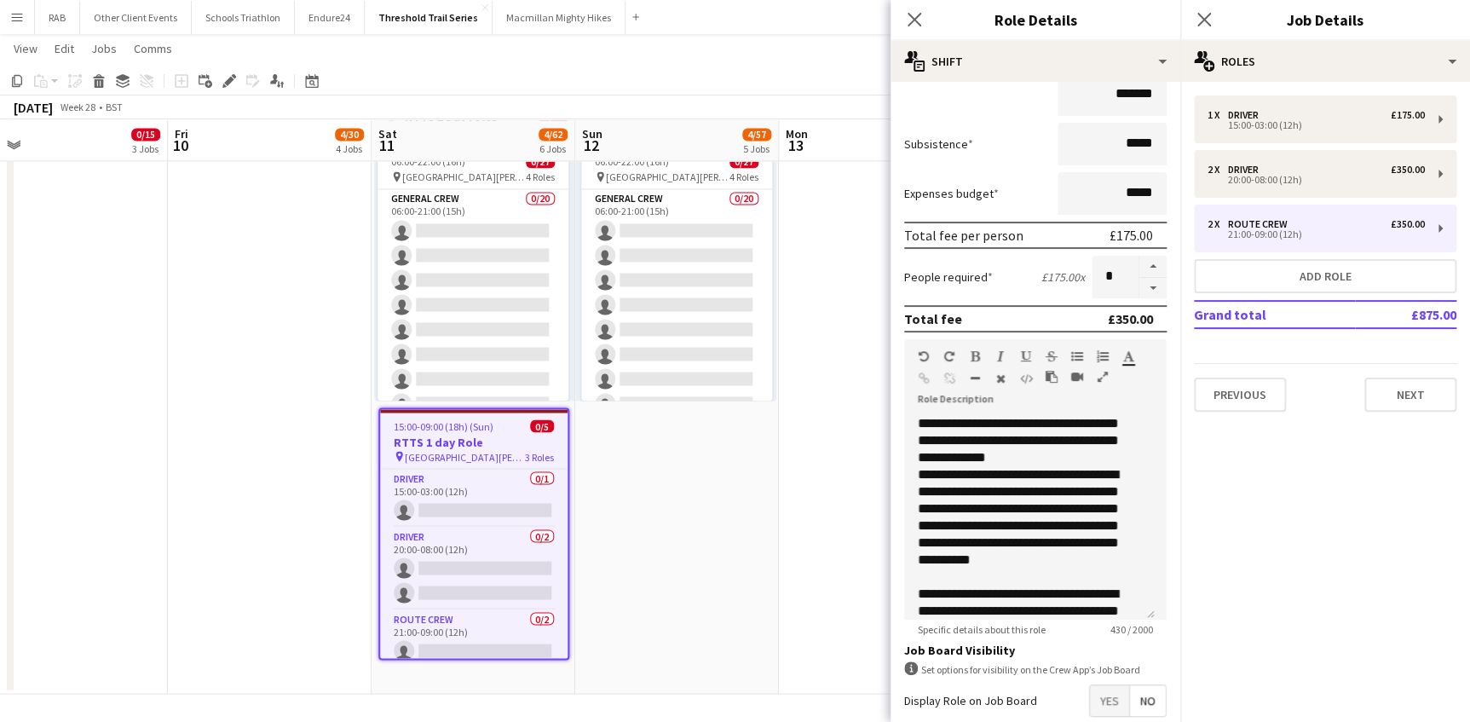
scroll to position [260, 0]
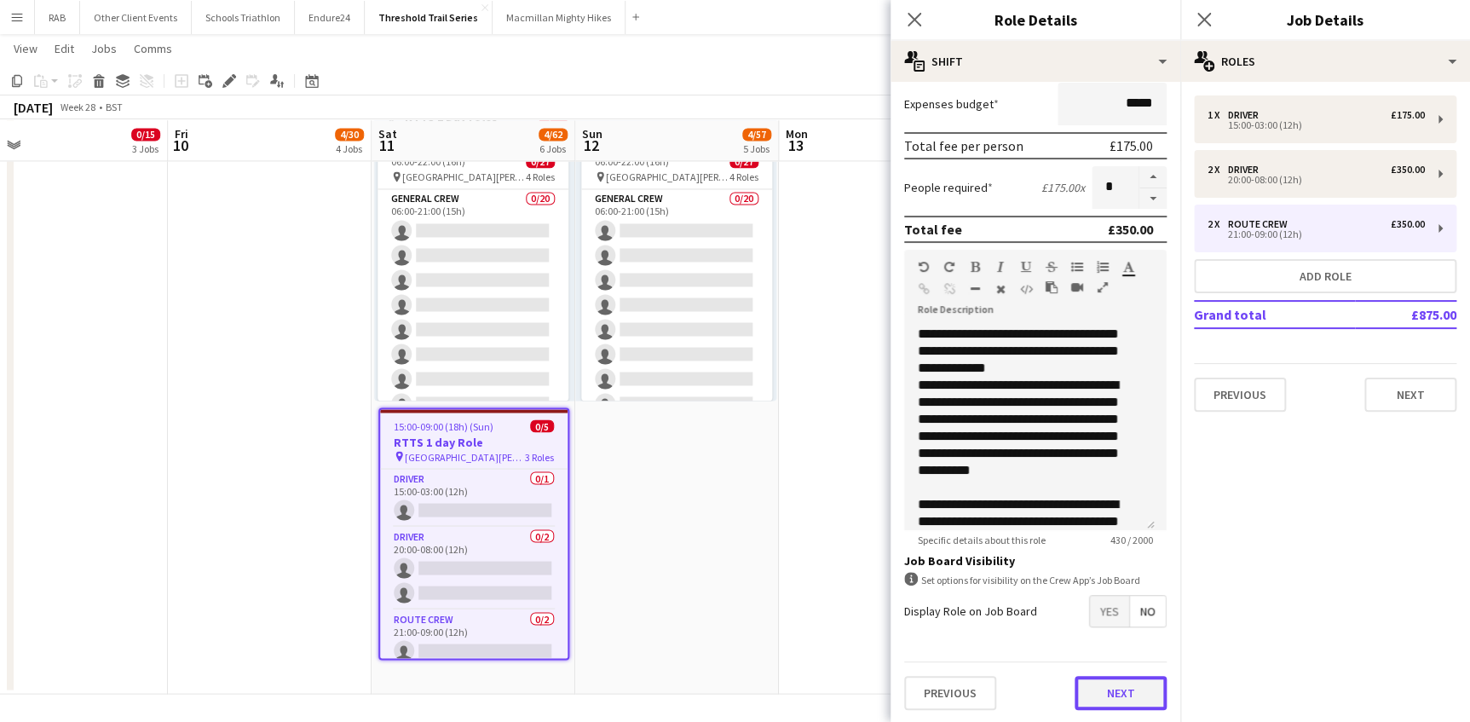
click at [1091, 692] on button "Next" at bounding box center [1120, 693] width 92 height 34
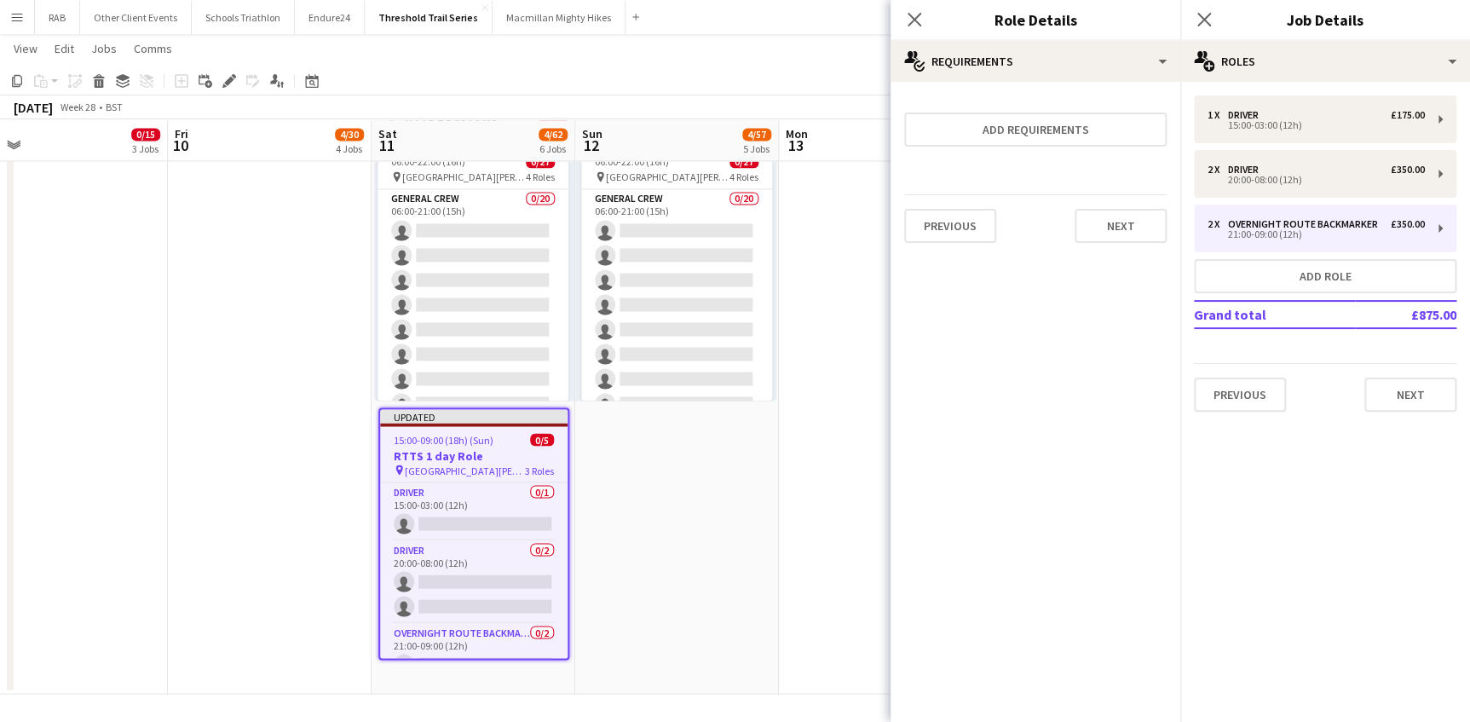
scroll to position [0, 0]
click at [1108, 233] on button "Next" at bounding box center [1120, 226] width 92 height 34
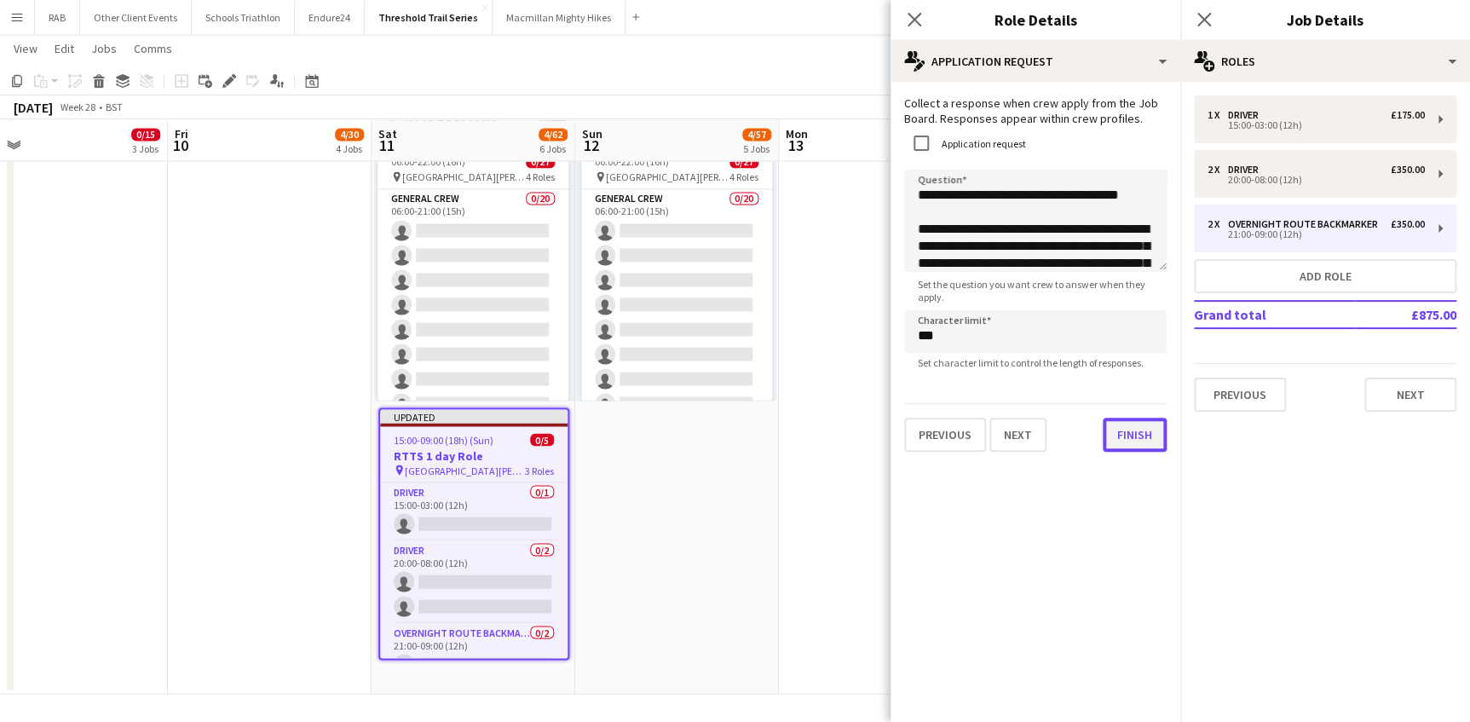
click at [1116, 455] on div "**********" at bounding box center [1035, 273] width 290 height 383
click at [912, 15] on icon "Close pop-in" at bounding box center [914, 19] width 16 height 16
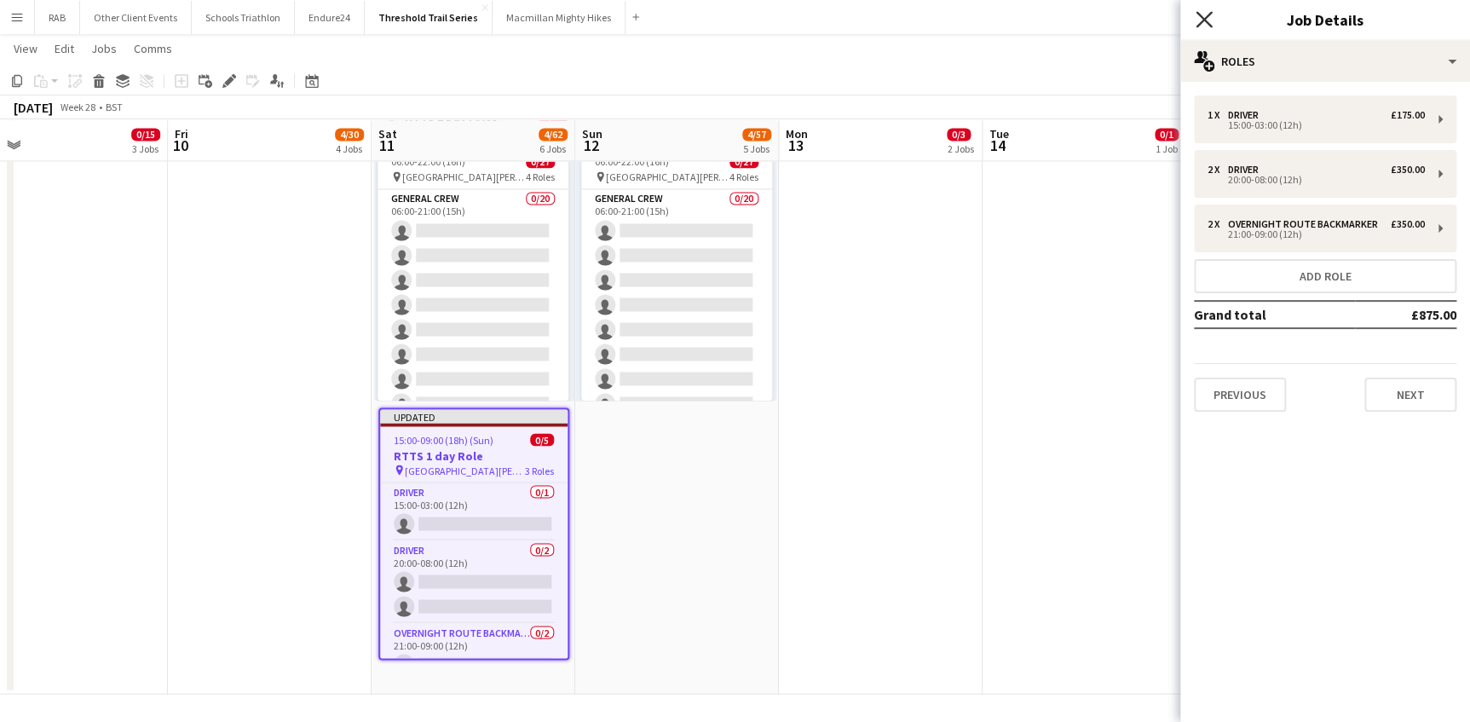
click at [1204, 17] on icon "Close pop-in" at bounding box center [1203, 19] width 16 height 16
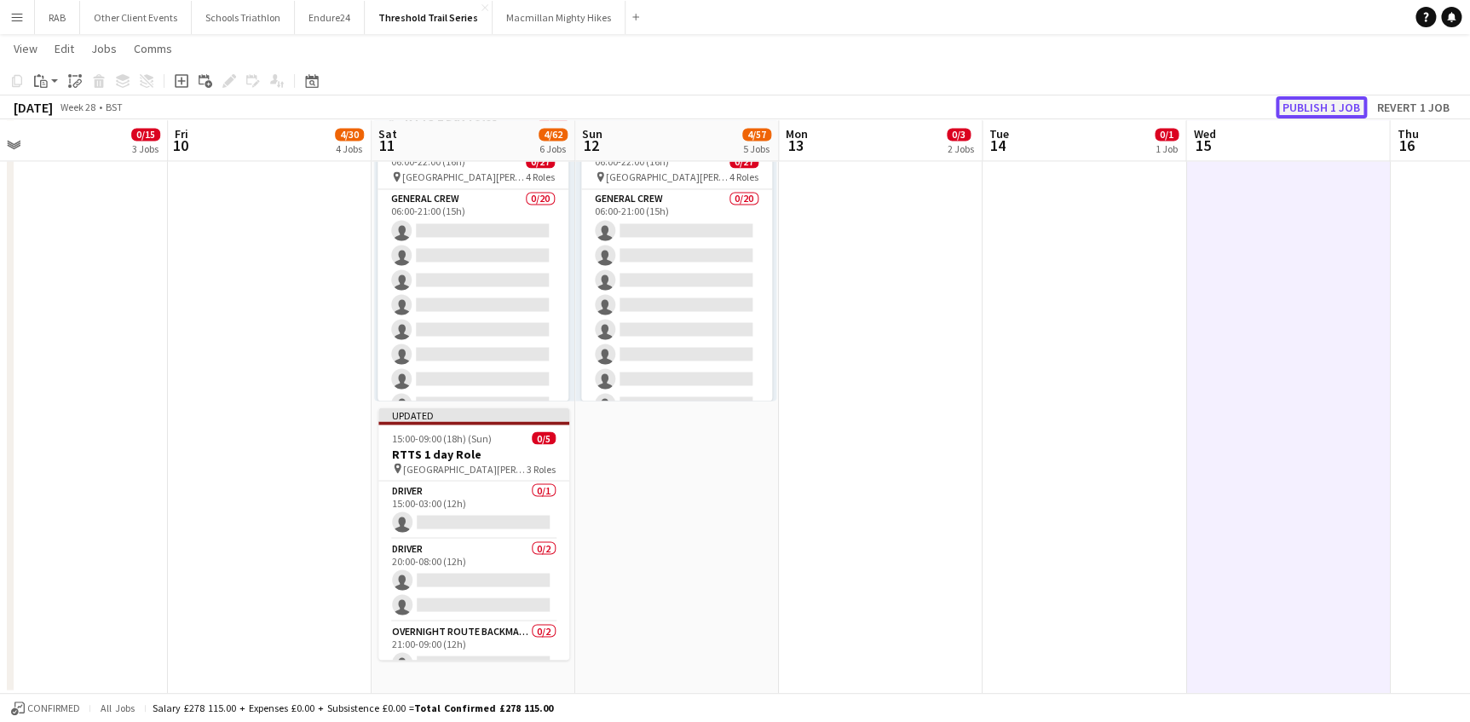
click at [1312, 103] on button "Publish 1 job" at bounding box center [1321, 107] width 91 height 22
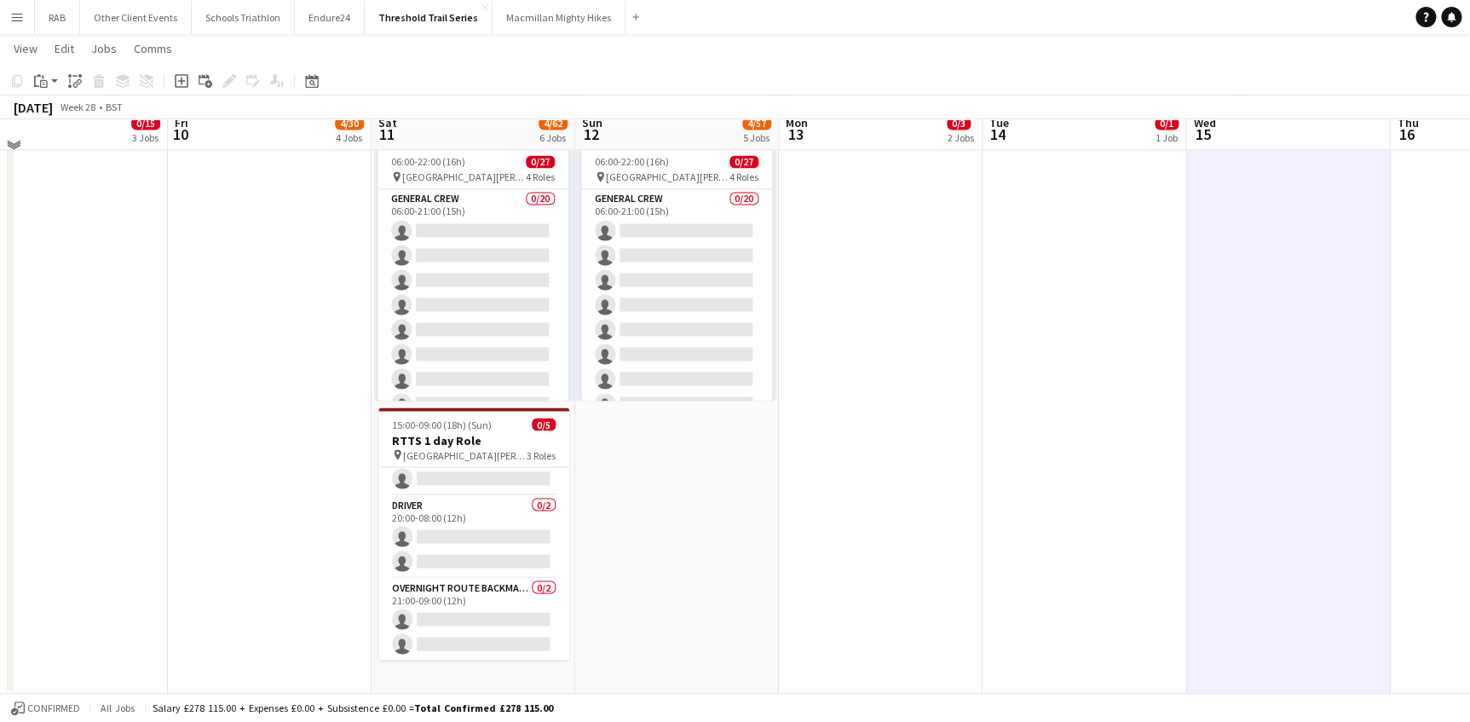
scroll to position [1238, 0]
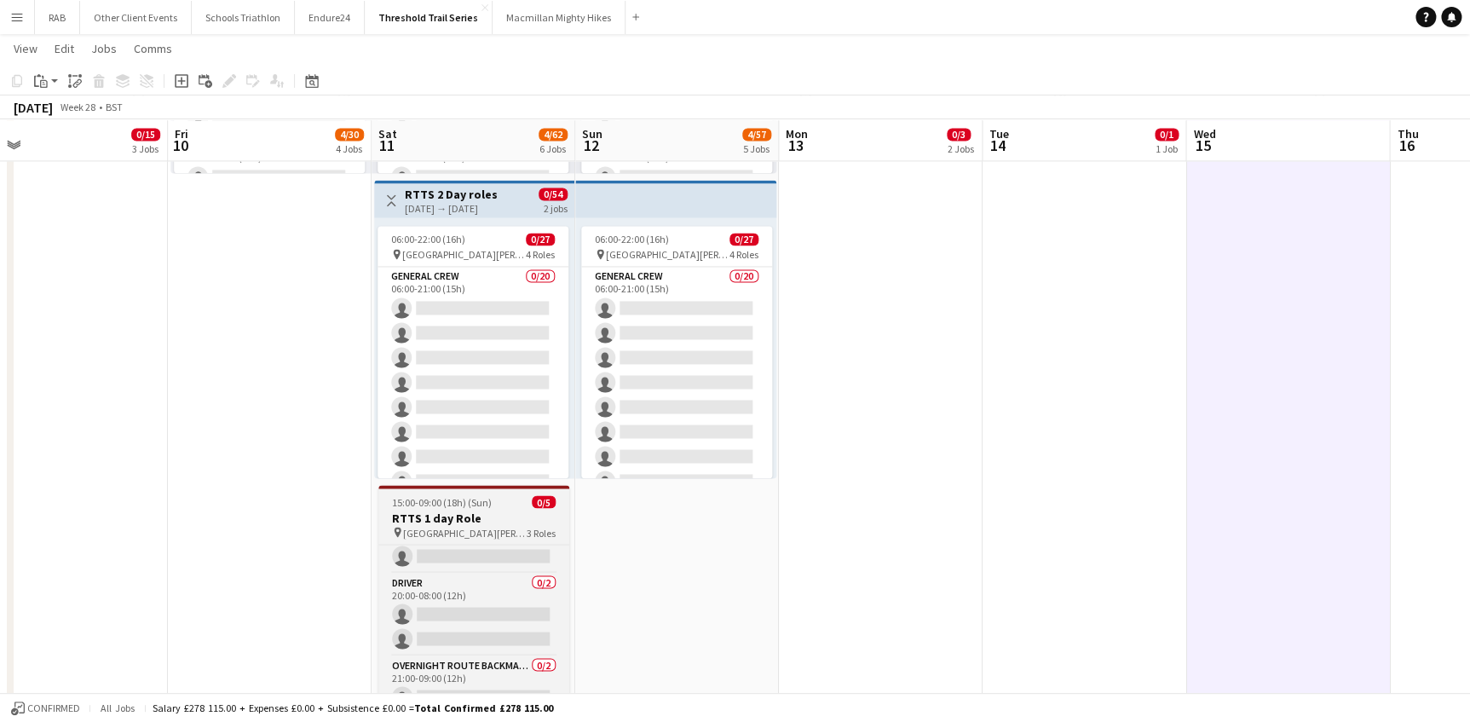
click at [460, 512] on h3 "RTTS 1 day Role" at bounding box center [473, 517] width 191 height 15
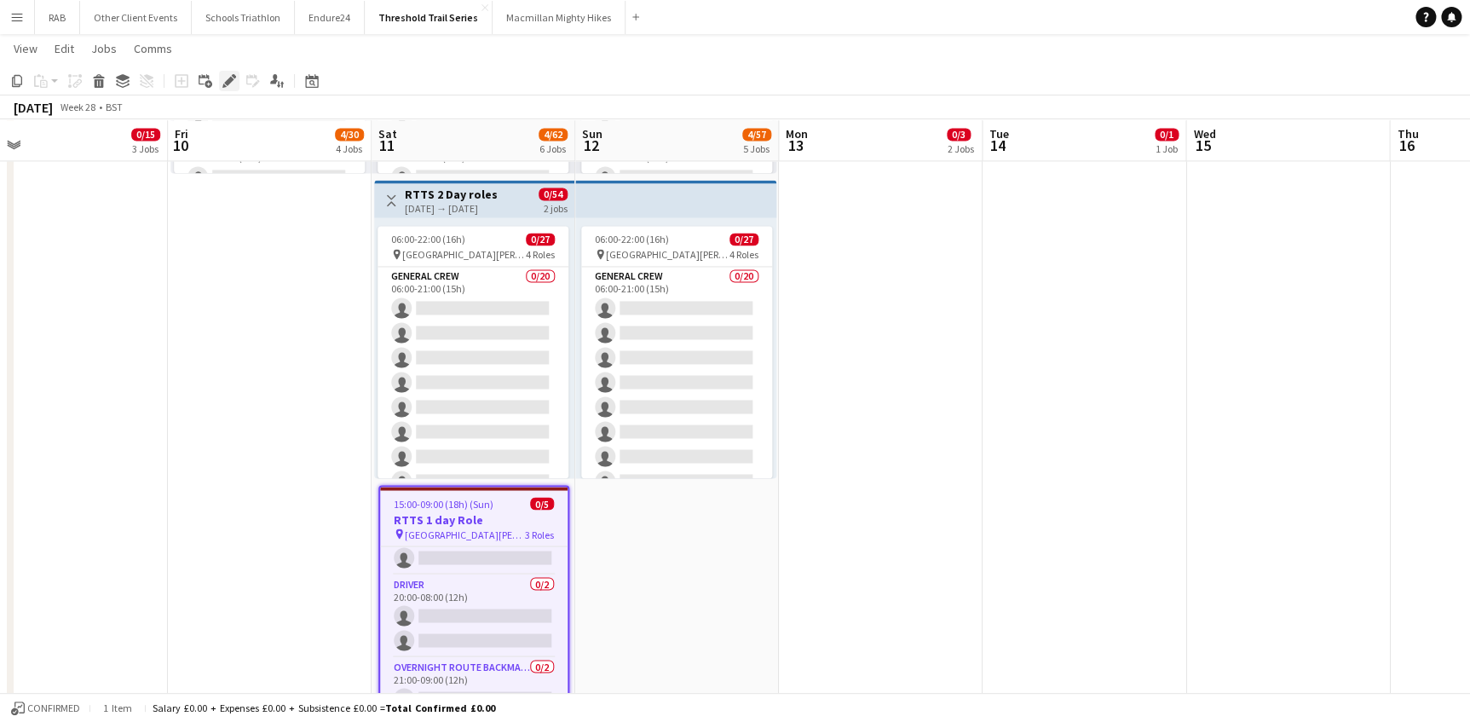
drag, startPoint x: 224, startPoint y: 83, endPoint x: 729, endPoint y: 177, distance: 513.2
click at [224, 84] on icon at bounding box center [228, 81] width 9 height 9
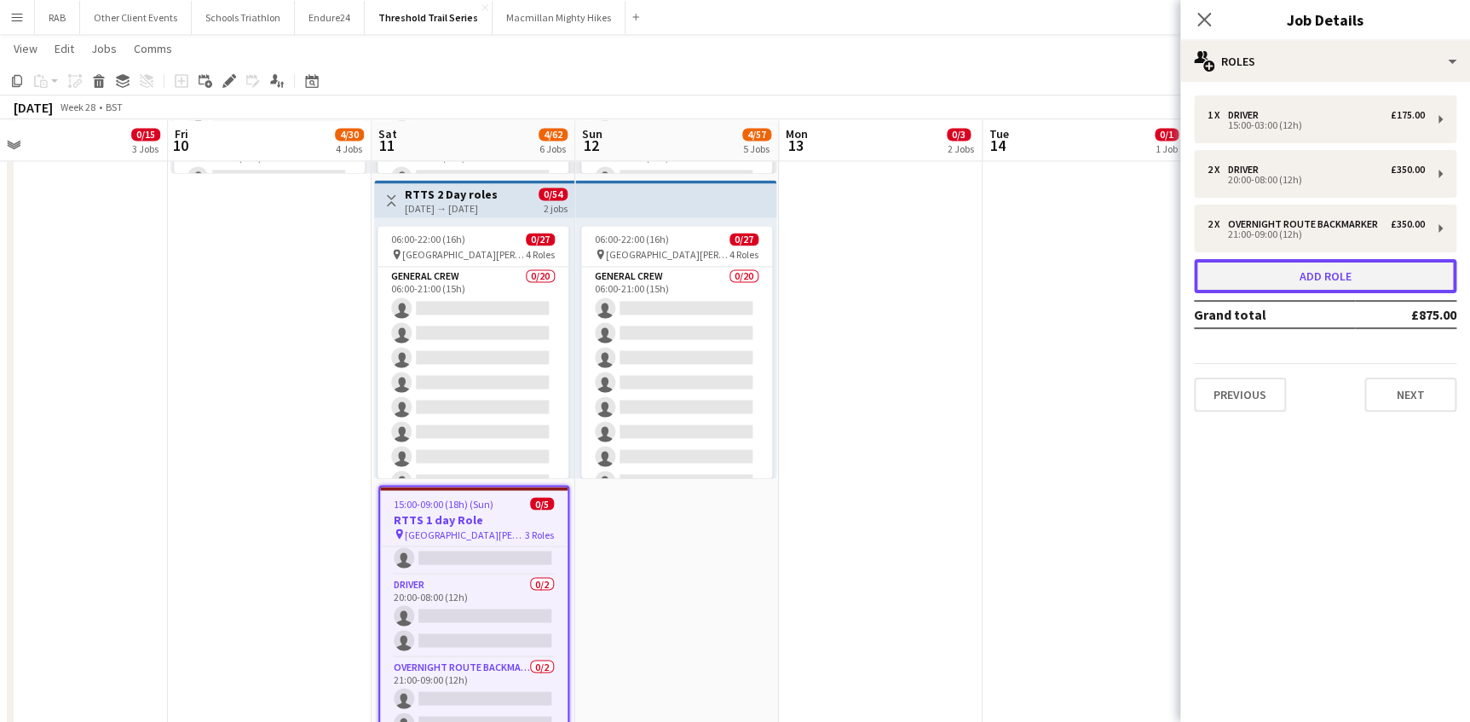
click at [1316, 279] on button "Add role" at bounding box center [1325, 276] width 262 height 34
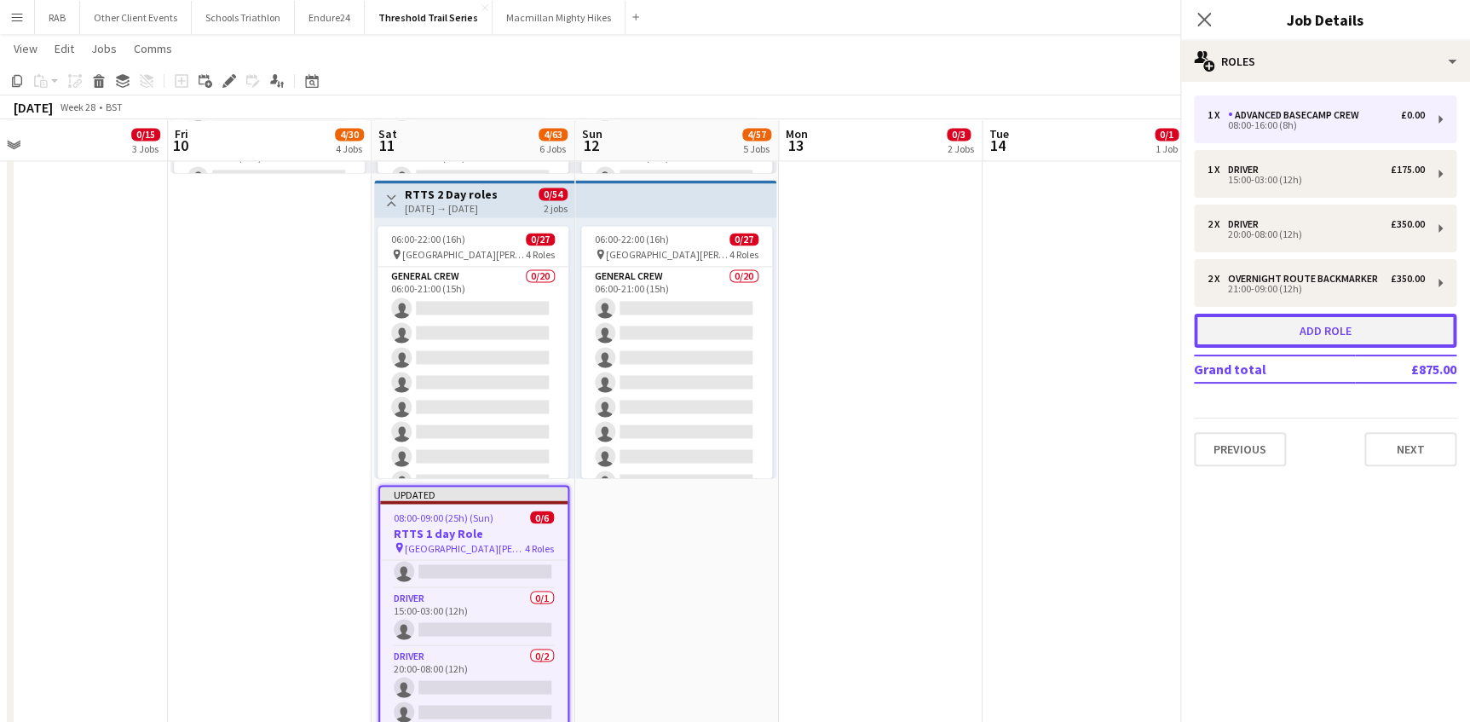
scroll to position [88, 0]
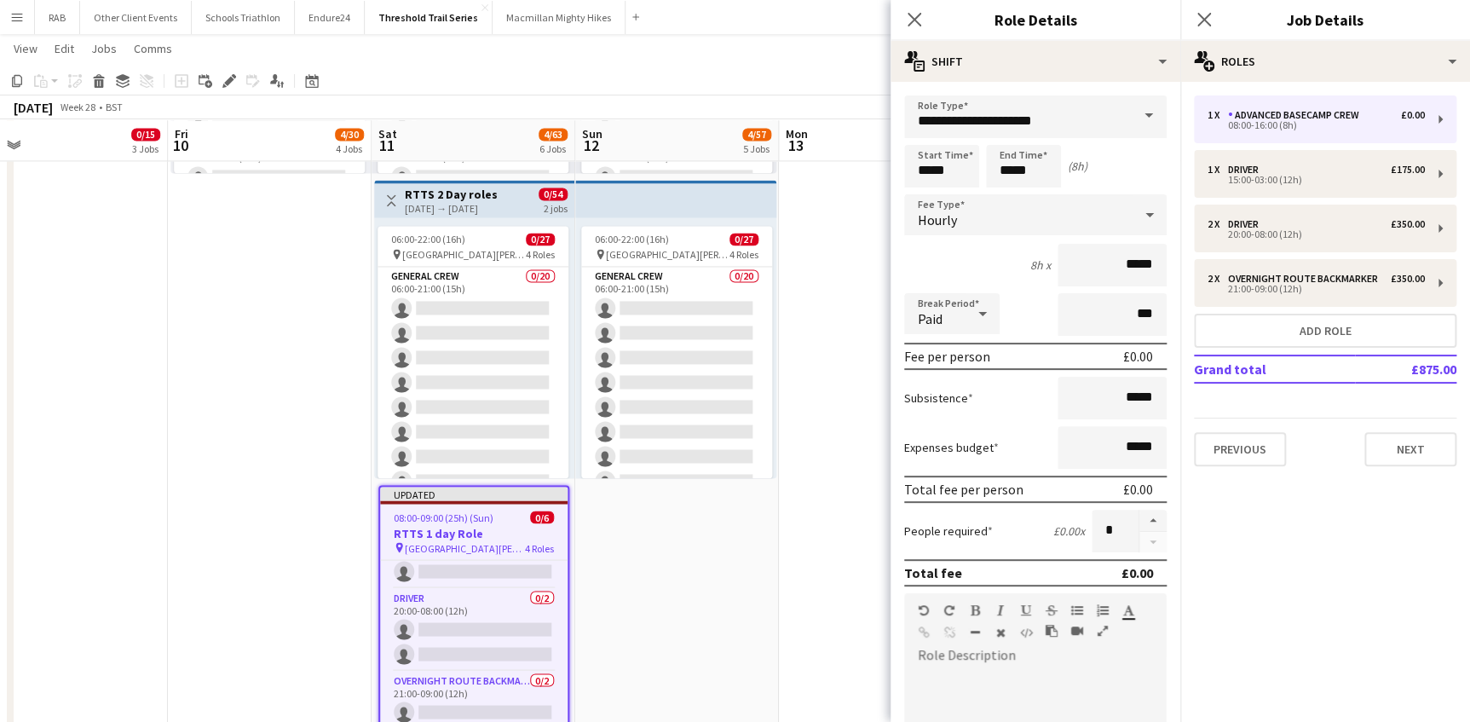
click at [1133, 118] on span at bounding box center [1149, 115] width 36 height 41
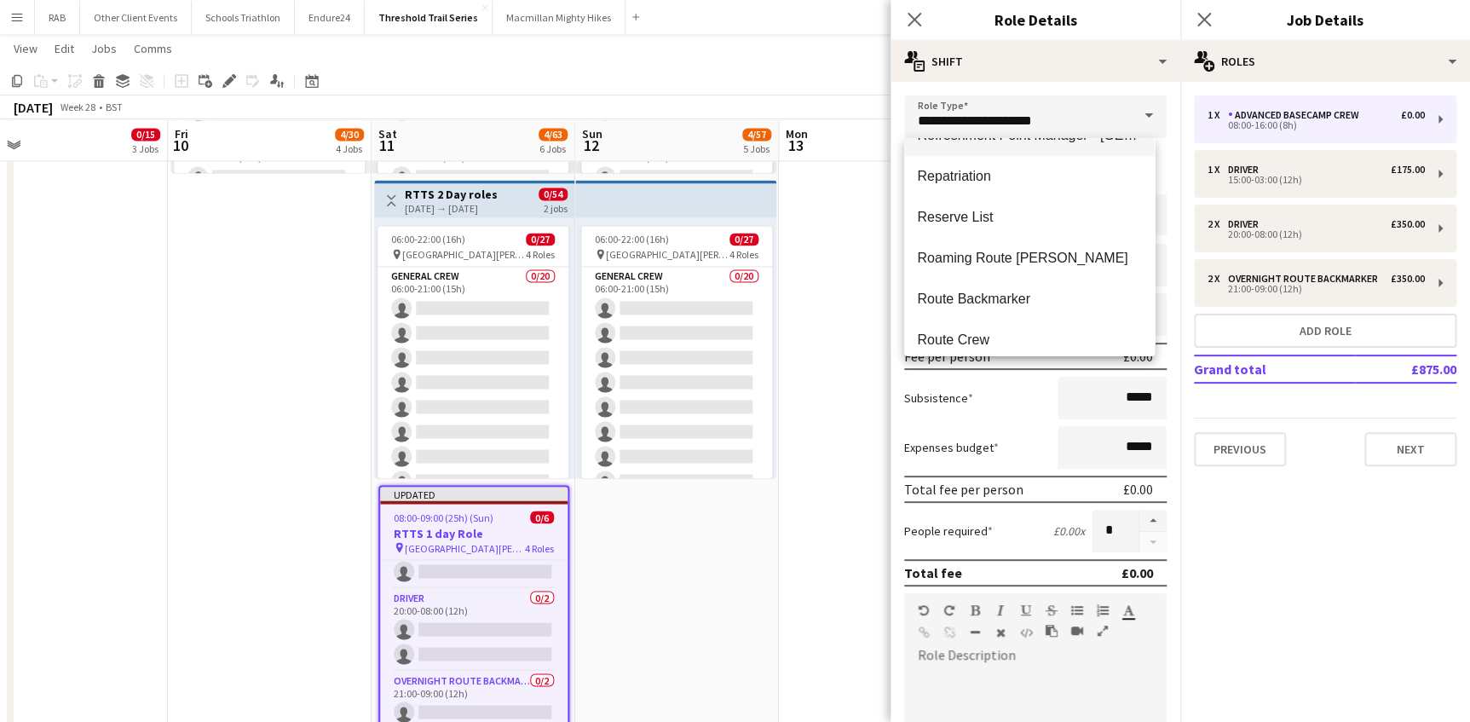
scroll to position [2633, 0]
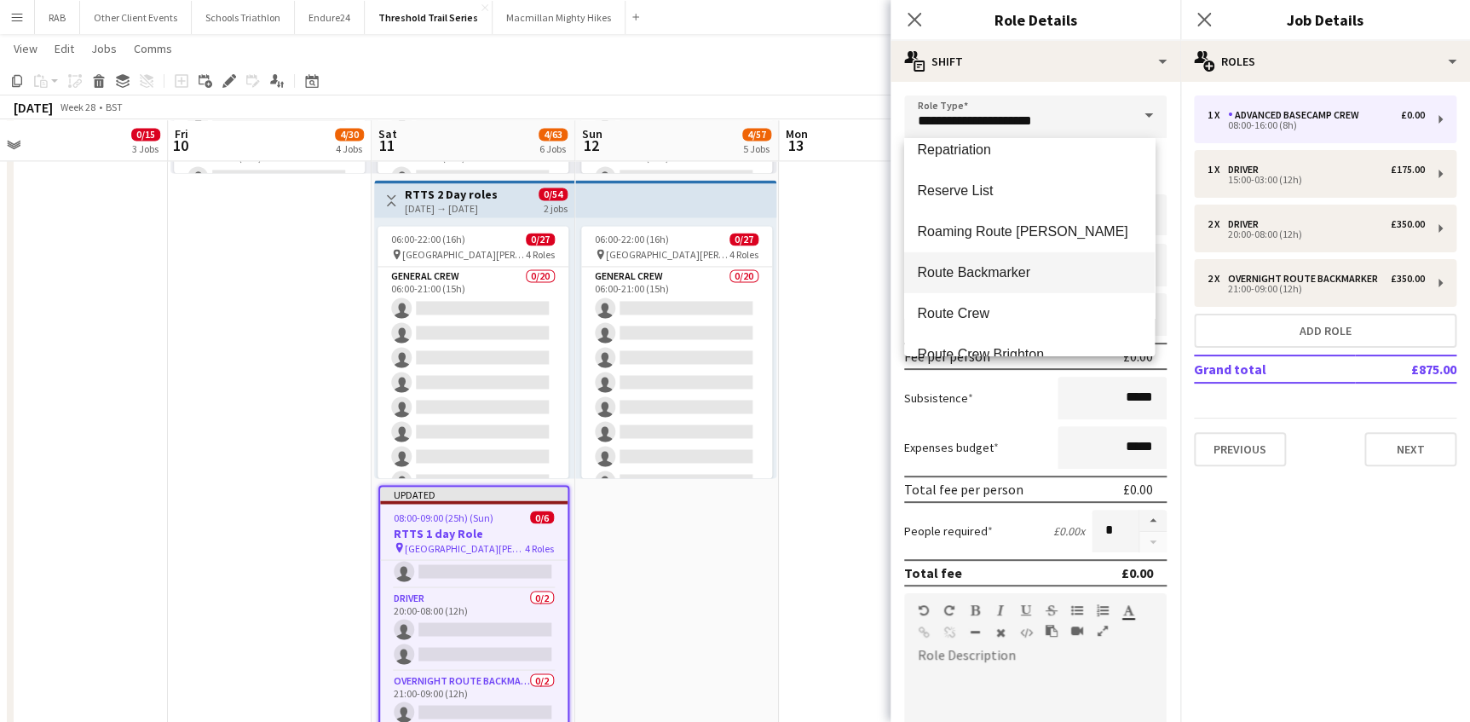
click at [1002, 267] on span "Route Backmarker" at bounding box center [1029, 272] width 223 height 16
type input "**********"
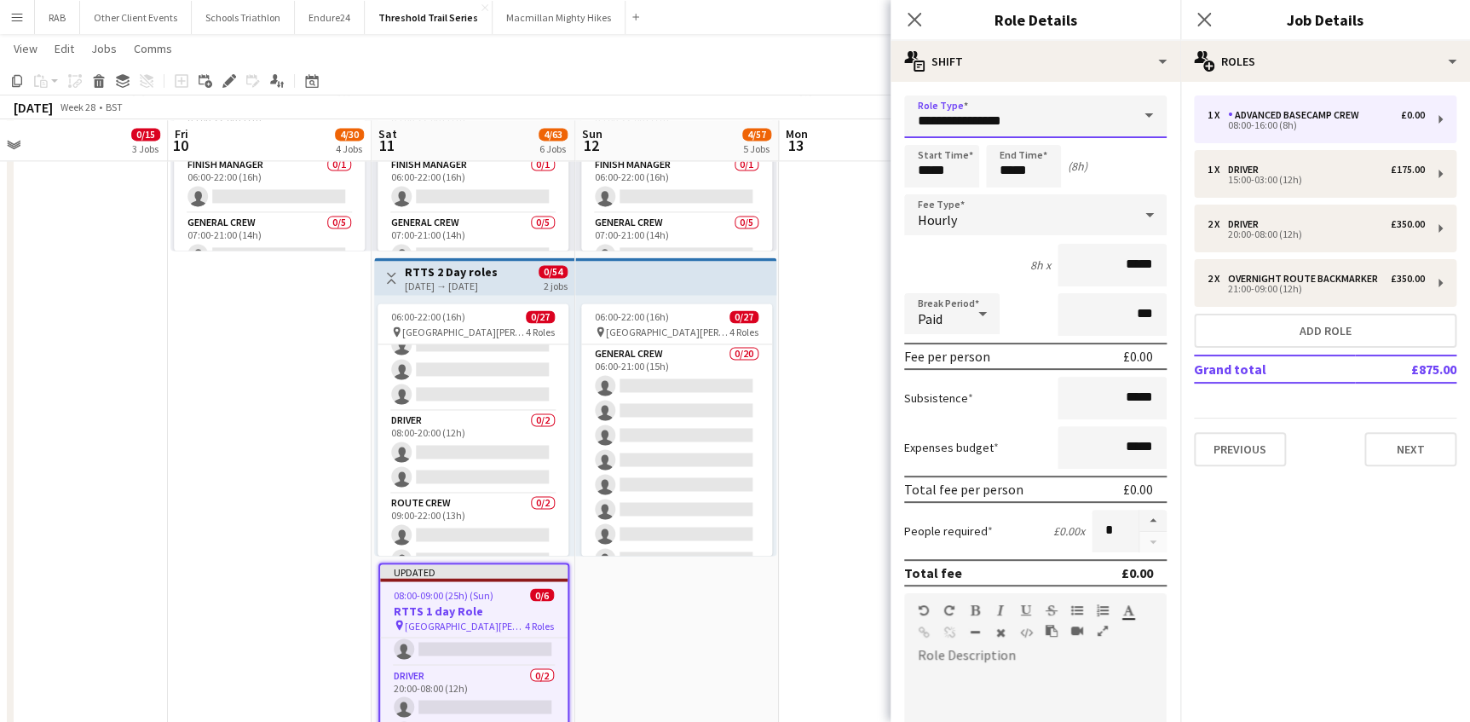
scroll to position [588, 0]
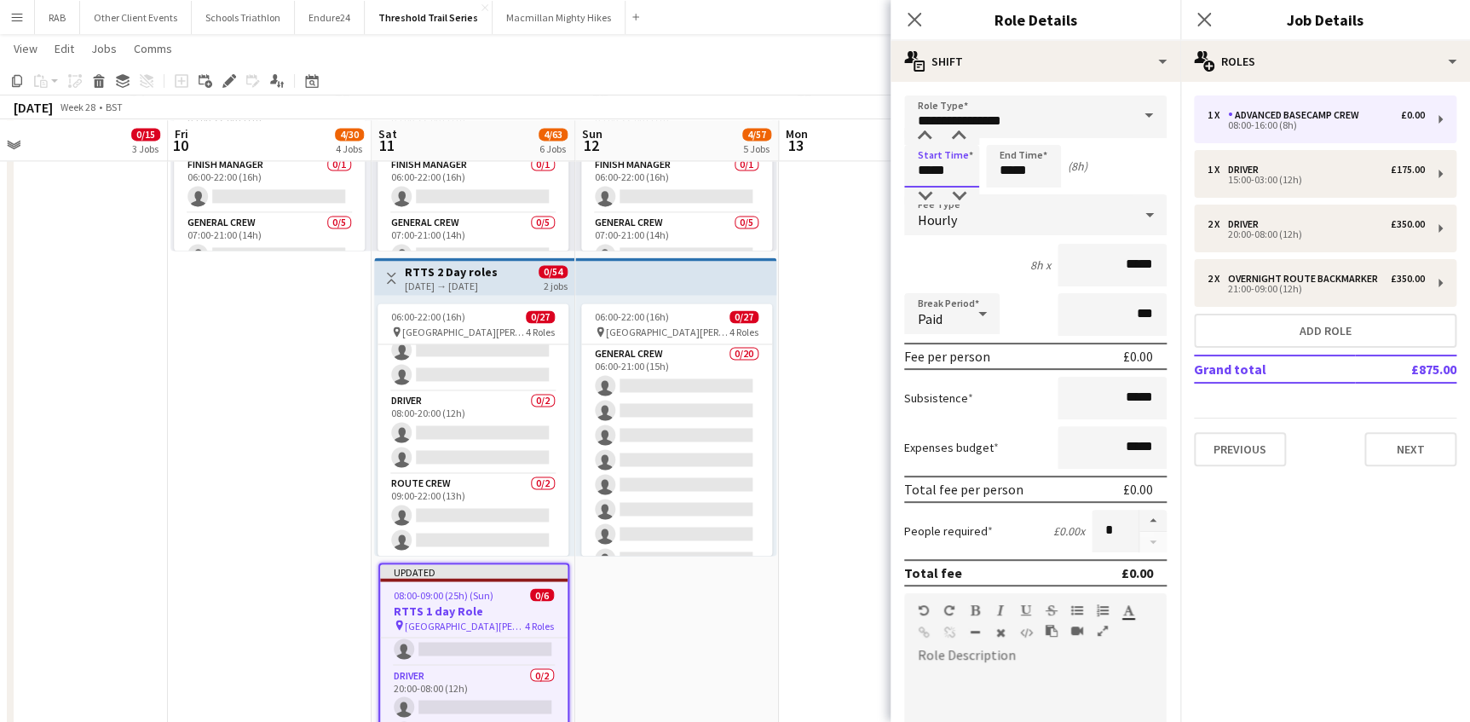
click at [929, 170] on input "*****" at bounding box center [941, 166] width 75 height 43
type input "*****"
click at [1008, 174] on input "*****" at bounding box center [1023, 166] width 75 height 43
type input "*****"
click at [1139, 217] on icon at bounding box center [1149, 215] width 20 height 34
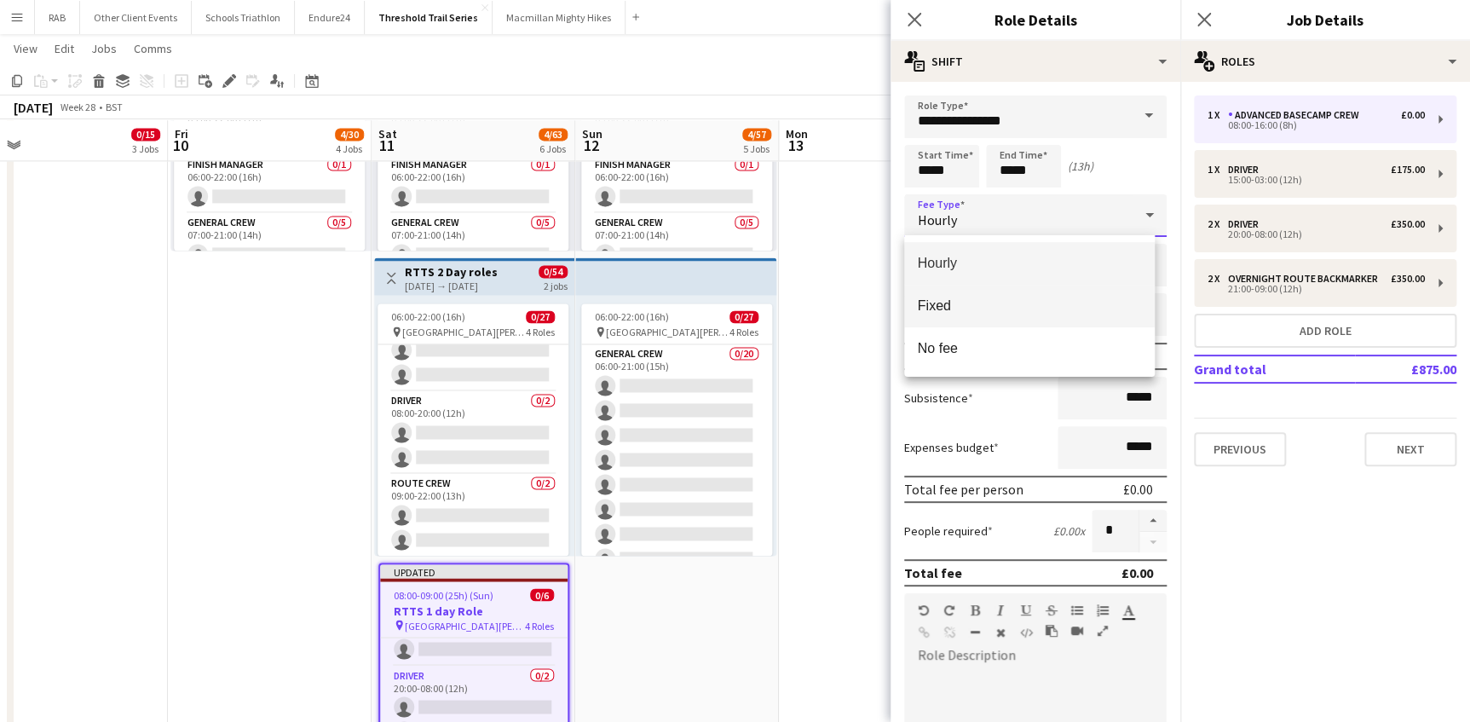
click at [962, 307] on span "Fixed" at bounding box center [1029, 305] width 223 height 16
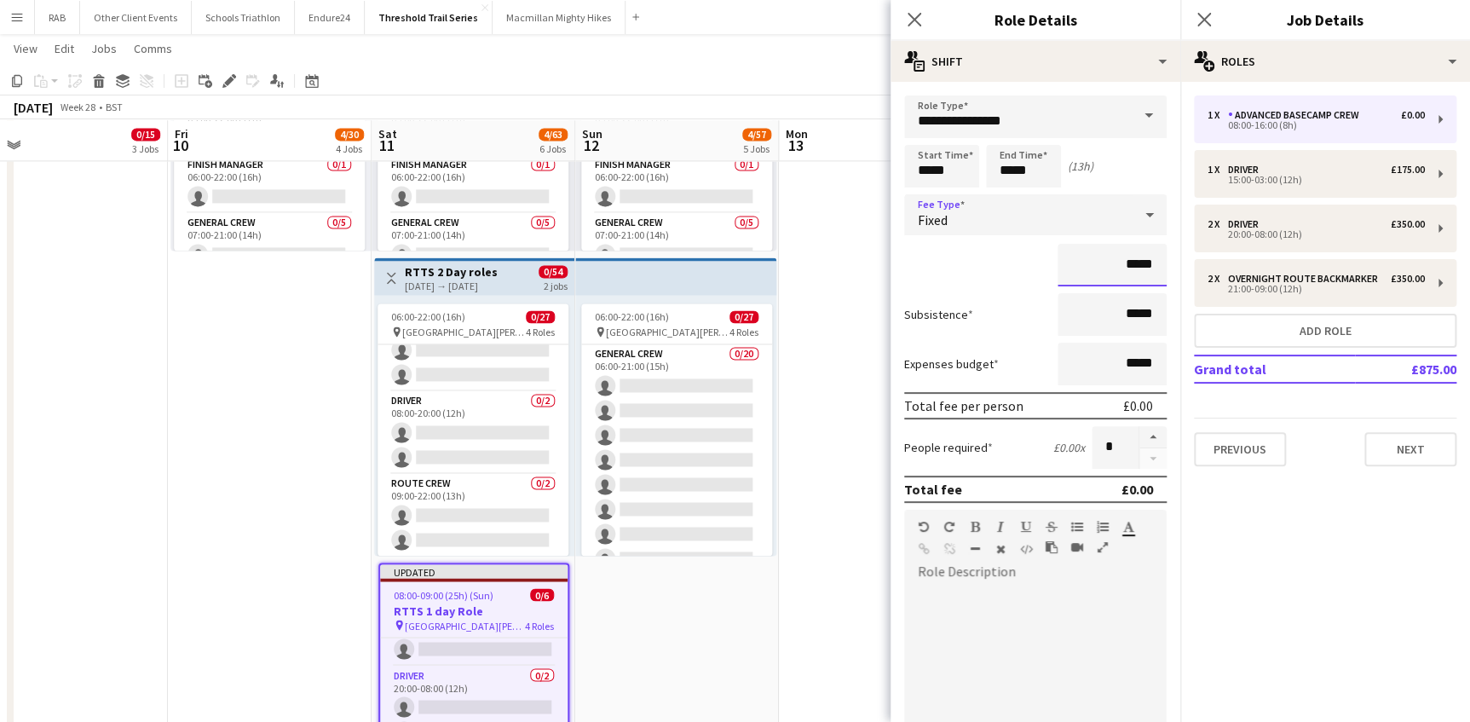
click at [1122, 264] on input "*****" at bounding box center [1111, 265] width 109 height 43
type input "**"
type input "*******"
drag, startPoint x: 913, startPoint y: 21, endPoint x: 1294, endPoint y: 21, distance: 381.7
click at [915, 21] on icon at bounding box center [914, 20] width 14 height 14
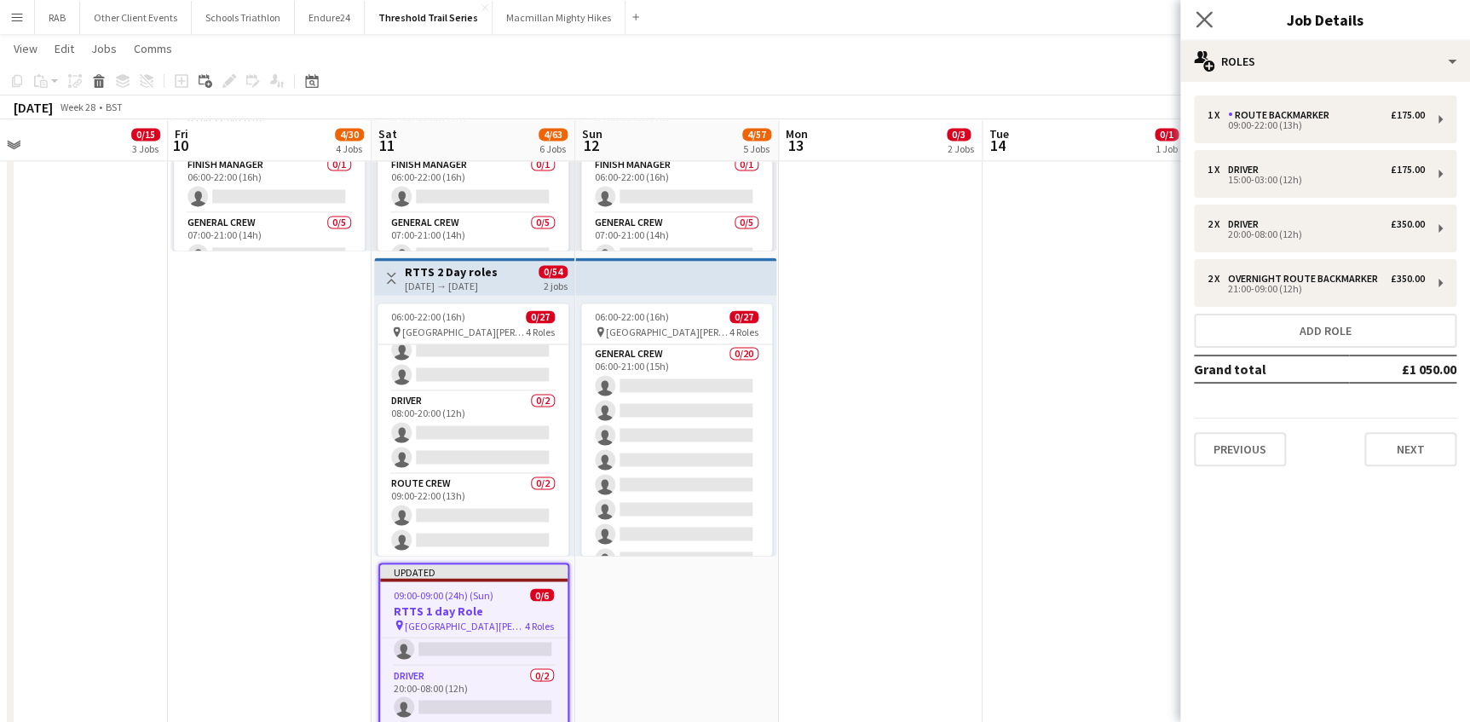
click at [1215, 18] on app-icon "Close pop-in" at bounding box center [1204, 20] width 25 height 25
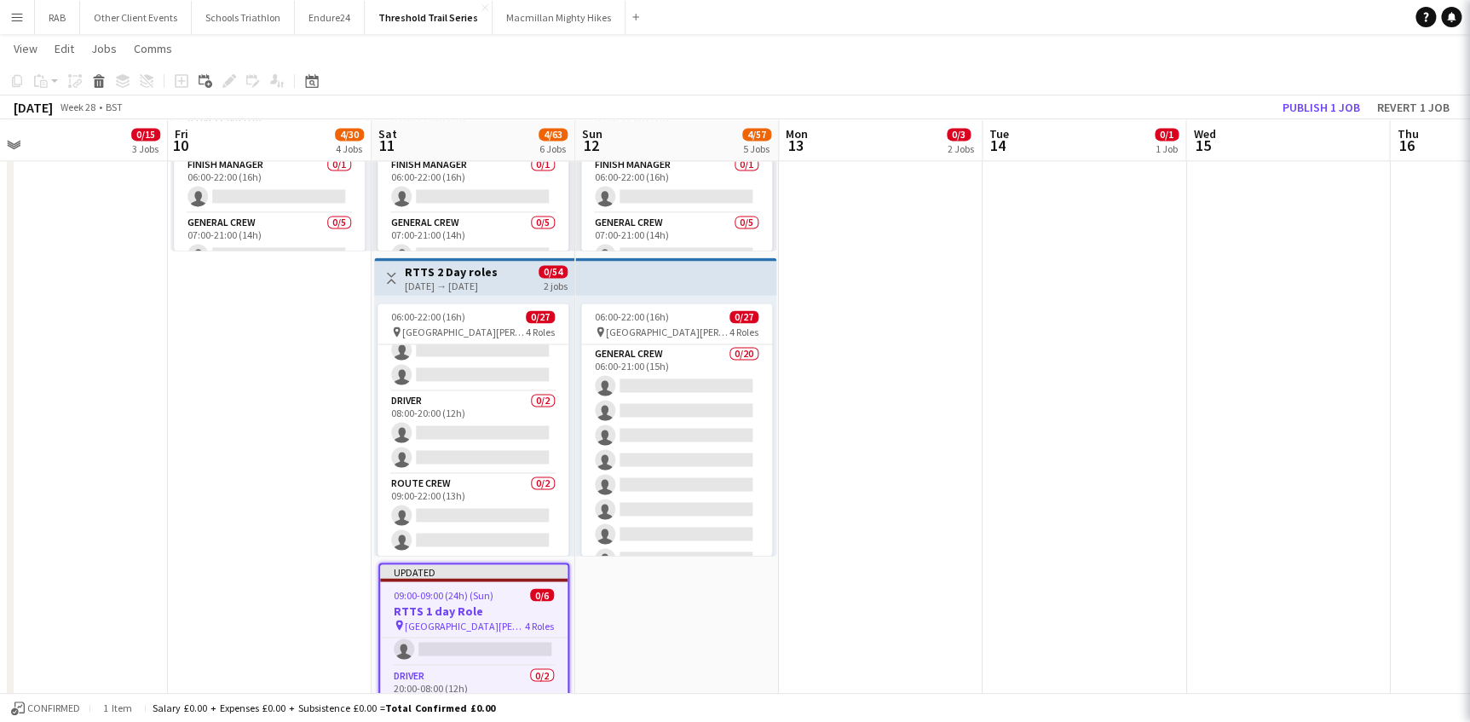
drag, startPoint x: 1201, startPoint y: 230, endPoint x: 1297, endPoint y: 85, distance: 173.5
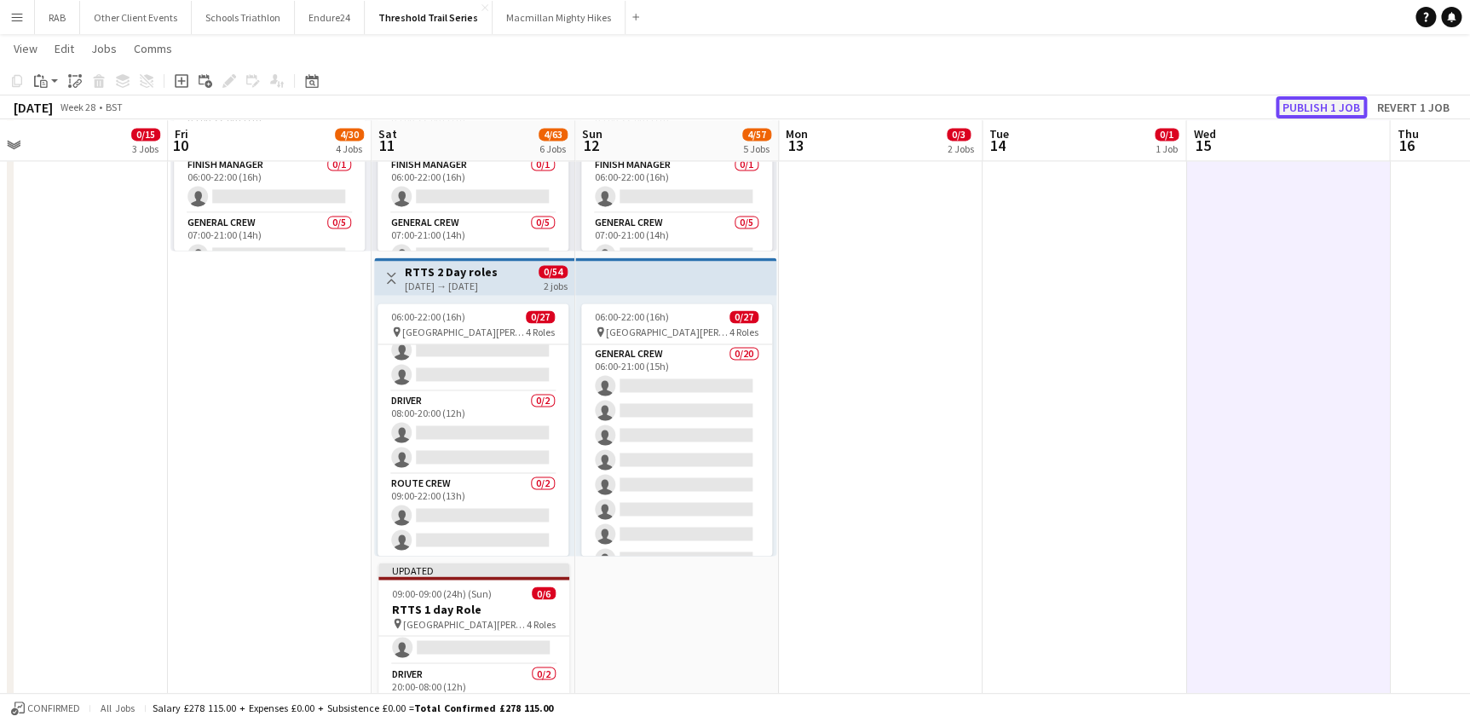
click at [1309, 106] on button "Publish 1 job" at bounding box center [1321, 107] width 91 height 22
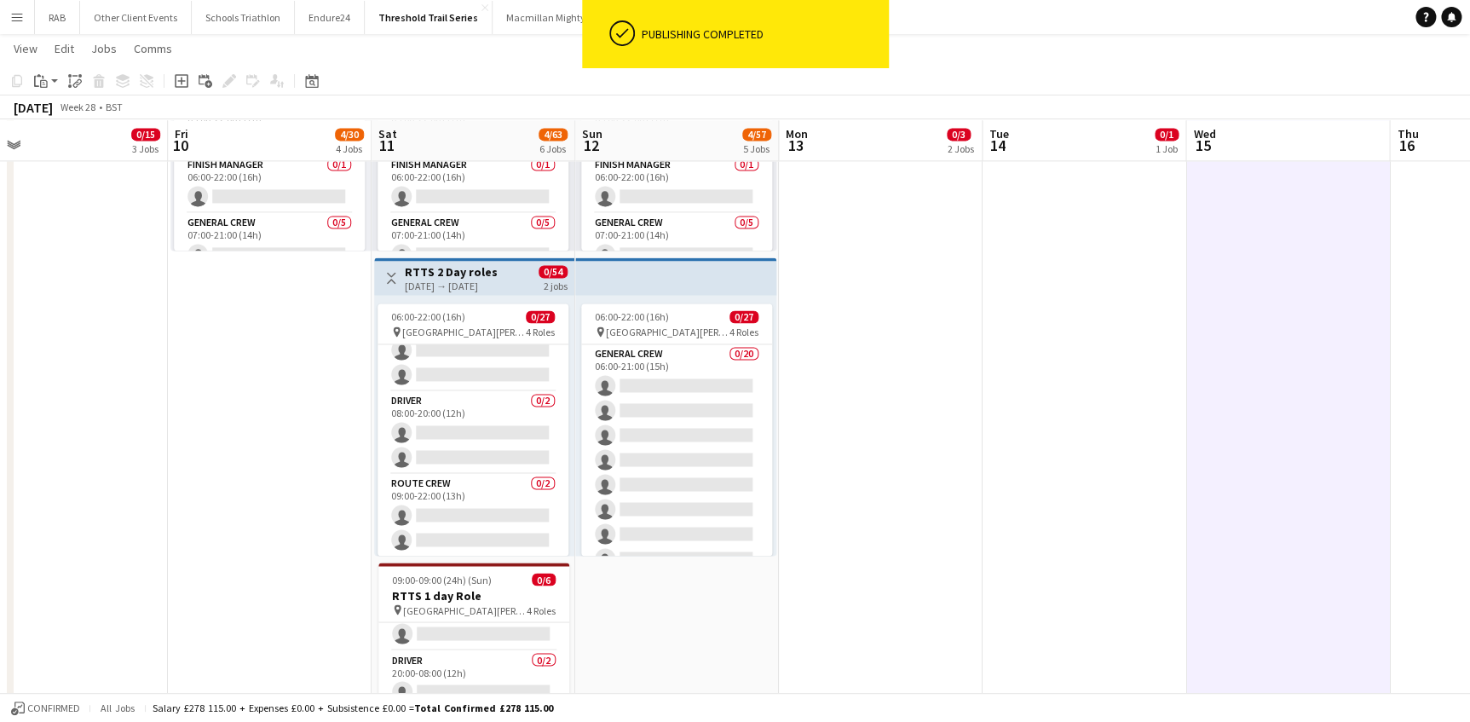
click at [11, 18] on app-icon "Menu" at bounding box center [17, 17] width 14 height 14
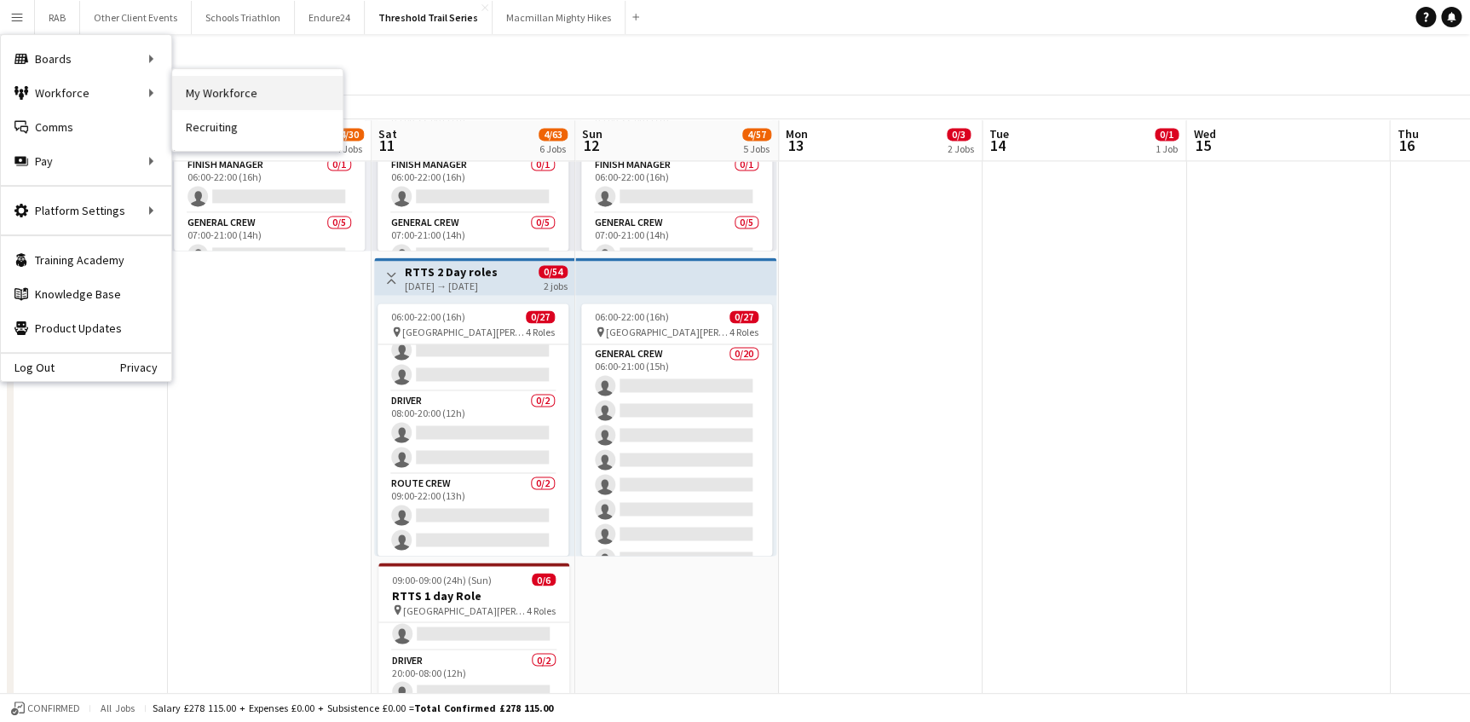
click at [212, 92] on link "My Workforce" at bounding box center [257, 93] width 170 height 34
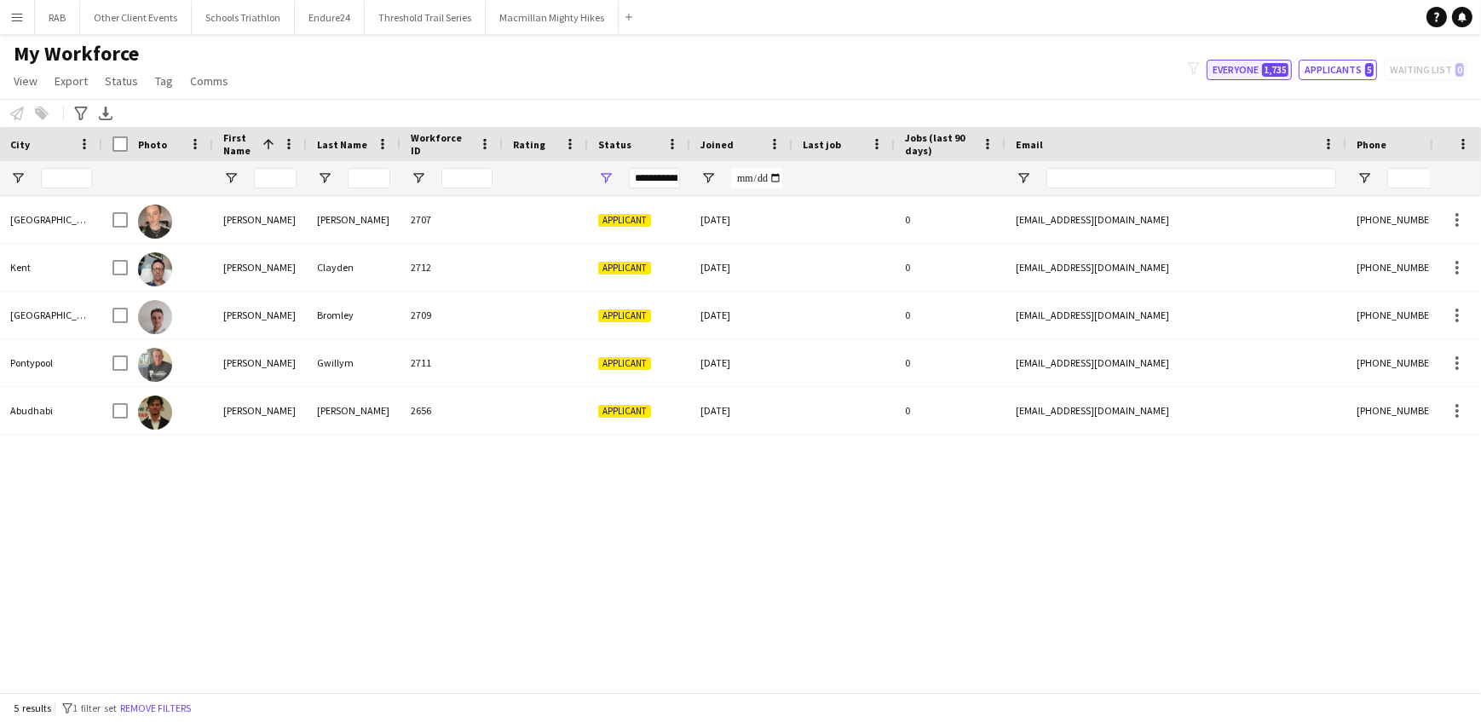
click at [1236, 68] on button "Everyone 1,735" at bounding box center [1249, 70] width 85 height 20
type input "**********"
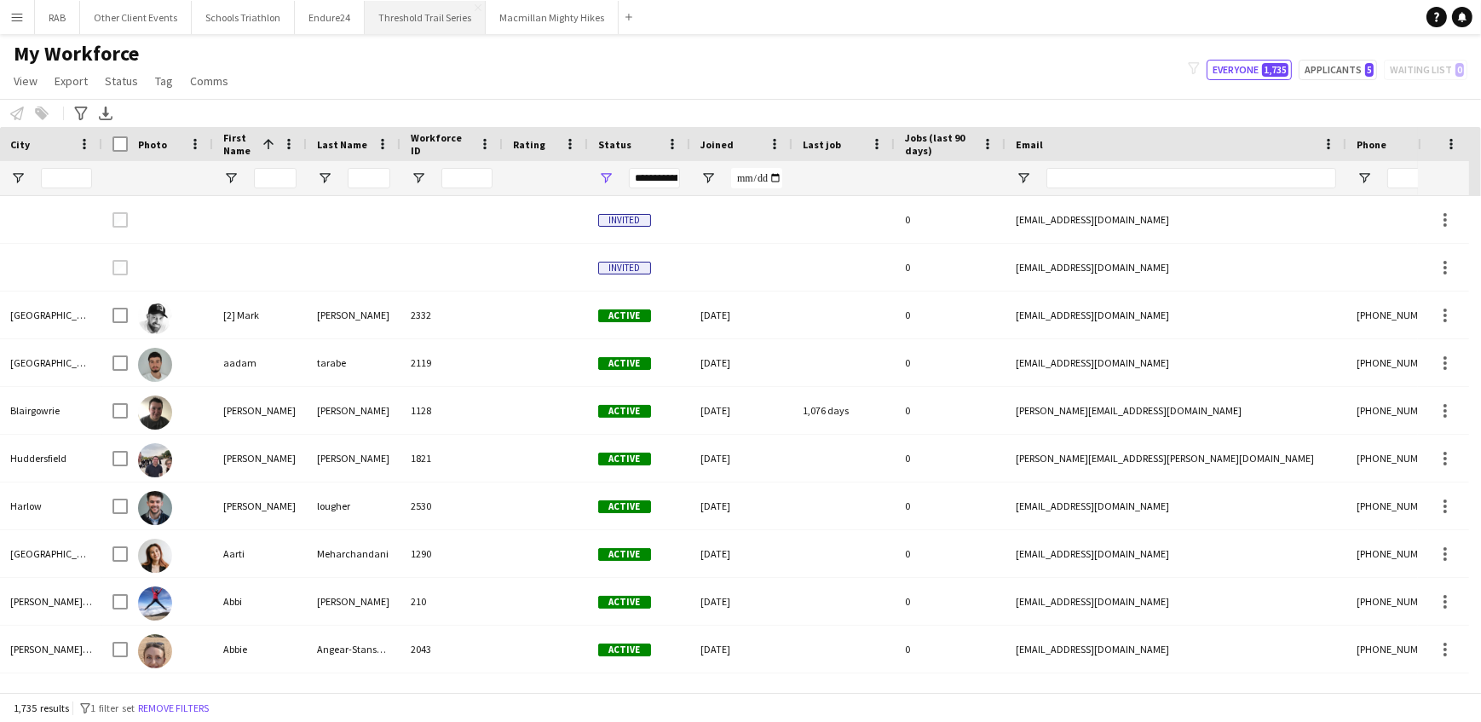
click at [423, 17] on button "Threshold Trail Series Close" at bounding box center [425, 17] width 121 height 33
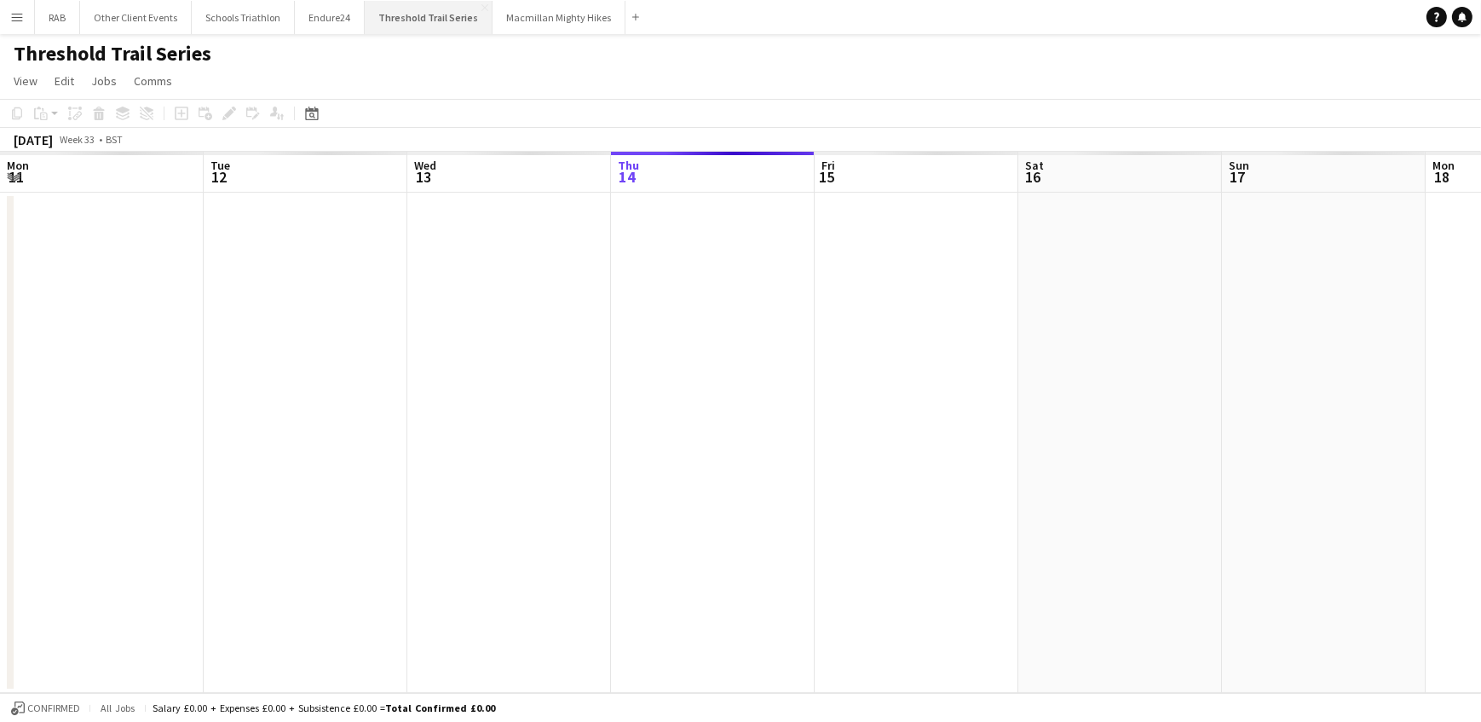
scroll to position [0, 407]
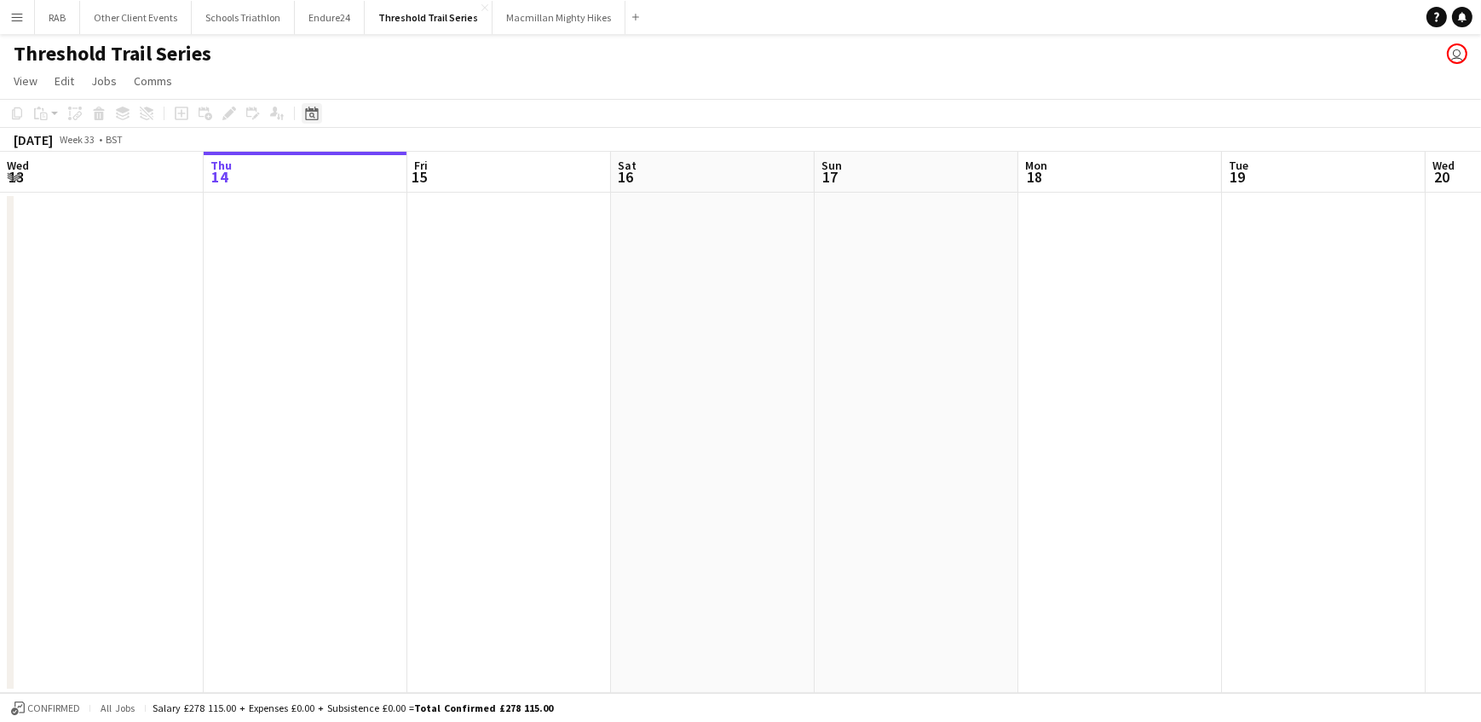
click at [313, 115] on icon at bounding box center [312, 115] width 6 height 6
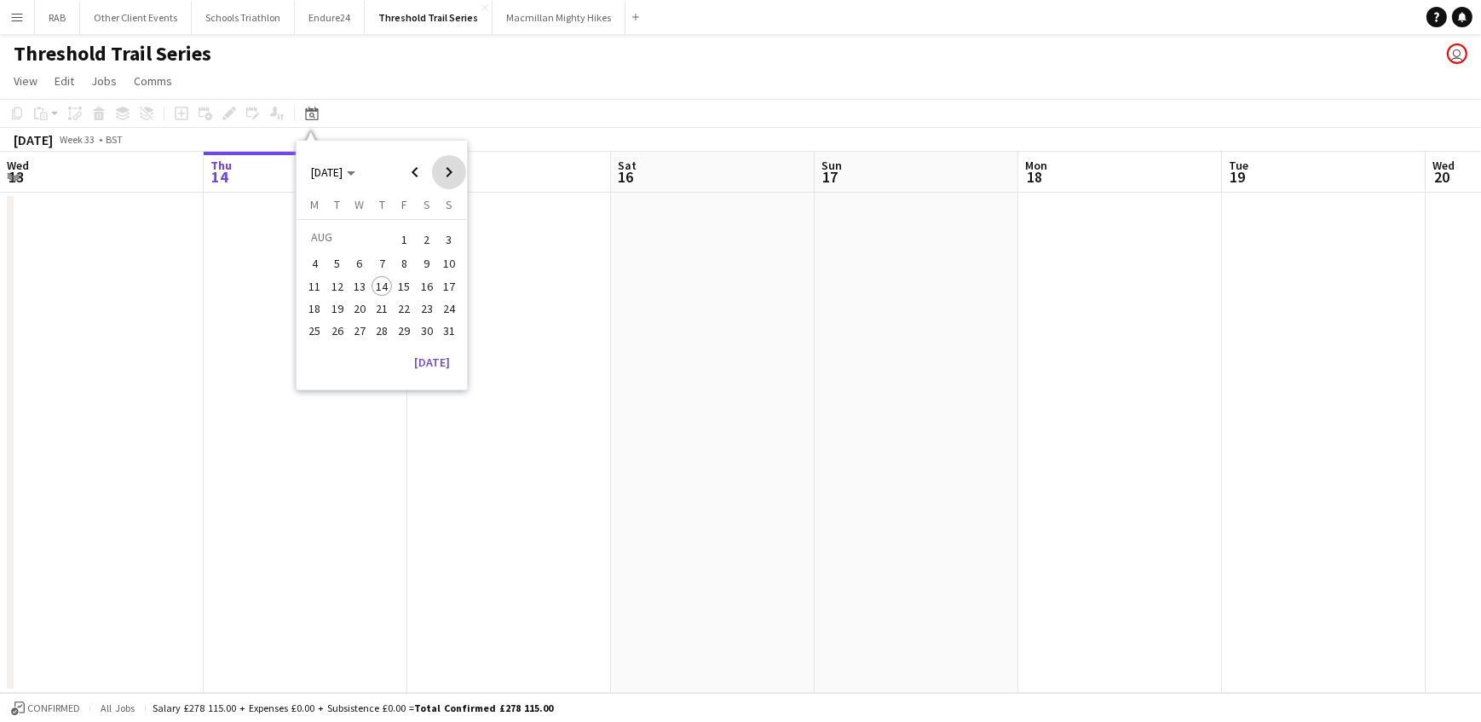
click at [446, 170] on span "Next month" at bounding box center [449, 172] width 34 height 34
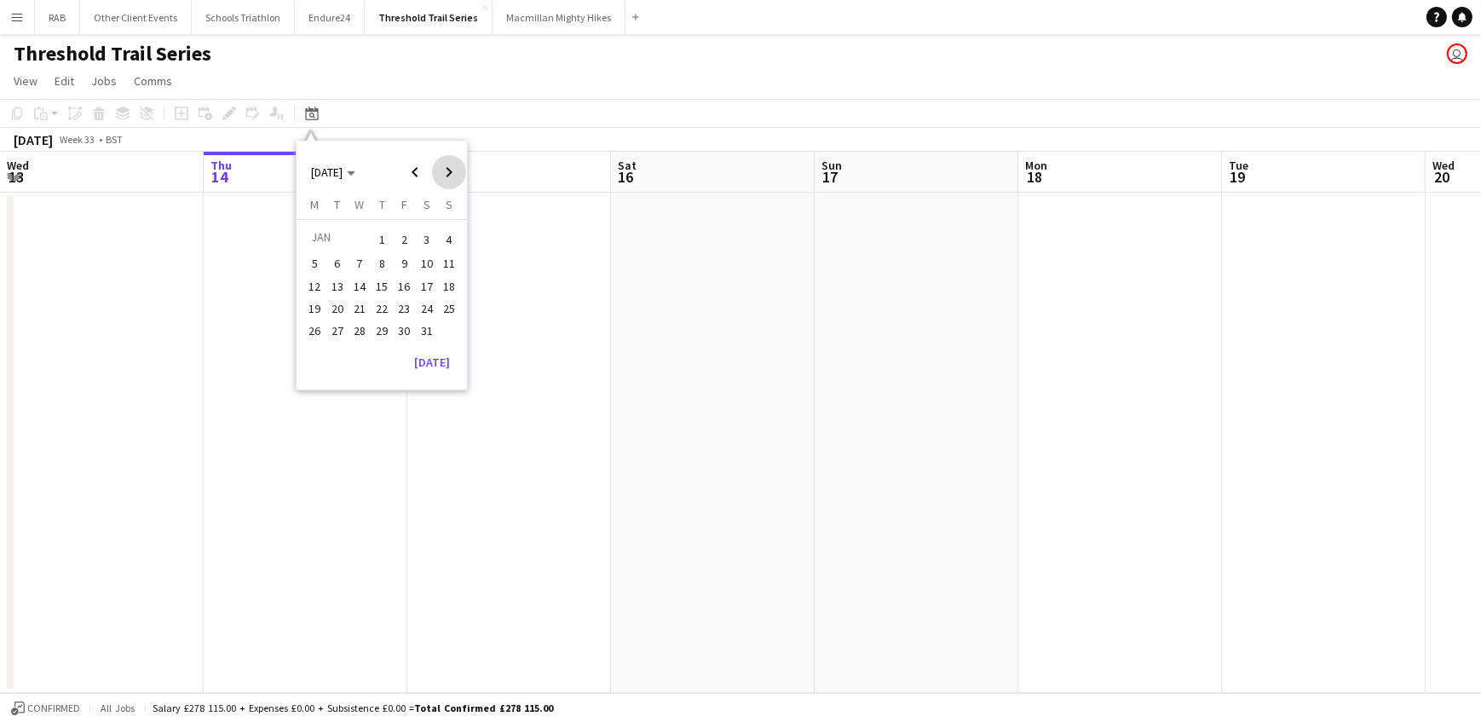
click at [446, 170] on span "Next month" at bounding box center [449, 172] width 34 height 34
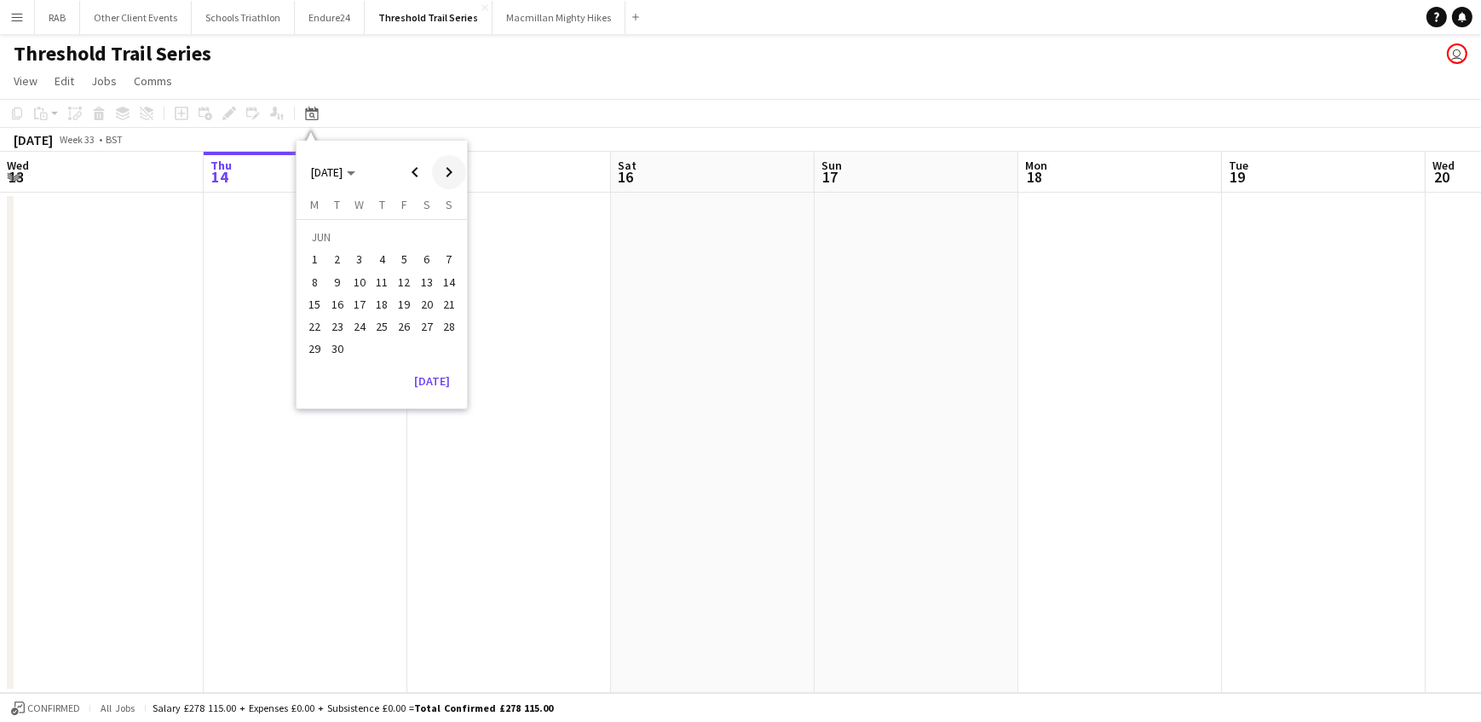
click at [446, 170] on span "Next month" at bounding box center [449, 172] width 34 height 34
click at [448, 279] on span "12" at bounding box center [449, 282] width 20 height 20
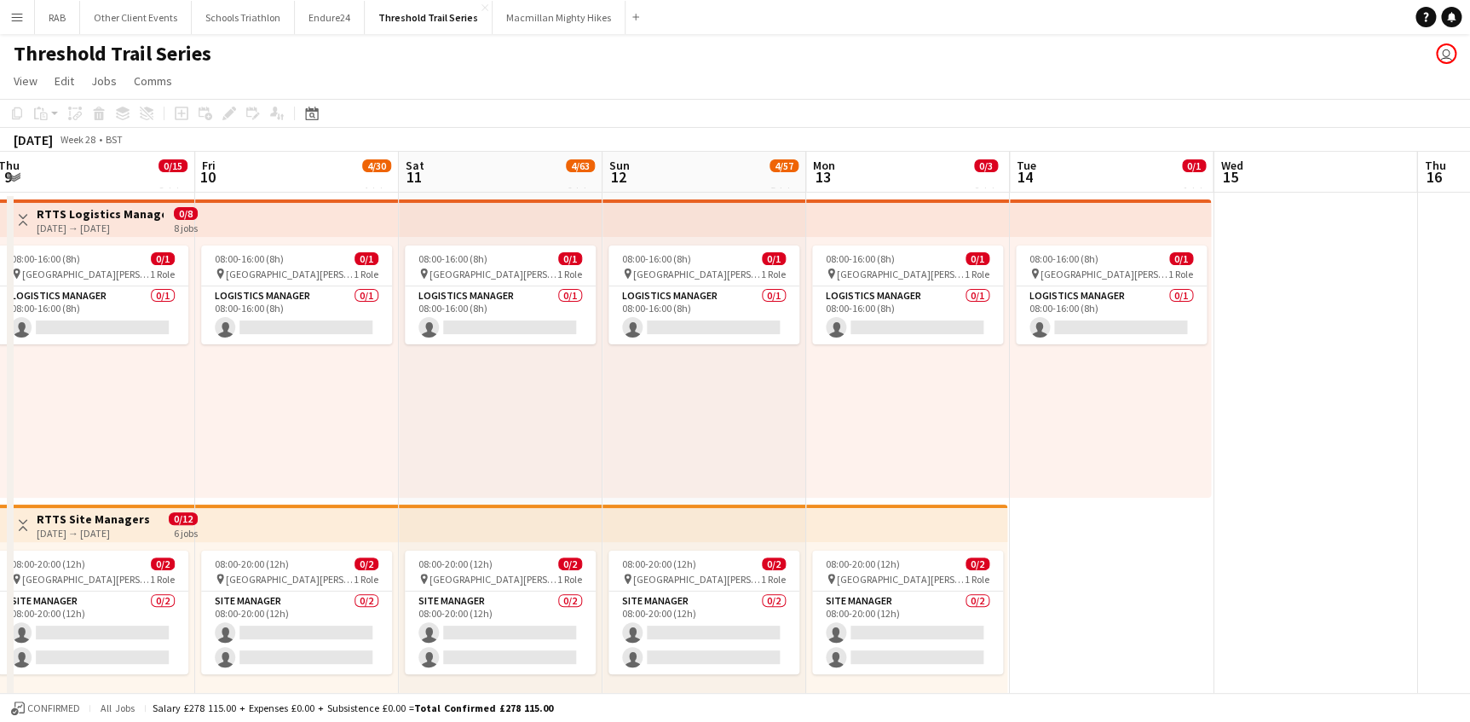
scroll to position [0, 408]
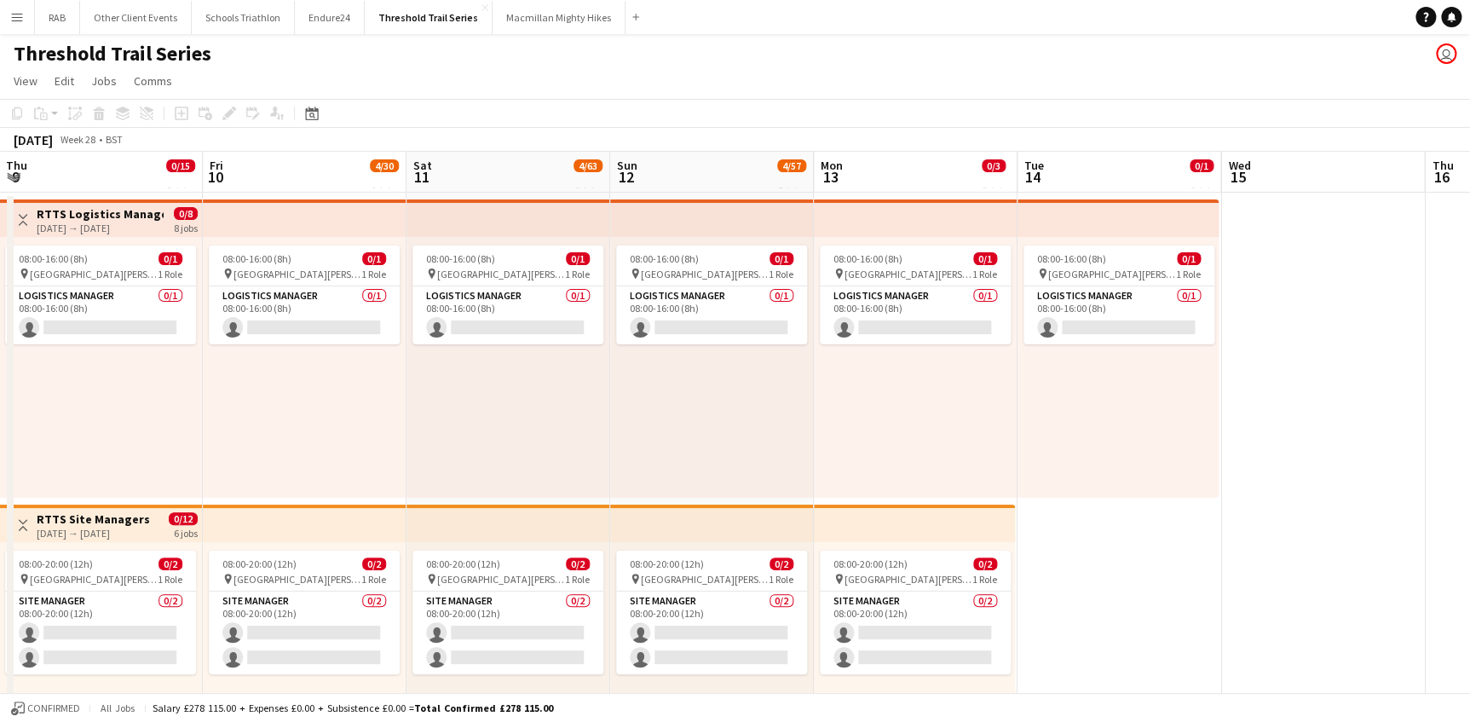
drag, startPoint x: 504, startPoint y: 172, endPoint x: 682, endPoint y: 174, distance: 178.1
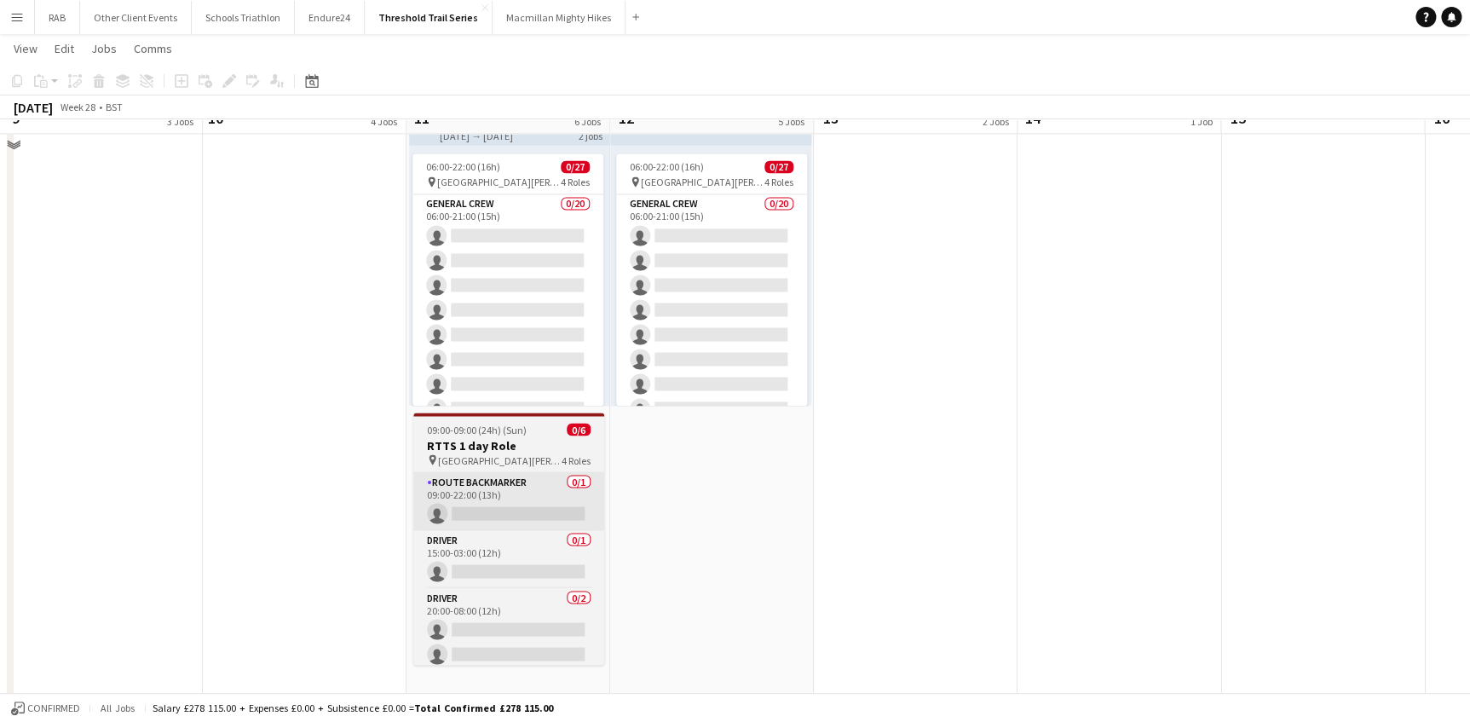
scroll to position [1316, 0]
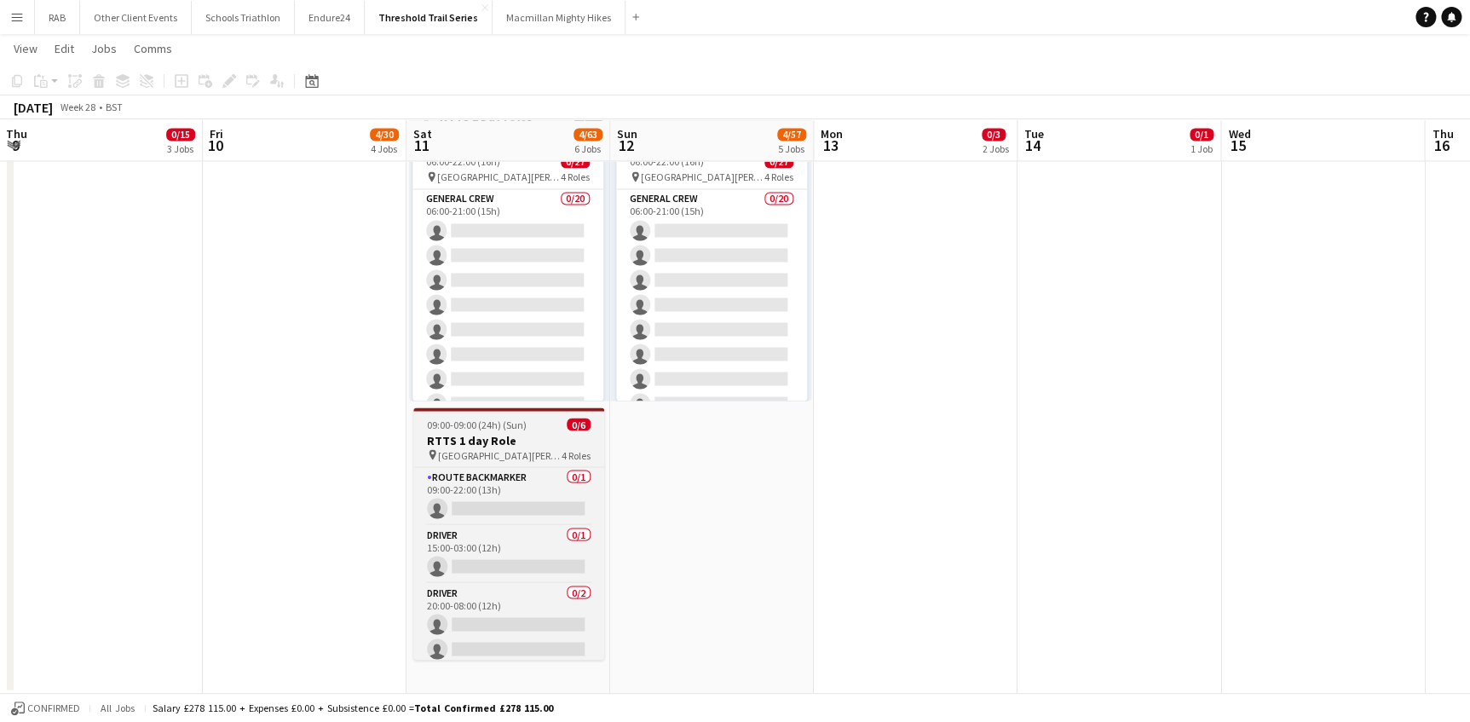
click at [487, 434] on h3 "RTTS 1 day Role" at bounding box center [508, 439] width 191 height 15
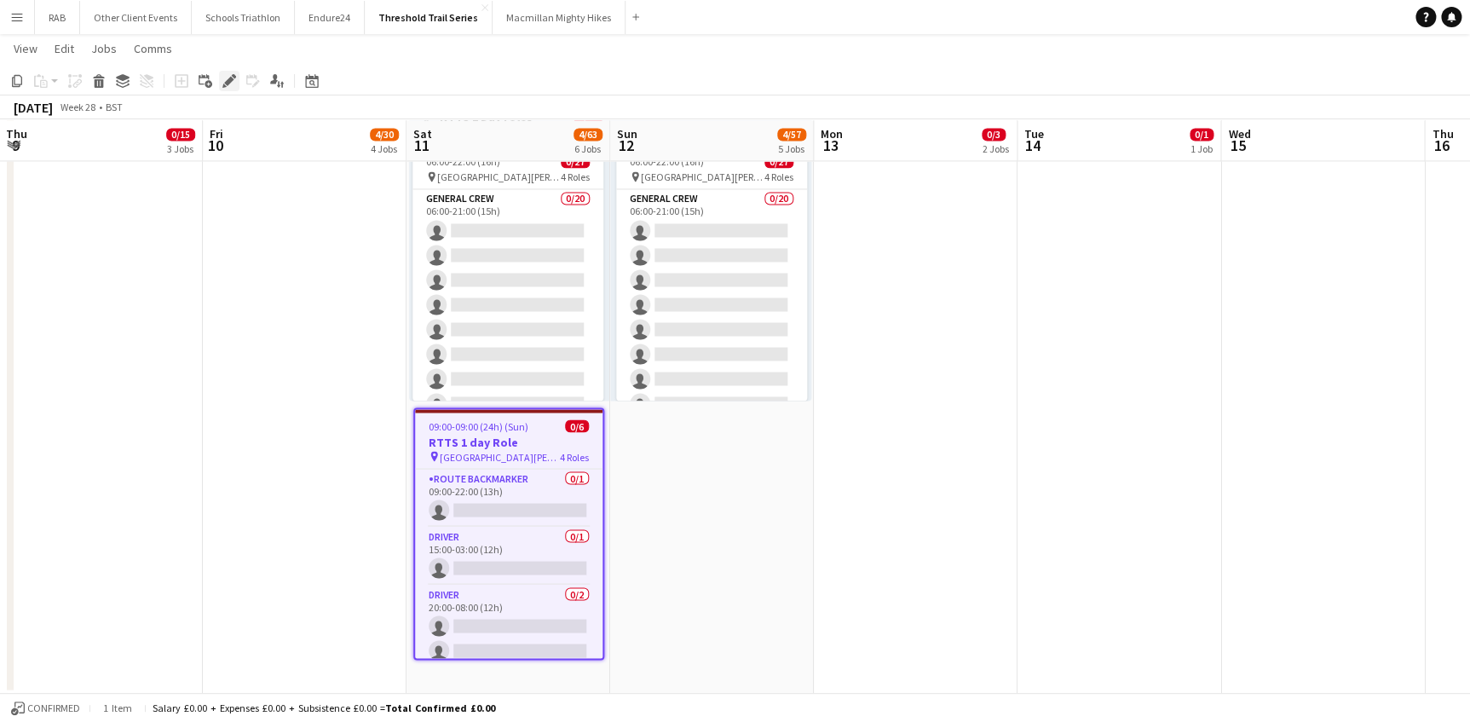
click at [230, 79] on icon at bounding box center [228, 81] width 9 height 9
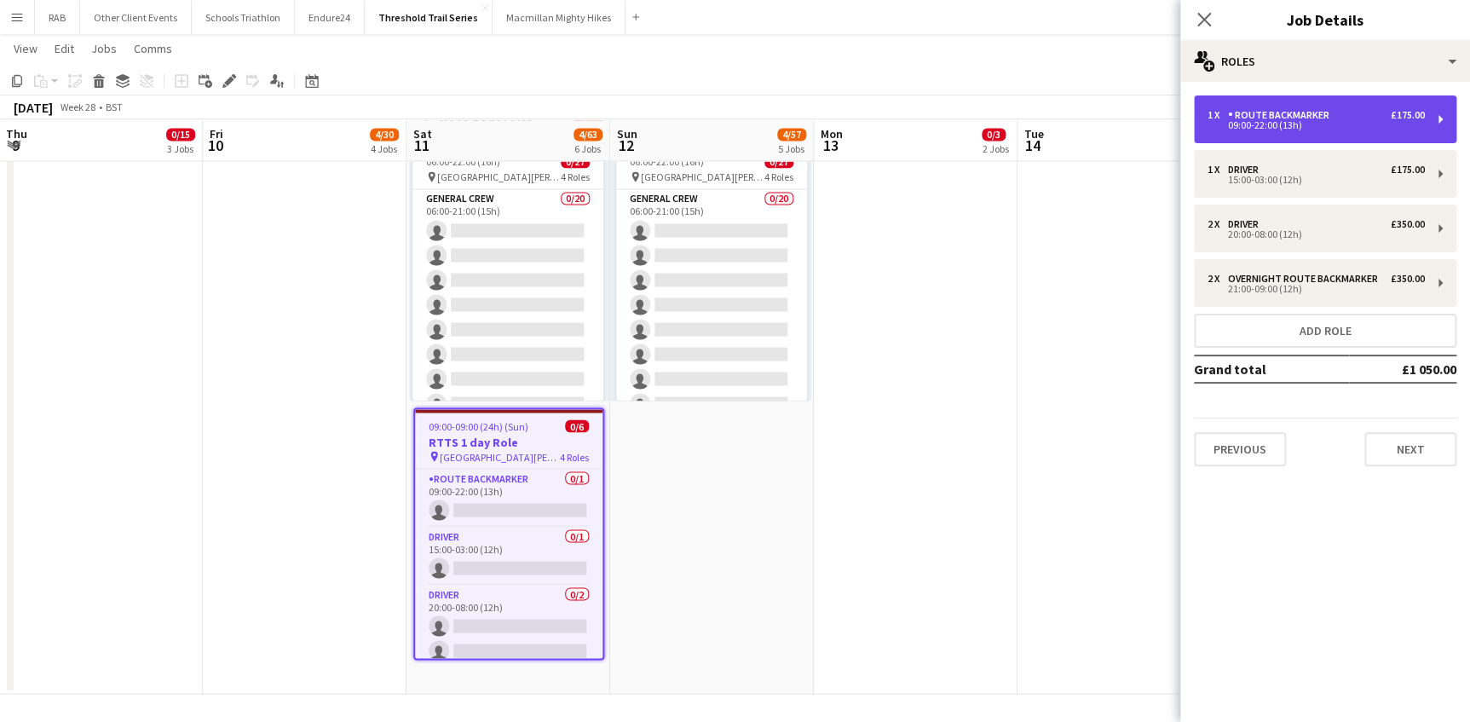
click at [1253, 120] on div "Route Backmarker" at bounding box center [1282, 115] width 108 height 12
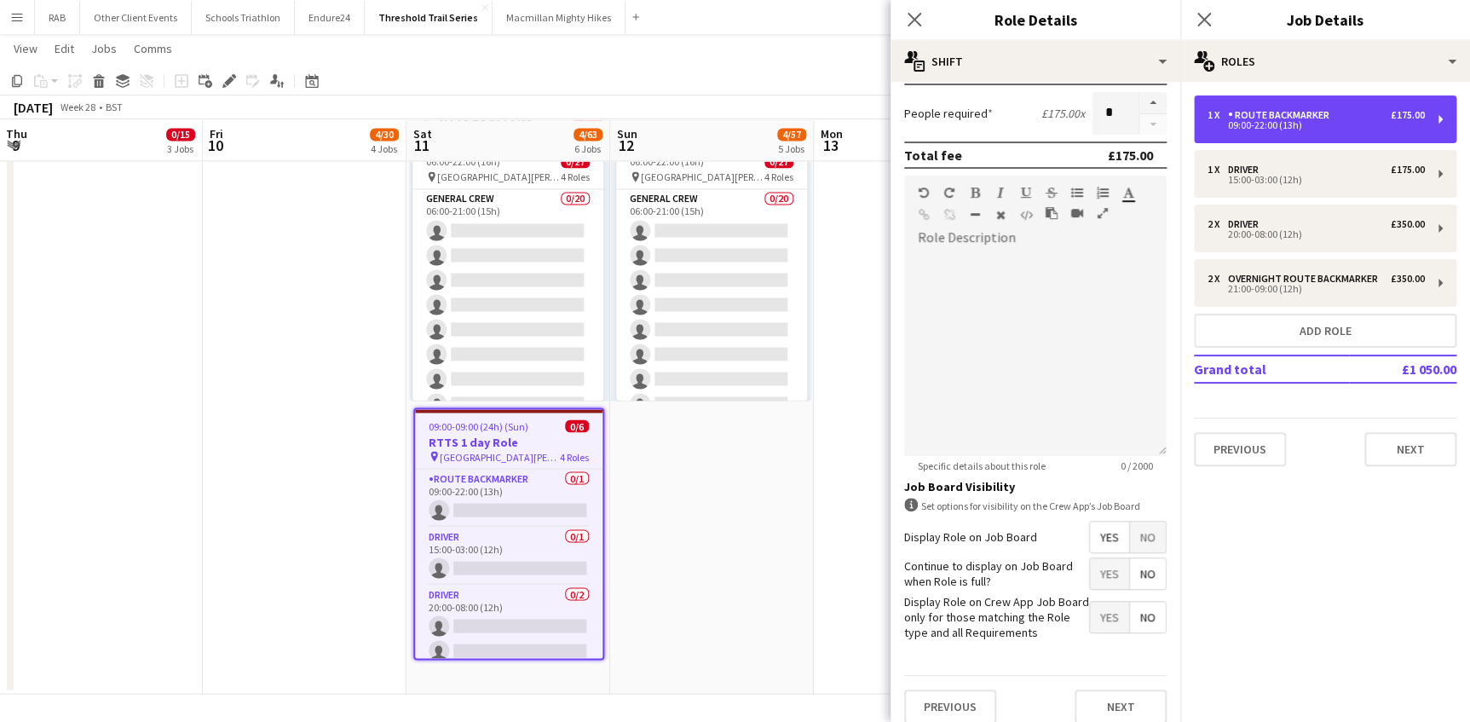
scroll to position [347, 0]
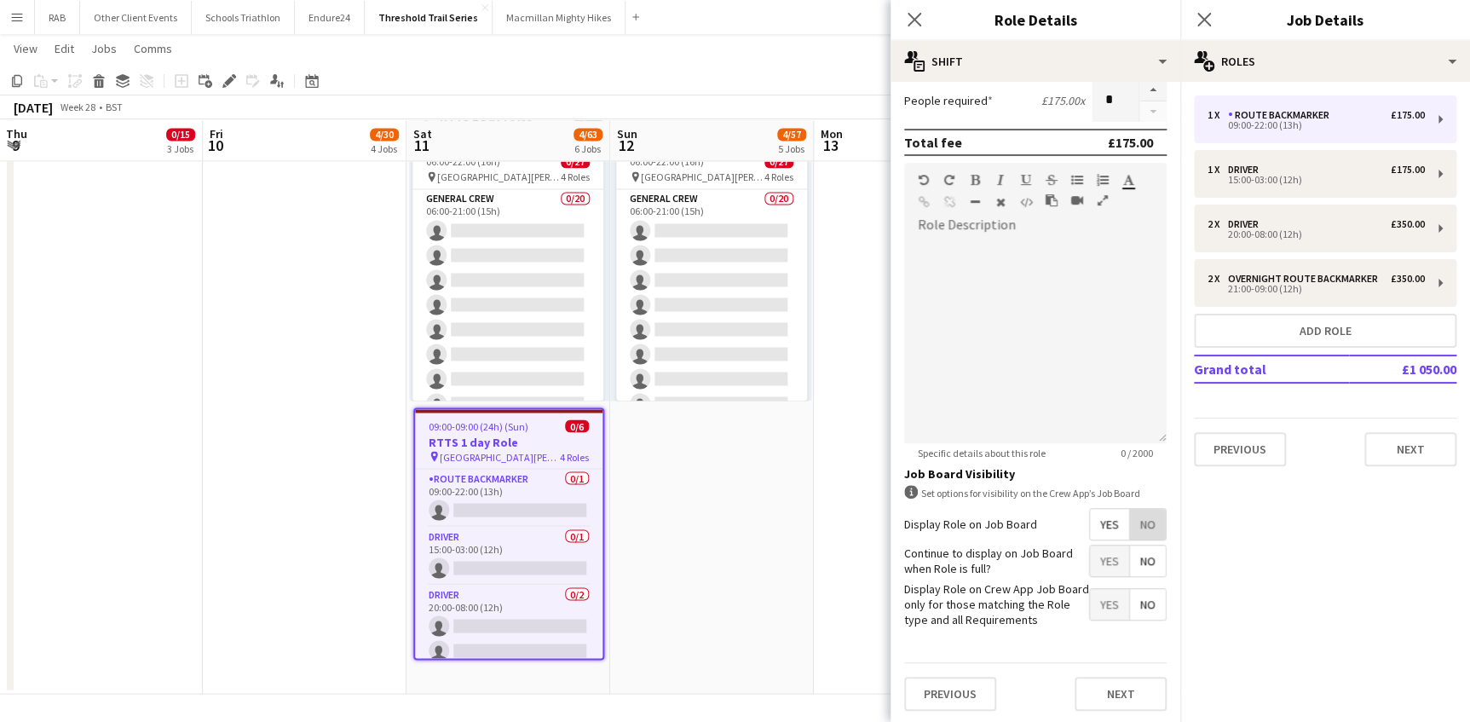
click at [1131, 523] on span "No" at bounding box center [1148, 524] width 36 height 31
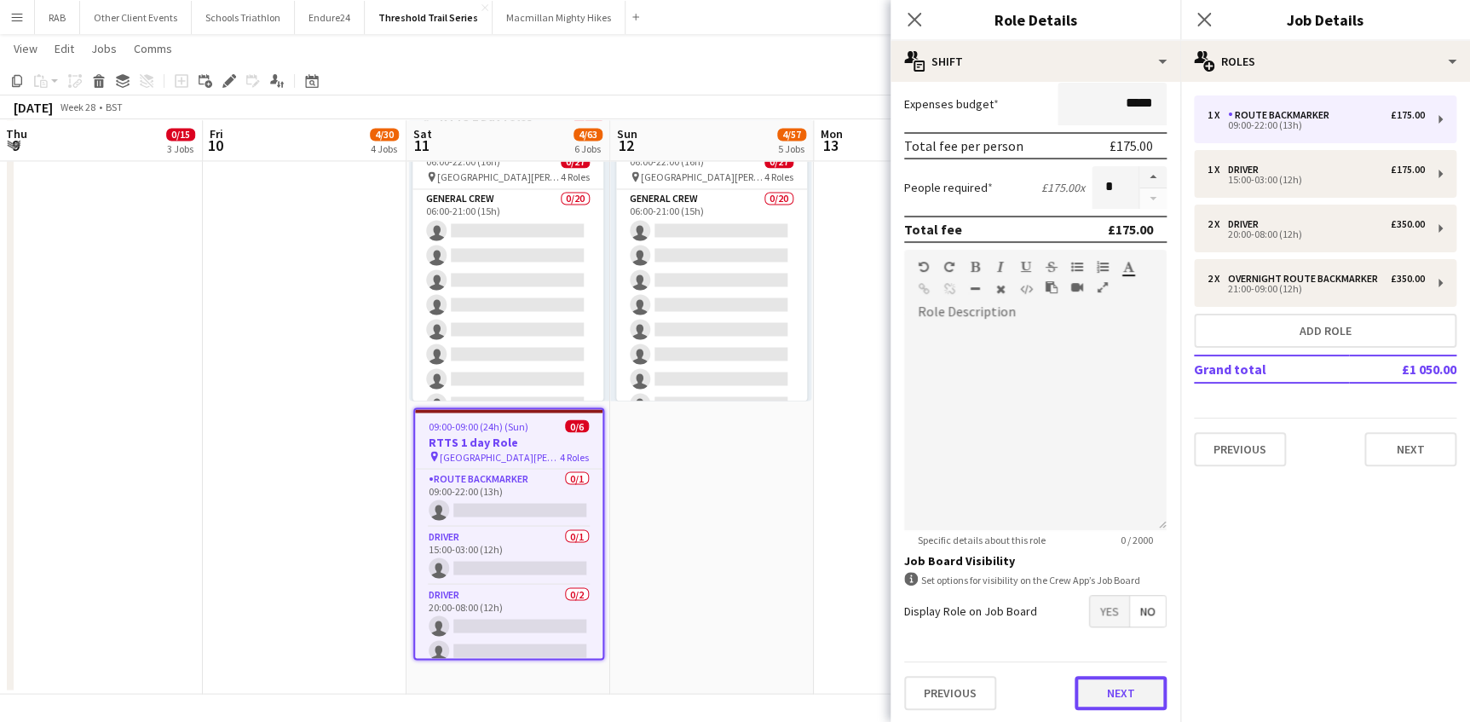
click at [1103, 690] on button "Next" at bounding box center [1120, 693] width 92 height 34
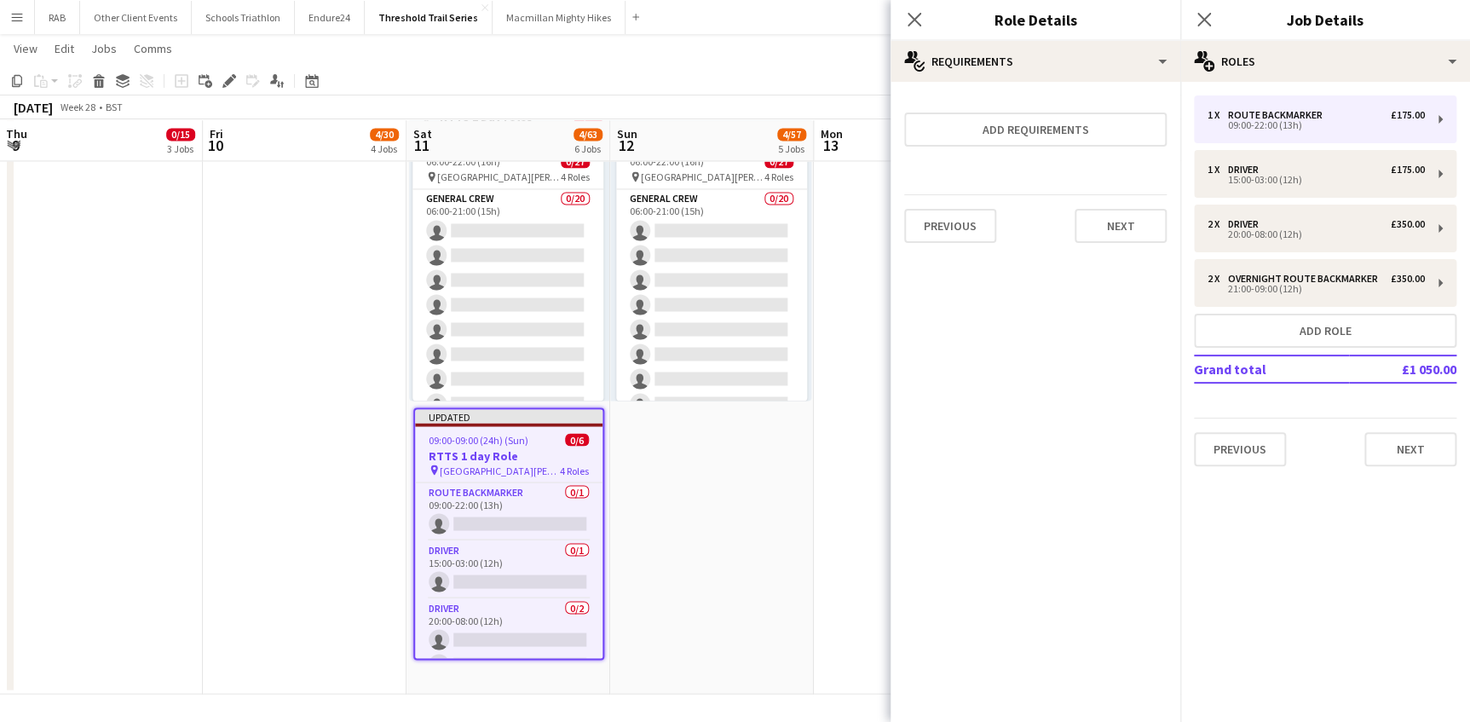
scroll to position [0, 0]
click at [1125, 222] on button "Next" at bounding box center [1120, 226] width 92 height 34
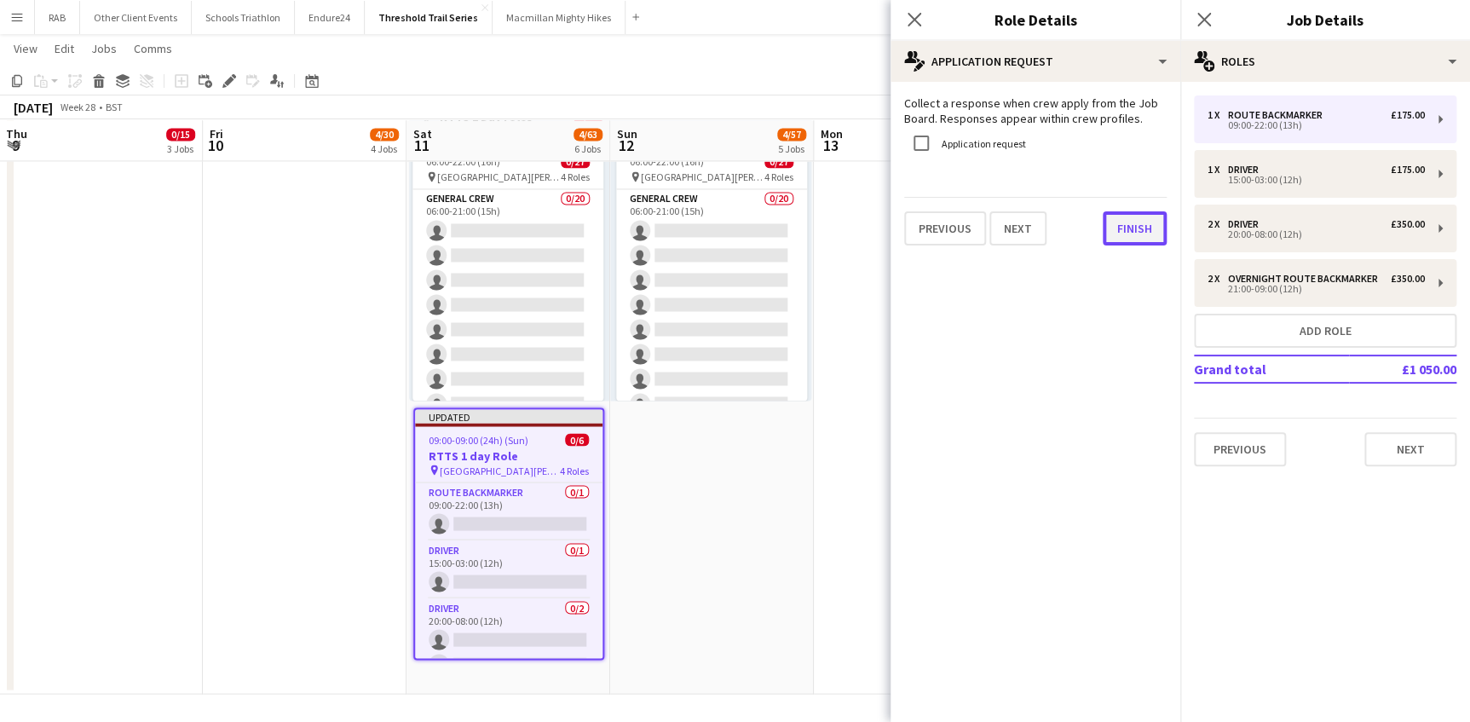
click at [1132, 230] on button "Finish" at bounding box center [1135, 228] width 64 height 34
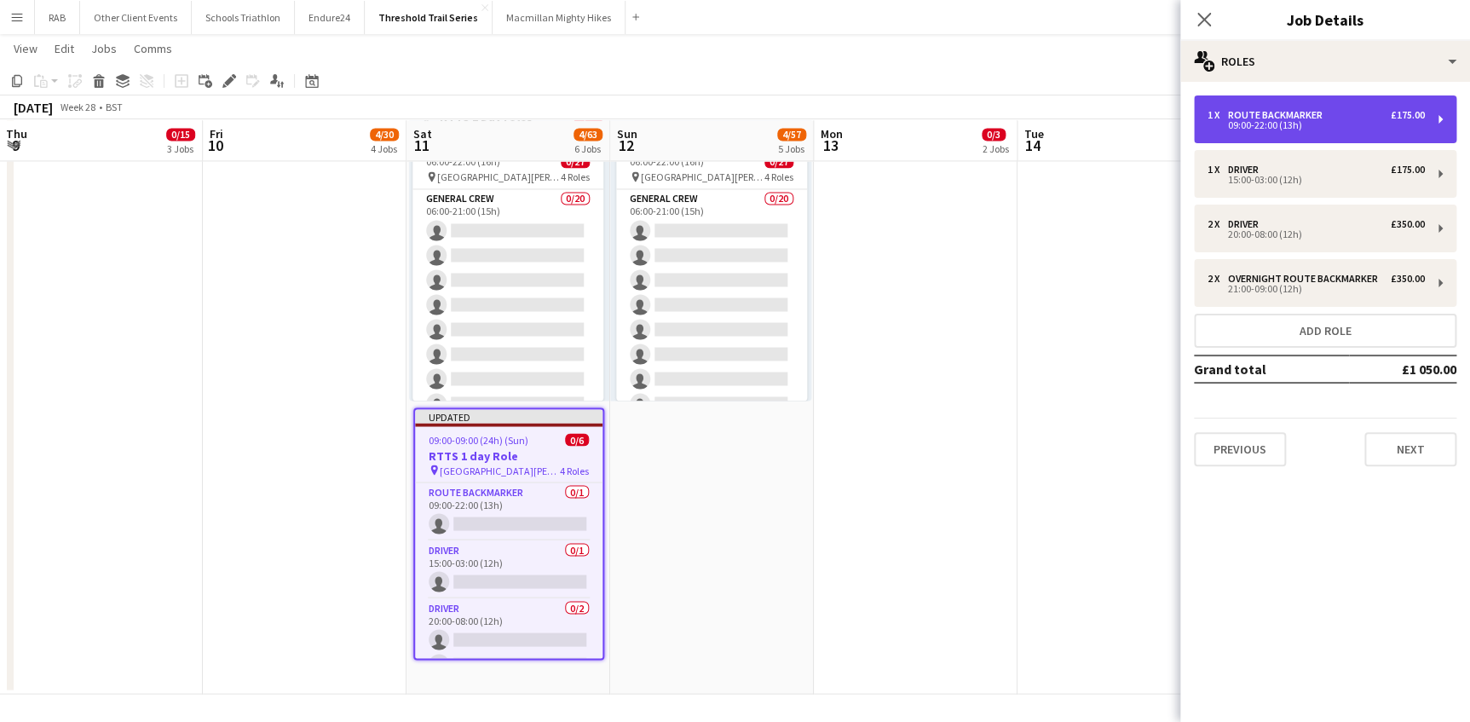
click at [1266, 111] on div "Route Backmarker" at bounding box center [1278, 115] width 101 height 12
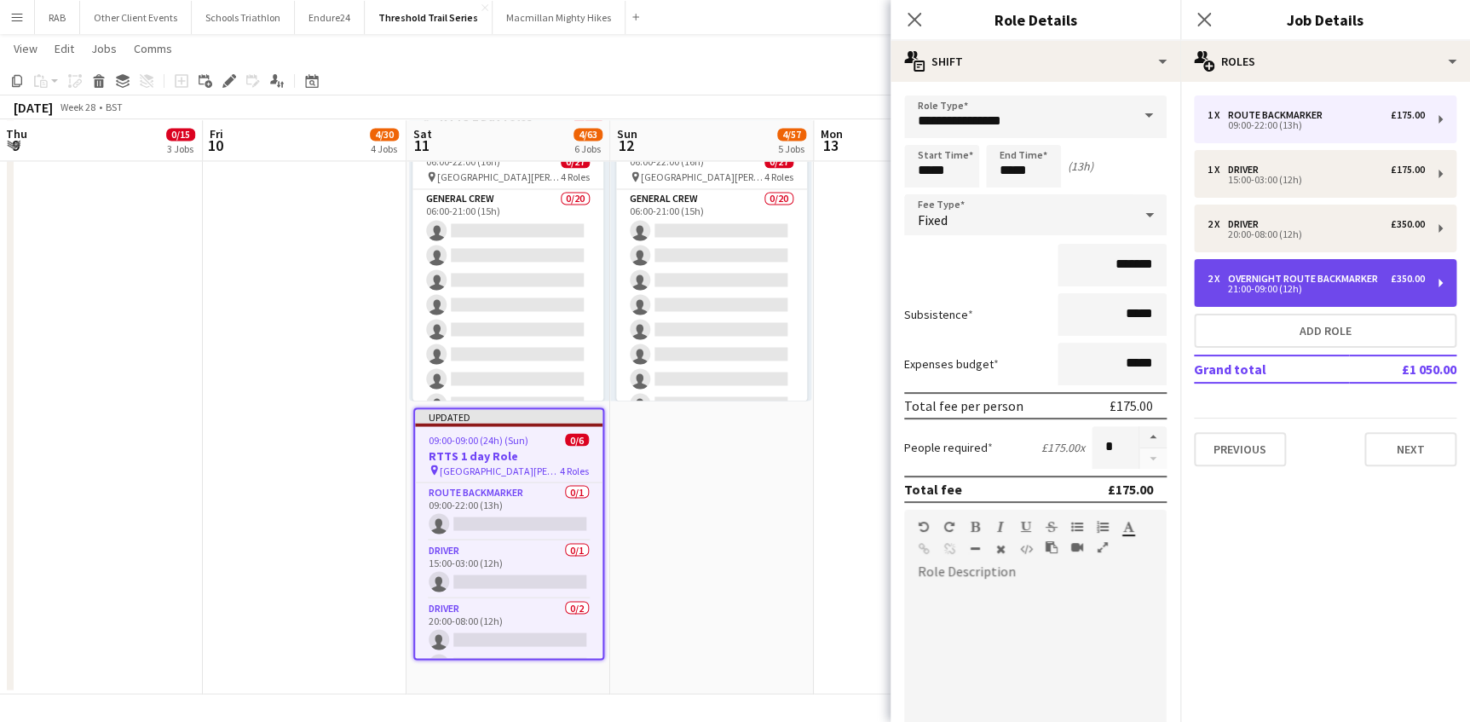
click at [1251, 278] on div "Overnight Route Backmarker" at bounding box center [1306, 279] width 157 height 12
type input "**********"
type input "*****"
type input "*"
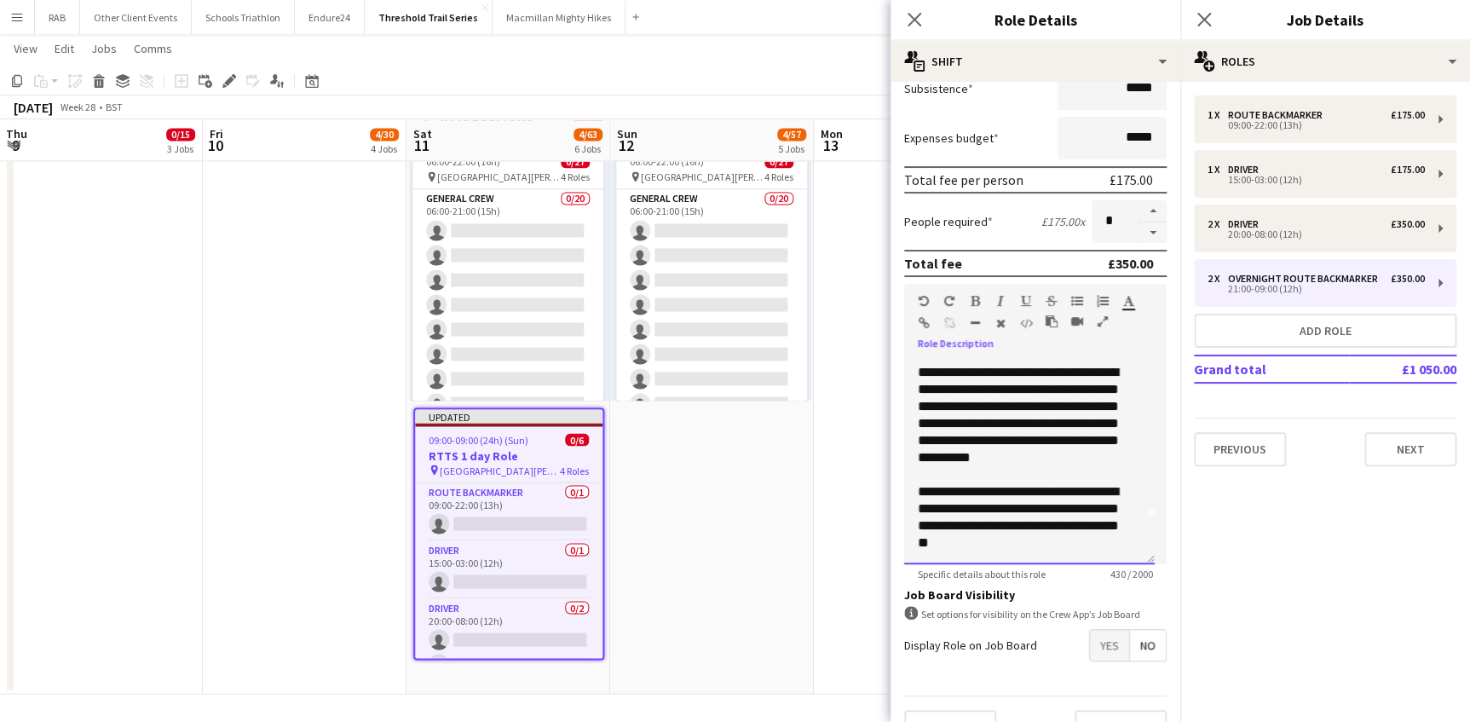
scroll to position [260, 0]
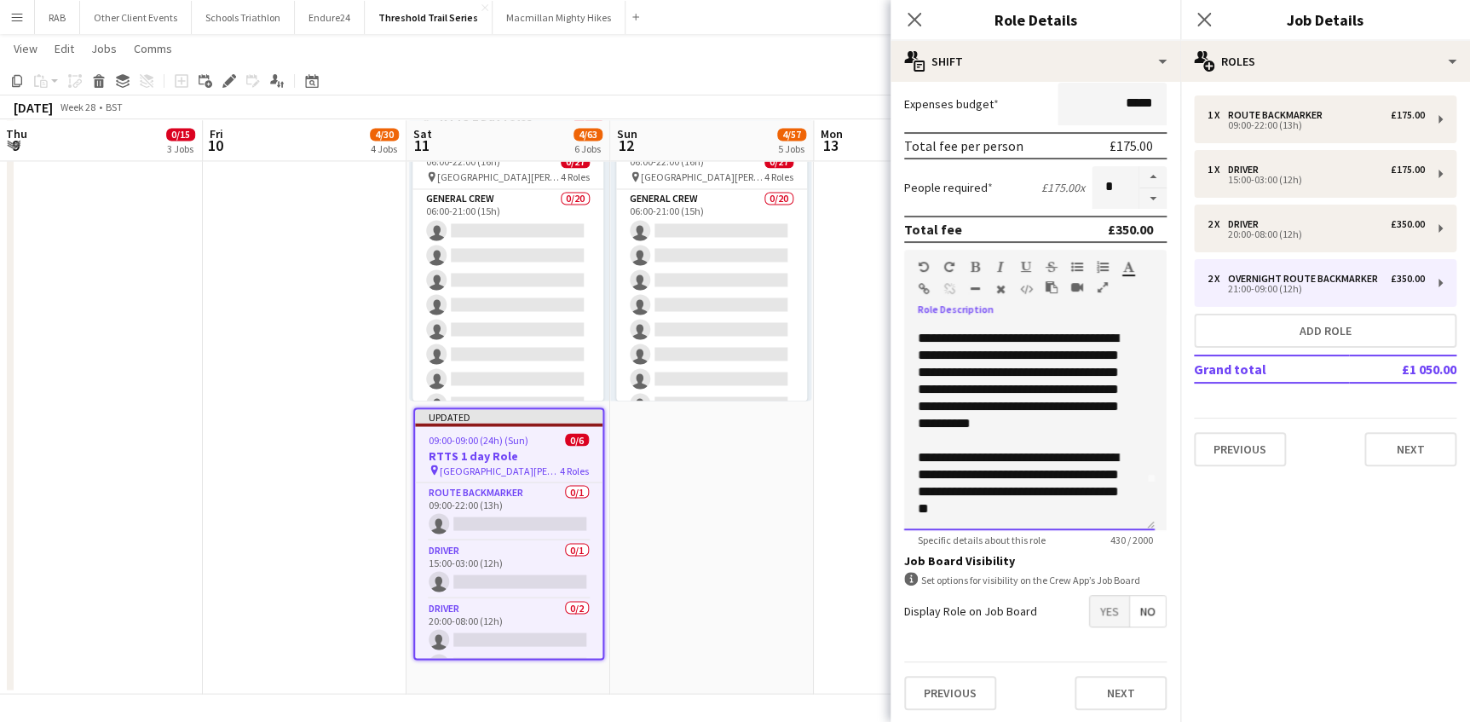
drag, startPoint x: 912, startPoint y: 594, endPoint x: 1005, endPoint y: 510, distance: 125.5
click at [1005, 510] on div "**********" at bounding box center [1029, 427] width 251 height 204
copy div "**********"
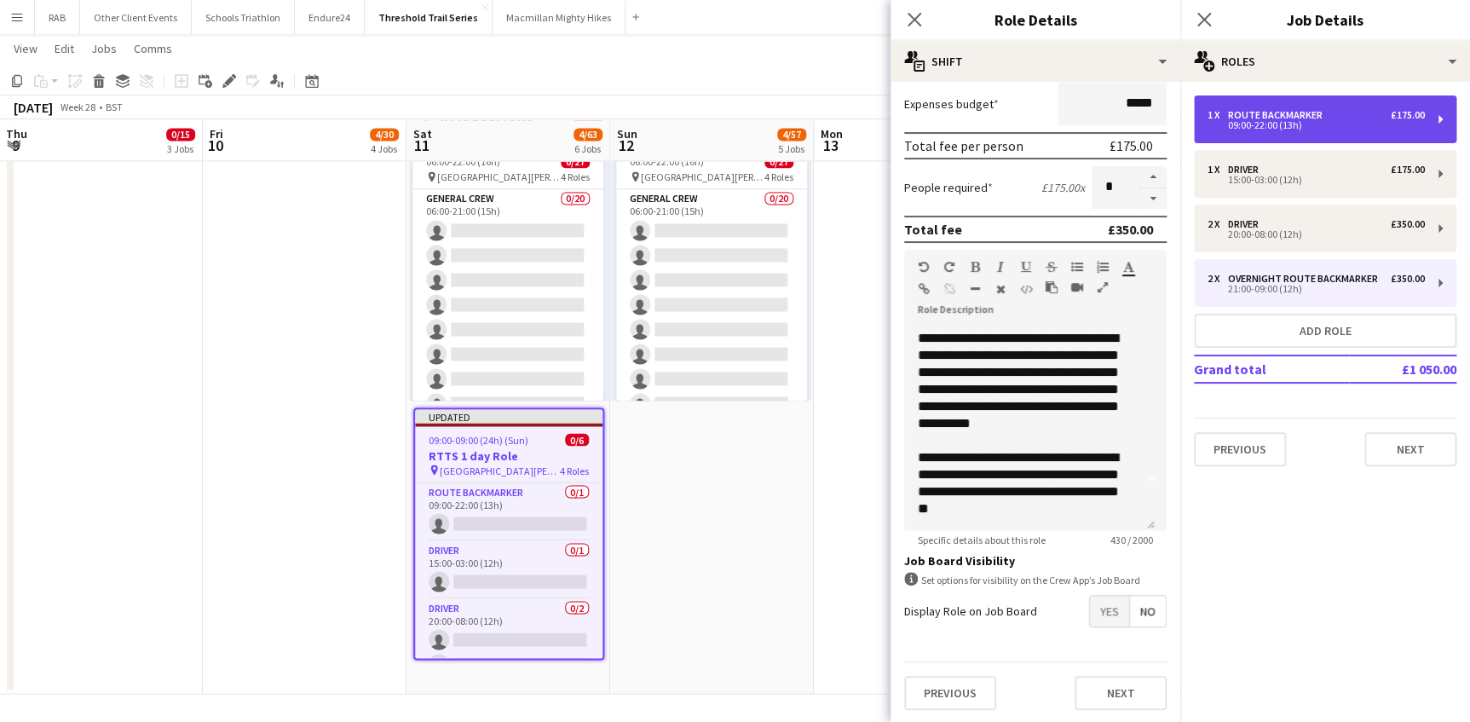
click at [1253, 118] on div "Route Backmarker" at bounding box center [1278, 115] width 101 height 12
type input "**********"
type input "*****"
type input "*"
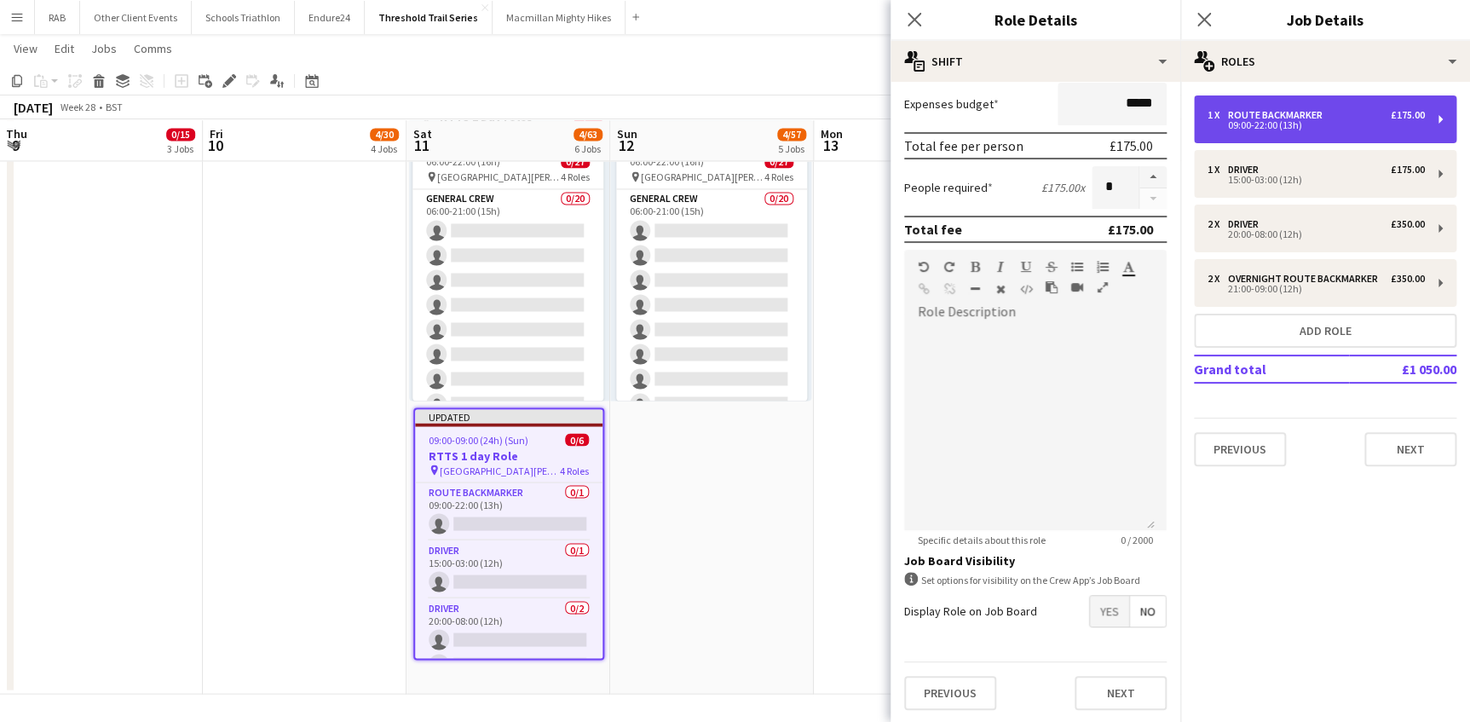
scroll to position [0, 0]
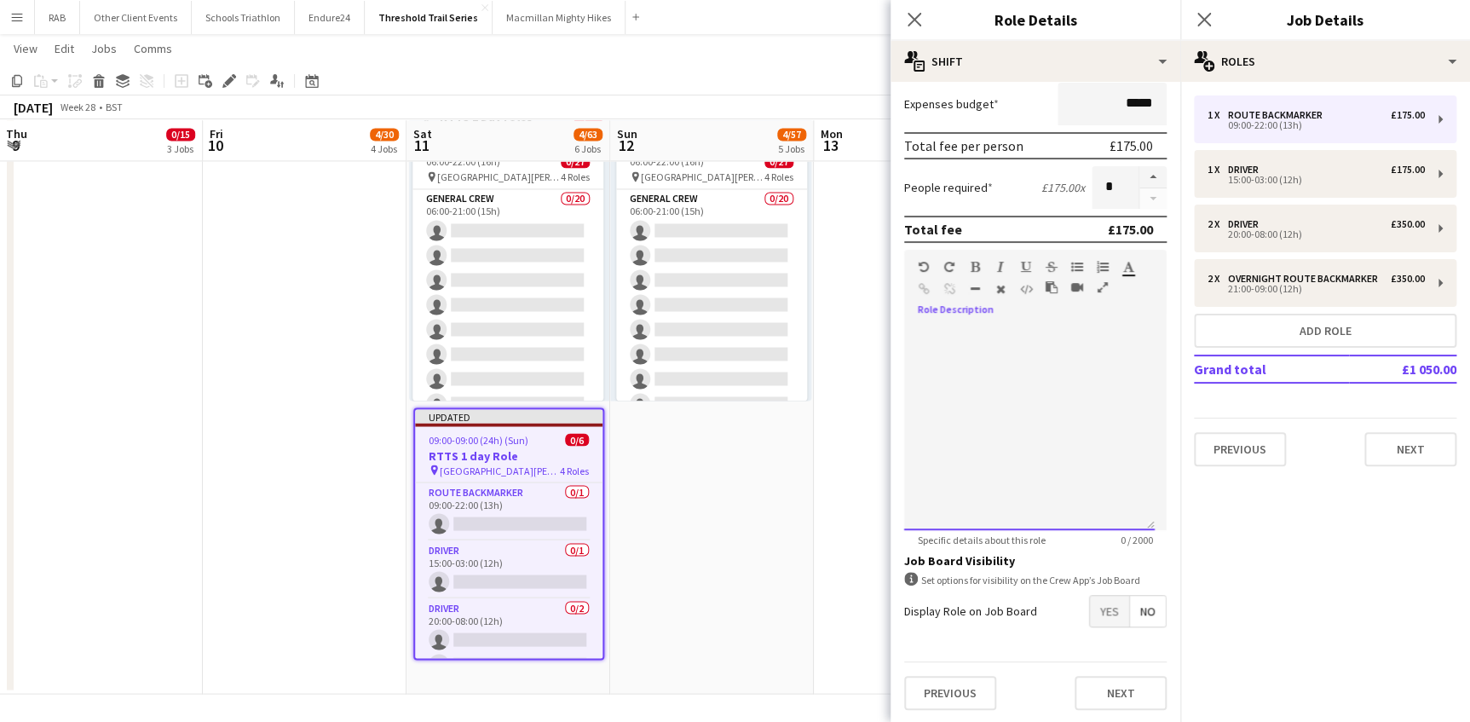
click at [937, 331] on div at bounding box center [1029, 427] width 251 height 204
paste div
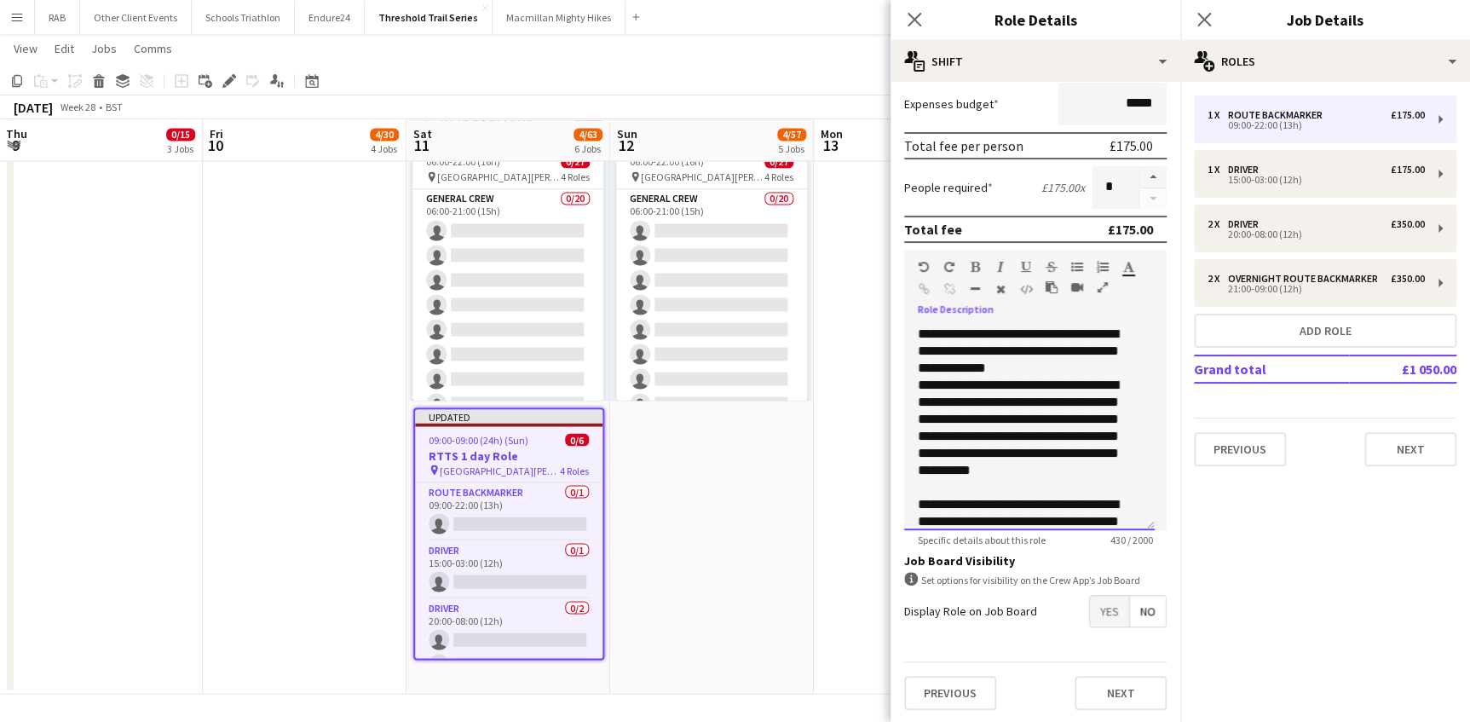
click at [1071, 332] on span "**********" at bounding box center [1018, 350] width 201 height 47
drag, startPoint x: 982, startPoint y: 349, endPoint x: 982, endPoint y: 331, distance: 17.9
click at [982, 331] on span "**********" at bounding box center [1018, 350] width 201 height 47
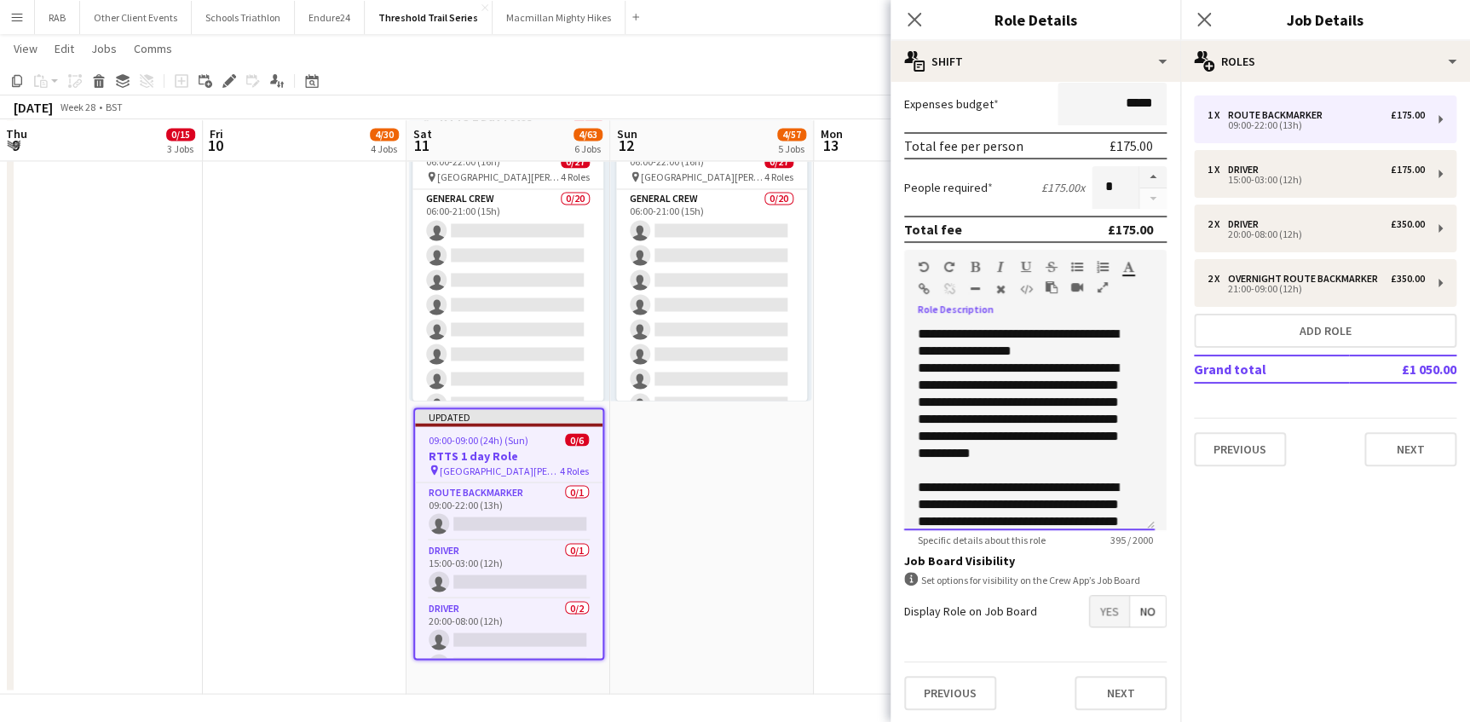
drag, startPoint x: 1047, startPoint y: 349, endPoint x: 909, endPoint y: 340, distance: 138.3
click at [907, 337] on div "**********" at bounding box center [1029, 427] width 251 height 204
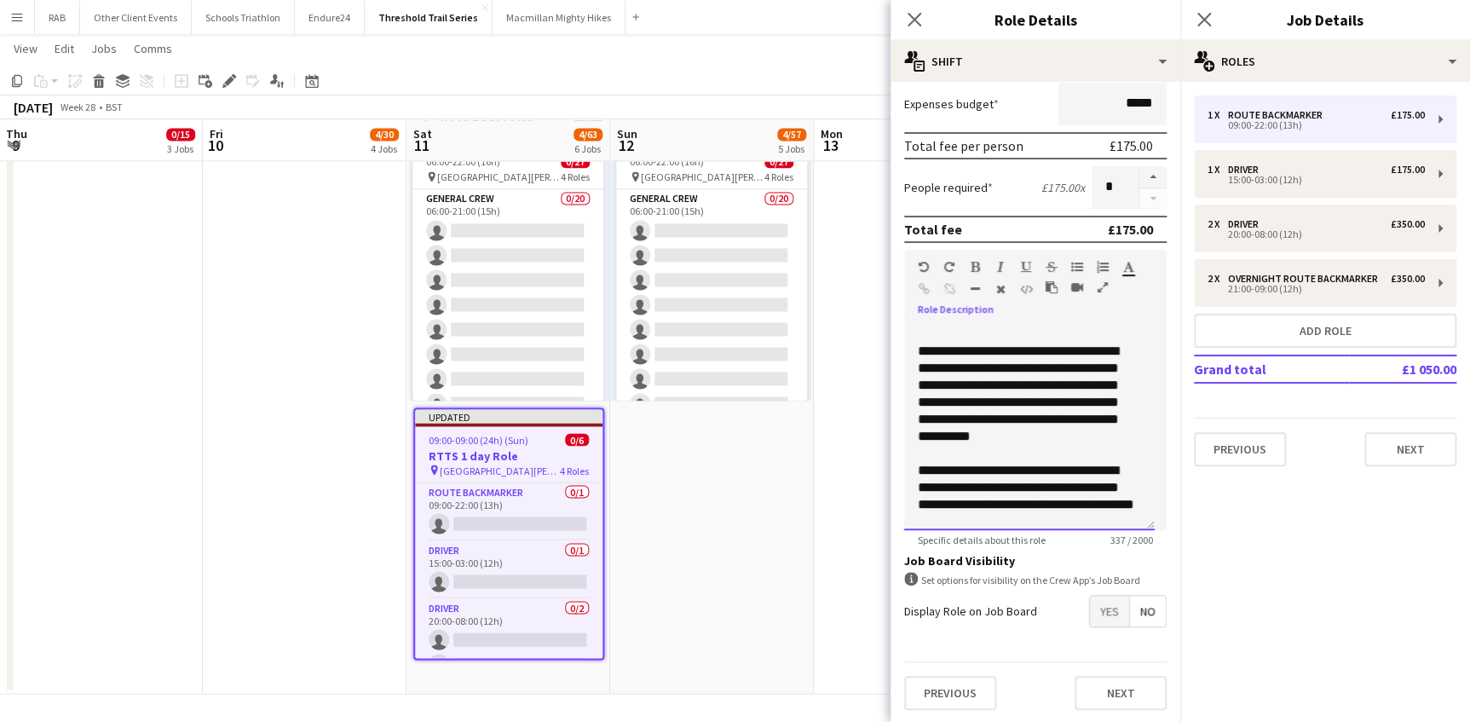
click at [1074, 469] on div "**********" at bounding box center [1029, 487] width 223 height 51
click at [1089, 495] on div "**********" at bounding box center [1029, 487] width 223 height 51
click at [1141, 501] on div "**********" at bounding box center [1029, 427] width 251 height 204
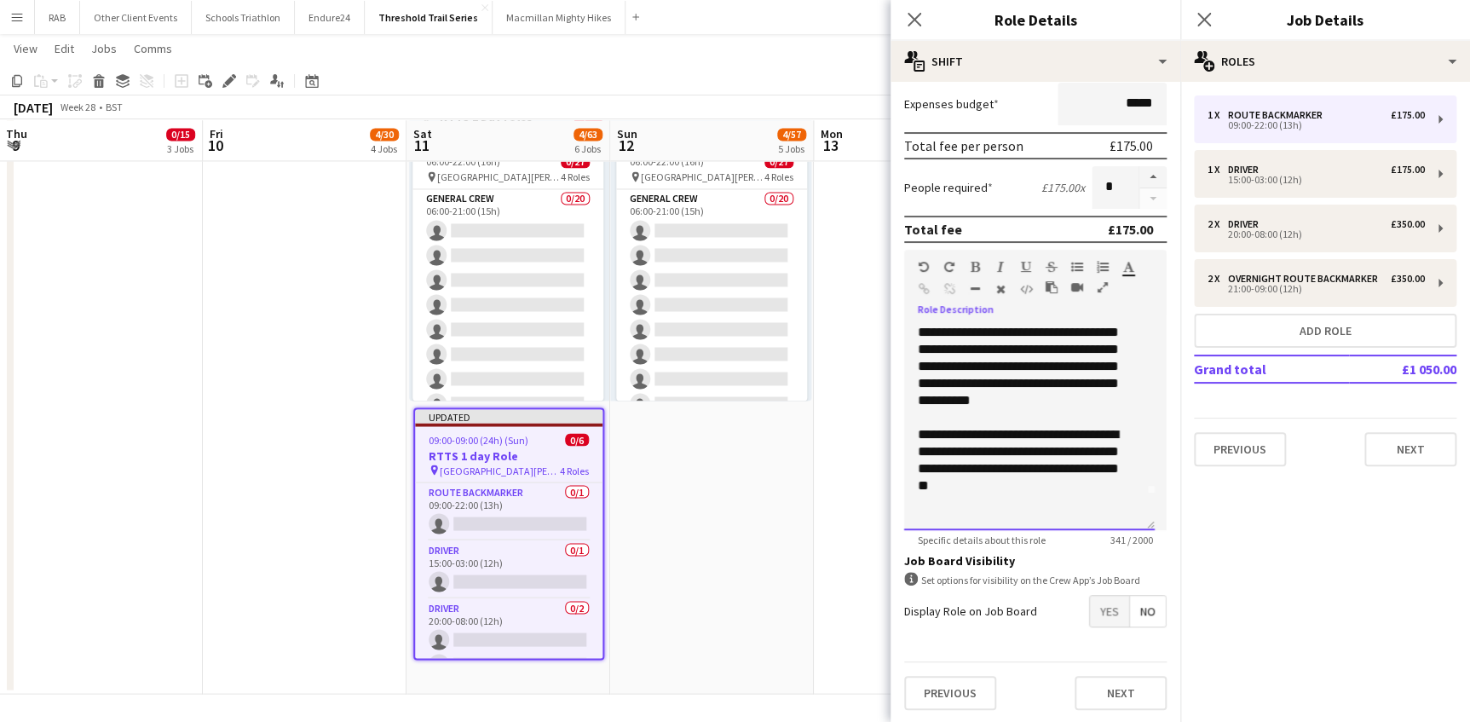
scroll to position [53, 0]
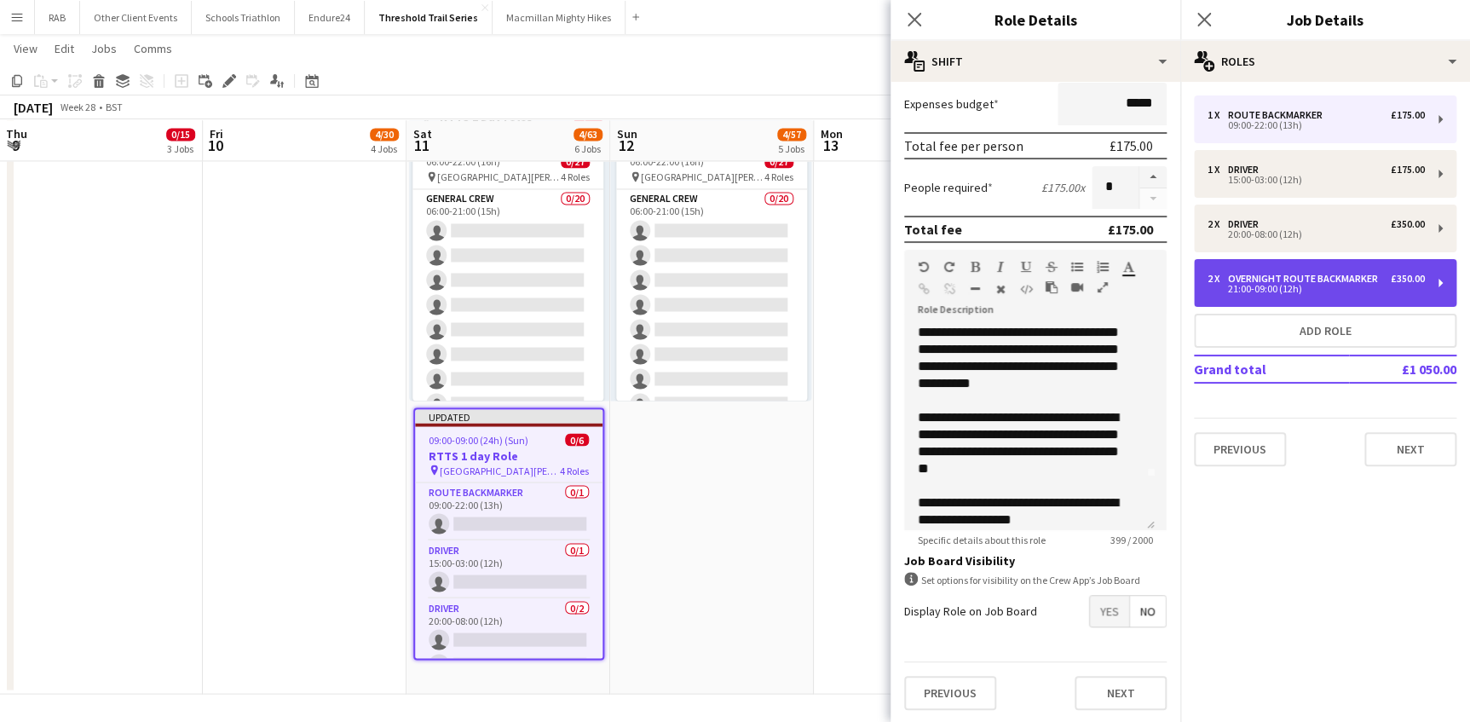
click at [1290, 273] on div "Overnight Route Backmarker" at bounding box center [1306, 279] width 157 height 12
type input "**********"
type input "*****"
type input "*"
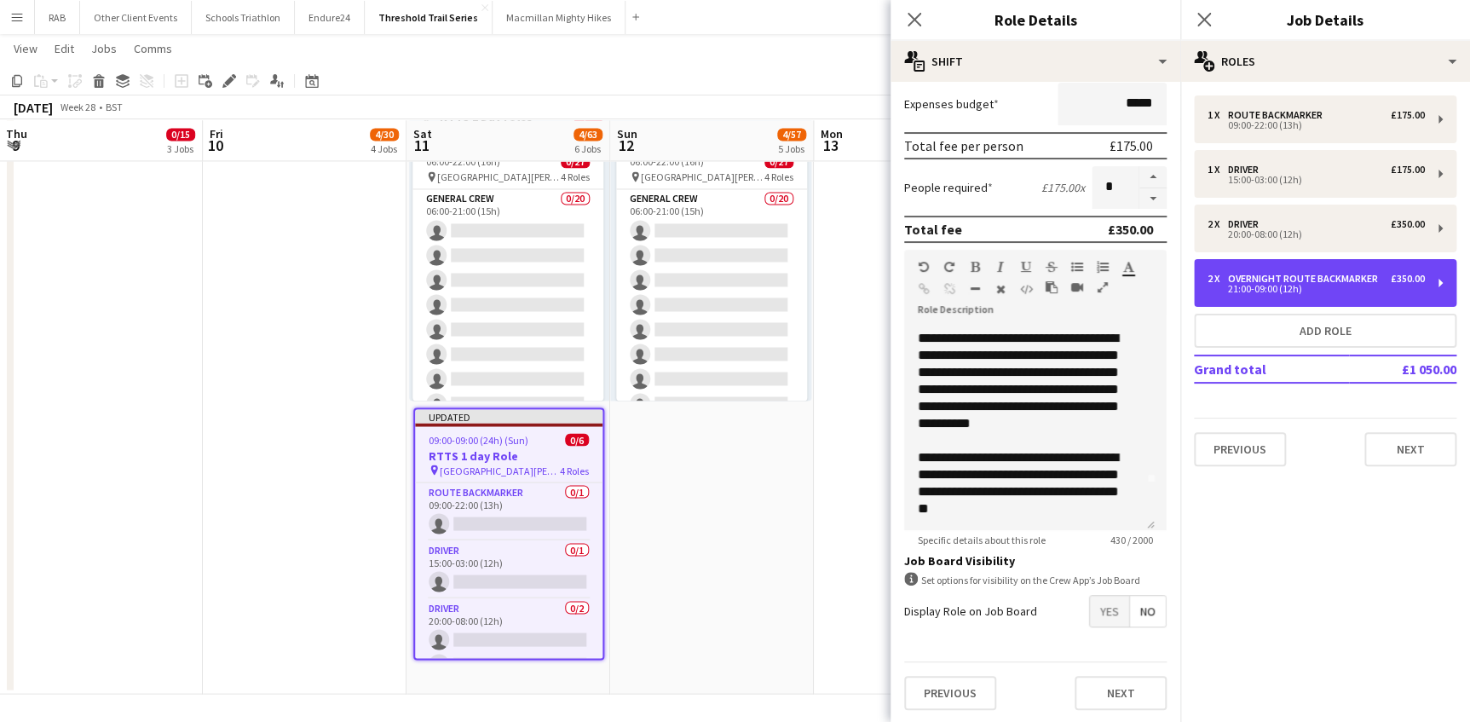
scroll to position [0, 0]
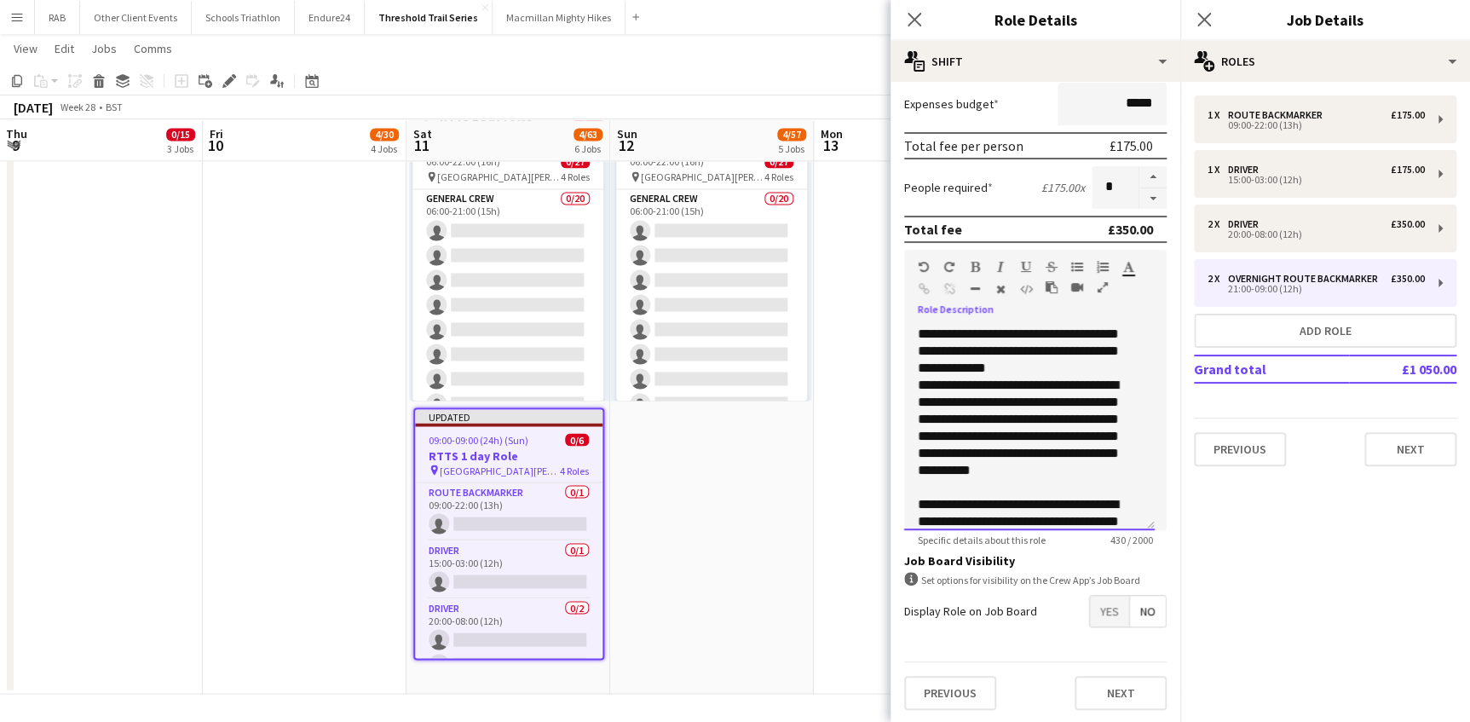
drag, startPoint x: 1043, startPoint y: 367, endPoint x: 912, endPoint y: 337, distance: 134.8
click at [912, 337] on div "**********" at bounding box center [1029, 427] width 251 height 204
click at [1092, 357] on div "**********" at bounding box center [1029, 427] width 251 height 204
click at [1066, 361] on div "**********" at bounding box center [1029, 427] width 251 height 204
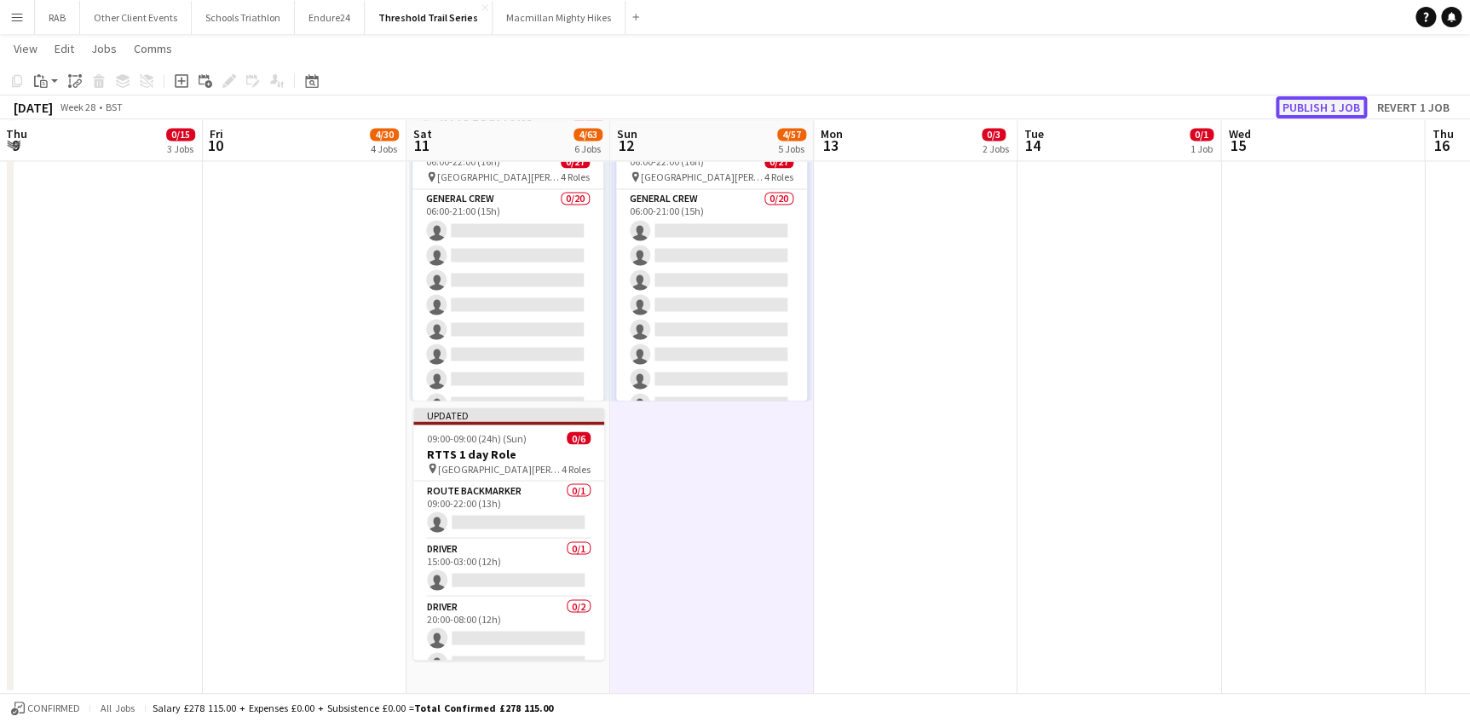
click at [1302, 104] on button "Publish 1 job" at bounding box center [1321, 107] width 91 height 22
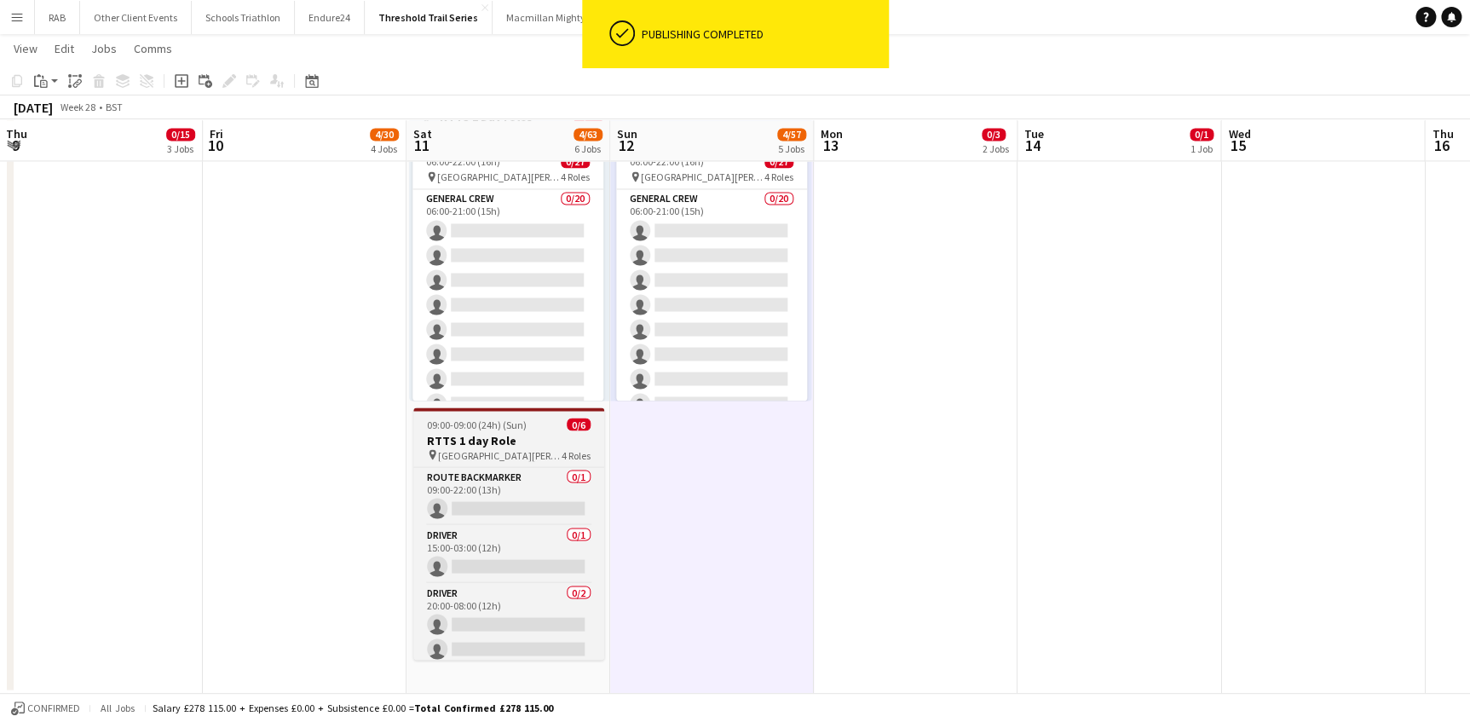
click at [485, 432] on h3 "RTTS 1 day Role" at bounding box center [508, 439] width 191 height 15
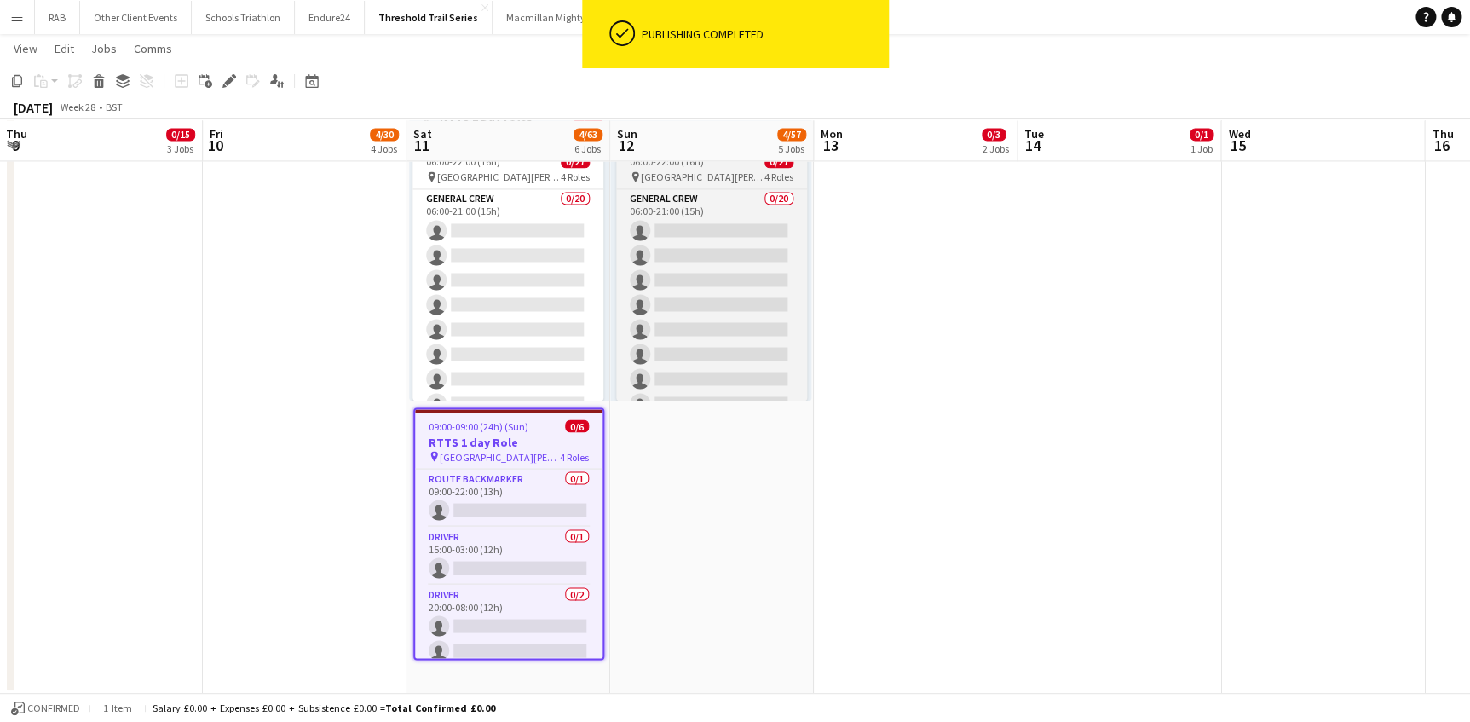
drag, startPoint x: 231, startPoint y: 79, endPoint x: 654, endPoint y: 174, distance: 433.9
click at [230, 81] on icon at bounding box center [228, 81] width 9 height 9
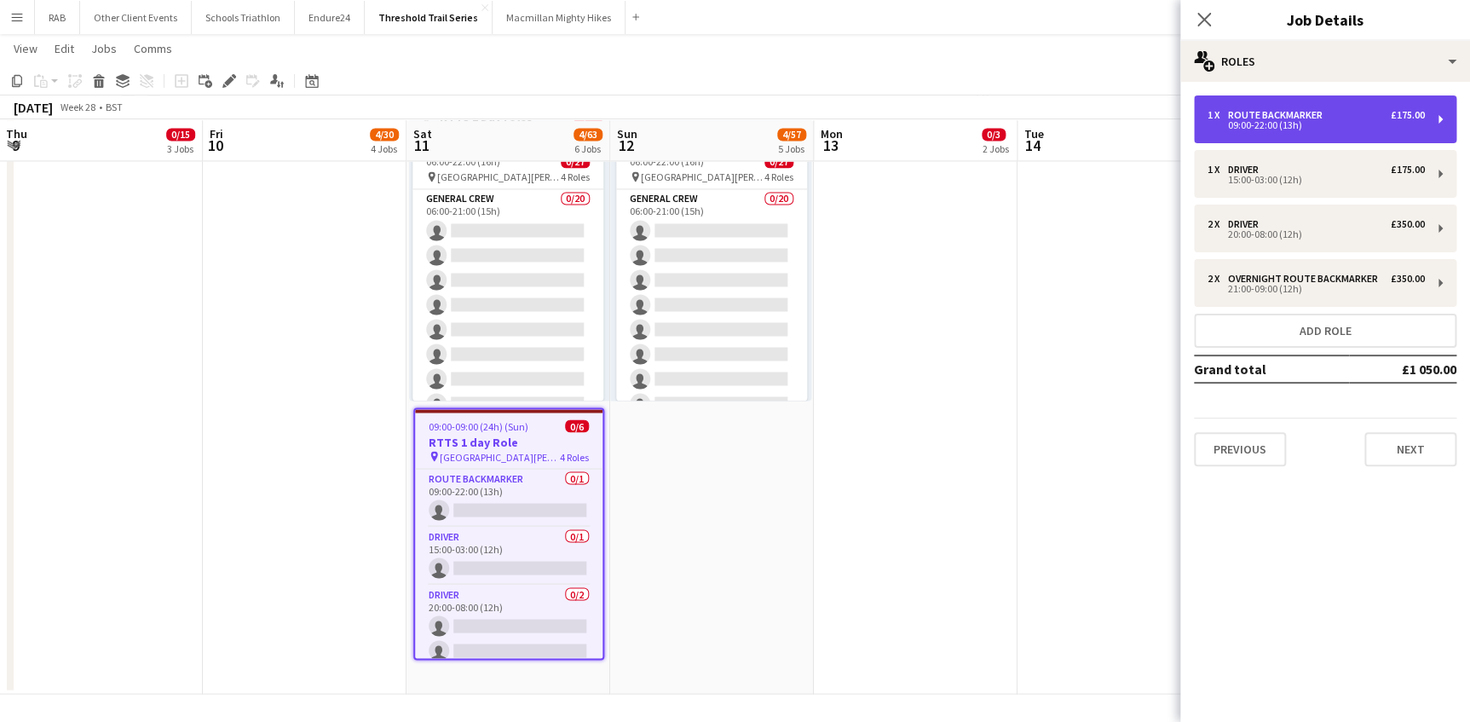
click at [1288, 116] on div "Route Backmarker" at bounding box center [1278, 115] width 101 height 12
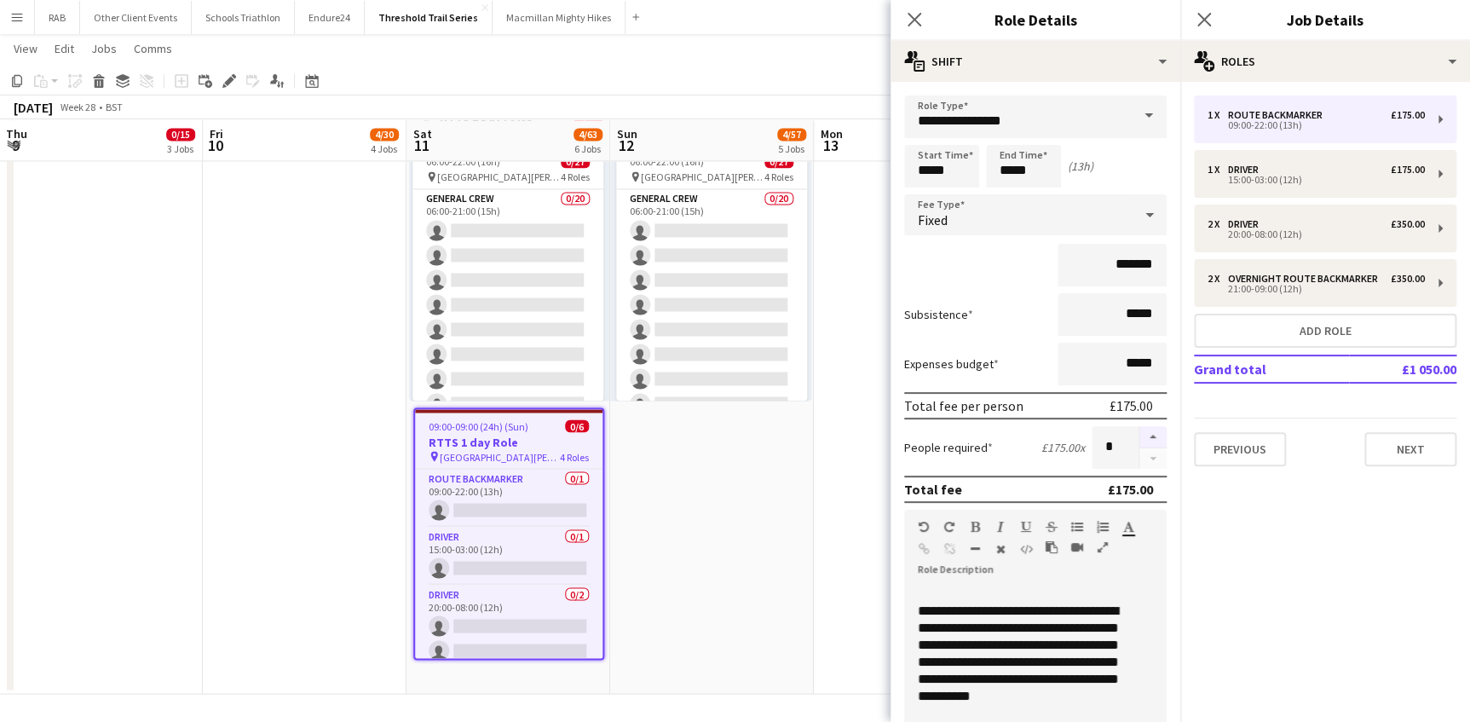
click at [1141, 431] on button "button" at bounding box center [1152, 437] width 27 height 22
type input "*"
click at [910, 26] on icon "Close pop-in" at bounding box center [914, 19] width 16 height 16
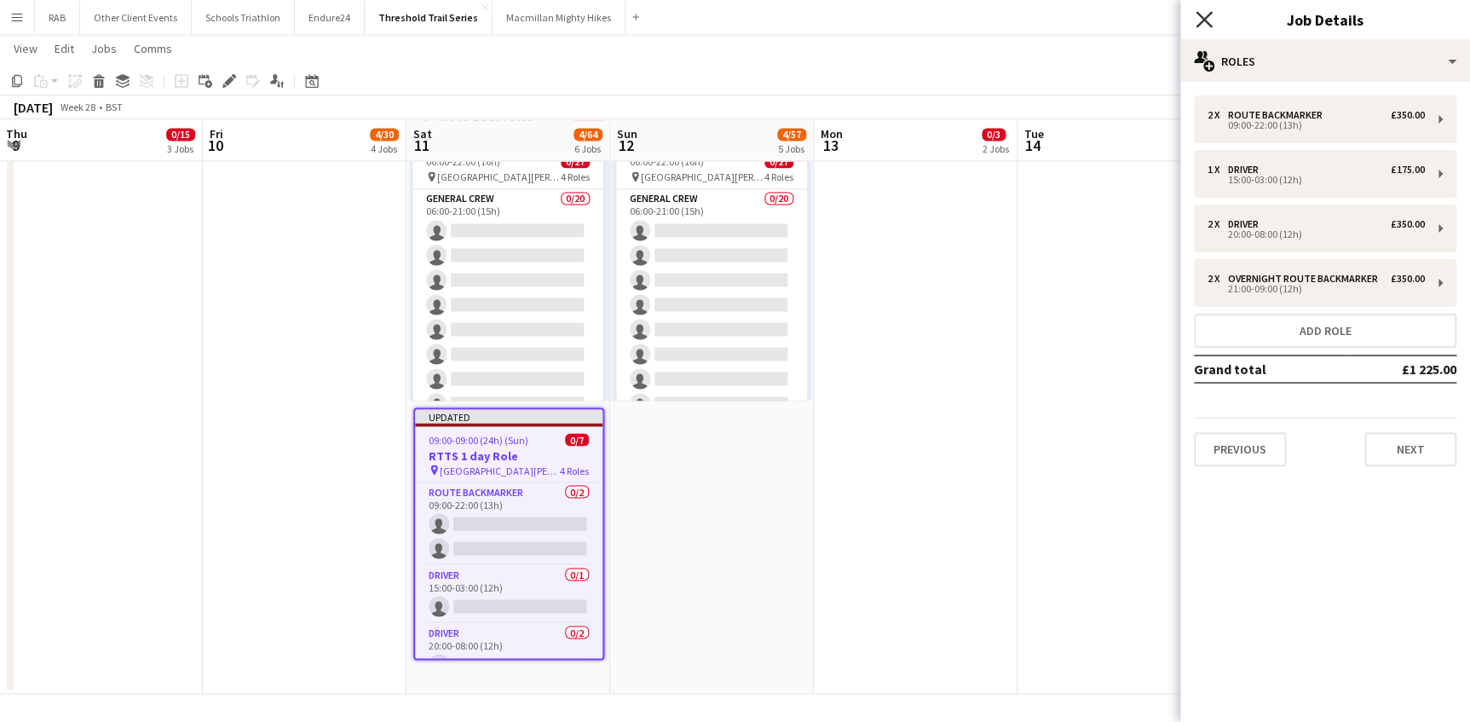
click at [1201, 25] on icon "Close pop-in" at bounding box center [1203, 19] width 16 height 16
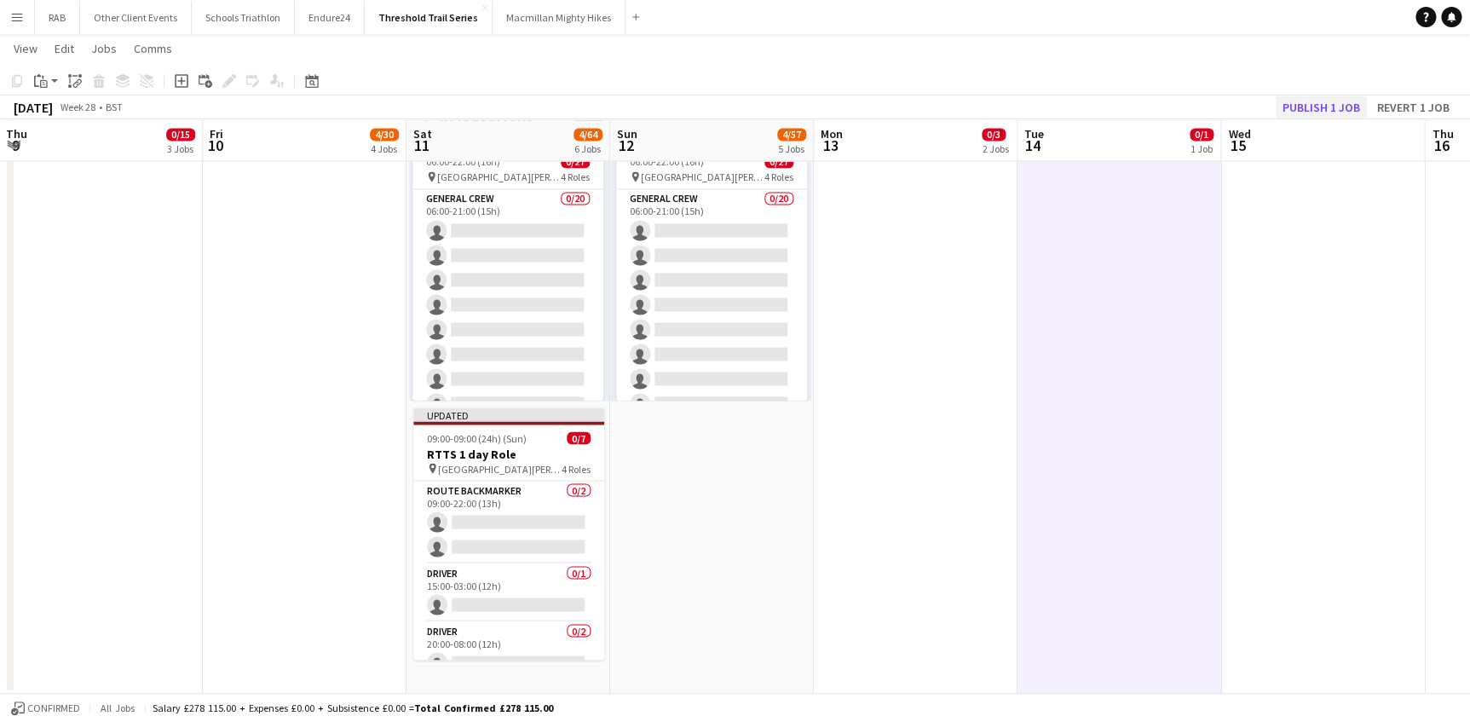
scroll to position [0, 406]
click at [1321, 107] on button "Publish 1 job" at bounding box center [1321, 107] width 91 height 22
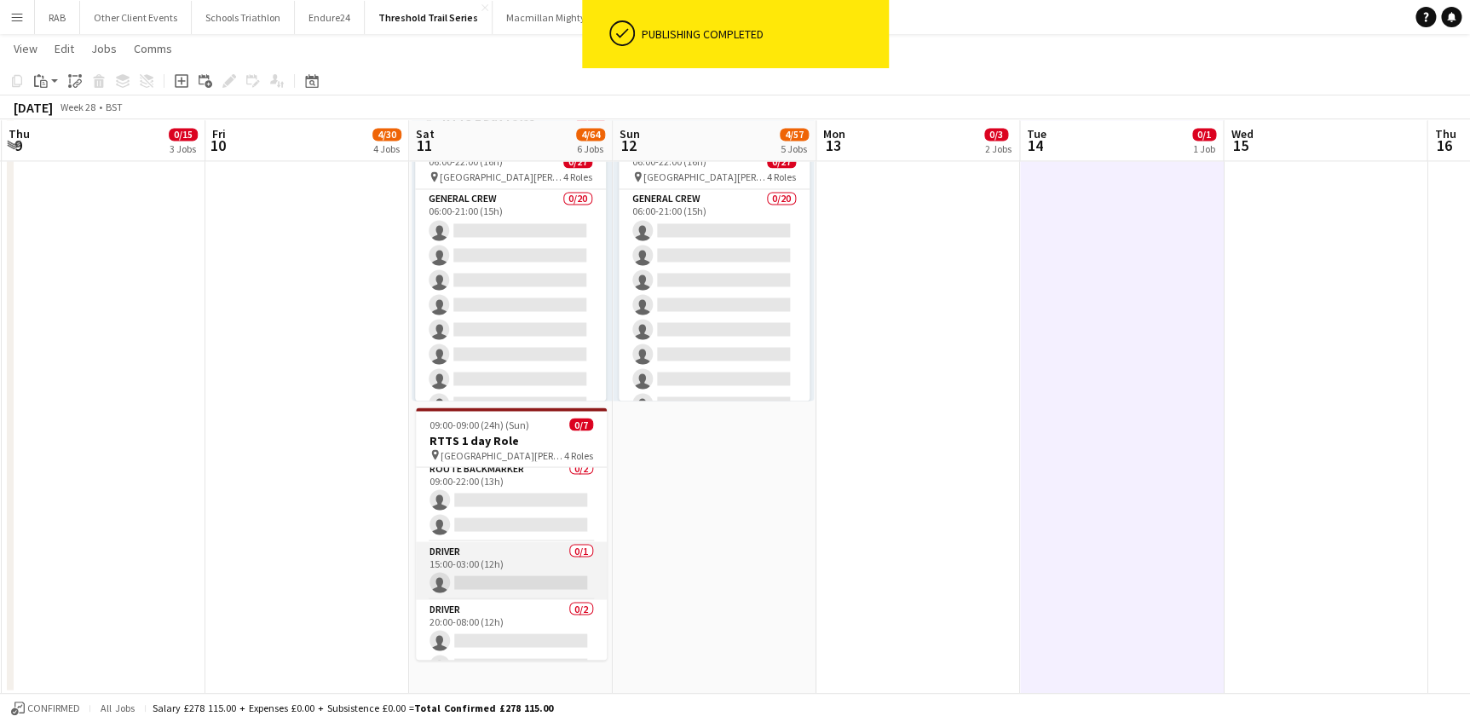
scroll to position [0, 0]
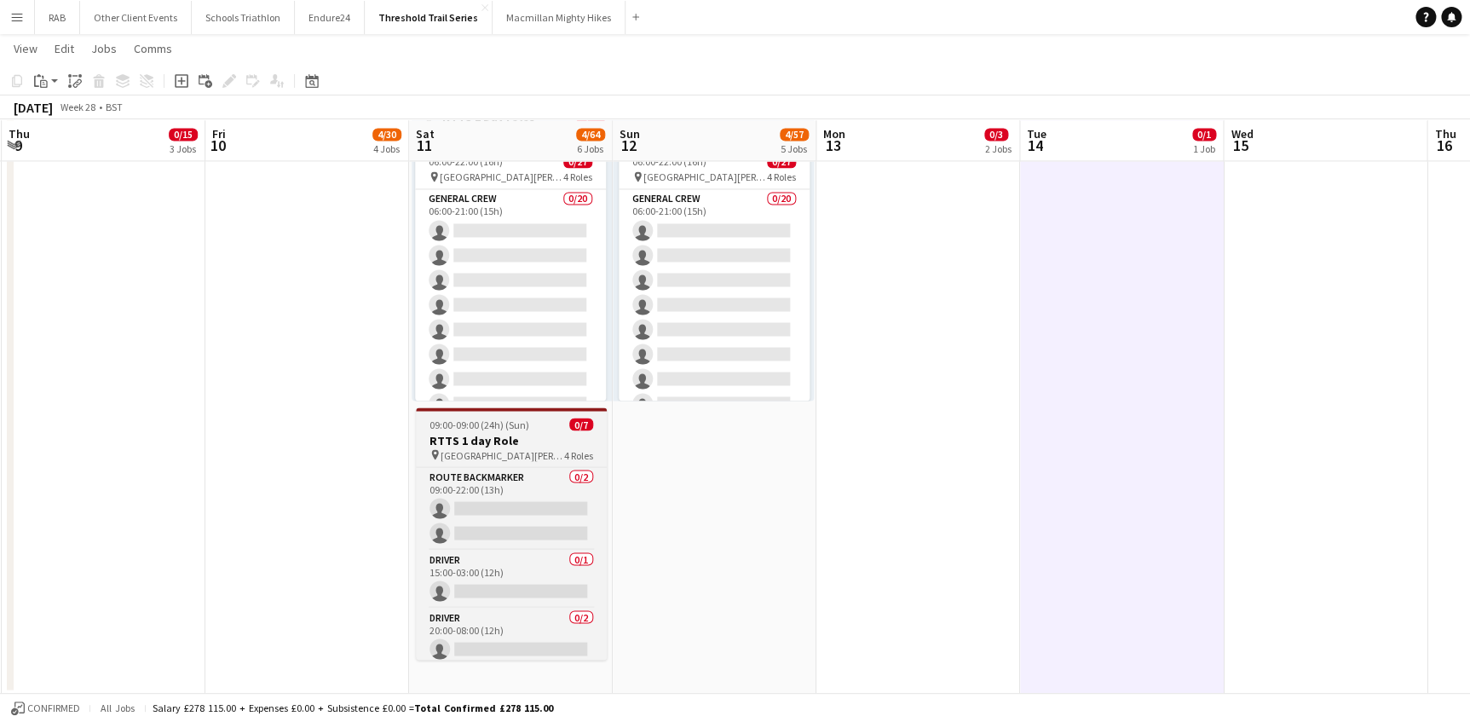
click at [487, 434] on h3 "RTTS 1 day Role" at bounding box center [511, 439] width 191 height 15
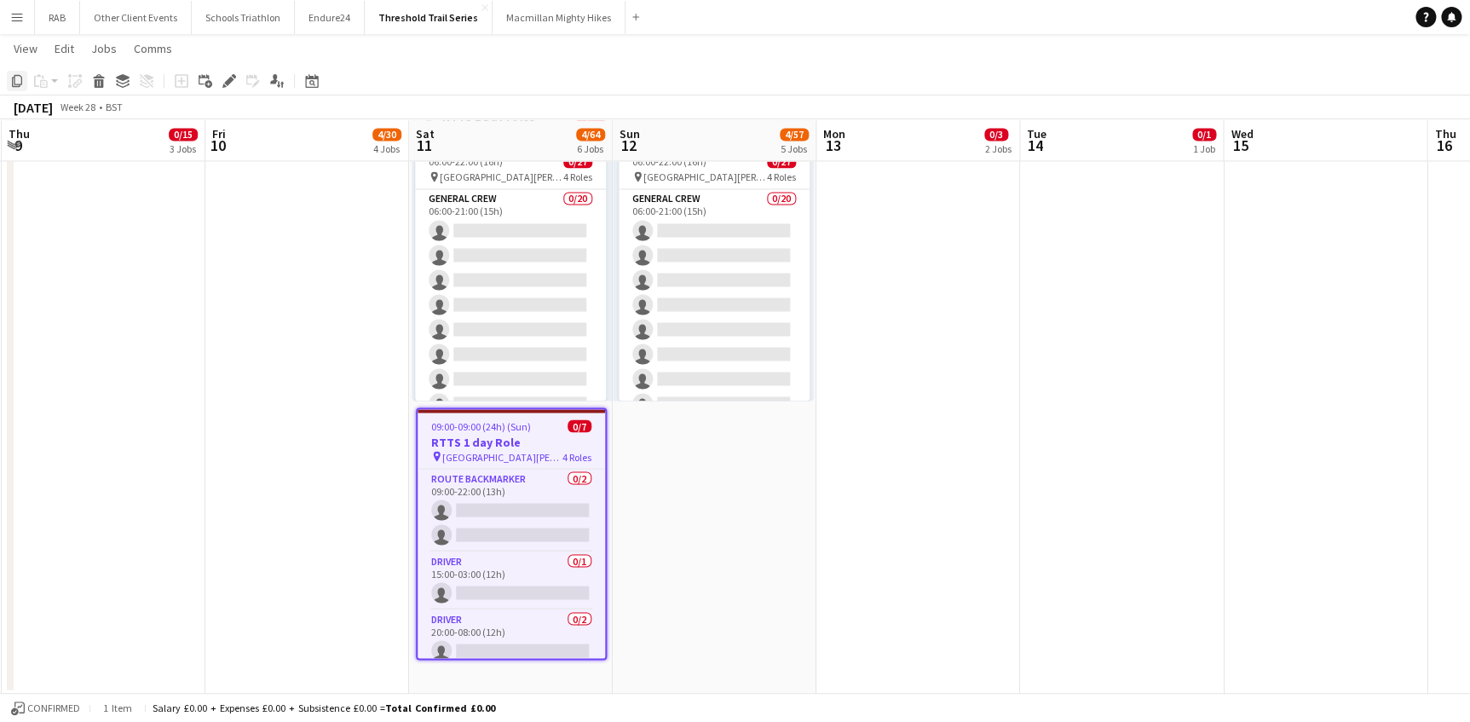
click at [15, 81] on icon "Copy" at bounding box center [17, 81] width 14 height 14
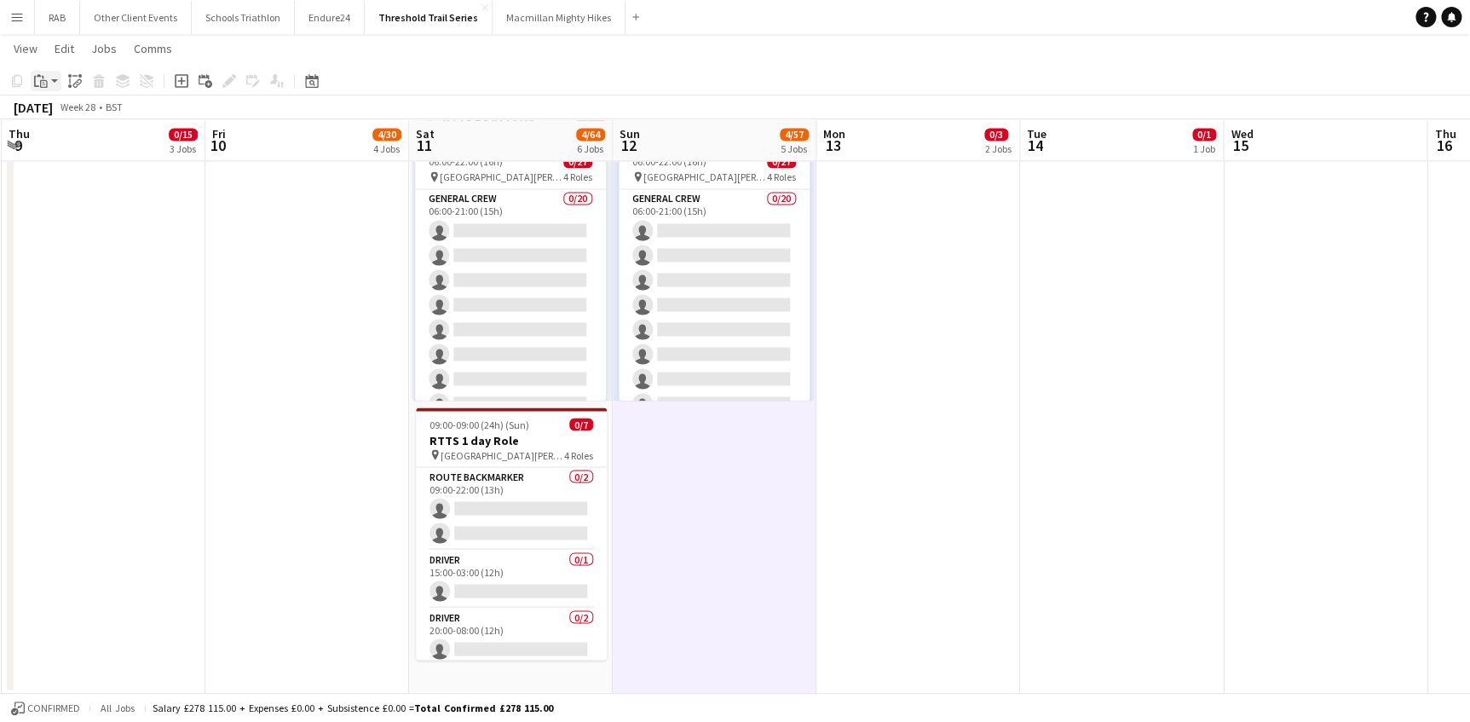
click at [54, 85] on app-action-btn "Paste" at bounding box center [46, 81] width 31 height 20
click at [49, 112] on link "Paste Ctrl+V" at bounding box center [125, 113] width 160 height 15
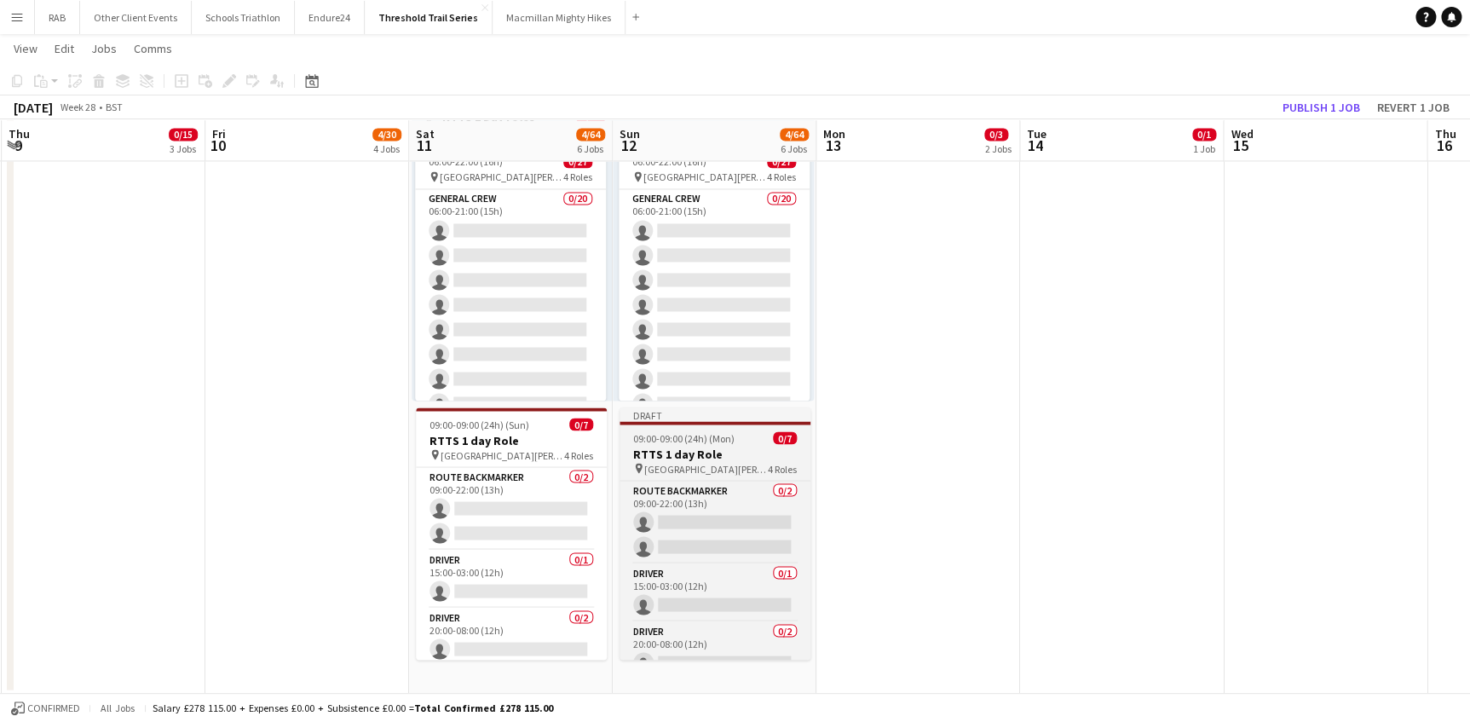
click at [697, 443] on span "09:00-09:00 (24h) (Mon)" at bounding box center [683, 437] width 101 height 13
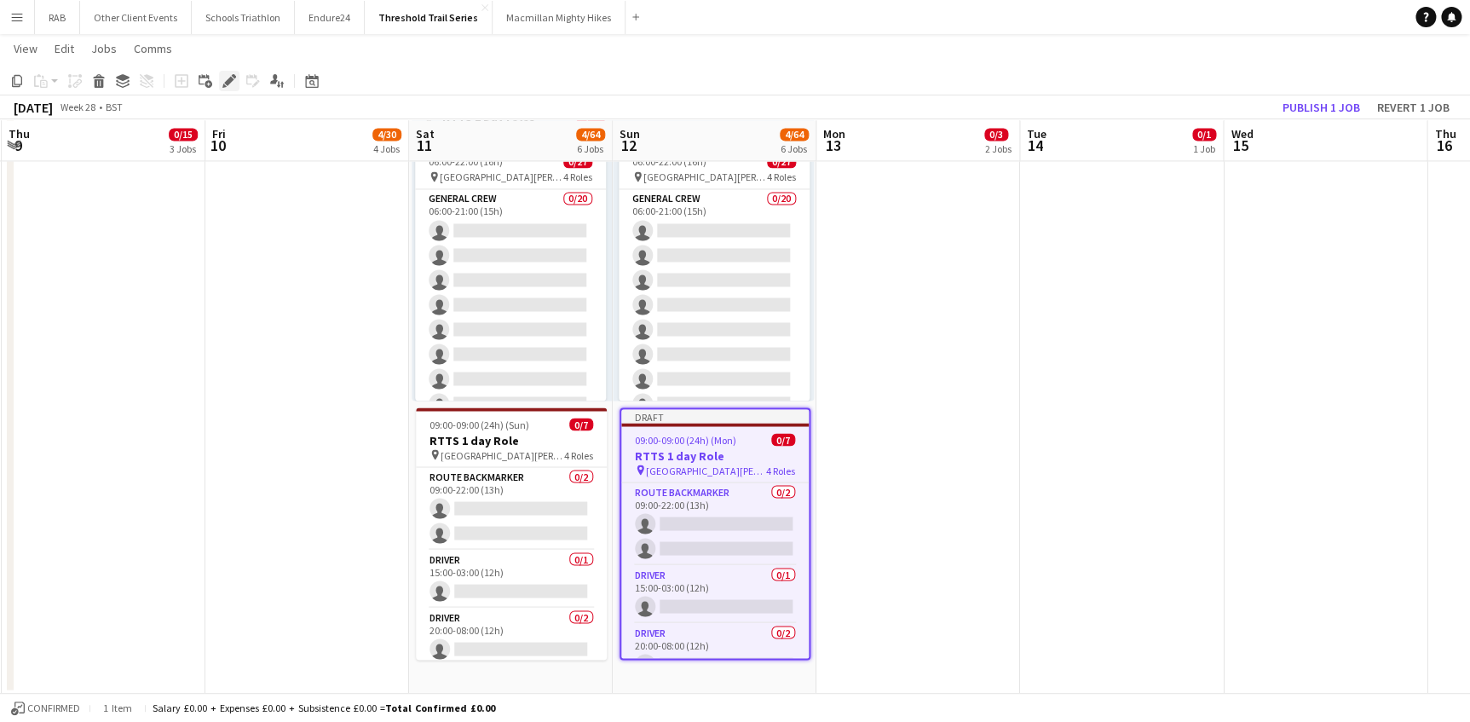
click at [229, 80] on icon at bounding box center [228, 81] width 9 height 9
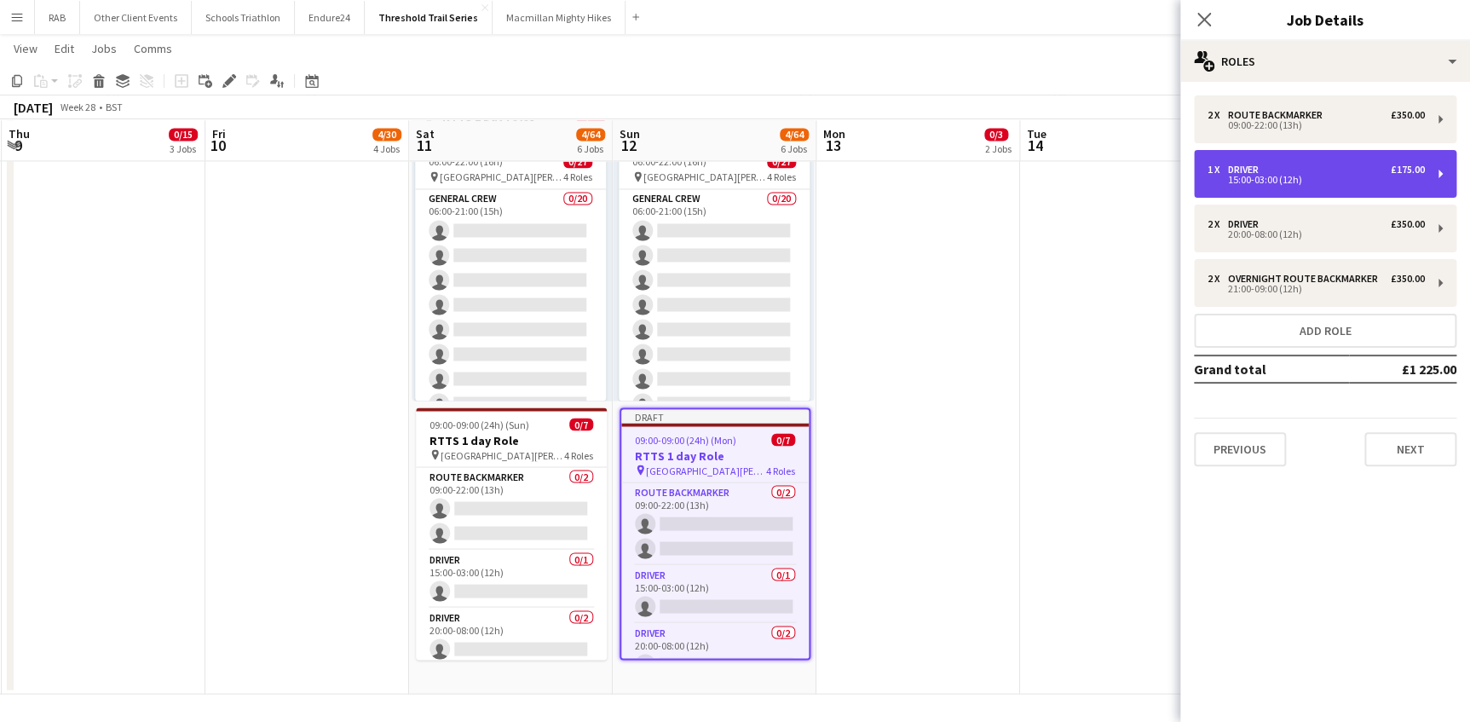
click at [1302, 174] on div "1 x Driver £175.00" at bounding box center [1315, 170] width 217 height 12
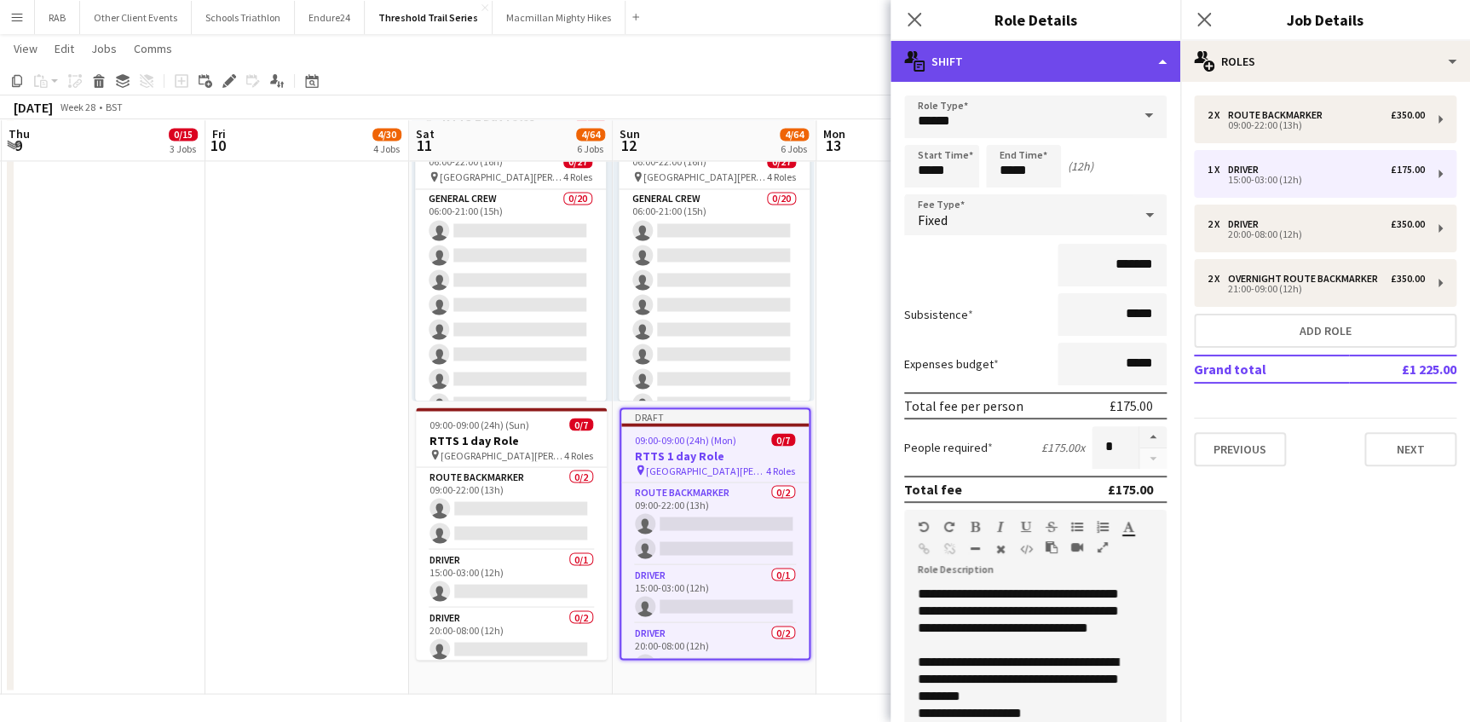
click at [1160, 62] on div "multiple-actions-text Shift" at bounding box center [1035, 61] width 290 height 41
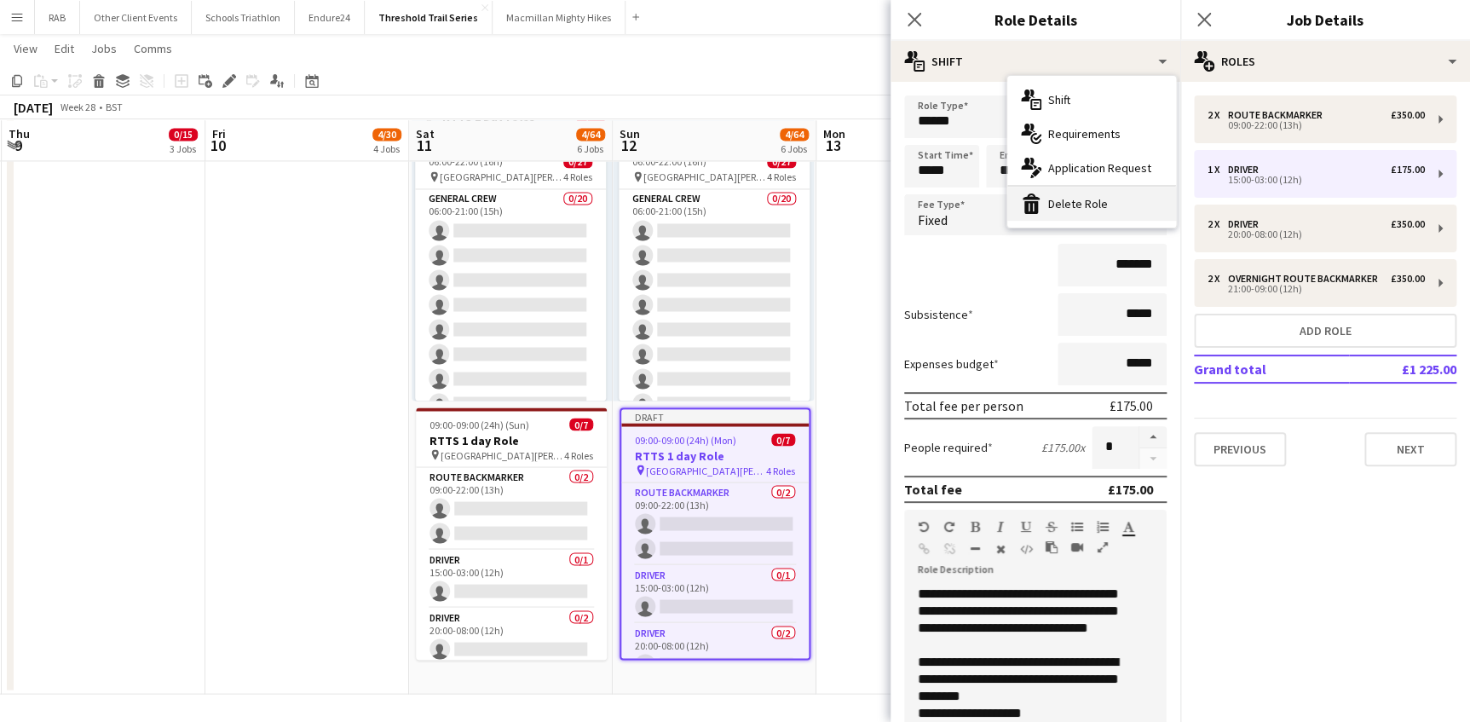
click at [1092, 202] on div "bin-2 Delete Role" at bounding box center [1091, 204] width 169 height 34
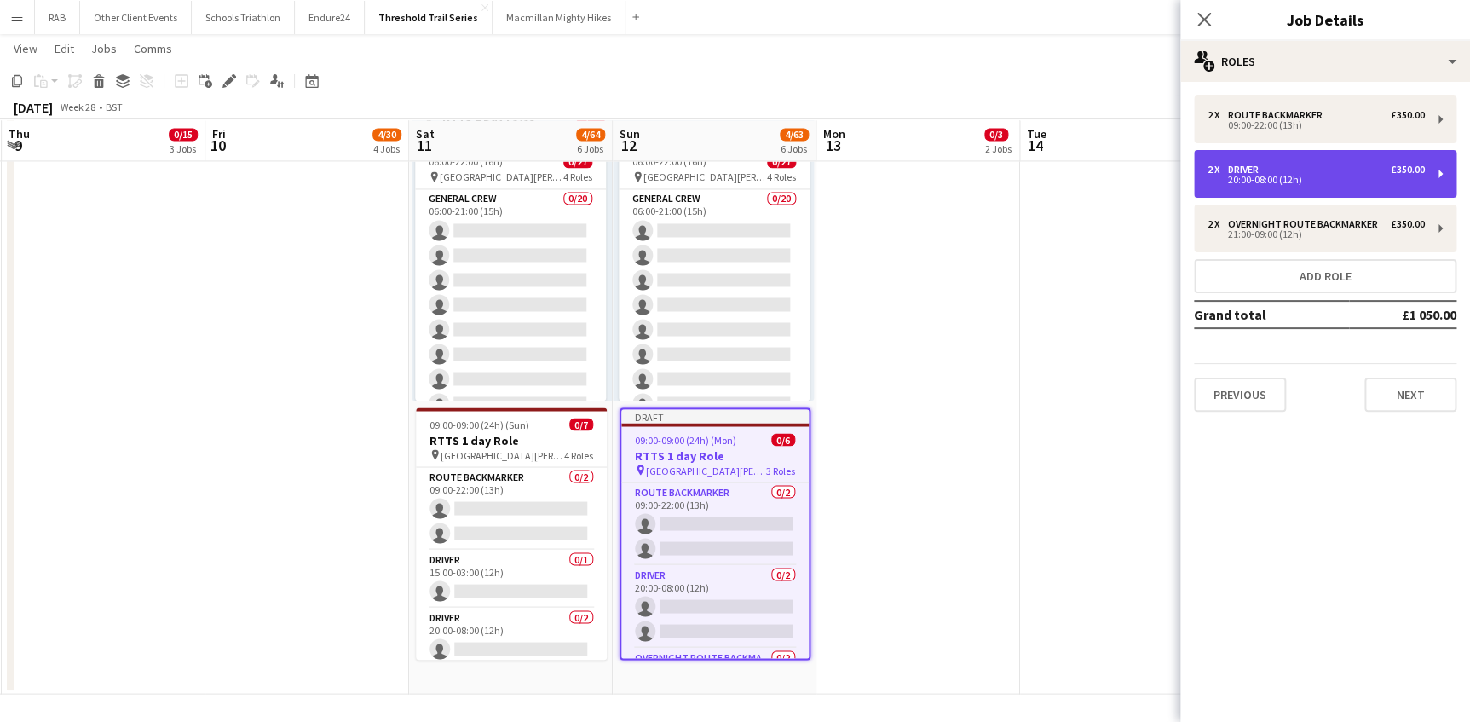
click at [1246, 172] on div "Driver" at bounding box center [1246, 170] width 37 height 12
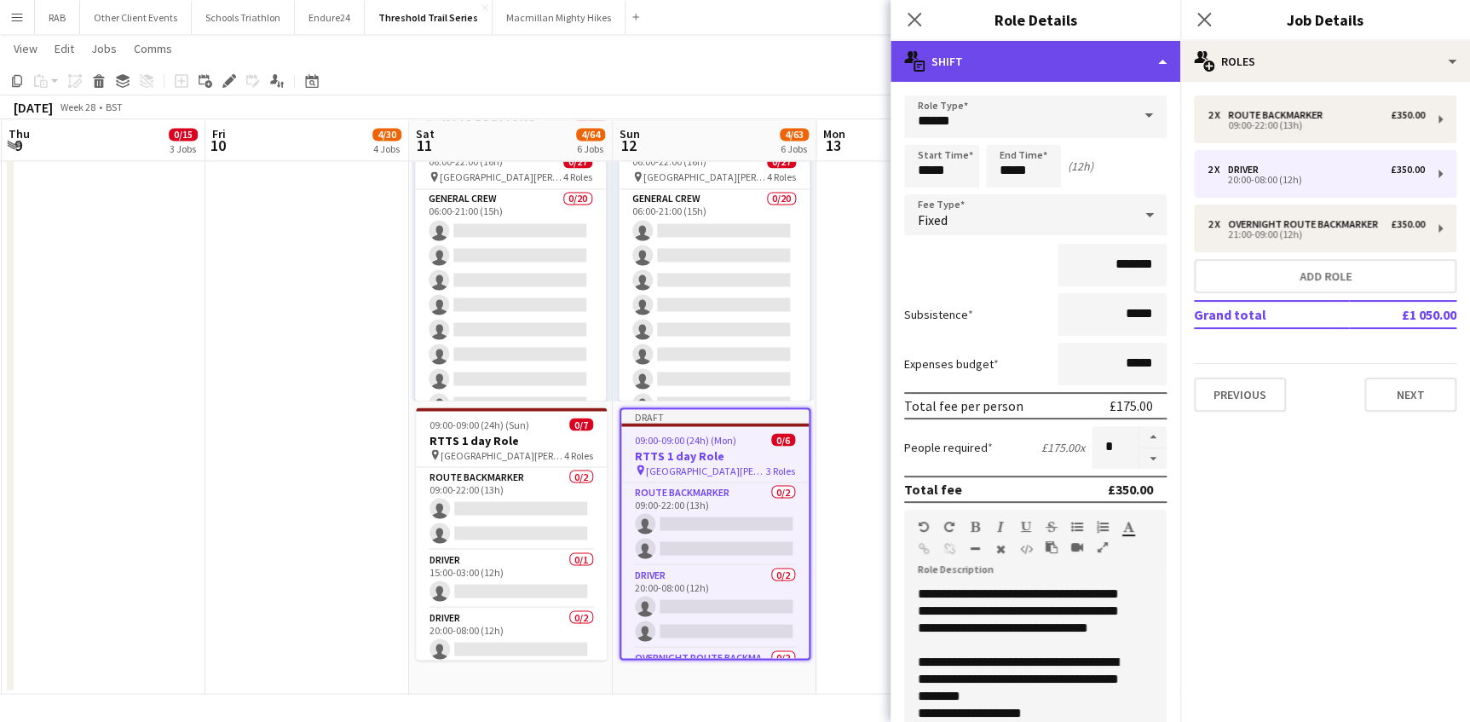
click at [1156, 61] on div "multiple-actions-text Shift" at bounding box center [1035, 61] width 290 height 41
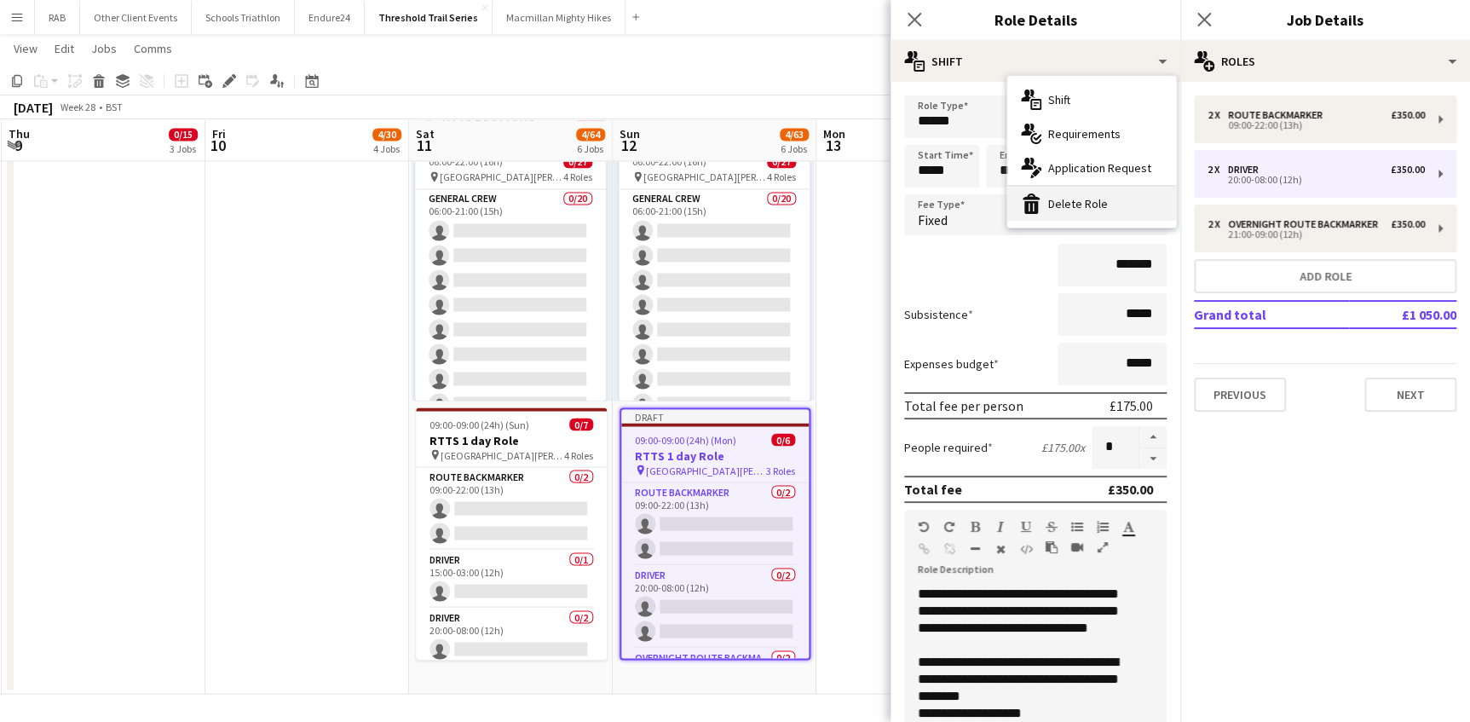
click at [1055, 198] on div "bin-2 Delete Role" at bounding box center [1091, 204] width 169 height 34
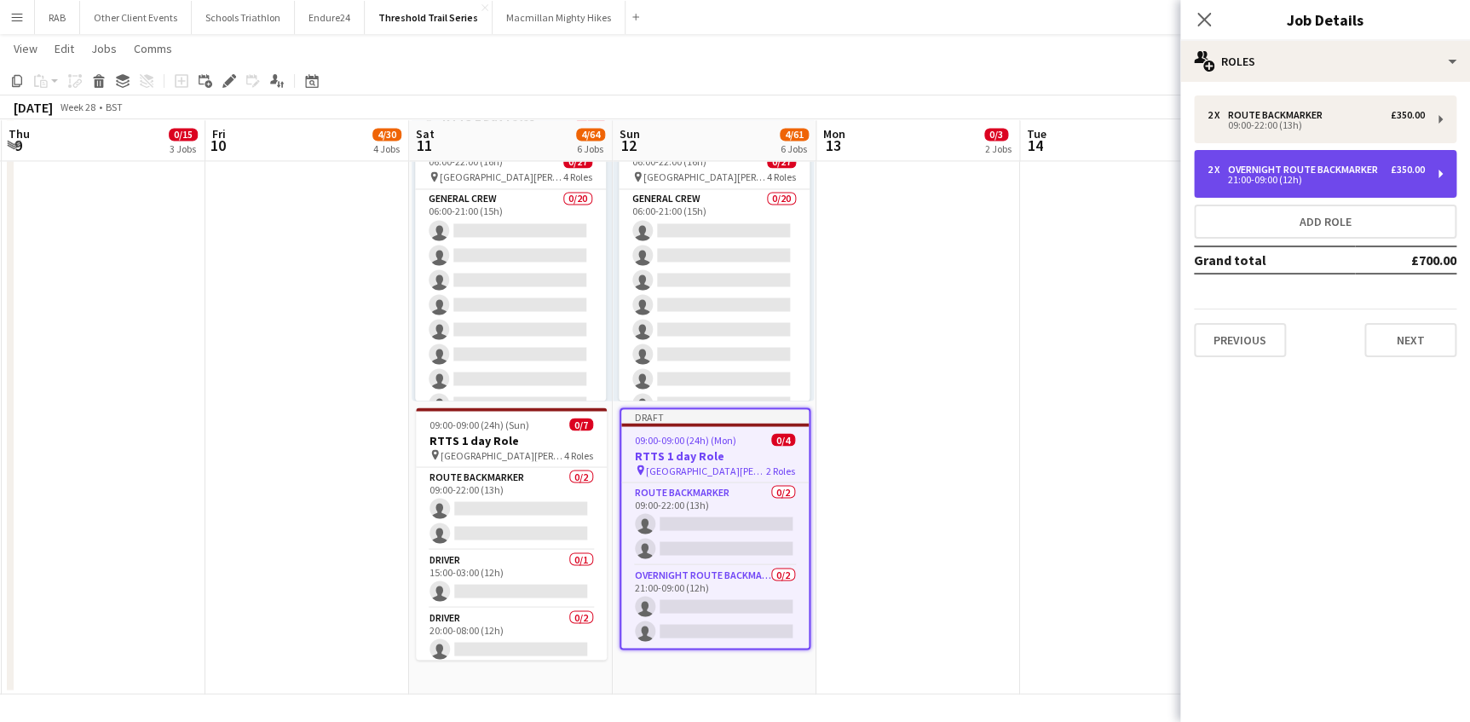
click at [1281, 176] on div "21:00-09:00 (12h)" at bounding box center [1315, 180] width 217 height 9
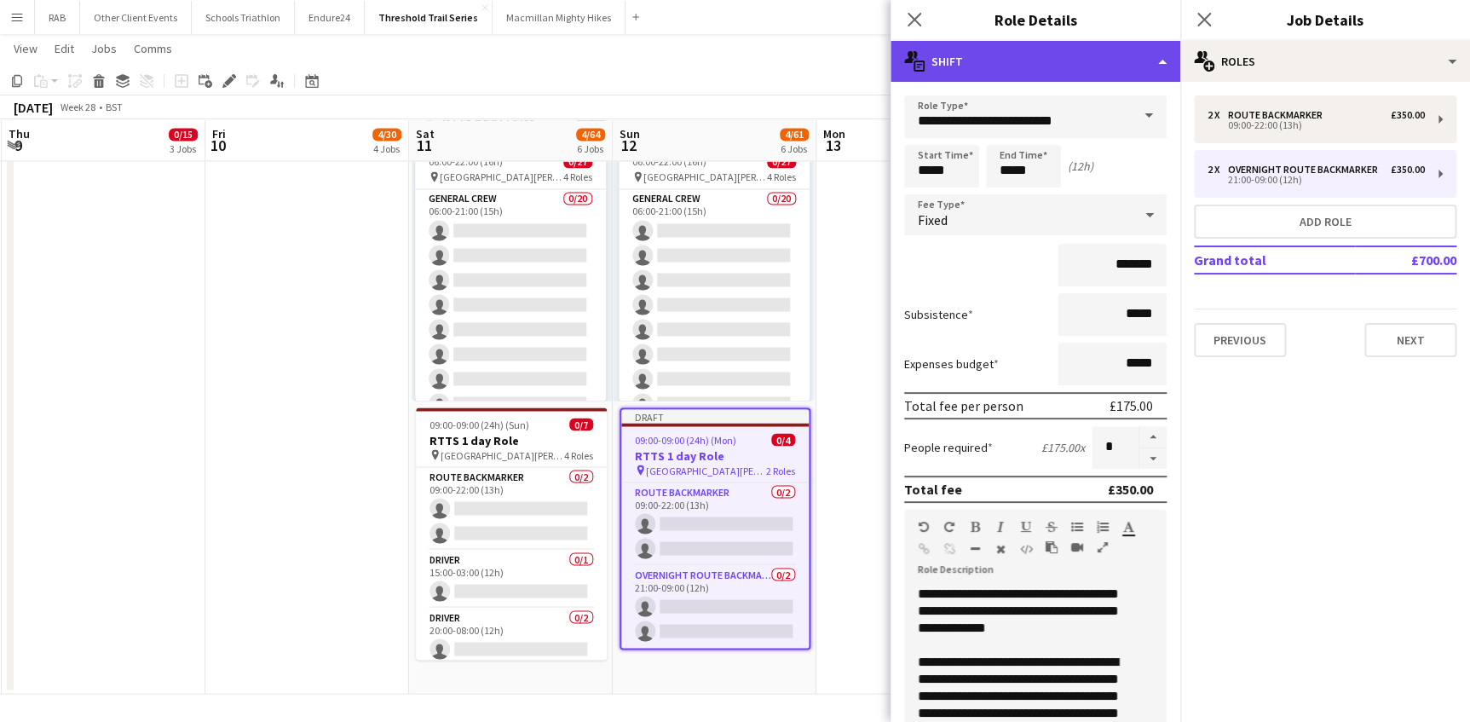
click at [1159, 60] on div "multiple-actions-text Shift" at bounding box center [1035, 61] width 290 height 41
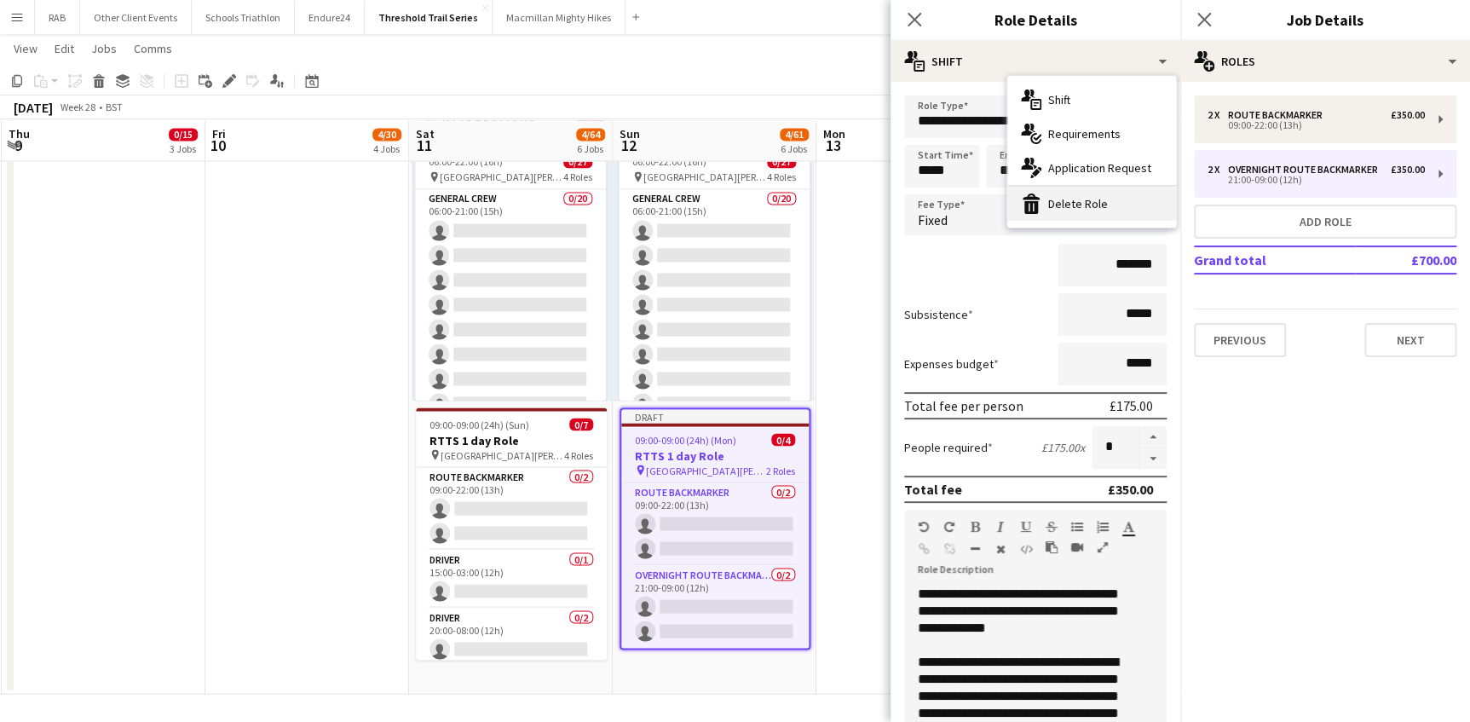
click at [1082, 200] on div "bin-2 Delete Role" at bounding box center [1091, 204] width 169 height 34
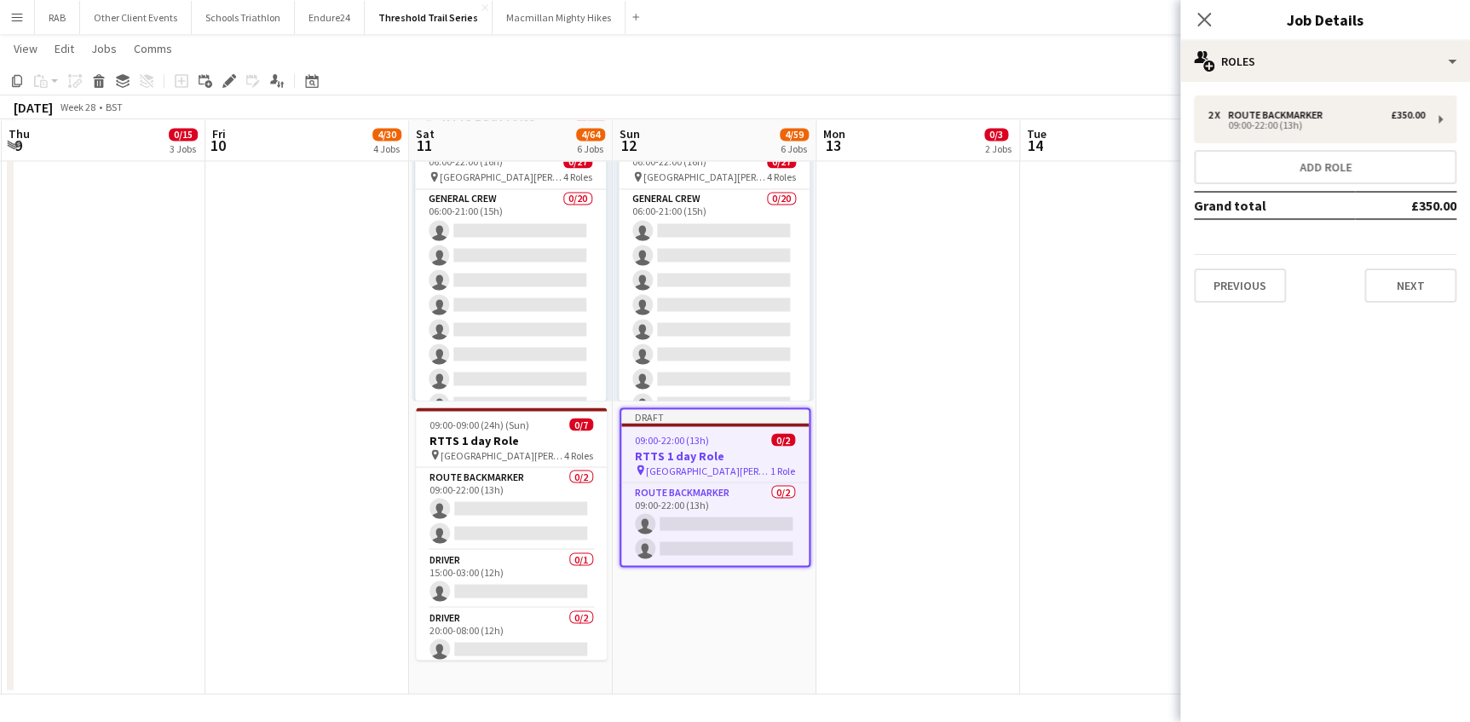
click at [1334, 503] on mat-expansion-panel "pencil3 General details 2 x Route Backmarker £350.00 09:00-22:00 (13h) Add role…" at bounding box center [1325, 402] width 290 height 640
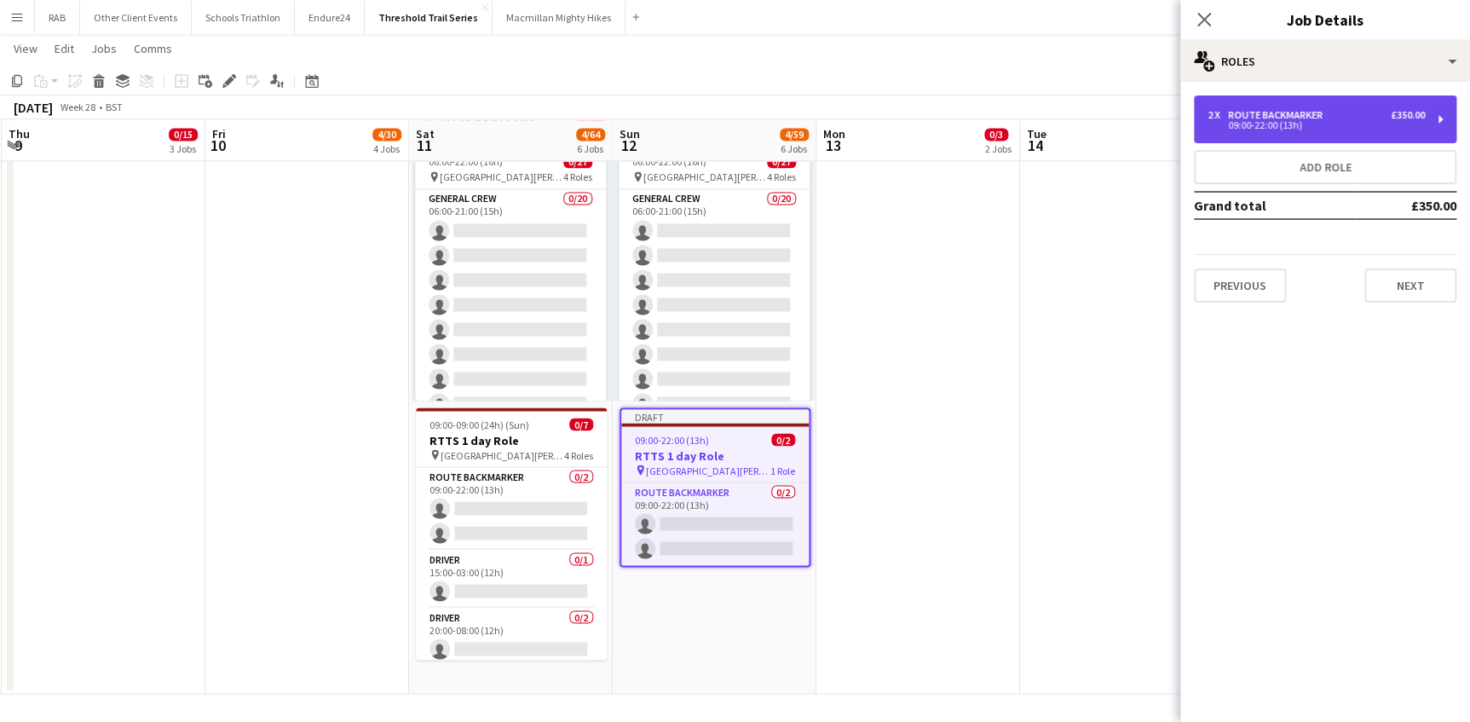
click at [1252, 117] on div "Route Backmarker" at bounding box center [1278, 115] width 101 height 12
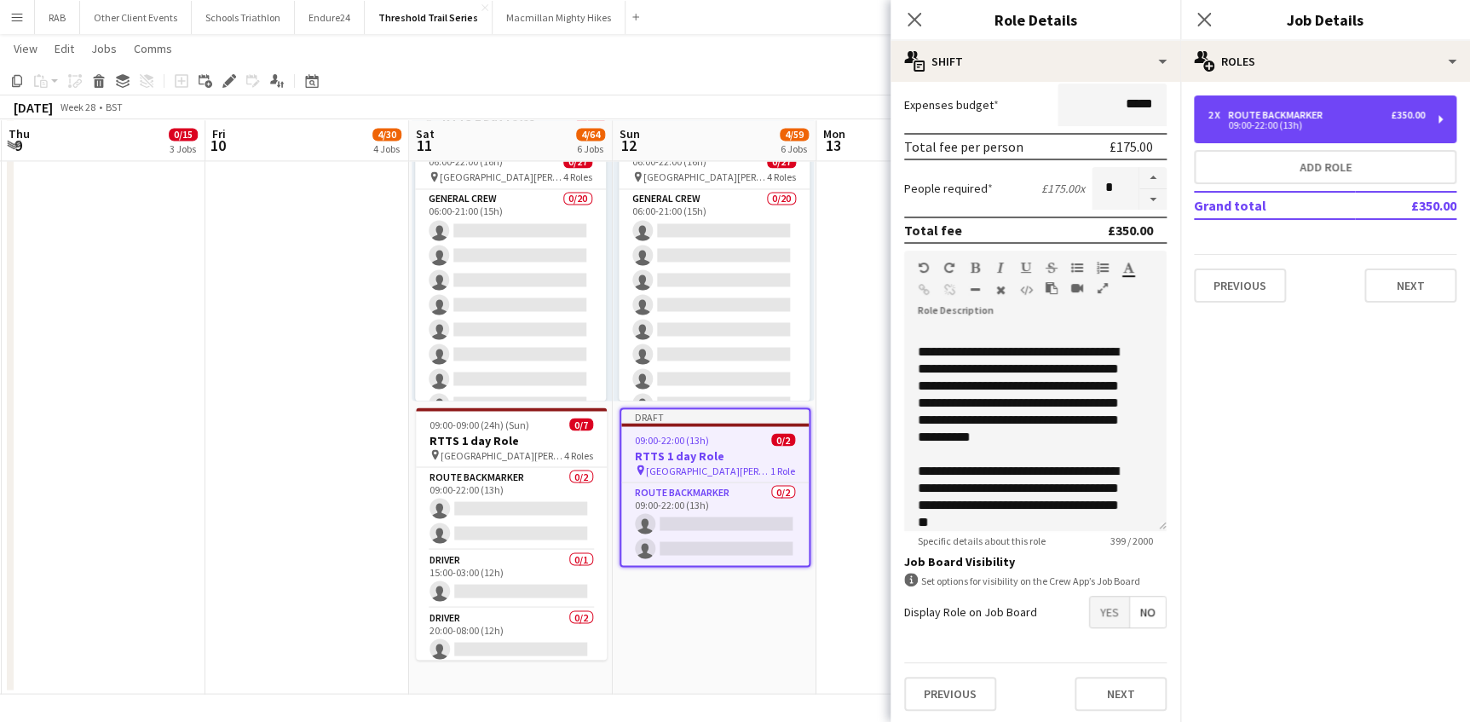
scroll to position [260, 0]
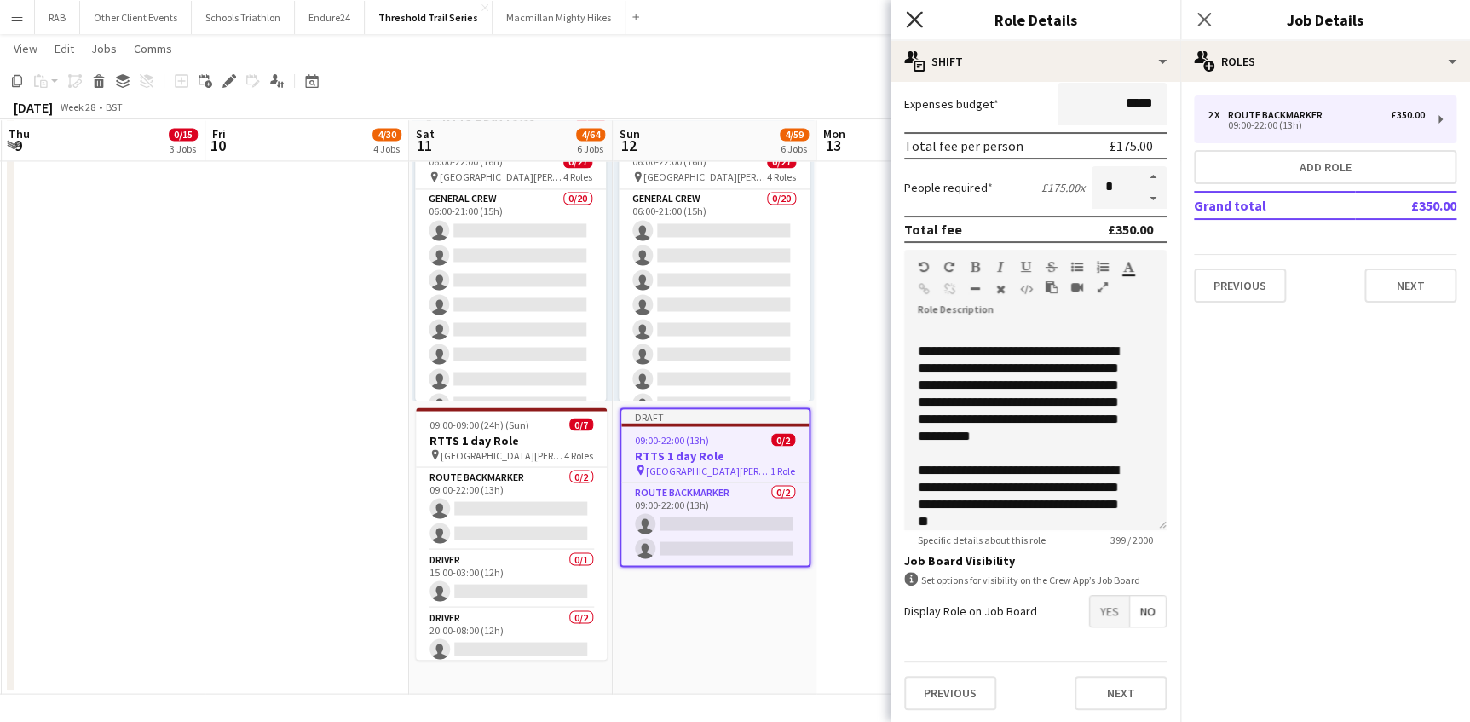
click at [918, 18] on icon "Close pop-in" at bounding box center [914, 19] width 16 height 16
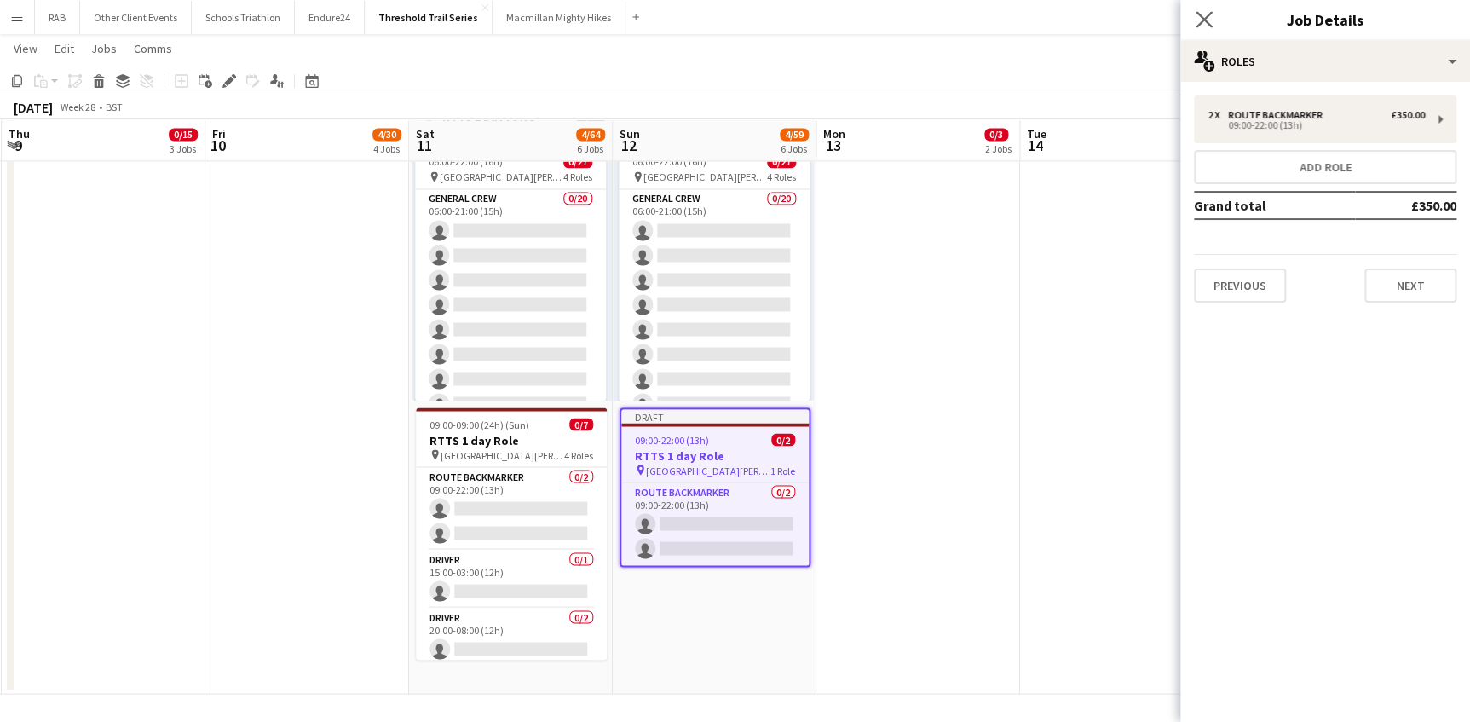
click at [1193, 21] on app-icon "Close pop-in" at bounding box center [1204, 20] width 25 height 25
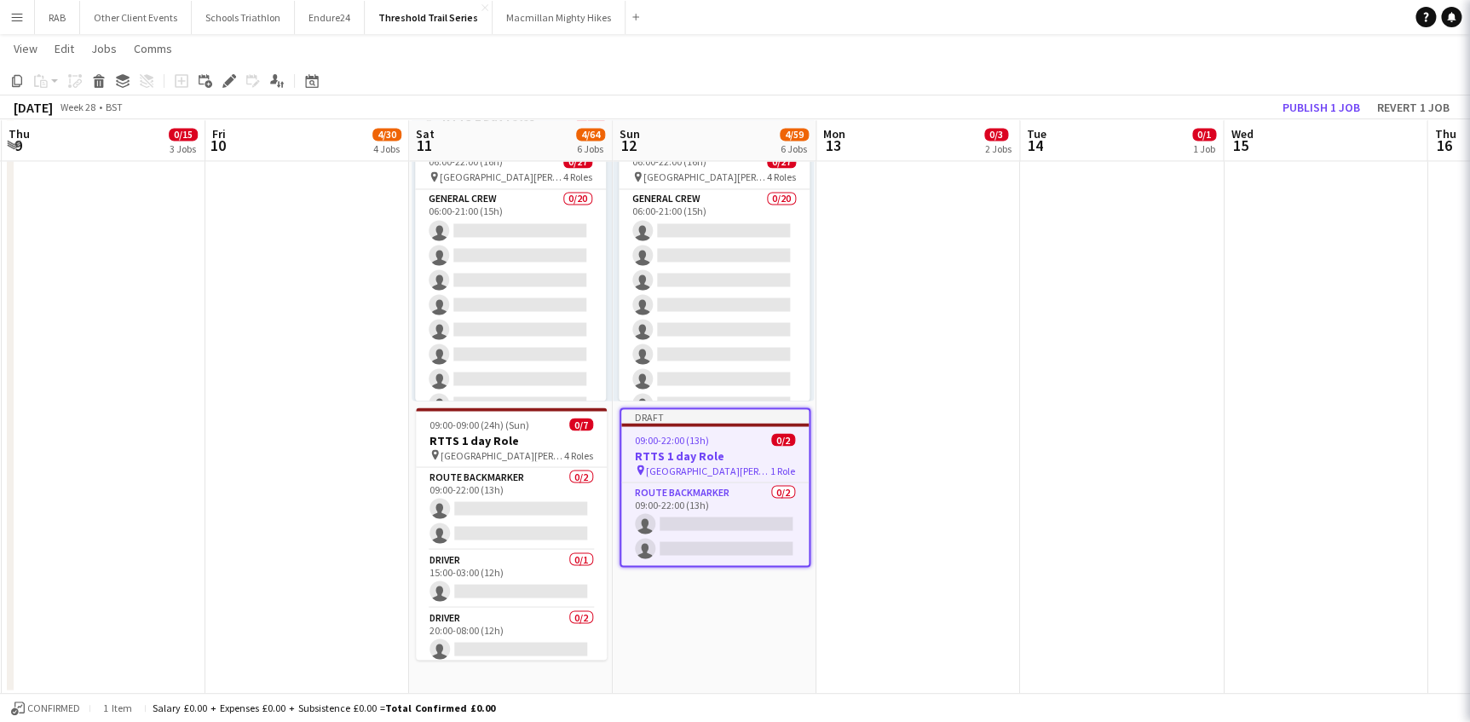
drag, startPoint x: 1199, startPoint y: 337, endPoint x: 1291, endPoint y: 176, distance: 184.7
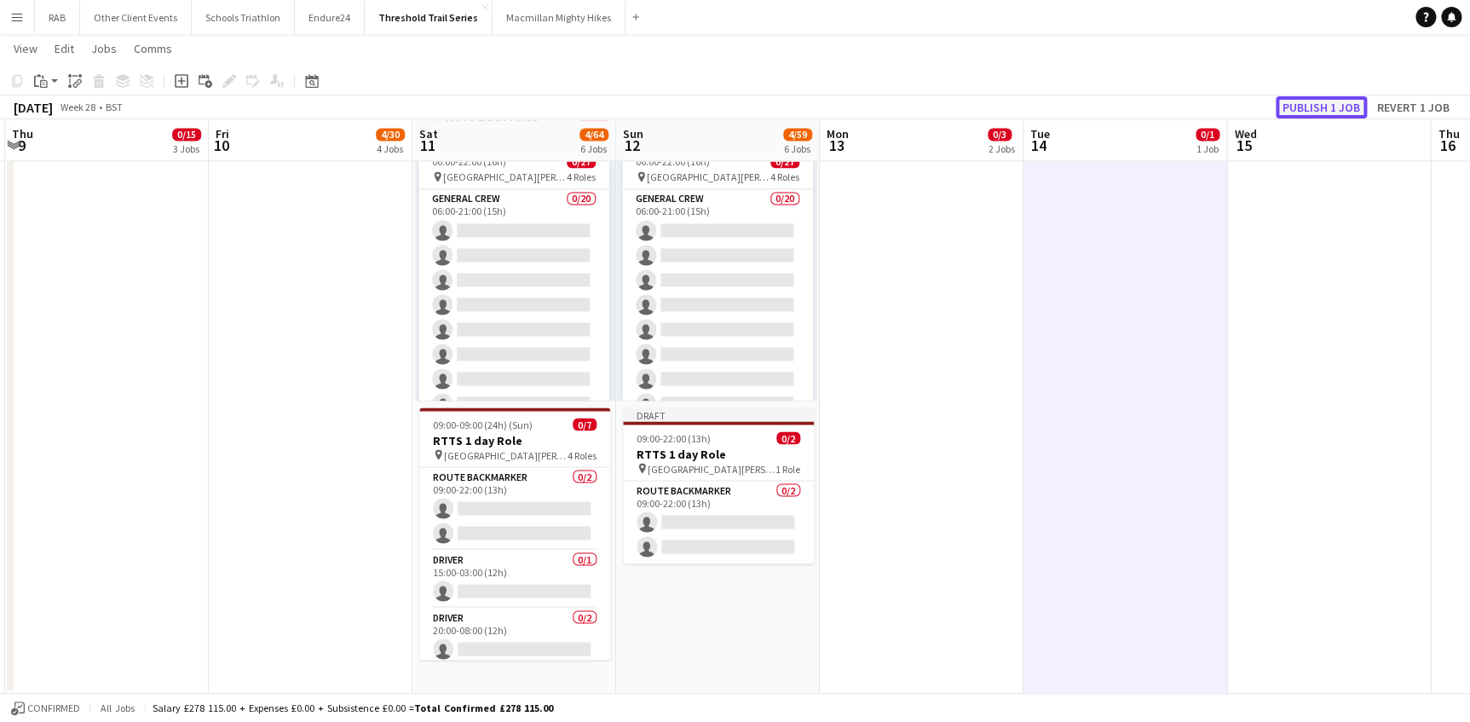
click at [1298, 106] on button "Publish 1 job" at bounding box center [1321, 107] width 91 height 22
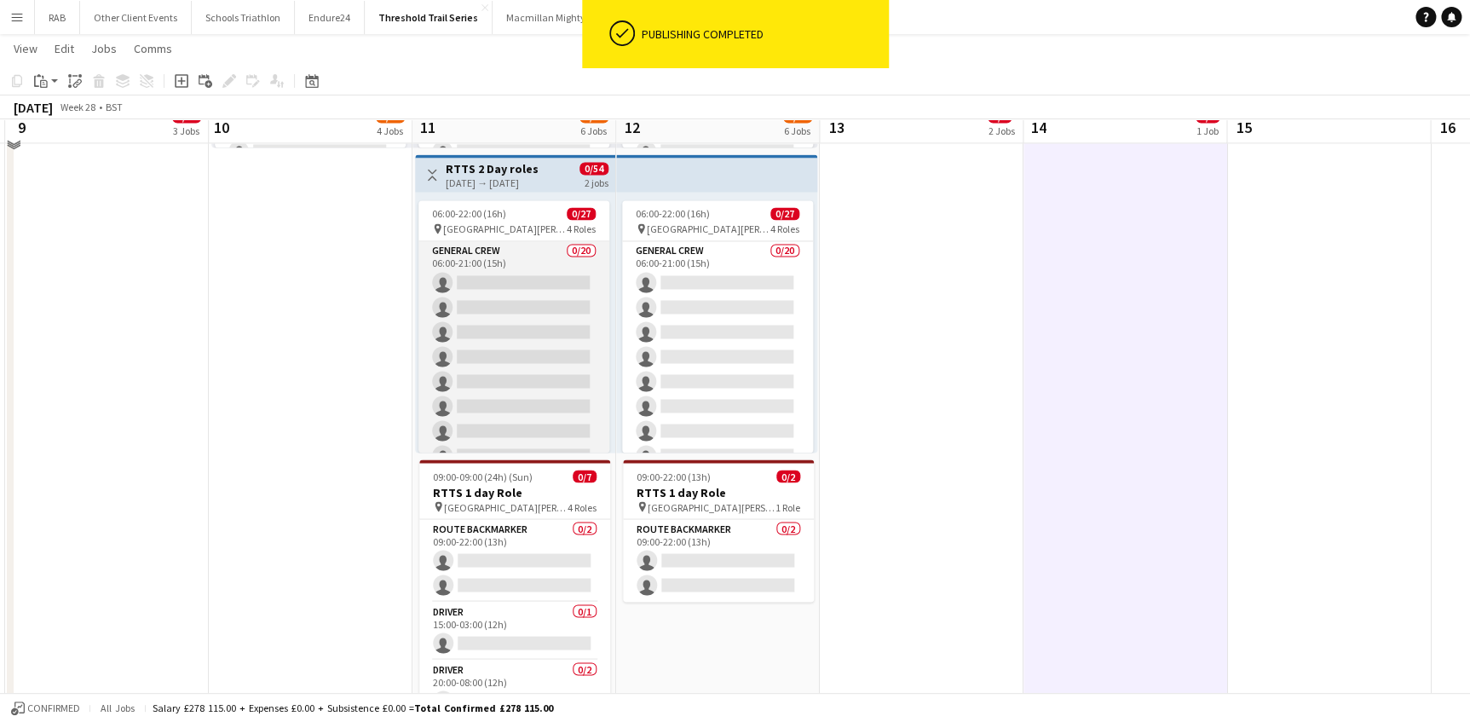
scroll to position [1238, 0]
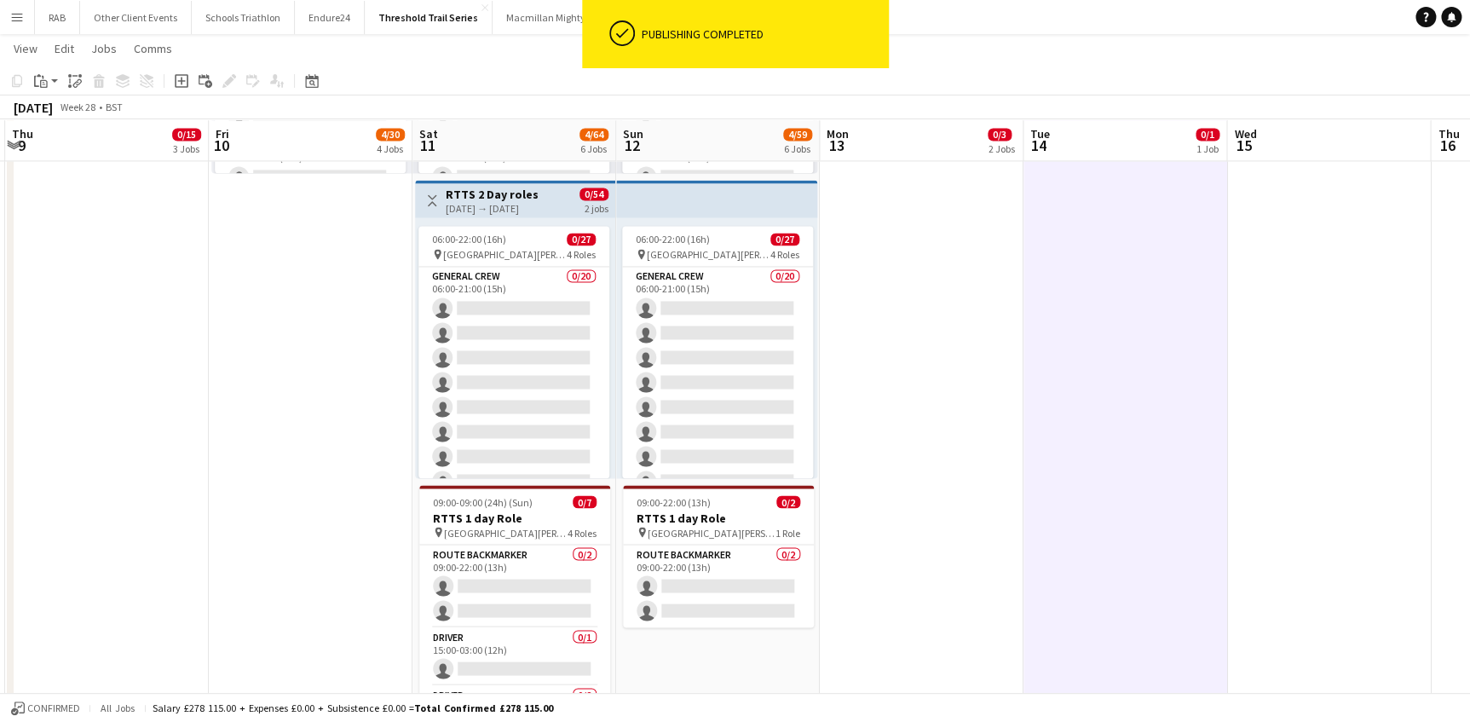
click at [488, 189] on h3 "RTTS 2 Day roles" at bounding box center [492, 194] width 93 height 15
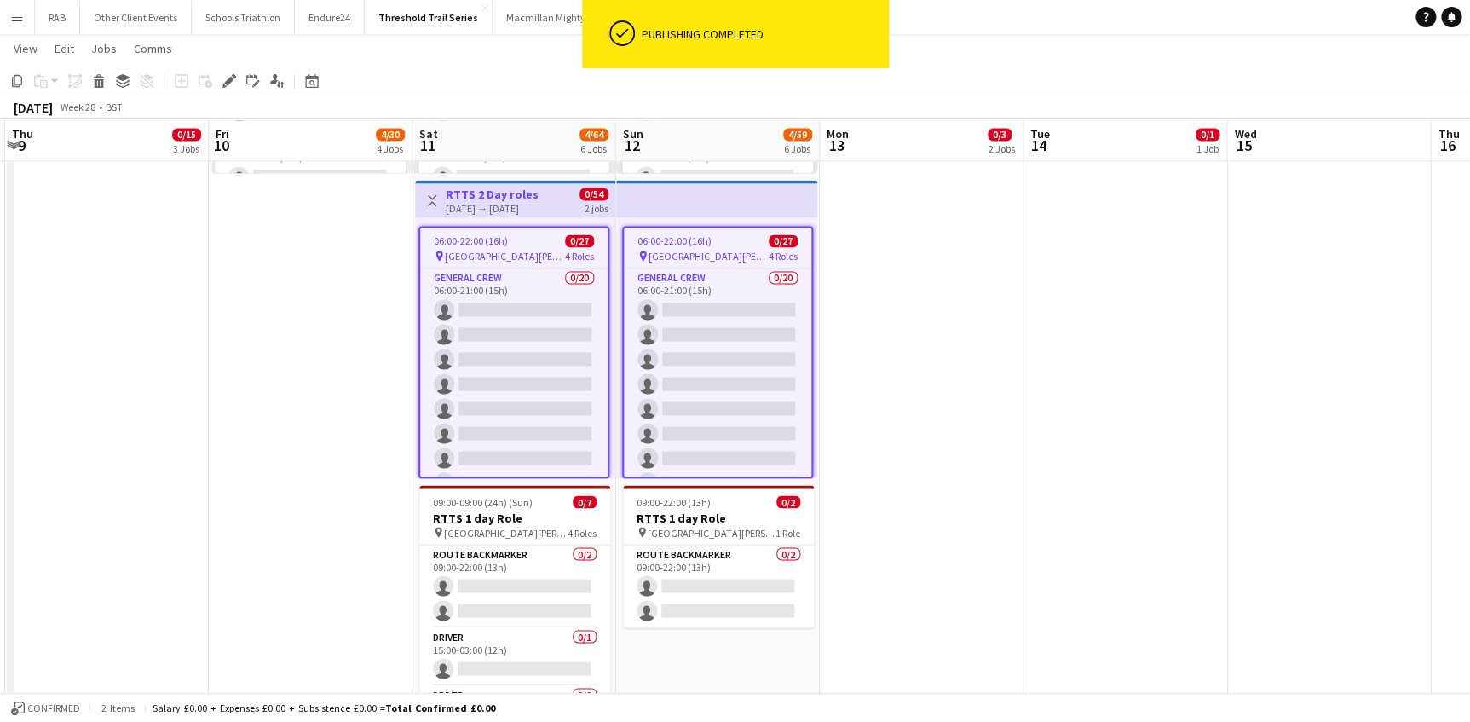
drag, startPoint x: 222, startPoint y: 81, endPoint x: 332, endPoint y: 108, distance: 113.2
click at [224, 85] on icon "Edit" at bounding box center [229, 81] width 14 height 14
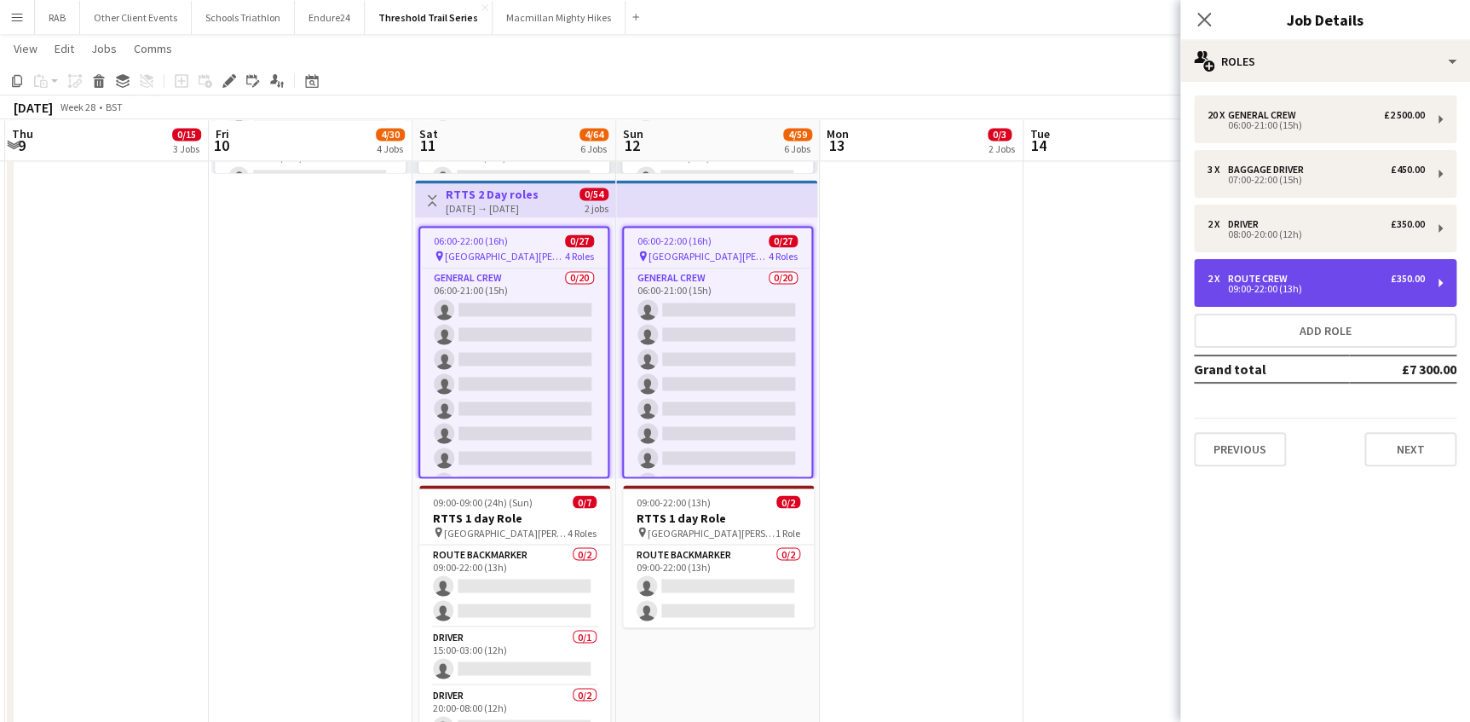
click at [1335, 278] on div "2 x Route Crew £350.00" at bounding box center [1315, 279] width 217 height 12
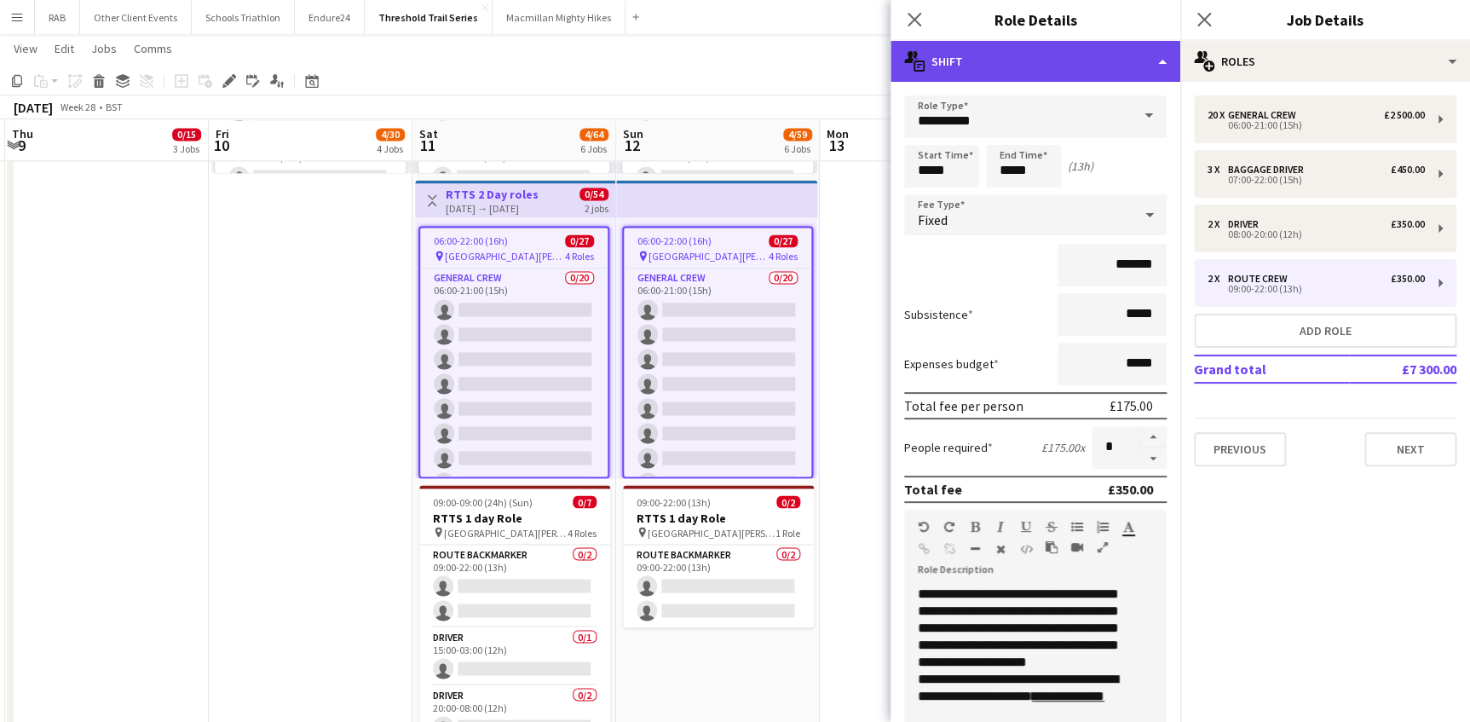
click at [1164, 60] on div "multiple-actions-text Shift" at bounding box center [1035, 61] width 290 height 41
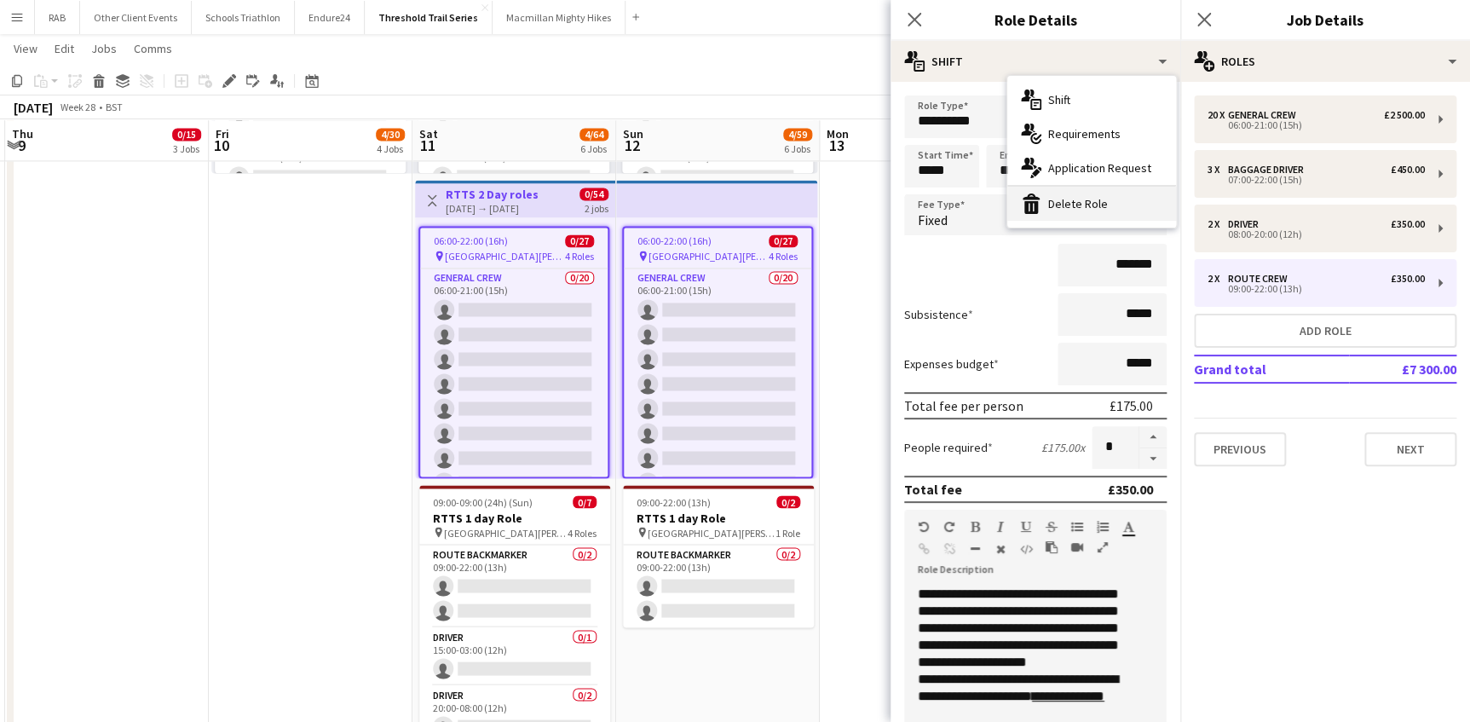
click at [1078, 203] on div "bin-2 Delete Role" at bounding box center [1091, 204] width 169 height 34
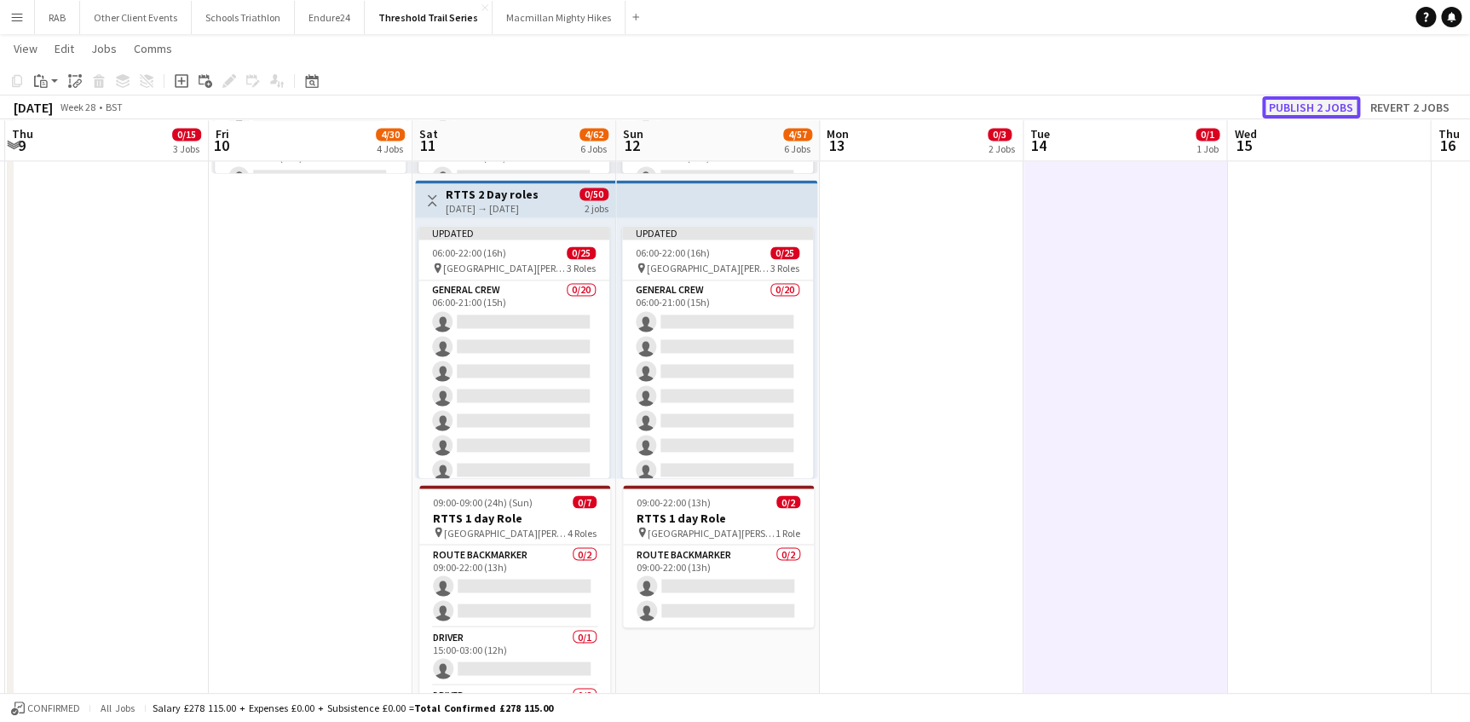
click at [1285, 108] on button "Publish 2 jobs" at bounding box center [1311, 107] width 98 height 22
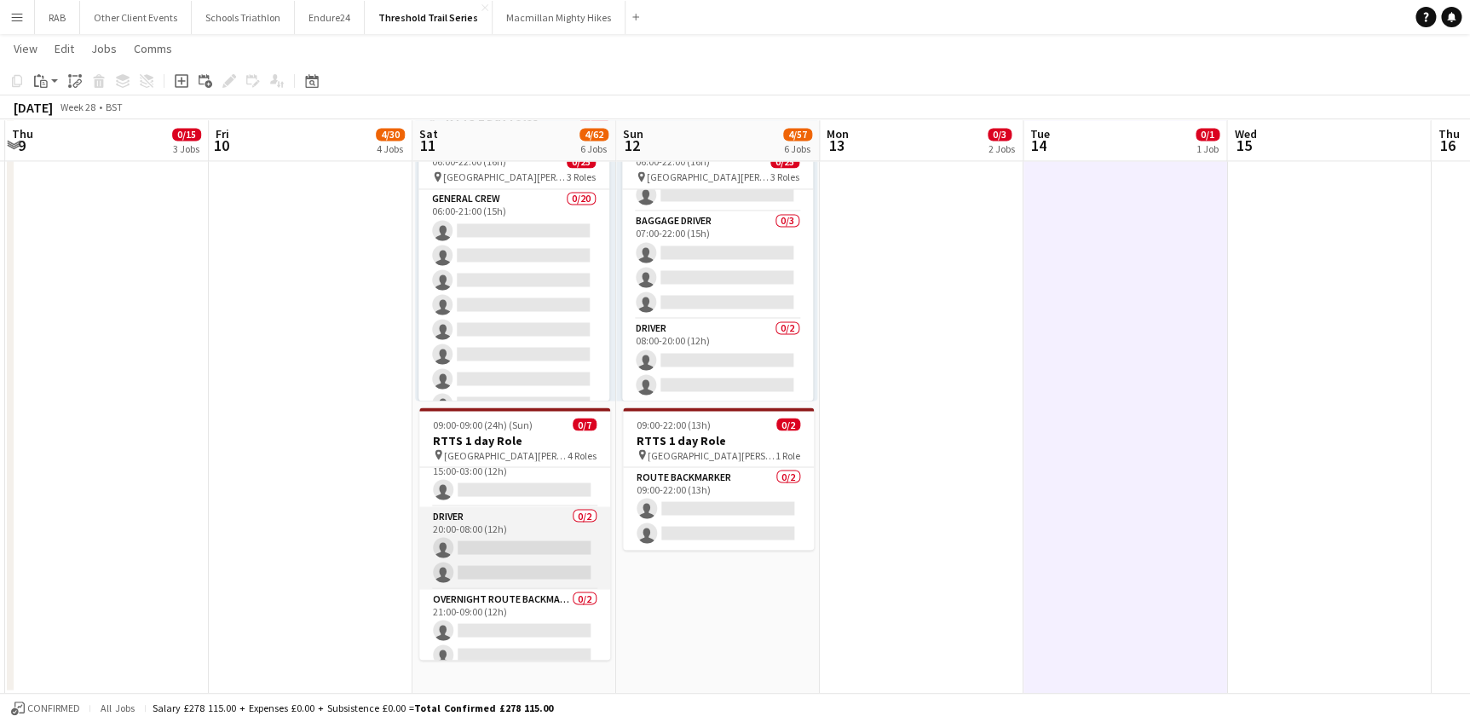
scroll to position [112, 0]
click at [314, 84] on icon "Date picker" at bounding box center [312, 81] width 14 height 14
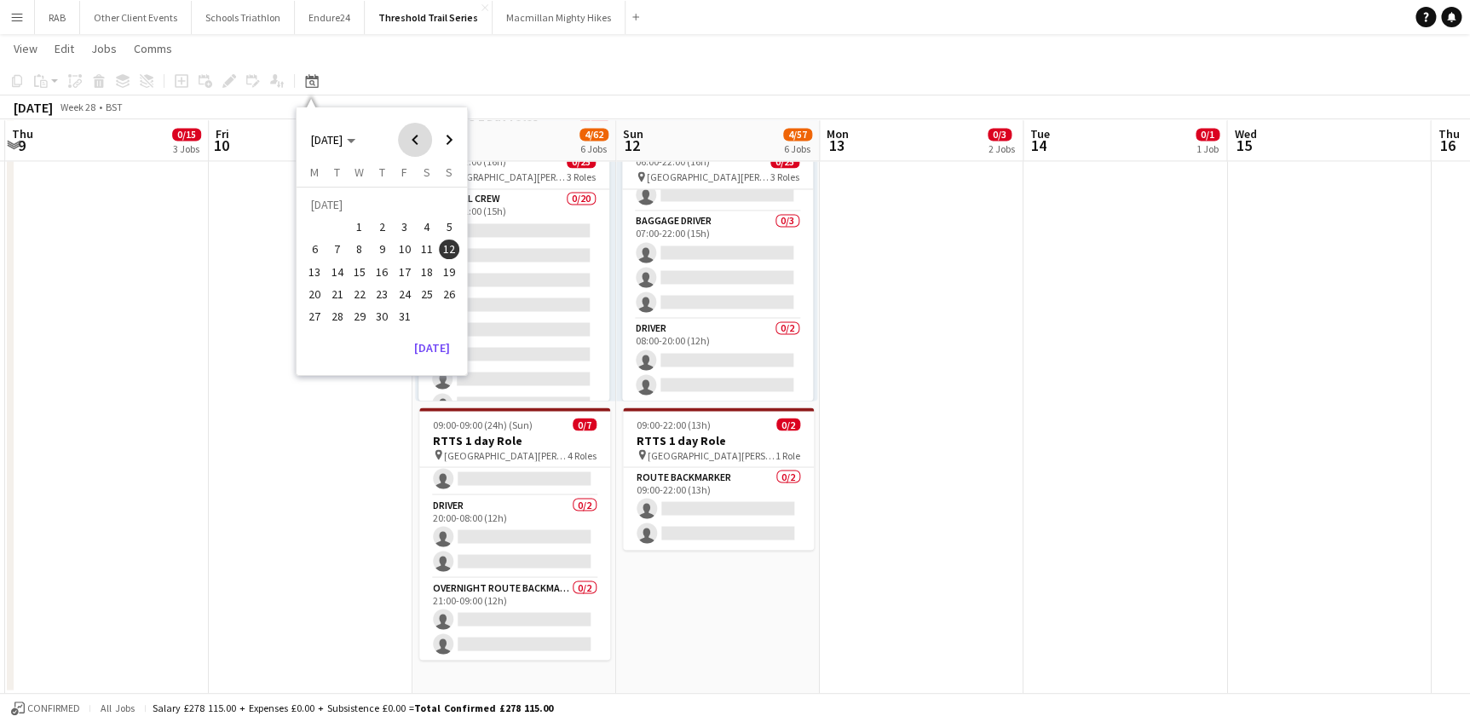
click at [414, 136] on span "Previous month" at bounding box center [415, 140] width 34 height 34
click at [448, 228] on span "7" at bounding box center [449, 226] width 20 height 20
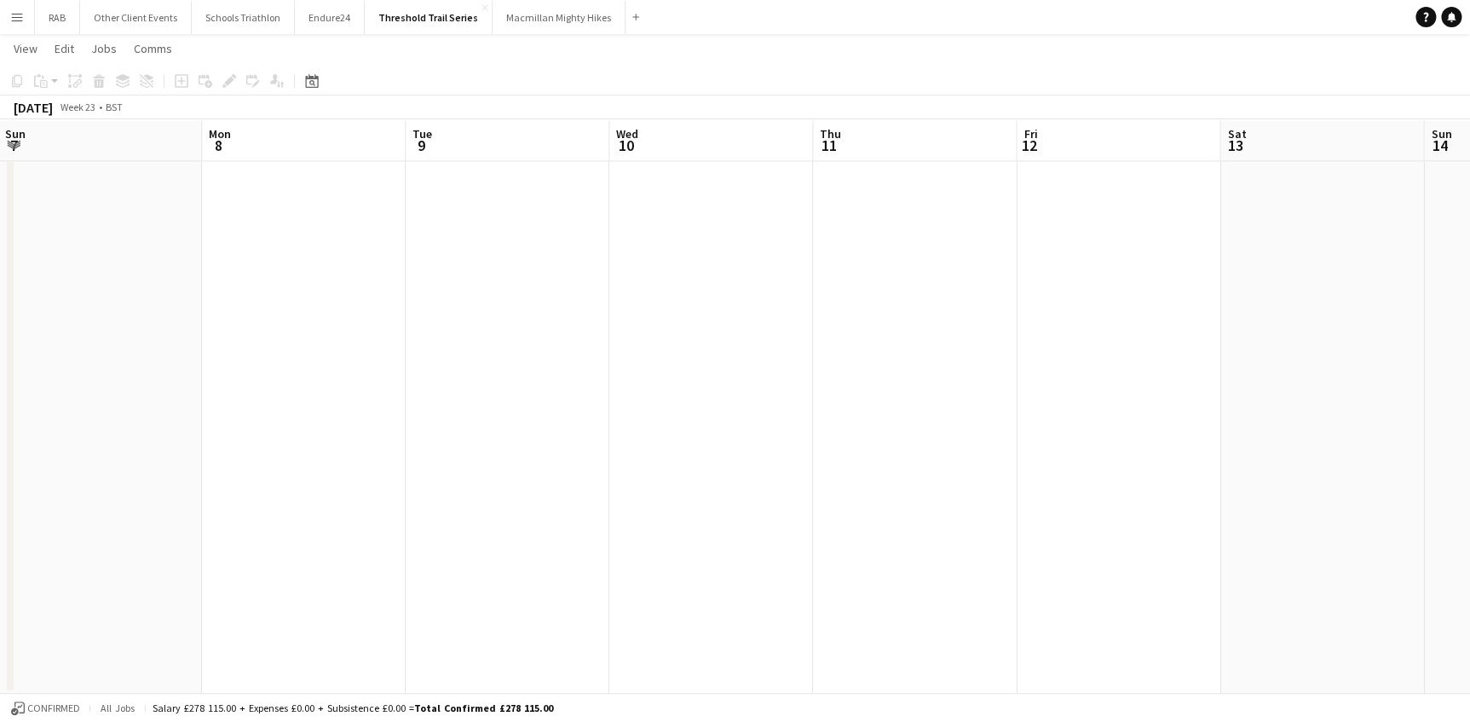
drag, startPoint x: 554, startPoint y: 141, endPoint x: 21, endPoint y: 164, distance: 533.0
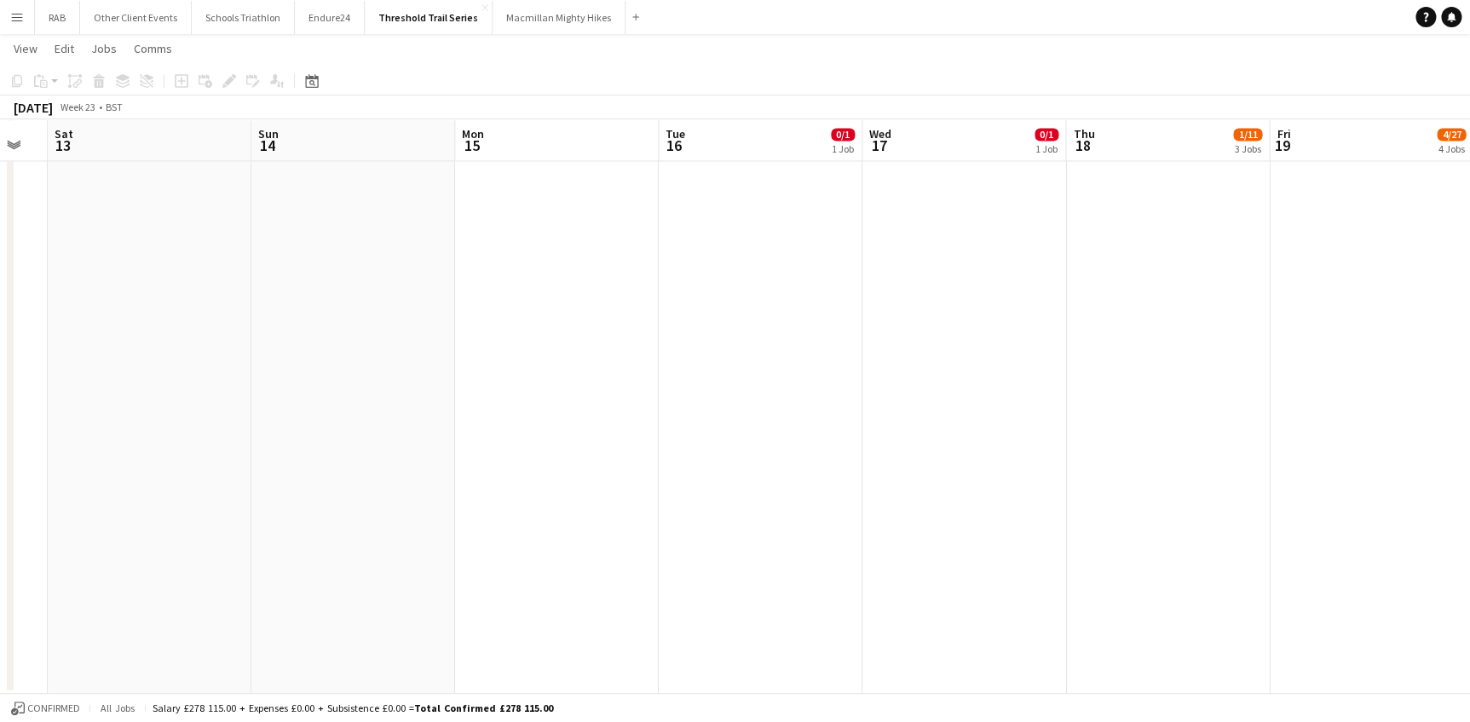
drag, startPoint x: 297, startPoint y: 181, endPoint x: 141, endPoint y: 190, distance: 157.0
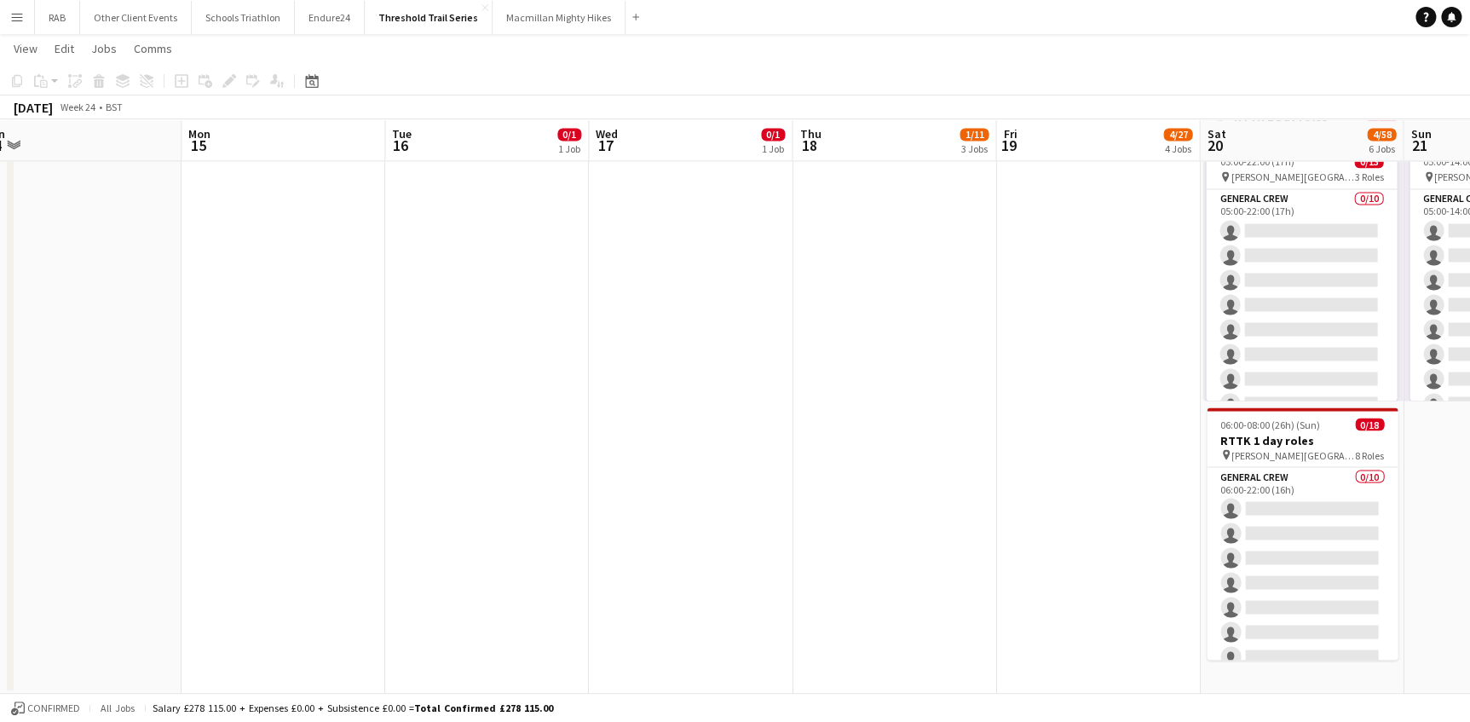
scroll to position [0, 469]
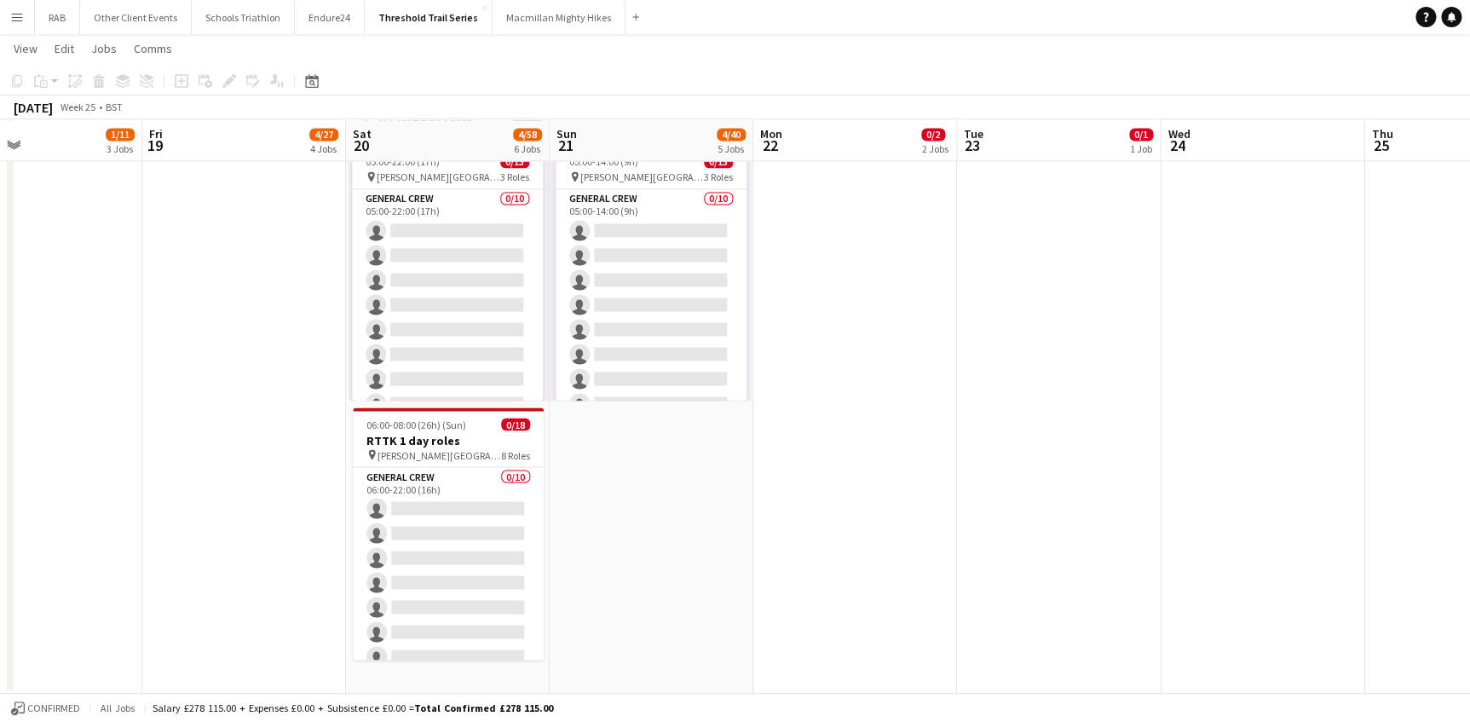
drag, startPoint x: 962, startPoint y: 137, endPoint x: -3, endPoint y: 191, distance: 966.9
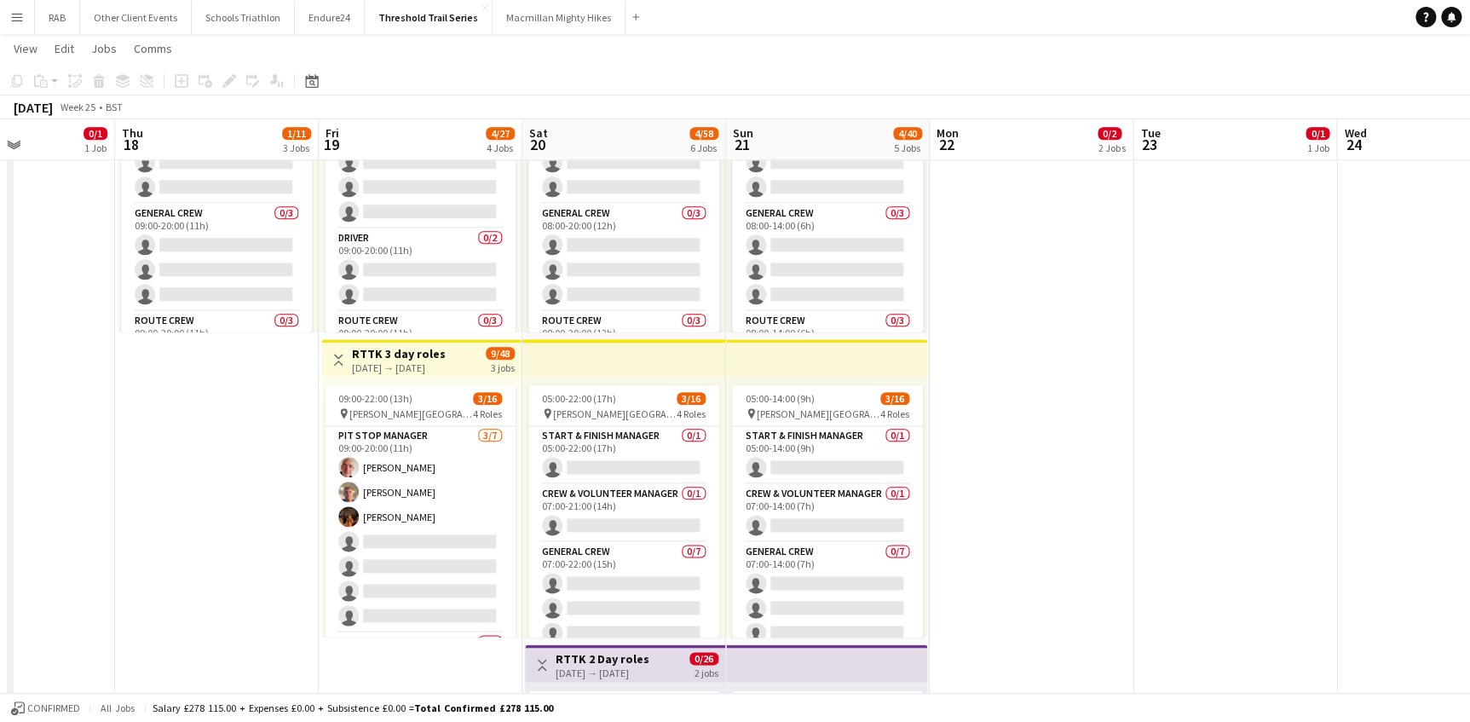
scroll to position [0, 393]
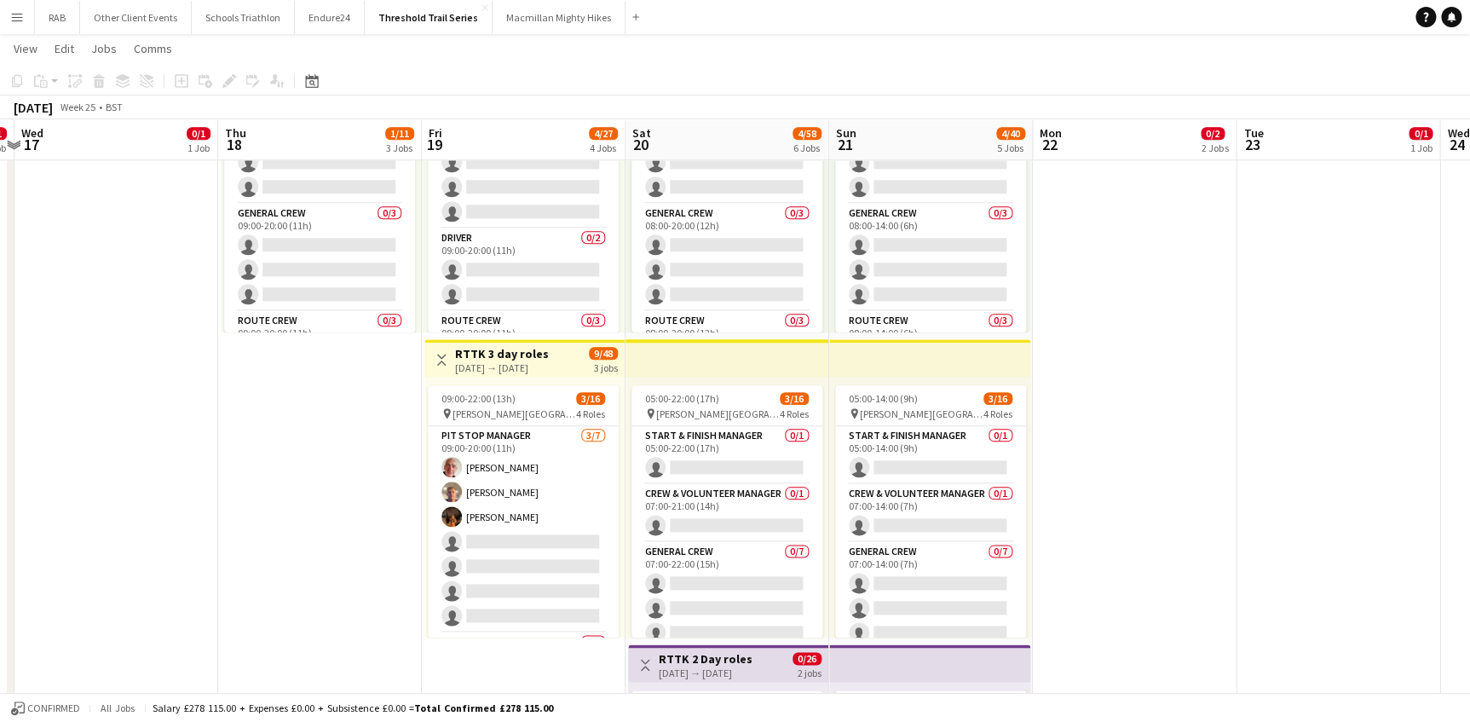
drag, startPoint x: 432, startPoint y: 132, endPoint x: 711, endPoint y: 150, distance: 280.1
click at [711, 150] on app-calendar-viewport "Mon 15 Tue 16 0/1 1 Job Wed 17 0/1 1 Job Thu 18 1/11 3 Jobs Fri 19 4/27 4 Jobs …" at bounding box center [735, 264] width 1470 height 1943
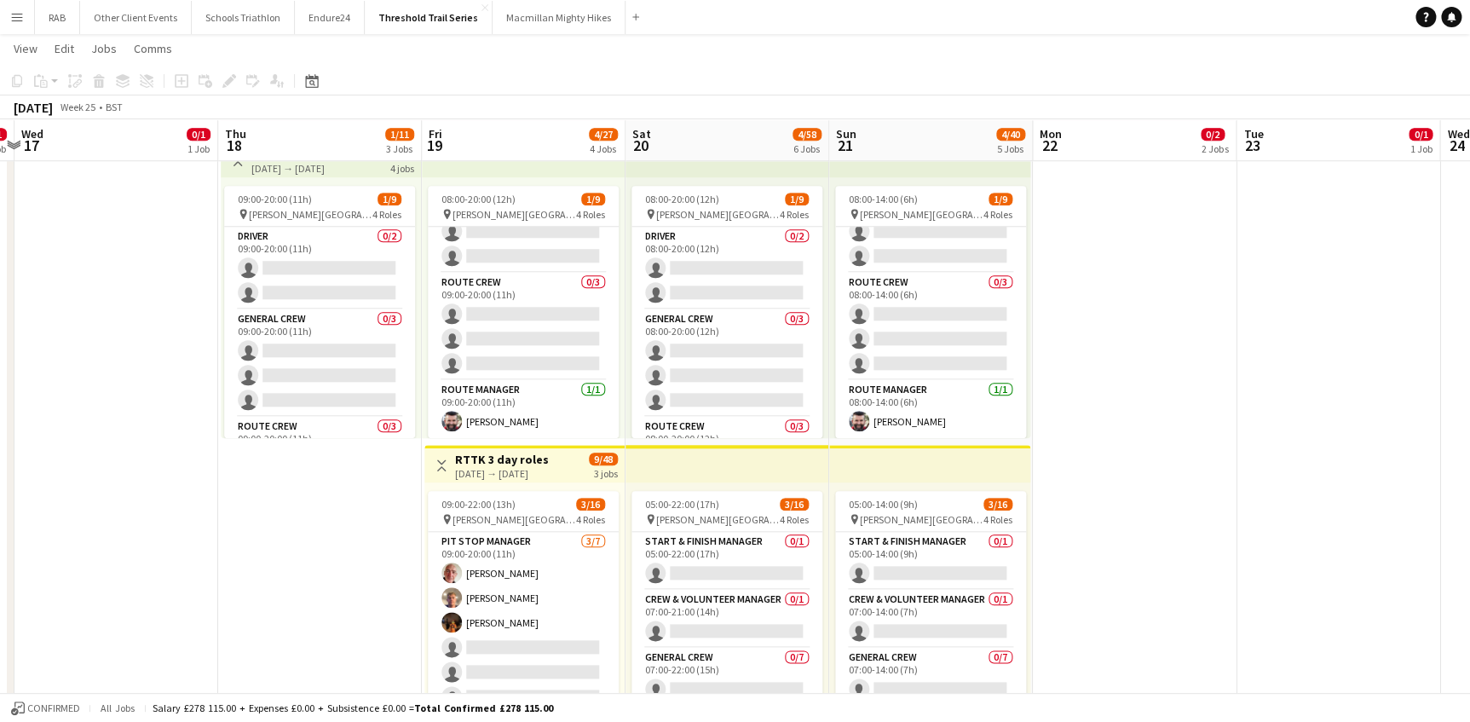
scroll to position [851, 0]
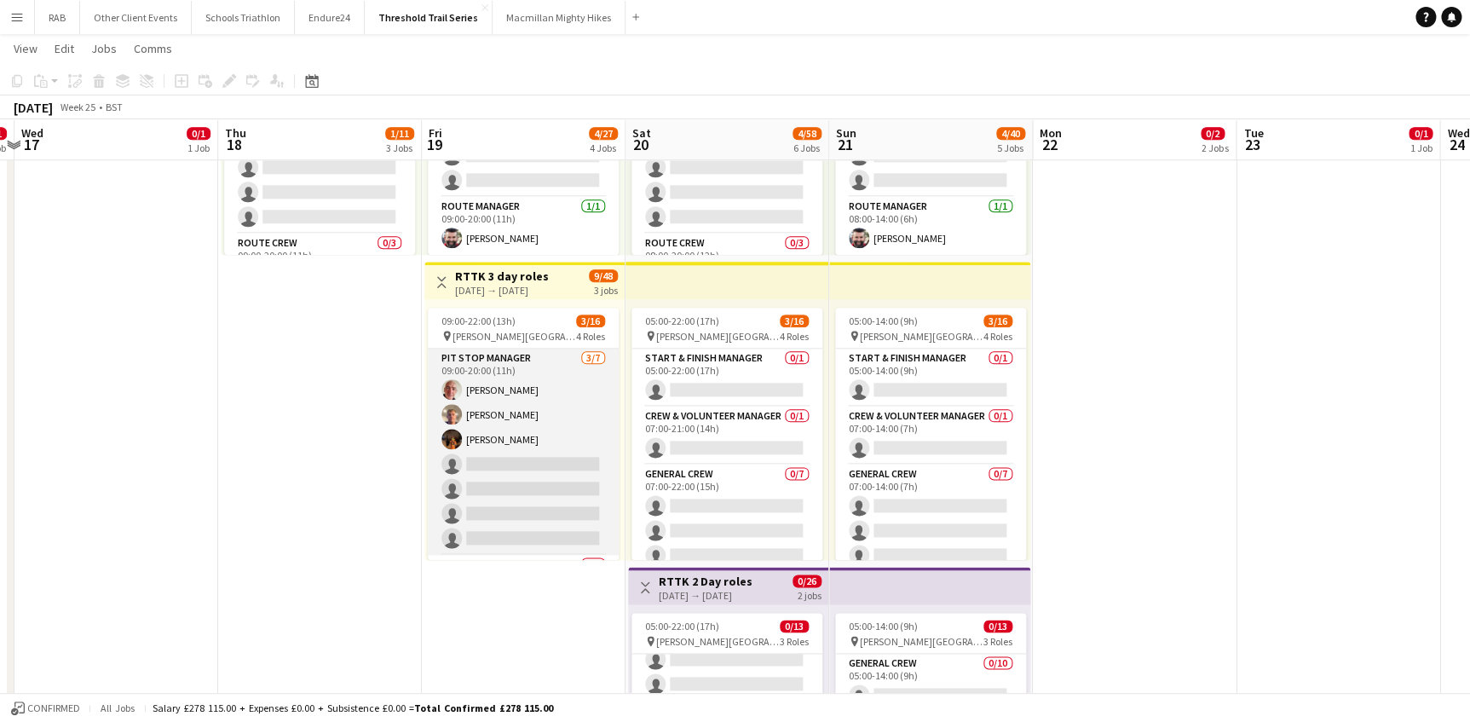
click at [511, 385] on app-card-role "Pit Stop Manager 3/7 09:00-20:00 (11h) Tom Nelson Will Morton Emma Hayes single…" at bounding box center [523, 452] width 191 height 206
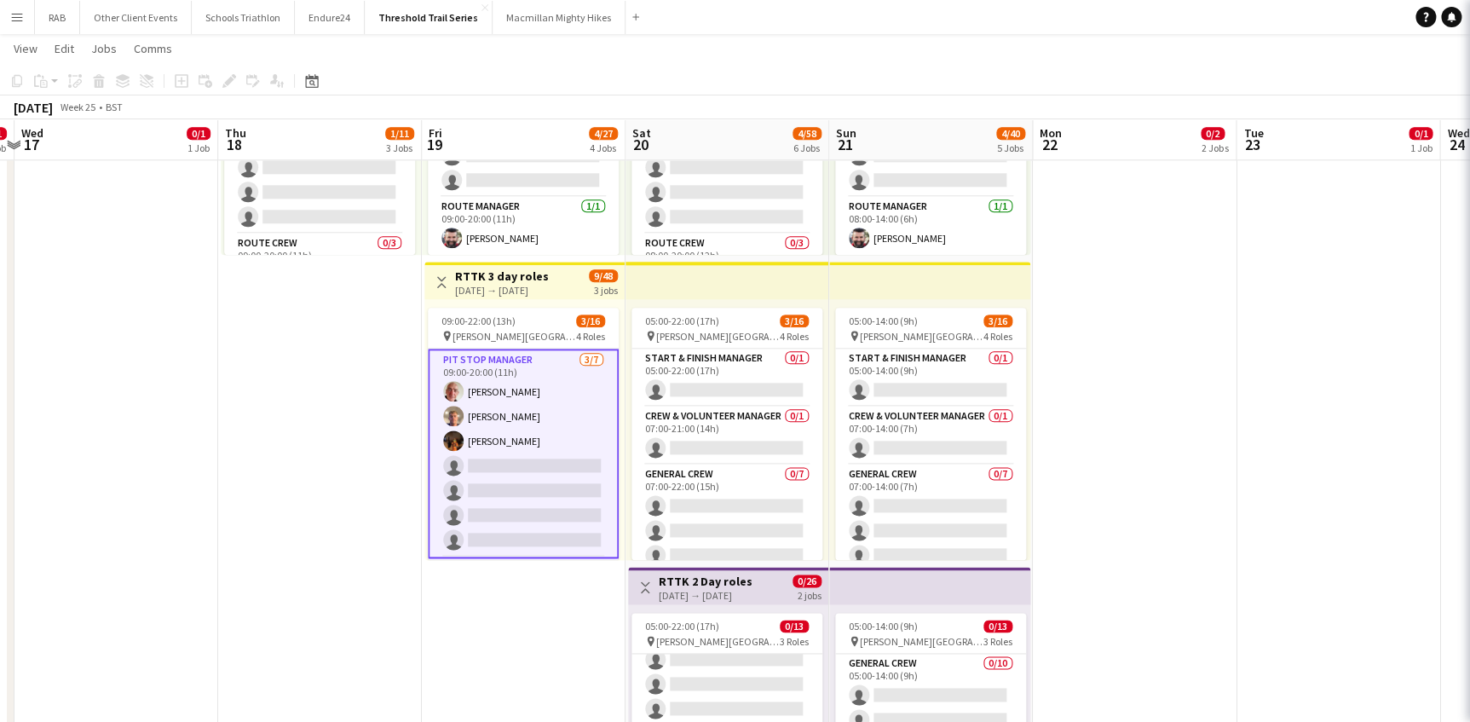
scroll to position [0, 395]
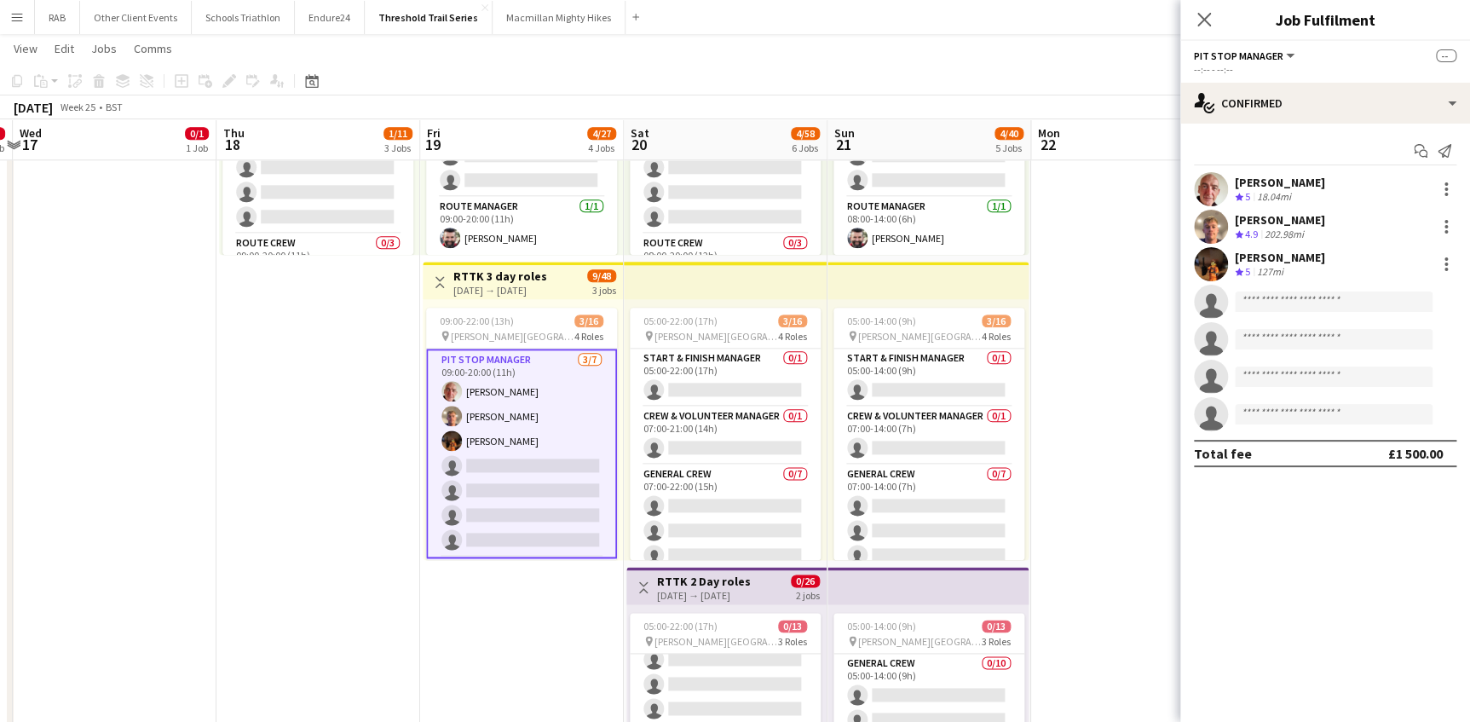
click at [511, 388] on app-card-role "Pit Stop Manager 3/7 09:00-20:00 (11h) Tom Nelson Will Morton Emma Hayes single…" at bounding box center [521, 454] width 191 height 210
click at [1266, 301] on input at bounding box center [1334, 301] width 198 height 20
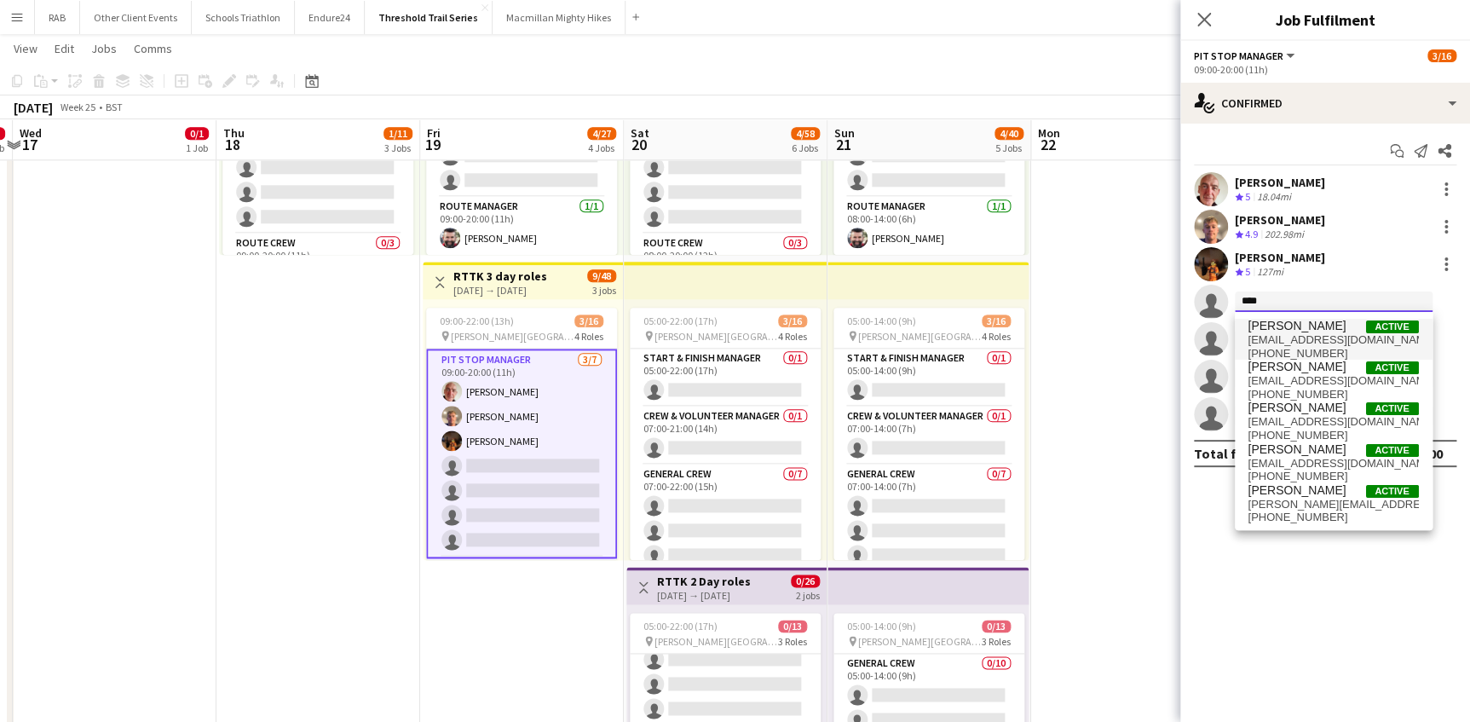
type input "****"
click at [1295, 331] on span "Andrew Cackett" at bounding box center [1297, 326] width 98 height 14
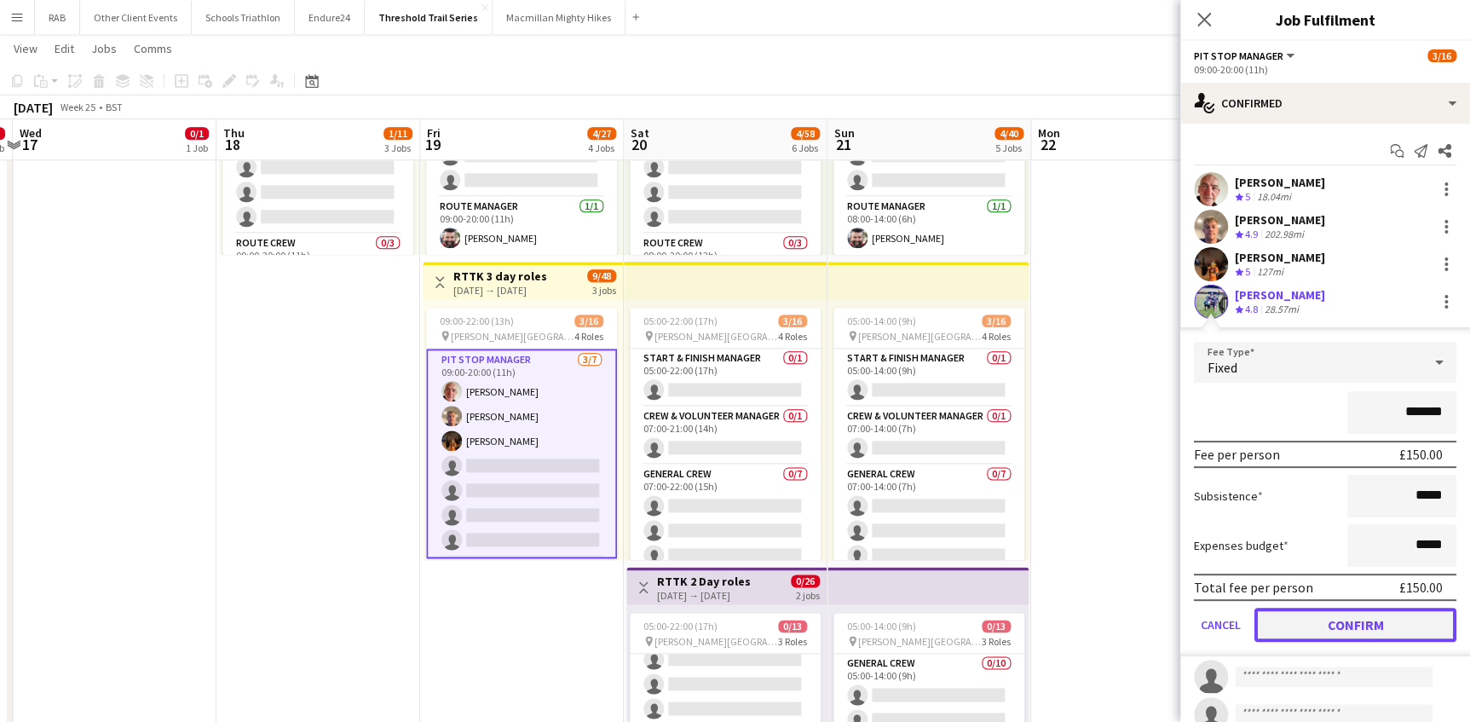
click at [1339, 625] on button "Confirm" at bounding box center [1355, 625] width 202 height 34
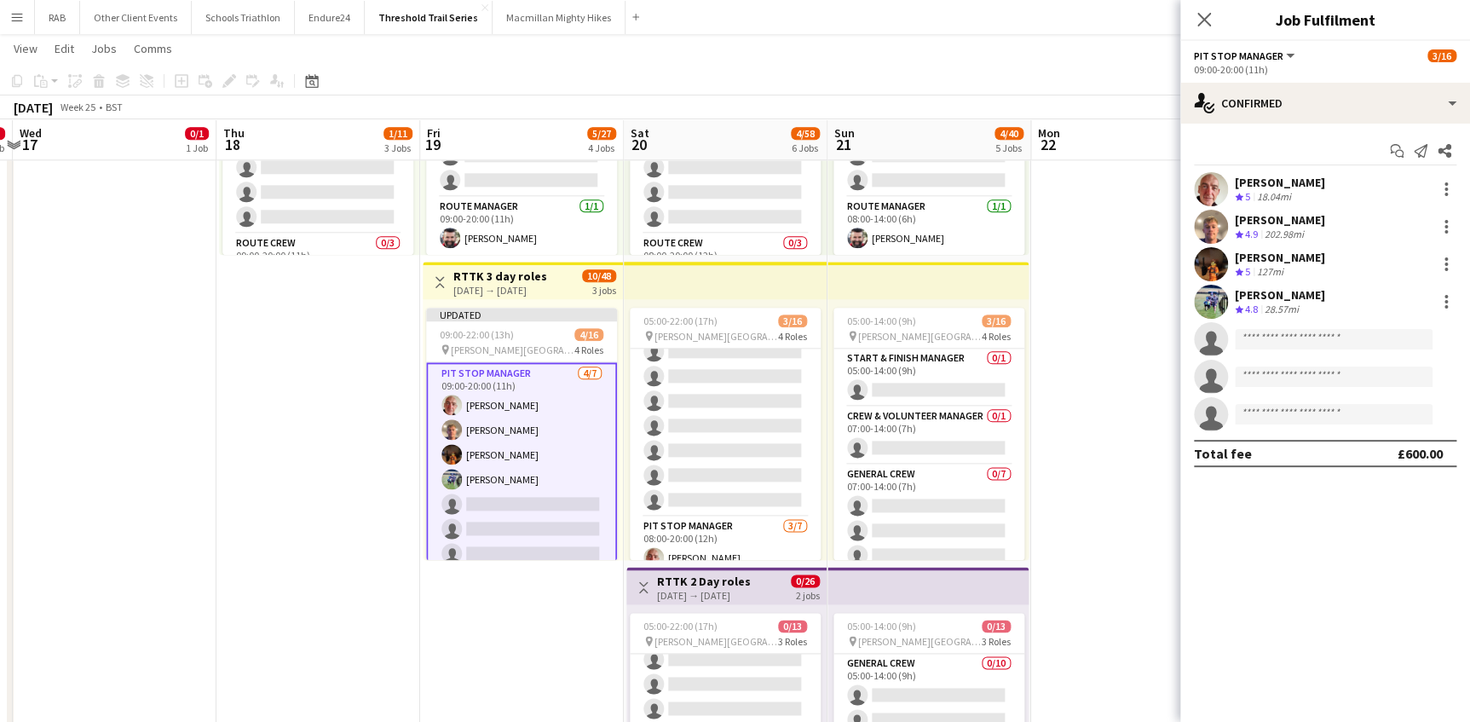
scroll to position [232, 0]
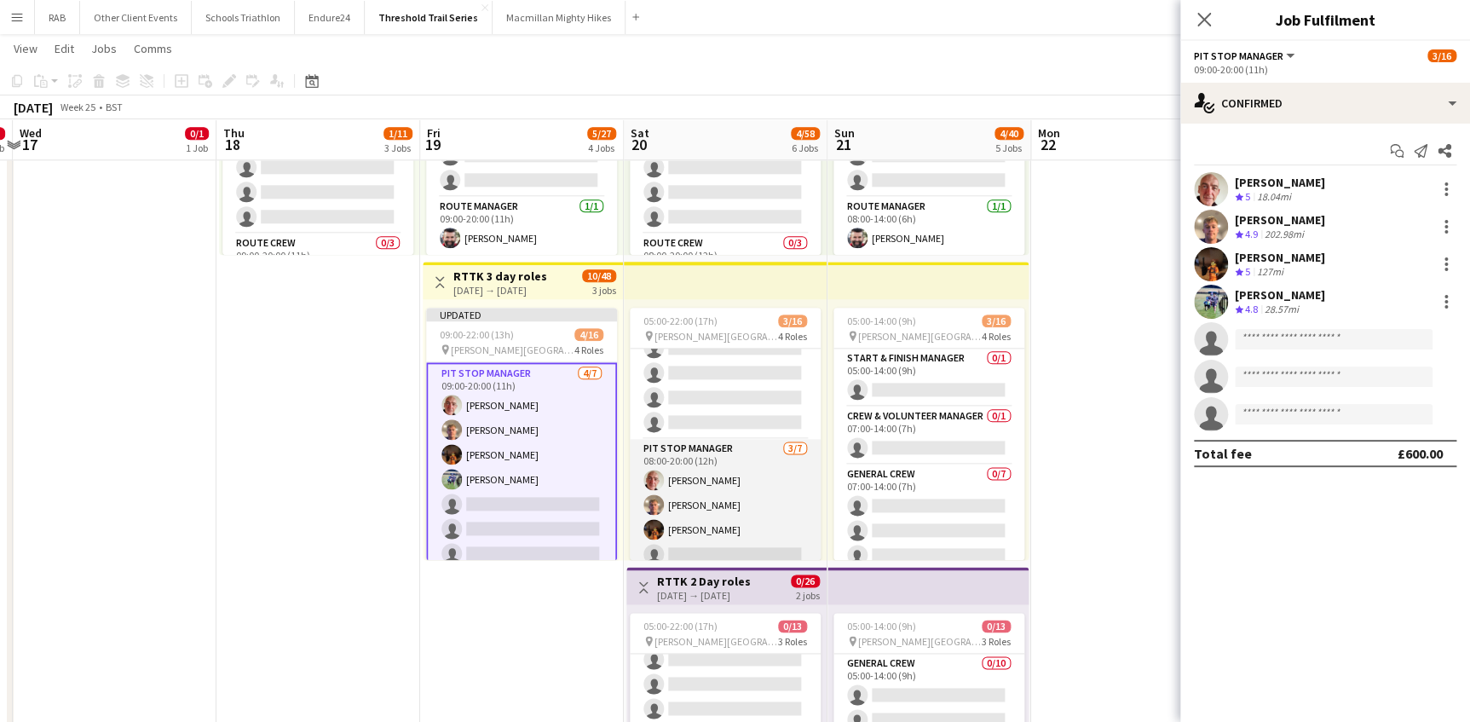
click at [718, 454] on app-card-role "Pit Stop Manager 3/7 08:00-20:00 (12h) Tom Nelson Will Morton Emma Hayes single…" at bounding box center [725, 542] width 191 height 206
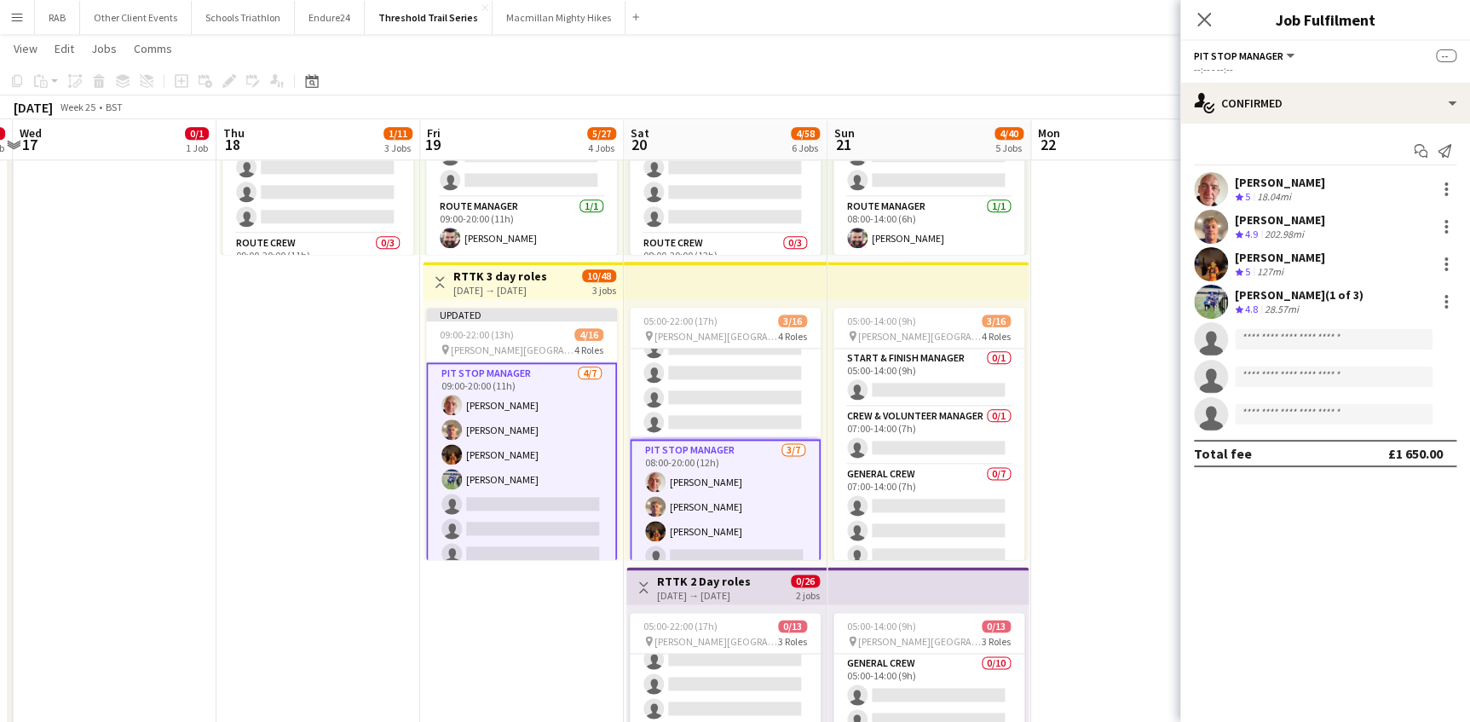
click at [718, 454] on app-card-role "Pit Stop Manager 3/7 08:00-20:00 (12h) Tom Nelson Will Morton Emma Hayes single…" at bounding box center [725, 544] width 191 height 210
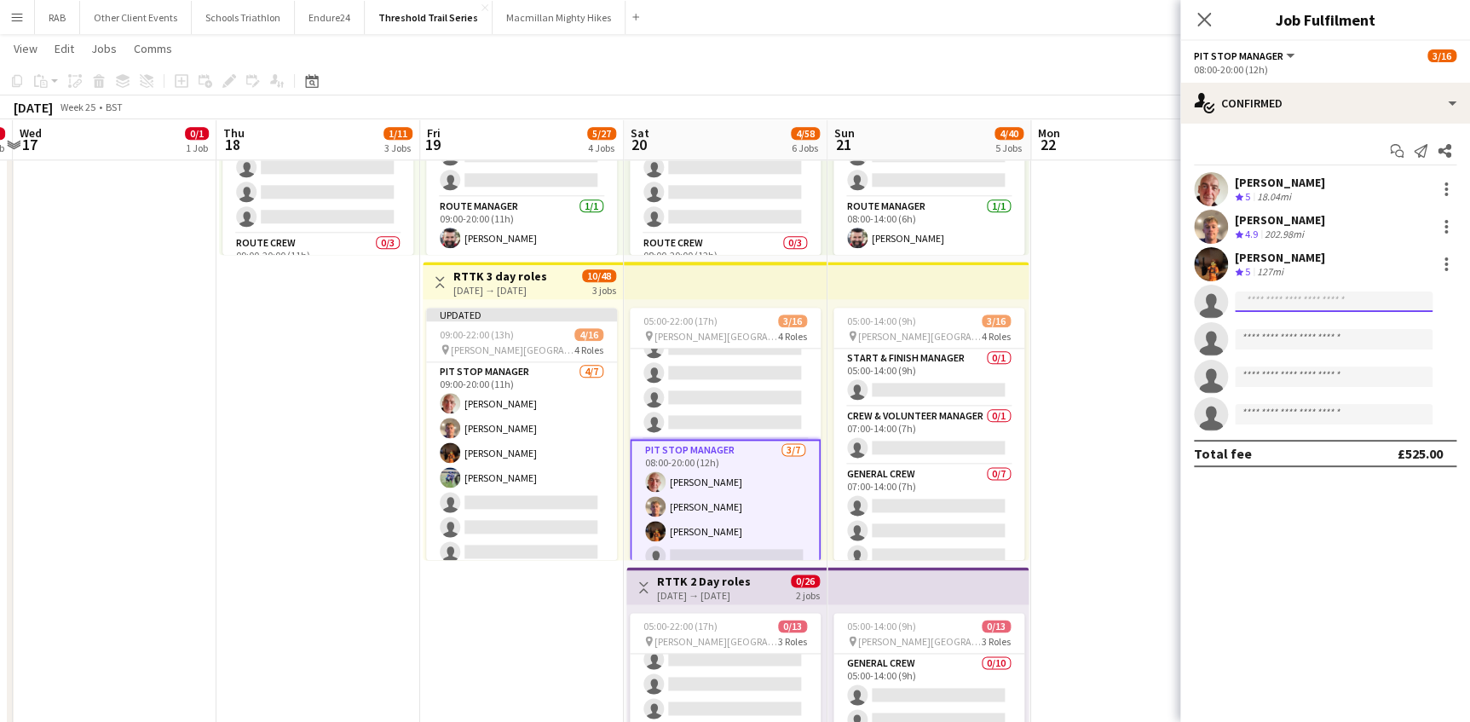
click at [1250, 302] on input at bounding box center [1334, 301] width 198 height 20
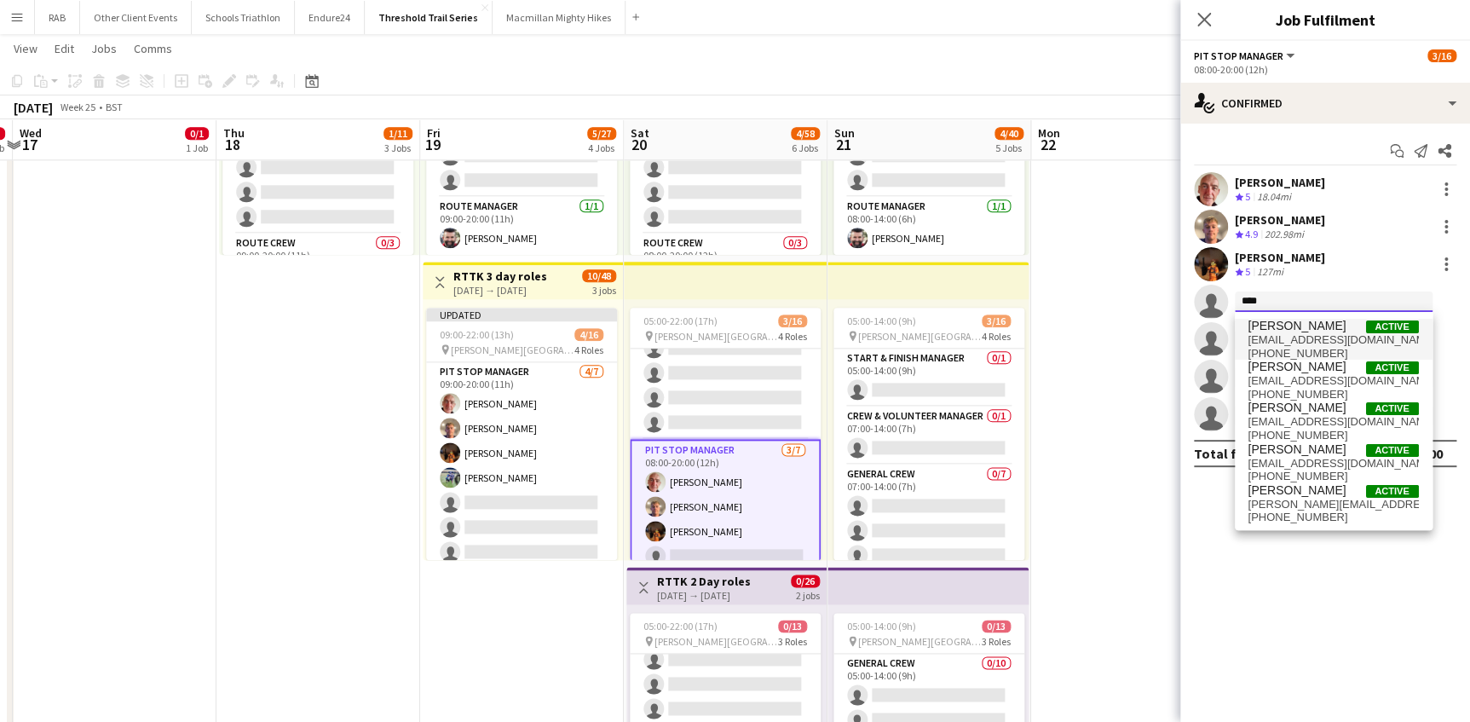
type input "****"
click at [1304, 328] on span "Andrew Cackett" at bounding box center [1297, 326] width 98 height 14
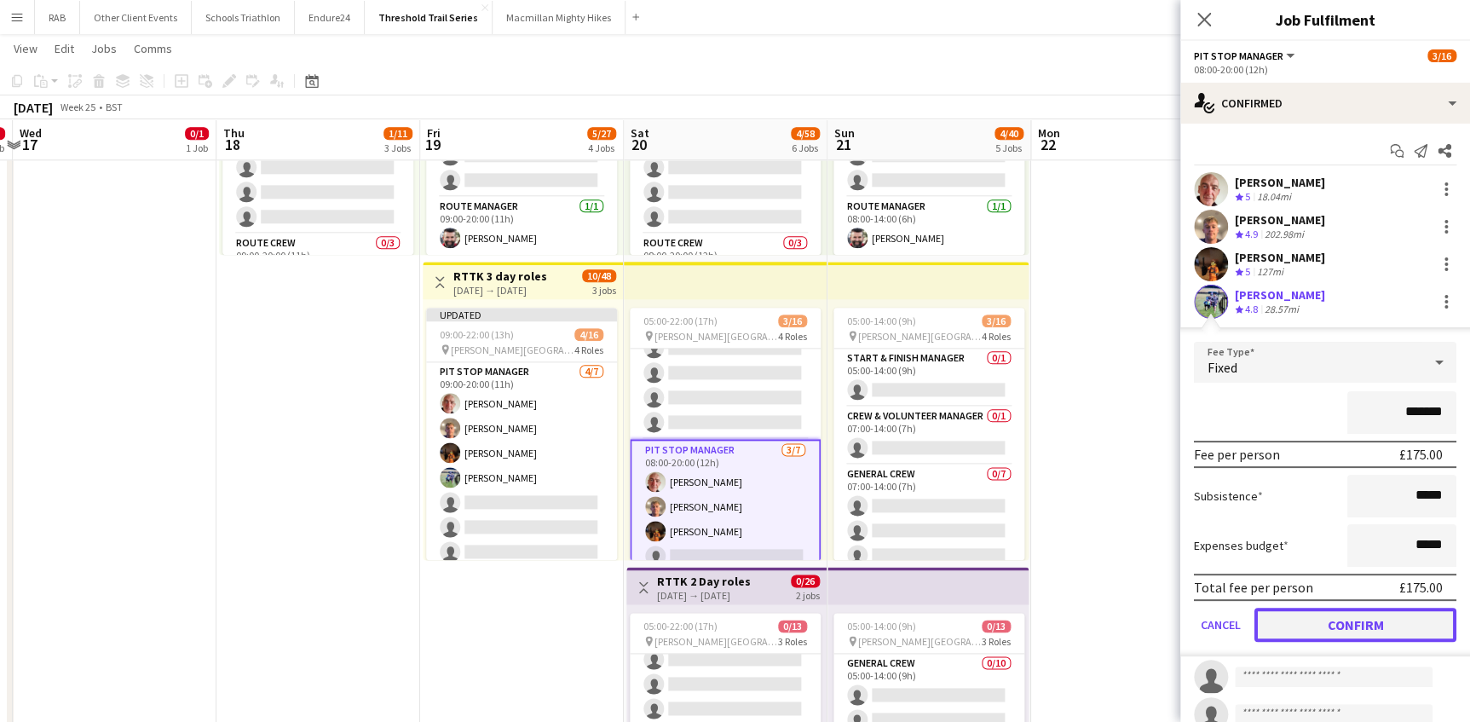
click at [1324, 631] on button "Confirm" at bounding box center [1355, 625] width 202 height 34
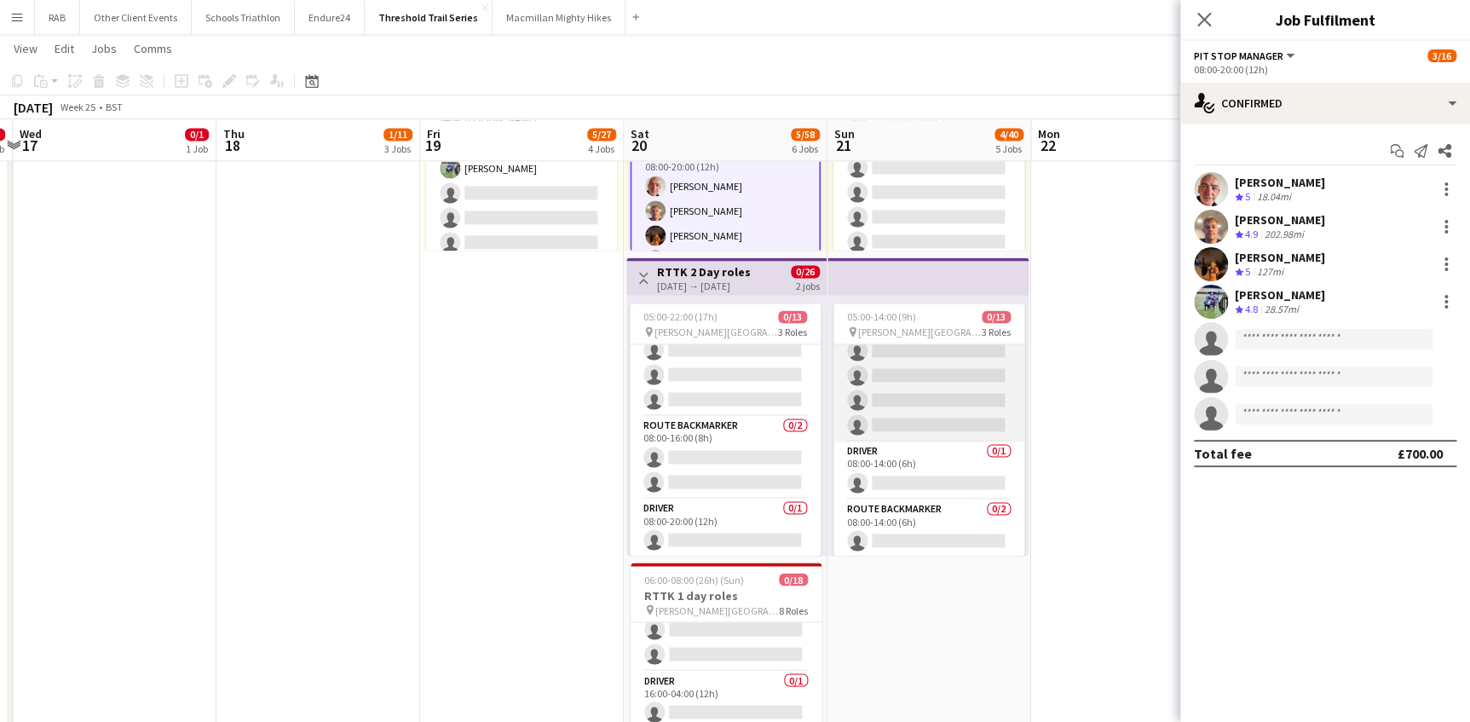
scroll to position [209, 0]
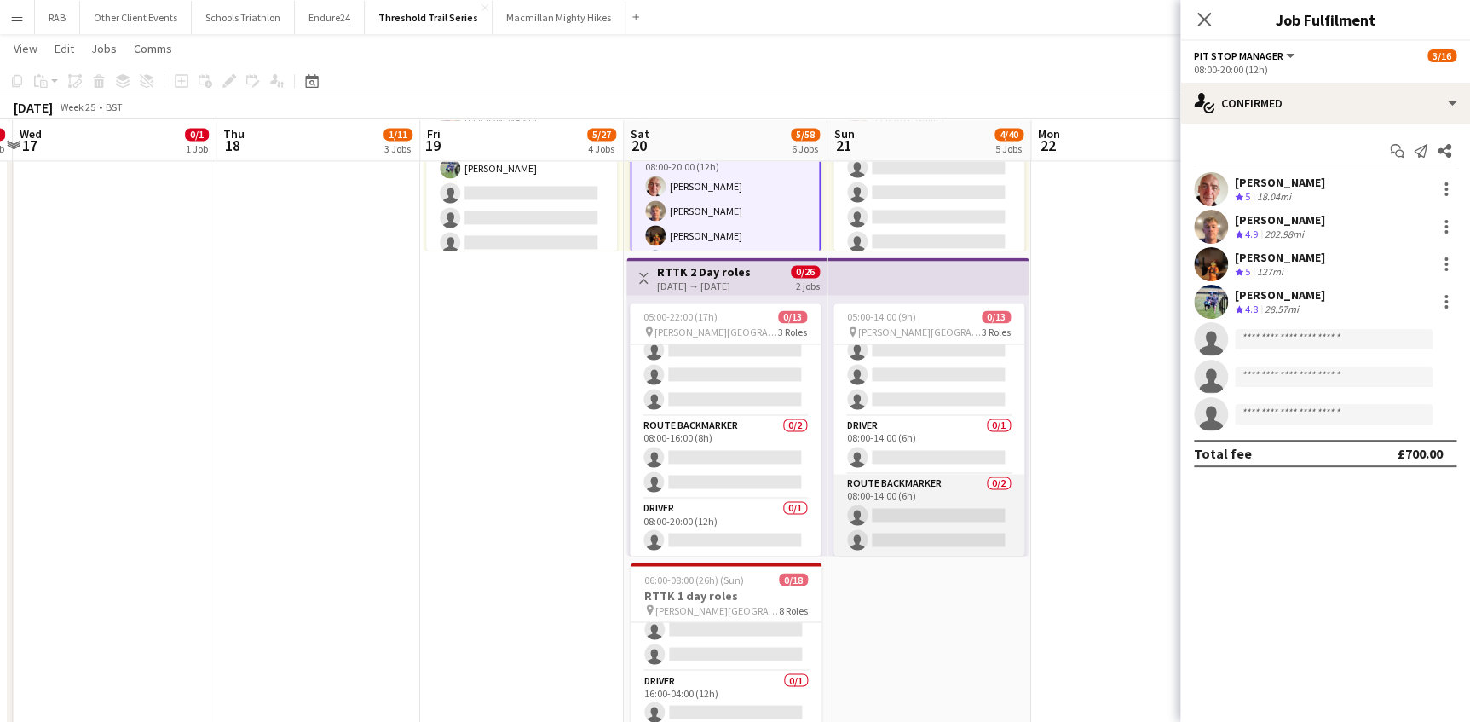
click at [930, 504] on app-card-role "Route Backmarker 0/2 08:00-14:00 (6h) single-neutral-actions single-neutral-act…" at bounding box center [928, 515] width 191 height 83
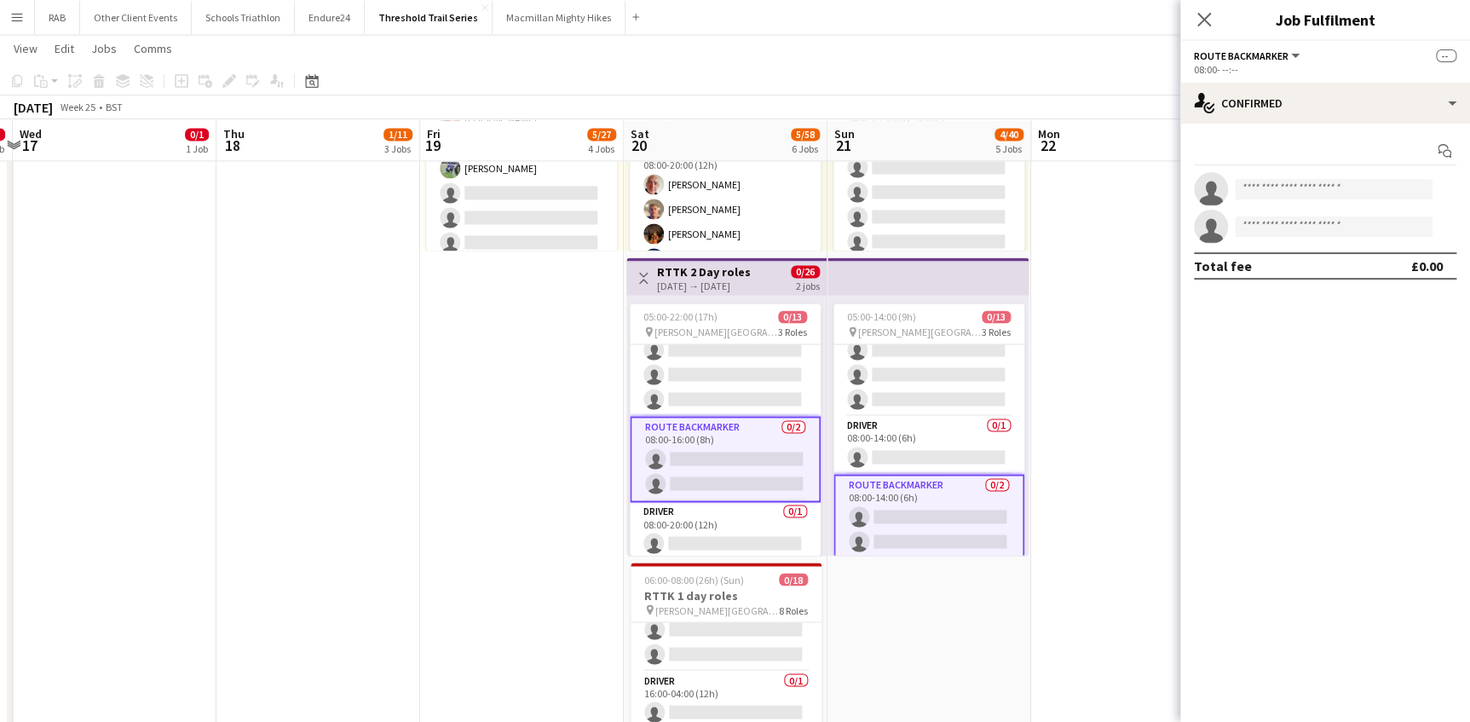
click at [930, 504] on app-card-role "Route Backmarker 0/2 08:00-14:00 (6h) single-neutral-actions single-neutral-act…" at bounding box center [928, 517] width 191 height 86
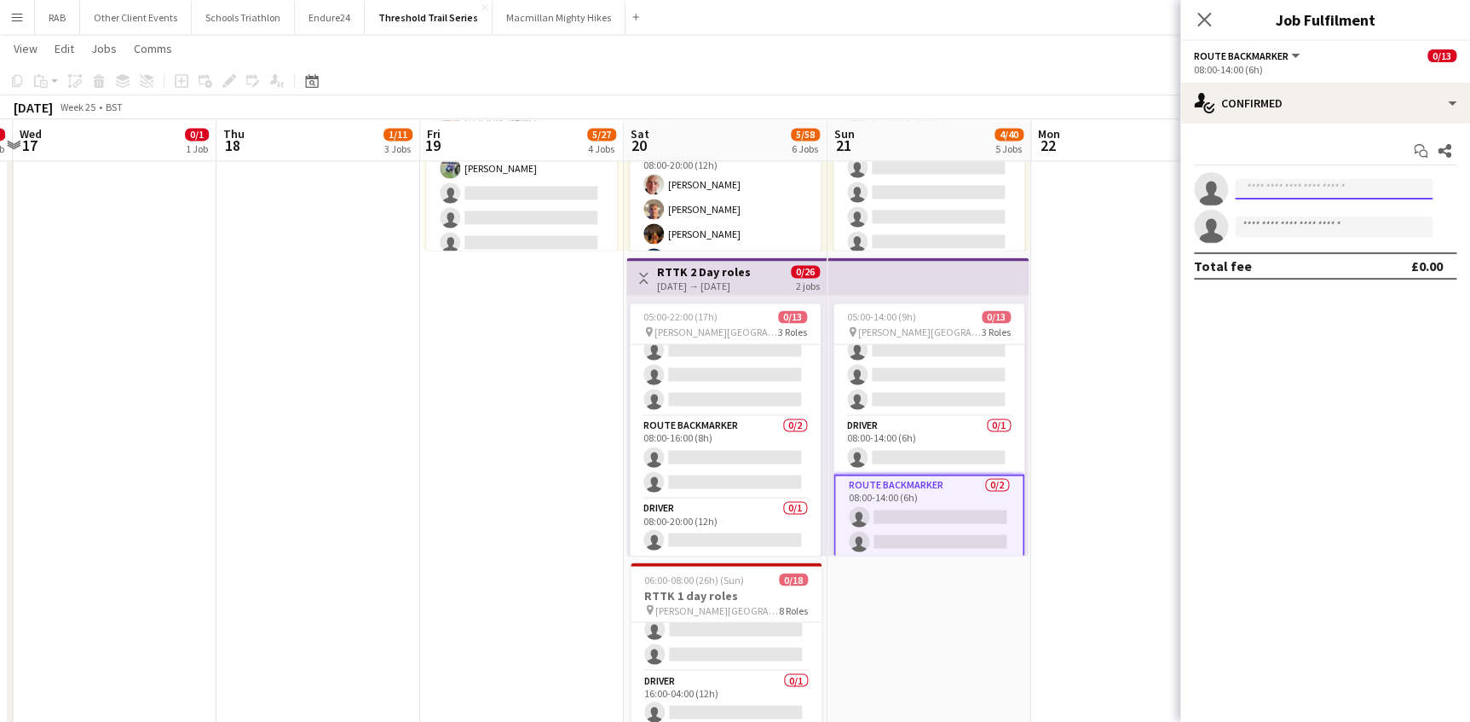
click at [1240, 187] on input at bounding box center [1334, 189] width 198 height 20
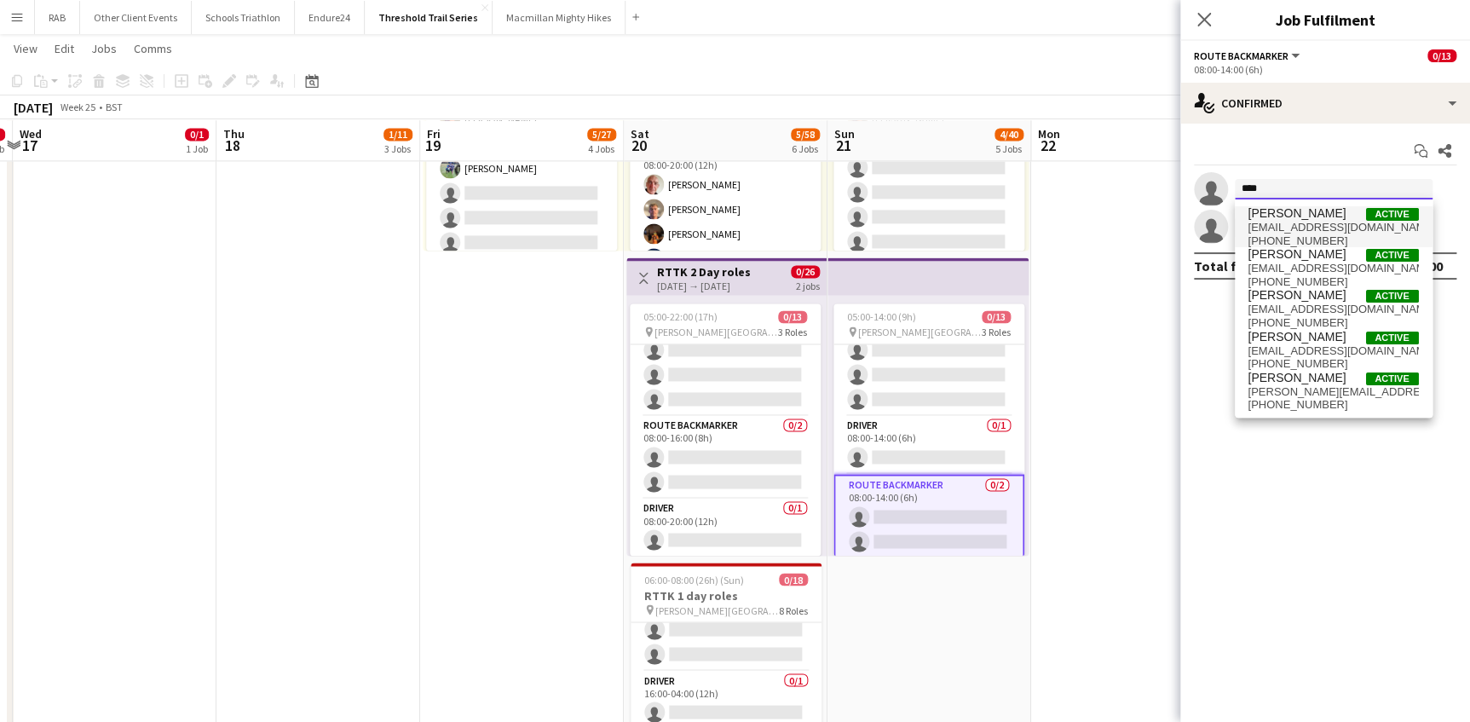
type input "****"
click at [1296, 217] on span "Andrew Cackett" at bounding box center [1297, 213] width 98 height 14
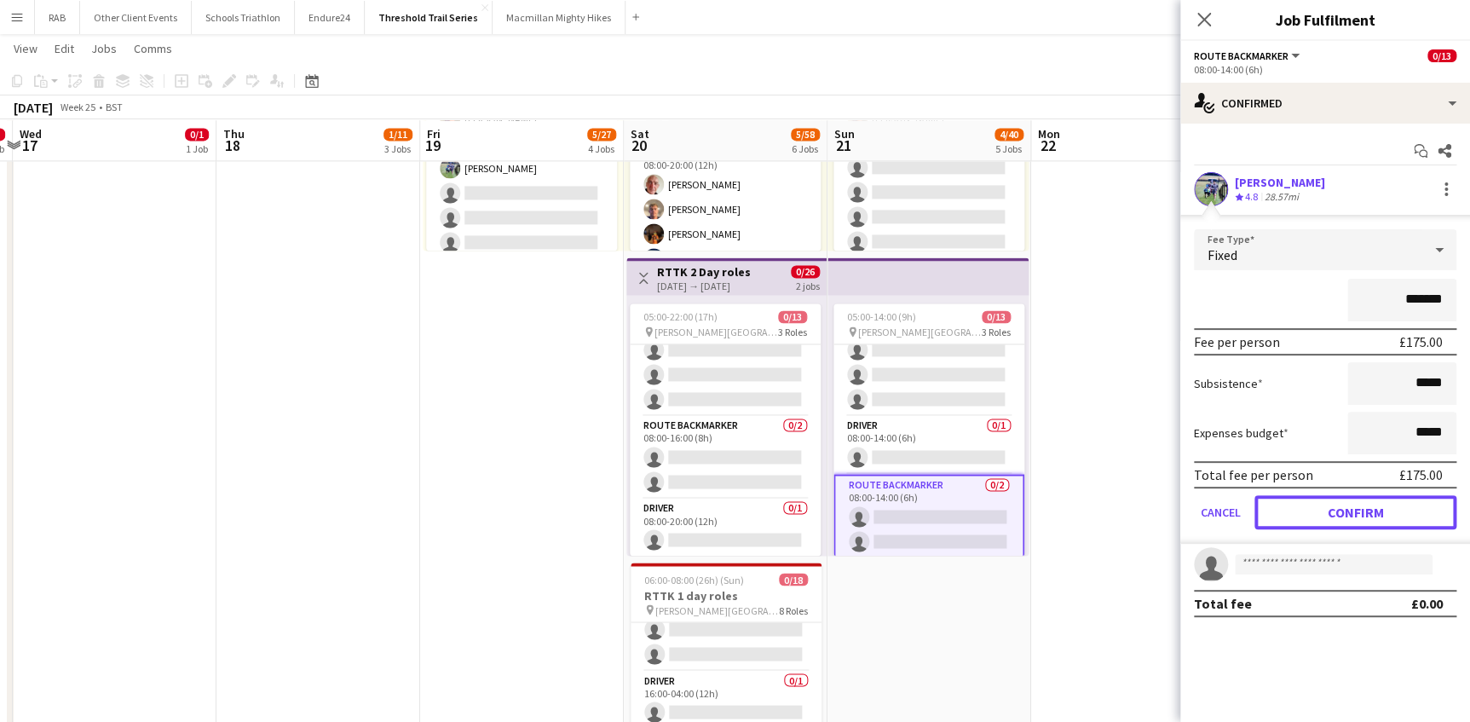
click at [1331, 520] on button "Confirm" at bounding box center [1355, 512] width 202 height 34
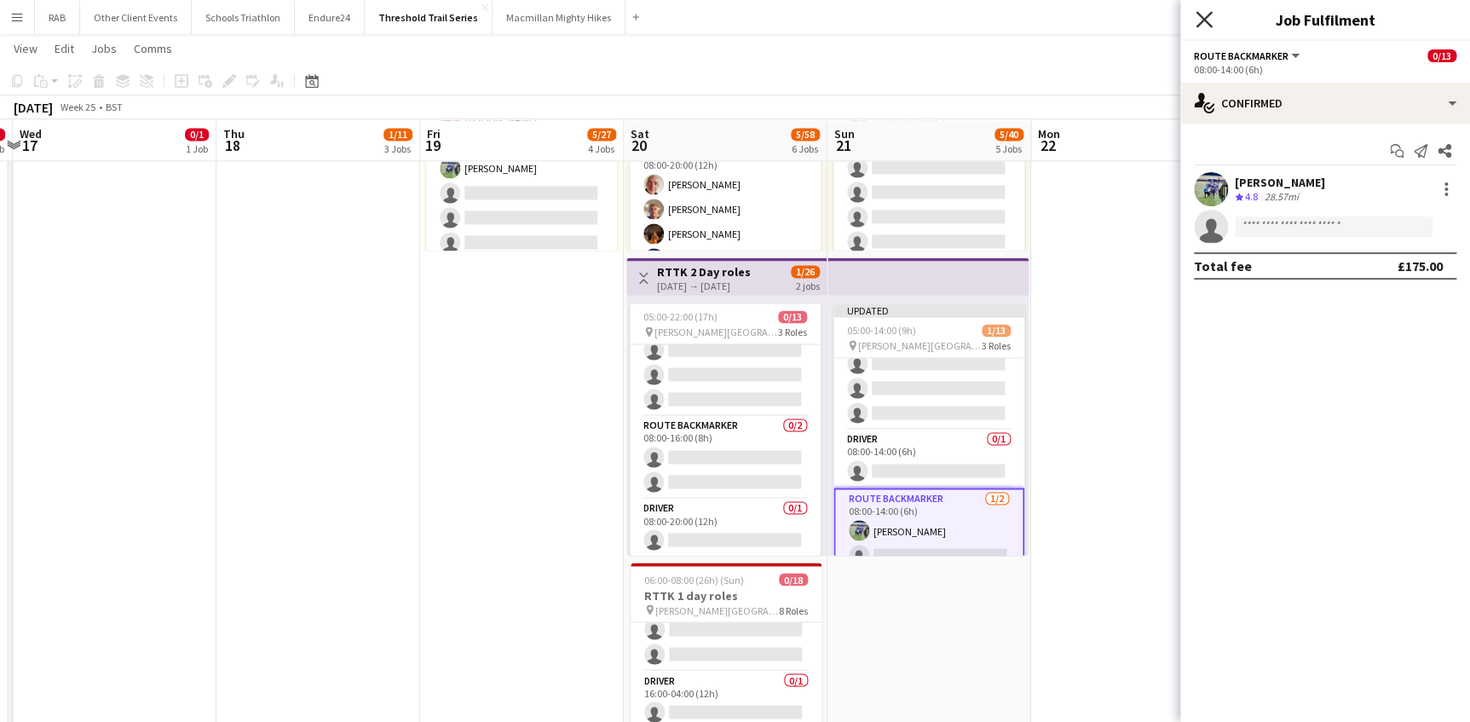
click at [1205, 21] on icon at bounding box center [1203, 19] width 16 height 16
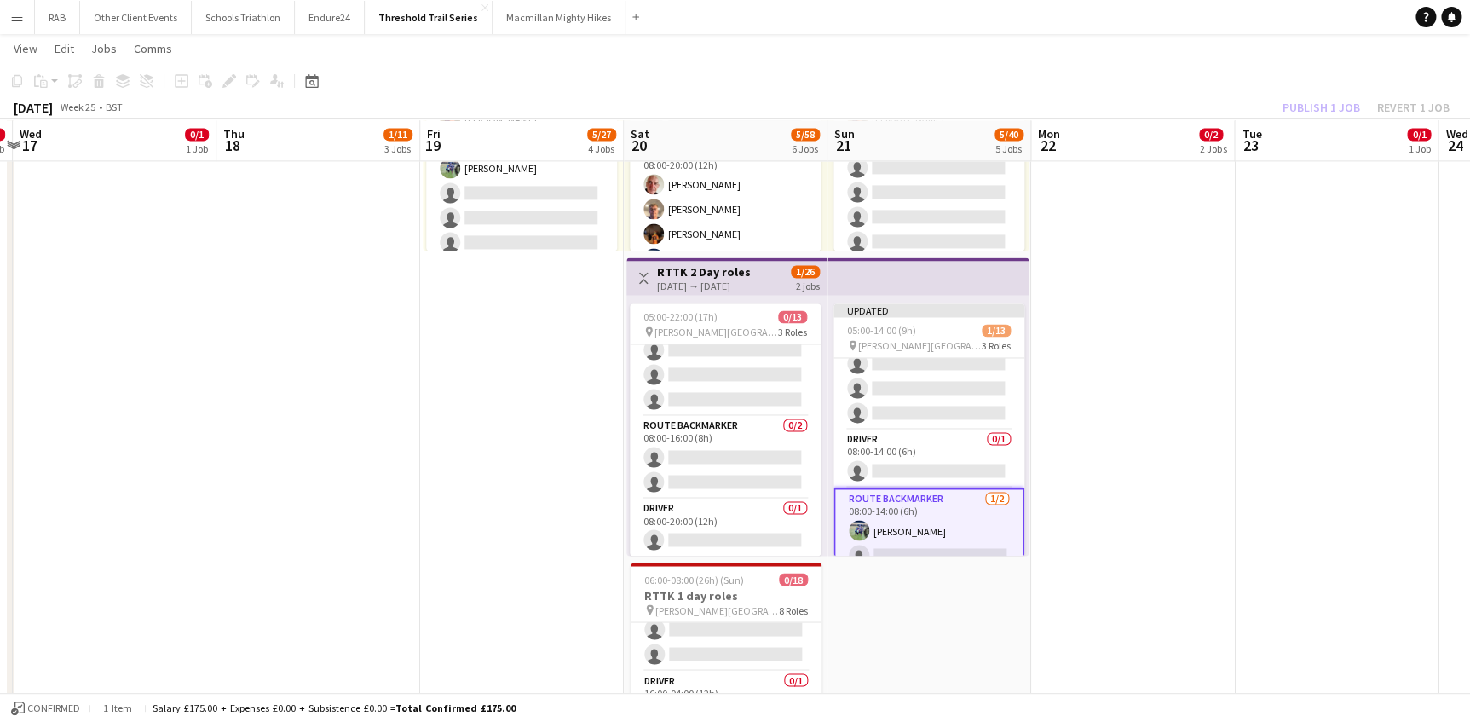
drag, startPoint x: 1354, startPoint y: 387, endPoint x: 1371, endPoint y: 180, distance: 207.8
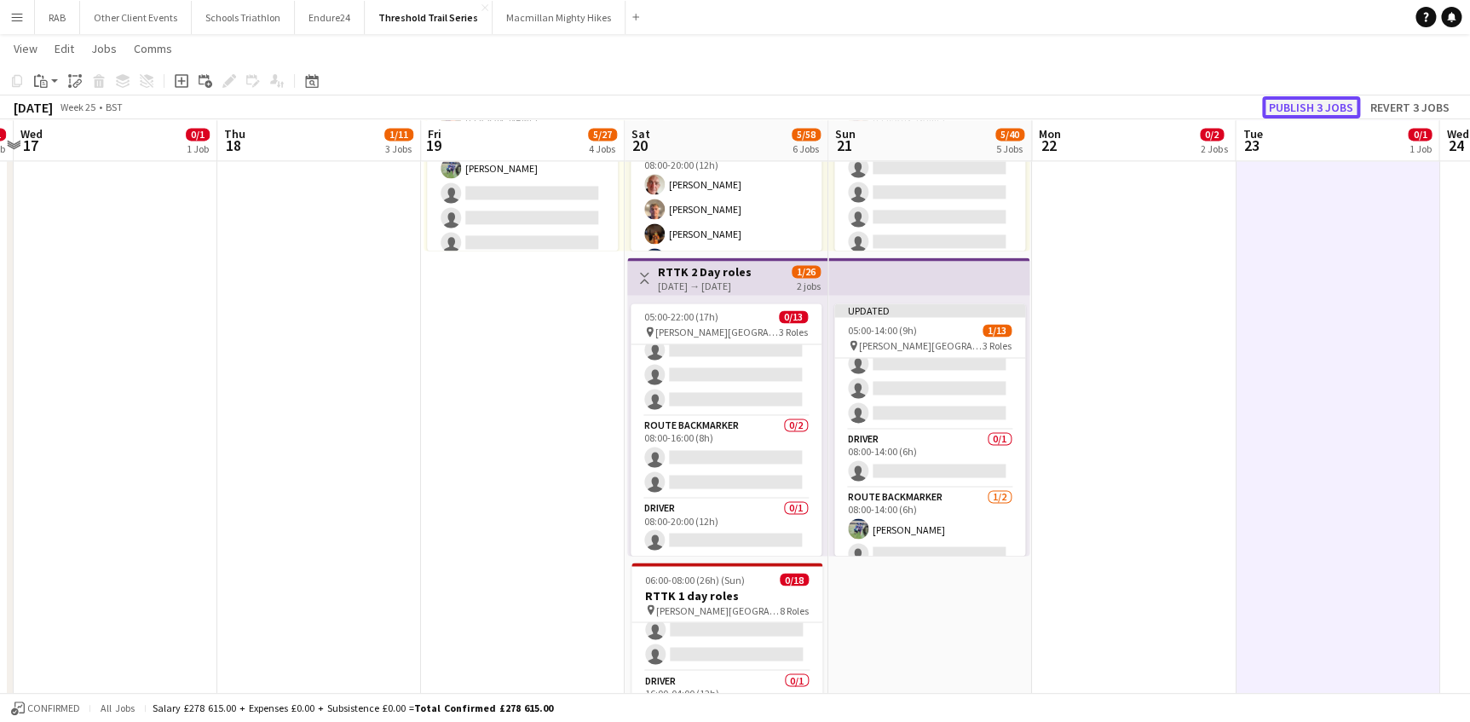
click at [1322, 101] on button "Publish 3 jobs" at bounding box center [1311, 107] width 98 height 22
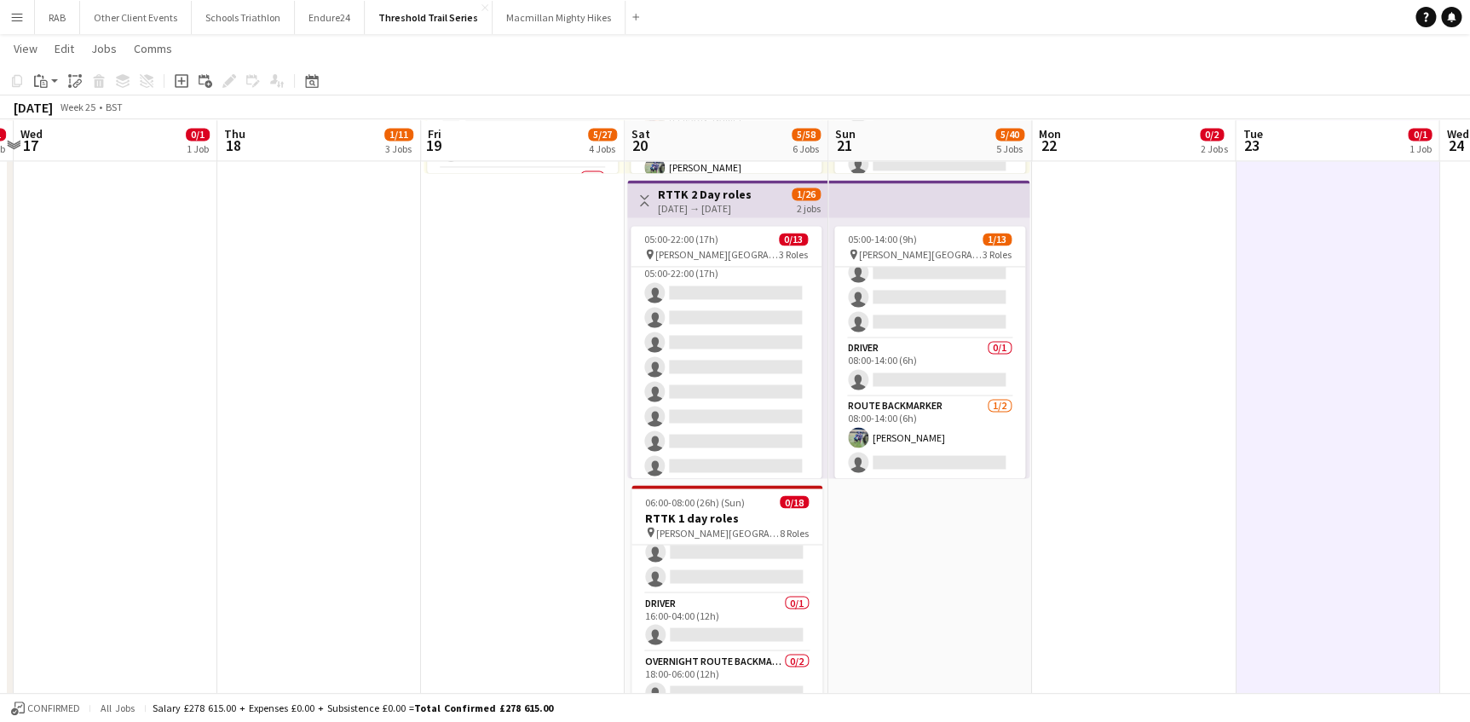
scroll to position [0, 0]
click at [307, 78] on icon at bounding box center [311, 81] width 13 height 14
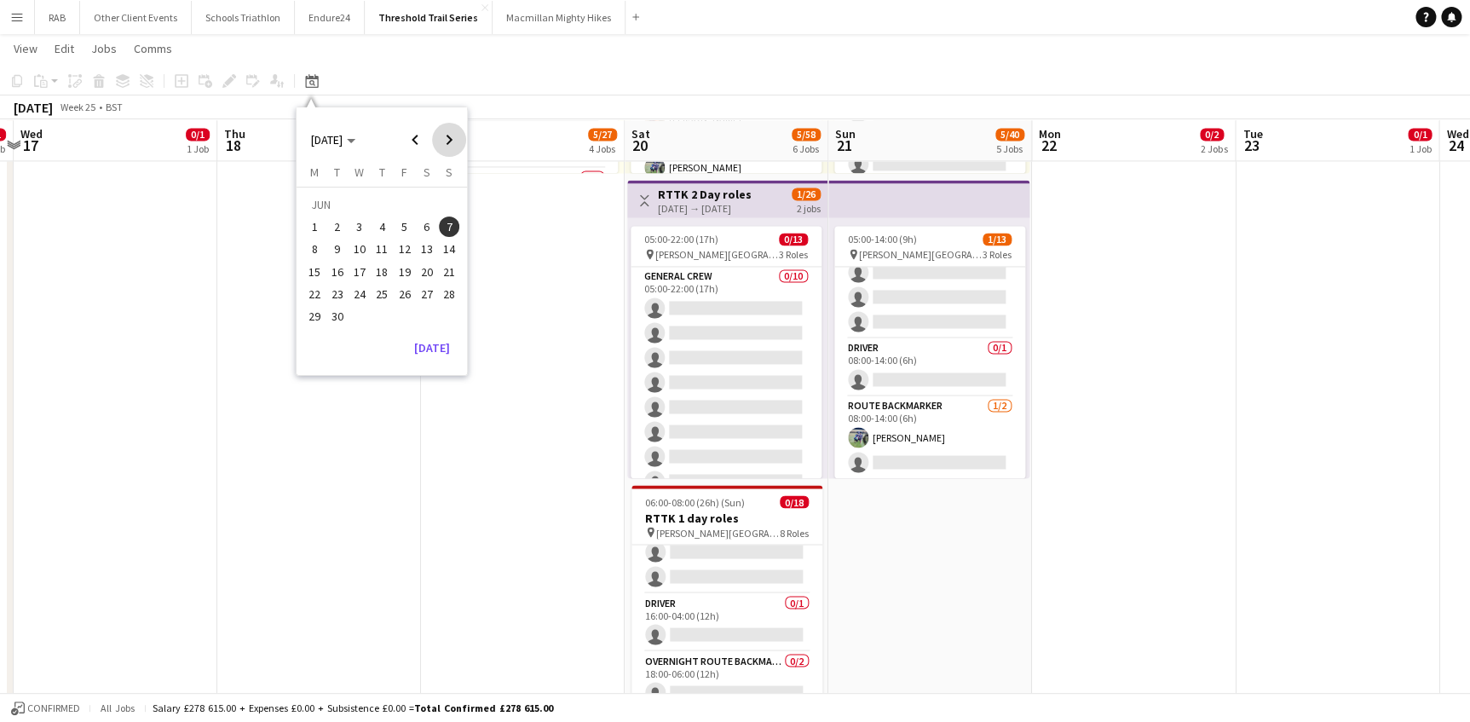
click at [447, 135] on span "Next month" at bounding box center [449, 140] width 34 height 34
click at [446, 248] on span "12" at bounding box center [449, 249] width 20 height 20
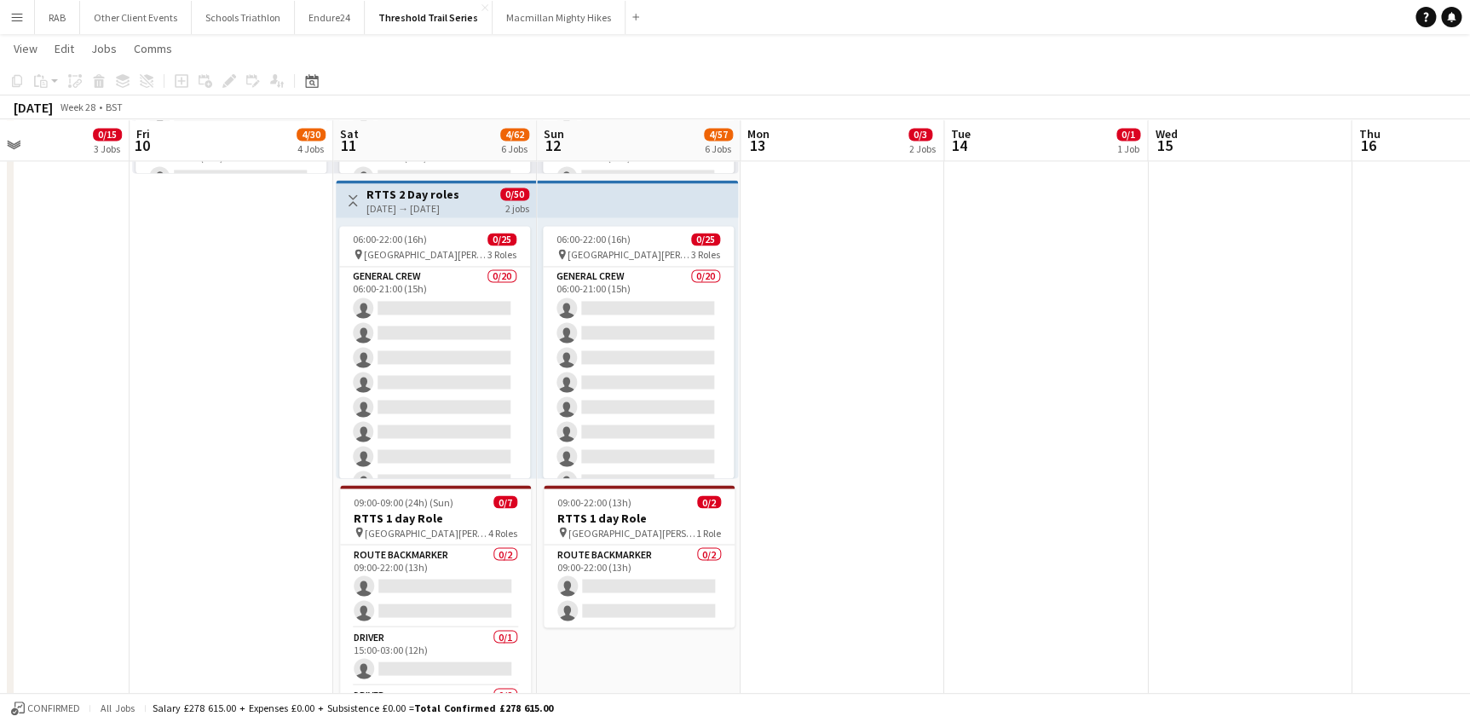
scroll to position [0, 452]
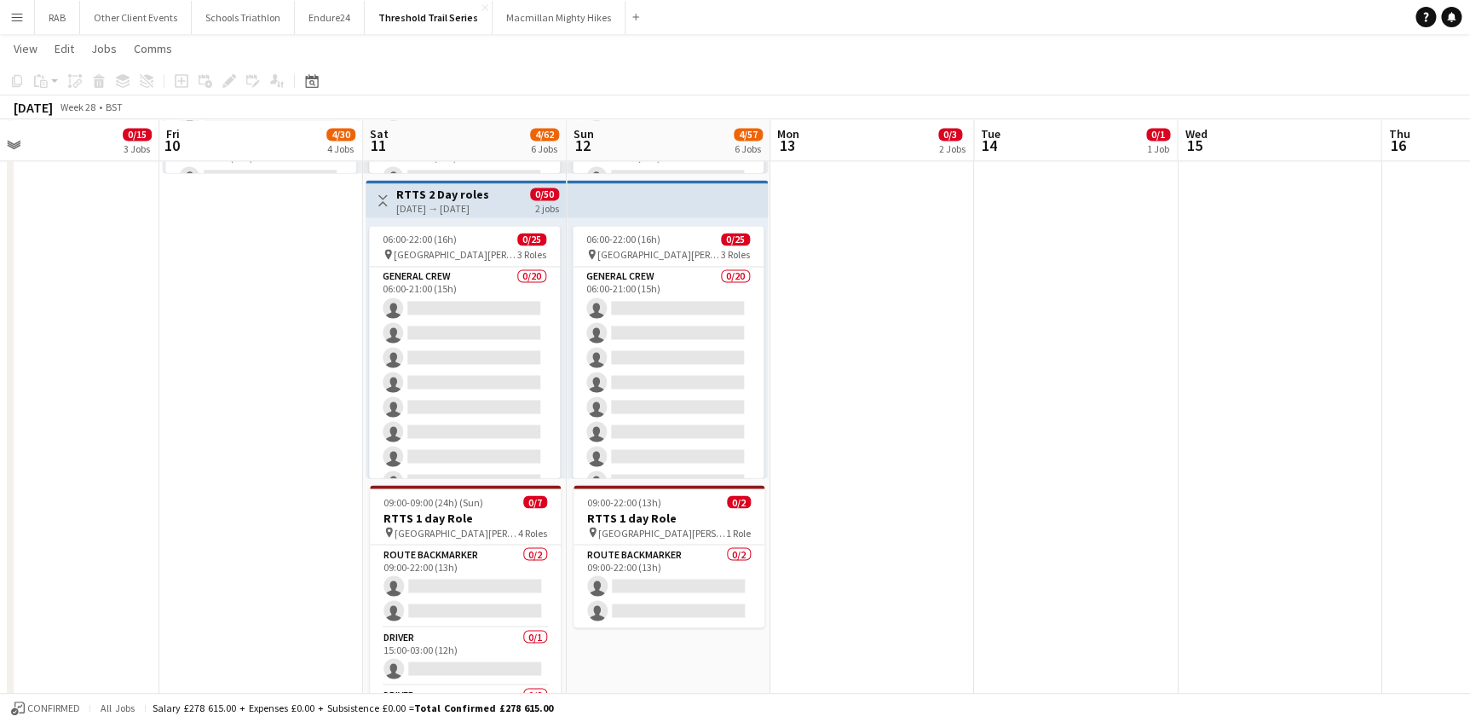
drag, startPoint x: 551, startPoint y: 147, endPoint x: 686, endPoint y: 147, distance: 134.6
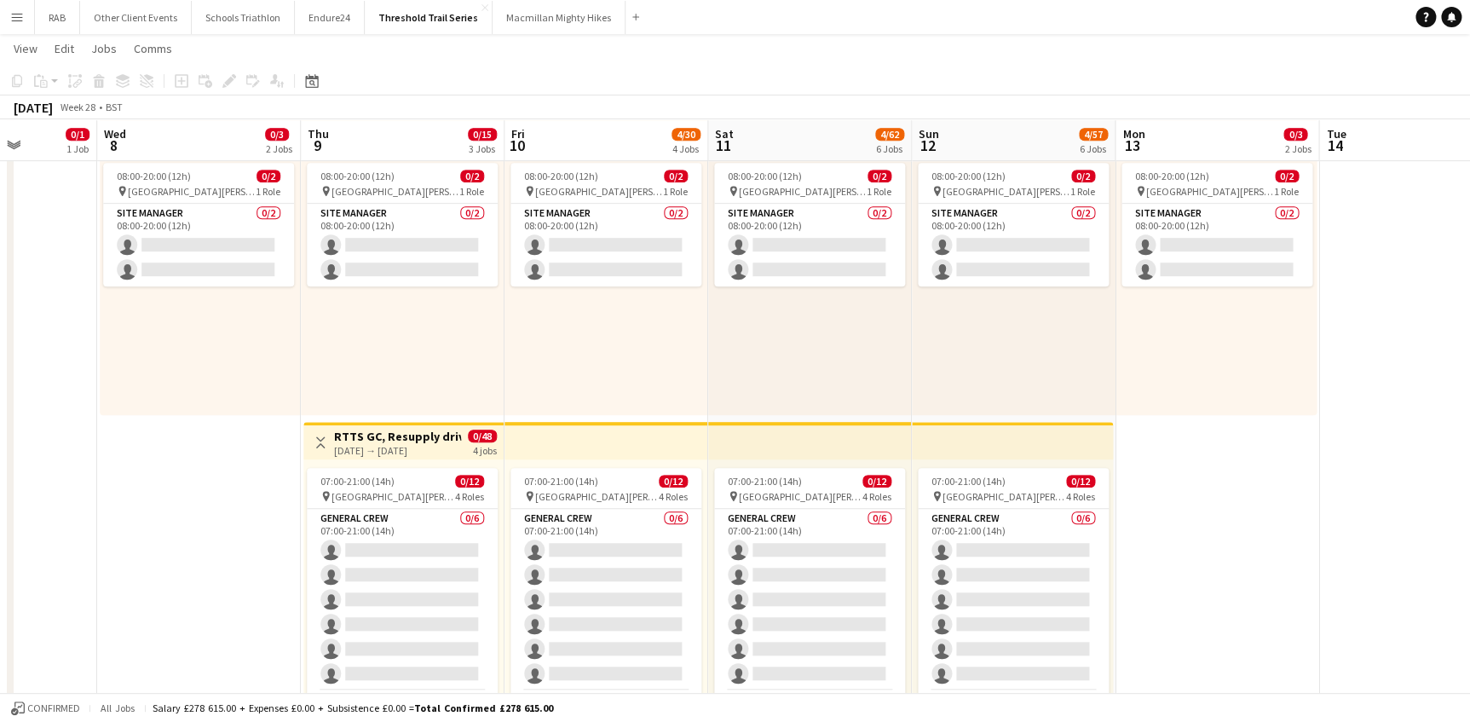
scroll to position [0, 479]
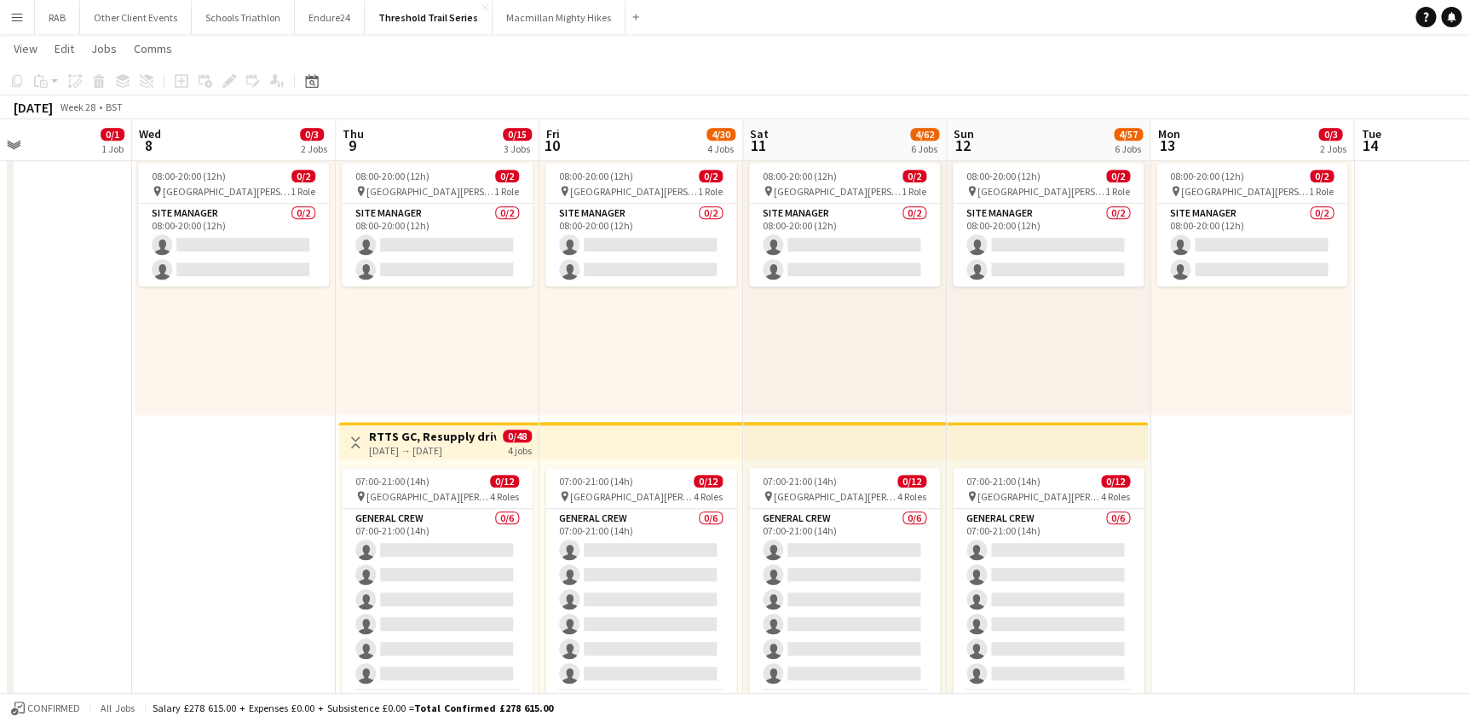
drag, startPoint x: 606, startPoint y: 138, endPoint x: 985, endPoint y: 177, distance: 381.2
click at [985, 177] on app-calendar-viewport "Sun 5 Mon 6 Tue 7 0/1 1 Job Wed 8 0/3 2 Jobs Thu 9 0/15 3 Jobs Fri 10 4/30 4 Jo…" at bounding box center [735, 651] width 1470 height 1943
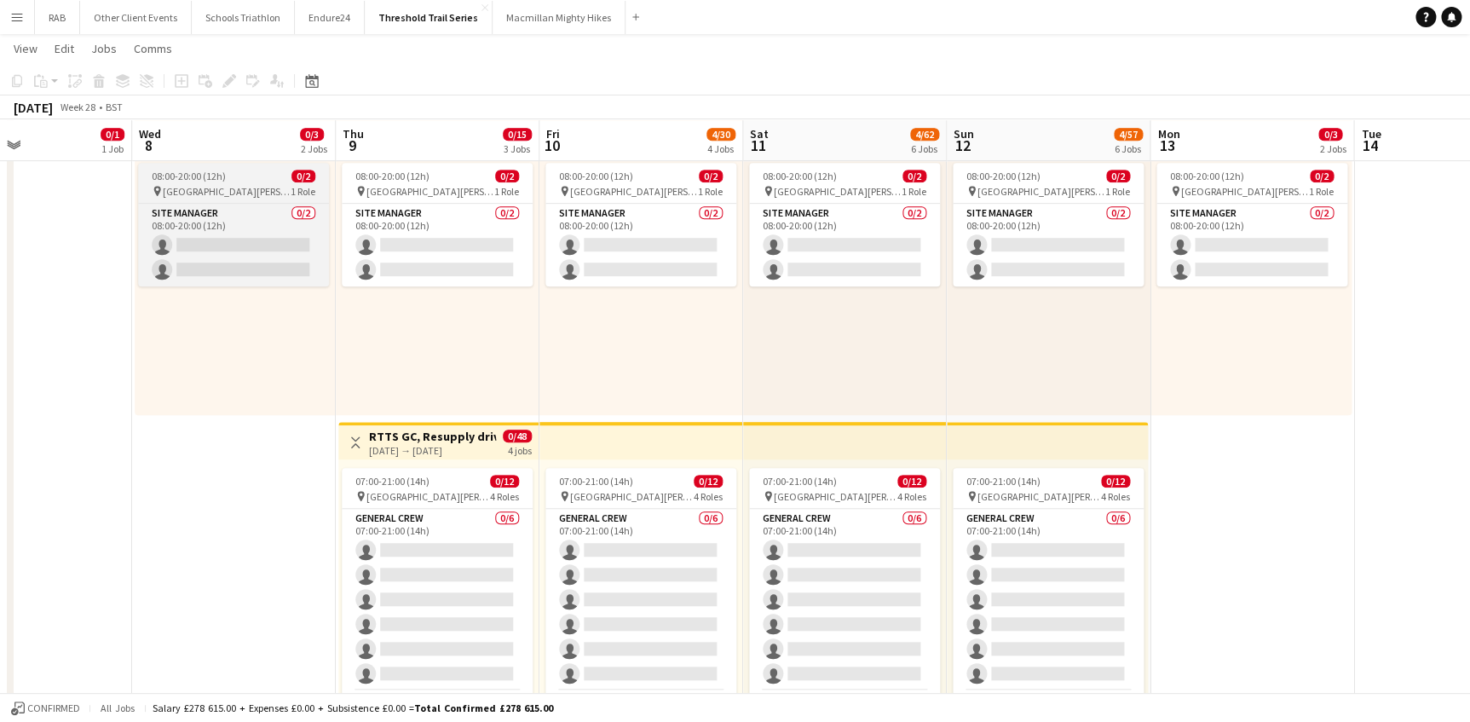
click at [204, 170] on span "08:00-20:00 (12h)" at bounding box center [189, 176] width 74 height 13
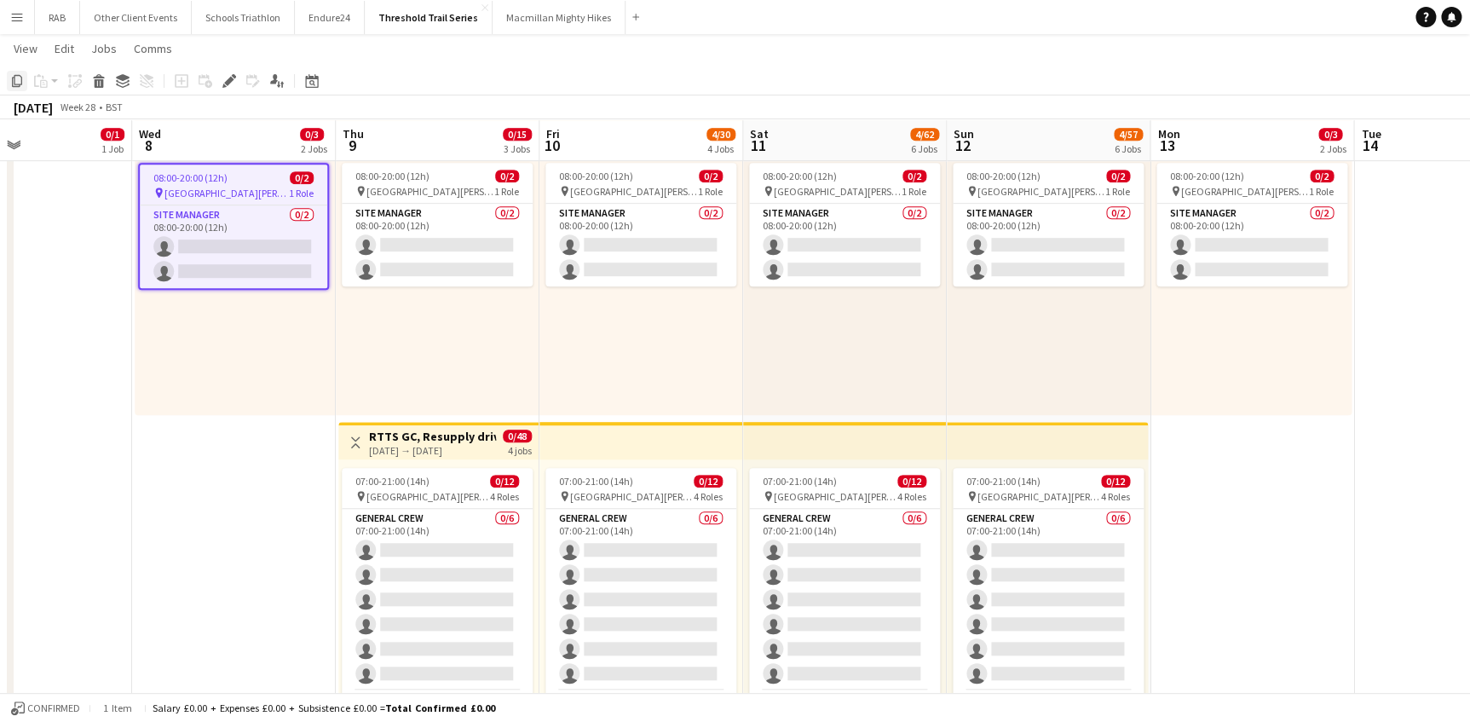
click at [17, 79] on icon "Copy" at bounding box center [17, 81] width 14 height 14
click at [230, 314] on div "08:00-20:00 (12h) 0/2 pin Field Farm, Shirburn Road, Lewknor, Watlington, Oxon …" at bounding box center [235, 284] width 200 height 261
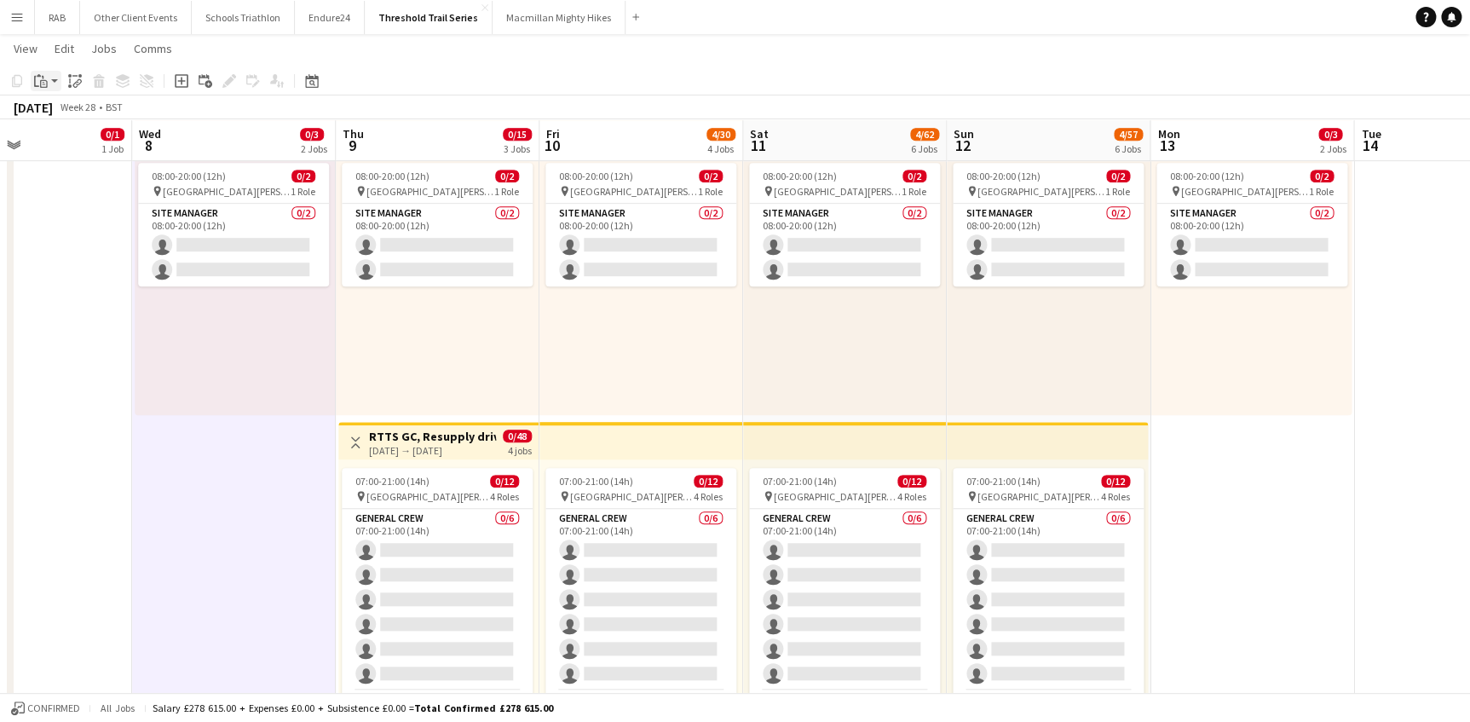
click at [53, 79] on app-action-btn "Paste" at bounding box center [46, 81] width 31 height 20
click at [49, 115] on link "Paste Ctrl+V" at bounding box center [125, 113] width 160 height 15
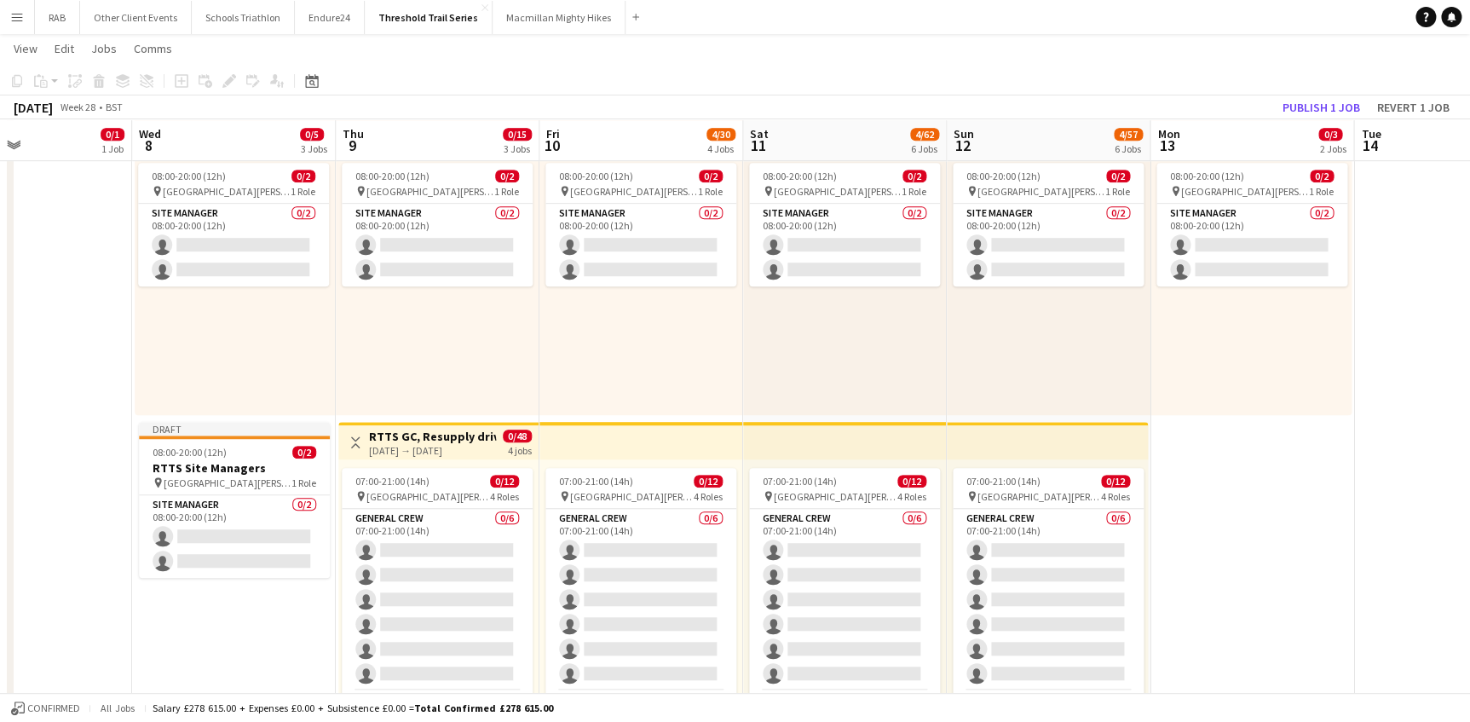
click at [405, 315] on div "08:00-20:00 (12h) 0/2 pin Field Farm, Shirburn Road, Lewknor, Watlington, Oxon …" at bounding box center [438, 284] width 204 height 261
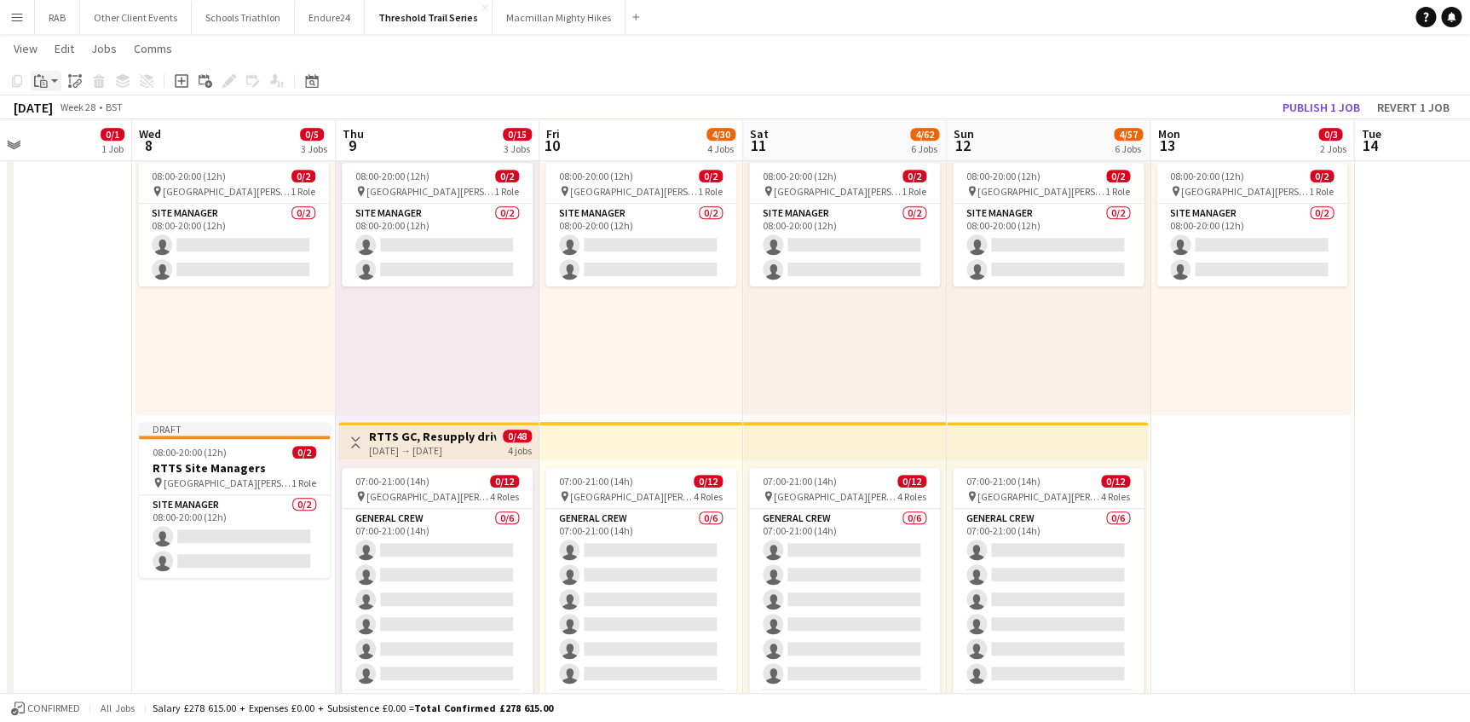
click at [42, 84] on icon "Paste" at bounding box center [41, 81] width 14 height 14
click at [77, 84] on icon "Paste linked Job" at bounding box center [75, 81] width 14 height 14
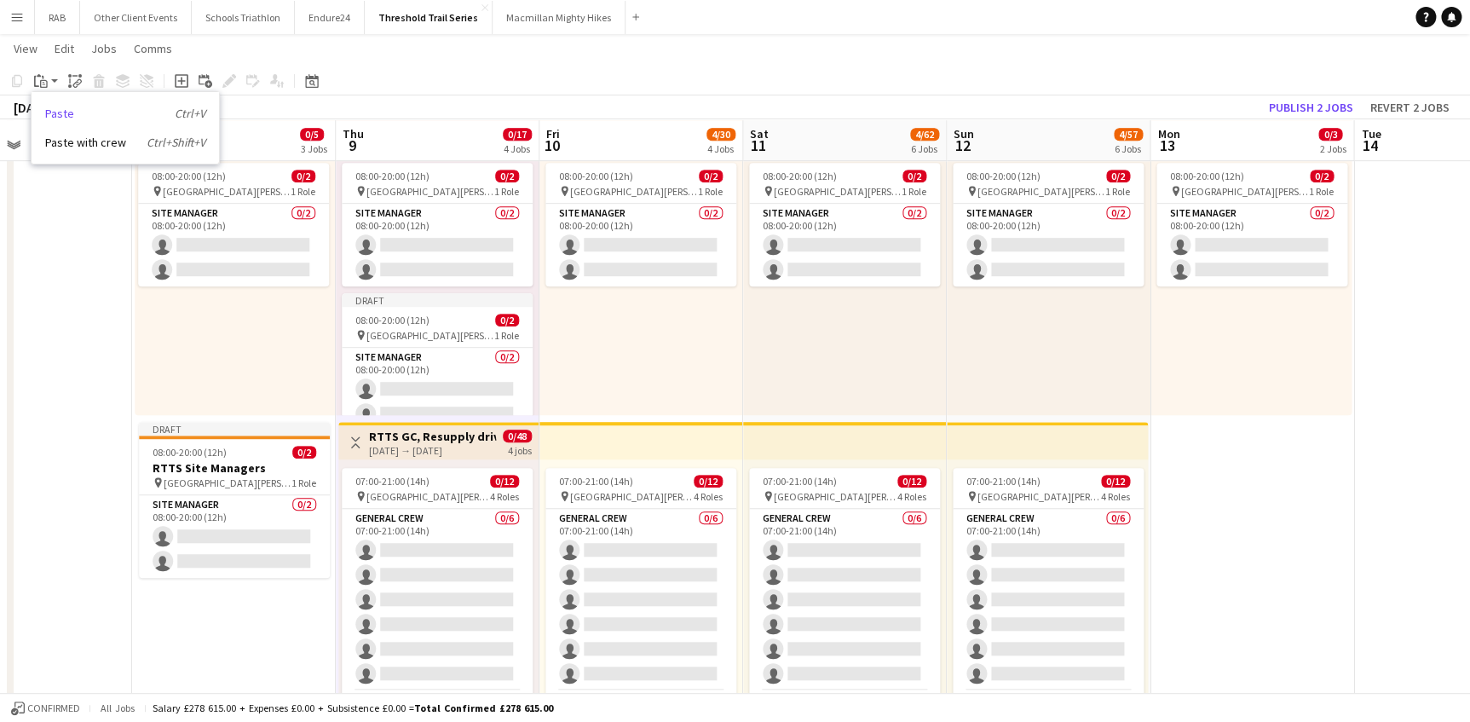
click at [63, 112] on link "Paste Ctrl+V" at bounding box center [125, 113] width 160 height 15
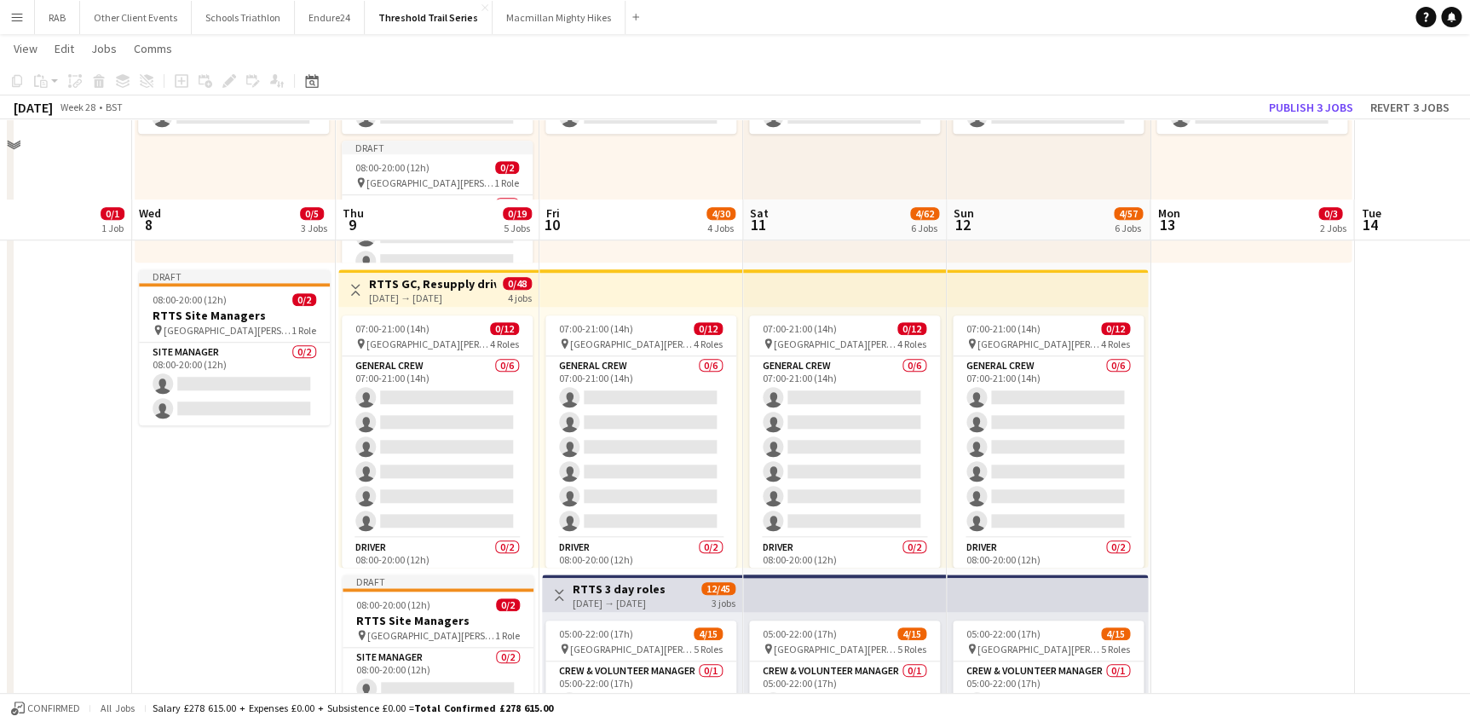
scroll to position [619, 0]
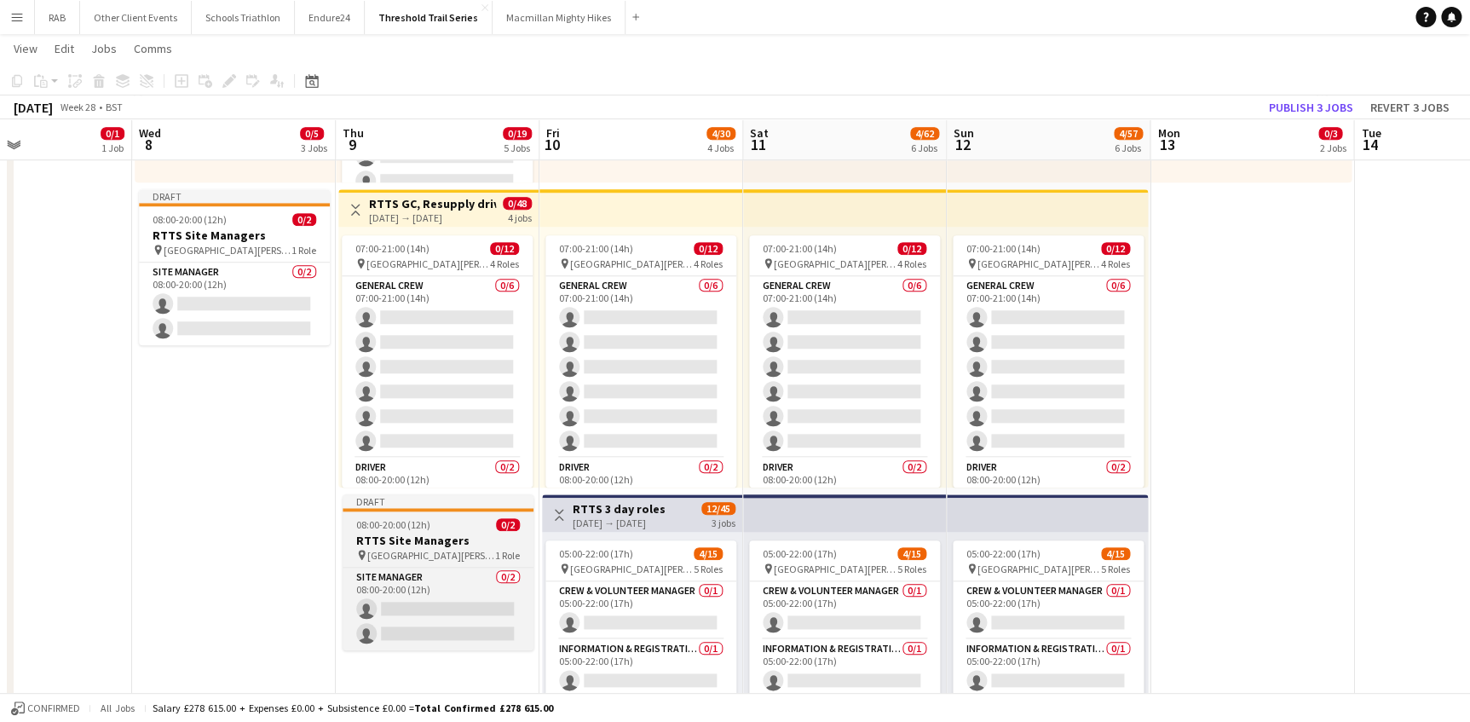
click at [434, 536] on h3 "RTTS Site Managers" at bounding box center [438, 540] width 191 height 15
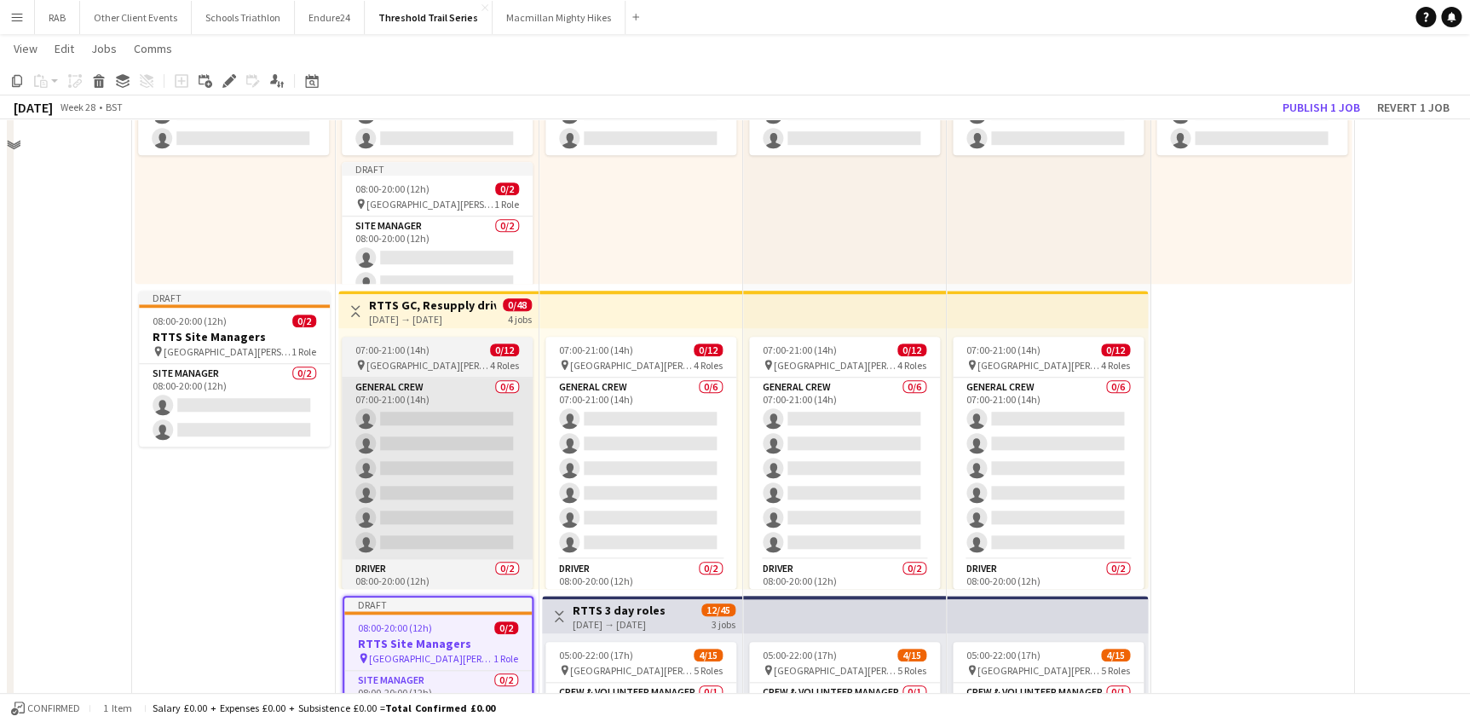
scroll to position [386, 0]
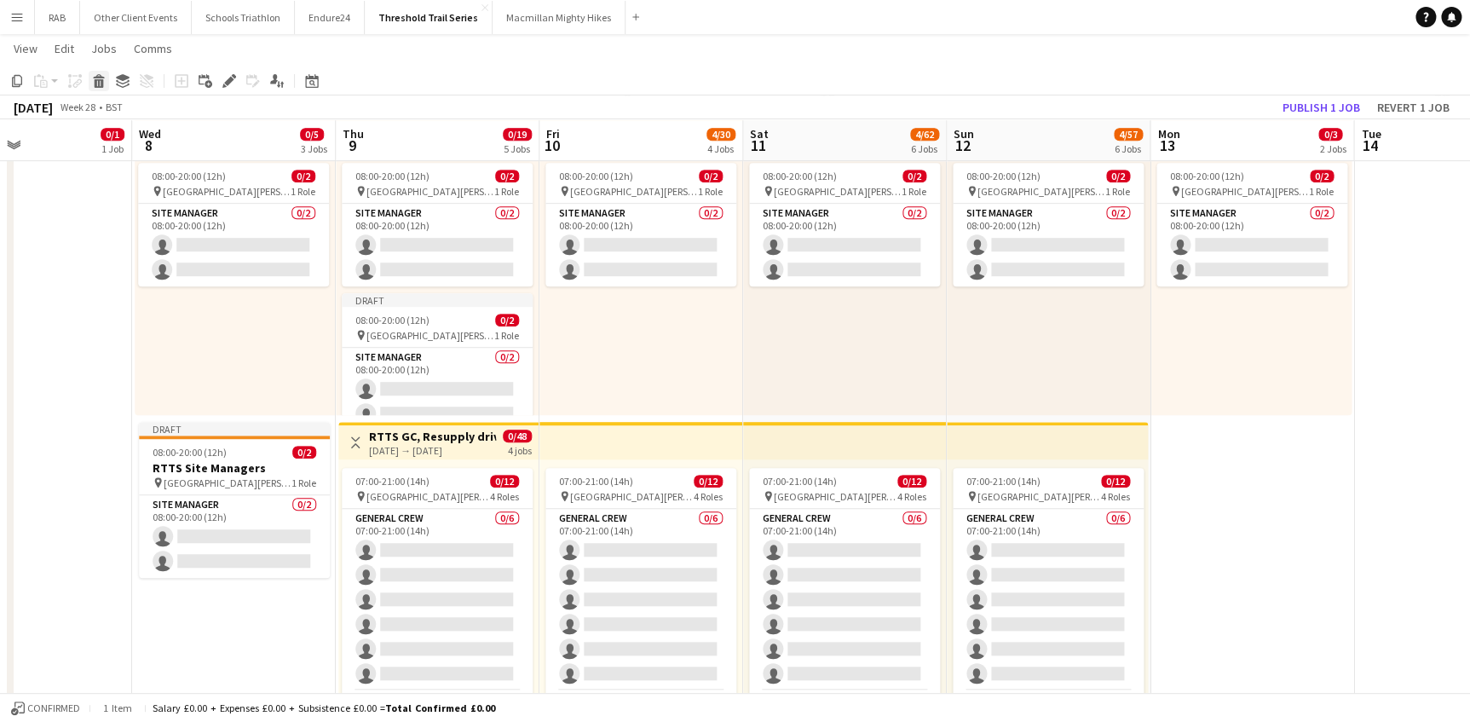
click at [97, 80] on icon at bounding box center [99, 83] width 9 height 9
click at [625, 314] on div "08:00-20:00 (12h) 0/2 pin Field Farm, Shirburn Road, Lewknor, Watlington, Oxon …" at bounding box center [641, 284] width 204 height 261
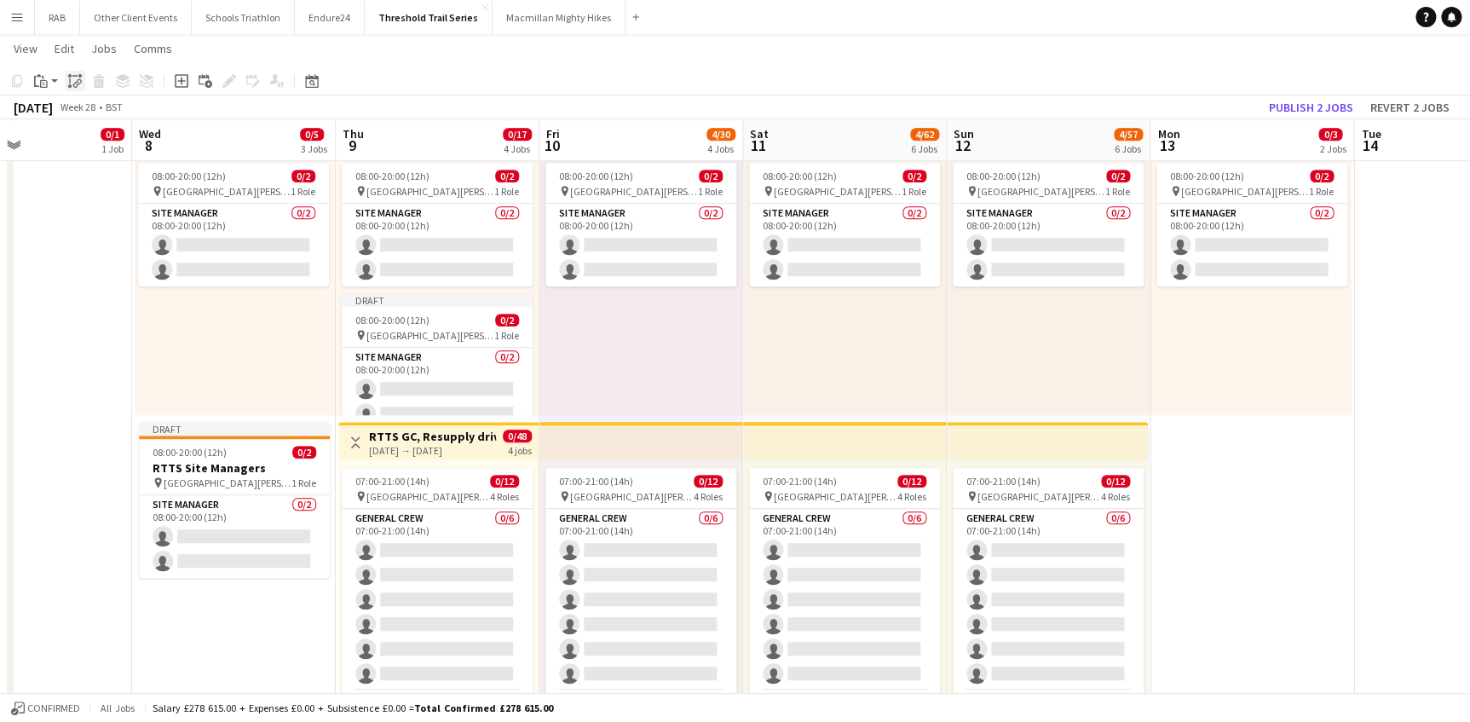
click at [75, 79] on icon "Paste linked Job" at bounding box center [75, 81] width 14 height 14
click at [819, 335] on div "08:00-20:00 (12h) 0/2 pin Field Farm, Shirburn Road, Lewknor, Watlington, Oxon …" at bounding box center [845, 284] width 204 height 261
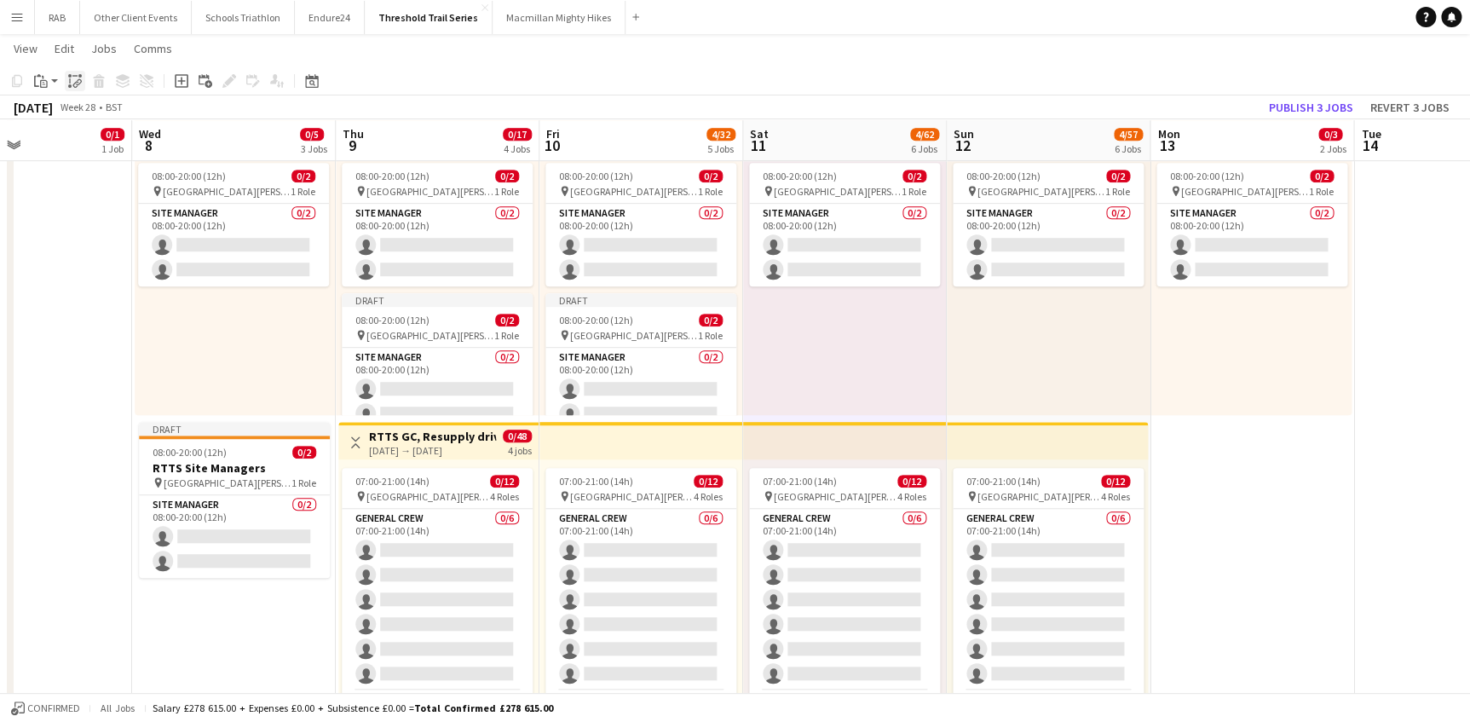
click at [78, 77] on icon at bounding box center [79, 75] width 3 height 3
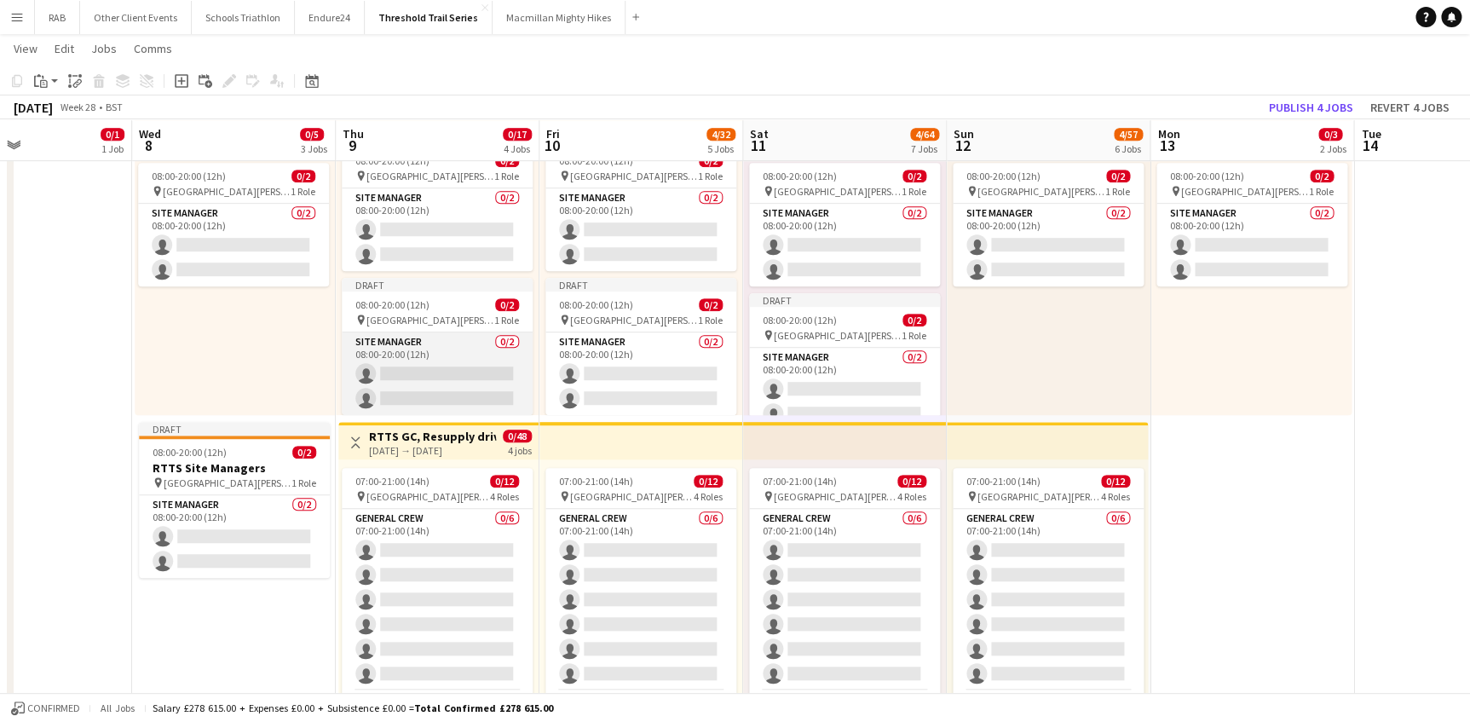
scroll to position [26, 0]
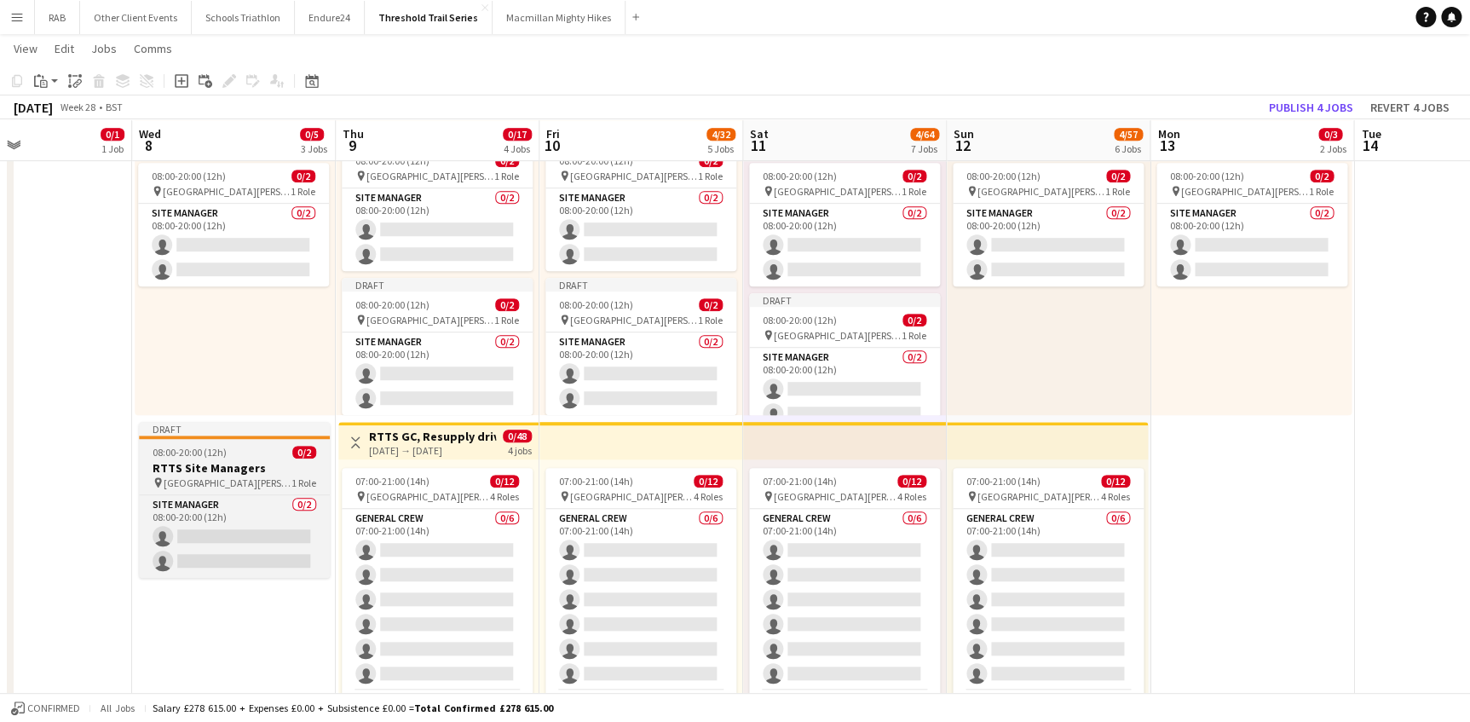
click at [224, 465] on h3 "RTTS Site Managers" at bounding box center [234, 467] width 191 height 15
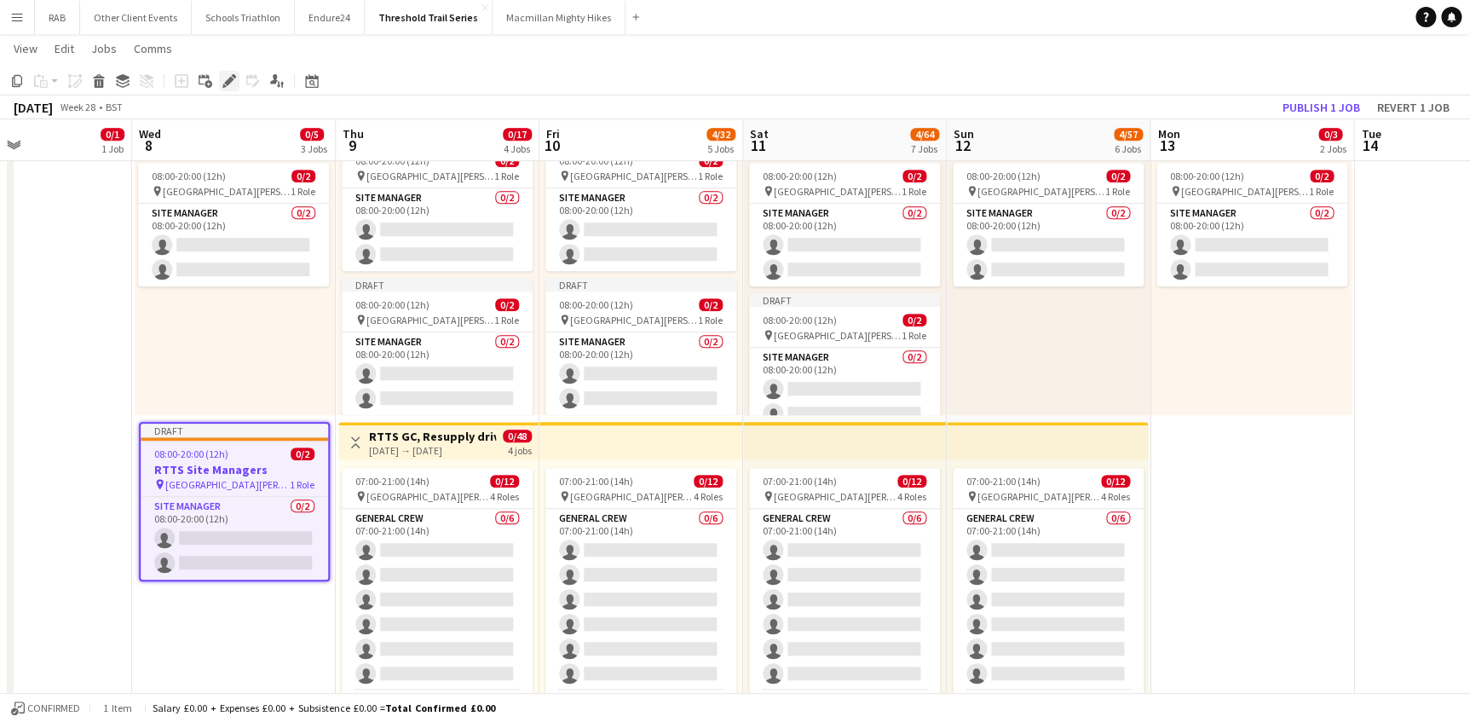
click at [228, 80] on icon at bounding box center [228, 81] width 9 height 9
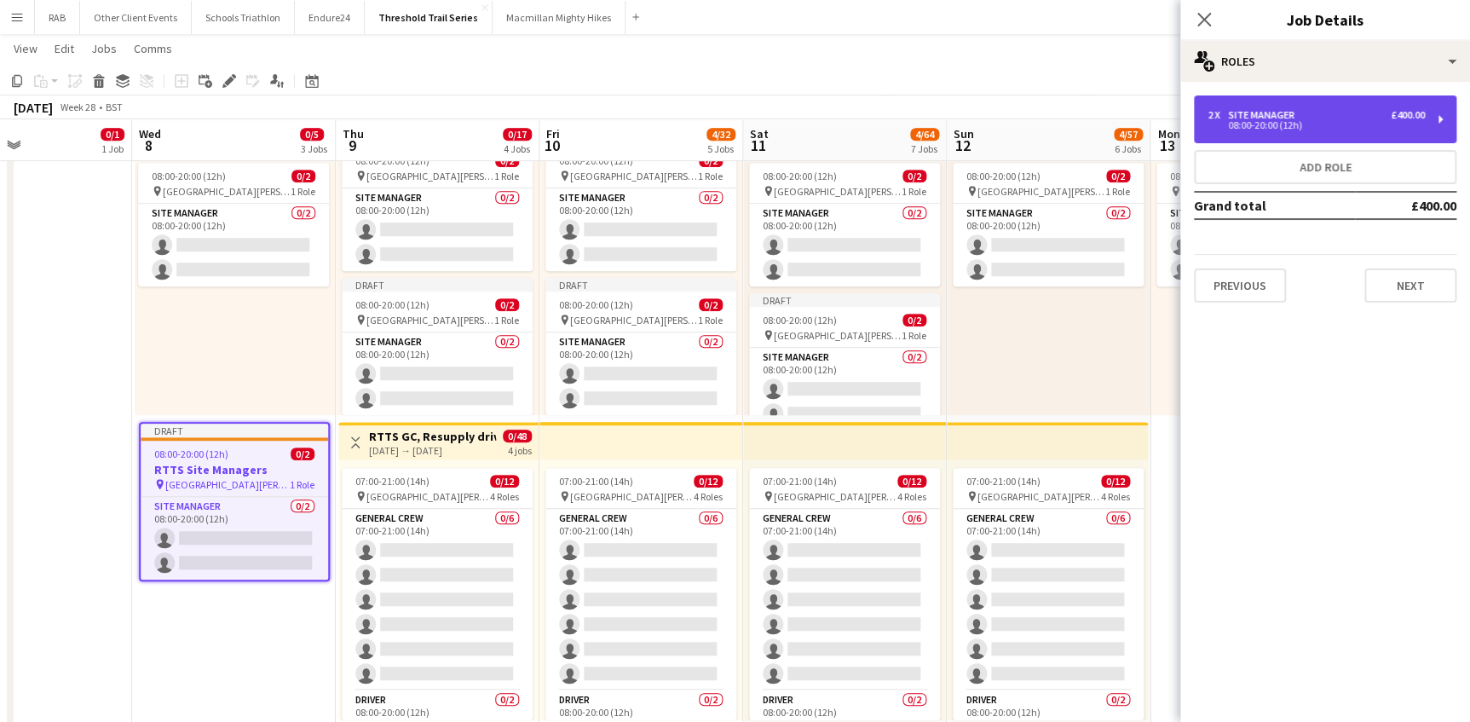
click at [1318, 116] on div "2 x Site Manager £400.00" at bounding box center [1315, 115] width 217 height 12
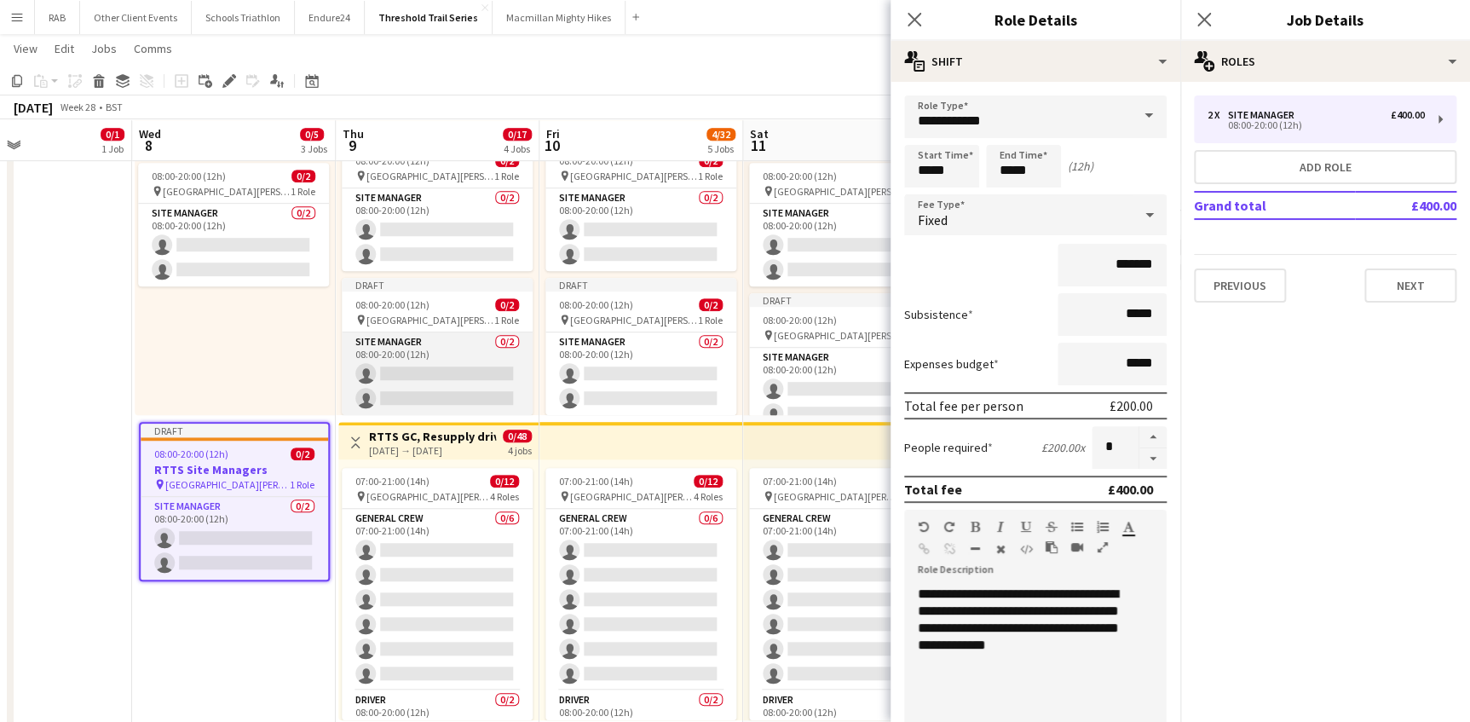
click at [418, 332] on app-card-role "Site Manager 0/2 08:00-20:00 (12h) single-neutral-actions single-neutral-actions" at bounding box center [437, 373] width 191 height 83
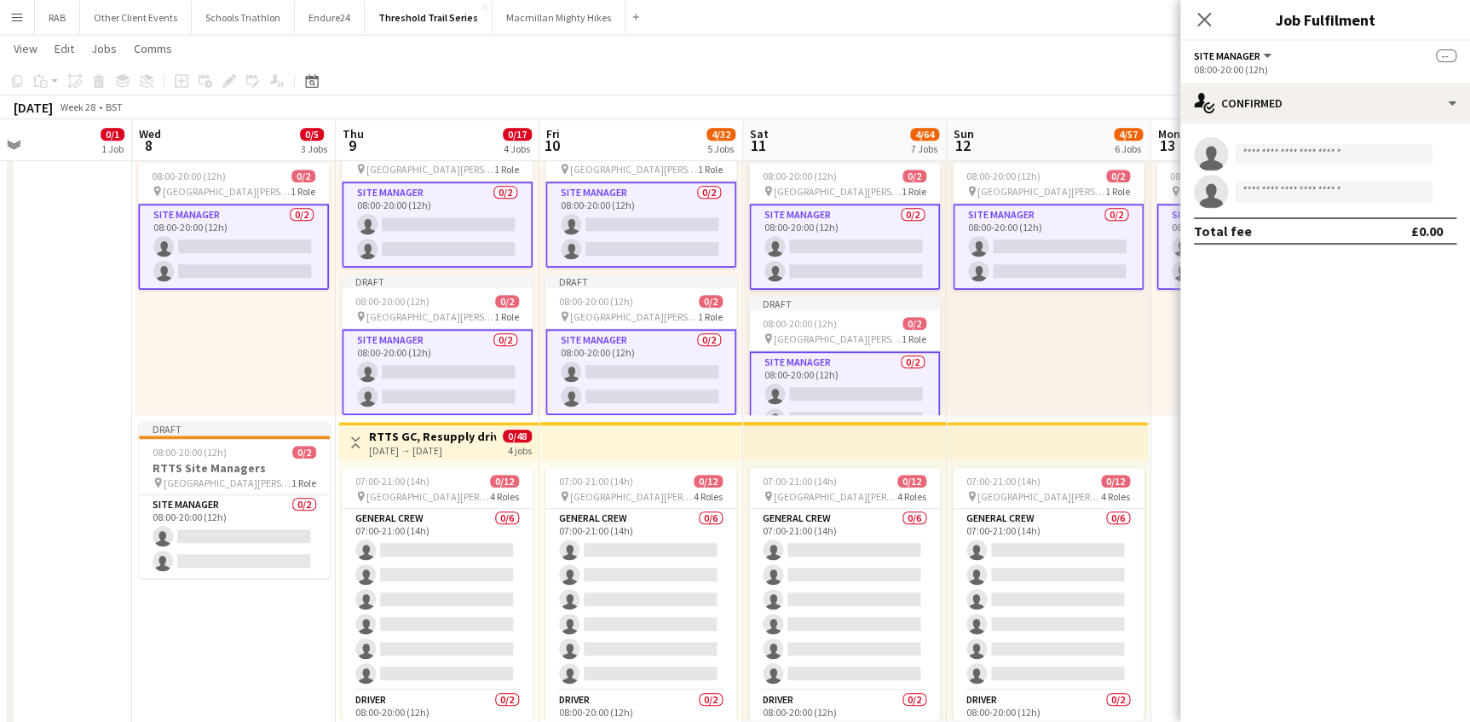
click at [175, 347] on div "08:00-20:00 (12h) 0/2 pin Field Farm, Shirburn Road, Lewknor, Watlington, Oxon …" at bounding box center [235, 284] width 200 height 261
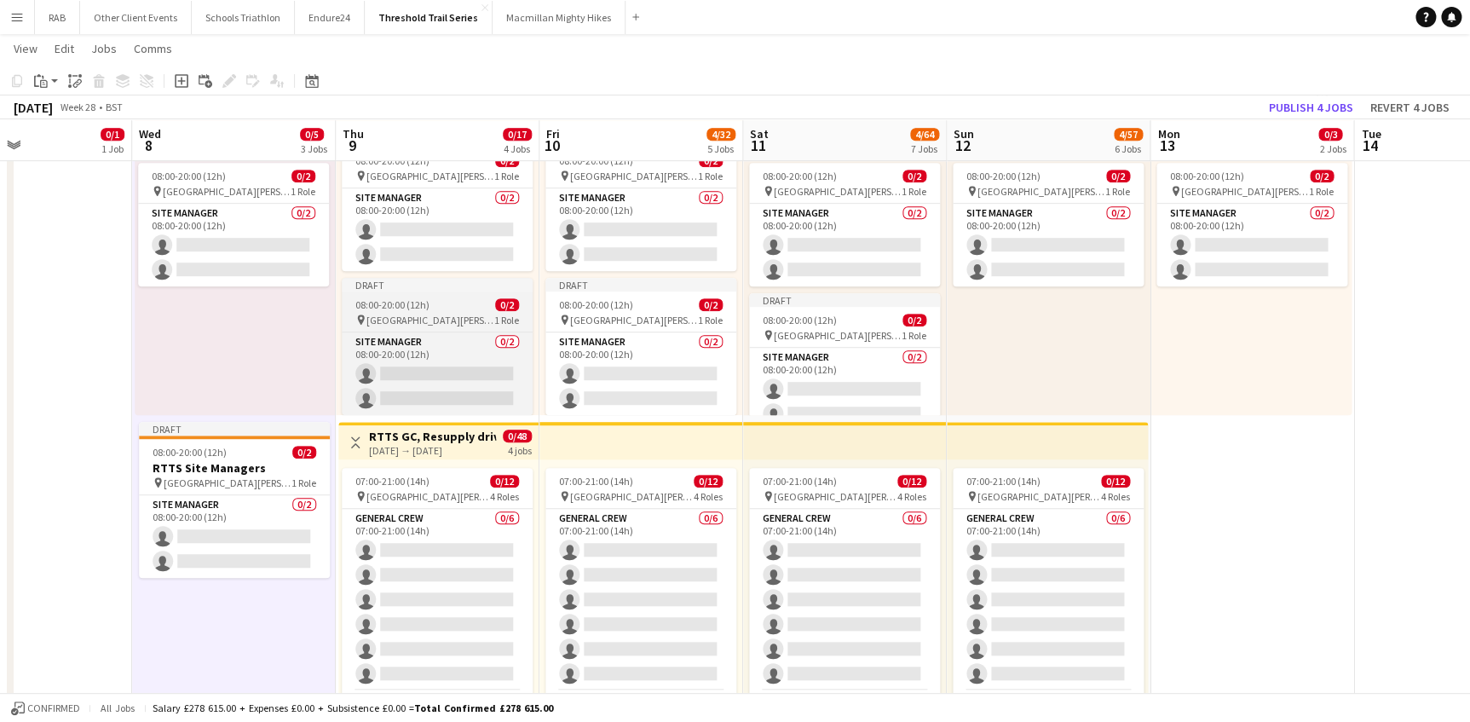
scroll to position [0, 481]
click at [422, 298] on span "08:00-20:00 (12h)" at bounding box center [390, 304] width 74 height 13
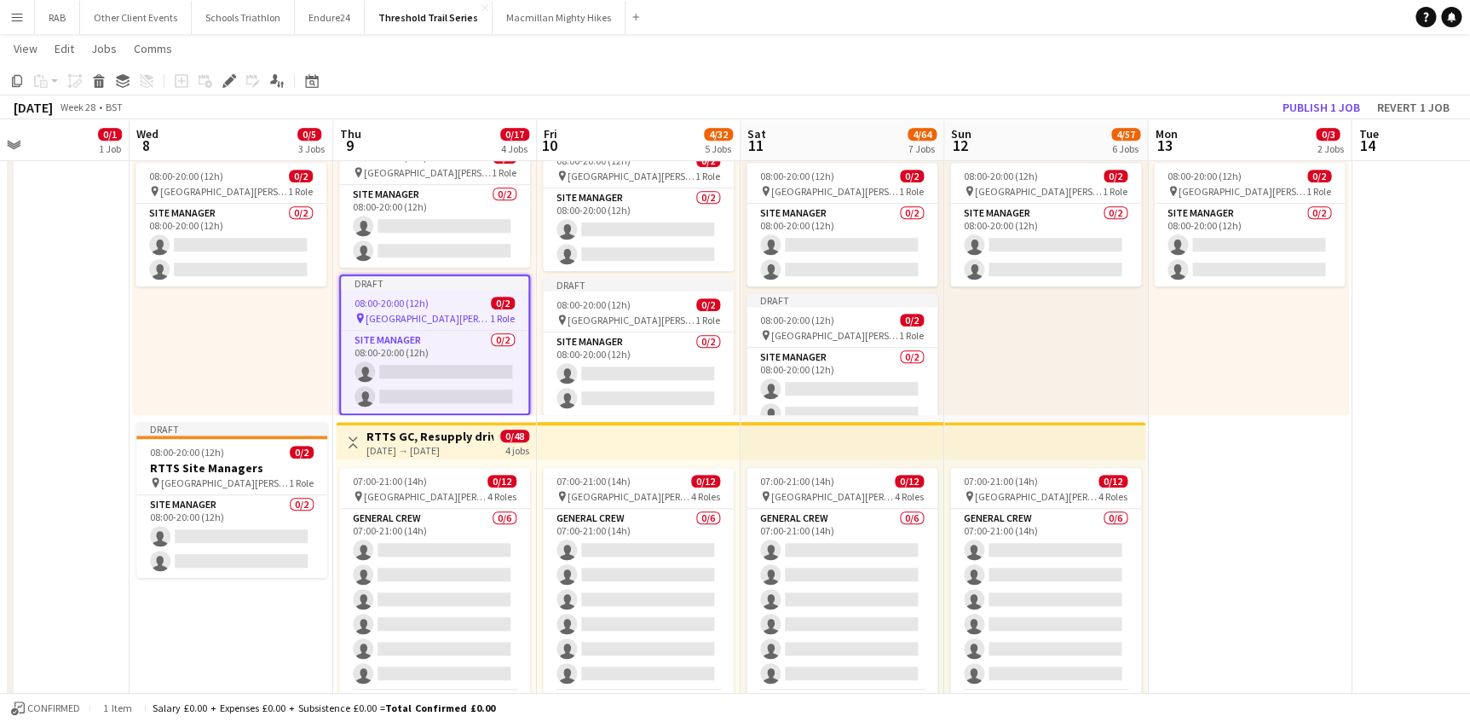
click at [279, 343] on div "08:00-20:00 (12h) 0/2 pin Field Farm, Shirburn Road, Lewknor, Watlington, Oxon …" at bounding box center [232, 284] width 200 height 261
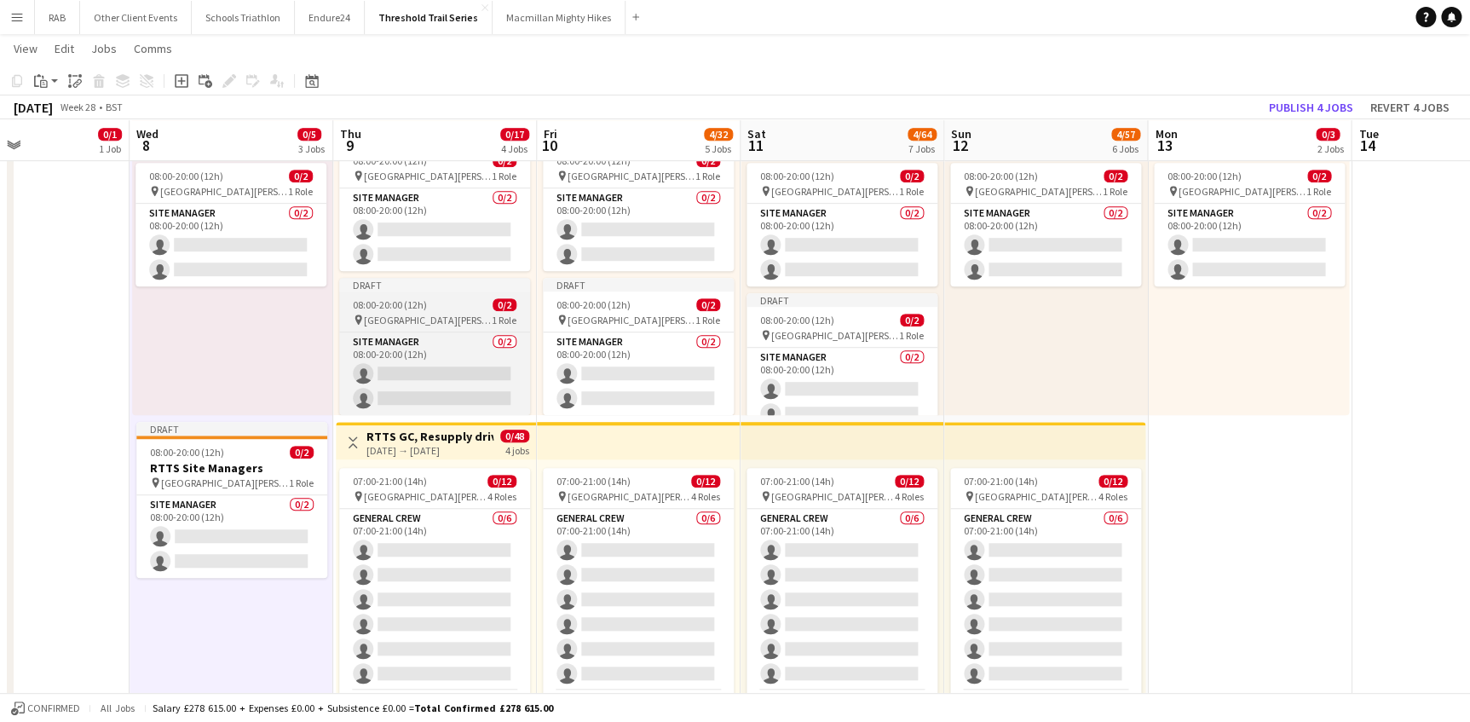
click at [469, 298] on div "08:00-20:00 (12h) 0/2" at bounding box center [434, 304] width 191 height 13
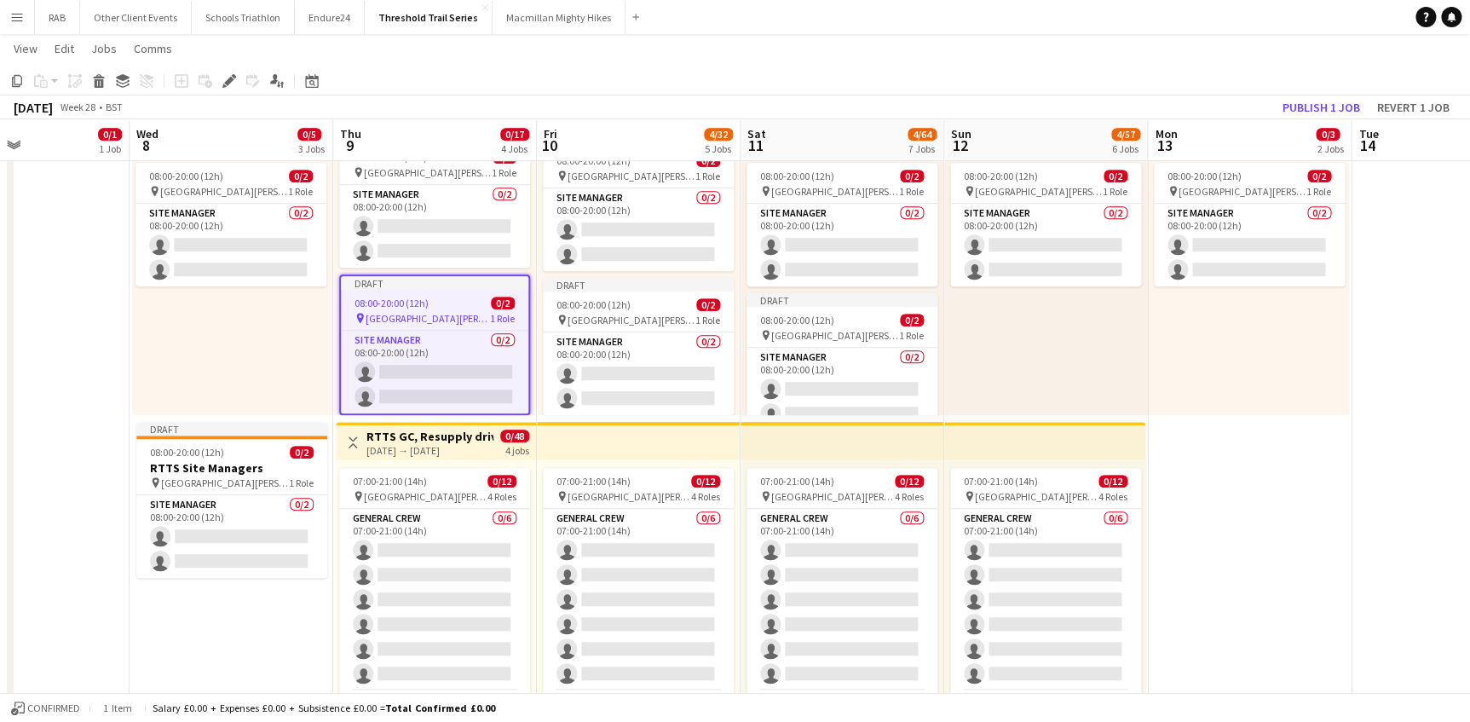
click at [326, 323] on div "08:00-20:00 (12h) 0/2 pin Field Farm, Shirburn Road, Lewknor, Watlington, Oxon …" at bounding box center [232, 284] width 200 height 261
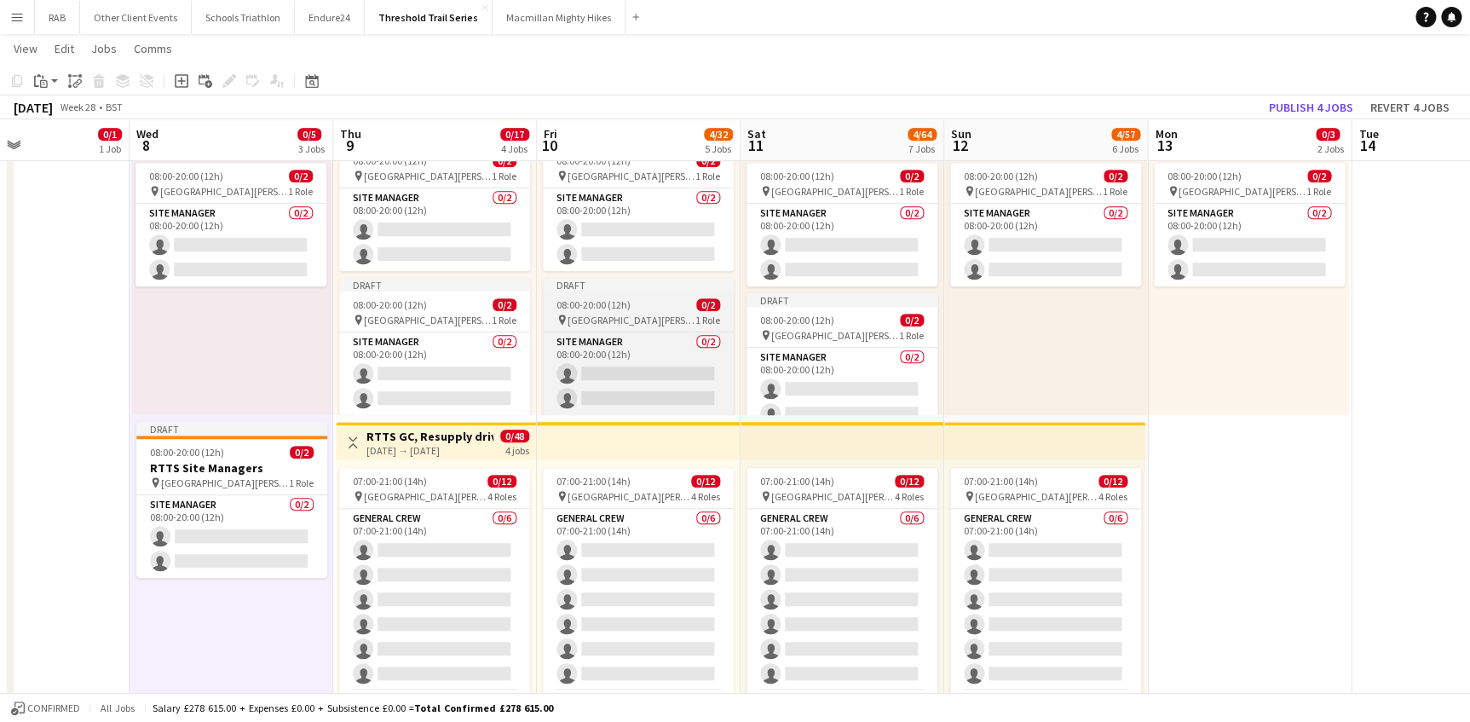
click at [580, 314] on span "Field Farm, Shirburn Road, Lewknor, Watlington, Oxon" at bounding box center [631, 320] width 128 height 13
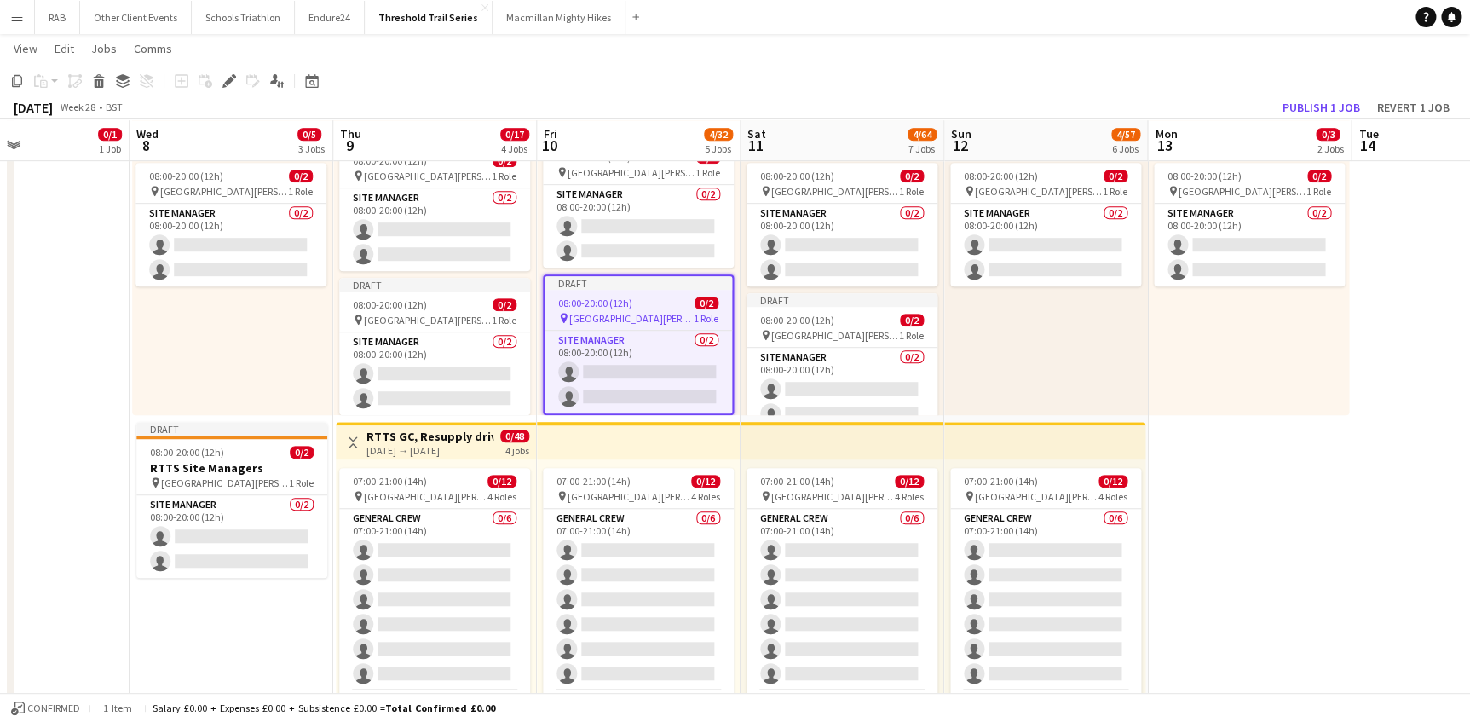
click at [1126, 325] on div "08:00-20:00 (12h) 0/2 pin Field Farm, Shirburn Road, Lewknor, Watlington, Oxon …" at bounding box center [1046, 284] width 204 height 261
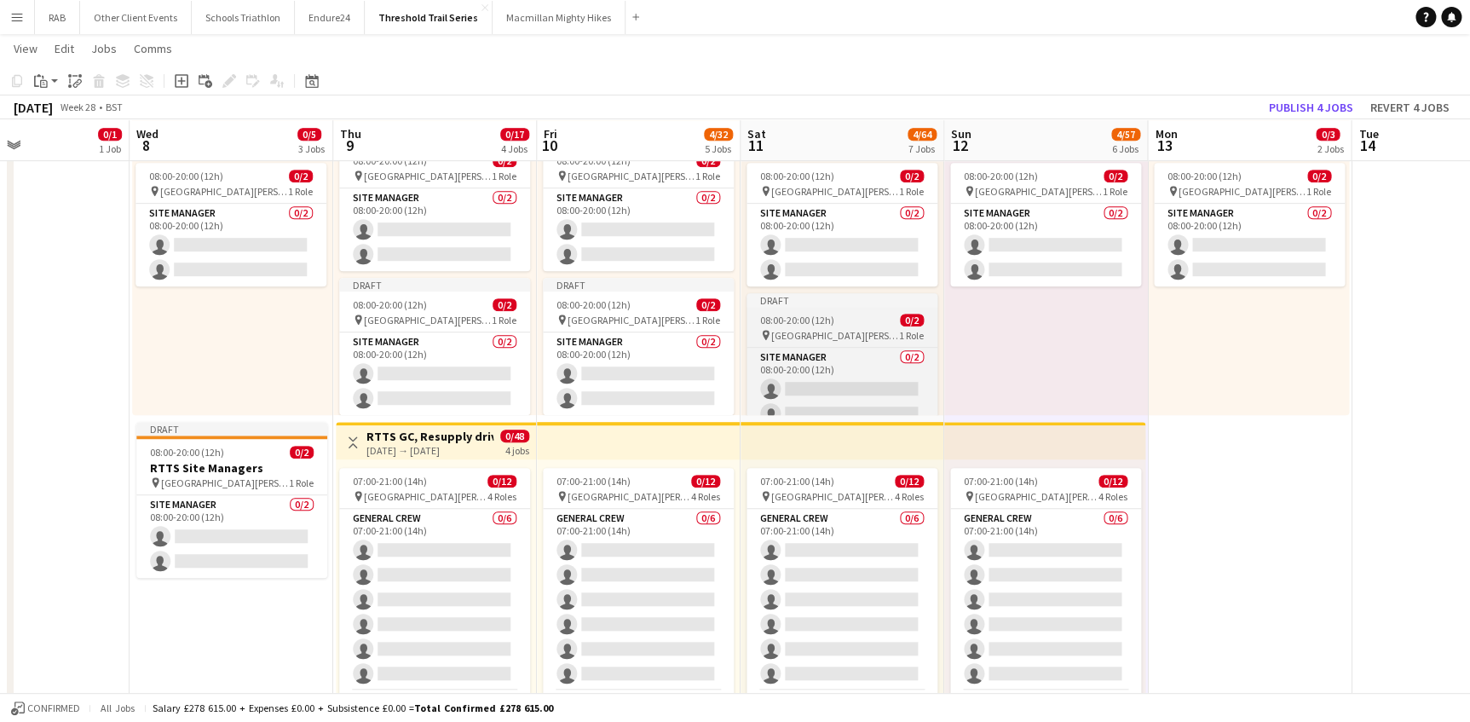
click at [850, 317] on div "08:00-20:00 (12h) 0/2" at bounding box center [841, 320] width 191 height 13
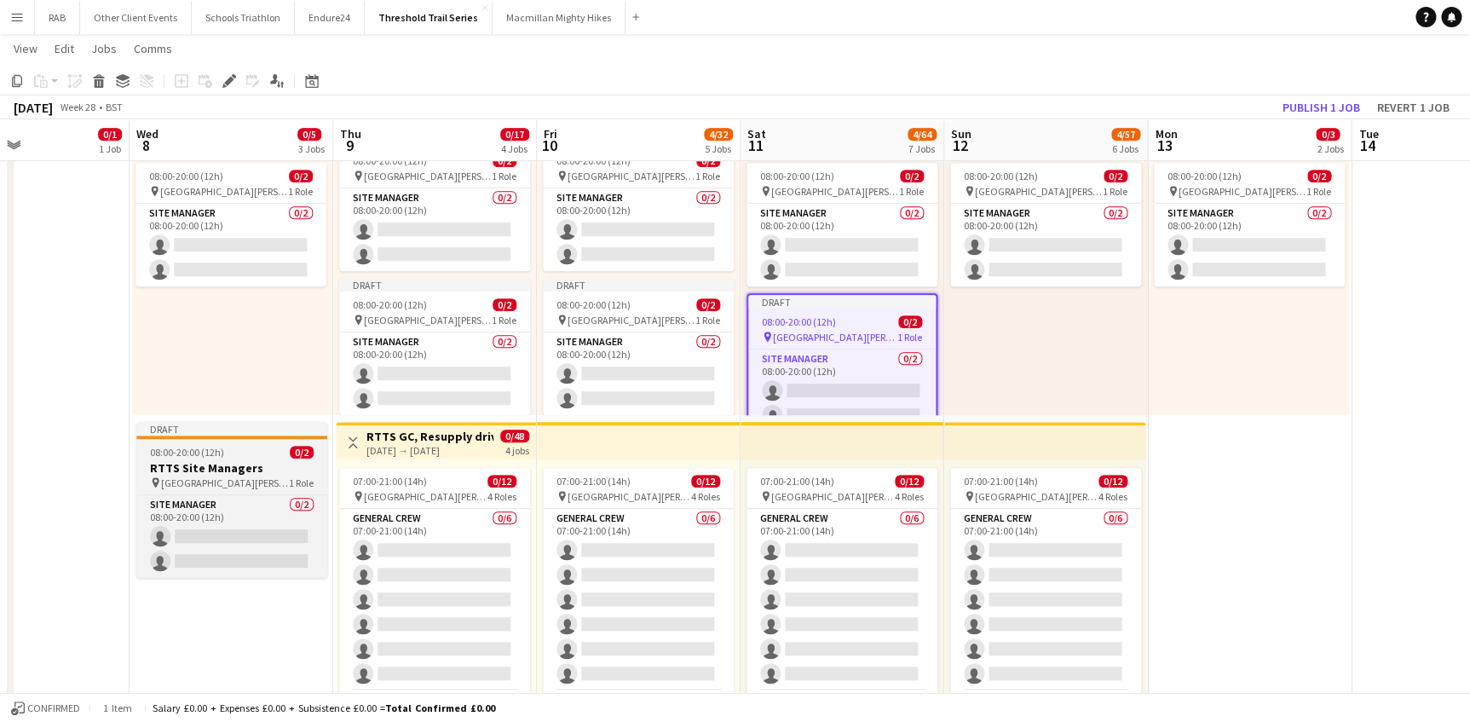
click at [204, 452] on span "08:00-20:00 (12h)" at bounding box center [187, 452] width 74 height 13
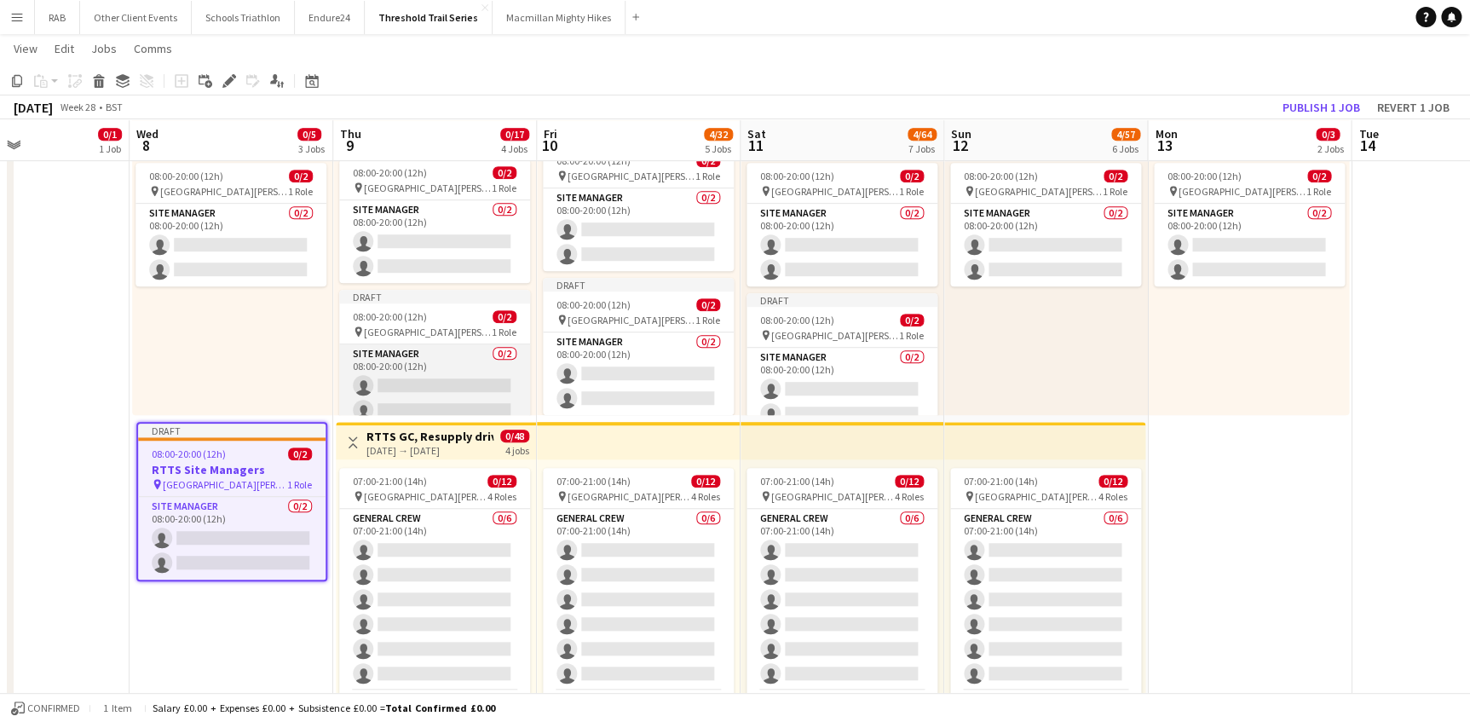
scroll to position [0, 0]
click at [406, 305] on div "Draft" at bounding box center [434, 300] width 191 height 14
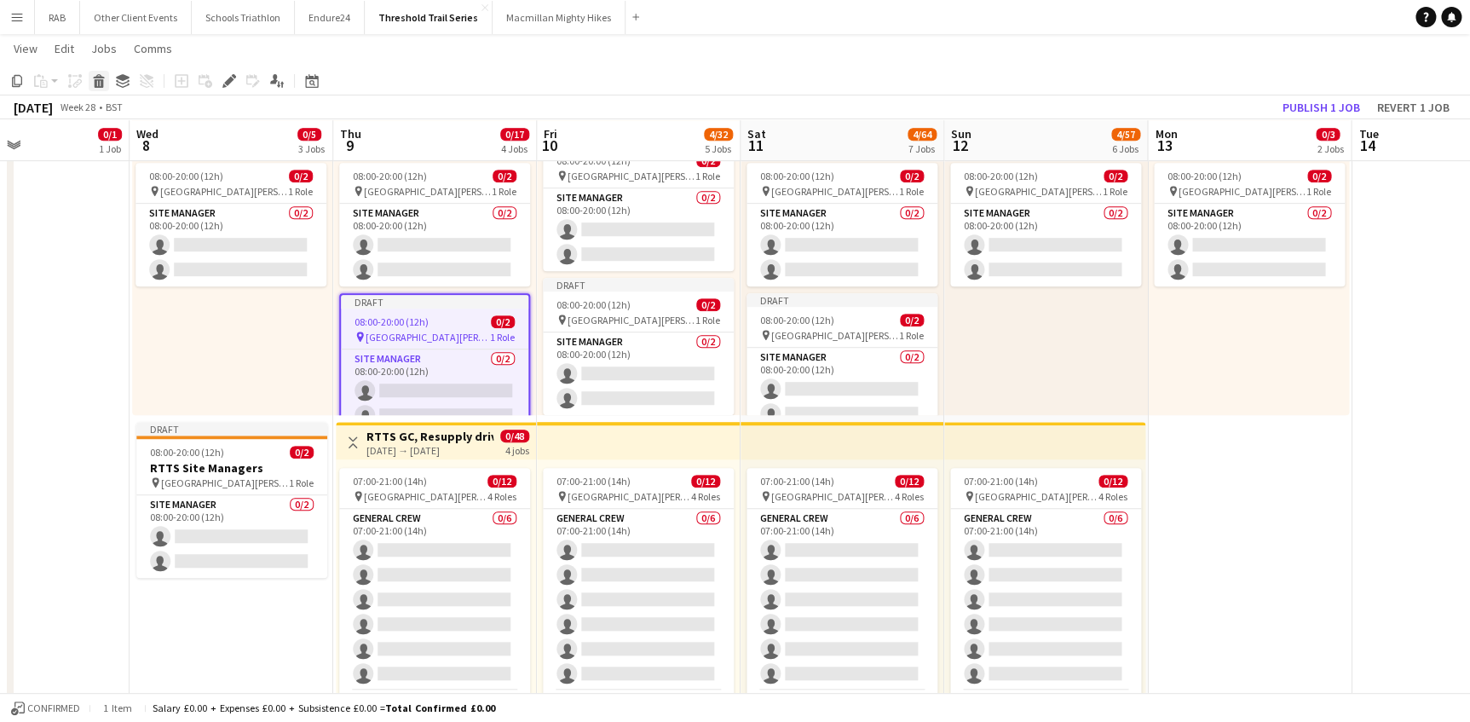
click at [94, 78] on icon at bounding box center [98, 76] width 11 height 4
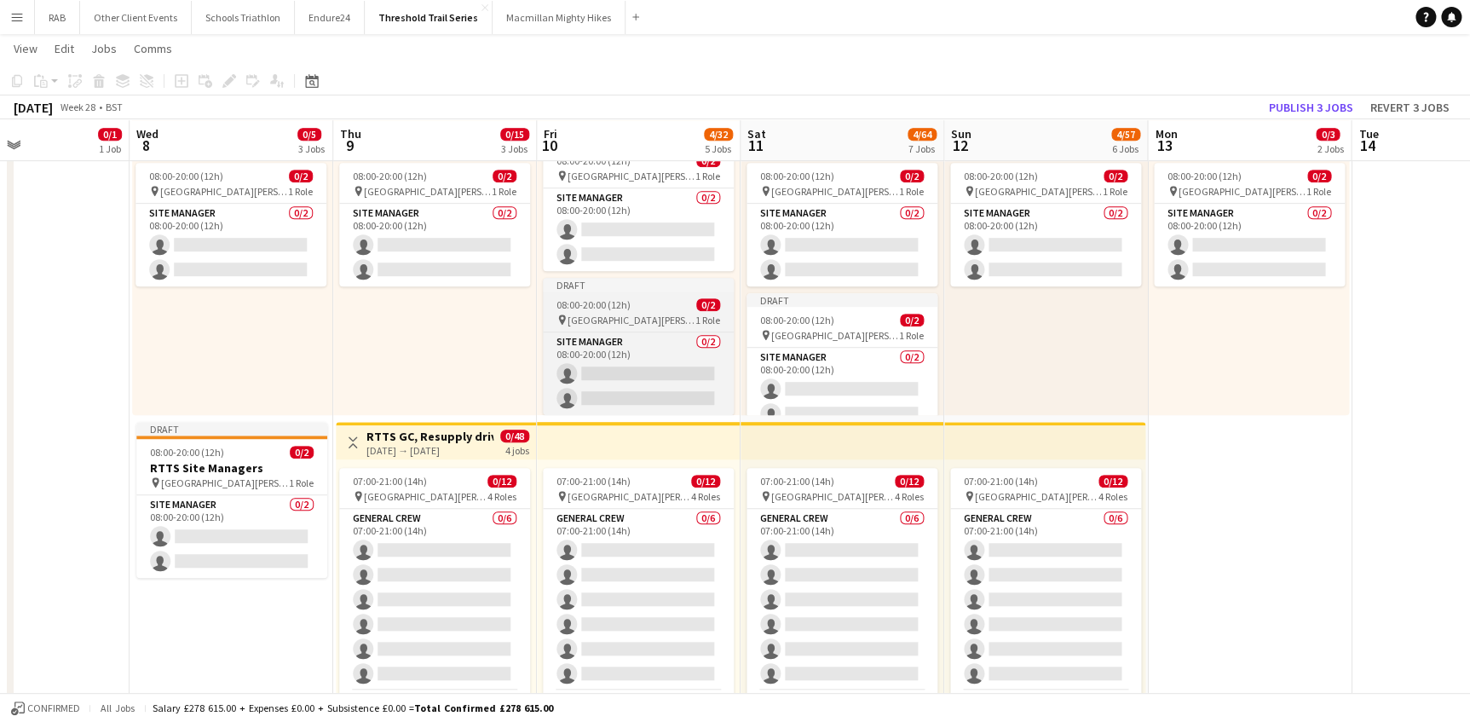
click at [585, 298] on span "08:00-20:00 (12h)" at bounding box center [593, 304] width 74 height 13
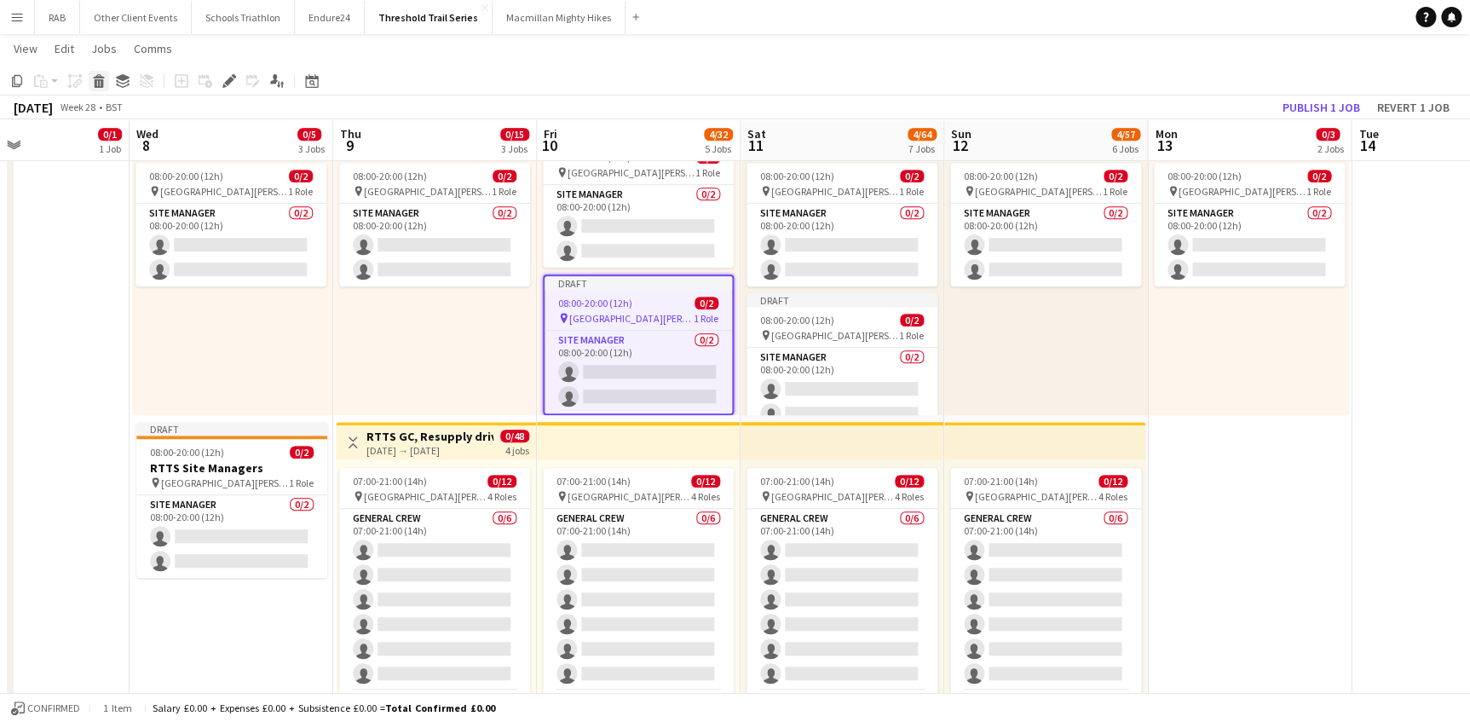
click at [97, 78] on icon "Delete" at bounding box center [99, 81] width 14 height 14
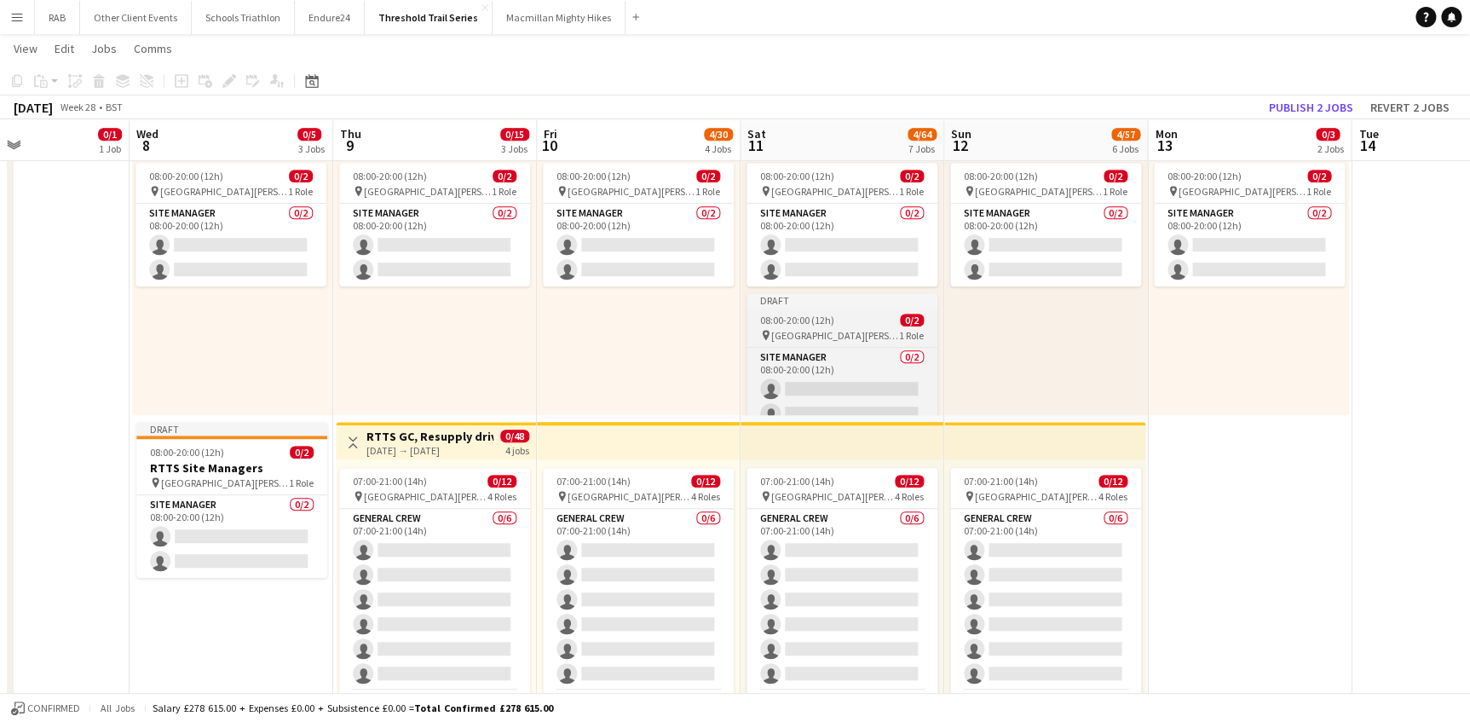
click at [788, 314] on span "08:00-20:00 (12h)" at bounding box center [797, 320] width 74 height 13
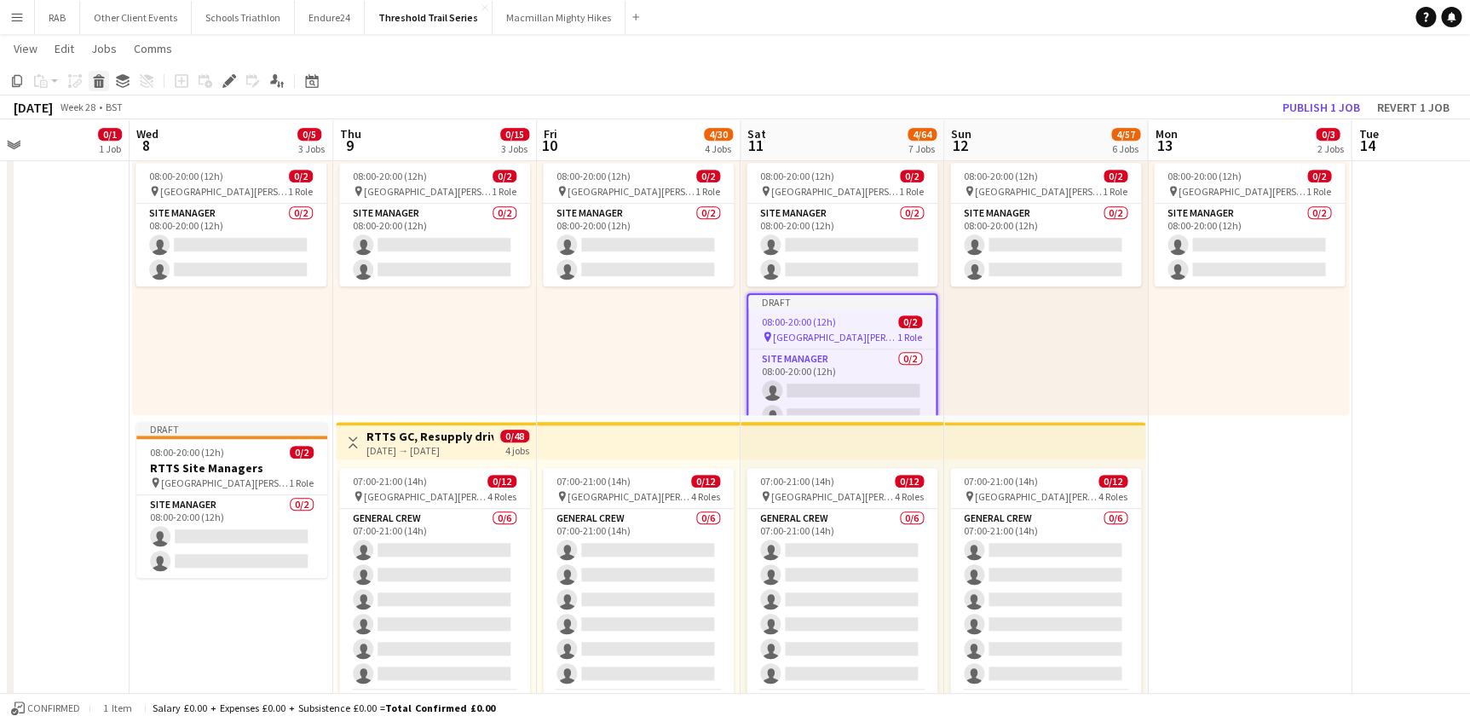
click at [99, 81] on icon at bounding box center [99, 83] width 9 height 9
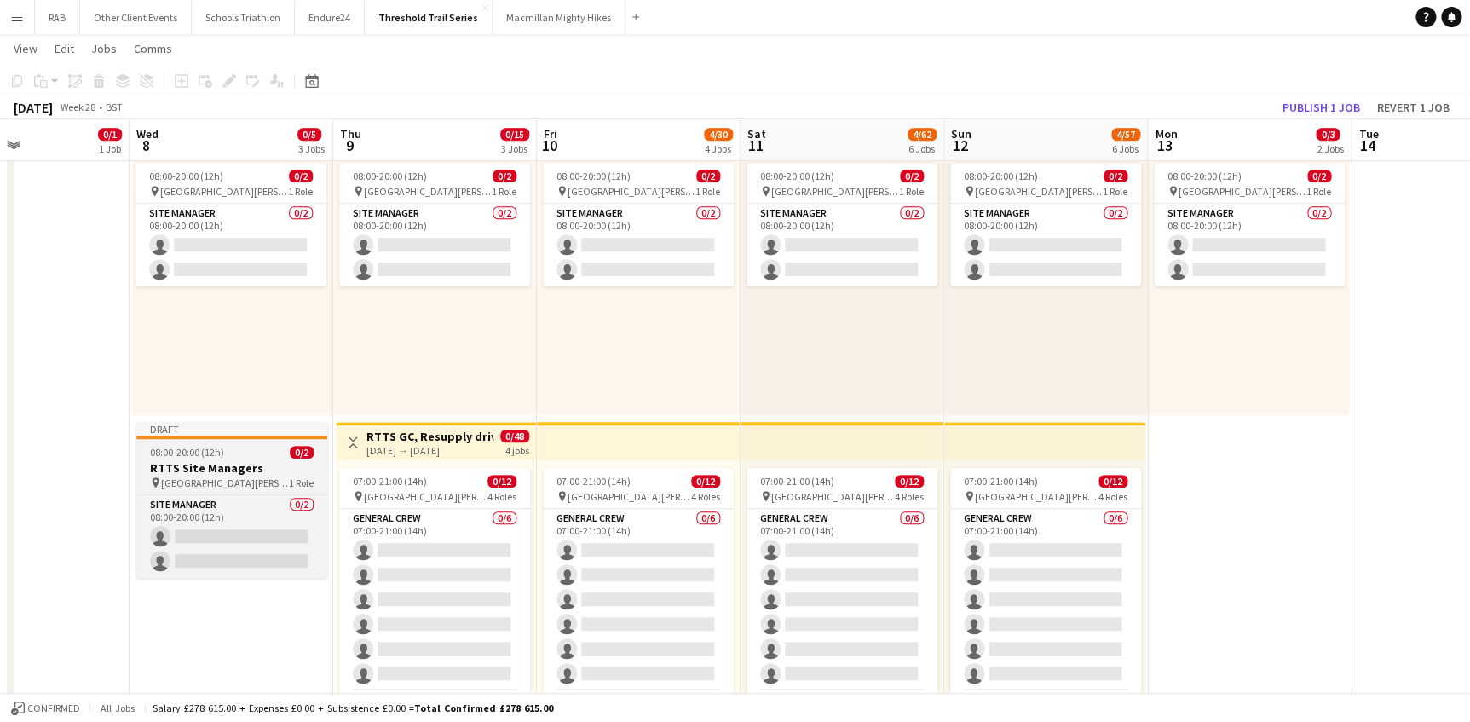
click at [222, 447] on div "08:00-20:00 (12h) 0/2" at bounding box center [231, 452] width 191 height 13
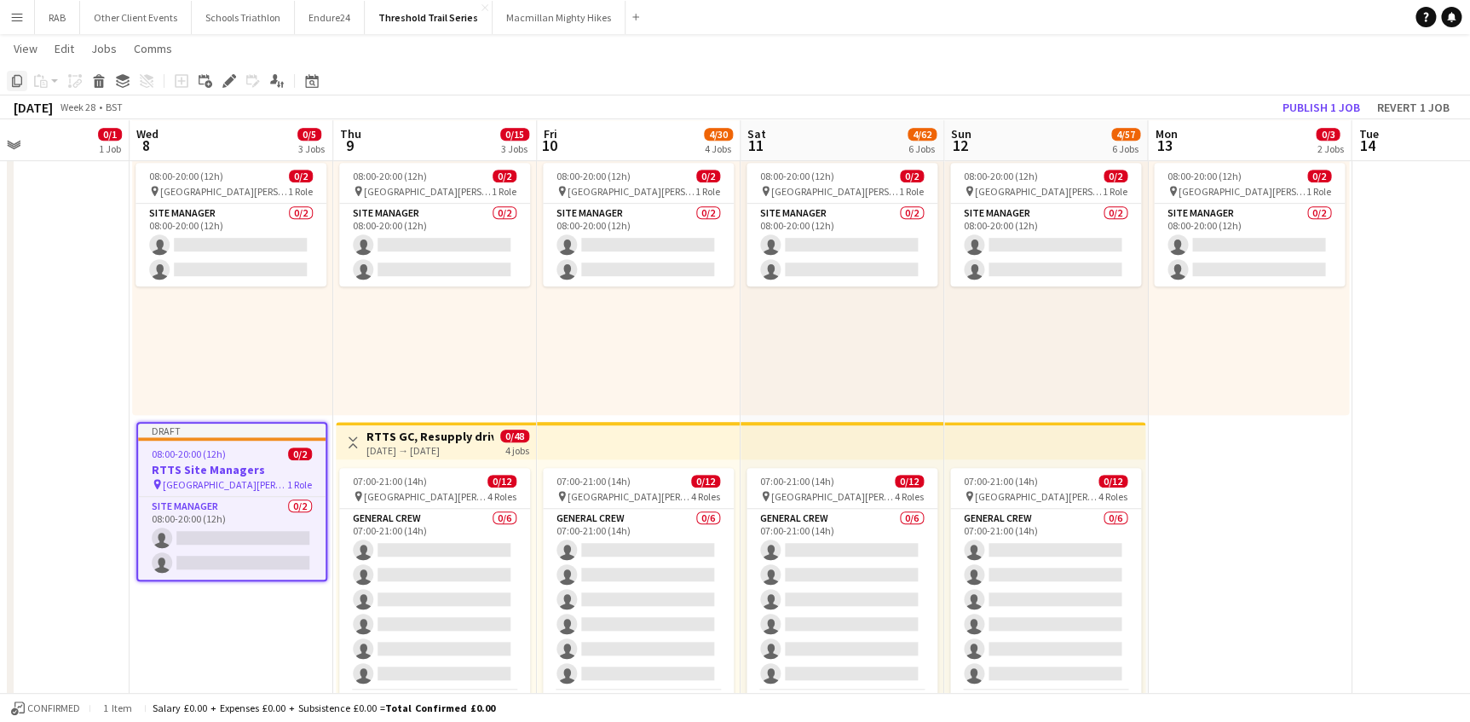
click at [17, 80] on icon "Copy" at bounding box center [17, 81] width 14 height 14
click at [396, 302] on div "08:00-20:00 (12h) 0/2 pin Field Farm, Shirburn Road, Lewknor, Watlington, Oxon …" at bounding box center [435, 284] width 204 height 261
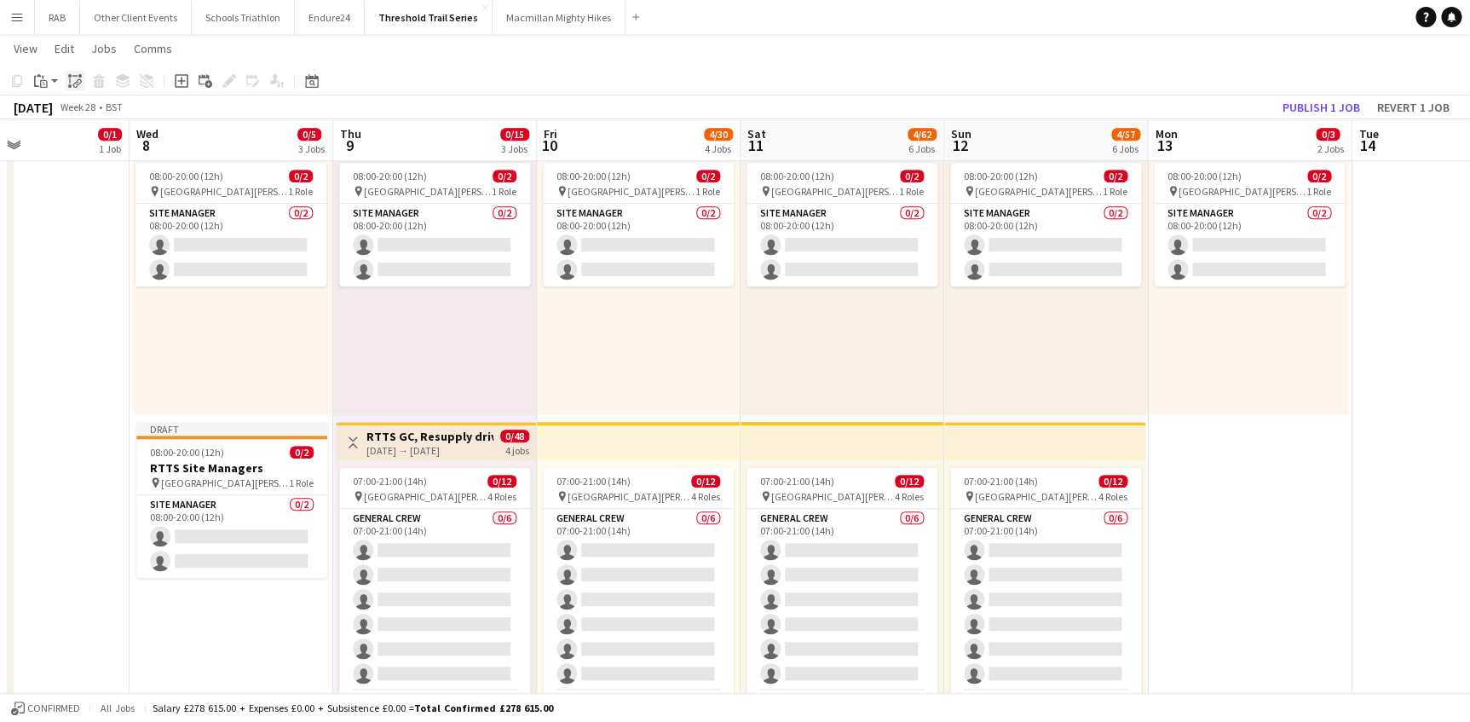
click at [69, 78] on icon "Paste linked Job" at bounding box center [75, 81] width 14 height 14
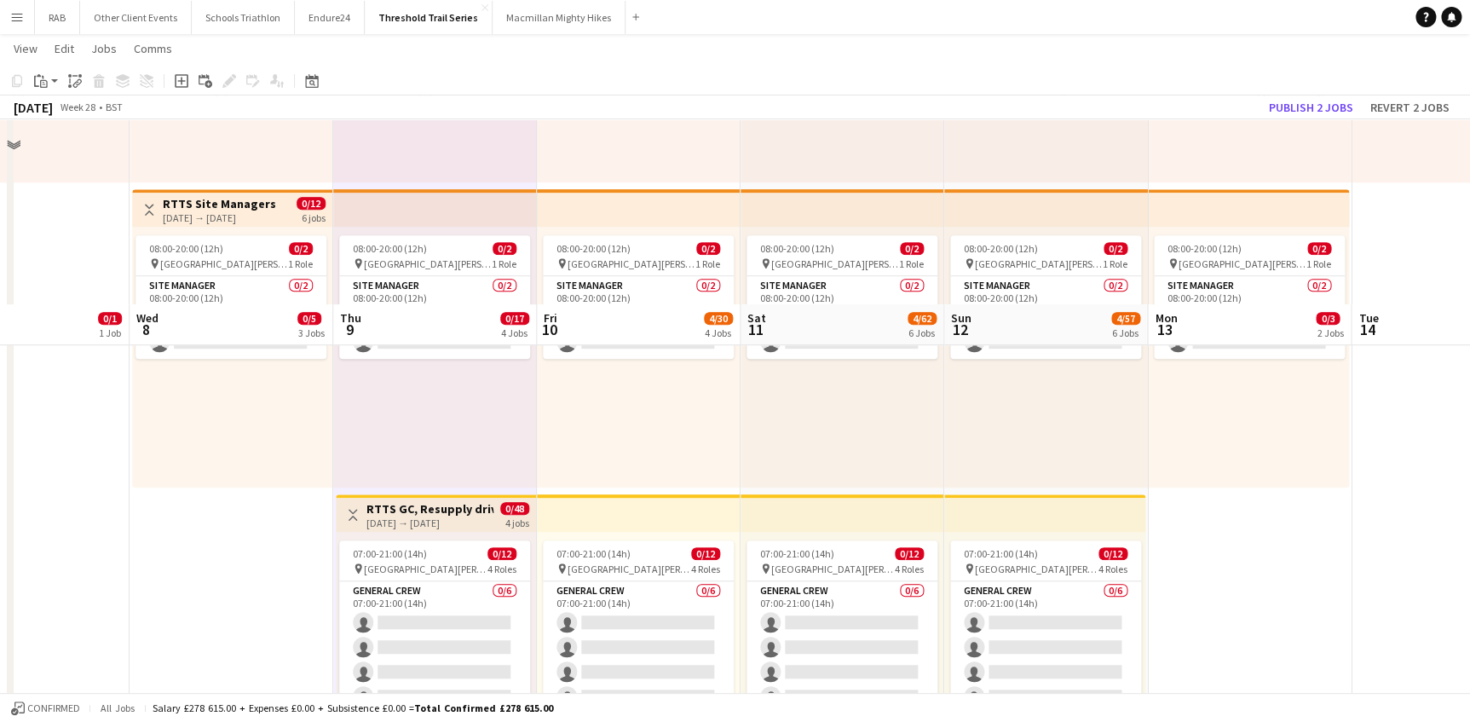
scroll to position [308, 0]
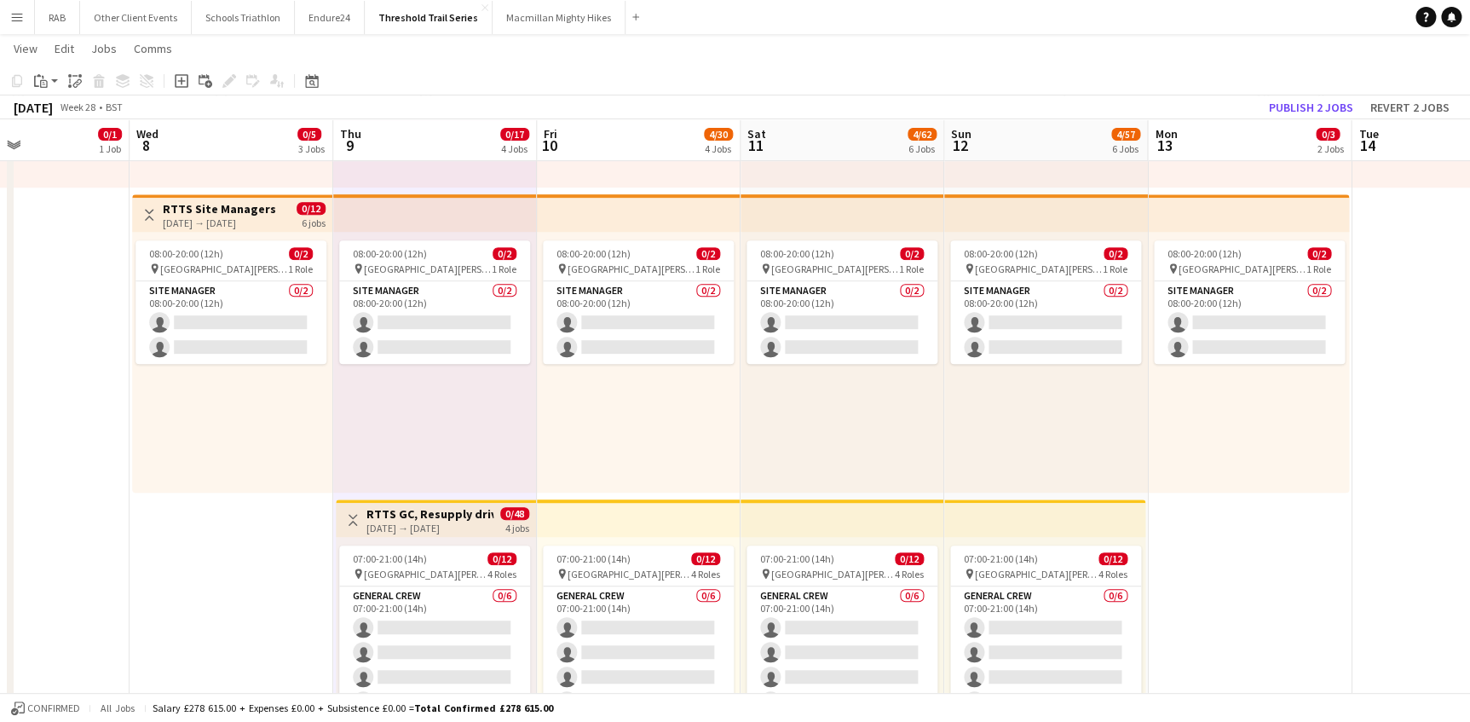
click at [589, 386] on div "08:00-20:00 (12h) 0/2 pin Field Farm, Shirburn Road, Lewknor, Watlington, Oxon …" at bounding box center [639, 362] width 204 height 261
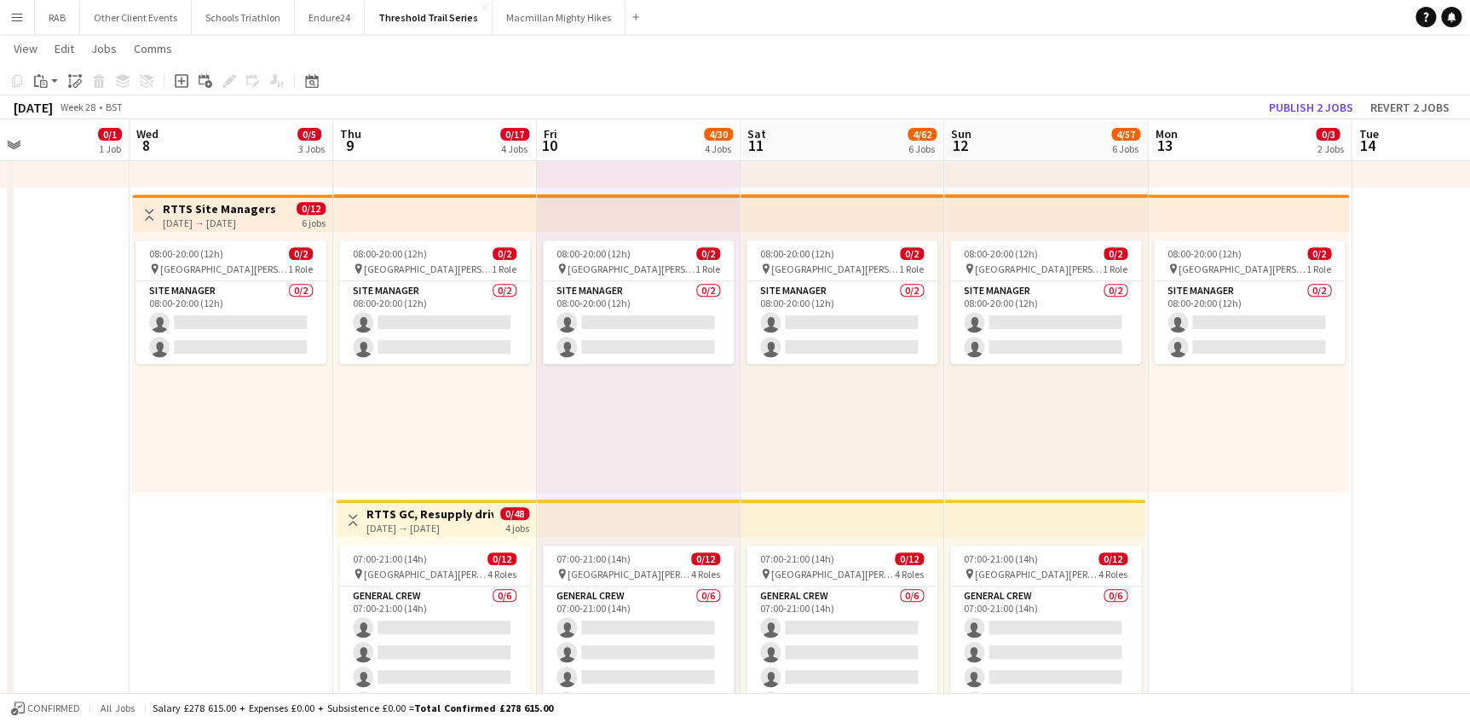
scroll to position [0, 482]
click at [72, 78] on icon "Paste linked Job" at bounding box center [75, 81] width 14 height 14
click at [809, 395] on div "08:00-20:00 (12h) 0/2 pin Field Farm, Shirburn Road, Lewknor, Watlington, Oxon …" at bounding box center [842, 362] width 204 height 261
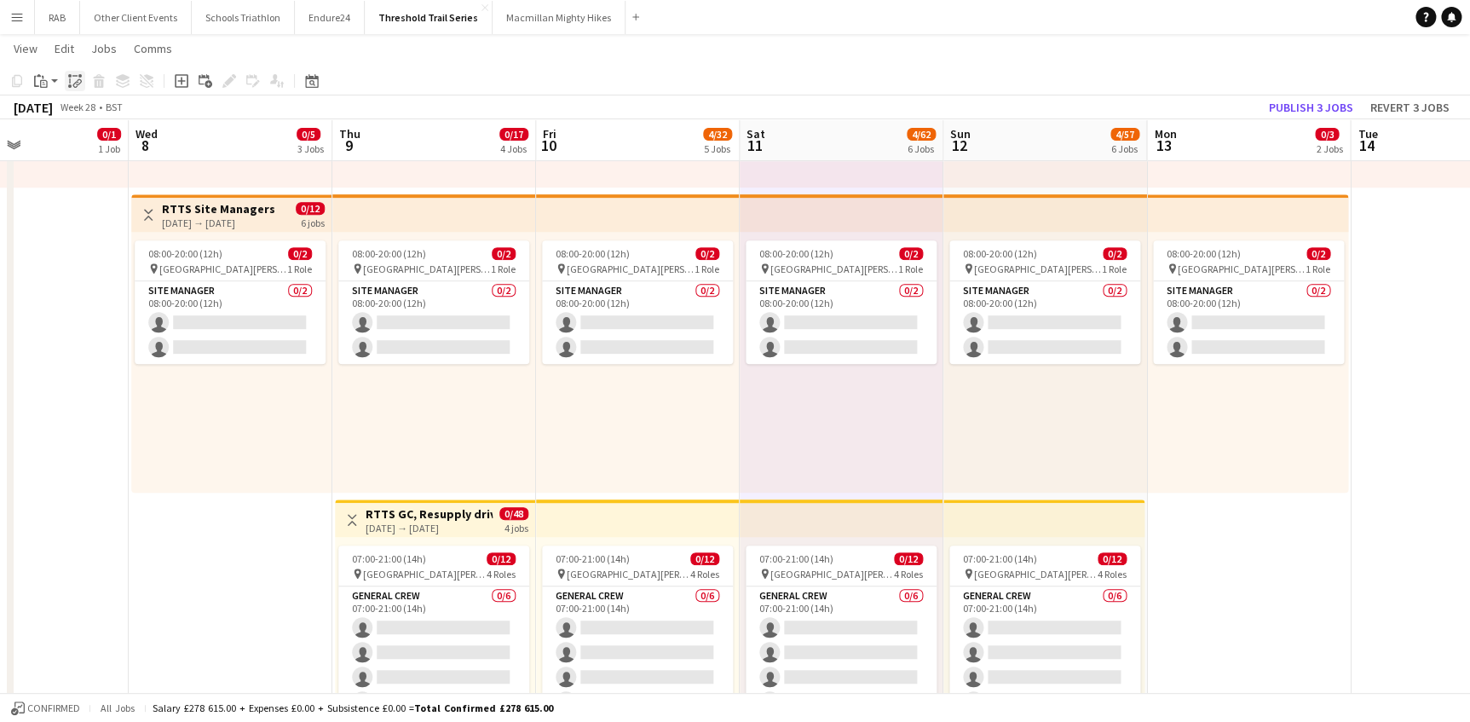
click at [70, 75] on icon at bounding box center [69, 75] width 3 height 3
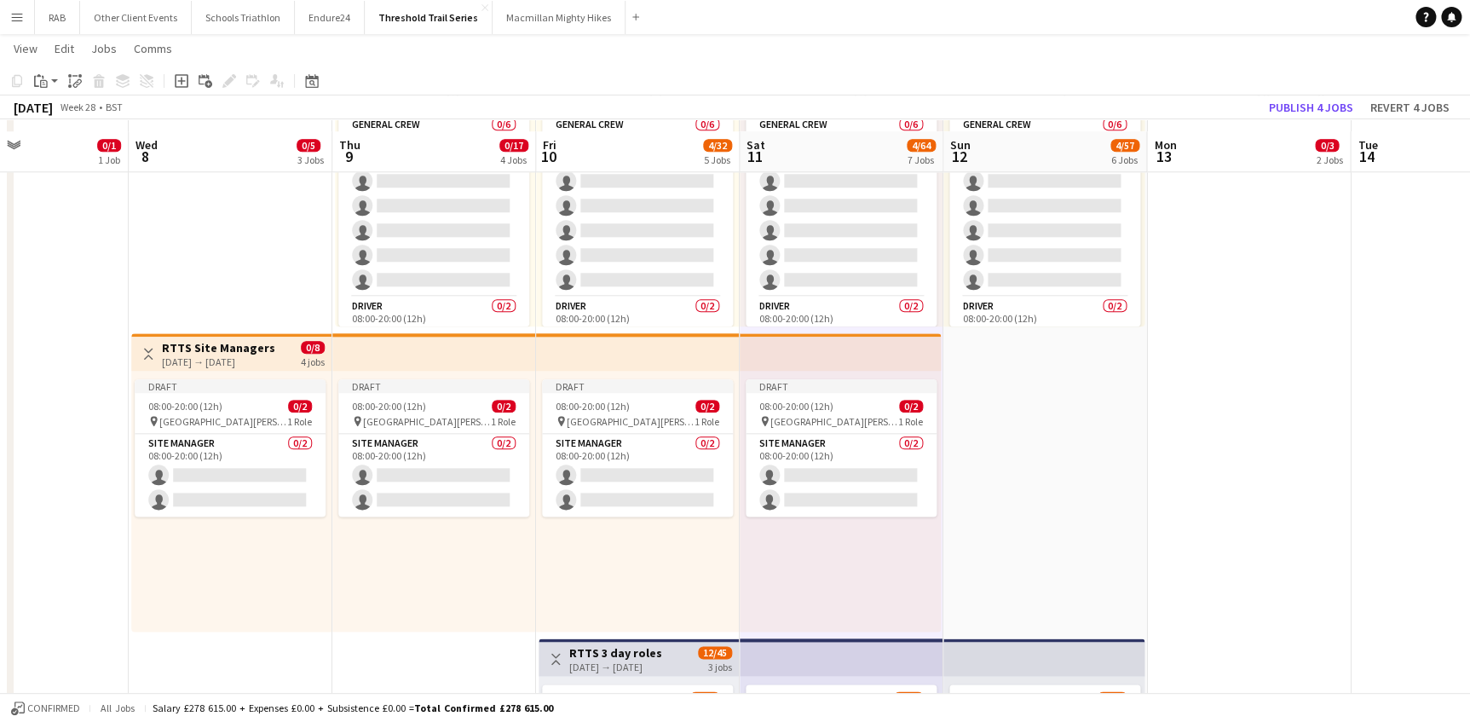
scroll to position [774, 0]
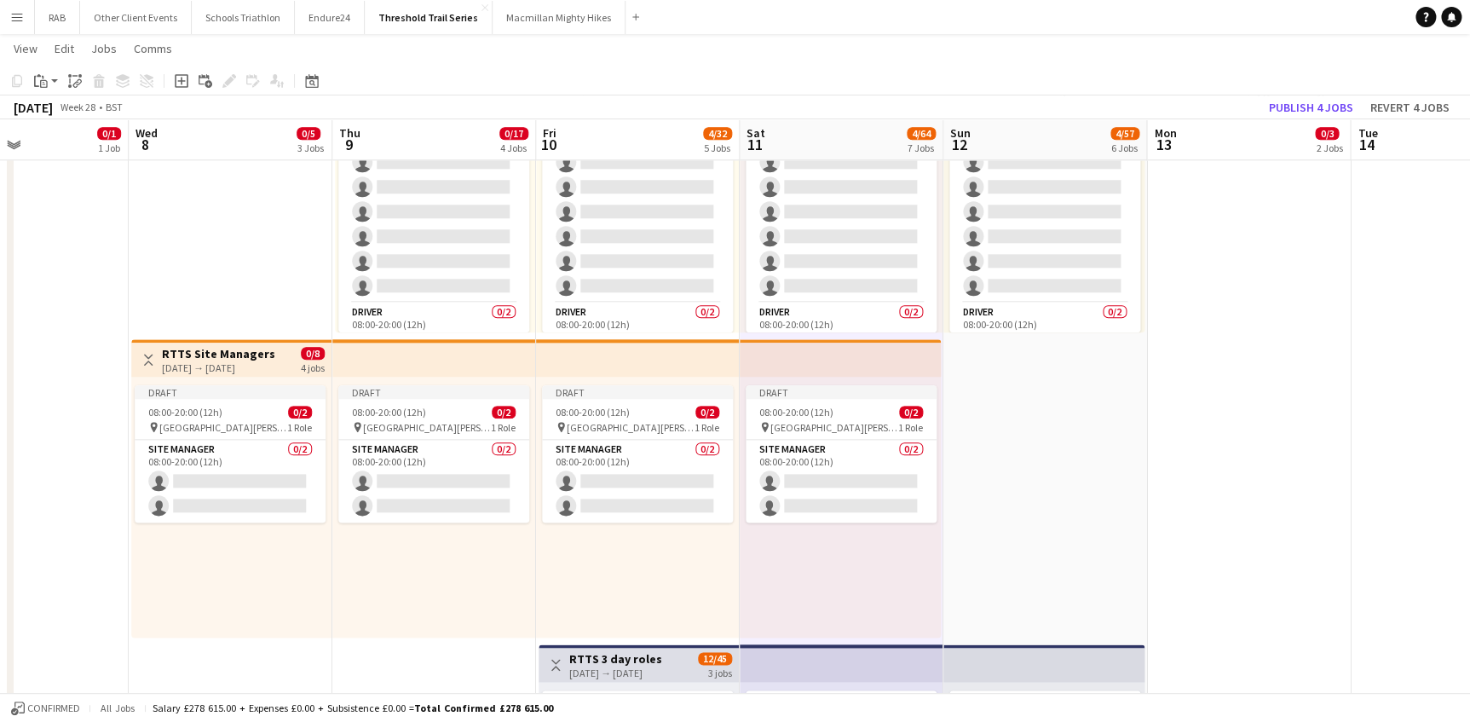
click at [224, 357] on h3 "RTTS Site Managers" at bounding box center [218, 353] width 113 height 15
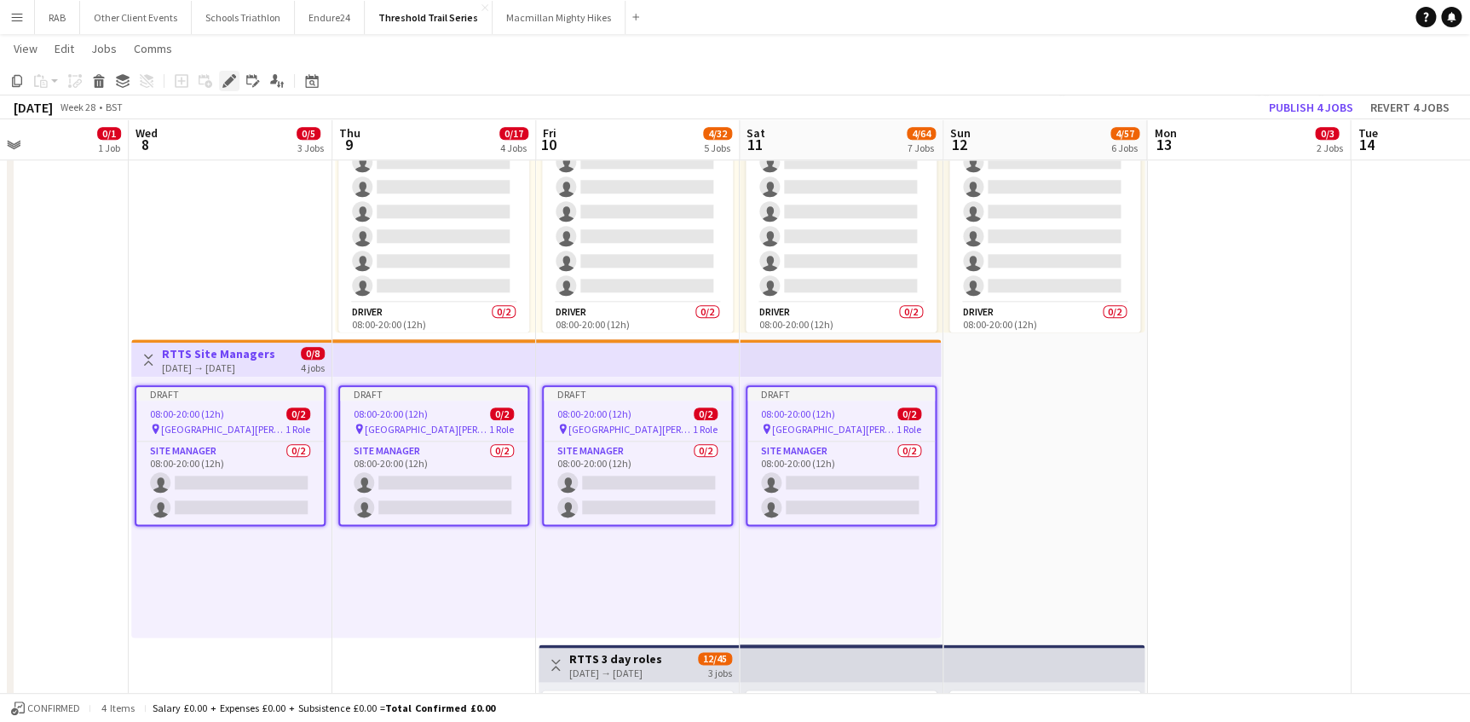
click at [224, 80] on icon "Edit" at bounding box center [229, 81] width 14 height 14
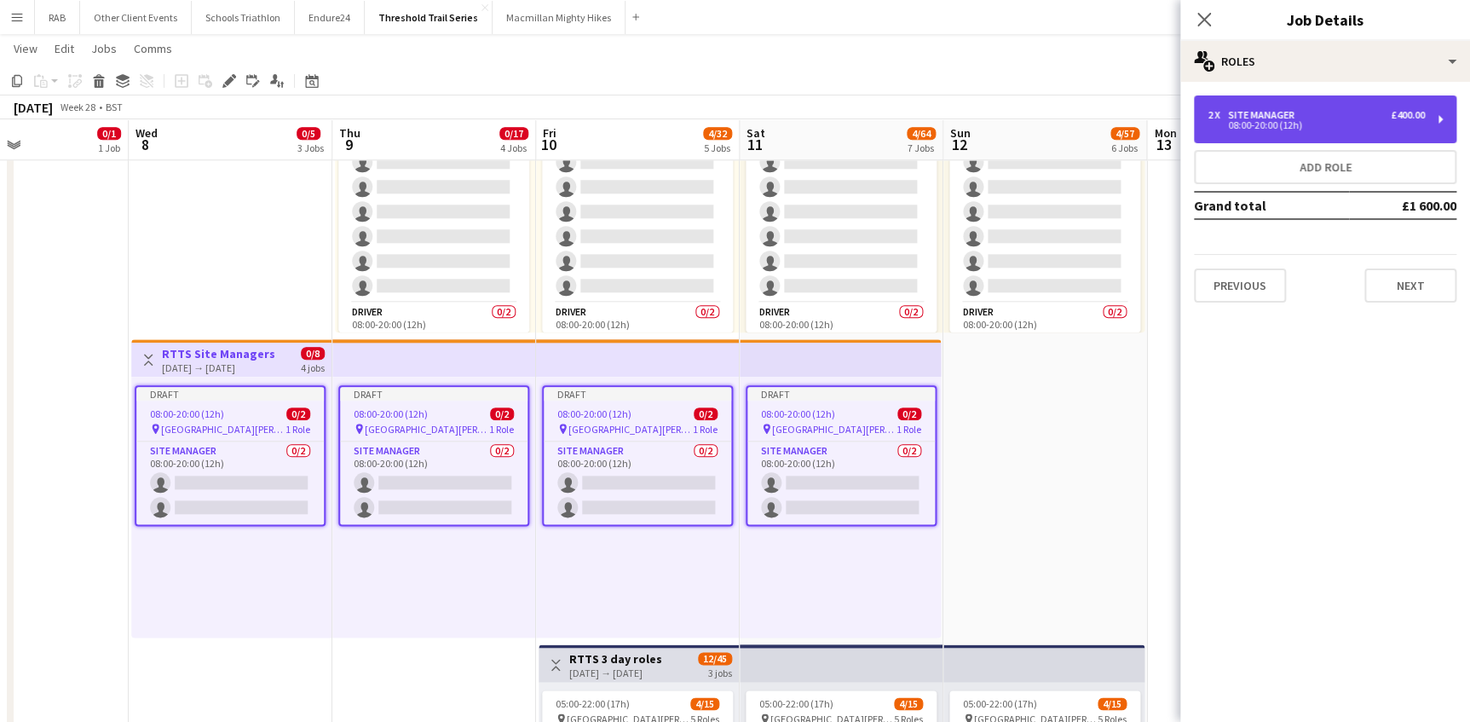
click at [1256, 125] on div "08:00-20:00 (12h)" at bounding box center [1315, 125] width 217 height 9
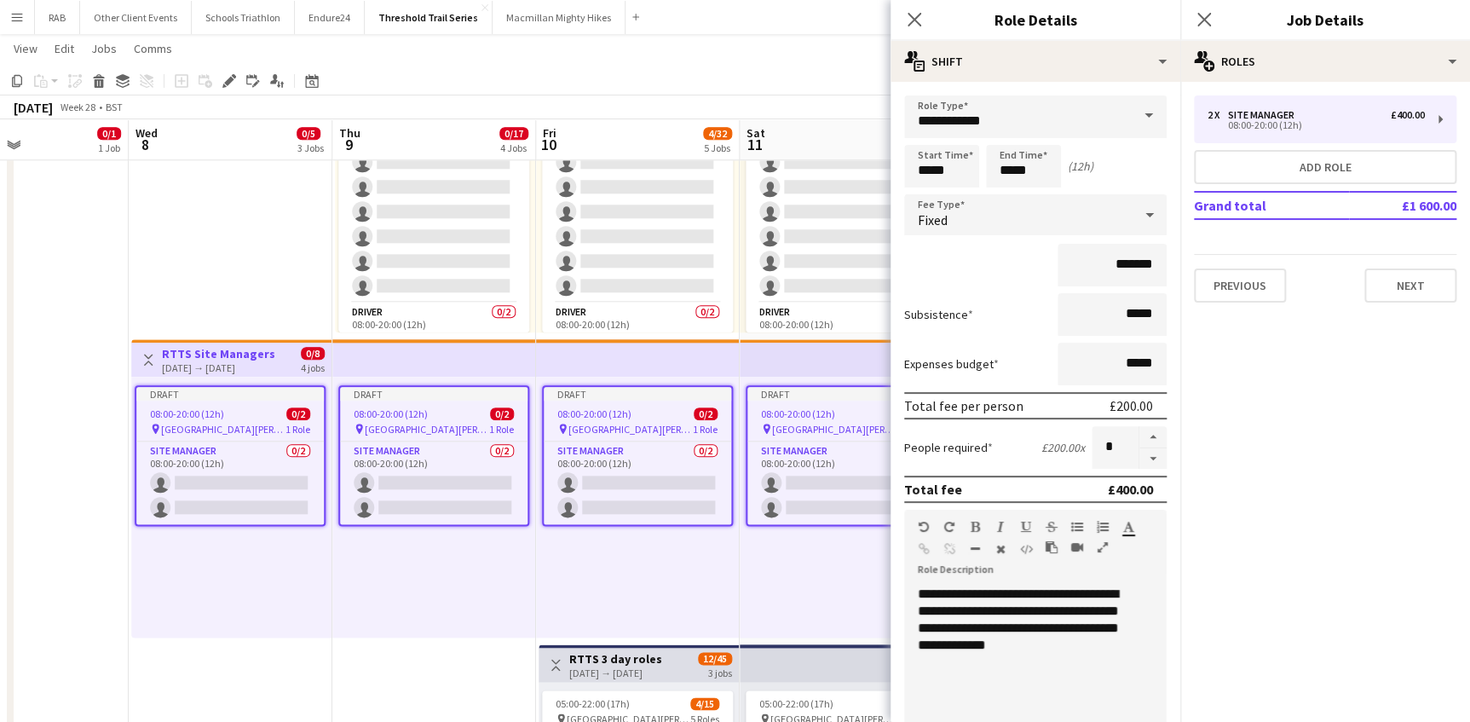
click at [1148, 459] on button "button" at bounding box center [1152, 458] width 27 height 21
type input "*"
click at [913, 14] on icon "Close pop-in" at bounding box center [914, 19] width 16 height 16
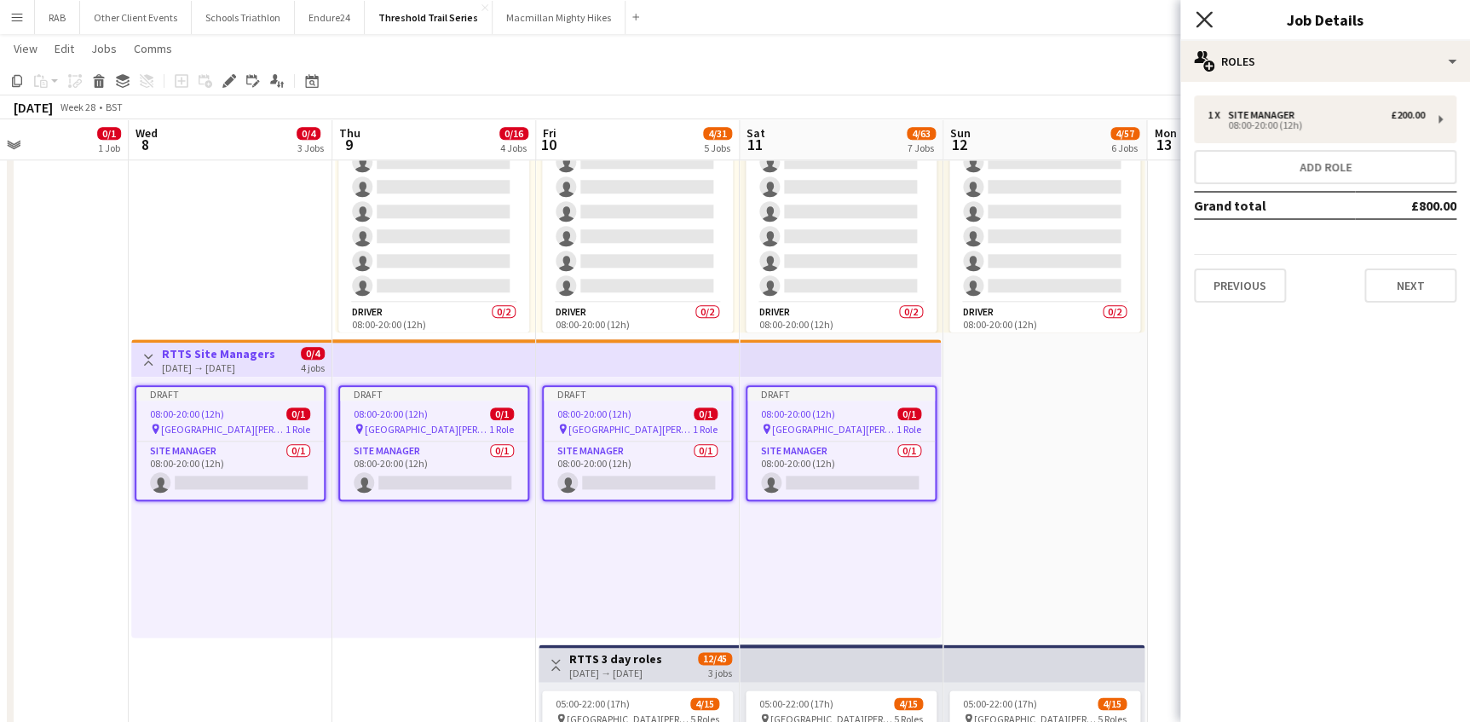
click at [1200, 20] on icon "Close pop-in" at bounding box center [1203, 19] width 16 height 16
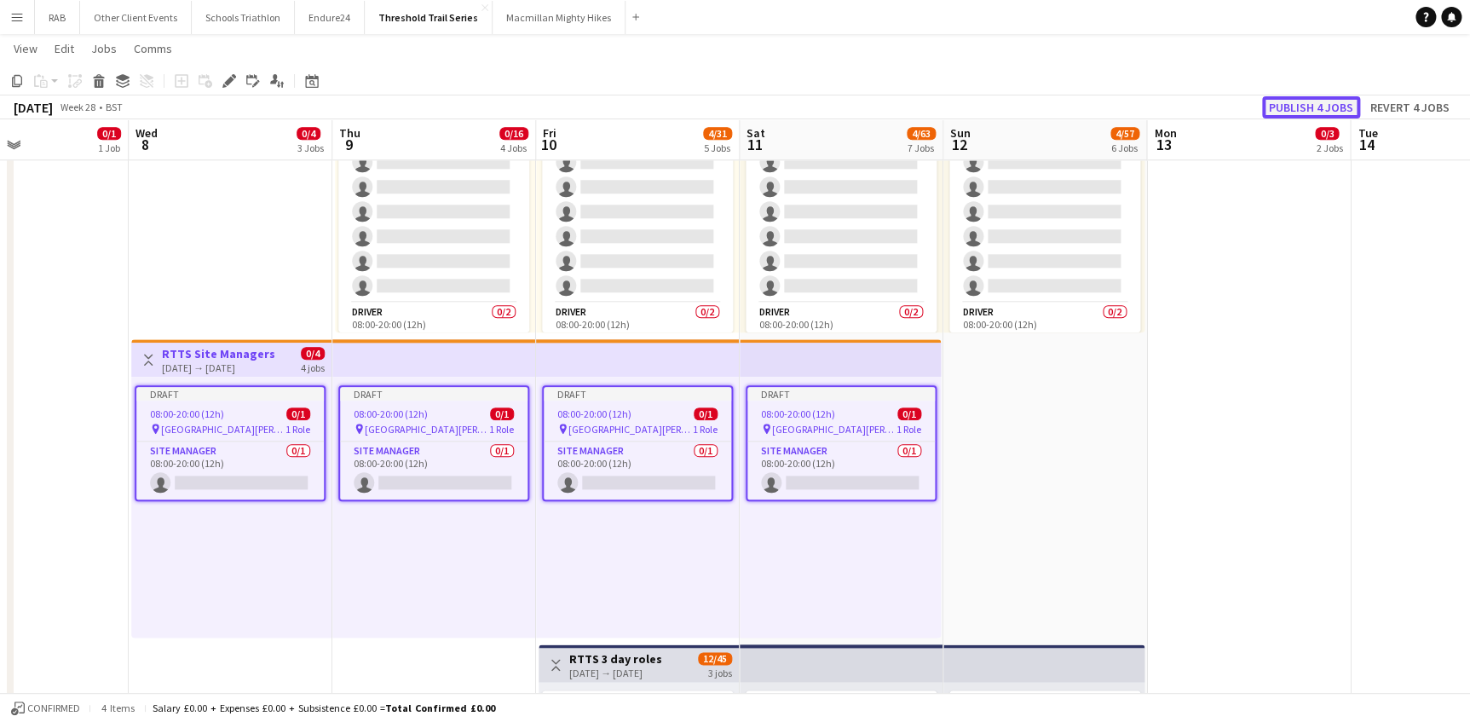
click at [1283, 102] on button "Publish 4 jobs" at bounding box center [1311, 107] width 98 height 22
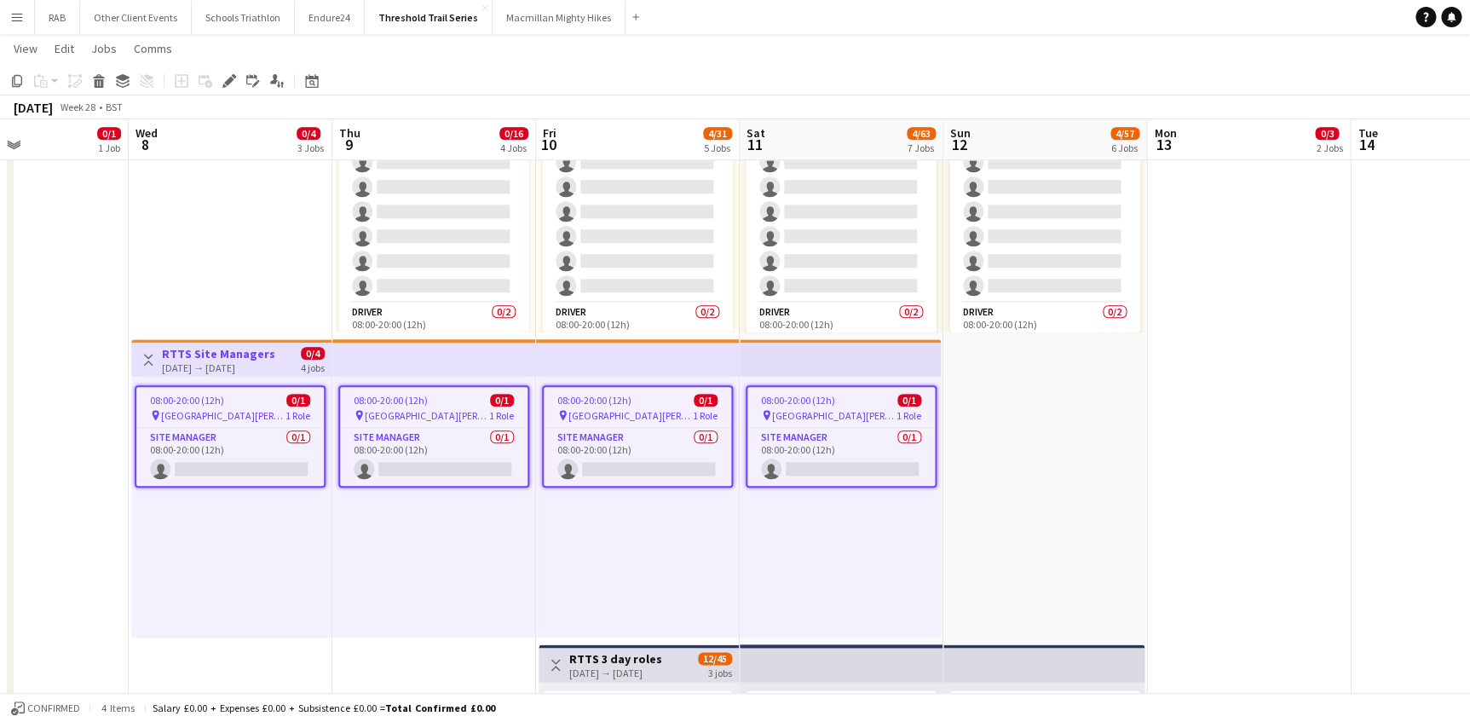
click at [737, 545] on div "08:00-20:00 (12h) 0/1 pin Field Farm, Shirburn Road, Lewknor, Watlington, Oxon …" at bounding box center [638, 507] width 204 height 261
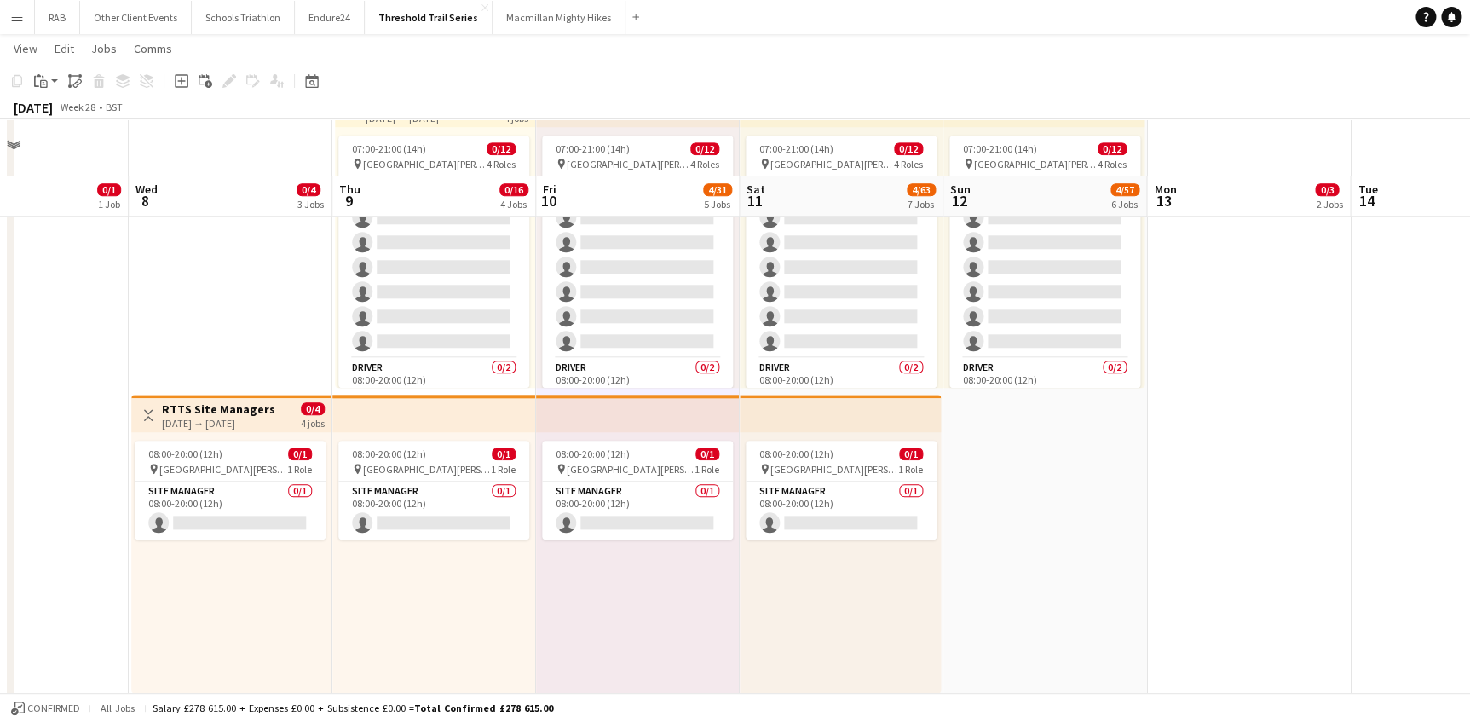
scroll to position [775, 0]
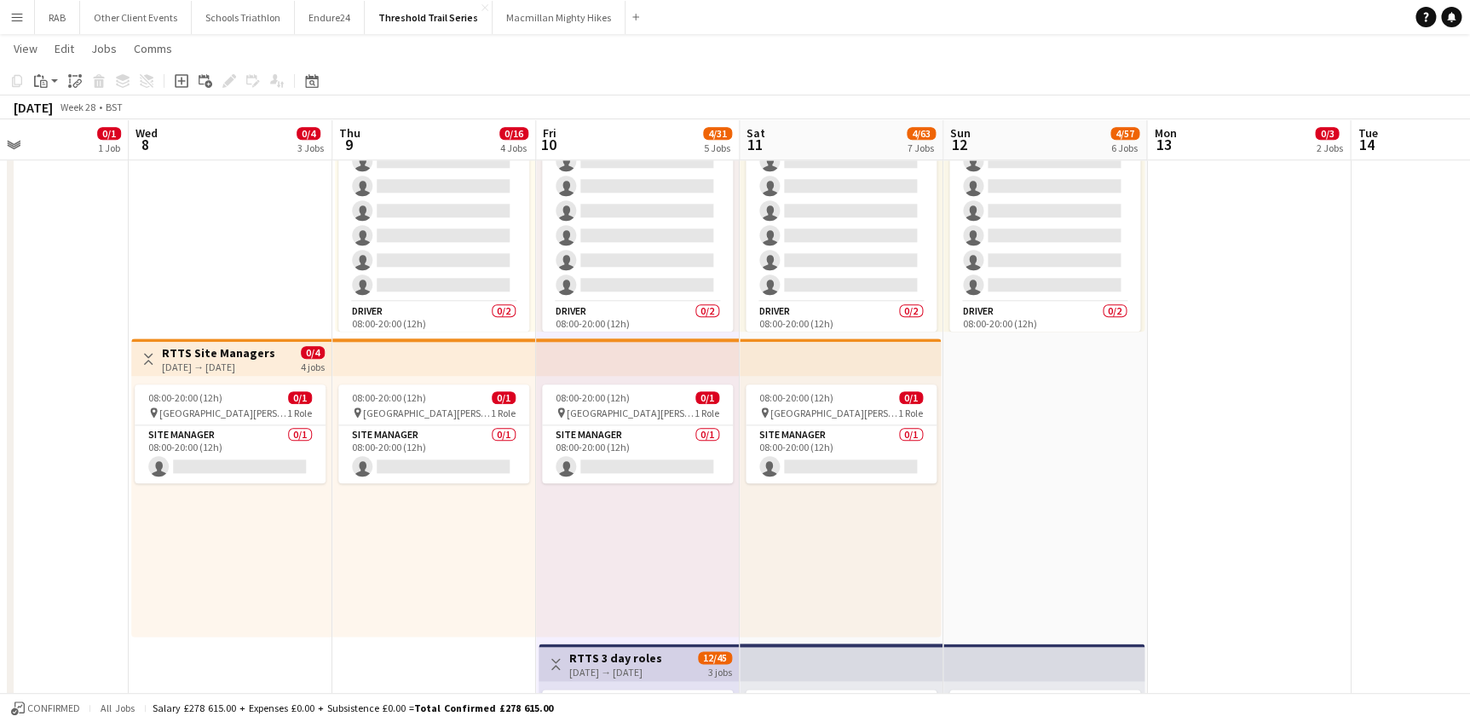
click at [233, 354] on h3 "RTTS Site Managers" at bounding box center [218, 352] width 113 height 15
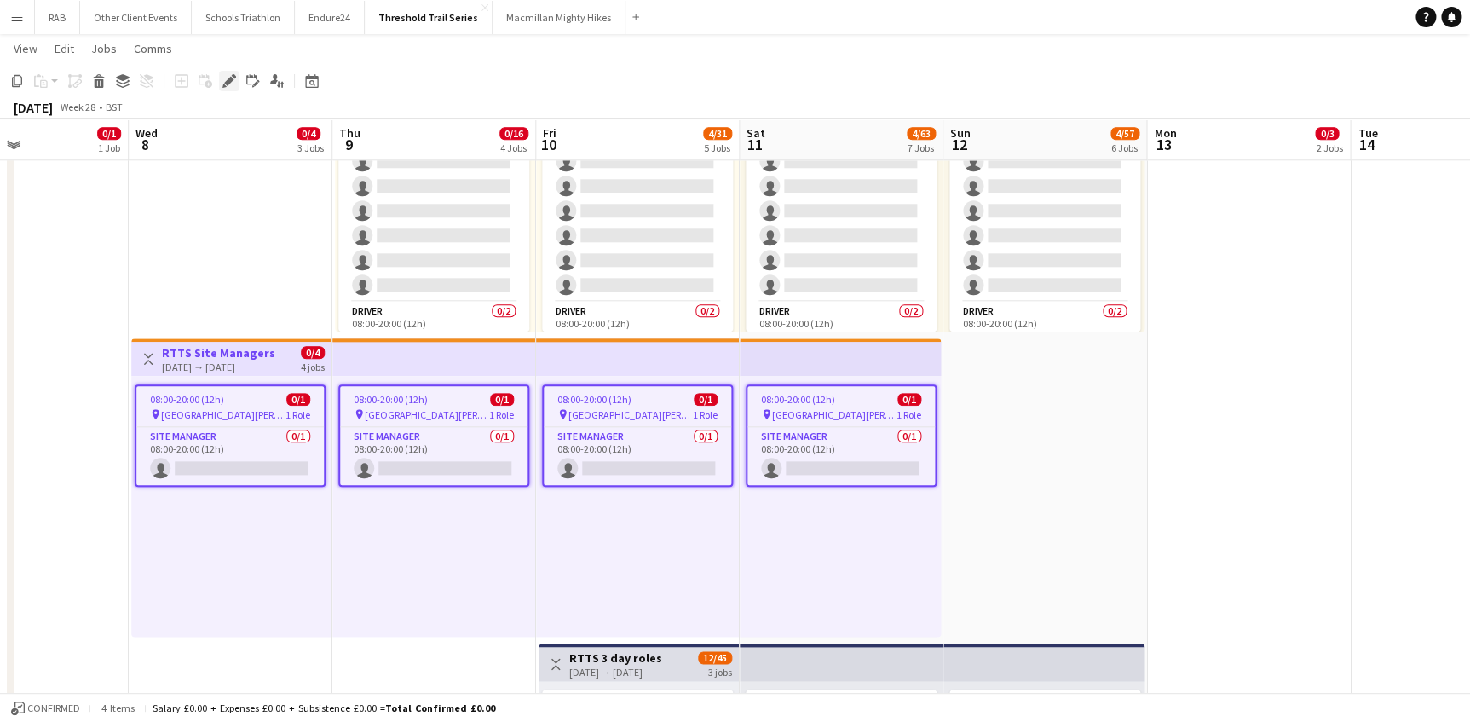
drag, startPoint x: 228, startPoint y: 76, endPoint x: 426, endPoint y: 122, distance: 203.0
click at [228, 77] on icon "Edit" at bounding box center [229, 81] width 14 height 14
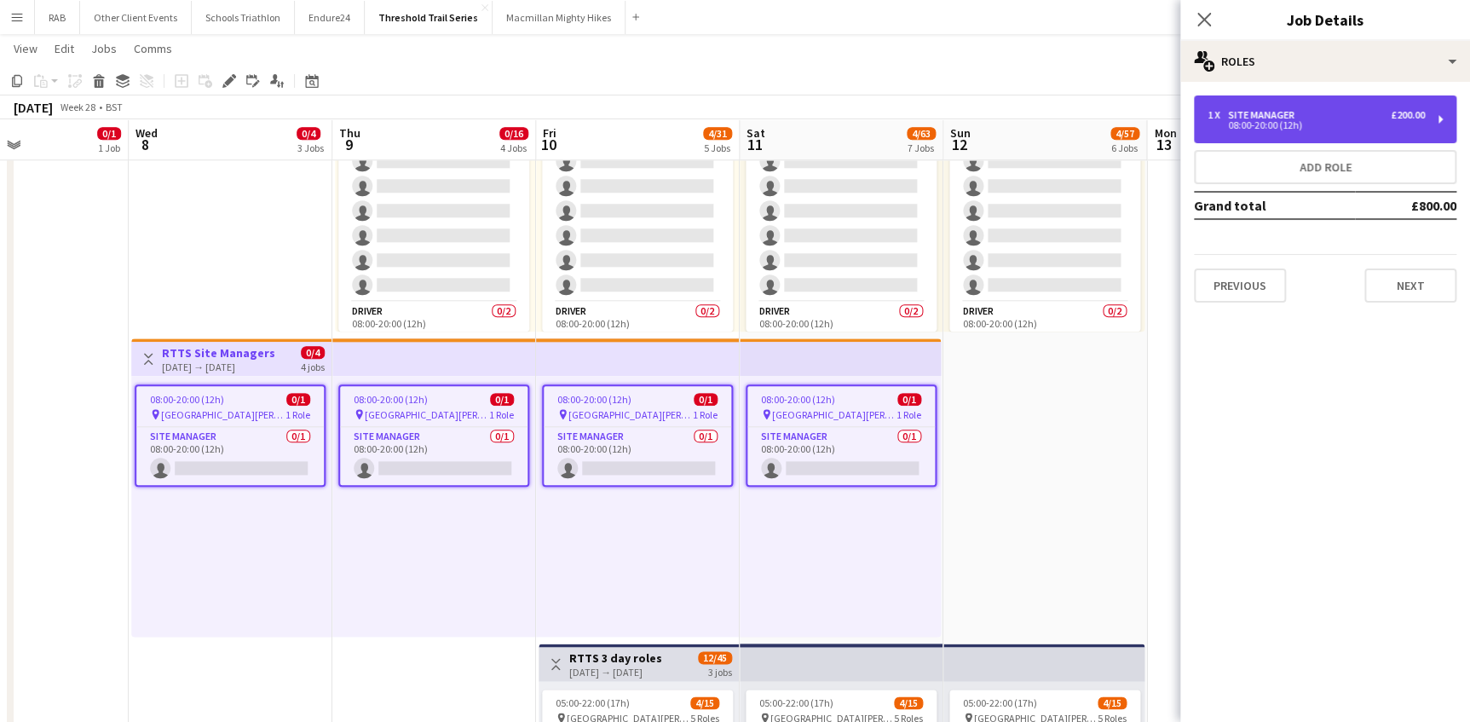
click at [1292, 121] on div "08:00-20:00 (12h)" at bounding box center [1315, 125] width 217 height 9
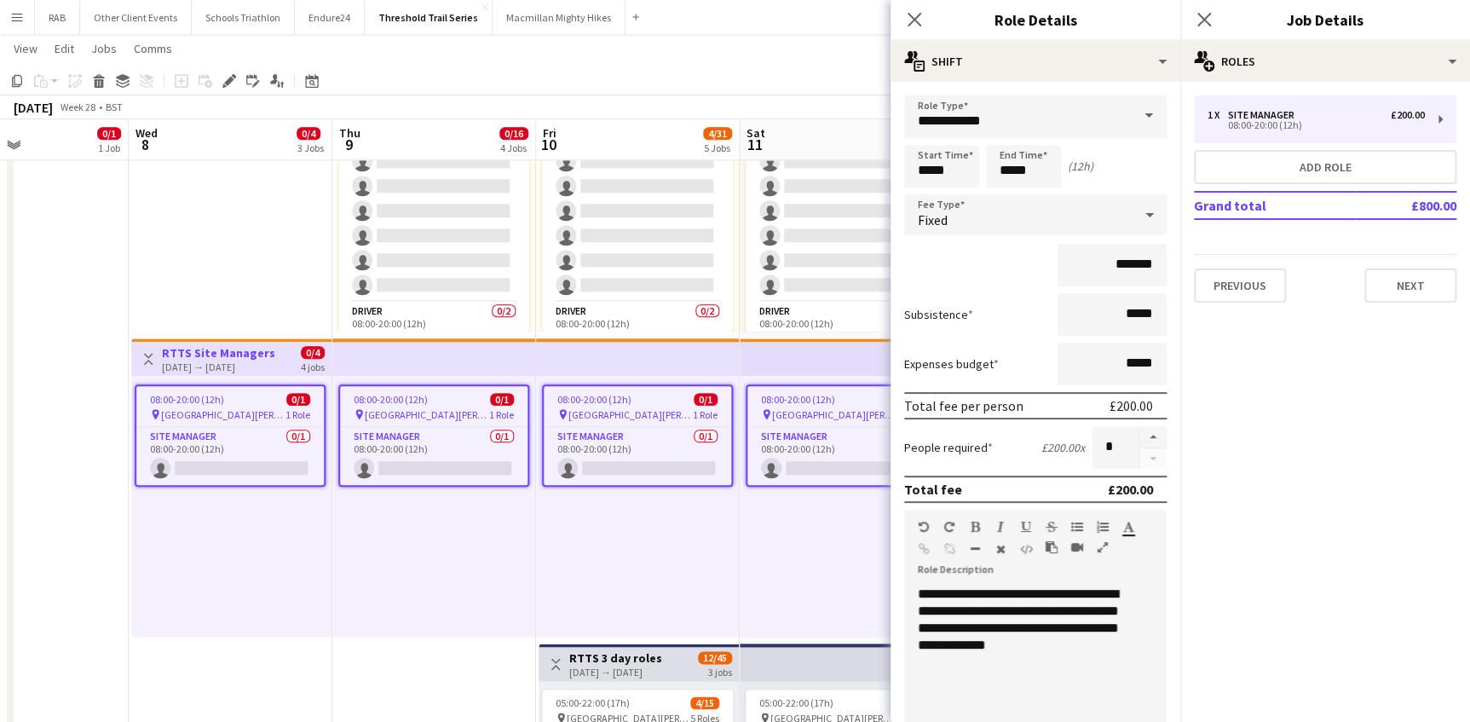
click at [1131, 111] on span at bounding box center [1149, 115] width 36 height 41
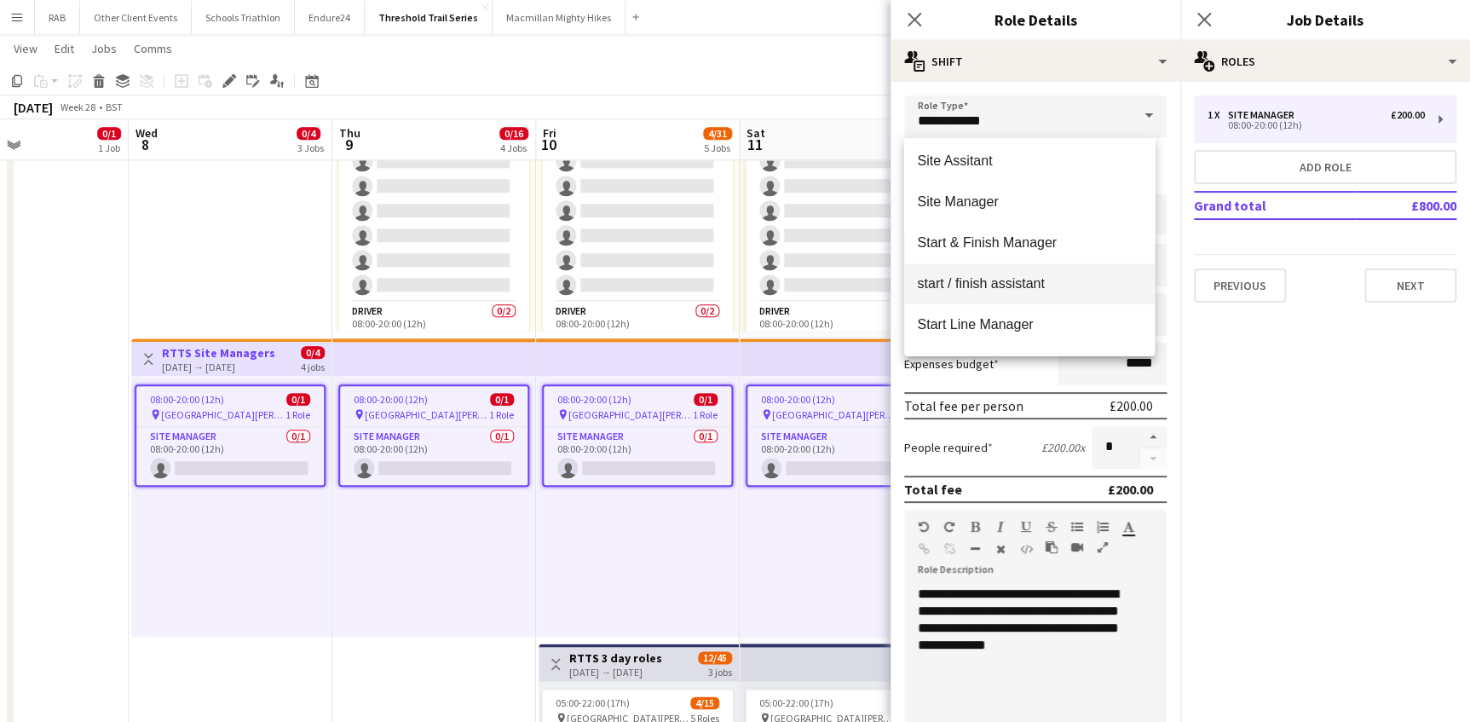
scroll to position [4028, 0]
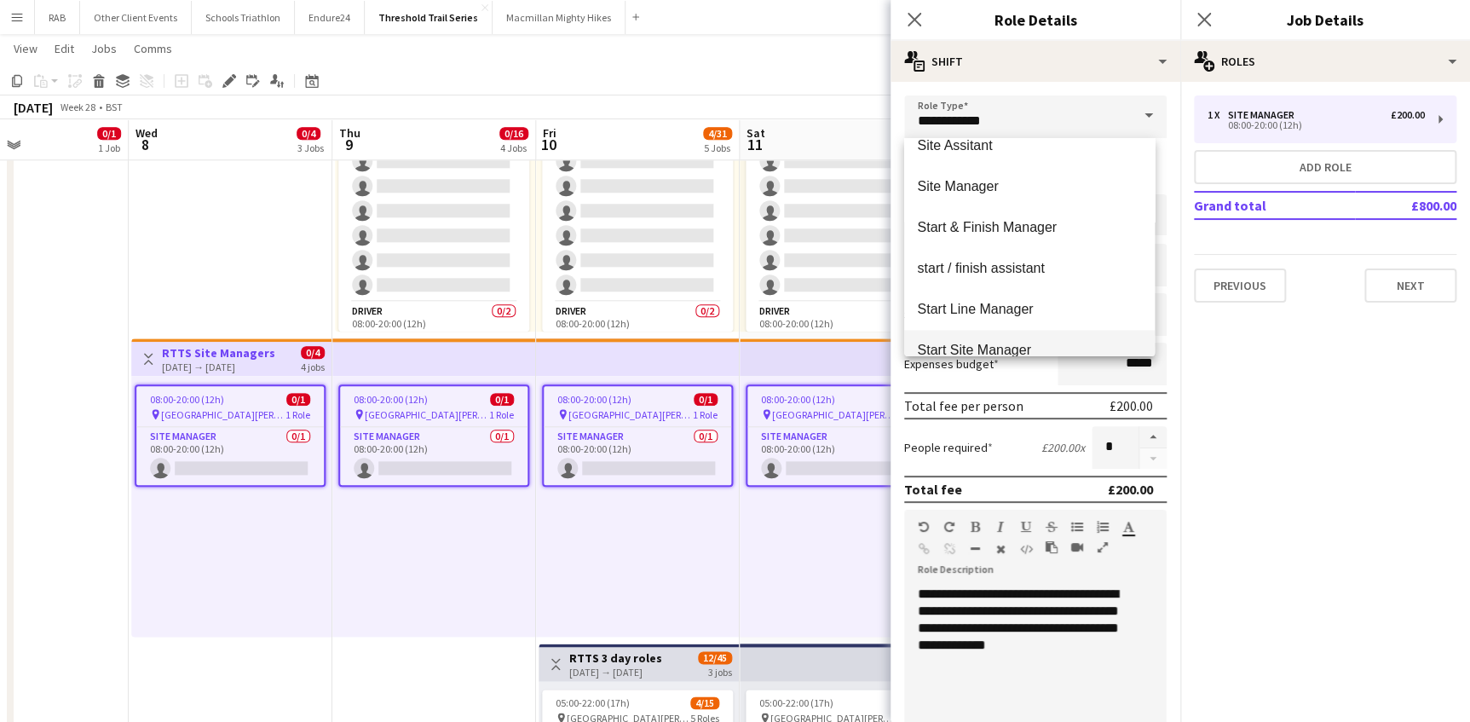
click at [976, 342] on span "Start Site Manager" at bounding box center [1029, 350] width 223 height 16
type input "**********"
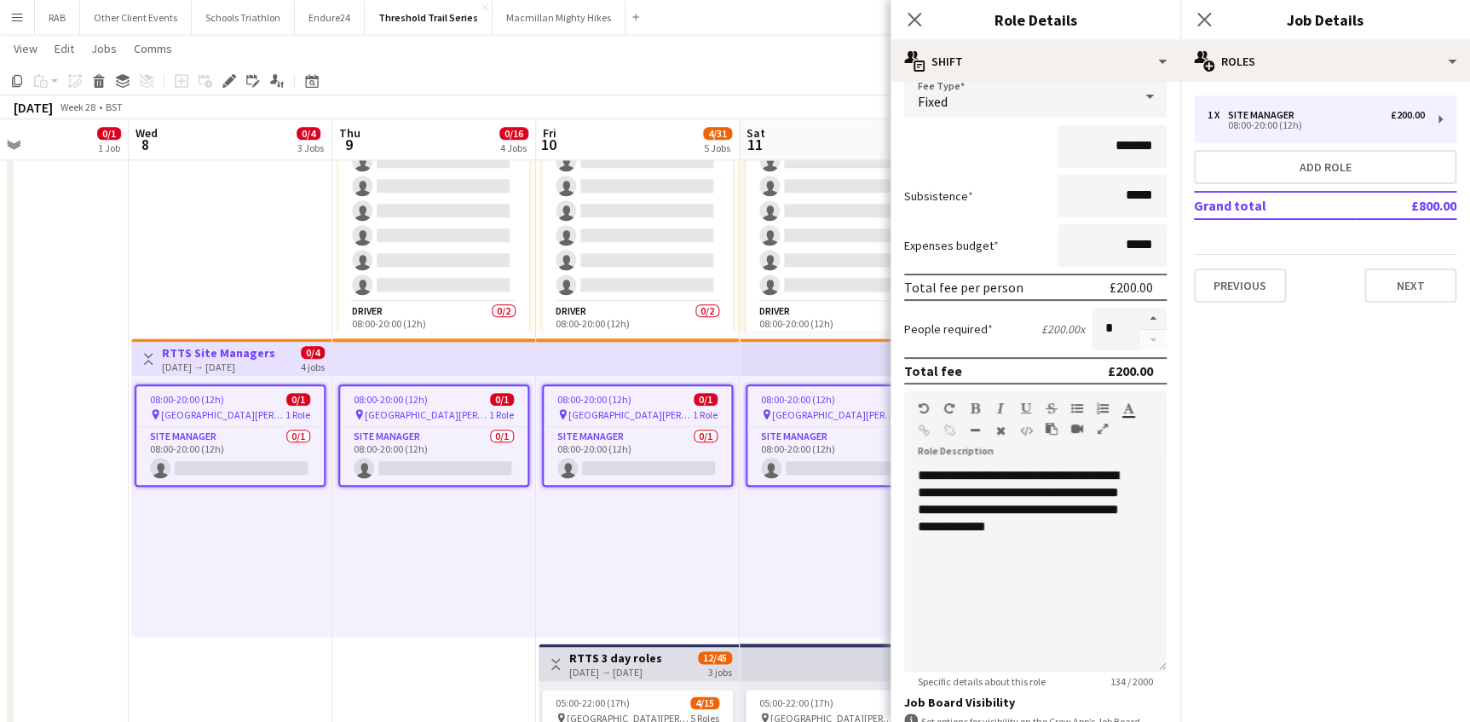
scroll to position [260, 0]
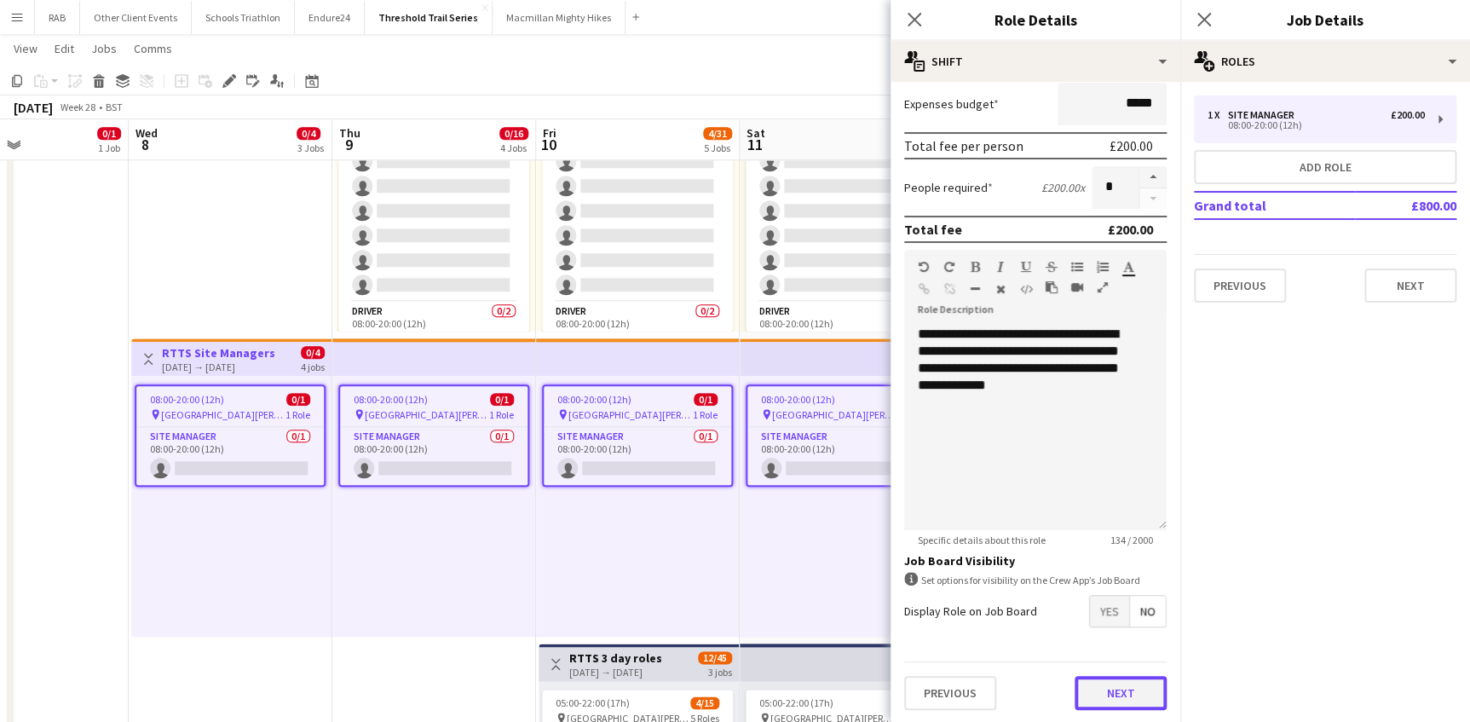
click at [1093, 682] on button "Next" at bounding box center [1120, 693] width 92 height 34
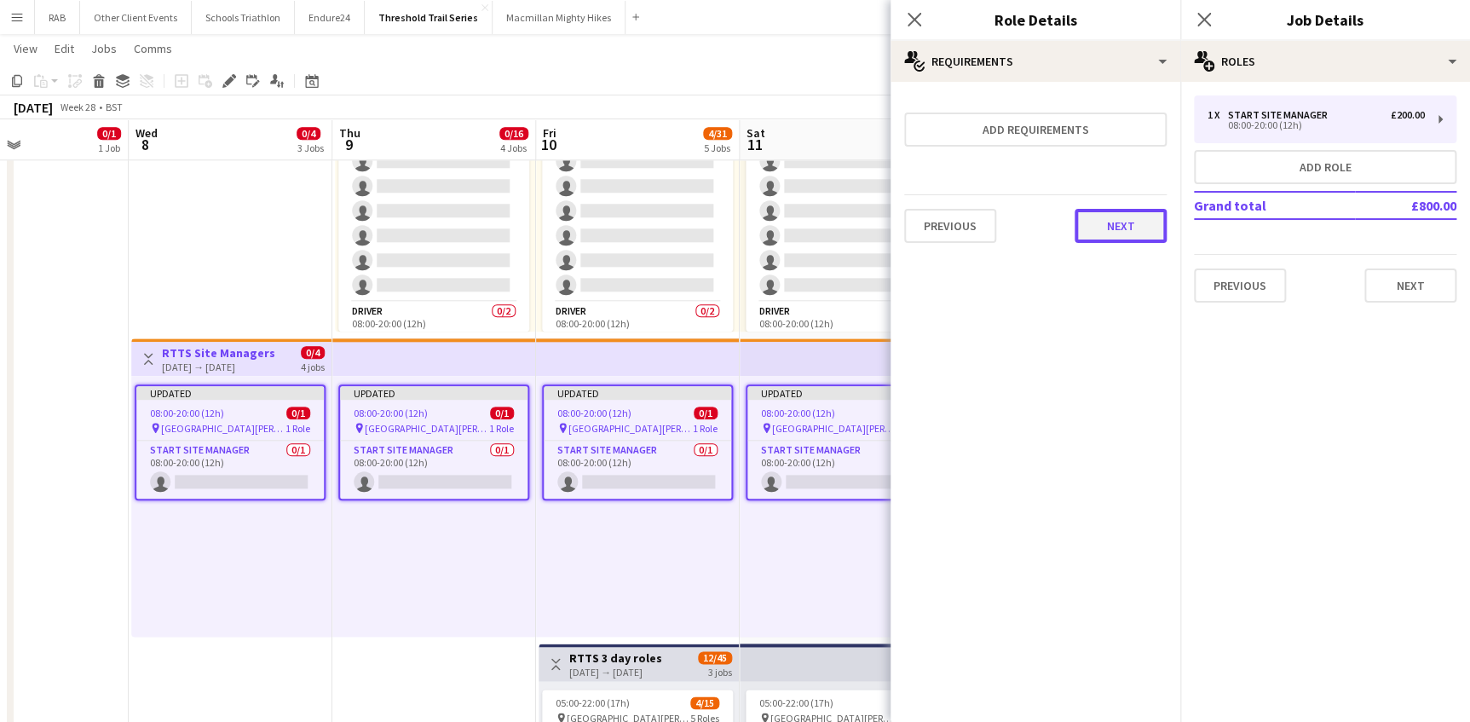
click at [1111, 222] on button "Next" at bounding box center [1120, 226] width 92 height 34
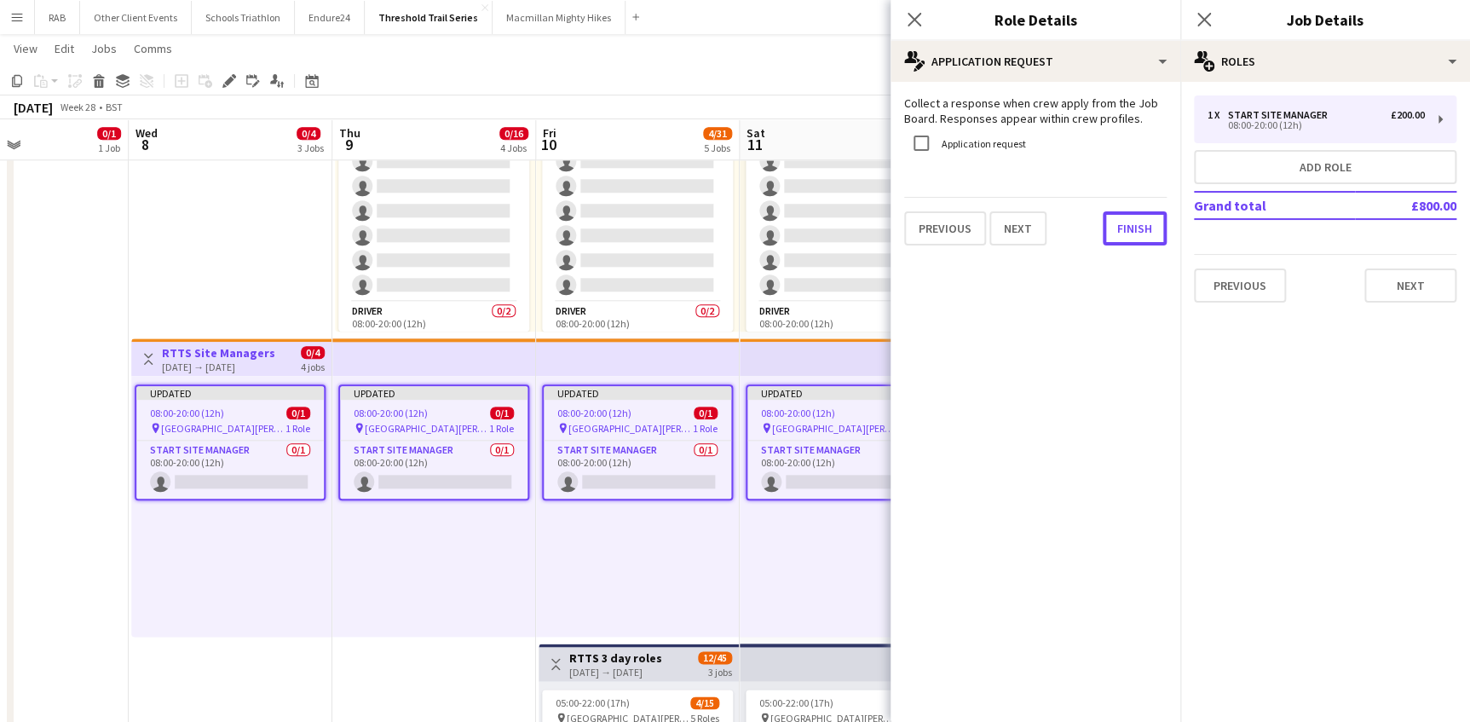
click at [1111, 222] on button "Finish" at bounding box center [1135, 228] width 64 height 34
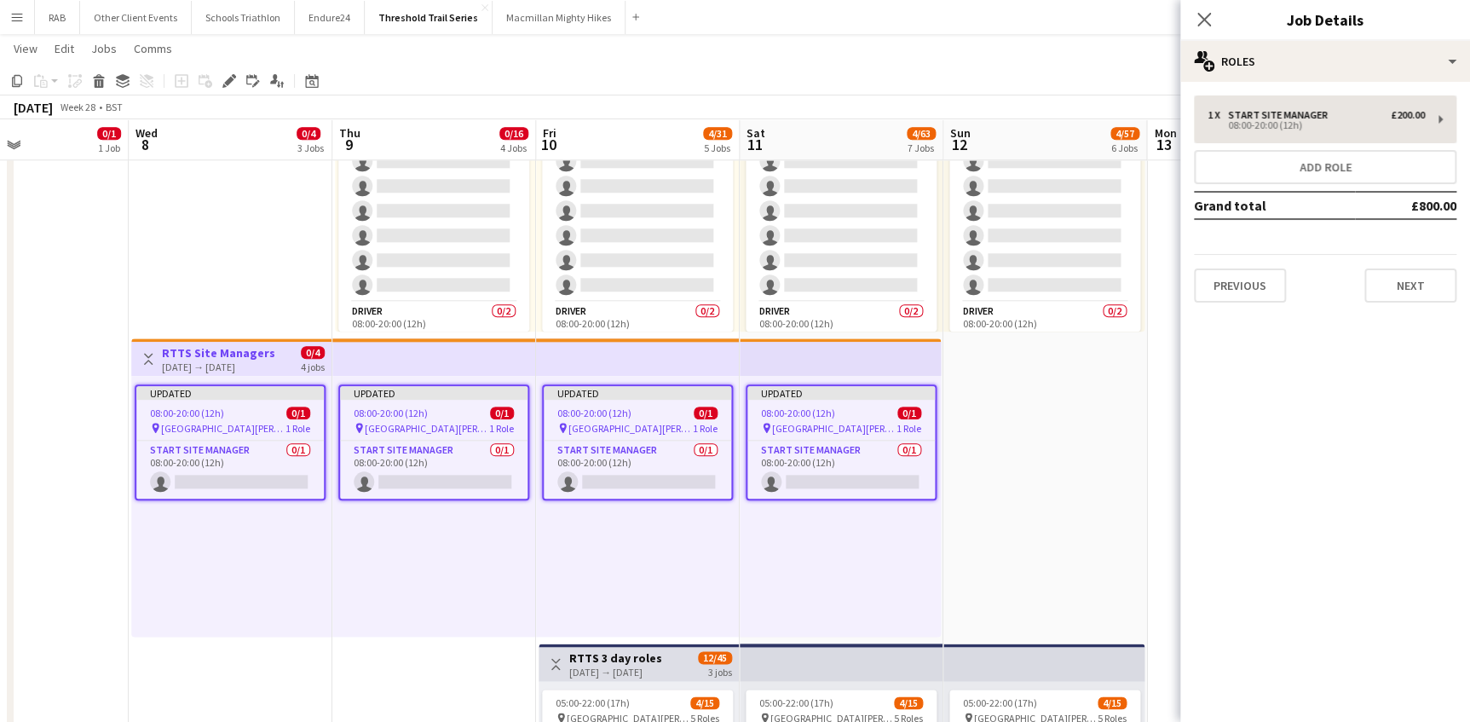
drag, startPoint x: 1196, startPoint y: 20, endPoint x: 1241, endPoint y: 136, distance: 125.2
click at [1197, 20] on icon "Close pop-in" at bounding box center [1204, 20] width 14 height 14
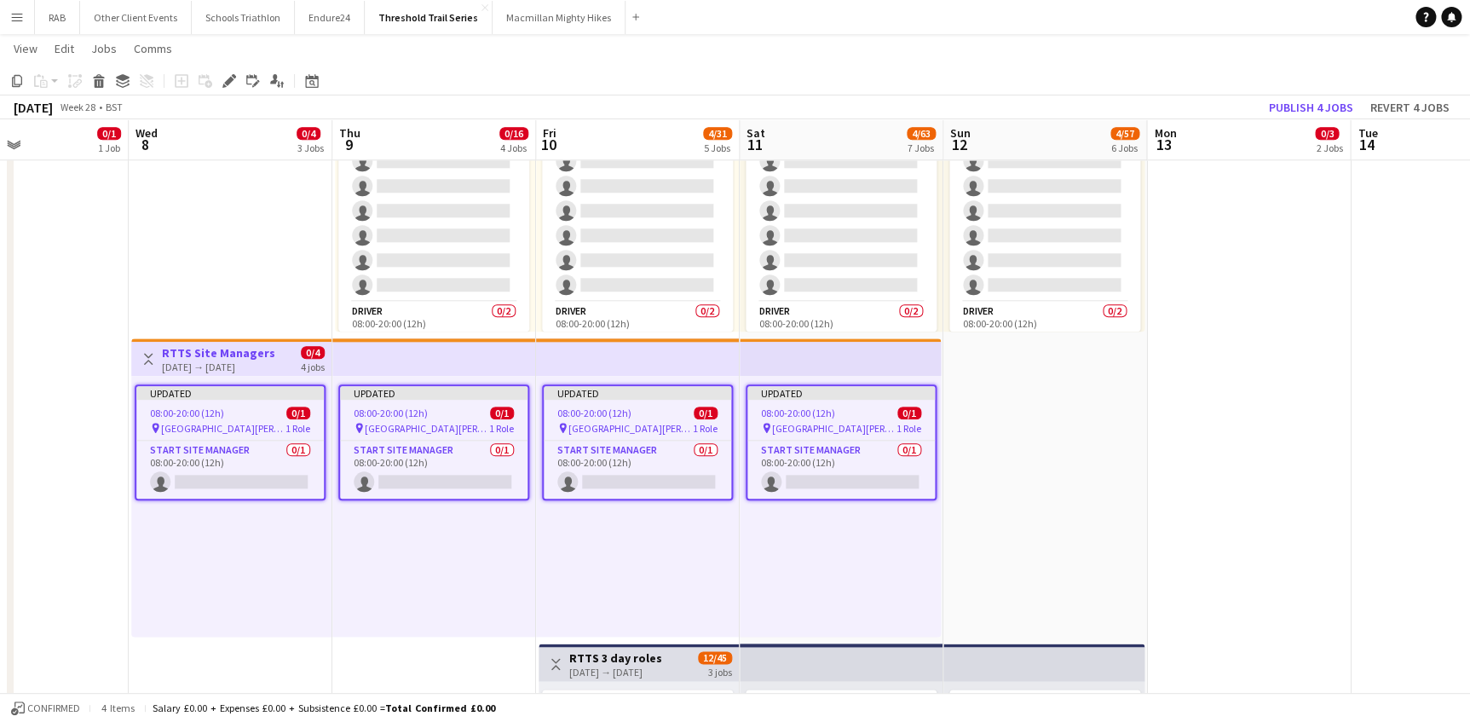
click at [1264, 285] on app-date-cell "08:00-16:00 (8h) 0/1 pin Field Farm, Shirburn Road, Lewknor, Watlington, Oxon 1…" at bounding box center [1249, 477] width 204 height 2123
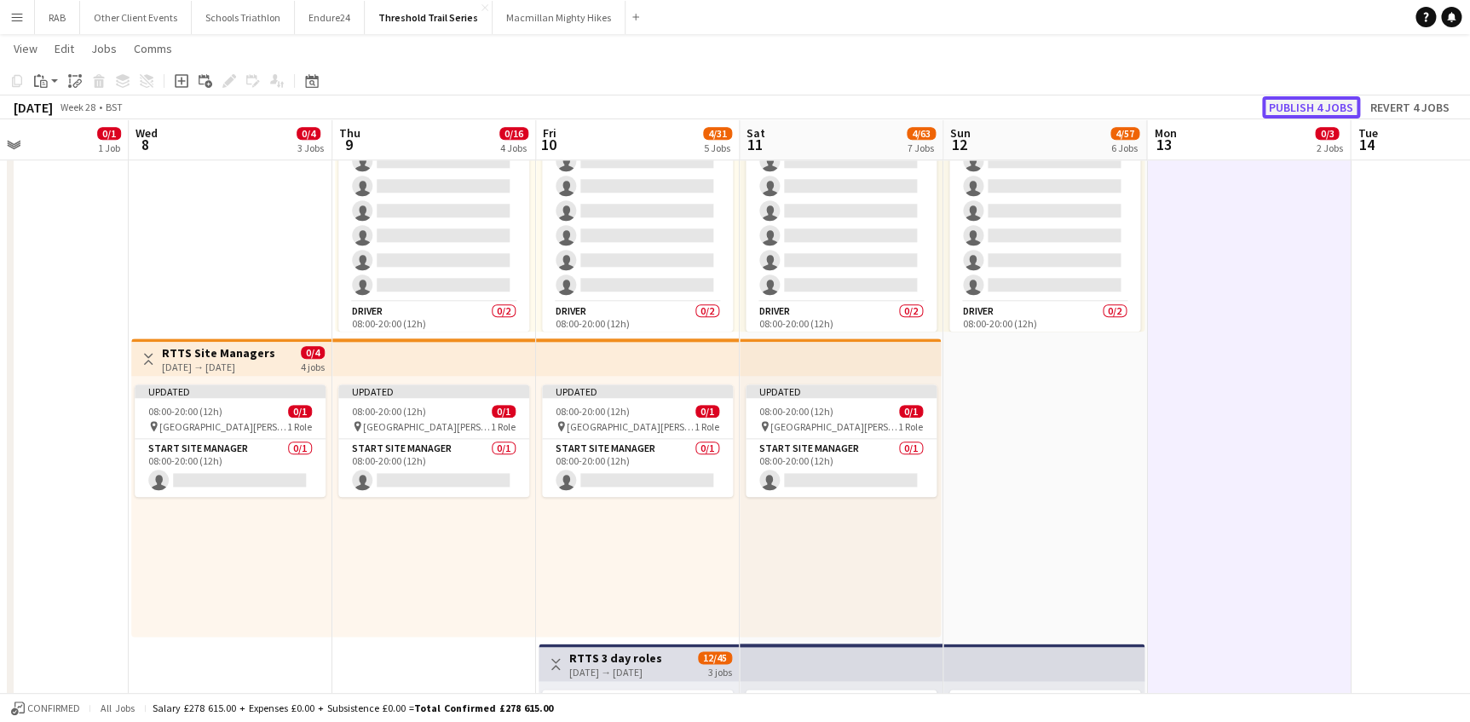
click at [1308, 101] on button "Publish 4 jobs" at bounding box center [1311, 107] width 98 height 22
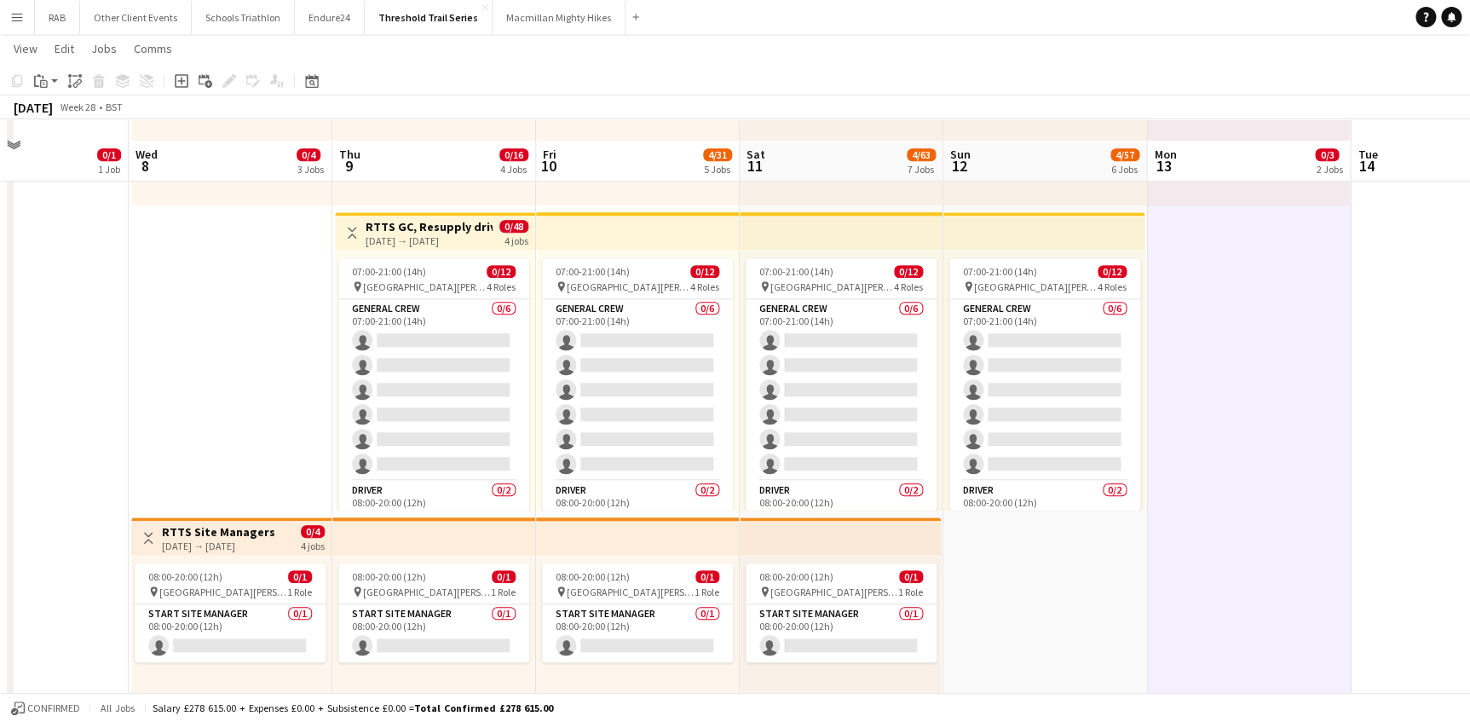
scroll to position [697, 0]
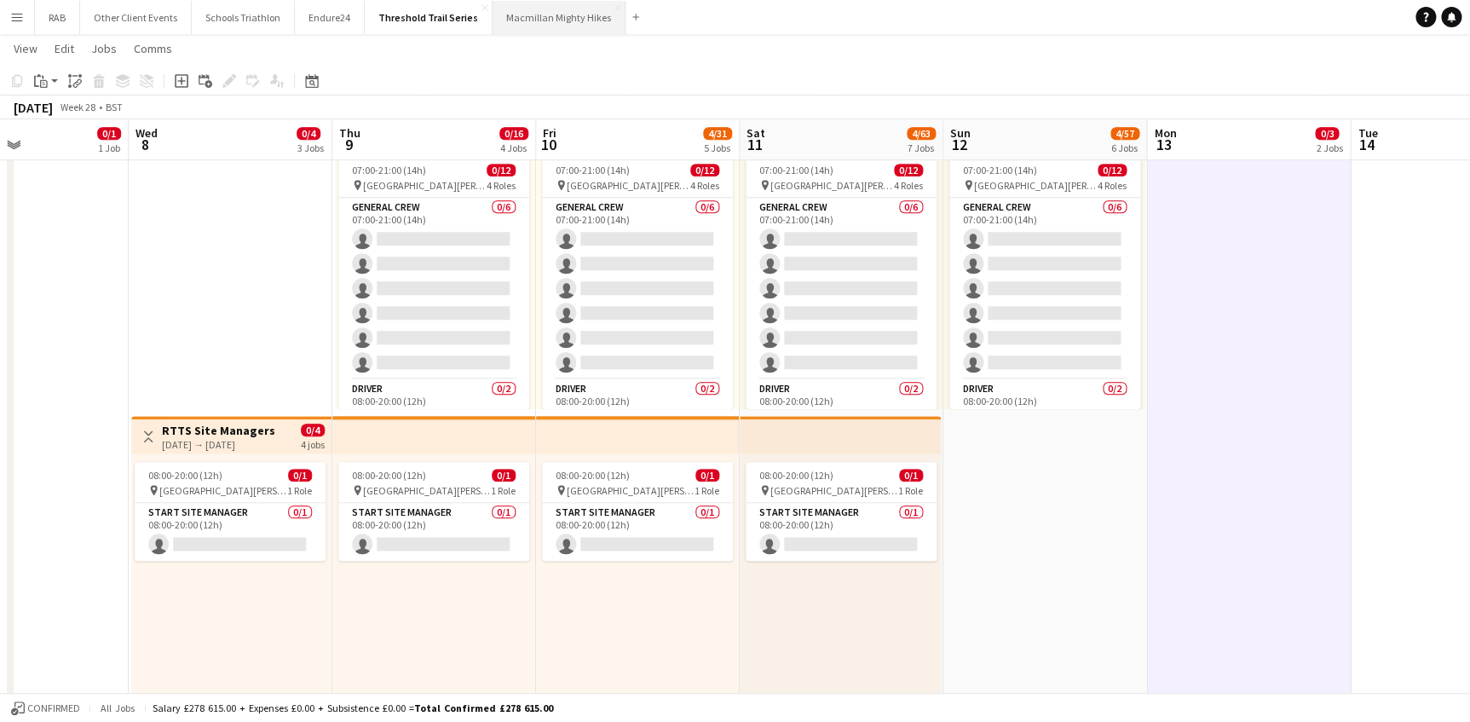
click at [524, 14] on button "Macmillan Mighty Hikes Close" at bounding box center [559, 17] width 133 height 33
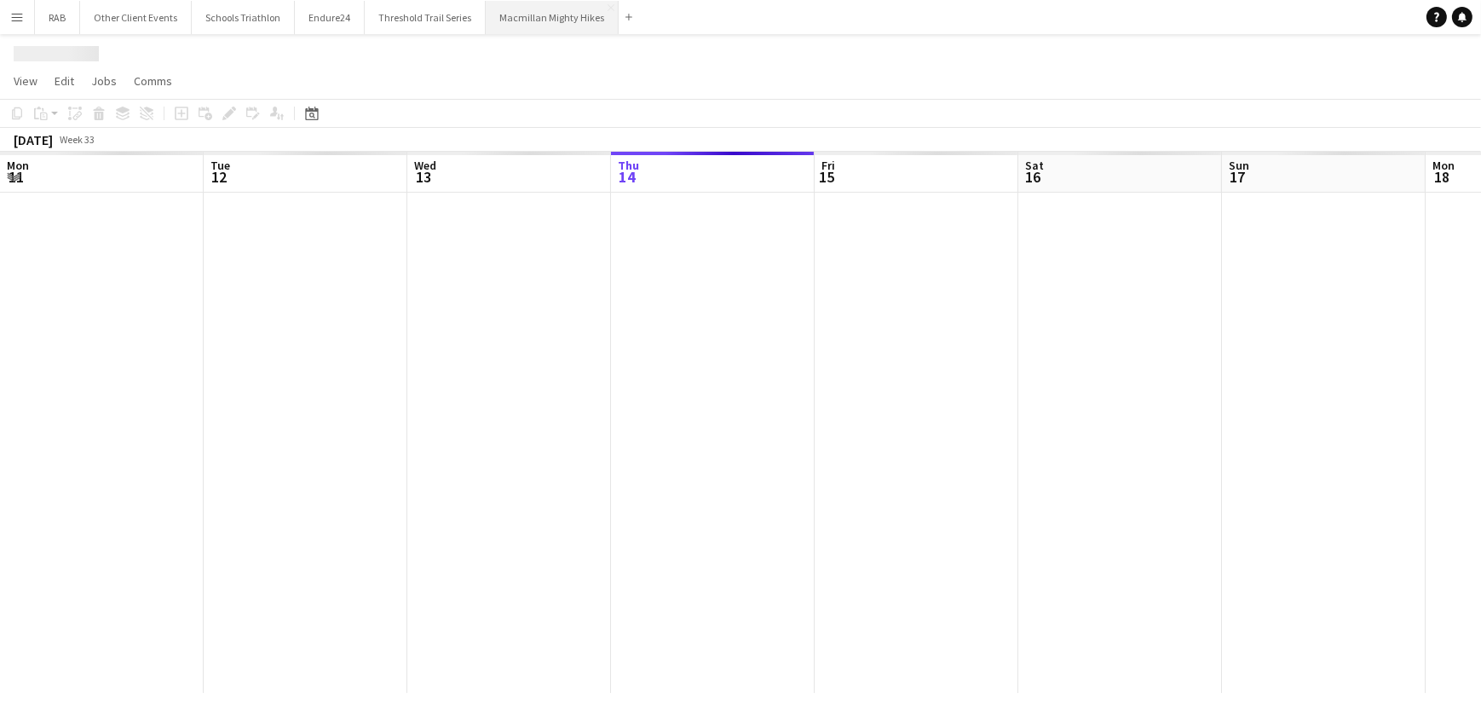
scroll to position [0, 407]
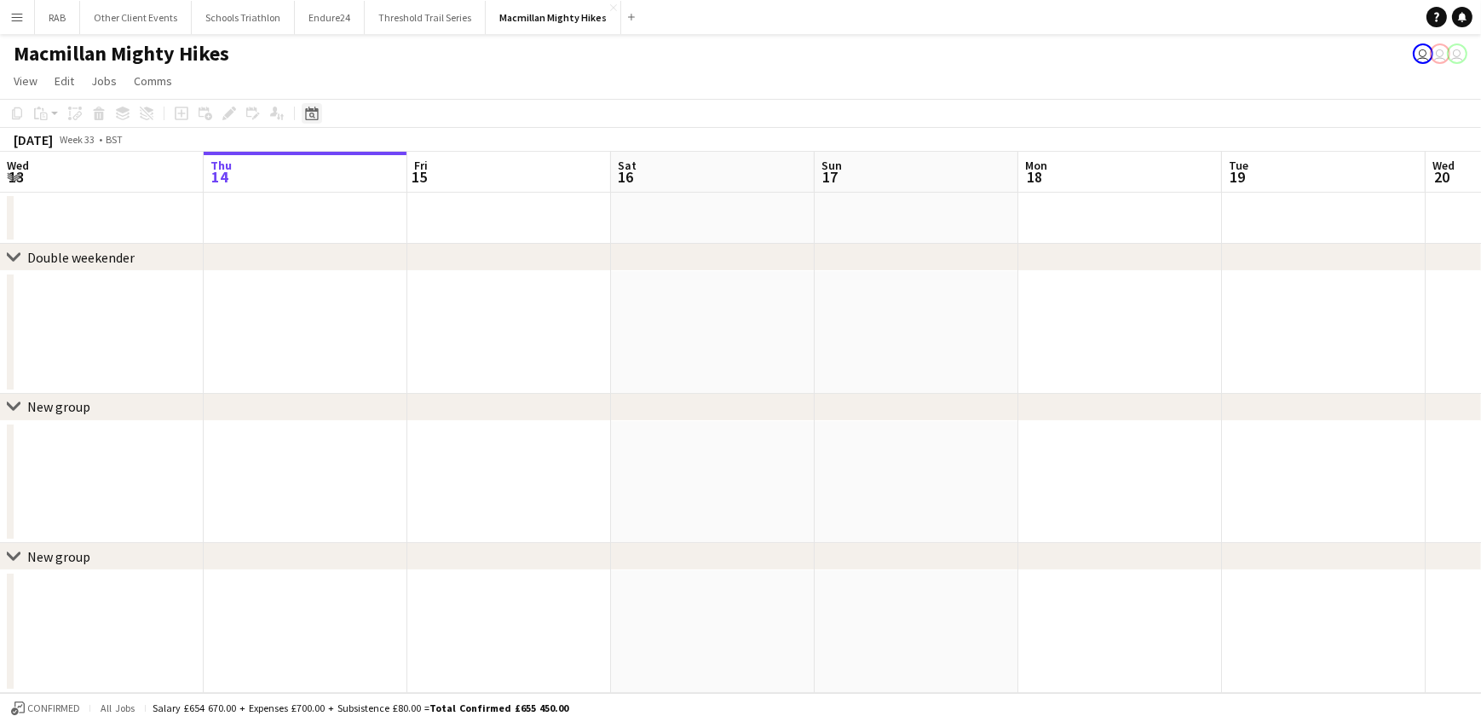
click at [309, 108] on icon at bounding box center [311, 114] width 13 height 14
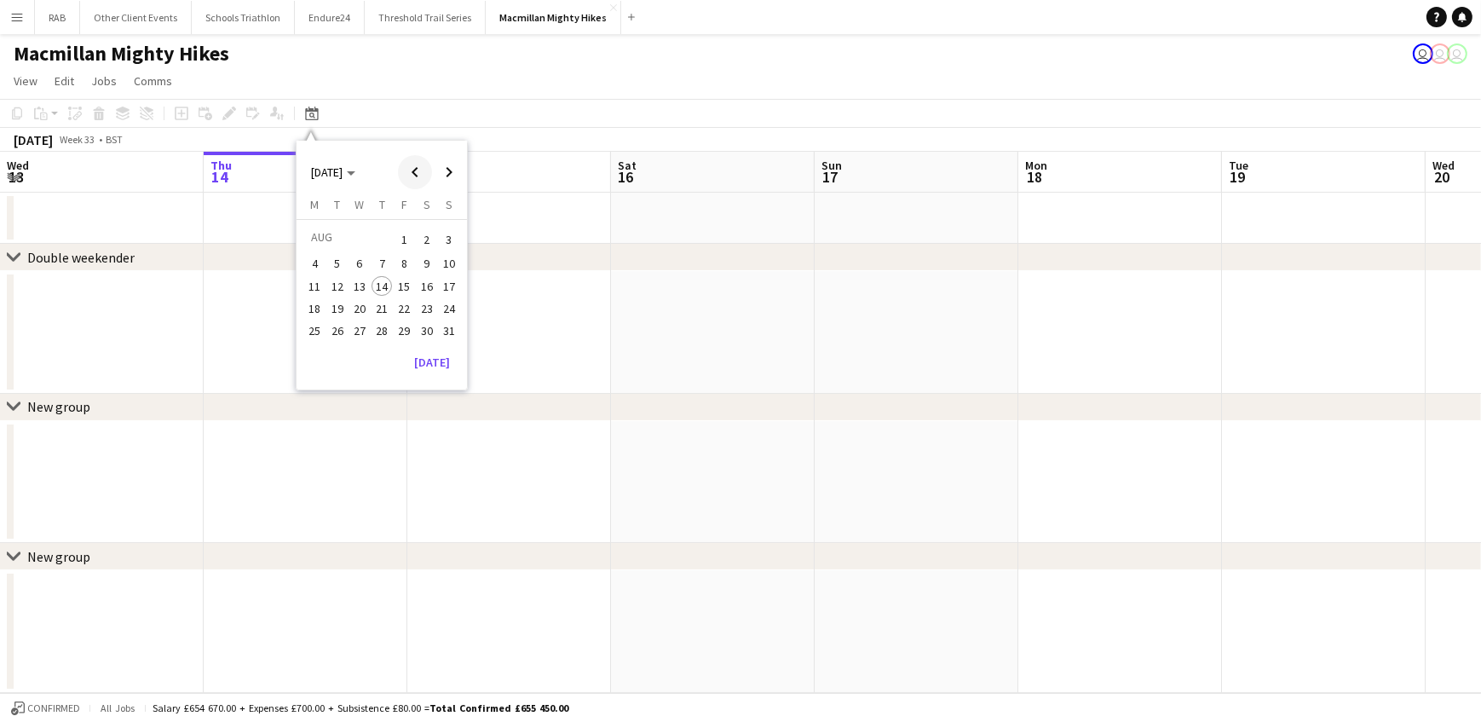
click at [418, 171] on span "Previous month" at bounding box center [415, 172] width 34 height 34
click at [426, 278] on span "12" at bounding box center [427, 282] width 20 height 20
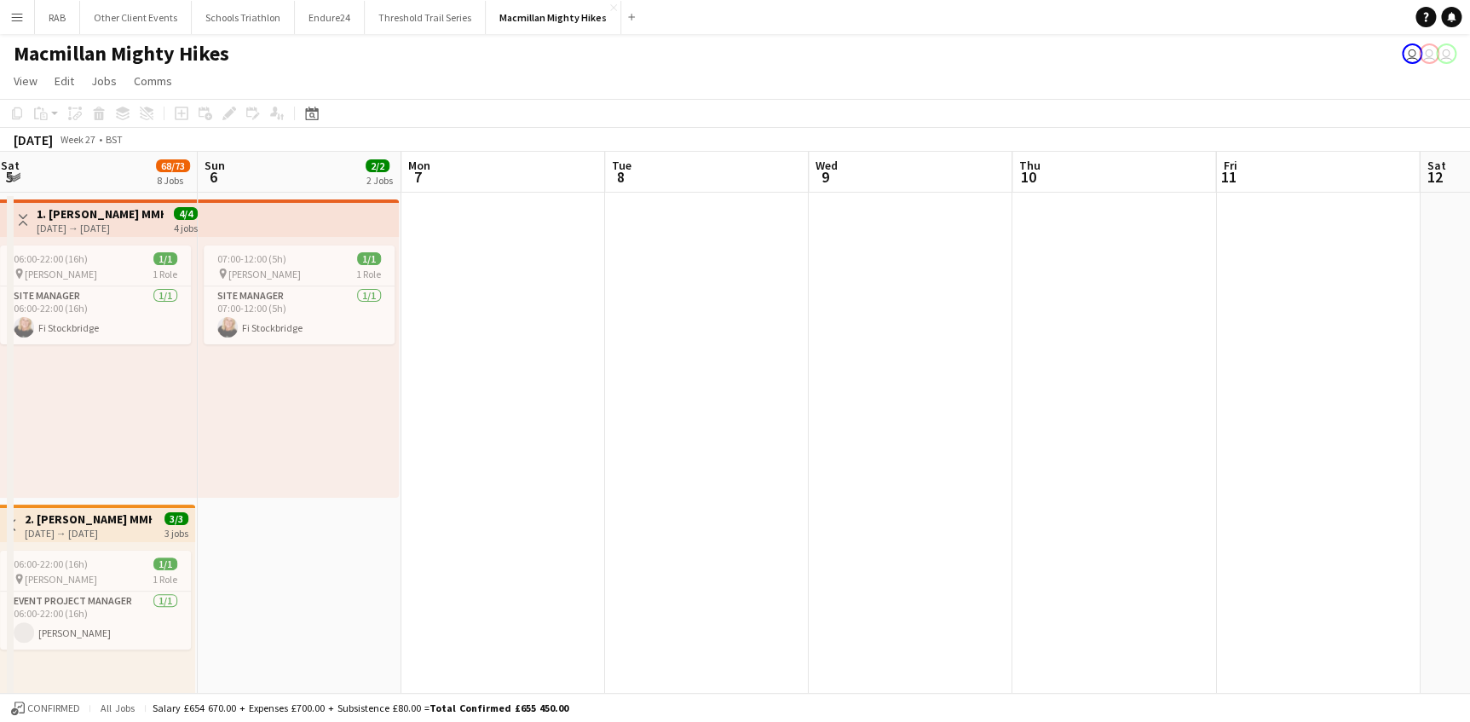
drag, startPoint x: 480, startPoint y: 177, endPoint x: 1478, endPoint y: 179, distance: 998.6
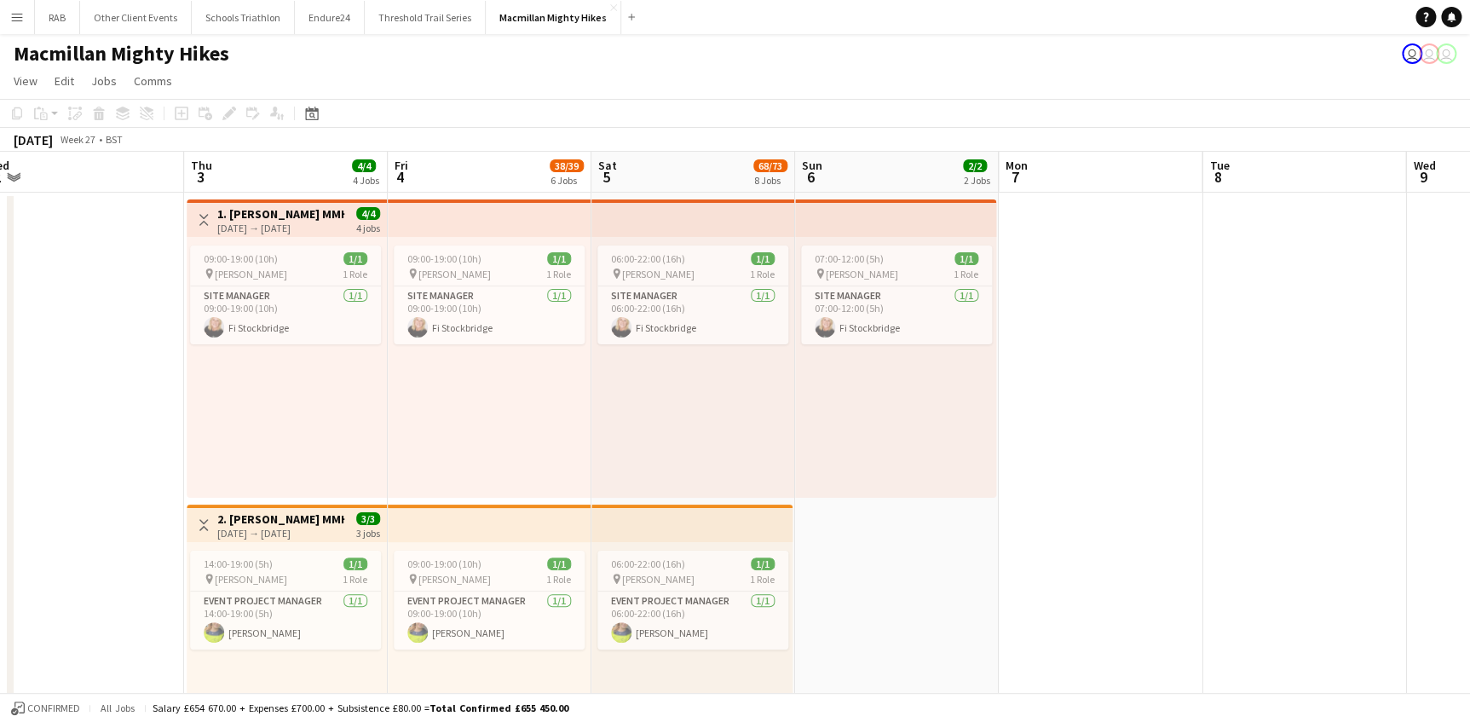
drag, startPoint x: 478, startPoint y: 178, endPoint x: 1076, endPoint y: 204, distance: 598.7
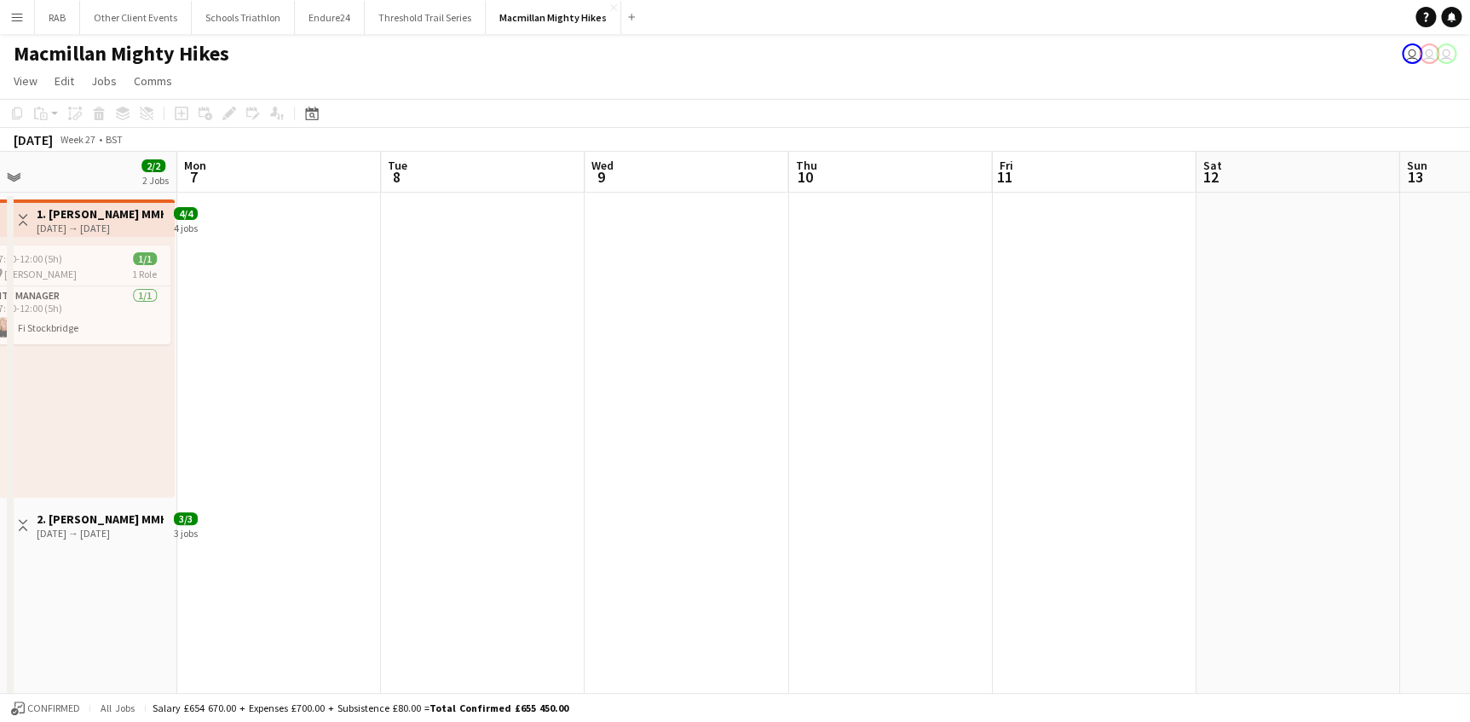
drag, startPoint x: 747, startPoint y: 212, endPoint x: 622, endPoint y: 229, distance: 126.4
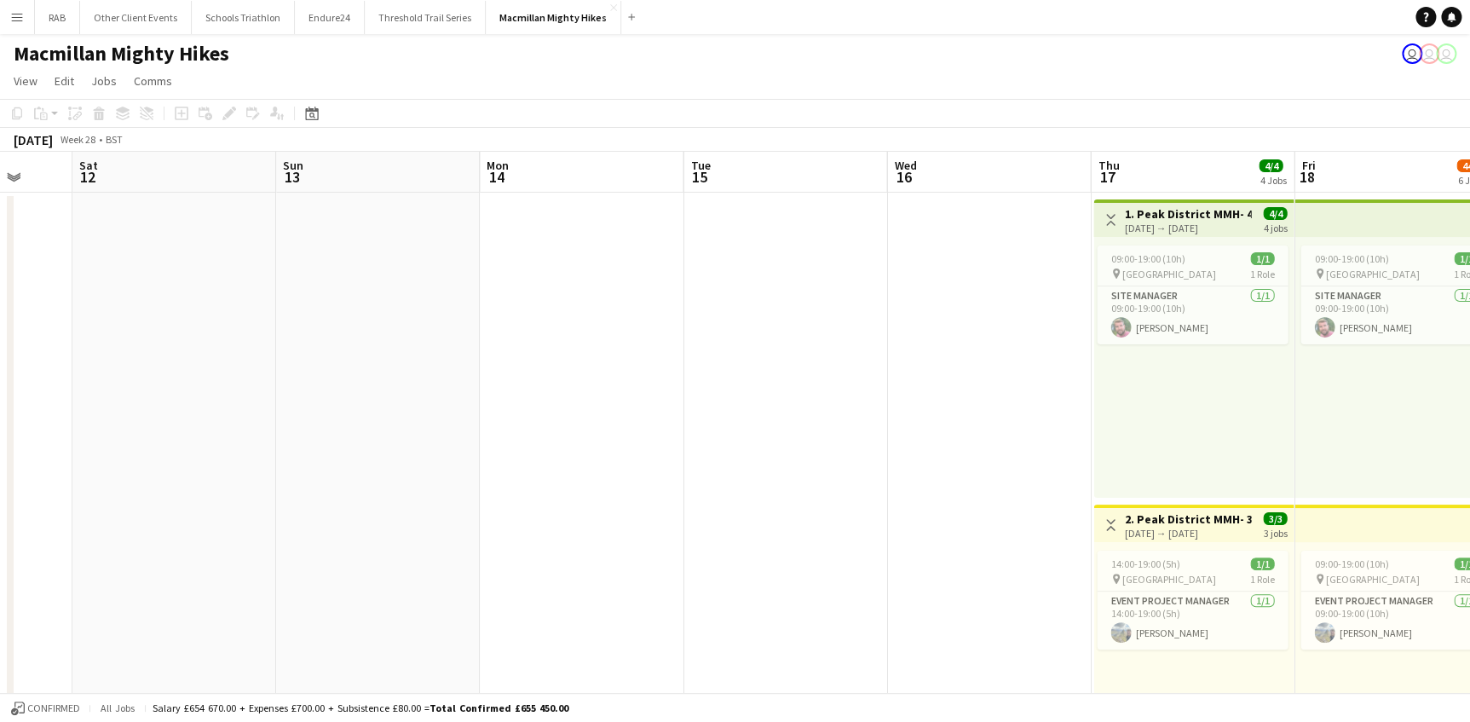
scroll to position [0, 504]
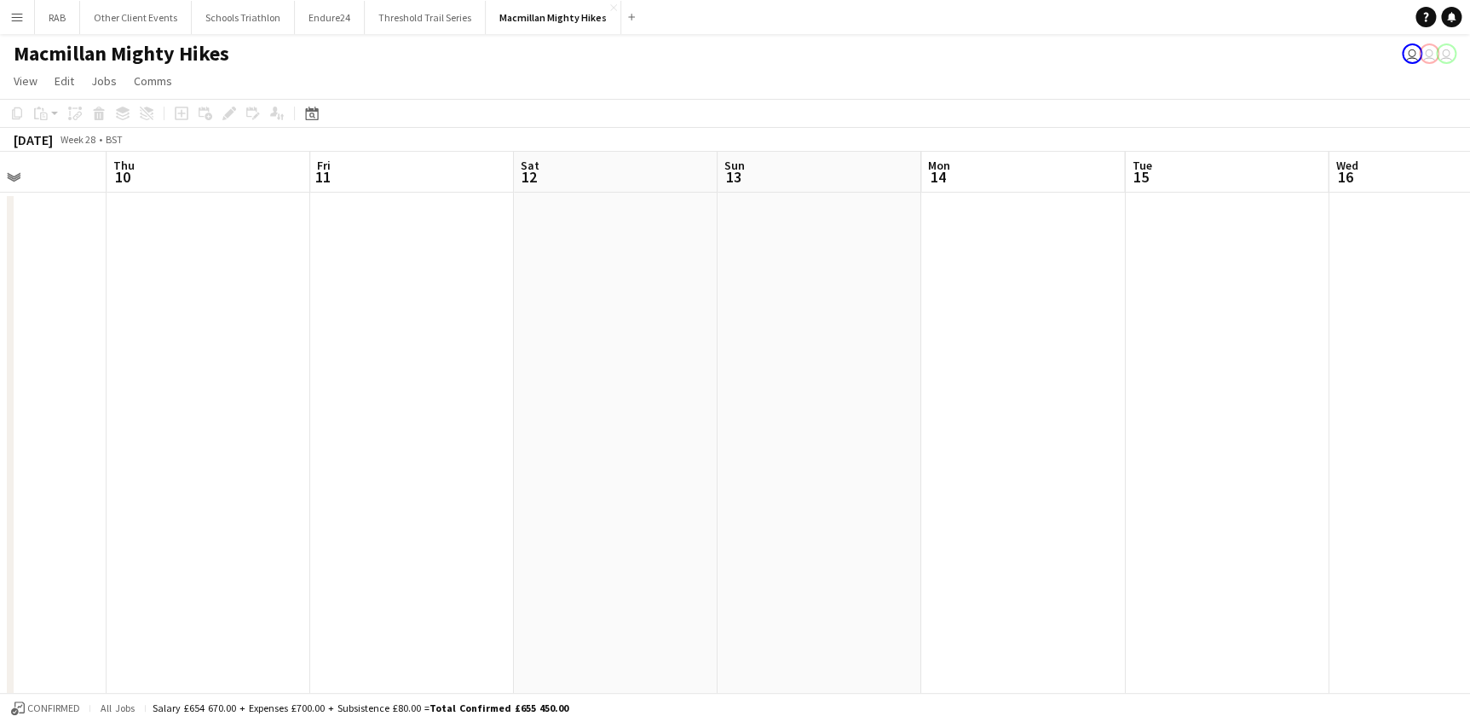
drag, startPoint x: 1126, startPoint y: 158, endPoint x: -3, endPoint y: 277, distance: 1136.1
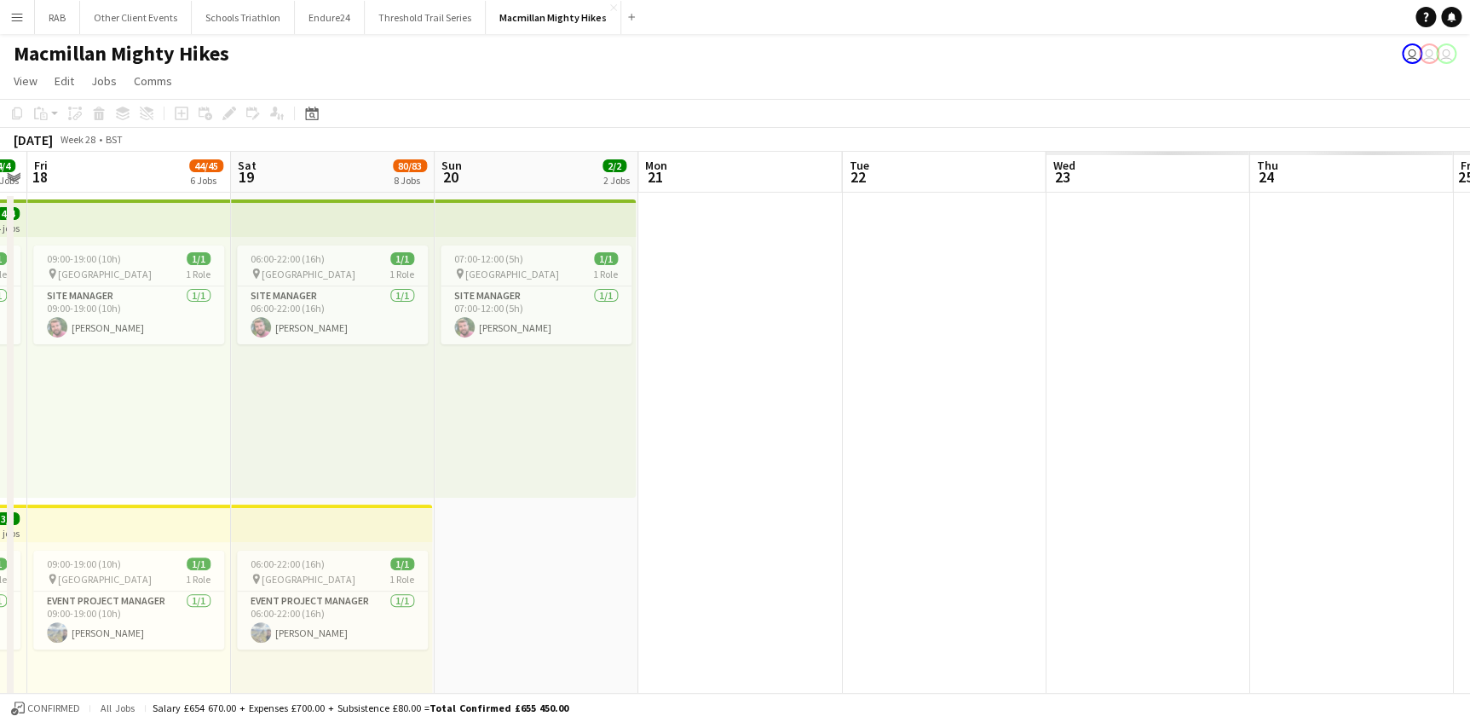
scroll to position [0, 488]
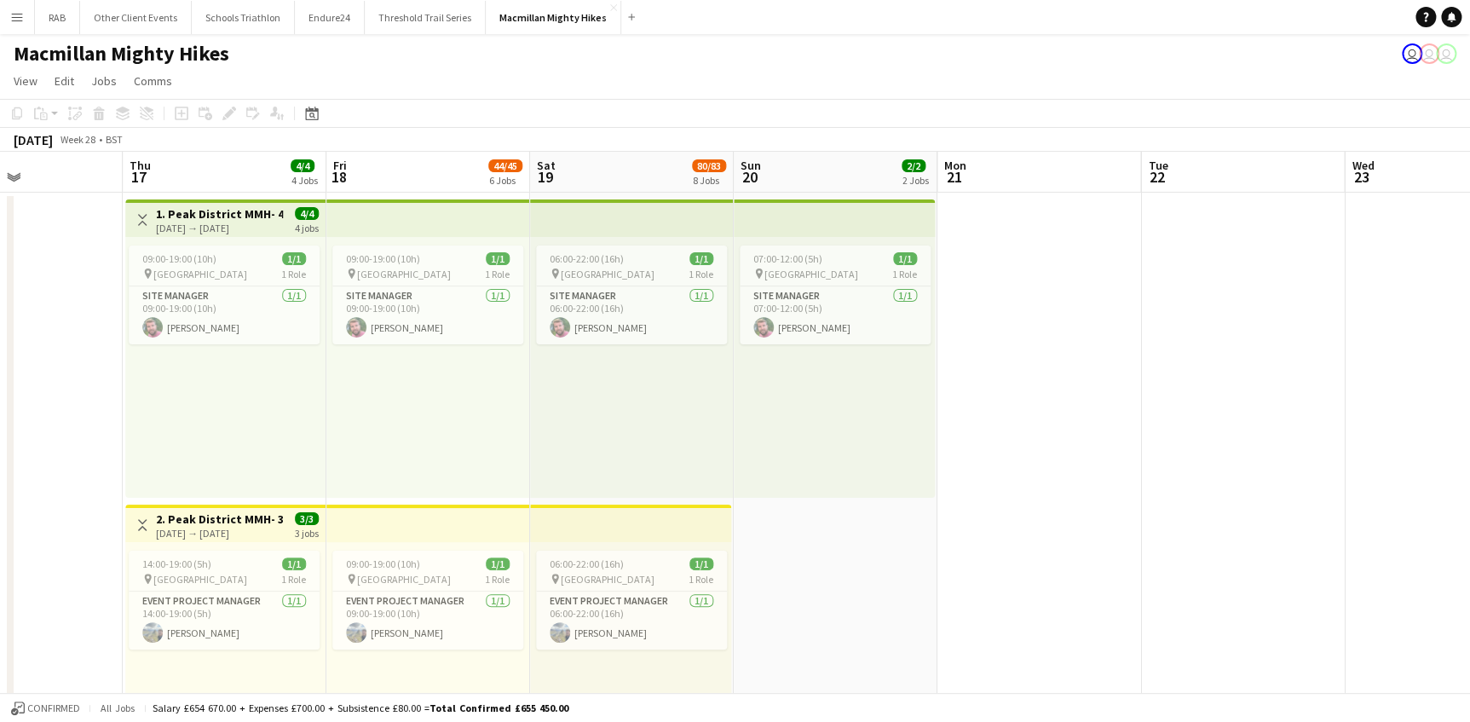
drag, startPoint x: 824, startPoint y: 179, endPoint x: 26, endPoint y: 238, distance: 800.6
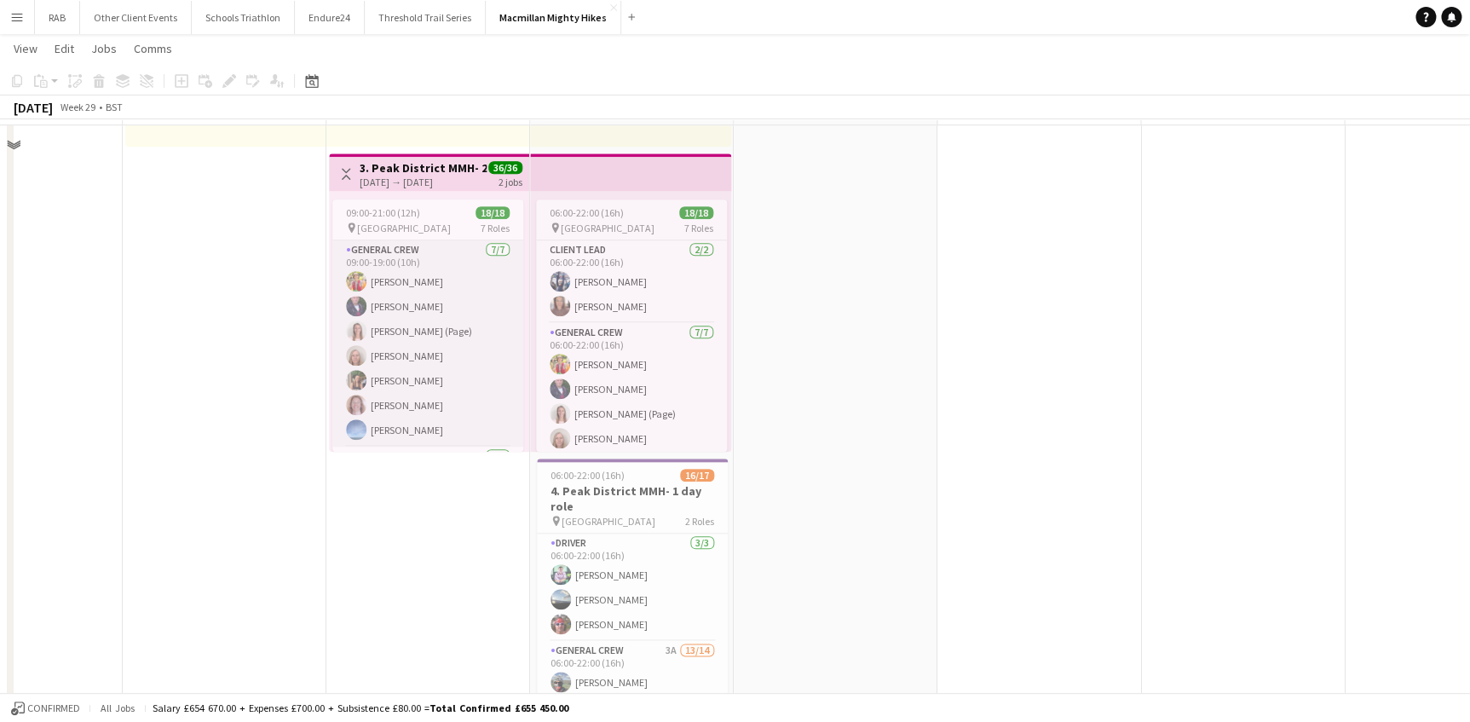
scroll to position [619, 0]
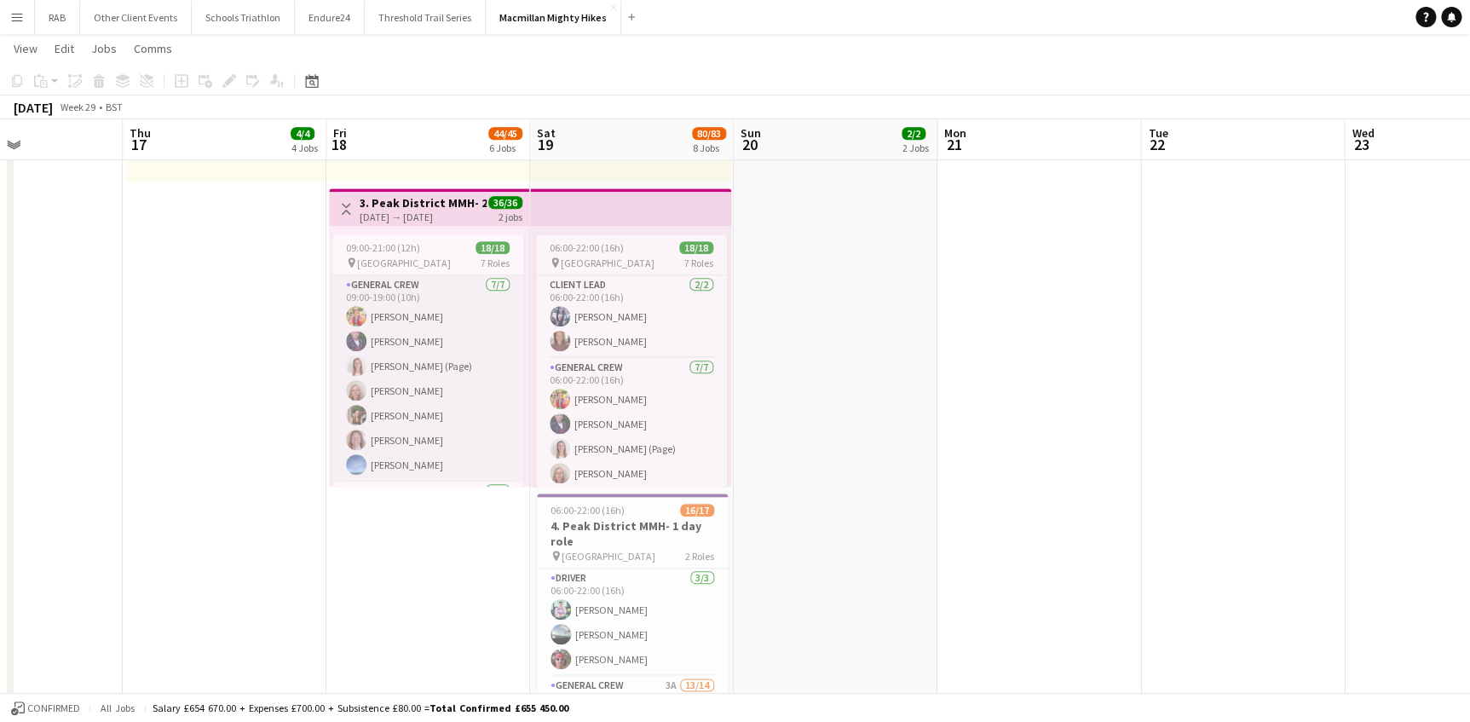
click at [406, 310] on app-card-role "General Crew 7/7 09:00-19:00 (10h) Claire Galpin Hugh Evans Alice Paul (Page) E…" at bounding box center [427, 378] width 191 height 206
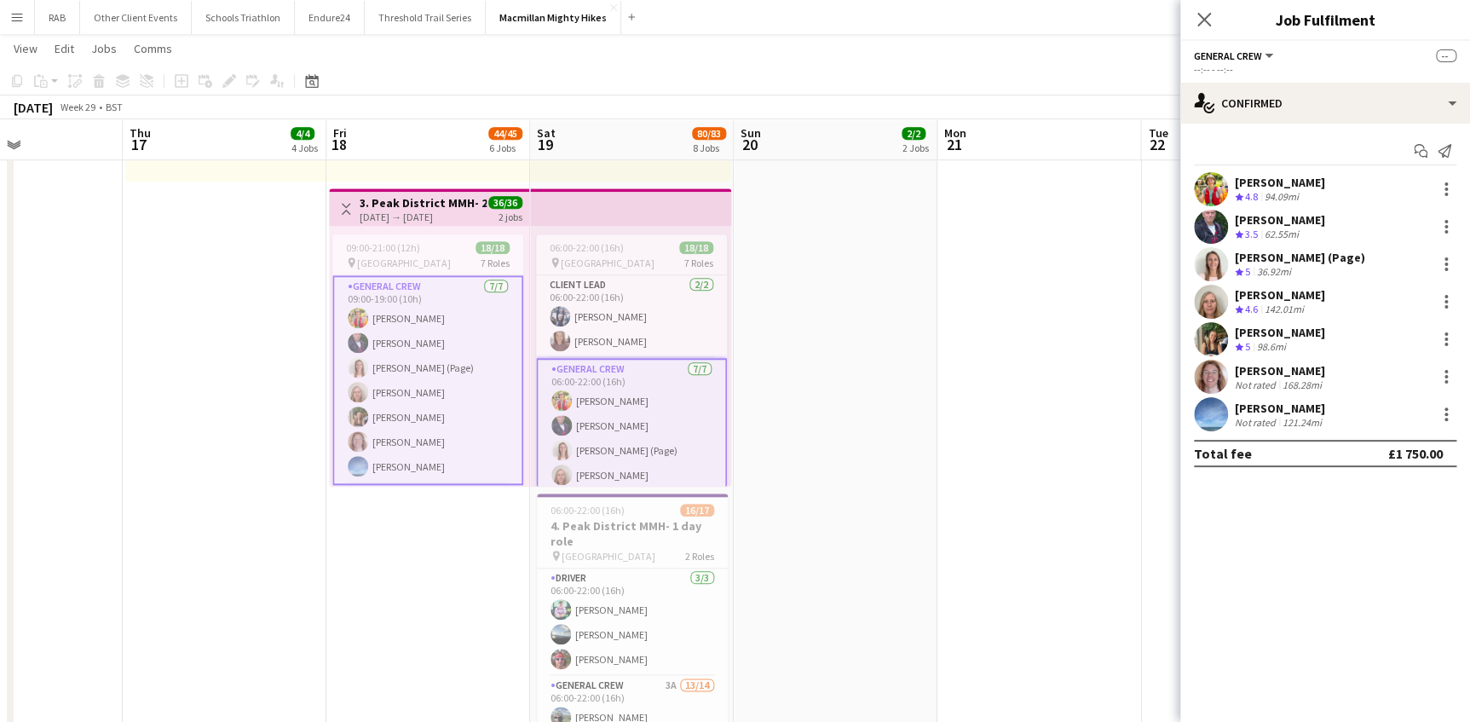
click at [1252, 365] on div "Dan Swaffield" at bounding box center [1280, 370] width 90 height 15
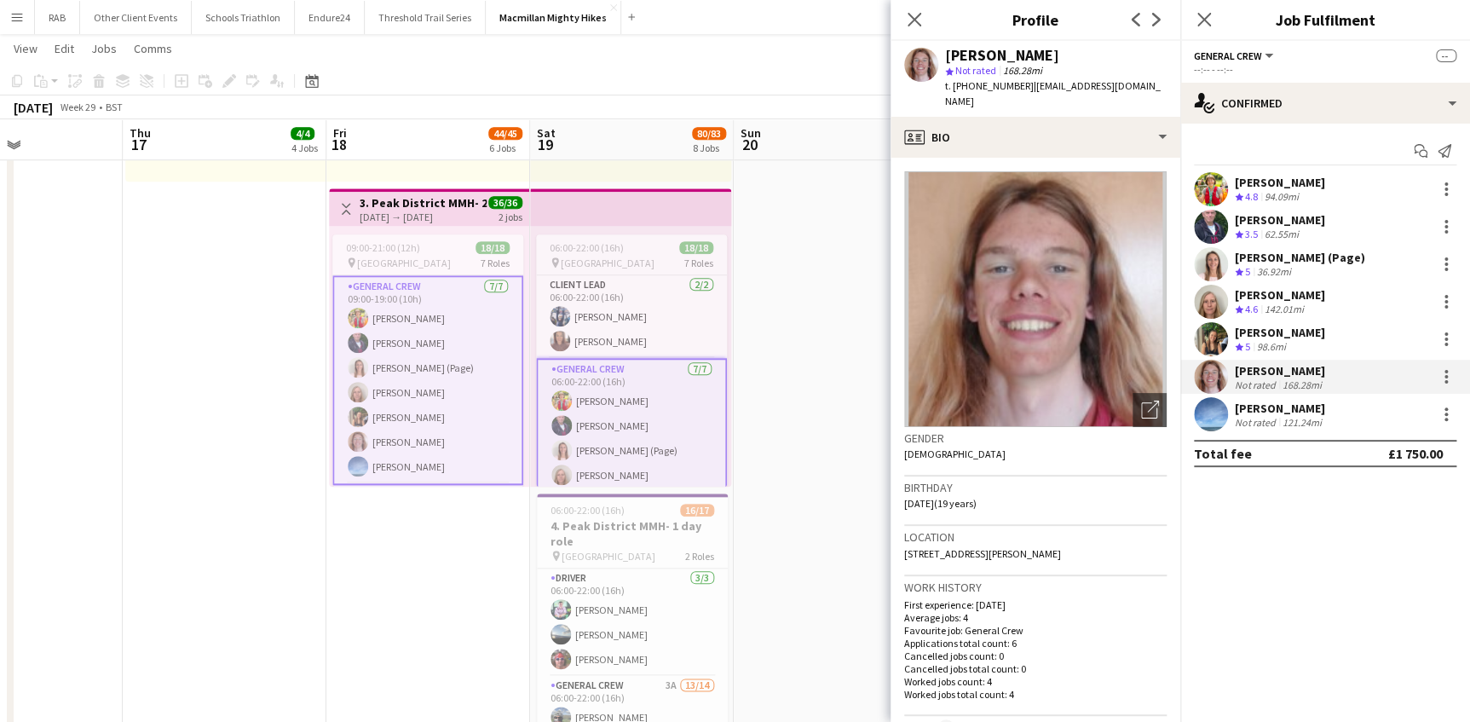
drag, startPoint x: 1138, startPoint y: 85, endPoint x: 1032, endPoint y: 89, distance: 105.7
click at [1032, 89] on span "| danswaffield@gmail.com" at bounding box center [1053, 93] width 216 height 28
copy span "danswaffield@gmail.com"
drag, startPoint x: 914, startPoint y: 17, endPoint x: 1028, endPoint y: 22, distance: 114.3
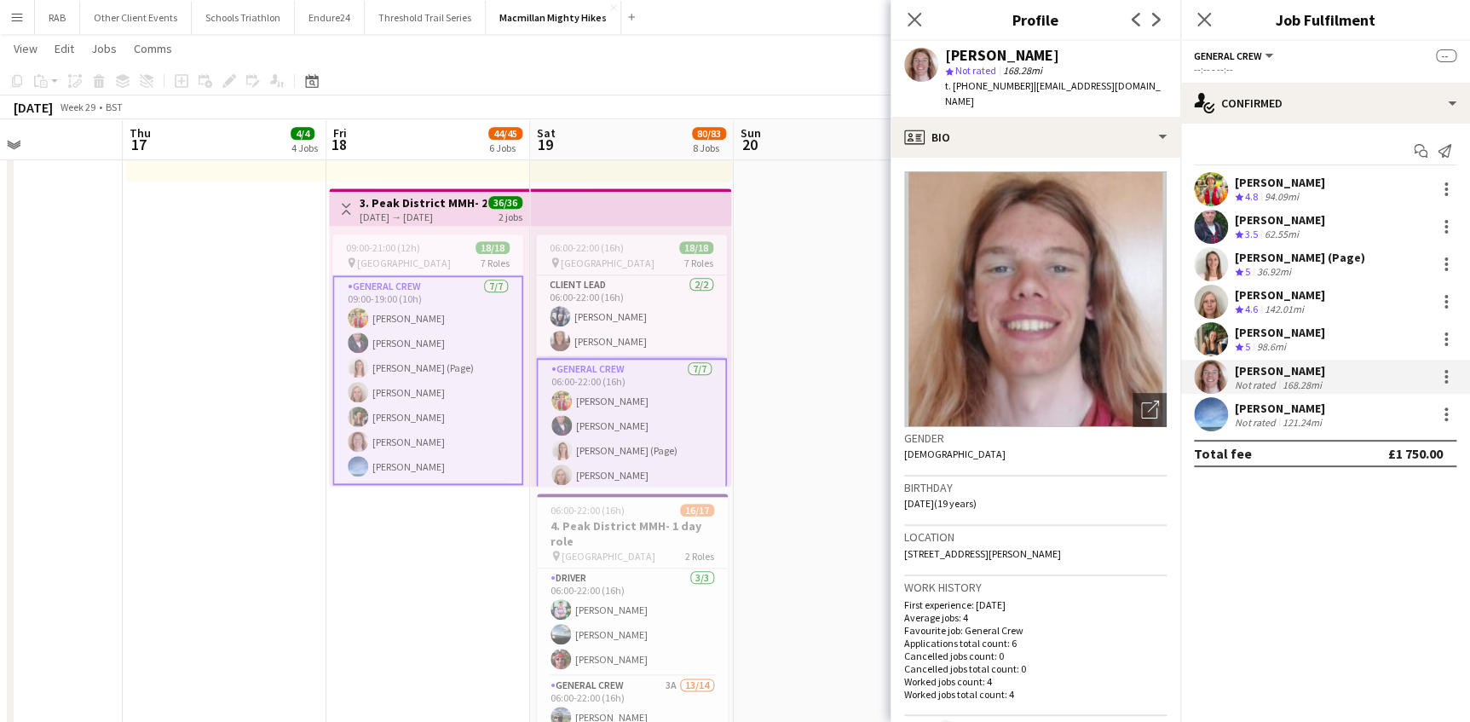
click at [915, 17] on icon at bounding box center [914, 20] width 14 height 14
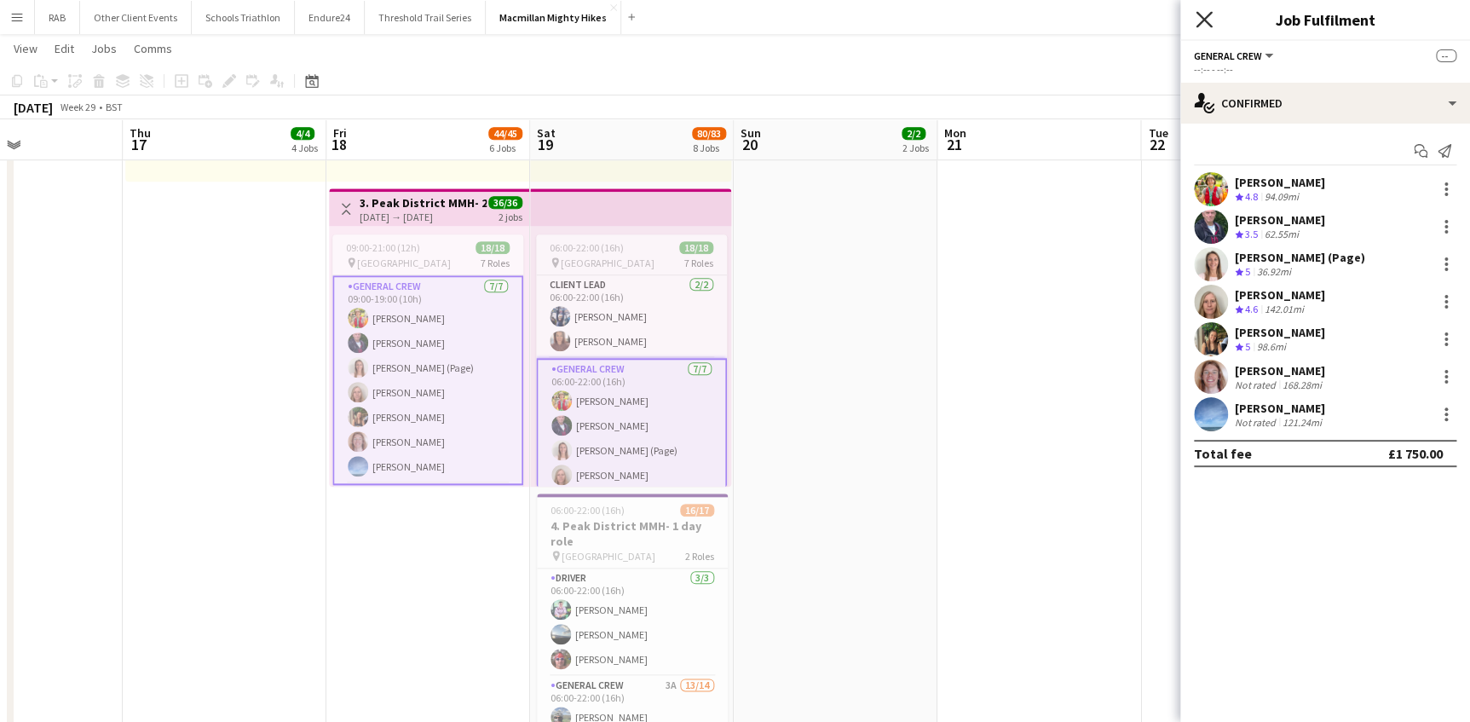
click at [1205, 14] on icon "Close pop-in" at bounding box center [1203, 19] width 16 height 16
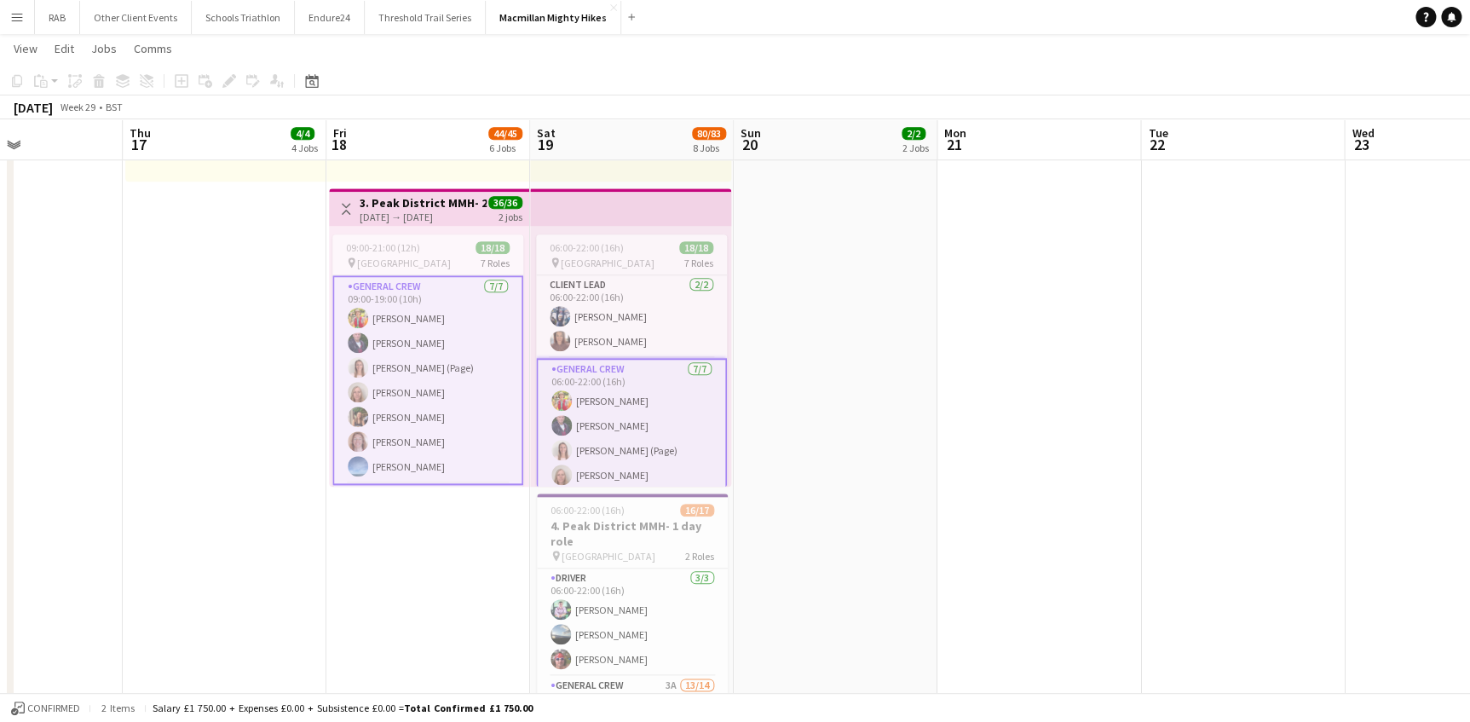
drag, startPoint x: 1188, startPoint y: 105, endPoint x: 1198, endPoint y: 131, distance: 28.3
click at [1161, 111] on div "July 2025 Week 29 • BST" at bounding box center [735, 107] width 1470 height 24
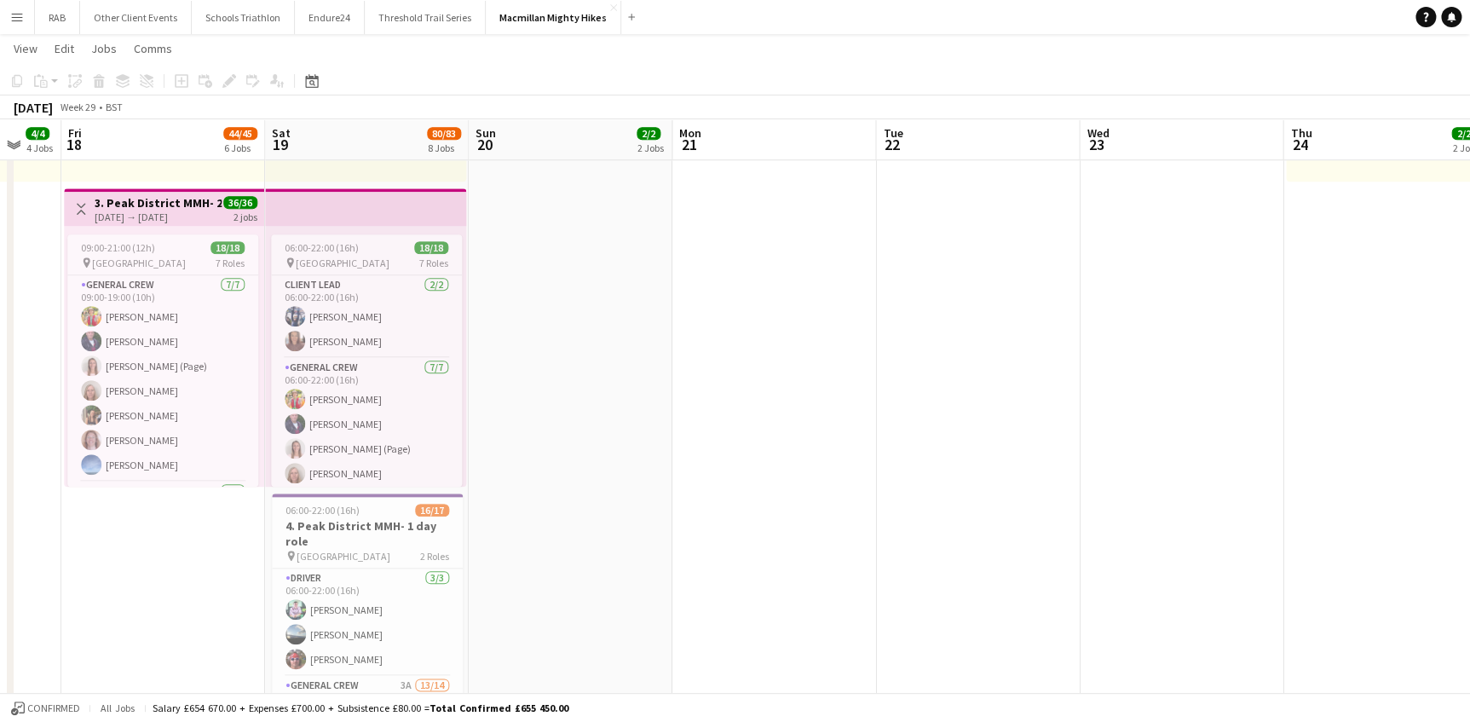
drag, startPoint x: 986, startPoint y: 163, endPoint x: 495, endPoint y: 210, distance: 493.1
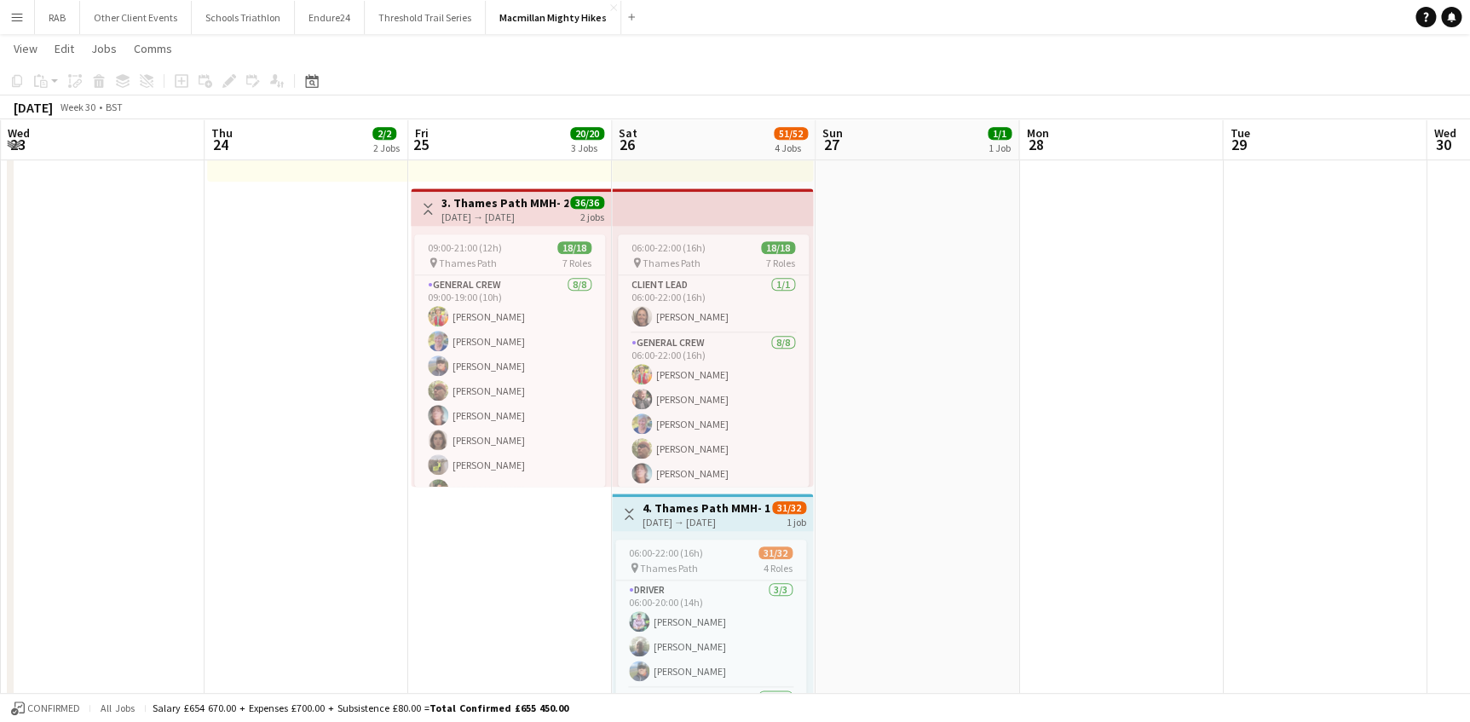
scroll to position [0, 673]
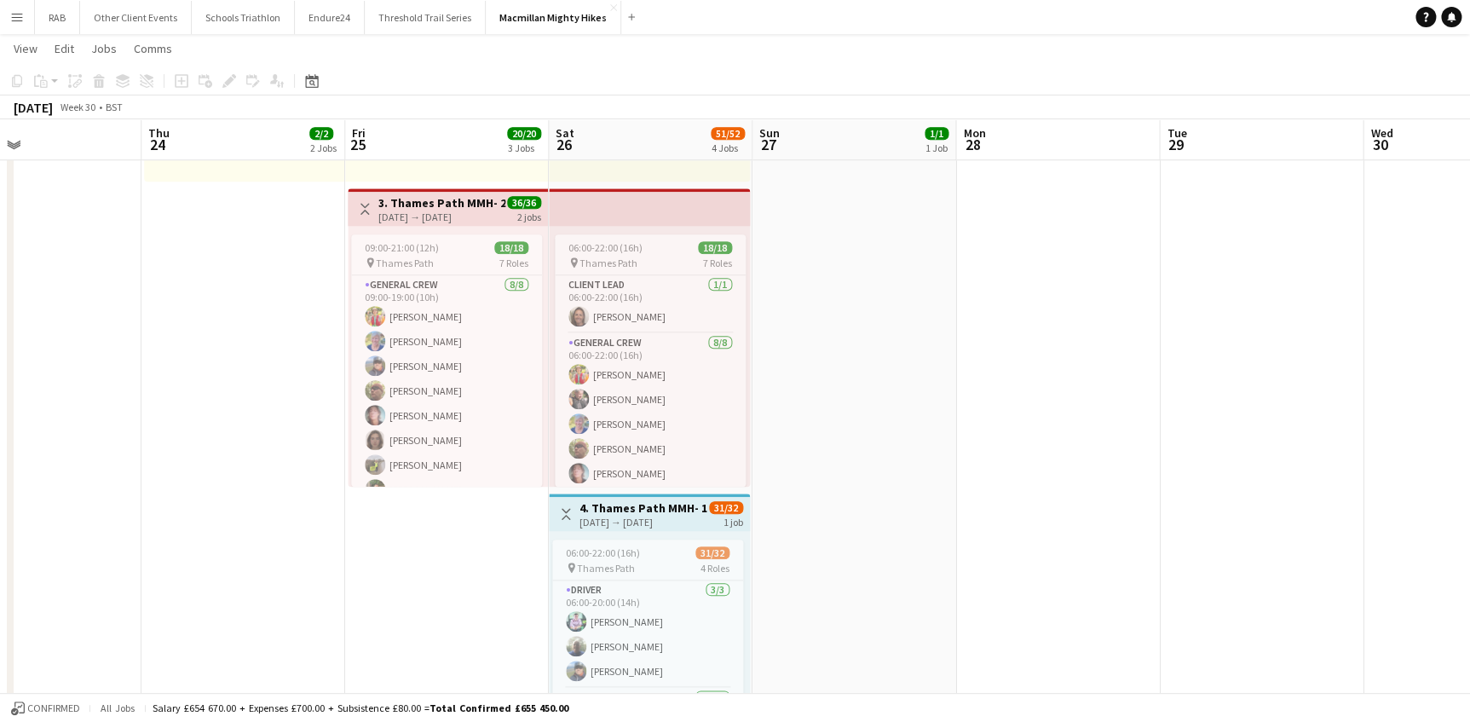
drag, startPoint x: 567, startPoint y: 180, endPoint x: 505, endPoint y: 181, distance: 62.2
click at [425, 360] on app-card-role "General Crew 8/8 09:00-19:00 (10h) Claire Galpin Sue Nelson Enoch Cheung Kenny …" at bounding box center [446, 390] width 191 height 231
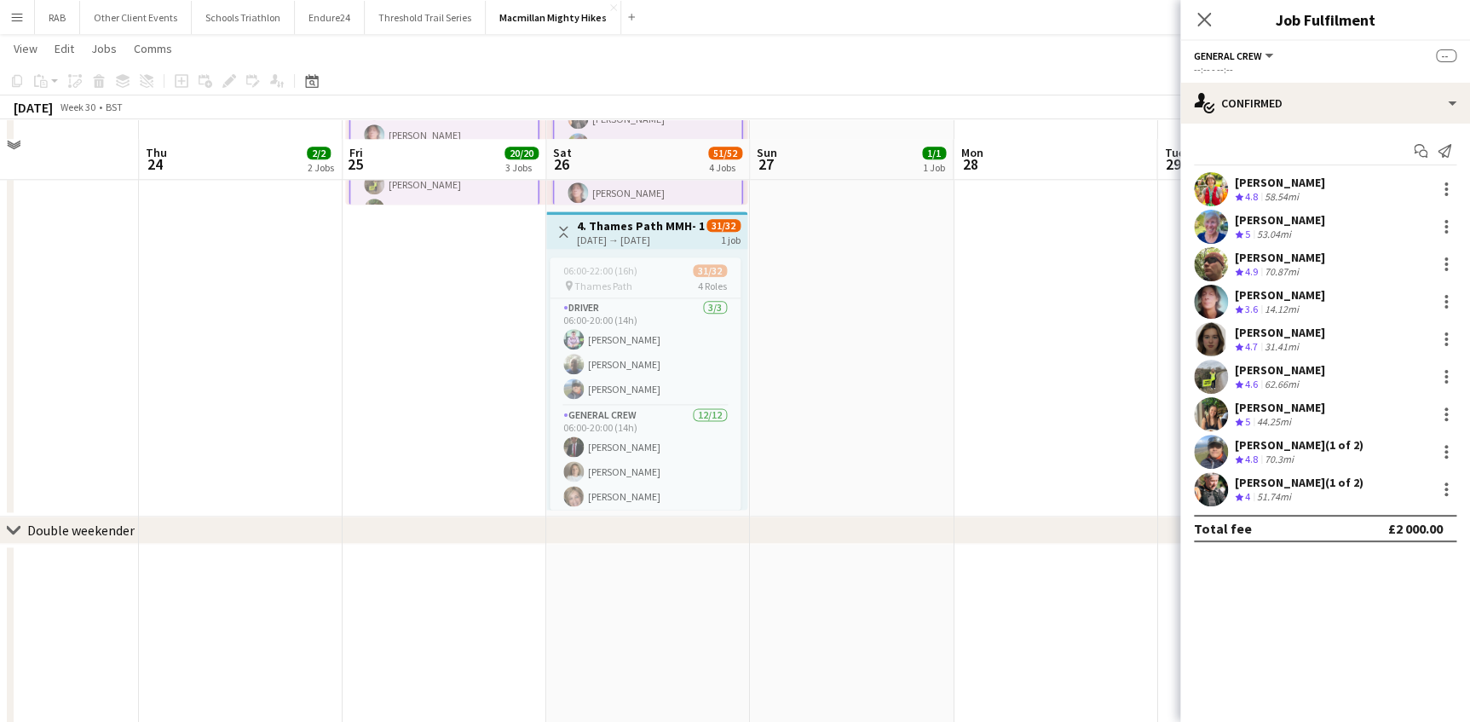
scroll to position [929, 0]
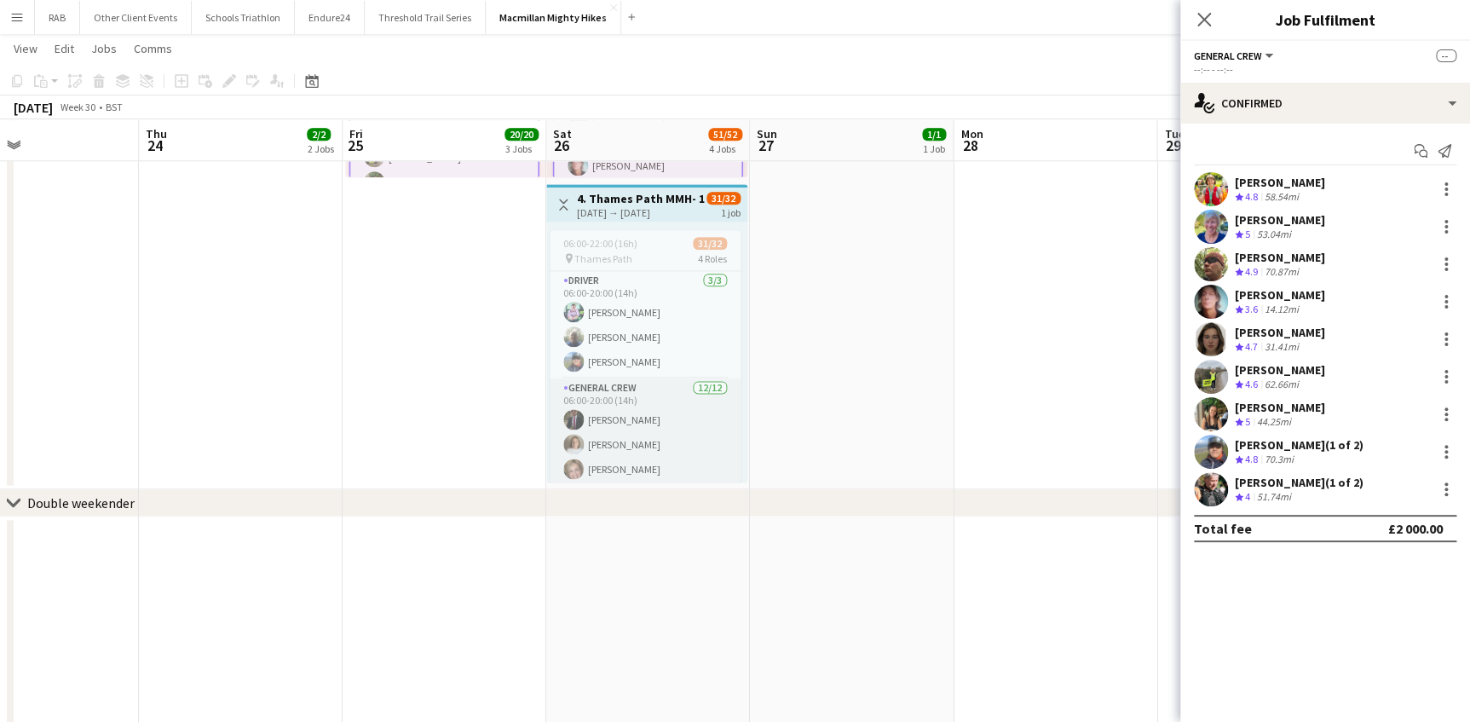
click at [608, 418] on app-card-role "General Crew 12/12 06:00-20:00 (14h) Marcus King Michelle Ritchie Natasha Thoma…" at bounding box center [645, 543] width 191 height 330
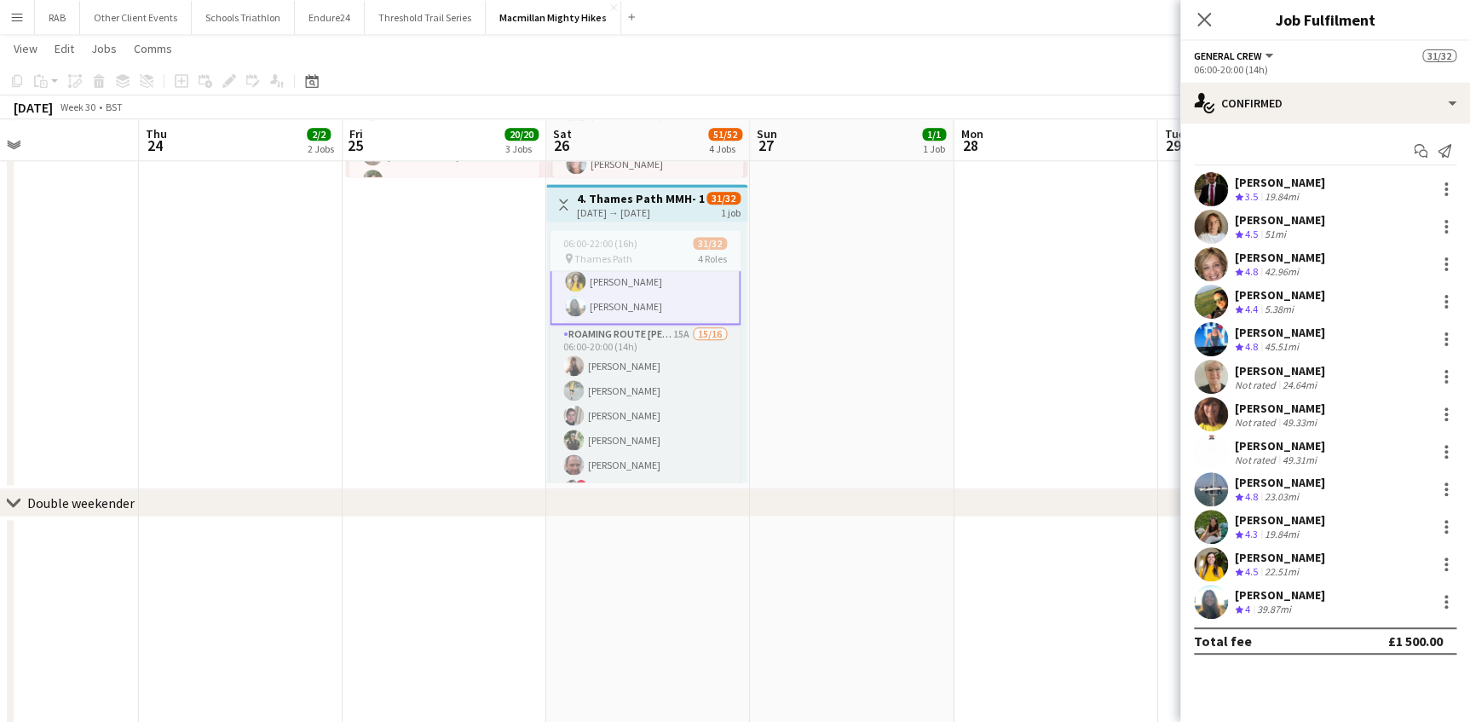
click at [654, 407] on app-card-role "Roaming Route Marshall 15A 15/16 06:00-20:00 (14h) Kat Gibson Kevin Moulding Ly…" at bounding box center [645, 539] width 191 height 429
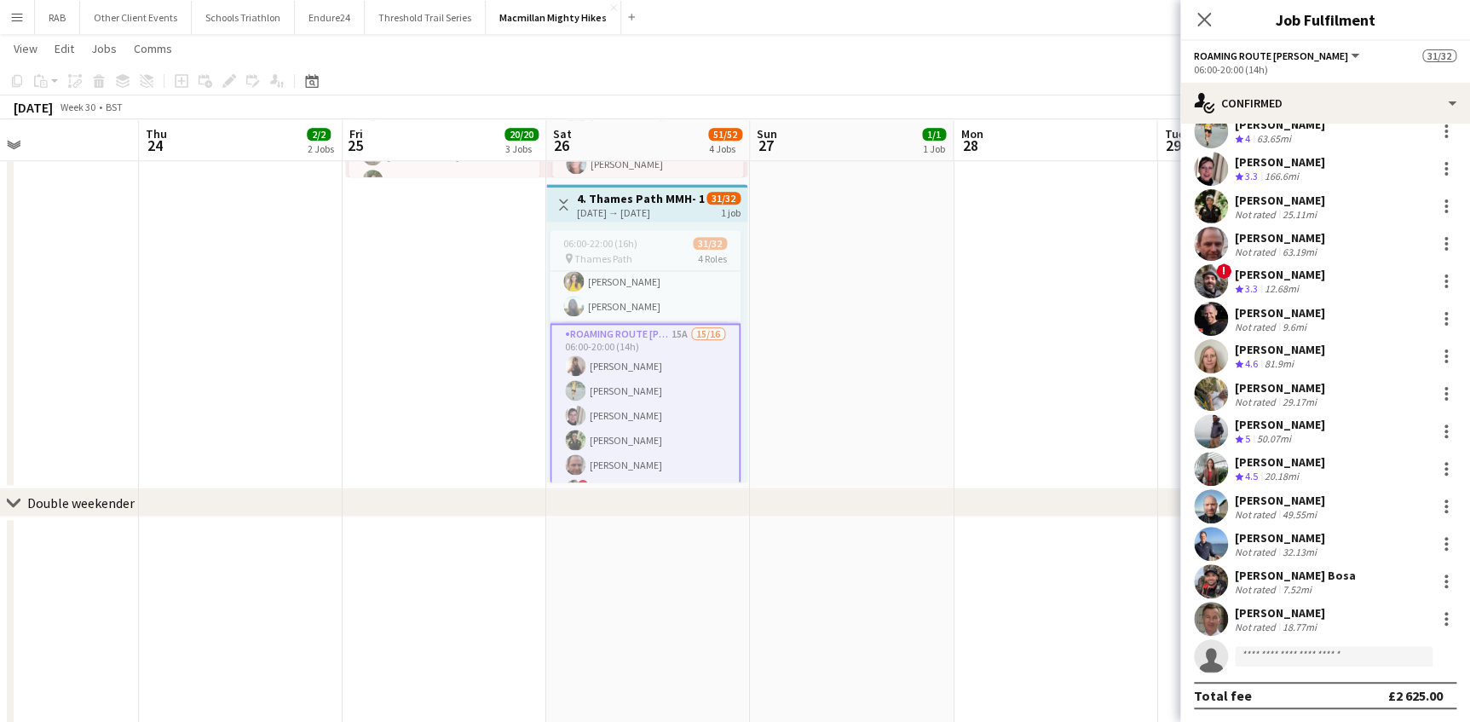
scroll to position [18, 0]
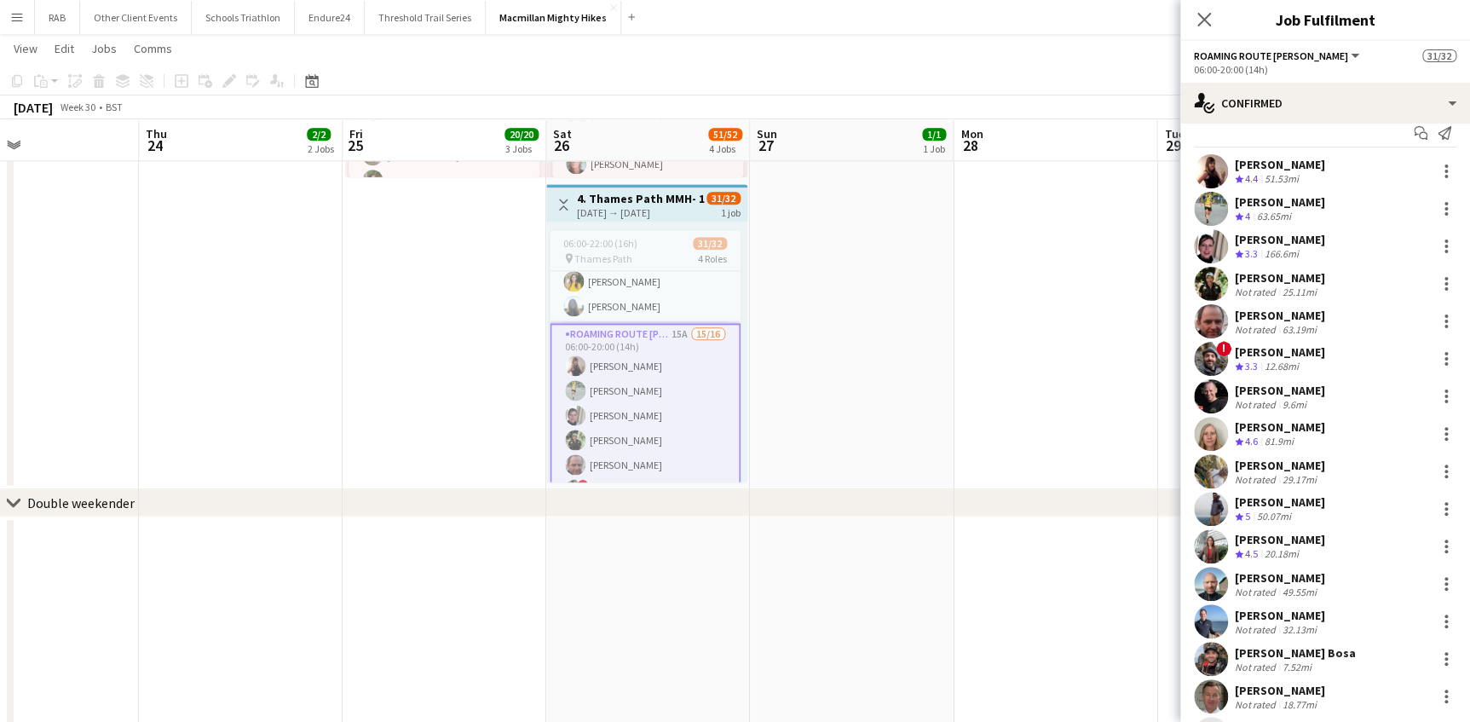
click at [1244, 613] on div "Oliver Foord" at bounding box center [1280, 615] width 90 height 15
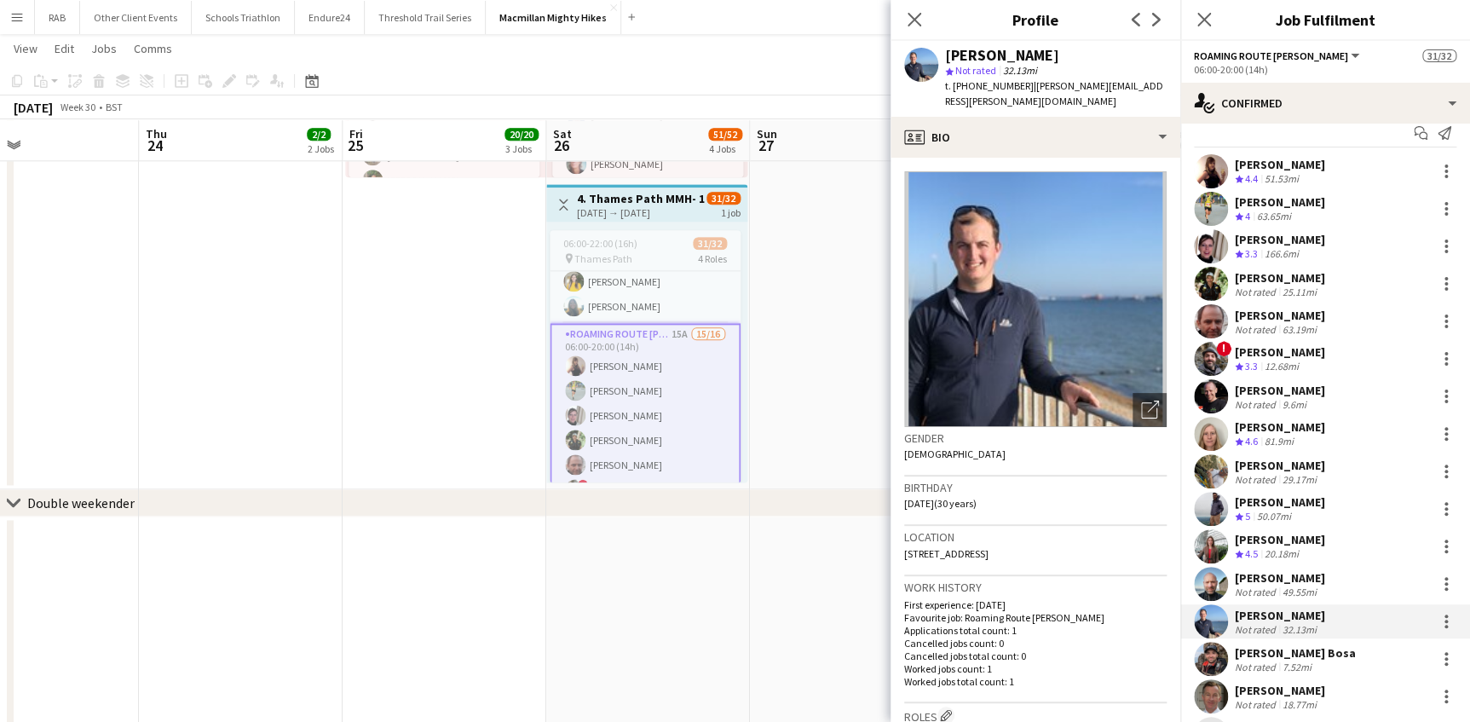
drag, startPoint x: 1120, startPoint y: 83, endPoint x: 1031, endPoint y: 90, distance: 89.8
click at [1031, 90] on div "Oliver Foord star Not rated 32.13mi t. +4407907651656 | oliver@foord.uk.com" at bounding box center [1035, 79] width 290 height 76
copy span "oliver@foord.uk.com"
drag, startPoint x: 911, startPoint y: 21, endPoint x: 1082, endPoint y: 20, distance: 171.3
click at [911, 21] on icon at bounding box center [914, 20] width 14 height 14
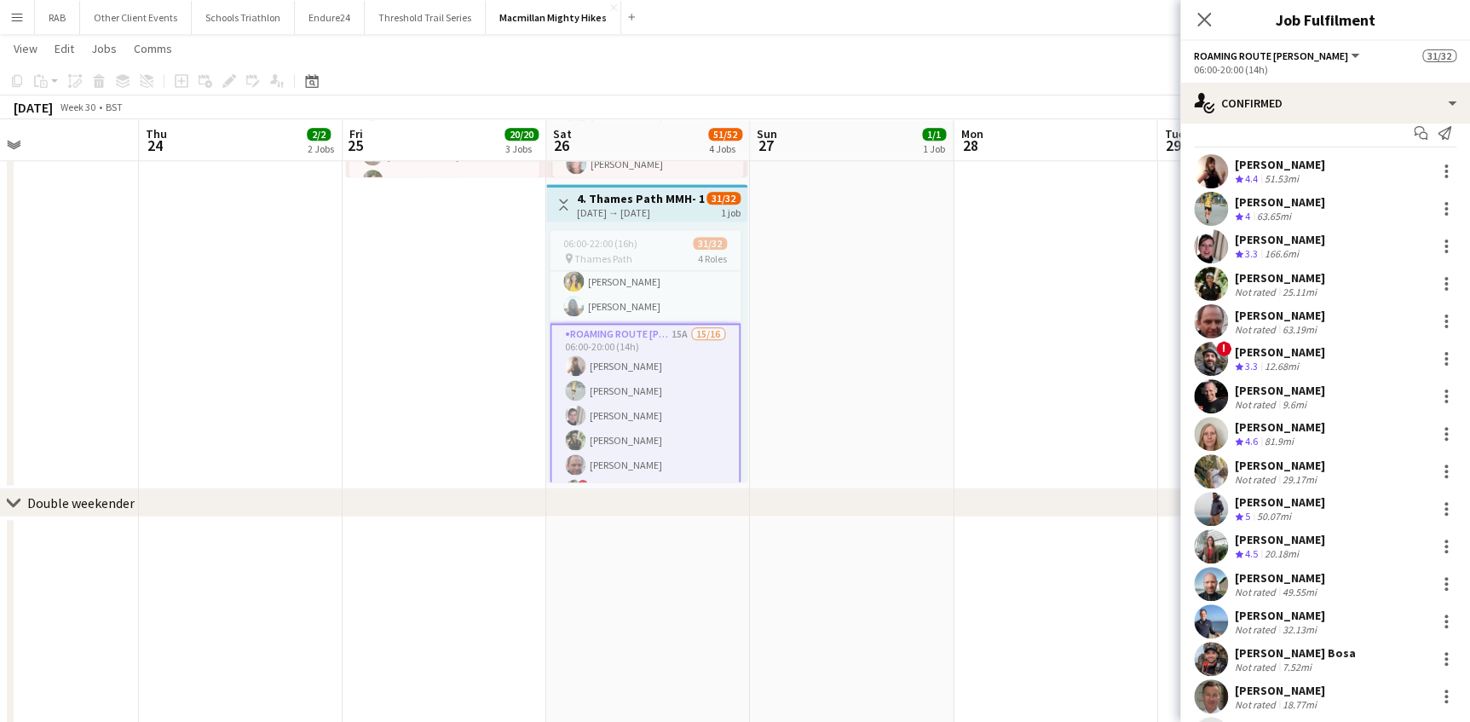
drag, startPoint x: 1201, startPoint y: 23, endPoint x: 1046, endPoint y: 331, distance: 344.9
click at [1201, 22] on icon "Close pop-in" at bounding box center [1204, 20] width 14 height 14
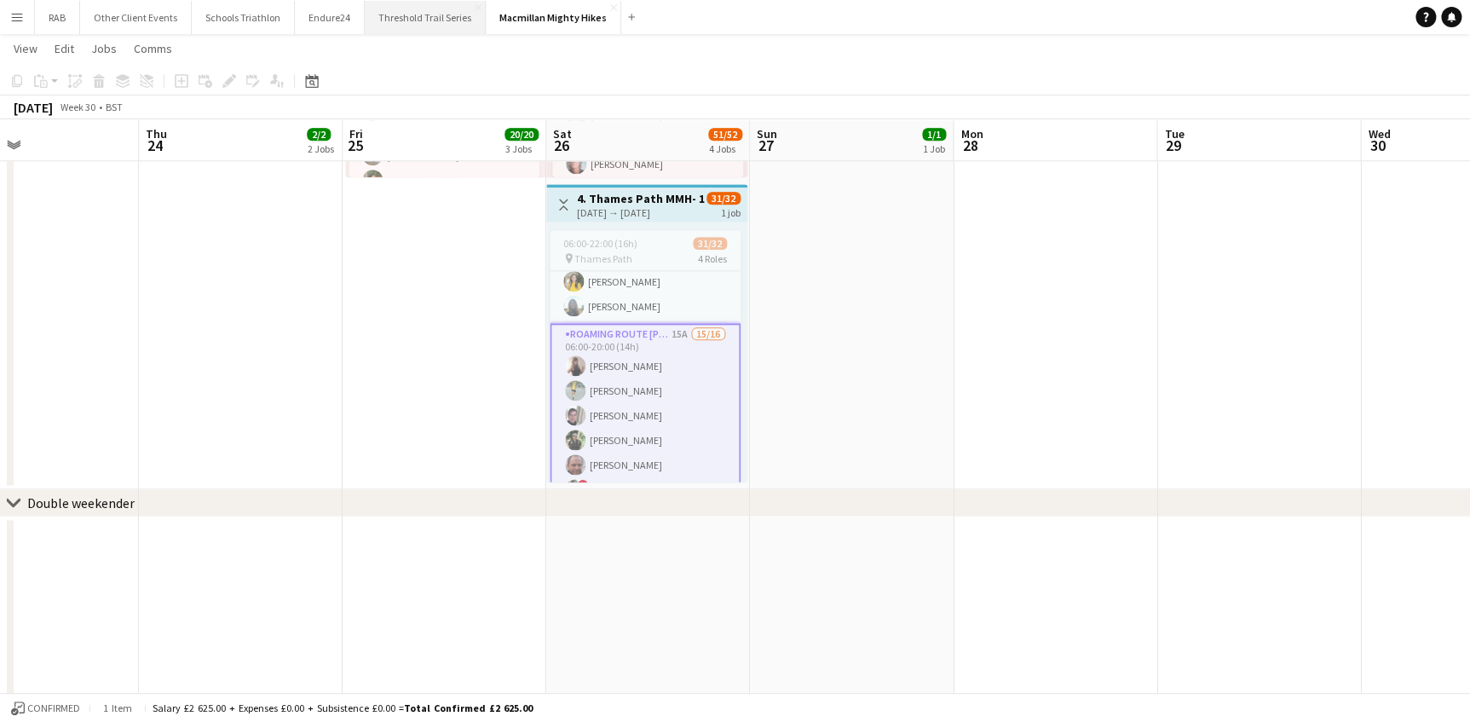
click at [396, 14] on button "Threshold Trail Series Close" at bounding box center [425, 17] width 121 height 33
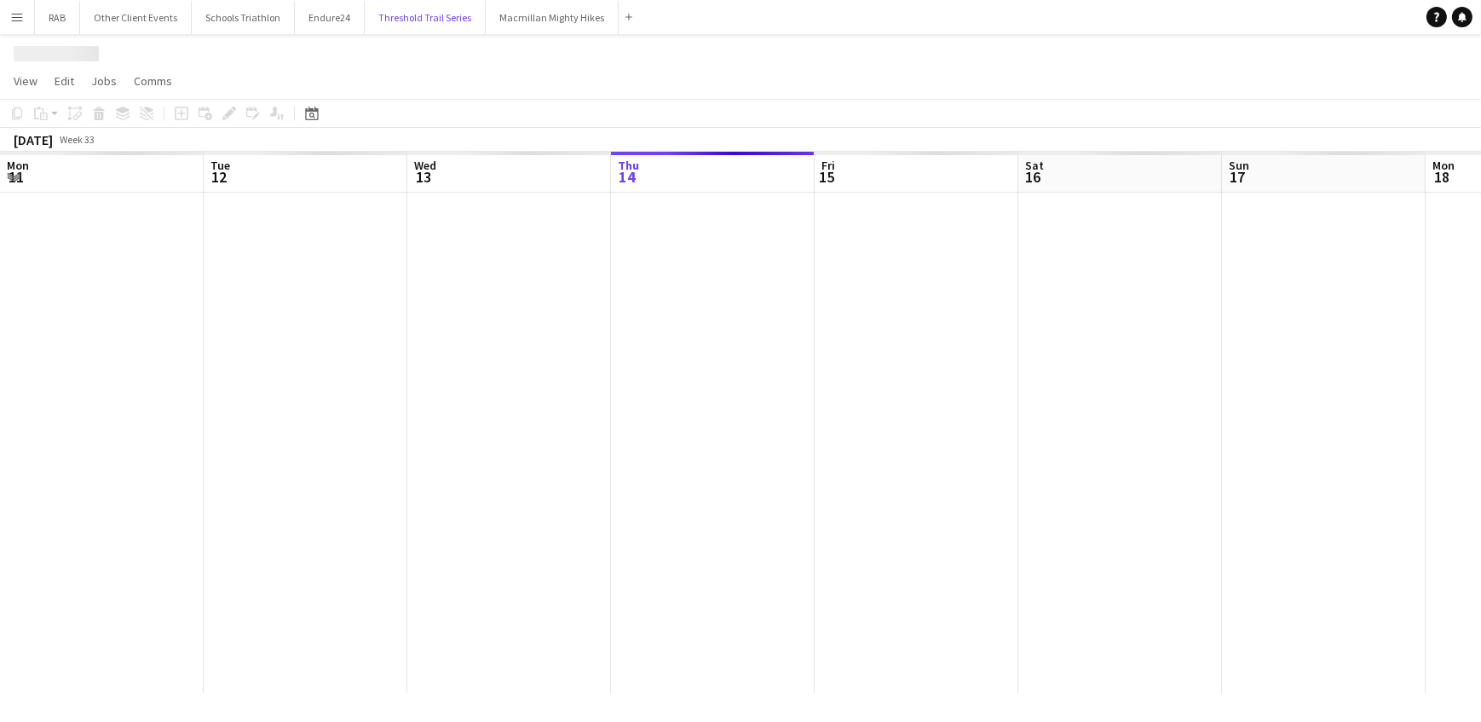
scroll to position [0, 407]
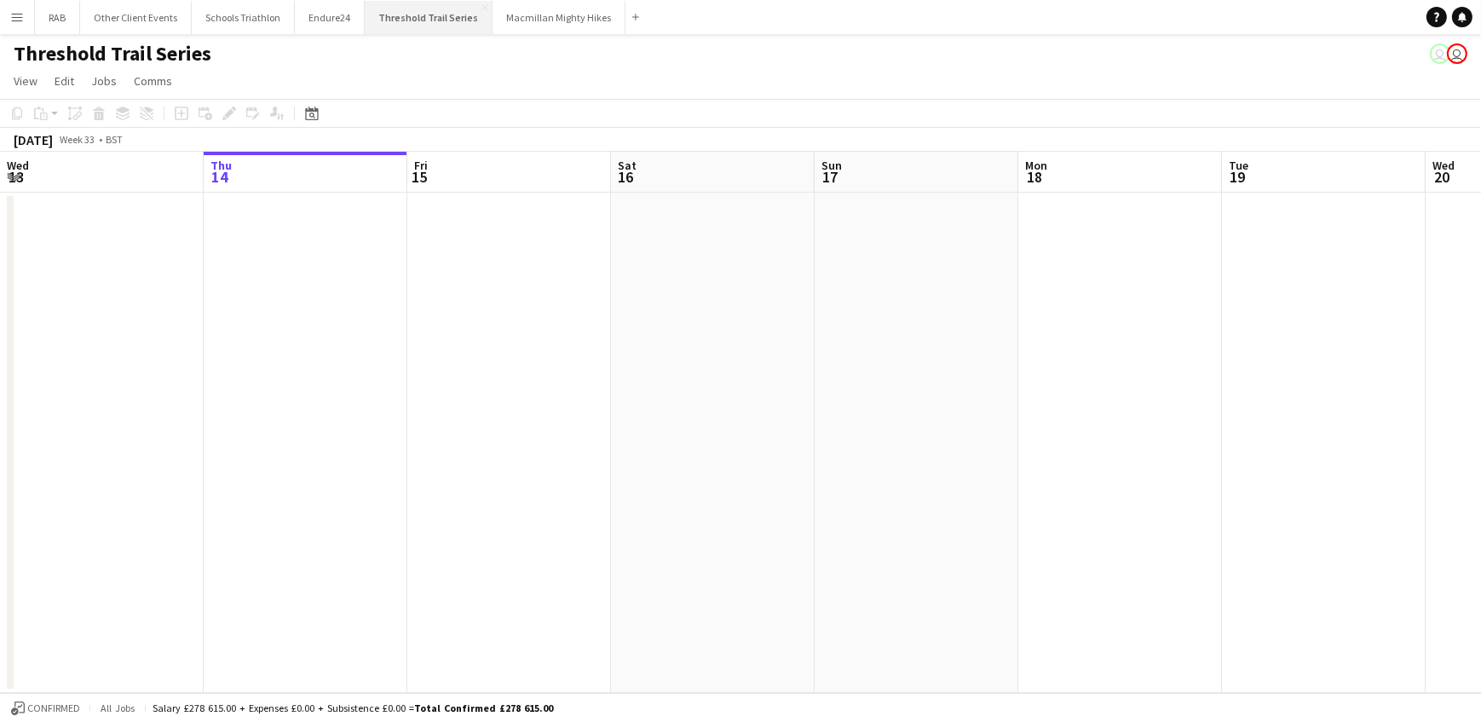
click at [417, 12] on button "Threshold Trail Series Close" at bounding box center [429, 17] width 128 height 33
click at [310, 111] on icon at bounding box center [311, 114] width 13 height 14
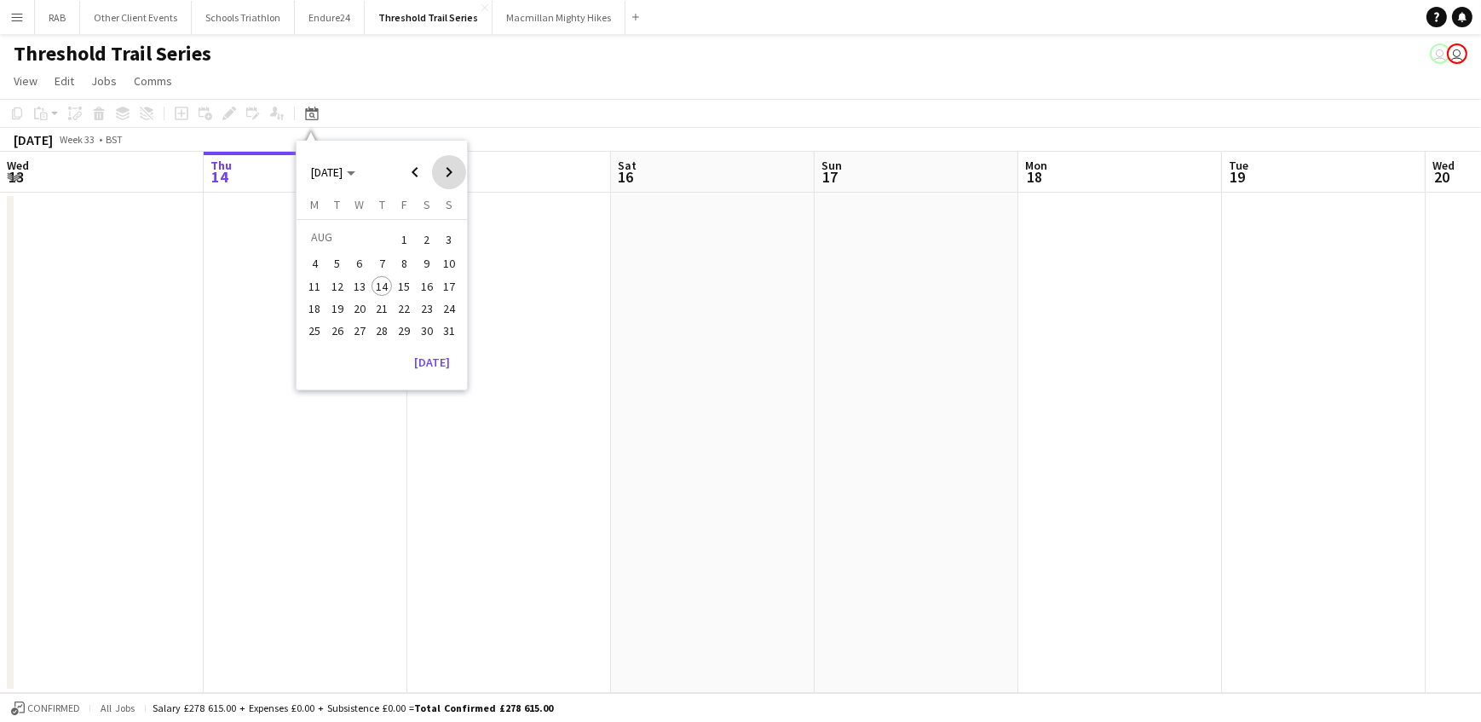
click at [446, 169] on span "Next month" at bounding box center [449, 172] width 34 height 34
click at [10, 15] on app-icon "Menu" at bounding box center [17, 17] width 14 height 14
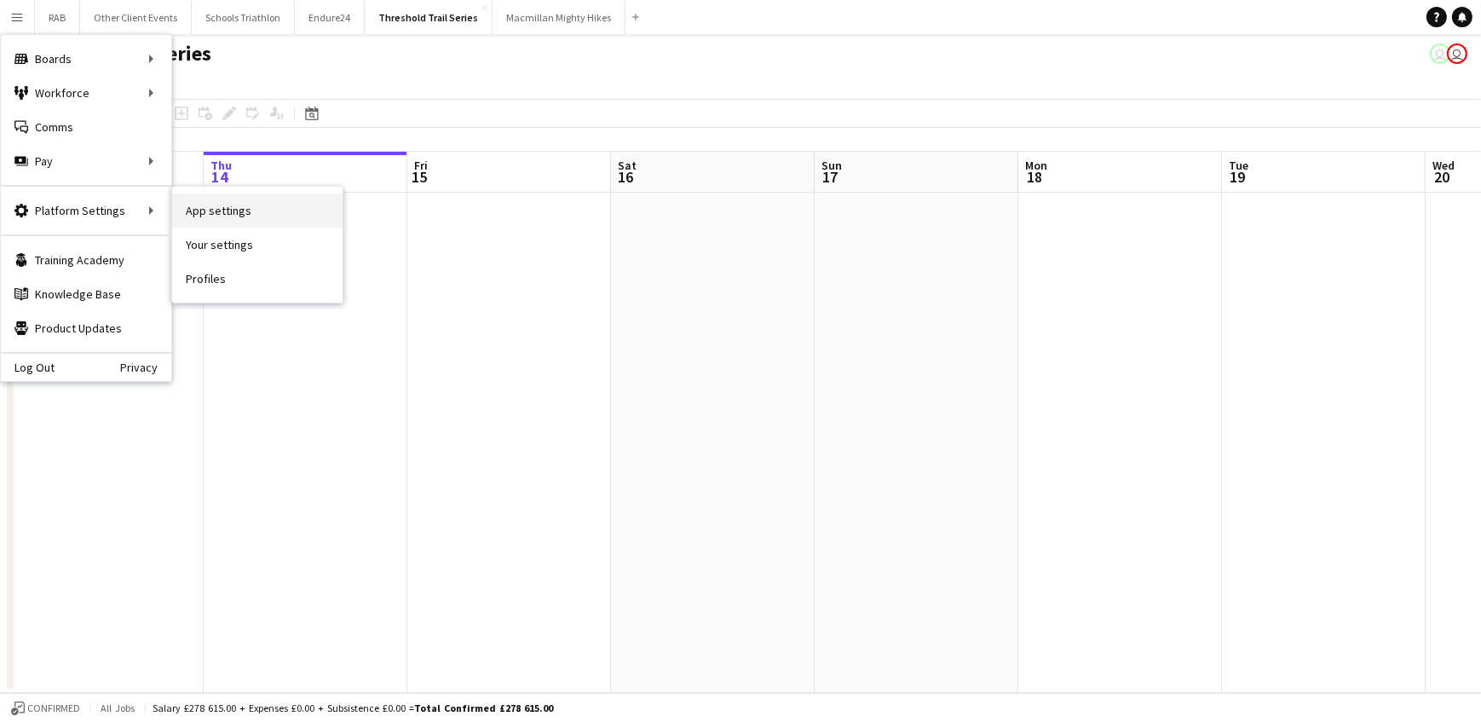
click at [208, 216] on link "App settings" at bounding box center [257, 210] width 170 height 34
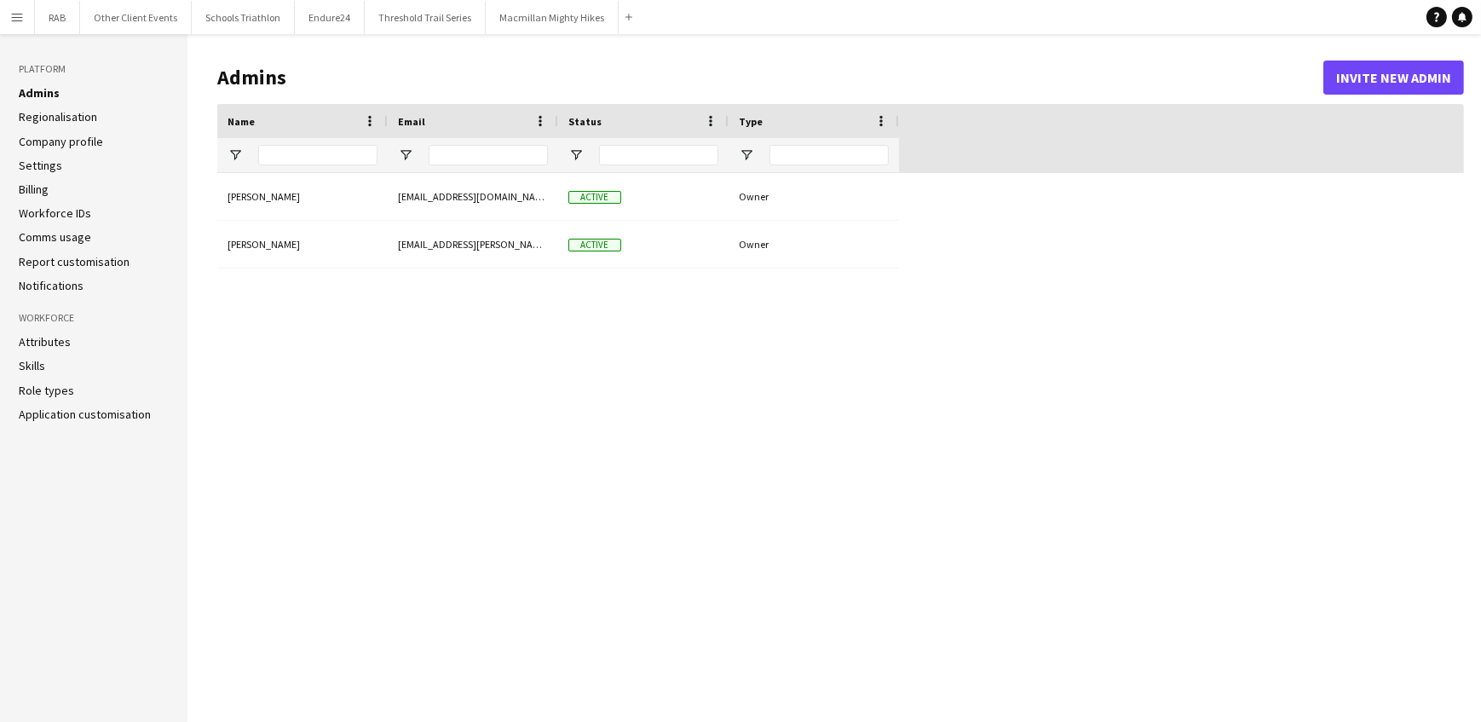
type input "**********"
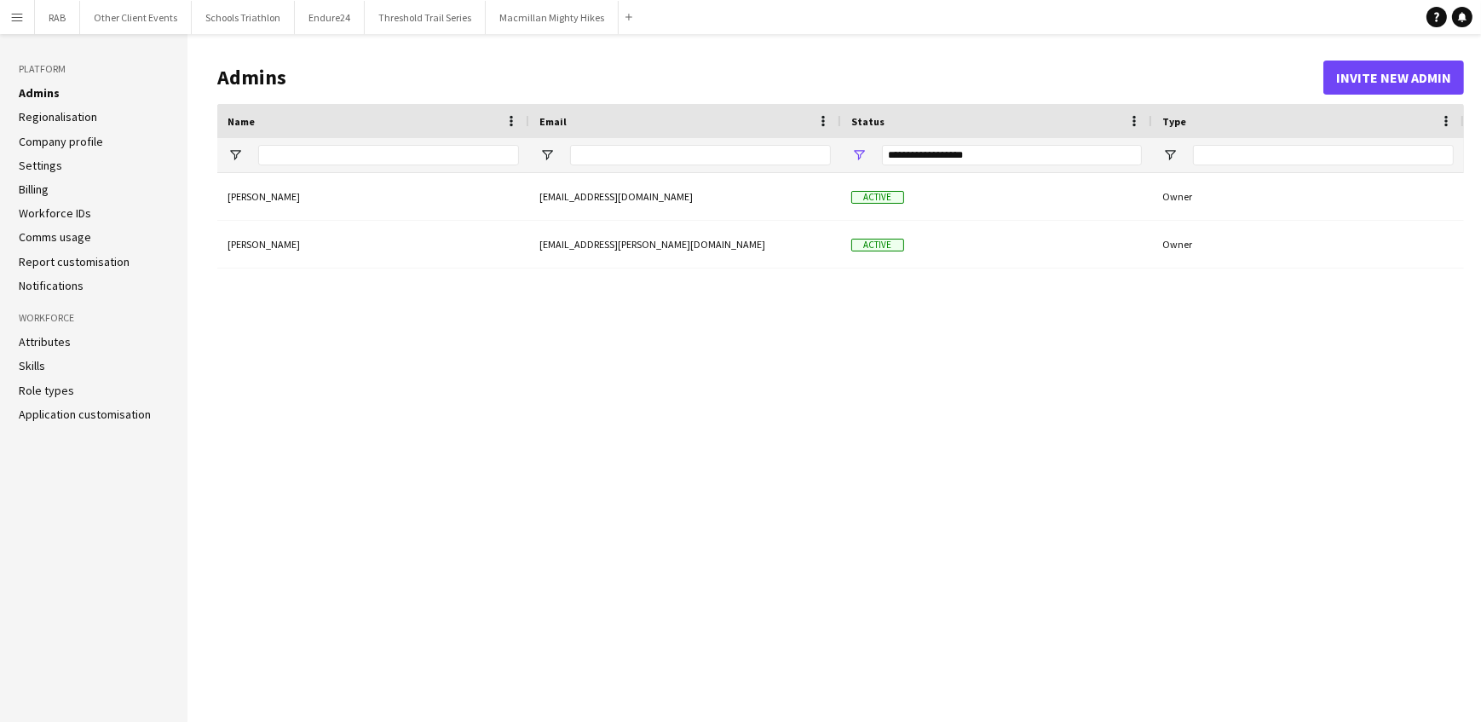
click at [36, 388] on link "Role types" at bounding box center [46, 390] width 55 height 15
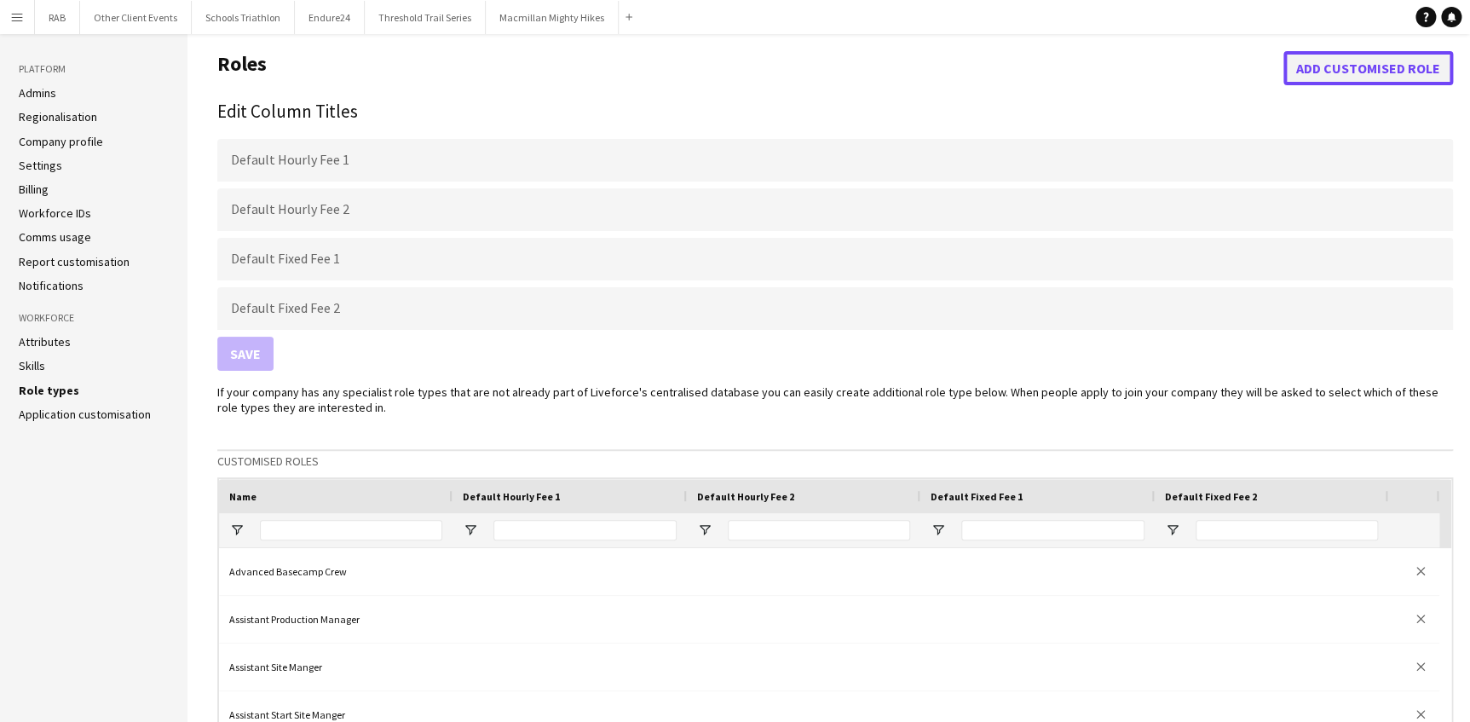
click at [1334, 65] on button "Add customised role" at bounding box center [1368, 68] width 170 height 34
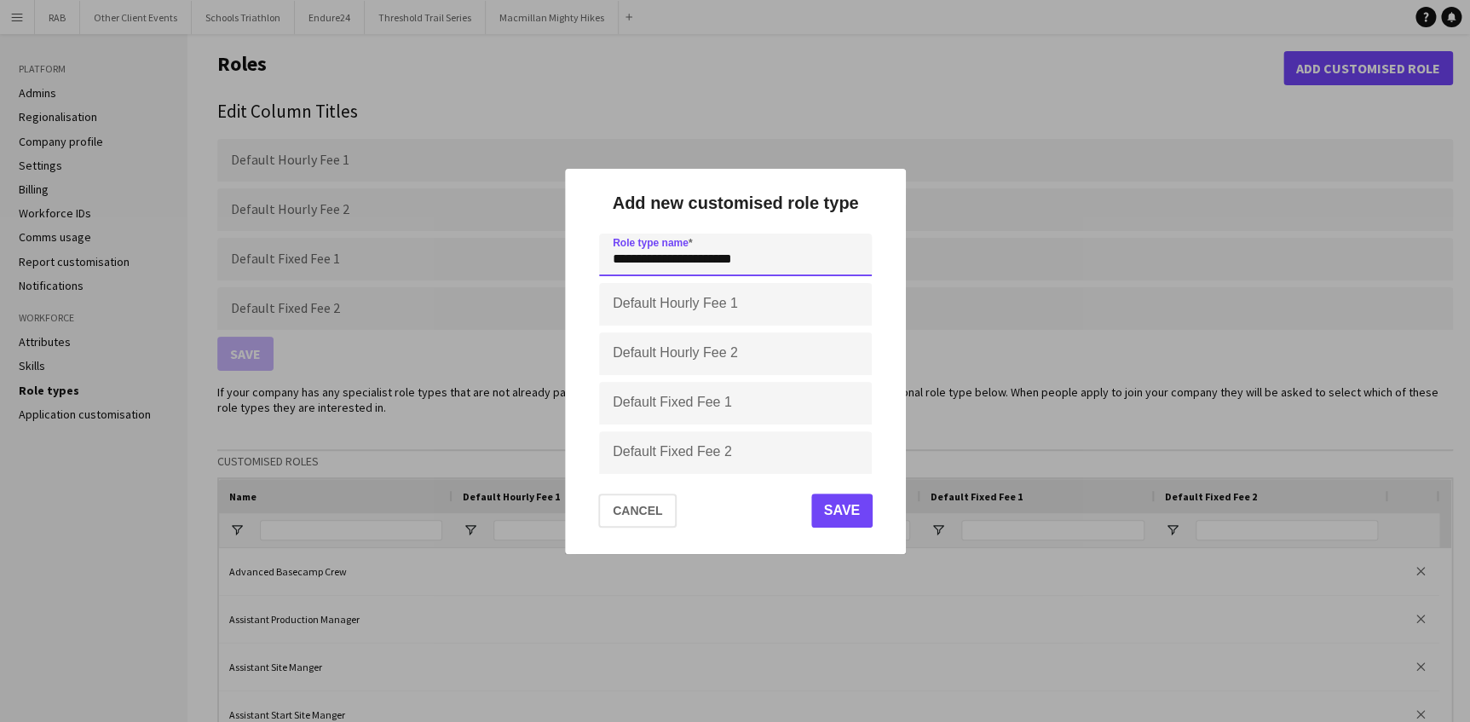
type input "**********"
click at [845, 509] on button "Save" at bounding box center [840, 510] width 61 height 34
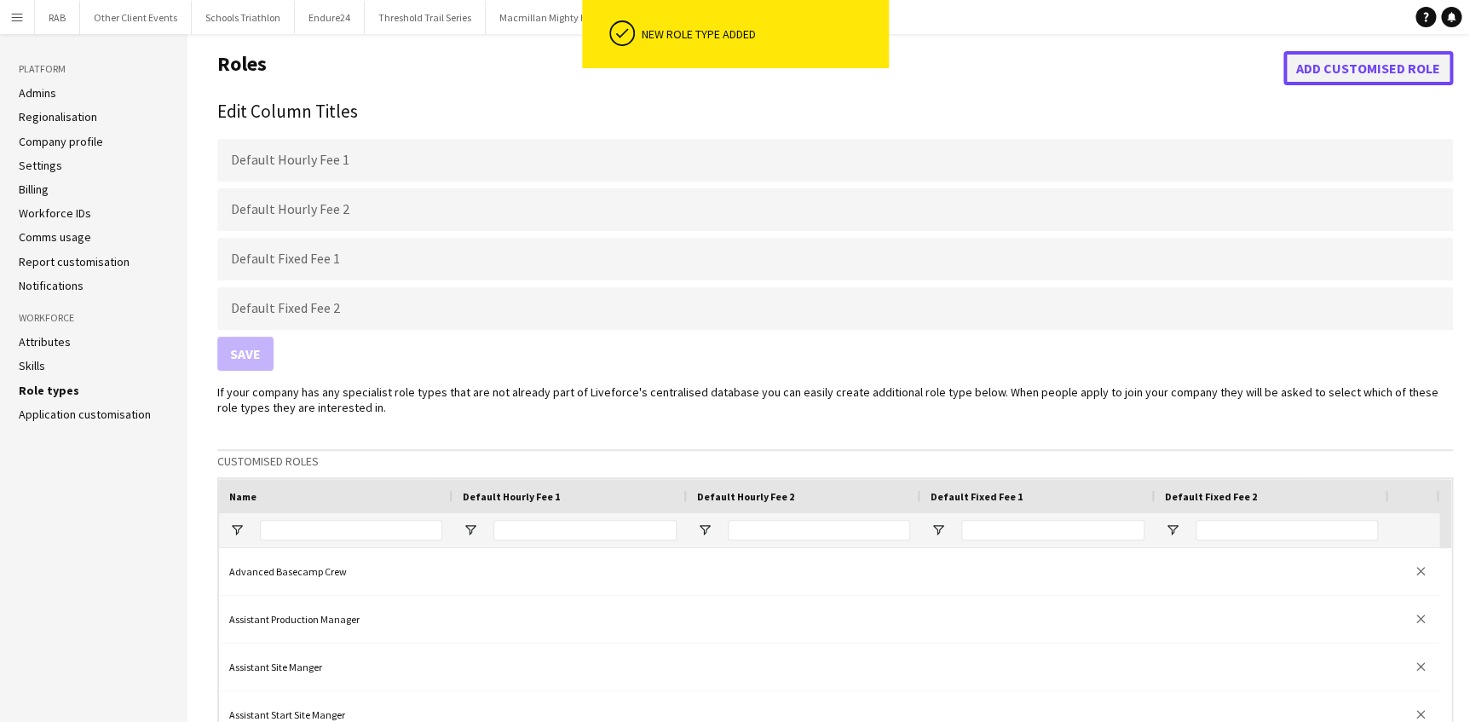
click at [1327, 74] on button "Add customised role" at bounding box center [1368, 68] width 170 height 34
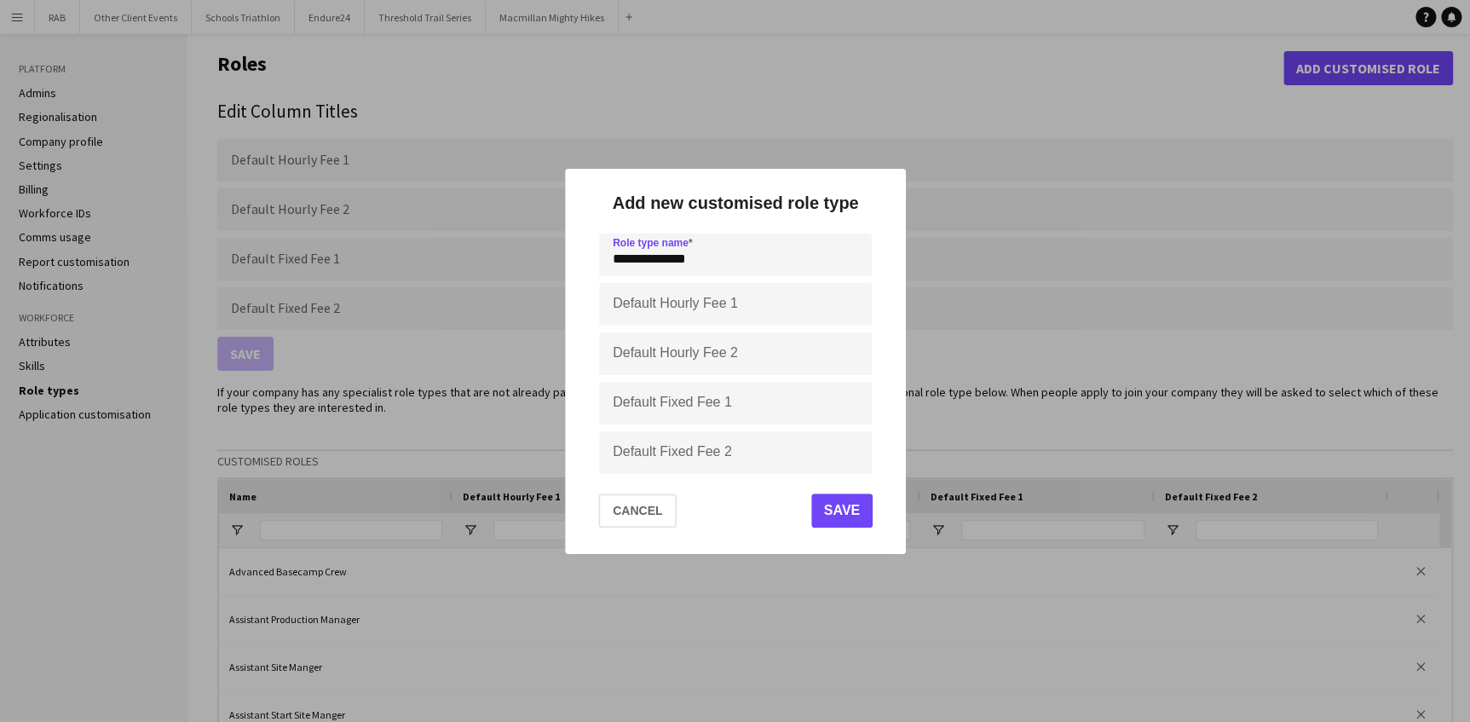
type input "**********"
click at [850, 508] on button "Save" at bounding box center [840, 510] width 61 height 34
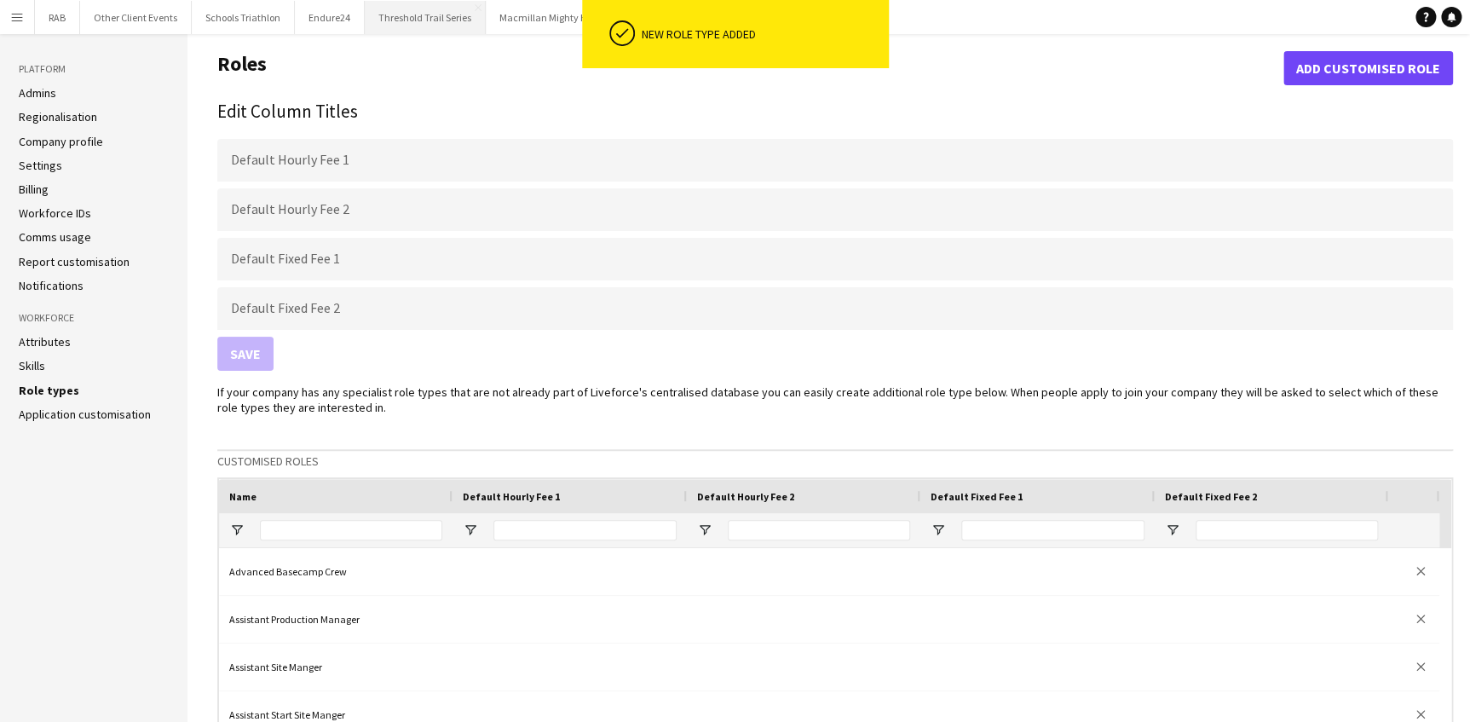
click at [439, 12] on button "Threshold Trail Series Close" at bounding box center [425, 17] width 121 height 33
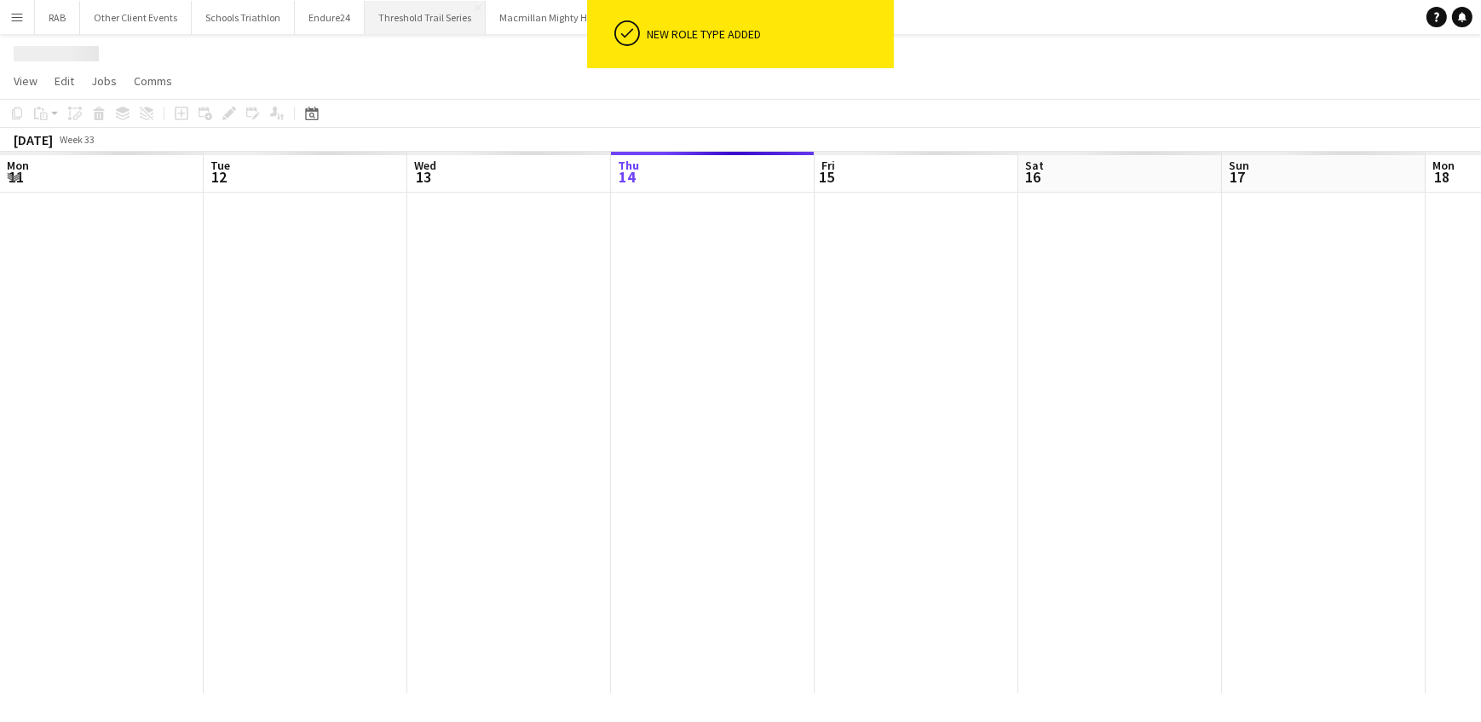
scroll to position [0, 407]
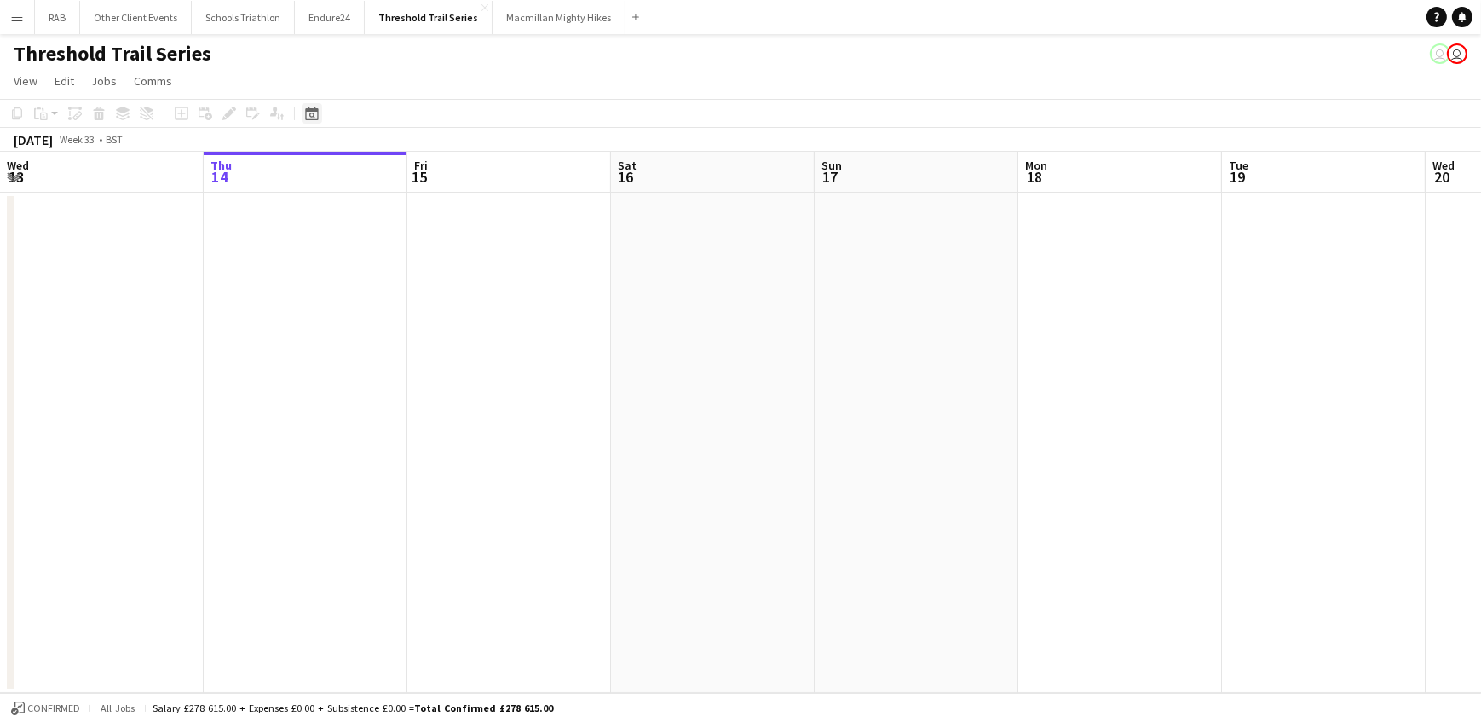
click at [314, 111] on icon at bounding box center [311, 114] width 13 height 14
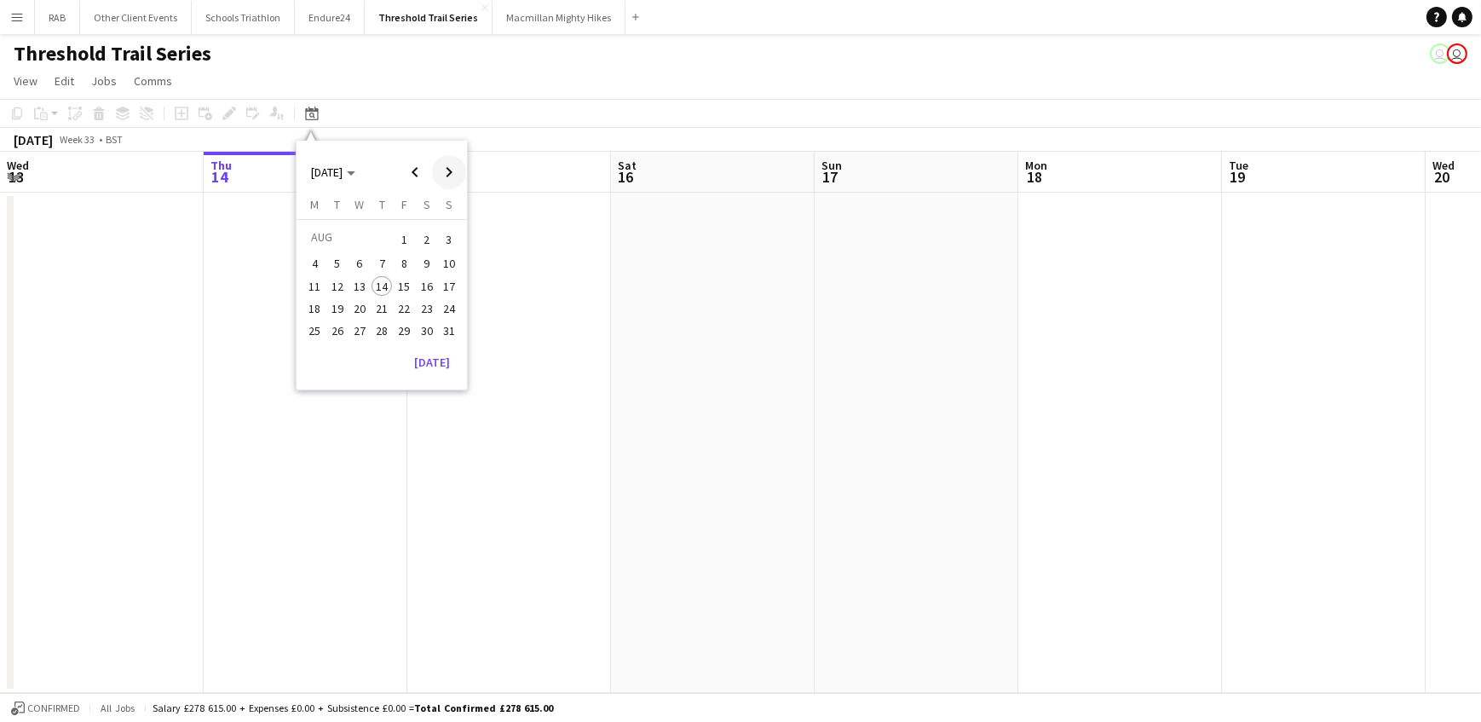
click at [438, 169] on span "Next month" at bounding box center [449, 172] width 34 height 34
click at [440, 169] on span "Next month" at bounding box center [449, 172] width 34 height 34
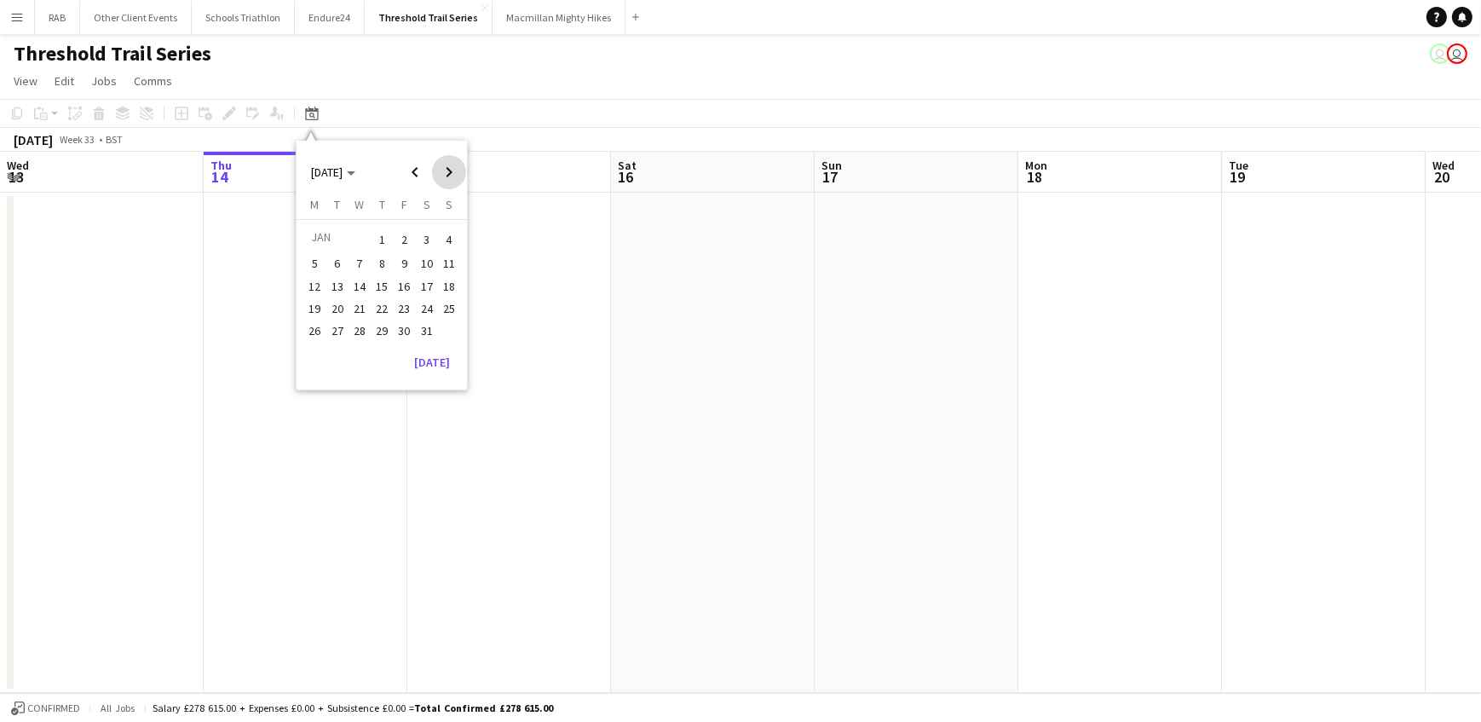
click at [440, 169] on span "Next month" at bounding box center [449, 172] width 34 height 34
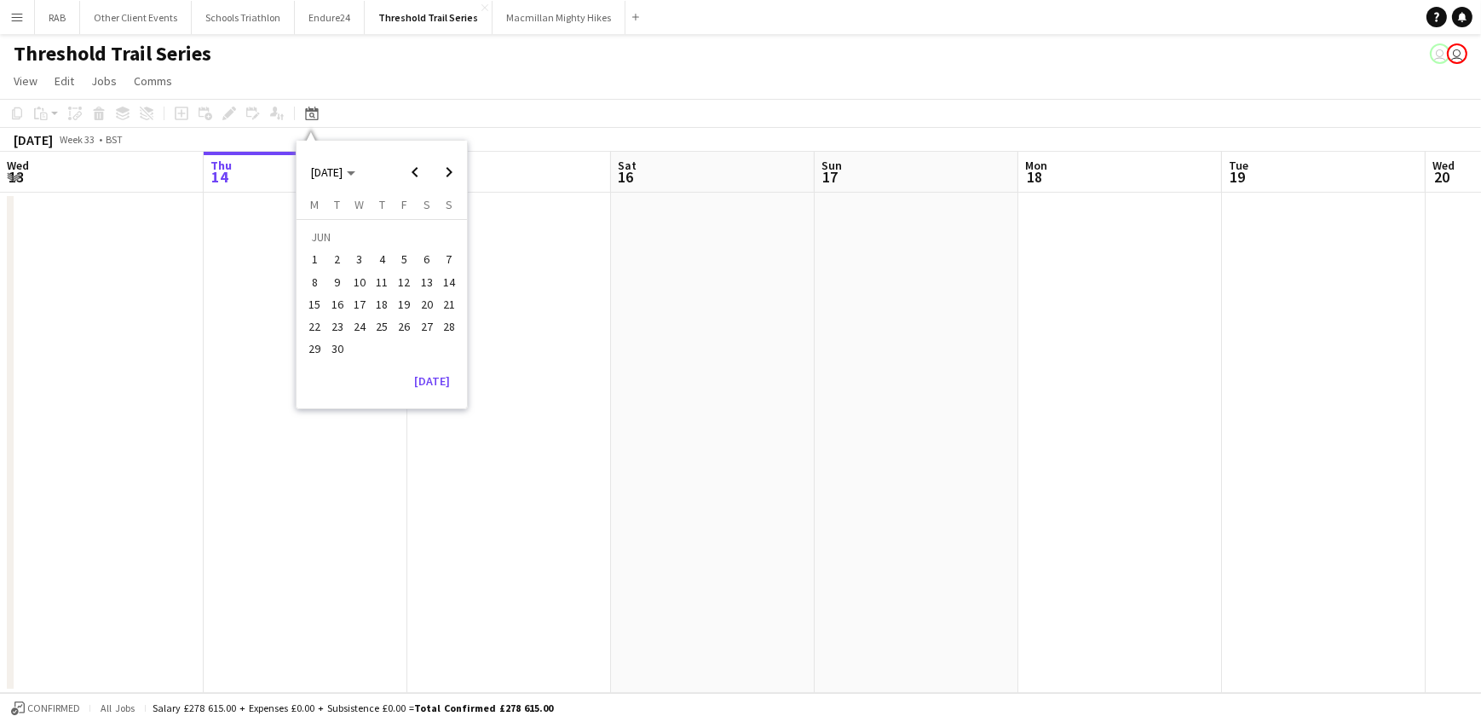
click at [448, 303] on span "21" at bounding box center [449, 304] width 20 height 20
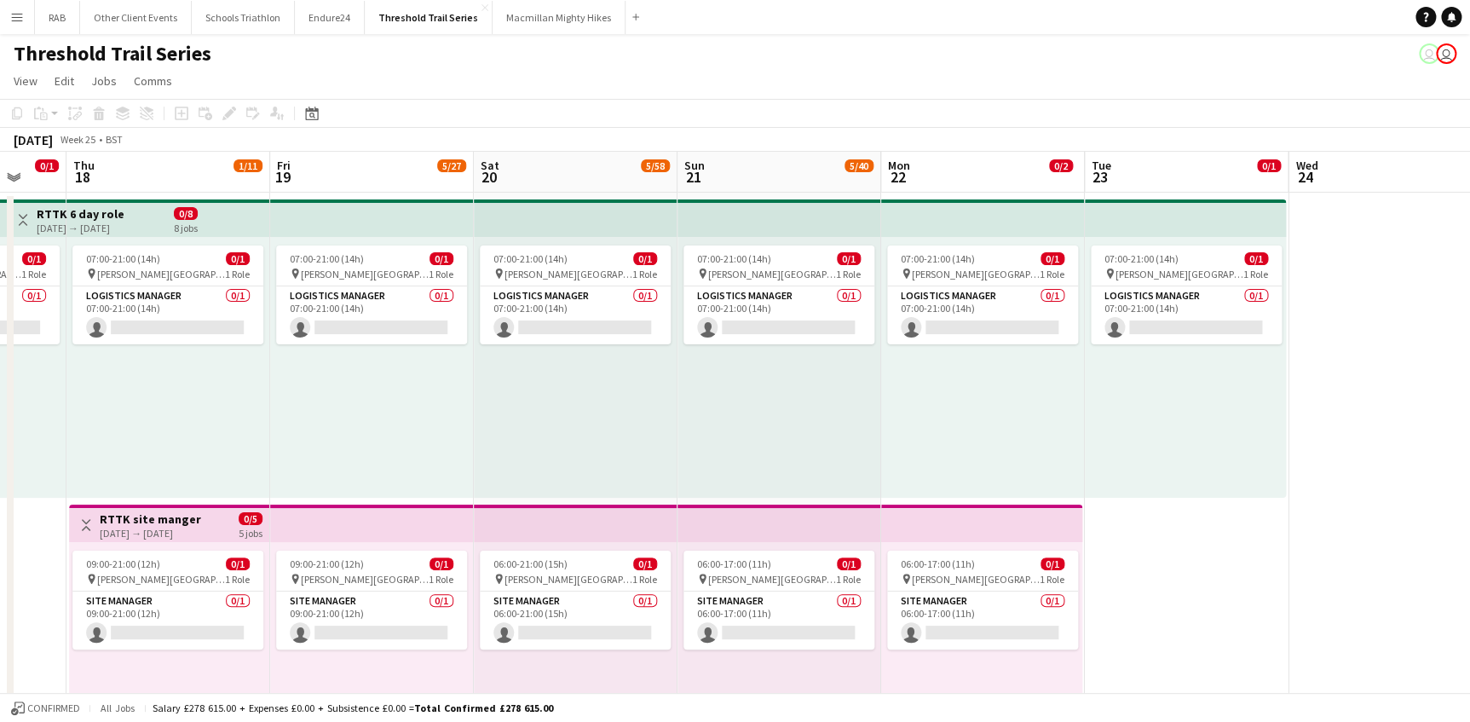
scroll to position [0, 528]
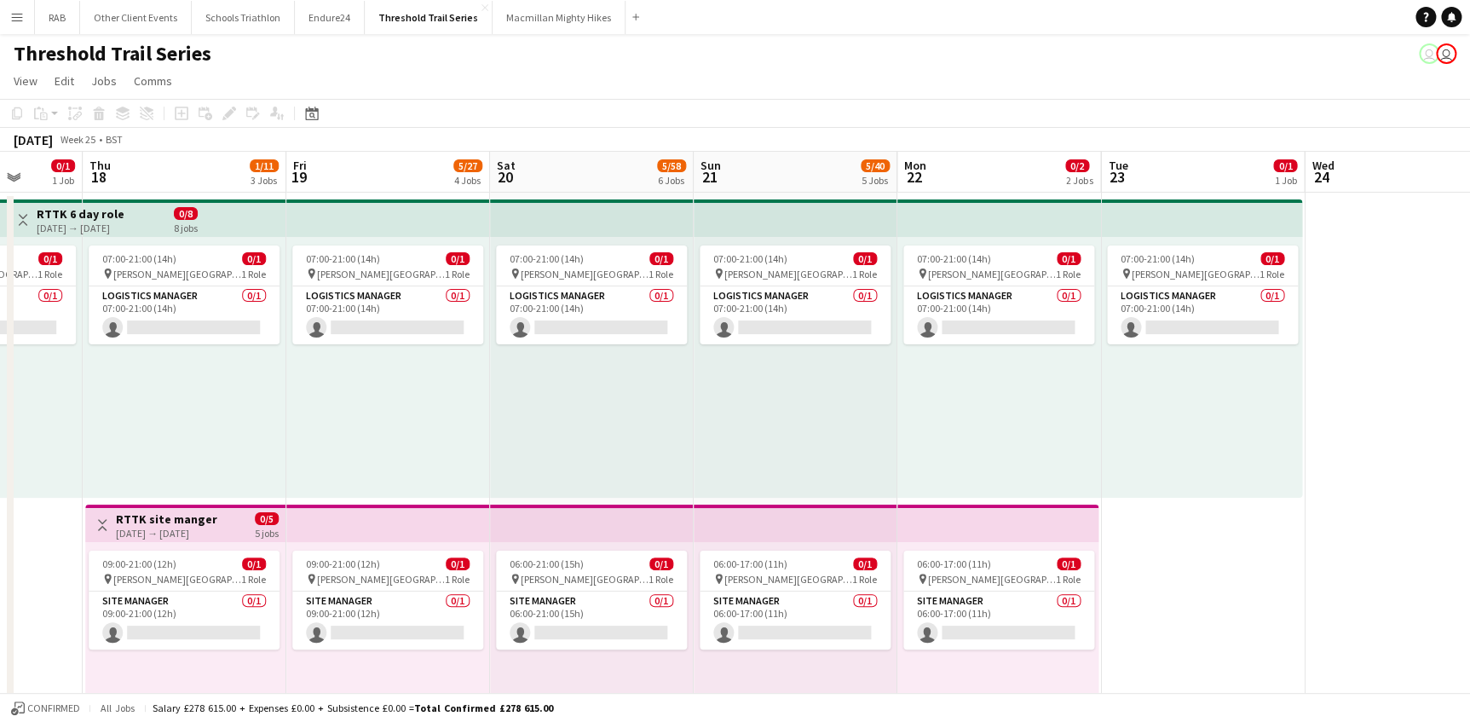
drag, startPoint x: 461, startPoint y: 176, endPoint x: 722, endPoint y: 170, distance: 260.8
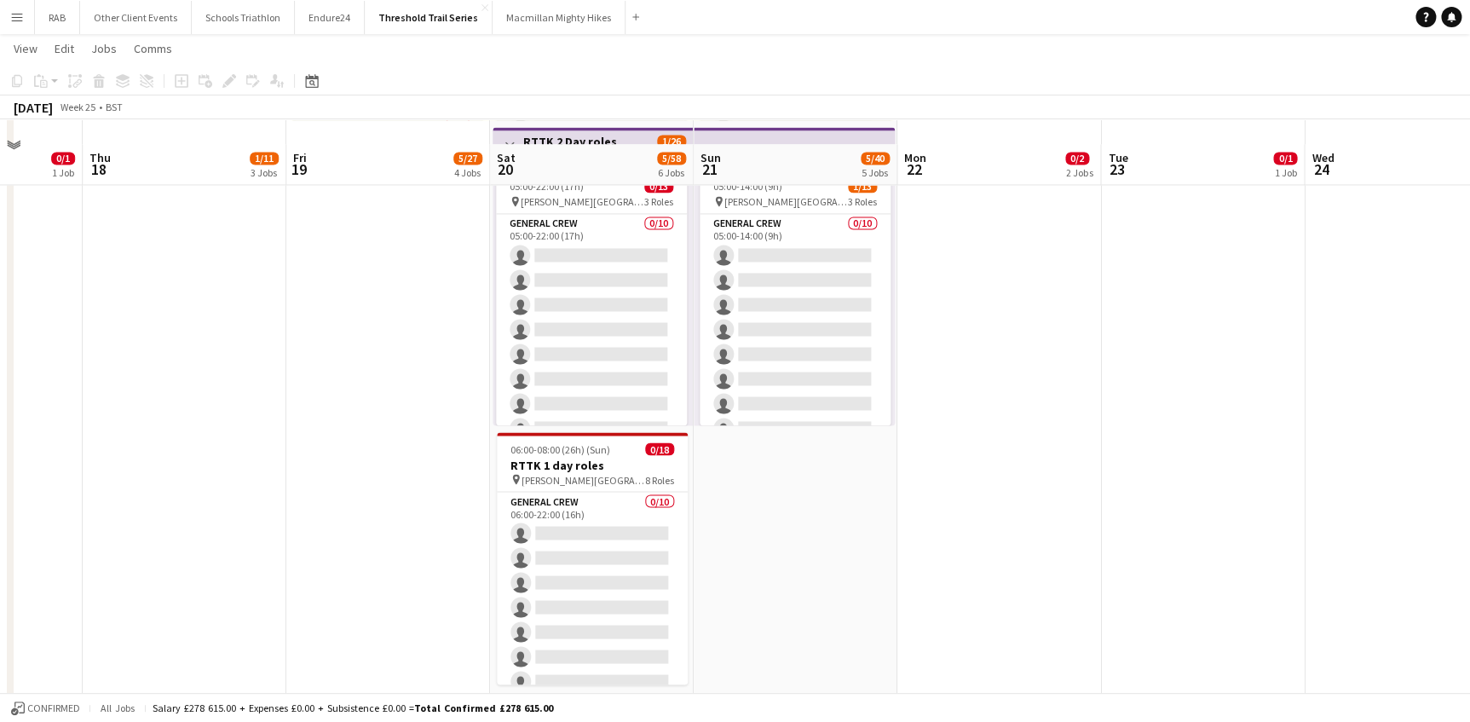
scroll to position [1316, 0]
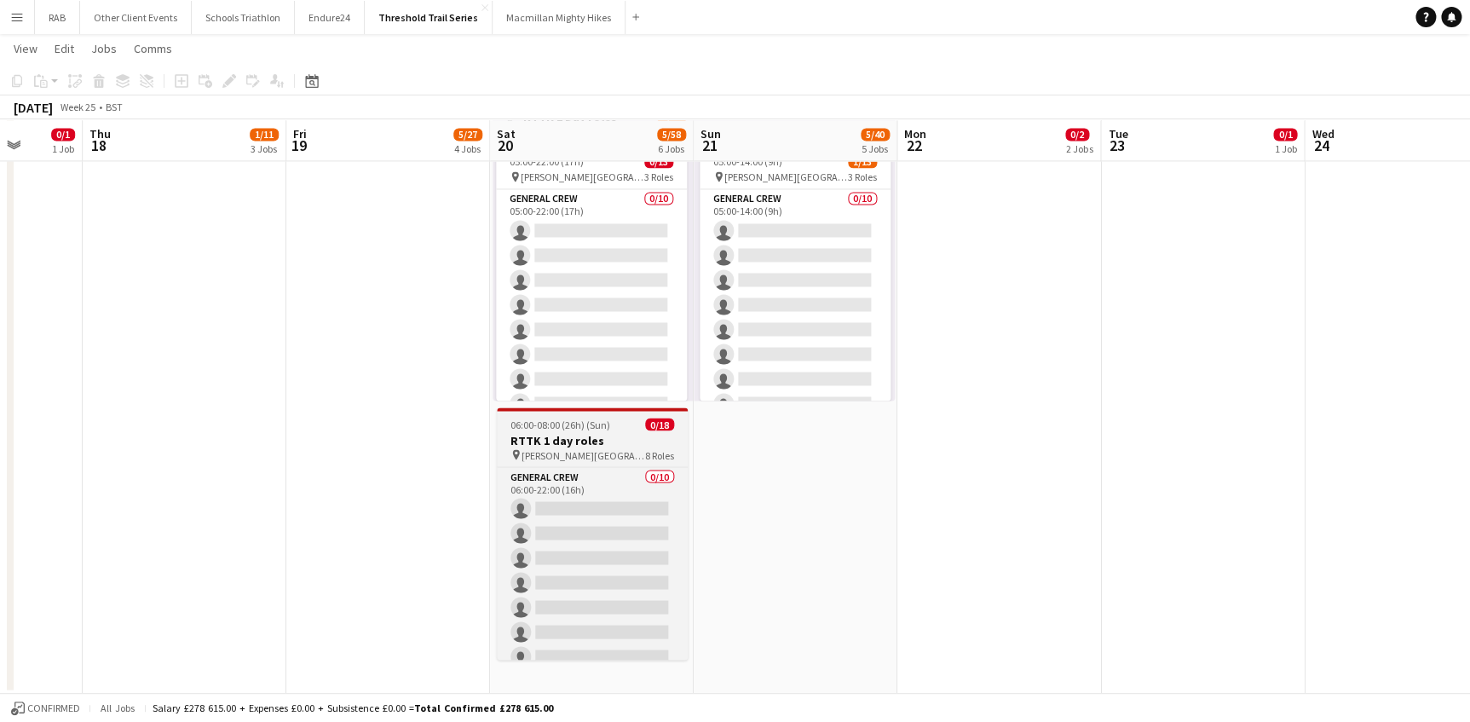
click at [569, 430] on app-job-card "06:00-08:00 (26h) (Sun) 0/18 RTTK 1 day roles pin West Dean Gardens 8 Roles Gen…" at bounding box center [592, 533] width 191 height 252
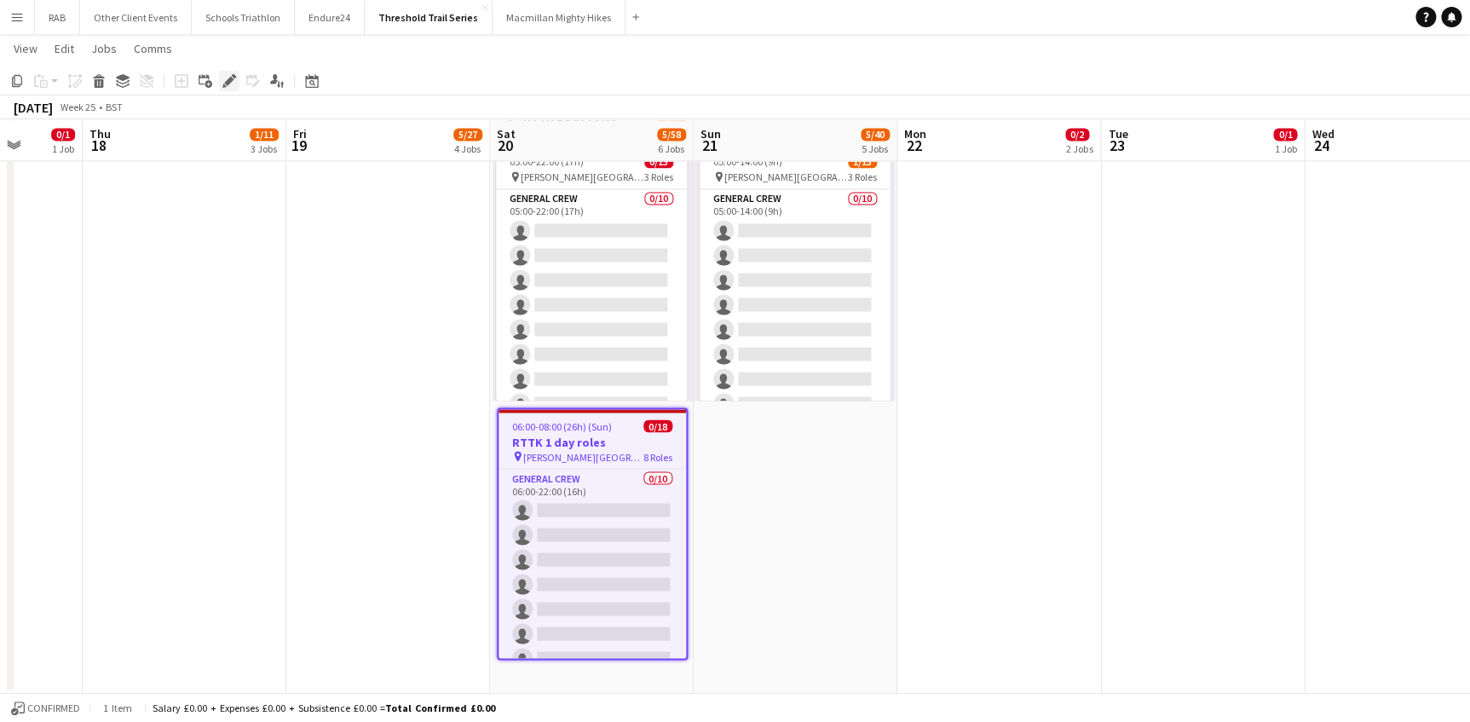
click at [224, 81] on icon "Edit" at bounding box center [229, 81] width 14 height 14
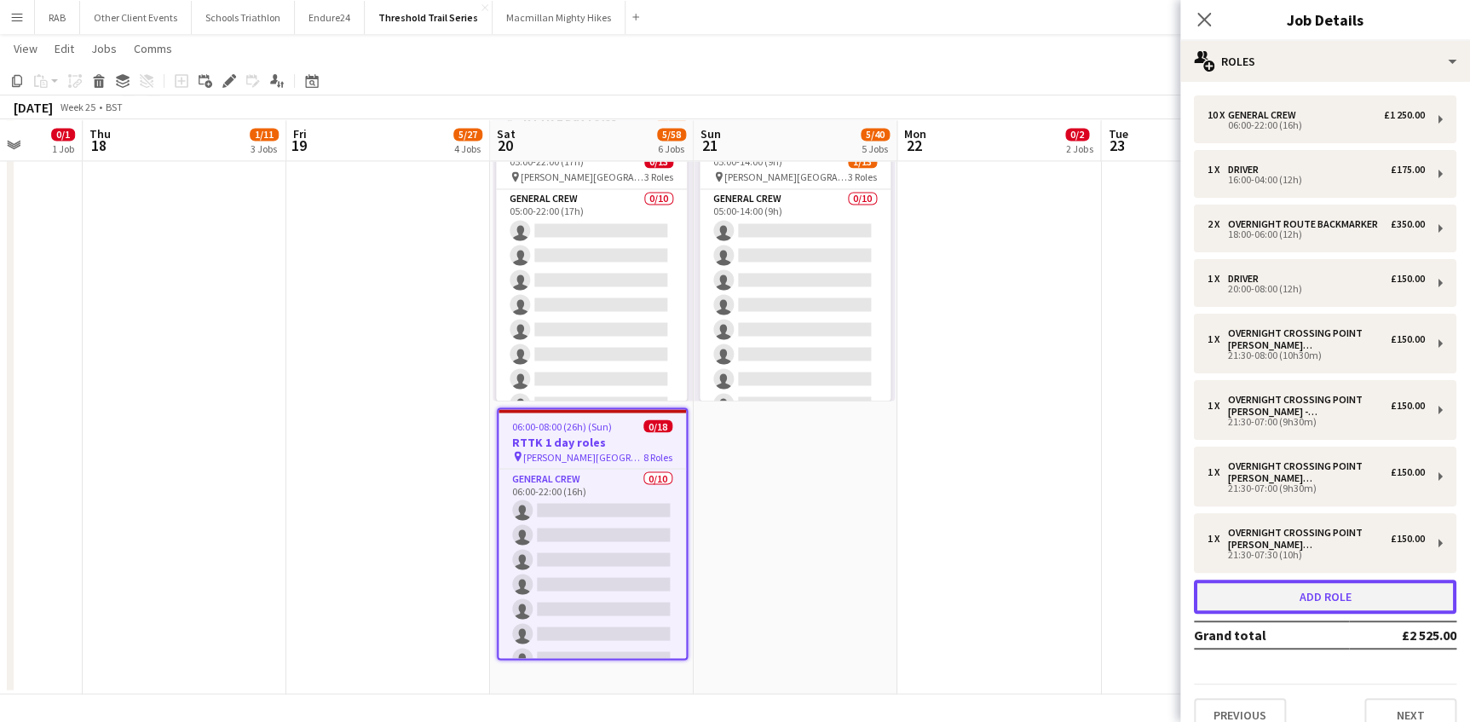
click at [1318, 612] on button "Add role" at bounding box center [1325, 596] width 262 height 34
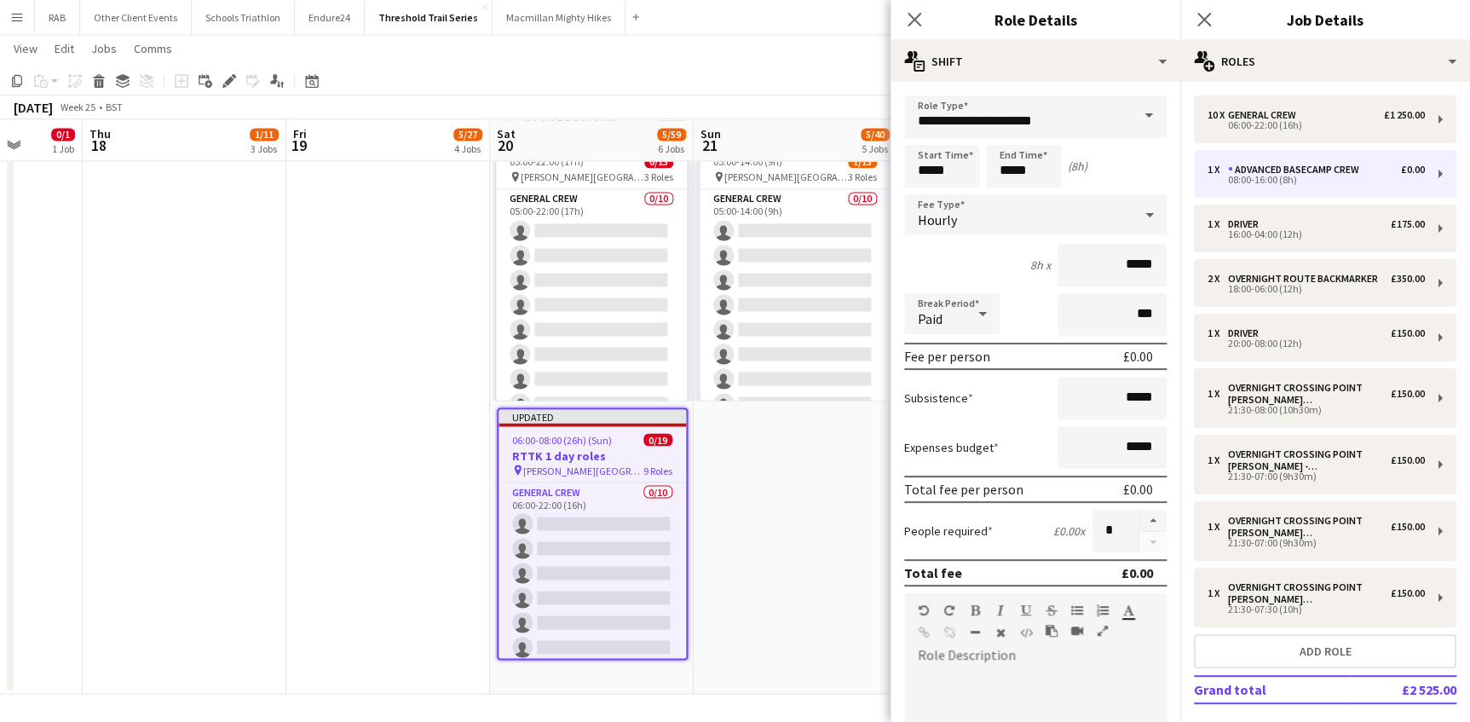
click at [1132, 118] on span at bounding box center [1149, 115] width 36 height 41
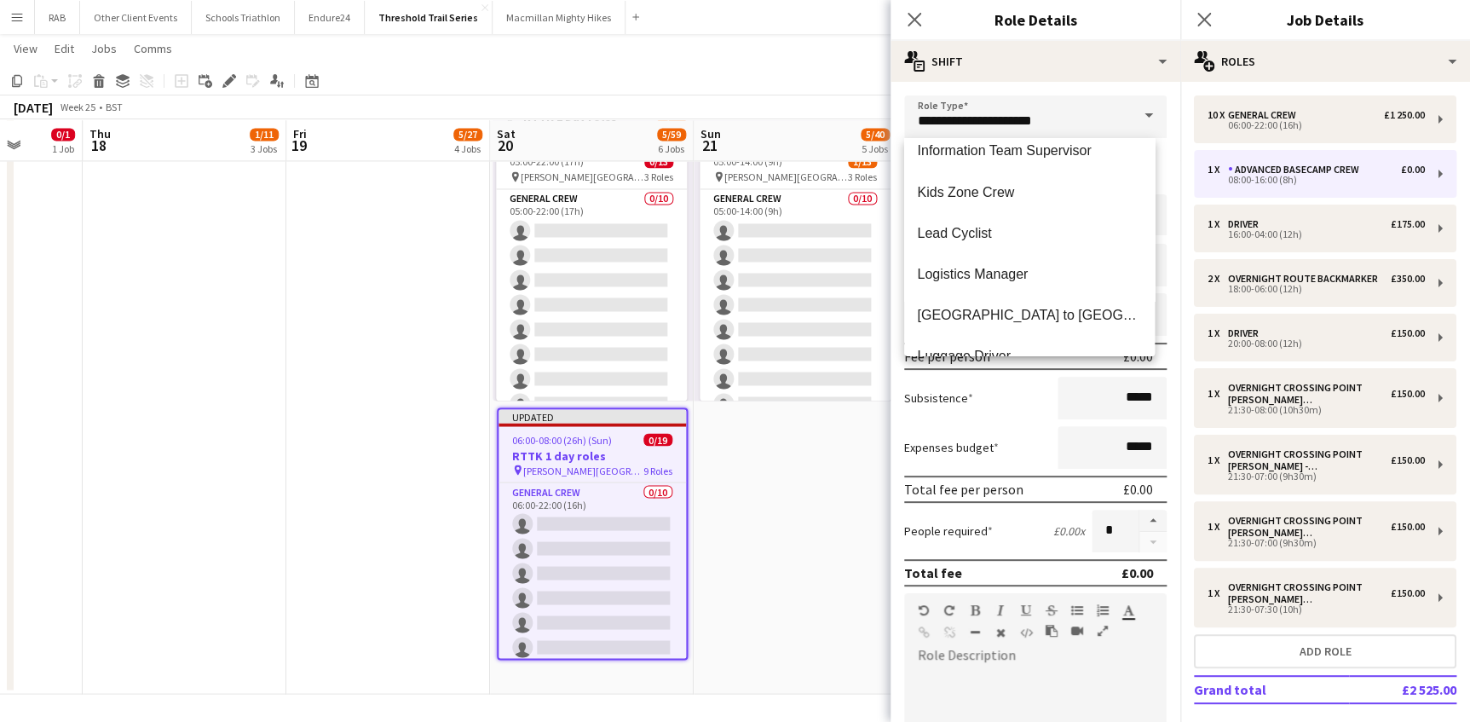
scroll to position [1781, 0]
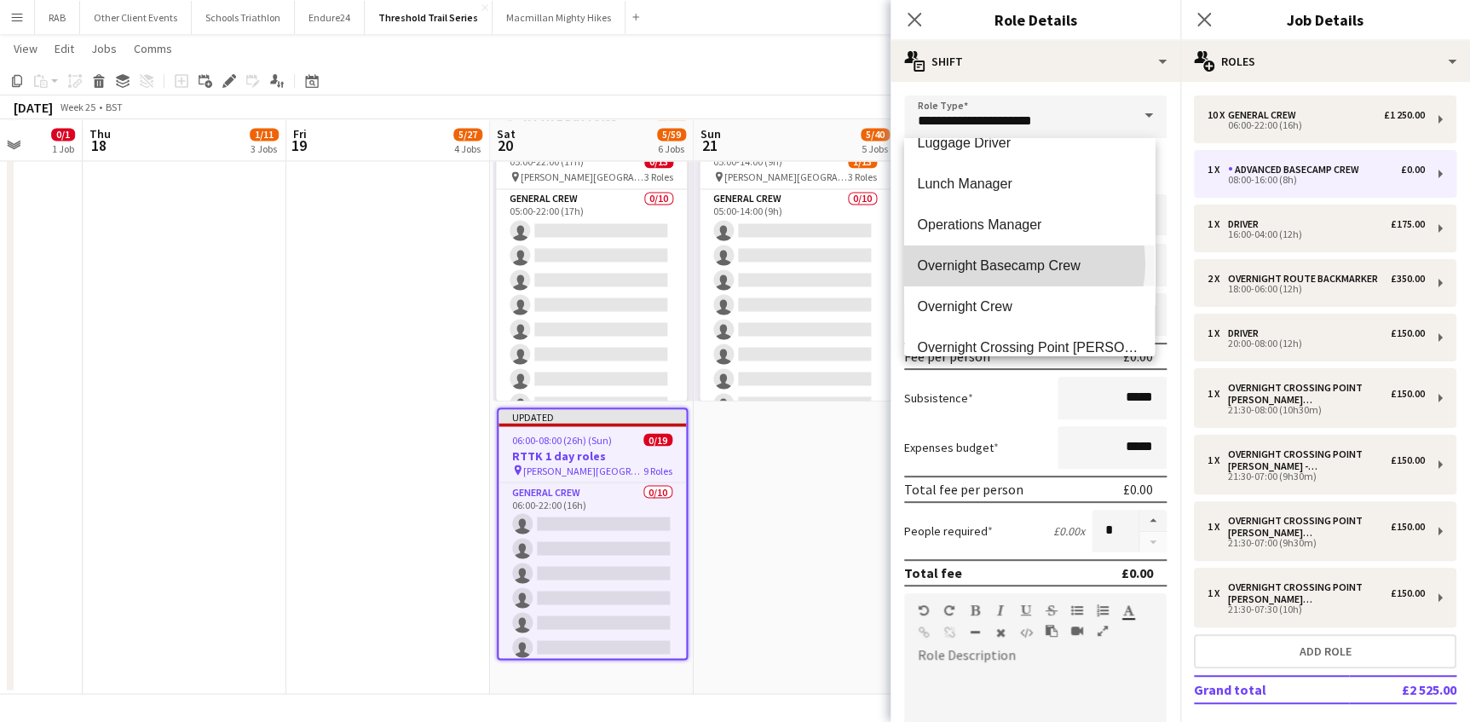
click at [1008, 262] on span "Overnight Basecamp Crew" at bounding box center [1029, 265] width 223 height 16
type input "**********"
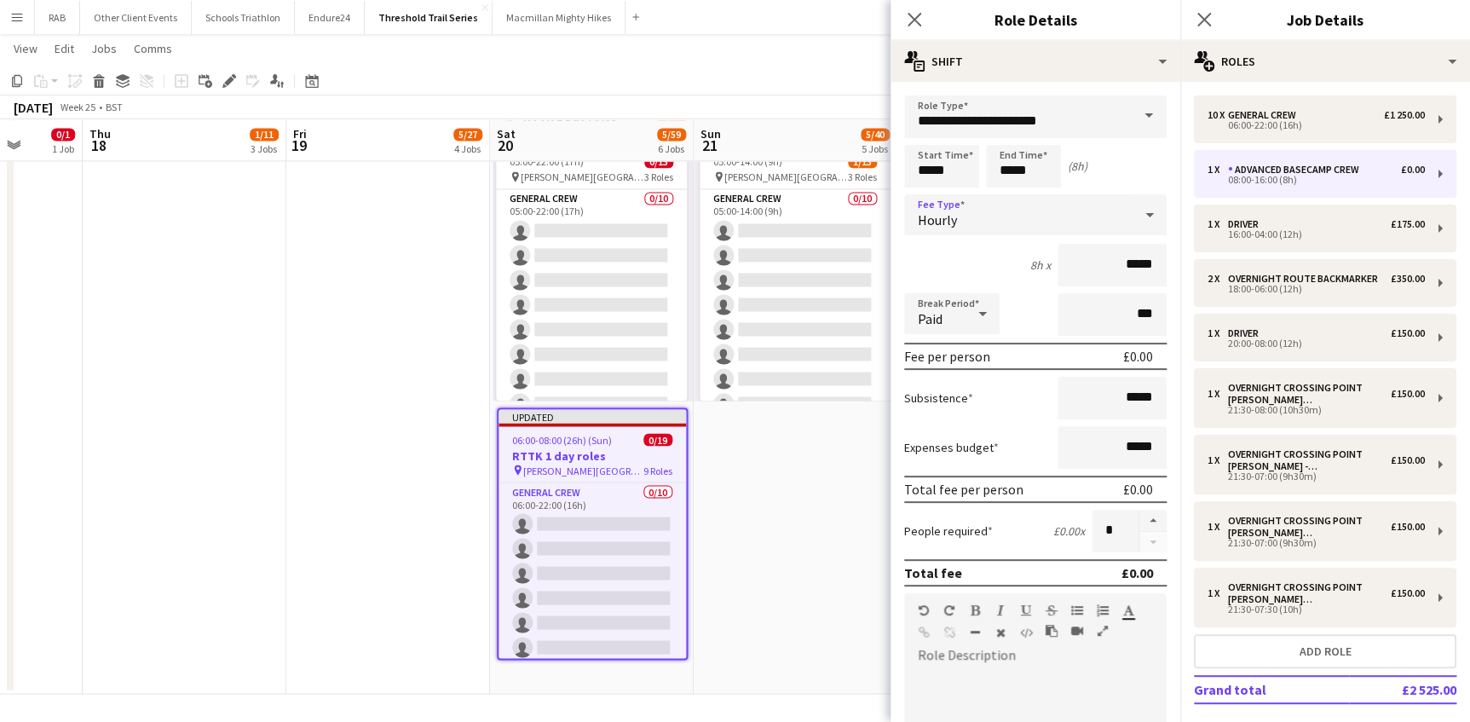
click at [1139, 213] on icon at bounding box center [1149, 215] width 20 height 34
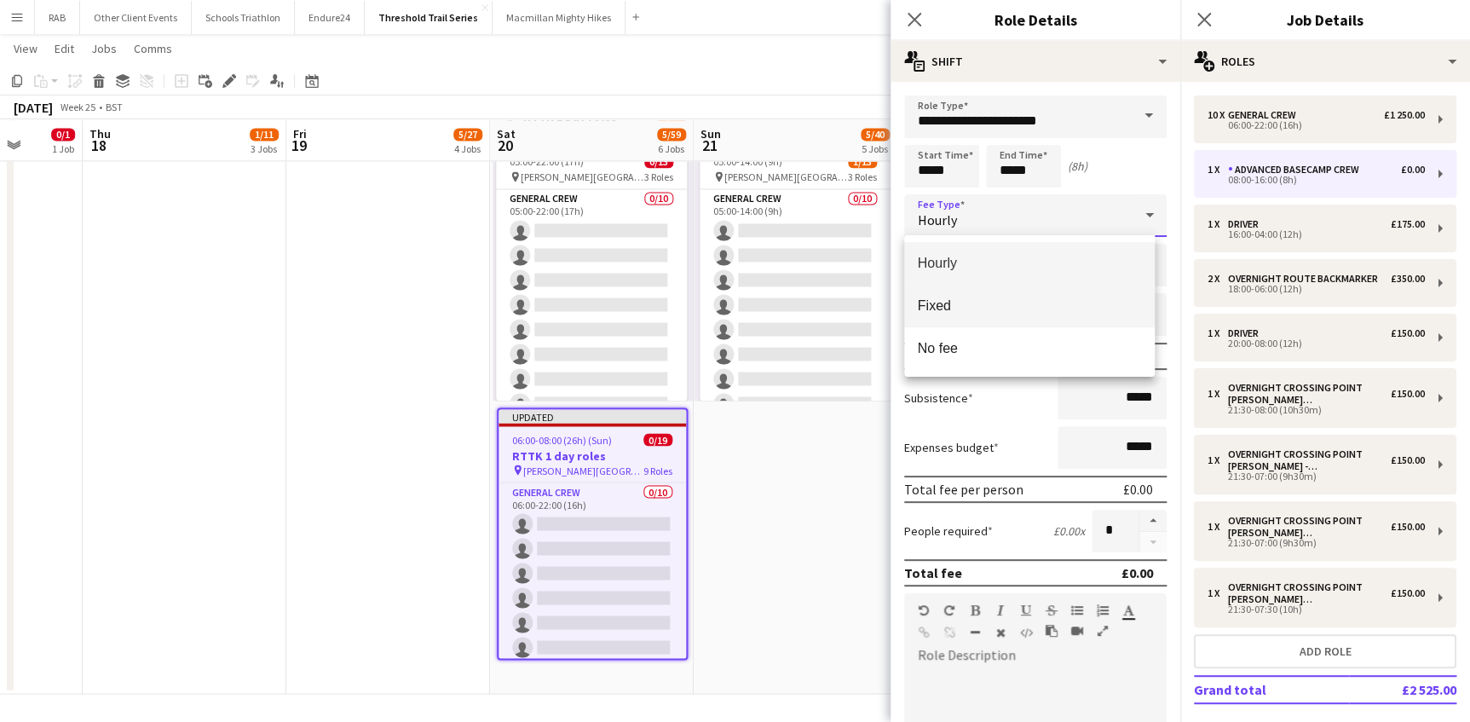
click at [948, 307] on span "Fixed" at bounding box center [1029, 305] width 223 height 16
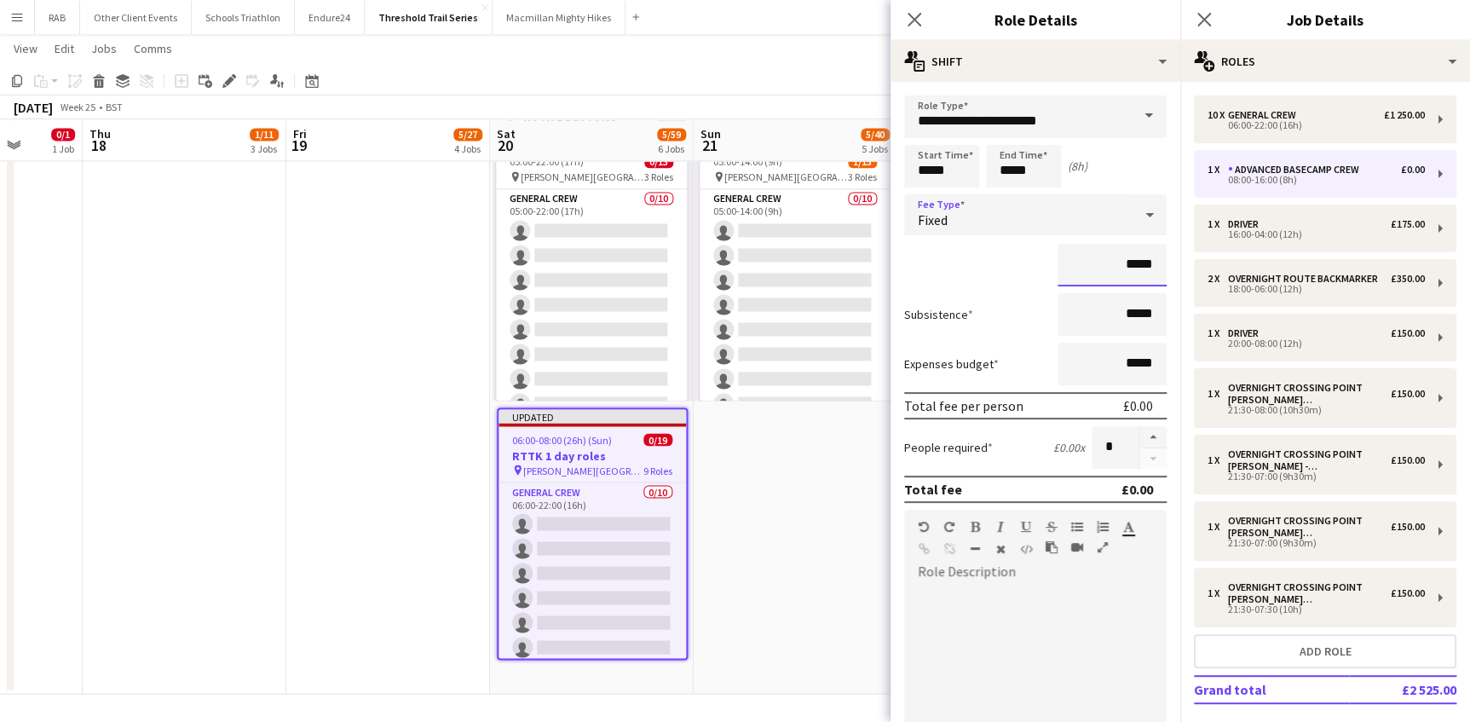
click at [1120, 263] on input "*****" at bounding box center [1111, 265] width 109 height 43
drag, startPoint x: 1142, startPoint y: 265, endPoint x: 1080, endPoint y: 270, distance: 61.6
click at [1080, 270] on input "*****" at bounding box center [1111, 265] width 109 height 43
type input "*******"
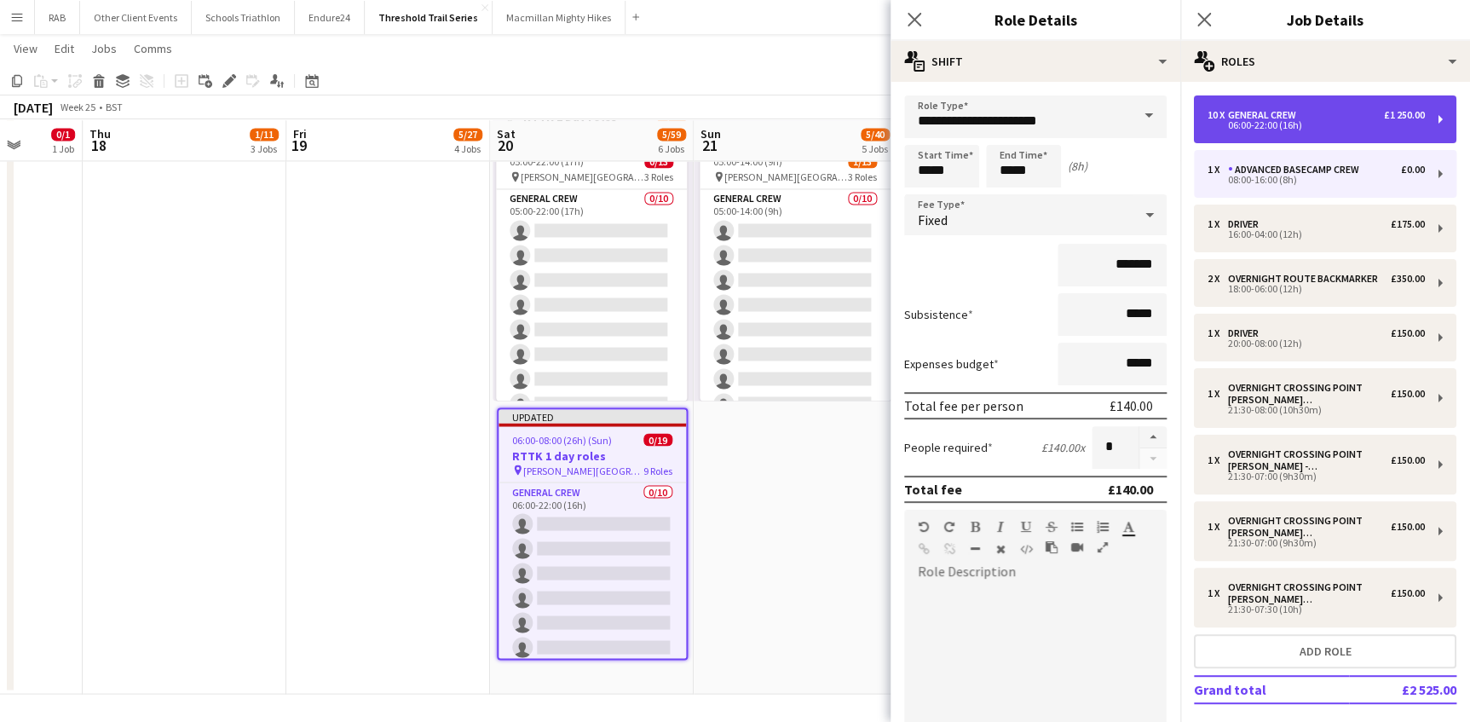
click at [1253, 121] on div "06:00-22:00 (16h)" at bounding box center [1315, 125] width 217 height 9
type input "**********"
type input "*****"
type input "*******"
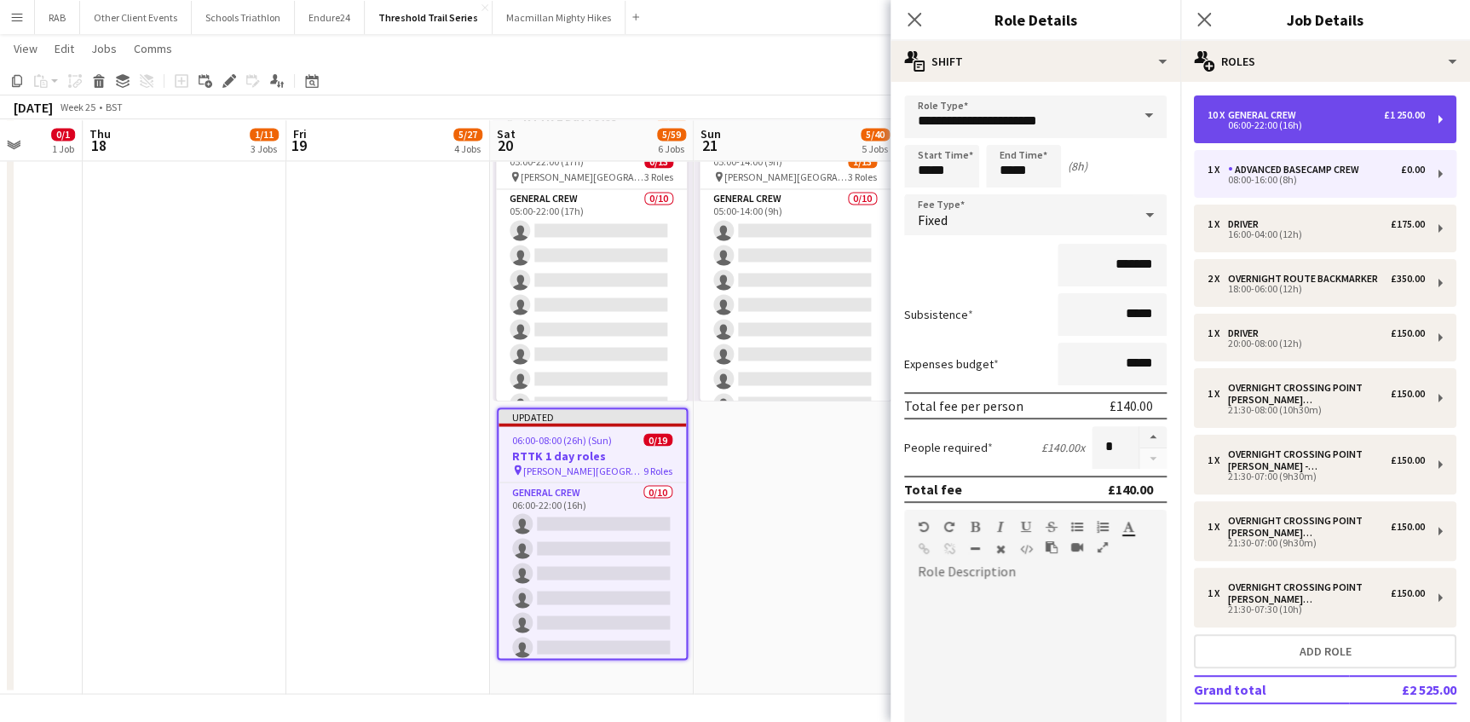
type input "**"
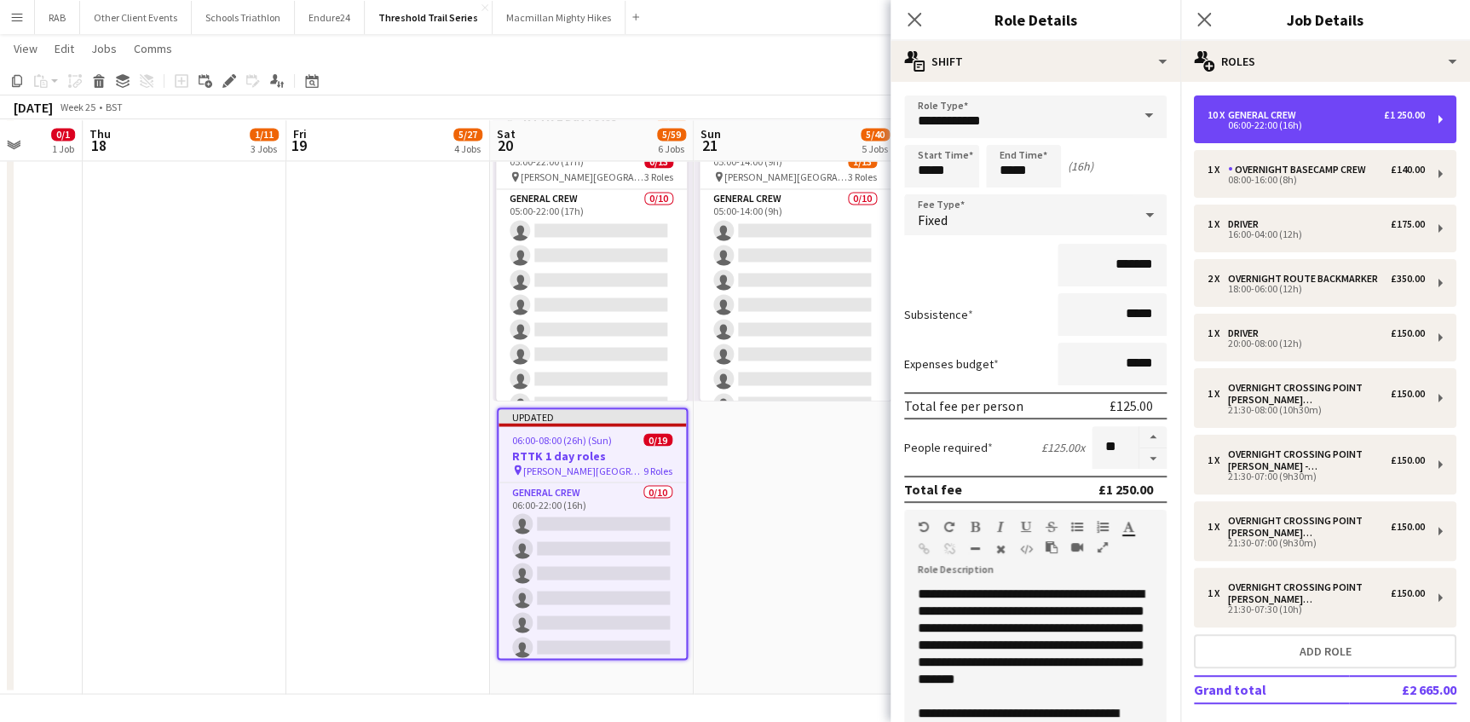
scroll to position [77, 0]
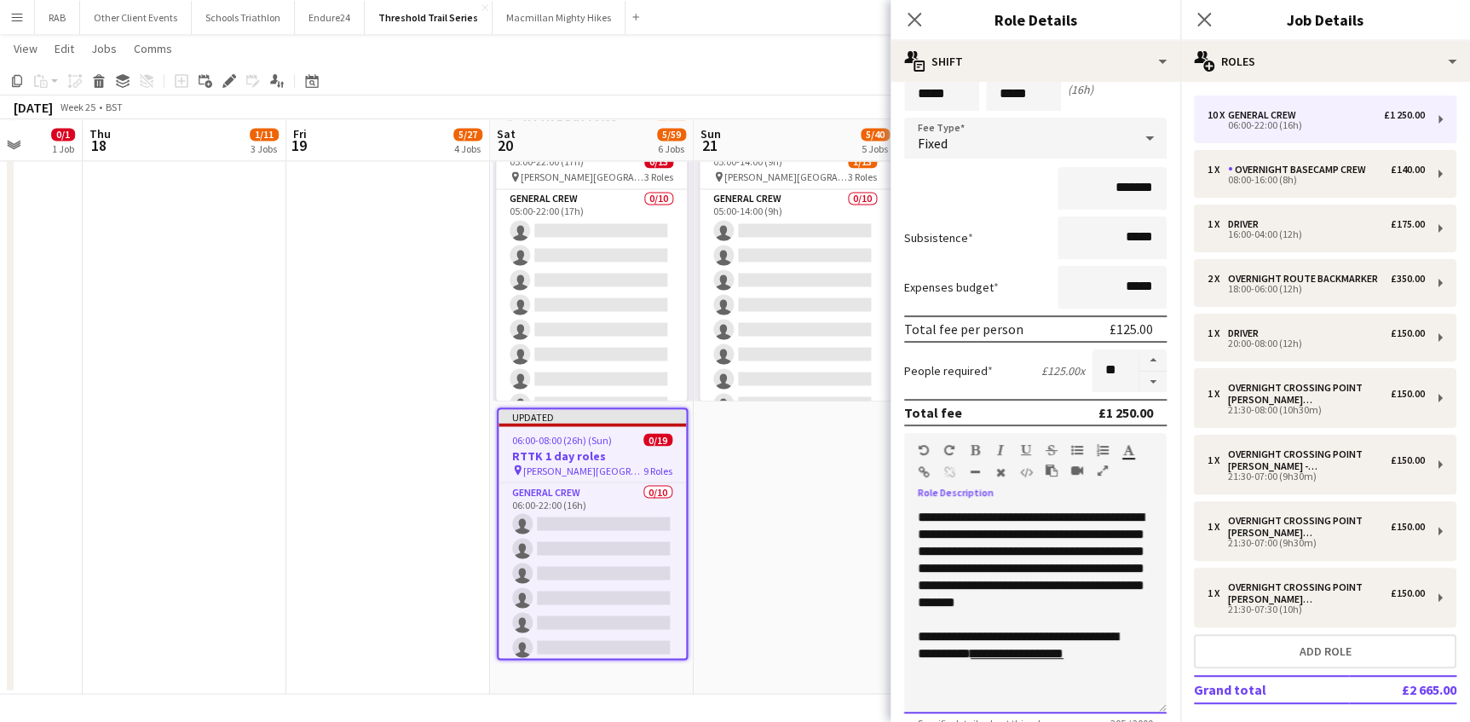
drag, startPoint x: 915, startPoint y: 508, endPoint x: 1126, endPoint y: 680, distance: 272.5
click at [1126, 680] on div "**********" at bounding box center [1035, 611] width 262 height 204
copy div "**********"
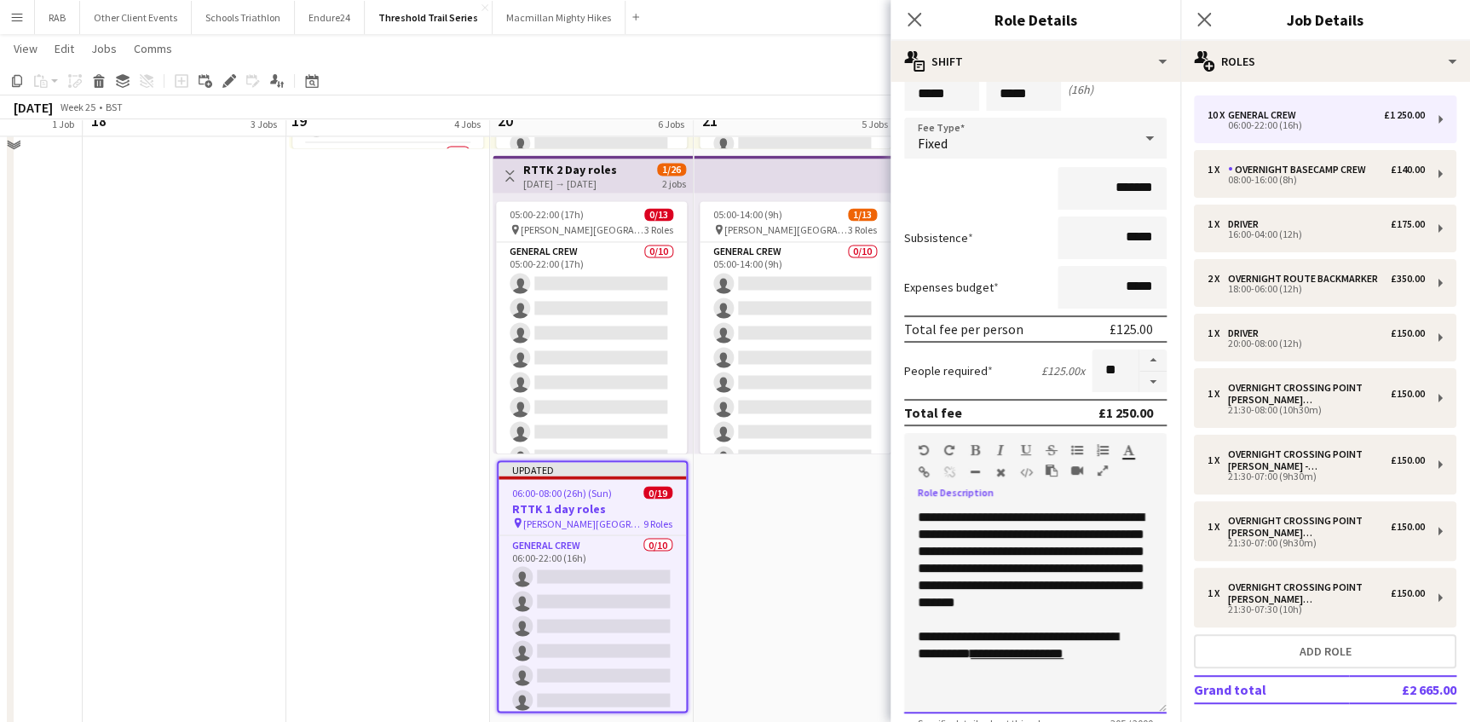
scroll to position [1238, 0]
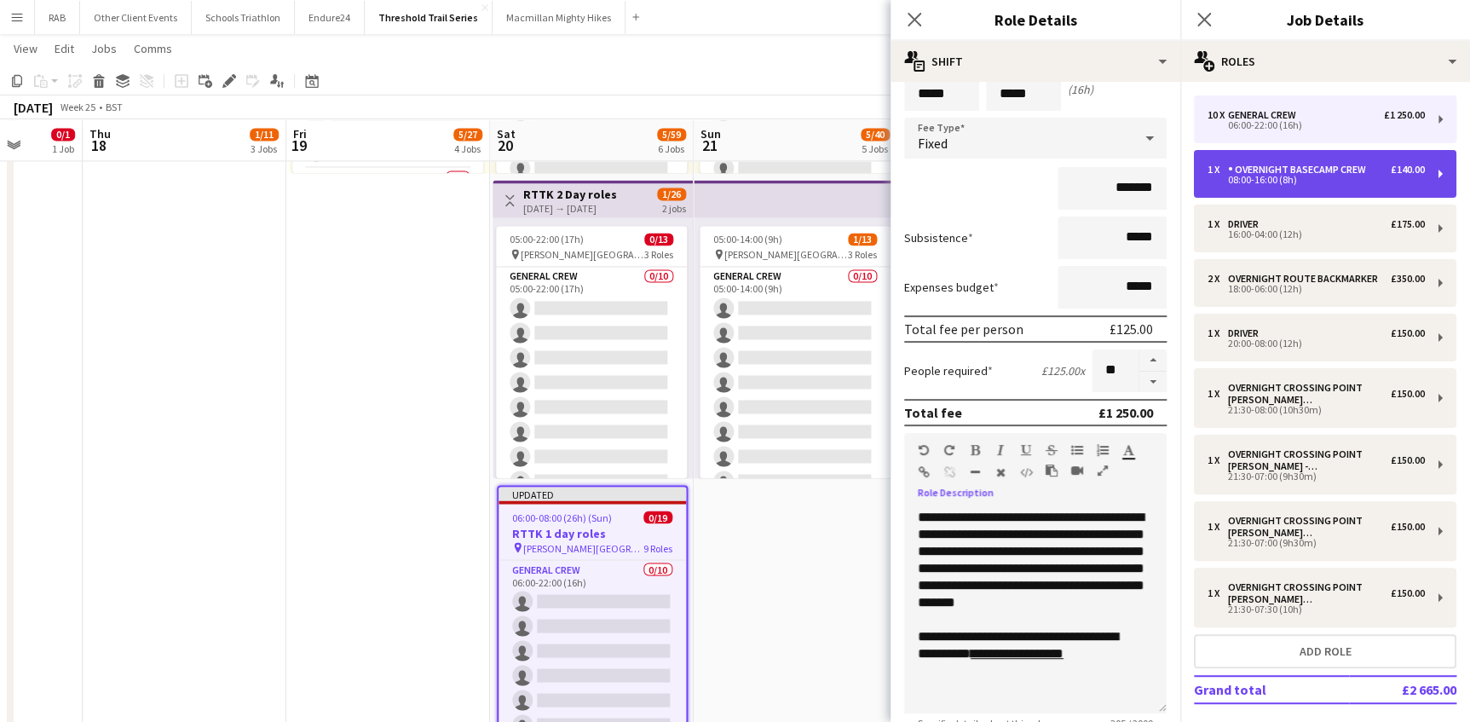
click at [1290, 164] on div "Overnight Basecamp Crew" at bounding box center [1300, 170] width 145 height 12
type input "**********"
type input "*****"
type input "*******"
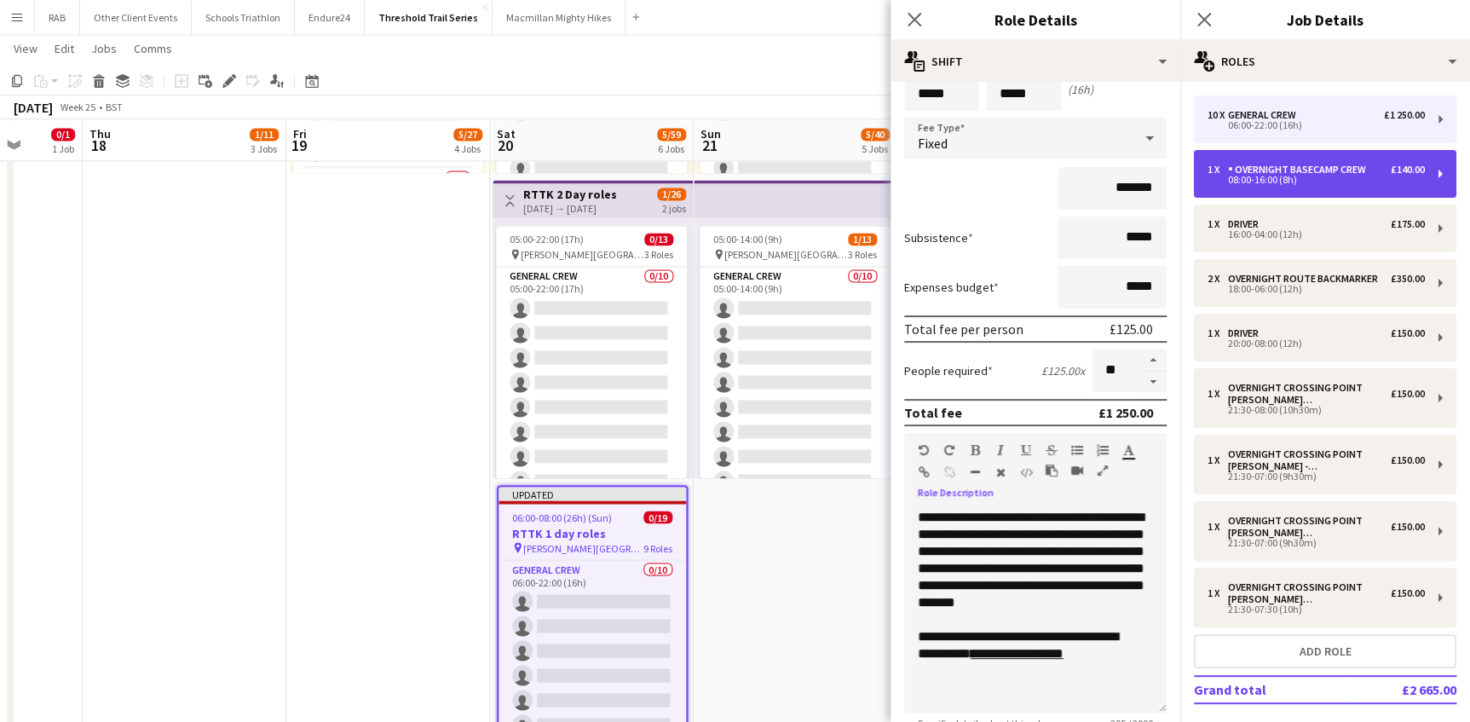
type input "*"
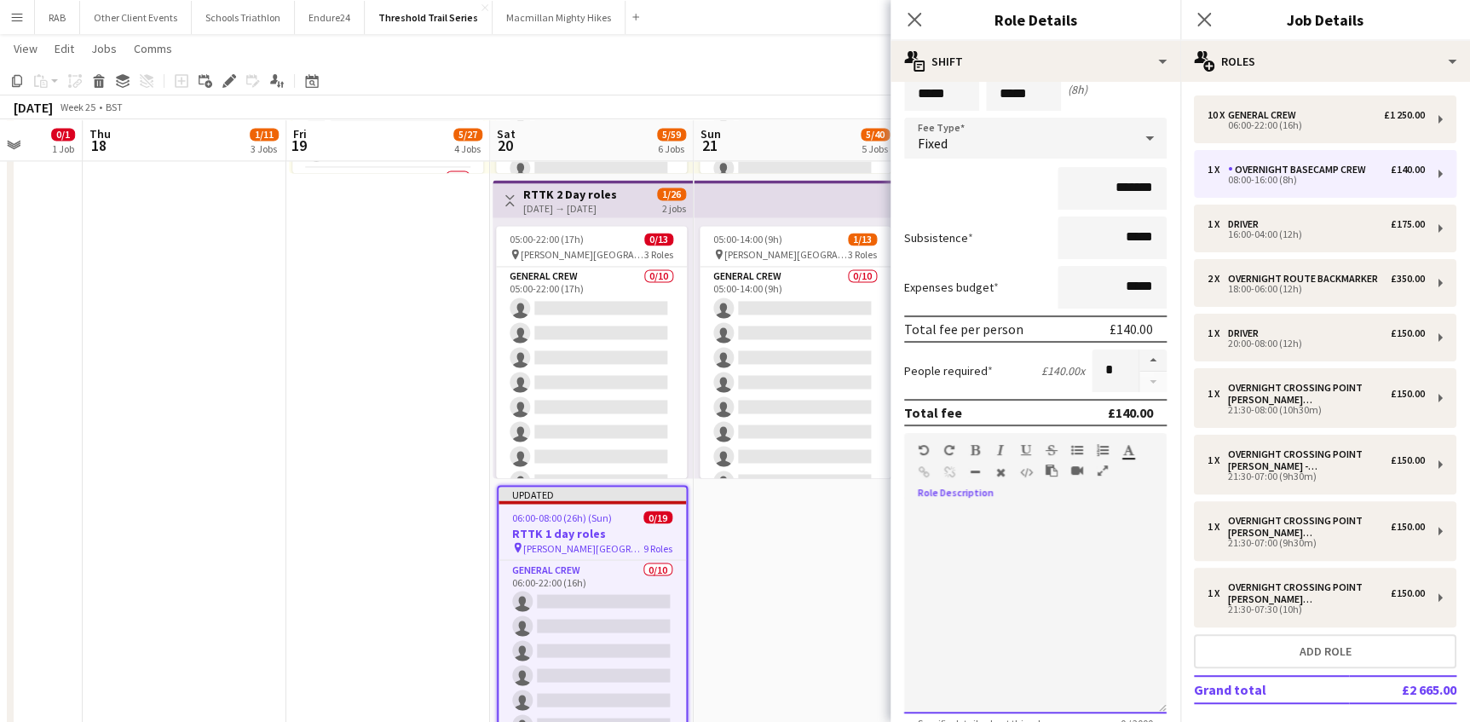
click at [936, 517] on div at bounding box center [1035, 611] width 262 height 204
paste div
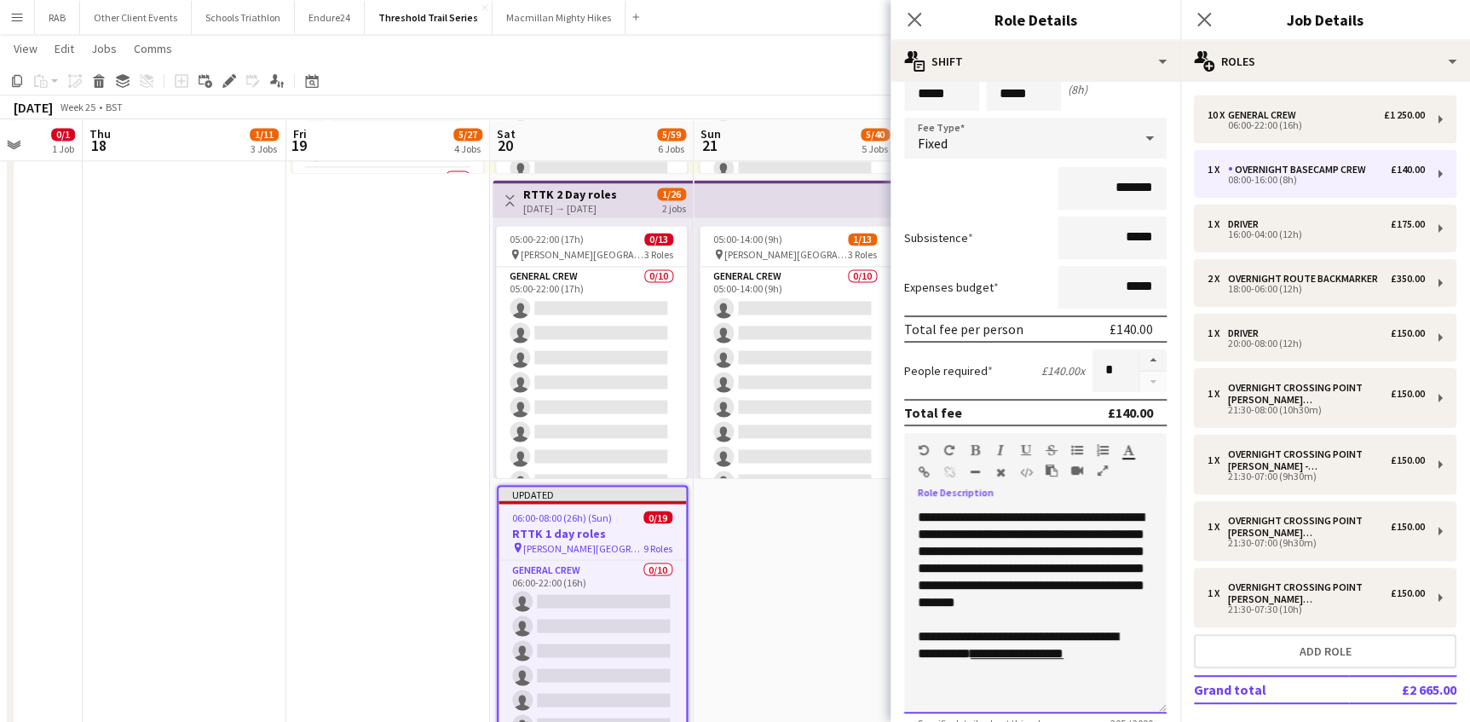
drag, startPoint x: 1028, startPoint y: 567, endPoint x: 1031, endPoint y: 613, distance: 46.1
click at [1031, 613] on div "**********" at bounding box center [1035, 611] width 262 height 204
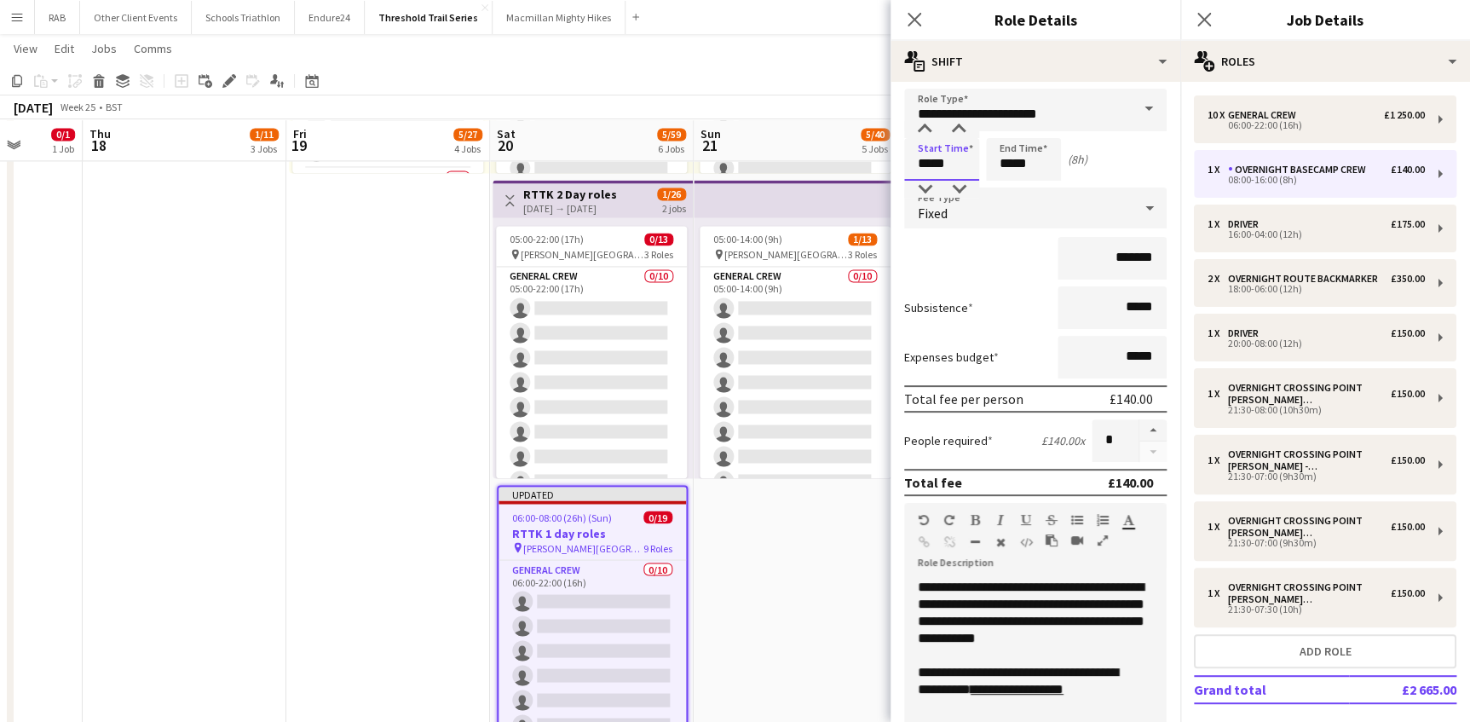
drag, startPoint x: 954, startPoint y: 92, endPoint x: 907, endPoint y: 92, distance: 46.9
click at [907, 92] on div "**********" at bounding box center [1035, 569] width 290 height 989
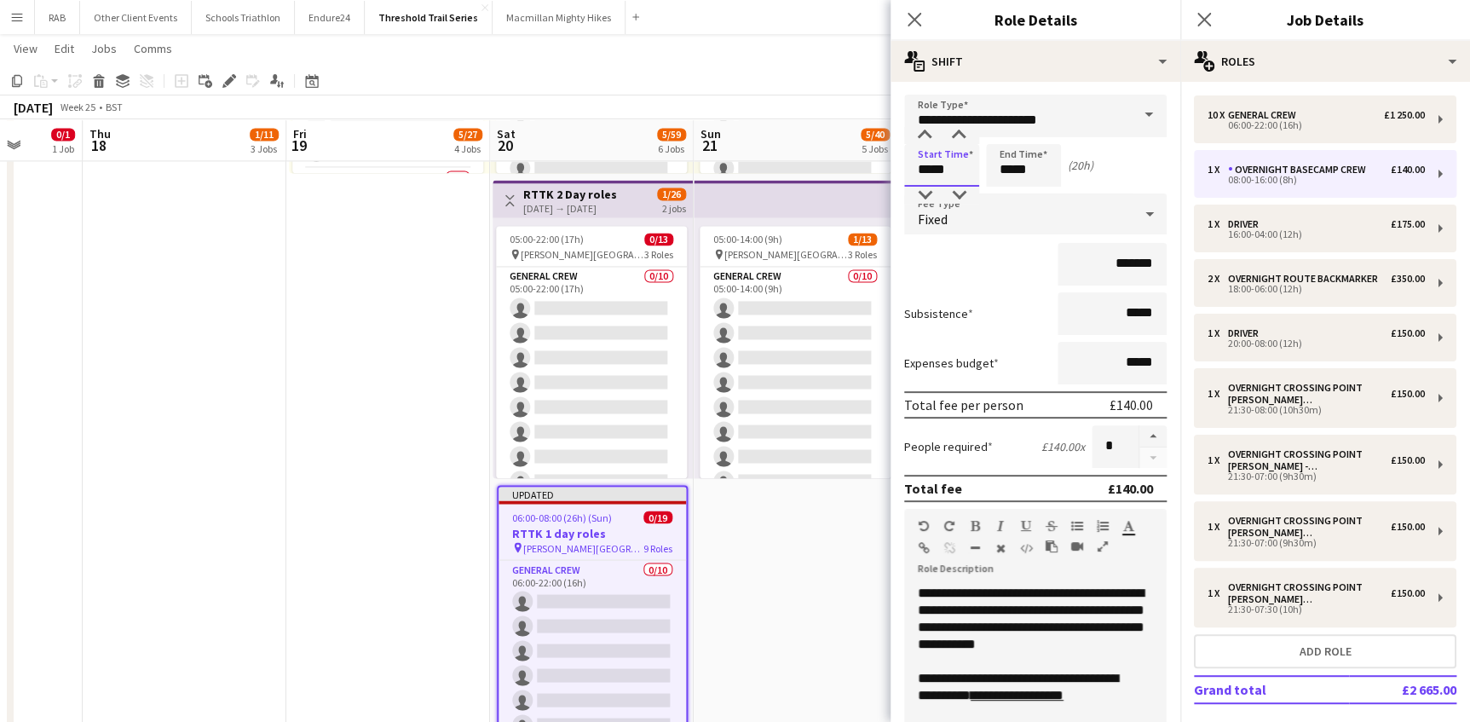
type input "*****"
click at [1011, 170] on input "*****" at bounding box center [1023, 165] width 75 height 43
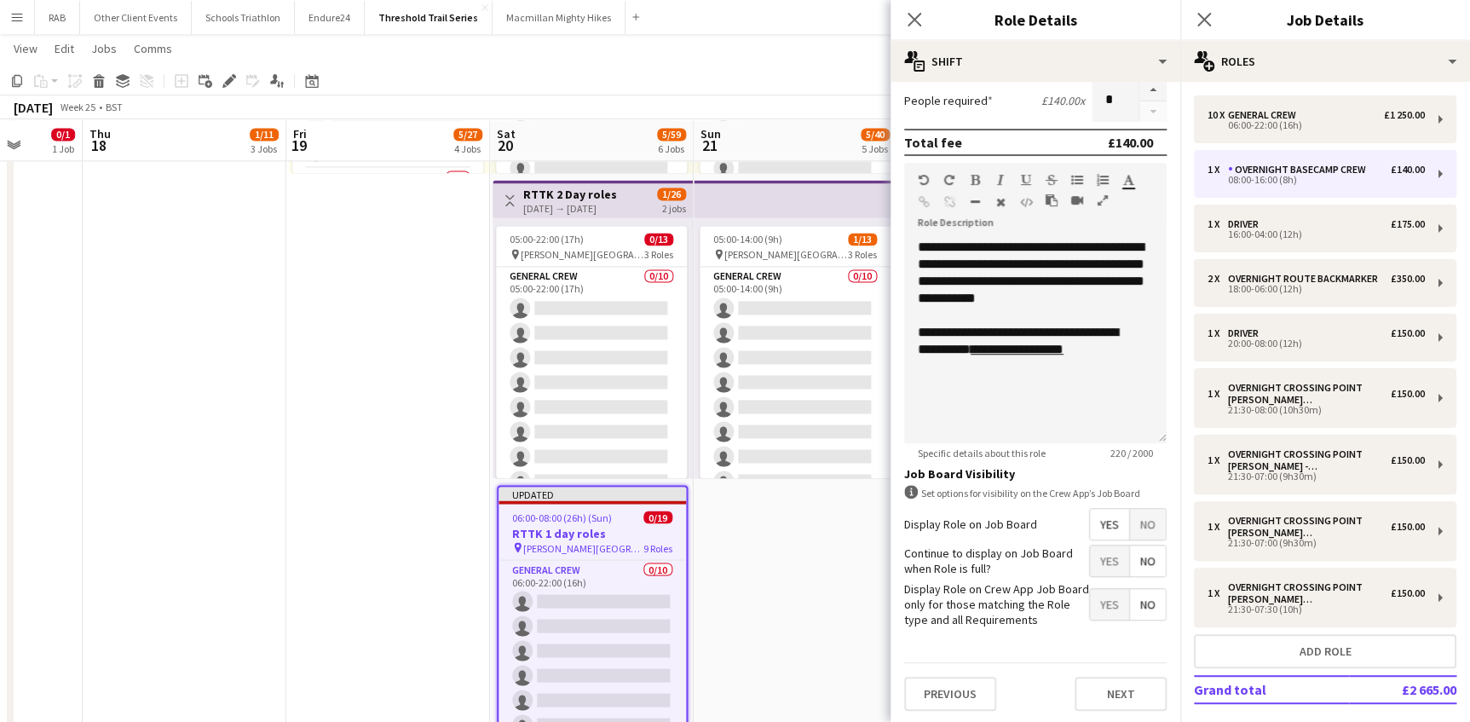
type input "*****"
click at [1133, 522] on span "No" at bounding box center [1148, 524] width 36 height 31
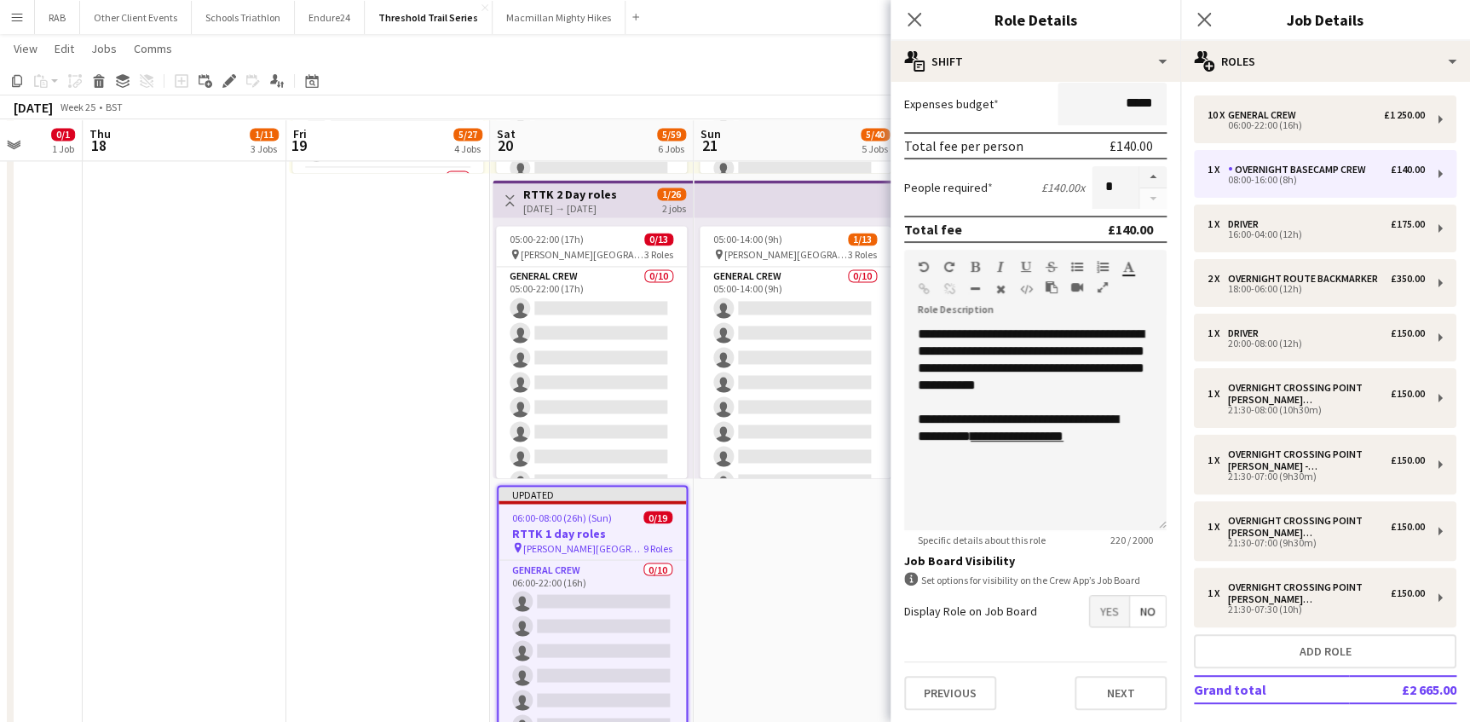
scroll to position [147, 0]
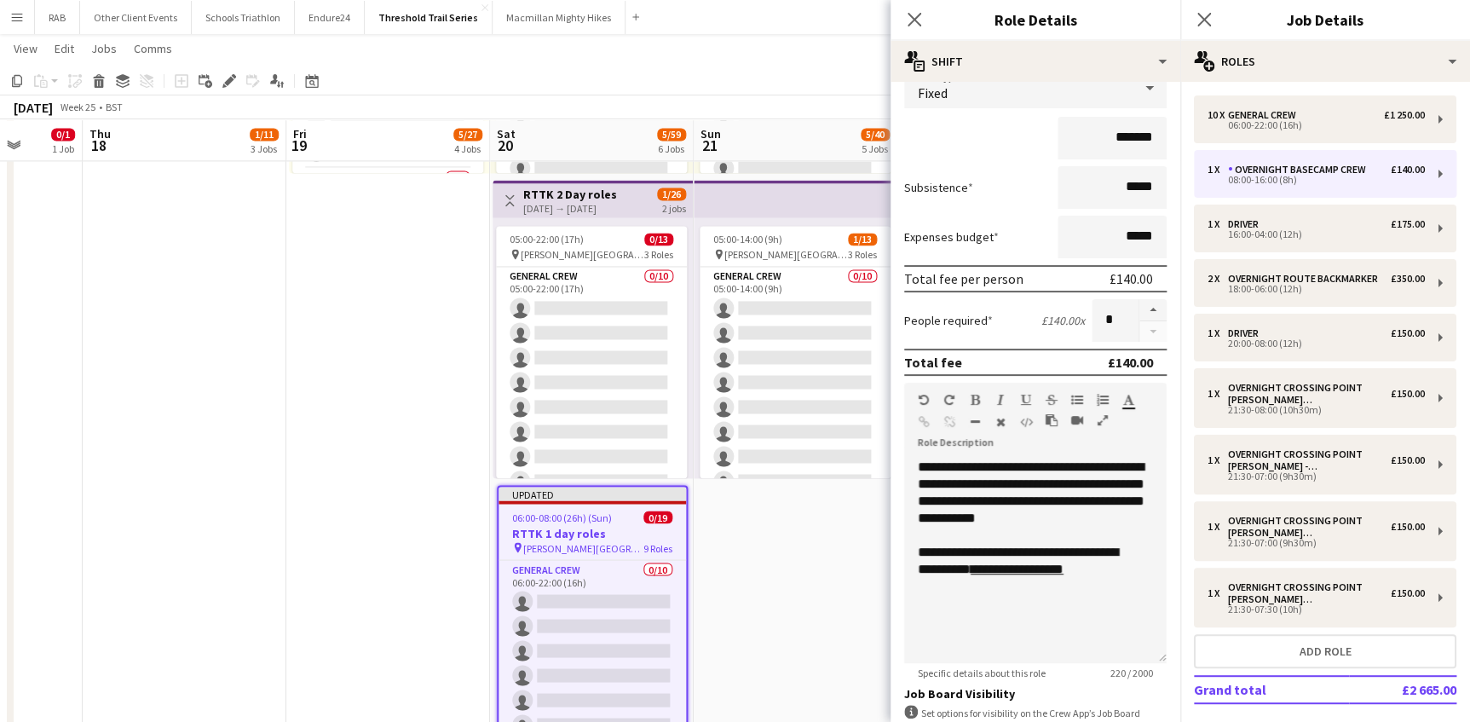
scroll to position [232, 0]
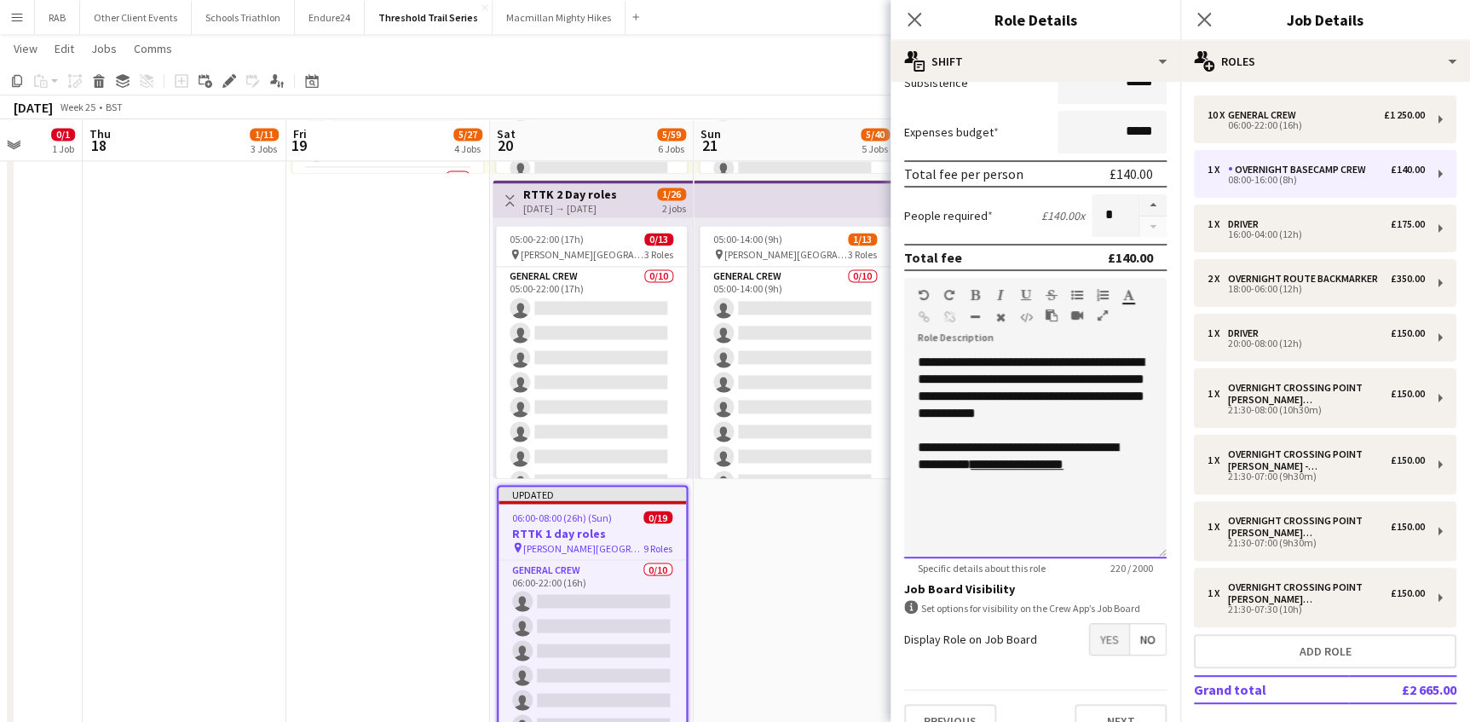
click at [1125, 406] on div "**********" at bounding box center [1035, 456] width 262 height 204
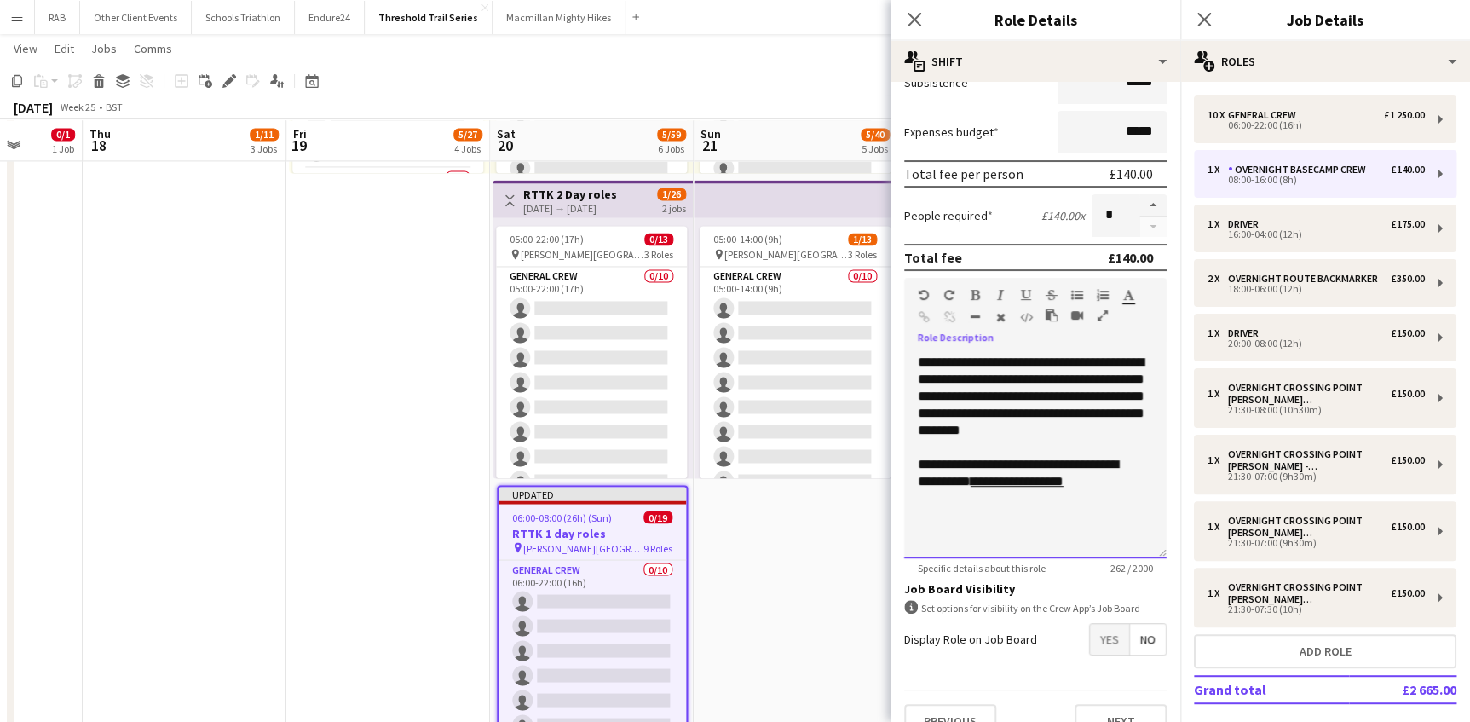
click at [979, 450] on div "**********" at bounding box center [1035, 456] width 262 height 204
click at [1082, 448] on div "**********" at bounding box center [1035, 456] width 262 height 204
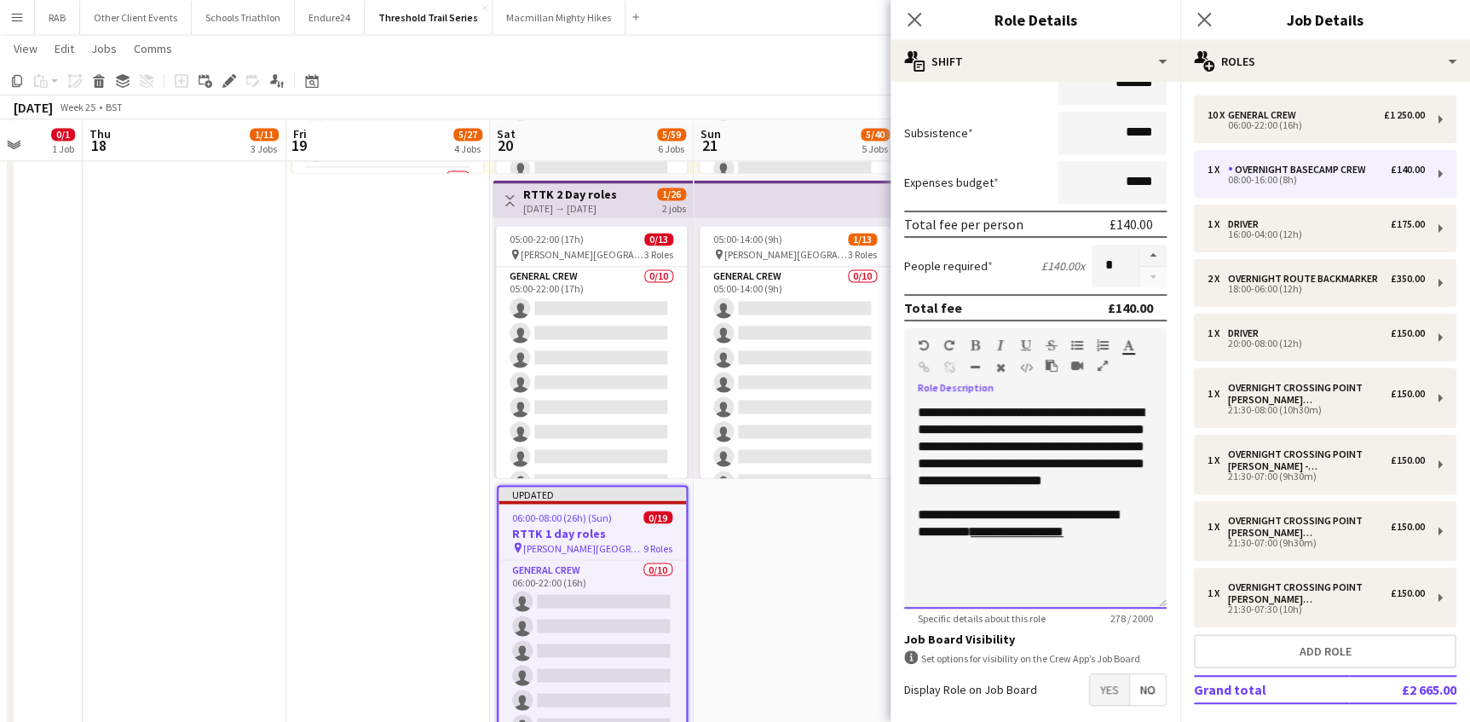
scroll to position [154, 0]
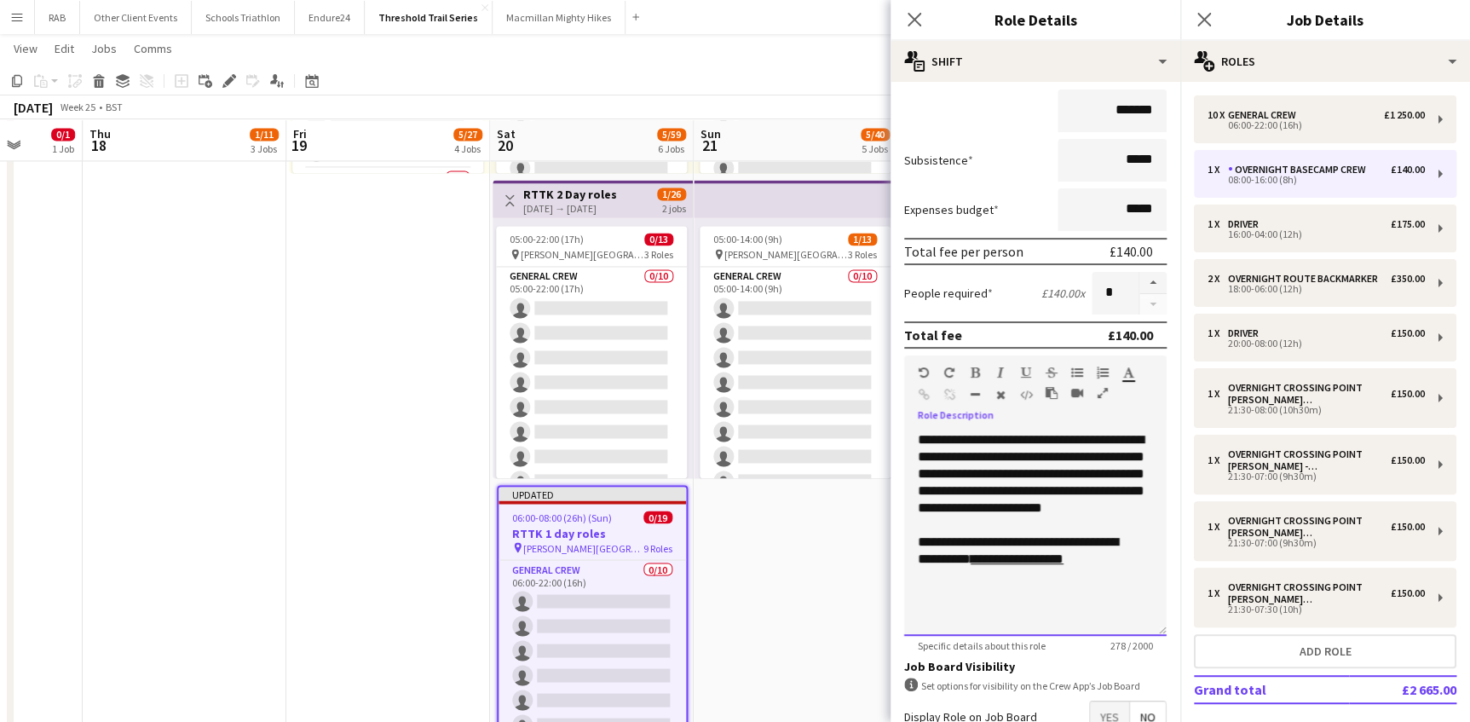
click at [1092, 520] on div "**********" at bounding box center [1035, 533] width 262 height 204
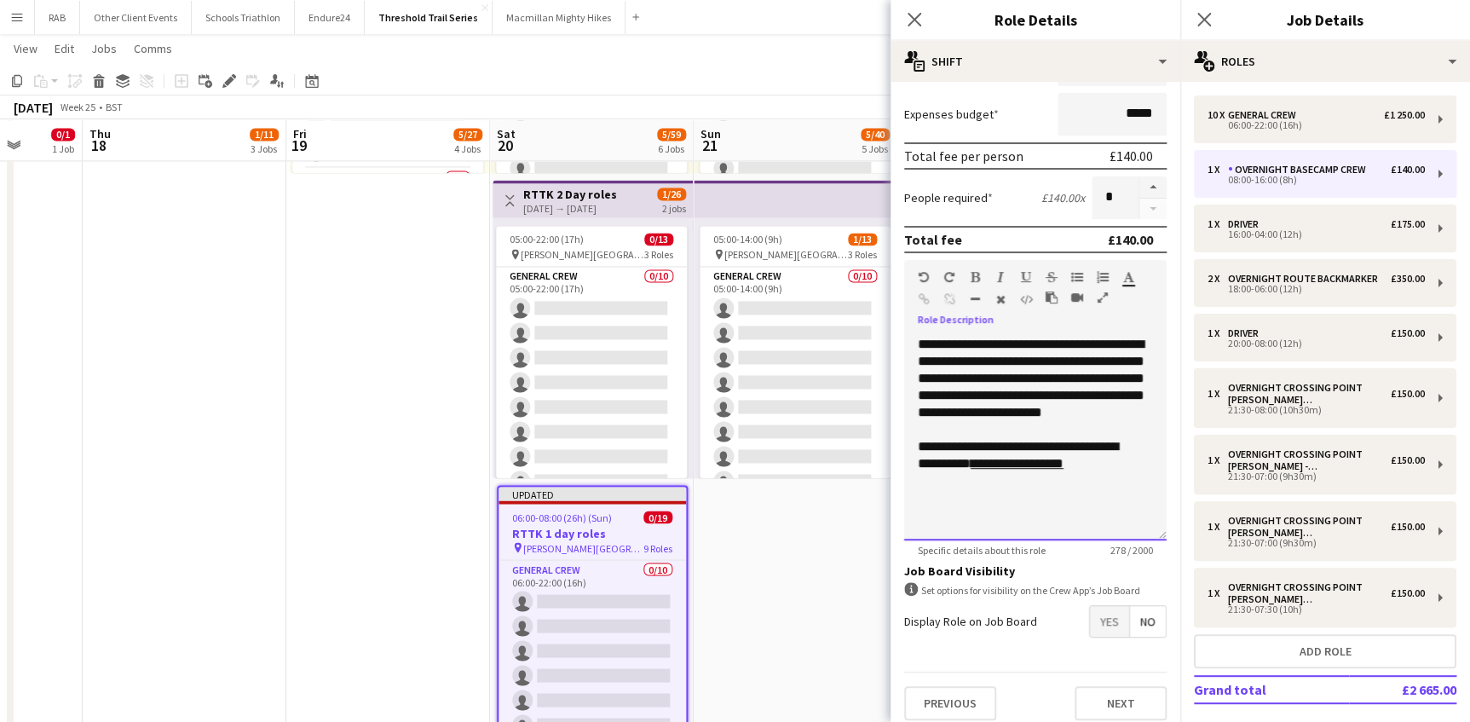
scroll to position [260, 0]
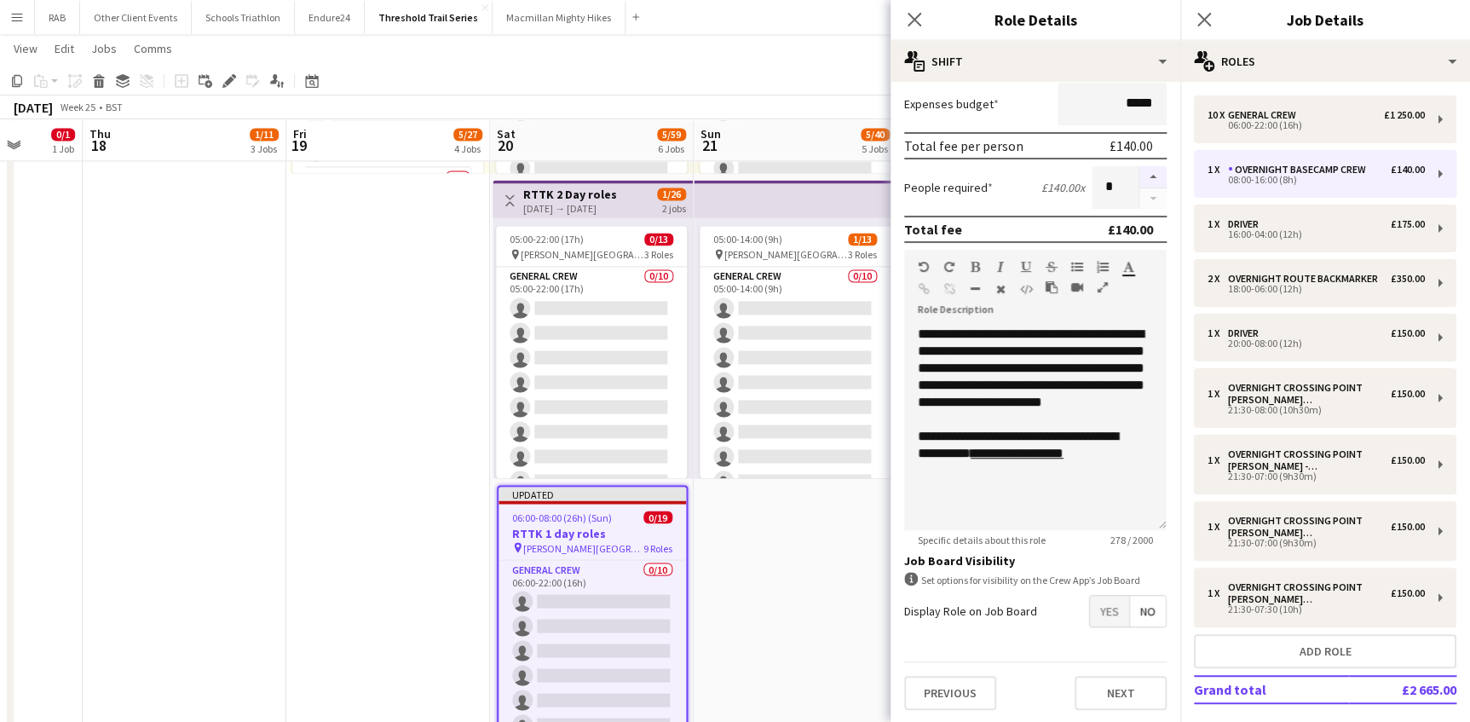
click at [1142, 179] on button "button" at bounding box center [1152, 177] width 27 height 22
type input "*"
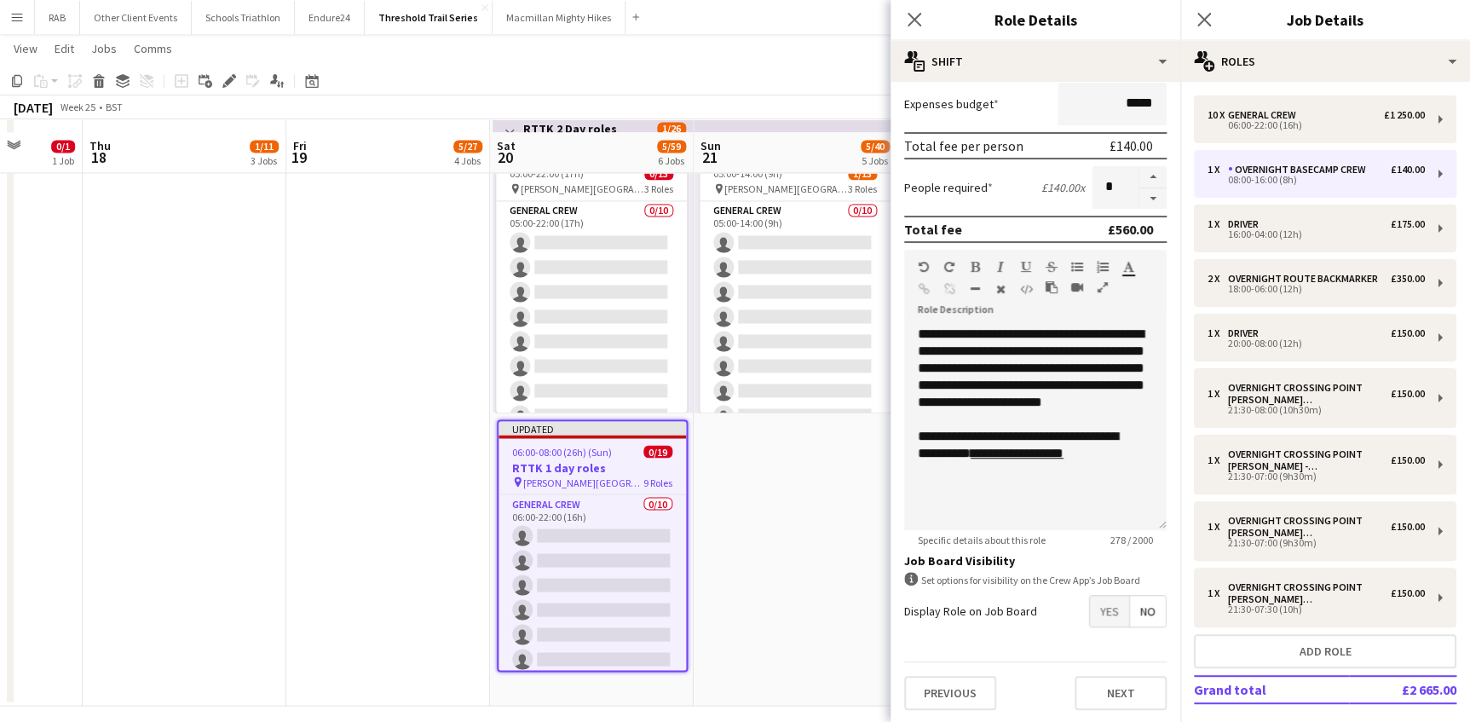
scroll to position [1316, 0]
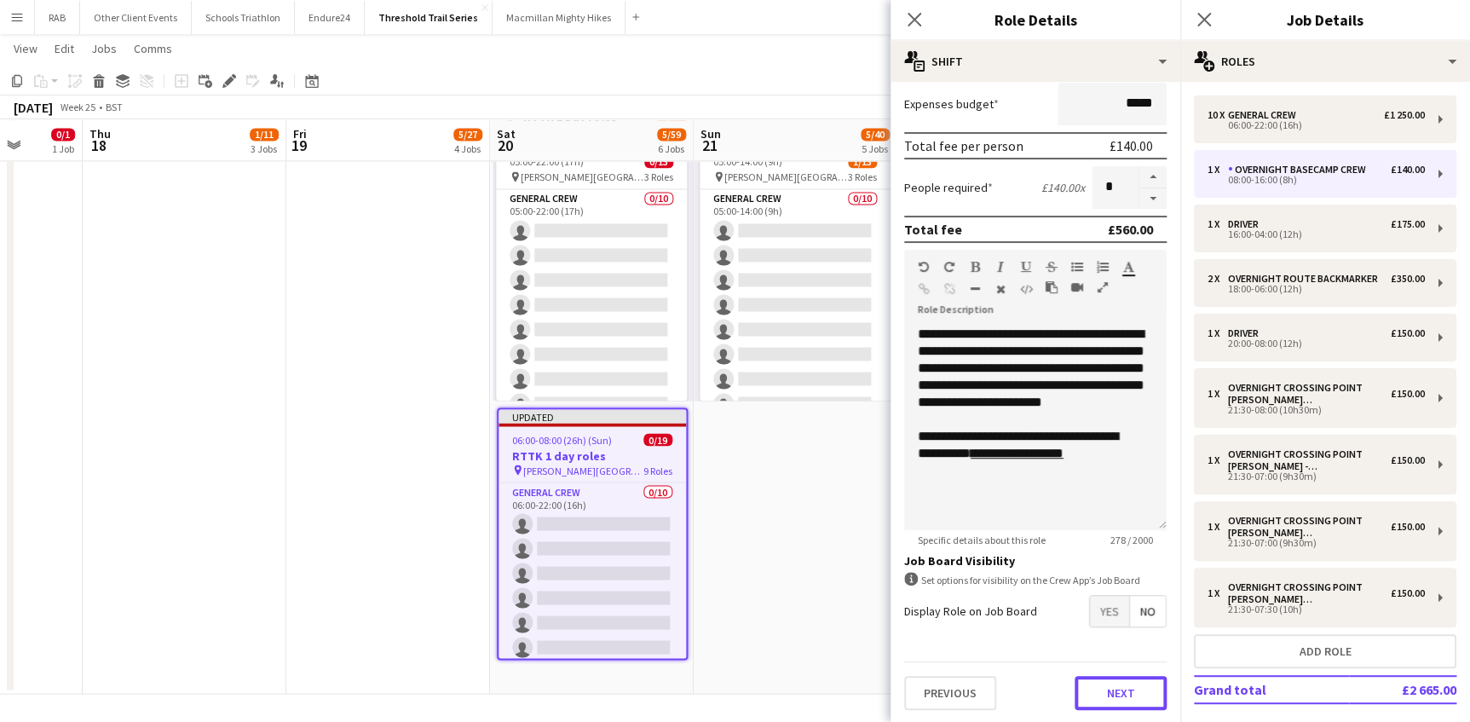
click at [1099, 686] on button "Next" at bounding box center [1120, 693] width 92 height 34
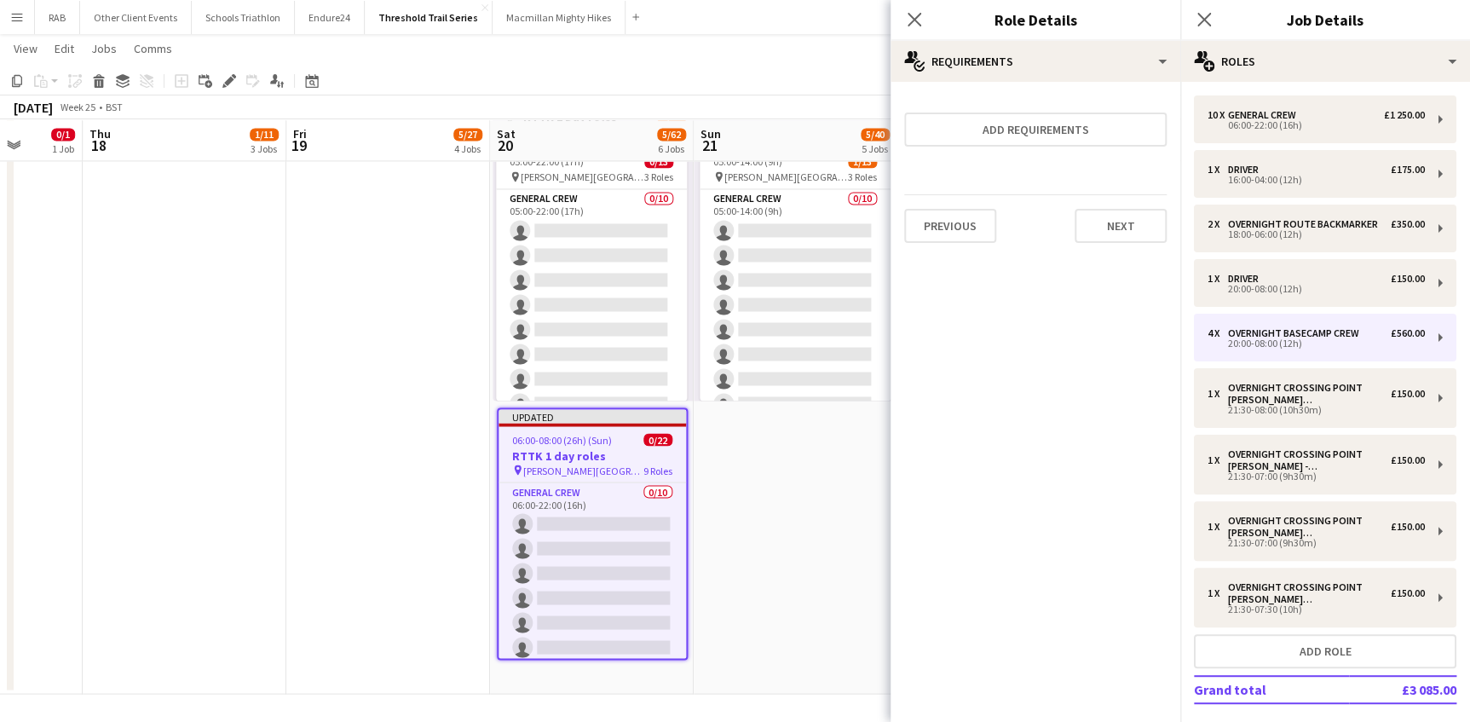
scroll to position [0, 0]
click at [1102, 223] on button "Next" at bounding box center [1120, 226] width 92 height 34
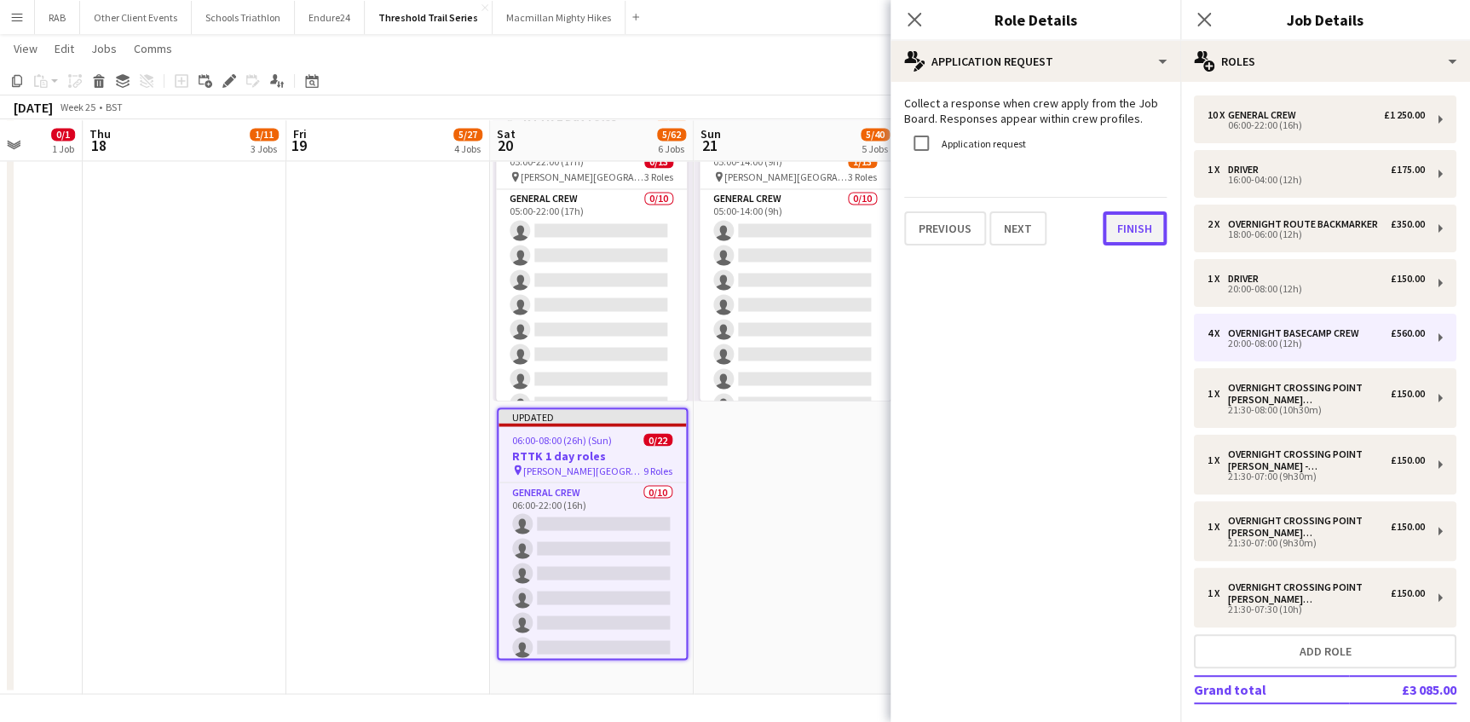
click at [1122, 231] on button "Finish" at bounding box center [1135, 228] width 64 height 34
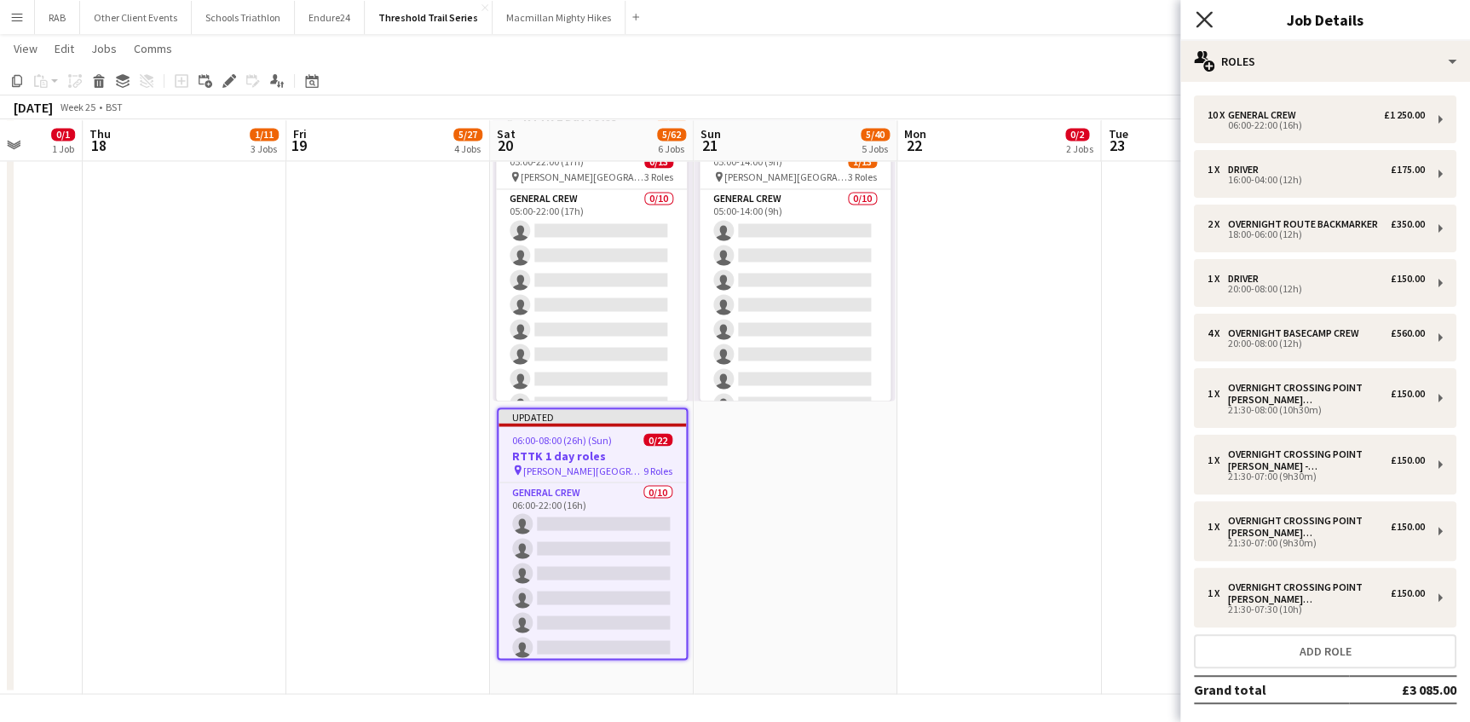
click at [1205, 19] on icon at bounding box center [1203, 19] width 16 height 16
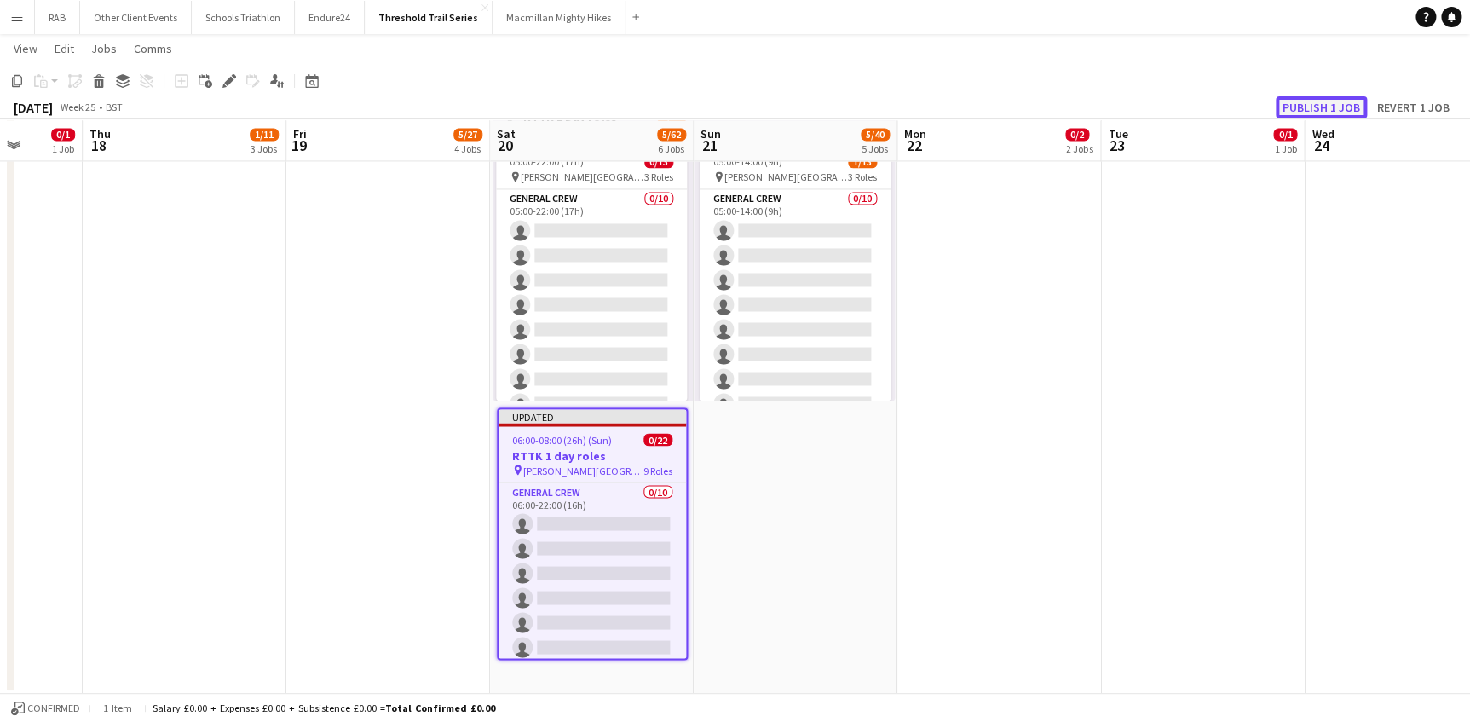
click at [1300, 108] on button "Publish 1 job" at bounding box center [1321, 107] width 91 height 22
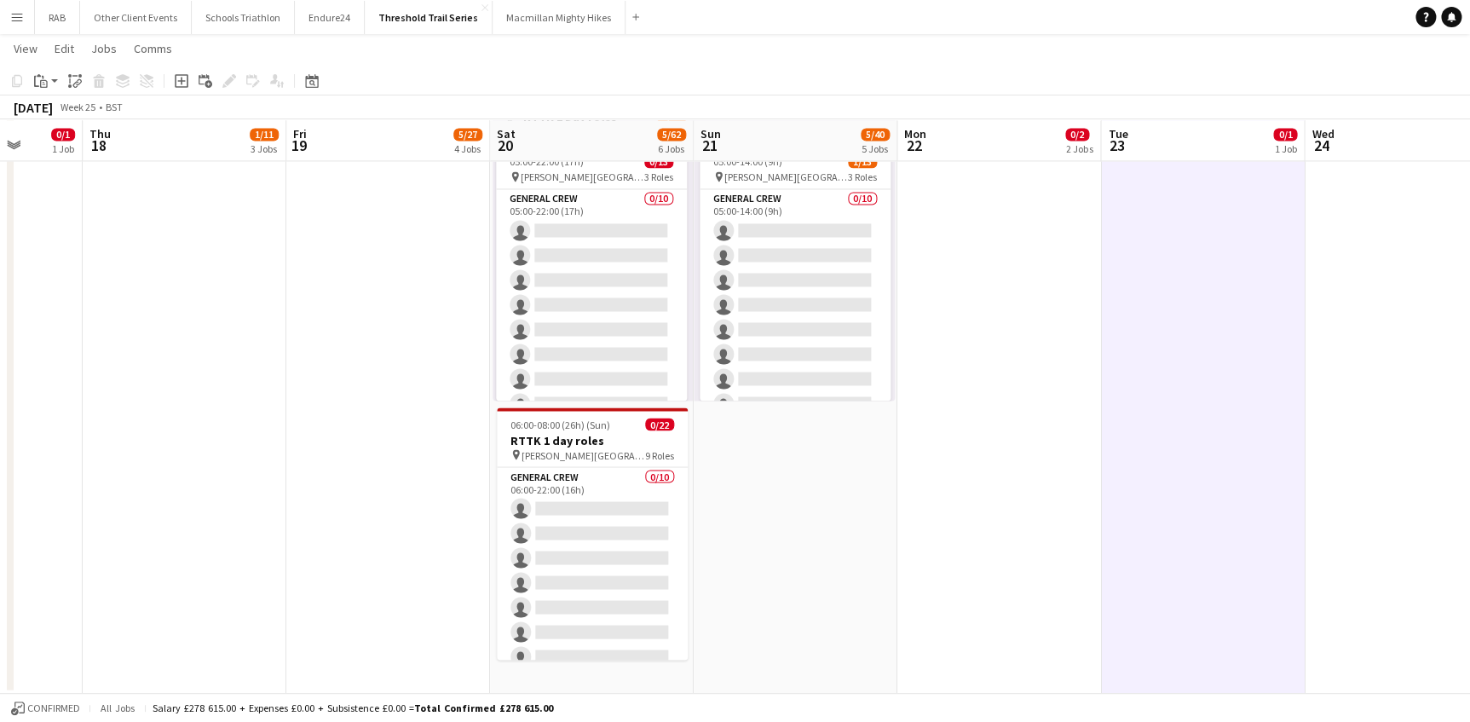
click at [17, 16] on app-icon "Menu" at bounding box center [17, 17] width 14 height 14
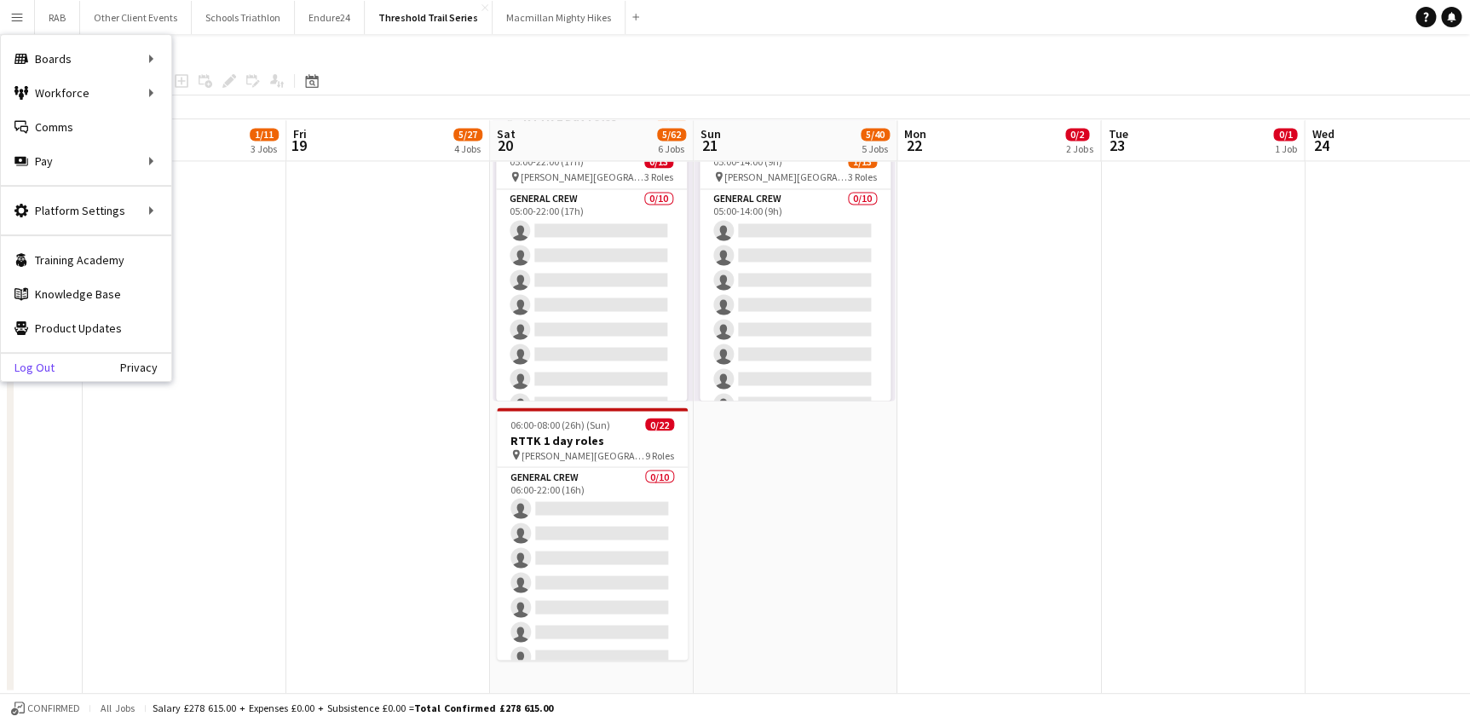
click at [34, 367] on link "Log Out" at bounding box center [28, 367] width 54 height 14
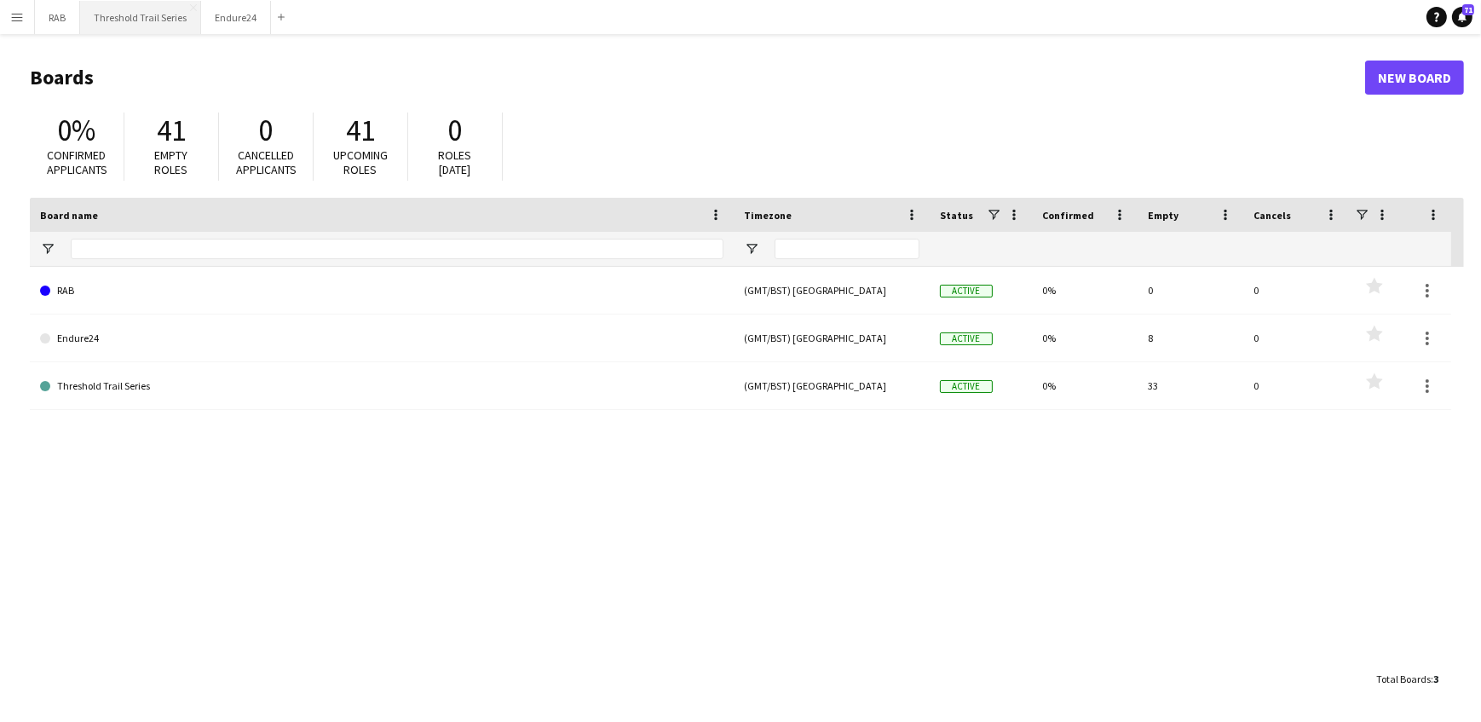
click at [161, 17] on button "Threshold Trail Series Close" at bounding box center [140, 17] width 121 height 33
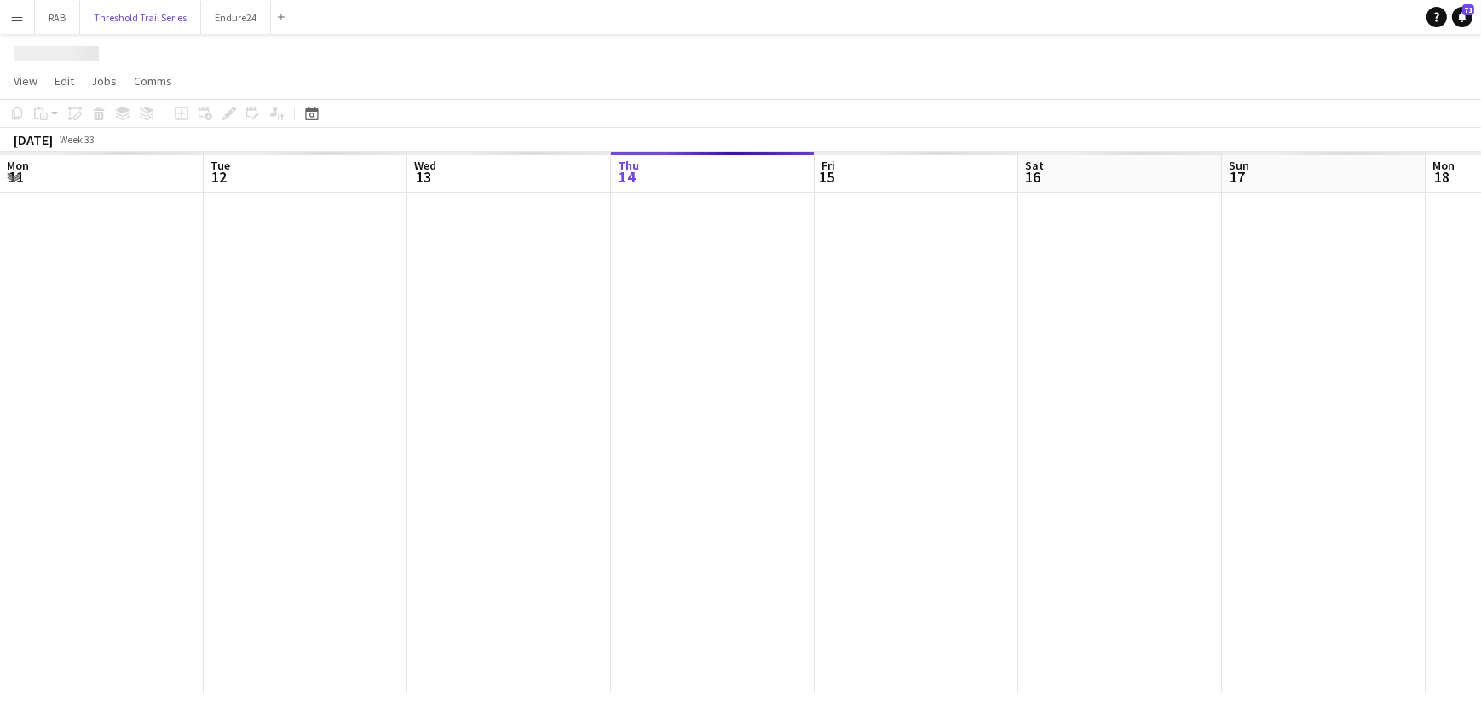
scroll to position [0, 407]
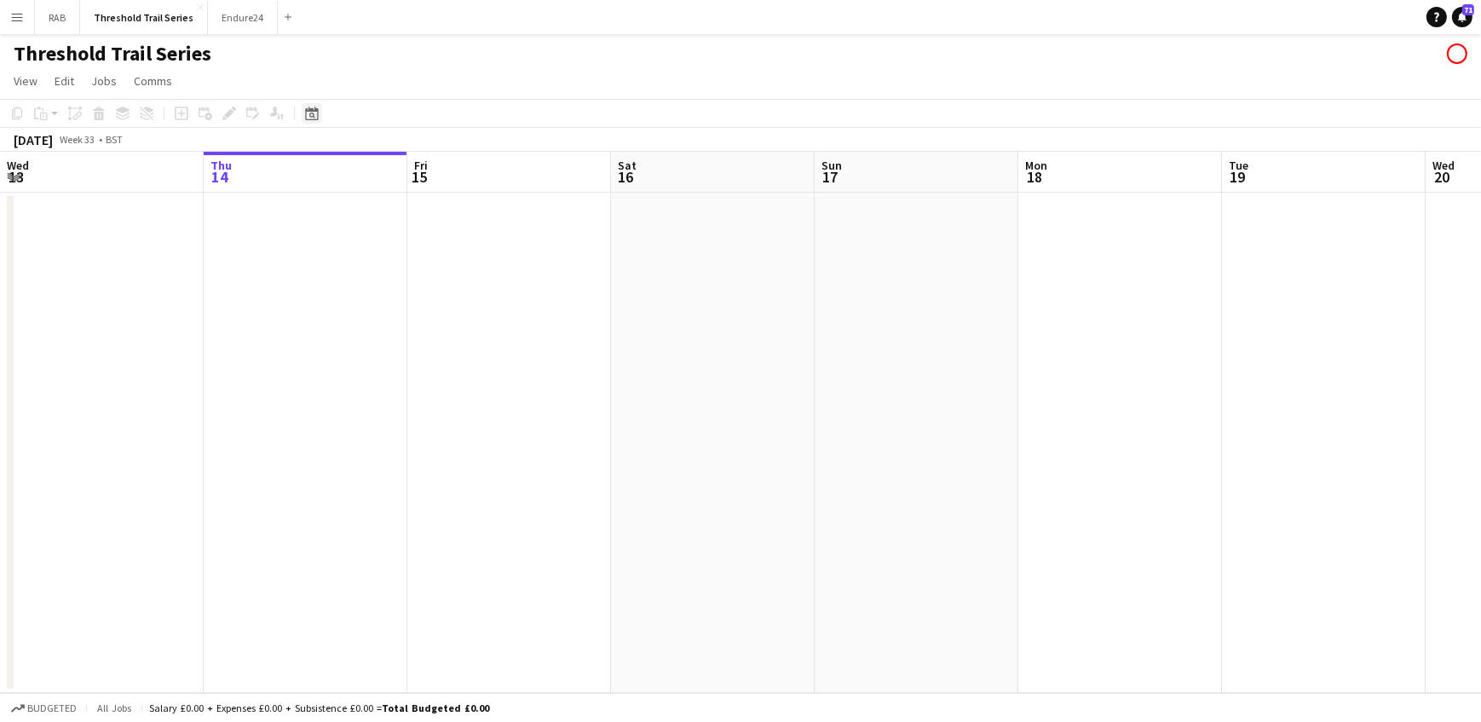
drag, startPoint x: 310, startPoint y: 114, endPoint x: 420, endPoint y: 166, distance: 121.6
click at [311, 114] on icon "Date picker" at bounding box center [312, 114] width 14 height 14
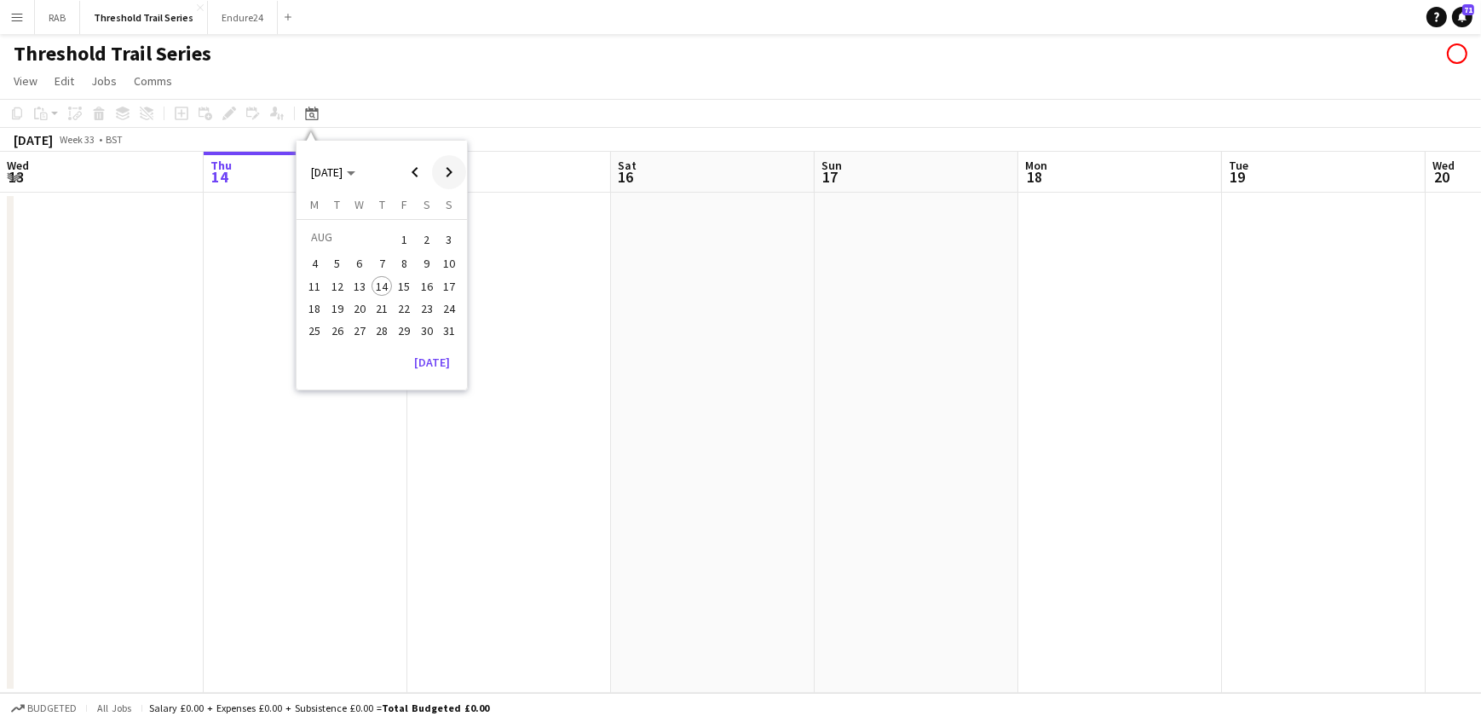
click at [447, 170] on span "Next month" at bounding box center [449, 172] width 34 height 34
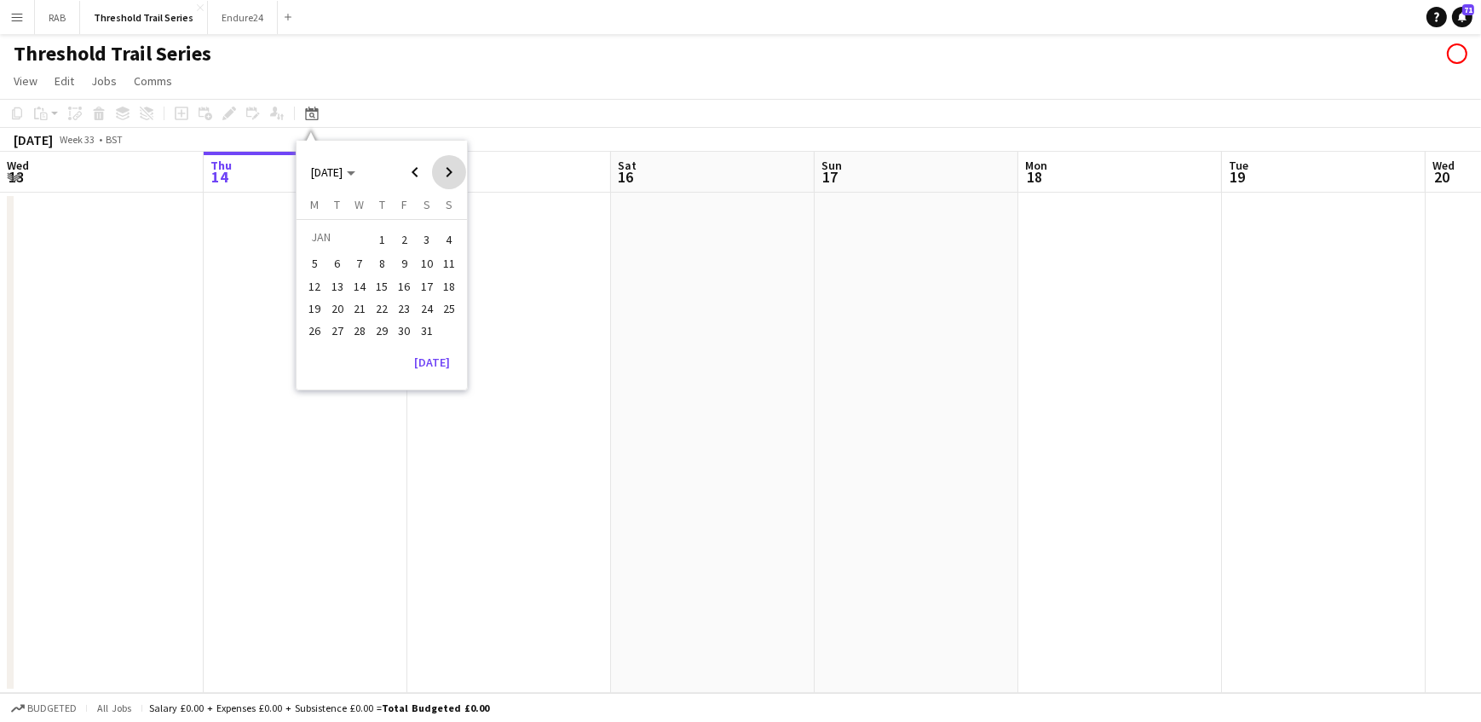
click at [447, 170] on span "Next month" at bounding box center [449, 172] width 34 height 34
click at [448, 170] on span "Next month" at bounding box center [449, 172] width 34 height 34
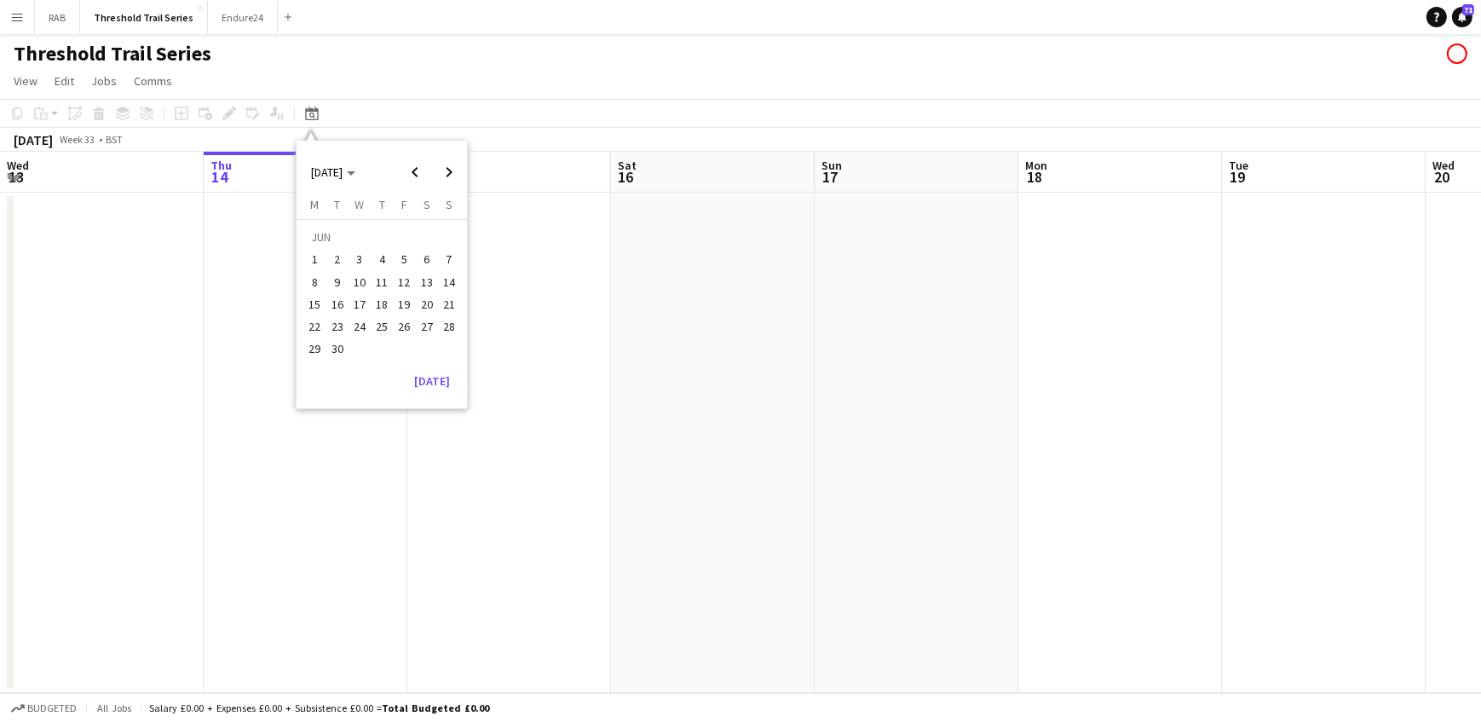
click at [445, 298] on span "21" at bounding box center [449, 304] width 20 height 20
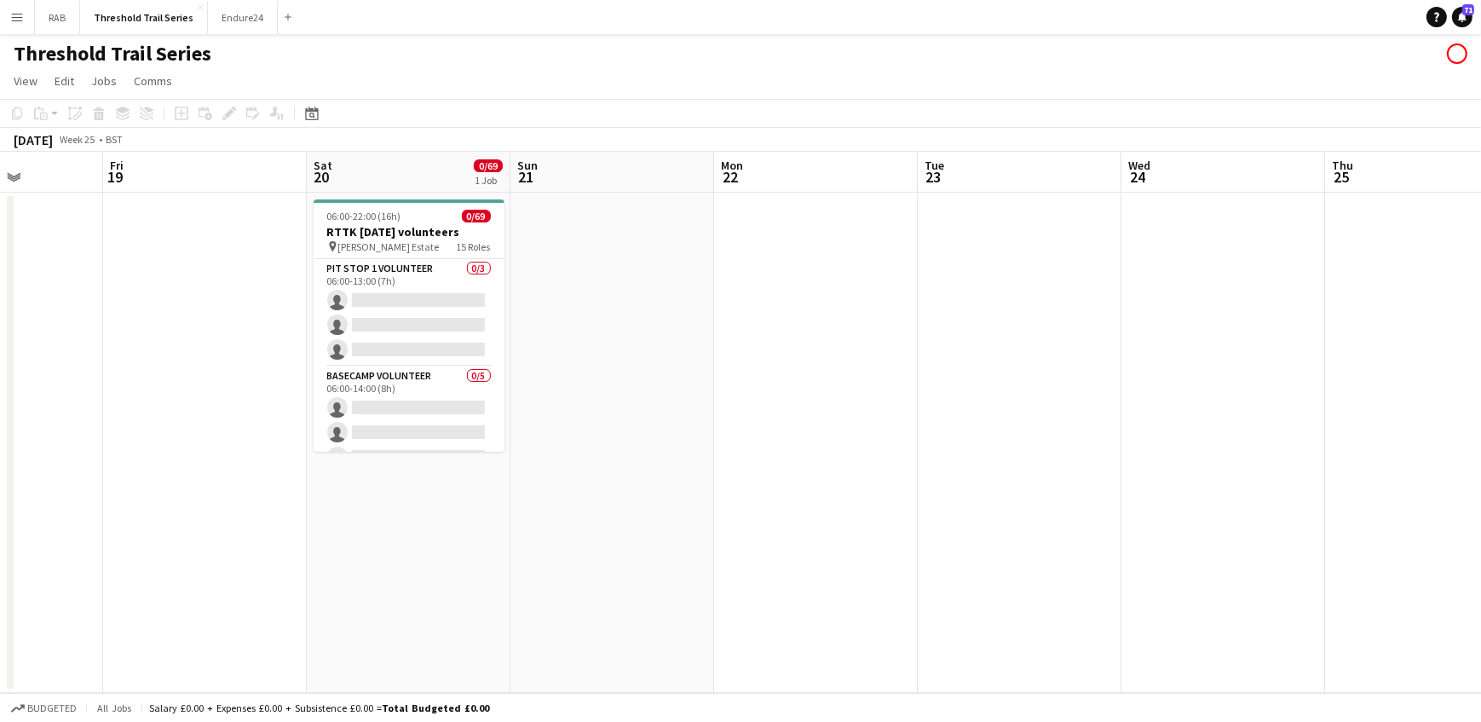
drag, startPoint x: 535, startPoint y: 167, endPoint x: 810, endPoint y: 193, distance: 276.4
click at [810, 193] on app-calendar-viewport "Tue 16 Wed 17 Thu 18 Fri 19 Sat 20 0/69 1 Job Sun 21 Mon 22 Tue 23 Wed 24 Thu 2…" at bounding box center [740, 422] width 1481 height 541
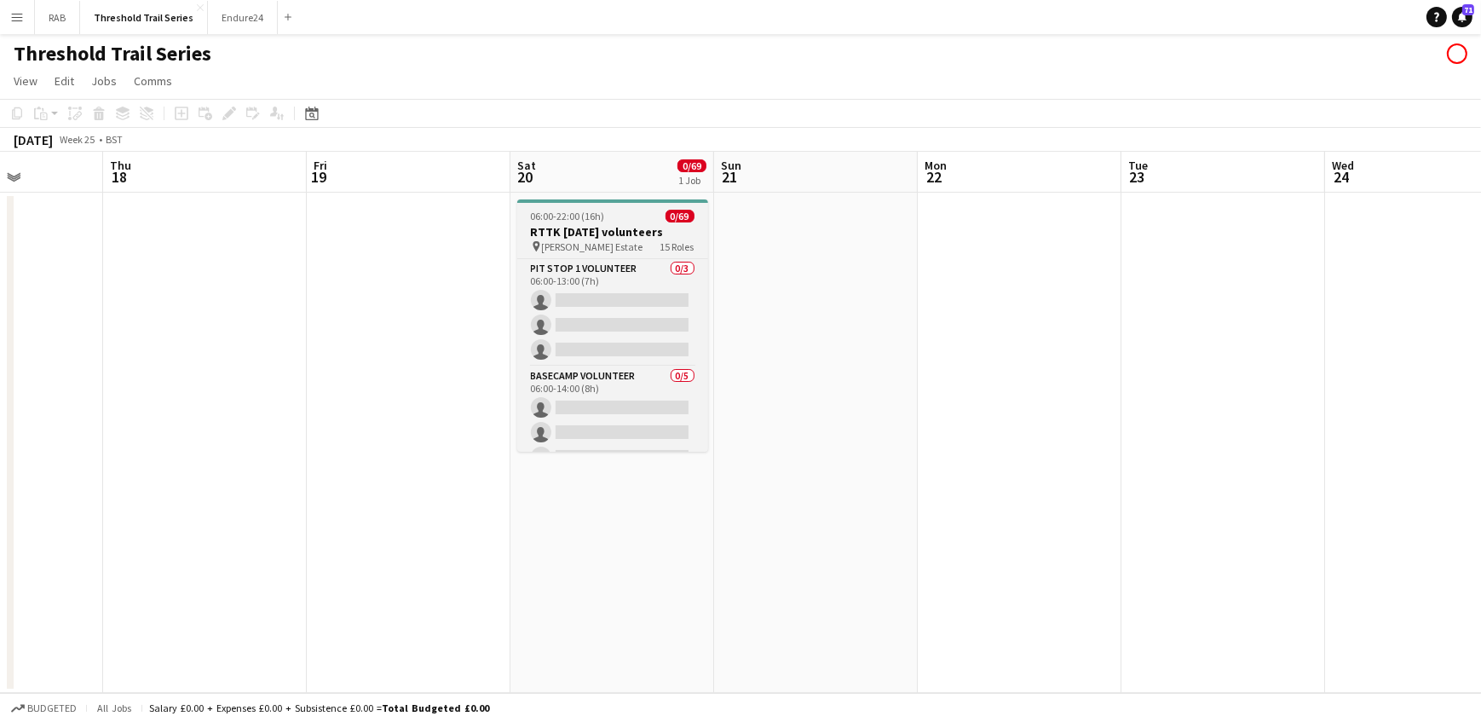
click at [578, 227] on h3 "RTTK [DATE] volunteers" at bounding box center [612, 231] width 191 height 15
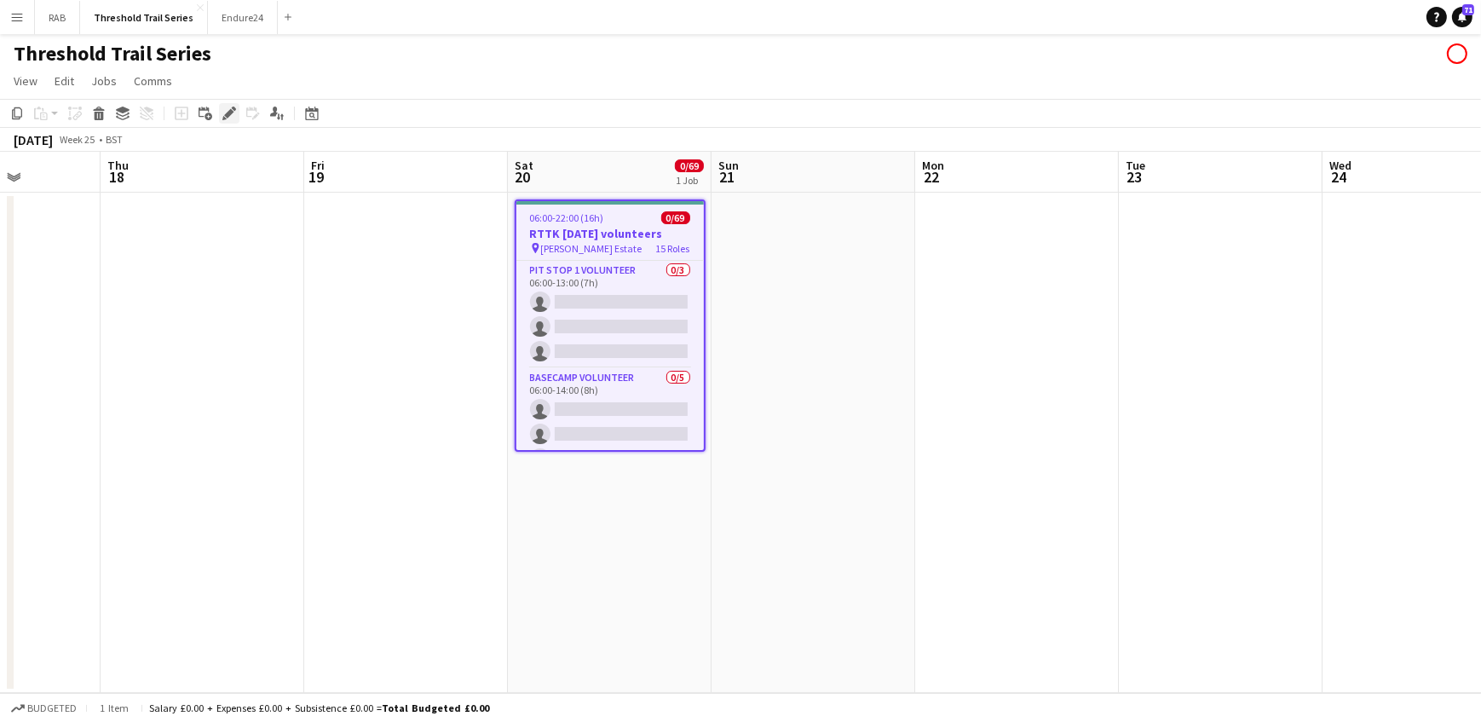
click at [231, 110] on icon "Edit" at bounding box center [229, 114] width 14 height 14
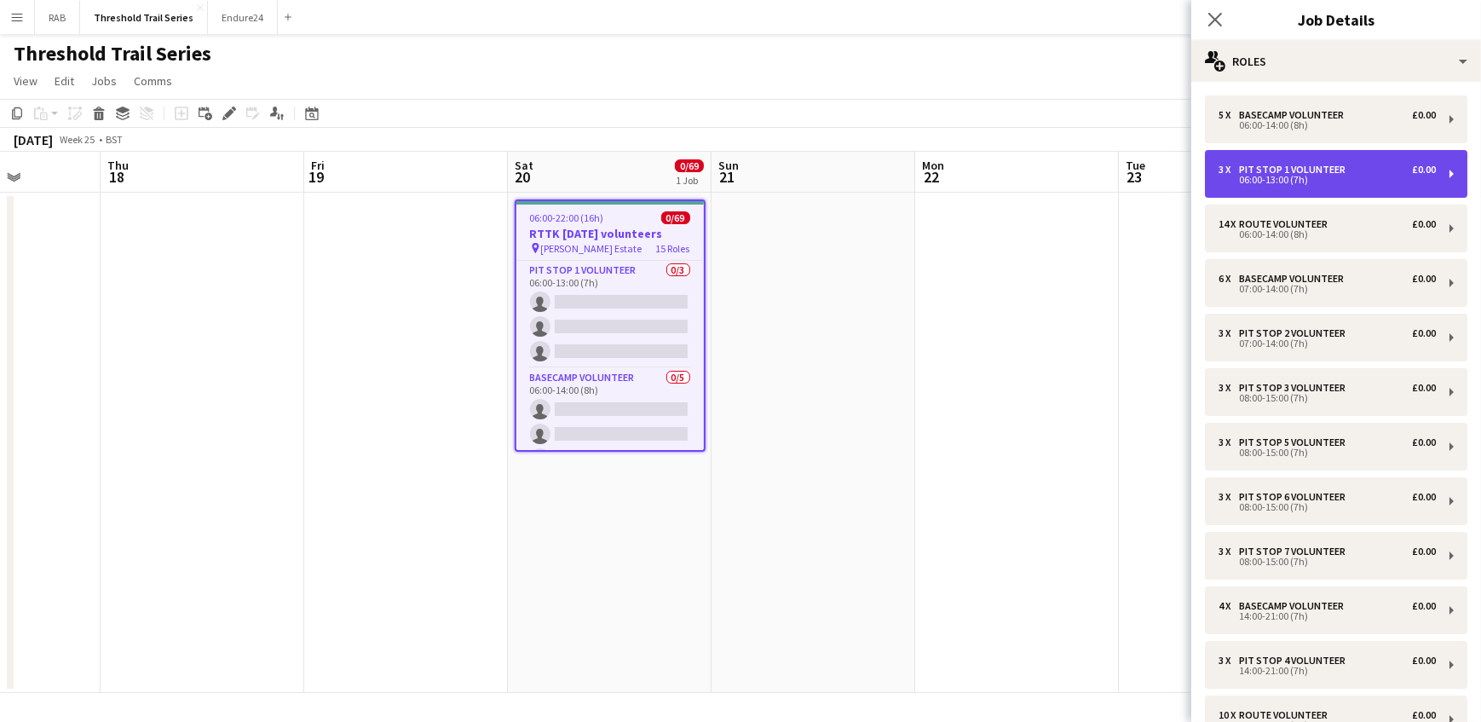
click at [1305, 162] on div "3 x Pit Stop 1 Volunteer £0.00 06:00-13:00 (7h)" at bounding box center [1336, 174] width 262 height 48
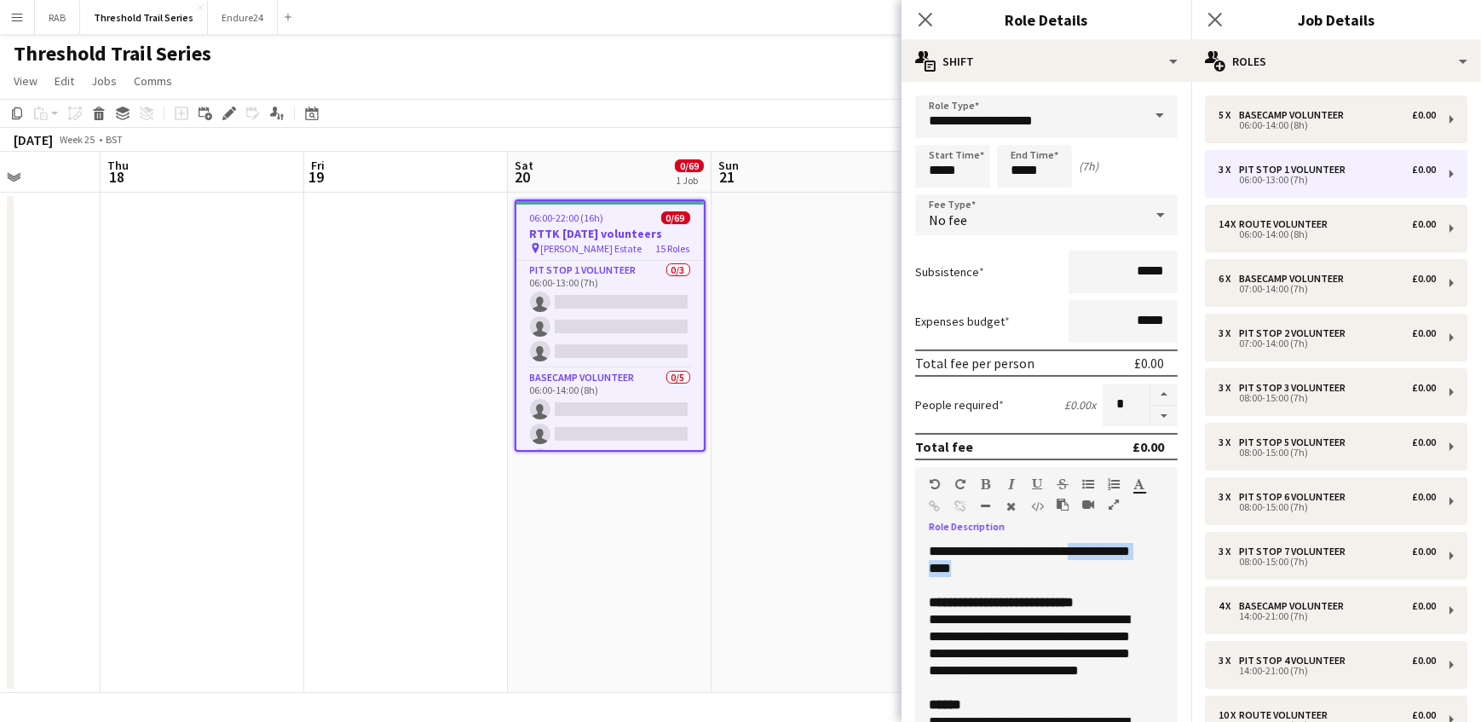
drag, startPoint x: 980, startPoint y: 564, endPoint x: 1070, endPoint y: 552, distance: 91.1
click at [1070, 552] on div "**********" at bounding box center [1040, 645] width 251 height 204
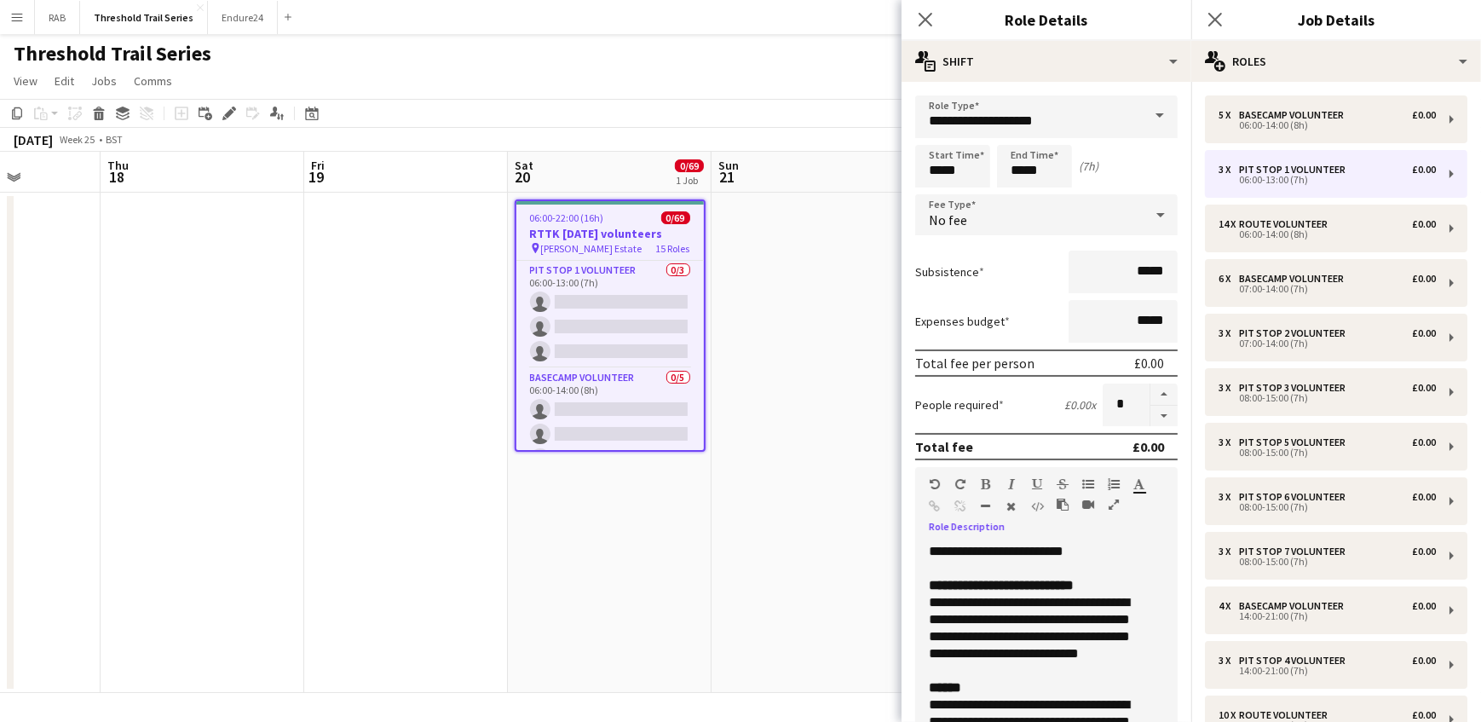
click at [1078, 545] on div "**********" at bounding box center [1040, 645] width 251 height 204
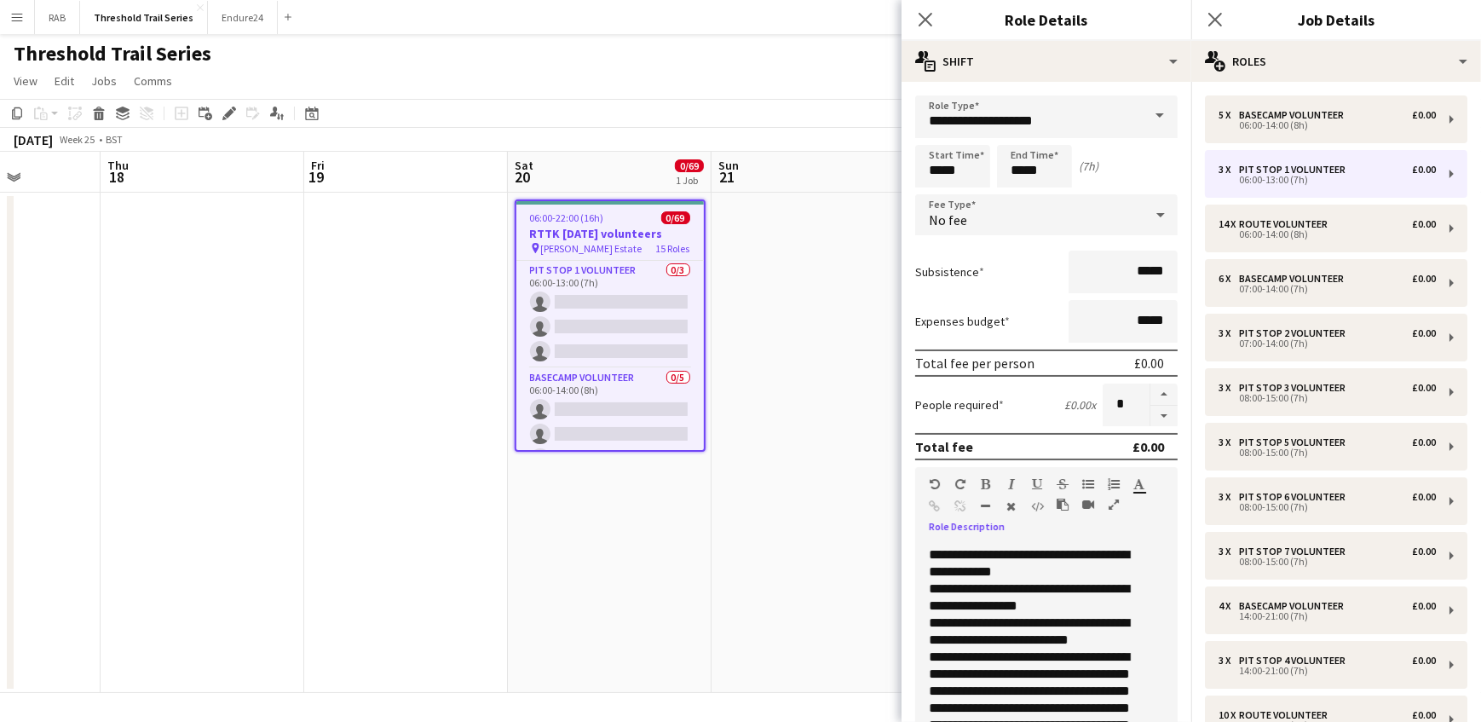
scroll to position [619, 0]
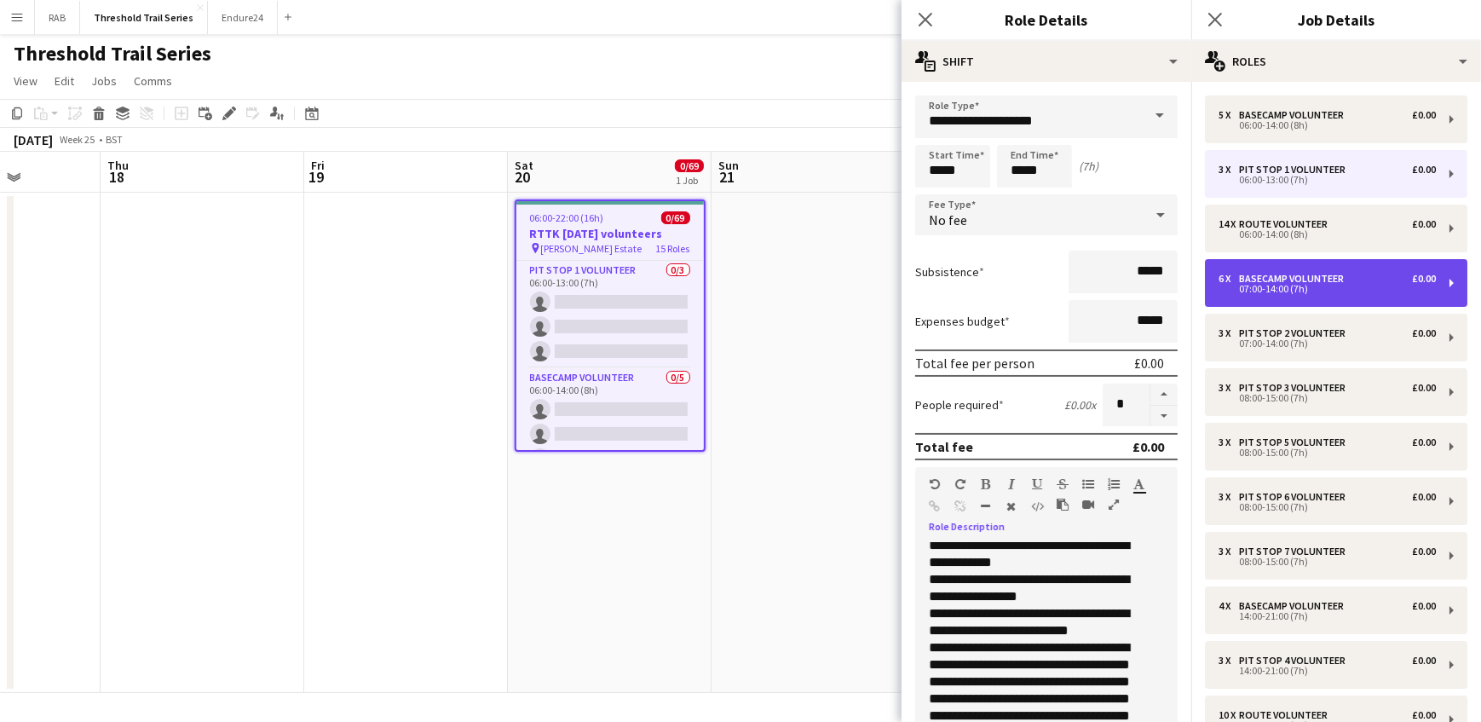
click at [1304, 280] on div "Basecamp Volunteer" at bounding box center [1295, 279] width 112 height 12
type input "**********"
type input "*****"
type input "*"
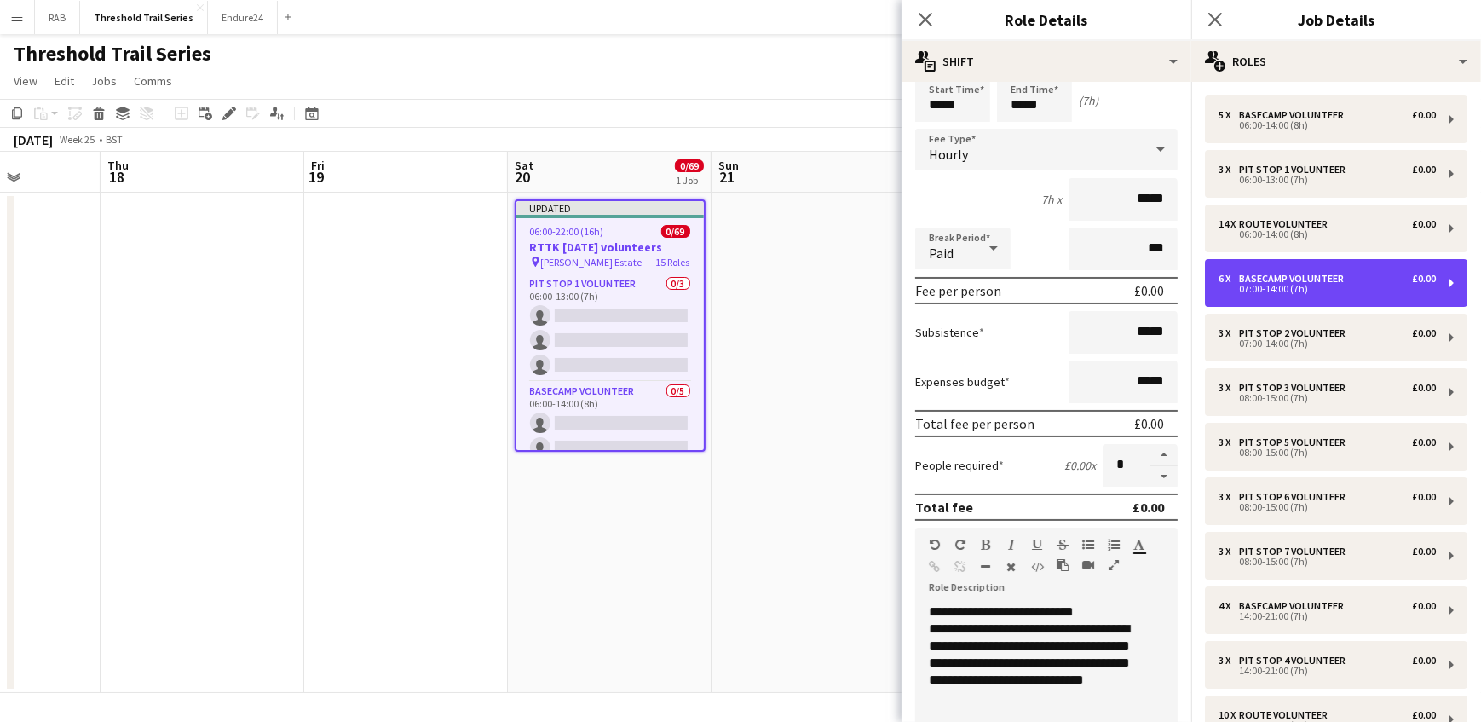
scroll to position [154, 0]
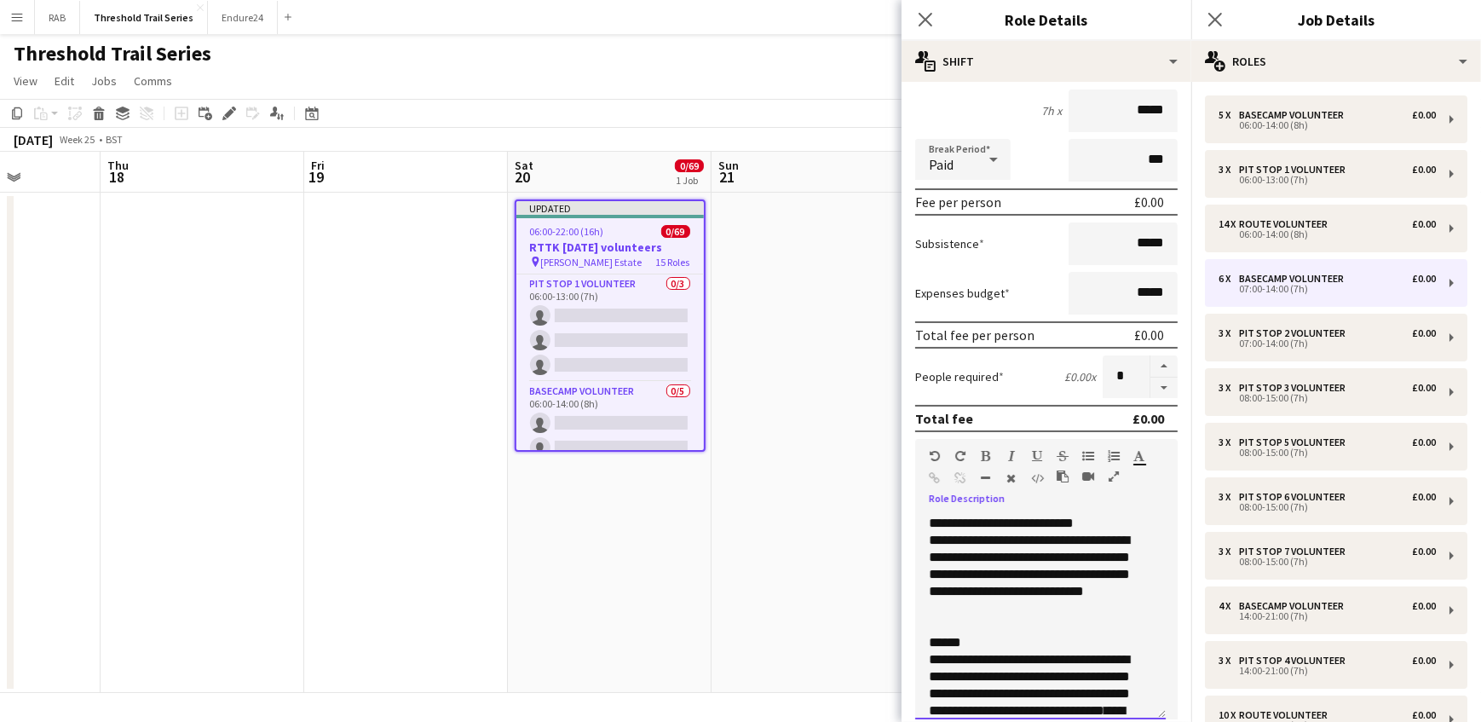
click at [929, 516] on span "**********" at bounding box center [1001, 522] width 145 height 13
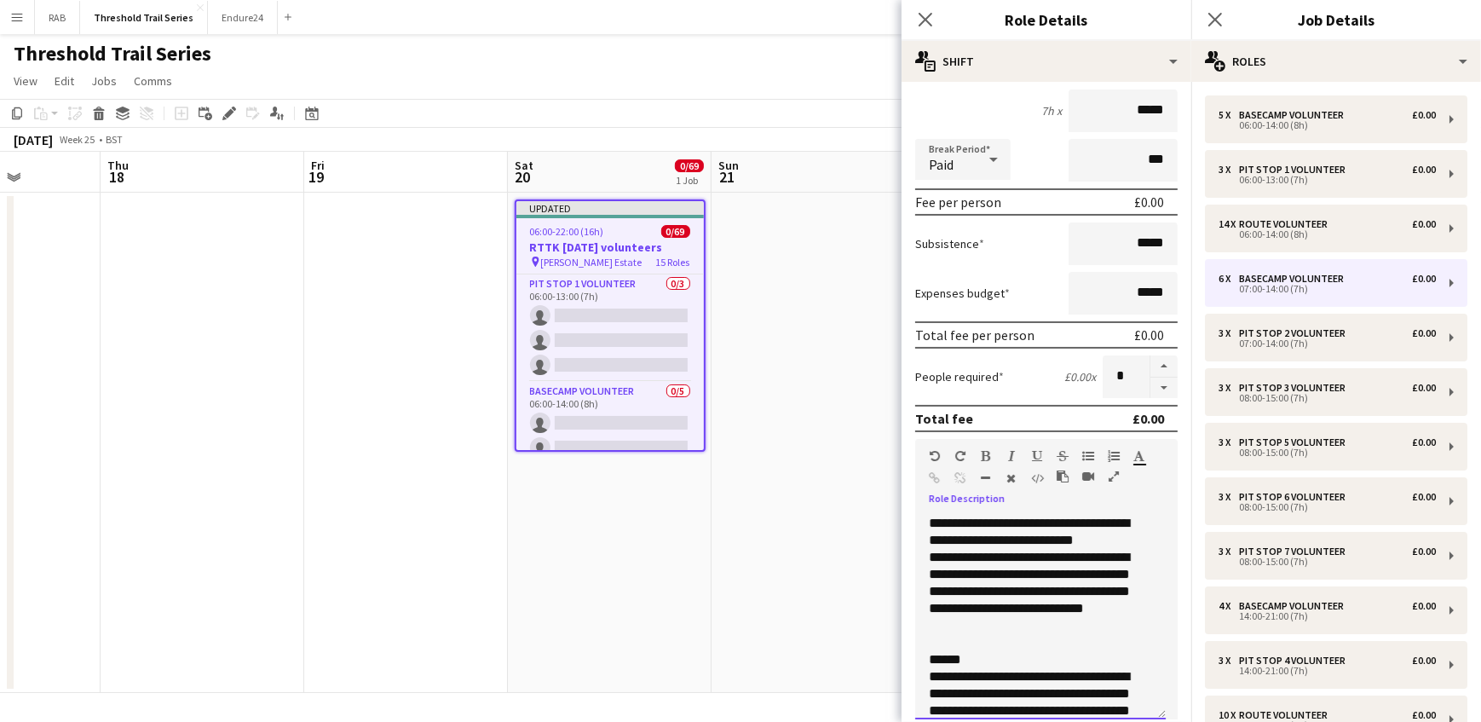
click at [937, 520] on span "**********" at bounding box center [1029, 531] width 200 height 30
click at [990, 537] on span "**********" at bounding box center [1031, 531] width 205 height 30
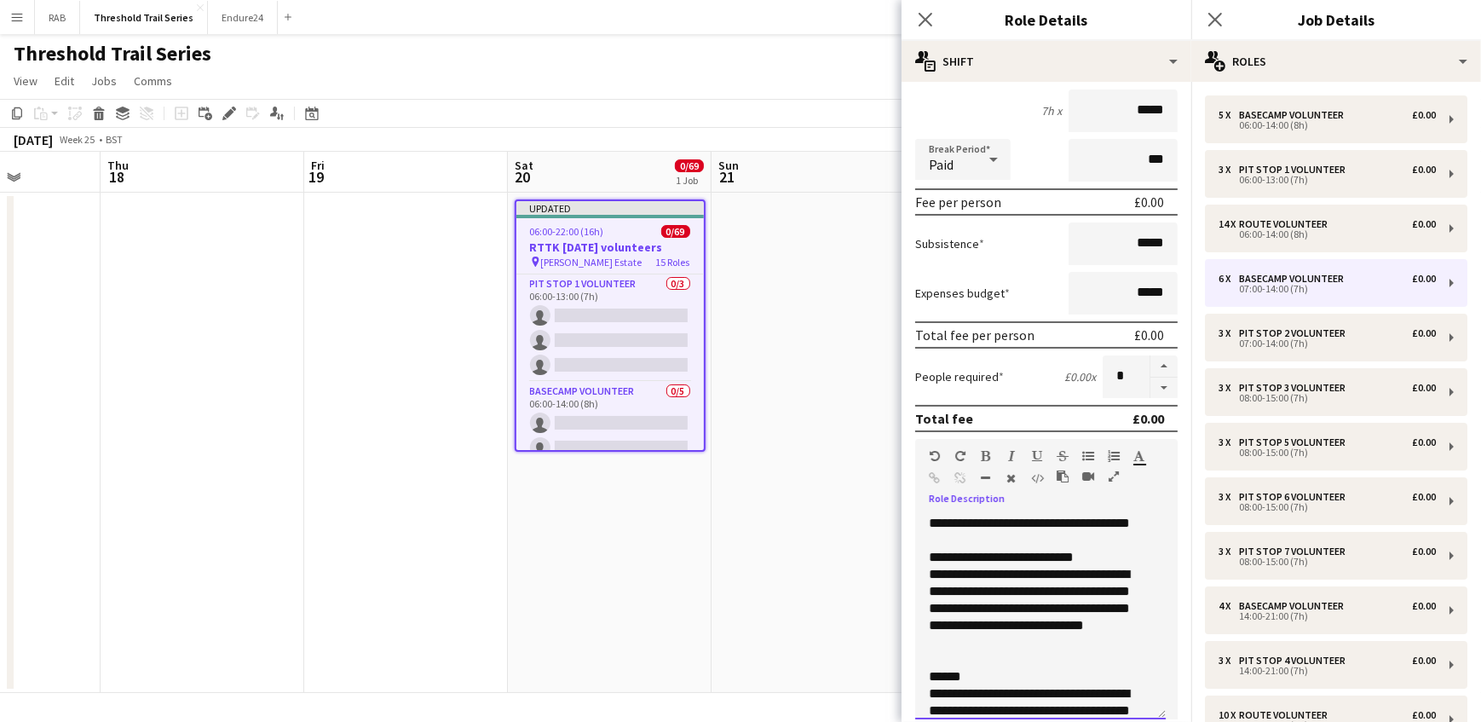
click at [993, 534] on div "**********" at bounding box center [1040, 617] width 251 height 204
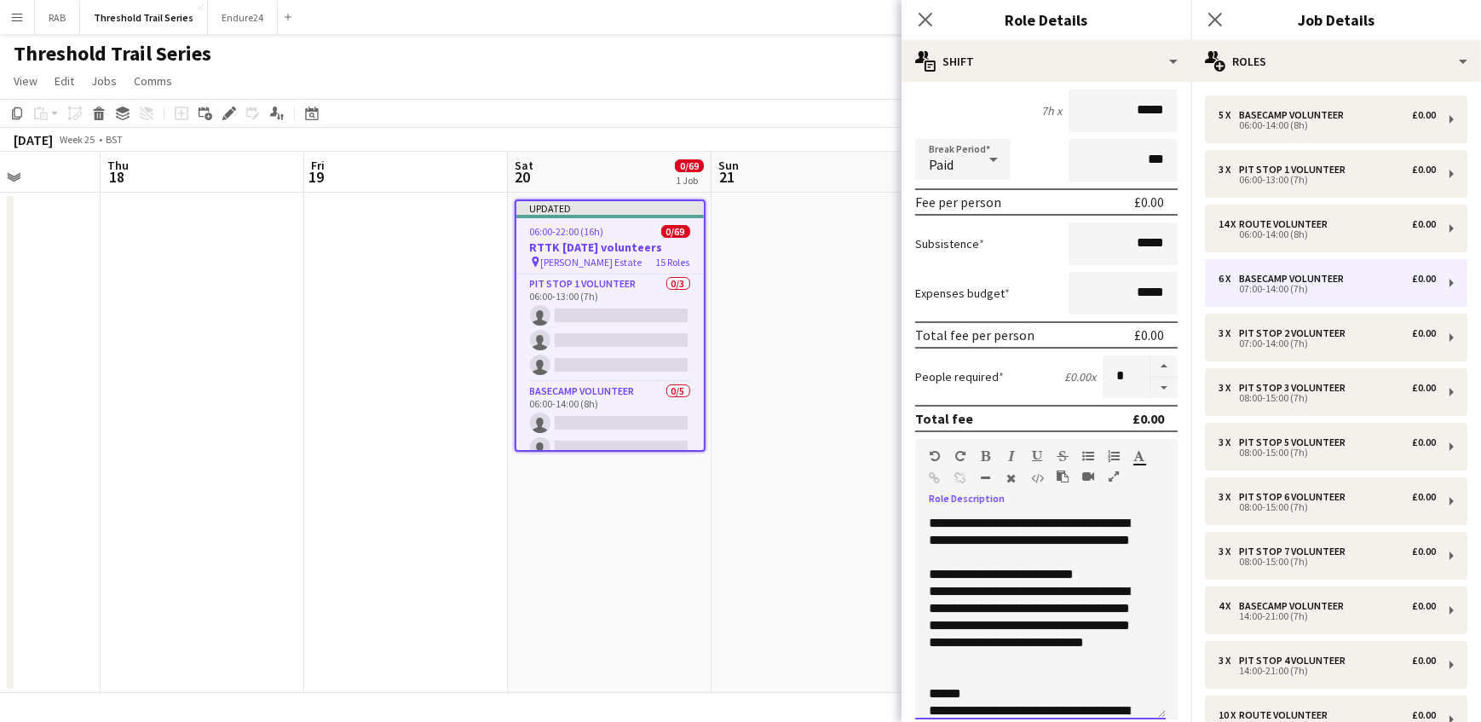
click at [988, 529] on span "**********" at bounding box center [1034, 522] width 189 height 13
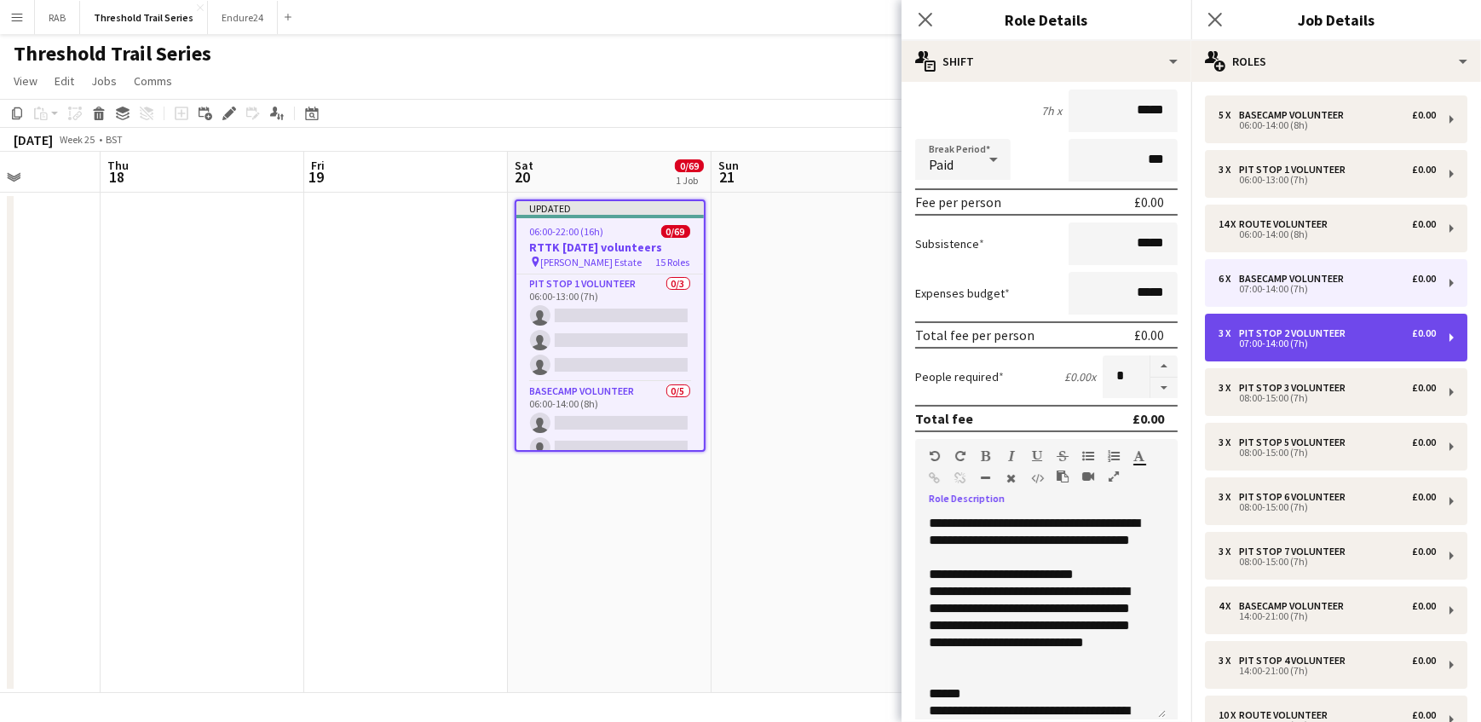
click at [1312, 327] on div "Pit Stop 2 Volunteer" at bounding box center [1295, 333] width 113 height 12
type input "**********"
type input "*"
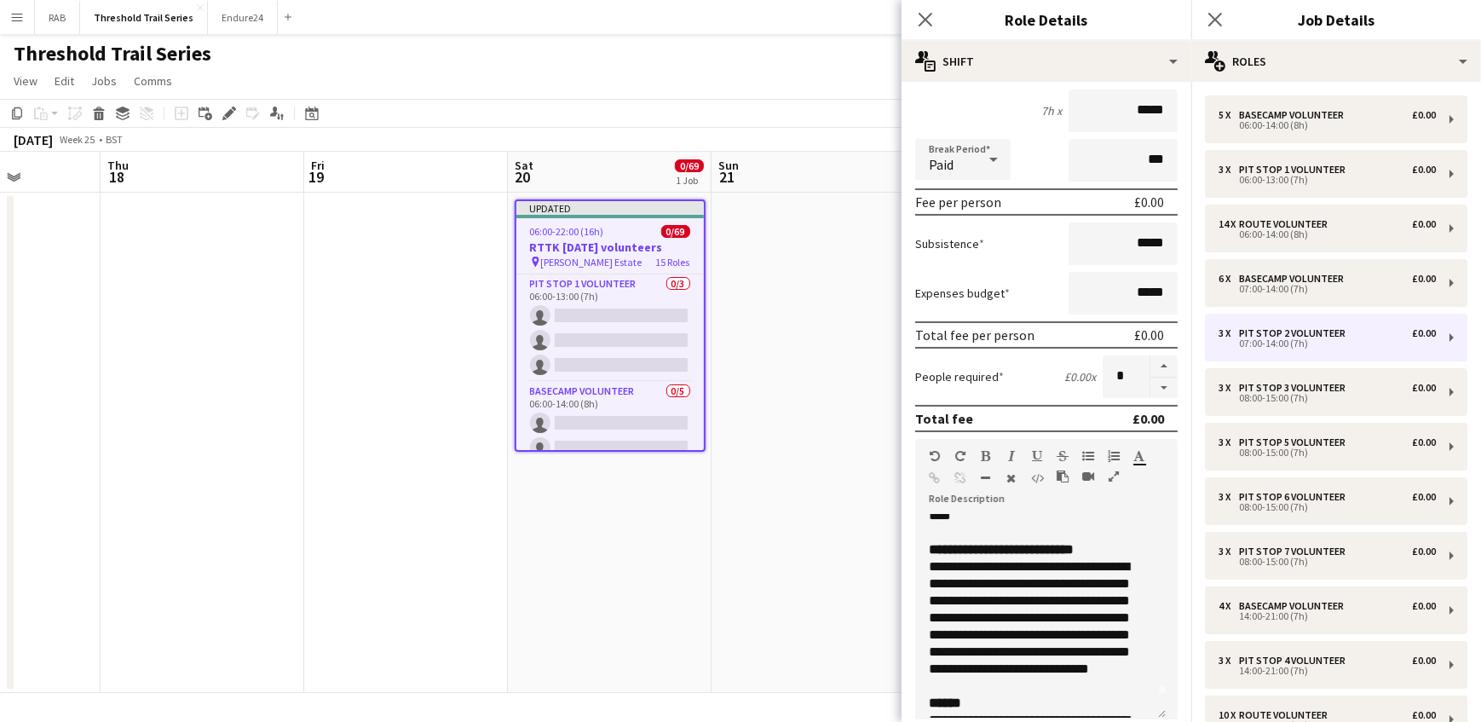
scroll to position [0, 0]
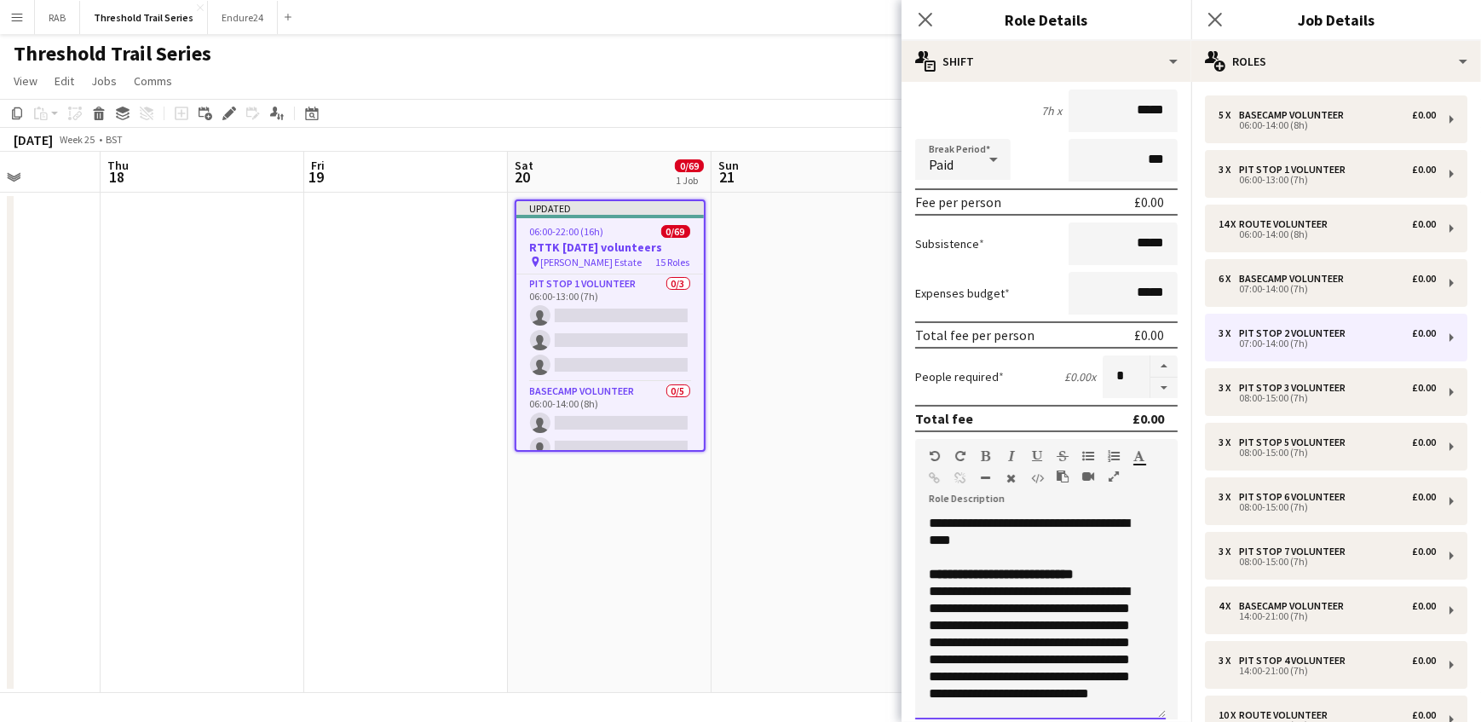
click at [983, 532] on div "**********" at bounding box center [1040, 617] width 251 height 204
click at [968, 537] on div "**********" at bounding box center [1040, 617] width 251 height 204
drag, startPoint x: 1000, startPoint y: 542, endPoint x: 1073, endPoint y: 520, distance: 75.7
click at [1073, 520] on div "**********" at bounding box center [1040, 617] width 251 height 204
click at [1049, 554] on div at bounding box center [1035, 557] width 212 height 17
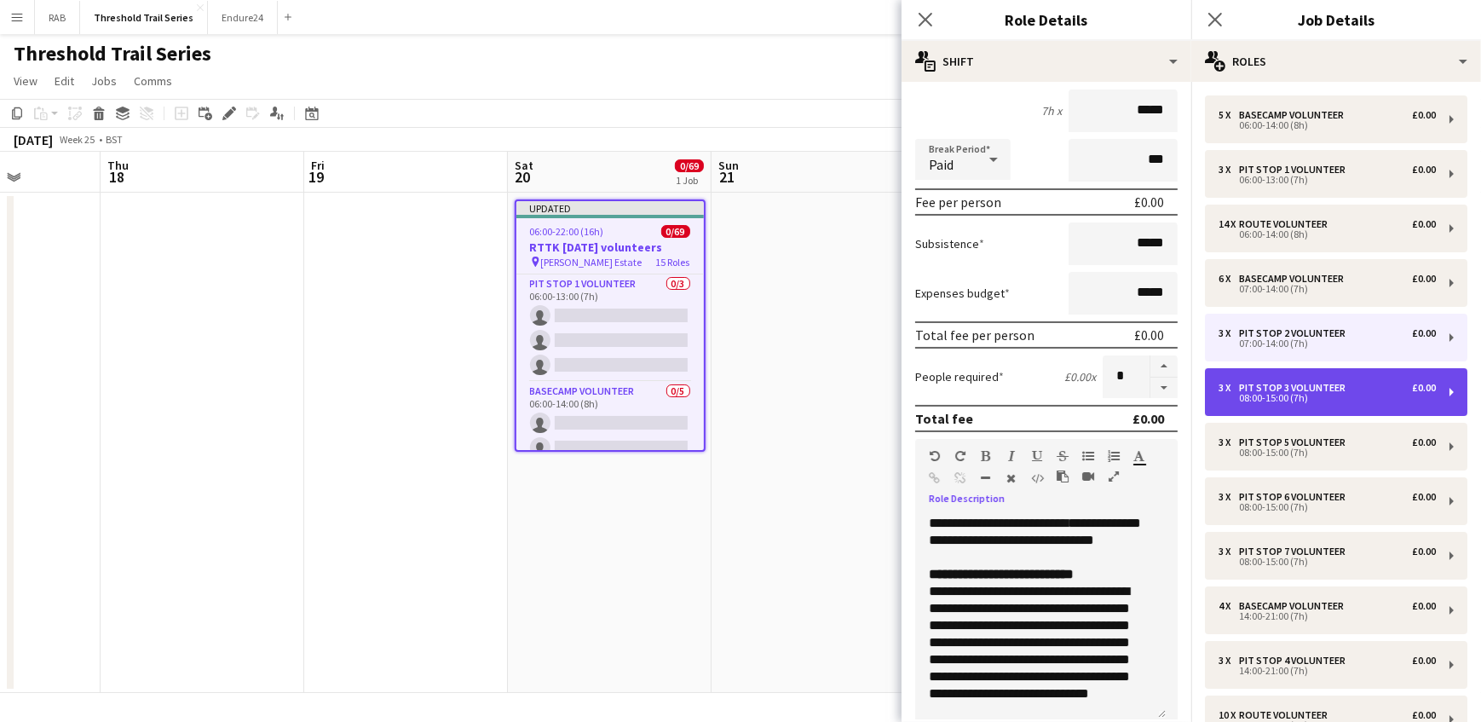
click at [1281, 383] on div "Pit Stop 3 Volunteer" at bounding box center [1295, 388] width 113 height 12
type input "**********"
type input "*****"
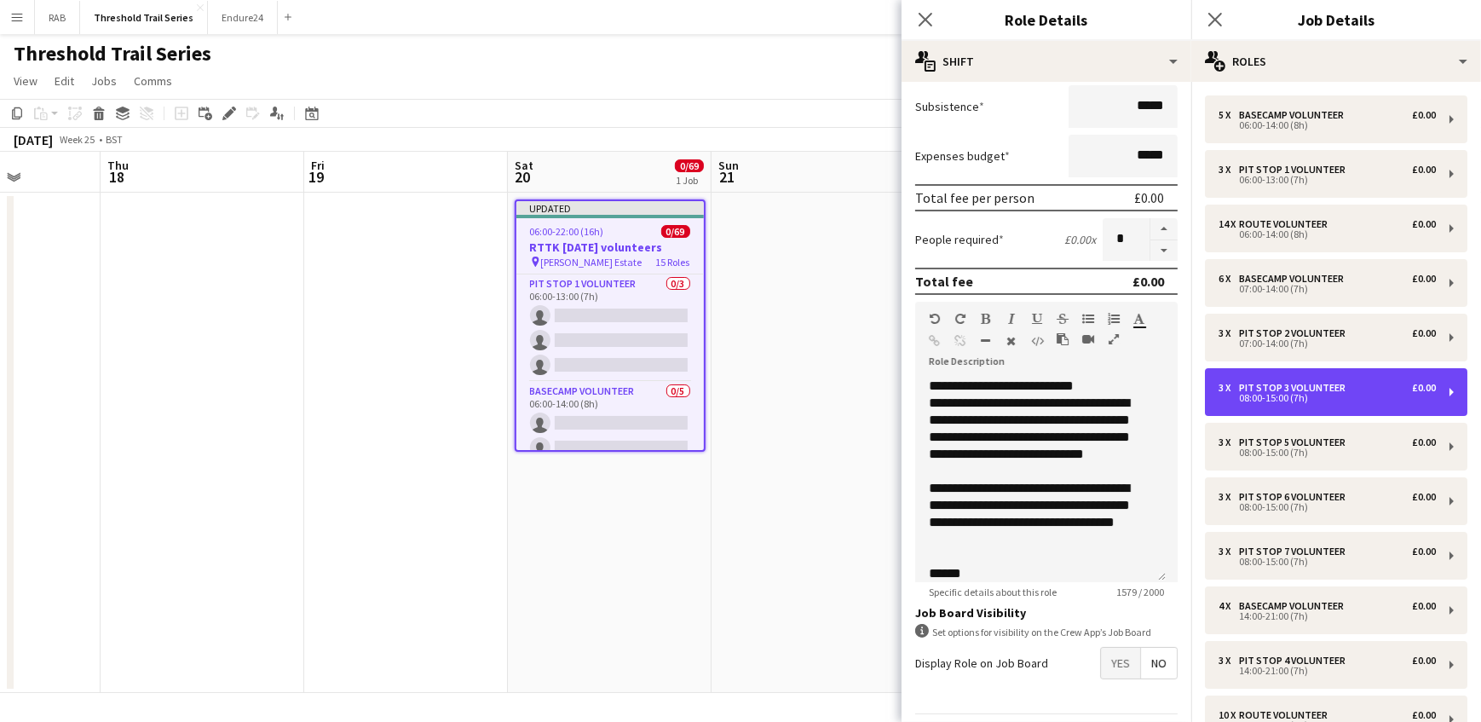
scroll to position [265, 0]
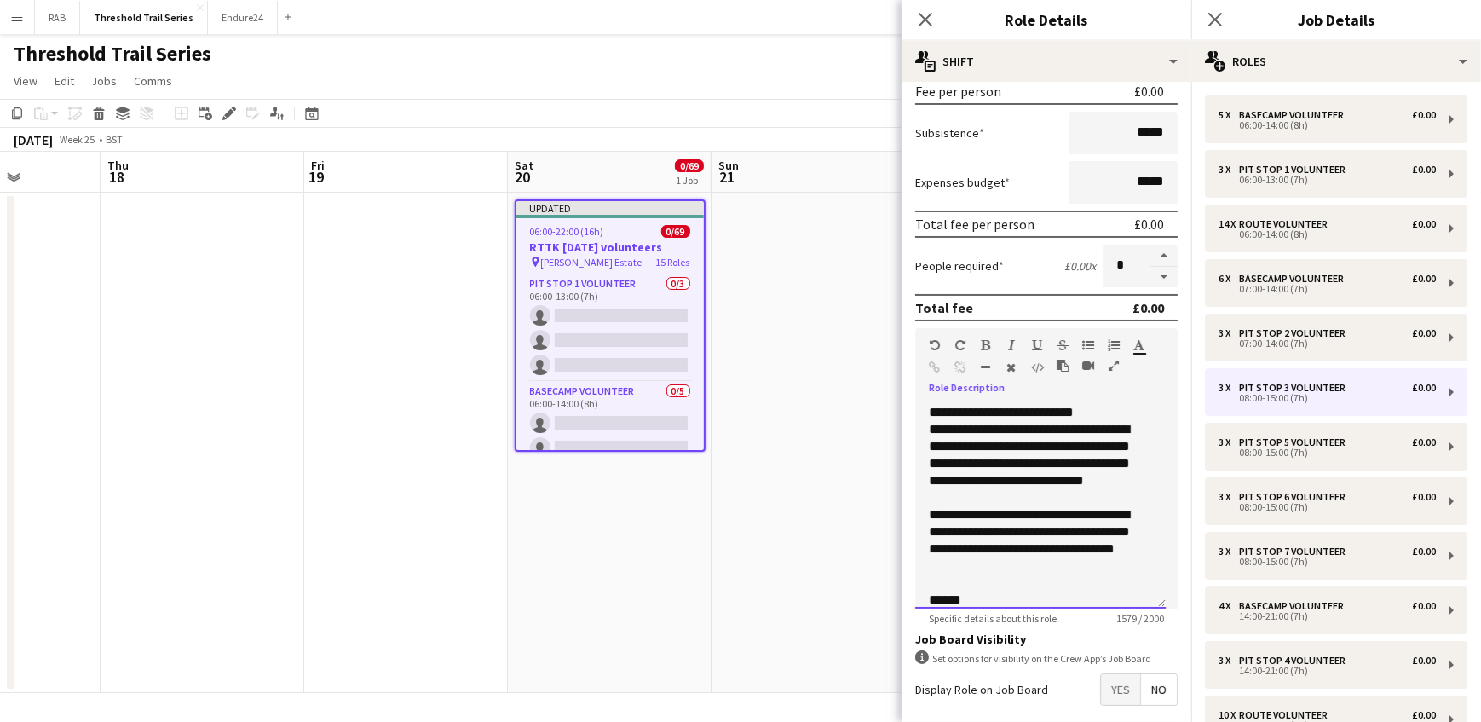
click at [928, 408] on div "**********" at bounding box center [1040, 506] width 251 height 204
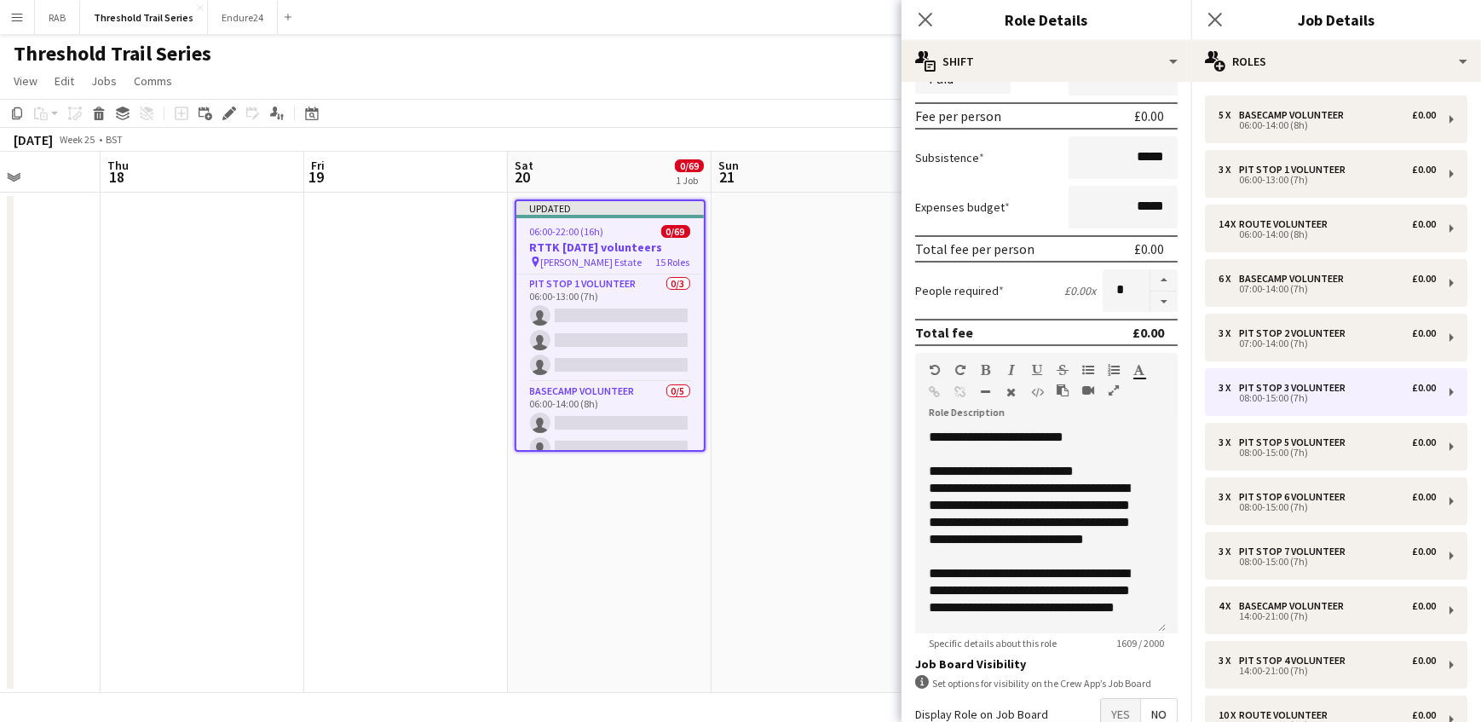
scroll to position [343, 0]
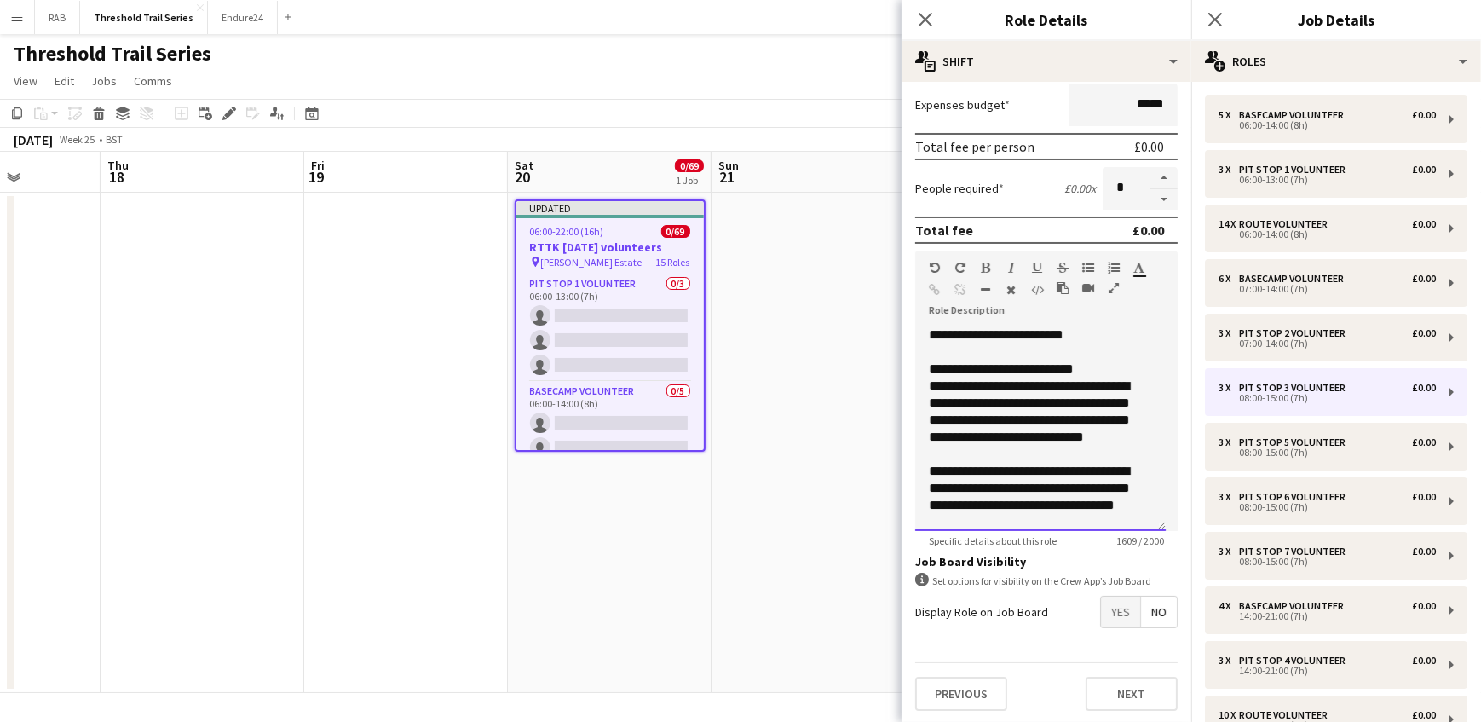
click at [1074, 335] on div "**********" at bounding box center [1040, 428] width 251 height 204
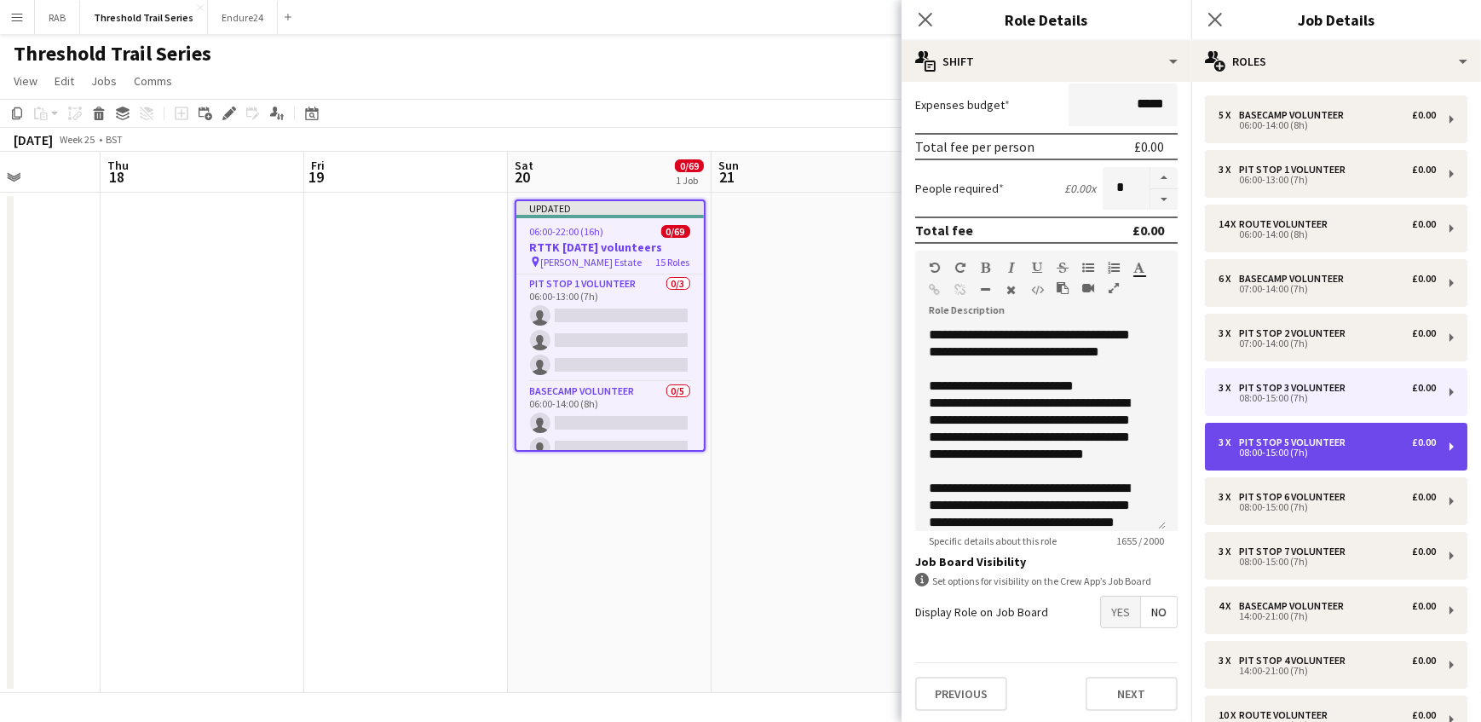
click at [1268, 440] on div "Pit Stop 5 Volunteer" at bounding box center [1295, 442] width 113 height 12
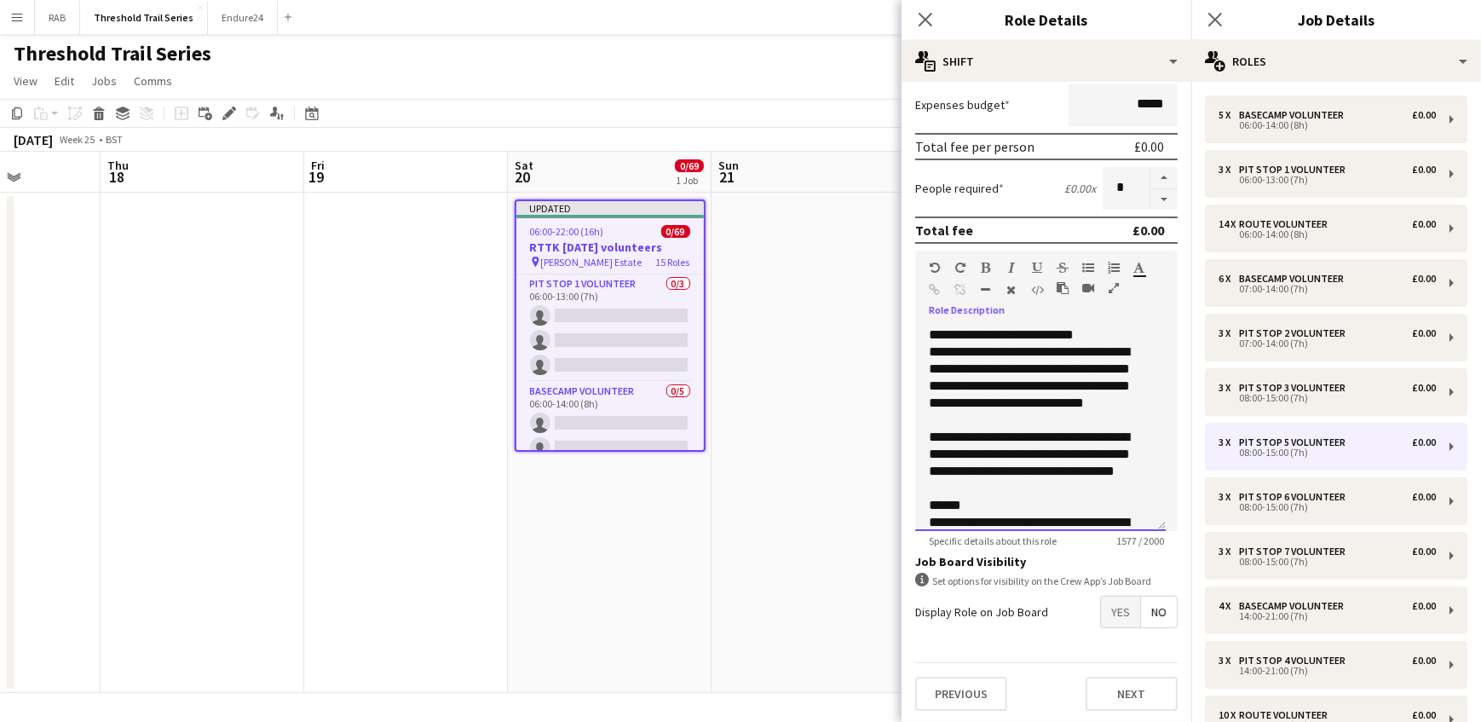
click at [1114, 332] on div "**********" at bounding box center [1040, 428] width 251 height 204
click at [1005, 302] on div "Standard Heading 1 Heading 2 Heading 3 Heading 4 Heading 5 Heading 6 Heading 7 …" at bounding box center [1046, 283] width 262 height 64
click at [1001, 310] on div "Standard Heading 1 Heading 2 Heading 3 Heading 4 Heading 5 Heading 6 Heading 7 …" at bounding box center [1046, 283] width 262 height 64
click at [927, 331] on div "**********" at bounding box center [1040, 428] width 251 height 204
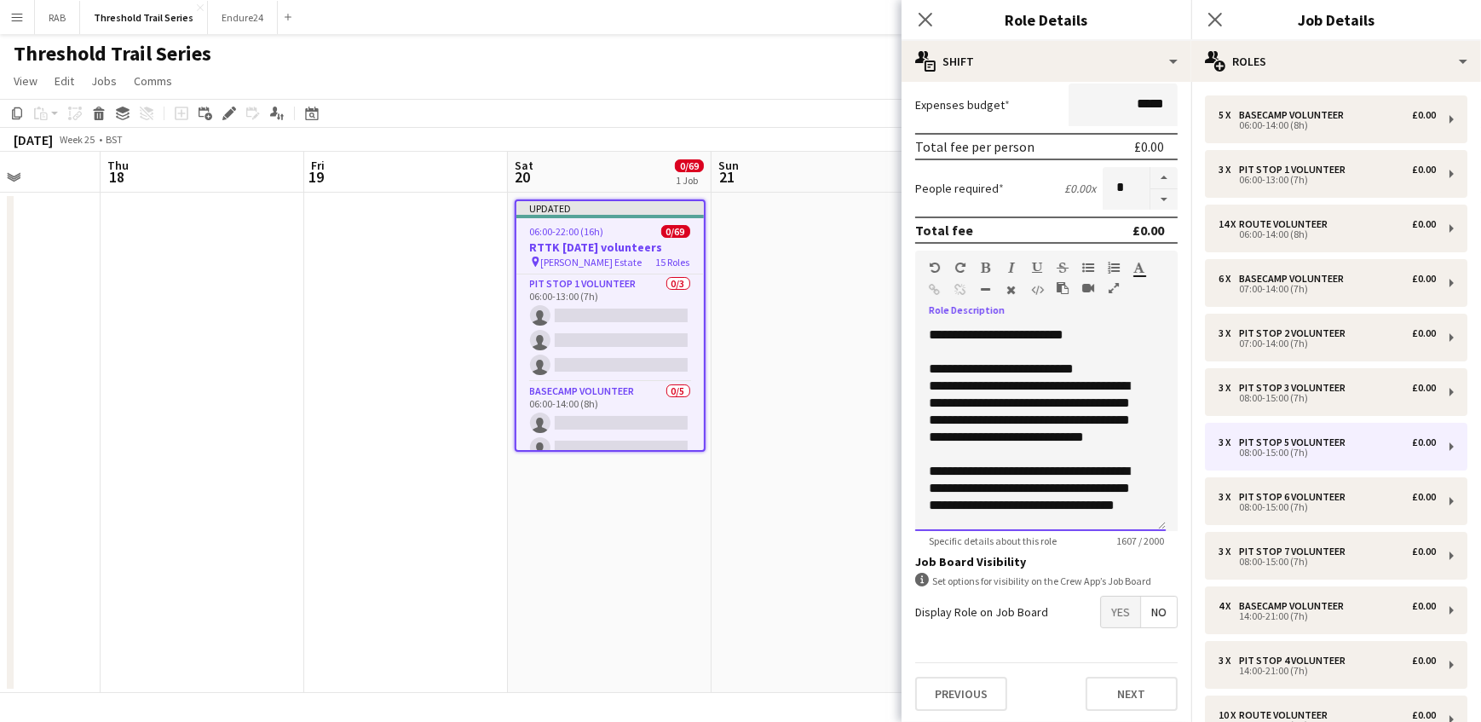
click at [1079, 333] on div "**********" at bounding box center [1040, 428] width 251 height 204
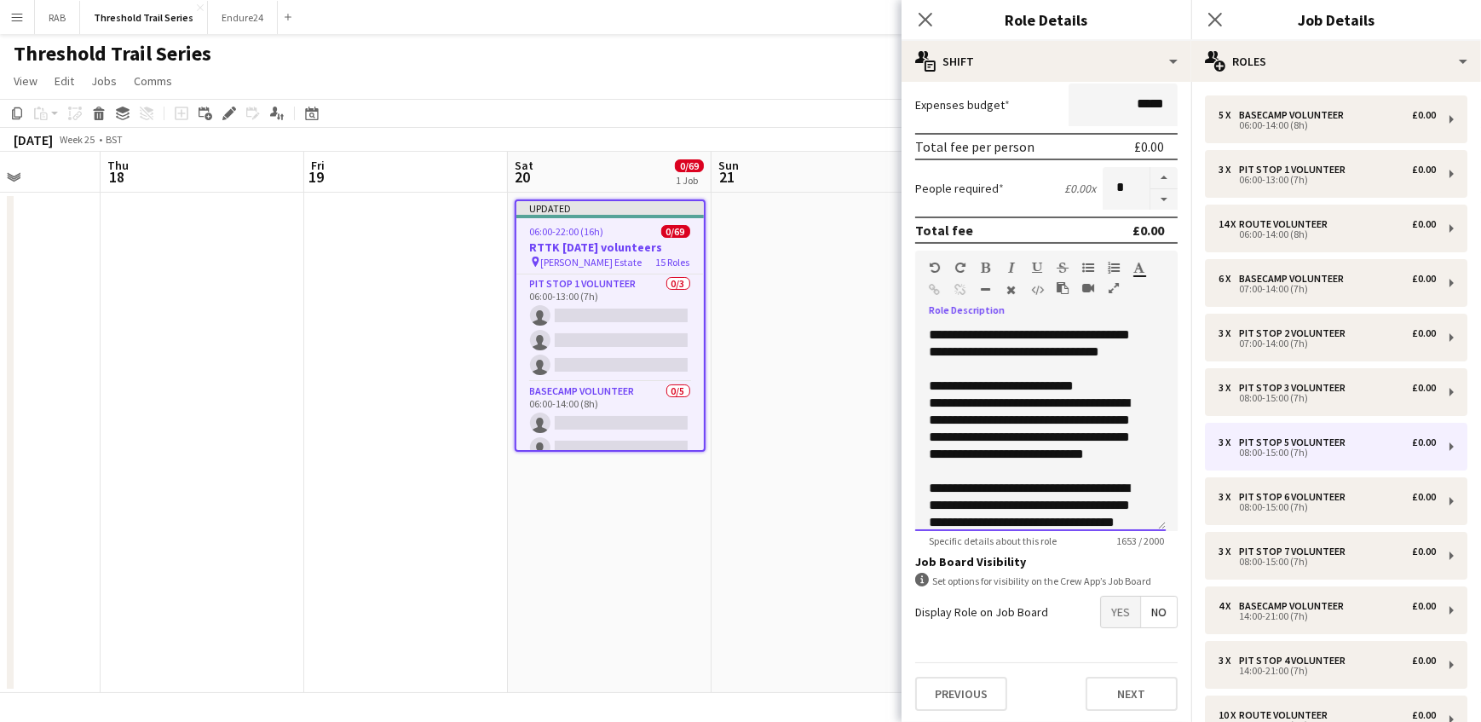
click at [1001, 372] on div "**********" at bounding box center [1040, 428] width 251 height 204
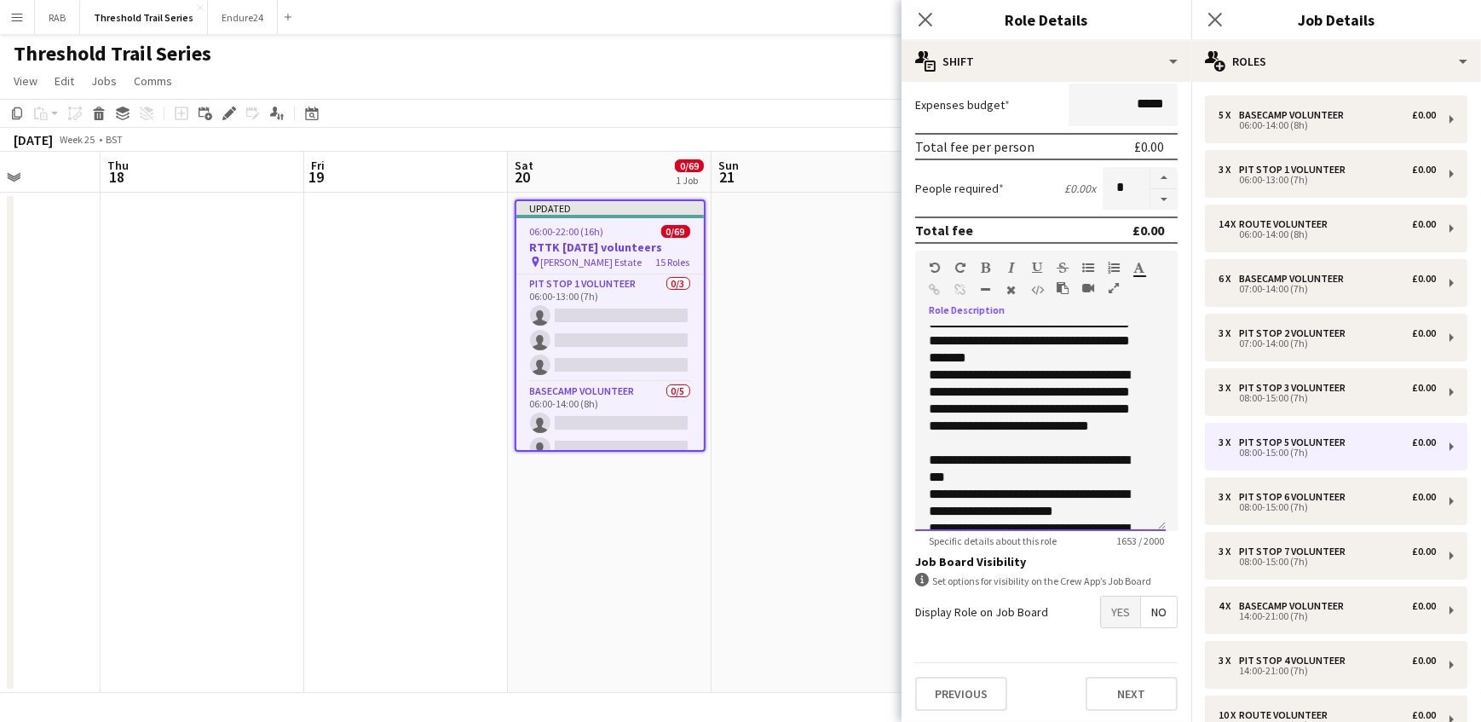
scroll to position [542, 0]
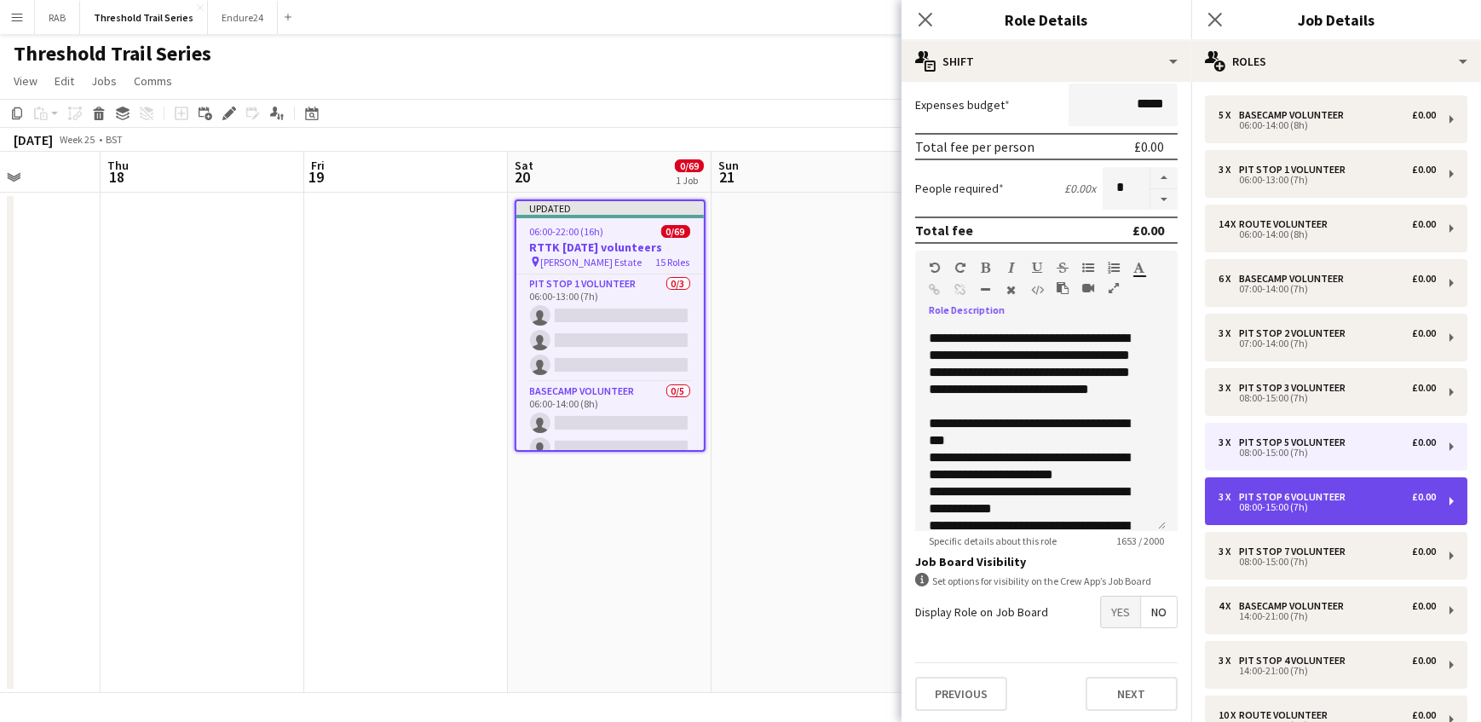
click at [1287, 494] on div "Pit Stop 6 Volunteer" at bounding box center [1295, 497] width 113 height 12
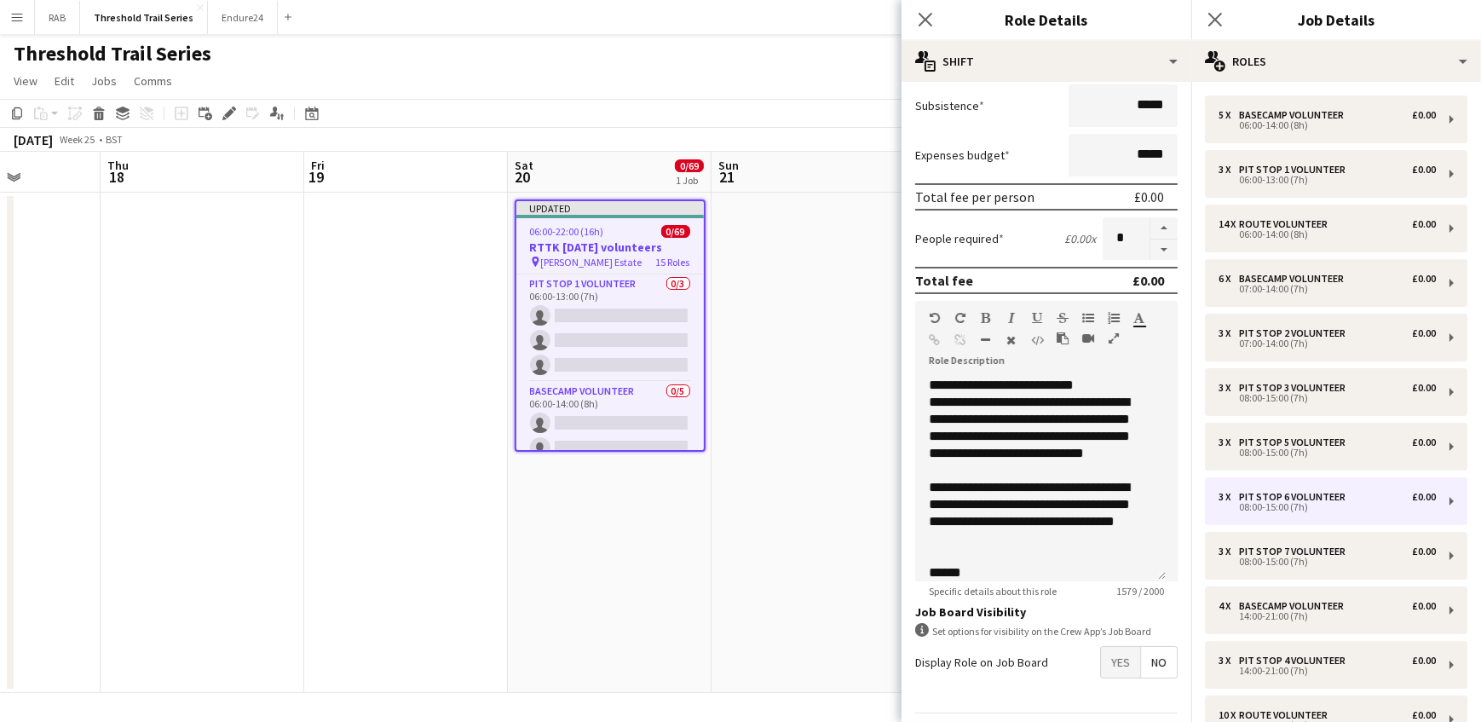
scroll to position [265, 0]
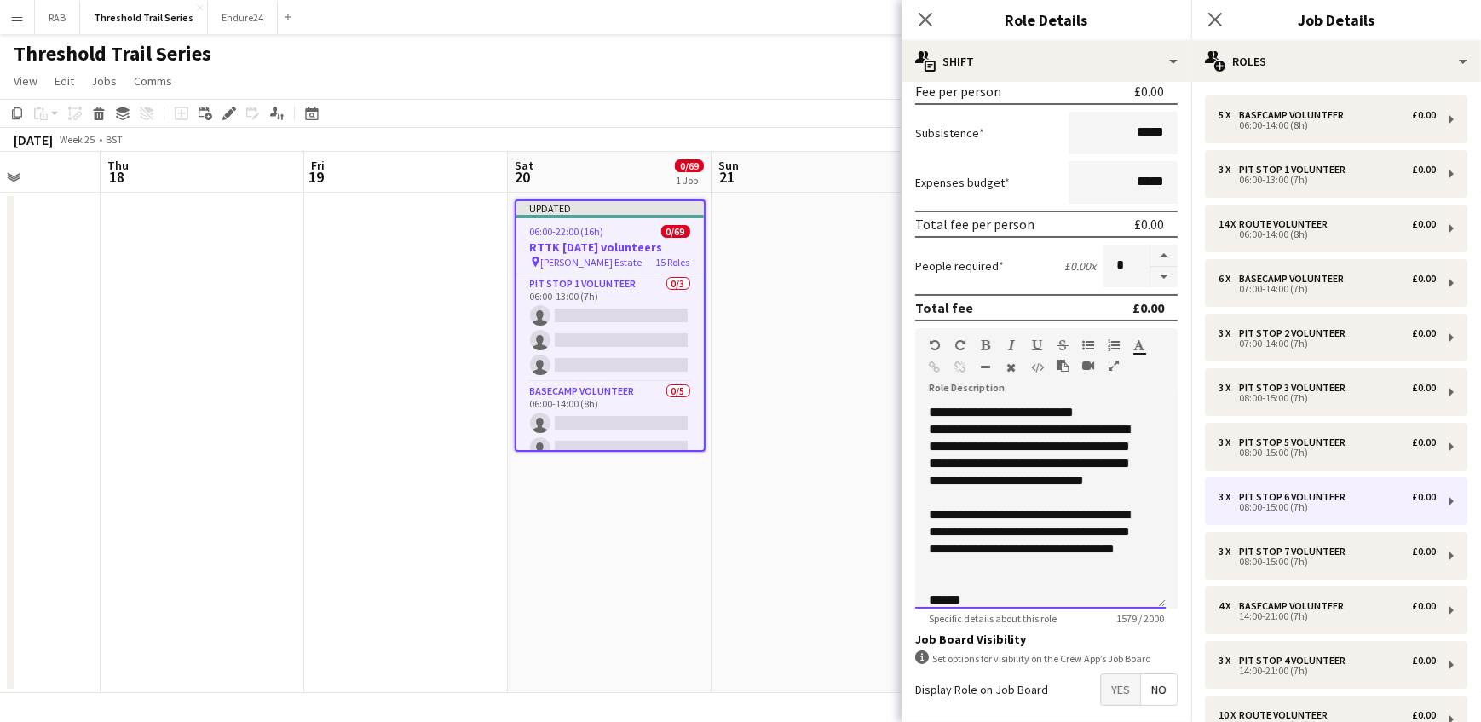
click at [1004, 388] on div "Standard Heading 1 Heading 2 Heading 3 Heading 4 Heading 5 Heading 6 Heading 7 …" at bounding box center [1046, 360] width 262 height 64
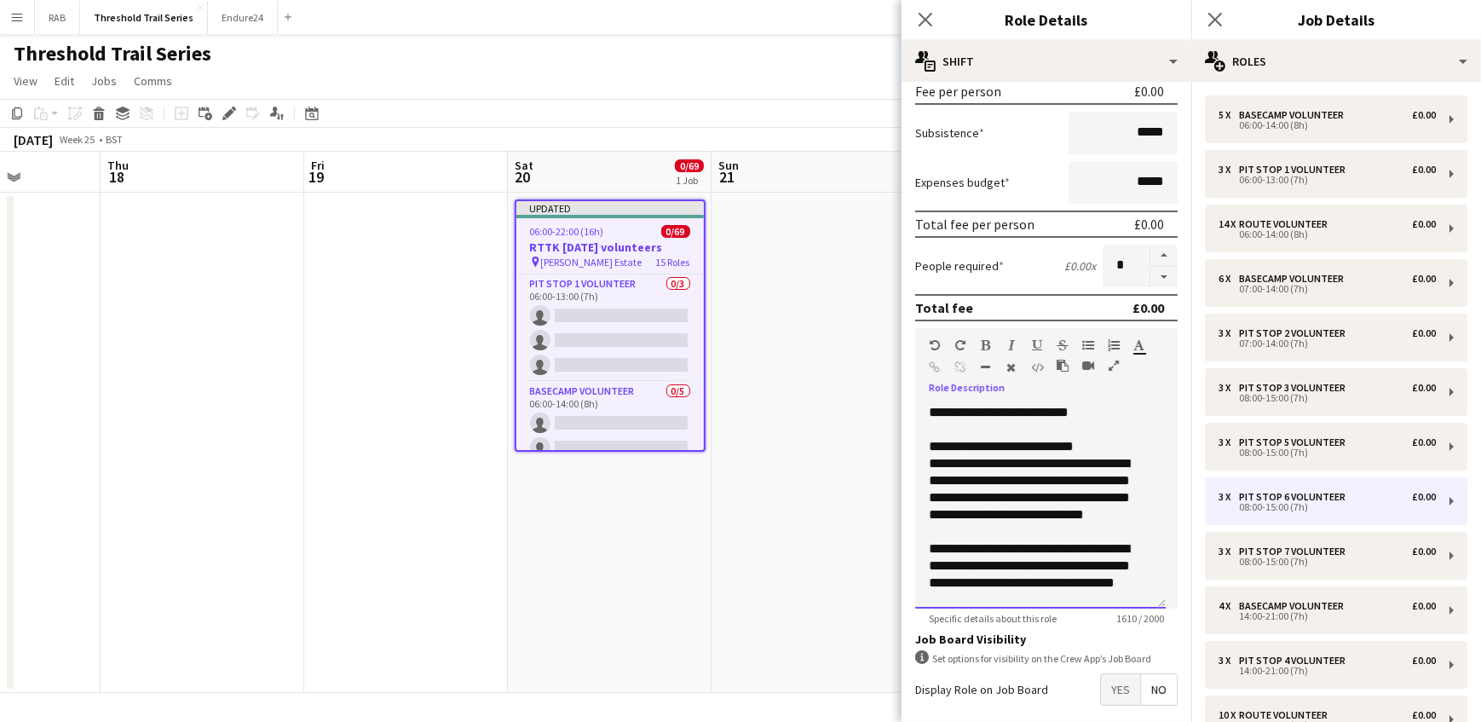
click at [1085, 407] on div "**********" at bounding box center [1040, 506] width 251 height 204
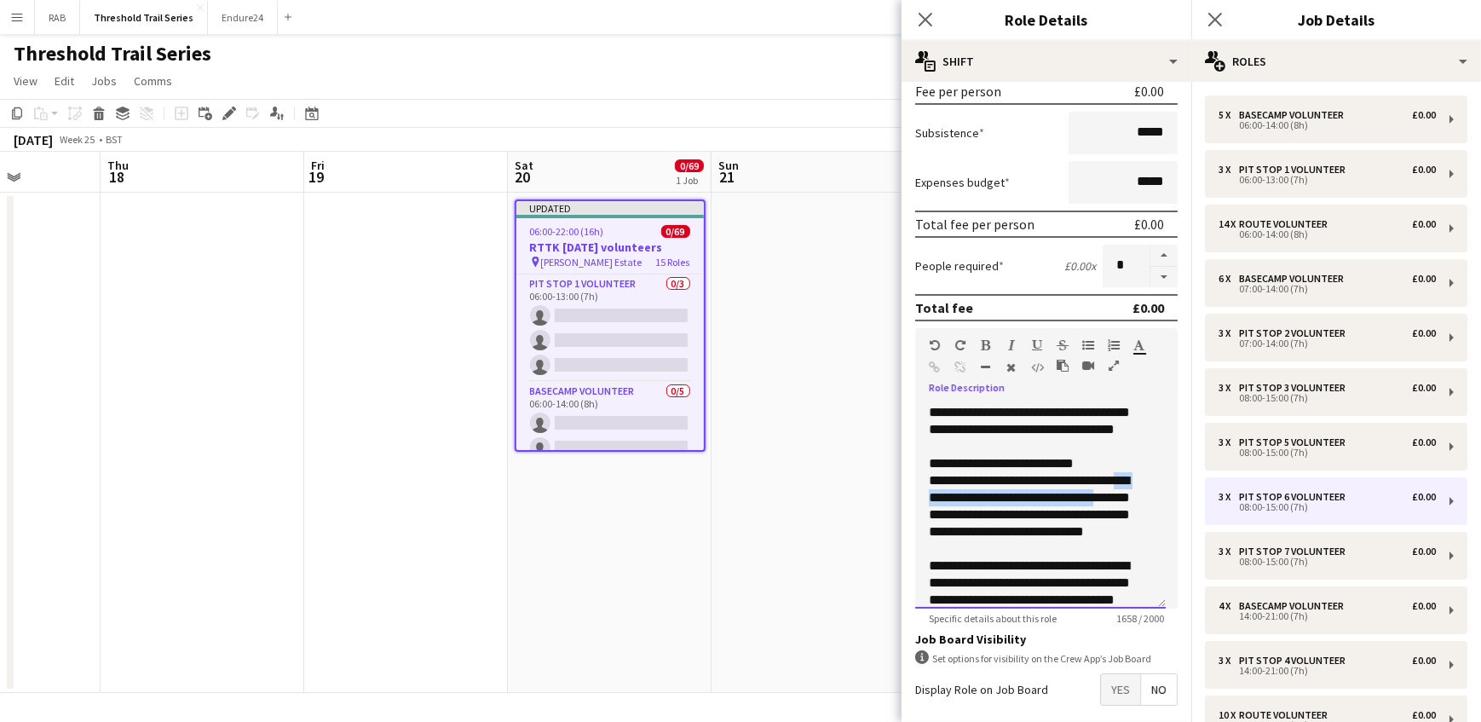
click at [1121, 498] on div "**********" at bounding box center [1035, 514] width 212 height 85
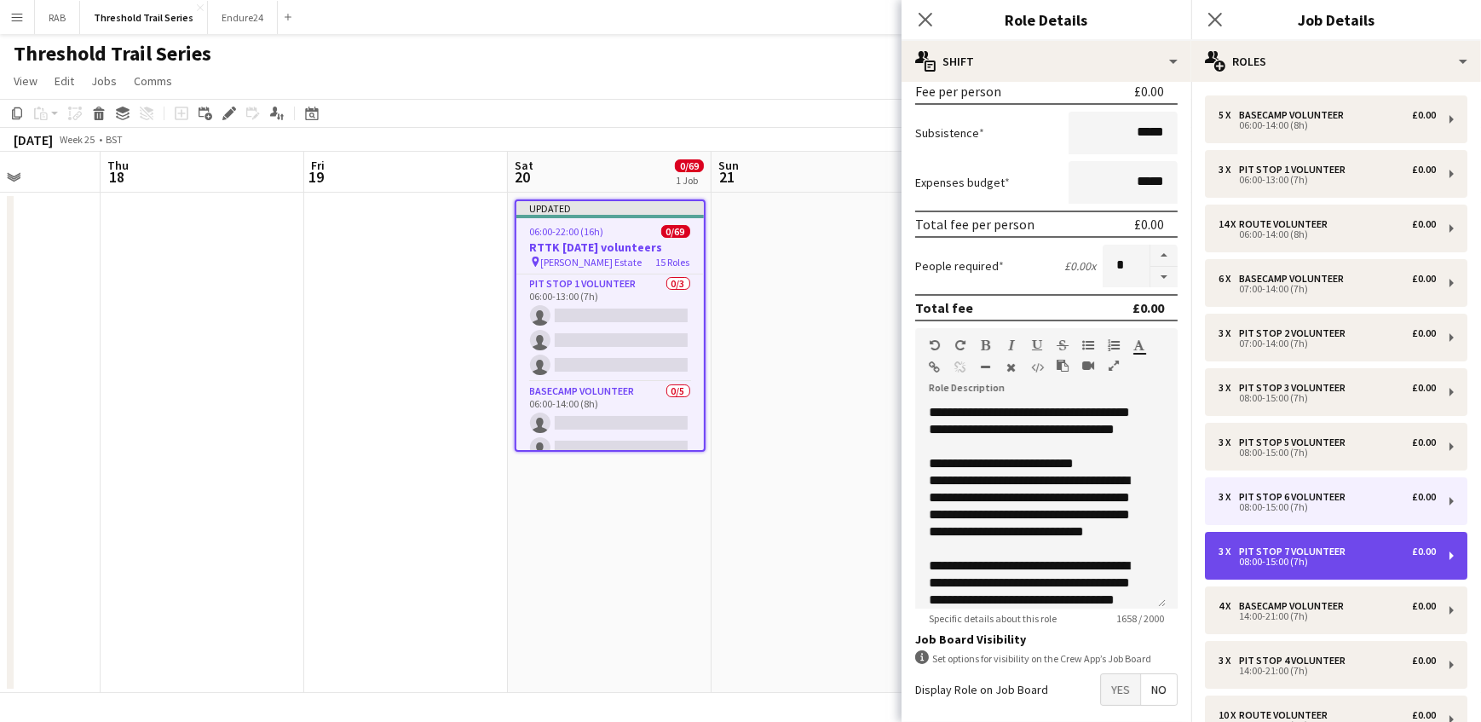
click at [1303, 550] on div "Pit Stop 7 Volunteer" at bounding box center [1295, 551] width 113 height 12
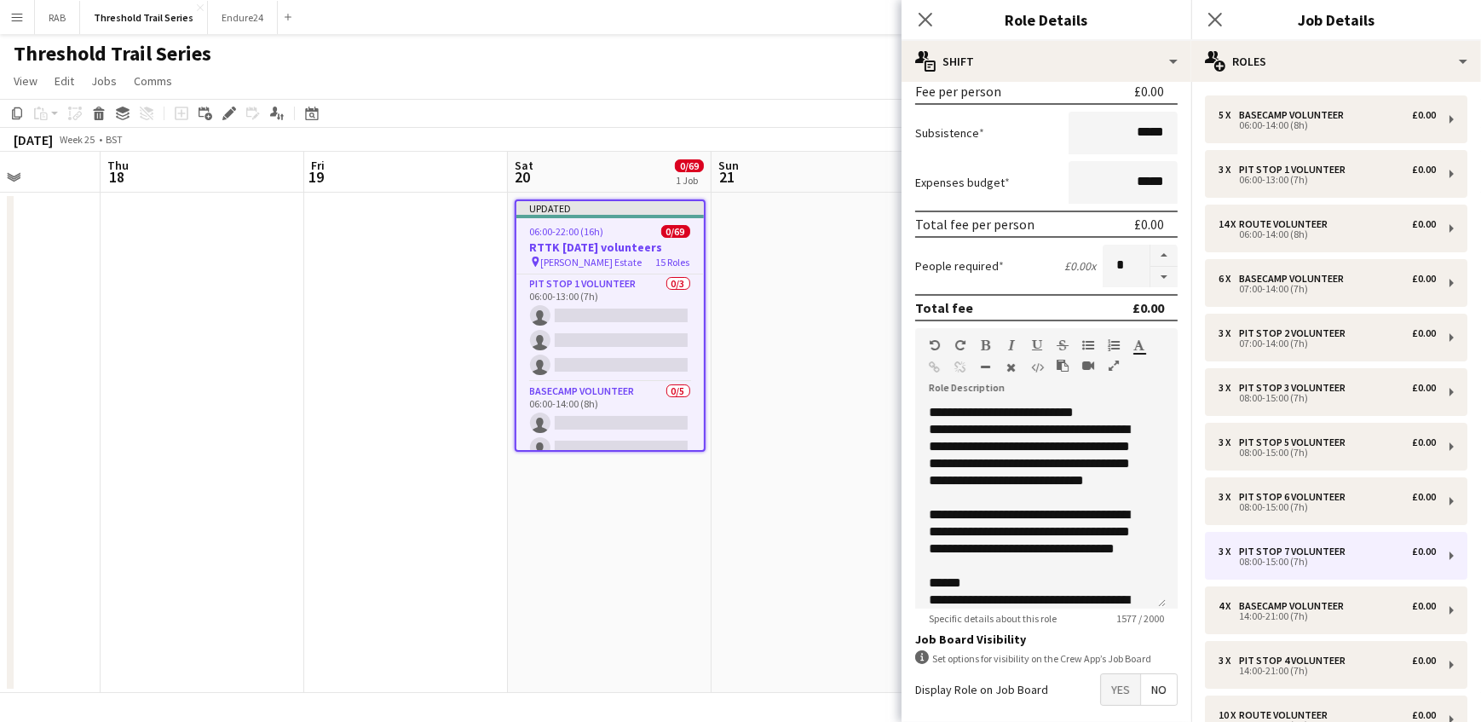
drag, startPoint x: 973, startPoint y: 290, endPoint x: 948, endPoint y: 420, distance: 132.7
click at [1048, 392] on body "Menu Boards Boards Boards All jobs Status Workforce Workforce My Workforce Recr…" at bounding box center [740, 361] width 1481 height 722
click at [927, 406] on div "**********" at bounding box center [1040, 506] width 251 height 204
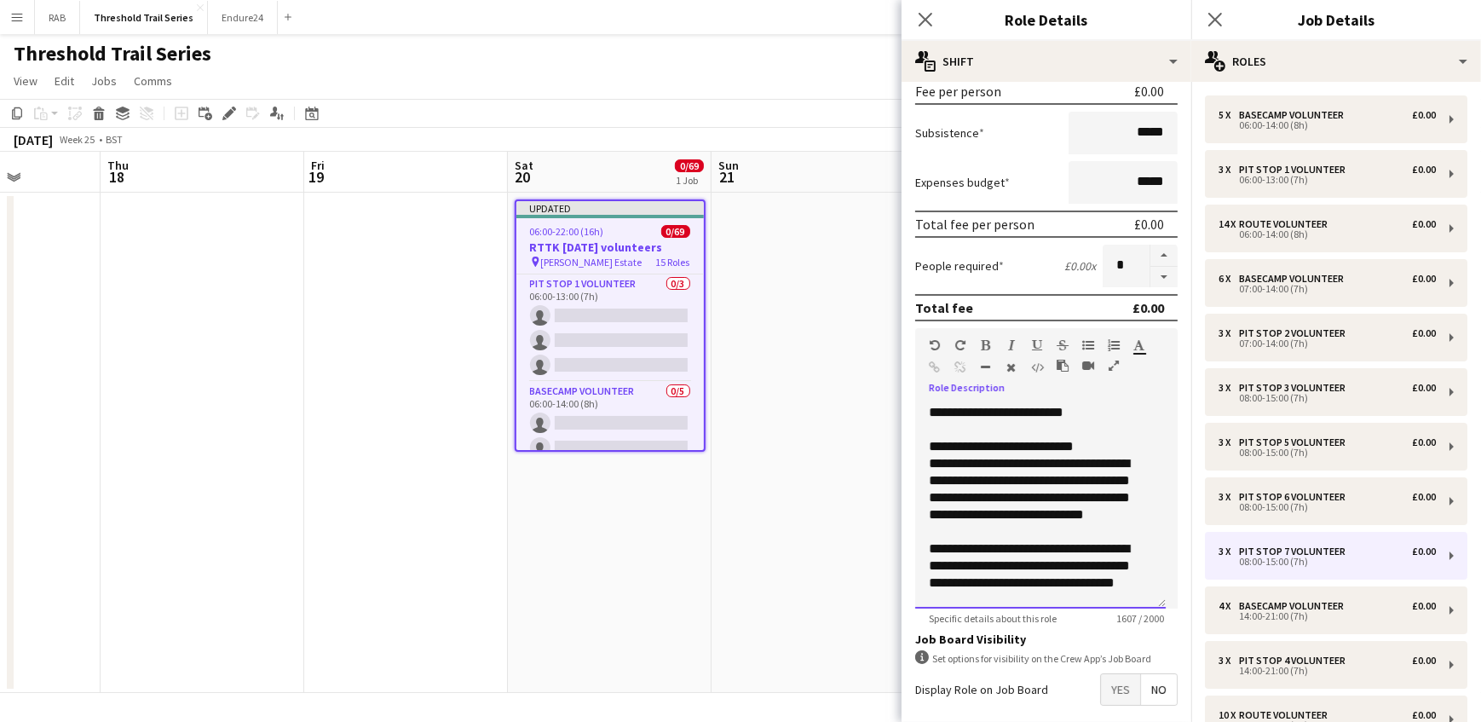
click at [1080, 412] on div "**********" at bounding box center [1040, 506] width 251 height 204
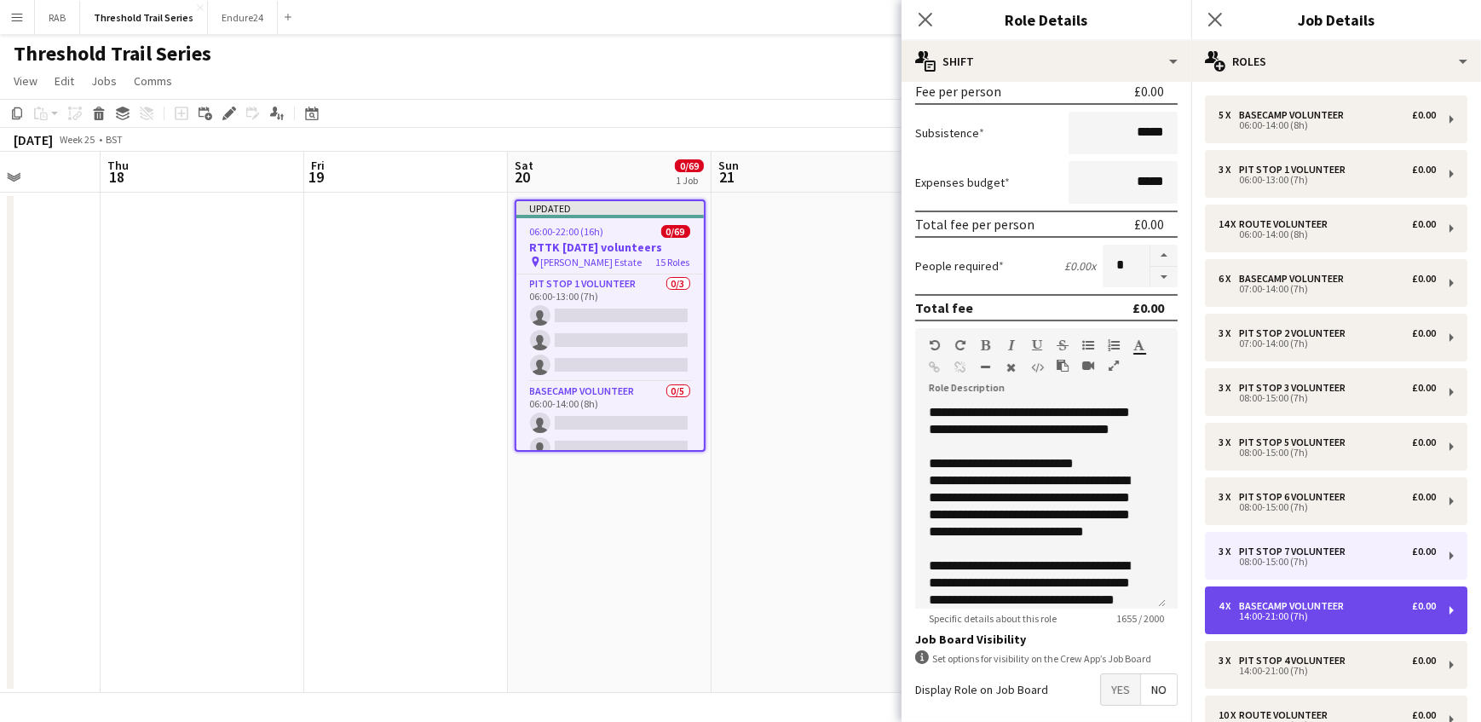
click at [1322, 602] on div "Basecamp Volunteer" at bounding box center [1295, 606] width 112 height 12
type input "**********"
type input "*****"
type input "*"
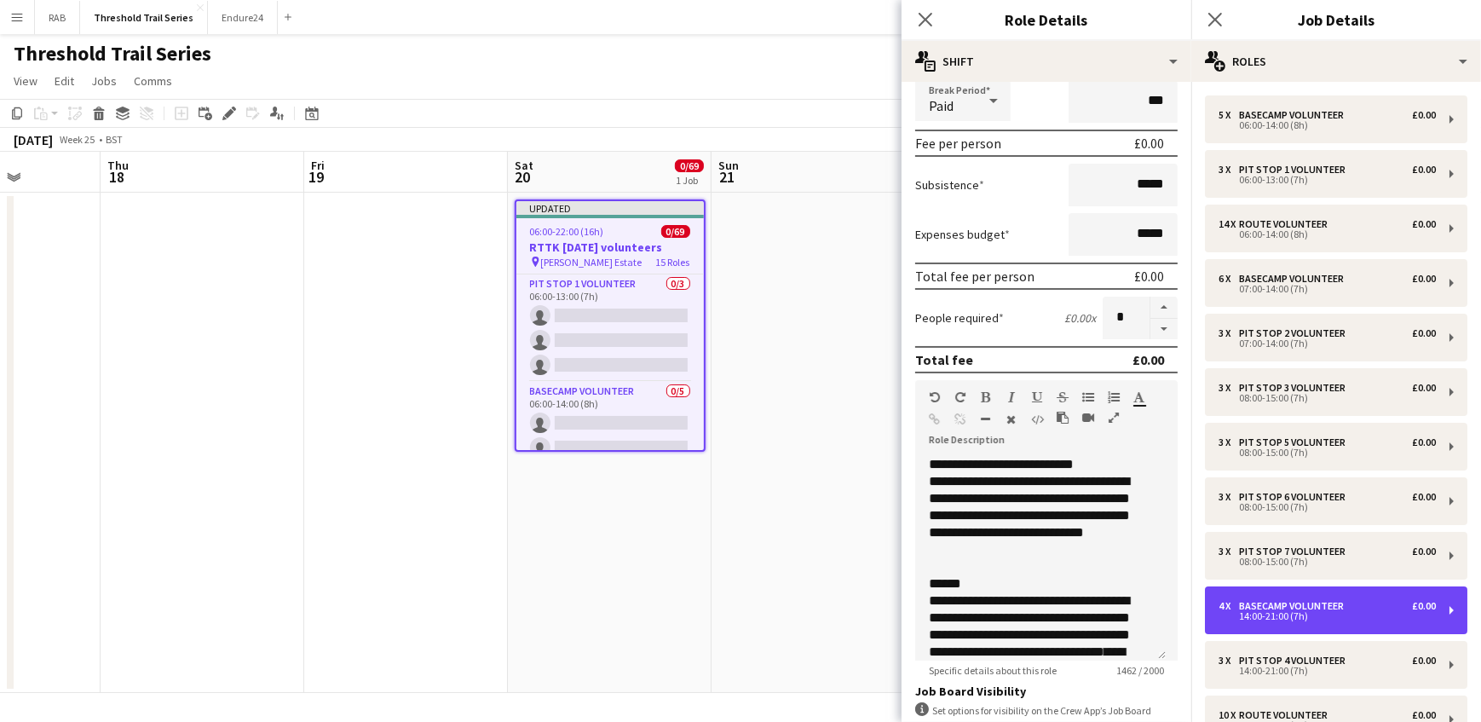
scroll to position [187, 0]
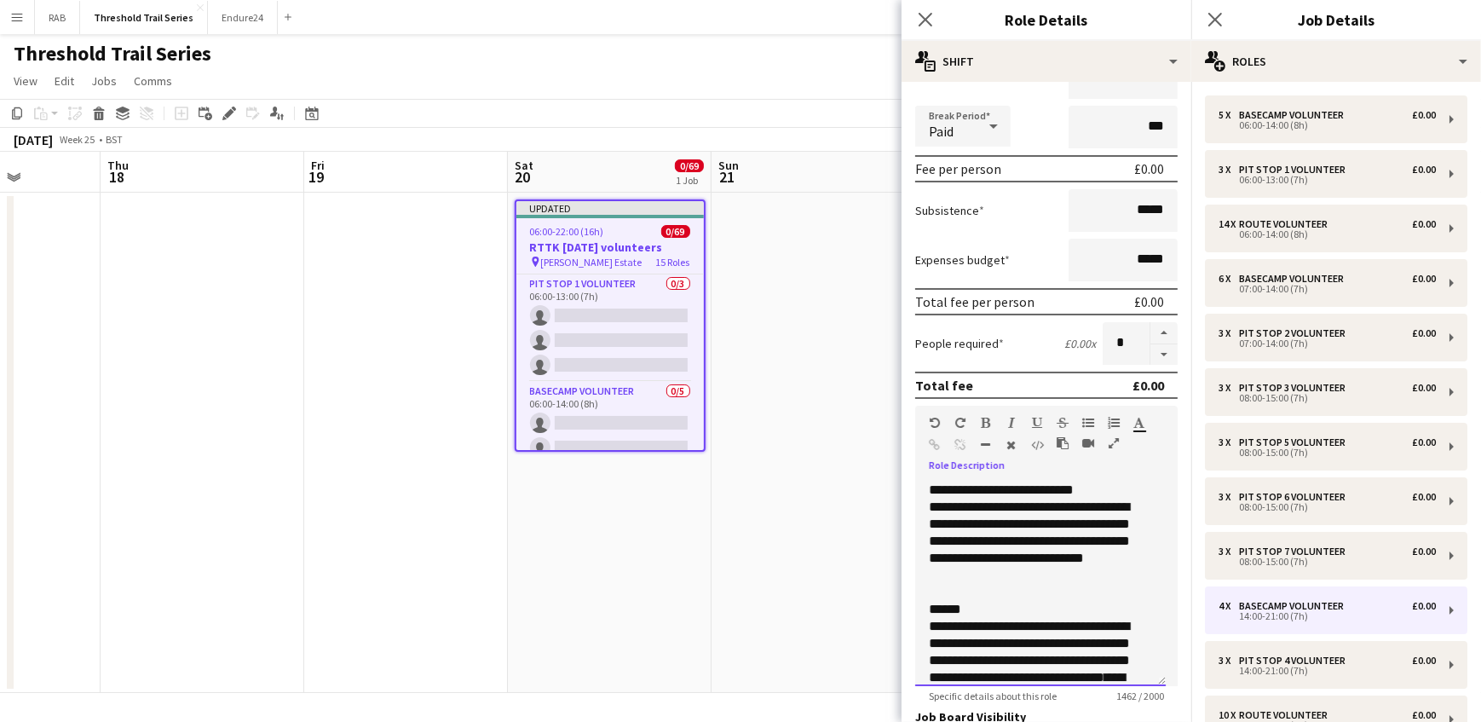
click at [1018, 457] on div "Standard Heading 1 Heading 2 Heading 3 Heading 4 Heading 5 Heading 6 Heading 7 …" at bounding box center [1046, 438] width 262 height 64
click at [1013, 457] on div "Standard Heading 1 Heading 2 Heading 3 Heading 4 Heading 5 Heading 6 Heading 7 …" at bounding box center [1046, 438] width 262 height 64
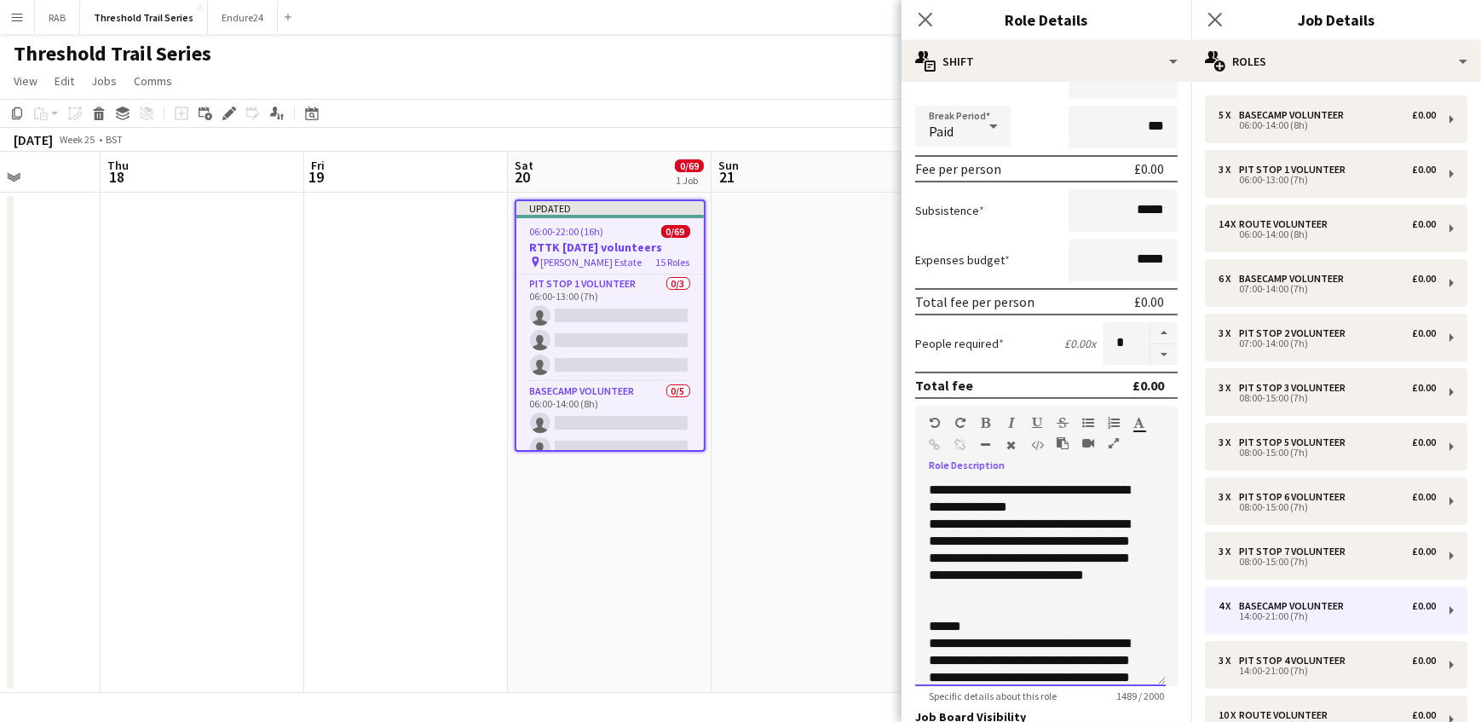
click at [1072, 487] on span "**********" at bounding box center [1029, 498] width 200 height 30
click at [1070, 483] on span "**********" at bounding box center [1029, 498] width 200 height 30
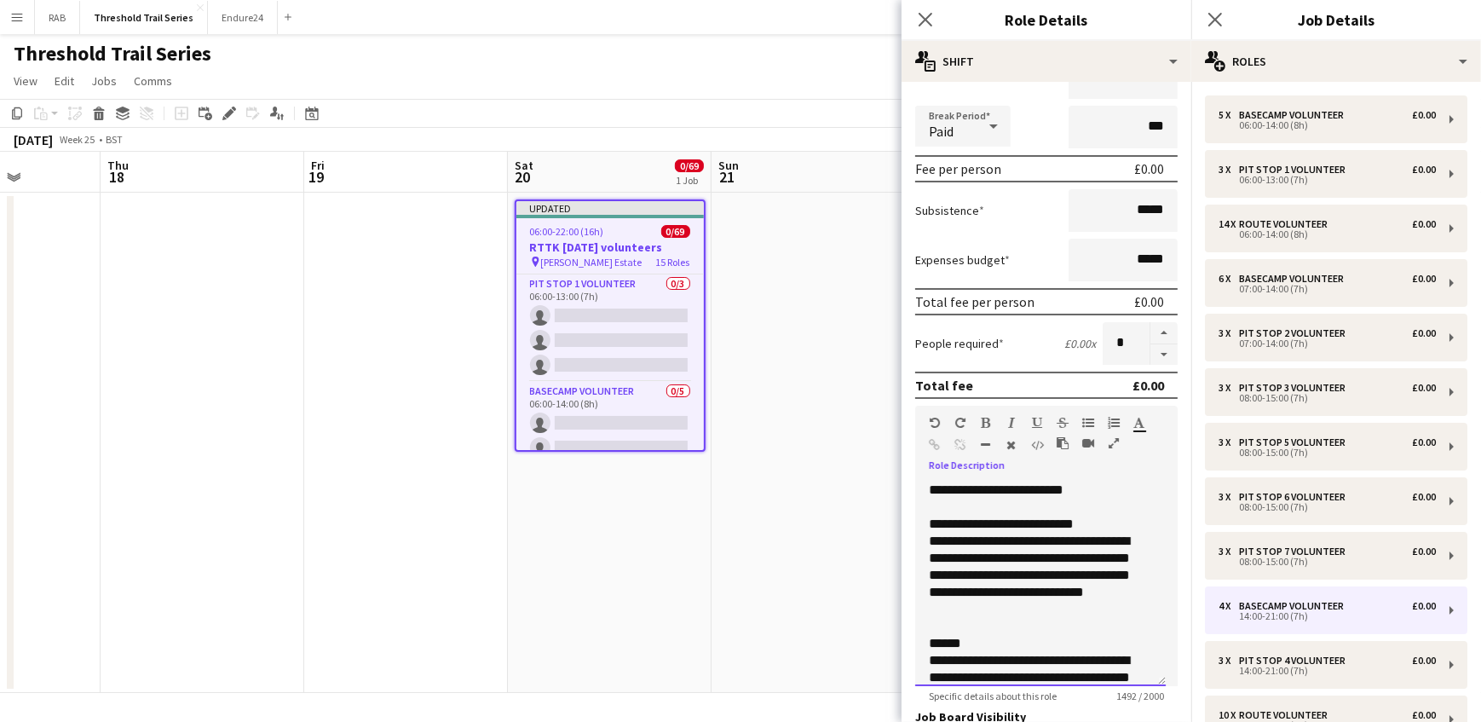
click at [1076, 487] on div "**********" at bounding box center [1040, 583] width 251 height 204
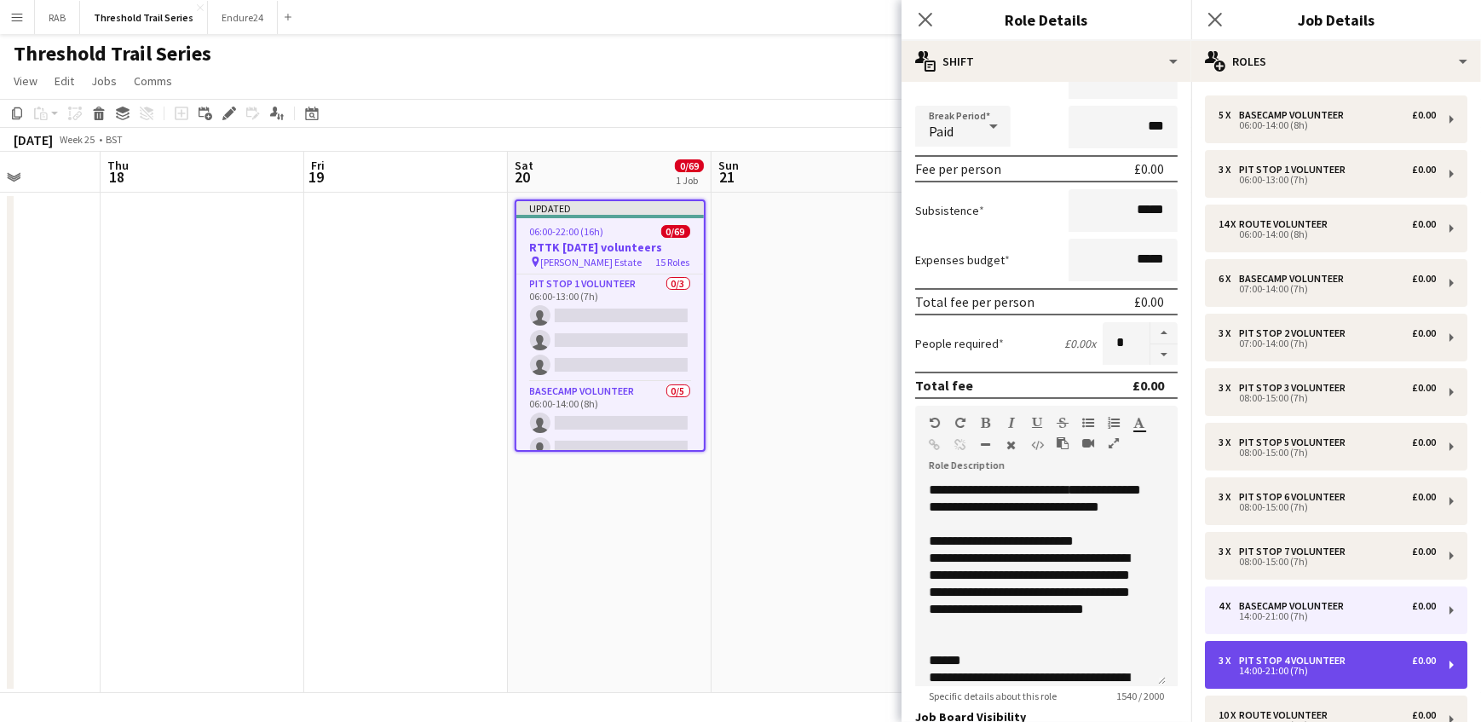
click at [1287, 658] on div "Pit Stop 4 Volunteer" at bounding box center [1295, 660] width 113 height 12
type input "**********"
type input "*"
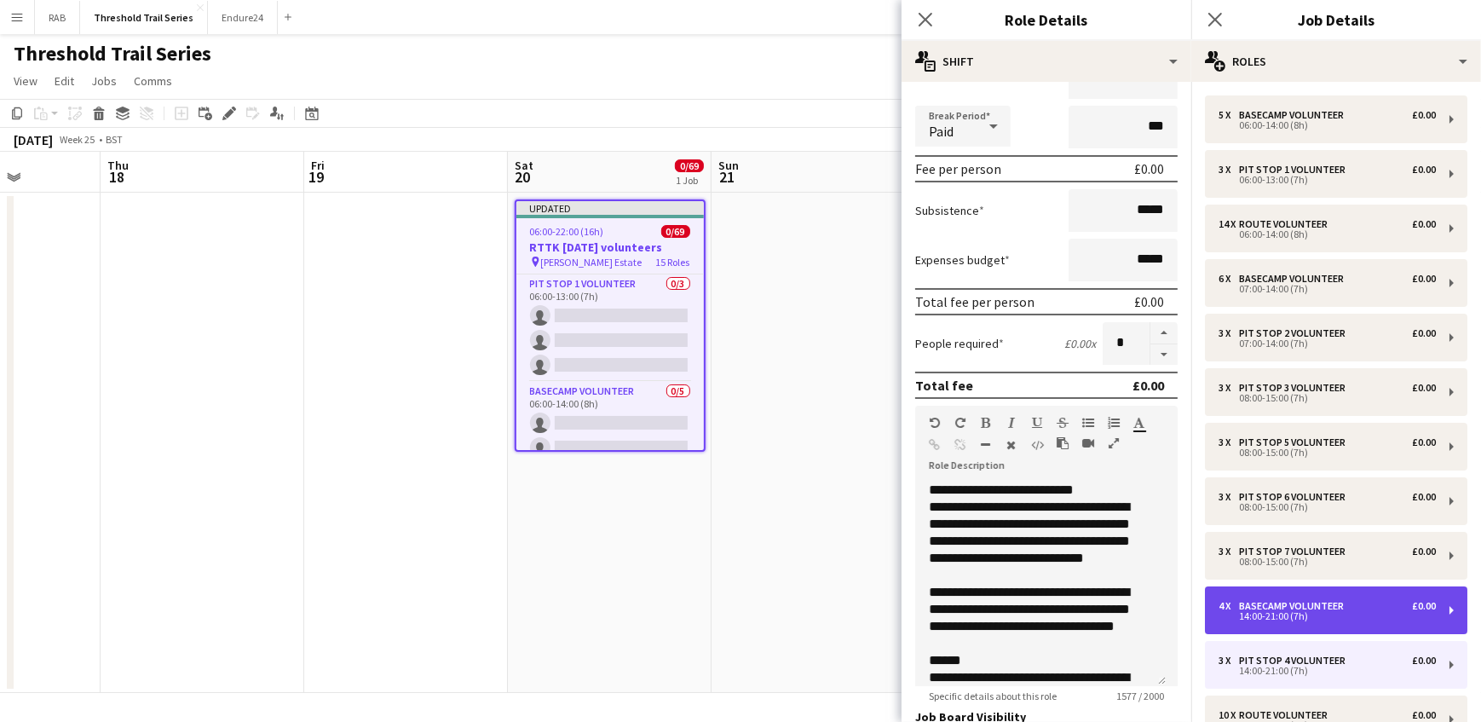
click at [1305, 608] on div "Basecamp Volunteer" at bounding box center [1295, 606] width 112 height 12
type input "**********"
type input "*"
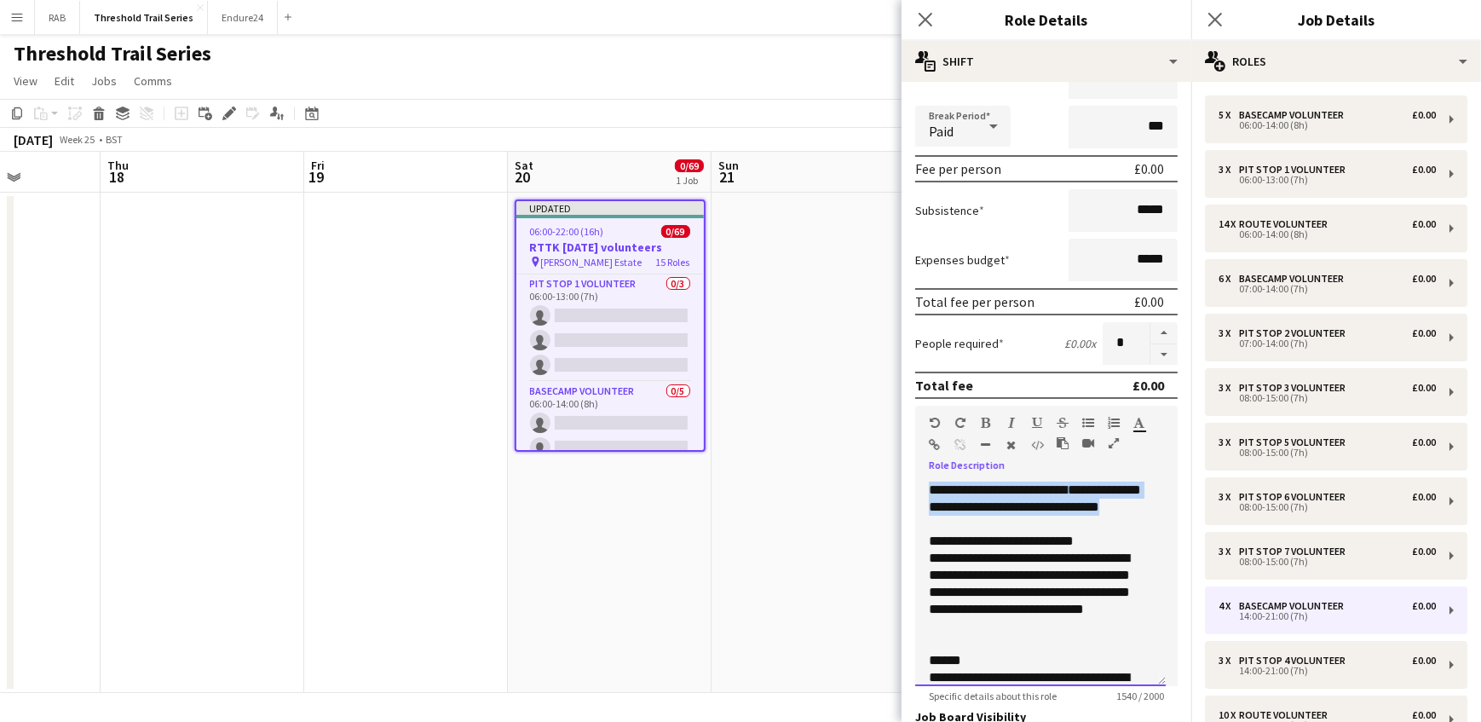
drag, startPoint x: 960, startPoint y: 521, endPoint x: 929, endPoint y: 483, distance: 49.6
click at [929, 483] on div "**********" at bounding box center [1040, 583] width 251 height 204
copy div "**********"
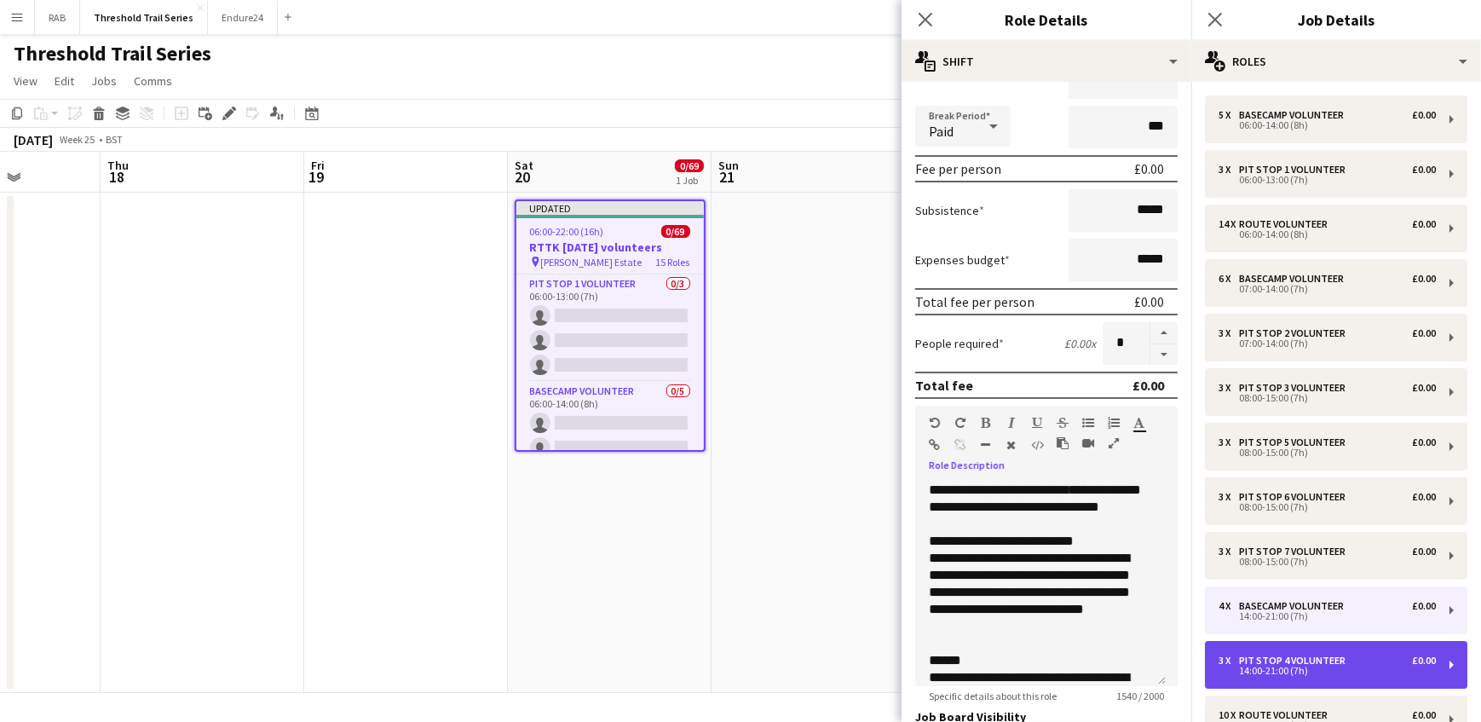
click at [1281, 666] on div "14:00-21:00 (7h)" at bounding box center [1326, 670] width 217 height 9
type input "**********"
type input "*"
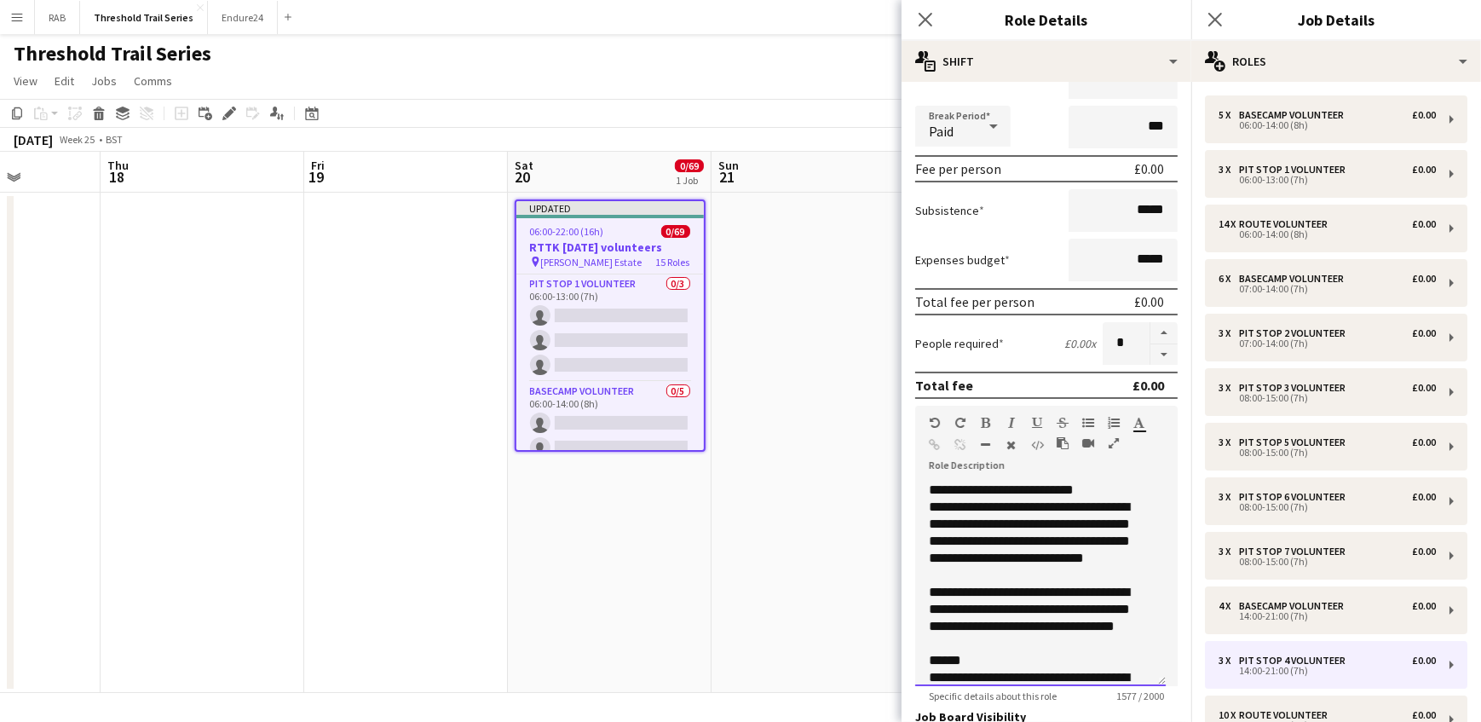
click at [1024, 459] on div "Standard Heading 1 Heading 2 Heading 3 Heading 4 Heading 5 Heading 6 Heading 7 …" at bounding box center [1046, 438] width 262 height 64
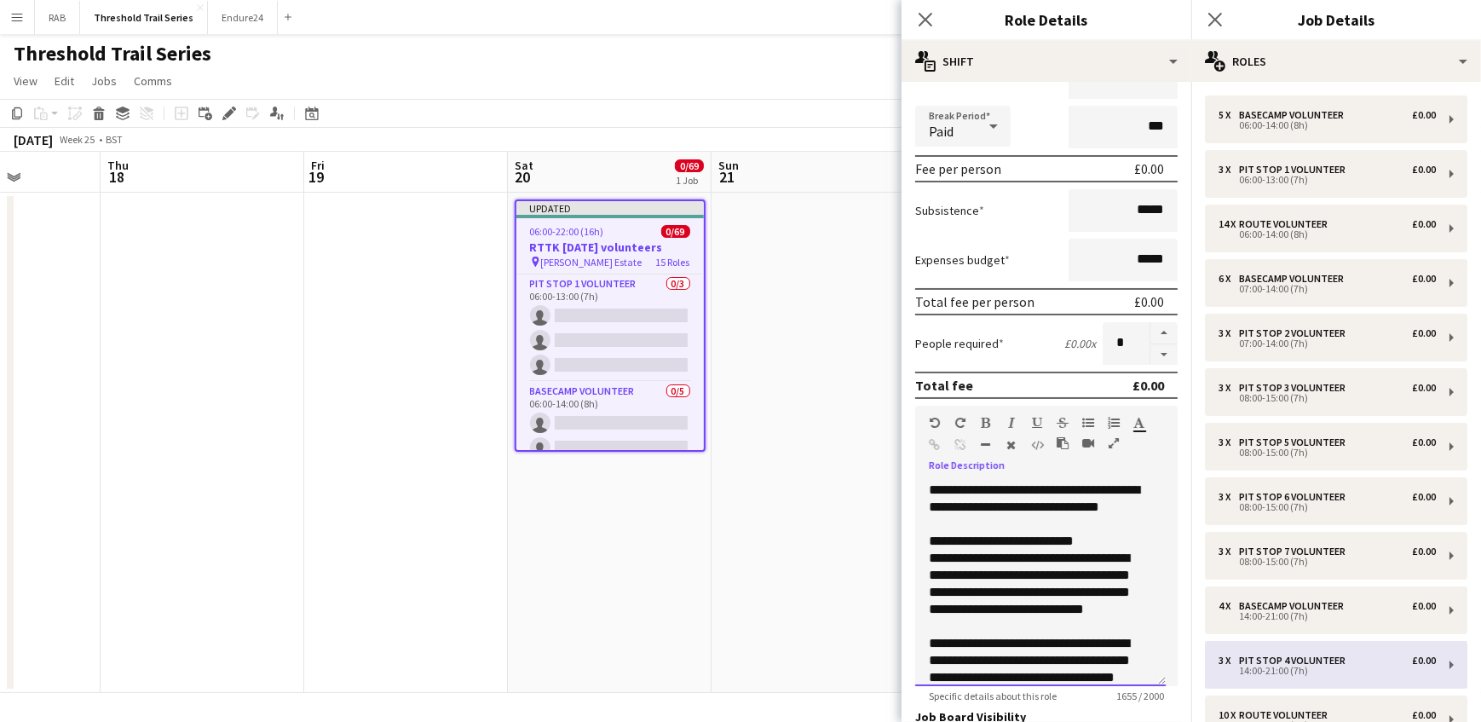
scroll to position [154, 0]
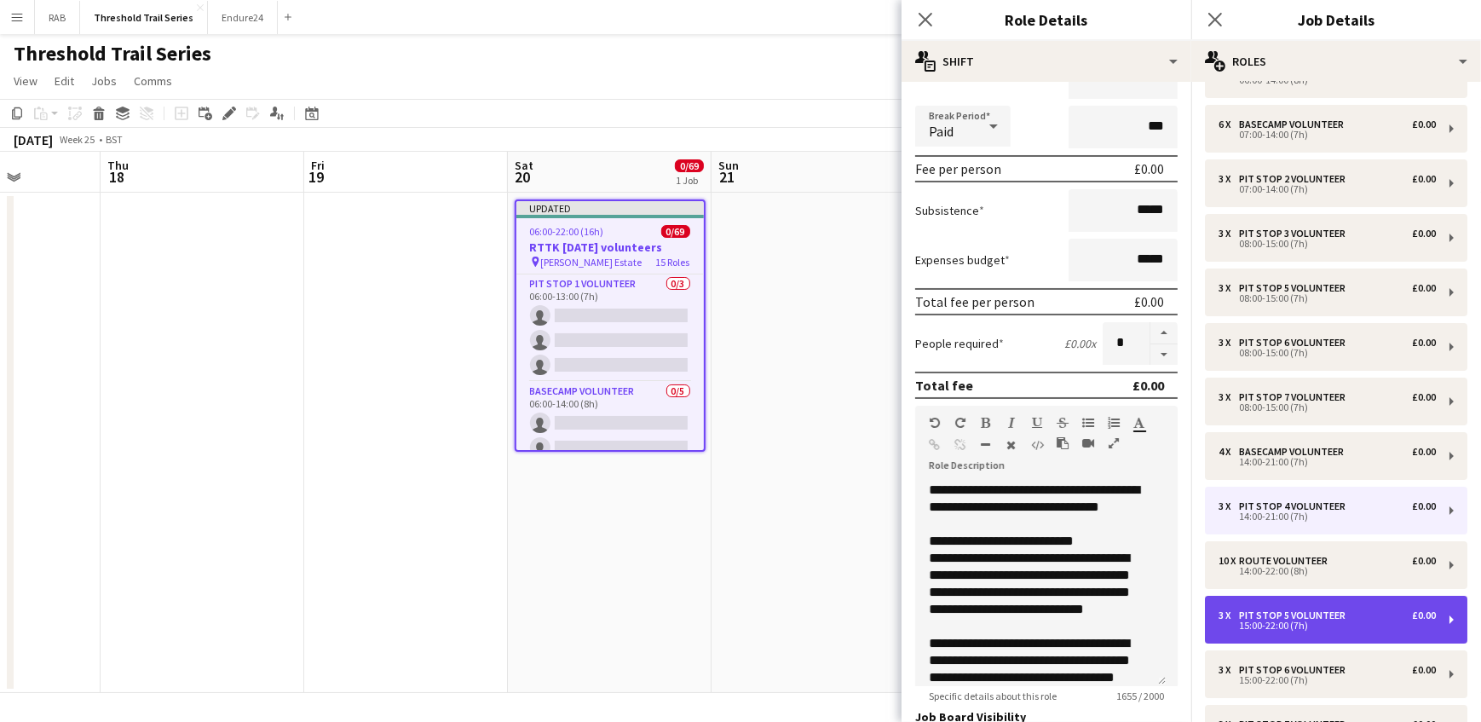
click at [1296, 621] on div "15:00-22:00 (7h)" at bounding box center [1326, 625] width 217 height 9
type input "**********"
type input "*****"
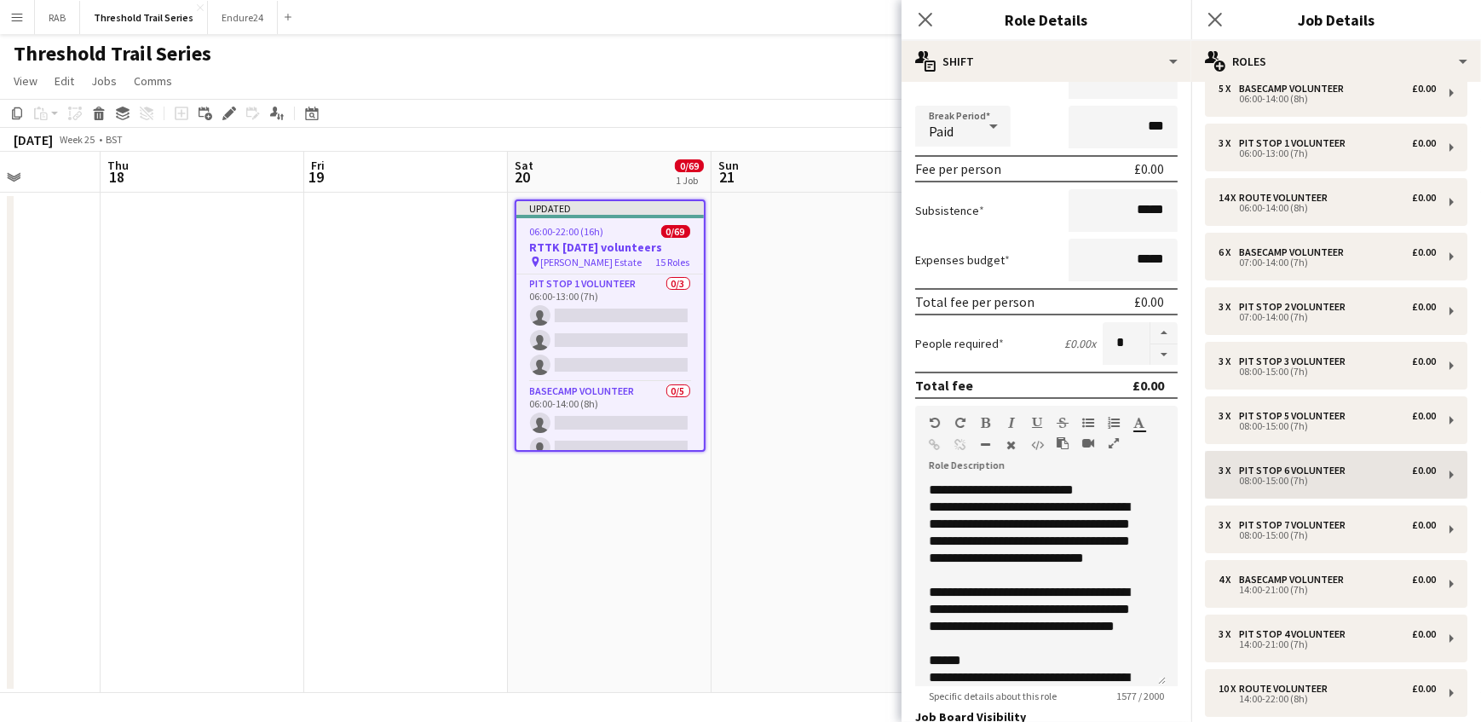
scroll to position [0, 0]
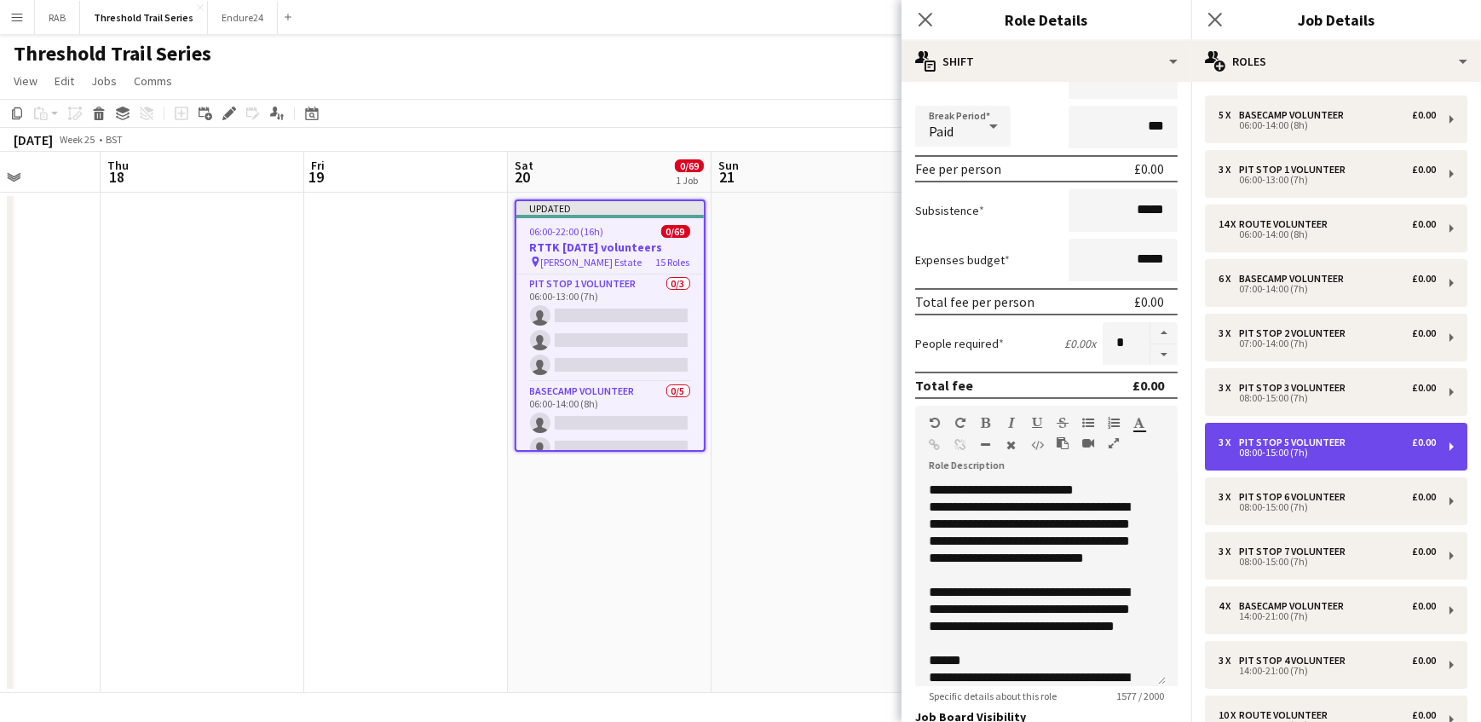
click at [1299, 448] on div "08:00-15:00 (7h)" at bounding box center [1326, 452] width 217 height 9
type input "*****"
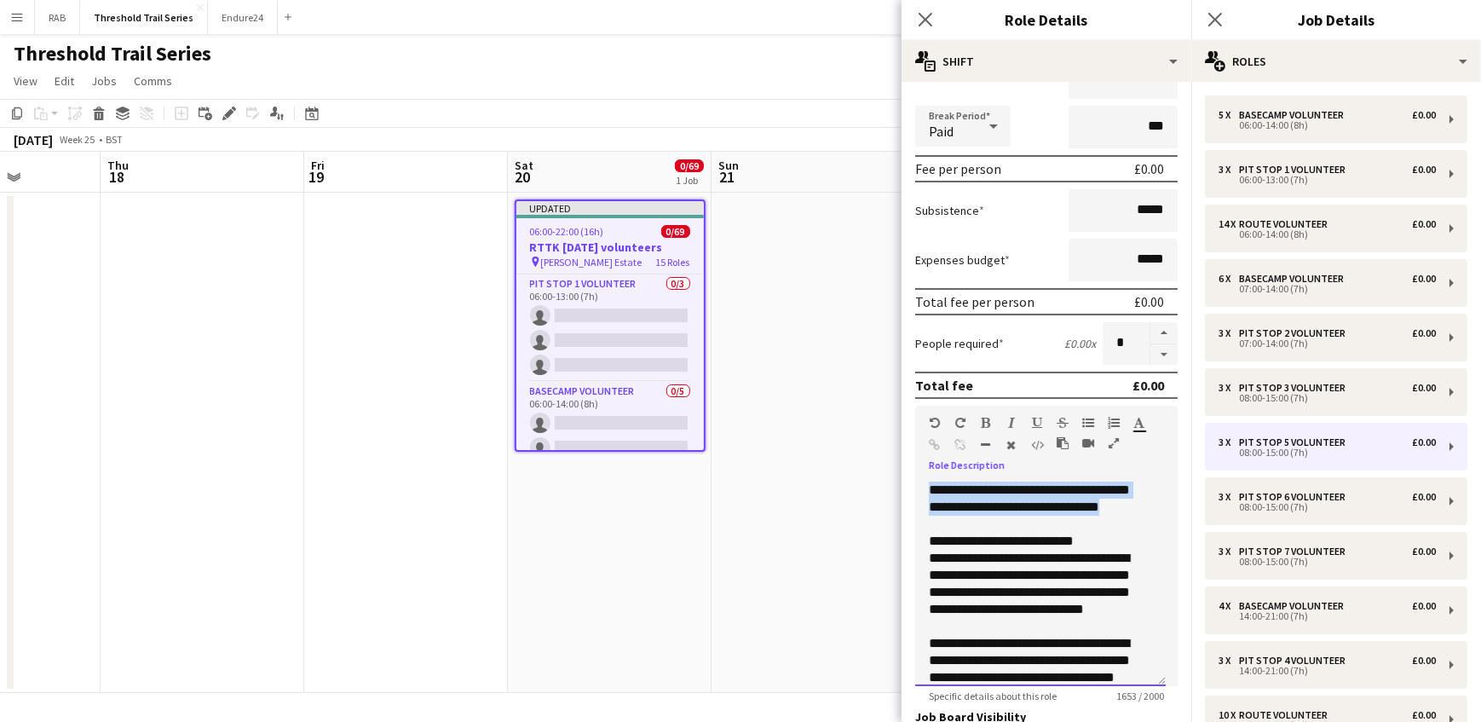
drag, startPoint x: 983, startPoint y: 520, endPoint x: 920, endPoint y: 490, distance: 69.8
click at [920, 490] on div "**********" at bounding box center [1040, 583] width 251 height 204
copy div "**********"
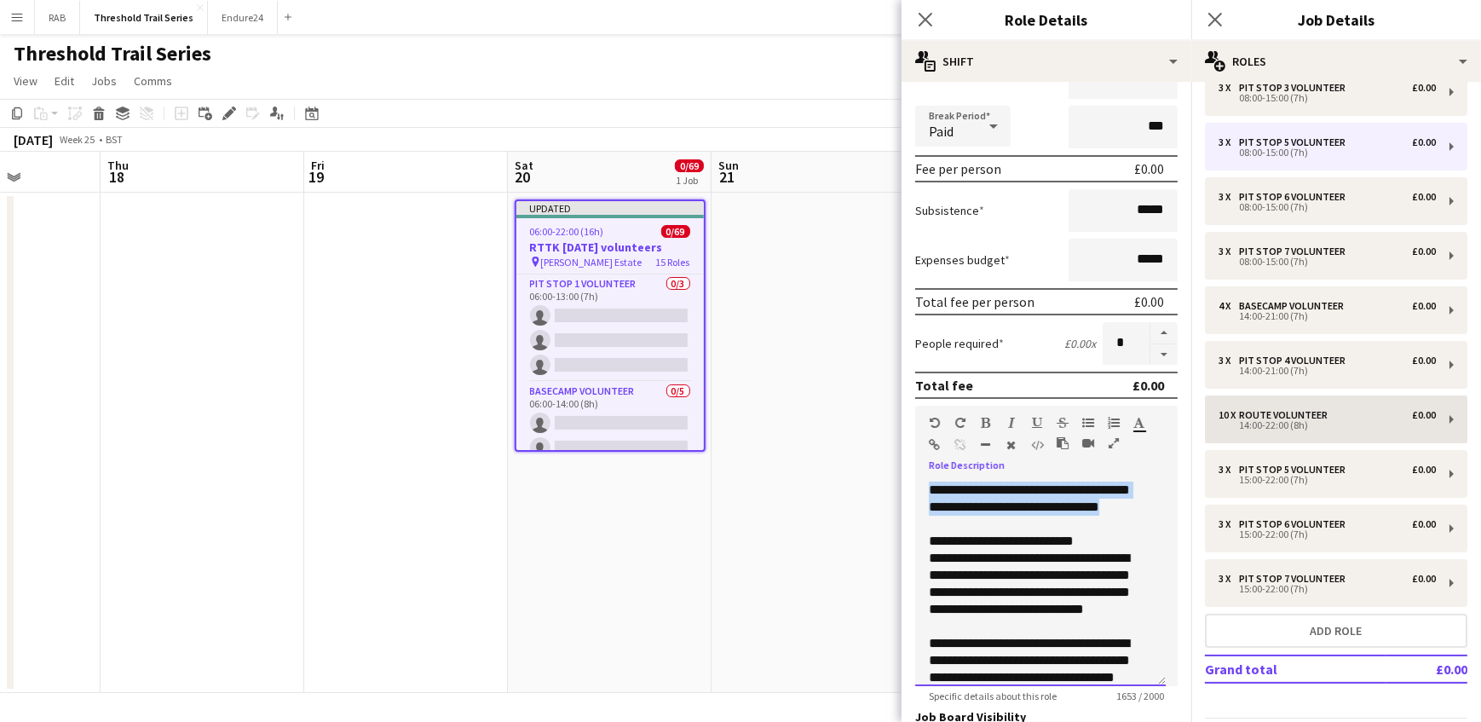
scroll to position [309, 0]
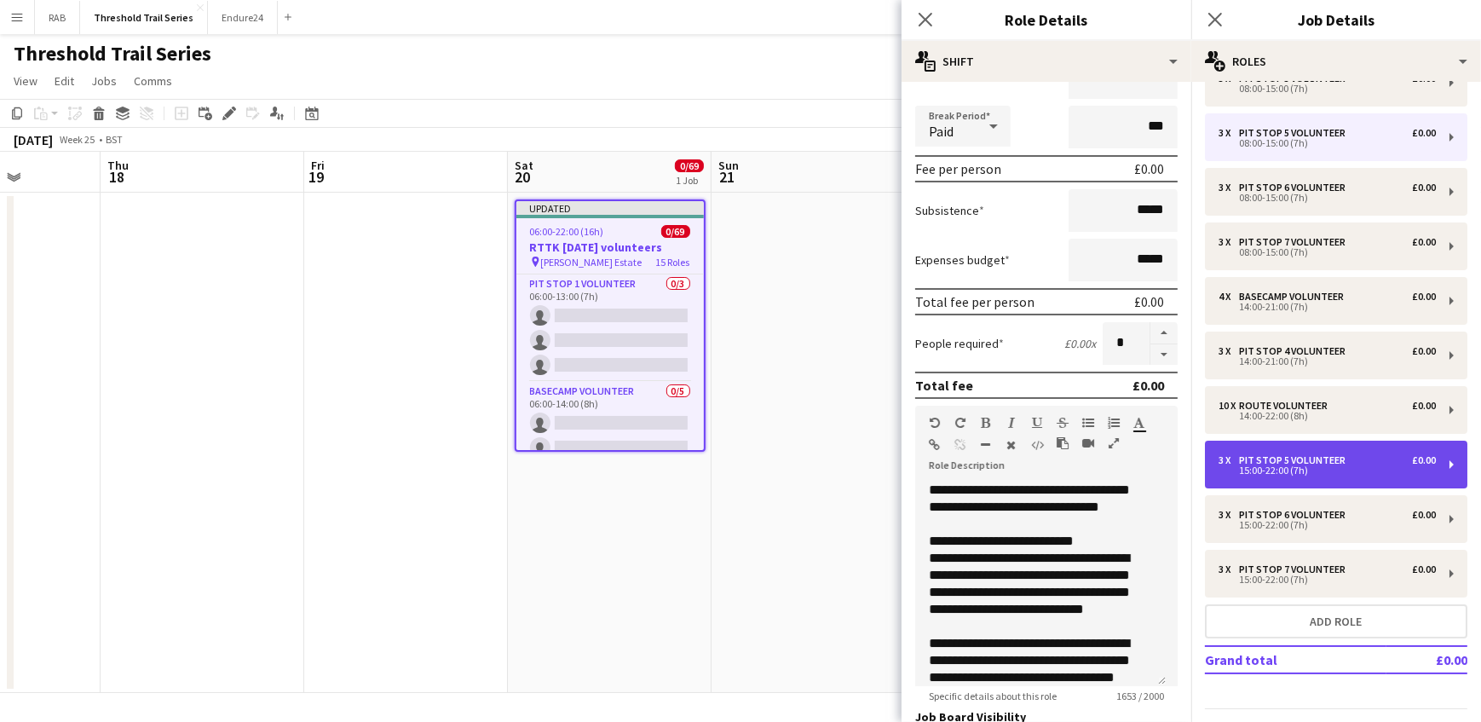
click at [1285, 452] on div "3 x Pit Stop 5 Volunteer £0.00 15:00-22:00 (7h)" at bounding box center [1336, 465] width 262 height 48
type input "*****"
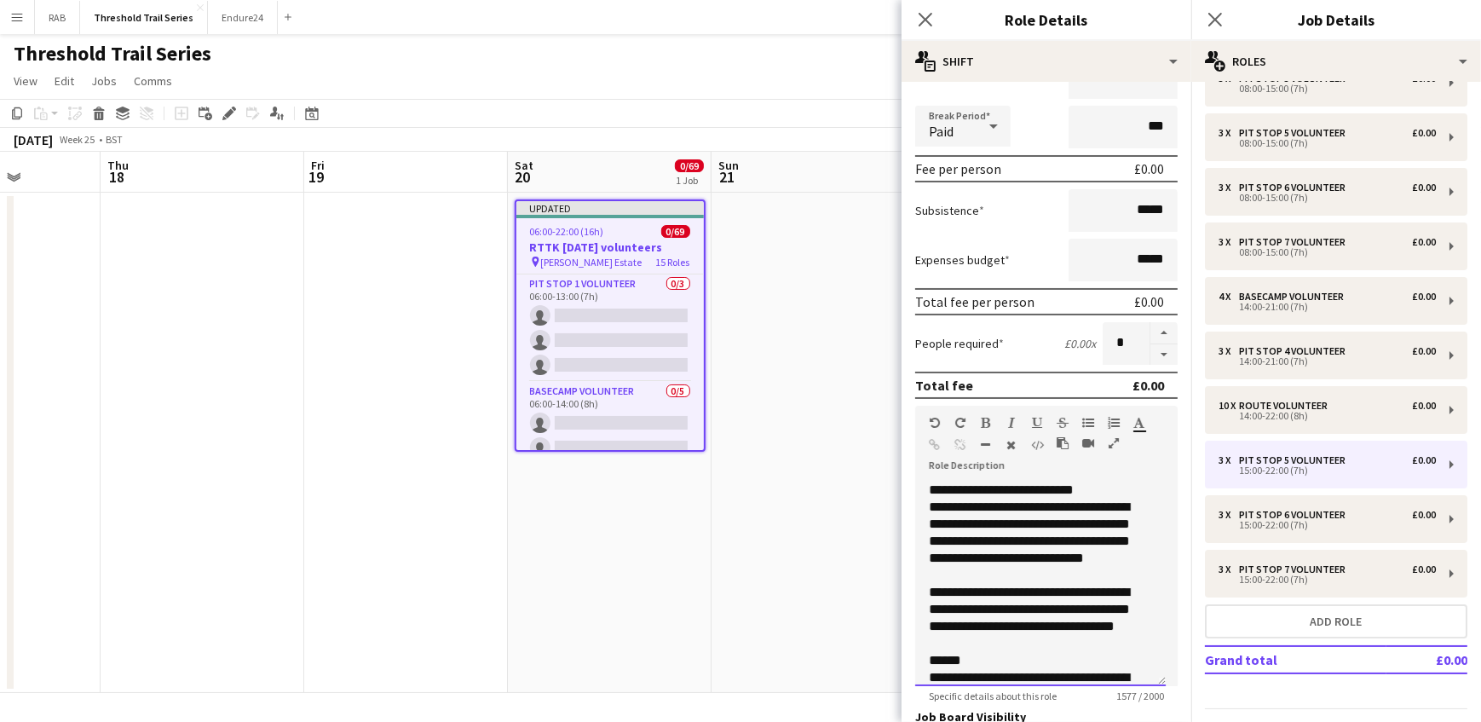
click at [926, 481] on div "**********" at bounding box center [1040, 583] width 251 height 204
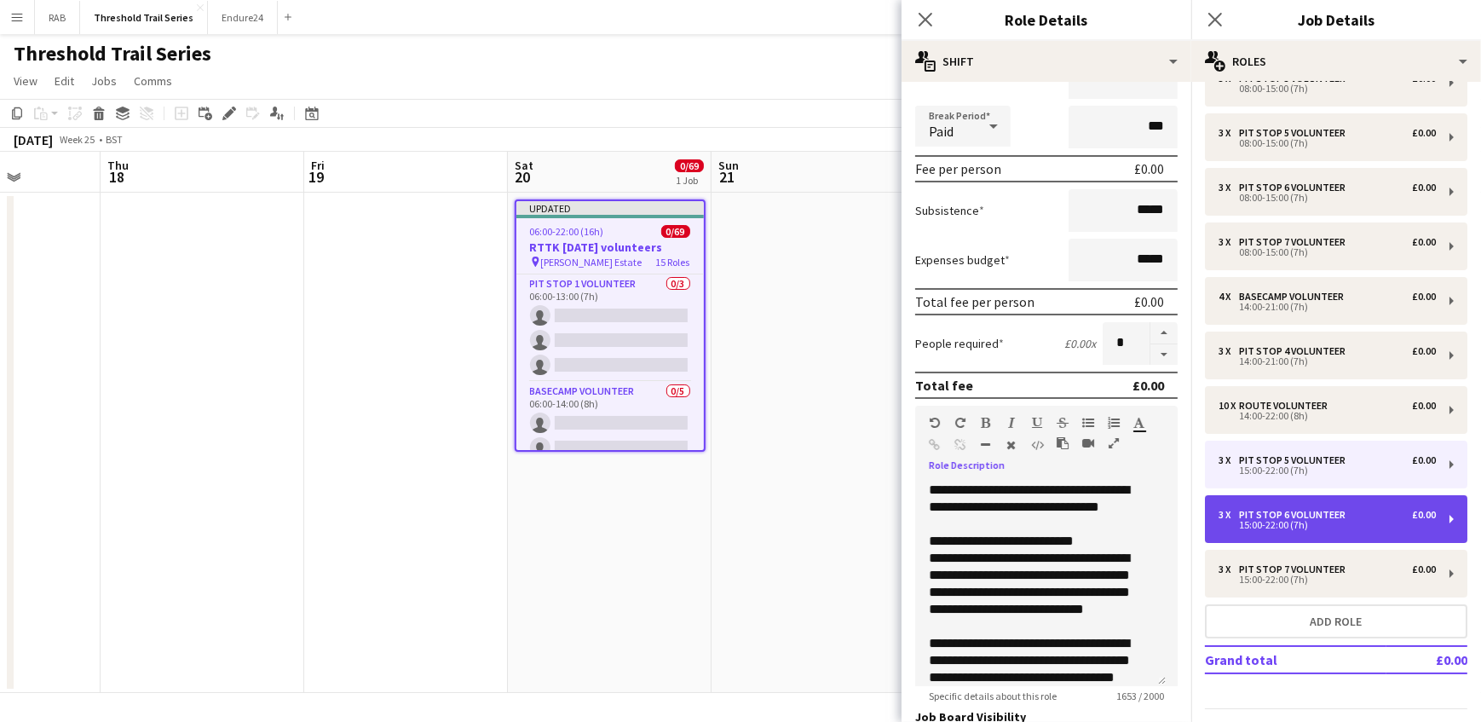
click at [1294, 511] on div "Pit Stop 6 Volunteer" at bounding box center [1295, 515] width 113 height 12
type input "**********"
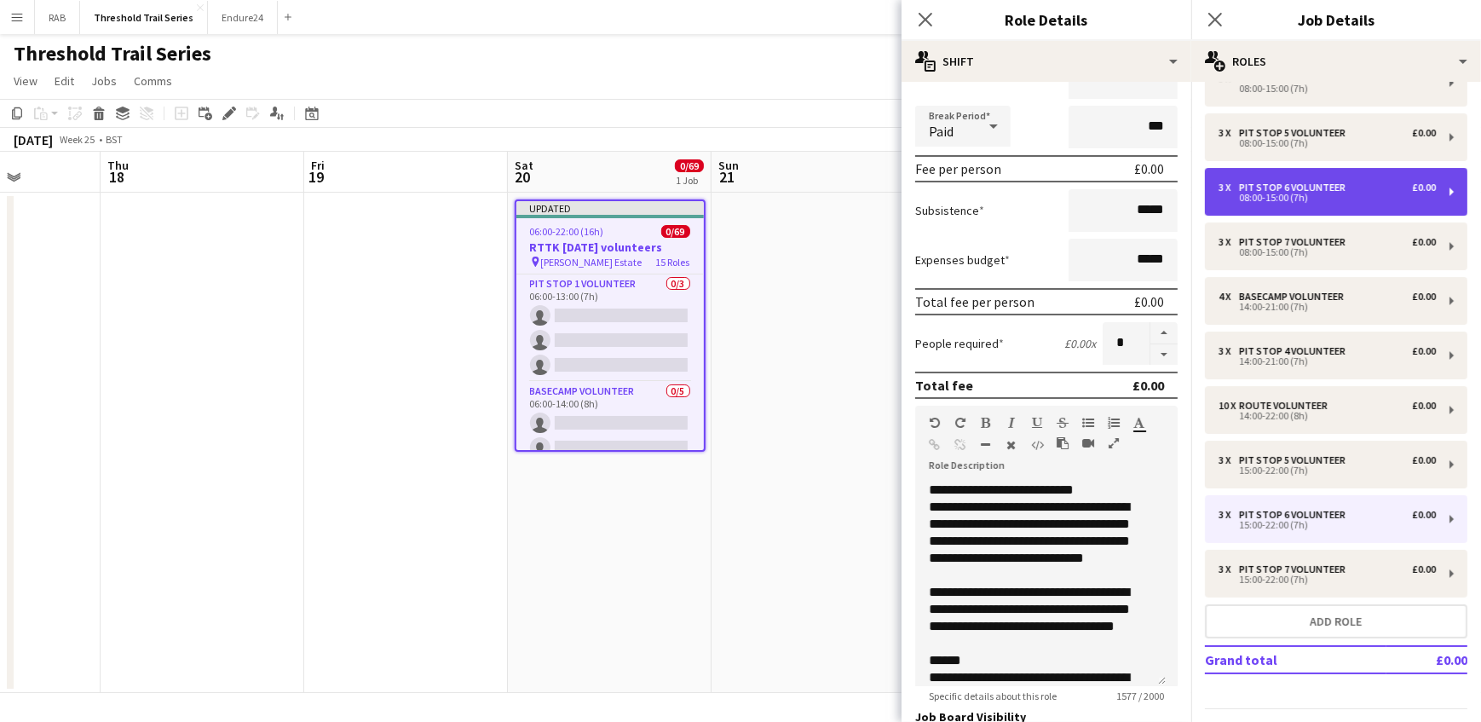
click at [1297, 195] on div "08:00-15:00 (7h)" at bounding box center [1326, 197] width 217 height 9
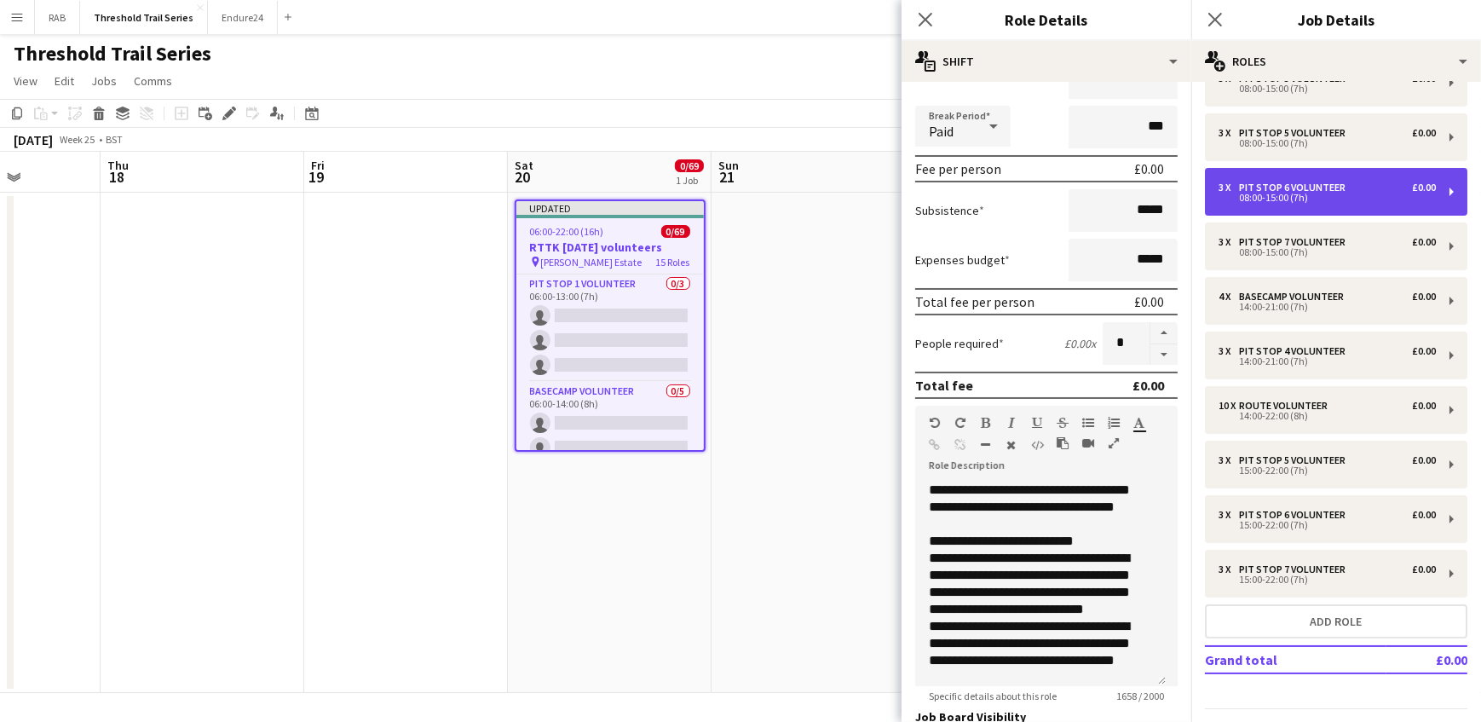
type input "*****"
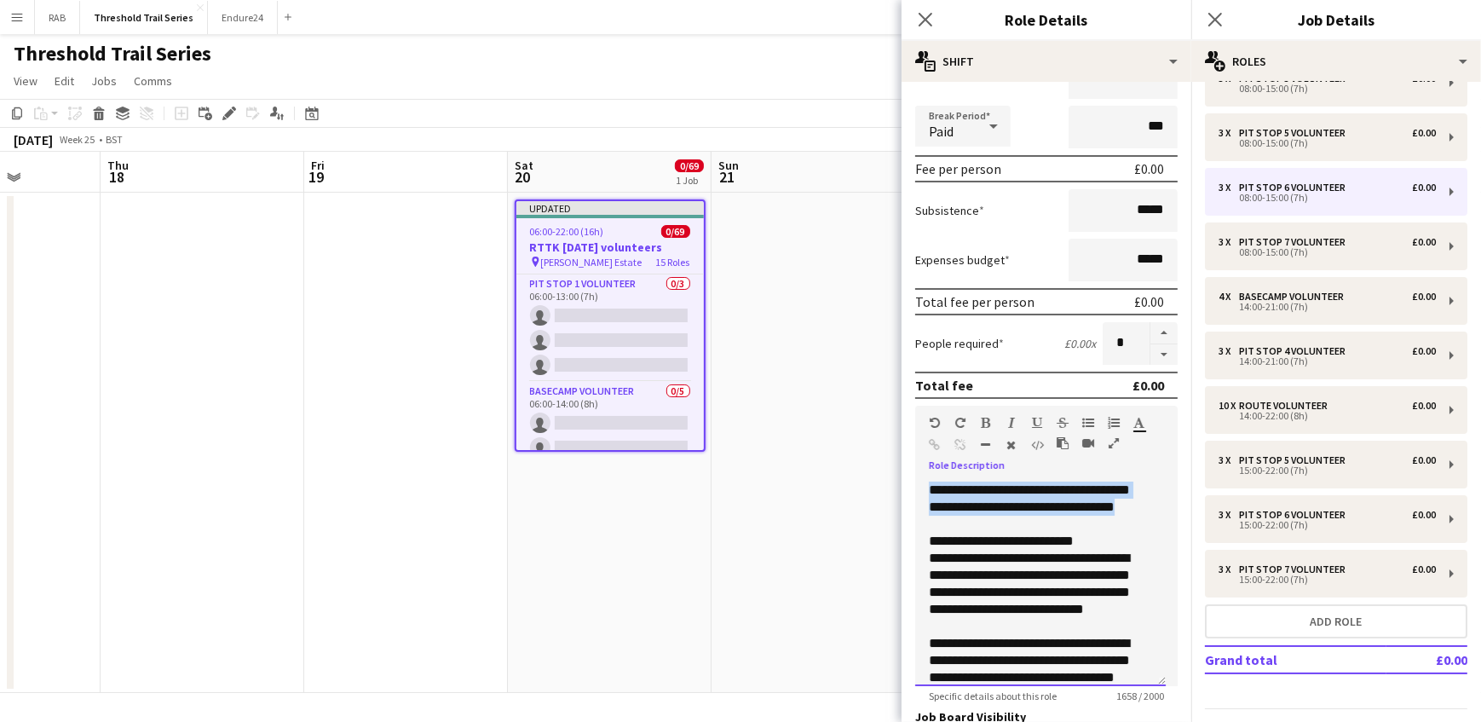
drag, startPoint x: 989, startPoint y: 521, endPoint x: 927, endPoint y: 491, distance: 69.4
click at [927, 491] on div "**********" at bounding box center [1040, 583] width 251 height 204
copy div "**********"
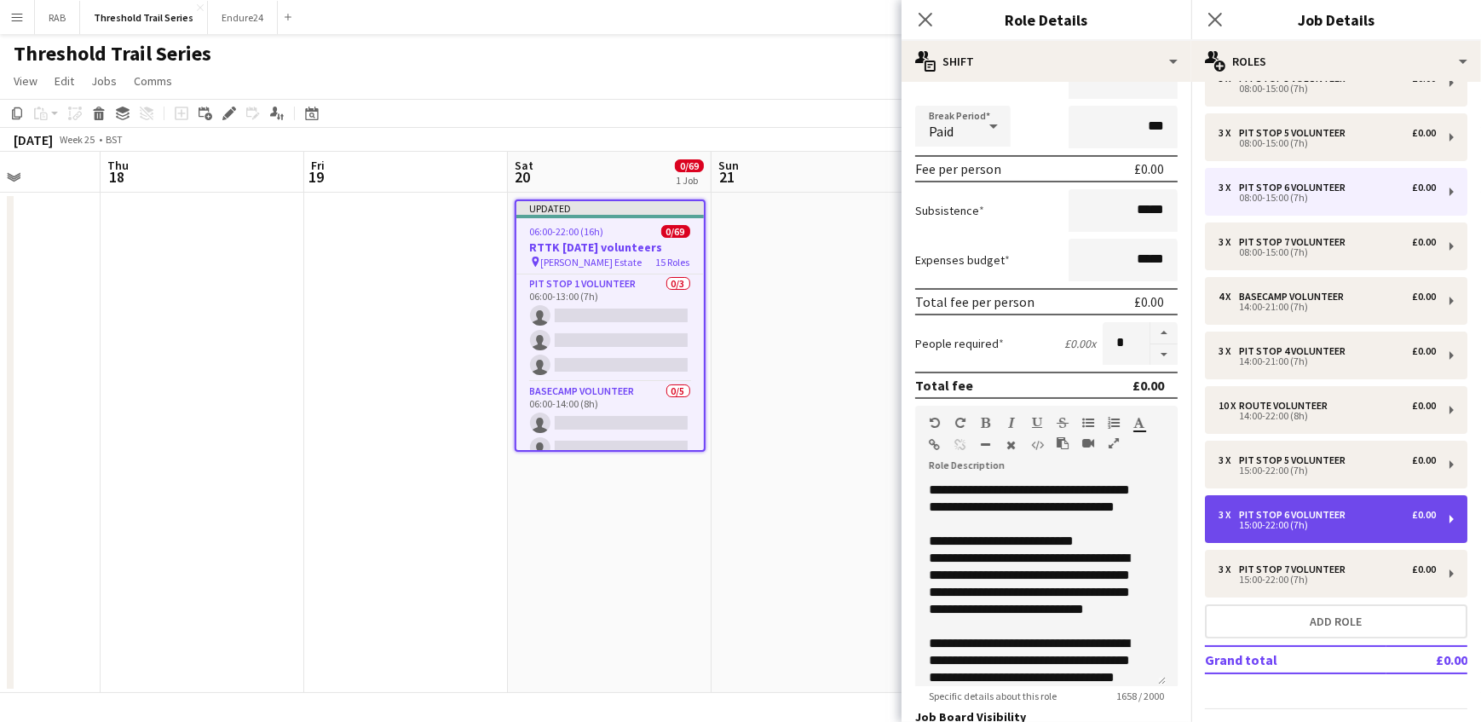
click at [1307, 525] on div "15:00-22:00 (7h)" at bounding box center [1326, 525] width 217 height 9
type input "*****"
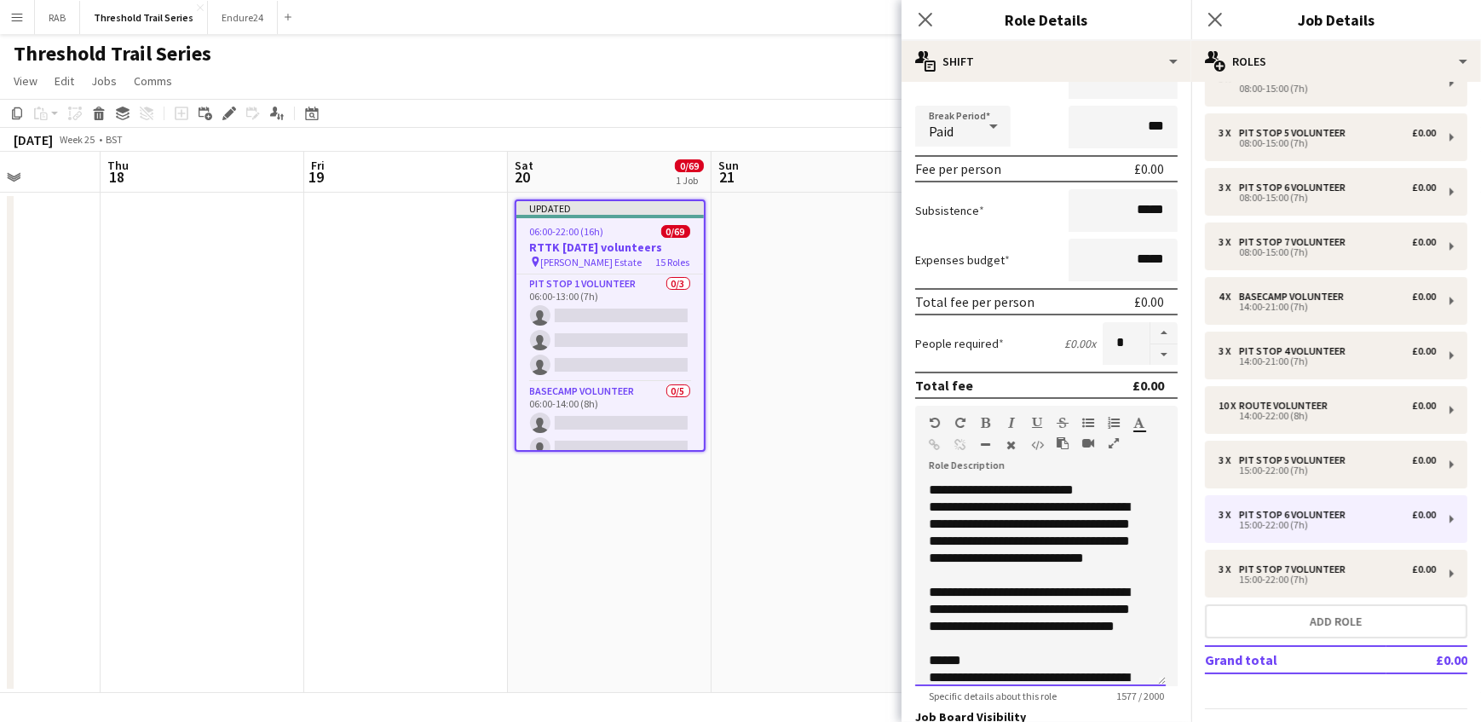
click at [927, 487] on div "**********" at bounding box center [1040, 583] width 251 height 204
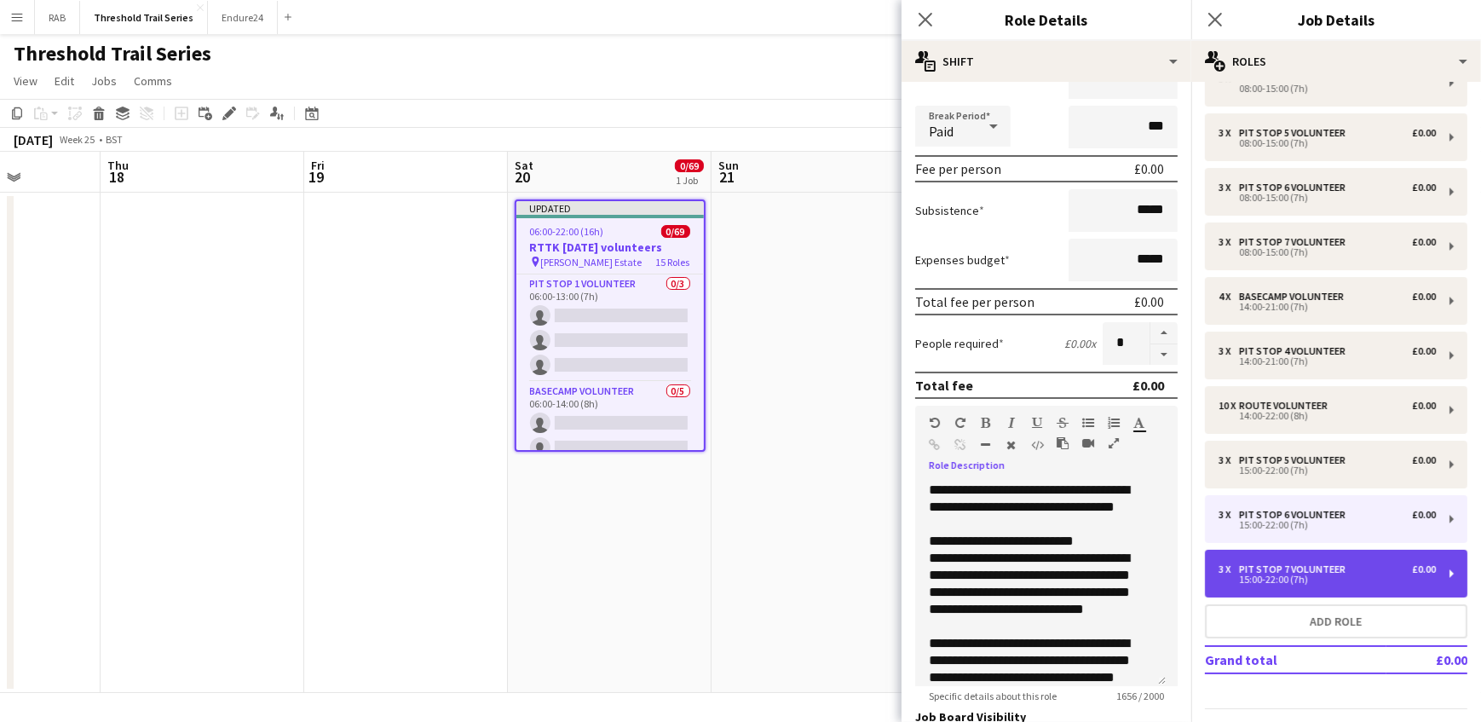
click at [1274, 565] on div "Pit Stop 7 Volunteer" at bounding box center [1295, 569] width 113 height 12
type input "**********"
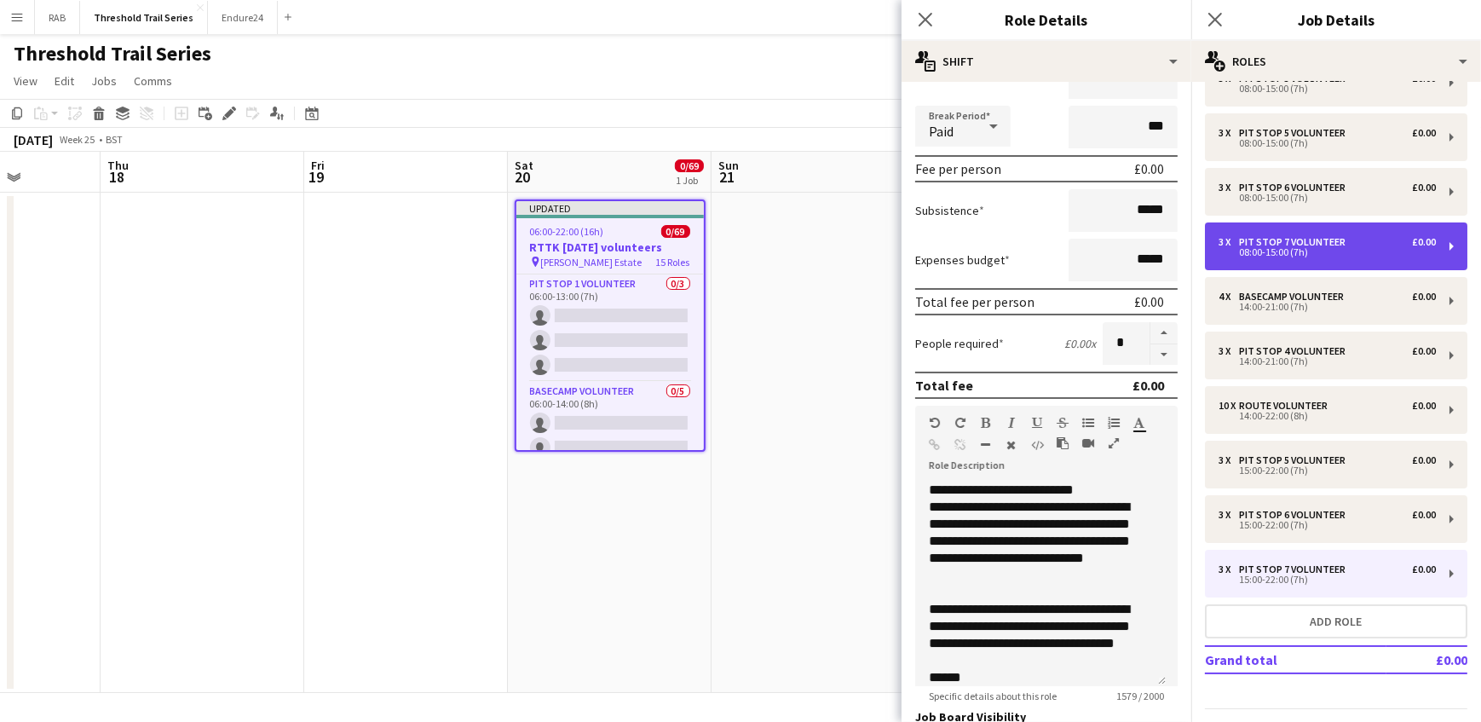
click at [1288, 242] on div "Pit Stop 7 Volunteer" at bounding box center [1295, 242] width 113 height 12
type input "*****"
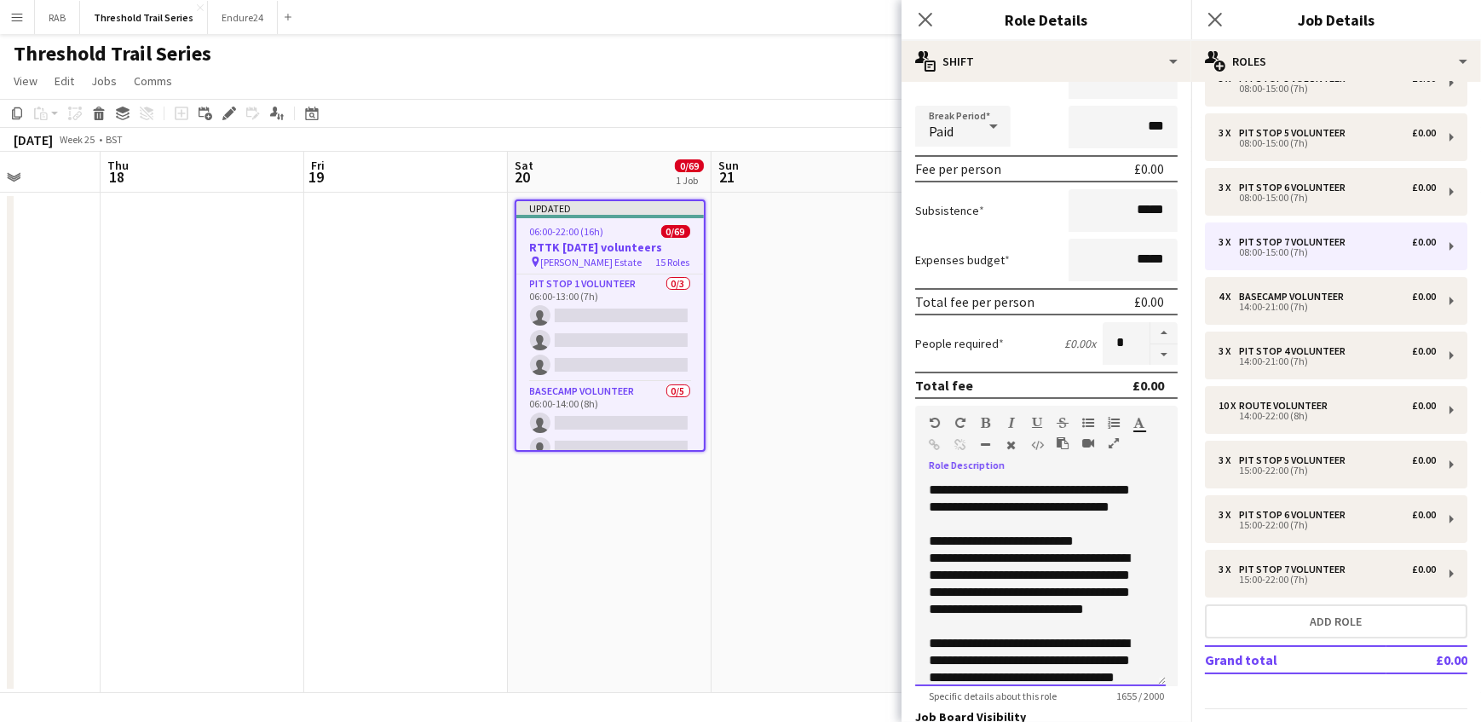
drag, startPoint x: 958, startPoint y: 519, endPoint x: 949, endPoint y: 517, distance: 8.7
click at [949, 517] on div "**********" at bounding box center [1040, 583] width 251 height 204
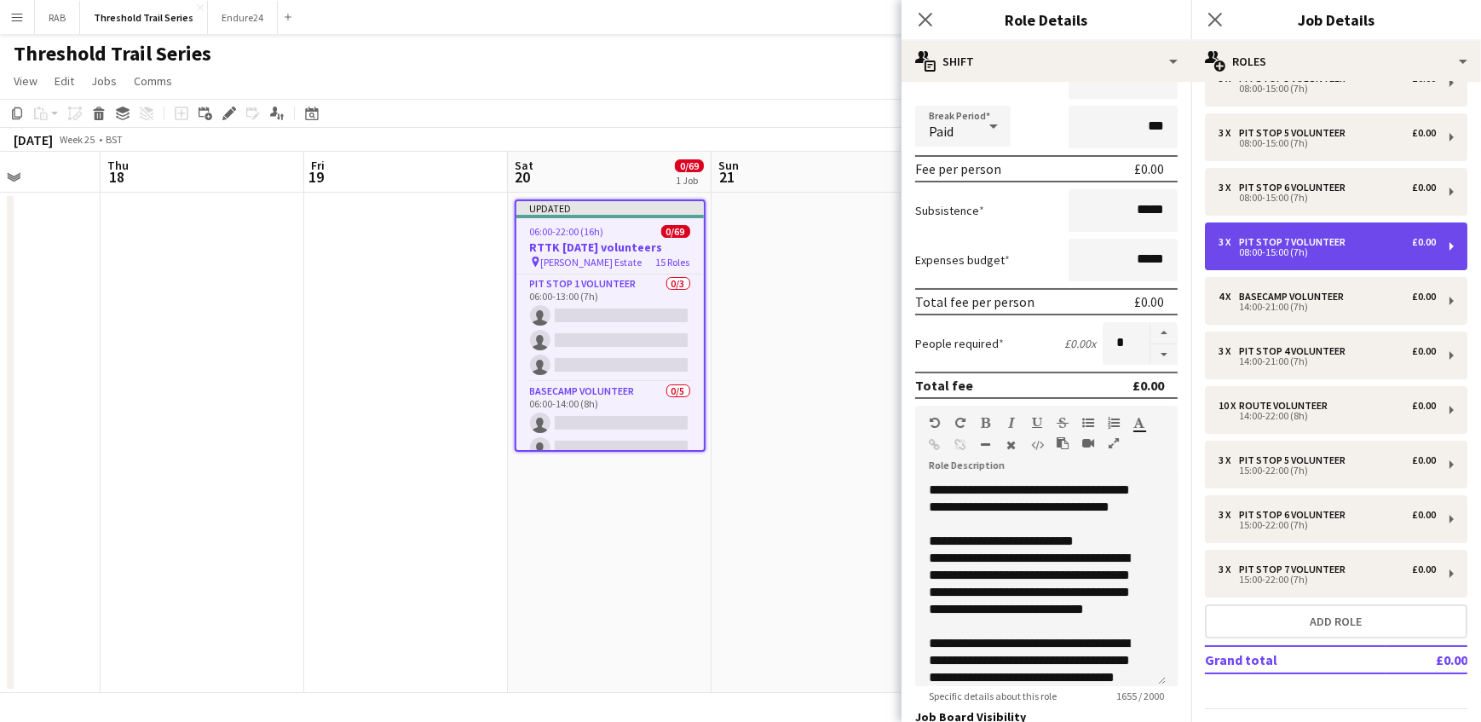
click at [1281, 248] on div "08:00-15:00 (7h)" at bounding box center [1326, 252] width 217 height 9
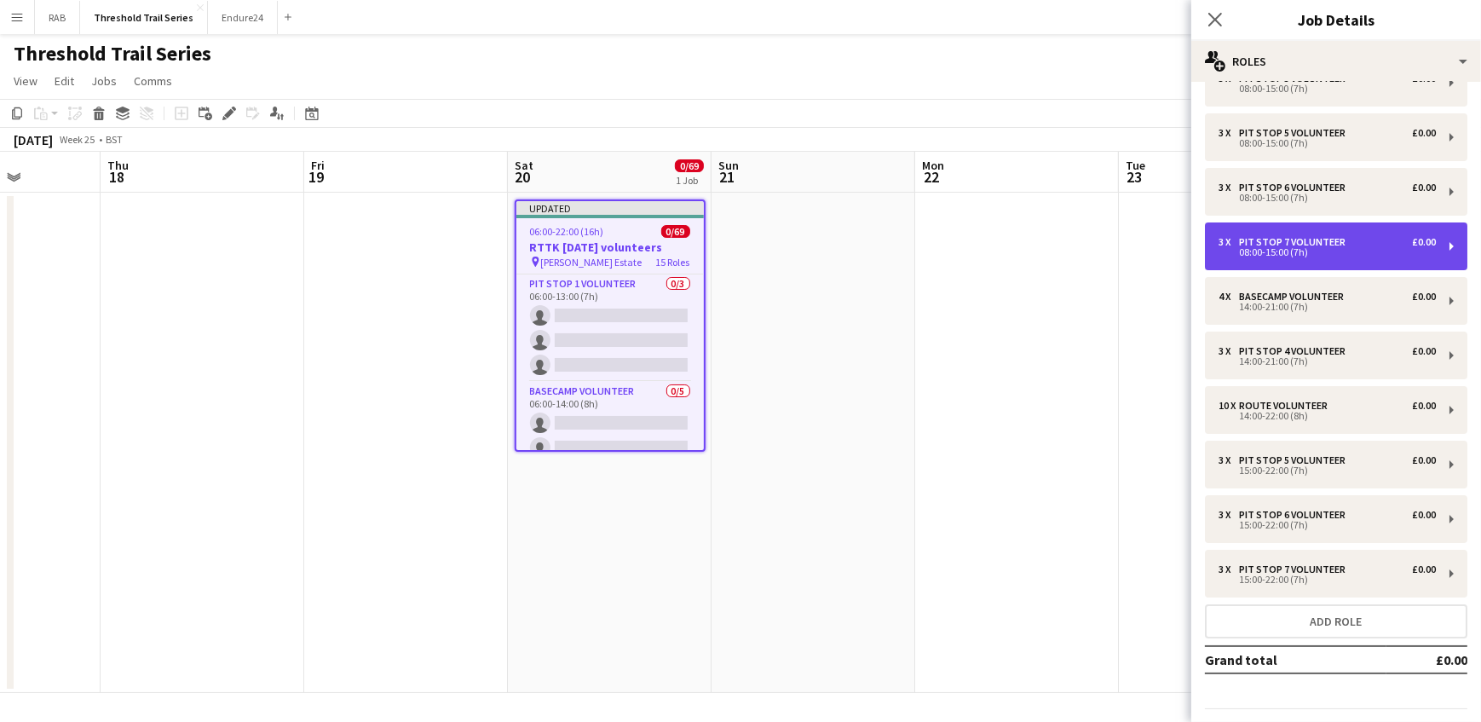
click at [1281, 248] on div "08:00-15:00 (7h)" at bounding box center [1326, 252] width 217 height 9
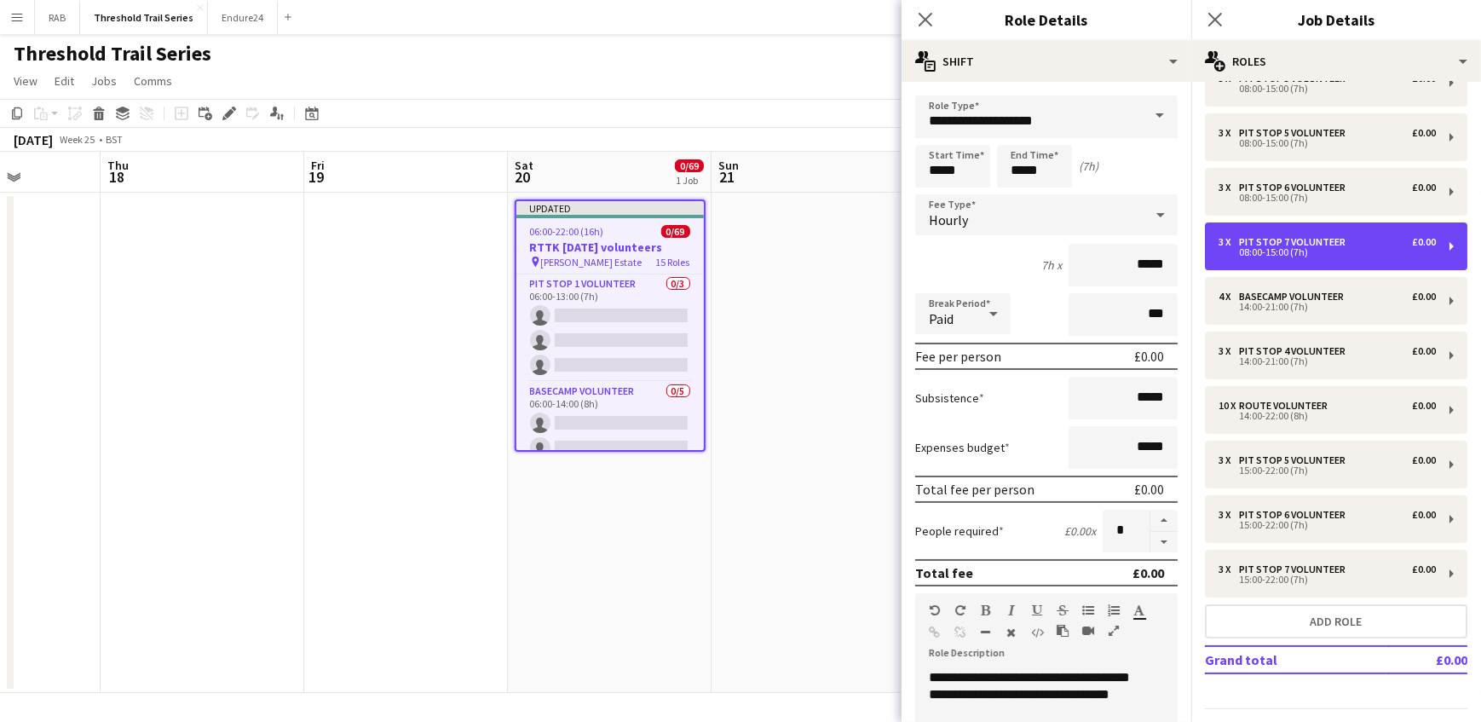
scroll to position [77, 0]
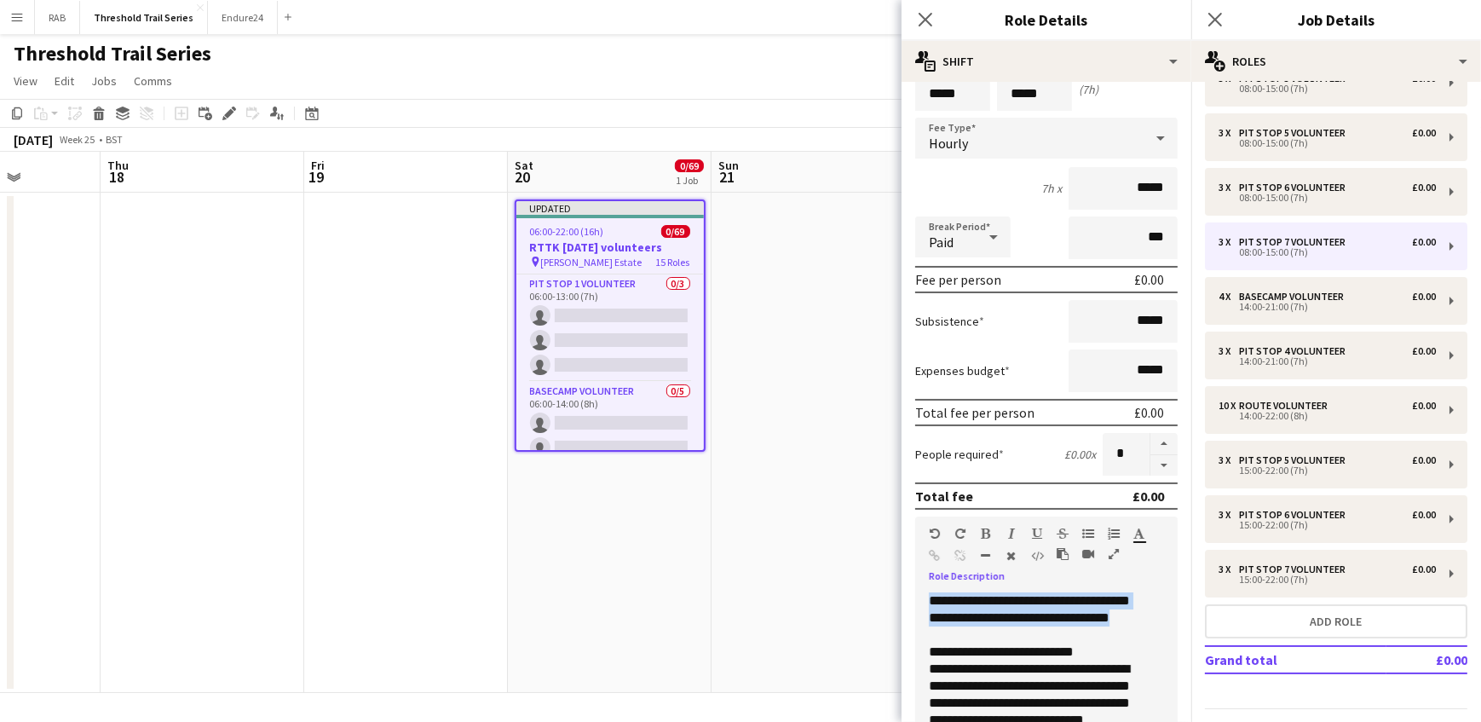
drag, startPoint x: 958, startPoint y: 633, endPoint x: 922, endPoint y: 599, distance: 49.4
click at [922, 599] on div "**********" at bounding box center [1040, 694] width 251 height 204
click at [1005, 608] on div "**********" at bounding box center [1040, 694] width 251 height 204
drag, startPoint x: 1069, startPoint y: 597, endPoint x: 1131, endPoint y: 631, distance: 70.5
click at [1131, 631] on div "**********" at bounding box center [1040, 694] width 251 height 204
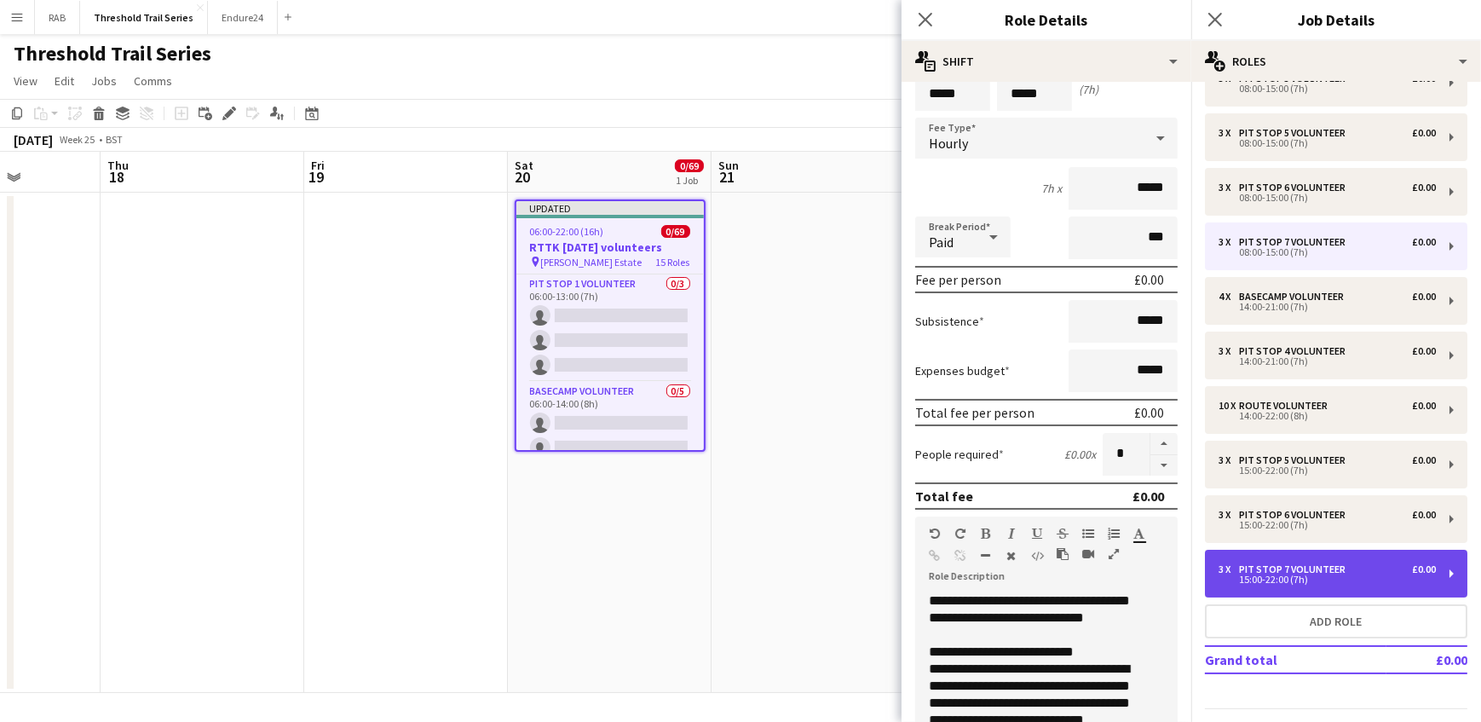
click at [1304, 568] on div "Pit Stop 7 Volunteer" at bounding box center [1295, 569] width 113 height 12
type input "*****"
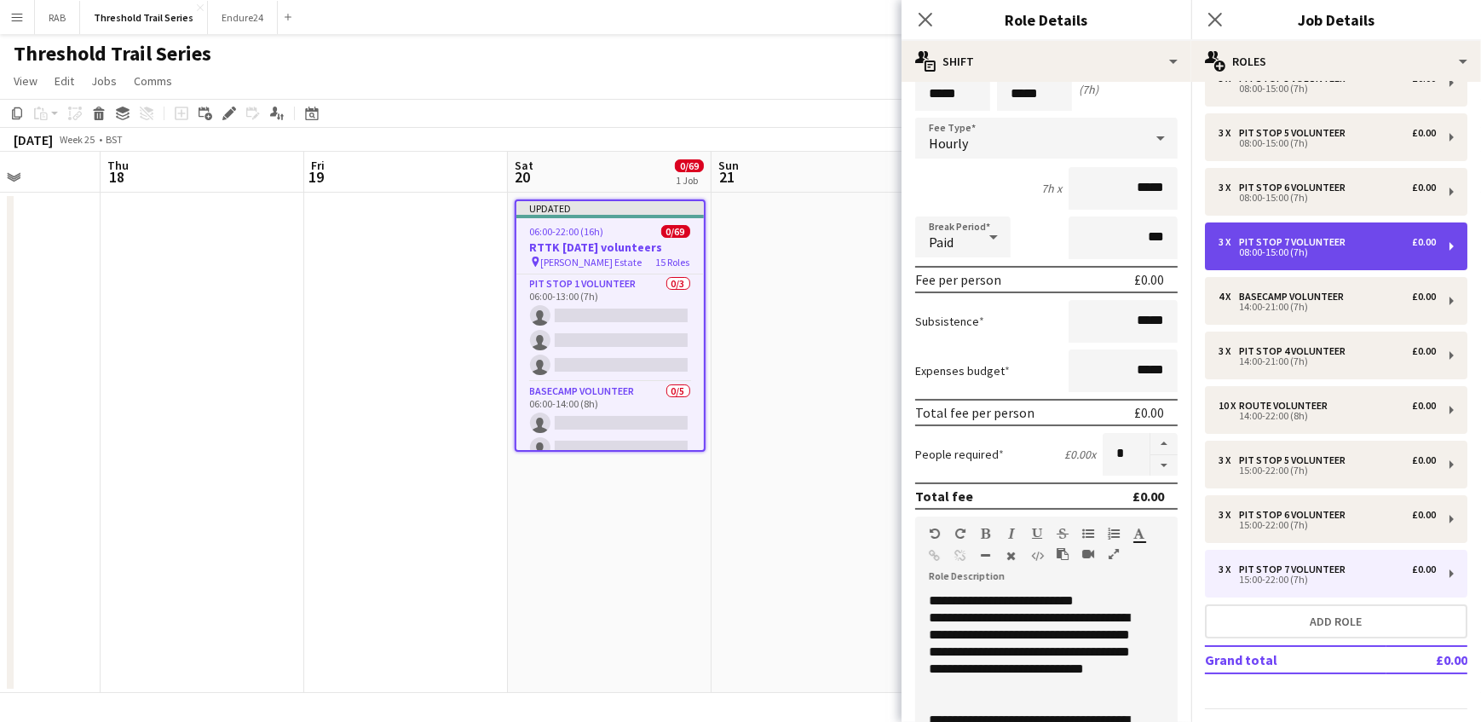
click at [1304, 248] on div "08:00-15:00 (7h)" at bounding box center [1326, 252] width 217 height 9
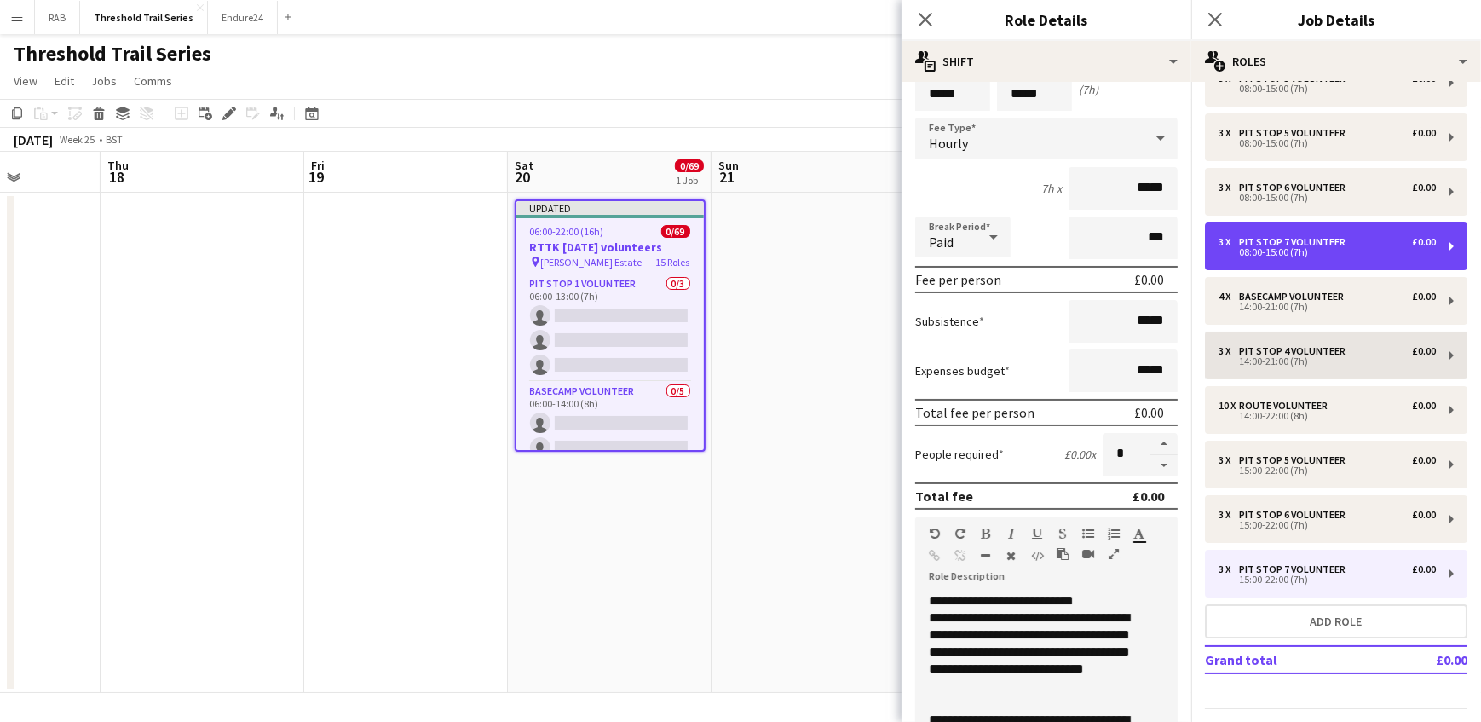
type input "*****"
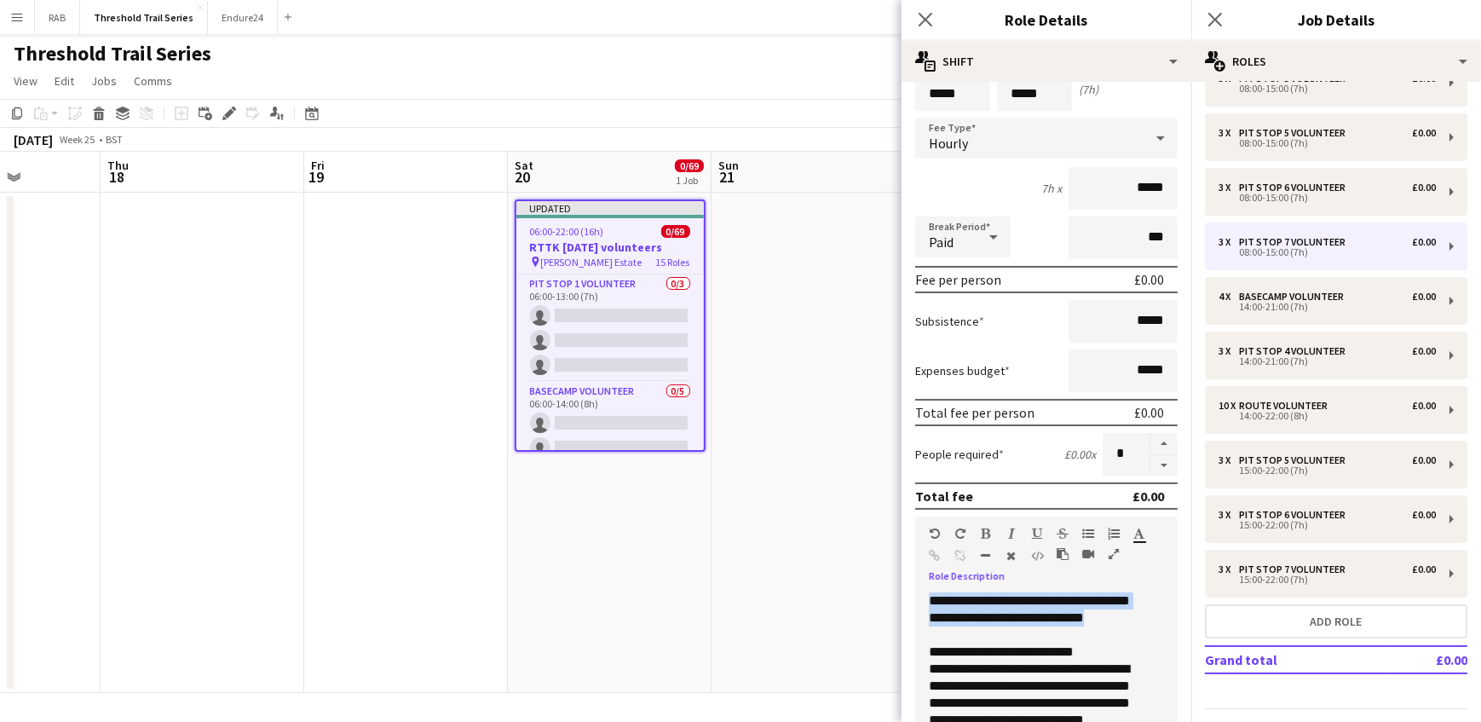
drag, startPoint x: 976, startPoint y: 633, endPoint x: 925, endPoint y: 600, distance: 61.0
click at [925, 600] on div "**********" at bounding box center [1040, 694] width 251 height 204
copy div "**********"
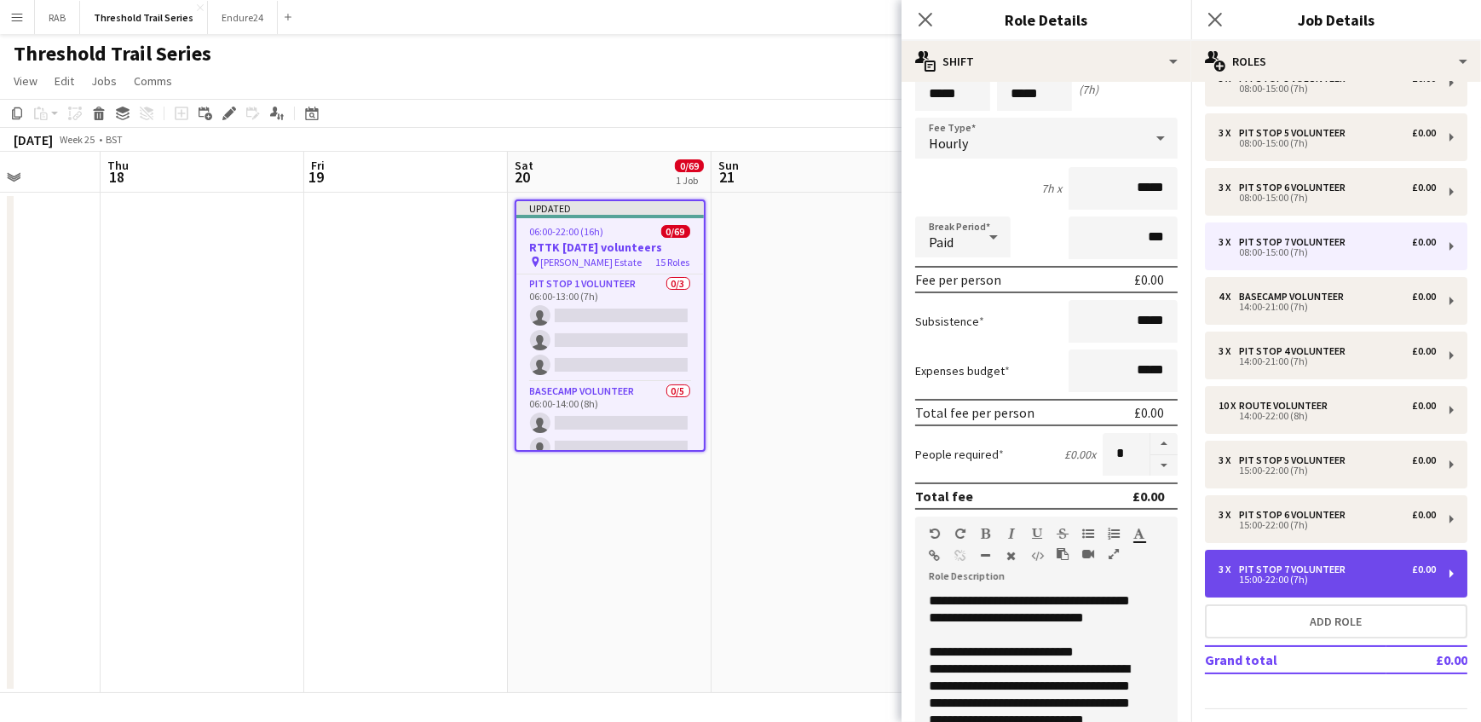
click at [1272, 563] on div "Pit Stop 7 Volunteer" at bounding box center [1295, 569] width 113 height 12
type input "*****"
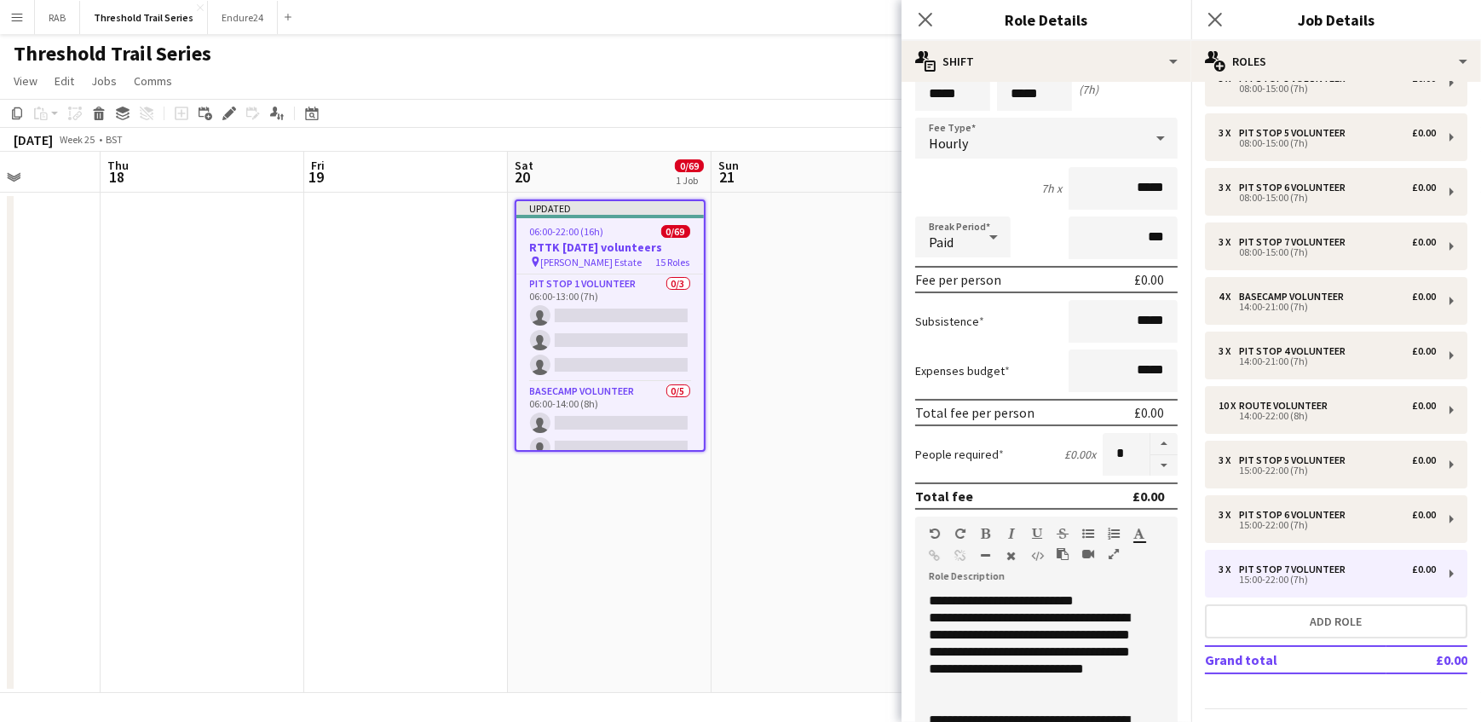
click at [921, 593] on div "**********" at bounding box center [1040, 694] width 251 height 204
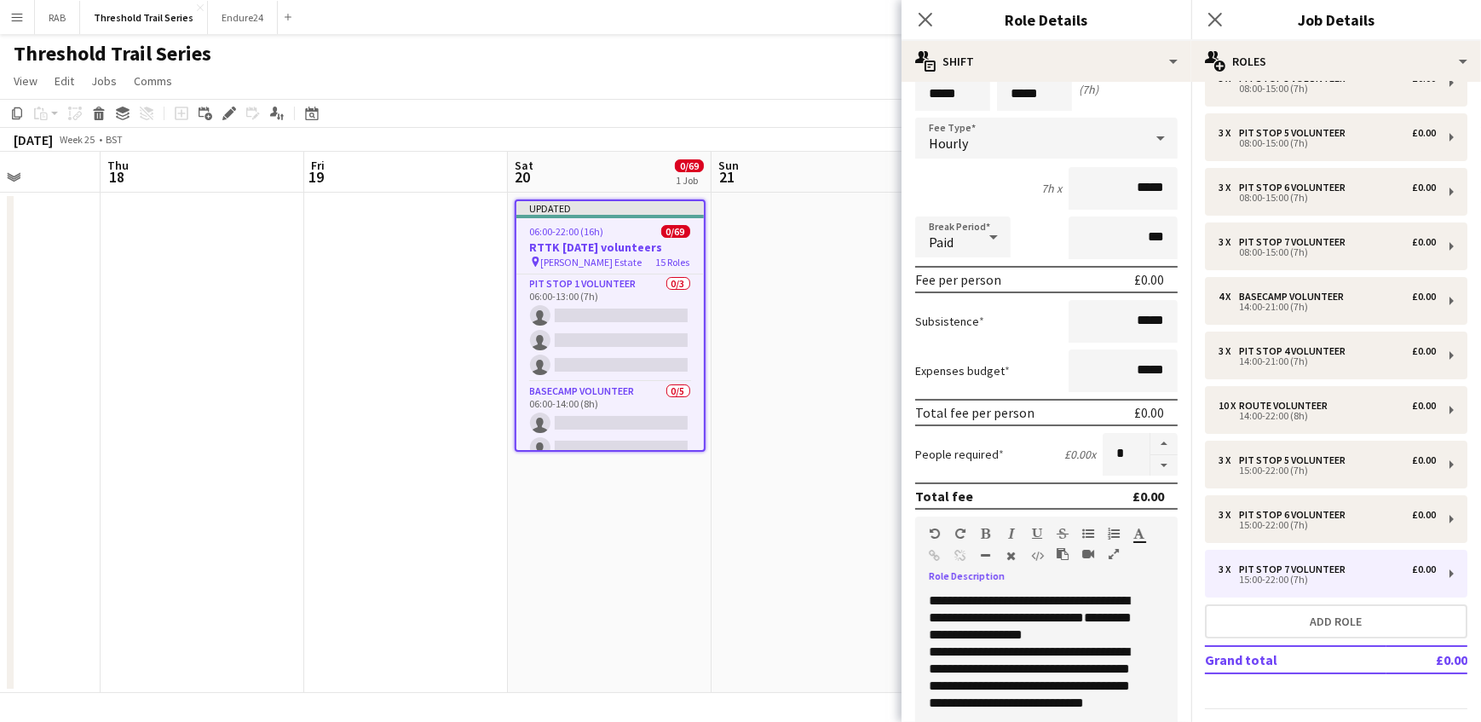
scroll to position [111, 0]
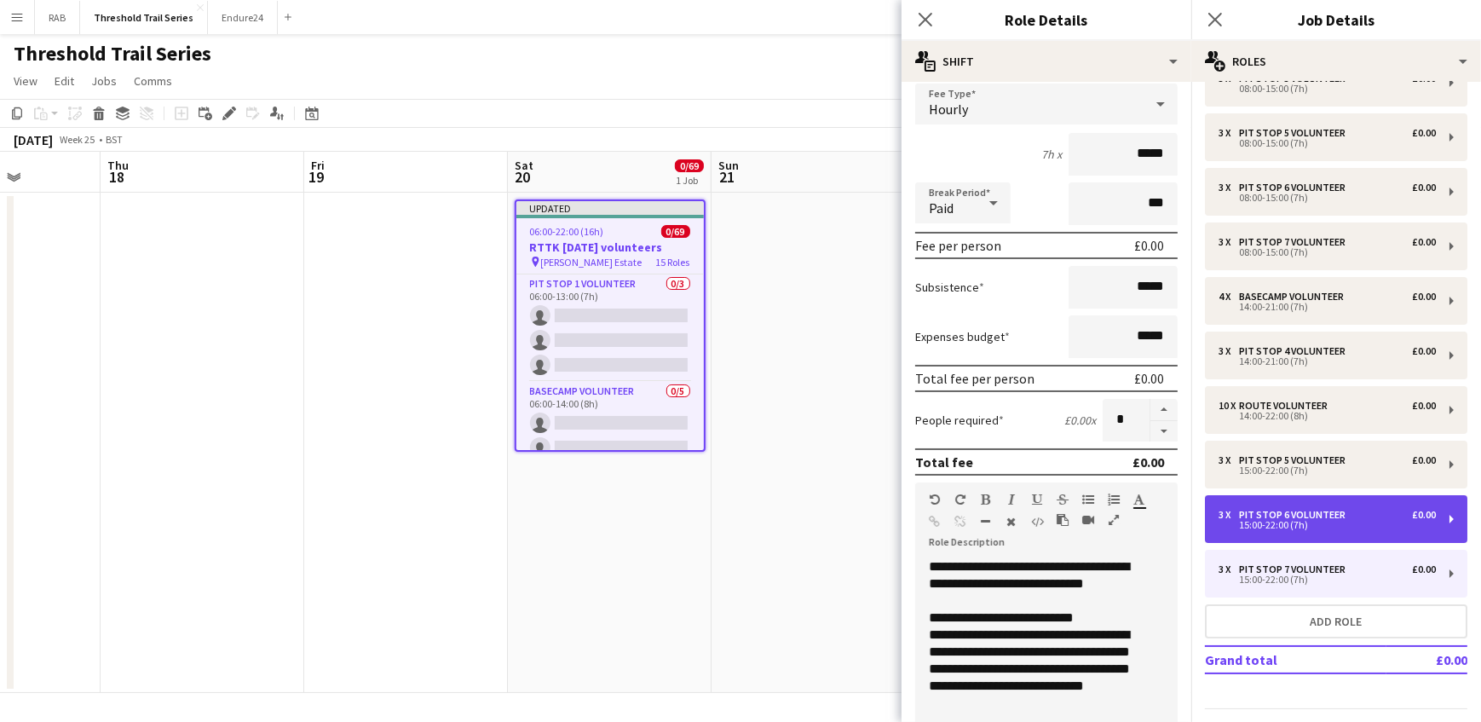
click at [1305, 510] on div "Pit Stop 6 Volunteer" at bounding box center [1295, 515] width 113 height 12
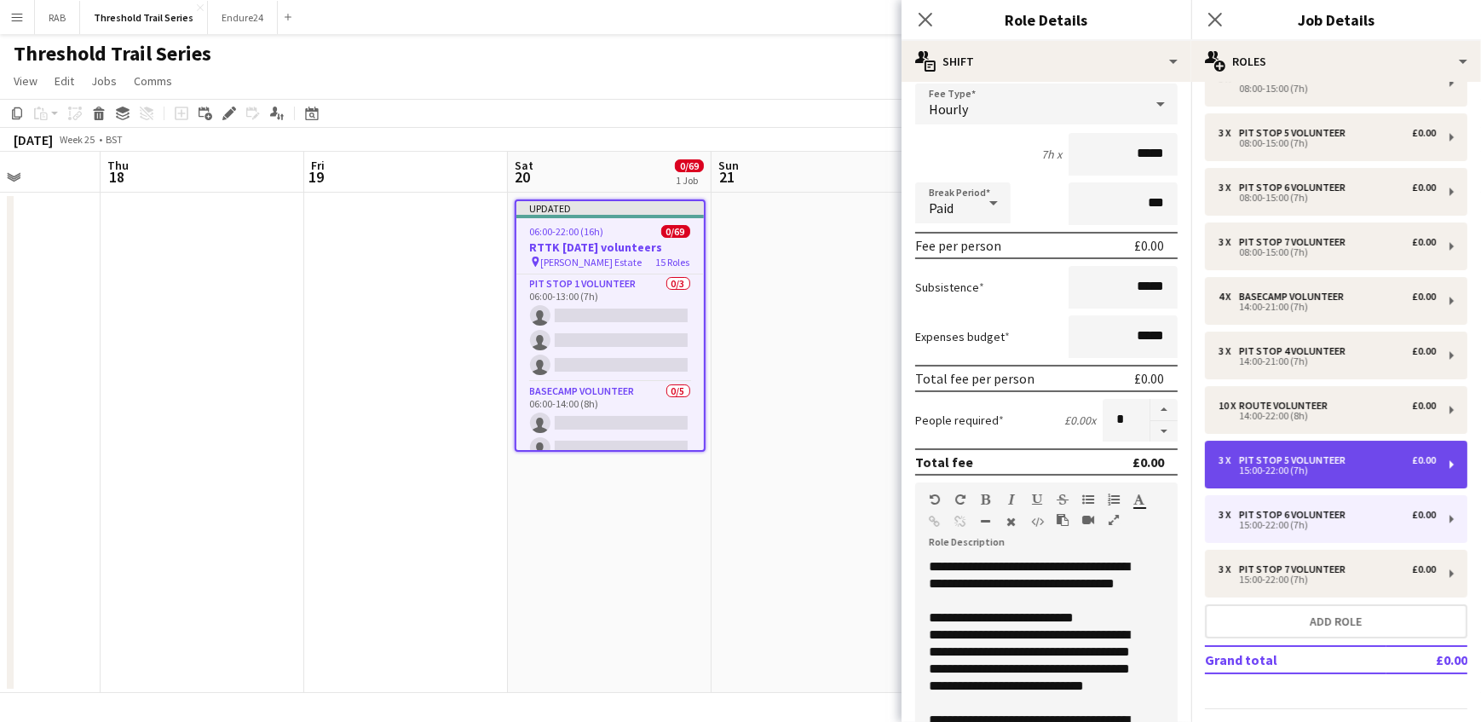
click at [1305, 466] on div "15:00-22:00 (7h)" at bounding box center [1326, 470] width 217 height 9
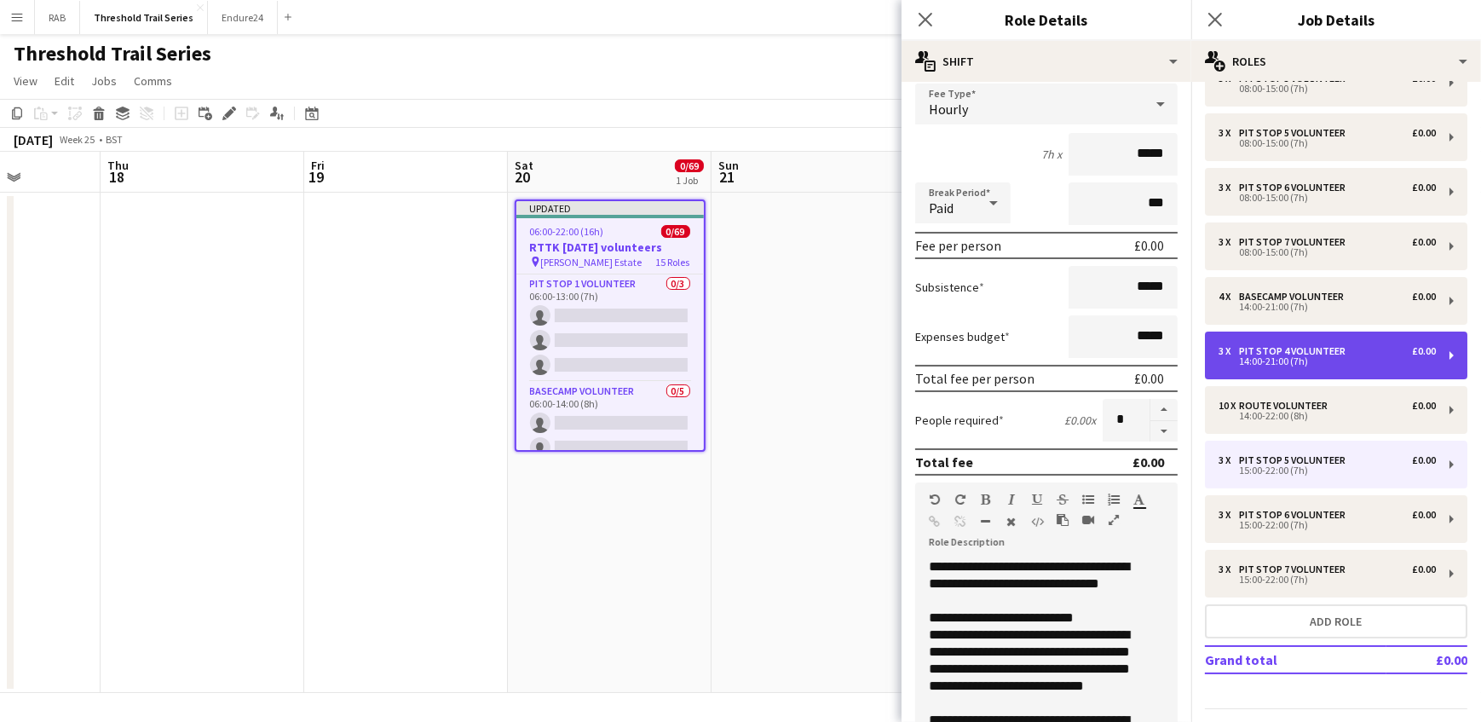
click at [1293, 358] on div "14:00-21:00 (7h)" at bounding box center [1326, 361] width 217 height 9
type input "**********"
type input "*****"
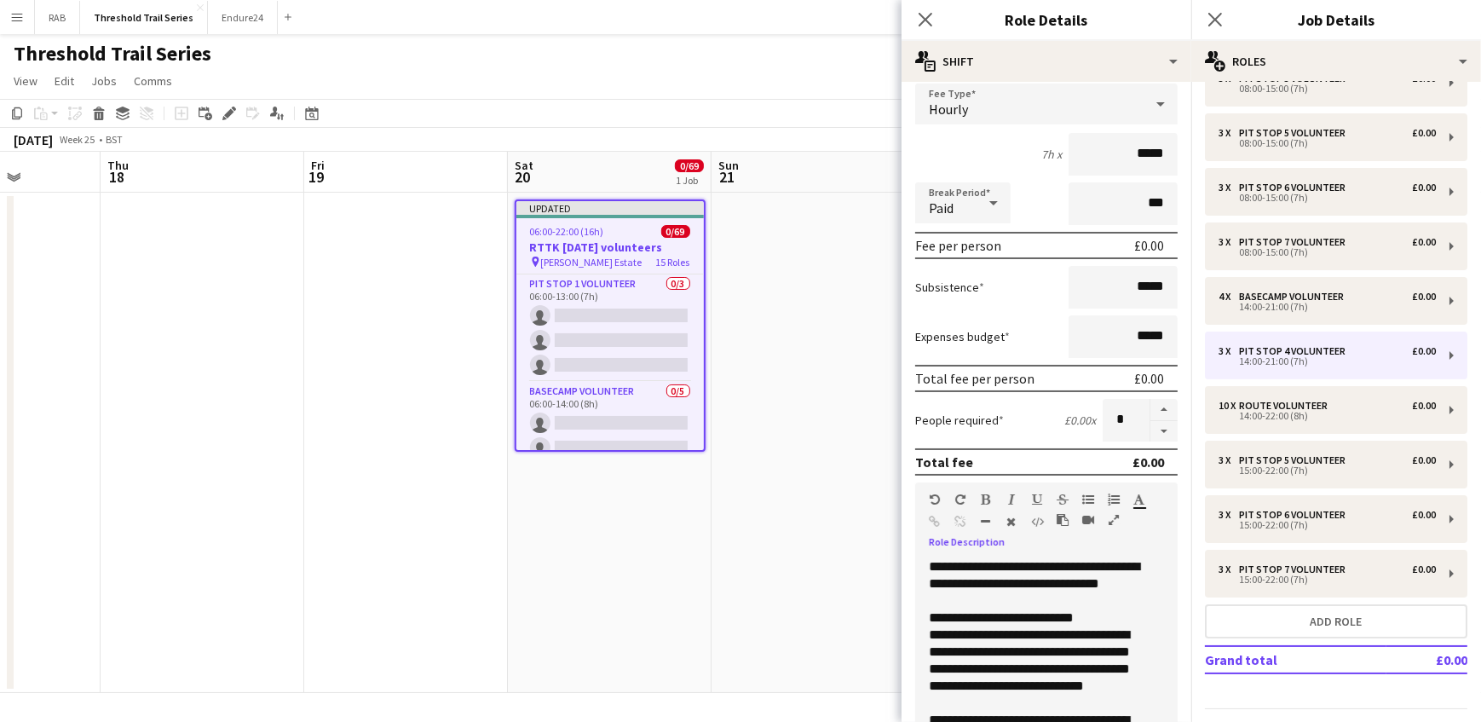
click at [992, 591] on div "**********" at bounding box center [1040, 660] width 251 height 204
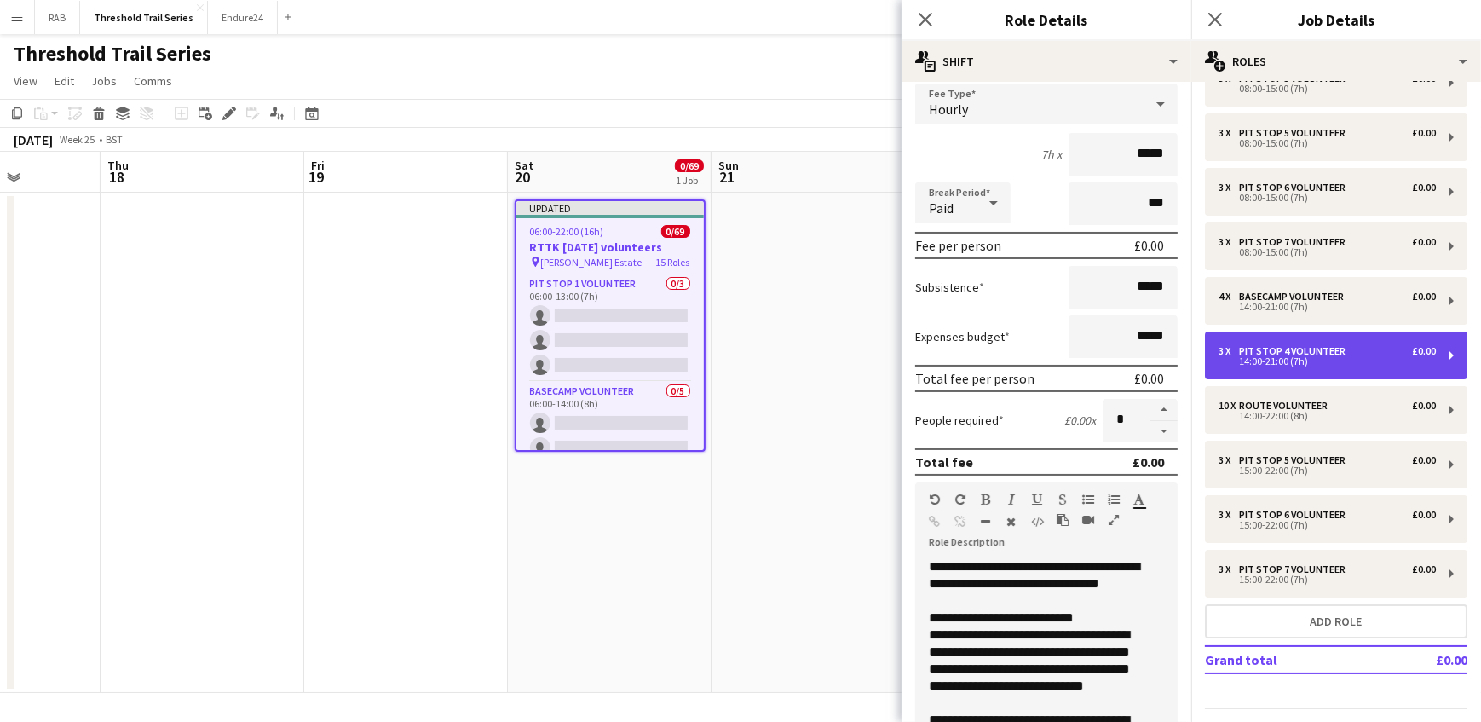
click at [1281, 337] on div "3 x Pit Stop 4 Volunteer £0.00 14:00-21:00 (7h)" at bounding box center [1336, 355] width 262 height 48
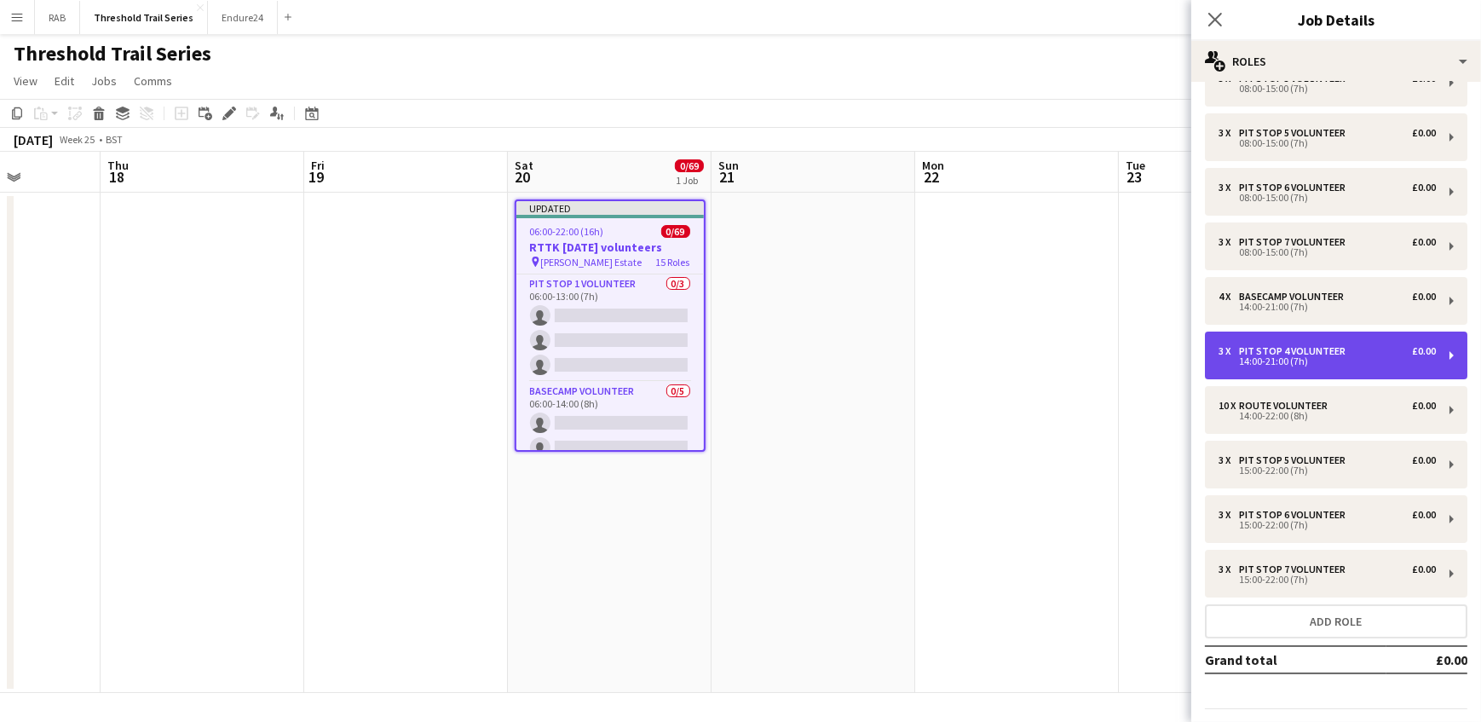
click at [1275, 343] on div "3 x Pit Stop 4 Volunteer £0.00 14:00-21:00 (7h)" at bounding box center [1336, 355] width 262 height 48
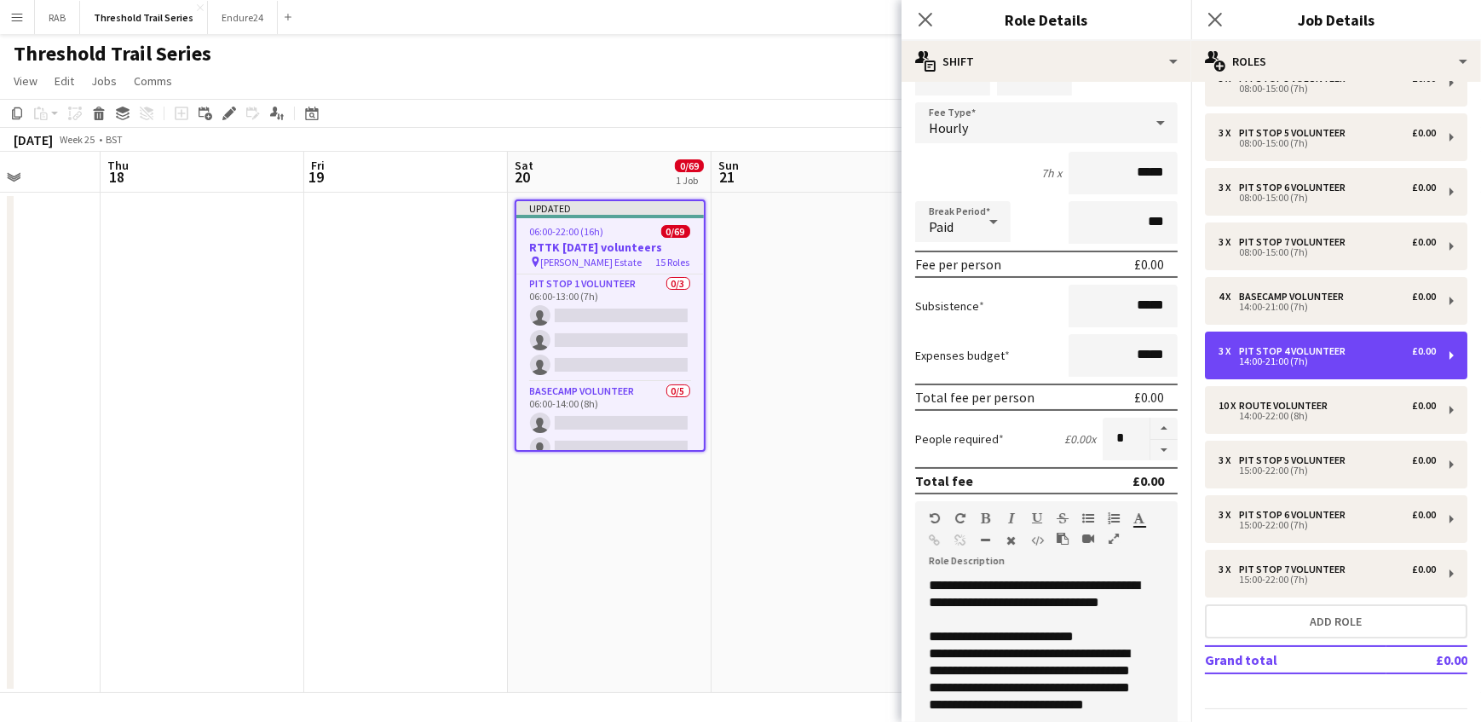
scroll to position [154, 0]
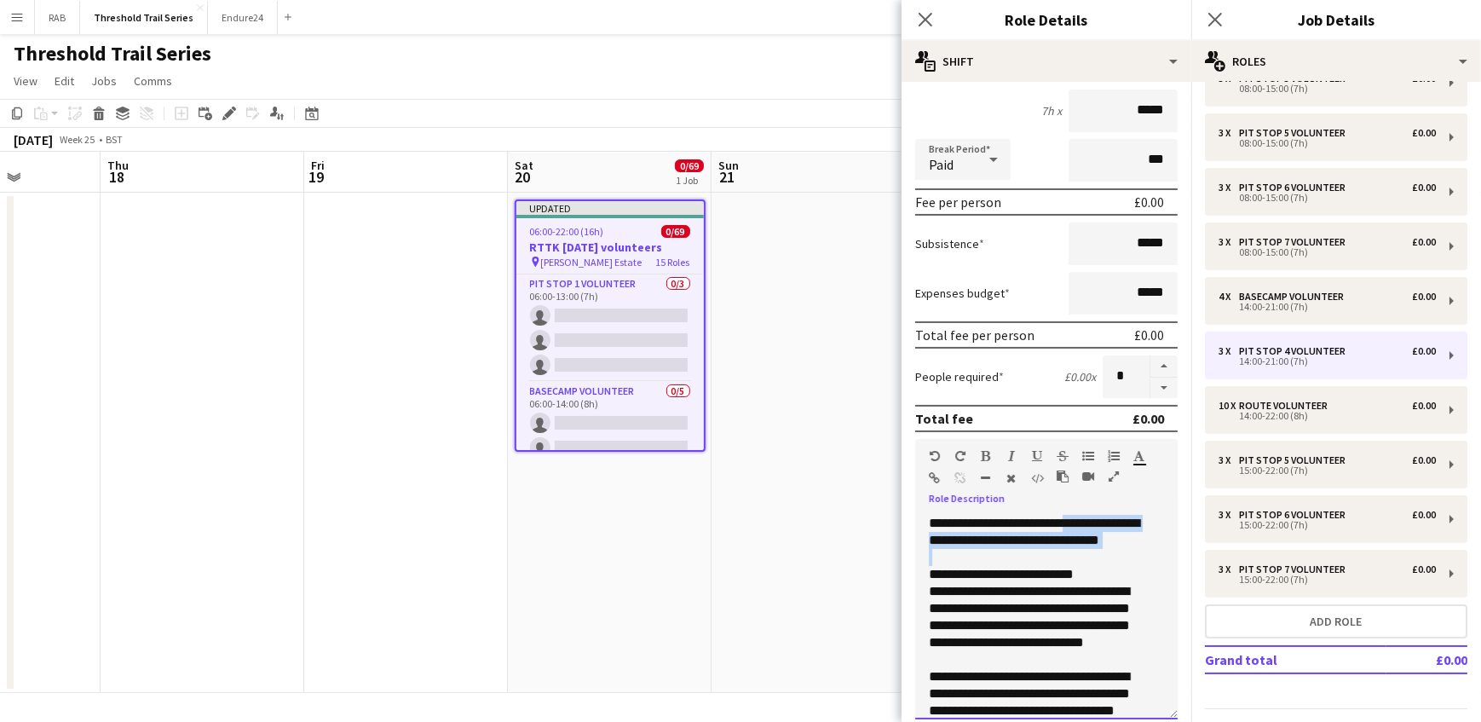
drag, startPoint x: 983, startPoint y: 563, endPoint x: 1069, endPoint y: 520, distance: 96.4
click at [1069, 520] on div "**********" at bounding box center [1046, 617] width 262 height 204
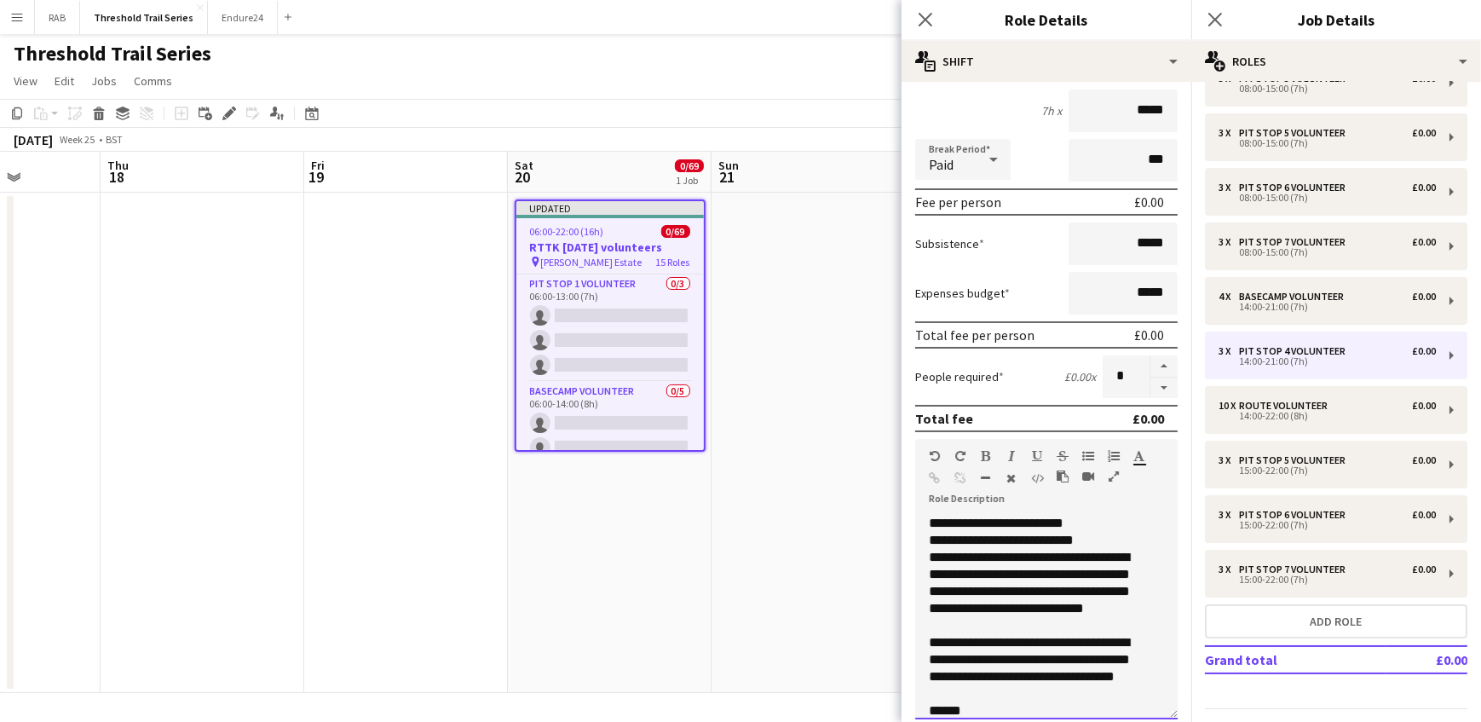
click at [1074, 520] on div "**********" at bounding box center [1046, 617] width 262 height 204
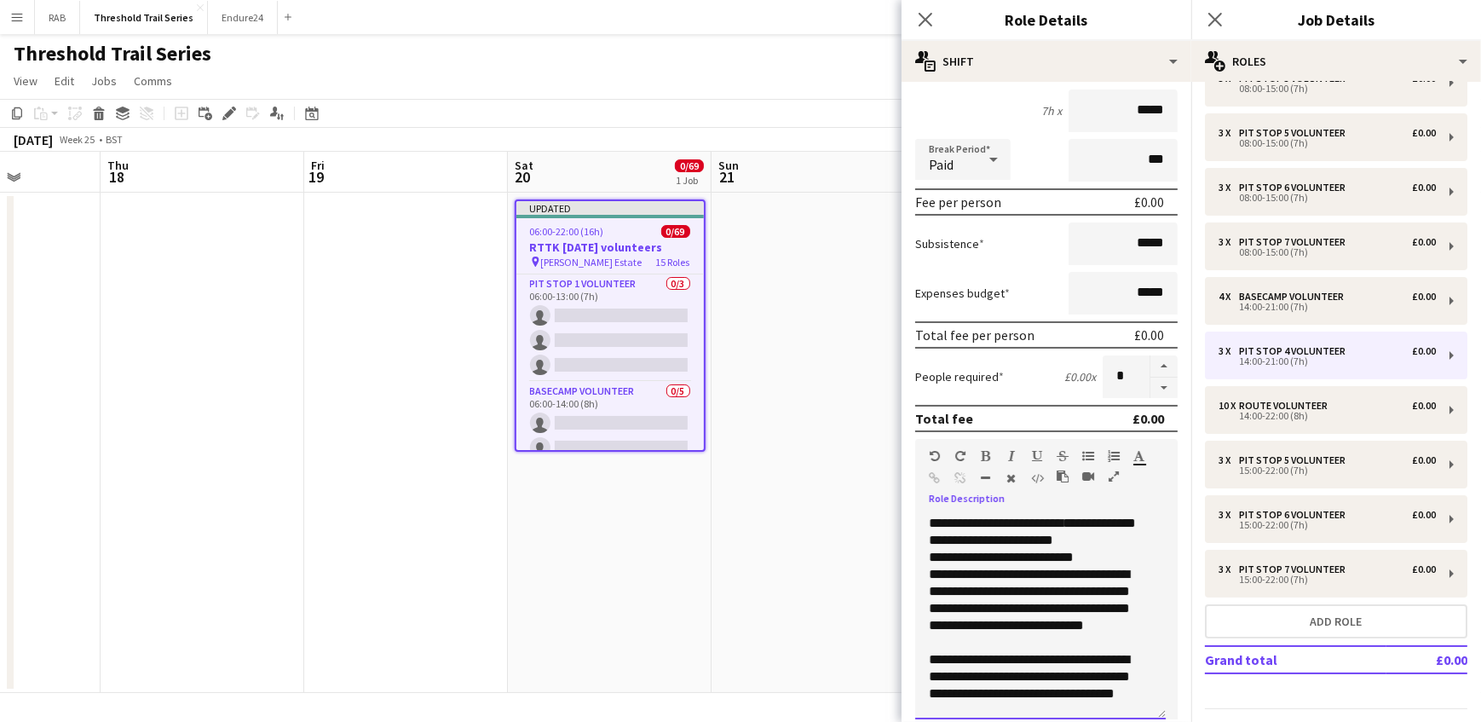
click at [1069, 523] on div "**********" at bounding box center [1040, 617] width 251 height 204
click at [1112, 540] on div "**********" at bounding box center [1040, 617] width 251 height 204
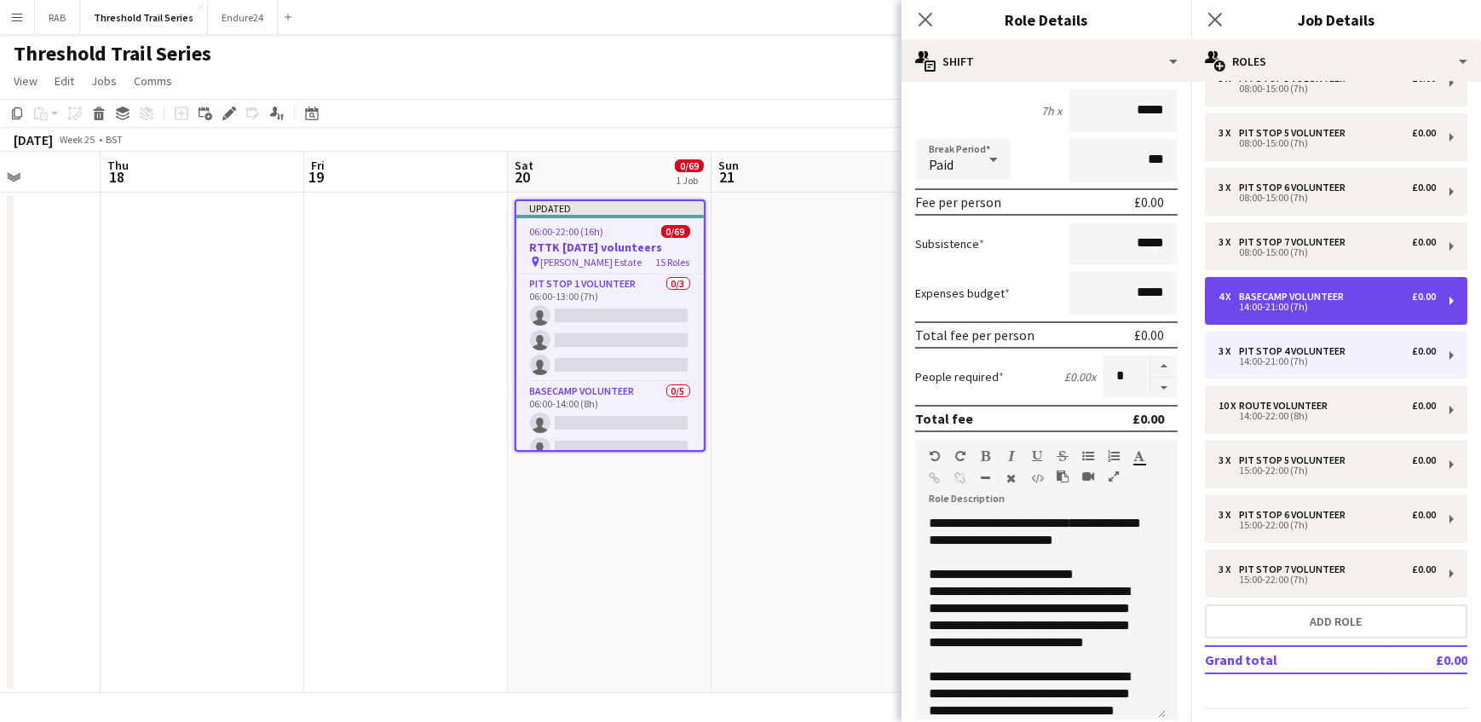
click at [1292, 302] on div "14:00-21:00 (7h)" at bounding box center [1326, 306] width 217 height 9
type input "**********"
type input "*"
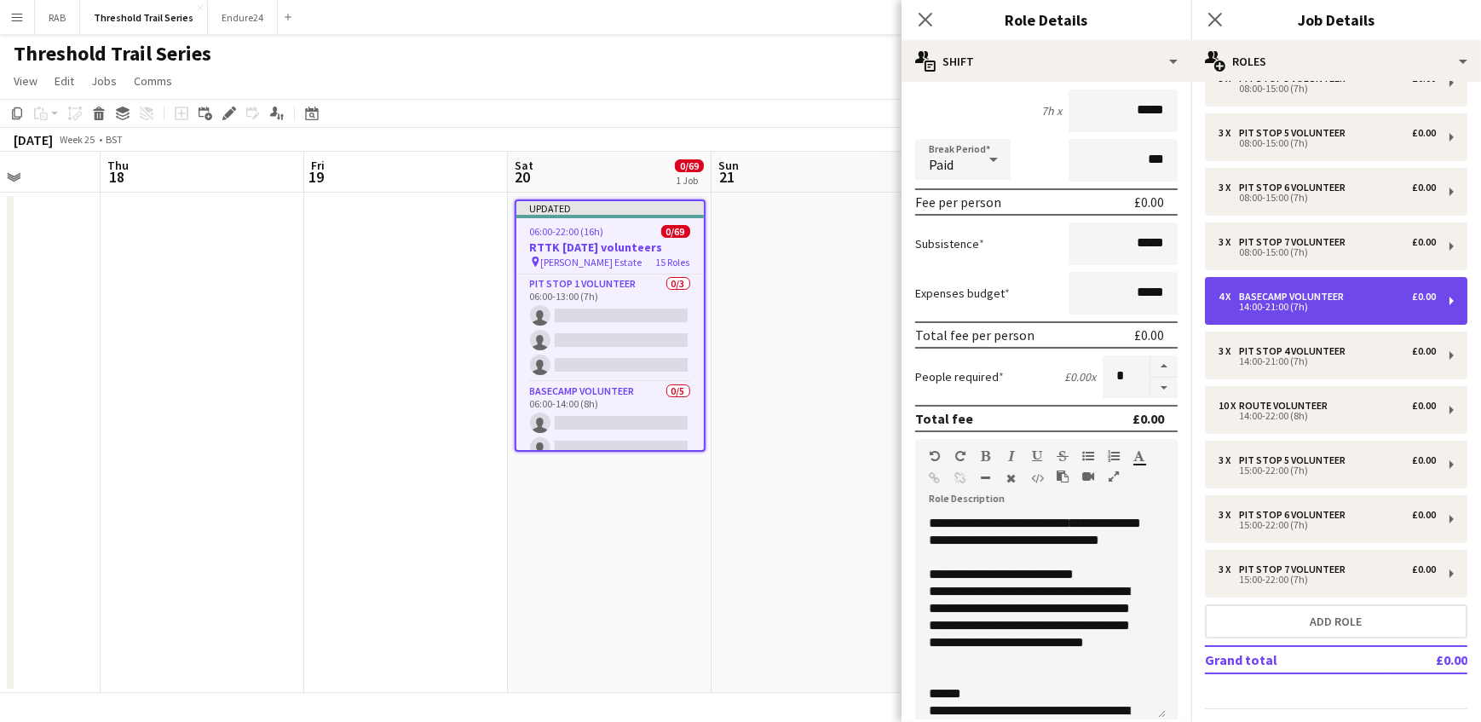
click at [1288, 292] on div "Basecamp Volunteer" at bounding box center [1295, 297] width 112 height 12
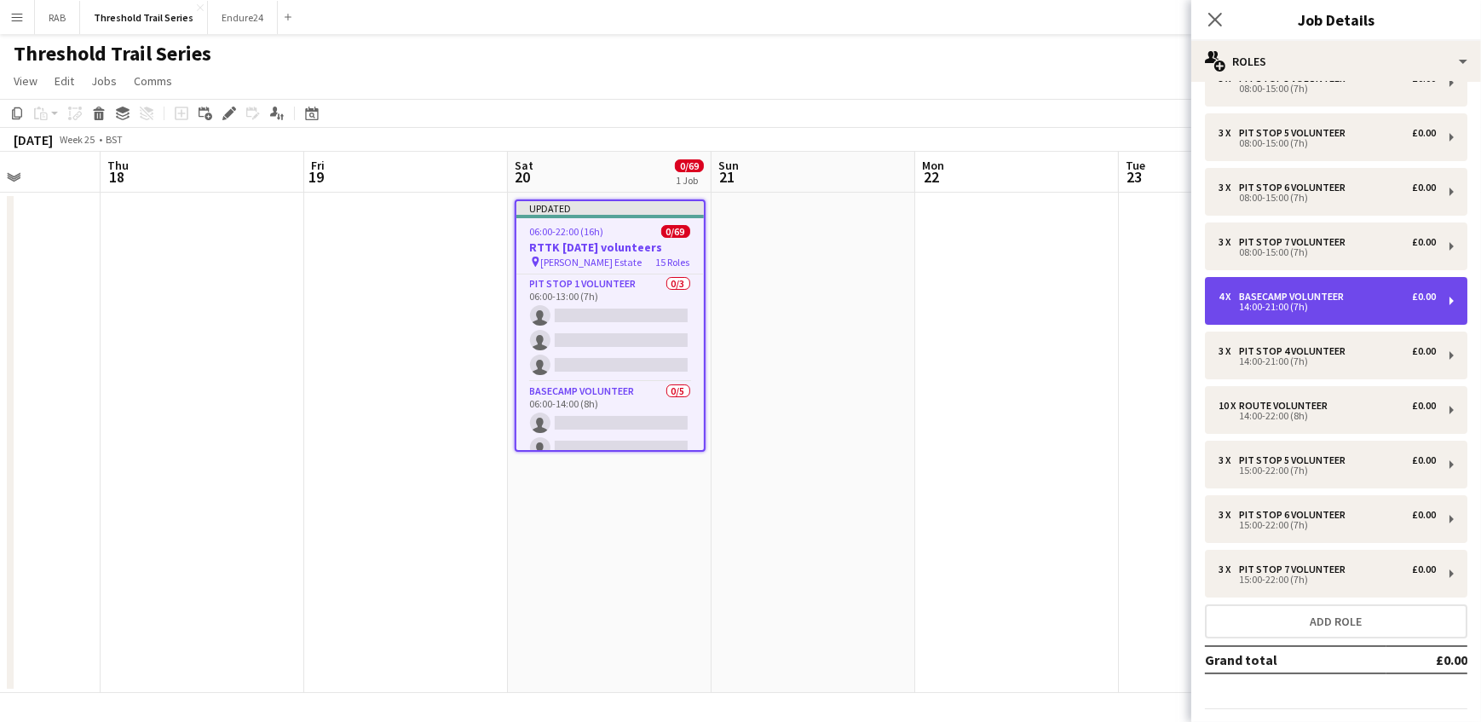
click at [1288, 292] on div "Basecamp Volunteer" at bounding box center [1295, 297] width 112 height 12
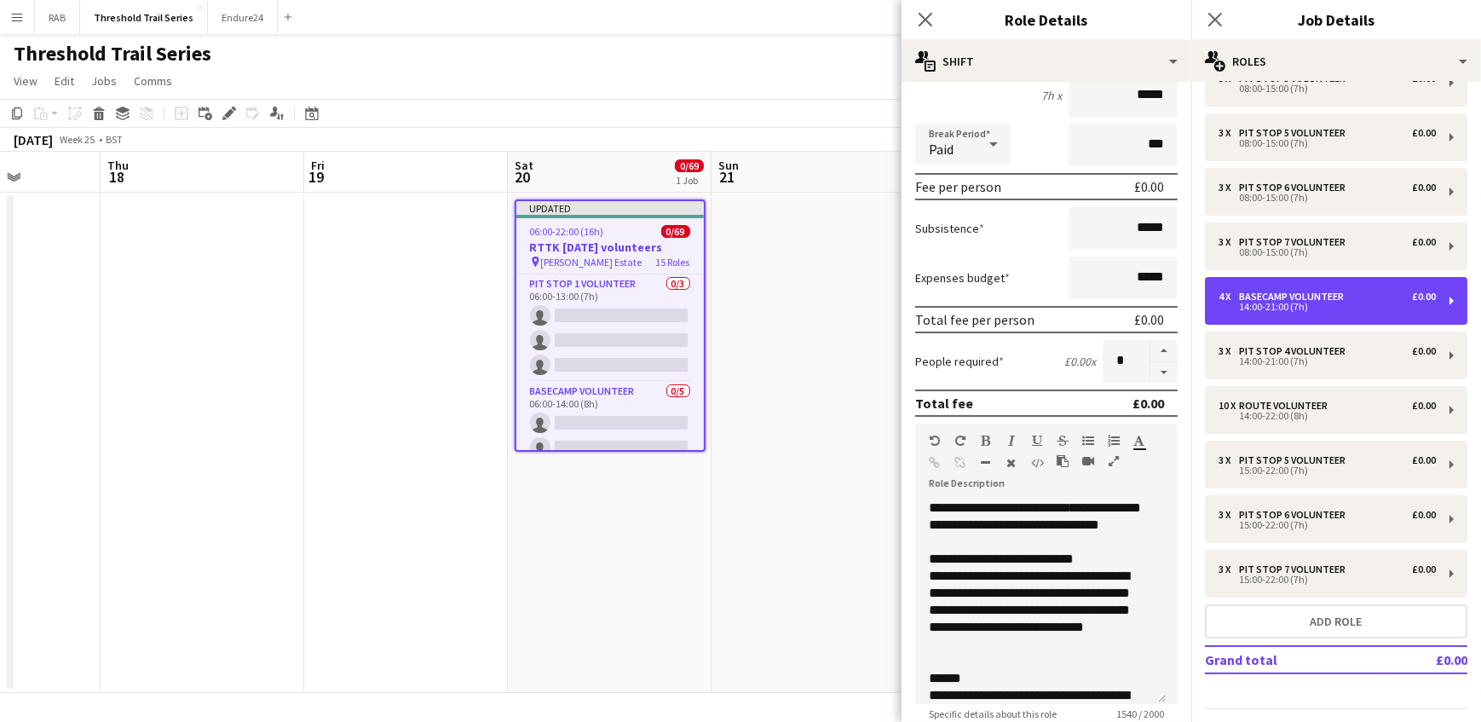
scroll to position [232, 0]
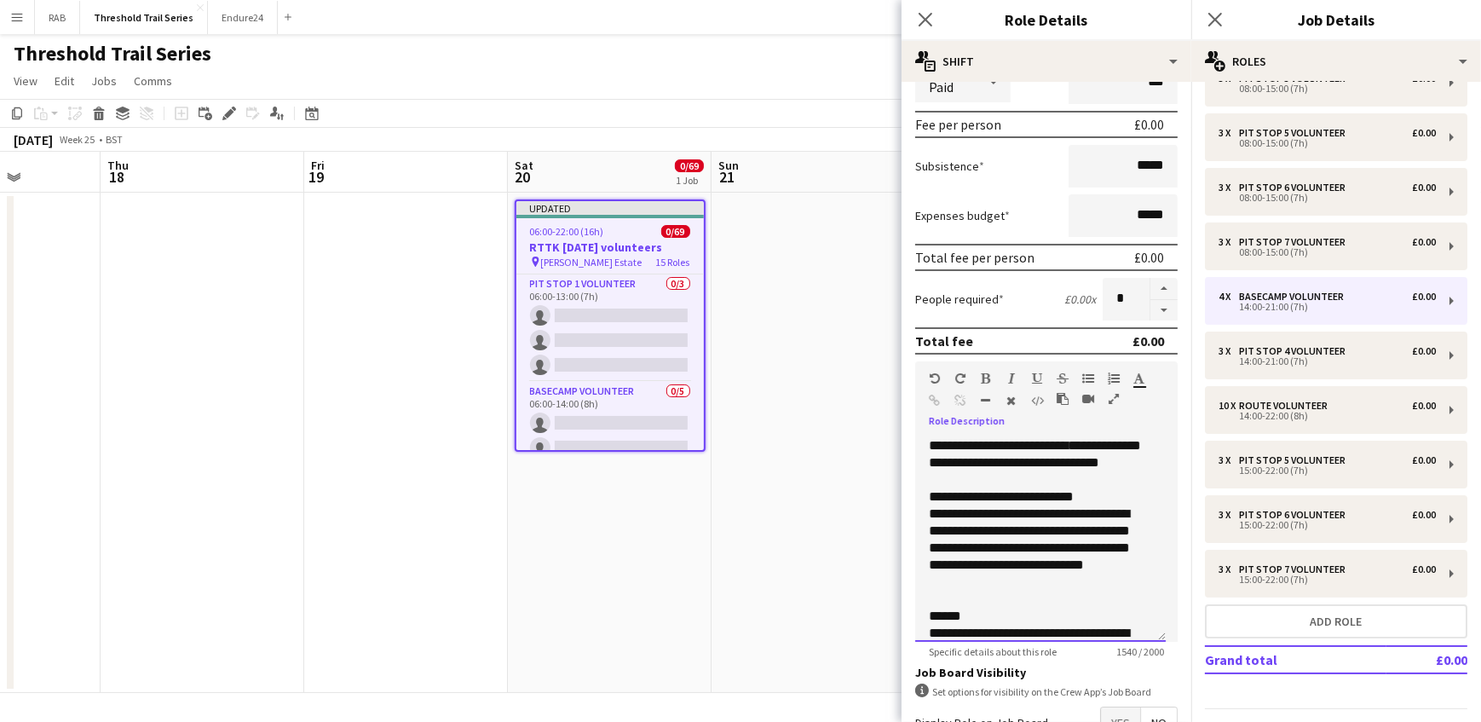
click at [994, 481] on div "**********" at bounding box center [1040, 539] width 251 height 204
drag, startPoint x: 990, startPoint y: 478, endPoint x: 1074, endPoint y: 441, distance: 91.2
click at [1074, 441] on div "**********" at bounding box center [1040, 539] width 251 height 204
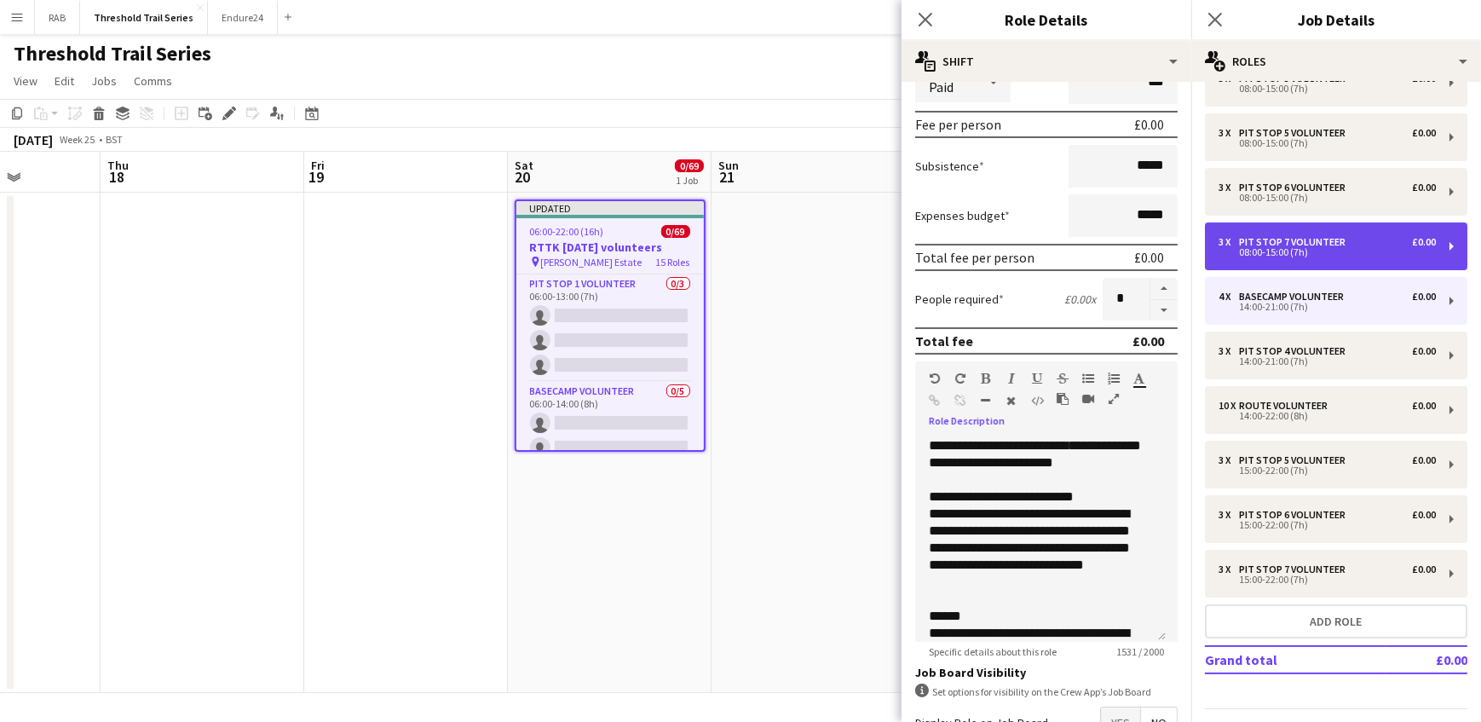
click at [1284, 240] on div "Pit Stop 7 Volunteer" at bounding box center [1295, 242] width 113 height 12
type input "**********"
type input "*****"
type input "*"
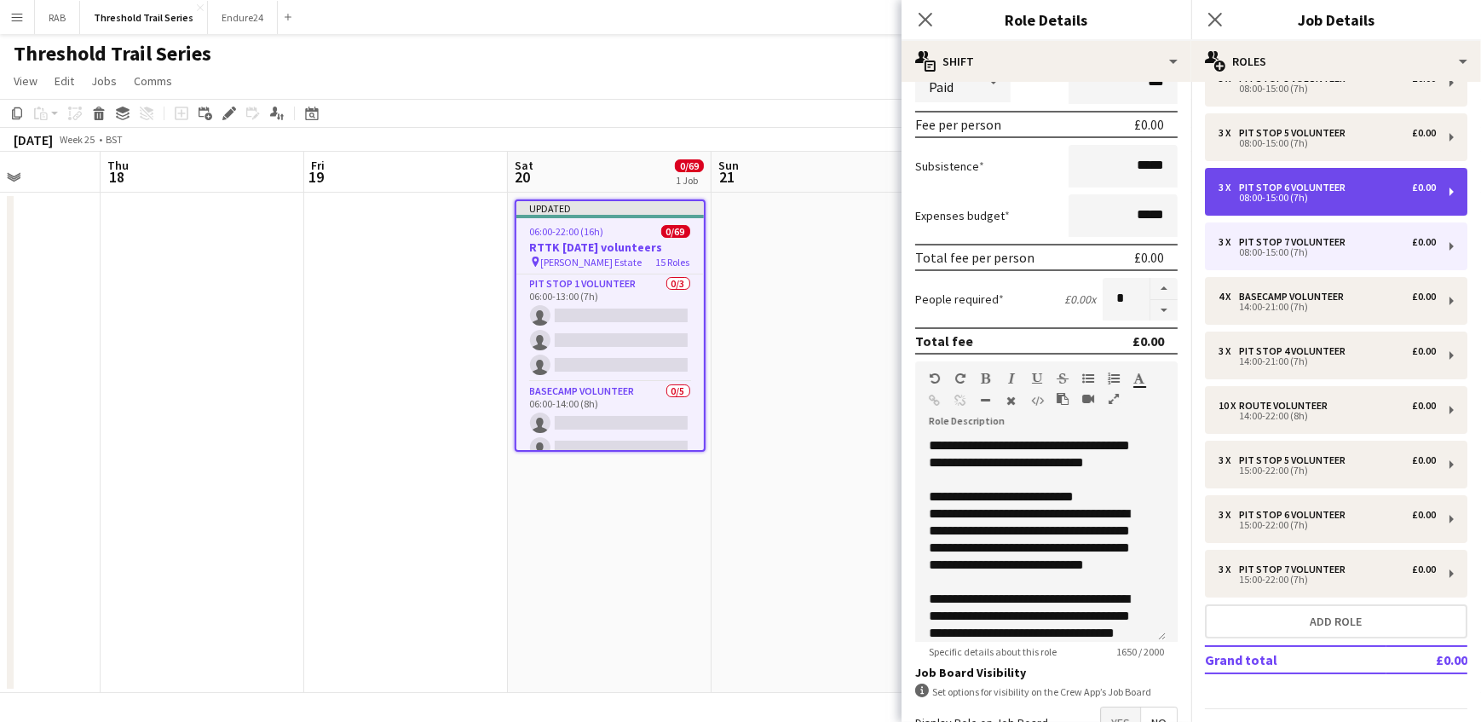
click at [1322, 187] on div "Pit Stop 6 Volunteer" at bounding box center [1295, 187] width 113 height 12
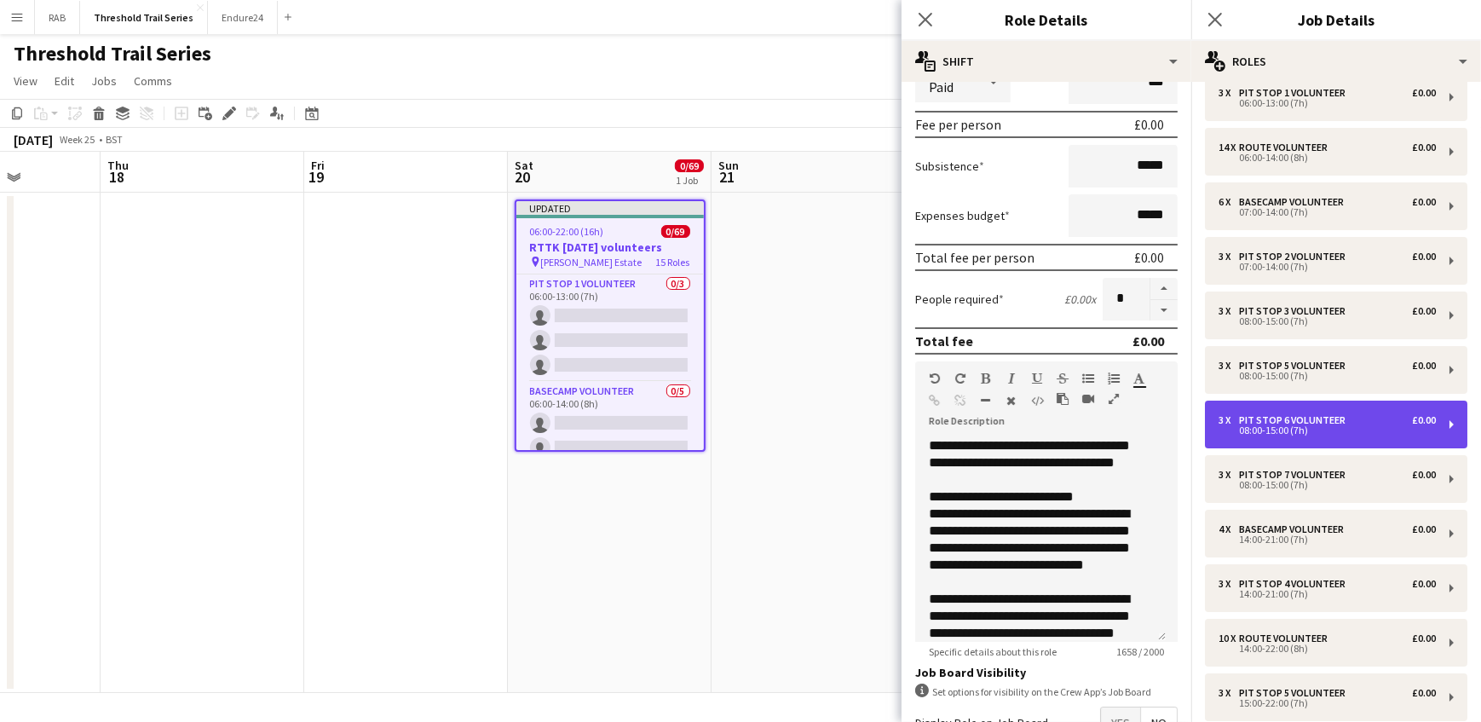
scroll to position [0, 0]
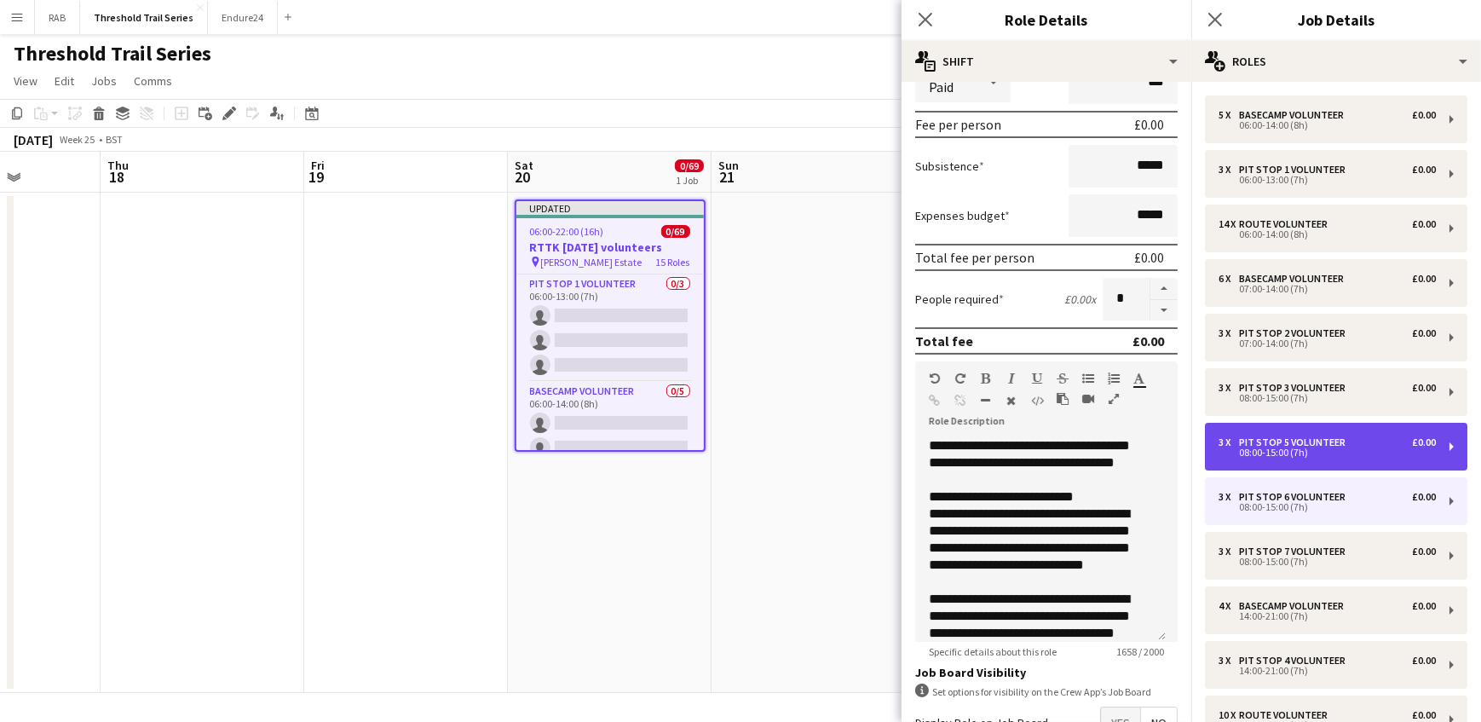
click at [1295, 431] on div "3 x Pit Stop 5 Volunteer £0.00 08:00-15:00 (7h)" at bounding box center [1336, 447] width 262 height 48
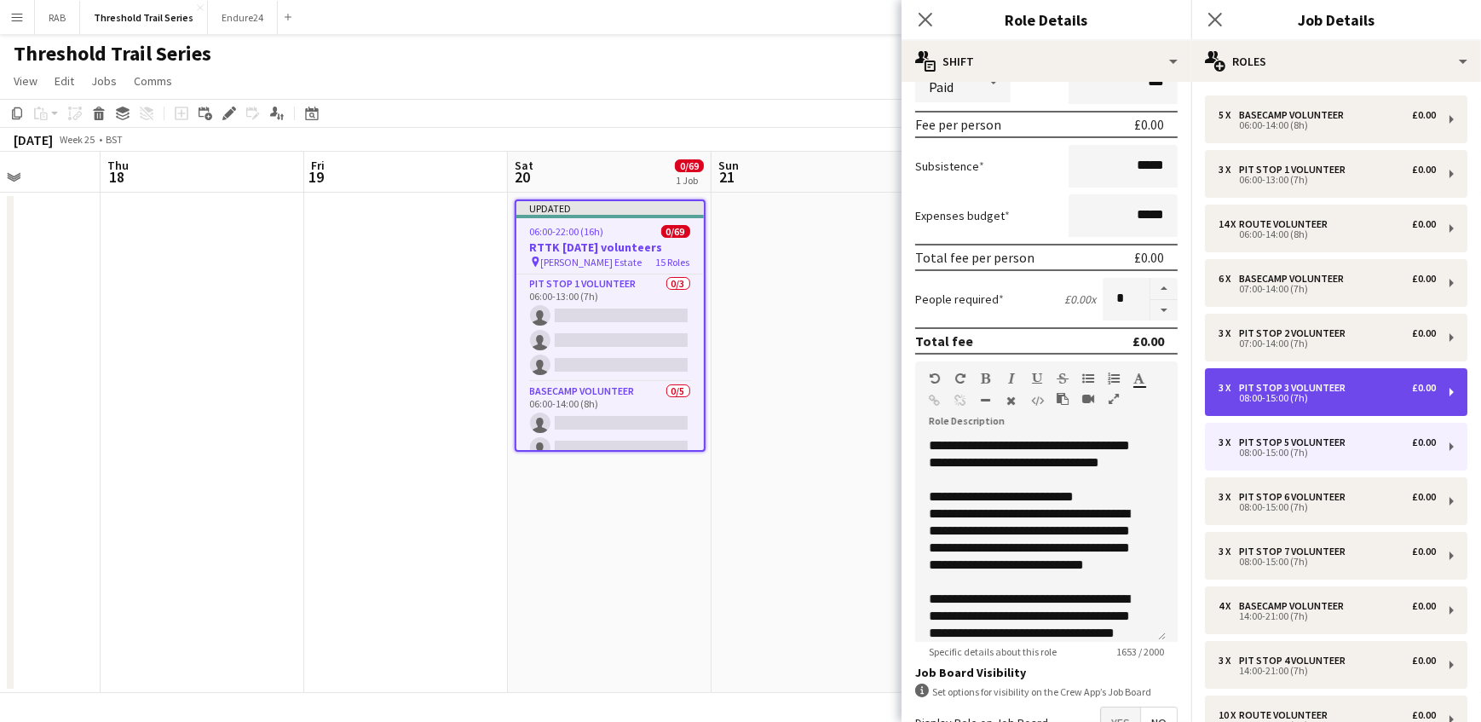
click at [1293, 394] on div "08:00-15:00 (7h)" at bounding box center [1326, 398] width 217 height 9
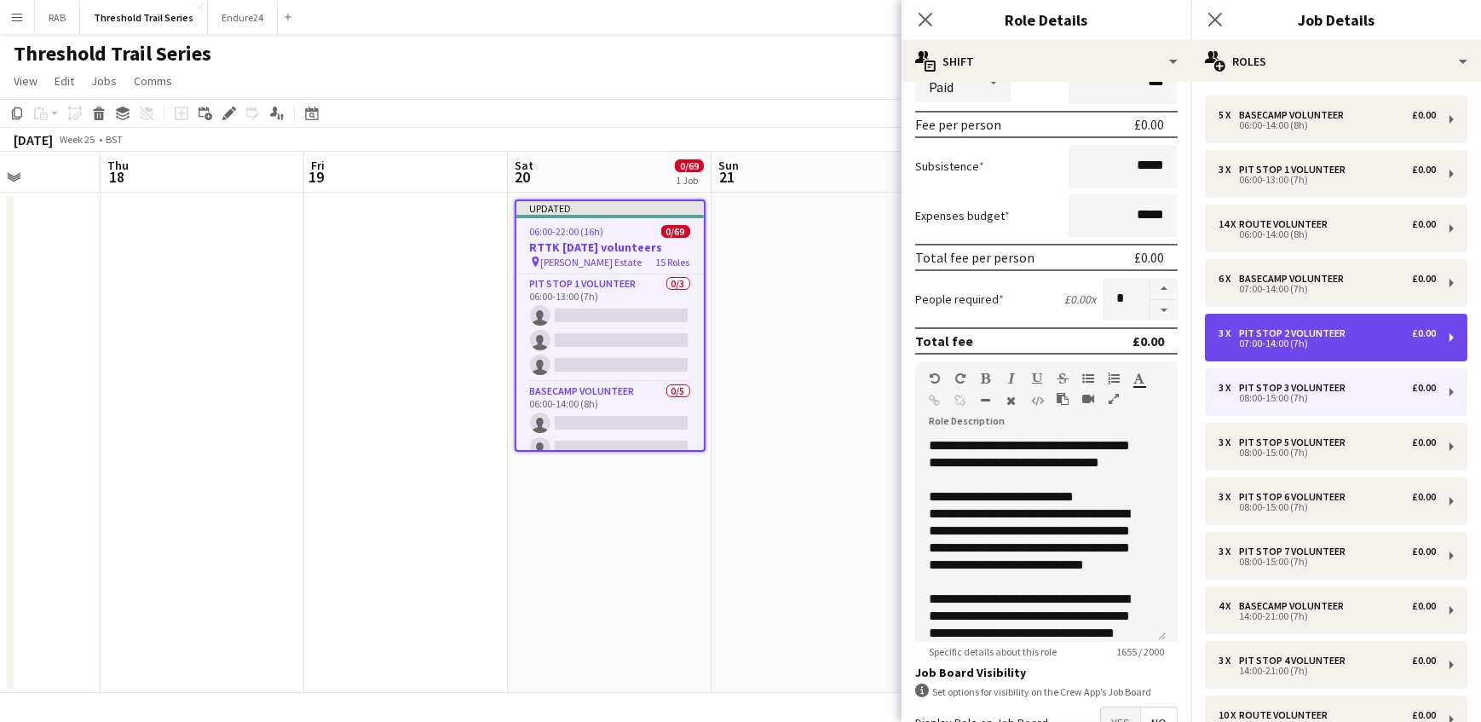
click at [1302, 331] on div "Pit Stop 2 Volunteer" at bounding box center [1295, 333] width 113 height 12
type input "**********"
type input "*****"
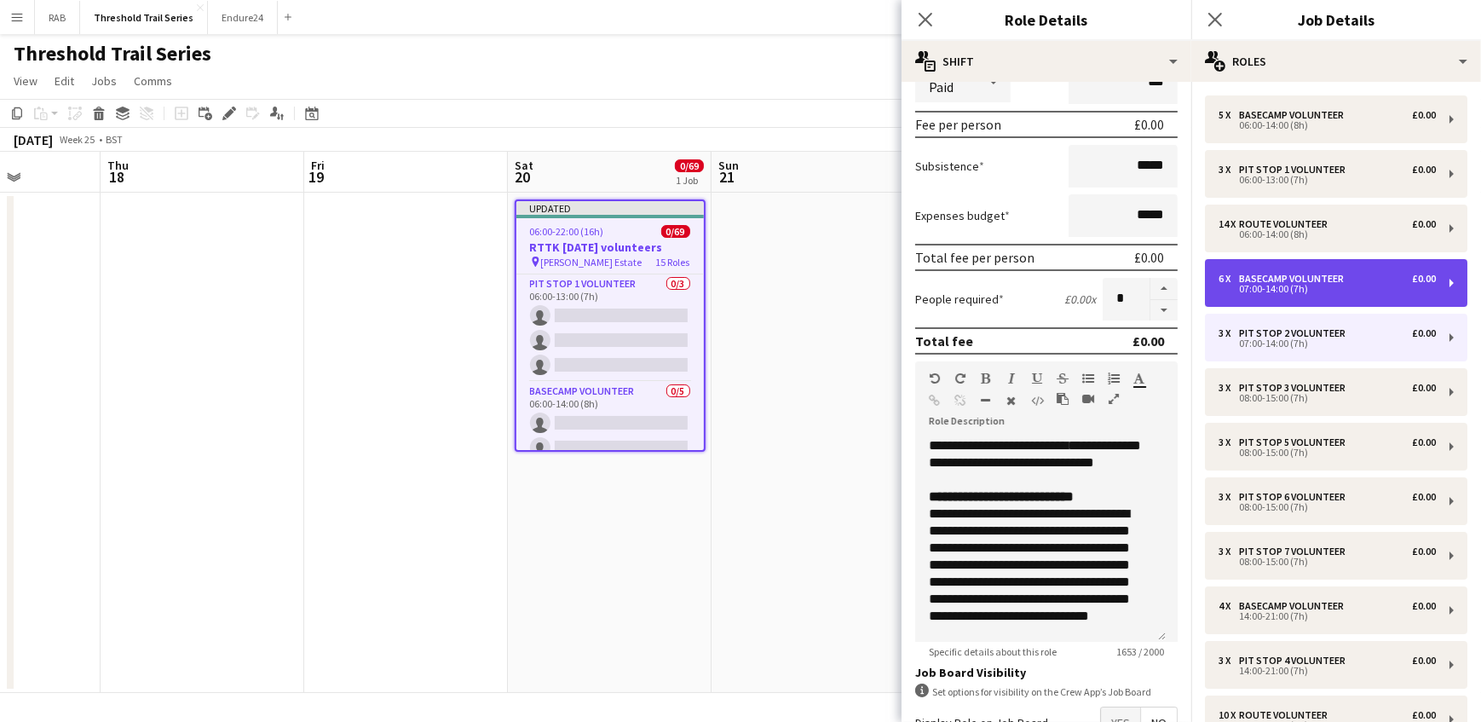
click at [1289, 275] on div "Basecamp Volunteer" at bounding box center [1295, 279] width 112 height 12
type input "**********"
type input "*"
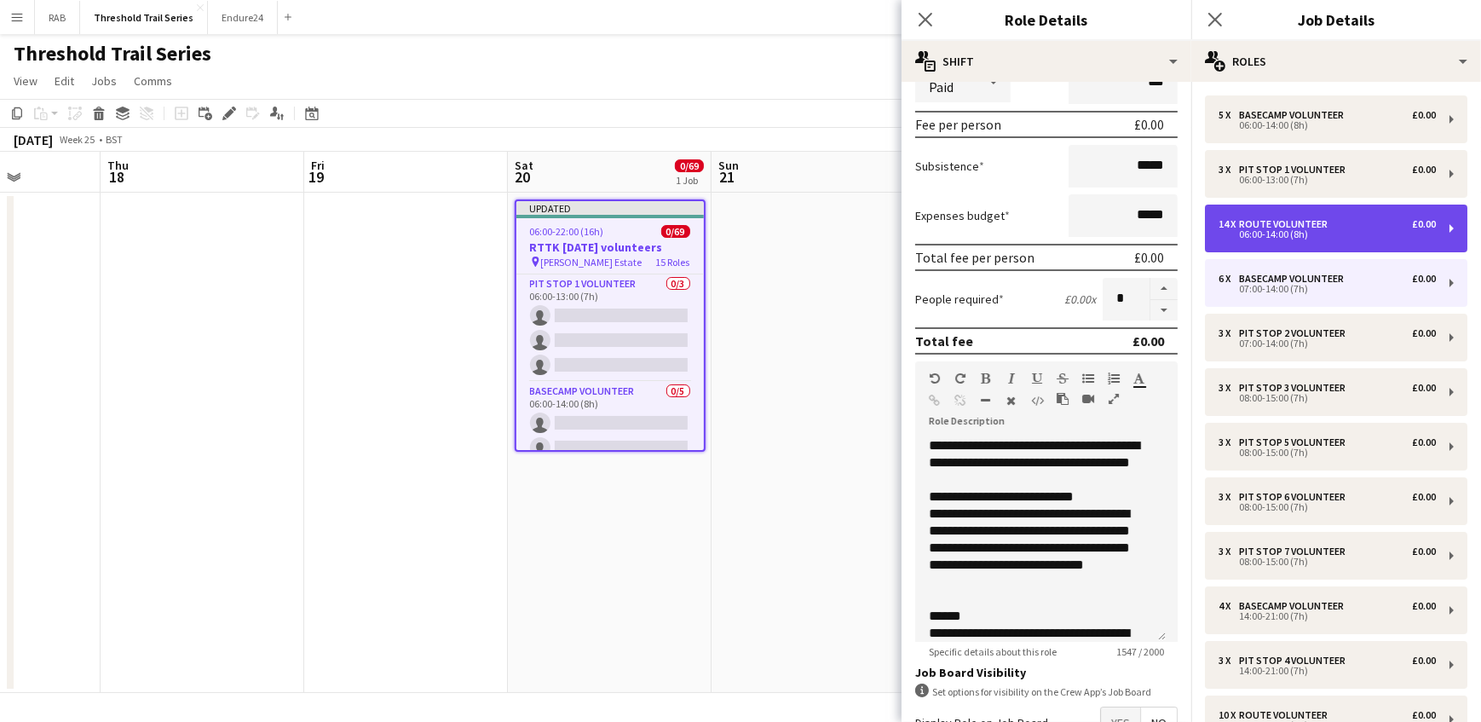
click at [1300, 227] on div "Route Volunteer" at bounding box center [1286, 224] width 95 height 12
type input "**********"
type input "*****"
type input "**"
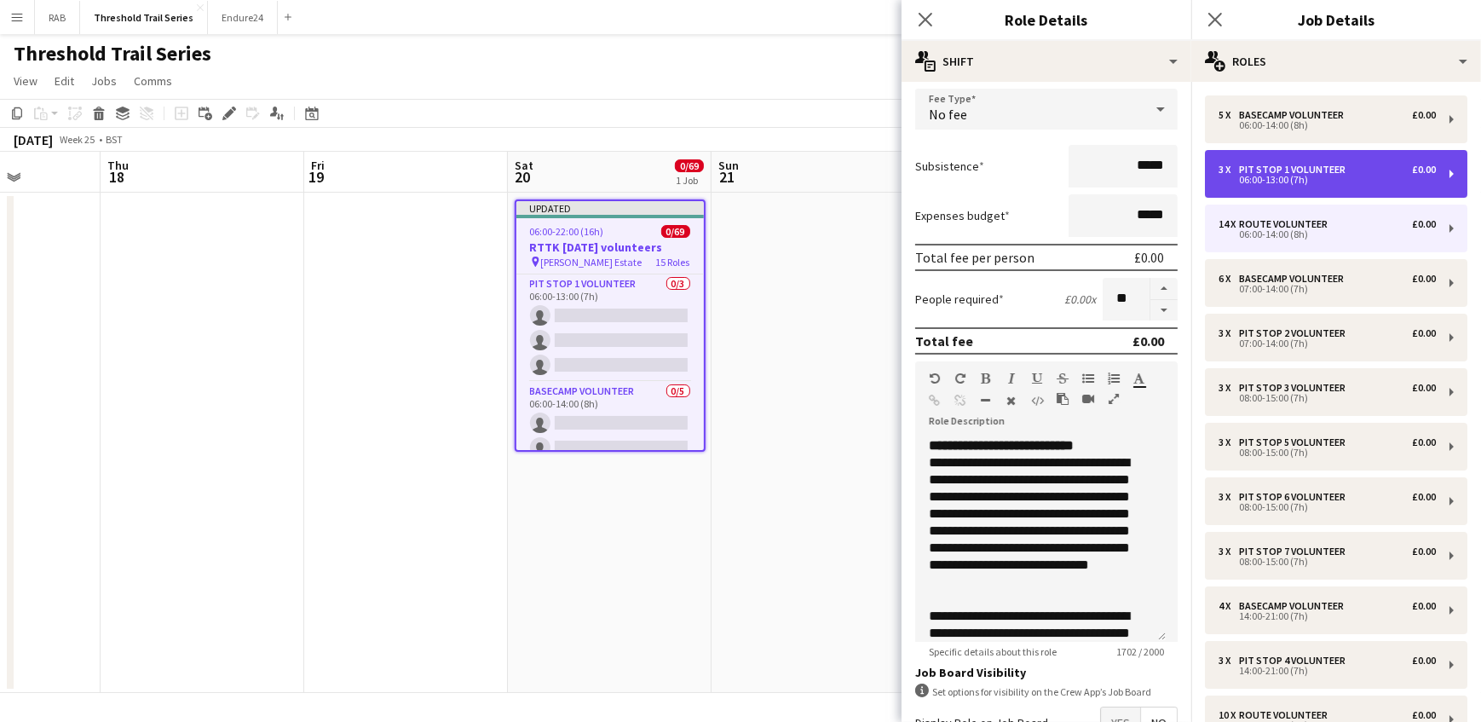
click at [1304, 176] on div "06:00-13:00 (7h)" at bounding box center [1326, 180] width 217 height 9
type input "**********"
type input "*****"
type input "*"
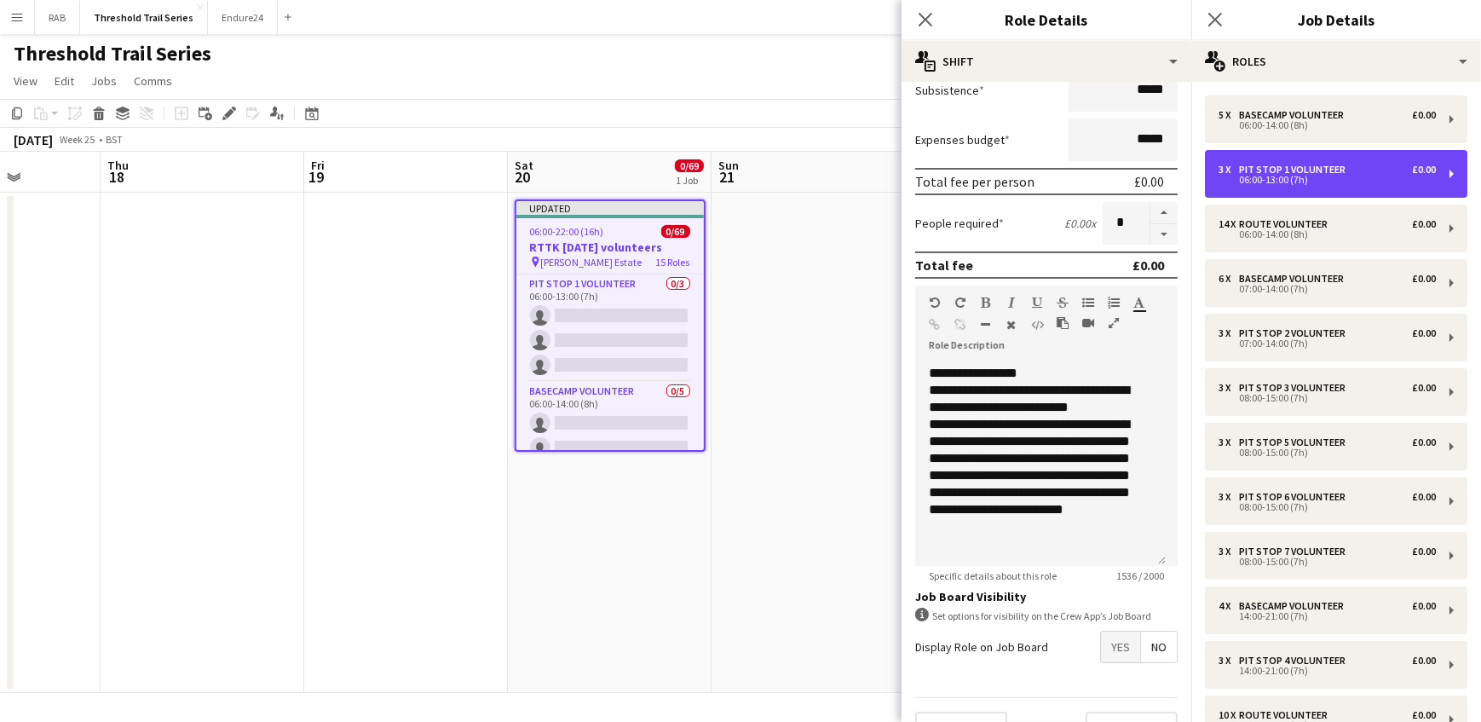
scroll to position [217, 0]
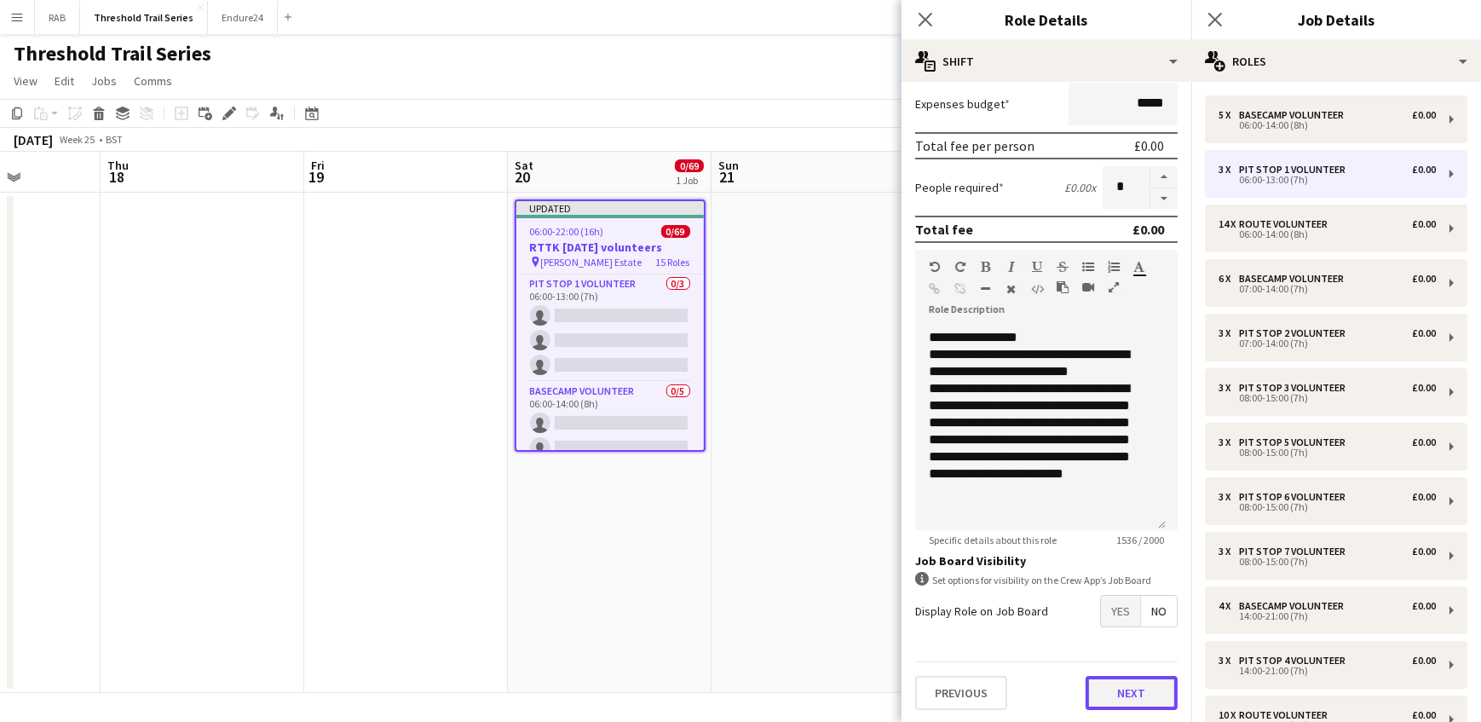
click at [1121, 685] on button "Next" at bounding box center [1132, 693] width 92 height 34
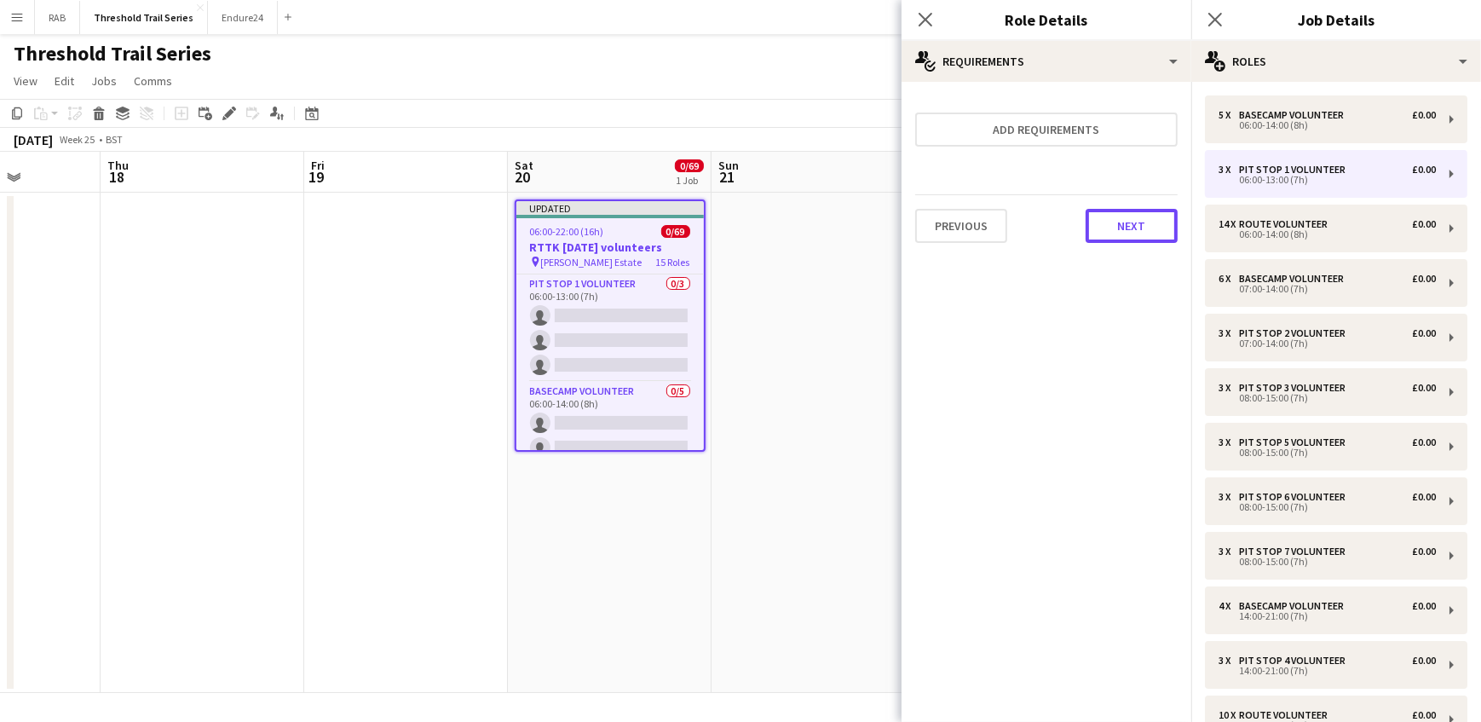
click at [1121, 228] on button "Next" at bounding box center [1132, 226] width 92 height 34
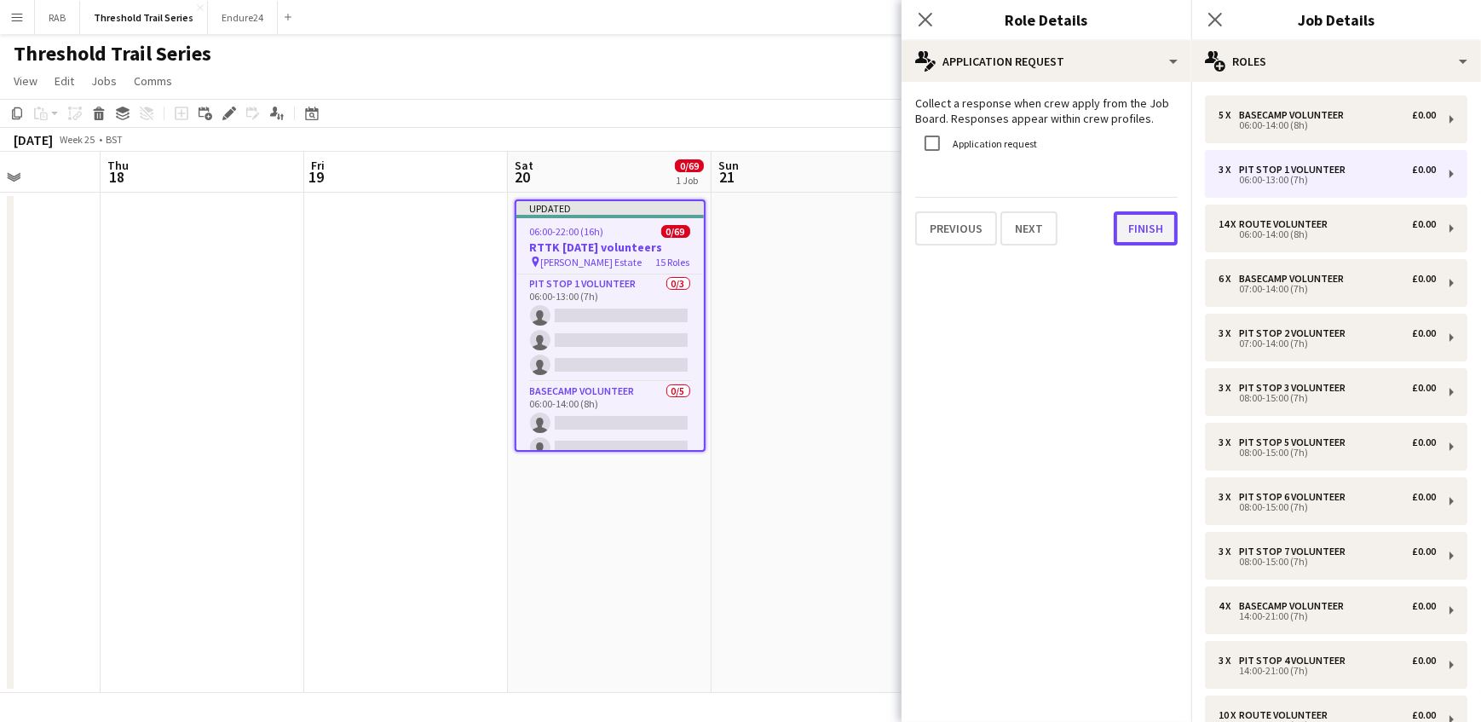
click at [1131, 232] on button "Finish" at bounding box center [1146, 228] width 64 height 34
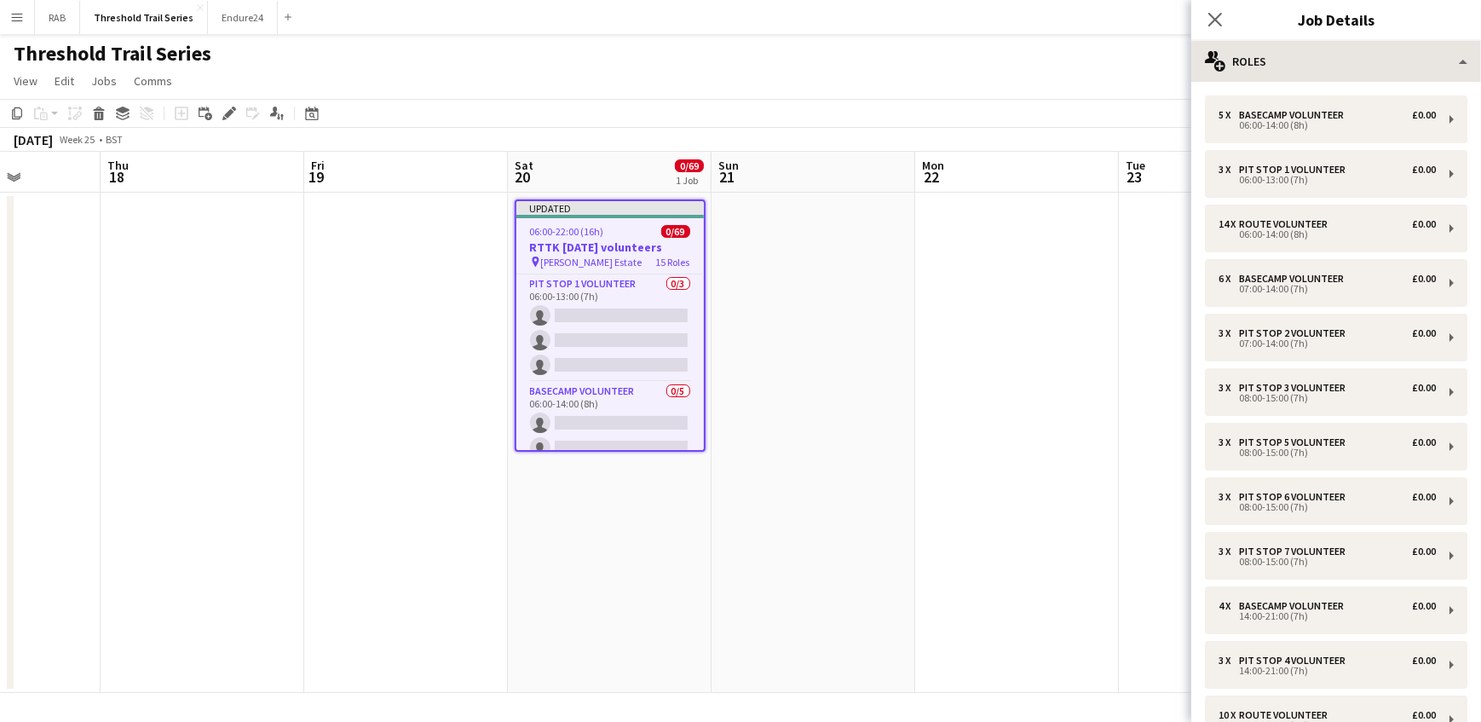
drag, startPoint x: 1212, startPoint y: 20, endPoint x: 1208, endPoint y: 73, distance: 53.8
click at [1212, 24] on icon "Close pop-in" at bounding box center [1215, 20] width 14 height 14
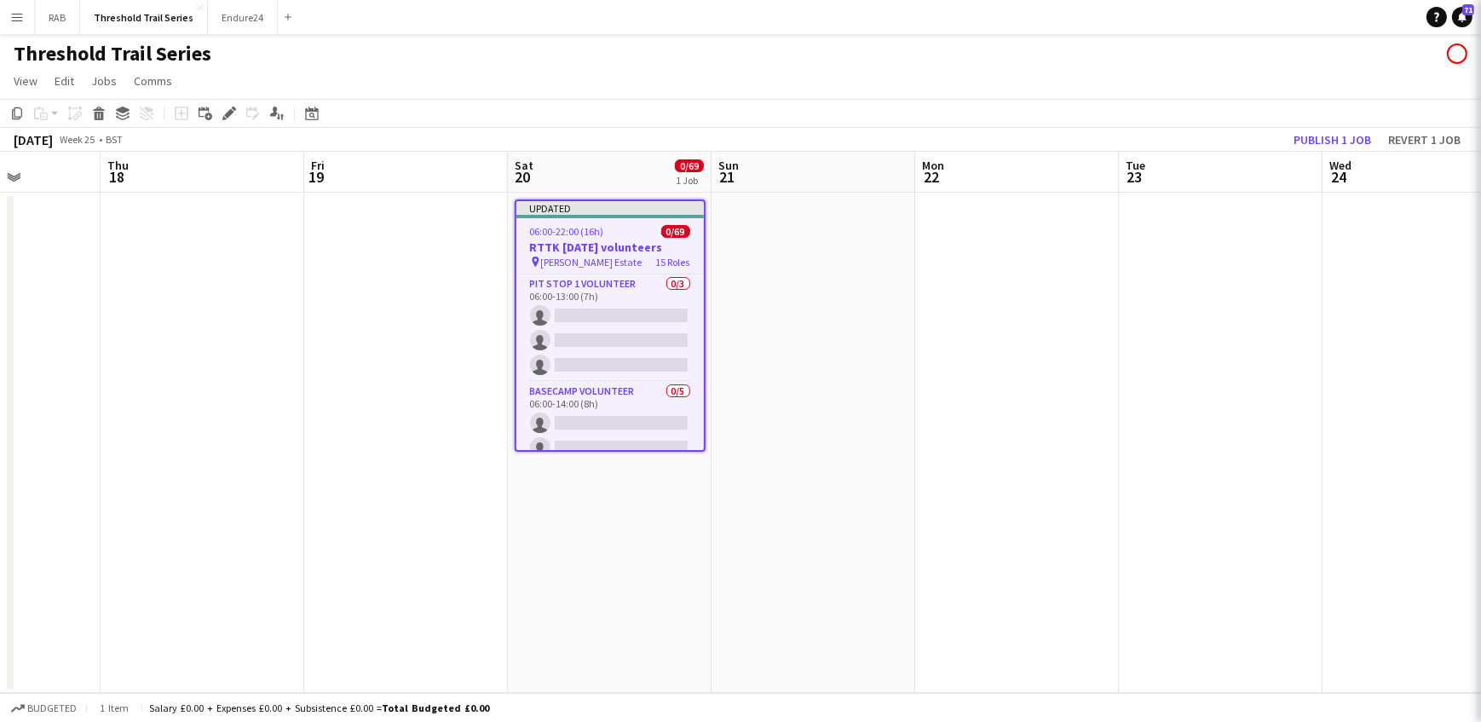
click at [1218, 261] on app-date-cell at bounding box center [1221, 443] width 204 height 500
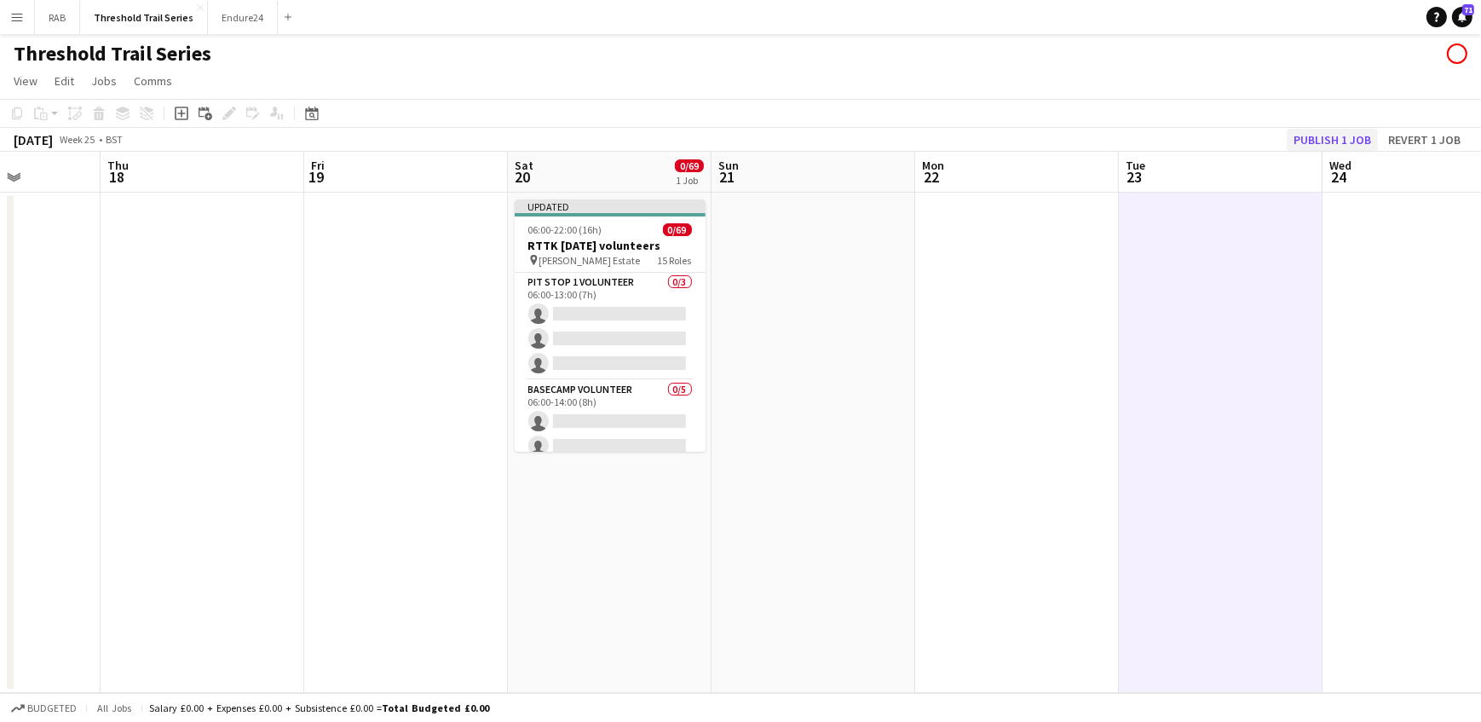
scroll to position [0, 510]
click at [1296, 138] on button "Publish 1 job" at bounding box center [1332, 140] width 91 height 22
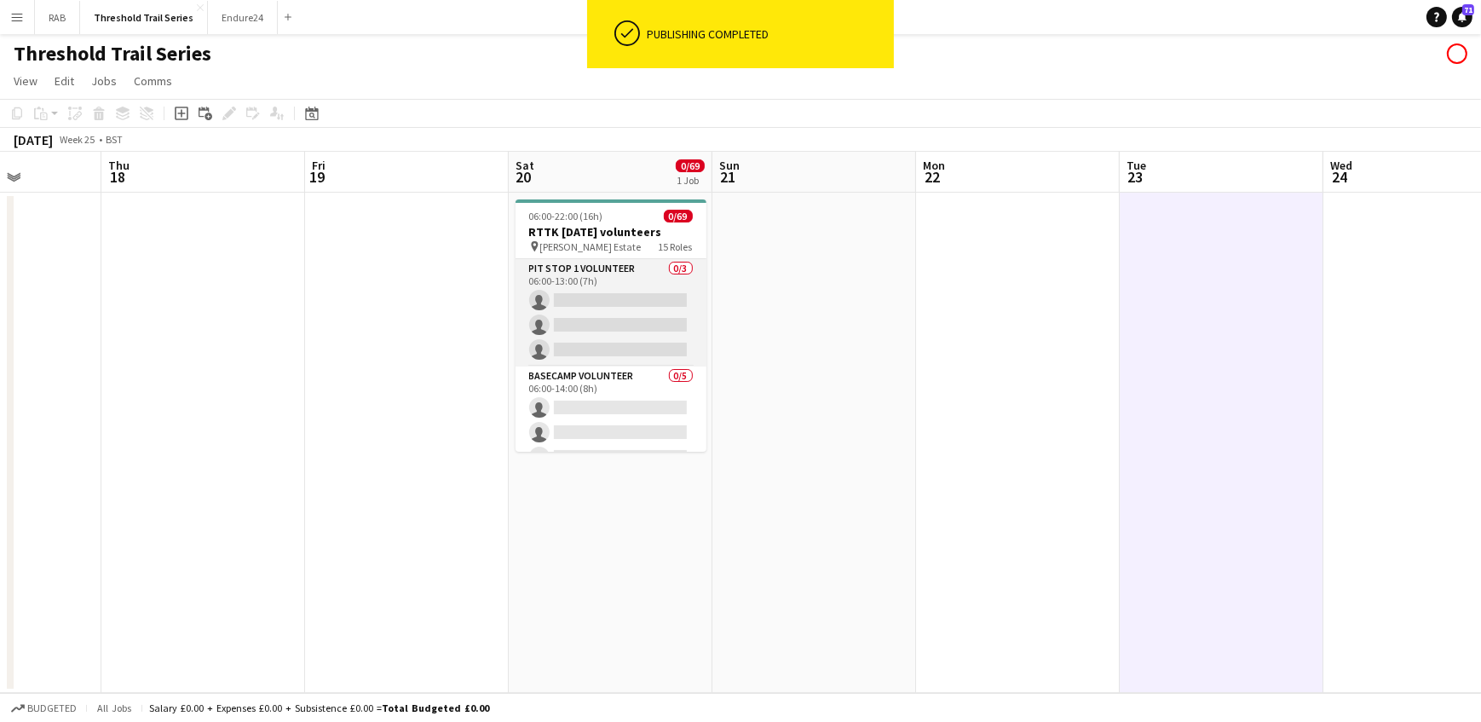
click at [631, 288] on app-card-role "Pit Stop 1 Volunteer 0/3 06:00-13:00 (7h) single-neutral-actions single-neutral…" at bounding box center [611, 312] width 191 height 107
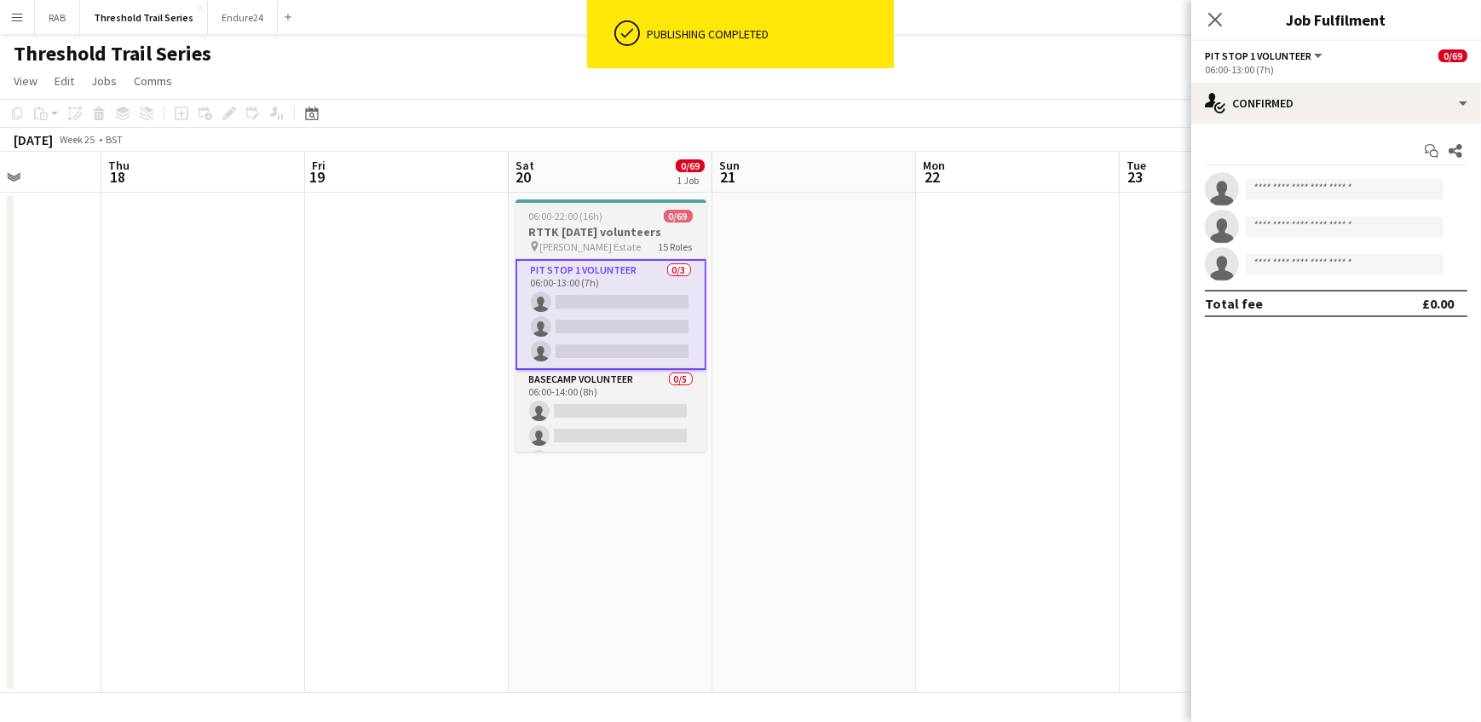
drag, startPoint x: 603, startPoint y: 237, endPoint x: 544, endPoint y: 210, distance: 65.2
click at [602, 237] on h3 "RTTK [DATE] volunteers" at bounding box center [611, 231] width 191 height 15
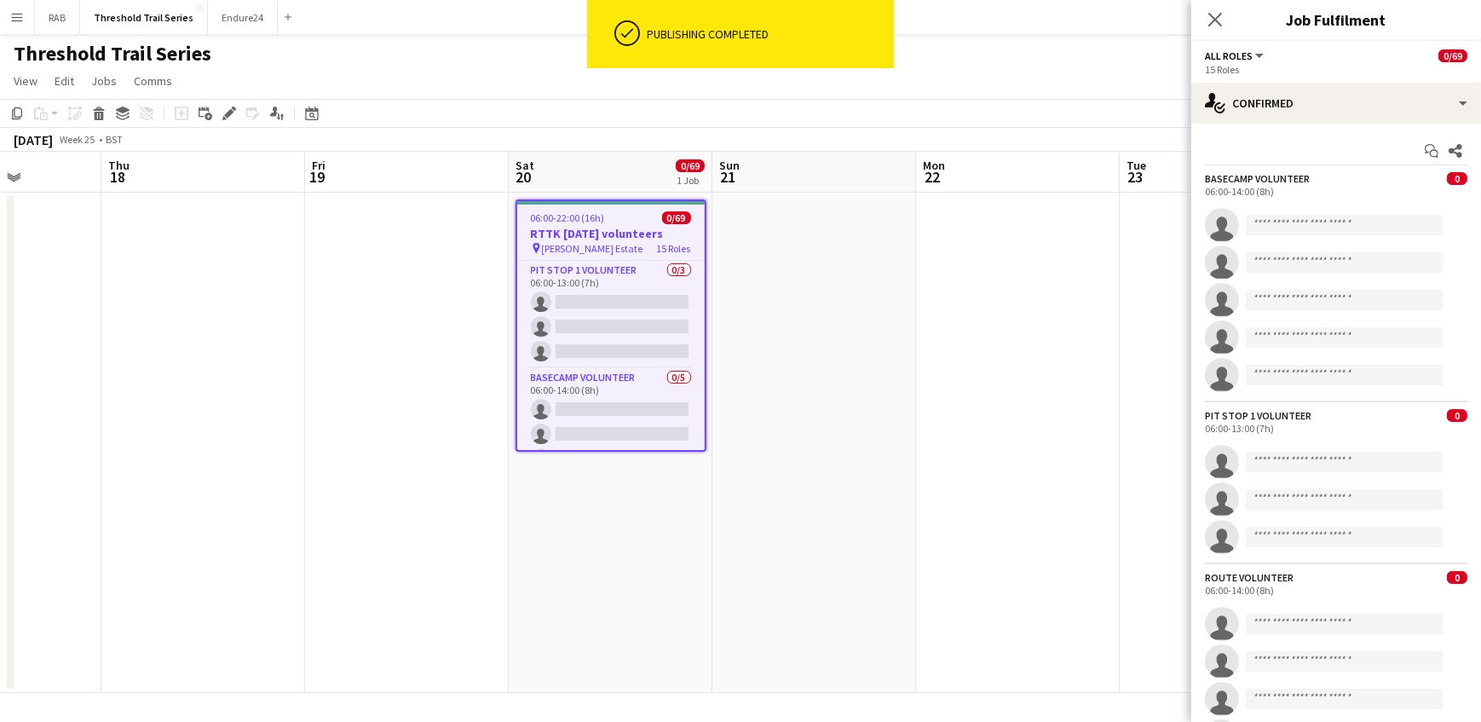
scroll to position [0, 510]
click at [225, 115] on icon at bounding box center [228, 113] width 9 height 9
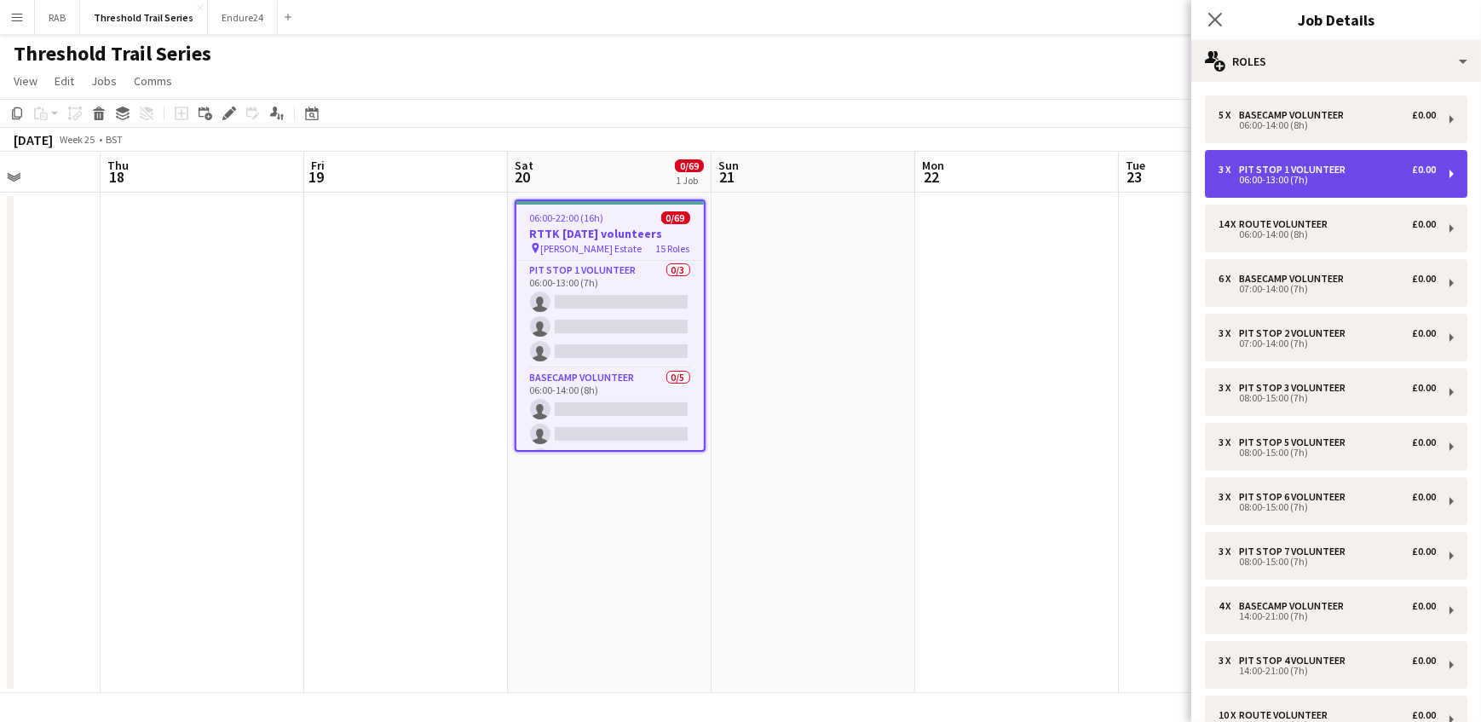
click at [1306, 170] on div "Pit Stop 1 Volunteer" at bounding box center [1295, 170] width 113 height 12
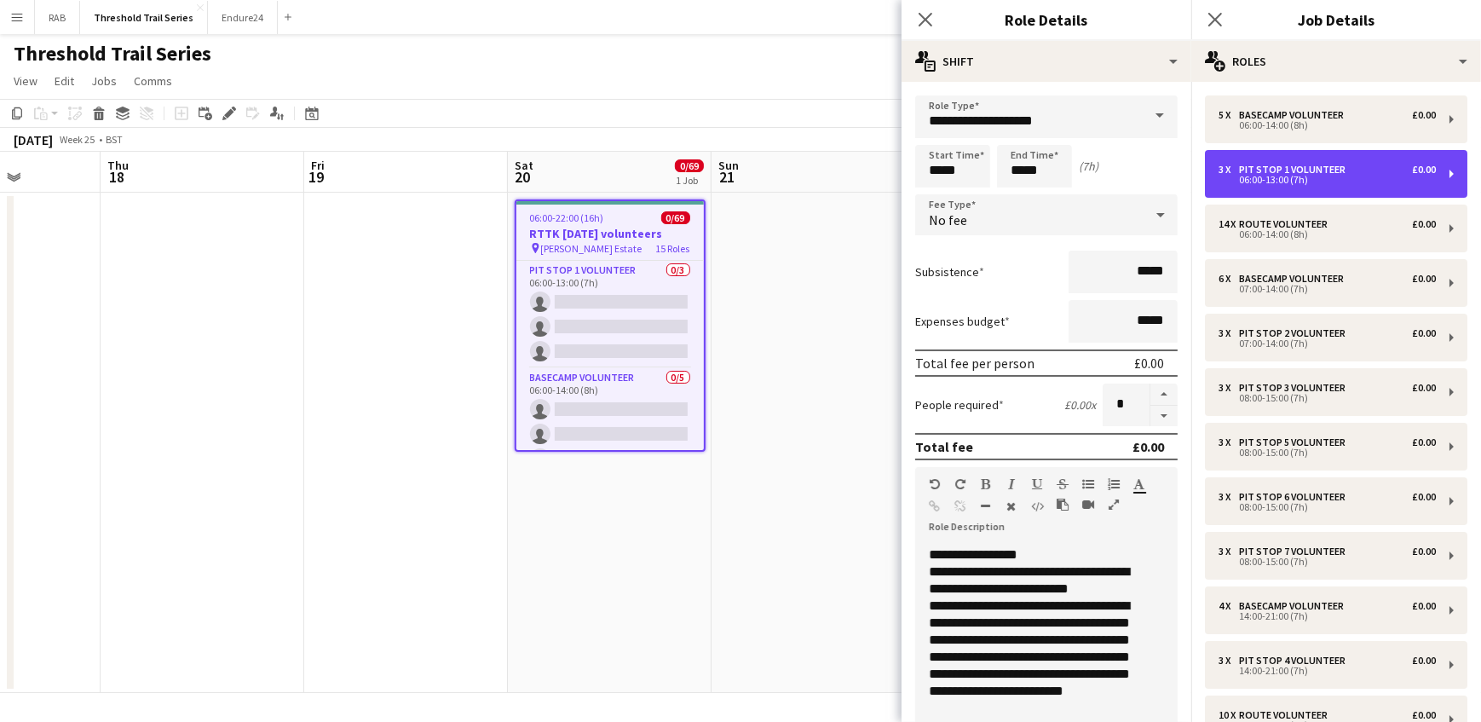
scroll to position [677, 0]
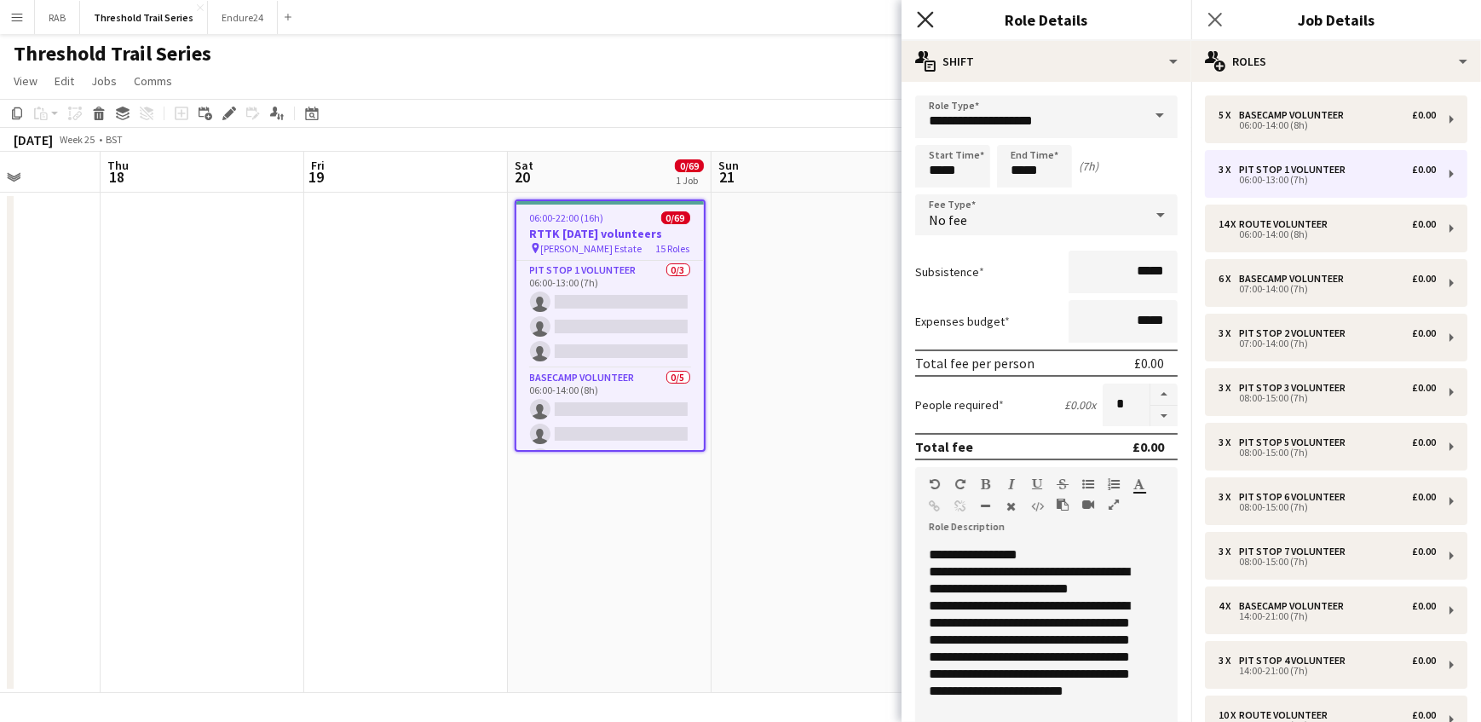
click at [920, 20] on icon "Close pop-in" at bounding box center [925, 19] width 16 height 16
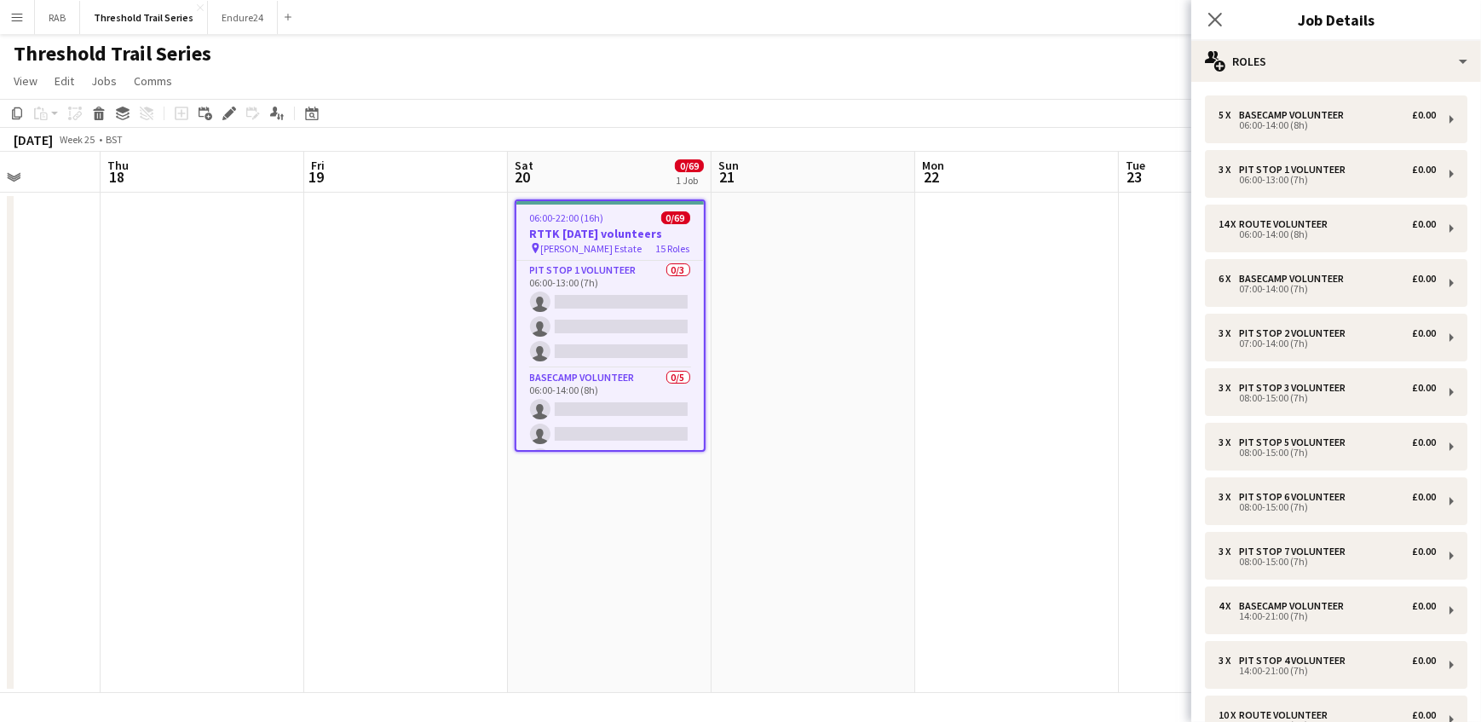
click at [858, 463] on app-date-cell at bounding box center [813, 443] width 204 height 500
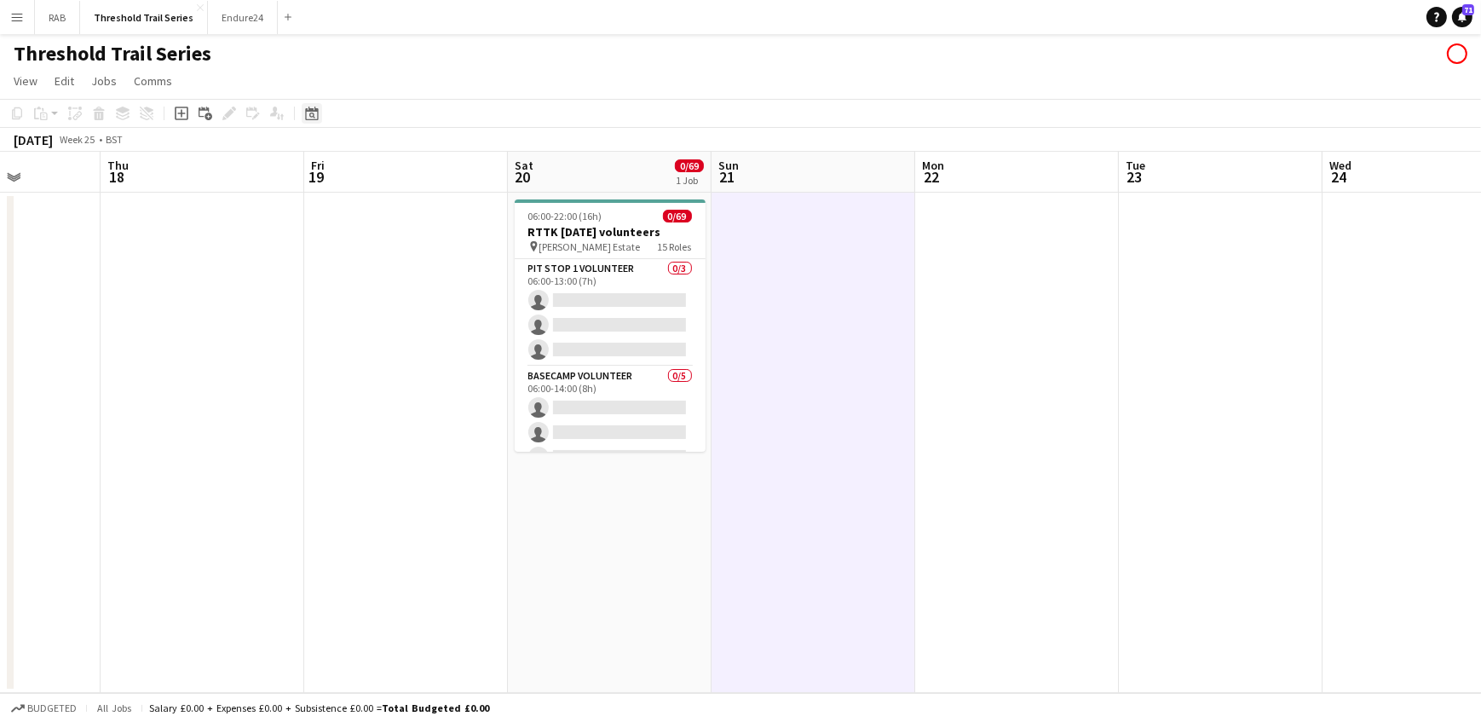
click at [305, 116] on icon at bounding box center [311, 114] width 13 height 14
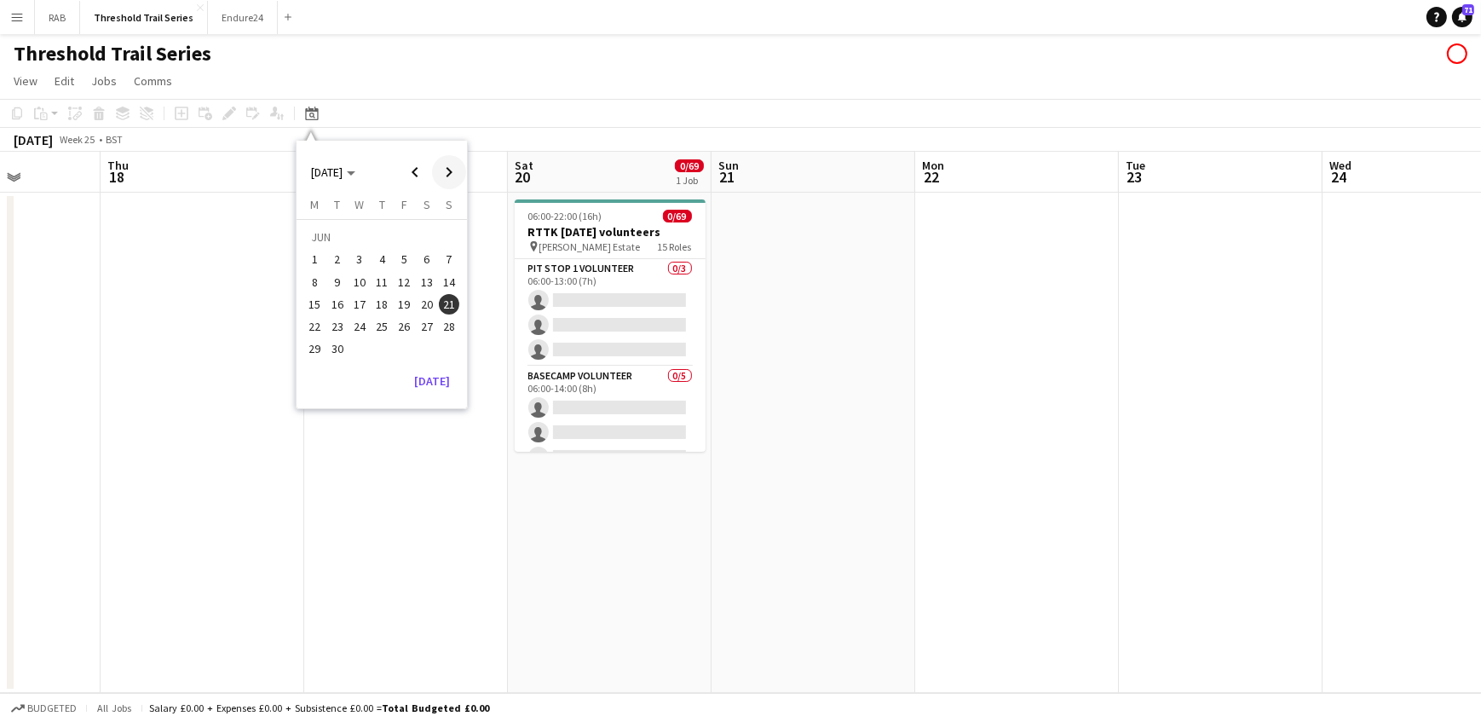
click at [447, 175] on span "Next month" at bounding box center [449, 172] width 34 height 34
click at [447, 280] on span "12" at bounding box center [449, 282] width 20 height 20
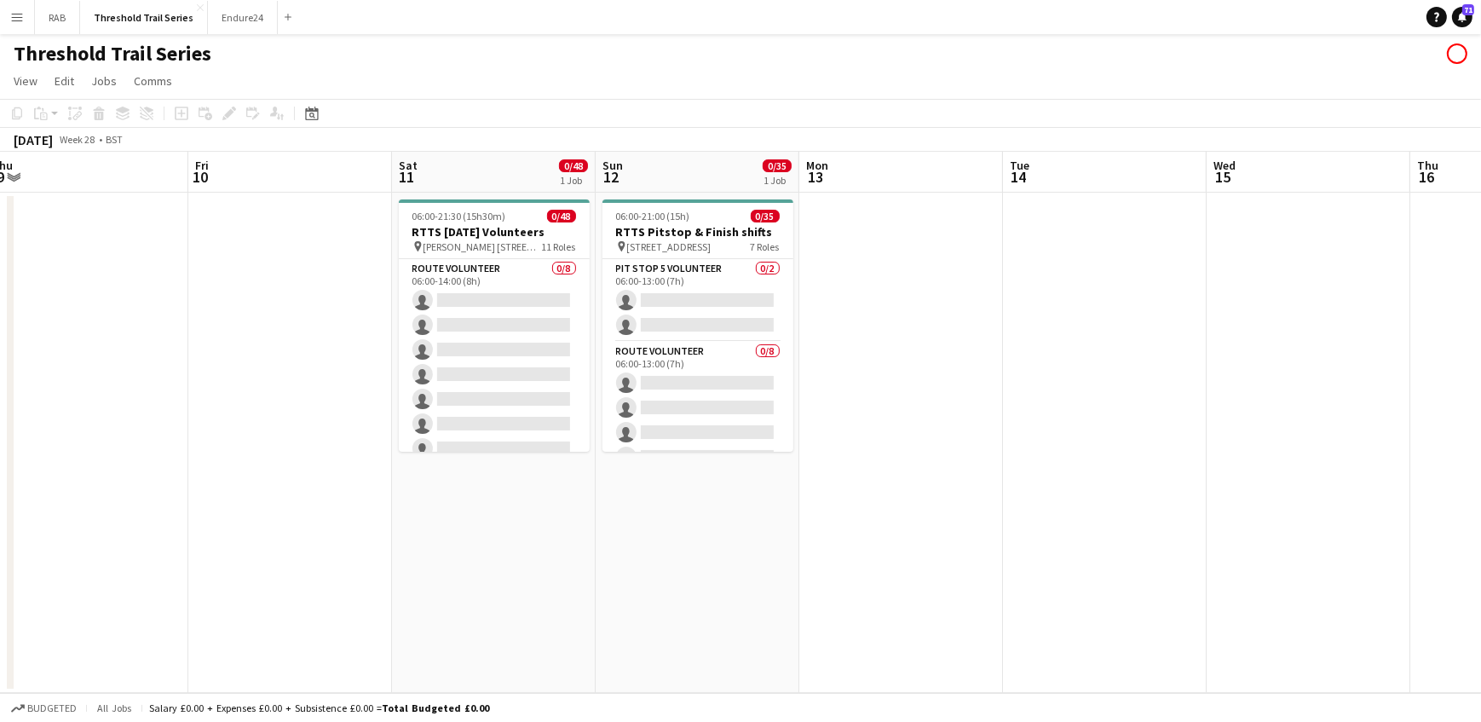
scroll to position [0, 421]
drag, startPoint x: 515, startPoint y: 167, endPoint x: 680, endPoint y: 179, distance: 165.7
click at [680, 179] on app-calendar-viewport "Tue 7 Wed 8 Thu 9 Fri 10 Sat 11 0/48 1 Job Sun 12 0/35 1 Job Mon 13 Tue 14 Wed …" at bounding box center [740, 422] width 1481 height 541
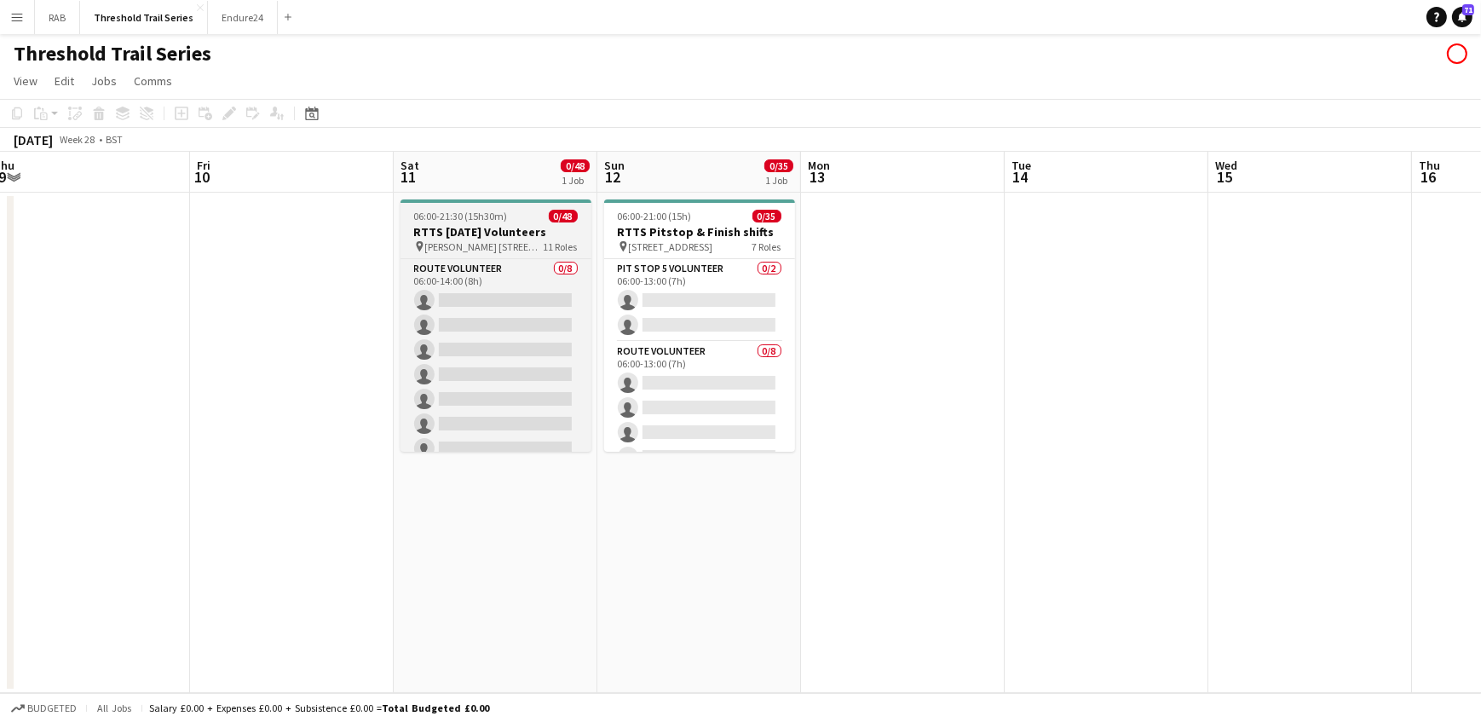
click at [461, 222] on span "06:00-21:30 (15h30m)" at bounding box center [461, 216] width 94 height 13
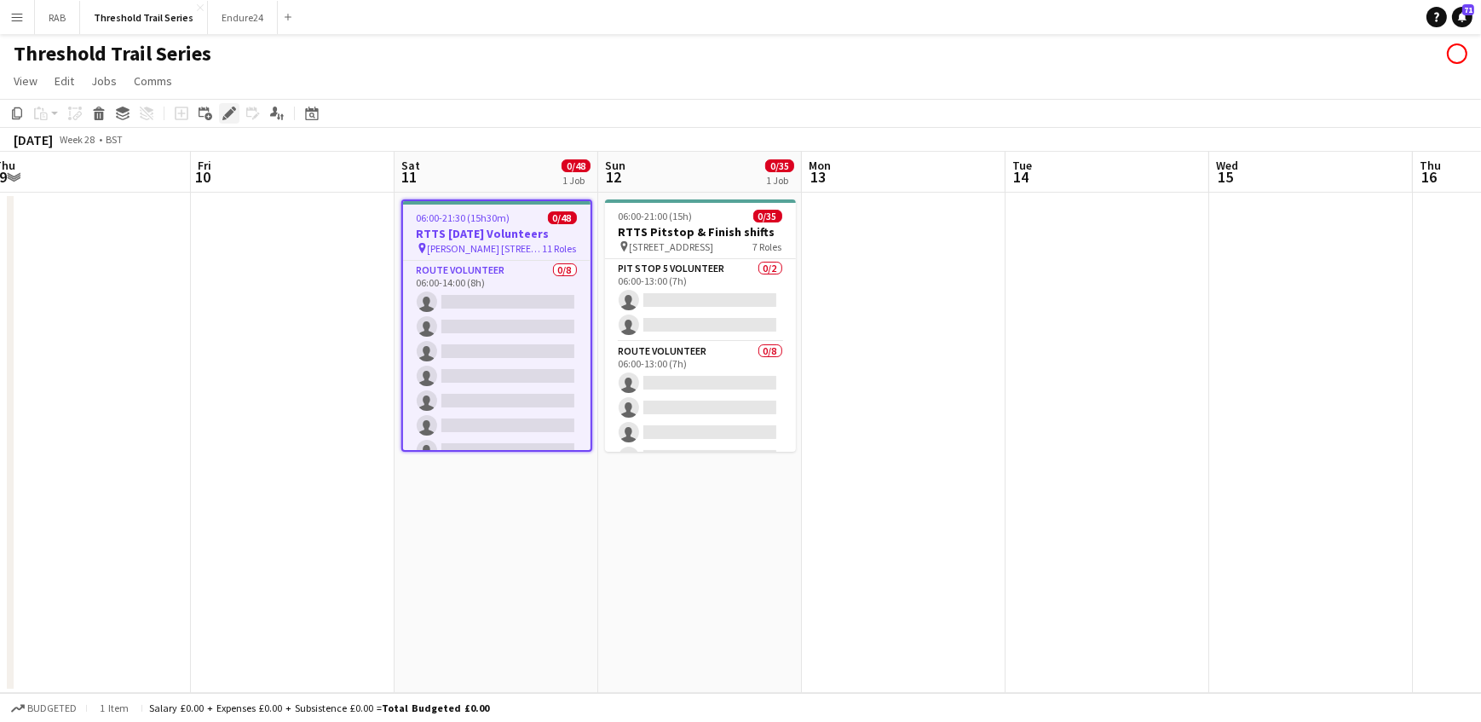
click at [225, 112] on icon "Edit" at bounding box center [229, 114] width 14 height 14
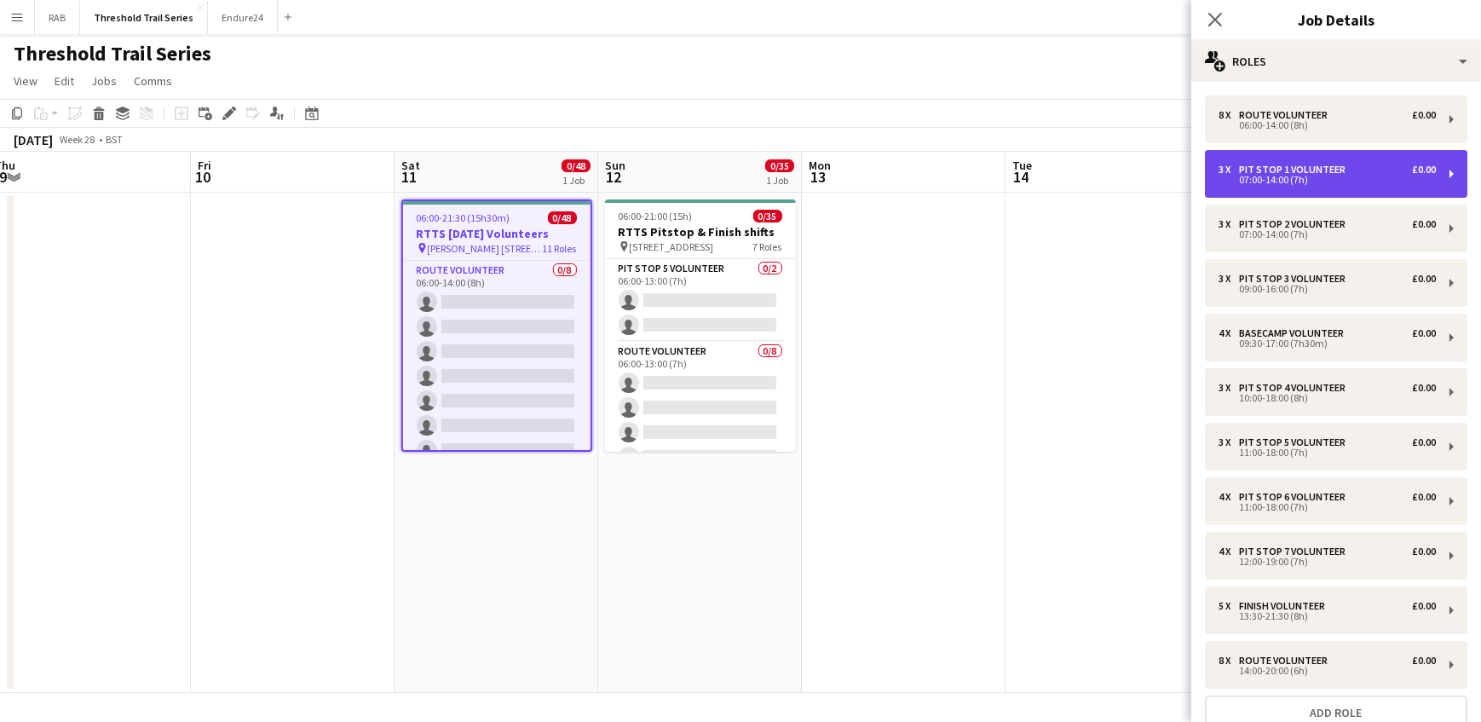
drag, startPoint x: 1304, startPoint y: 170, endPoint x: 1288, endPoint y: 171, distance: 15.4
click at [1303, 169] on div "Pit Stop 1 Volunteer" at bounding box center [1295, 170] width 113 height 12
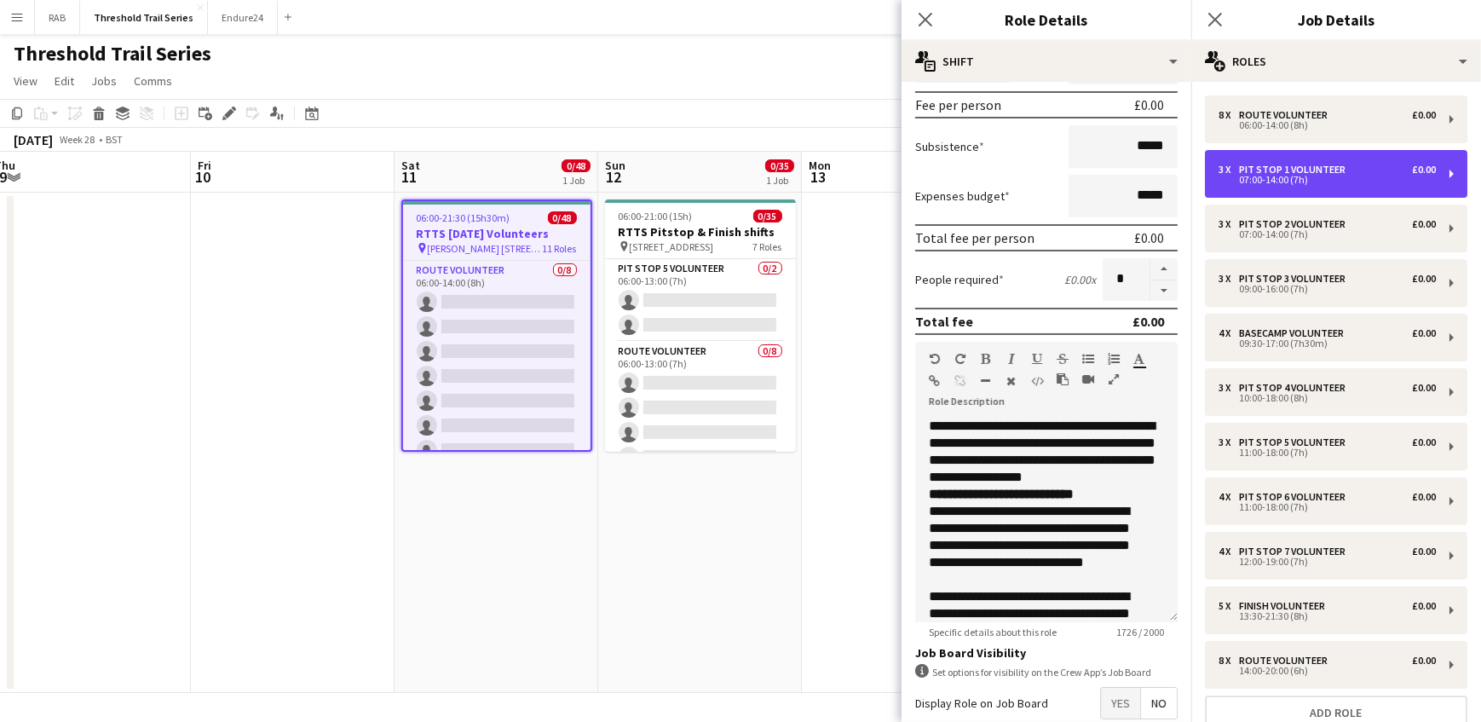
scroll to position [343, 0]
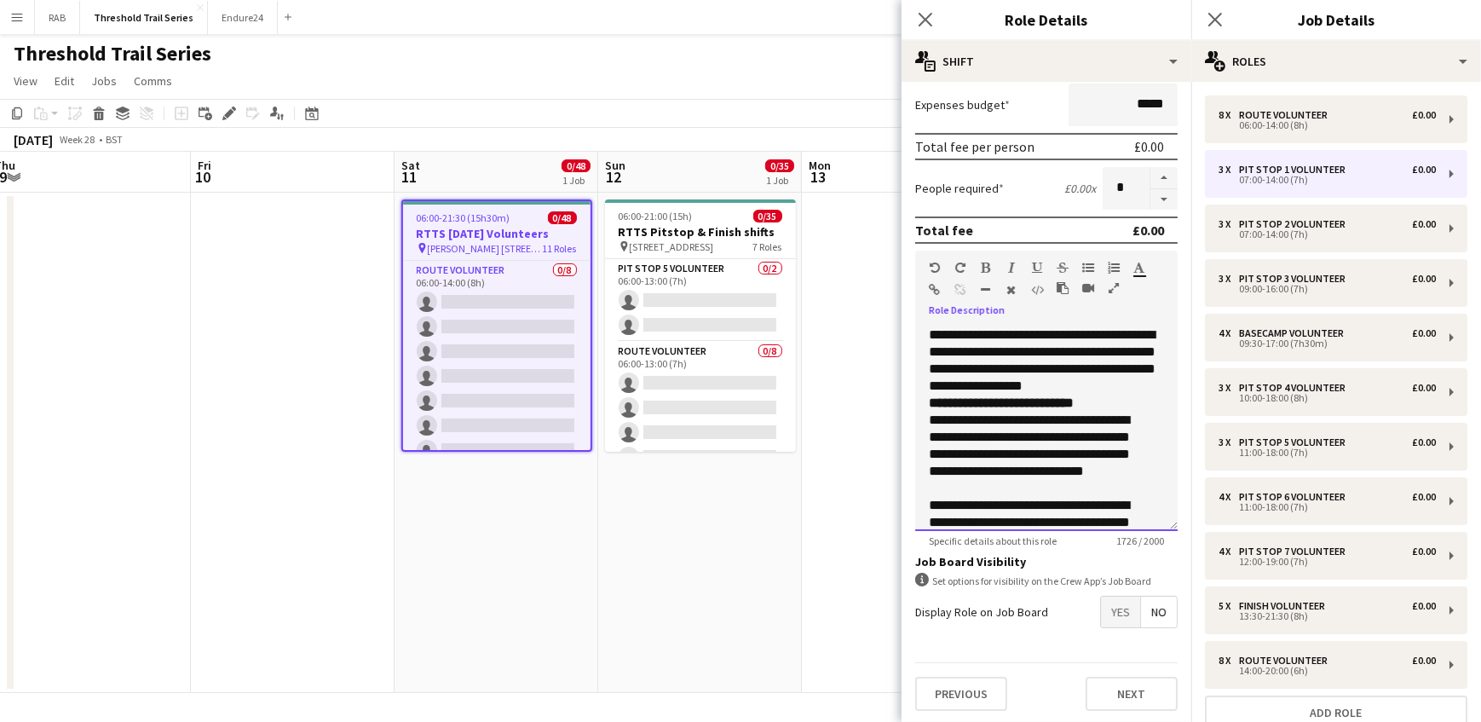
click at [927, 328] on div "**********" at bounding box center [1046, 428] width 262 height 204
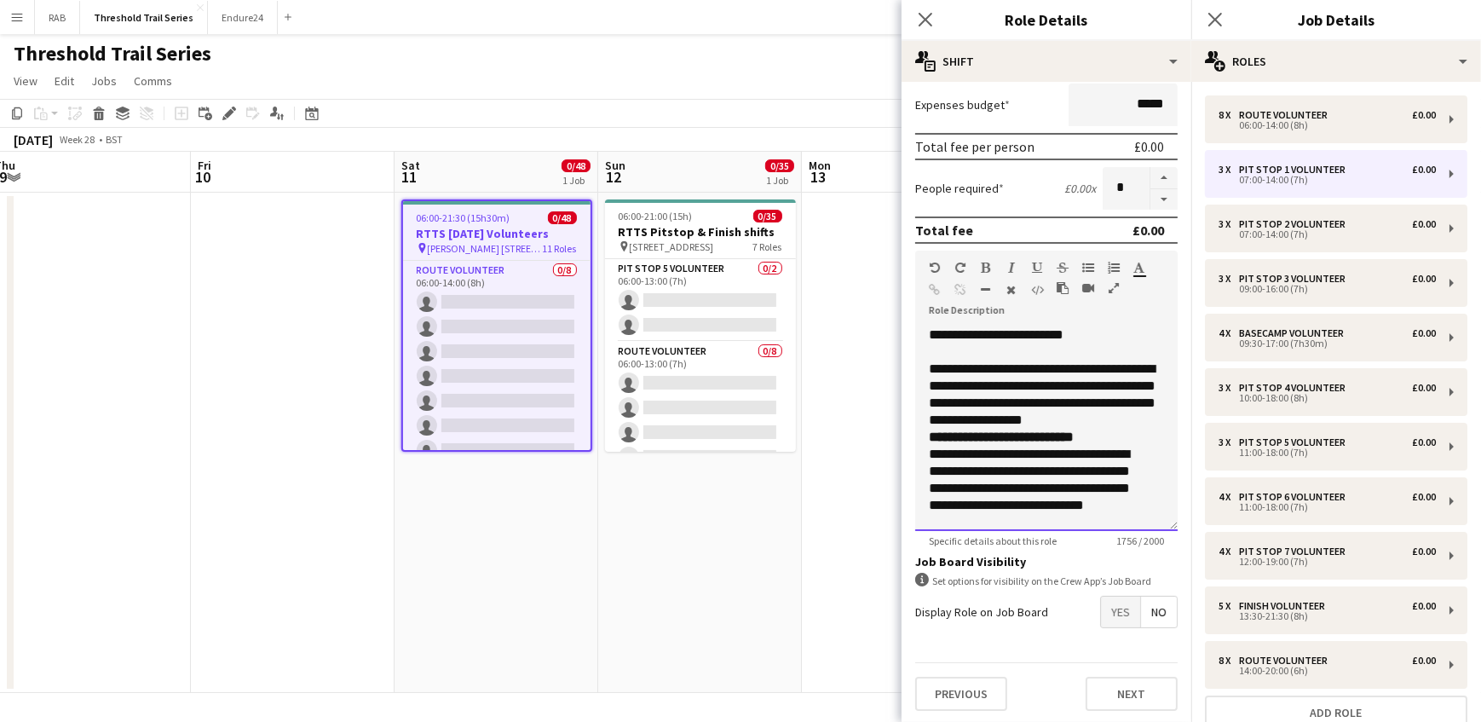
click at [1078, 339] on div "**********" at bounding box center [1046, 428] width 262 height 204
click at [1077, 332] on div "**********" at bounding box center [1046, 428] width 262 height 204
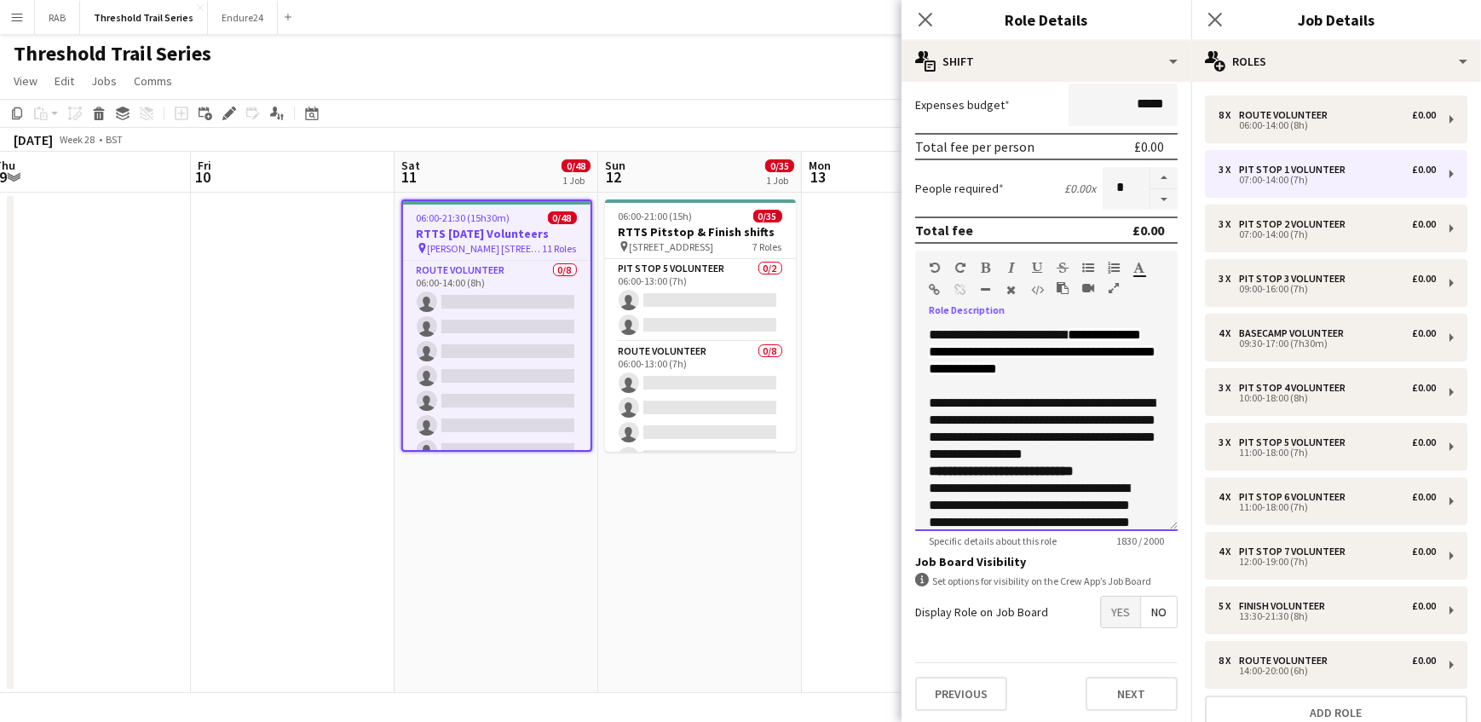
drag, startPoint x: 1069, startPoint y: 390, endPoint x: 922, endPoint y: 336, distance: 157.2
click at [922, 336] on div "**********" at bounding box center [1046, 428] width 262 height 204
click at [1074, 383] on div "**********" at bounding box center [1046, 428] width 262 height 204
click at [1059, 383] on div "**********" at bounding box center [1046, 428] width 262 height 204
click at [1079, 380] on div "**********" at bounding box center [1046, 428] width 262 height 204
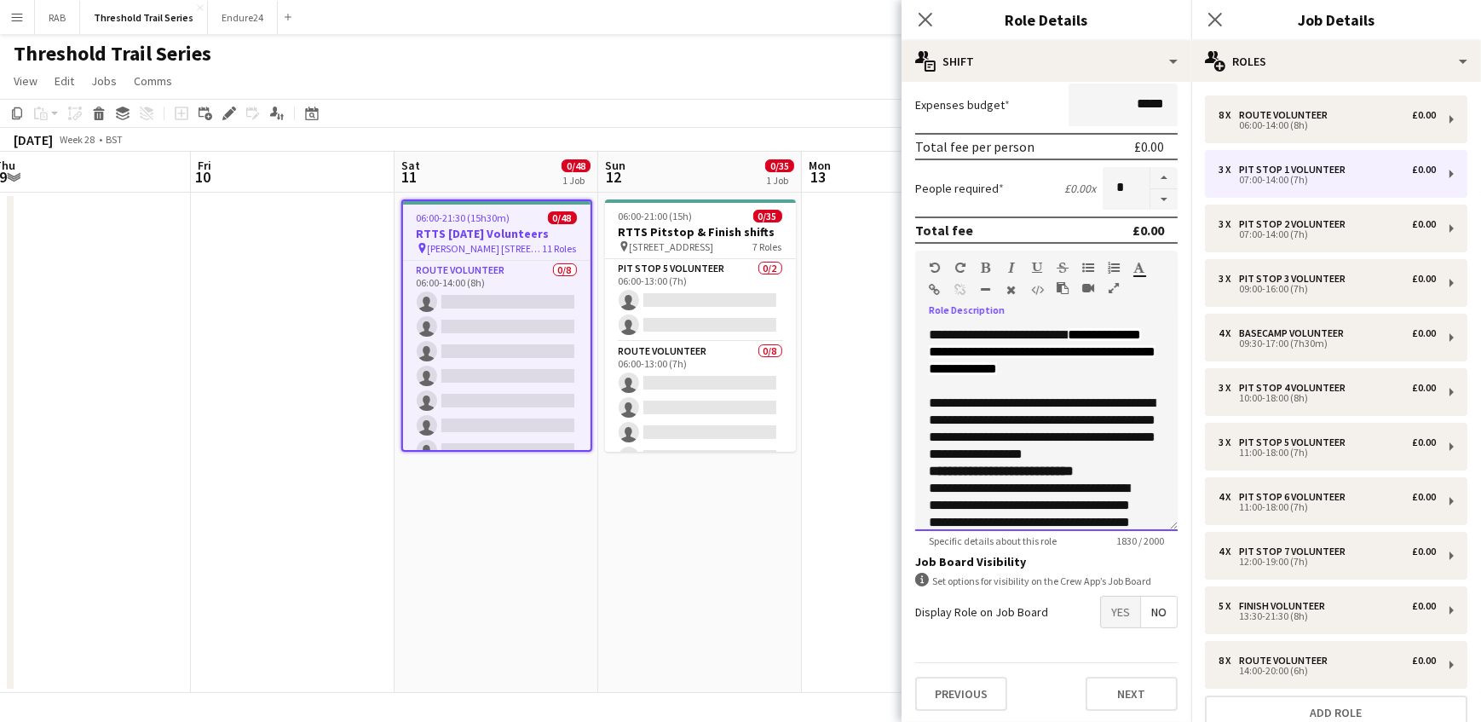
drag, startPoint x: 1069, startPoint y: 387, endPoint x: 930, endPoint y: 349, distance: 143.9
click at [930, 349] on div "**********" at bounding box center [1046, 428] width 262 height 204
click at [1142, 265] on icon "button" at bounding box center [1139, 268] width 11 height 12
click at [1074, 309] on div "Standard Heading 1 Heading 2 Heading 3 Heading 4 Heading 5 Heading 6 Heading 7 …" at bounding box center [1046, 283] width 262 height 64
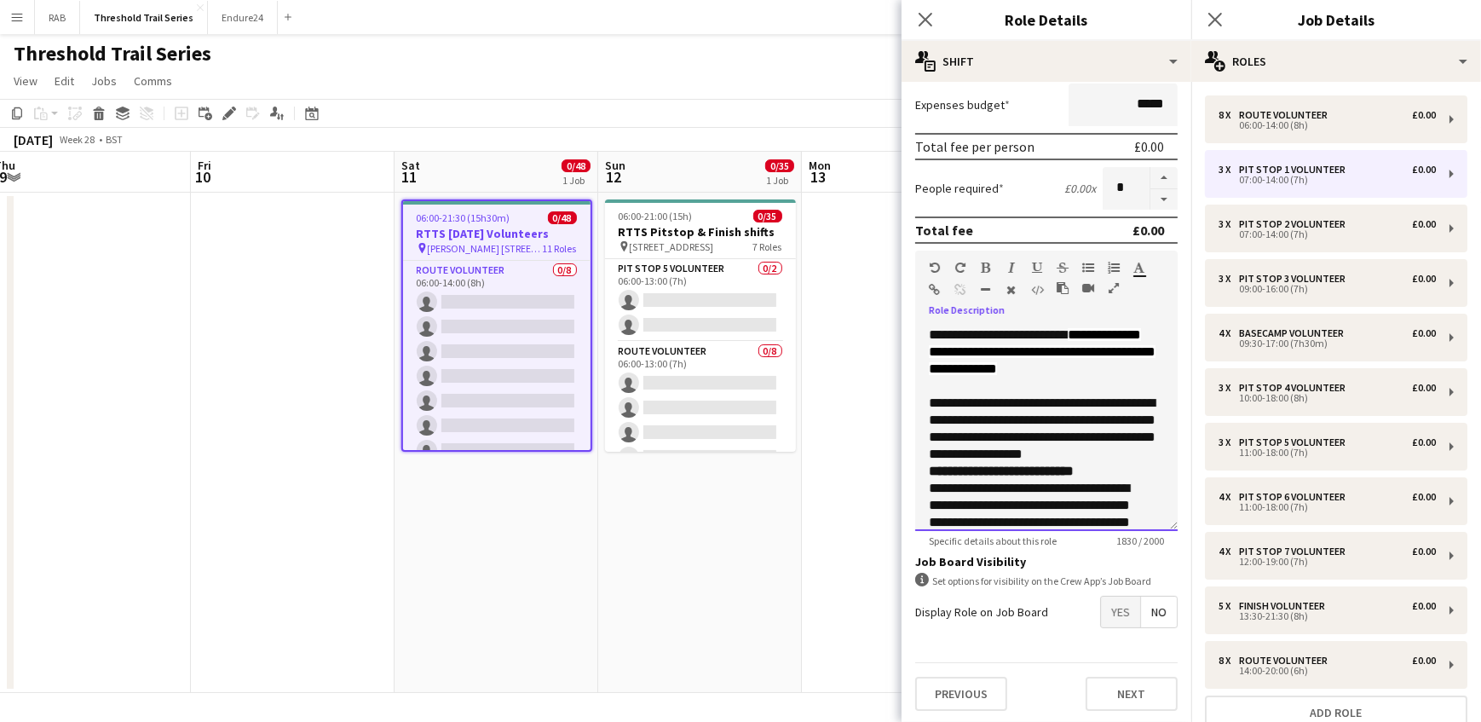
click at [1072, 391] on div at bounding box center [1046, 385] width 235 height 17
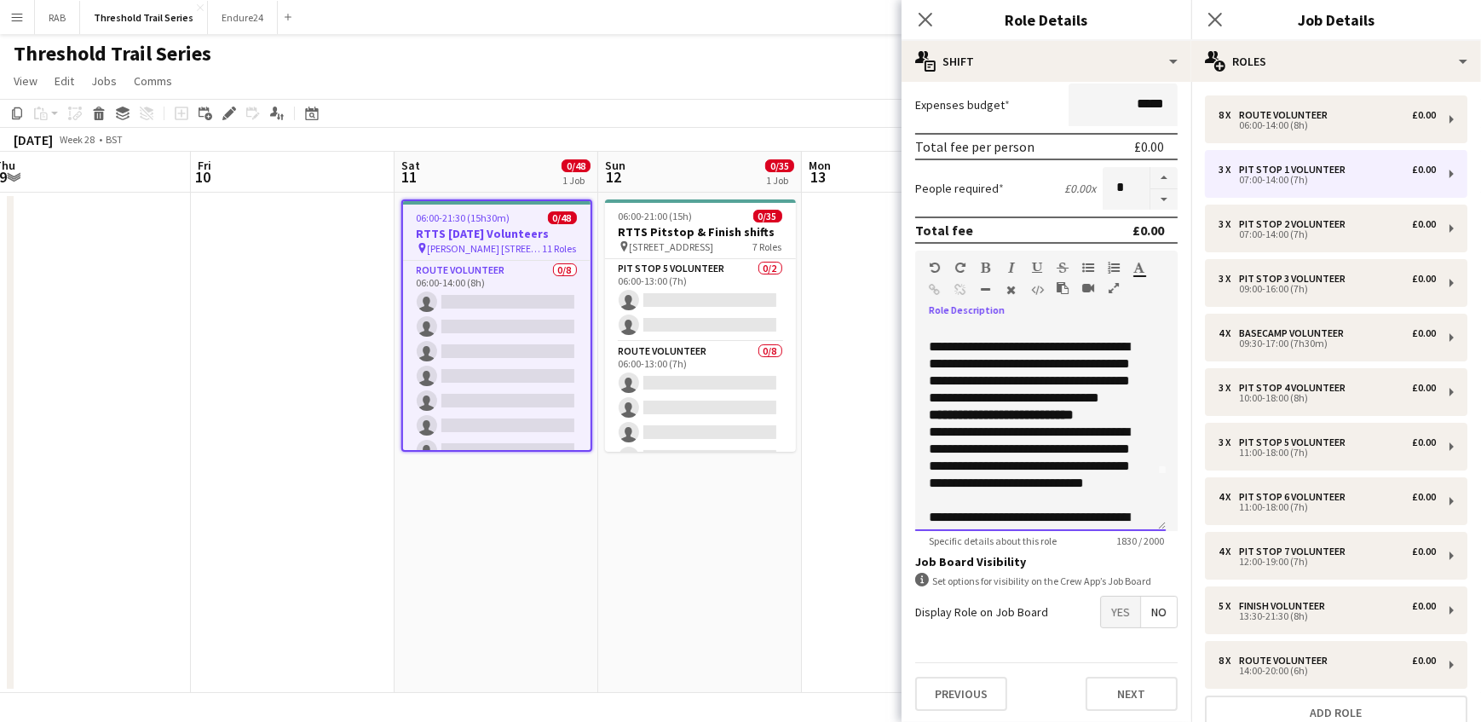
scroll to position [77, 0]
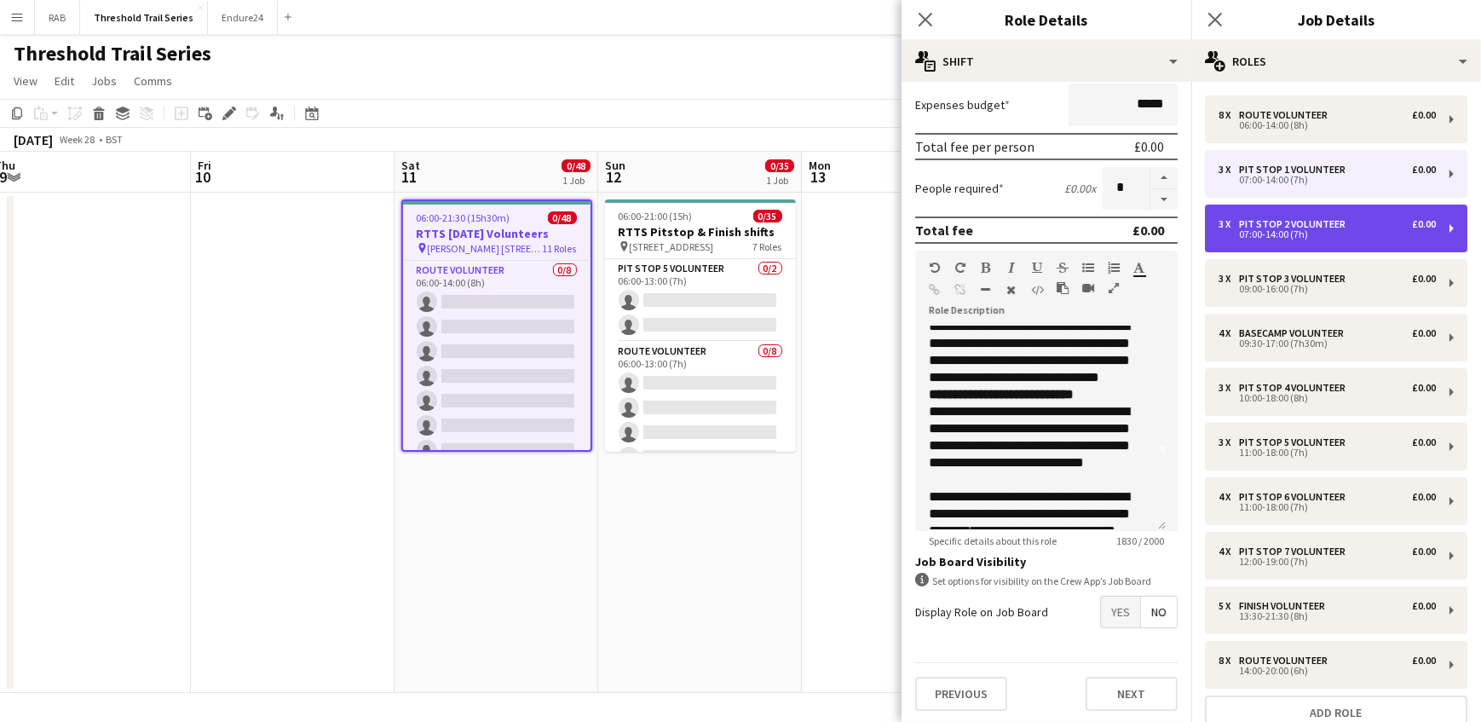
click at [1272, 227] on div "Pit Stop 2 Volunteer" at bounding box center [1295, 224] width 113 height 12
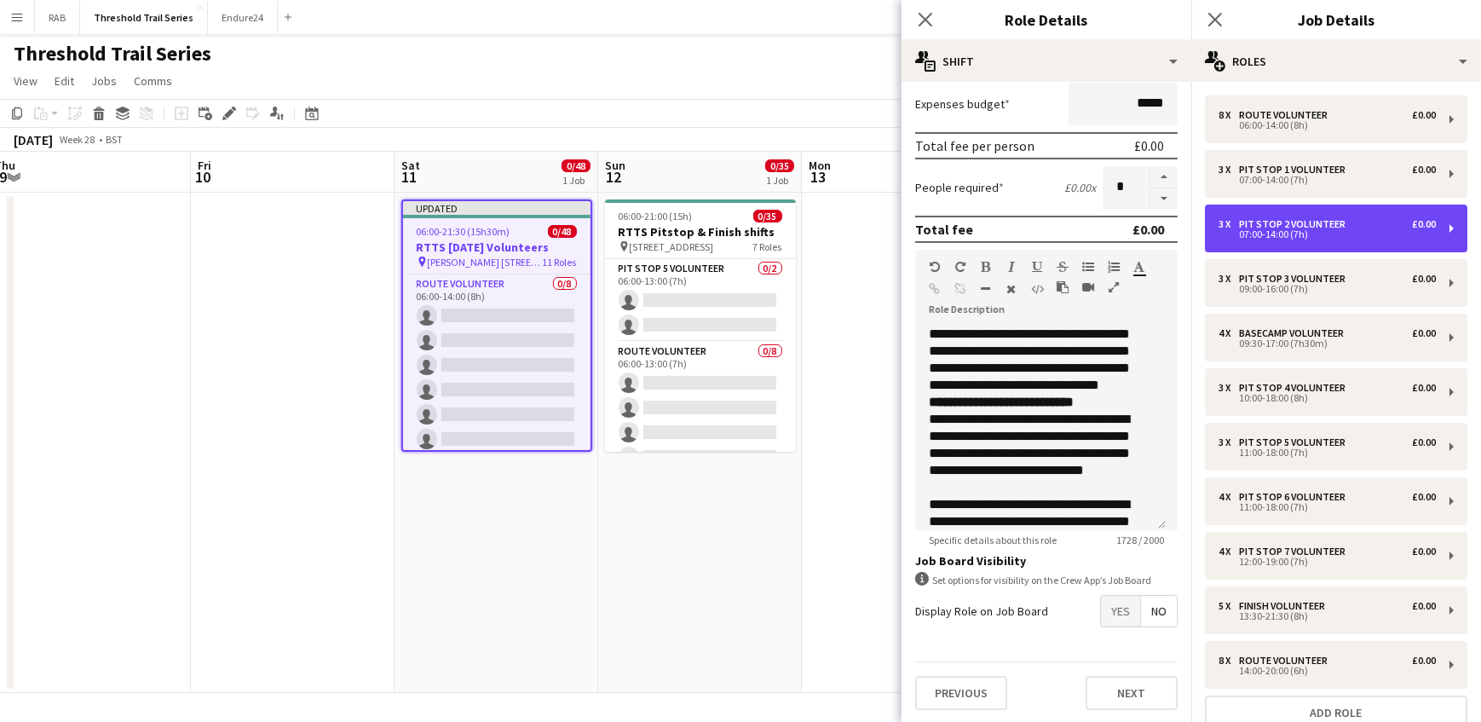
scroll to position [140, 0]
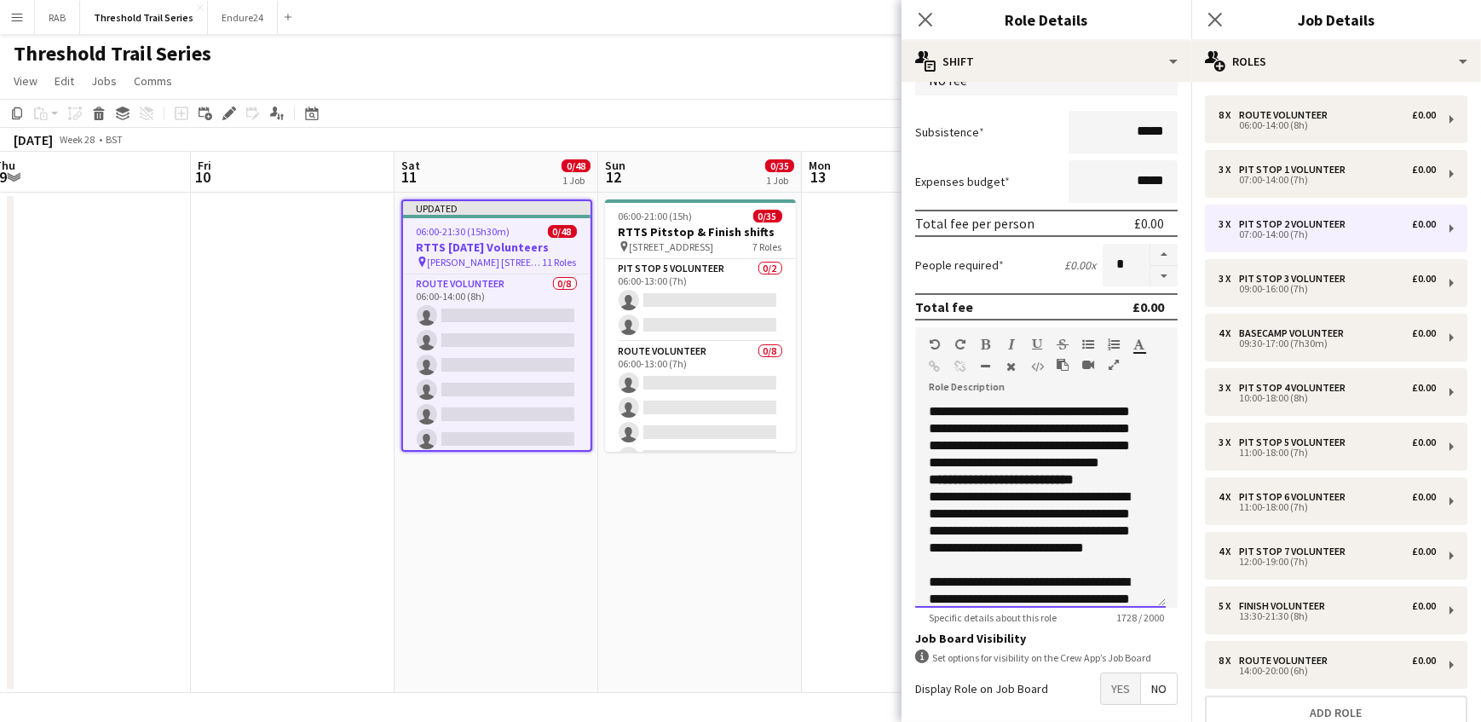
click at [1024, 383] on div "Standard Heading 1 Heading 2 Heading 3 Heading 4 Heading 5 Heading 6 Heading 7 …" at bounding box center [1046, 359] width 262 height 64
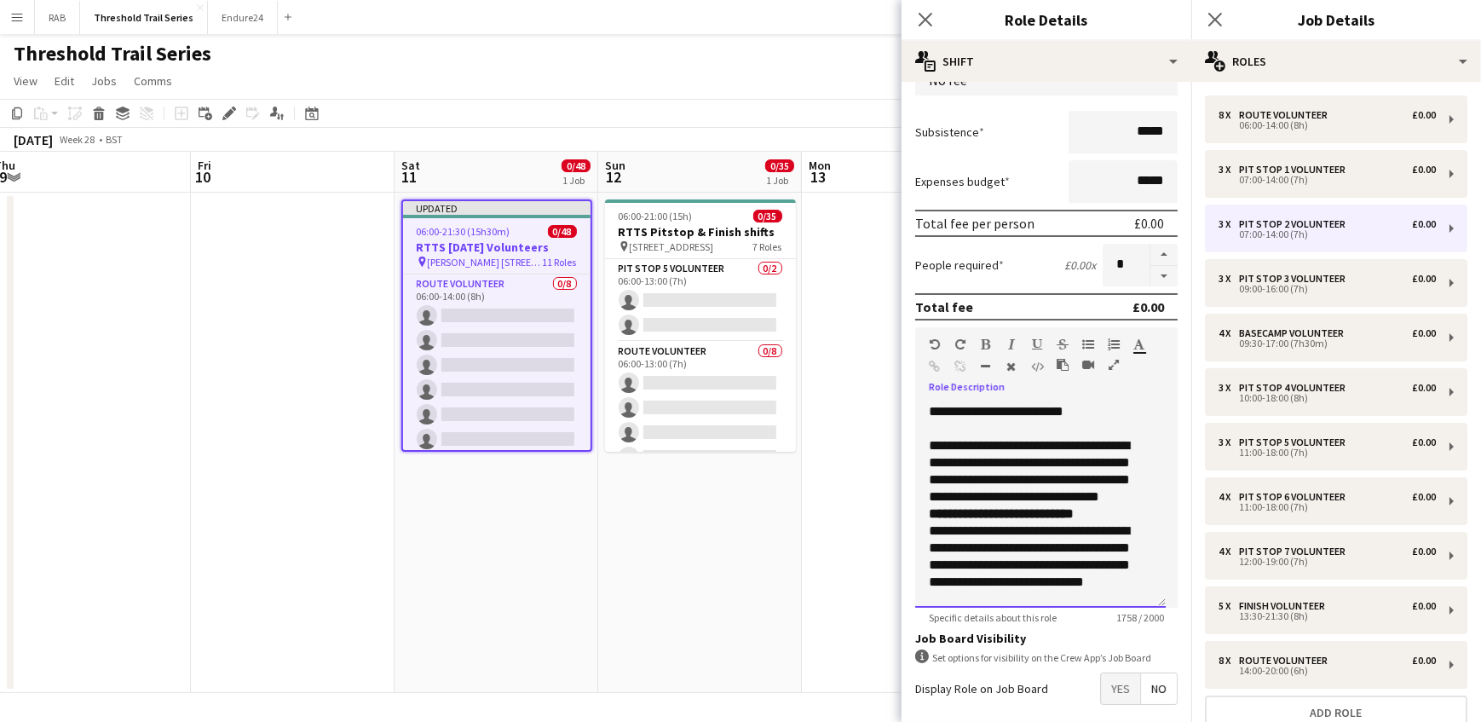
click at [1073, 406] on div "**********" at bounding box center [1040, 505] width 251 height 204
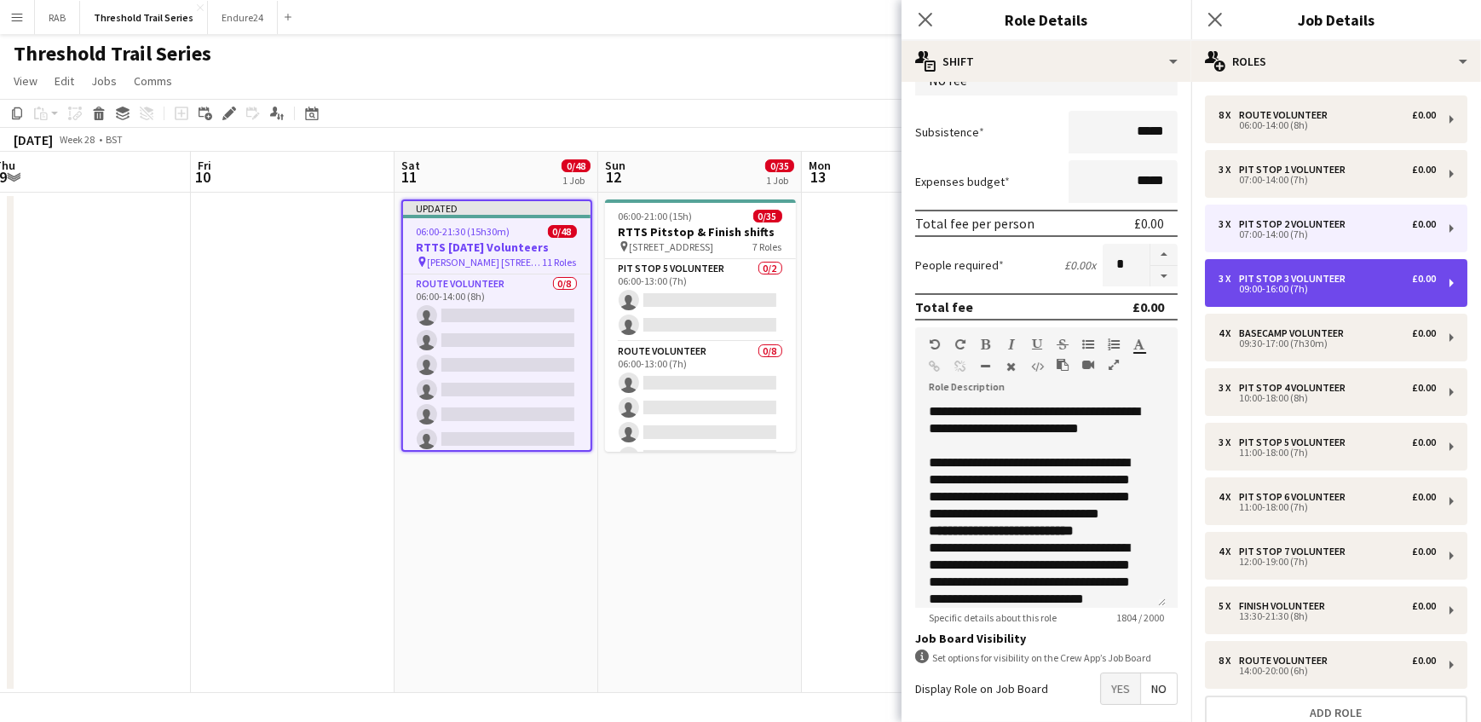
click at [1307, 274] on div "Pit Stop 3 Volunteer" at bounding box center [1295, 279] width 113 height 12
type input "**********"
type input "*****"
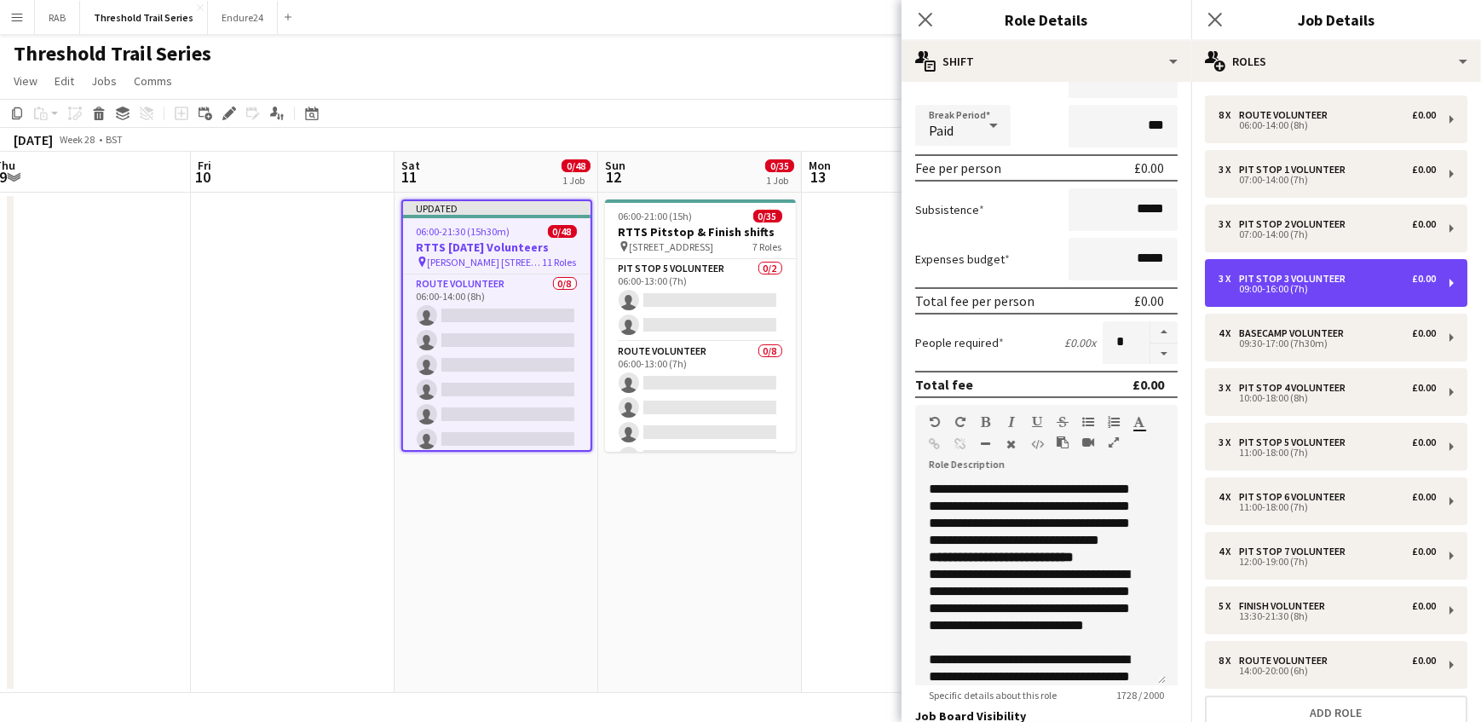
scroll to position [343, 0]
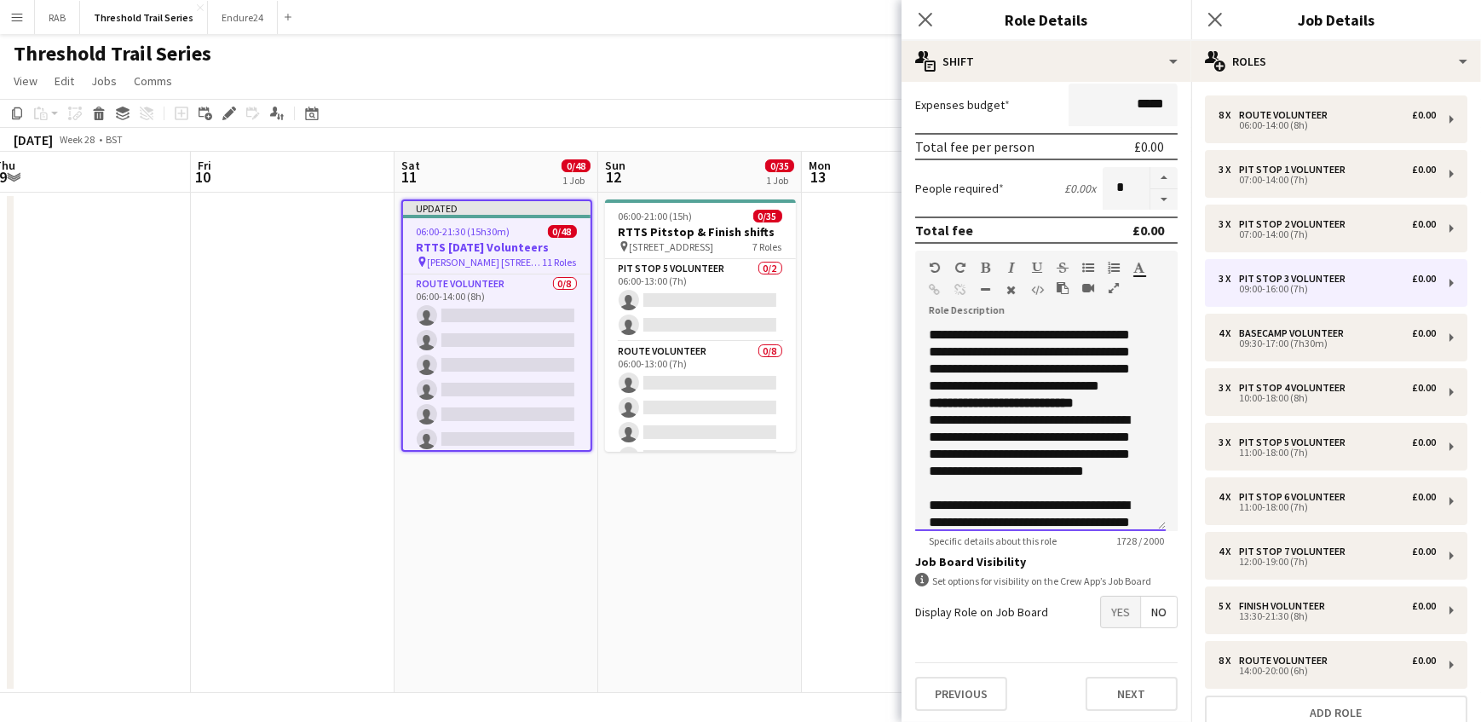
click at [1011, 304] on div "Standard Heading 1 Heading 2 Heading 3 Heading 4 Heading 5 Heading 6 Heading 7 …" at bounding box center [1046, 283] width 262 height 64
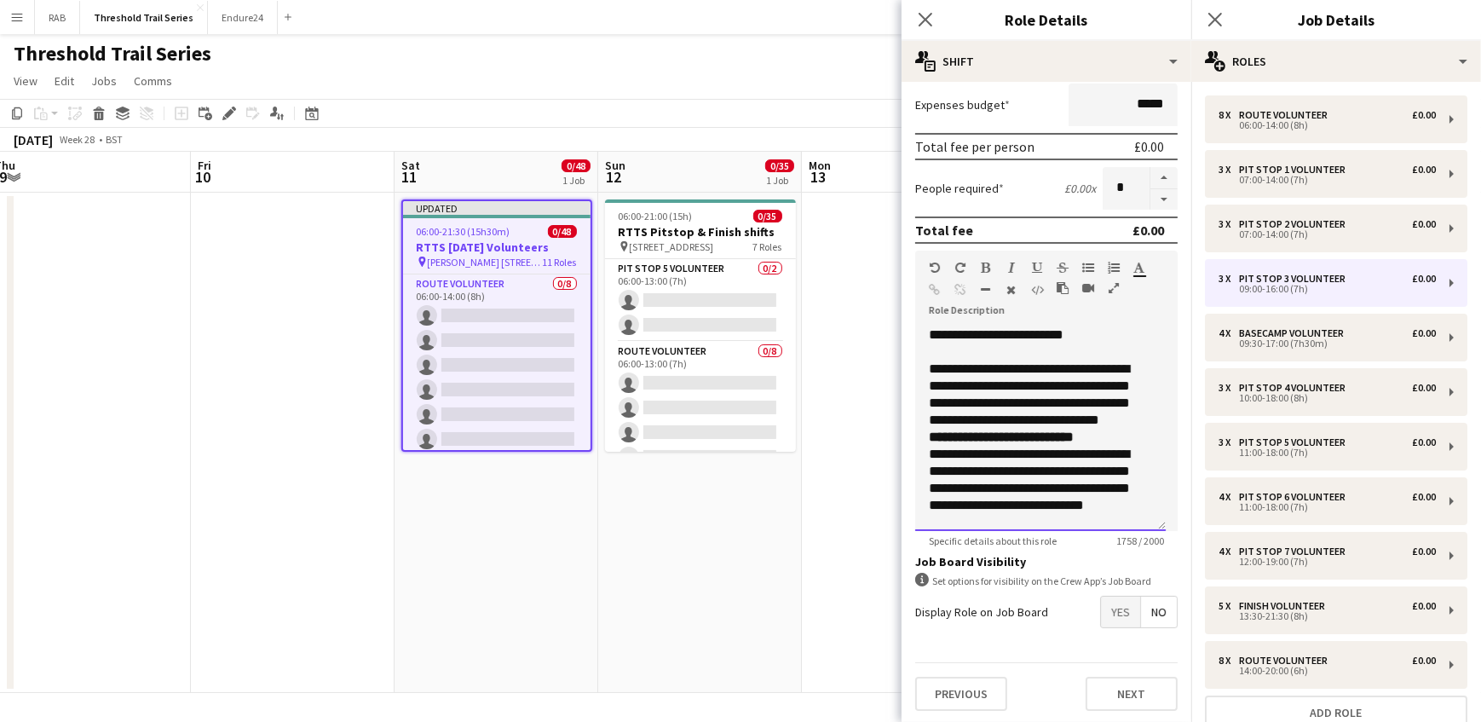
click at [1082, 329] on div "**********" at bounding box center [1040, 428] width 251 height 204
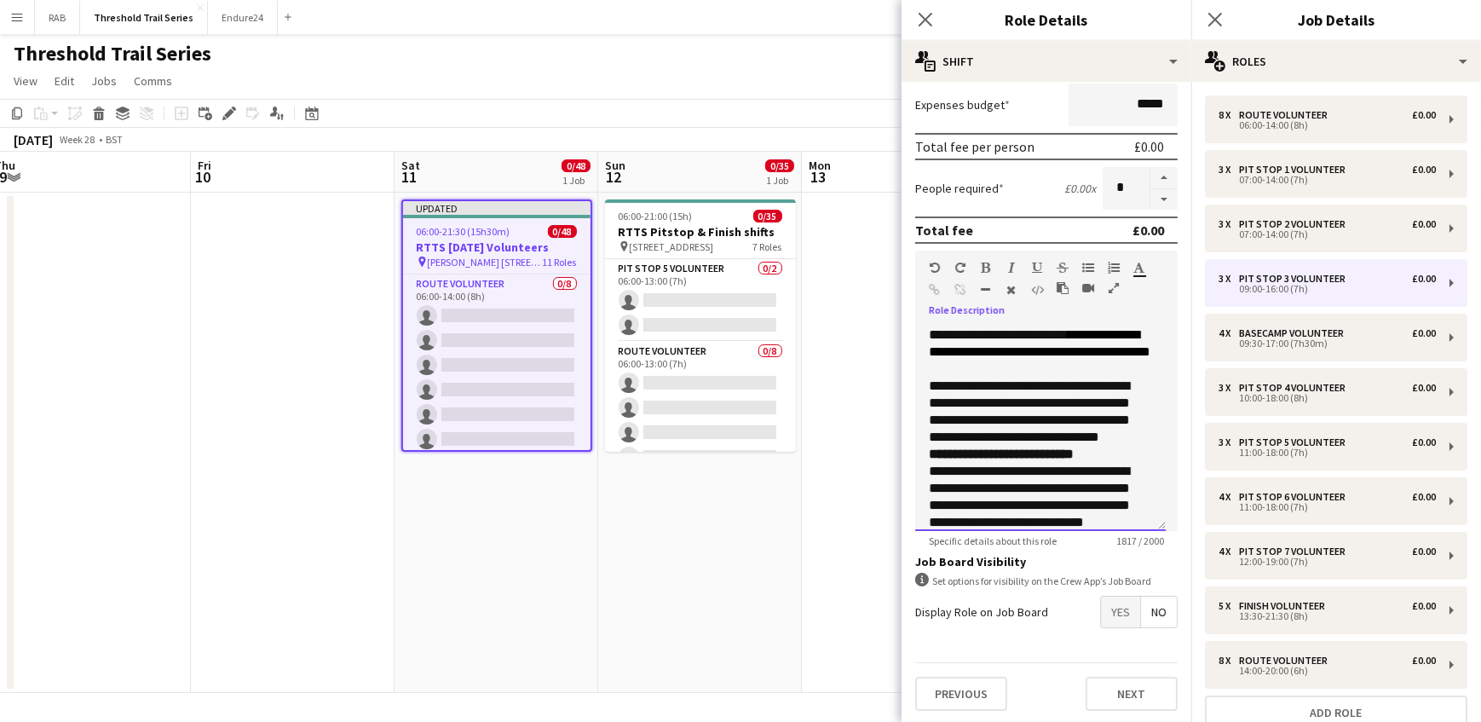
click at [1110, 376] on div at bounding box center [1040, 368] width 223 height 17
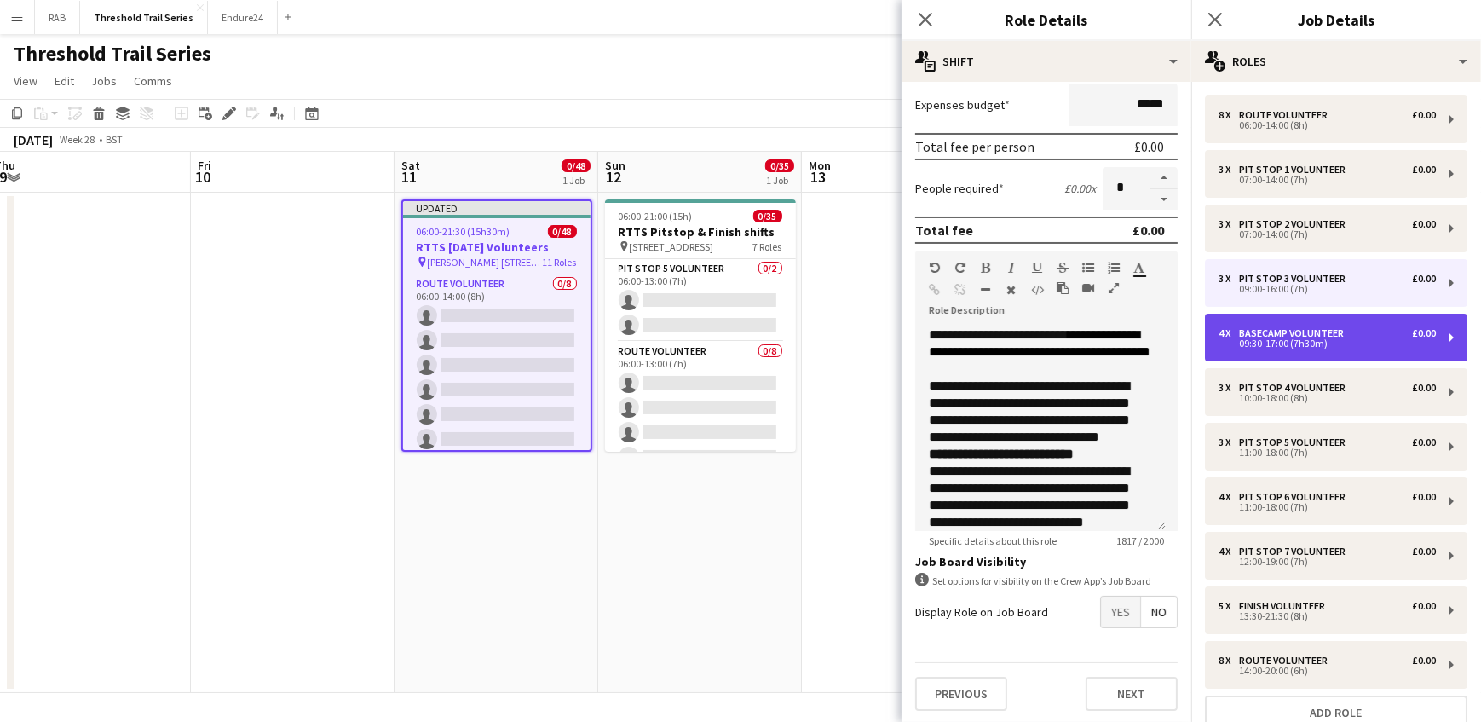
click at [1310, 325] on div "4 x Basecamp Volunteer £0.00 09:30-17:00 (7h30m)" at bounding box center [1336, 338] width 262 height 48
type input "**********"
type input "*****"
type input "*"
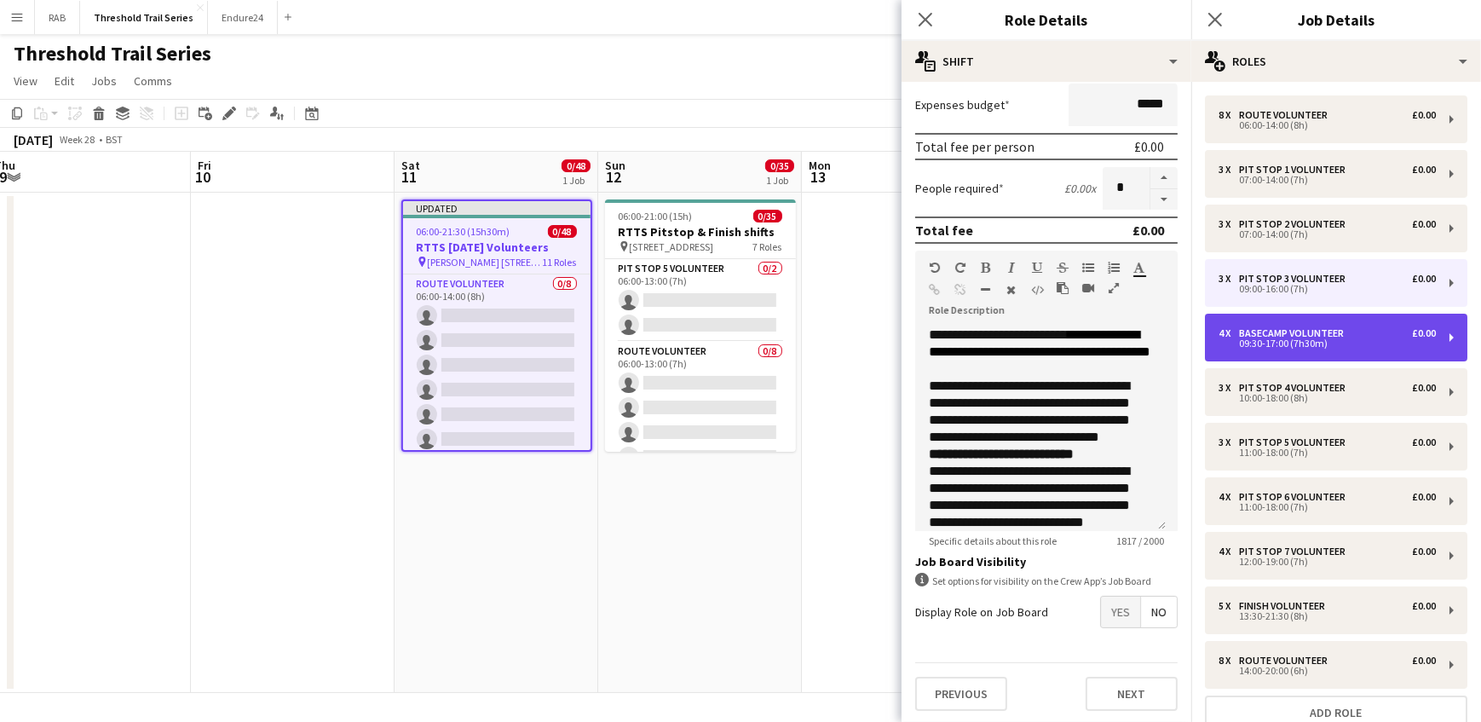
scroll to position [217, 0]
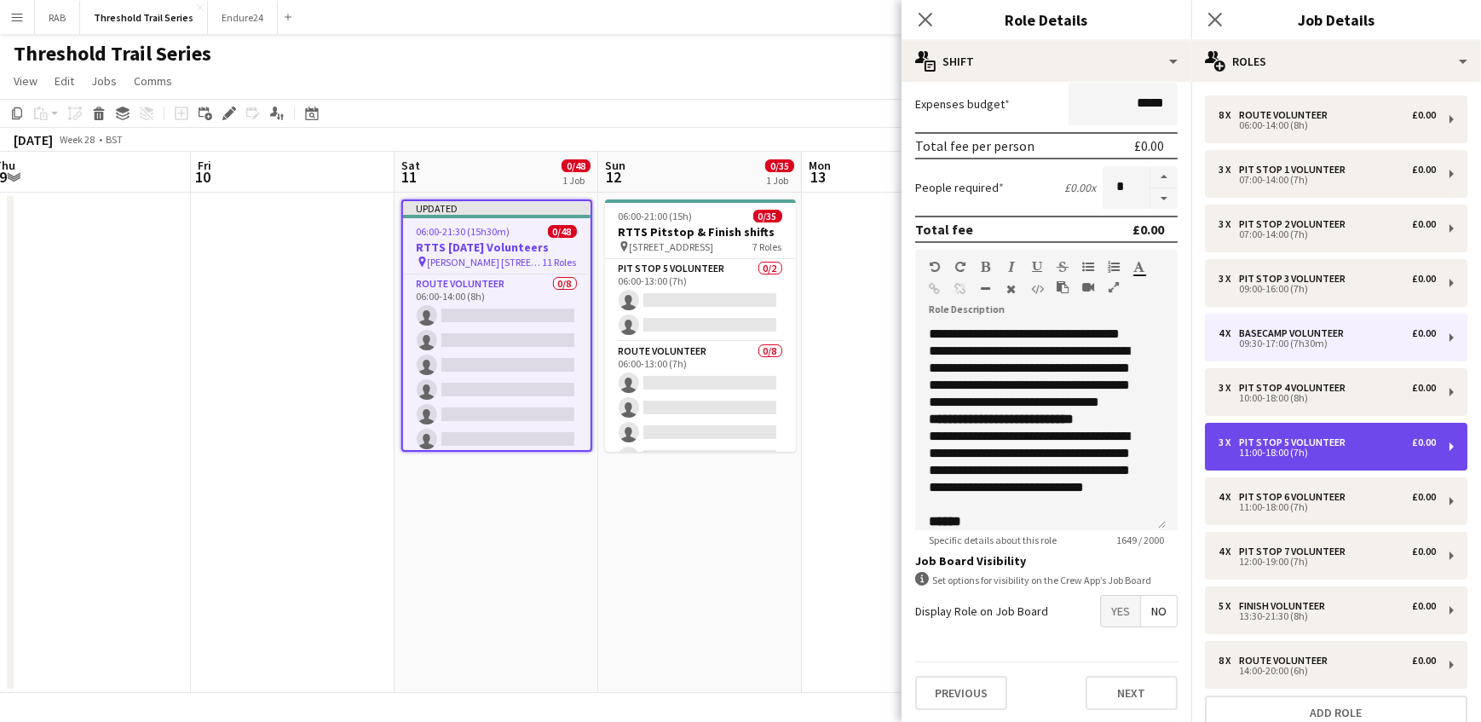
click at [1294, 438] on div "Pit Stop 5 Volunteer" at bounding box center [1295, 442] width 113 height 12
type input "**********"
type input "*****"
type input "*"
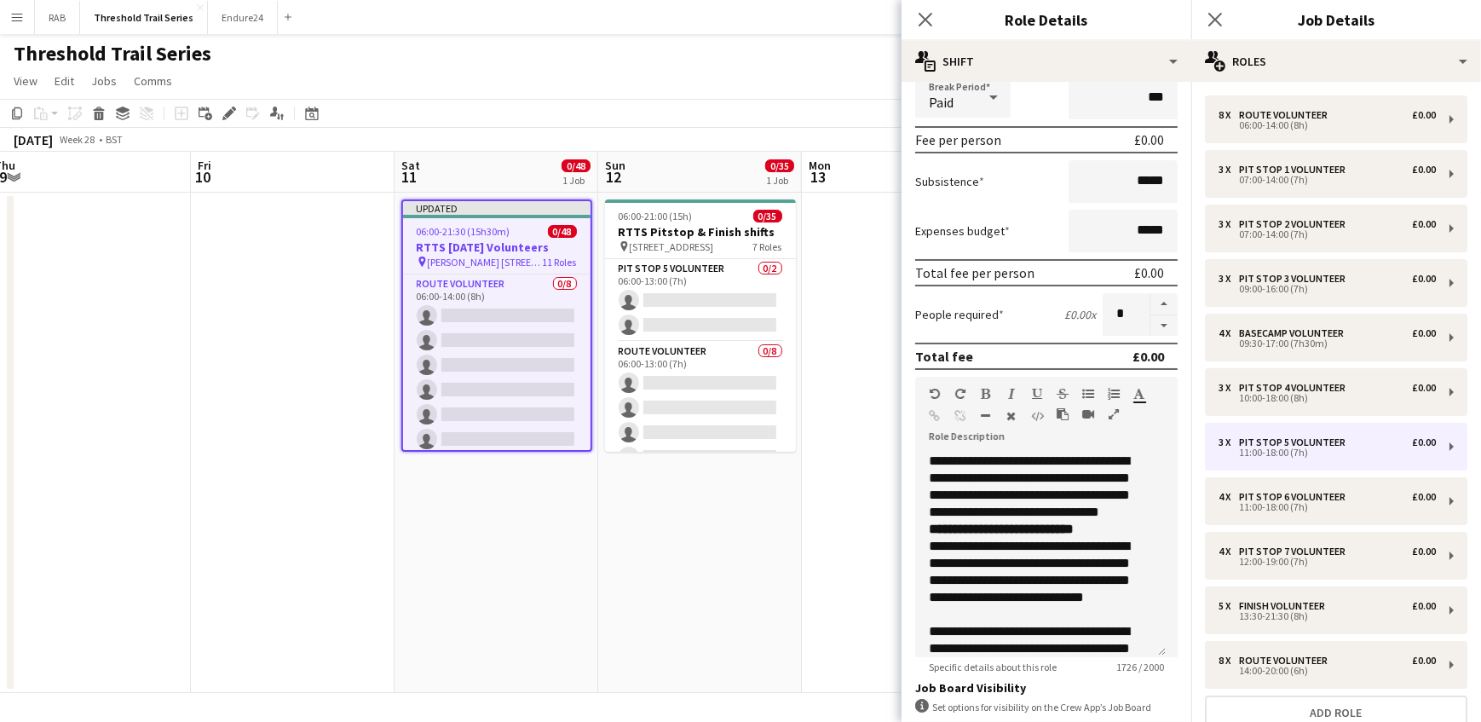
scroll to position [343, 0]
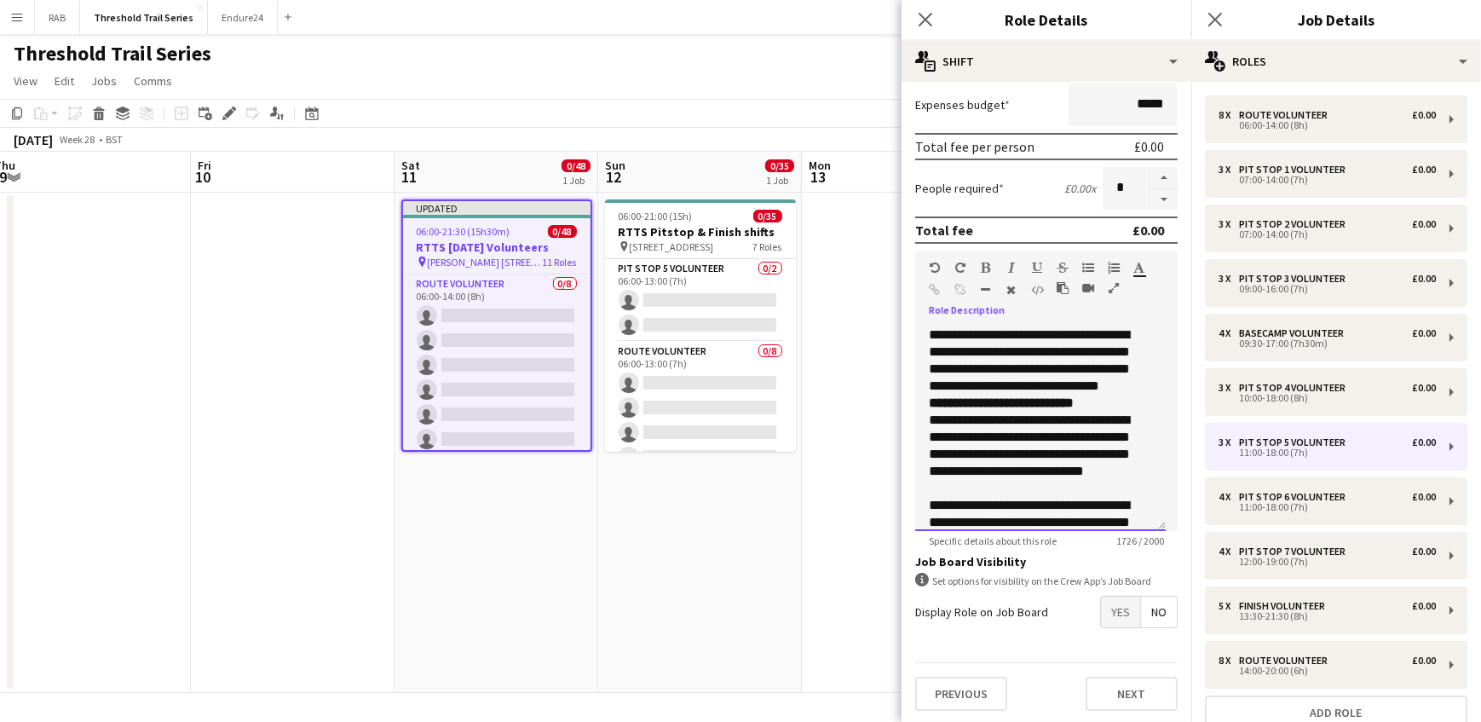
click at [928, 328] on div "**********" at bounding box center [1040, 428] width 251 height 204
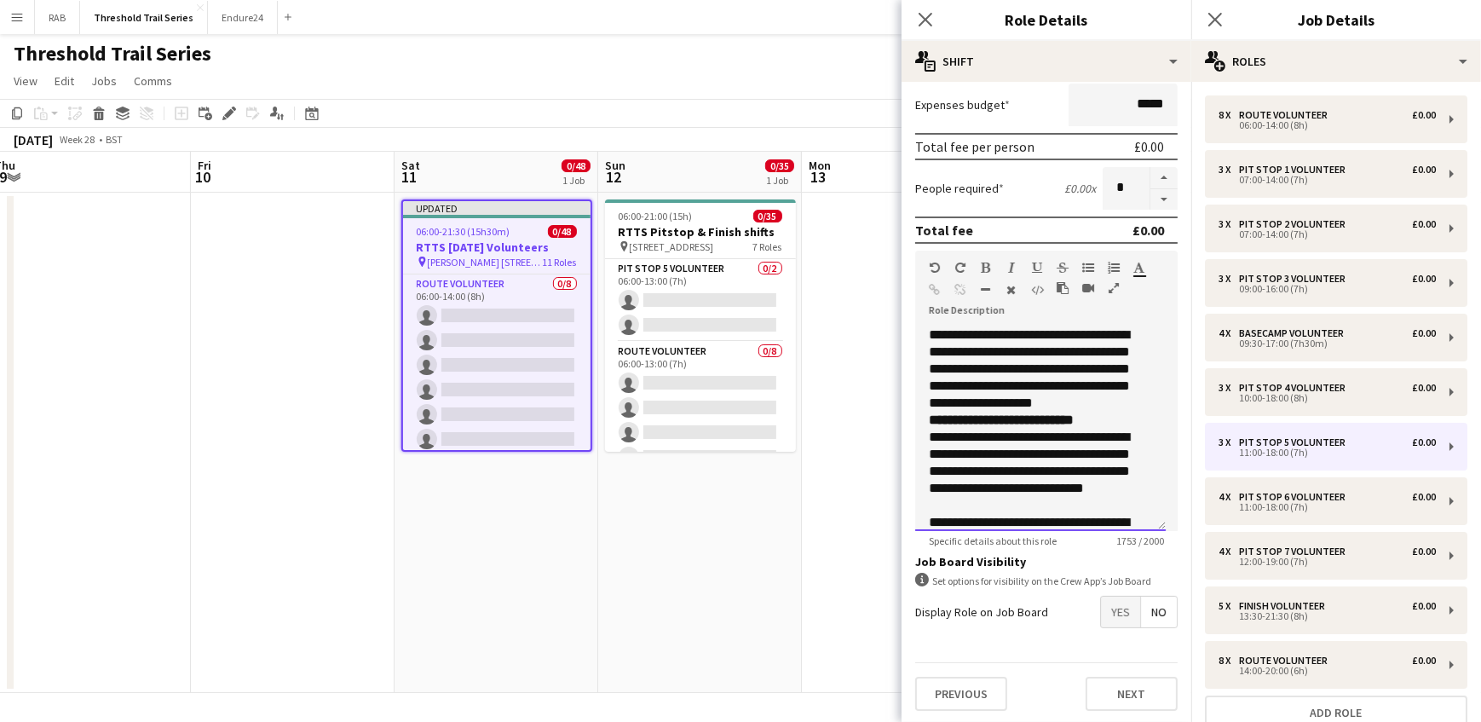
click at [1069, 329] on span "**********" at bounding box center [1029, 368] width 201 height 81
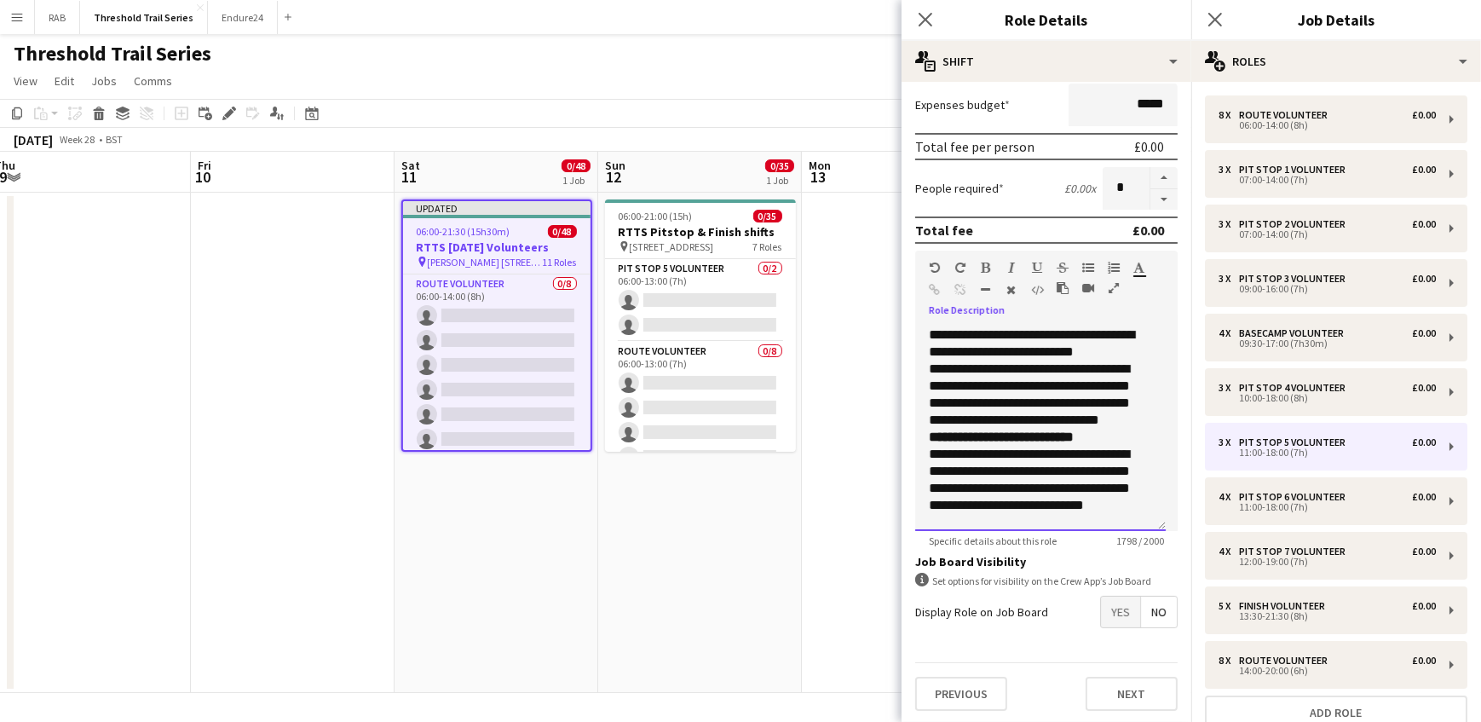
click at [1063, 331] on span "**********" at bounding box center [996, 334] width 134 height 13
click at [962, 366] on div "**********" at bounding box center [1040, 428] width 251 height 204
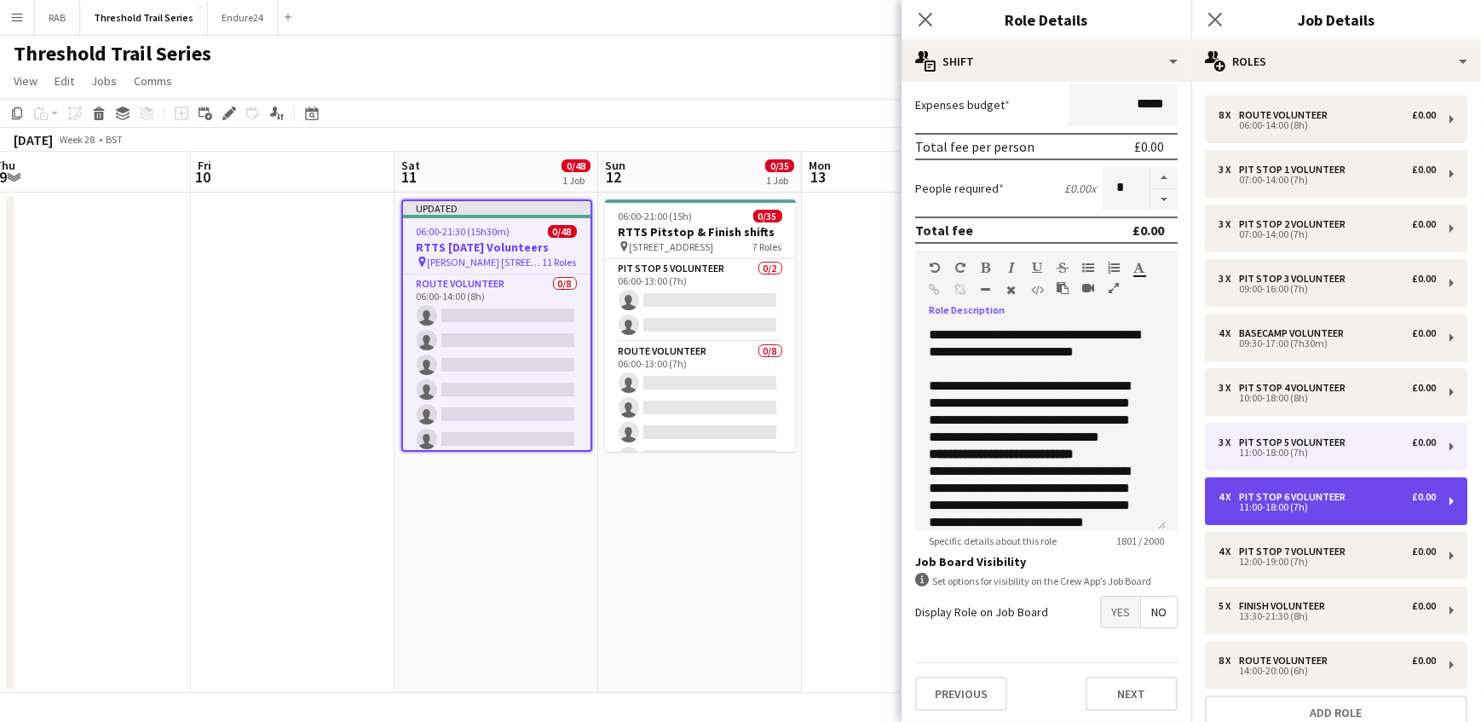
click at [1281, 495] on div "Pit Stop 6 Volunteer" at bounding box center [1295, 497] width 113 height 12
type input "**********"
type input "*"
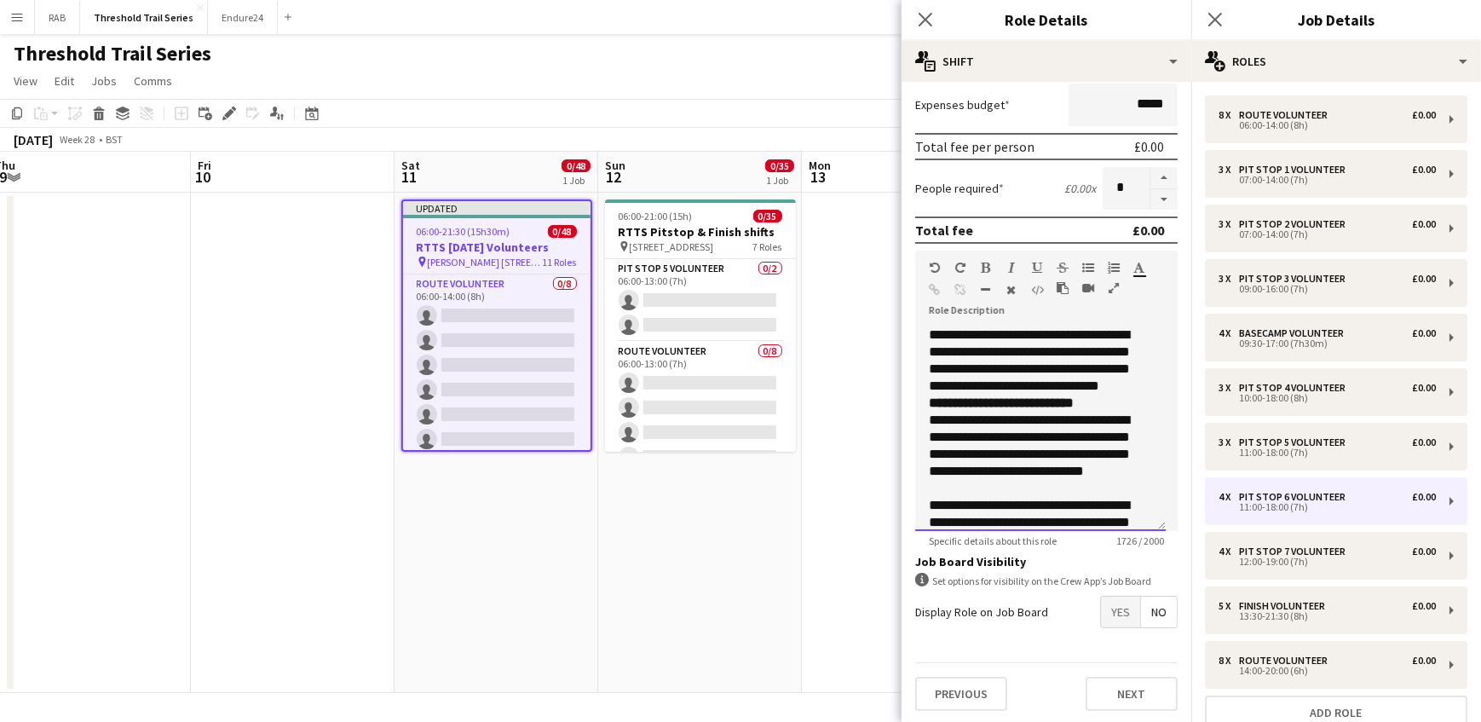
click at [930, 322] on div "**********" at bounding box center [1046, 422] width 262 height 216
click at [1073, 332] on span "**********" at bounding box center [1029, 368] width 201 height 81
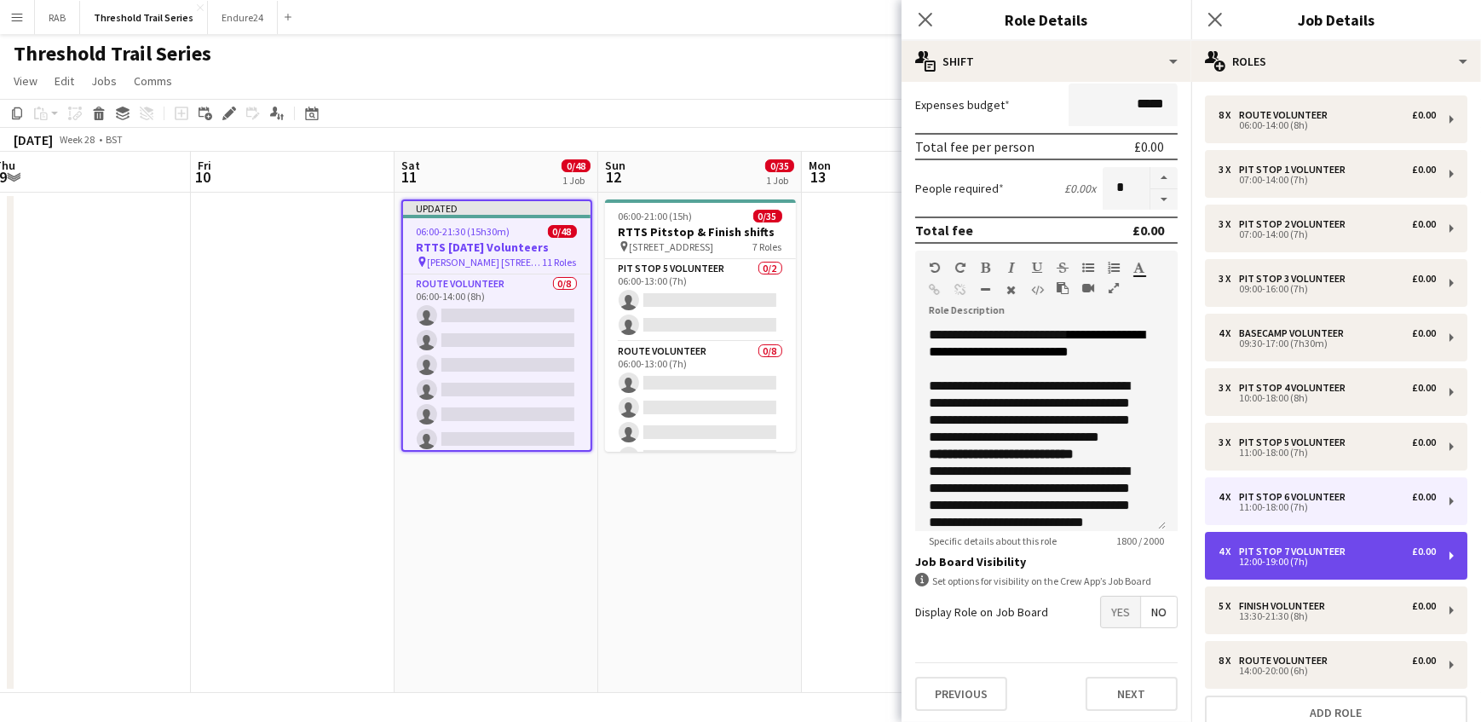
click at [1289, 547] on div "Pit Stop 7 Volunteer" at bounding box center [1295, 551] width 113 height 12
type input "**********"
type input "*****"
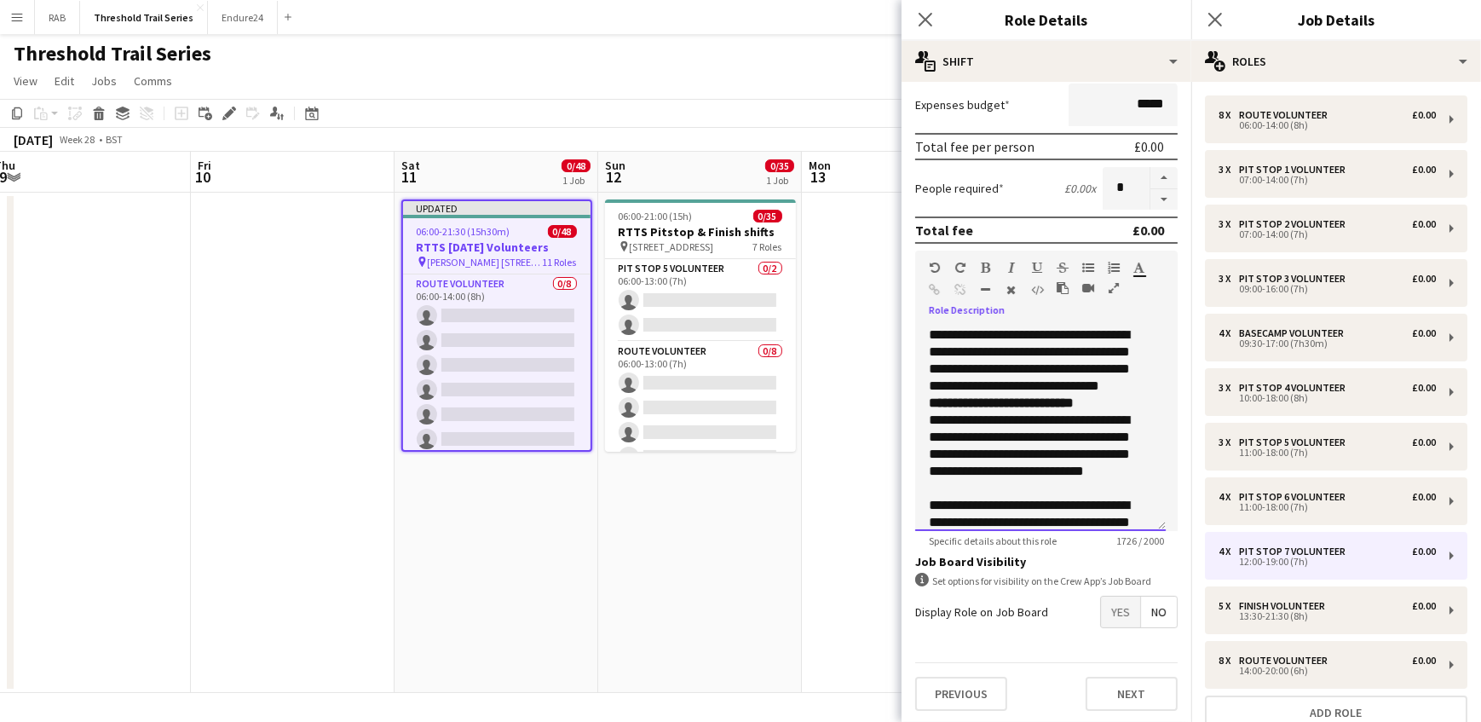
click at [923, 331] on div "**********" at bounding box center [1040, 428] width 251 height 204
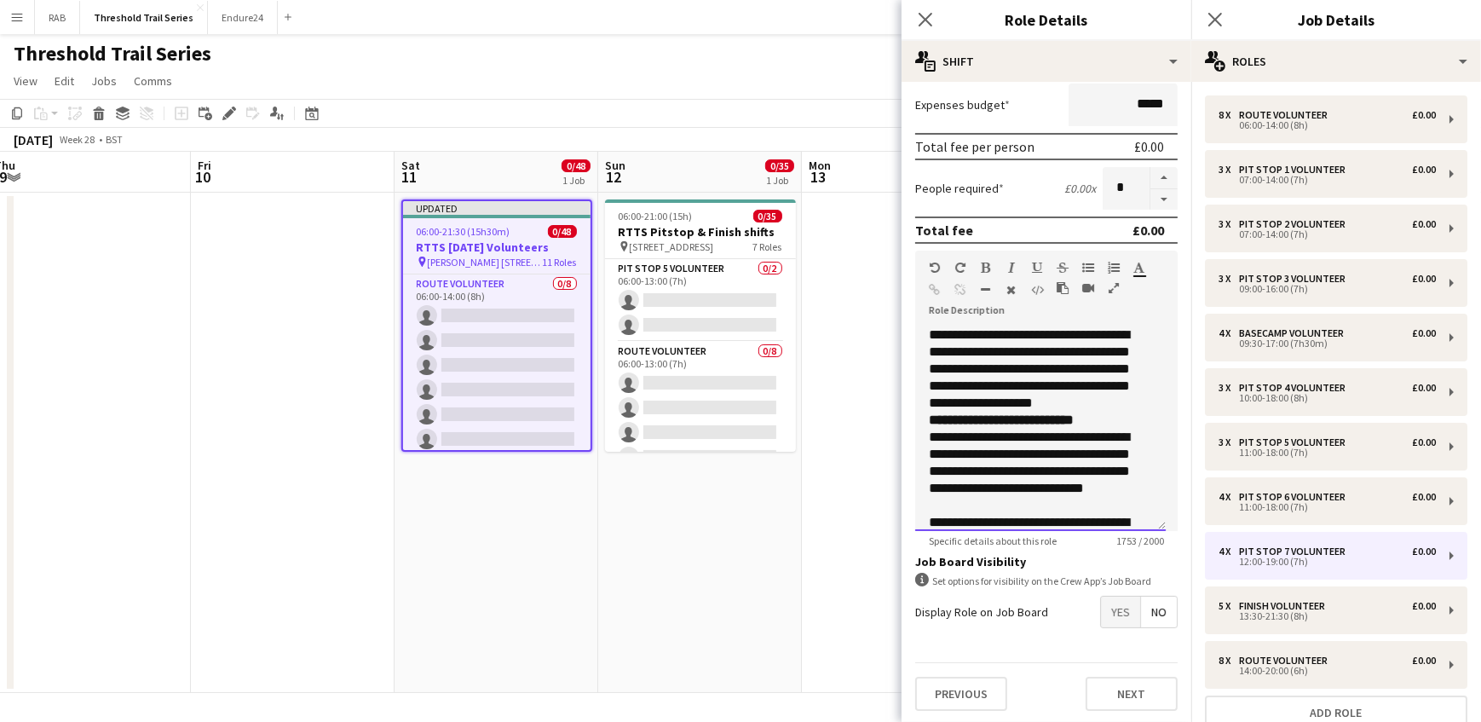
click at [1069, 331] on span "**********" at bounding box center [1029, 368] width 201 height 81
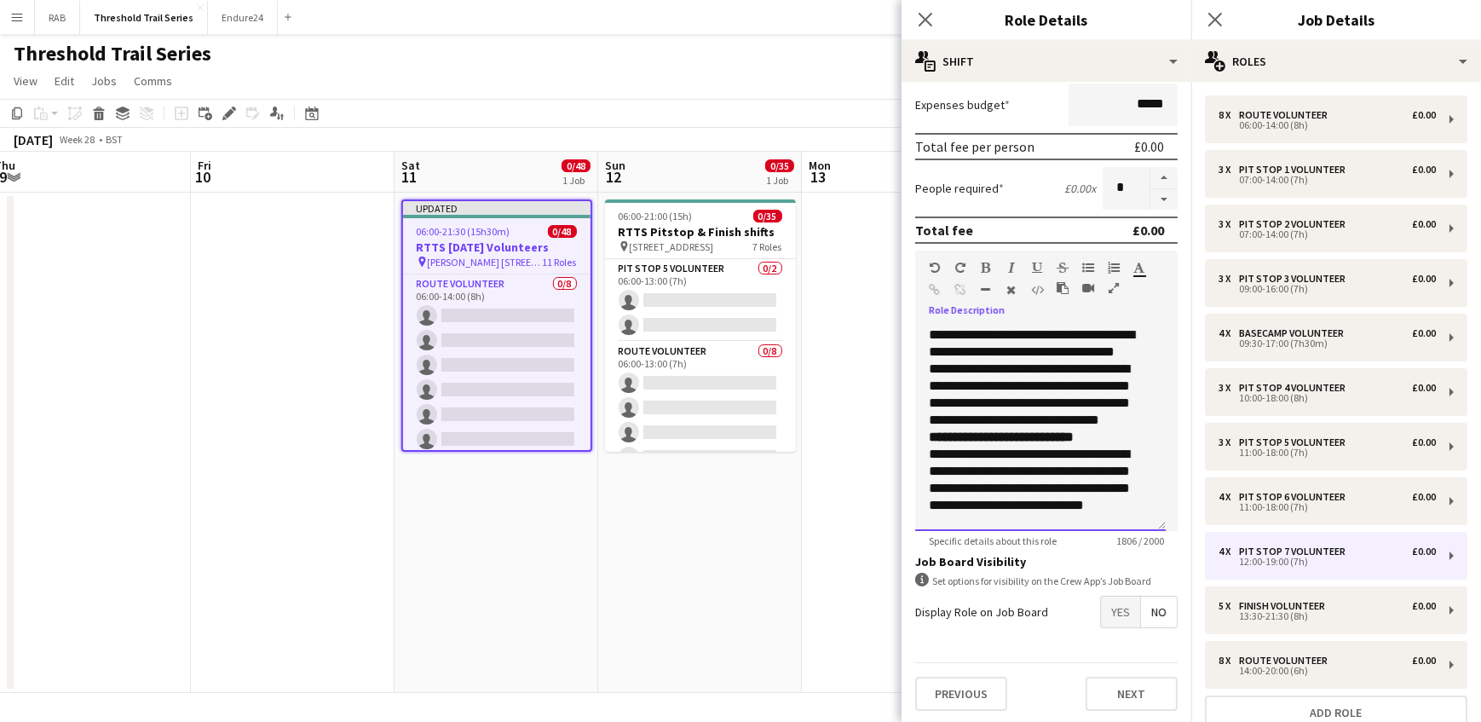
click at [1069, 332] on span "**********" at bounding box center [1031, 343] width 205 height 30
click at [1065, 364] on div "**********" at bounding box center [1040, 428] width 251 height 204
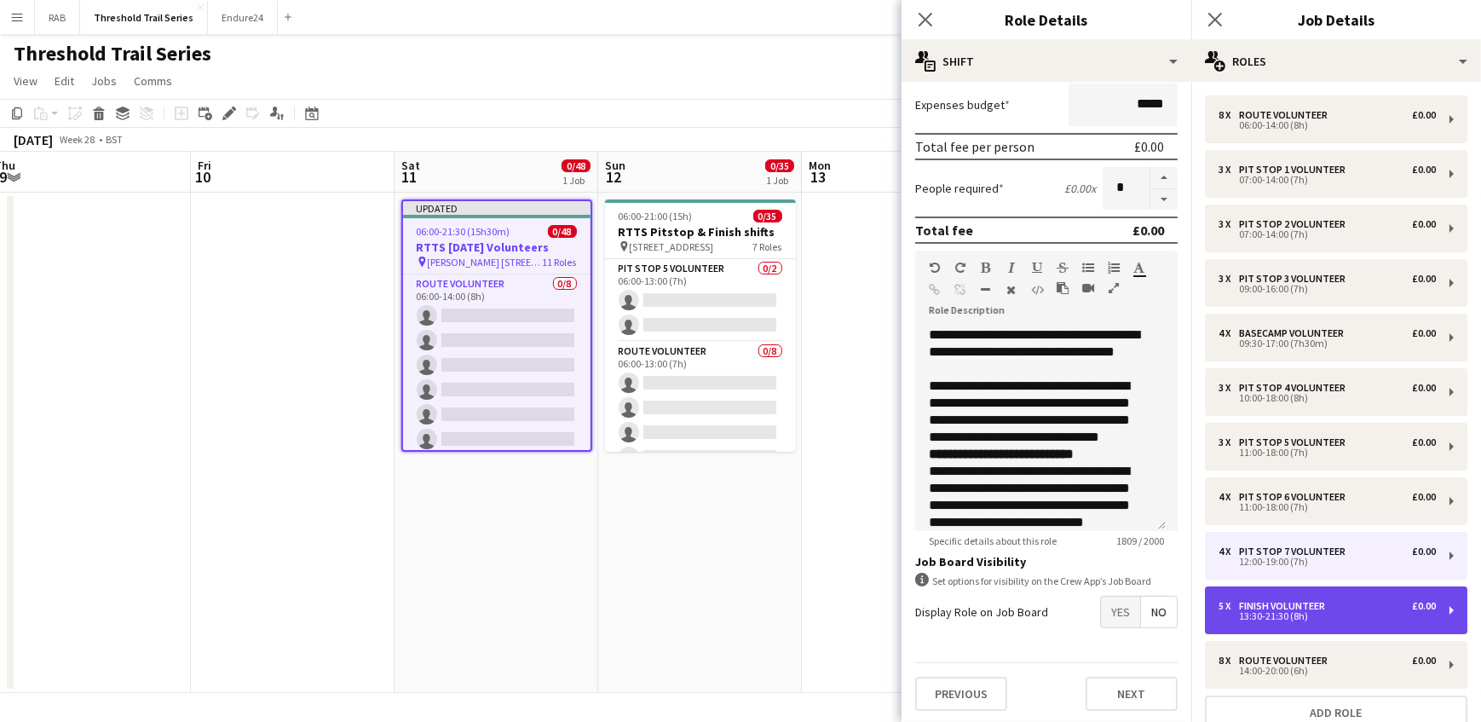
click at [1295, 603] on div "Finish Volunteer" at bounding box center [1285, 606] width 93 height 12
type input "**********"
type input "*****"
type input "*"
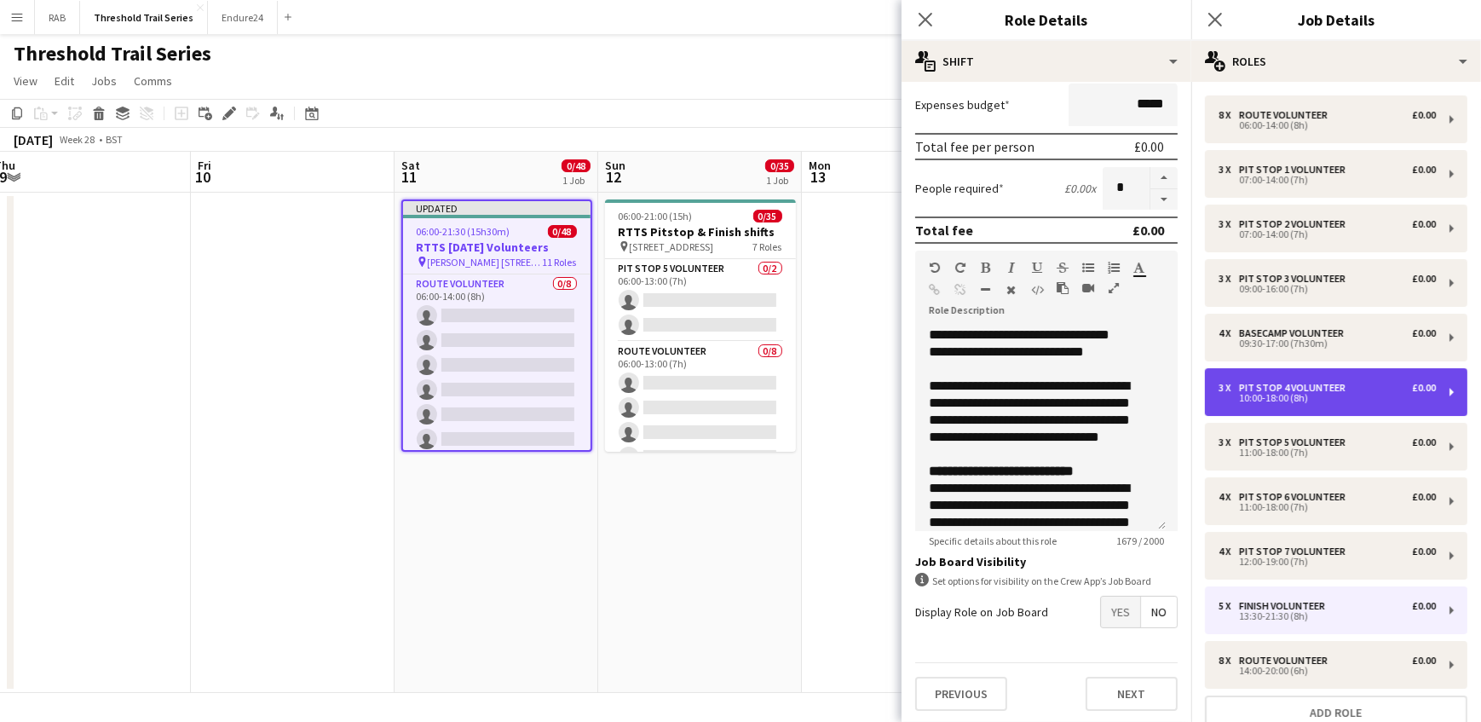
click at [1287, 383] on div "Pit Stop 4 Volunteer" at bounding box center [1295, 388] width 113 height 12
type input "**********"
type input "*****"
type input "*"
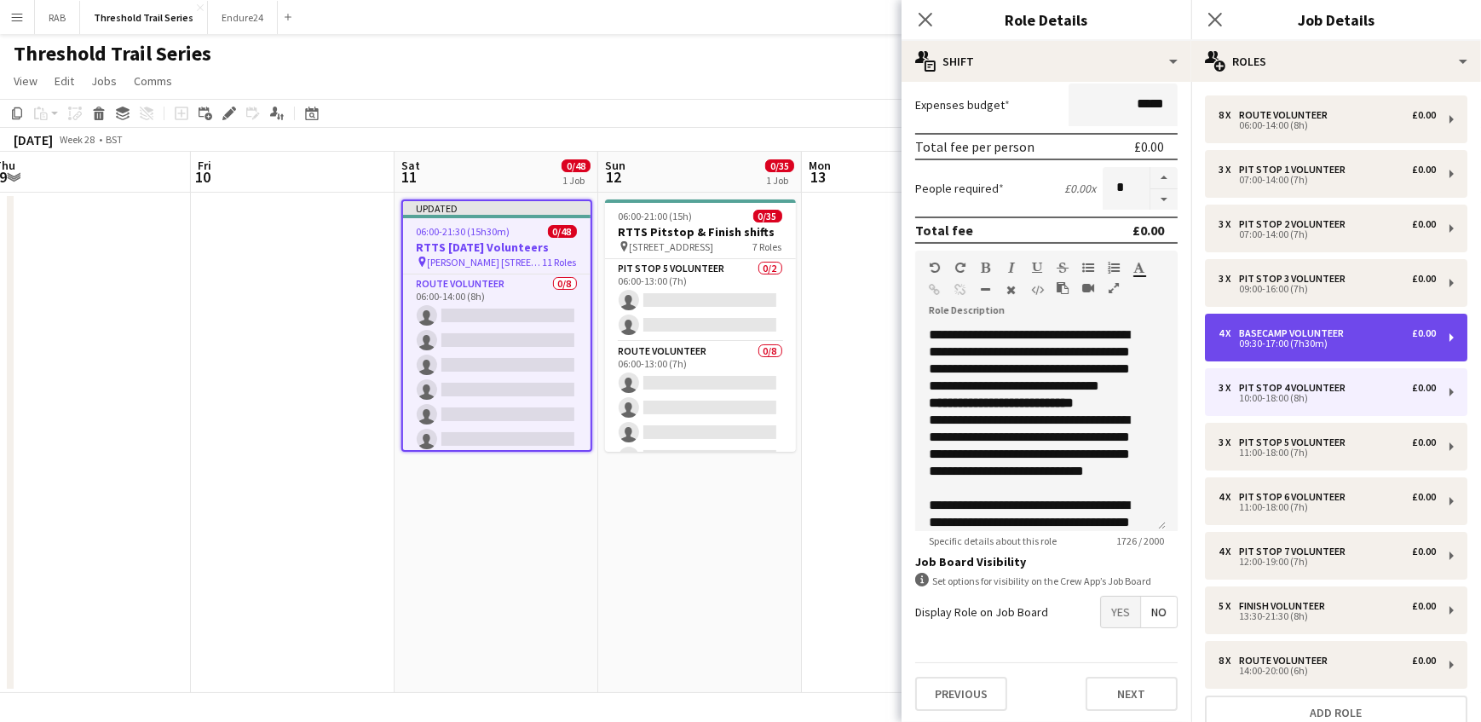
click at [1280, 328] on div "Basecamp Volunteer" at bounding box center [1295, 333] width 112 height 12
type input "**********"
type input "*****"
type input "*"
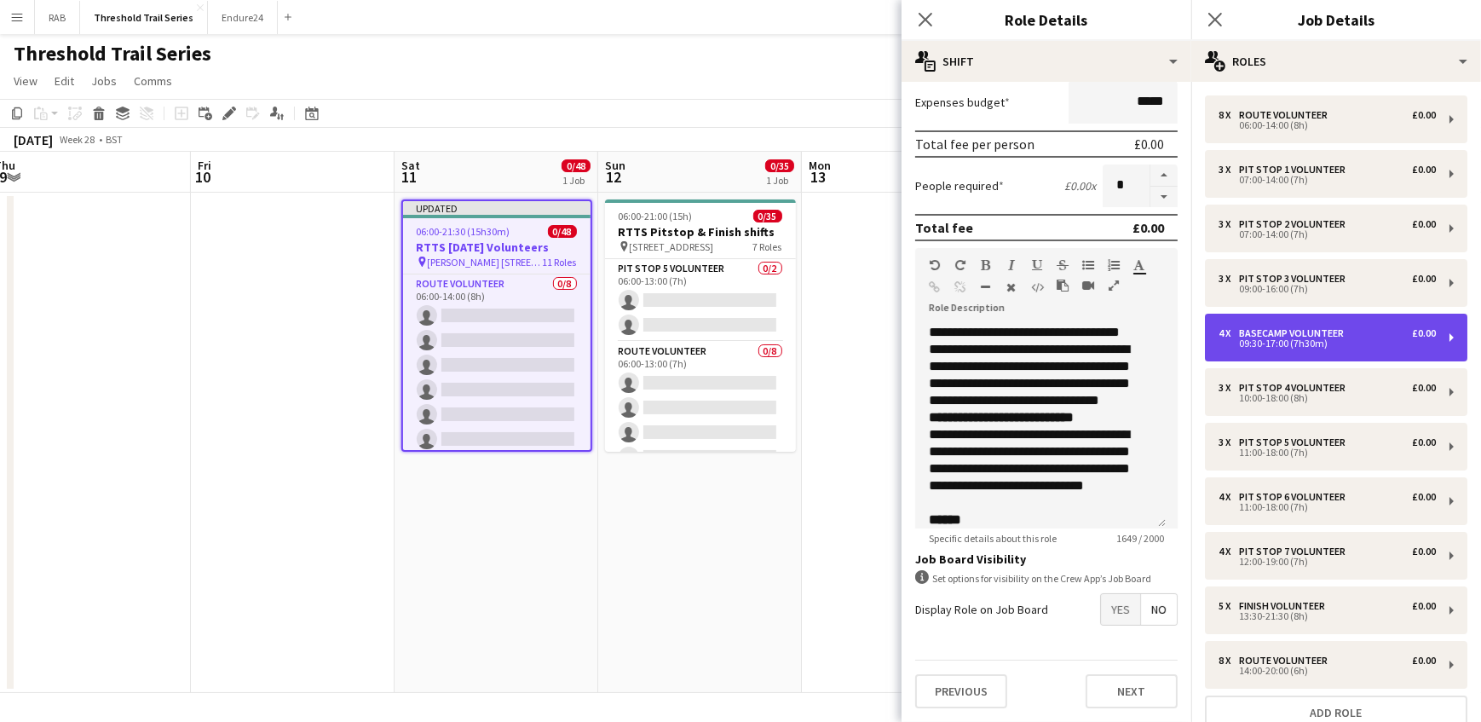
scroll to position [217, 0]
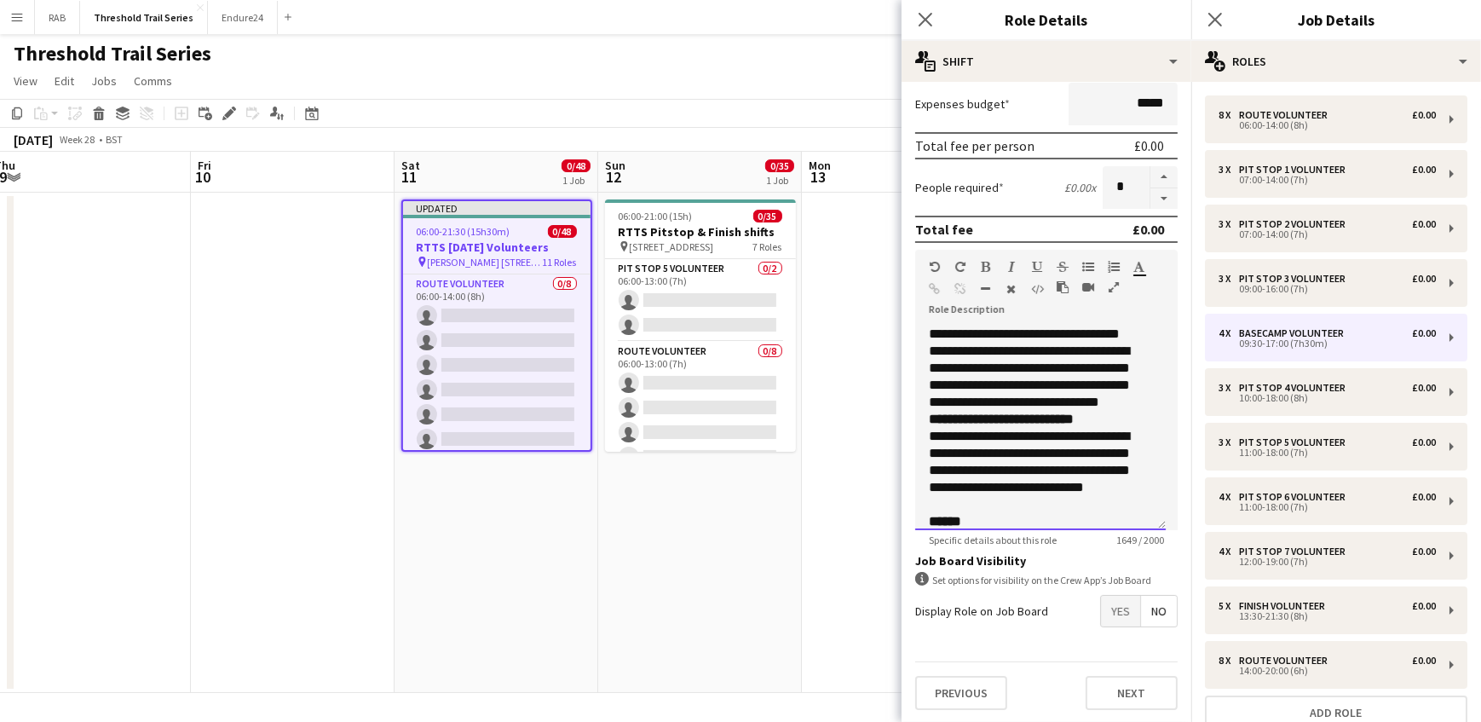
click at [1140, 331] on div "**********" at bounding box center [1040, 427] width 251 height 204
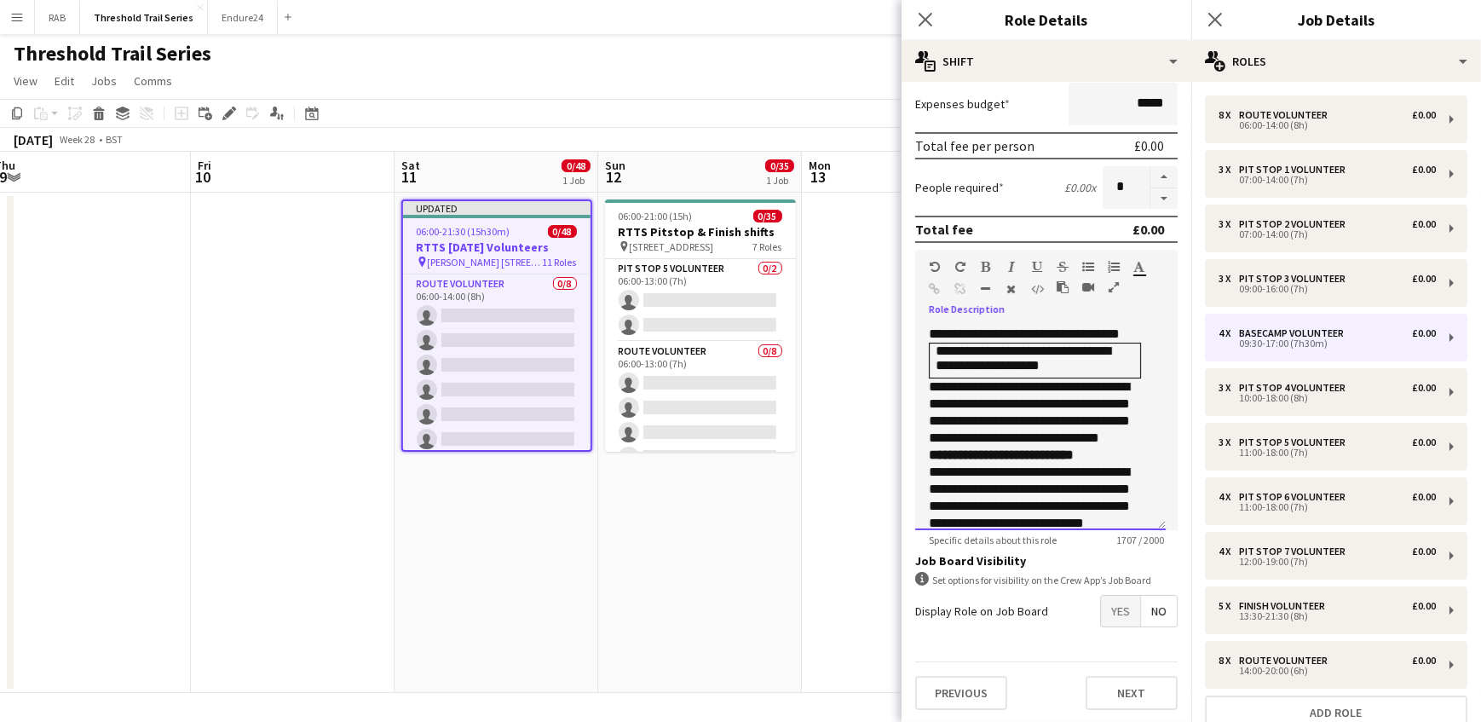
click at [1113, 368] on p "**********" at bounding box center [1035, 357] width 198 height 29
click at [1050, 306] on div "Paragraph Heading 1 Heading 2 Heading 3 Heading 4 Heading 5 Heading 6 Heading 7…" at bounding box center [1046, 282] width 262 height 64
click at [1057, 299] on ae-toolbar-set at bounding box center [1095, 296] width 77 height 14
click at [1014, 381] on p at bounding box center [1035, 379] width 198 height 14
drag, startPoint x: 1145, startPoint y: 392, endPoint x: 921, endPoint y: 352, distance: 227.6
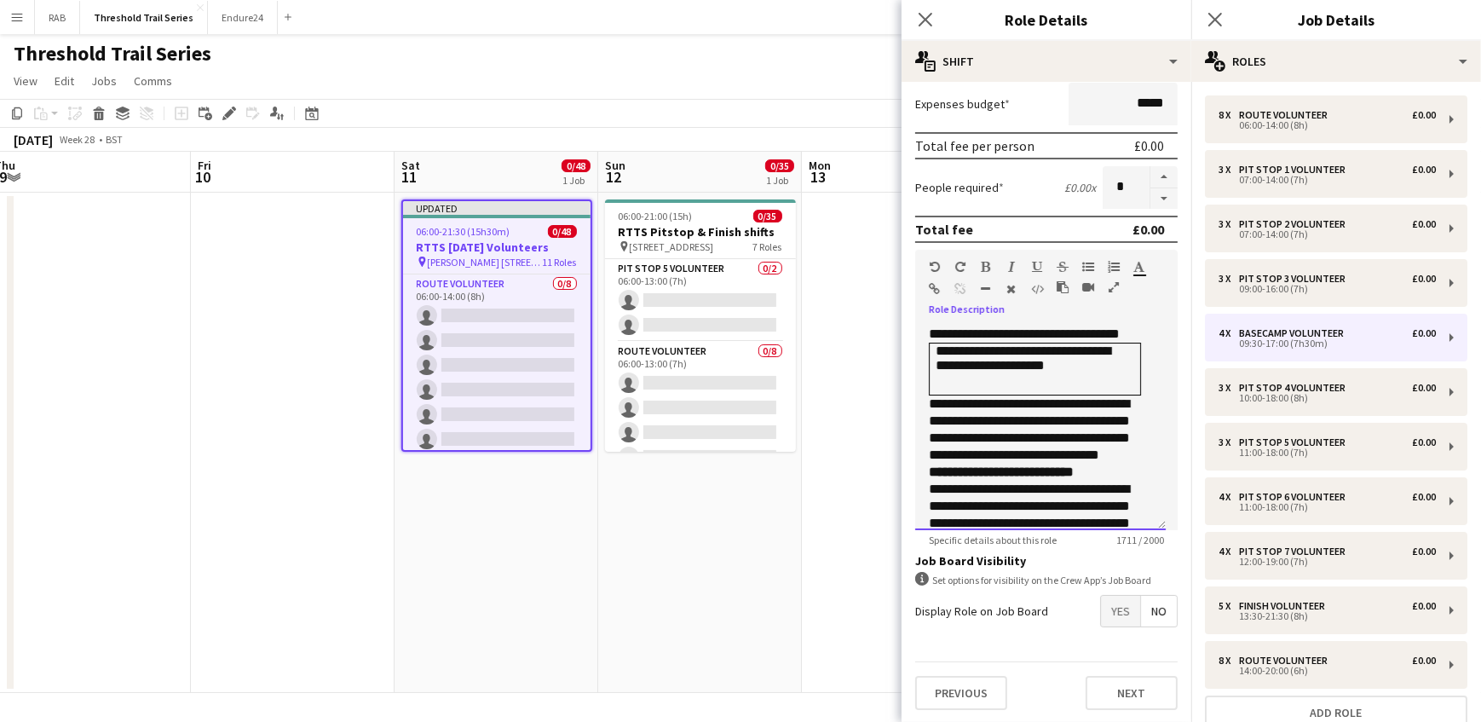
click at [922, 351] on div "**********" at bounding box center [1040, 427] width 251 height 204
drag, startPoint x: 1080, startPoint y: 365, endPoint x: 930, endPoint y: 333, distance: 153.2
click at [930, 333] on div "**********" at bounding box center [1040, 427] width 251 height 204
copy div "**********"
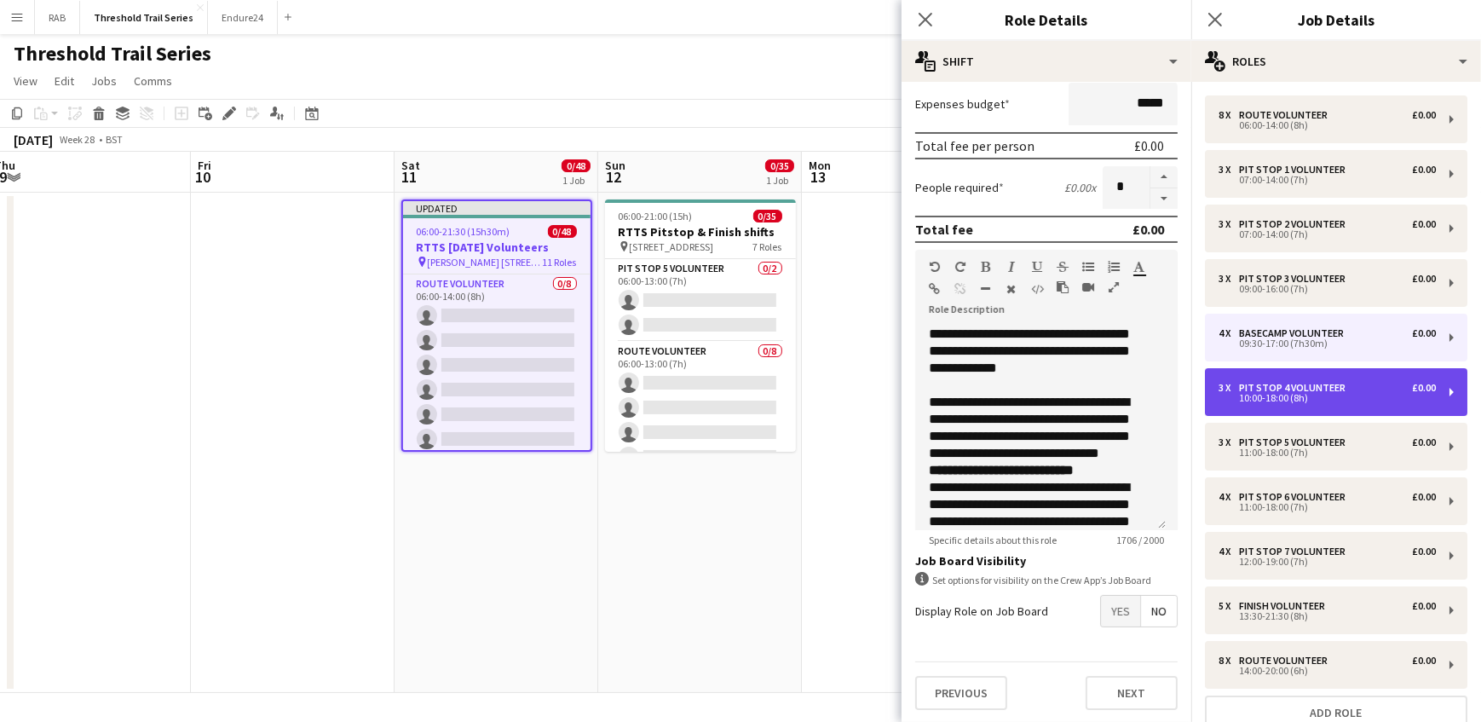
click at [1297, 389] on div "Pit Stop 4 Volunteer" at bounding box center [1295, 388] width 113 height 12
type input "**********"
type input "*****"
type input "*"
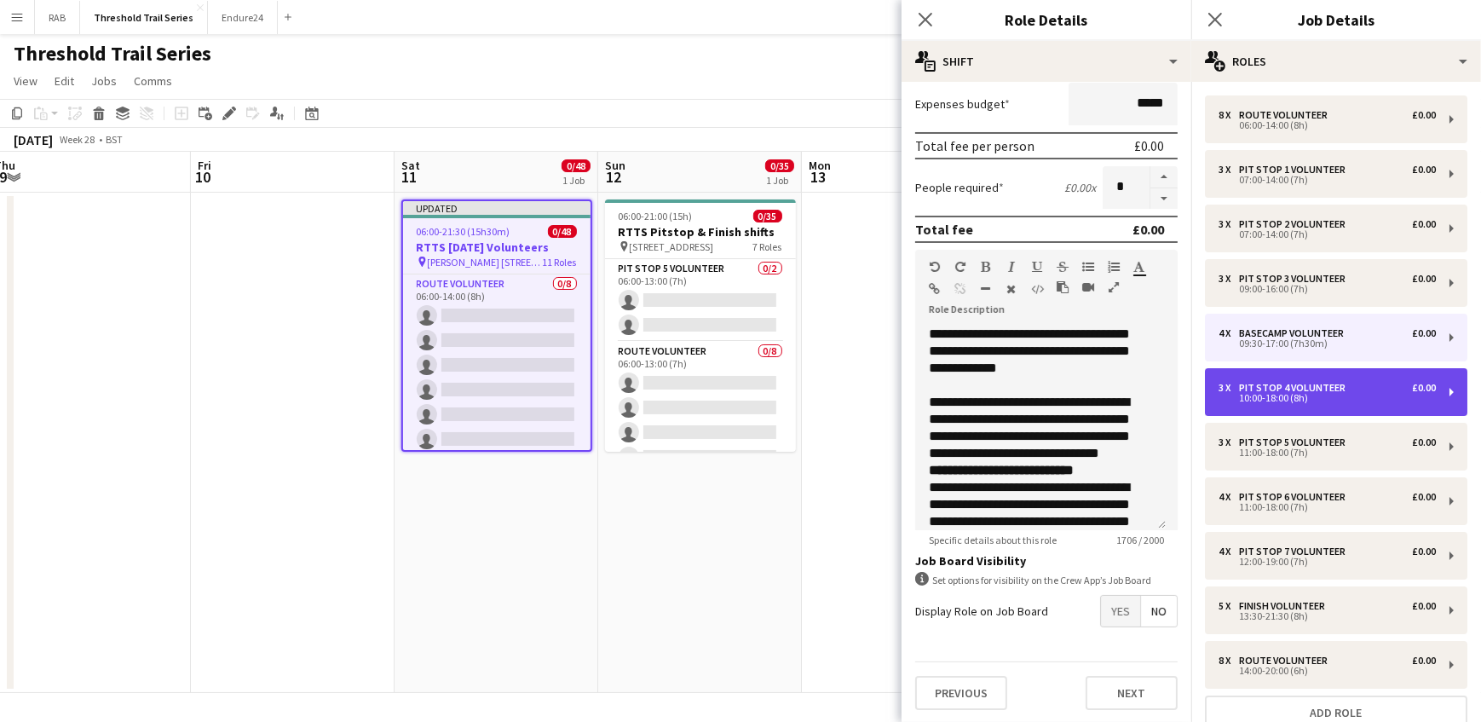
scroll to position [343, 0]
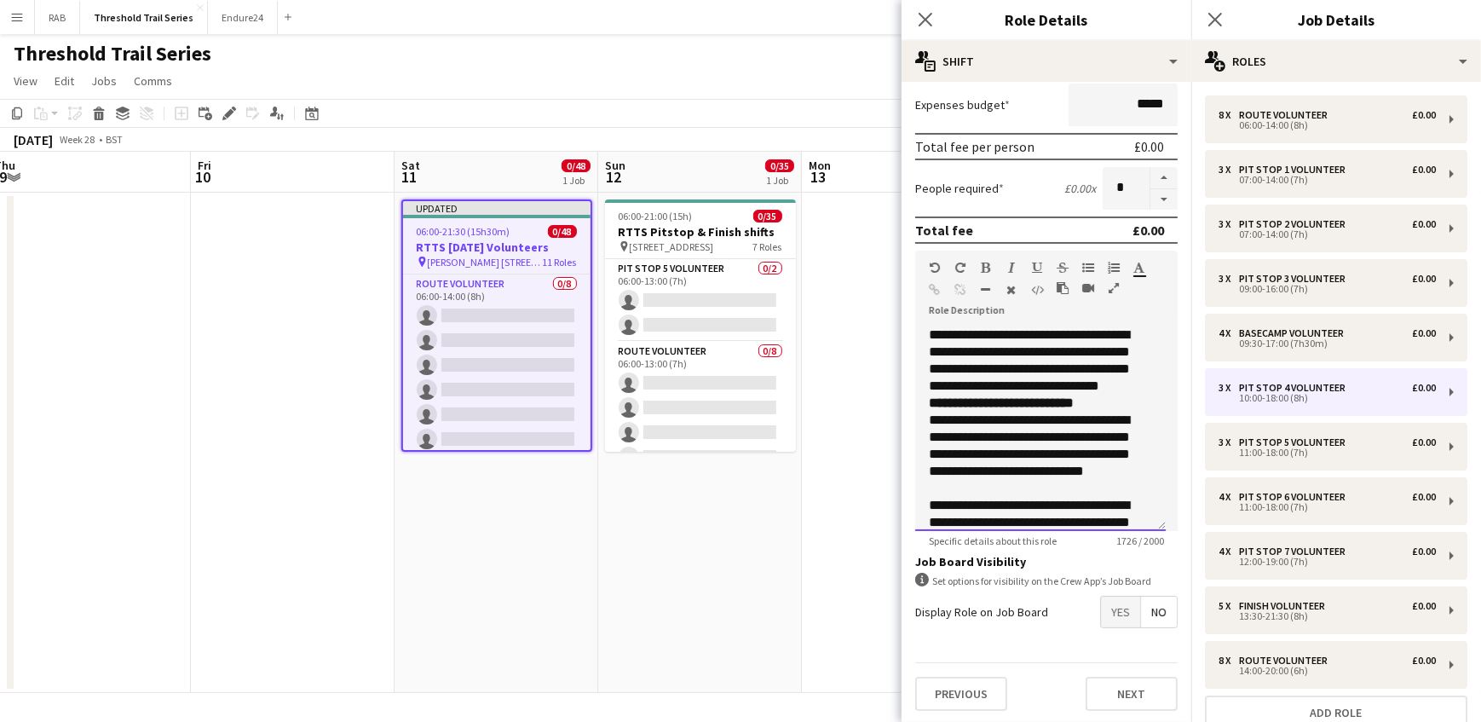
click at [924, 331] on div "**********" at bounding box center [1040, 428] width 251 height 204
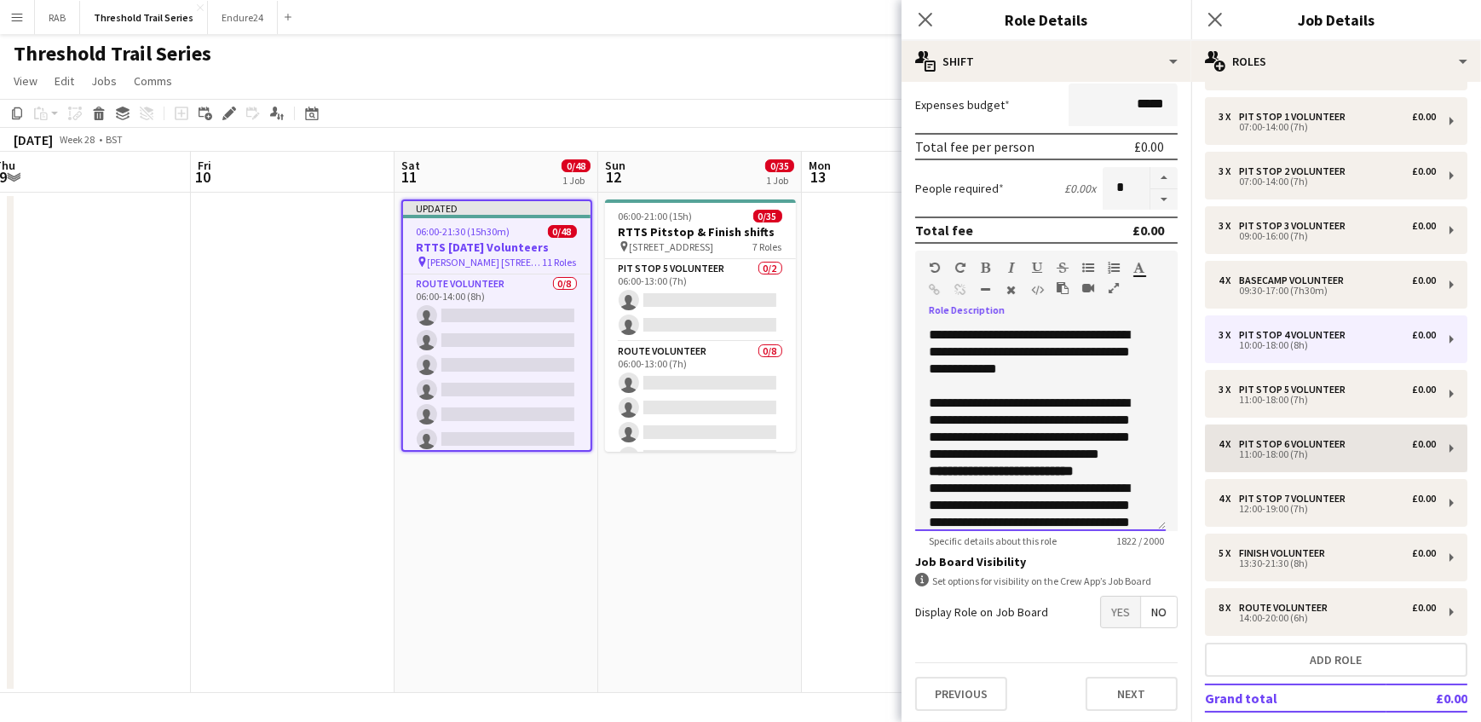
scroll to position [77, 0]
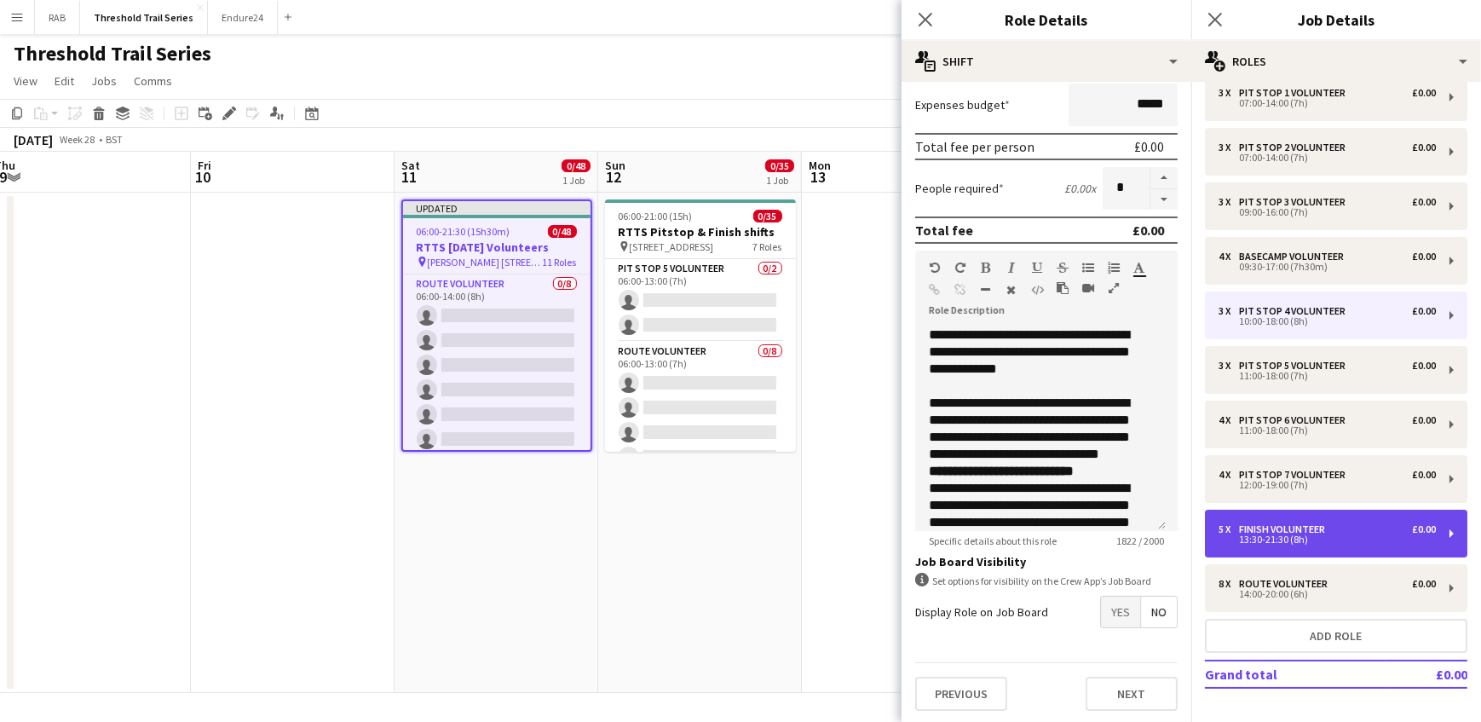
click at [1287, 529] on div "Finish Volunteer" at bounding box center [1285, 529] width 93 height 12
type input "**********"
type input "*****"
type input "*"
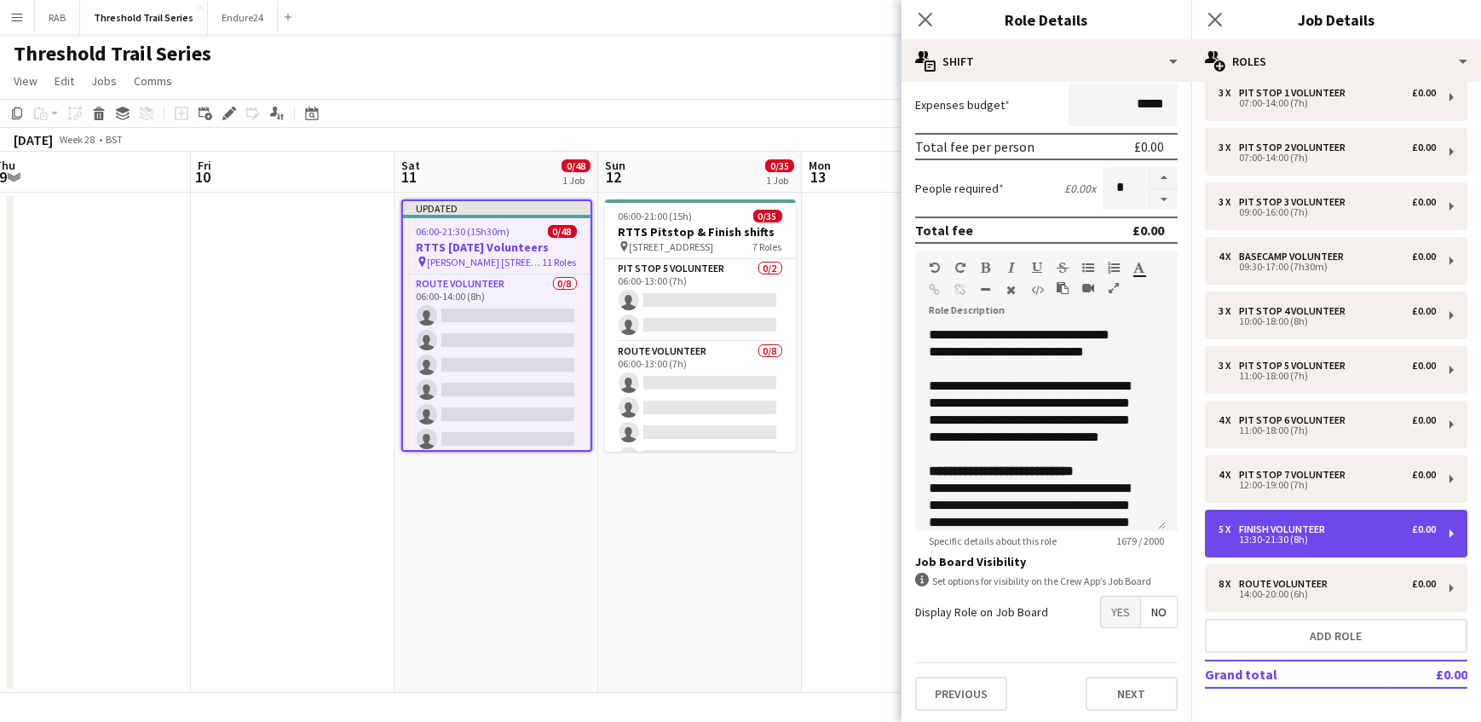
click at [1287, 529] on div "Finish Volunteer" at bounding box center [1285, 529] width 93 height 12
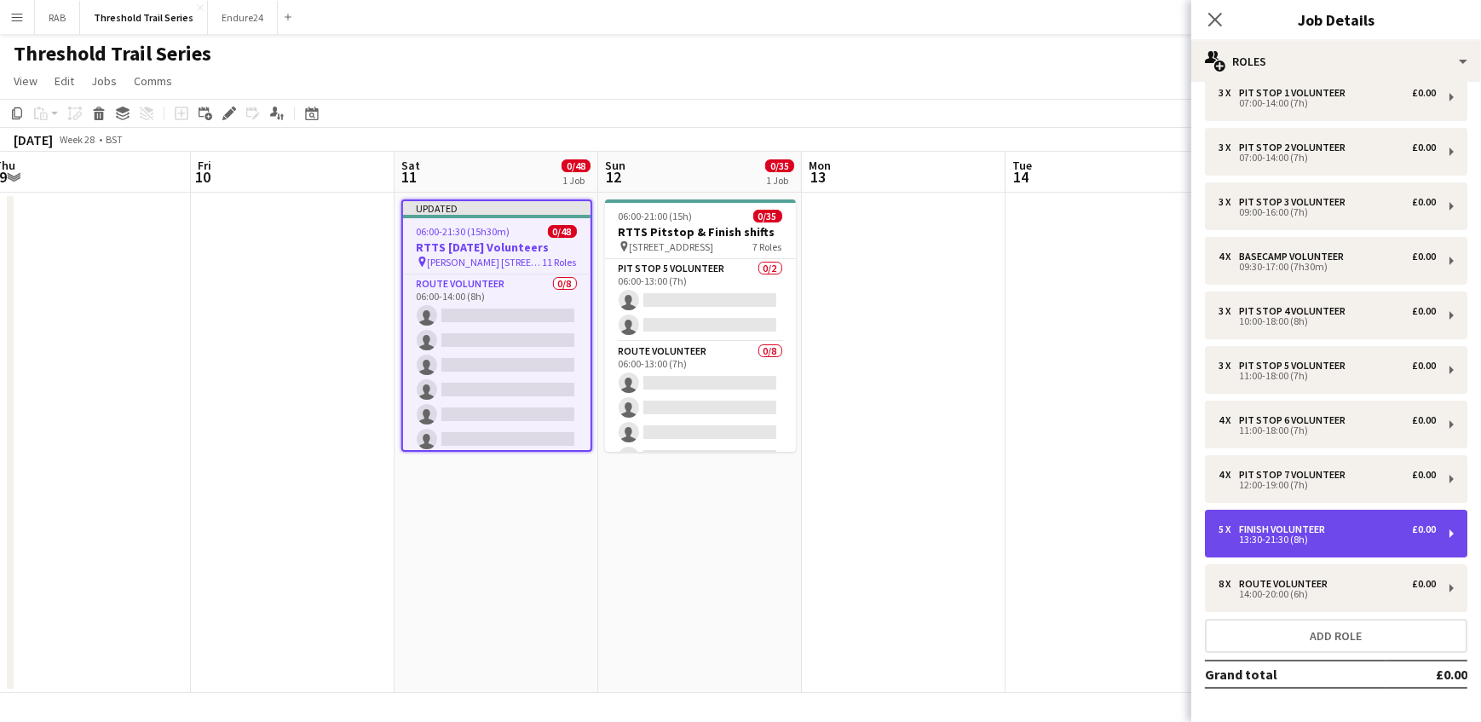
click at [1287, 529] on div "Finish Volunteer" at bounding box center [1285, 529] width 93 height 12
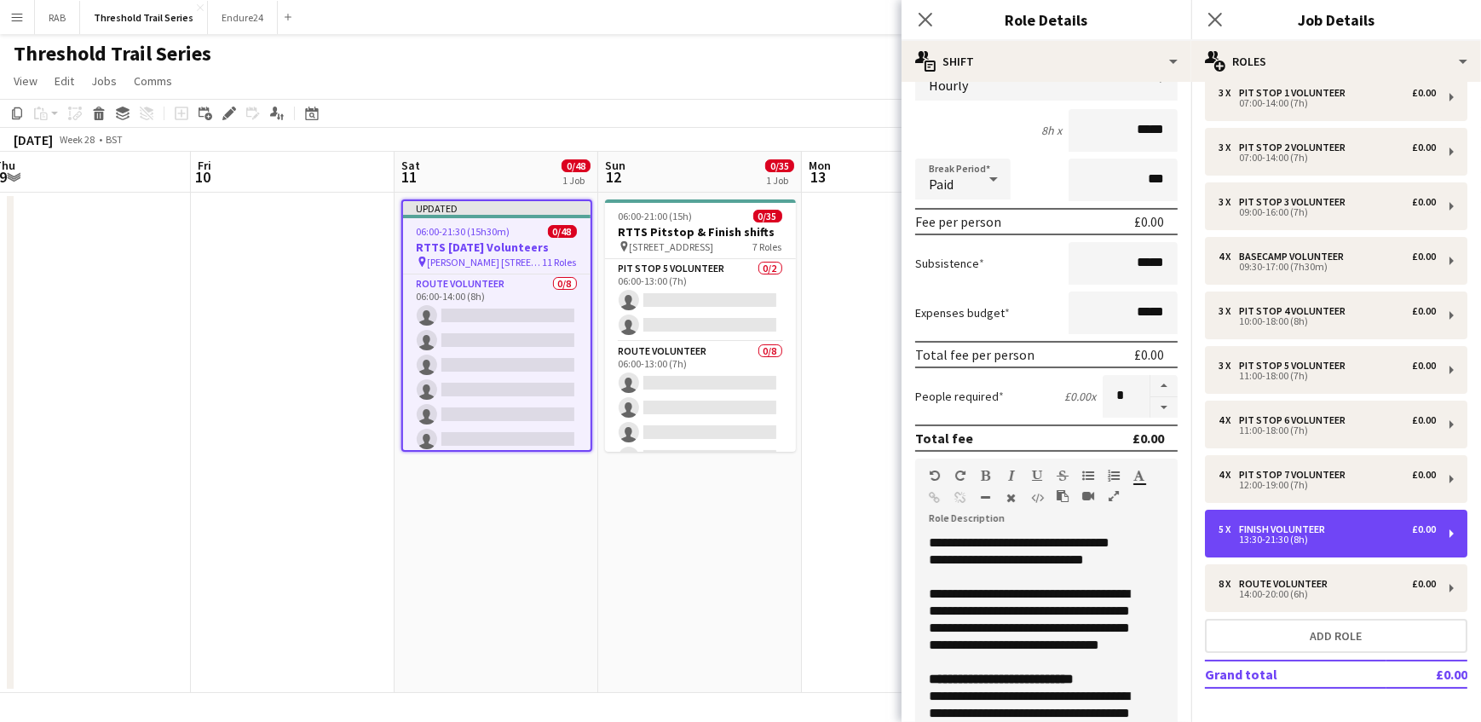
scroll to position [154, 0]
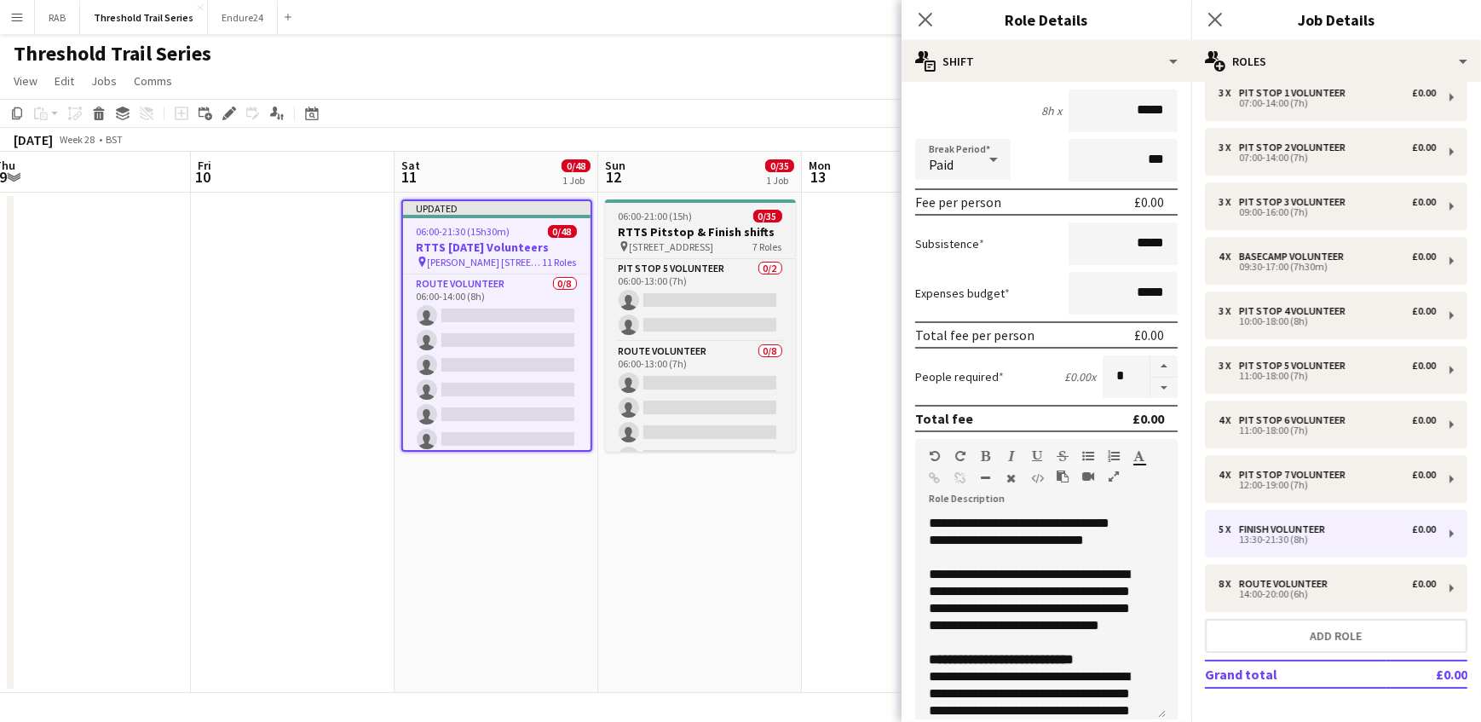
click at [689, 224] on h3 "RTTS Pitstop & Finish shifts" at bounding box center [700, 231] width 191 height 15
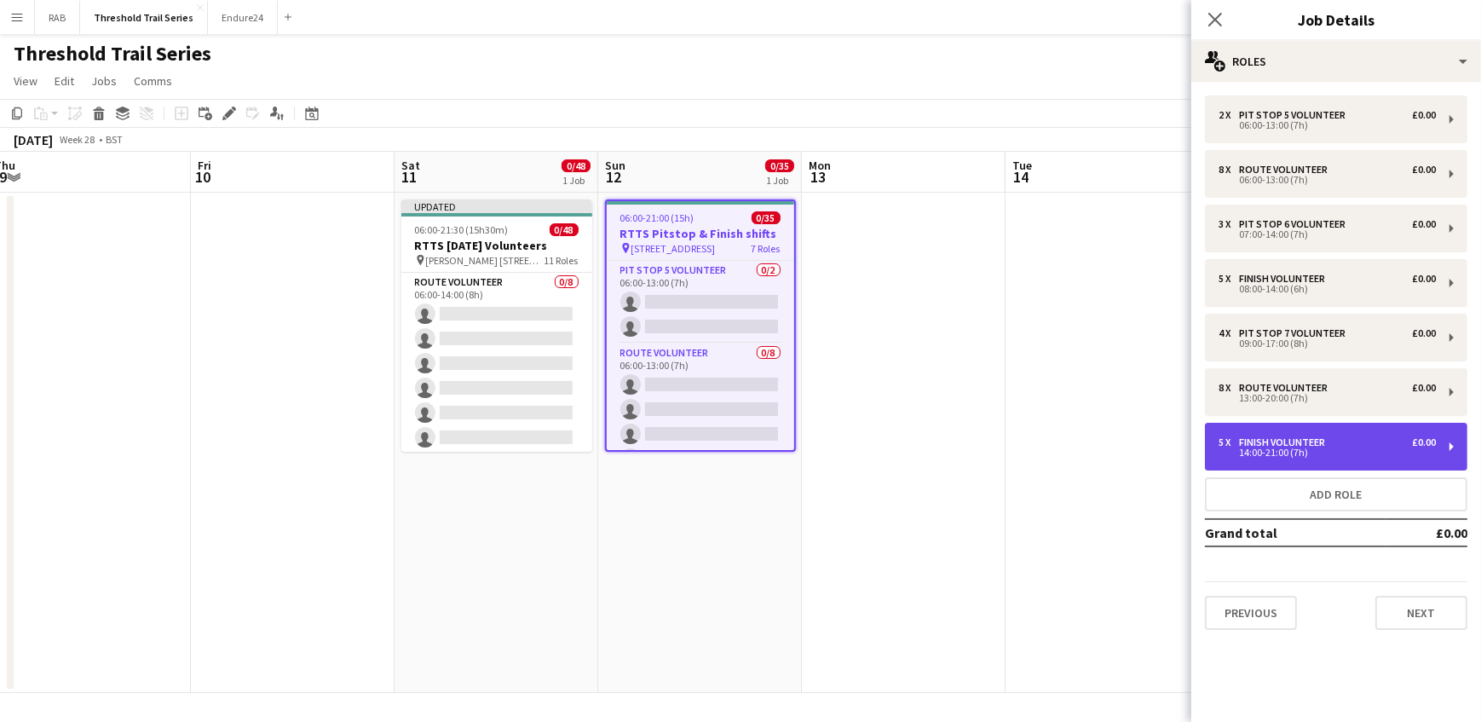
click at [1268, 438] on div "Finish Volunteer" at bounding box center [1285, 442] width 93 height 12
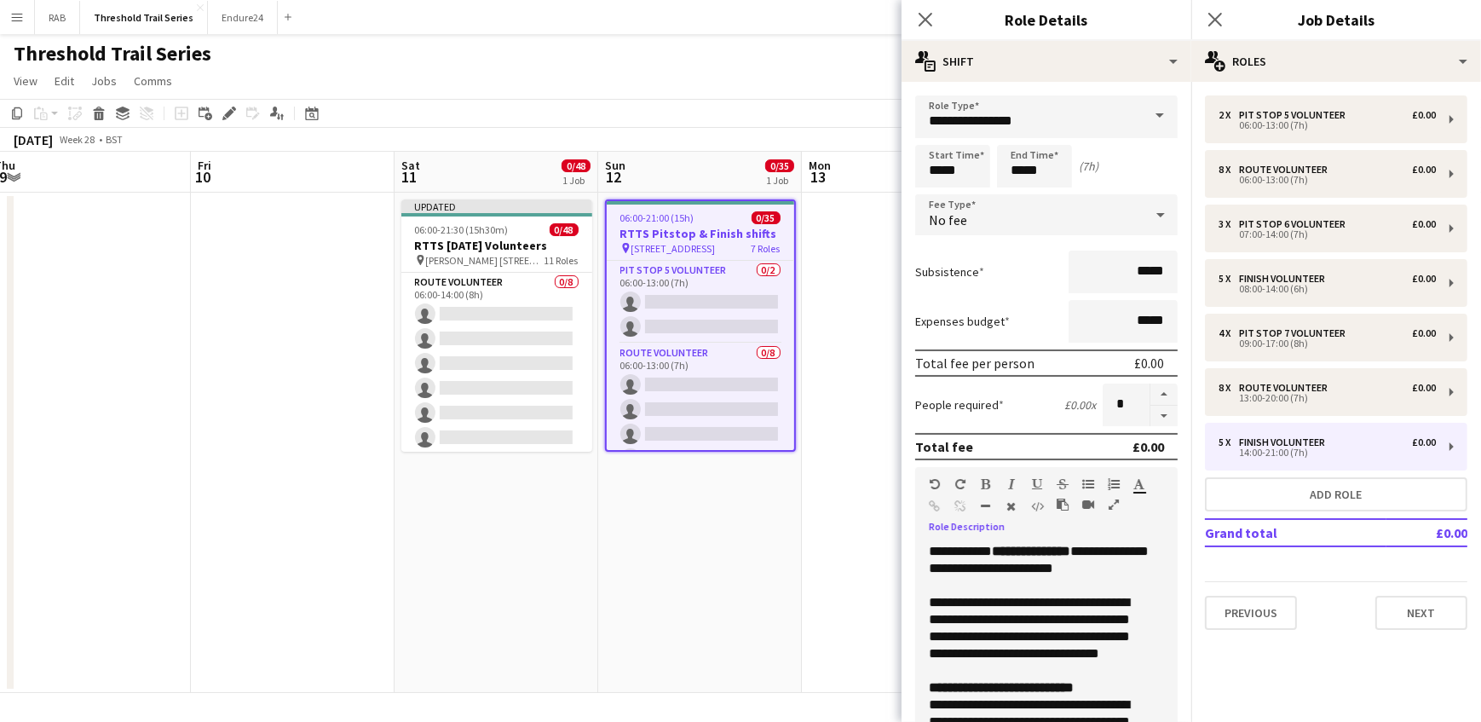
click at [964, 569] on div "**********" at bounding box center [1040, 645] width 251 height 204
click at [1084, 579] on div at bounding box center [1040, 585] width 223 height 17
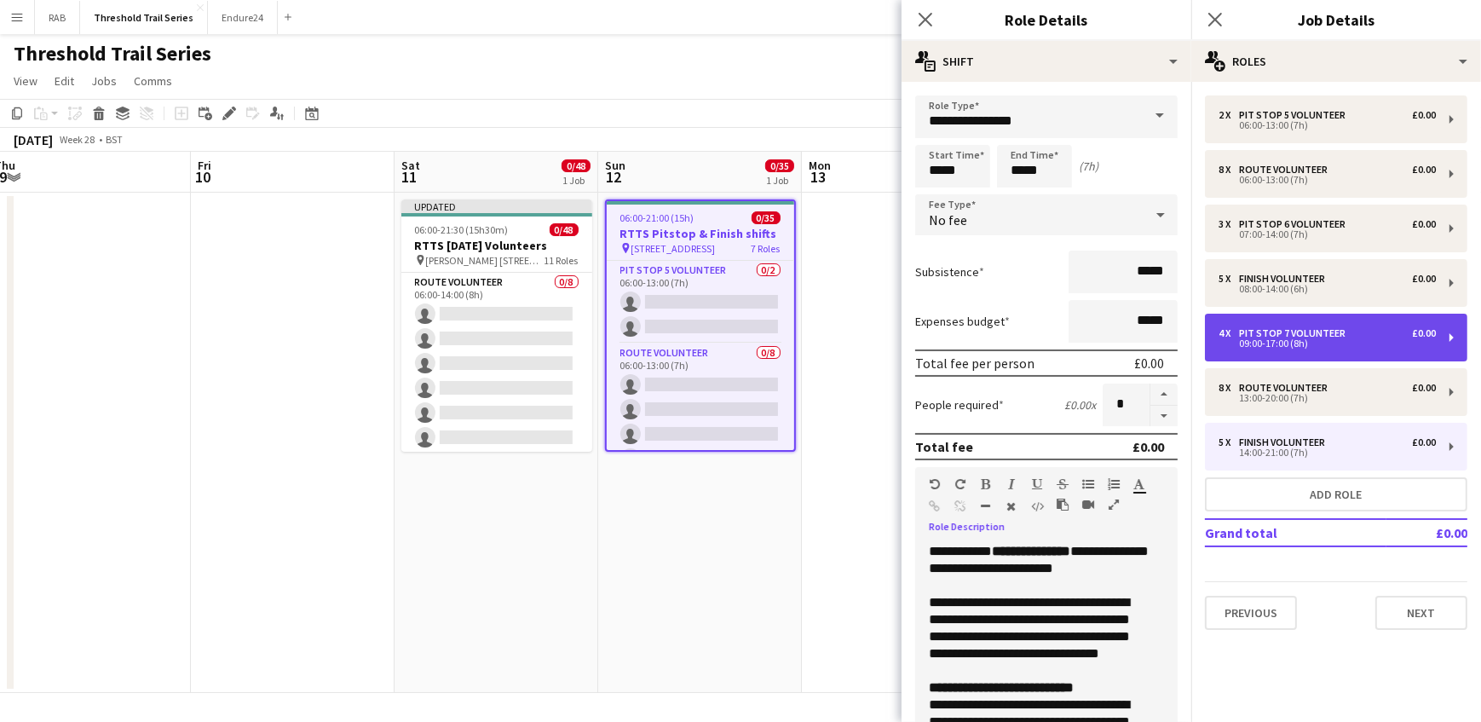
click at [1291, 334] on div "Pit Stop 7 Volunteer" at bounding box center [1295, 333] width 113 height 12
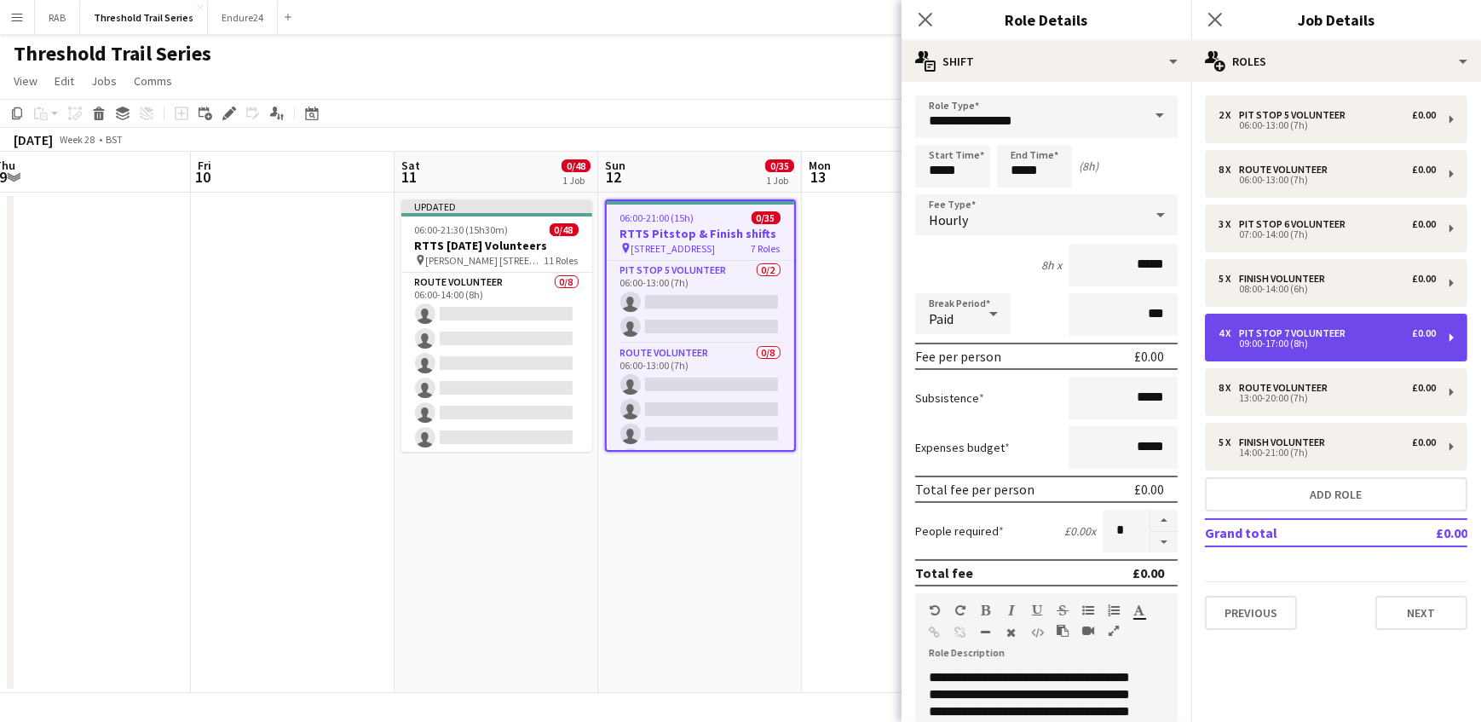
type input "**********"
type input "*****"
type input "*"
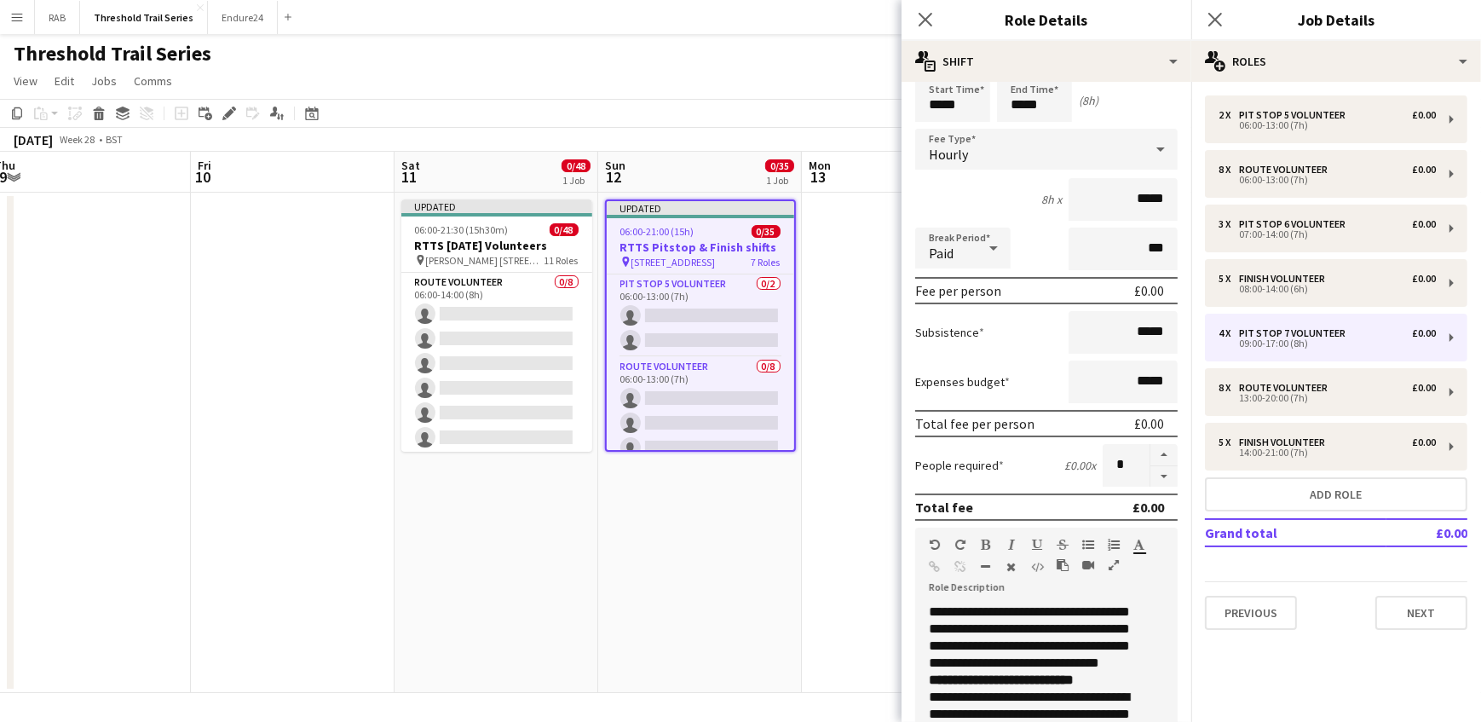
scroll to position [154, 0]
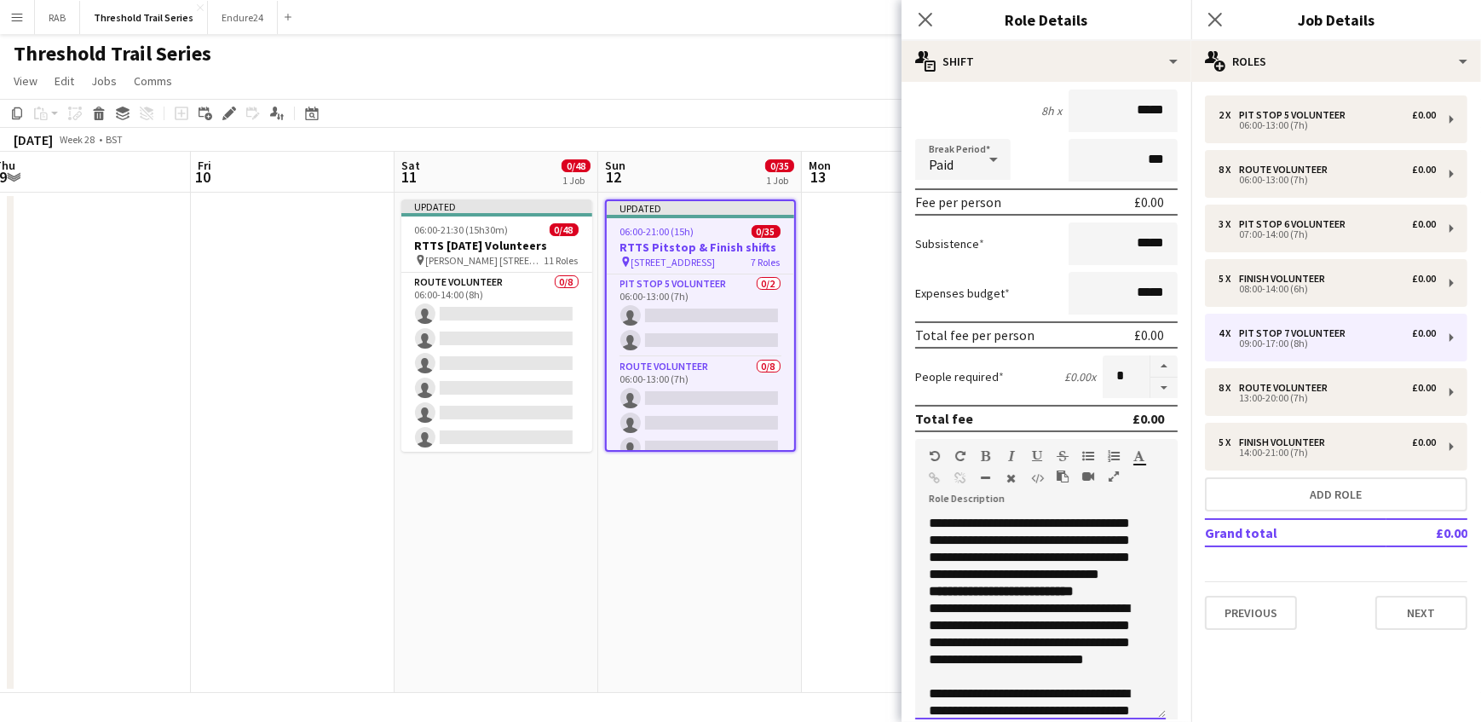
click at [1017, 486] on div at bounding box center [1018, 481] width 26 height 20
click at [1017, 496] on div "Standard Heading 1 Heading 2 Heading 3 Heading 4 Heading 5 Heading 6 Heading 7 …" at bounding box center [1046, 471] width 262 height 64
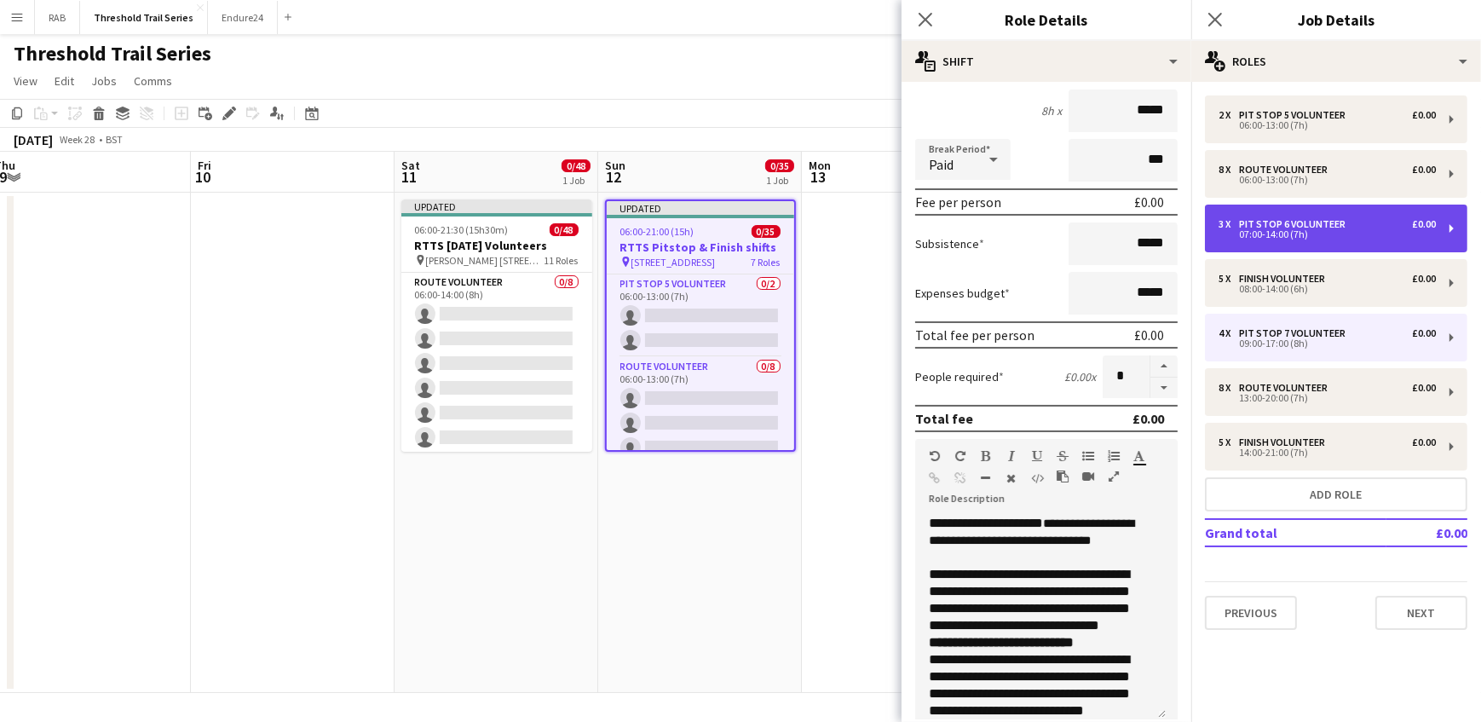
click at [1295, 223] on div "Pit Stop 6 Volunteer" at bounding box center [1295, 224] width 113 height 12
type input "**********"
type input "*****"
type input "*"
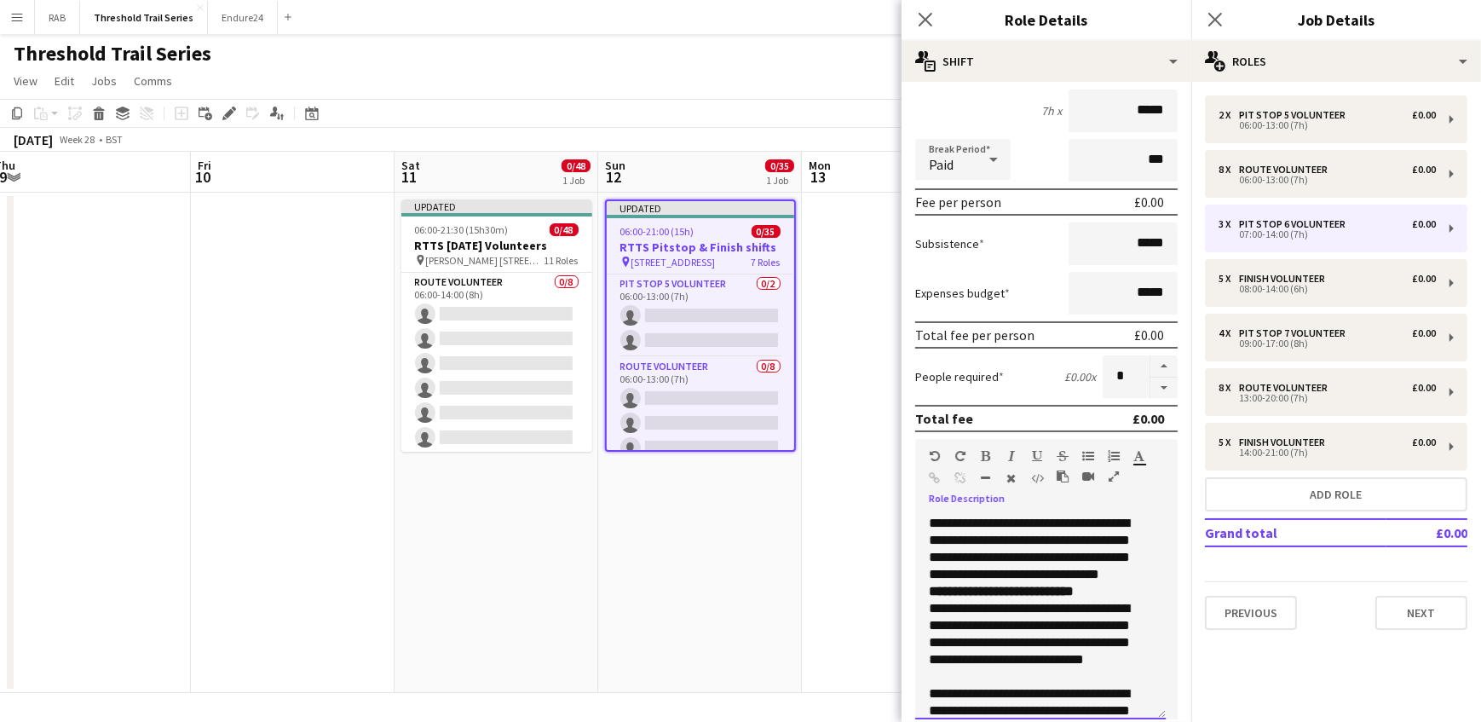
click at [1007, 503] on div "**********" at bounding box center [1046, 611] width 262 height 216
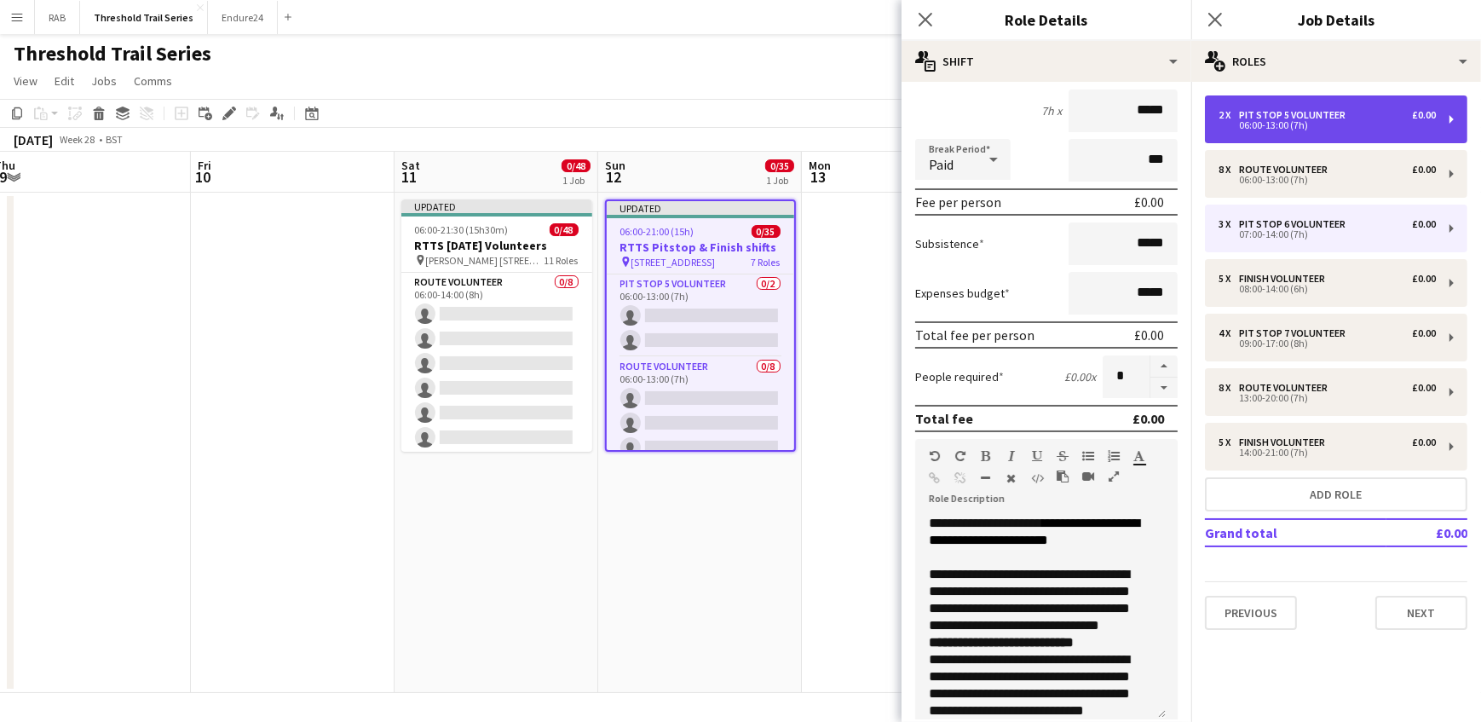
click at [1282, 104] on div "2 x Pit Stop 5 Volunteer £0.00 06:00-13:00 (7h)" at bounding box center [1336, 119] width 262 height 48
type input "**********"
type input "*****"
type input "*"
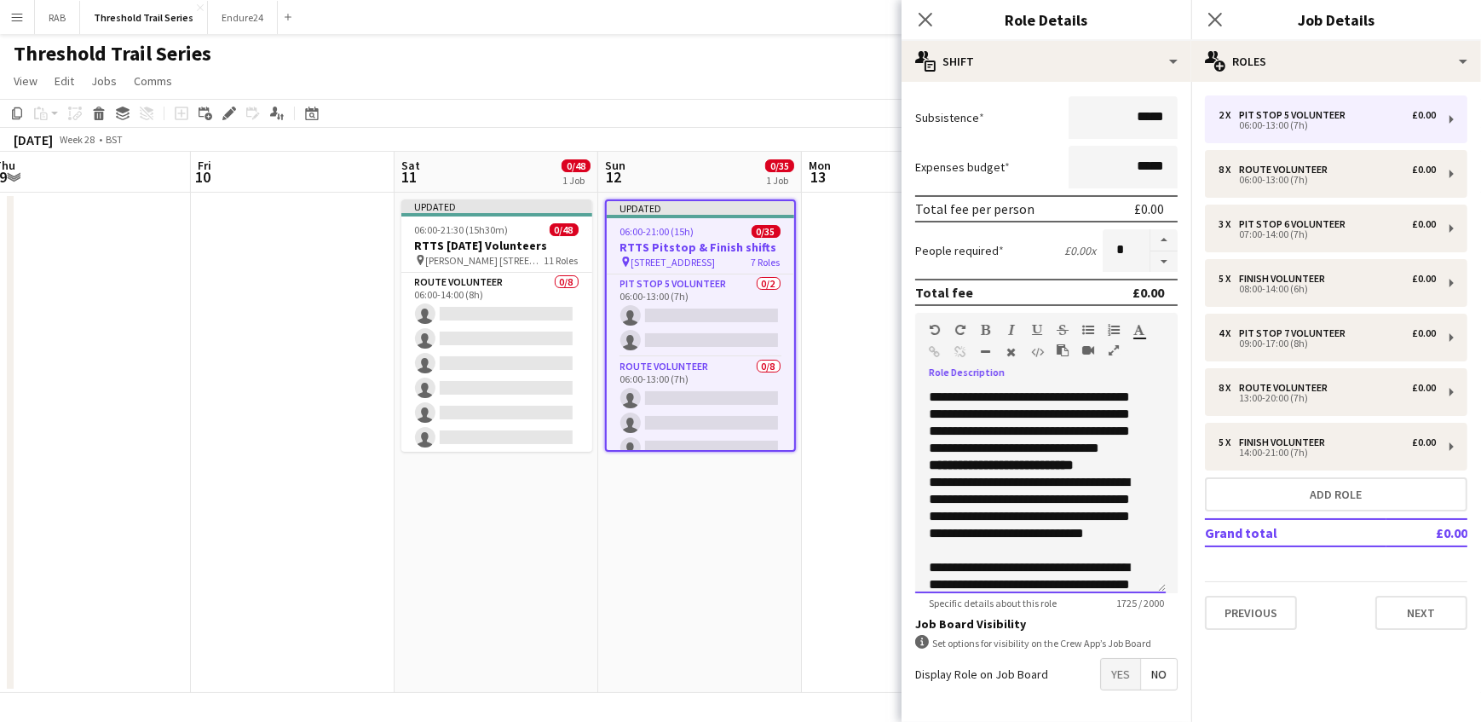
click at [927, 391] on div "**********" at bounding box center [1040, 491] width 251 height 204
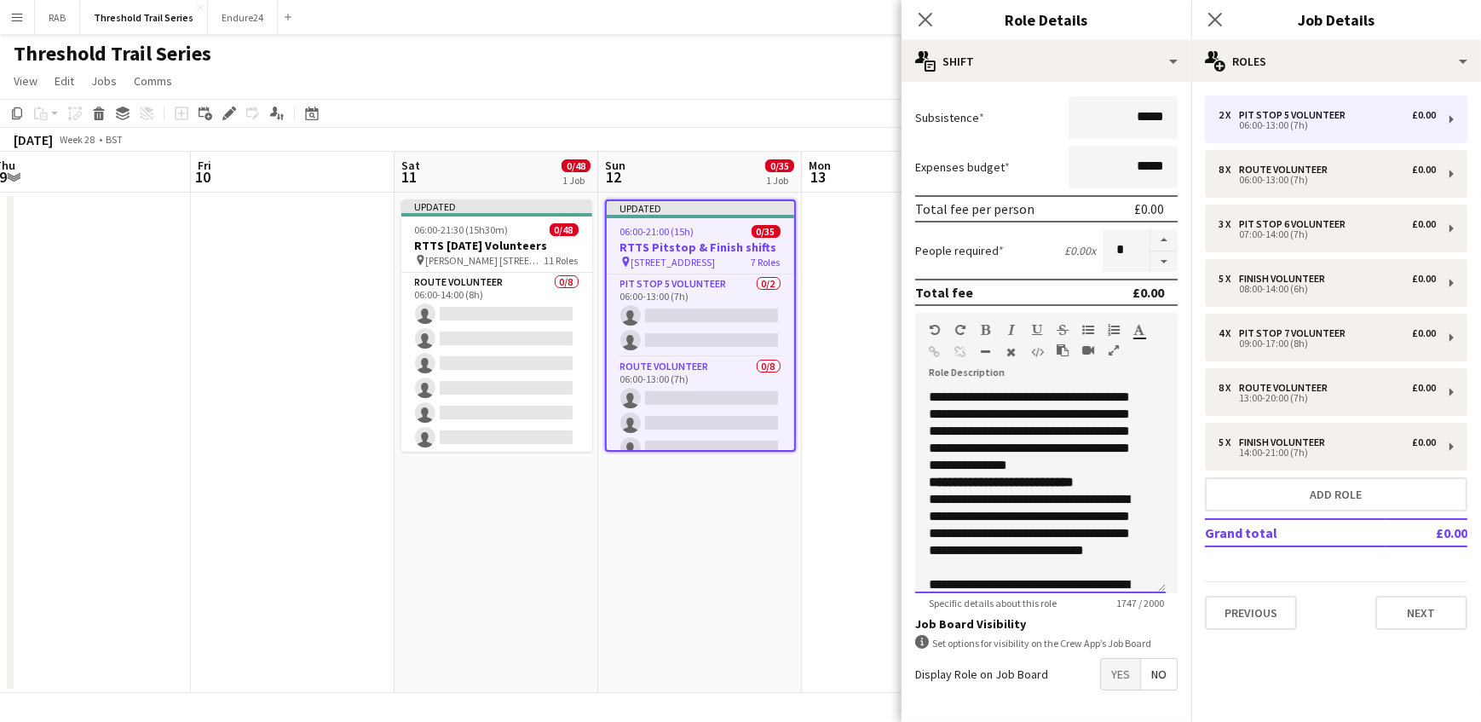
click at [1042, 395] on div "**********" at bounding box center [1040, 491] width 251 height 204
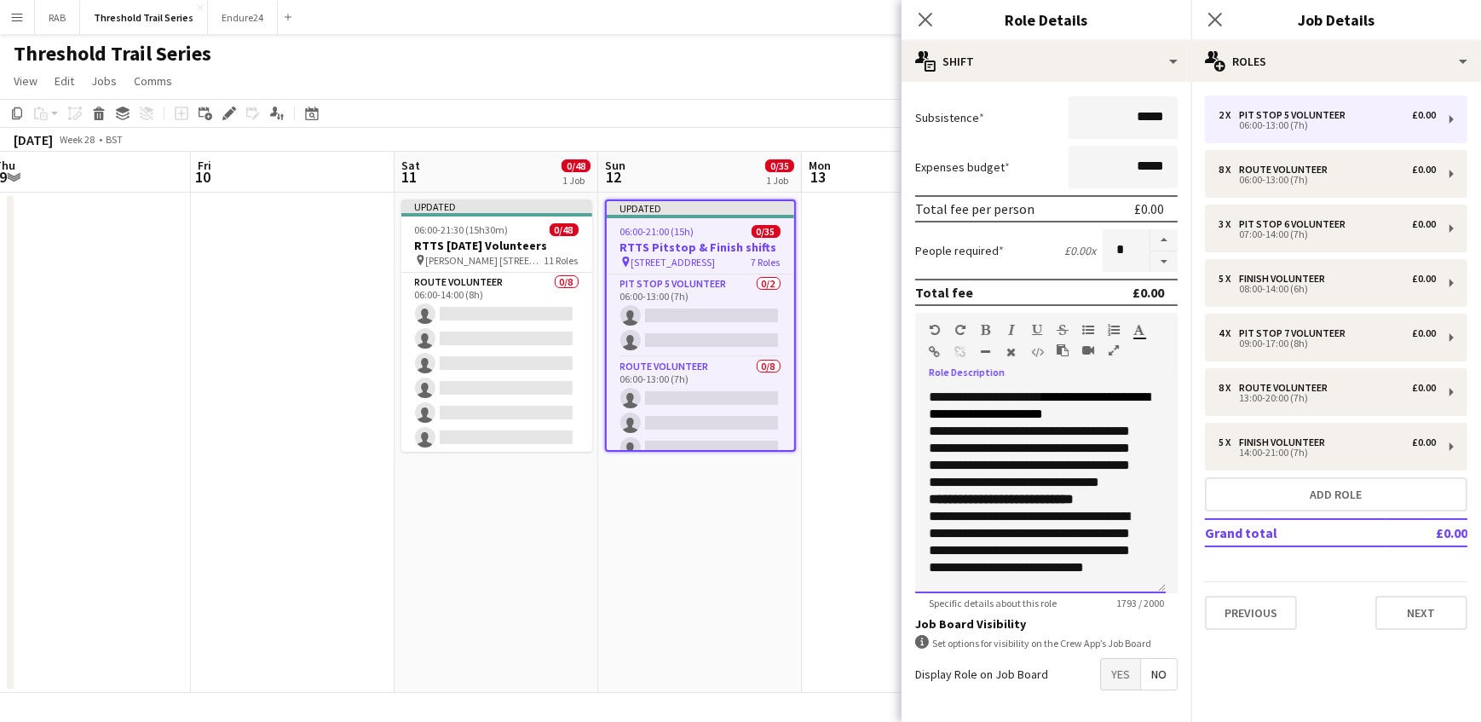
click at [1126, 406] on div "**********" at bounding box center [1040, 491] width 251 height 204
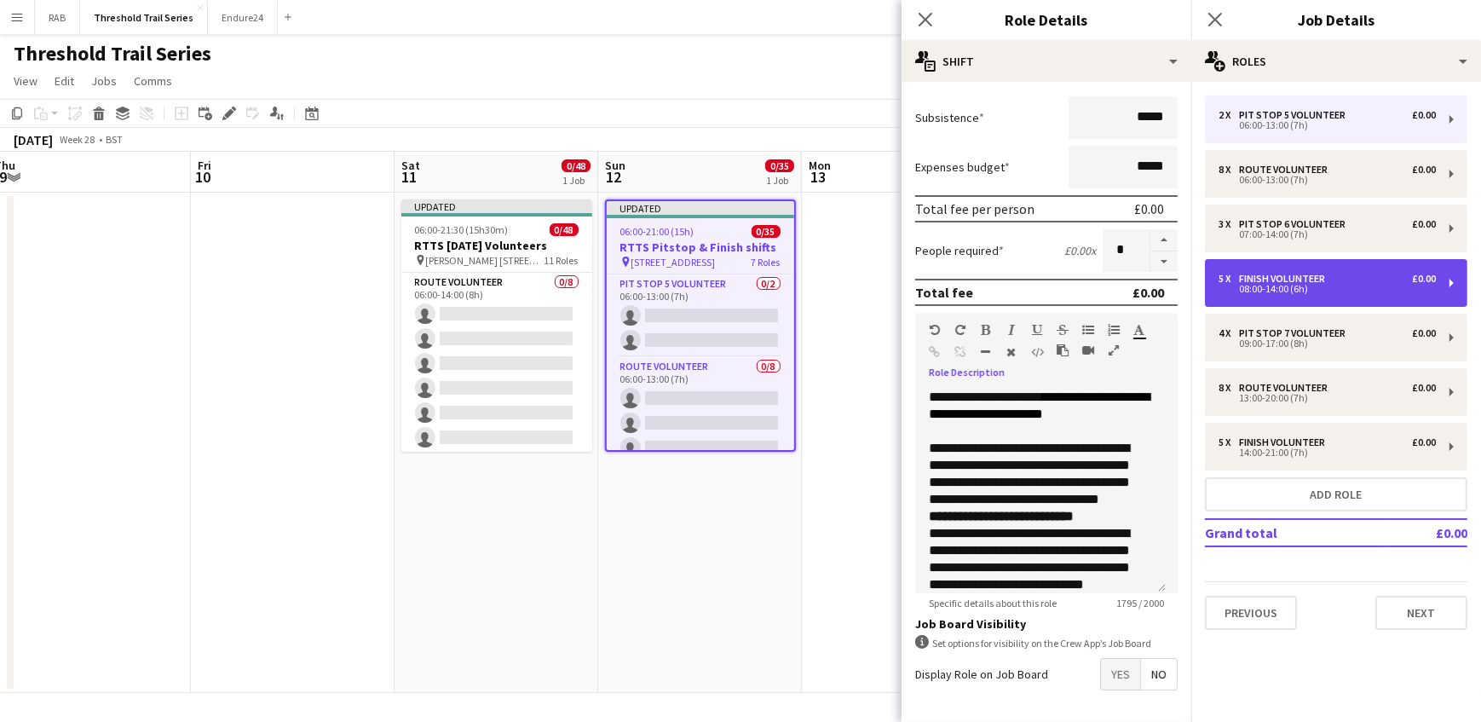
click at [1298, 288] on div "08:00-14:00 (6h)" at bounding box center [1326, 289] width 217 height 9
type input "**********"
type input "*****"
type input "*"
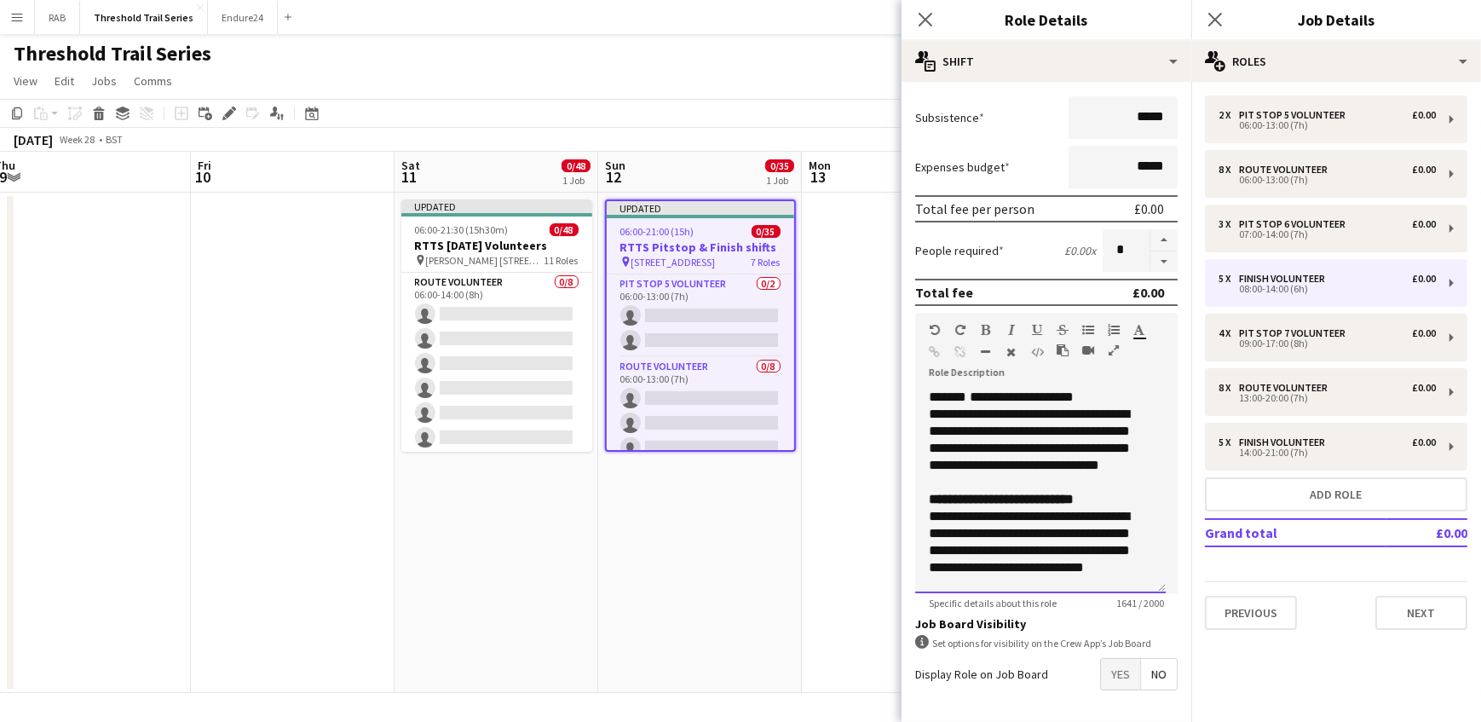
click at [1082, 396] on div "**********" at bounding box center [1040, 491] width 251 height 204
click at [1086, 392] on div "**********" at bounding box center [1040, 491] width 251 height 204
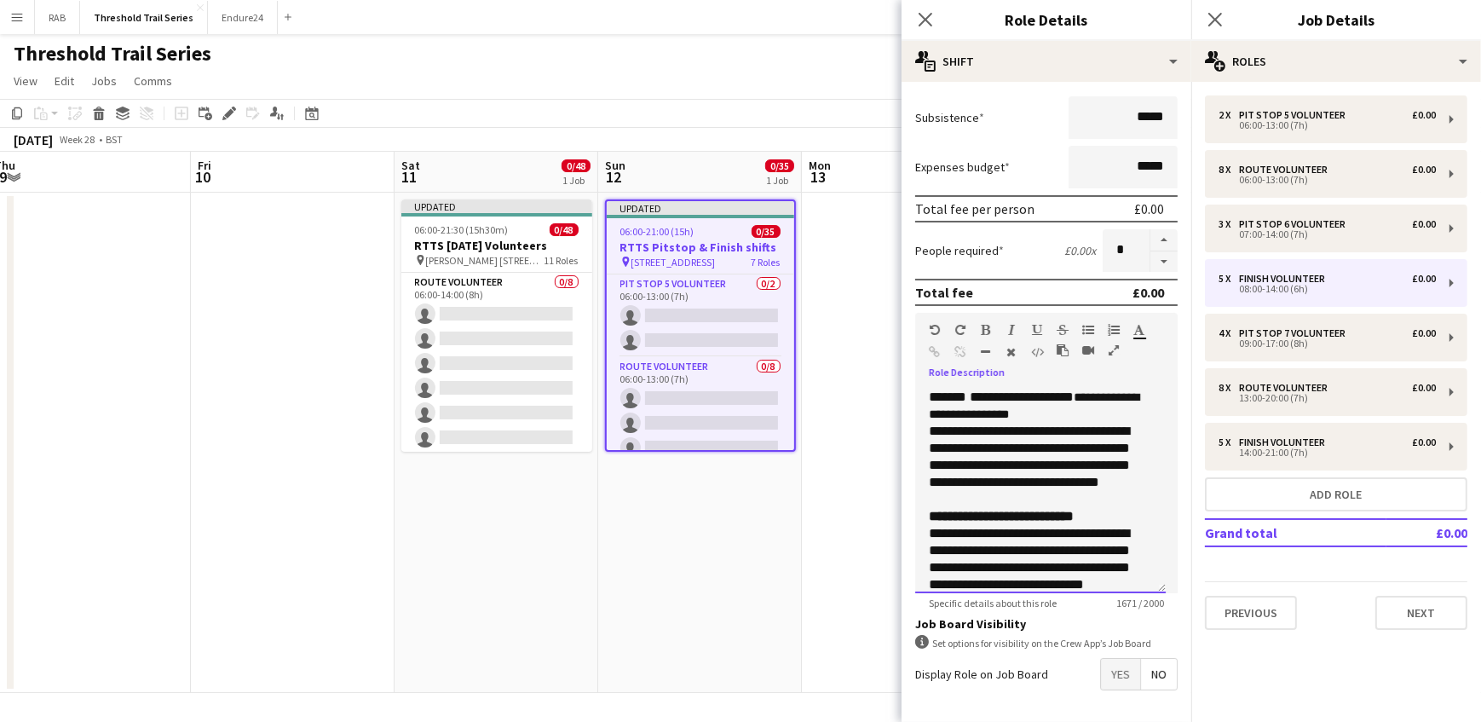
click at [1076, 395] on span "**********" at bounding box center [1034, 405] width 210 height 29
click at [1080, 407] on div "**********" at bounding box center [1040, 491] width 251 height 204
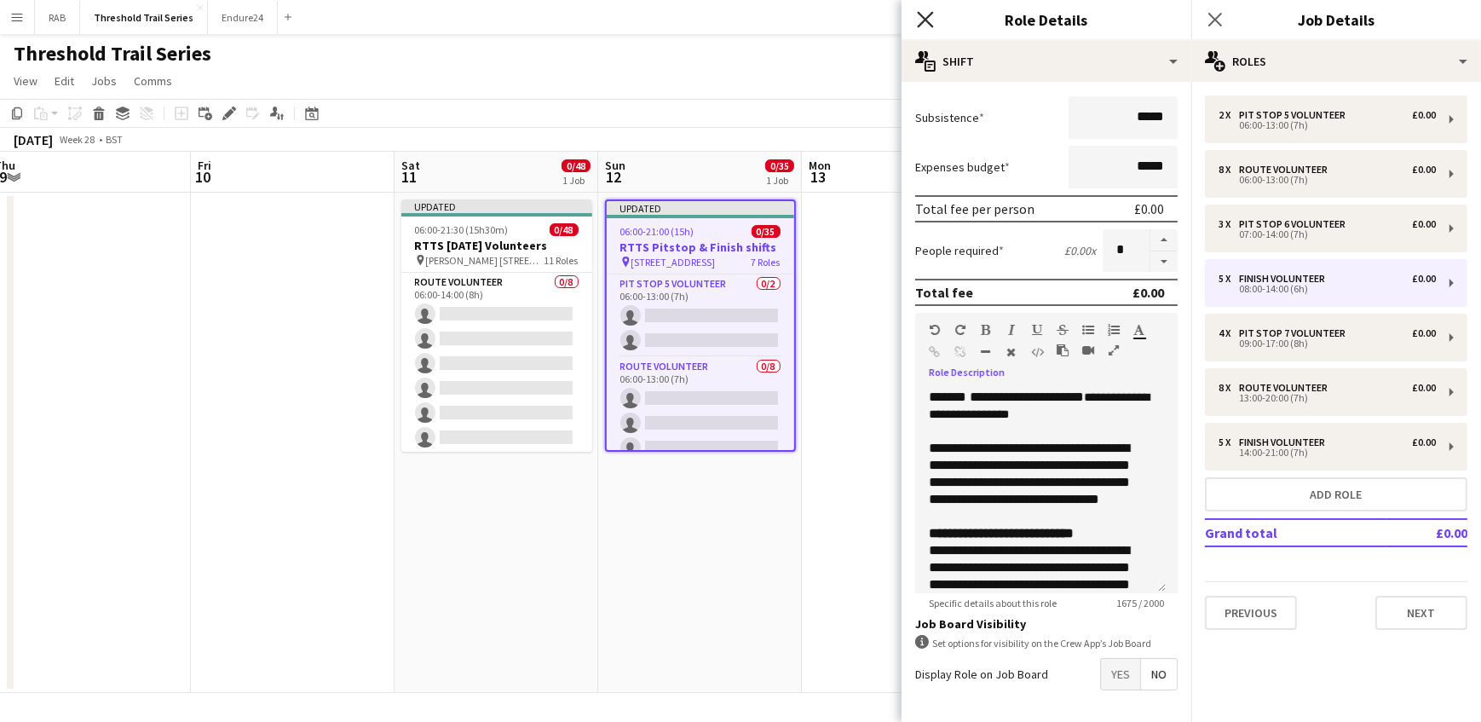
click at [922, 14] on icon "Close pop-in" at bounding box center [925, 19] width 16 height 16
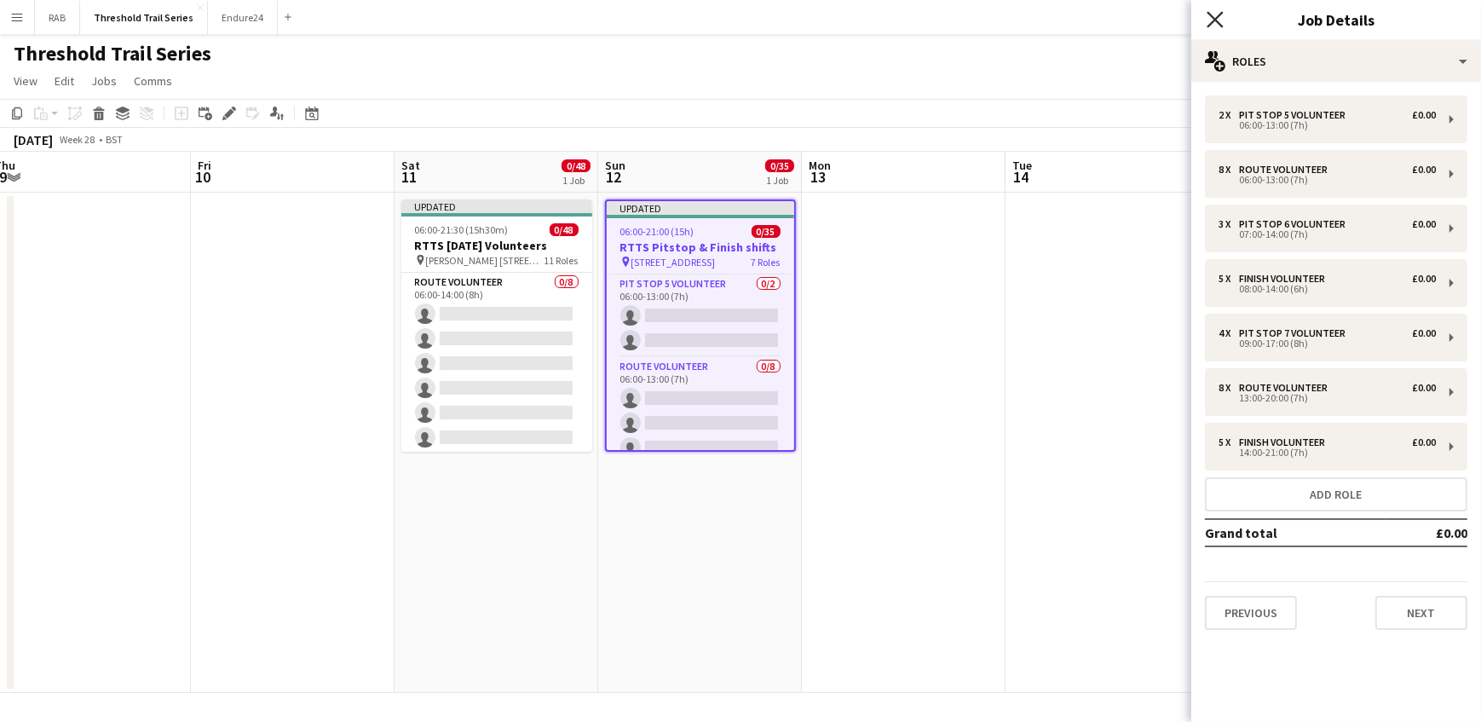
click at [1218, 17] on icon at bounding box center [1215, 19] width 16 height 16
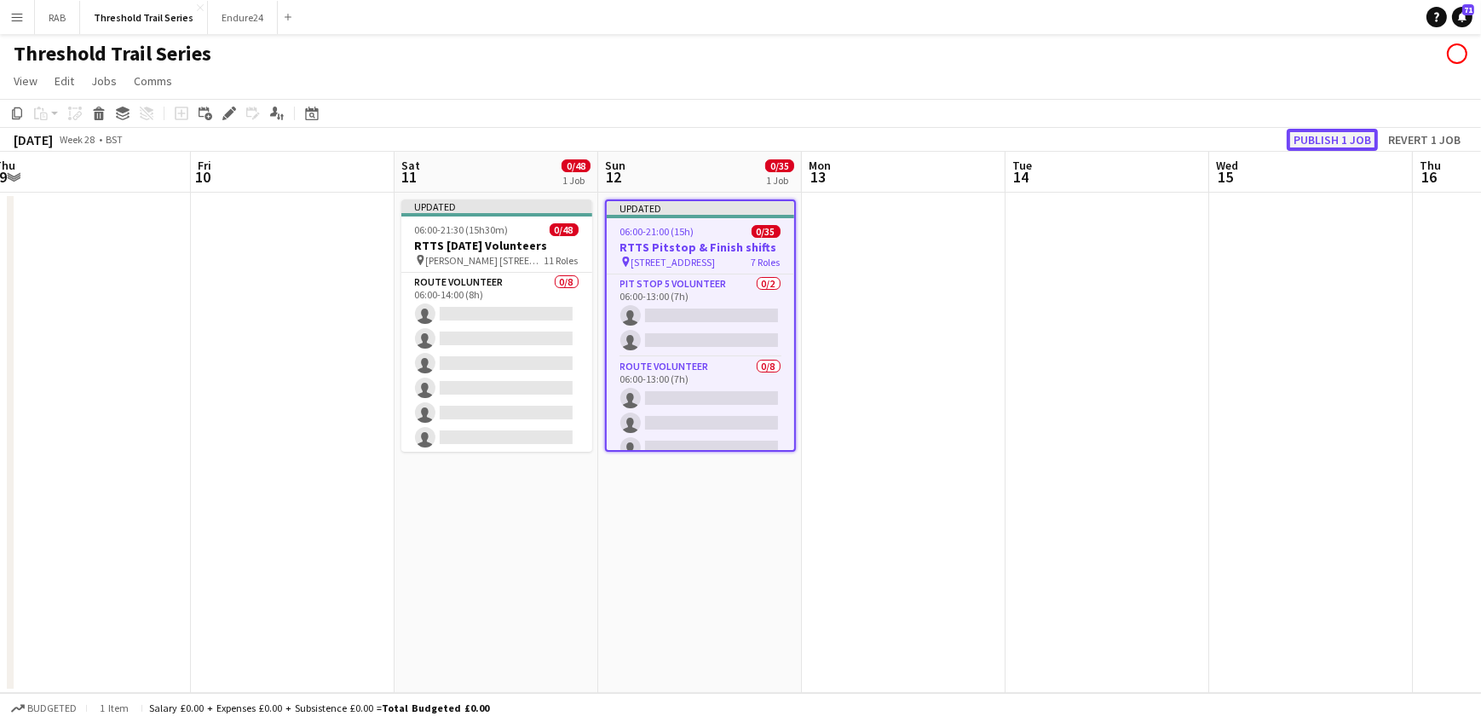
click at [1331, 136] on button "Publish 1 job" at bounding box center [1332, 140] width 91 height 22
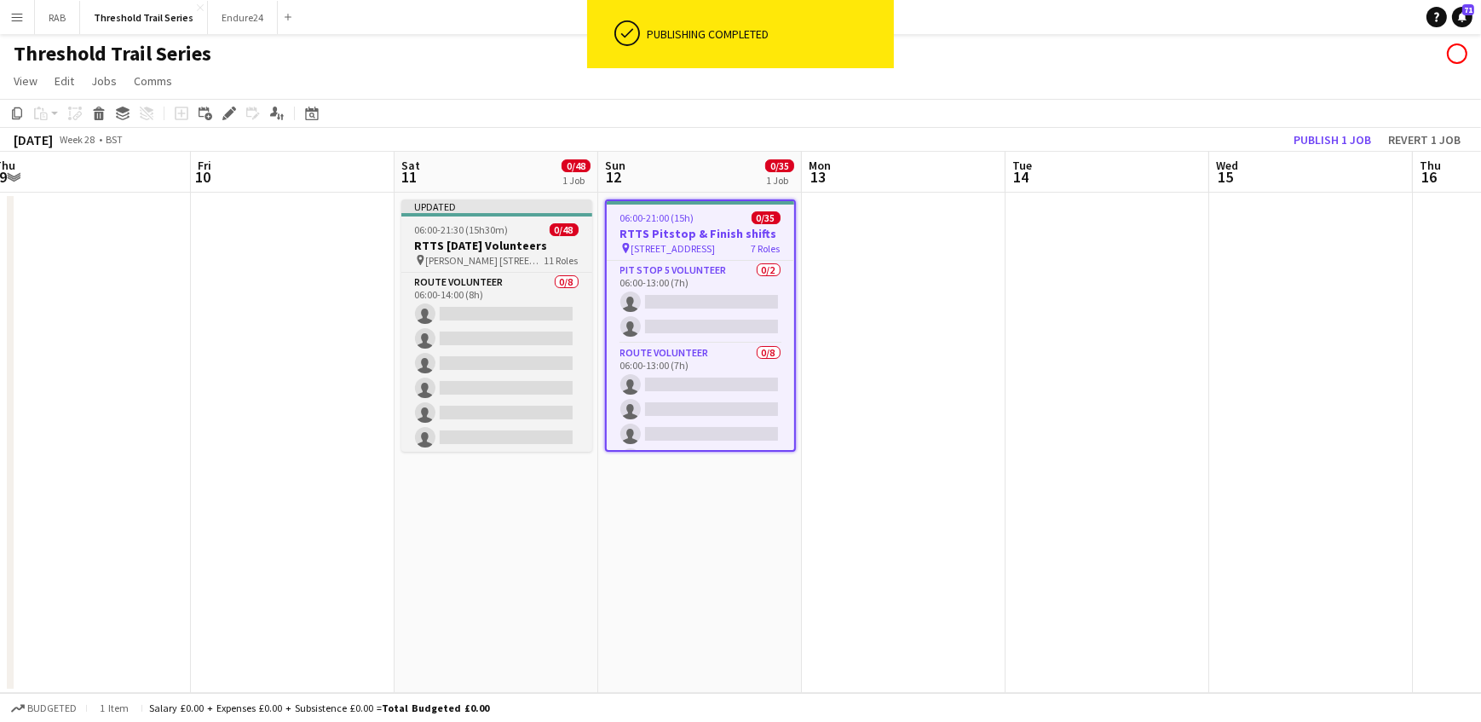
click at [489, 238] on h3 "RTTS [DATE] Volunteers" at bounding box center [496, 245] width 191 height 15
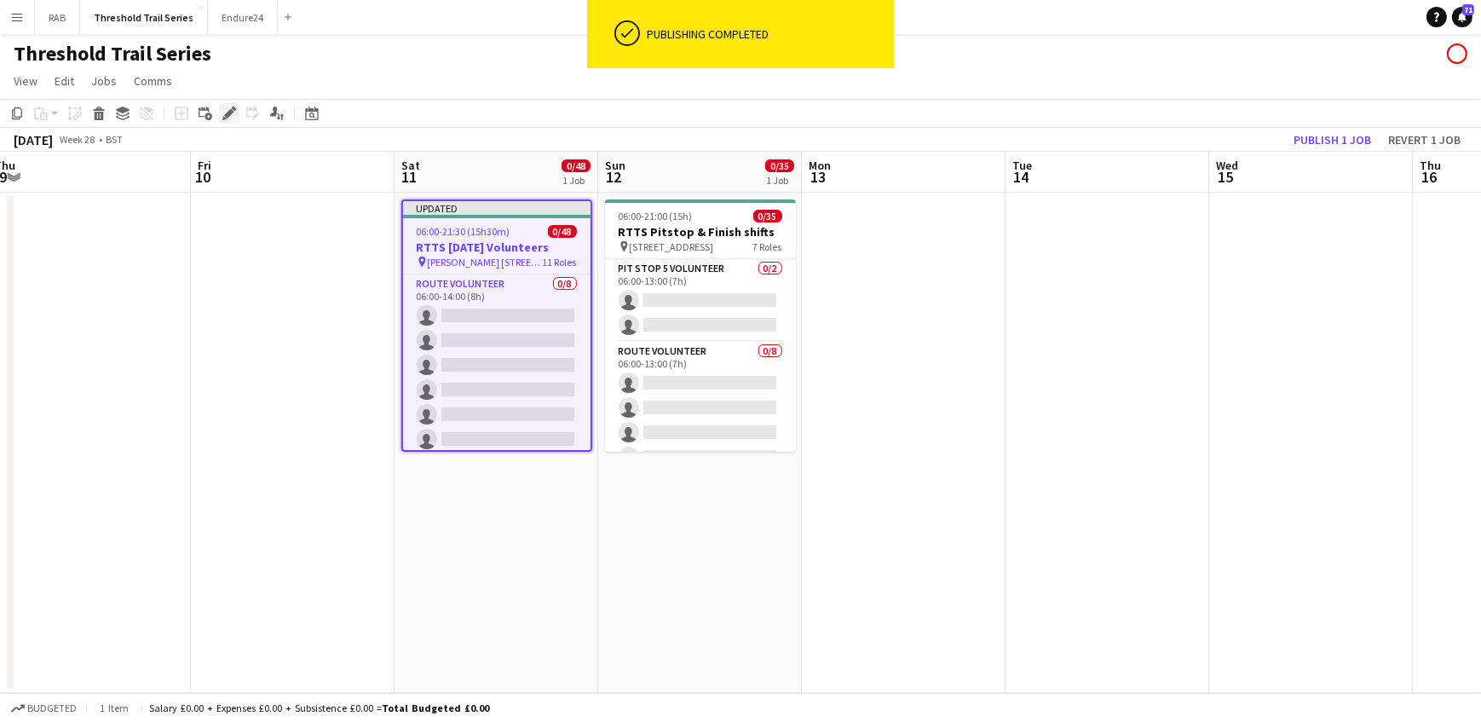
click at [231, 112] on icon at bounding box center [228, 113] width 9 height 9
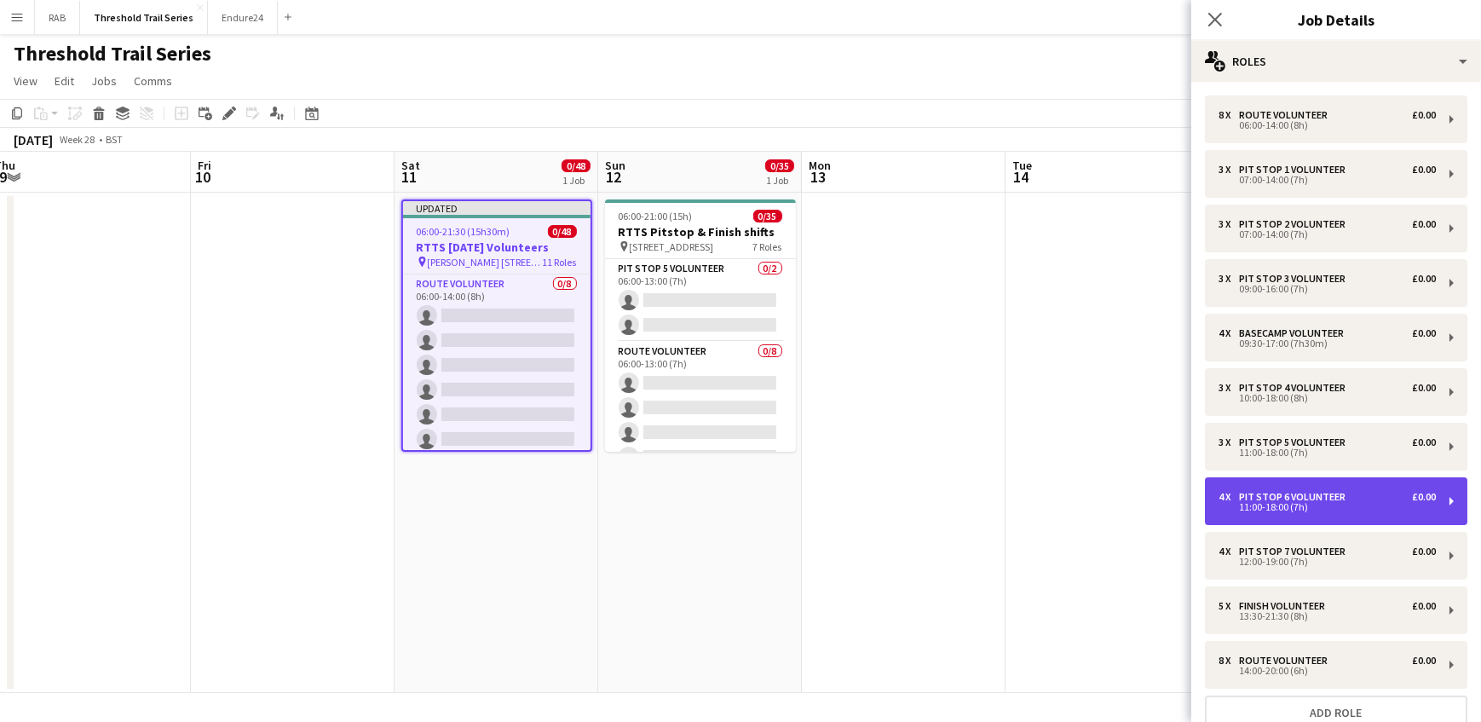
click at [1317, 503] on div "11:00-18:00 (7h)" at bounding box center [1326, 507] width 217 height 9
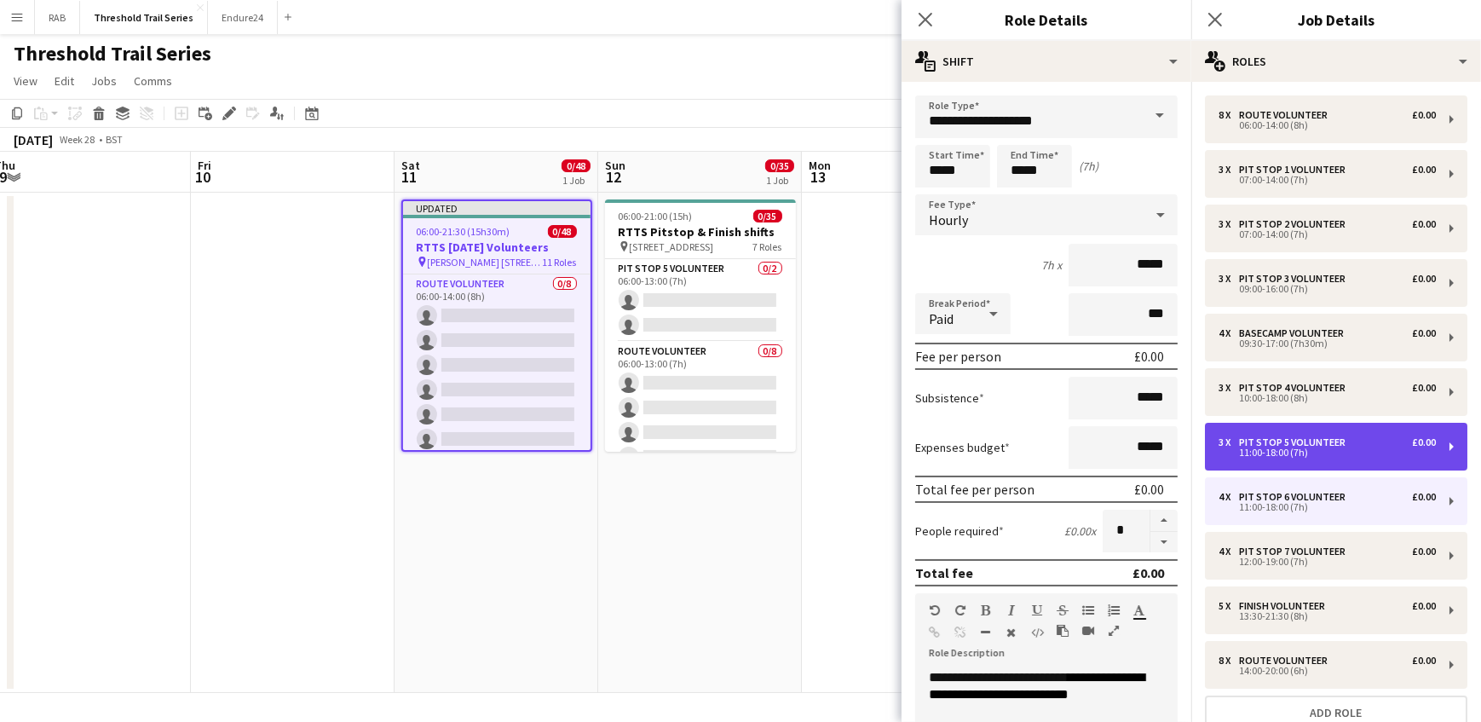
click at [1265, 442] on div "Pit Stop 5 Volunteer" at bounding box center [1295, 442] width 113 height 12
type input "**********"
type input "*"
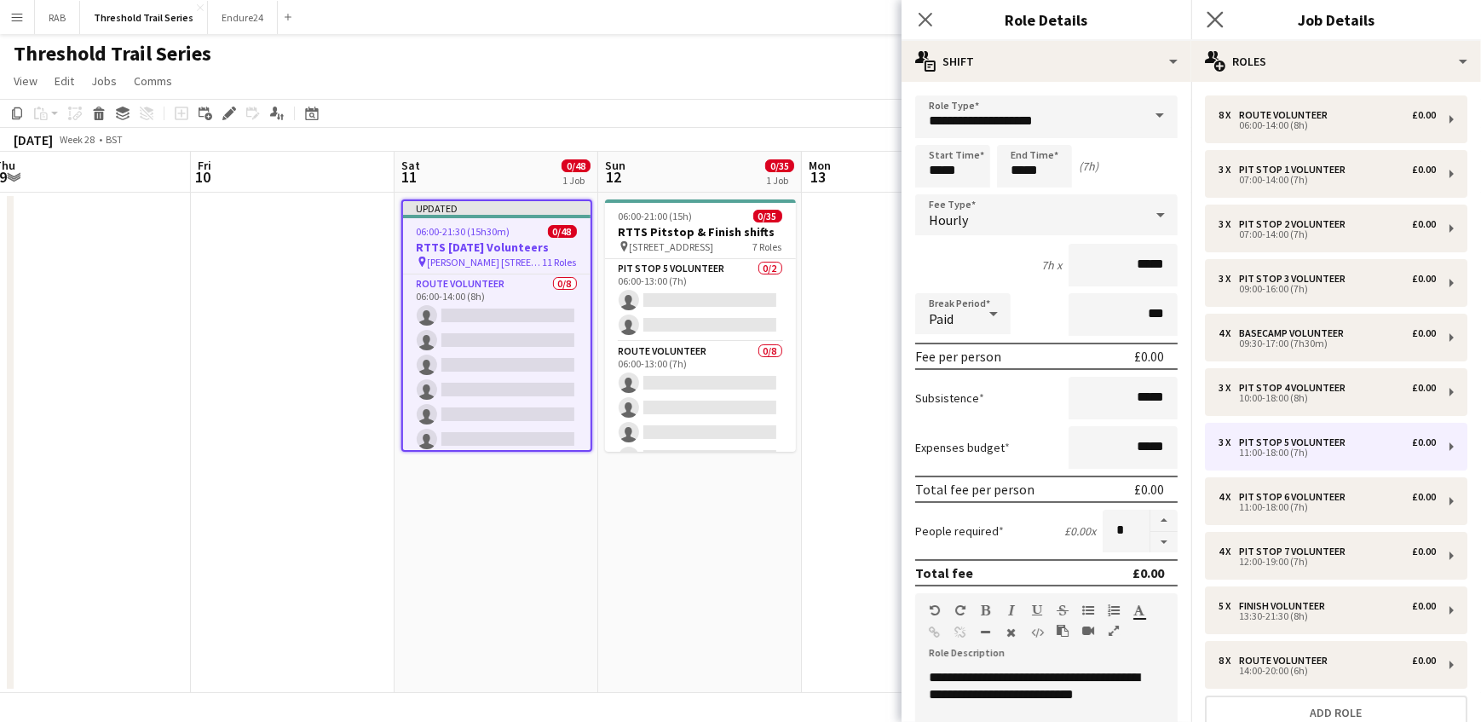
click at [1206, 17] on app-icon "Close pop-in" at bounding box center [1215, 20] width 25 height 25
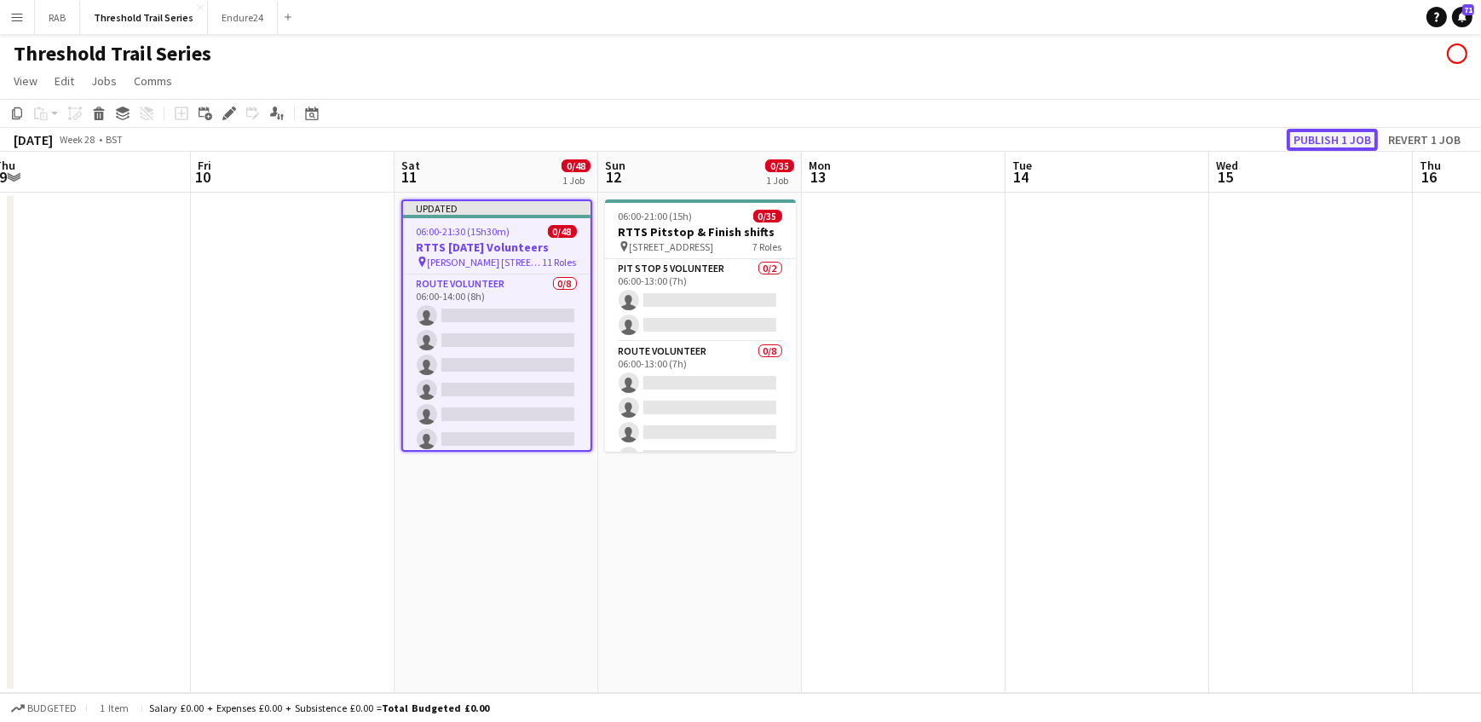
click at [1328, 137] on button "Publish 1 job" at bounding box center [1332, 140] width 91 height 22
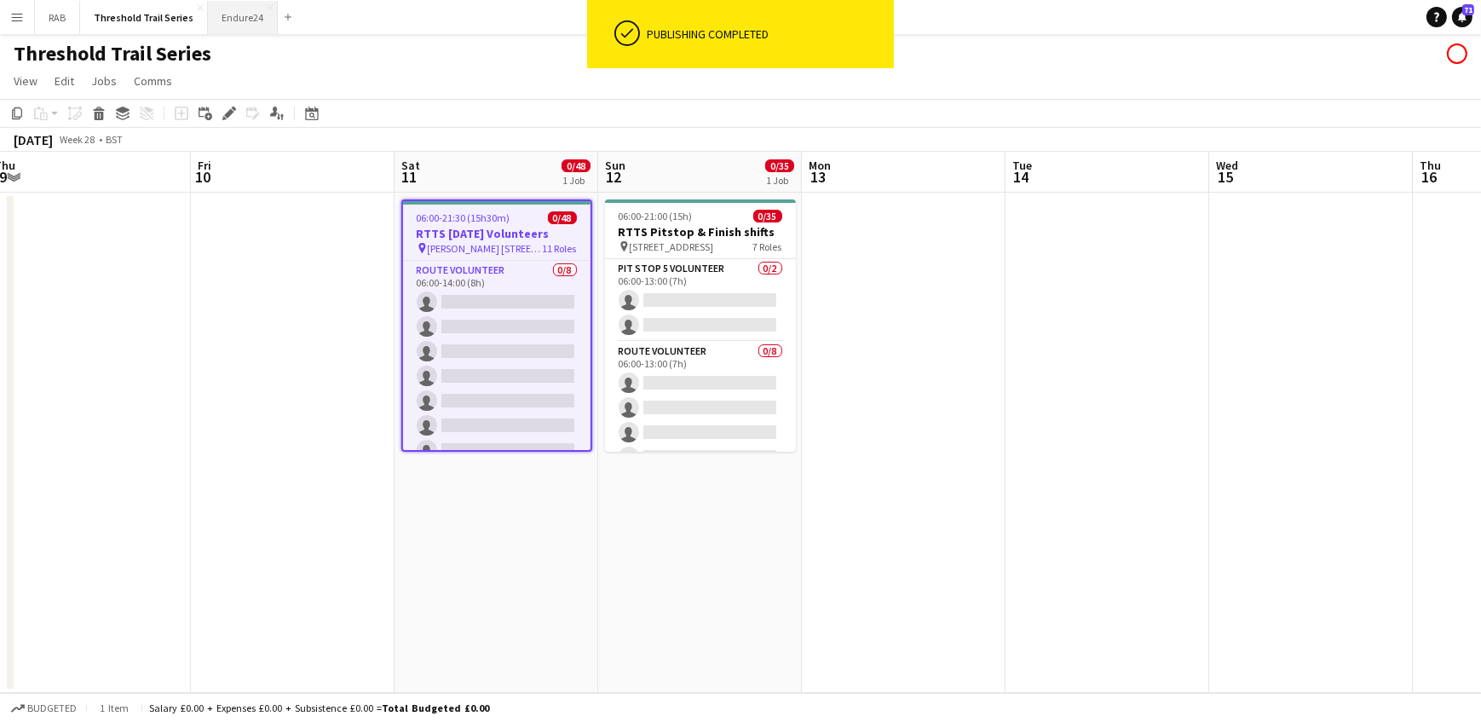
click at [237, 7] on button "Endure24 Close" at bounding box center [243, 17] width 70 height 33
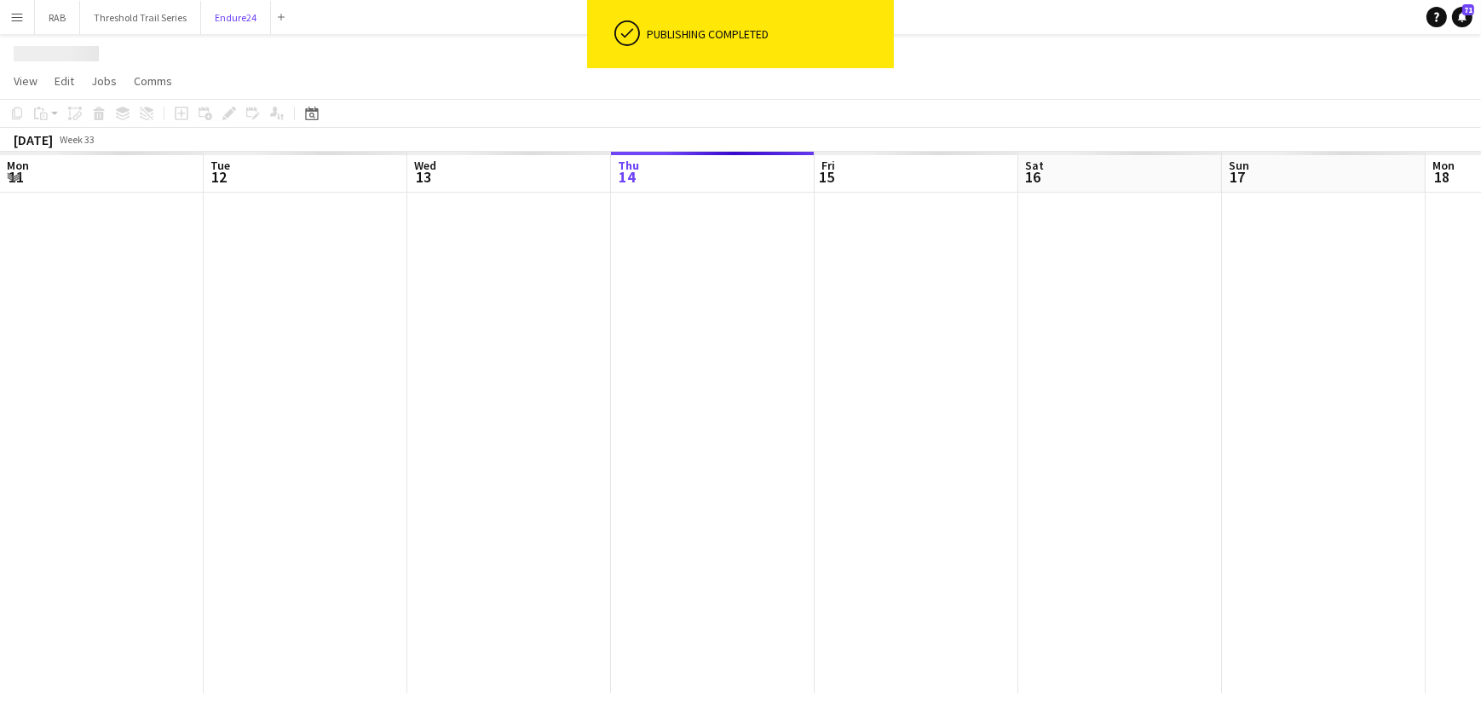
scroll to position [0, 407]
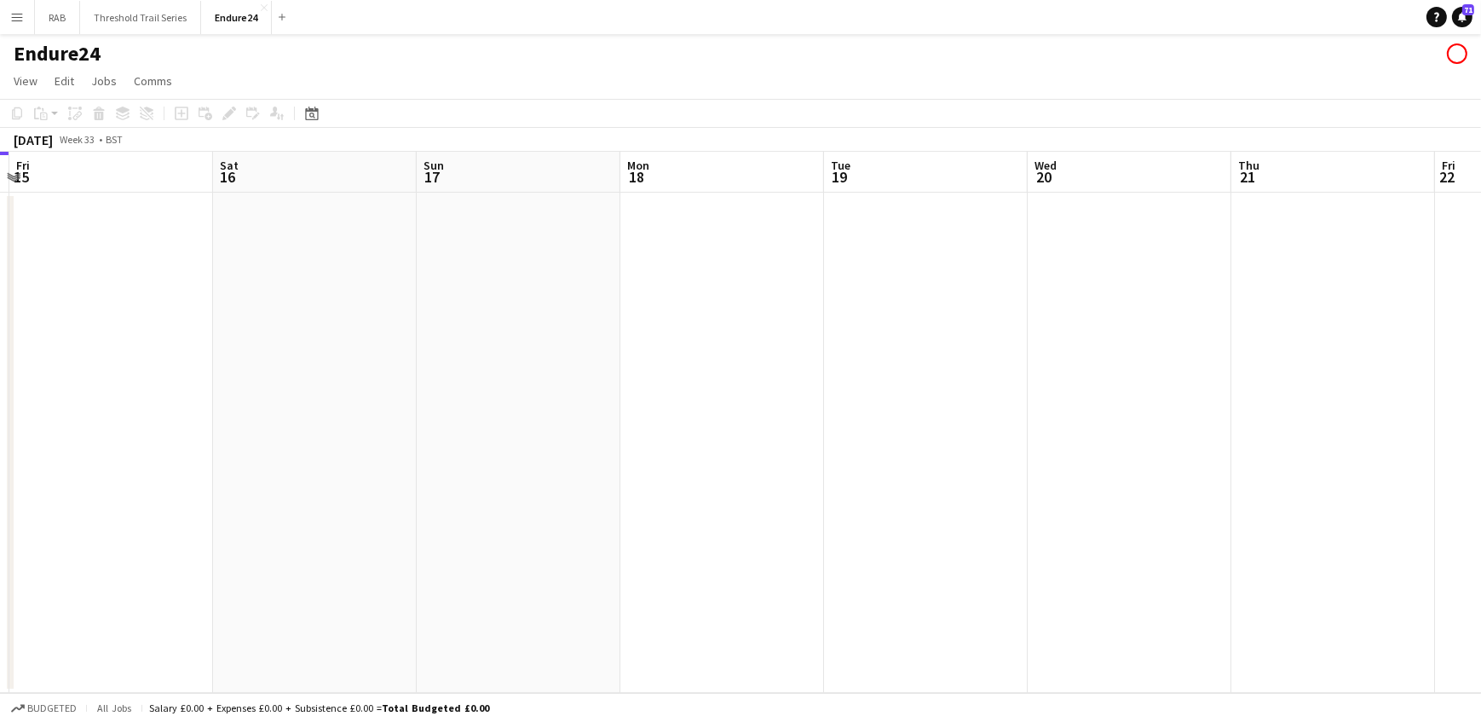
drag, startPoint x: 443, startPoint y: 176, endPoint x: 113, endPoint y: 221, distance: 332.8
click at [113, 221] on app-calendar-viewport "Mon 11 Tue 12 Wed 13 Thu 14 Fri 15 Sat 16 Sun 17 Mon 18 Tue 19 Wed 20 Thu 21 Fr…" at bounding box center [740, 422] width 1481 height 541
drag, startPoint x: 1061, startPoint y: 179, endPoint x: 360, endPoint y: 194, distance: 701.4
click at [360, 194] on app-calendar-viewport "Wed 13 Thu 14 Fri 15 Sat 16 Sun 17 Mon 18 Tue 19 Wed 20 Thu 21 Fri 22 Sat 23 Su…" at bounding box center [740, 422] width 1481 height 541
drag, startPoint x: 360, startPoint y: 194, endPoint x: 817, endPoint y: 117, distance: 464.1
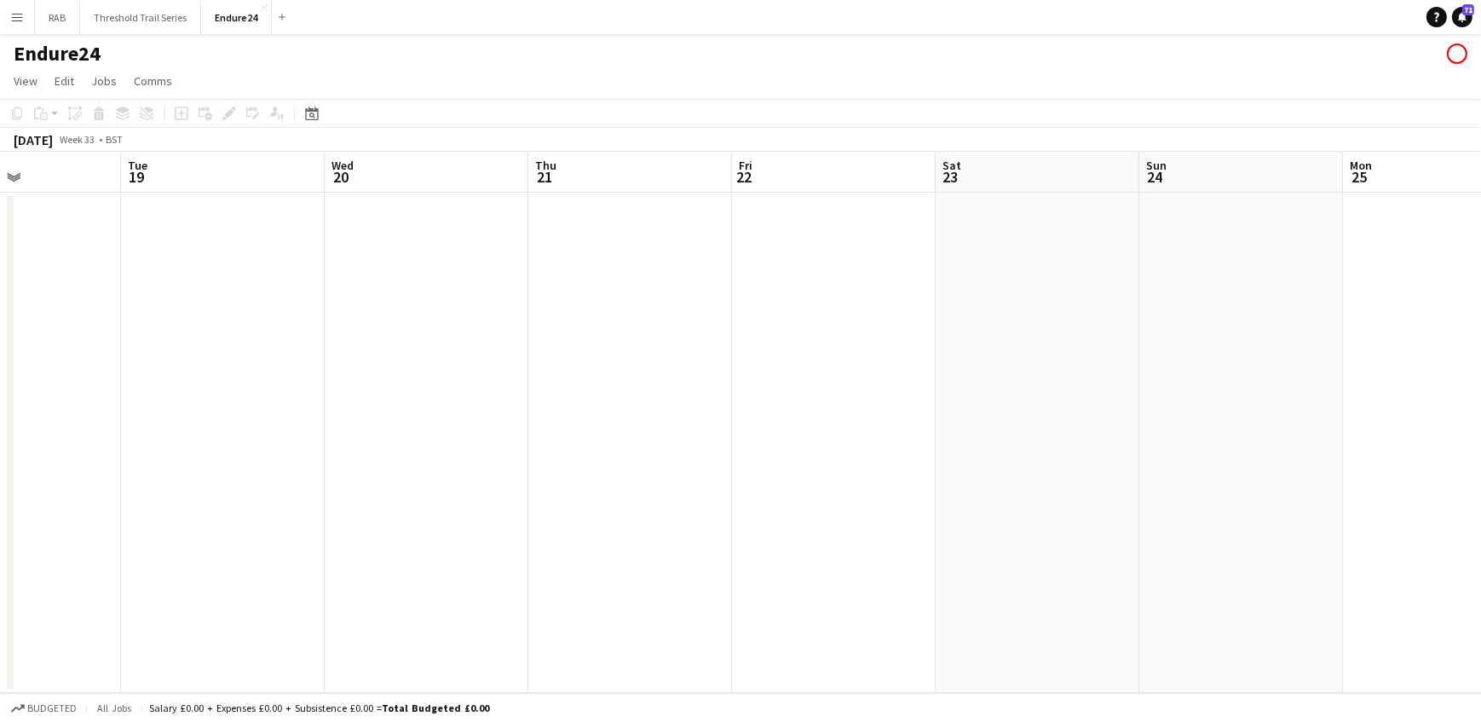
click at [708, 136] on app-calendar "Copy Paste Paste Ctrl+V Paste with crew Ctrl+Shift+V Paste linked Job [GEOGRAPH…" at bounding box center [740, 396] width 1481 height 594
